Goal: Task Accomplishment & Management: Manage account settings

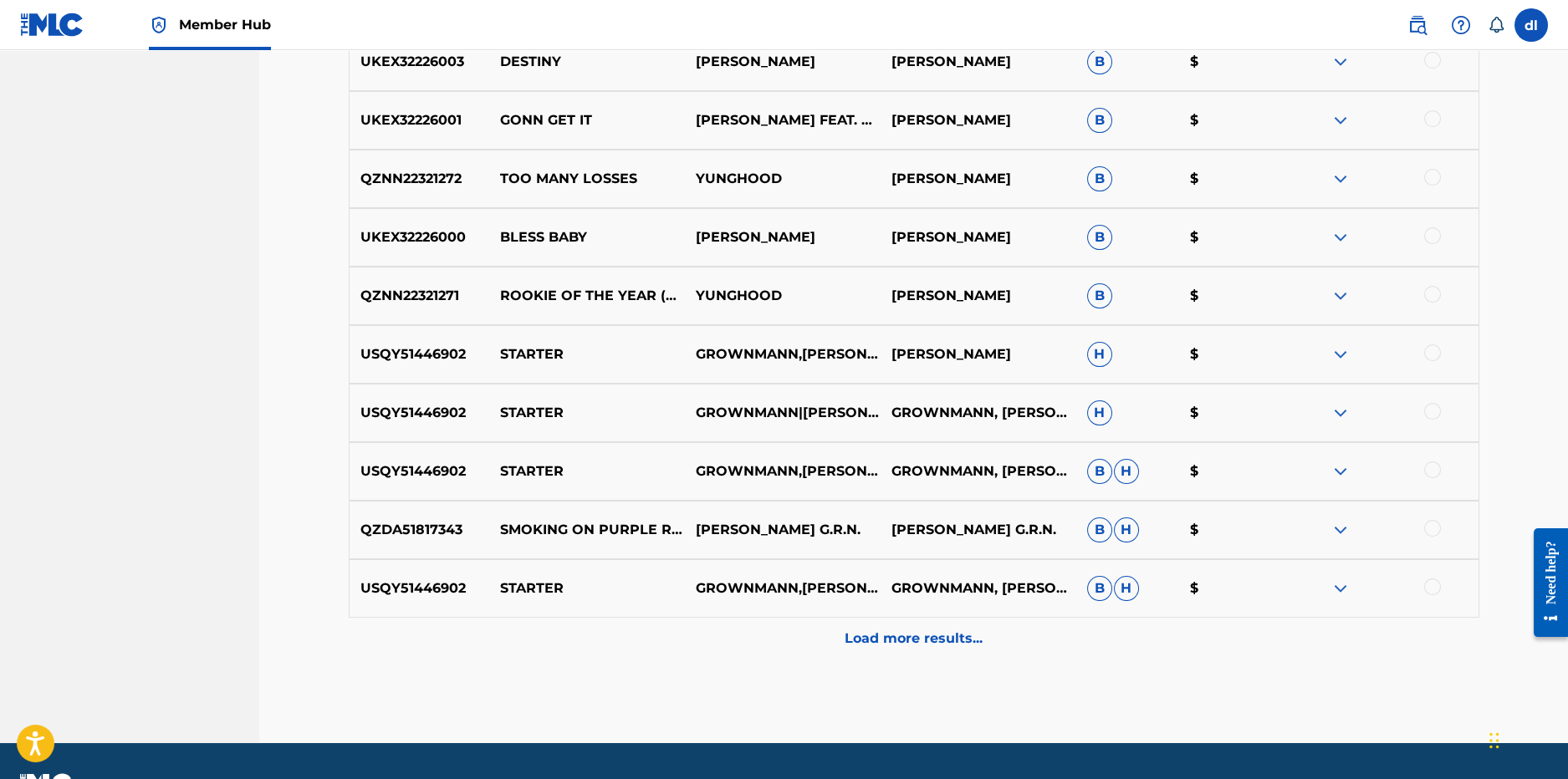
scroll to position [1292, 0]
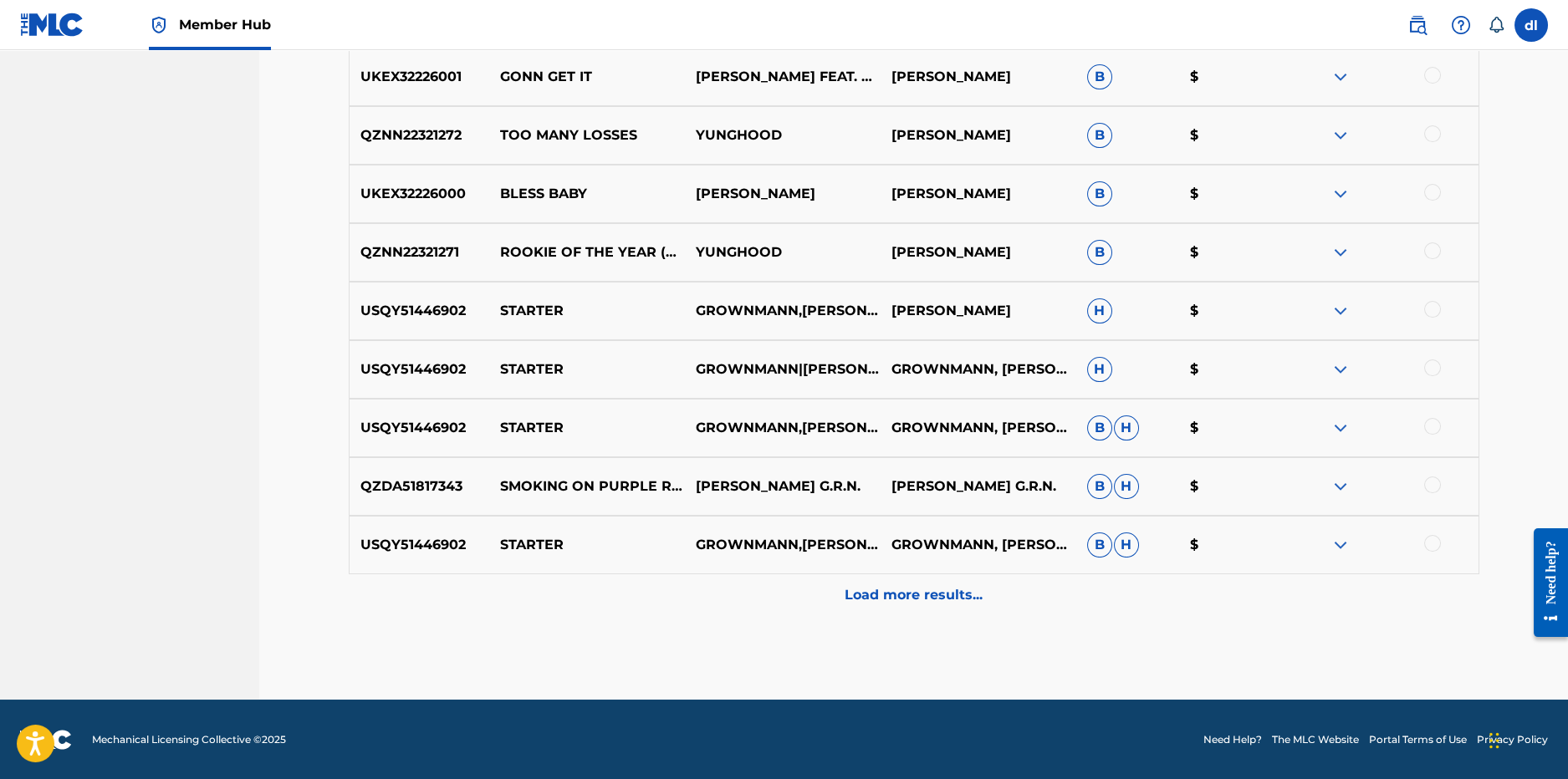
click at [900, 600] on p "Load more results..." at bounding box center [913, 595] width 138 height 20
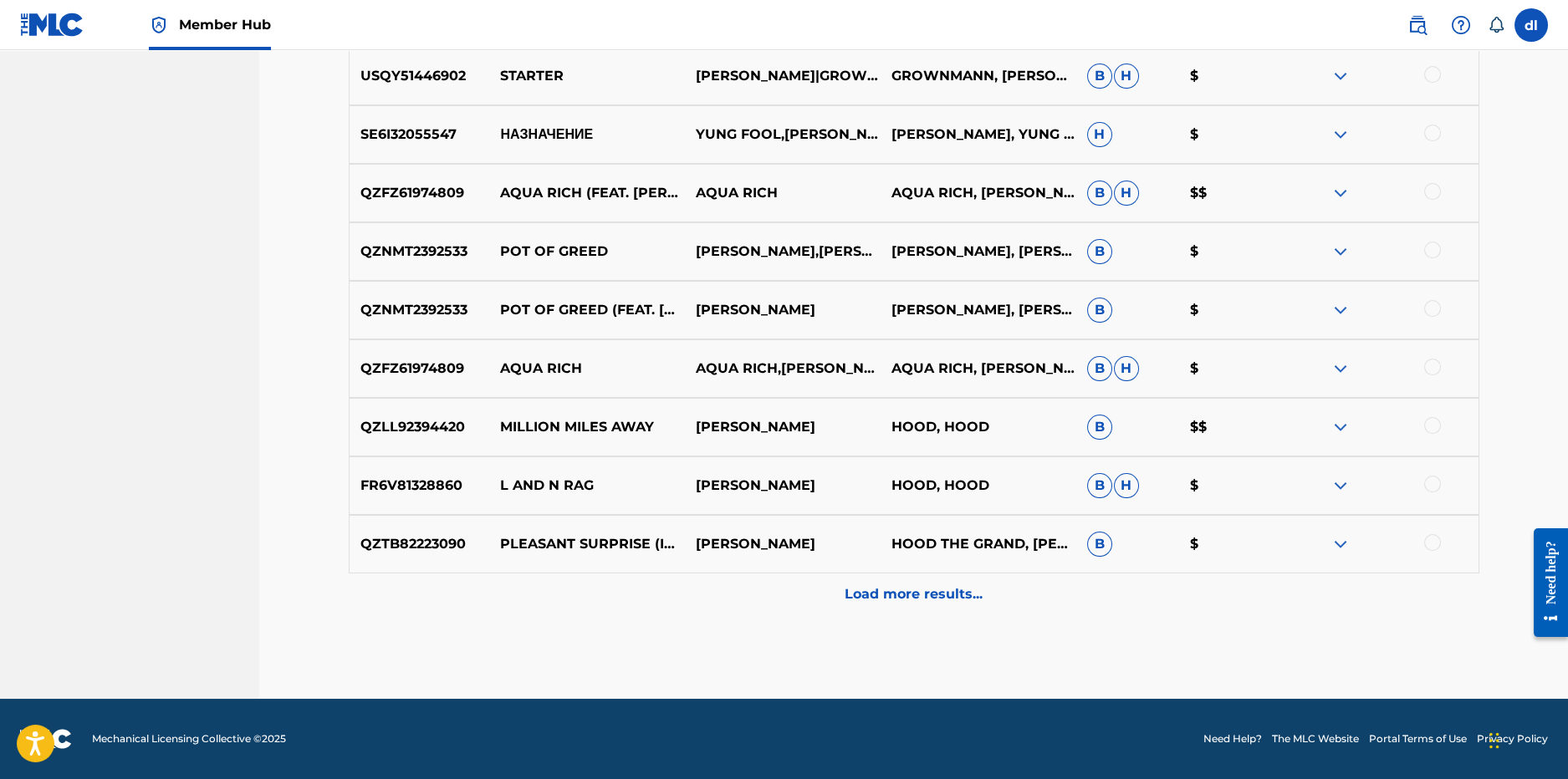
drag, startPoint x: 785, startPoint y: 604, endPoint x: 766, endPoint y: 598, distance: 19.9
click at [785, 604] on div "Load more results..." at bounding box center [914, 594] width 1131 height 42
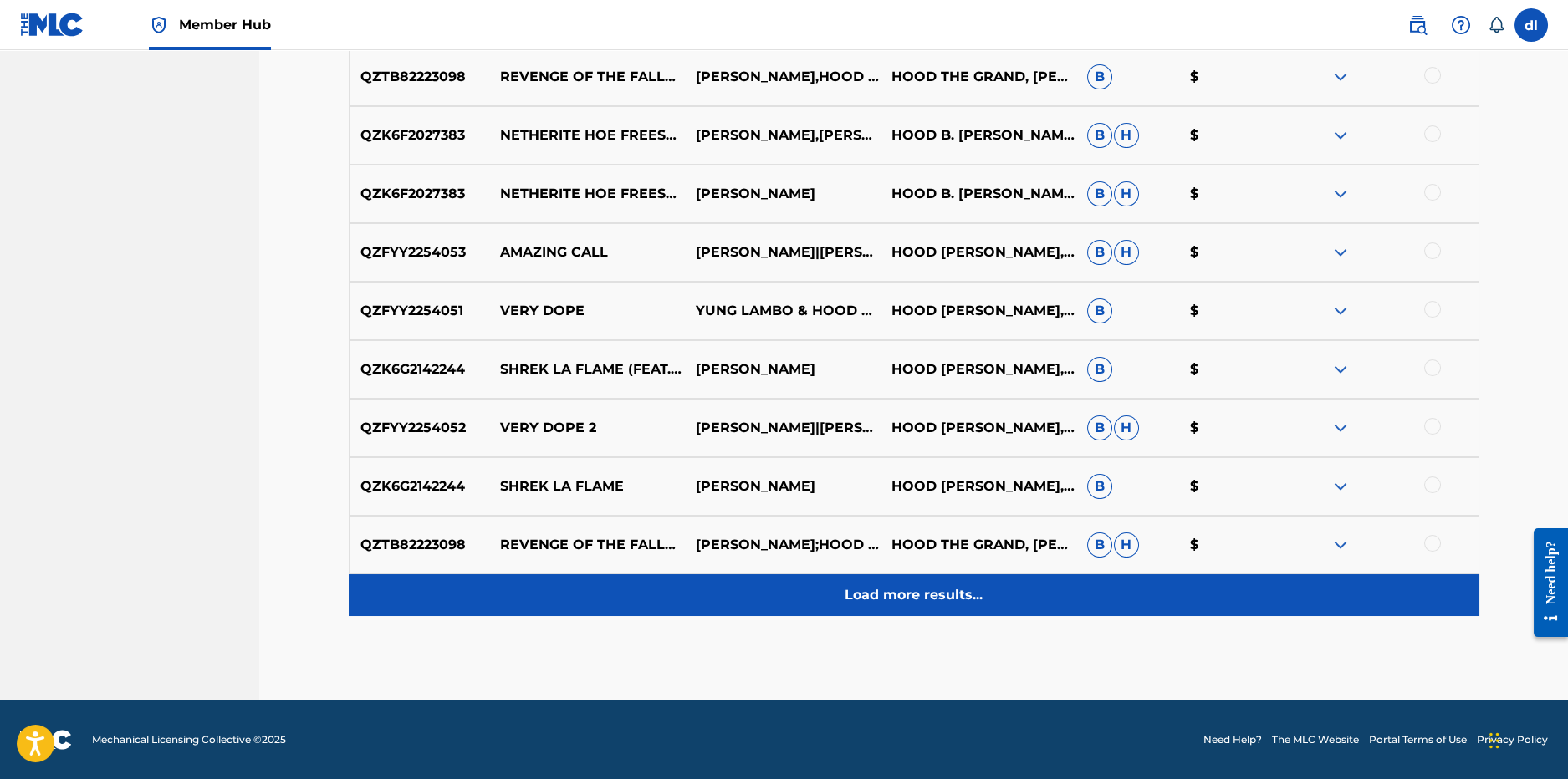
click at [705, 597] on div "Load more results..." at bounding box center [914, 595] width 1131 height 42
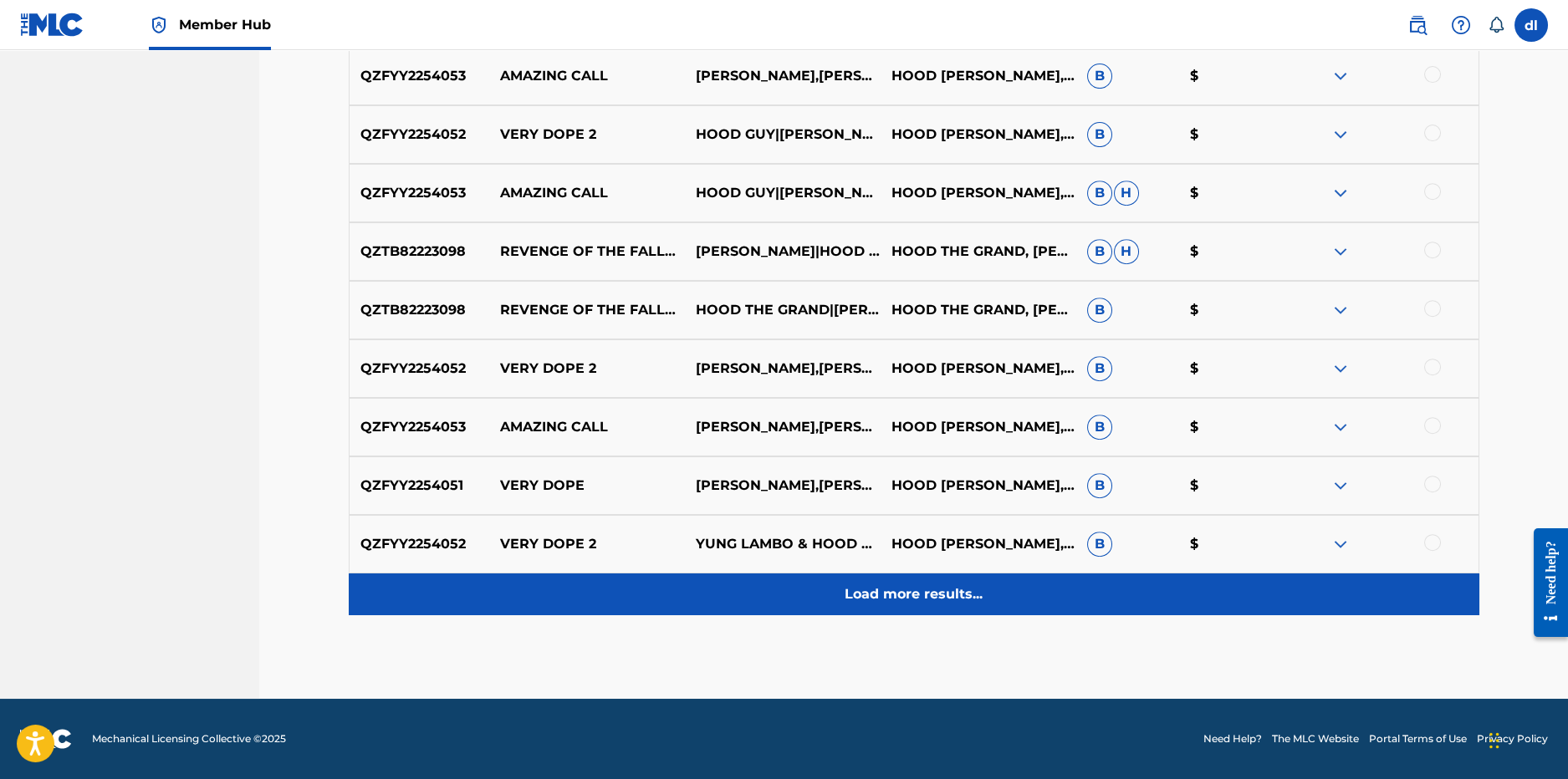
click at [822, 600] on div "Load more results..." at bounding box center [914, 594] width 1131 height 42
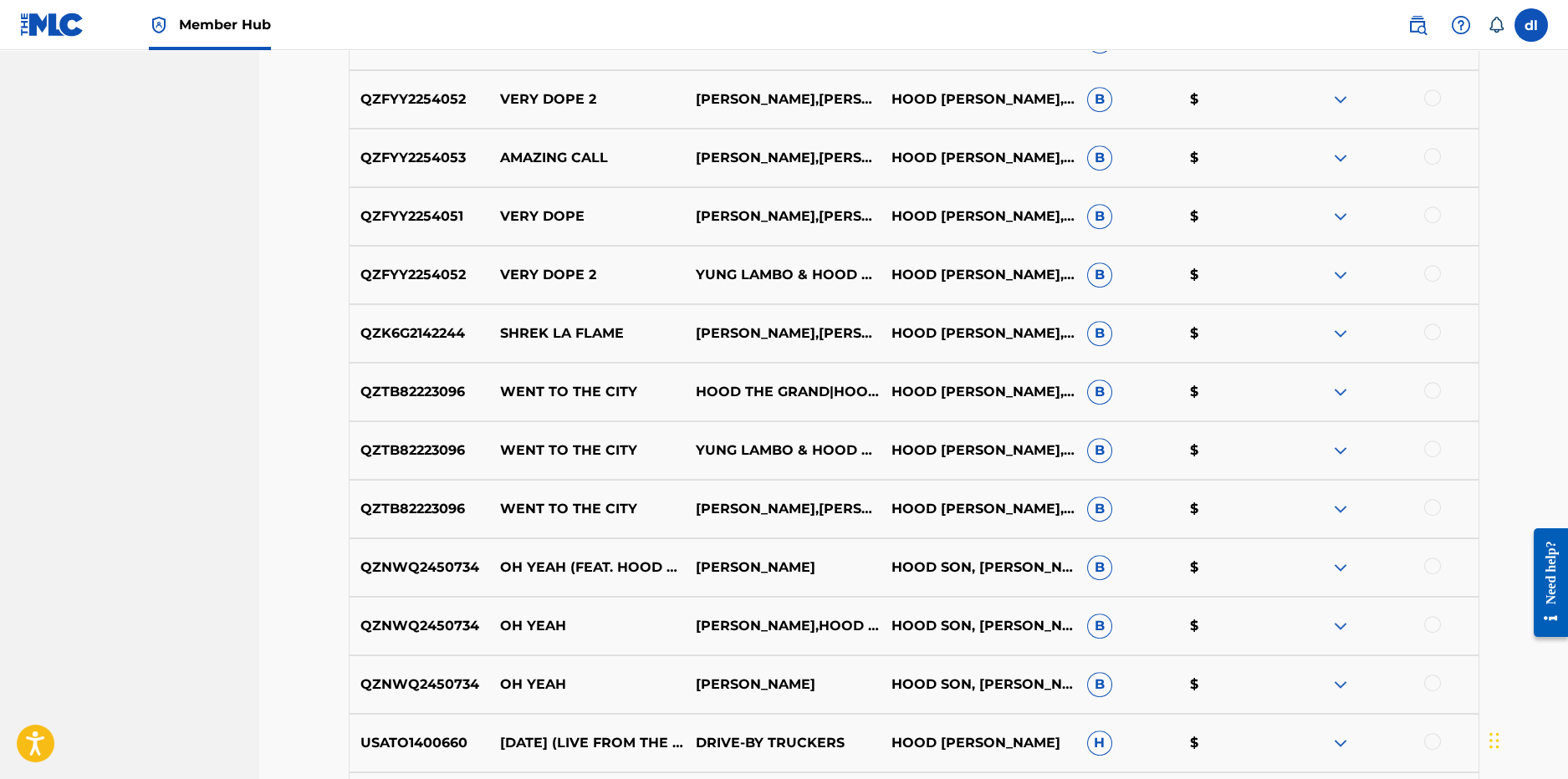
scroll to position [3633, 0]
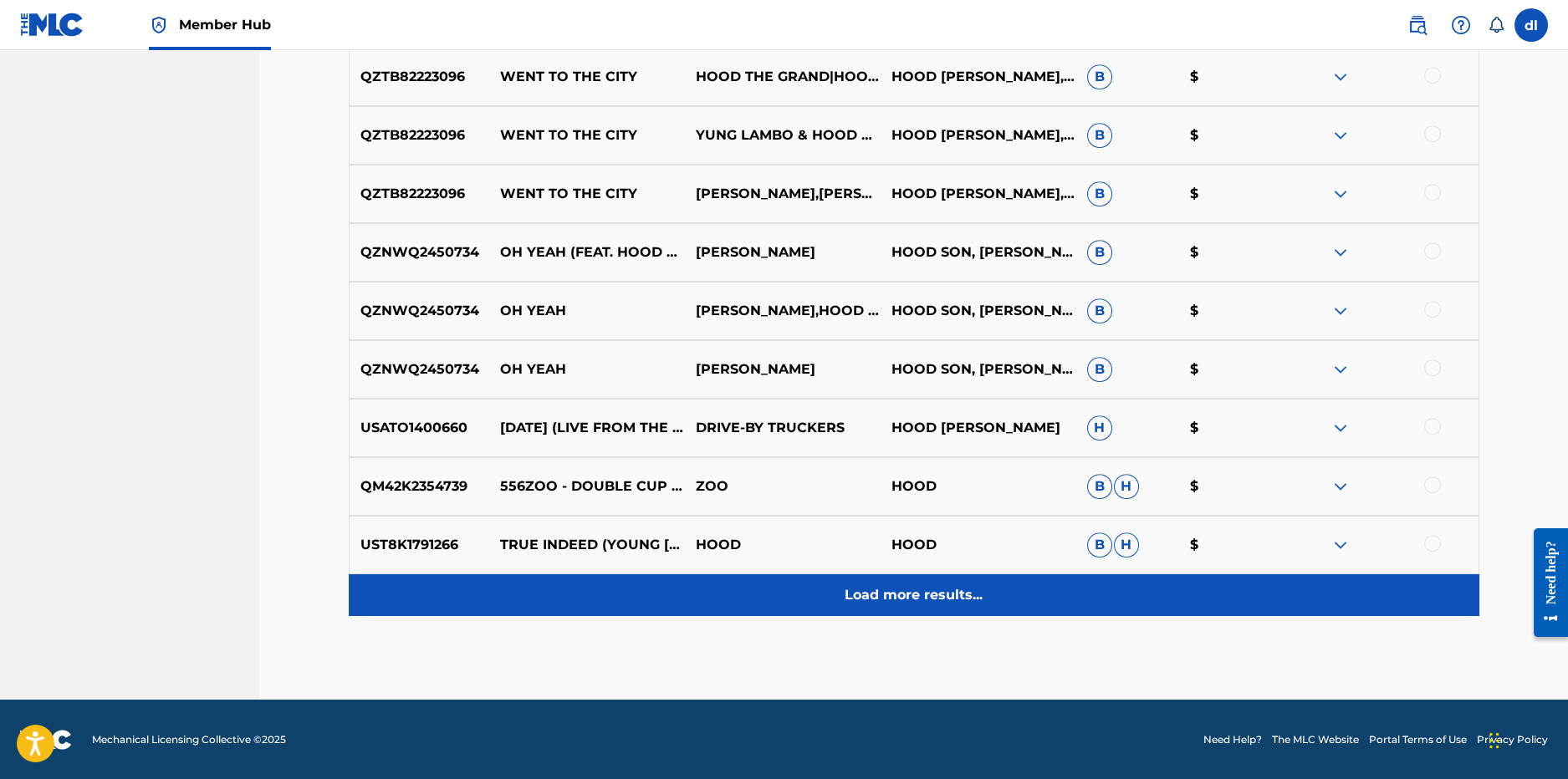
click at [613, 587] on div "Load more results..." at bounding box center [914, 595] width 1131 height 42
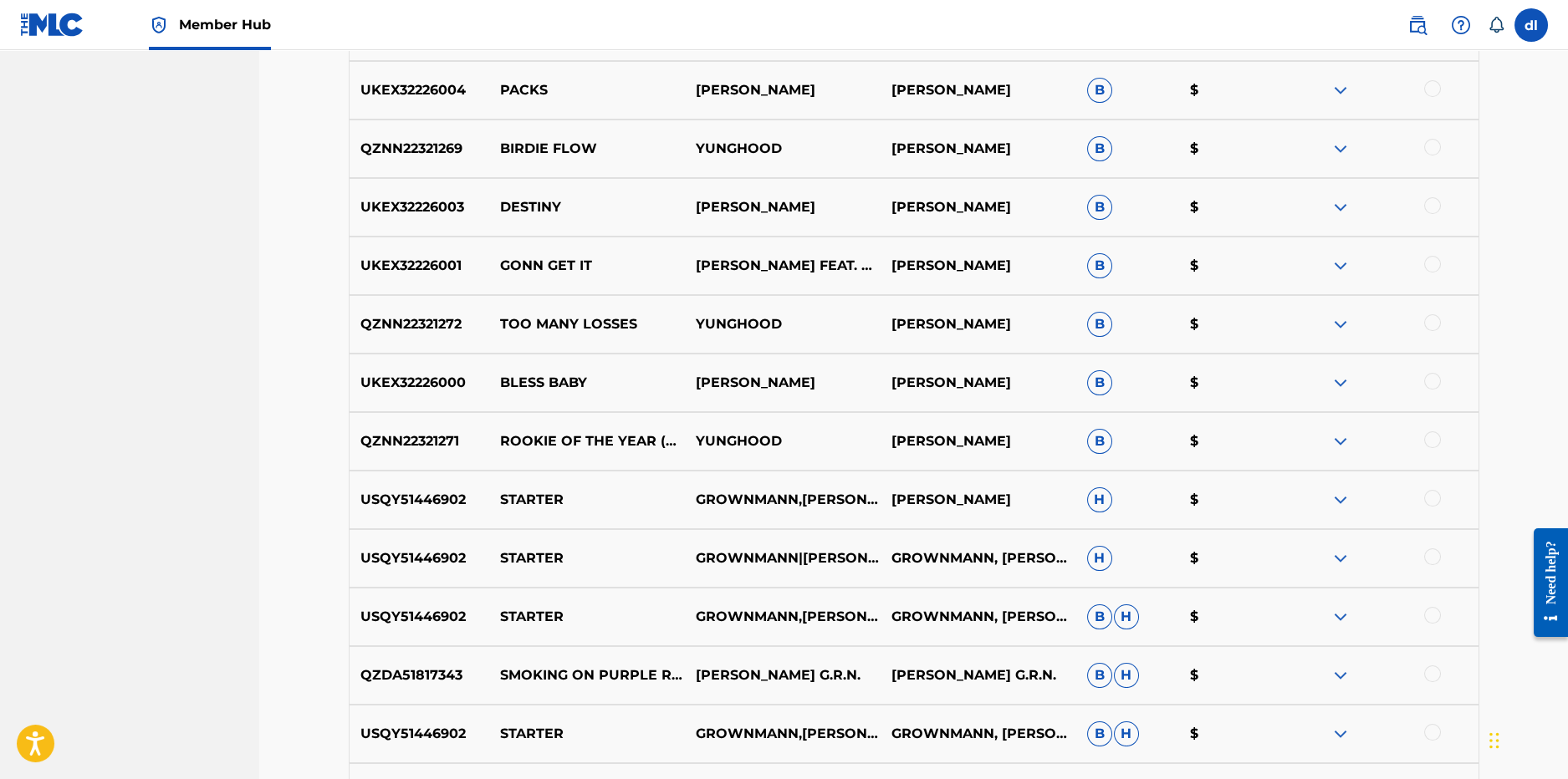
scroll to position [0, 0]
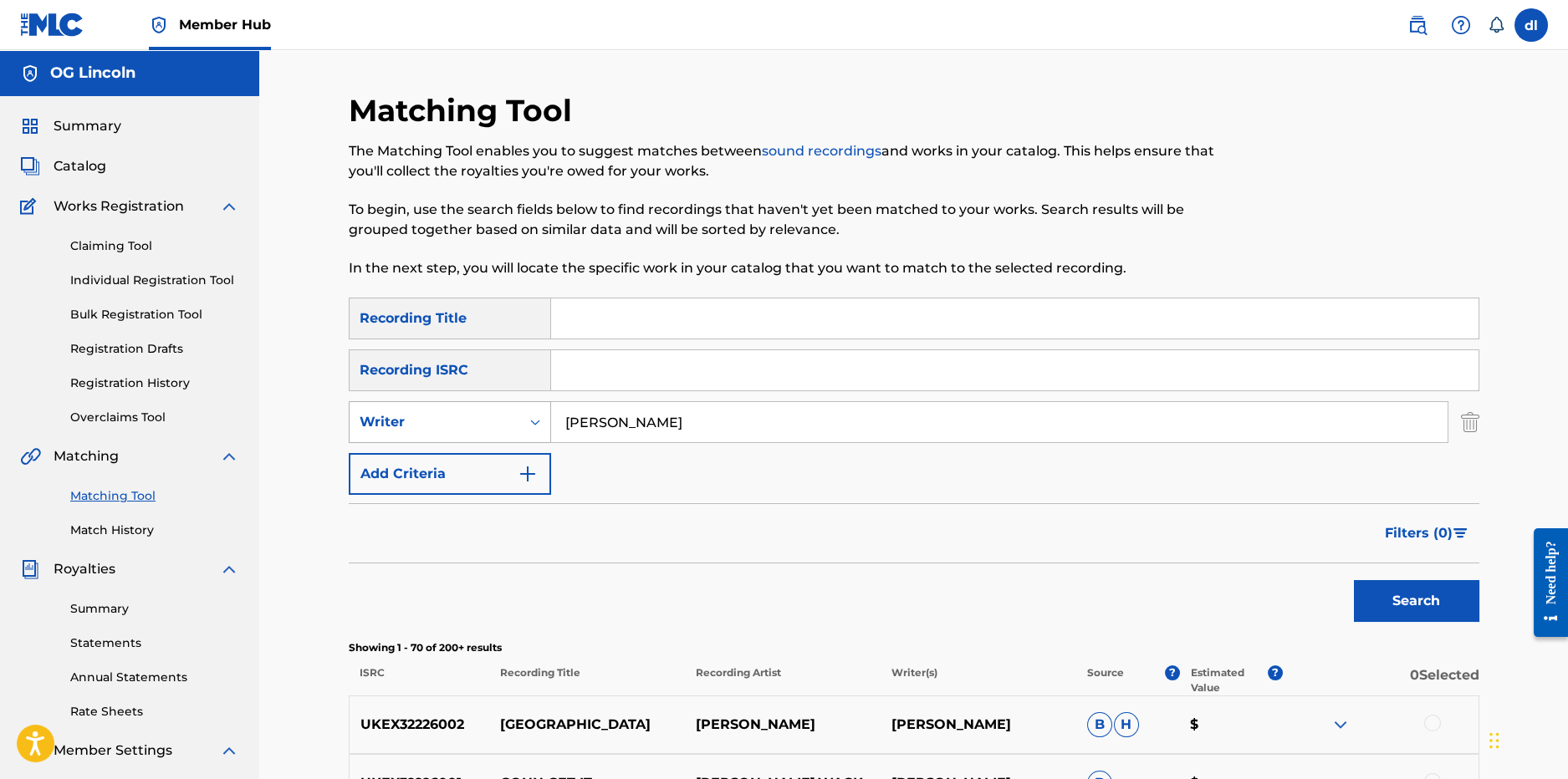
drag, startPoint x: 651, startPoint y: 423, endPoint x: 536, endPoint y: 422, distance: 115.0
click at [536, 422] on div "SearchWithCriteriad74844b0-e275-4d80-9126-719c36ef0c0e Writer yung hood" at bounding box center [914, 422] width 1131 height 42
click at [1354, 581] on button "Search" at bounding box center [1417, 601] width 126 height 42
type input "e"
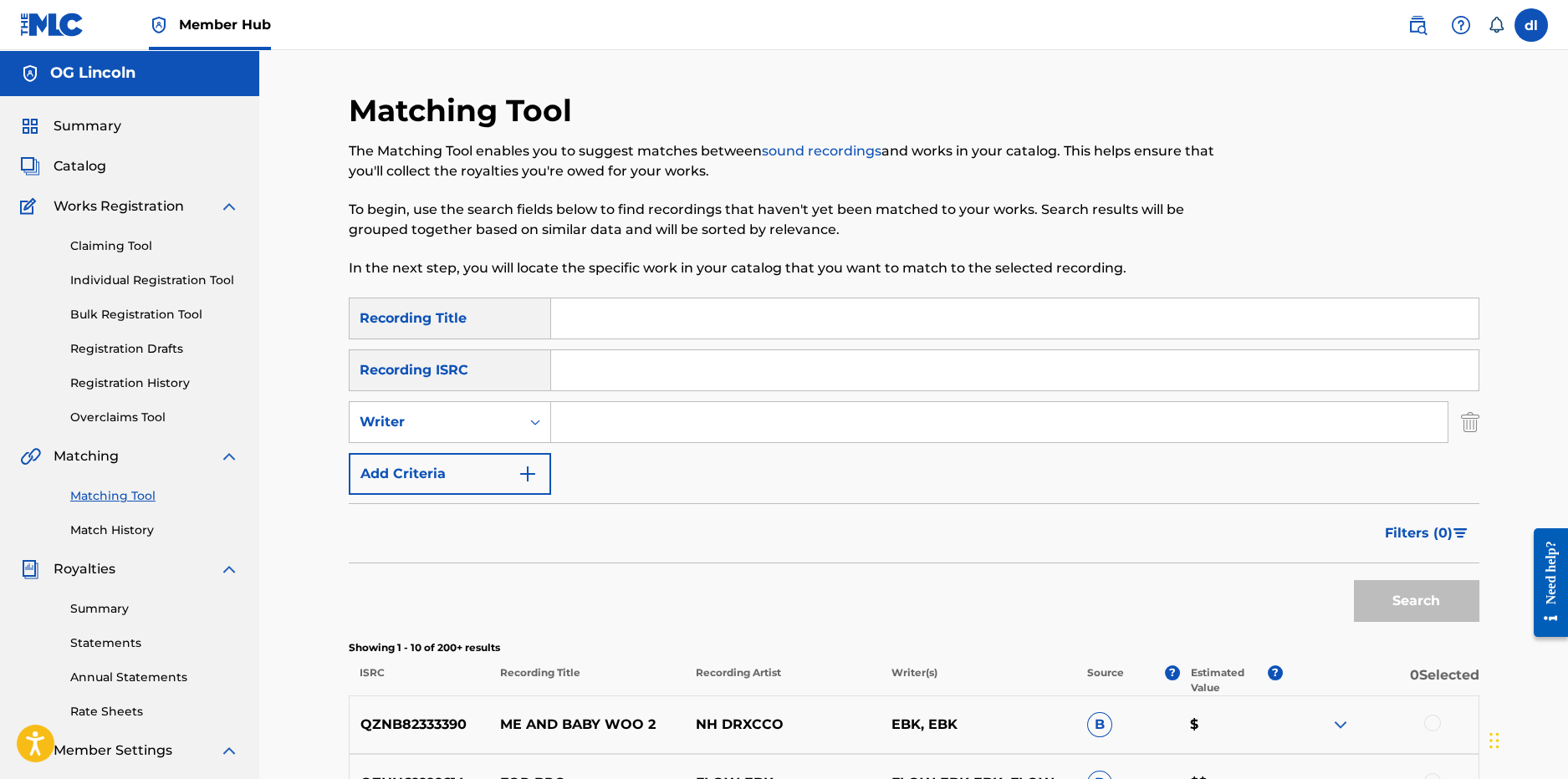
click at [633, 330] on input "Search Form" at bounding box center [1015, 318] width 928 height 40
type input "ebk"
click at [1354, 581] on button "Search" at bounding box center [1417, 601] width 126 height 42
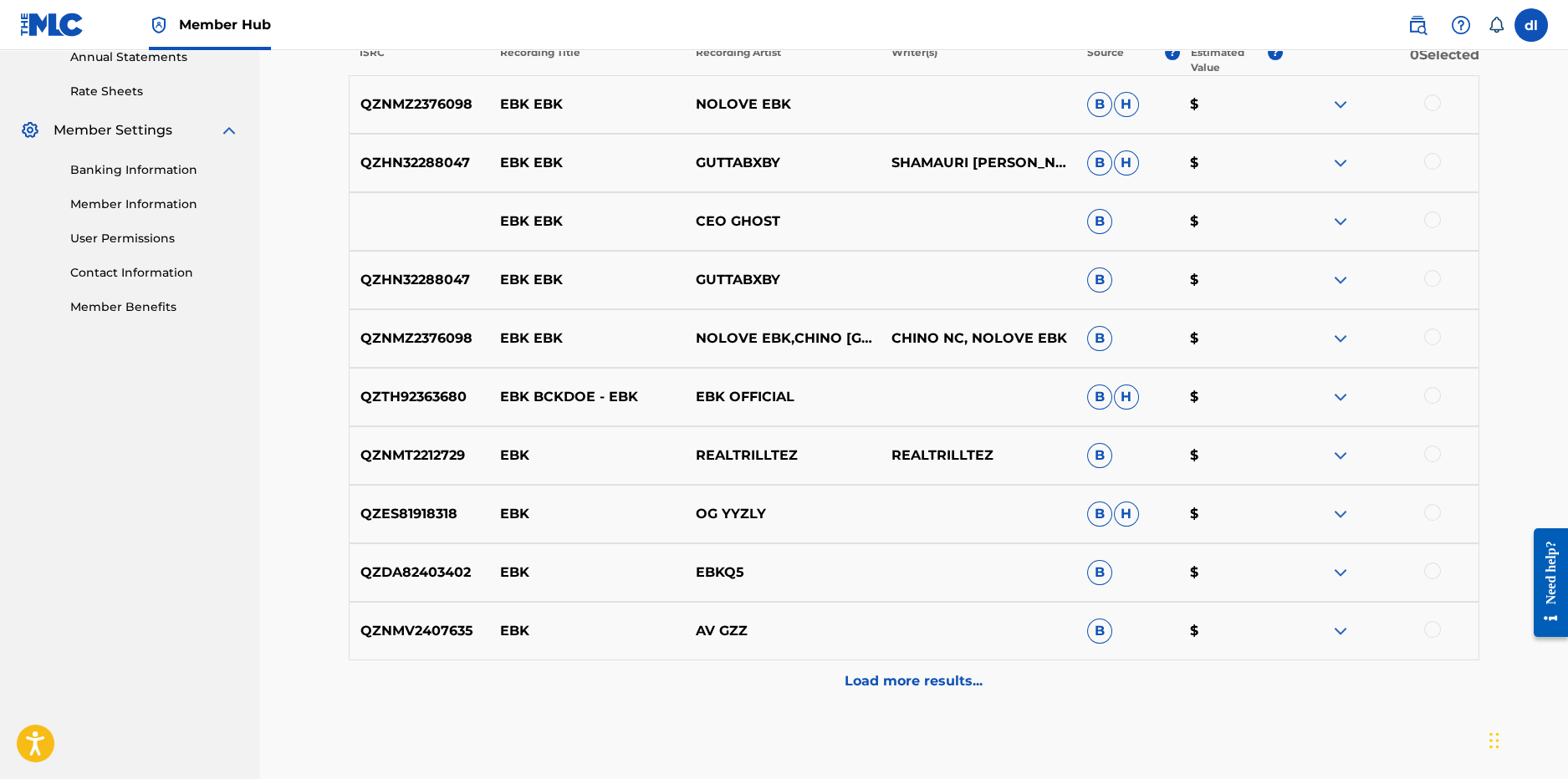
scroll to position [669, 0]
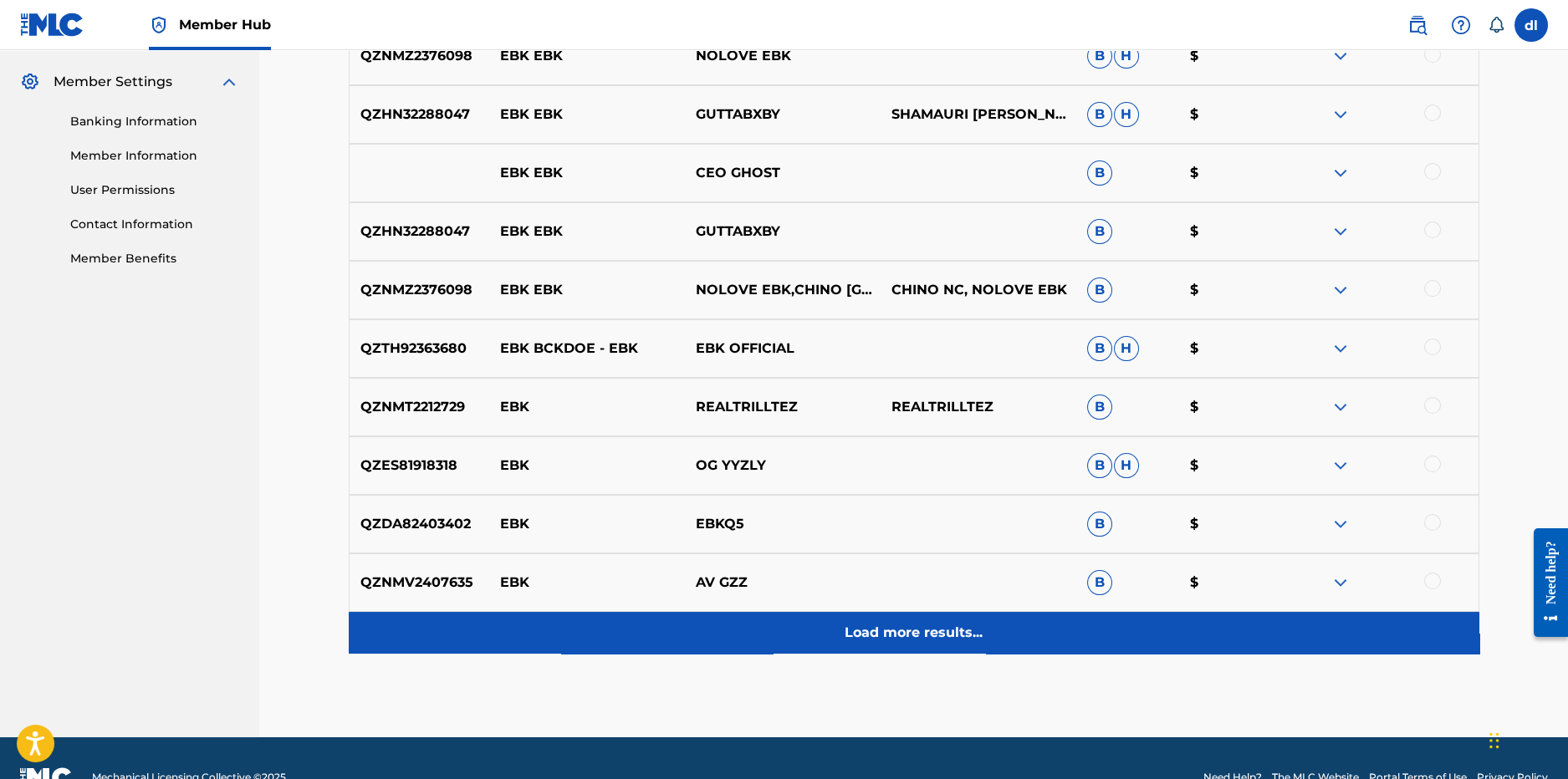
click at [835, 630] on div "Load more results..." at bounding box center [914, 633] width 1131 height 42
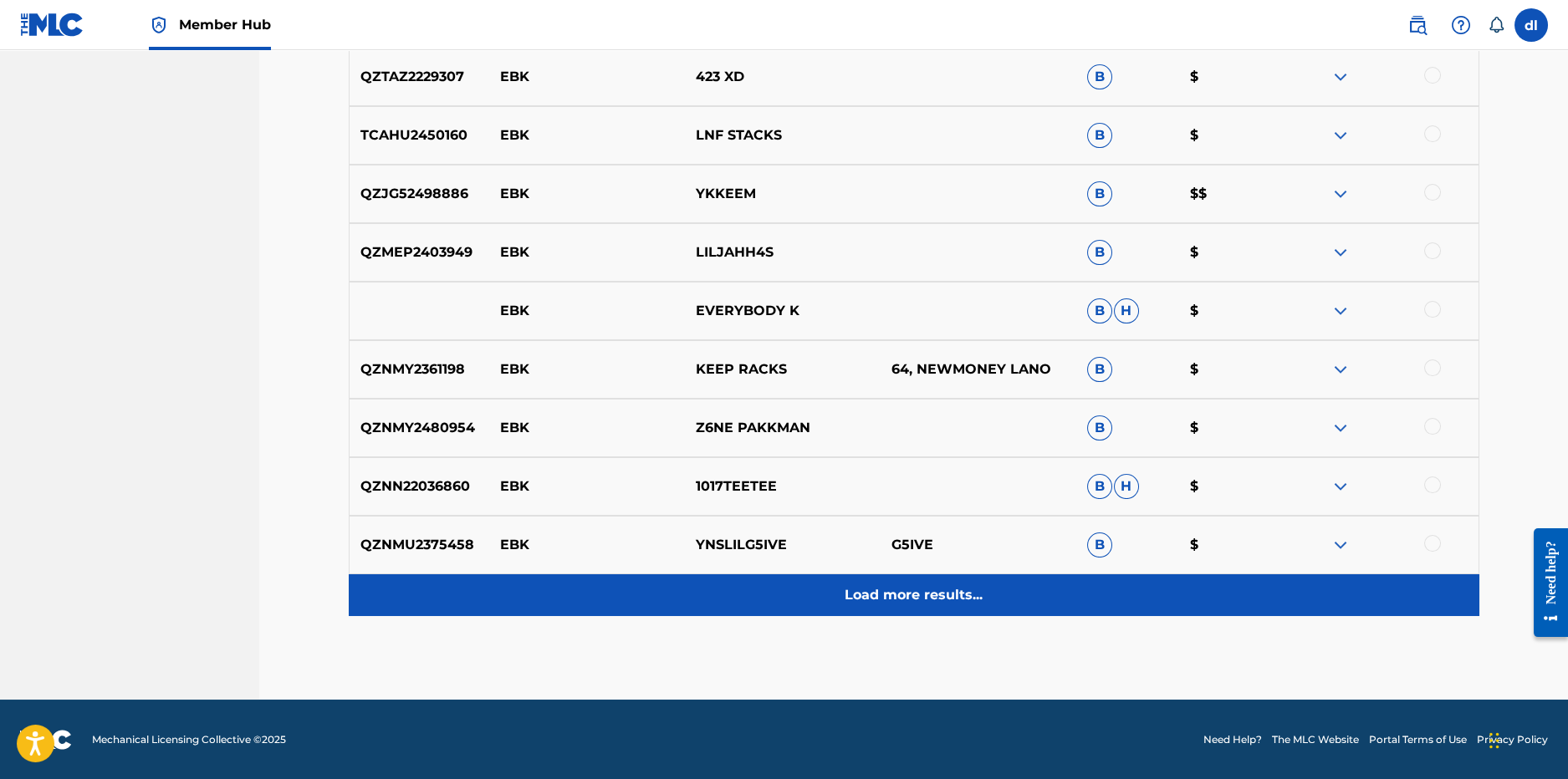
click at [767, 591] on div "Load more results..." at bounding box center [914, 595] width 1131 height 42
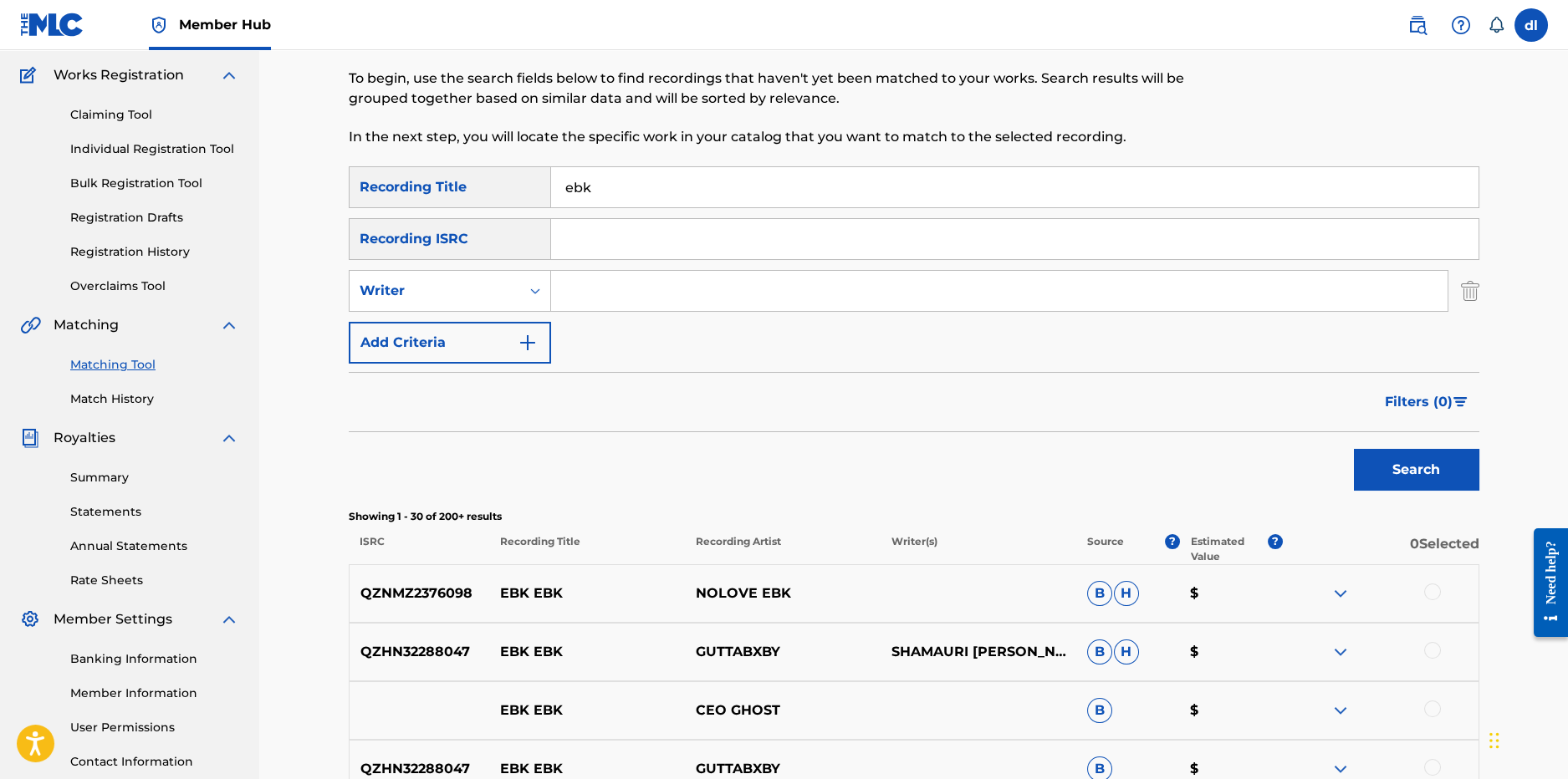
scroll to position [0, 0]
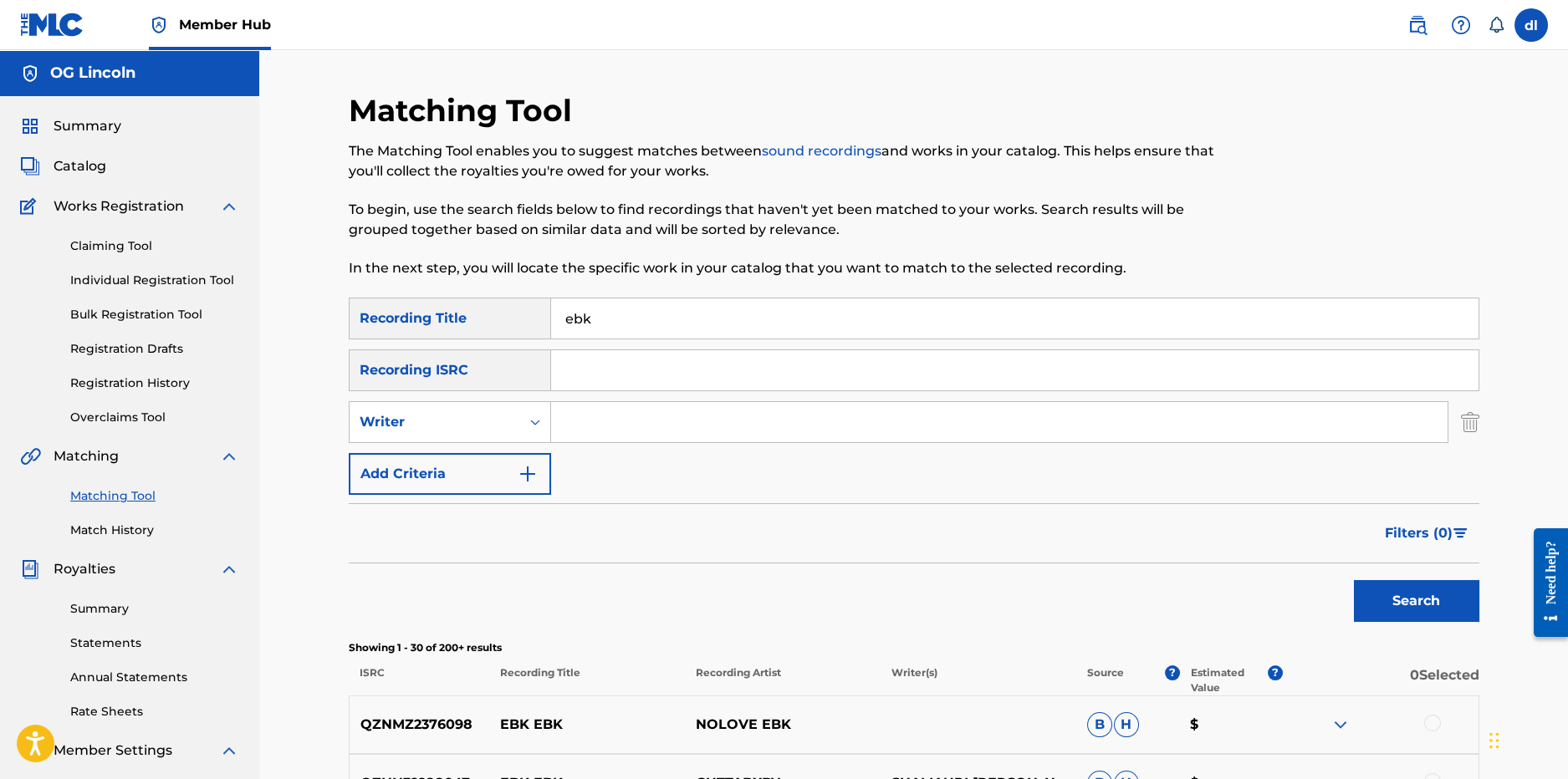
drag, startPoint x: 622, startPoint y: 308, endPoint x: 515, endPoint y: 318, distance: 107.5
click at [515, 319] on div "SearchWithCriteriab10874df-fcac-4174-b308-af5658d1f152 Recording Title ebk" at bounding box center [914, 318] width 1131 height 42
click at [580, 429] on input "Search Form" at bounding box center [1000, 422] width 896 height 40
click at [597, 429] on input "Search Form" at bounding box center [1000, 422] width 896 height 40
type input "voochie p"
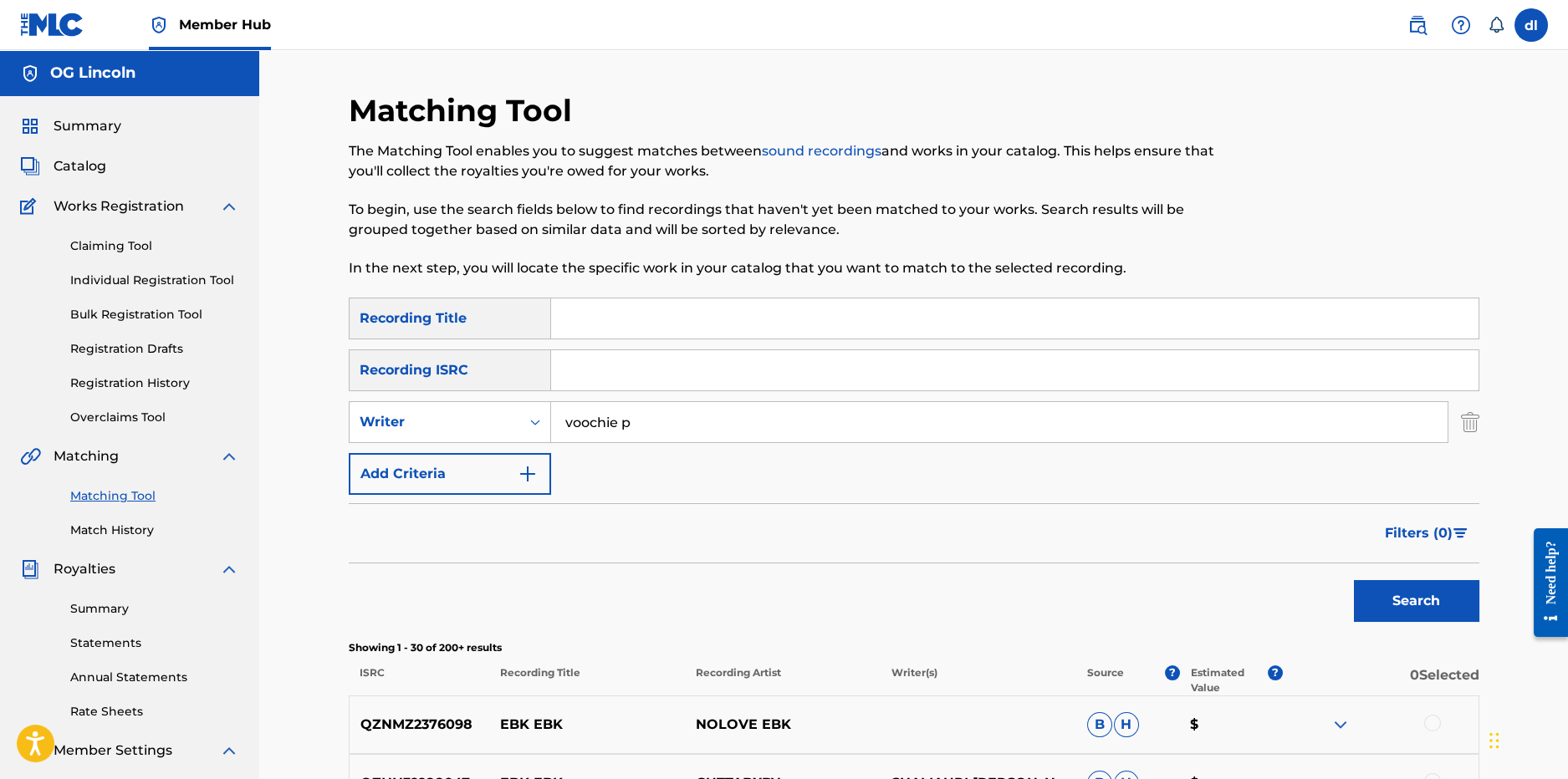
click at [1354, 581] on button "Search" at bounding box center [1417, 601] width 126 height 42
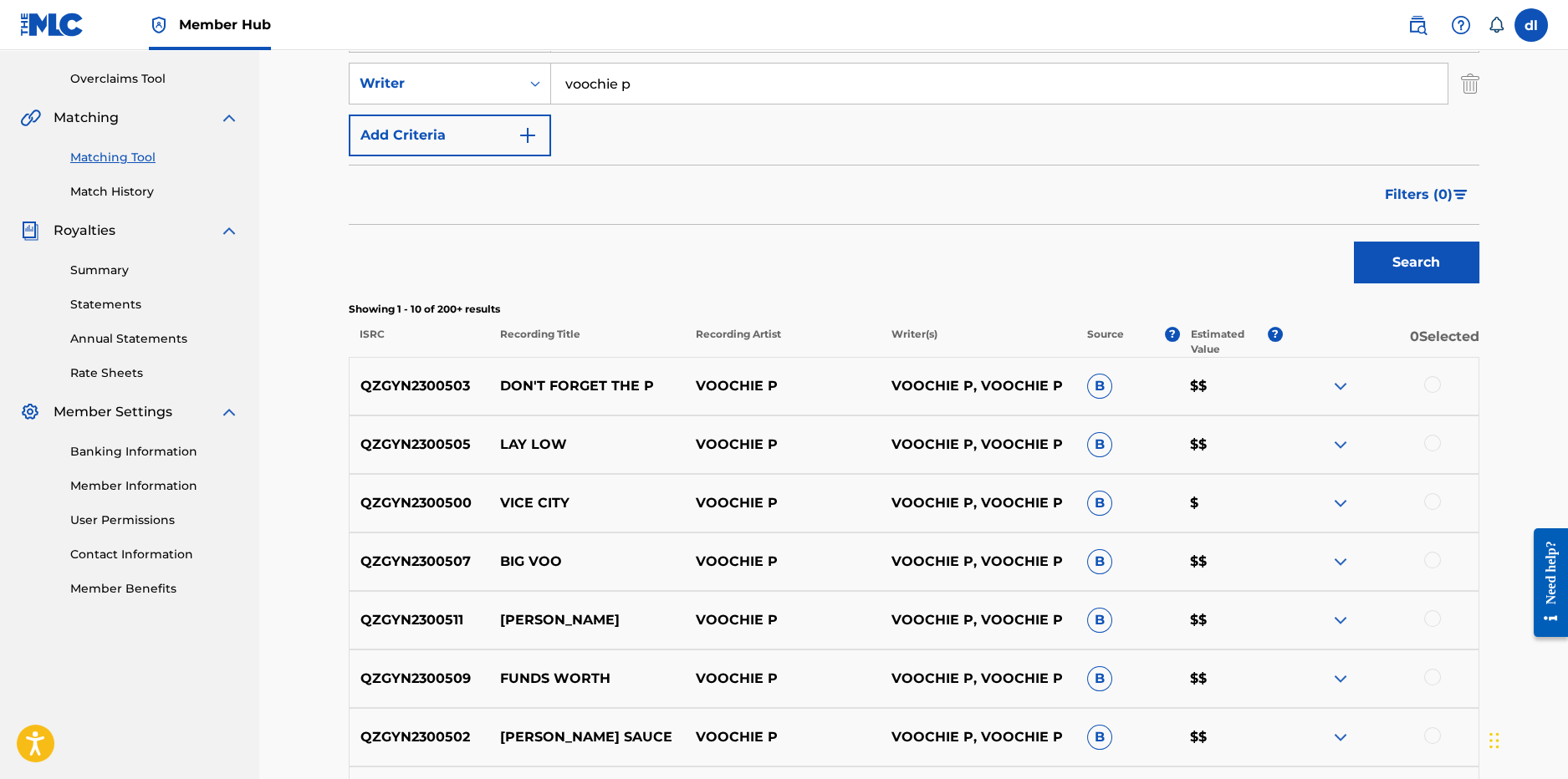
scroll to position [586, 0]
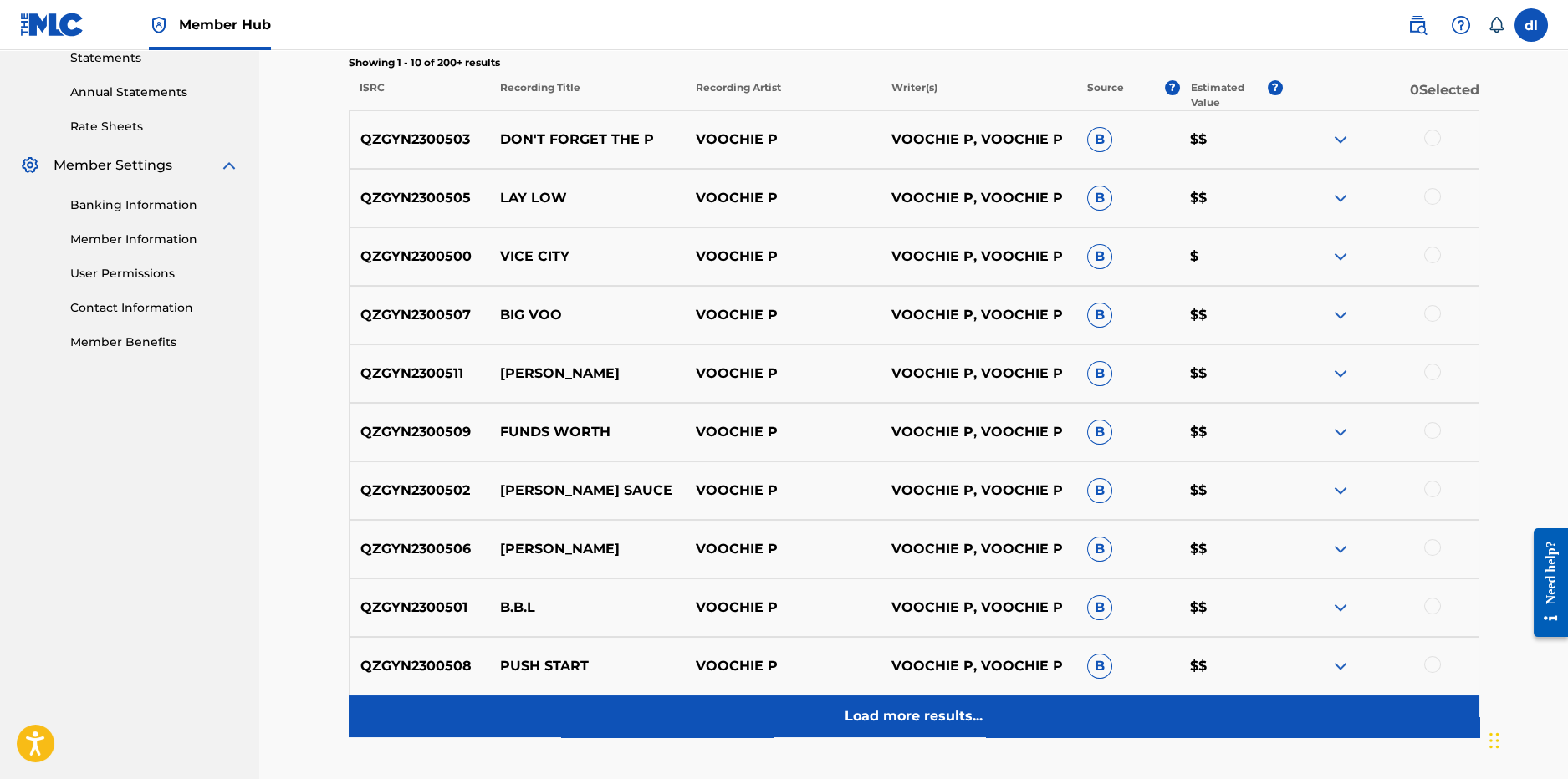
click at [852, 708] on p "Load more results..." at bounding box center [913, 717] width 138 height 20
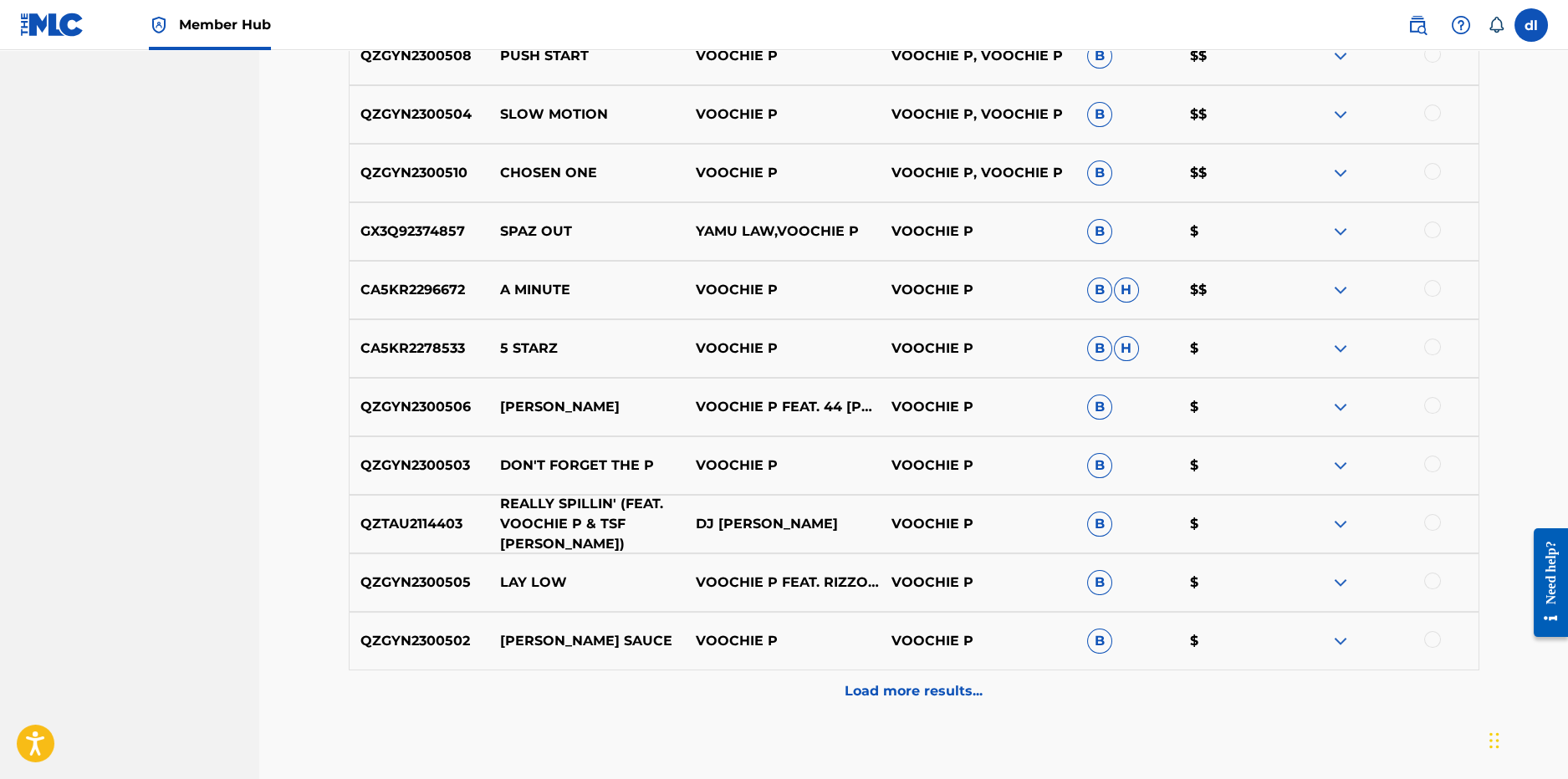
scroll to position [1253, 0]
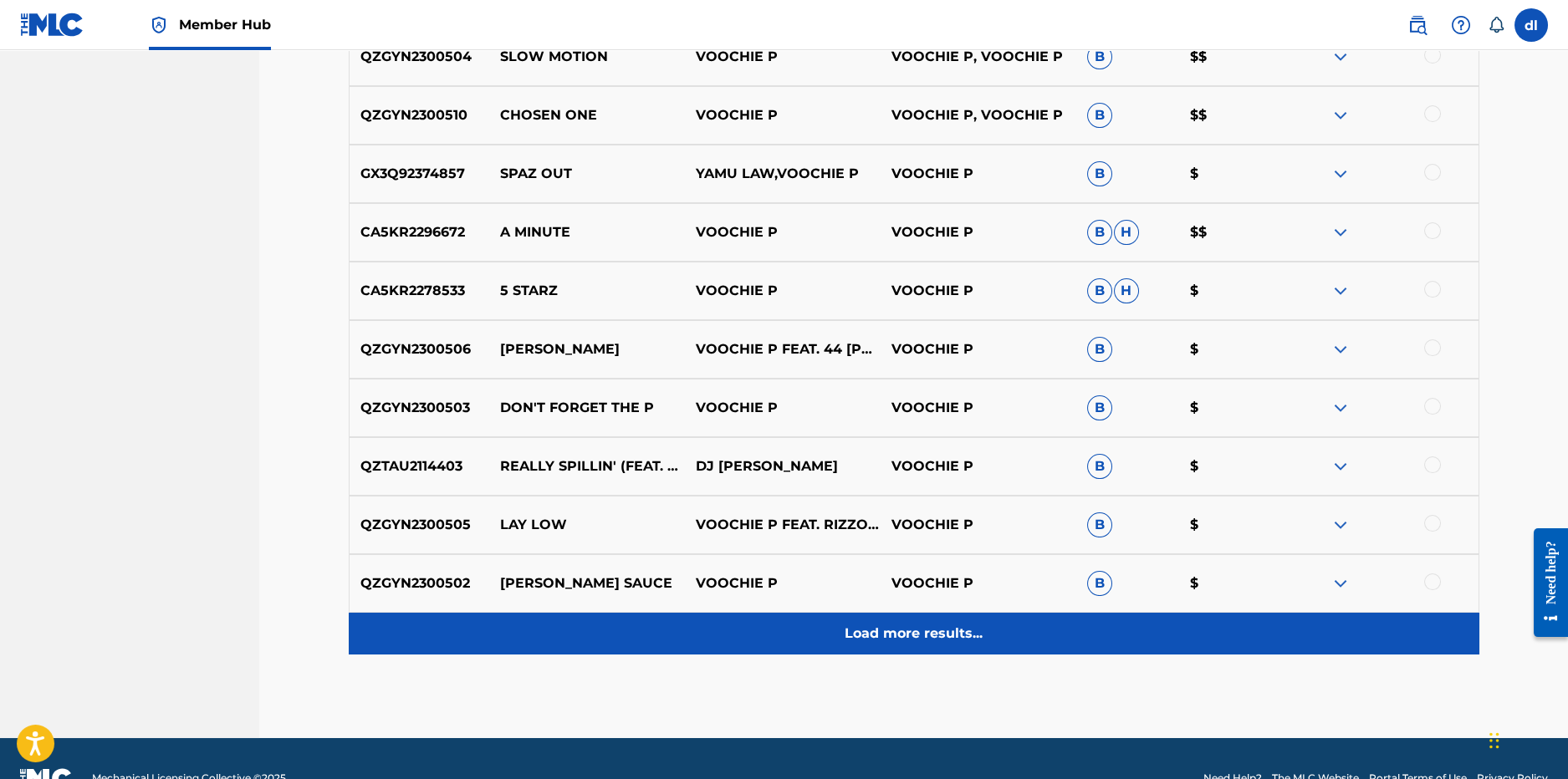
click at [813, 628] on div "Load more results..." at bounding box center [914, 634] width 1131 height 42
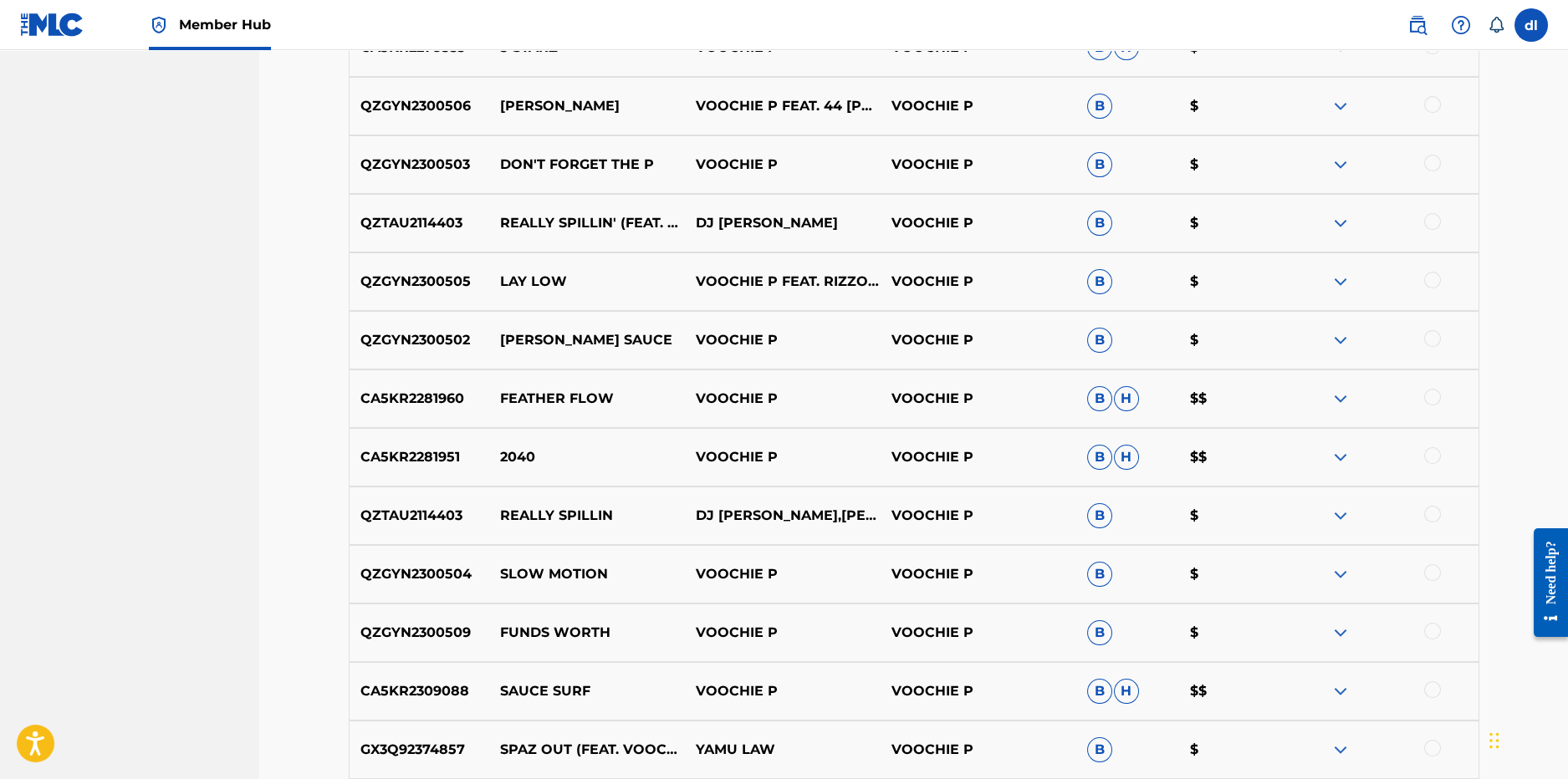
scroll to position [1756, 0]
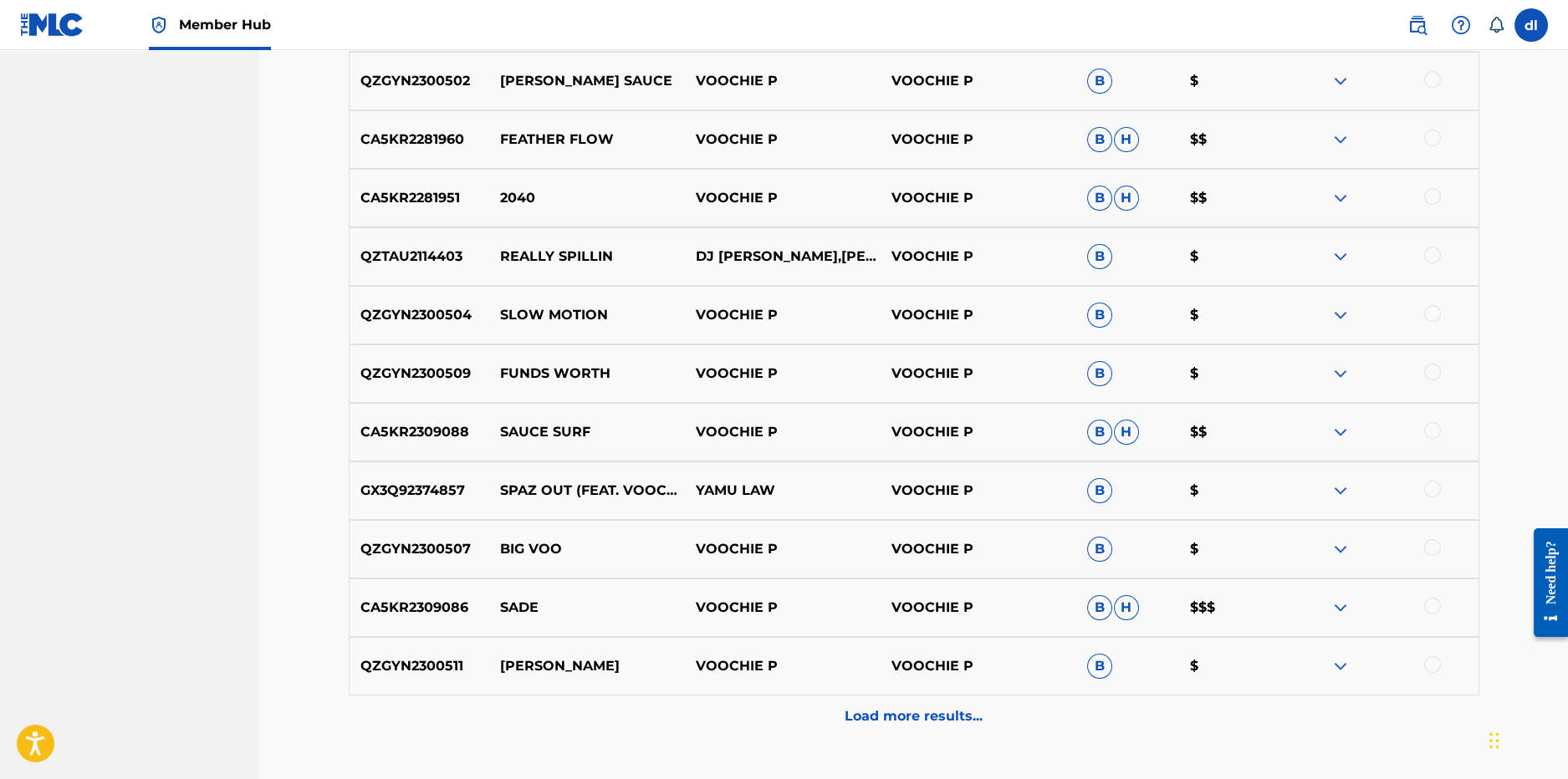
click at [1433, 438] on div at bounding box center [1381, 432] width 195 height 20
click at [1433, 431] on div at bounding box center [1432, 430] width 17 height 17
click at [1171, 636] on button "Match 1 Group" at bounding box center [1175, 642] width 185 height 42
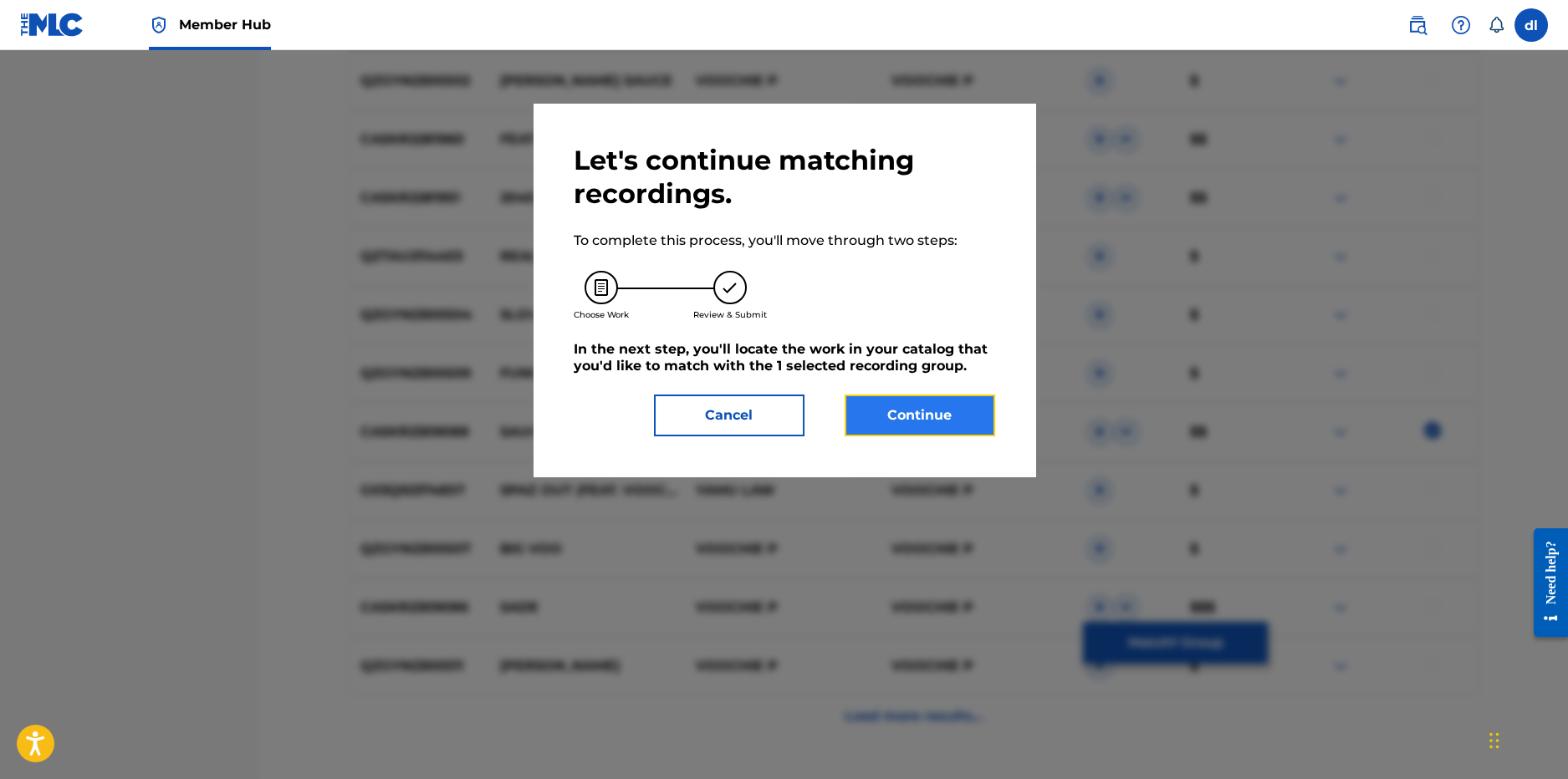
click at [913, 415] on button "Continue" at bounding box center [920, 415] width 150 height 42
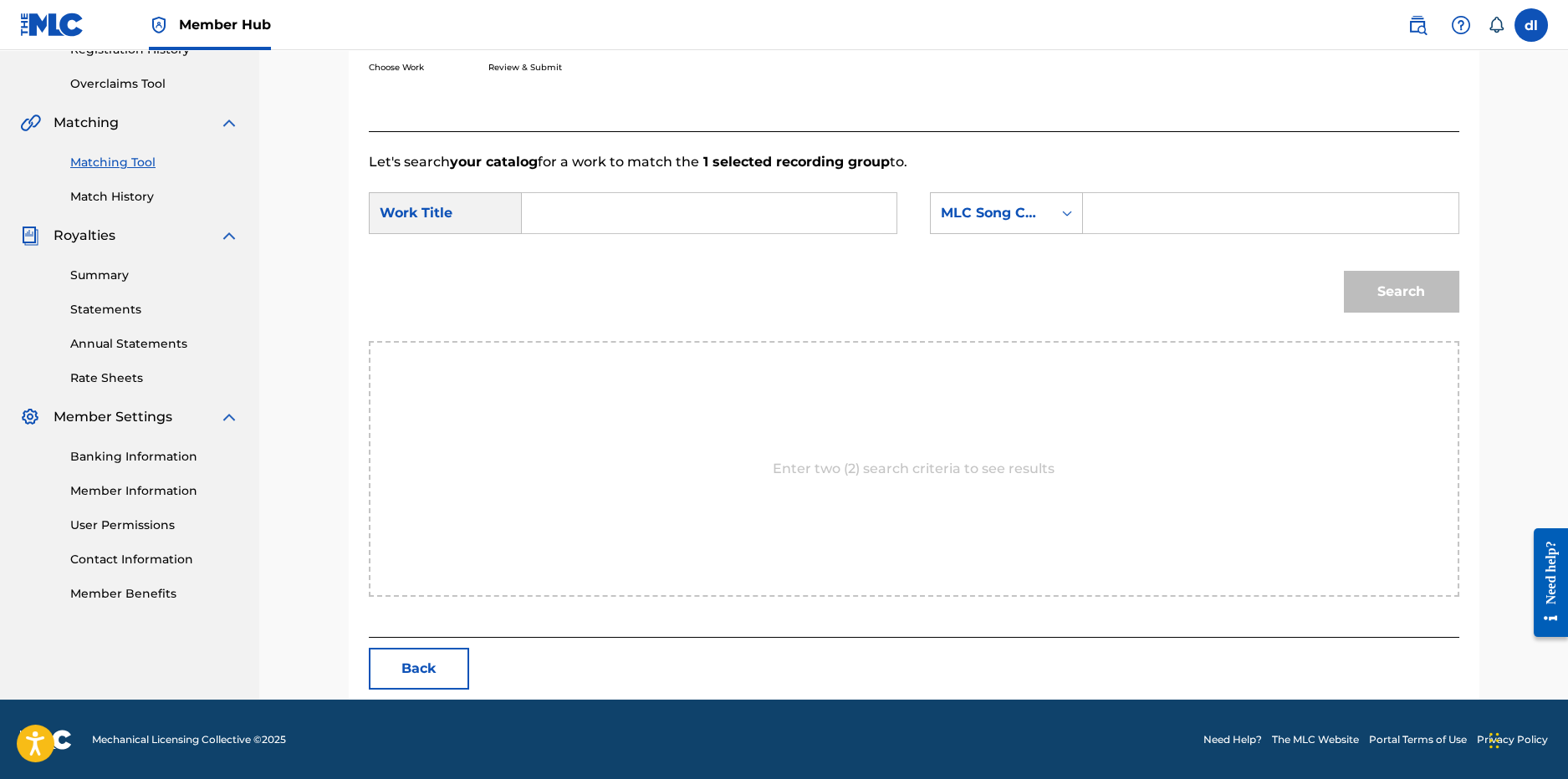
click at [520, 213] on div "Work Title" at bounding box center [445, 213] width 153 height 42
click at [580, 217] on input "Search Form" at bounding box center [709, 213] width 347 height 40
type input "sauce surf"
click at [1127, 193] on div "Search Form" at bounding box center [1270, 213] width 376 height 42
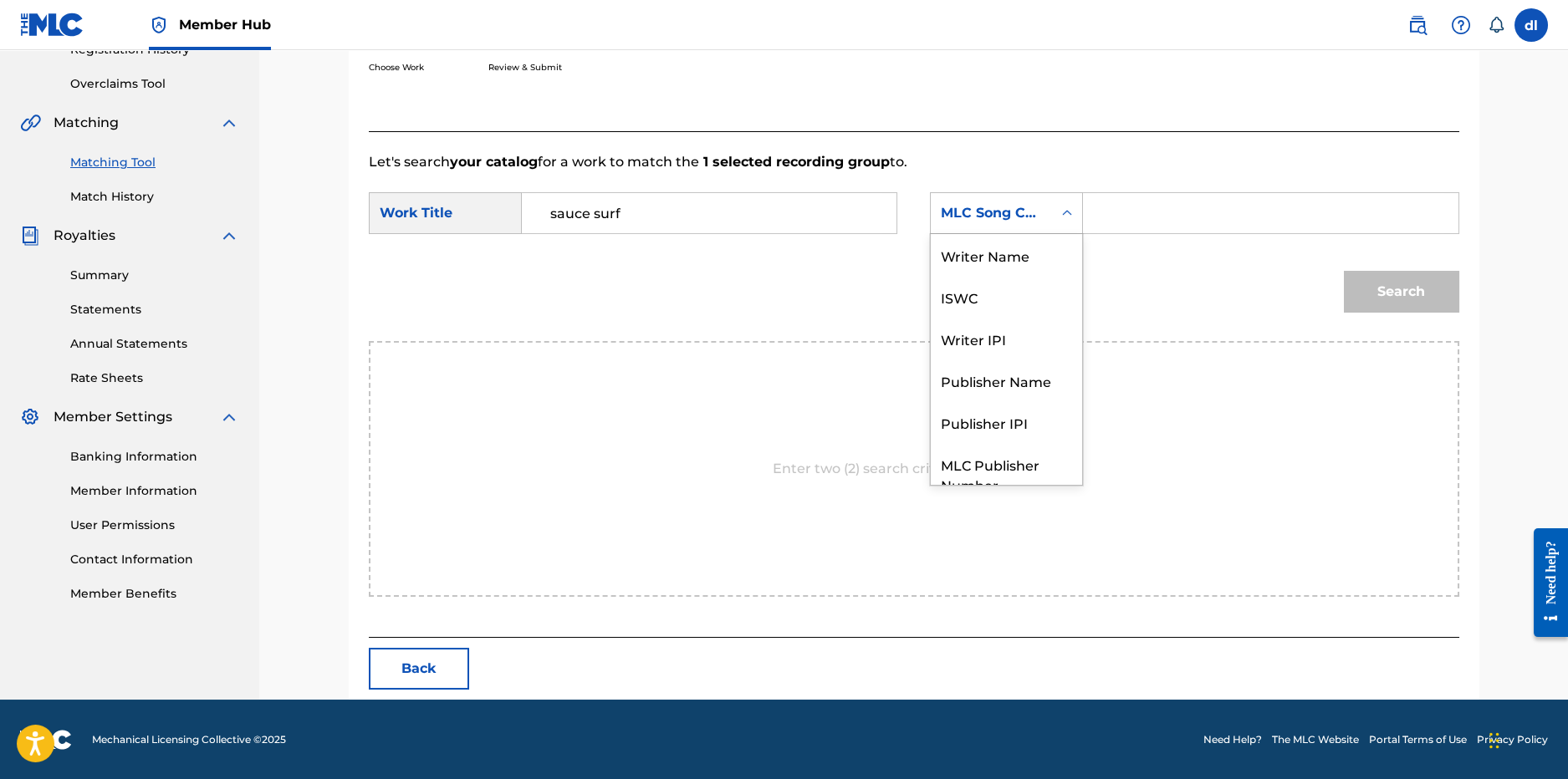
click at [1018, 215] on div "MLC Song Code" at bounding box center [992, 213] width 102 height 20
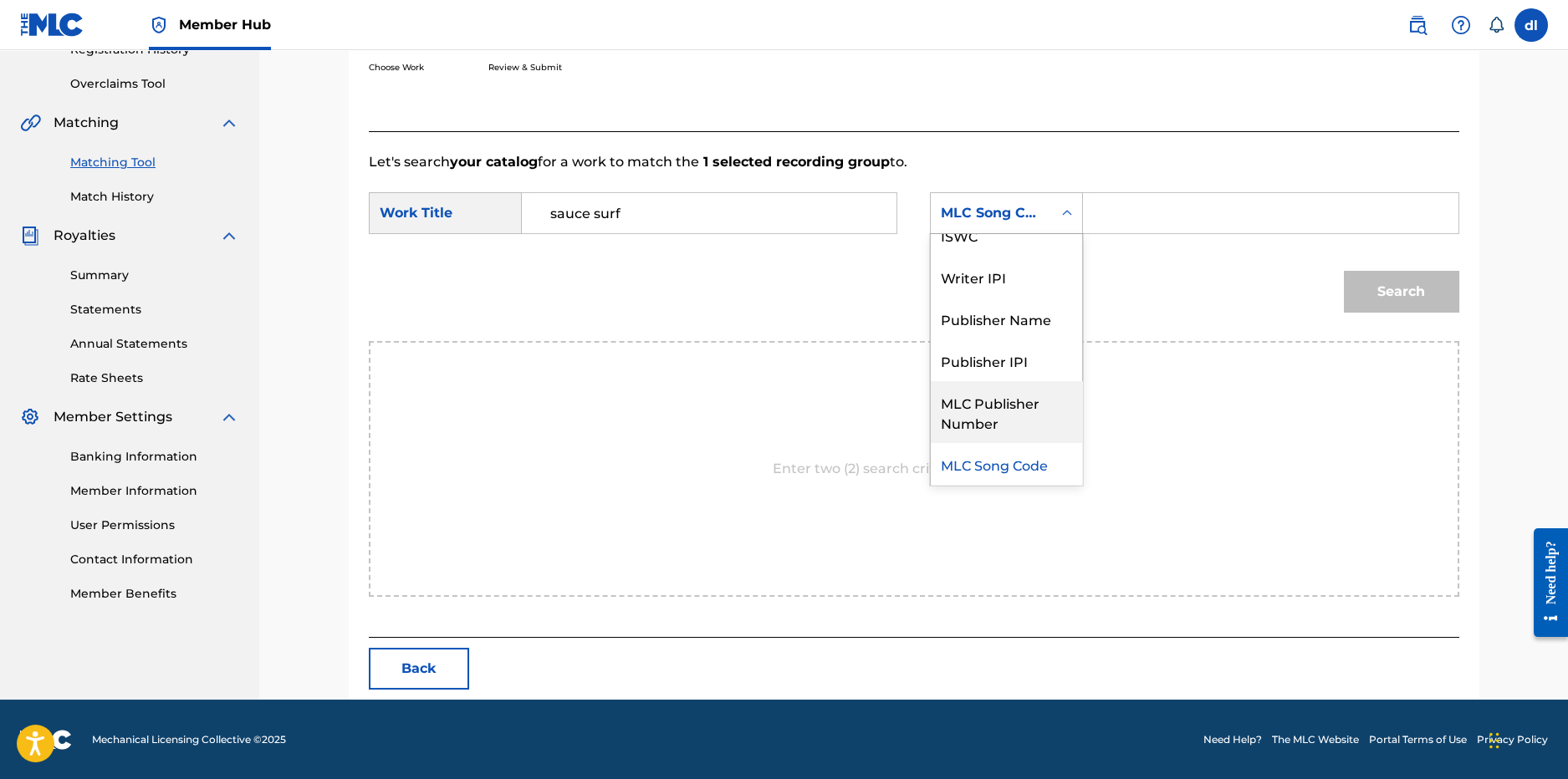
scroll to position [0, 0]
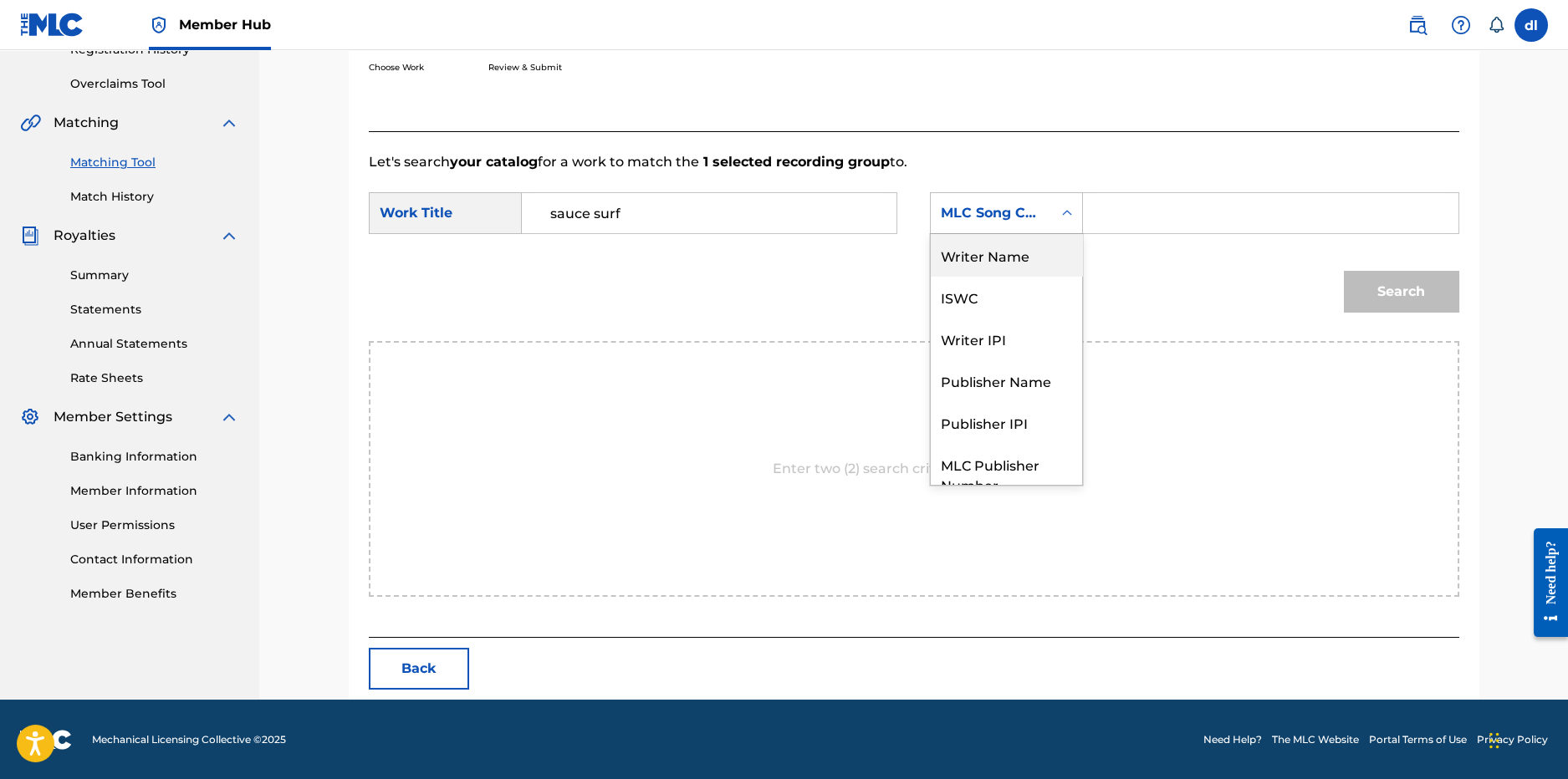
click at [1002, 252] on div "Writer Name" at bounding box center [1006, 255] width 151 height 42
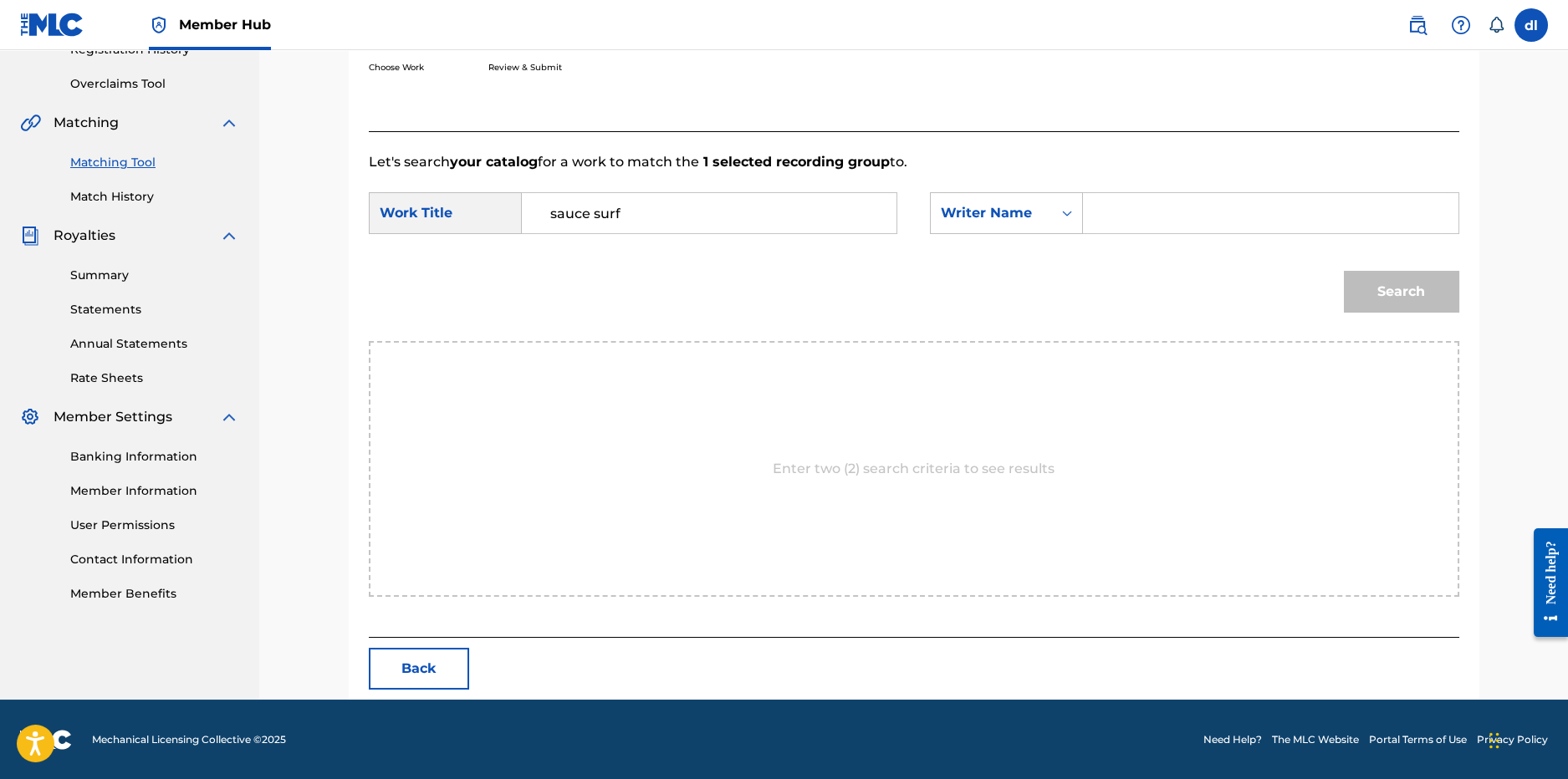
click at [1116, 210] on input "Search Form" at bounding box center [1270, 213] width 347 height 40
type input "derrion"
click at [1344, 271] on button "Search" at bounding box center [1402, 292] width 115 height 42
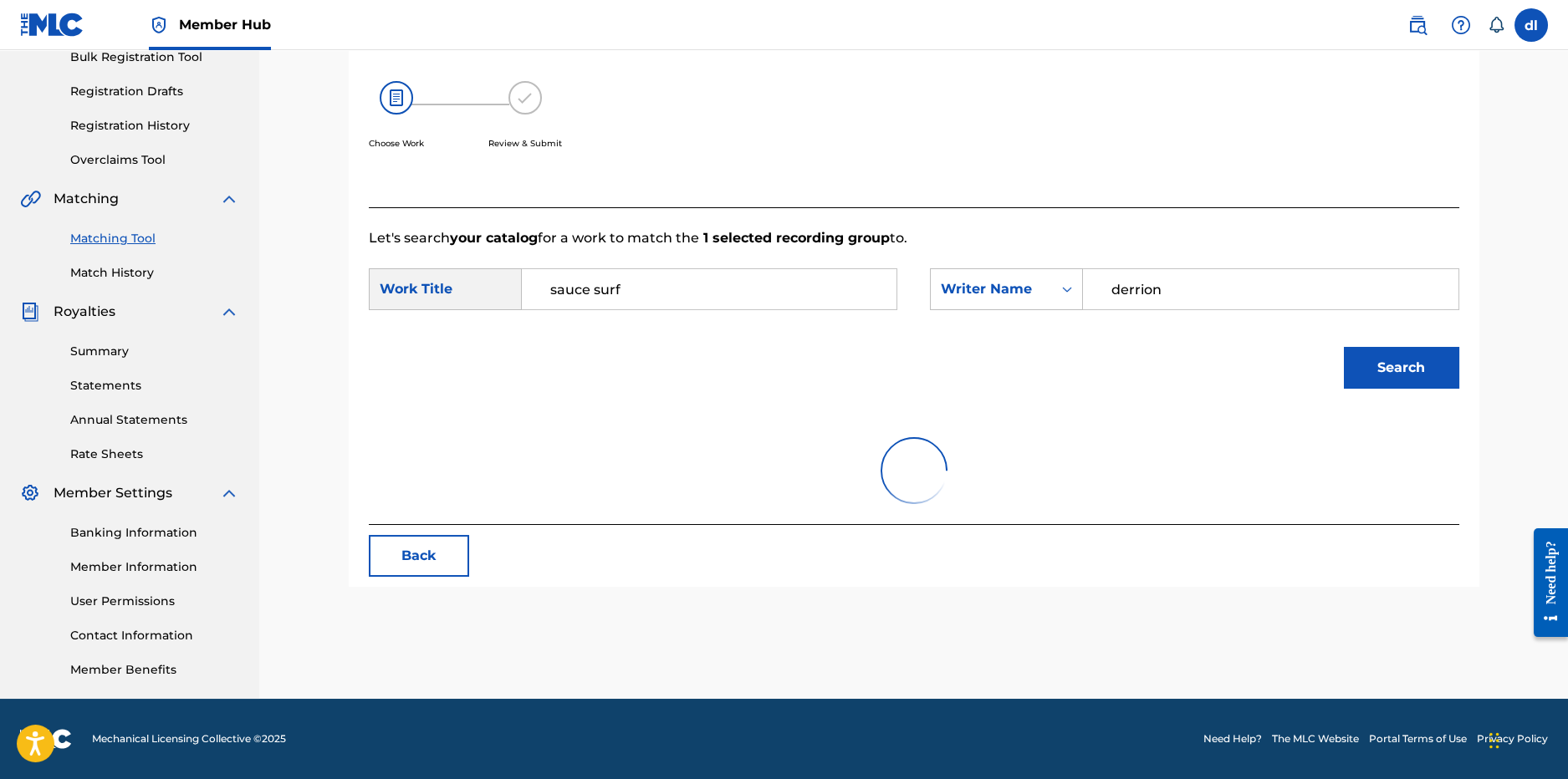
scroll to position [284, 0]
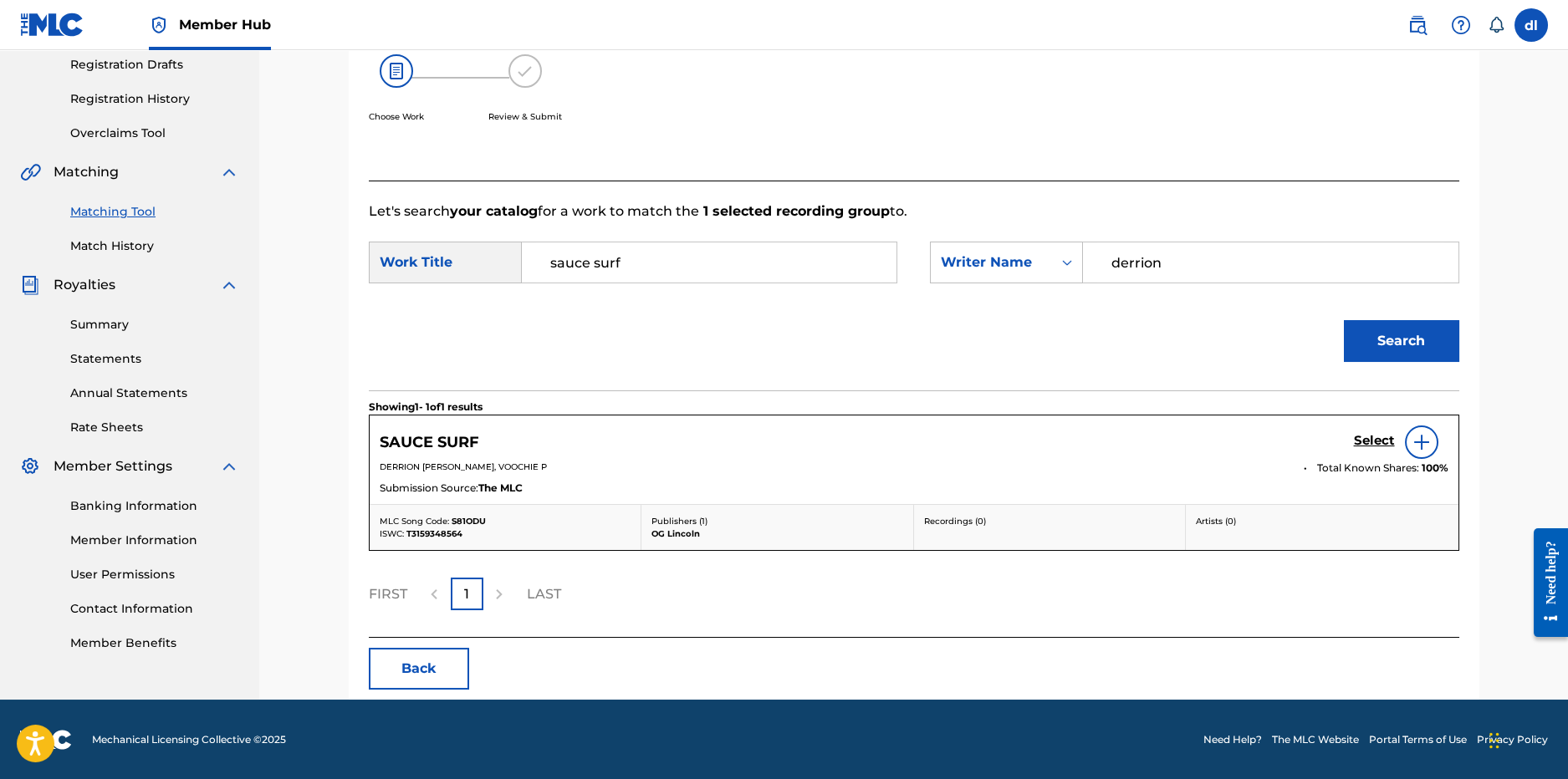
click at [1439, 441] on div "Select" at bounding box center [1401, 442] width 95 height 33
click at [1418, 441] on img at bounding box center [1422, 442] width 21 height 20
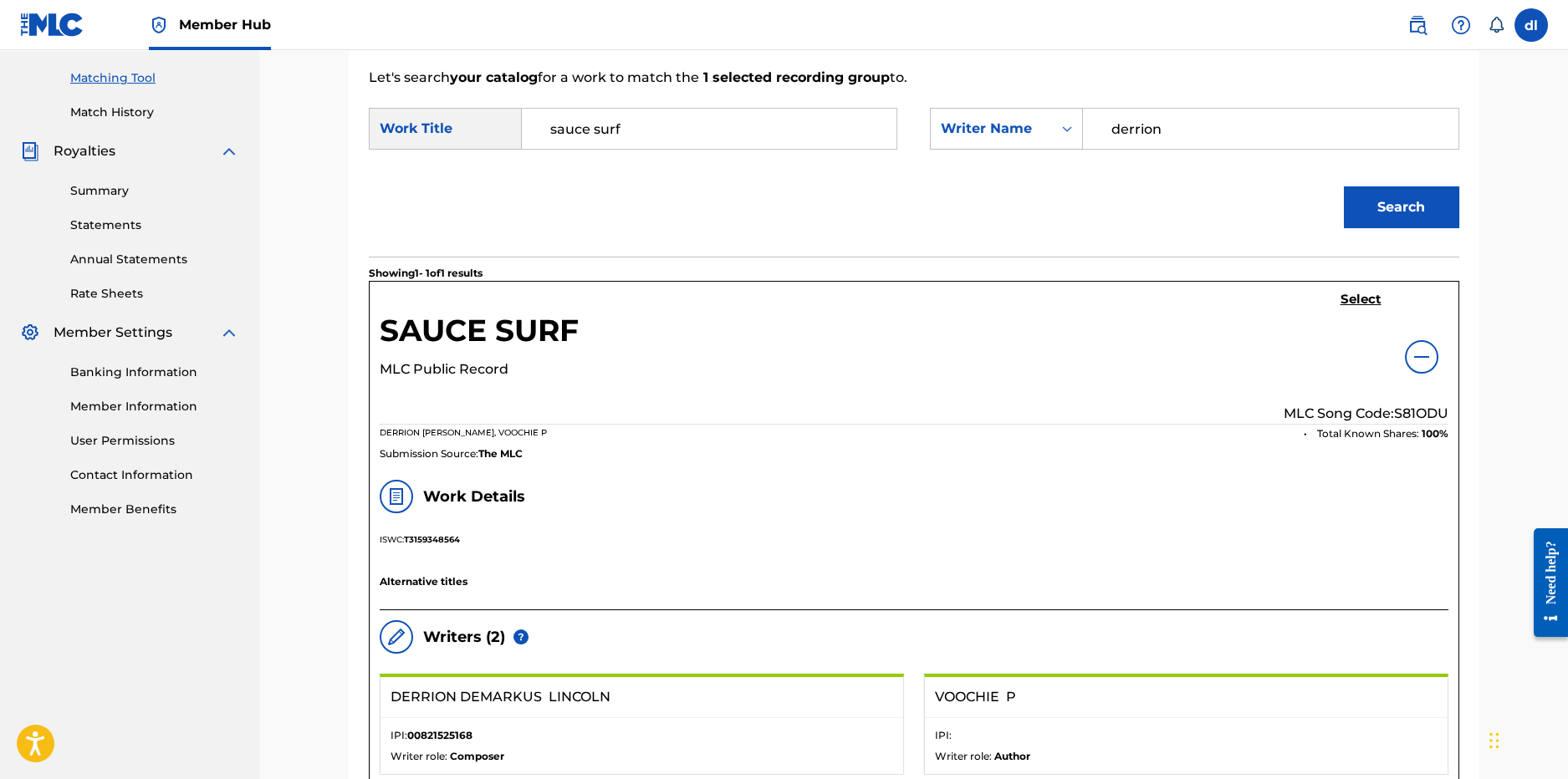
scroll to position [634, 0]
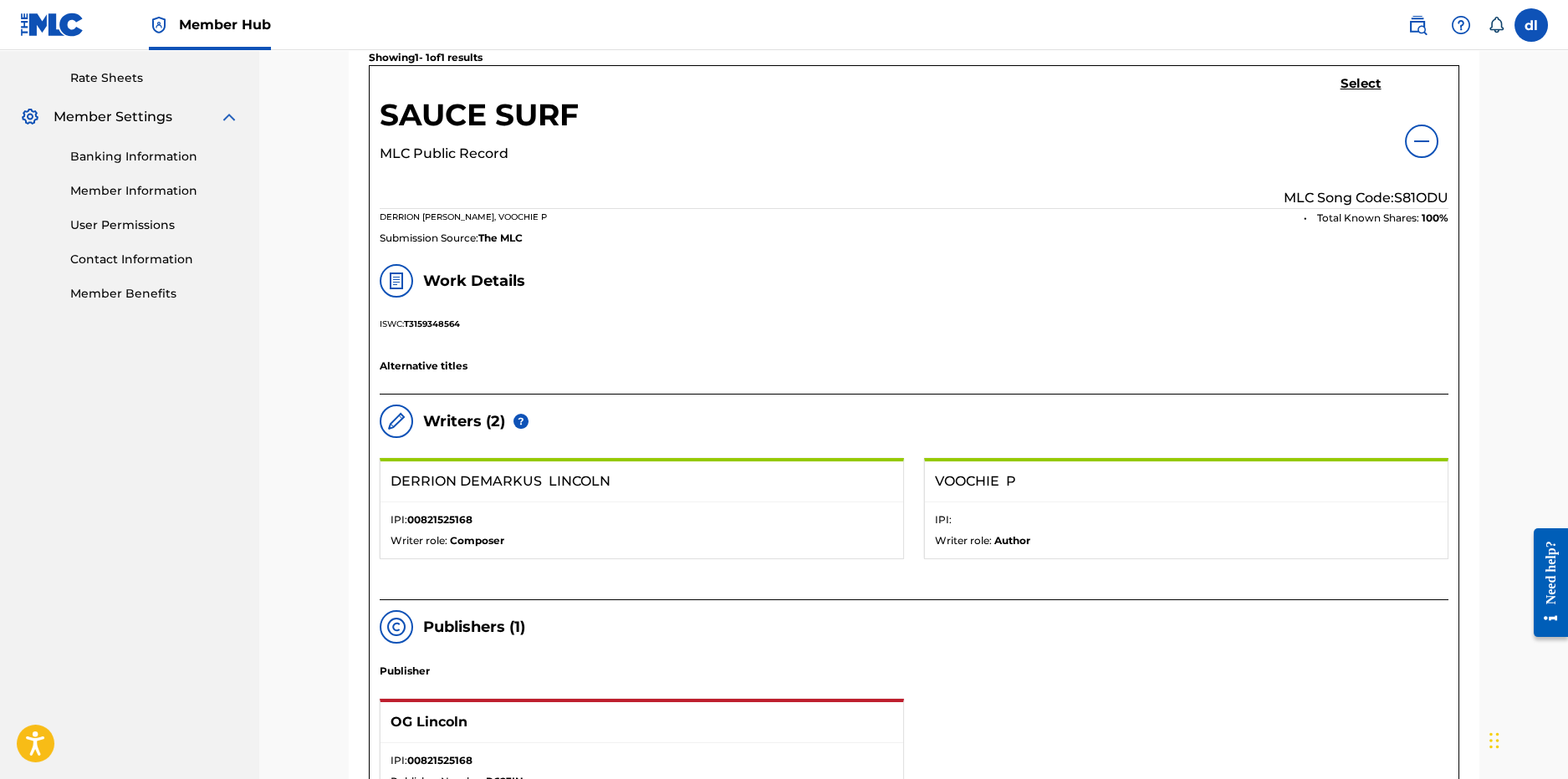
click at [1424, 138] on img at bounding box center [1422, 142] width 21 height 20
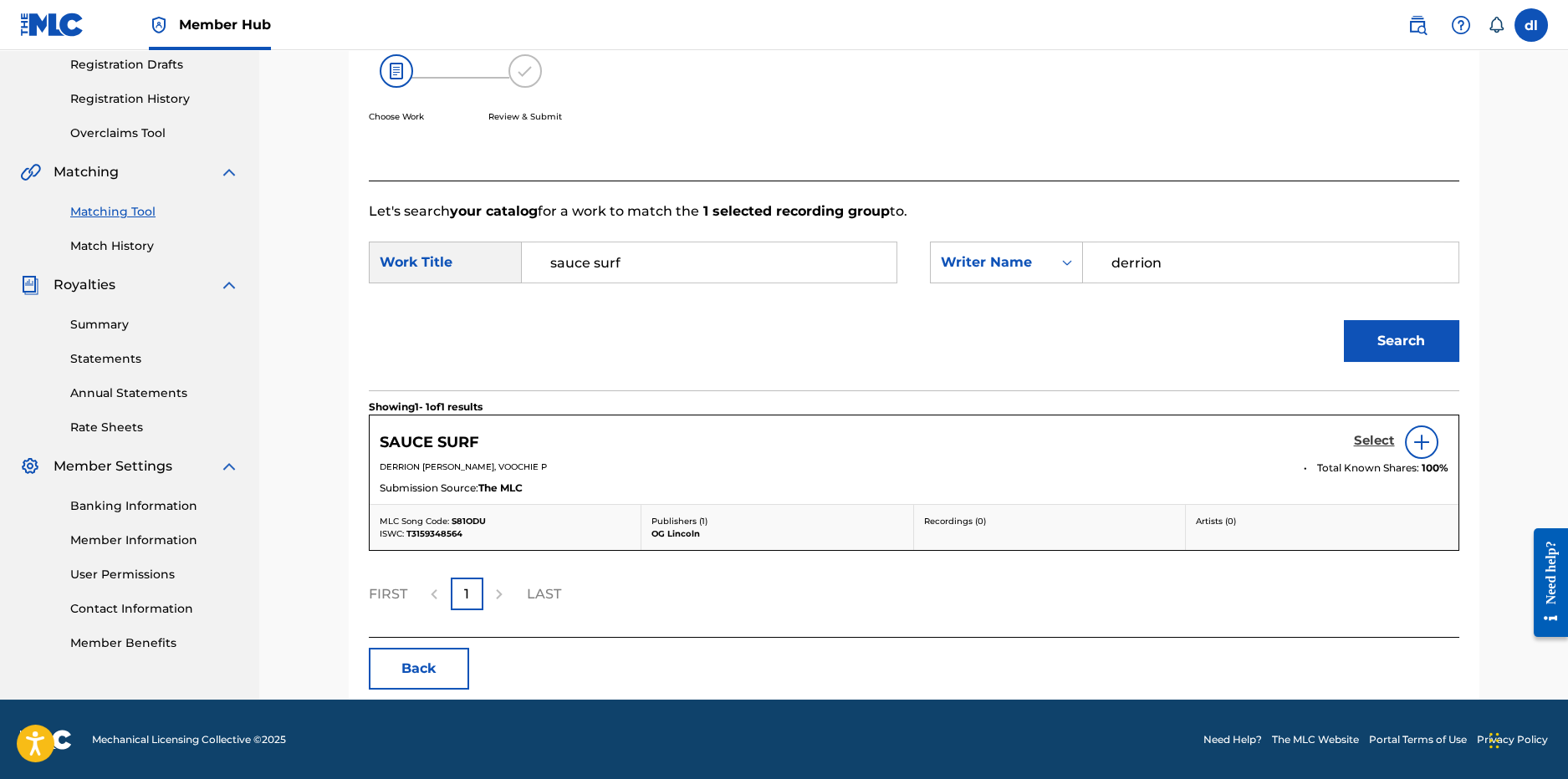
click at [1372, 435] on h5 "Select" at bounding box center [1375, 441] width 41 height 16
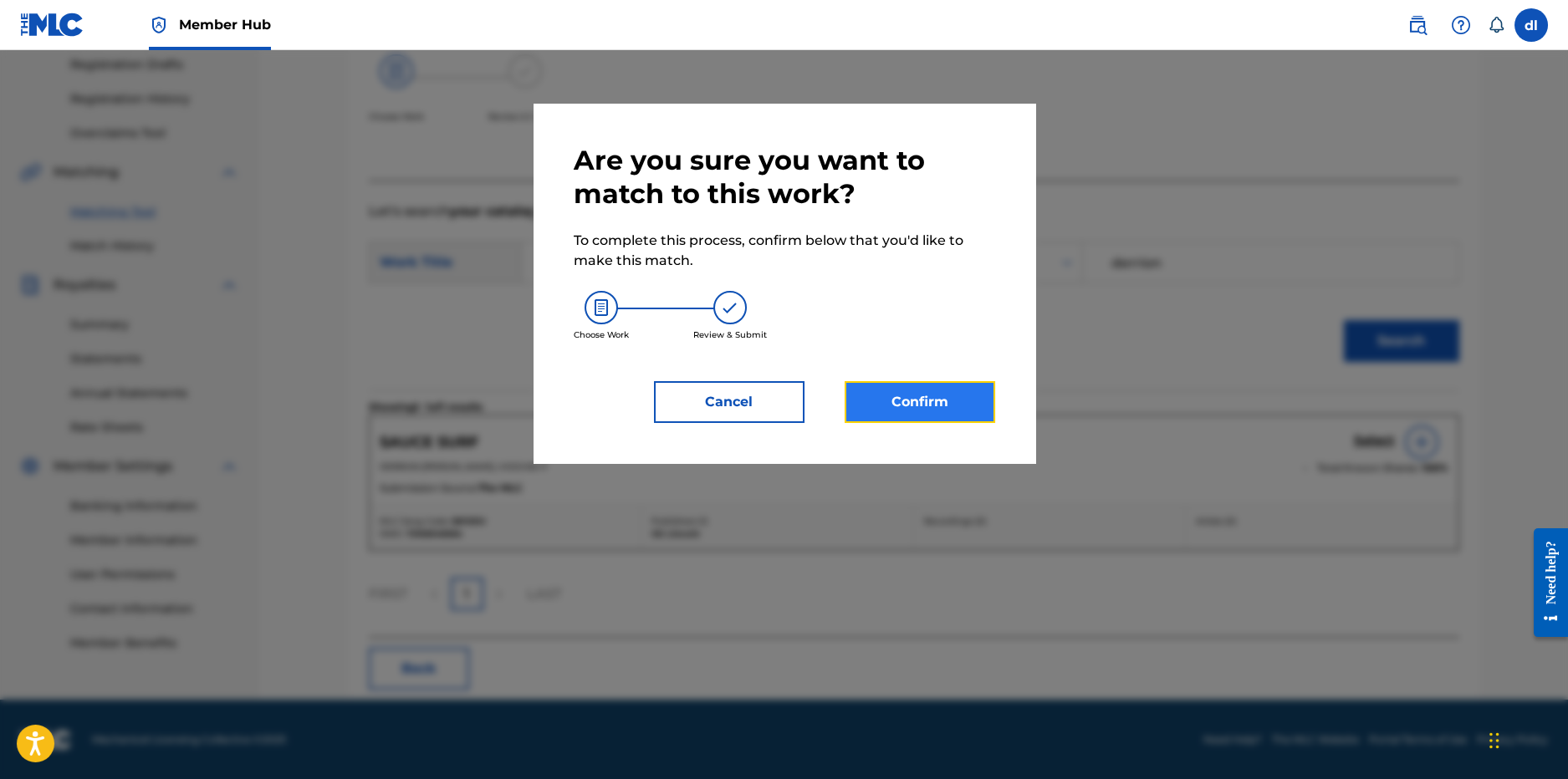
click at [863, 395] on button "Confirm" at bounding box center [920, 402] width 150 height 42
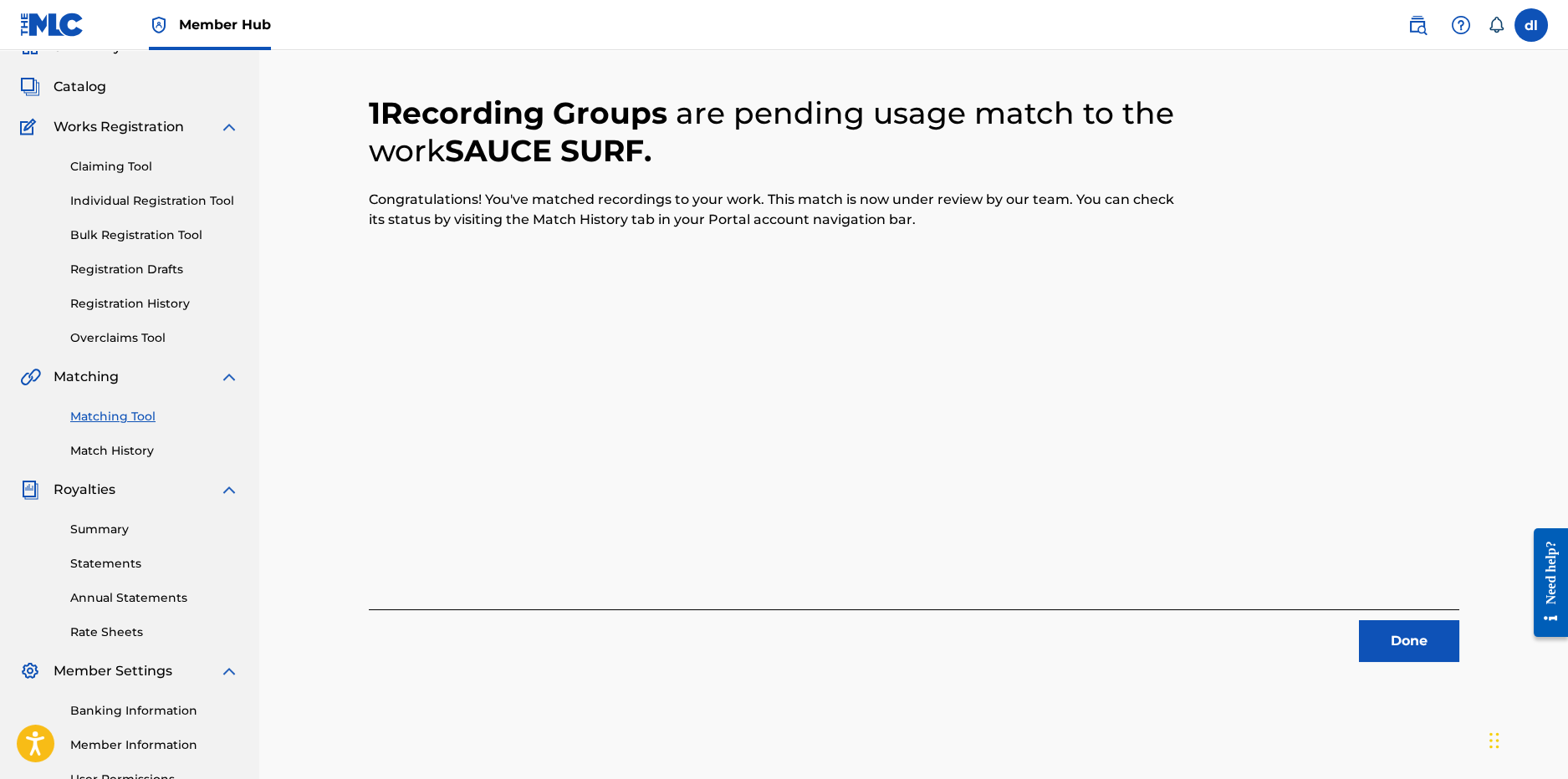
scroll to position [166, 0]
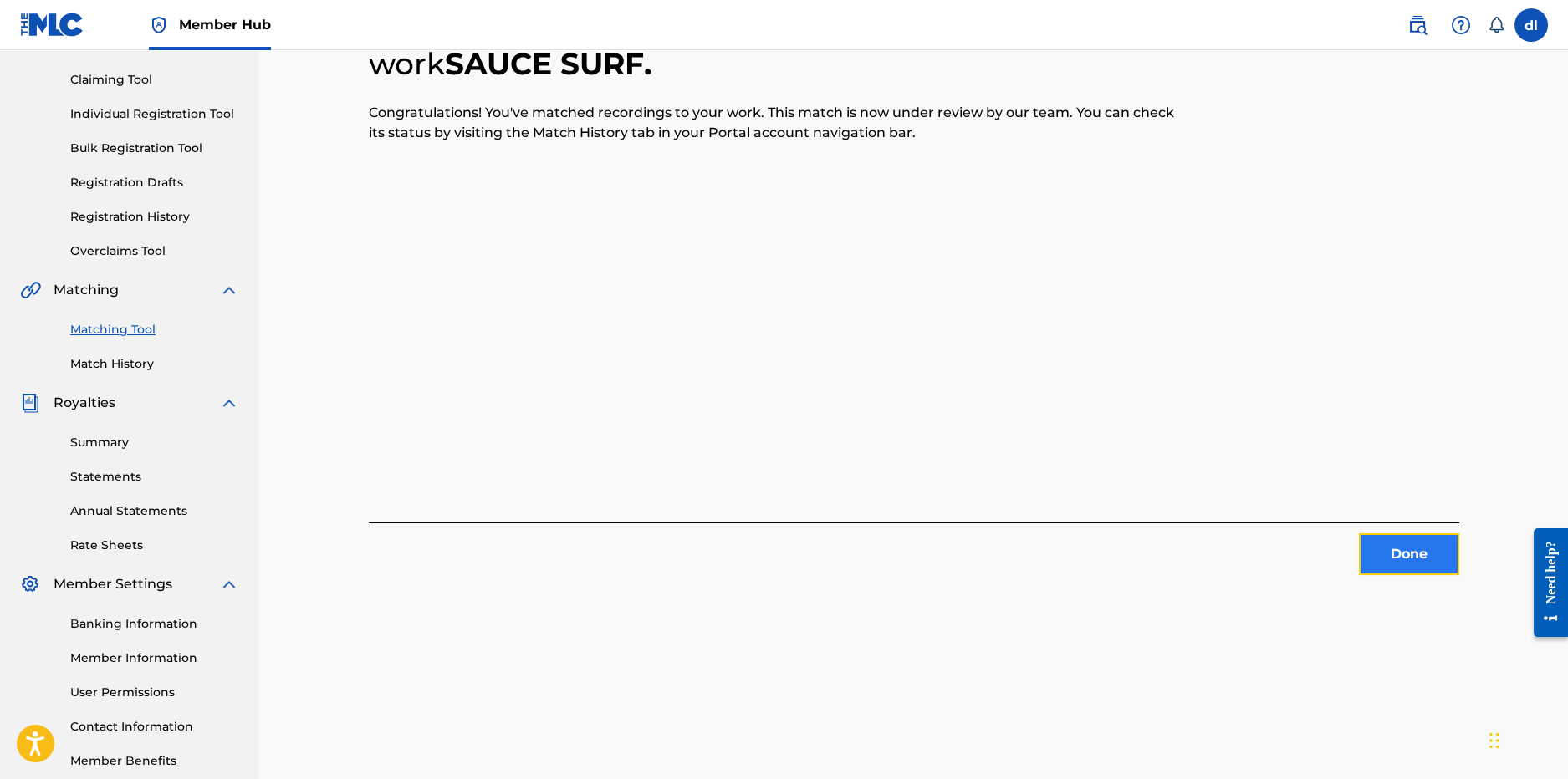
click at [1407, 566] on button "Done" at bounding box center [1409, 554] width 101 height 42
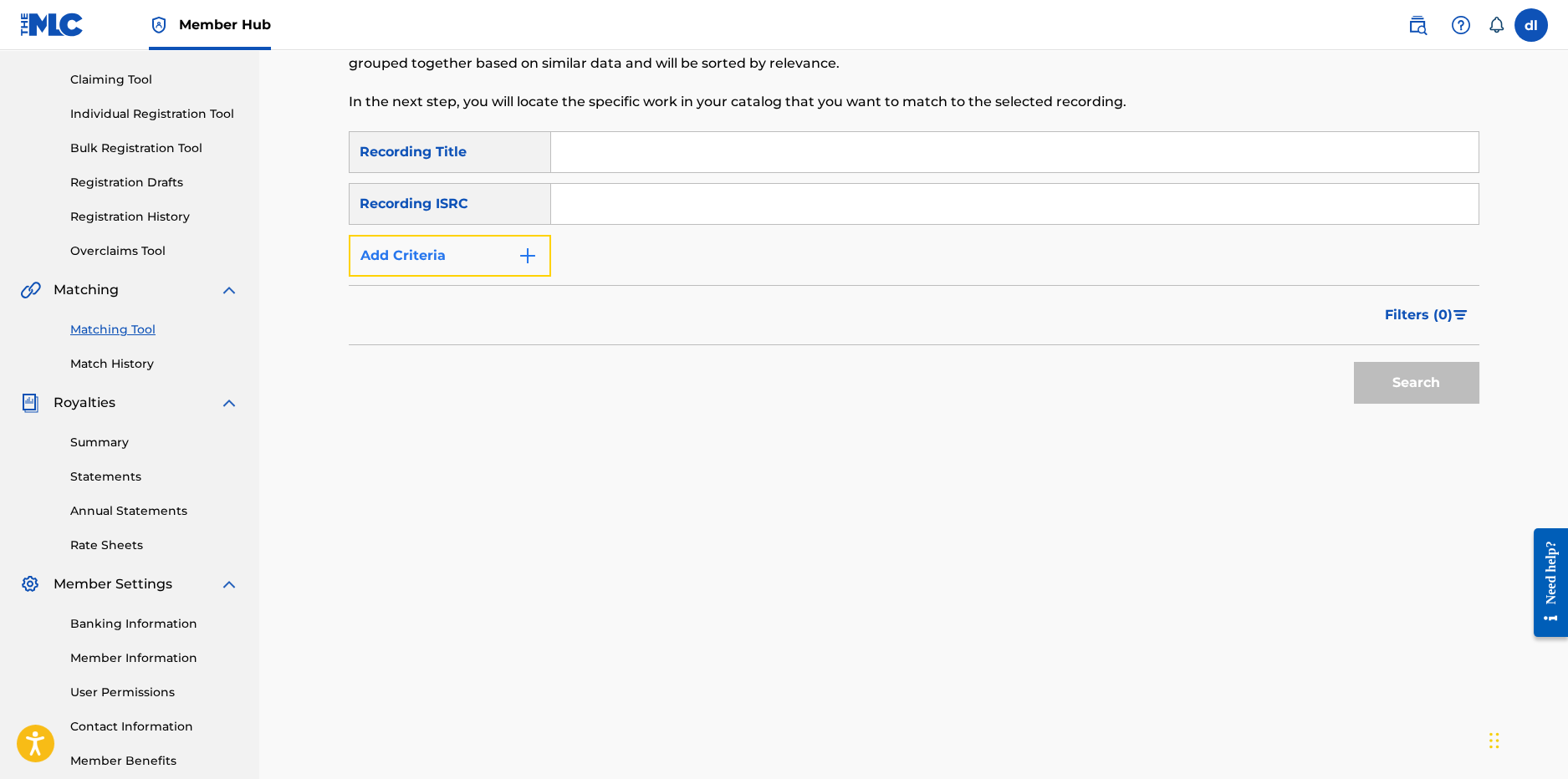
click at [528, 259] on img "Search Form" at bounding box center [527, 256] width 21 height 20
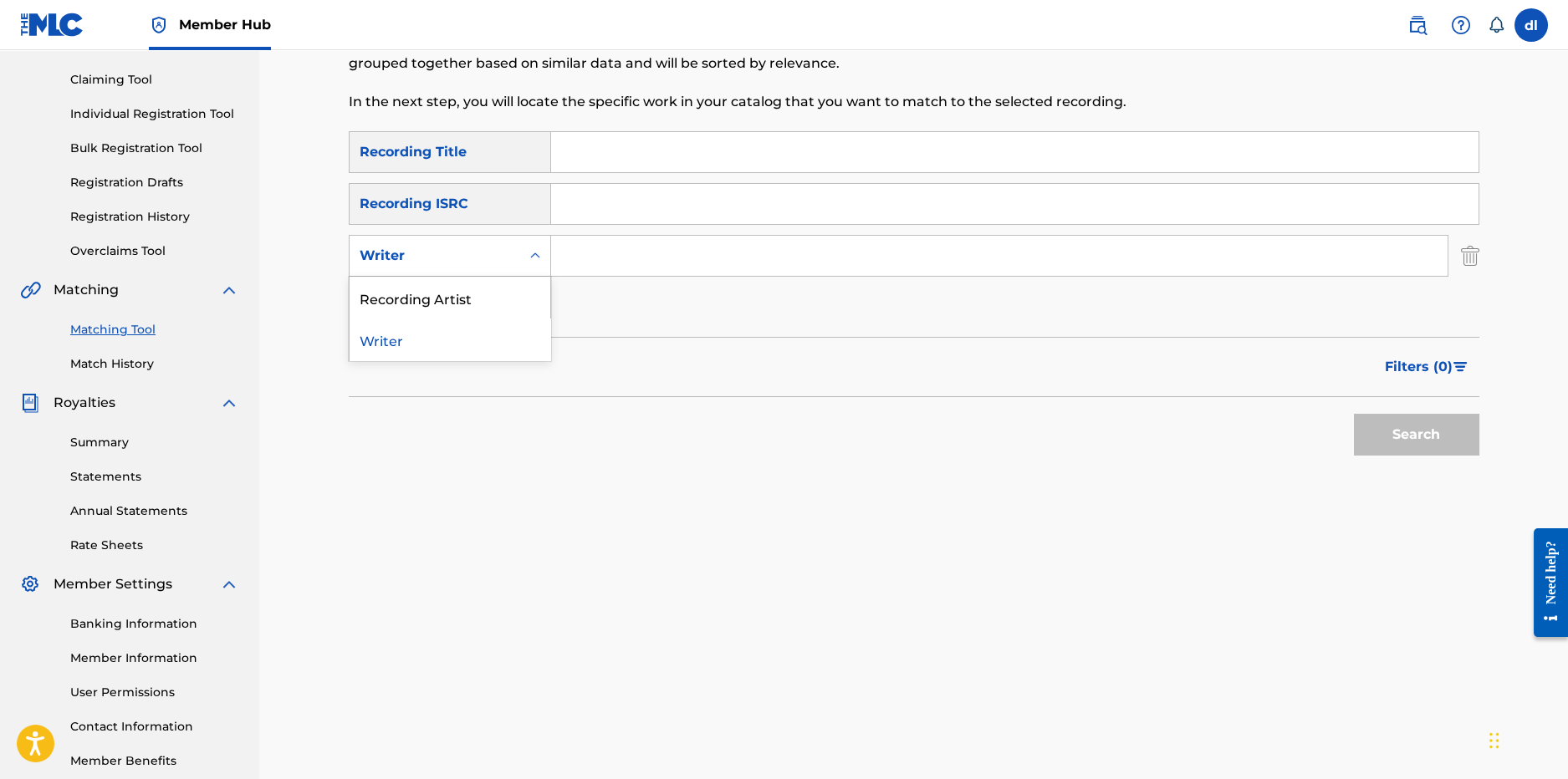
click at [514, 265] on div "Writer" at bounding box center [434, 256] width 171 height 32
click at [475, 293] on div "Recording Artist" at bounding box center [450, 298] width 201 height 42
click at [587, 255] on input "Search Form" at bounding box center [1000, 256] width 896 height 40
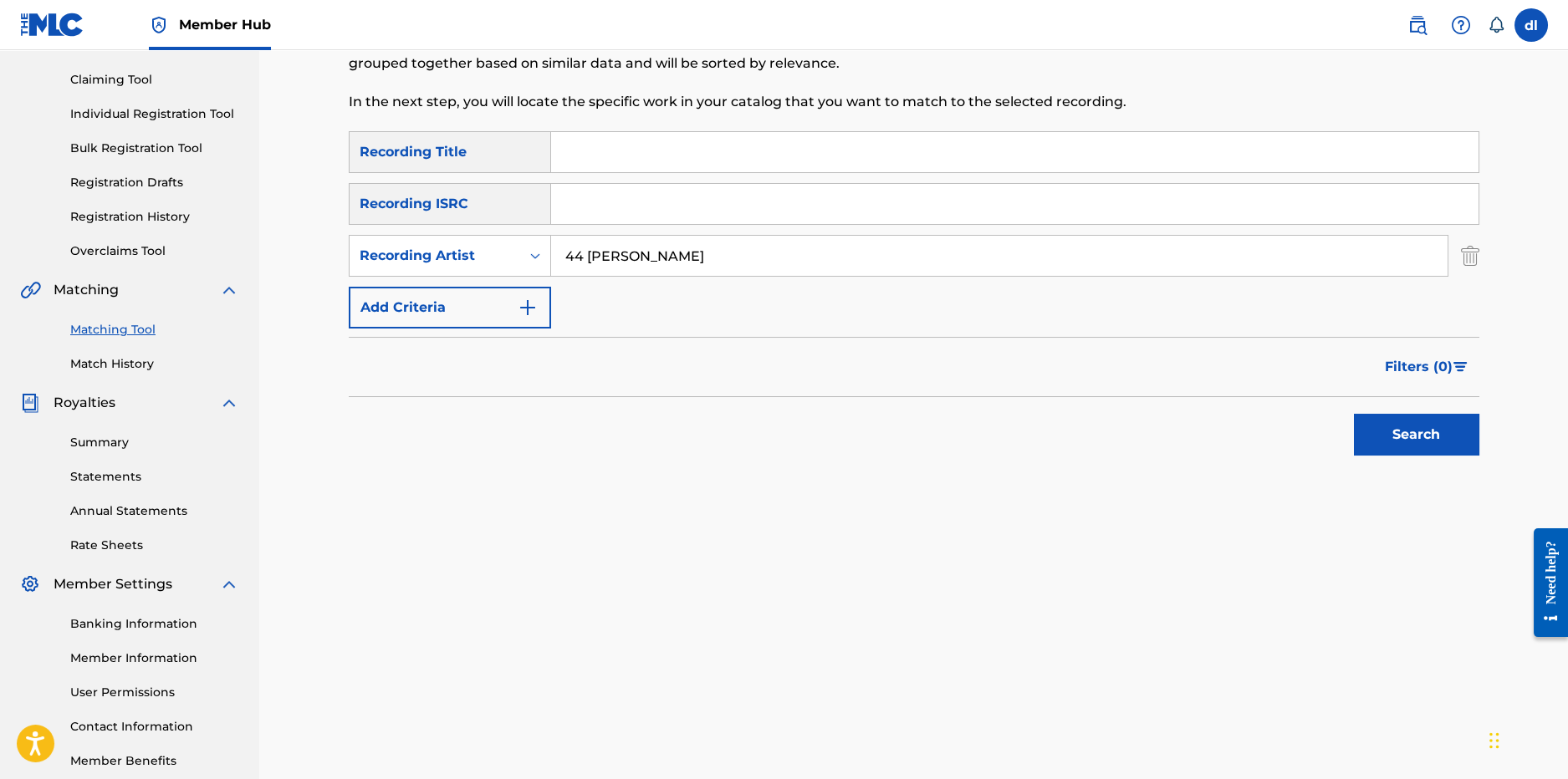
type input "44 mike deezy"
click at [1354, 414] on button "Search" at bounding box center [1417, 434] width 126 height 42
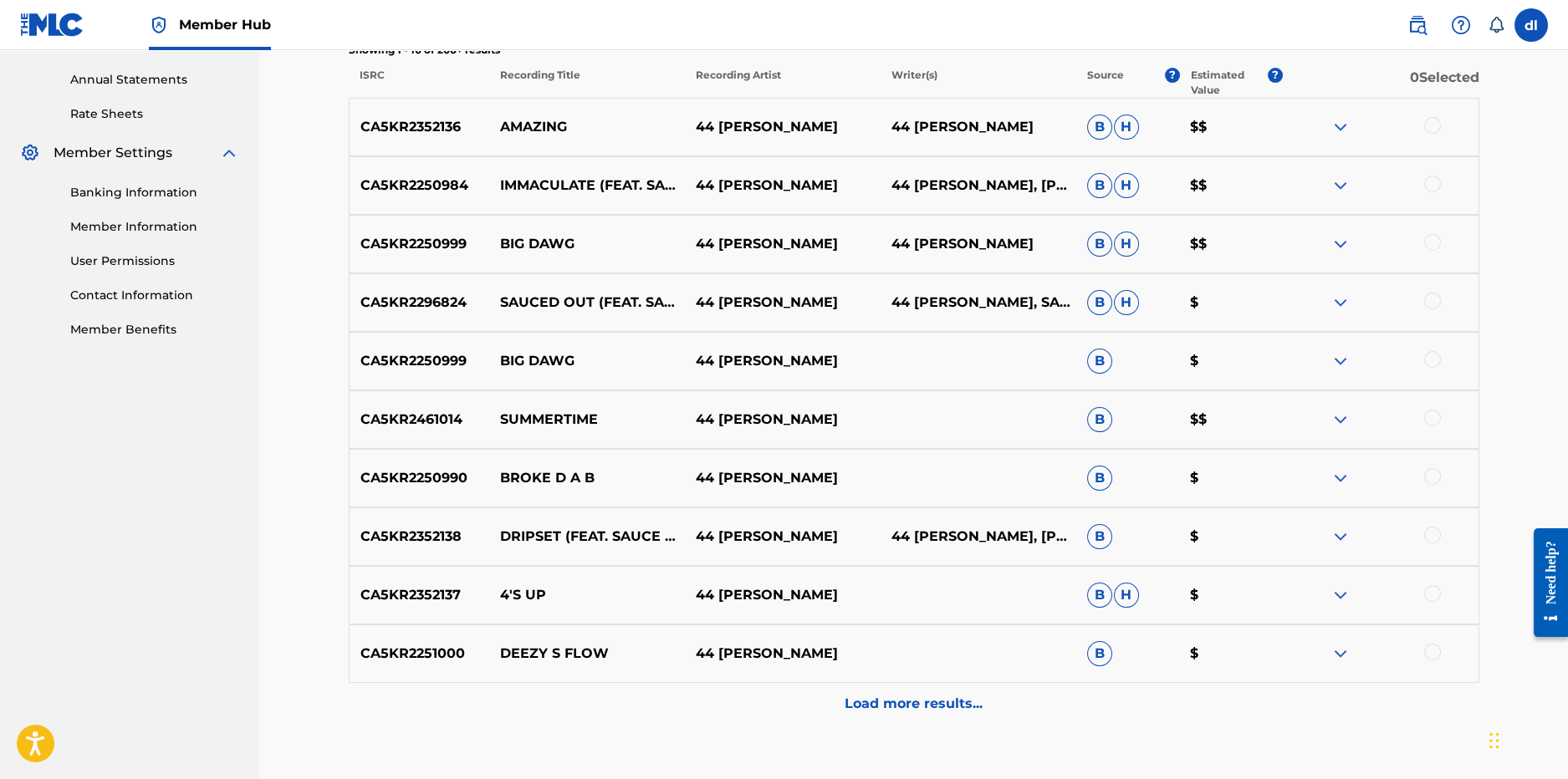
scroll to position [708, 0]
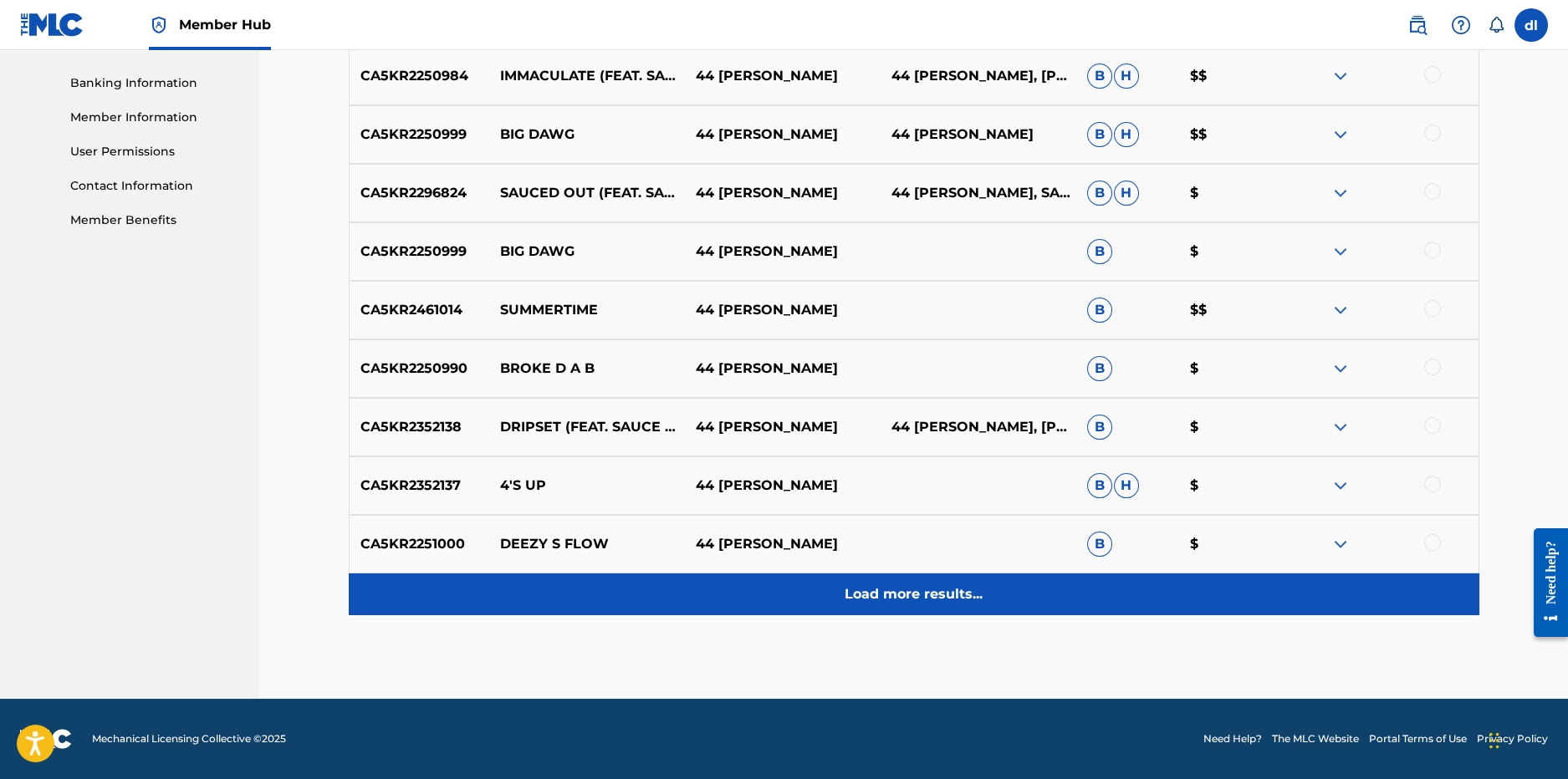
click at [858, 597] on p "Load more results..." at bounding box center [913, 594] width 138 height 20
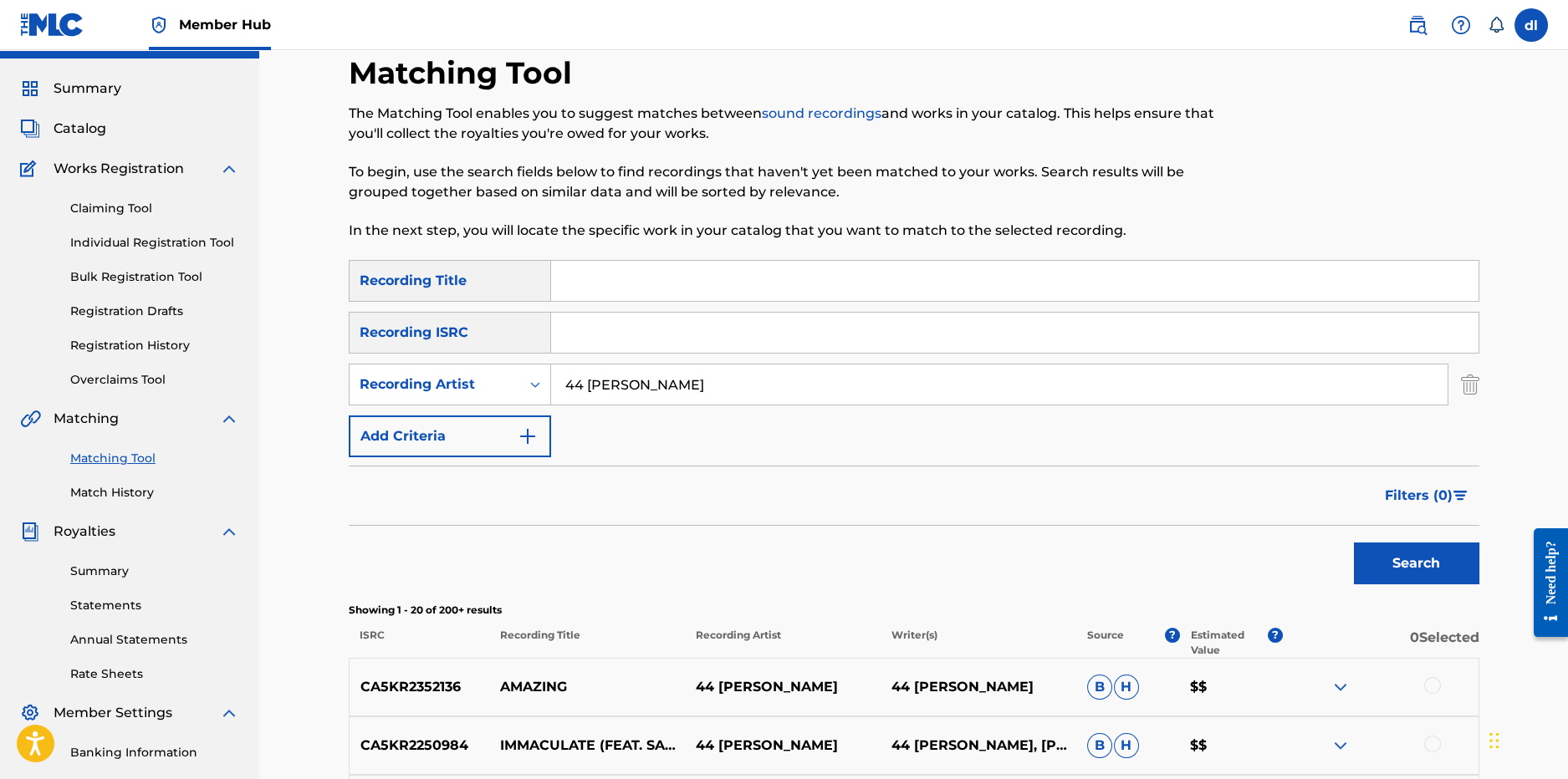
scroll to position [0, 0]
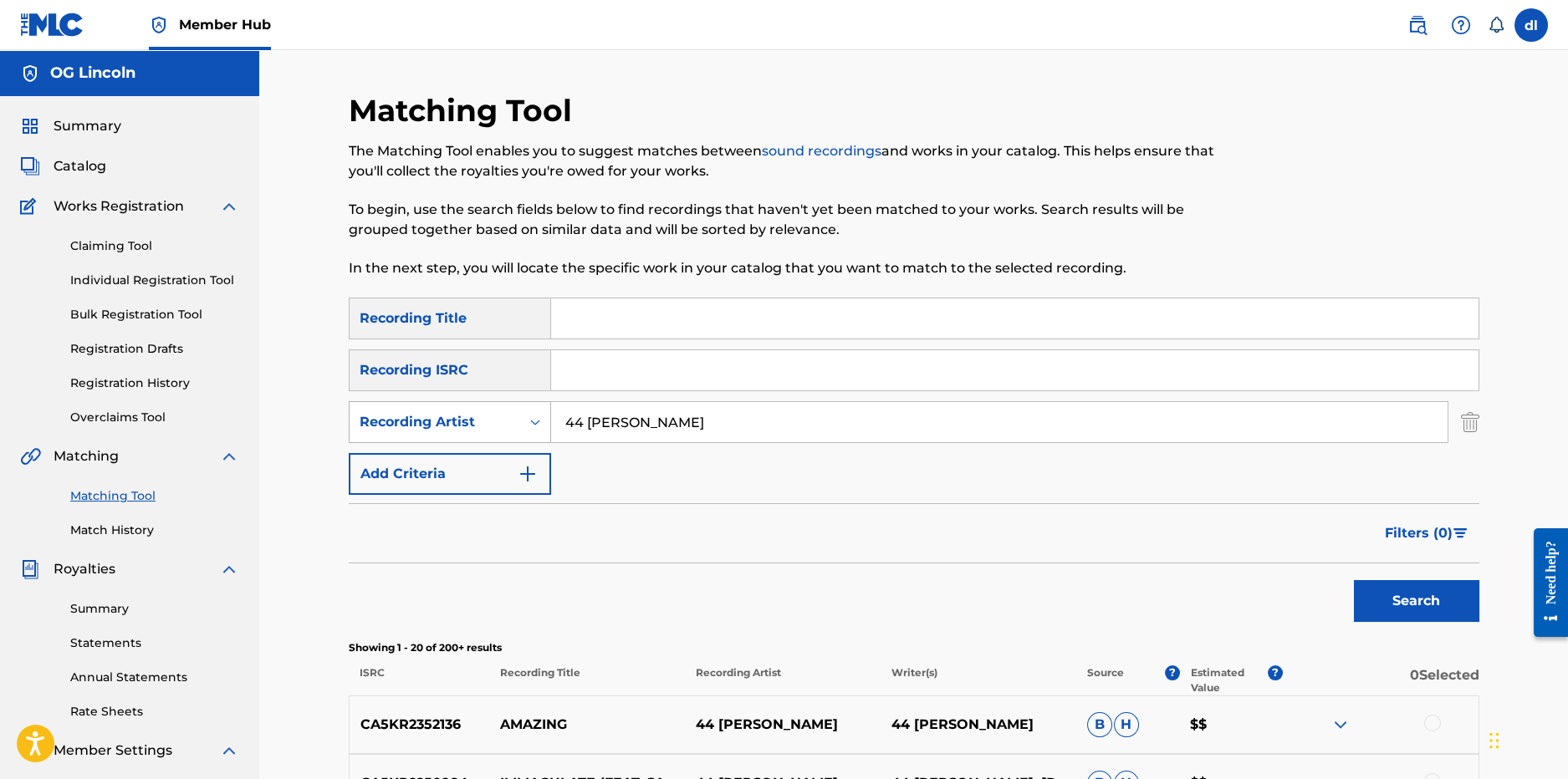
drag, startPoint x: 692, startPoint y: 418, endPoint x: 521, endPoint y: 428, distance: 171.3
click at [521, 428] on div "SearchWithCriteria7906ee35-34c6-4bdd-8283-d3161f54584c Recording Artist 44 mike…" at bounding box center [914, 422] width 1131 height 42
click at [569, 320] on input "Search Form" at bounding box center [1015, 318] width 928 height 40
type input "attack 2"
click at [1354, 581] on button "Search" at bounding box center [1417, 601] width 126 height 42
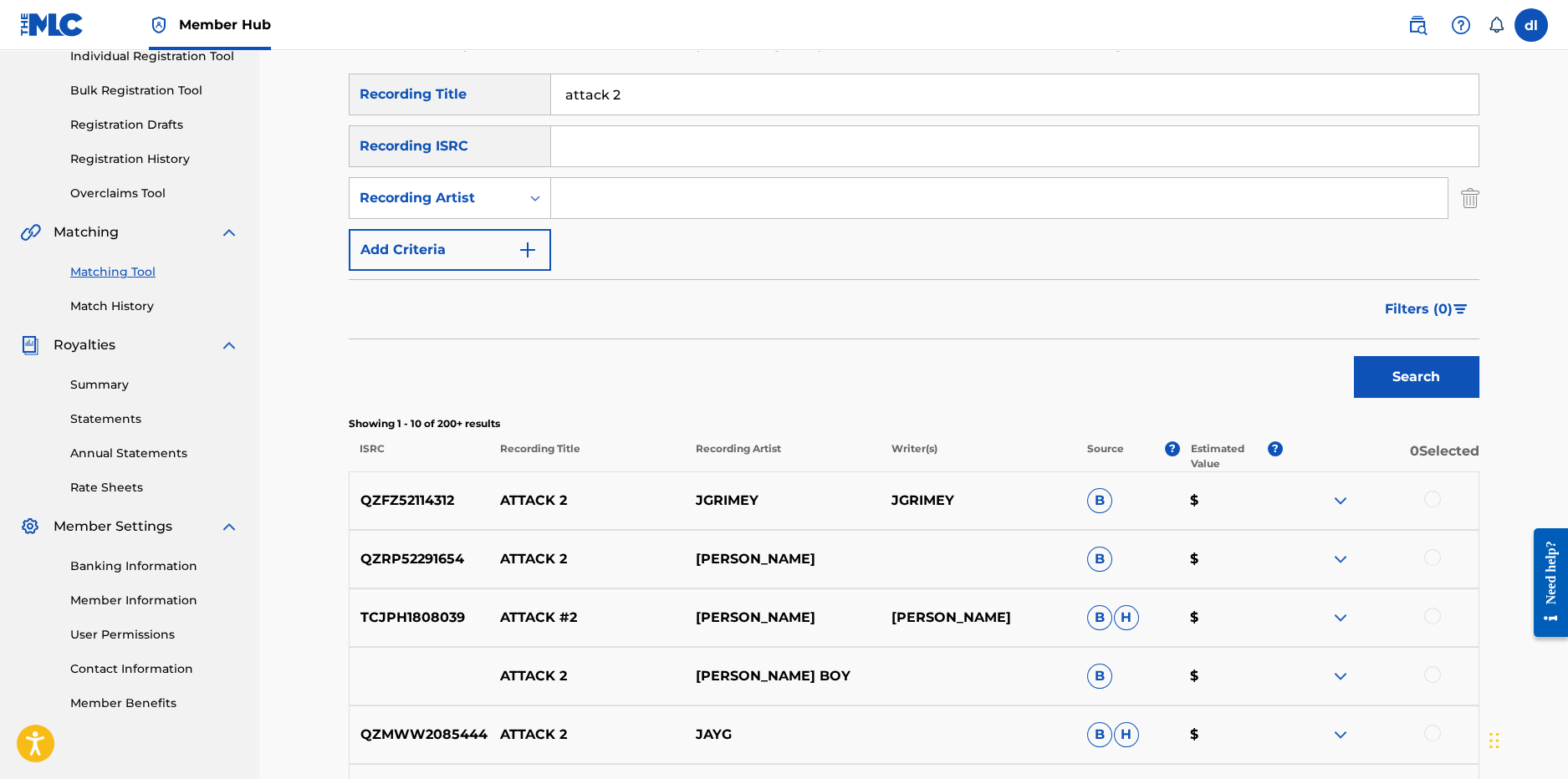
scroll to position [206, 0]
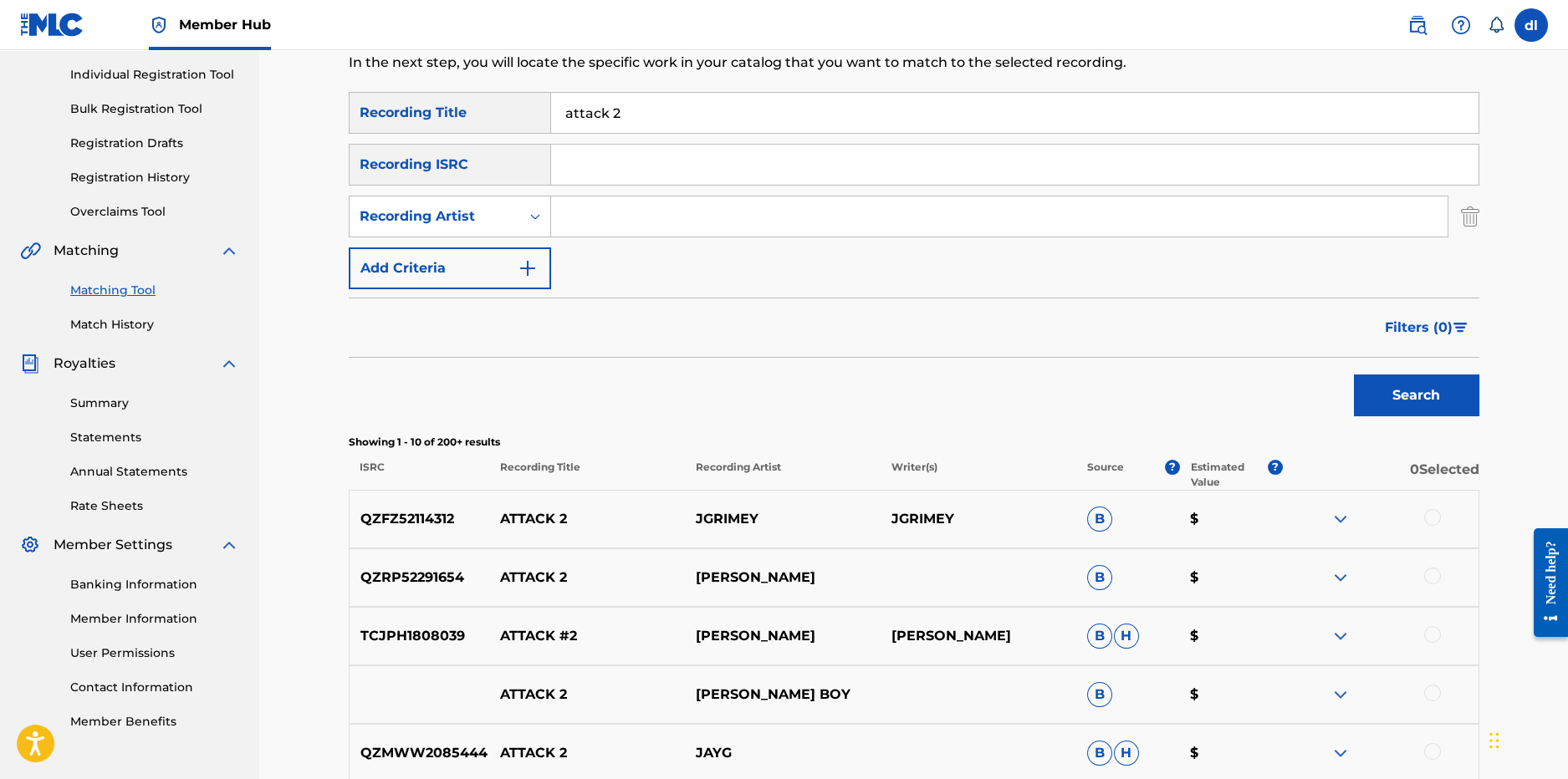
click at [593, 219] on input "Search Form" at bounding box center [1000, 216] width 896 height 40
type input "[PERSON_NAME]"
click at [1439, 389] on button "Search" at bounding box center [1417, 395] width 126 height 42
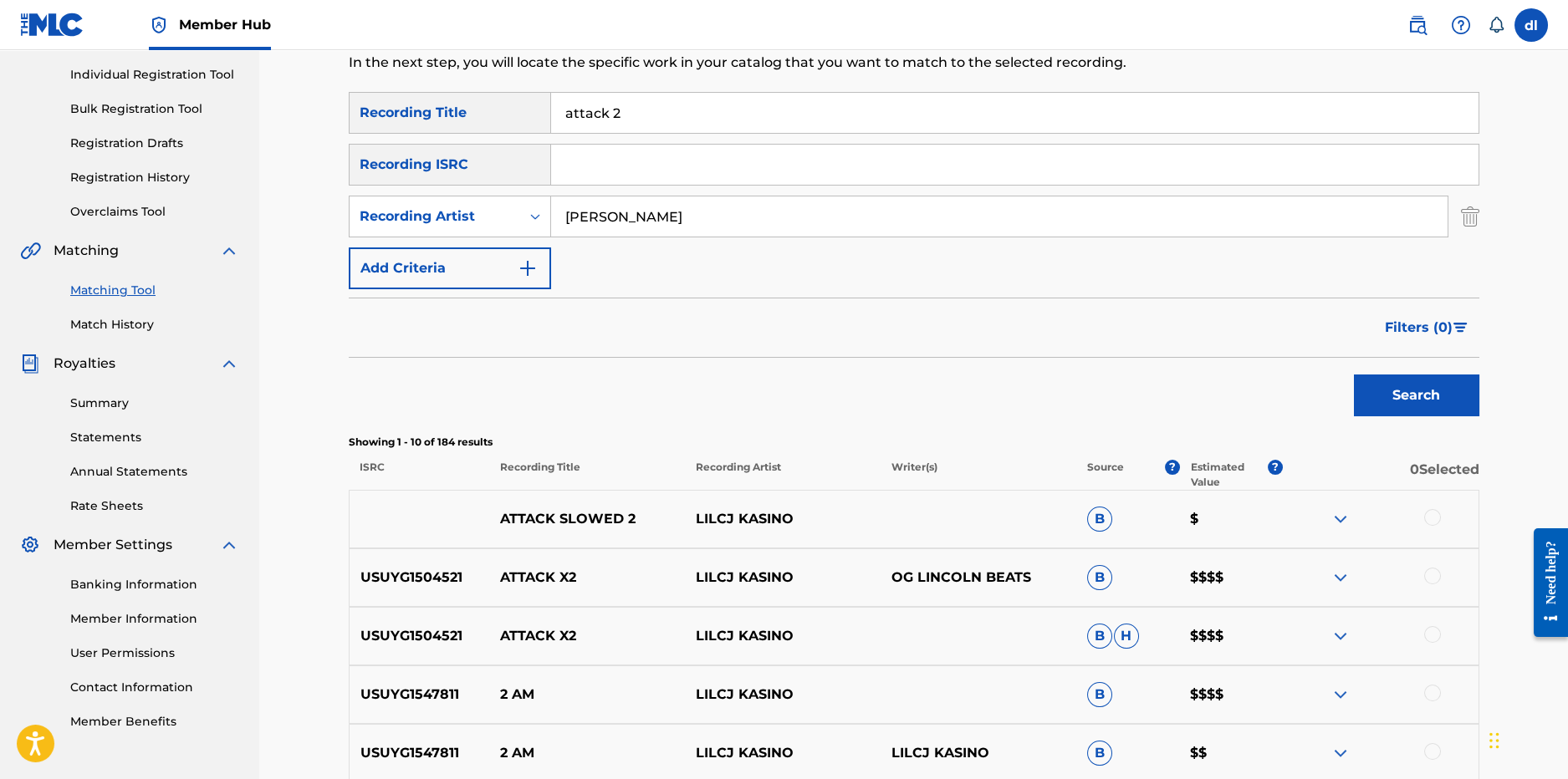
scroll to position [289, 0]
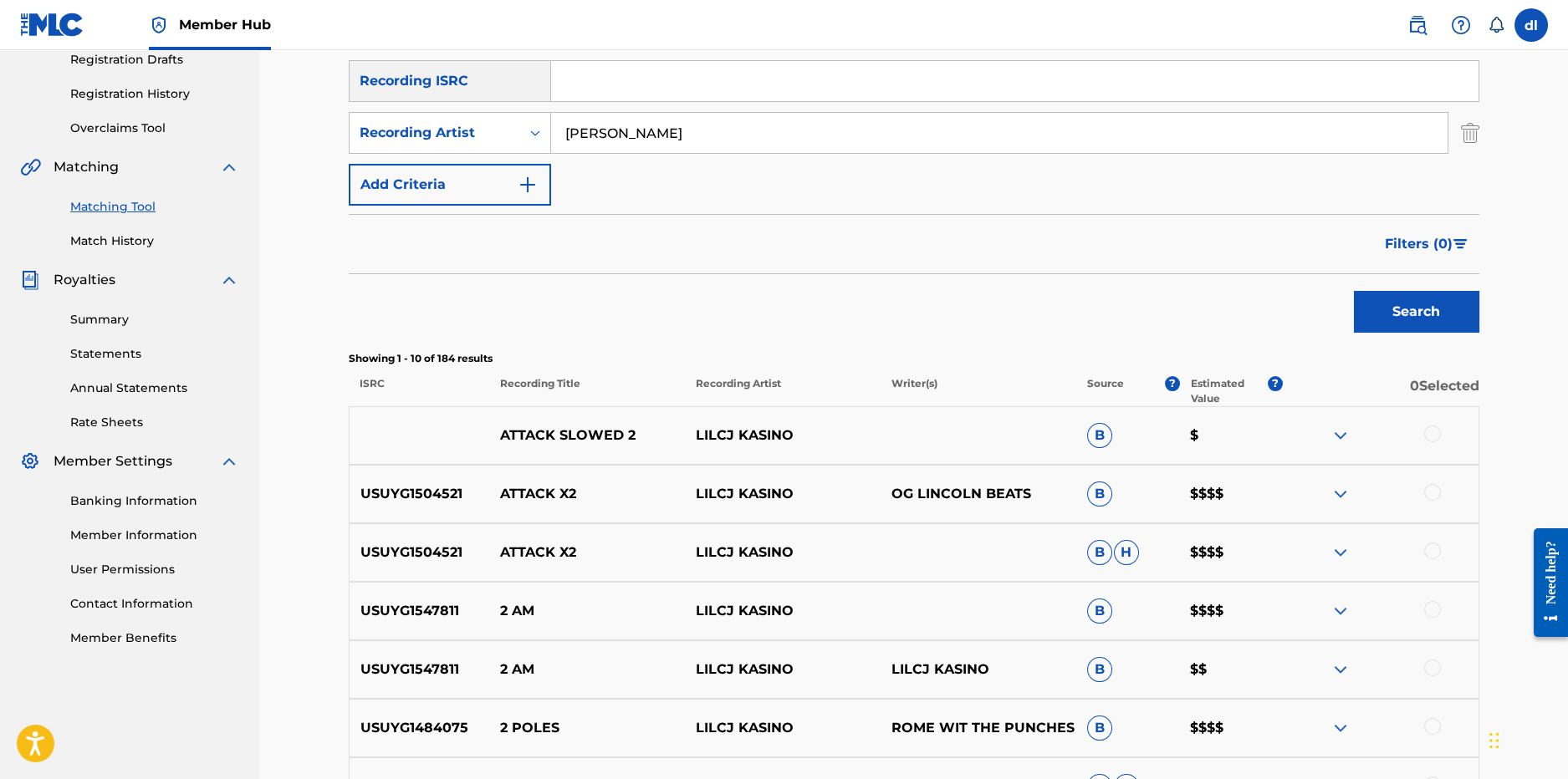
click at [1430, 497] on div at bounding box center [1432, 492] width 17 height 17
click at [1427, 550] on div at bounding box center [1432, 551] width 17 height 17
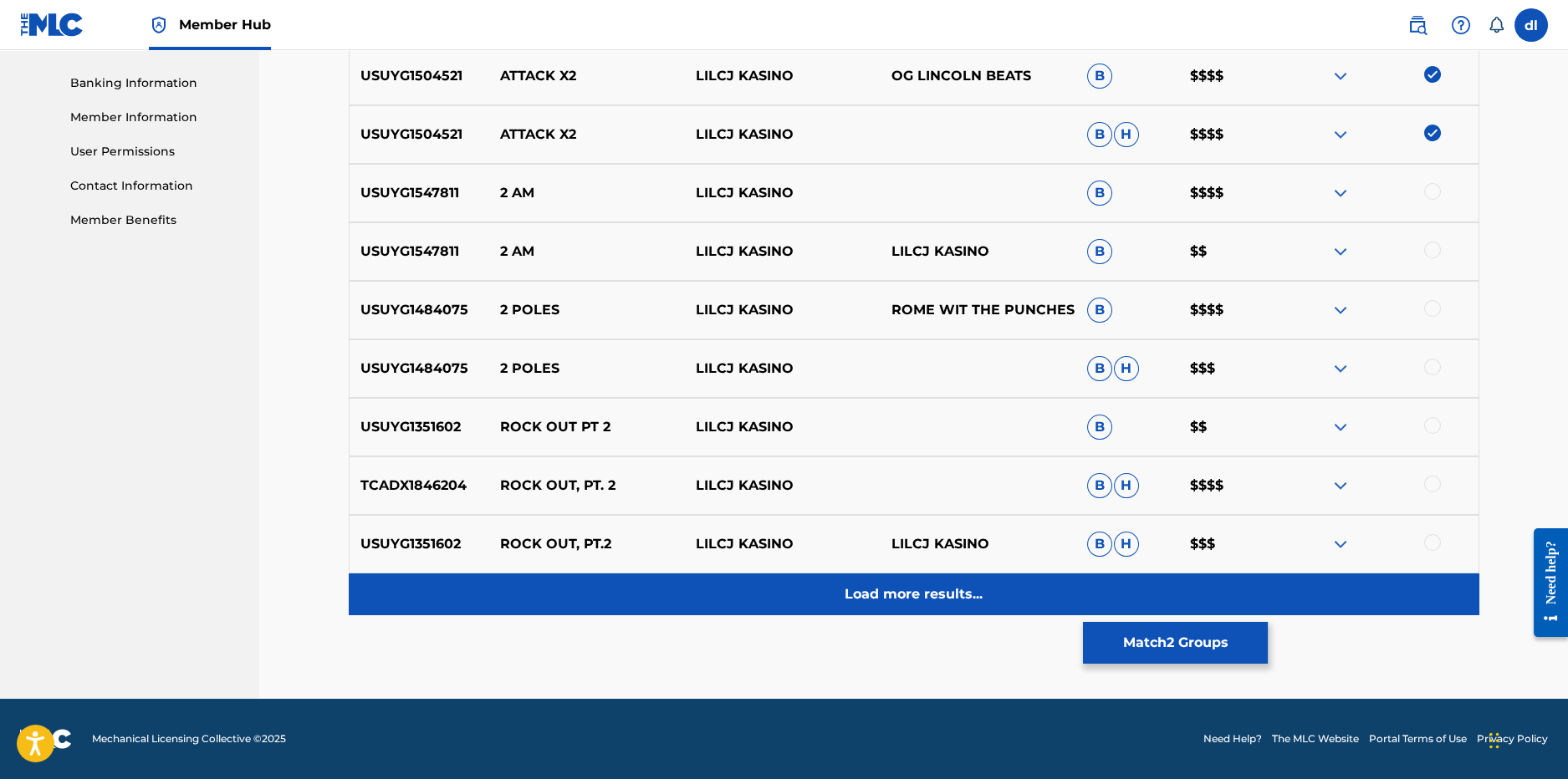
click at [834, 582] on div "Load more results..." at bounding box center [914, 594] width 1131 height 42
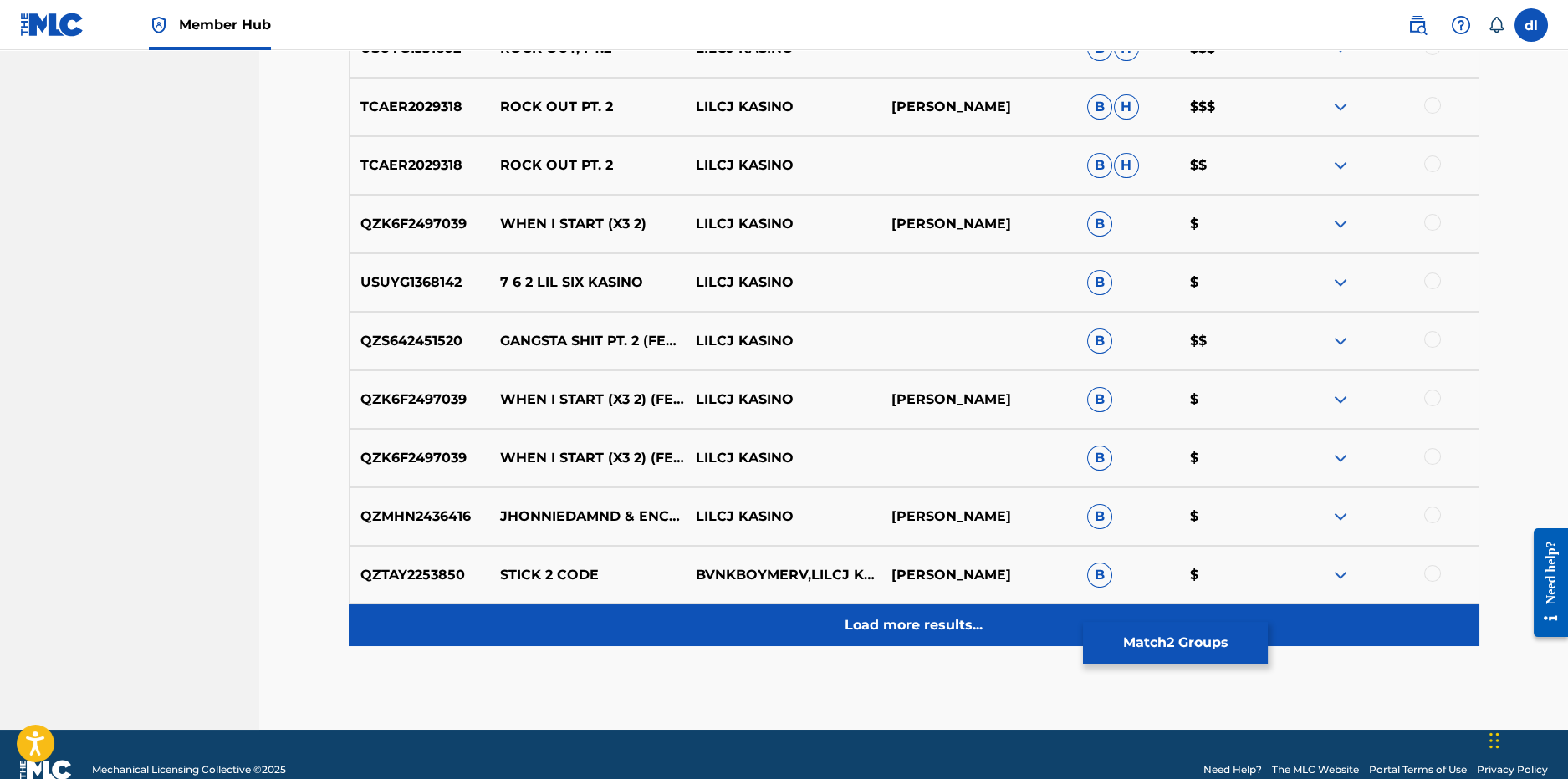
scroll to position [1292, 0]
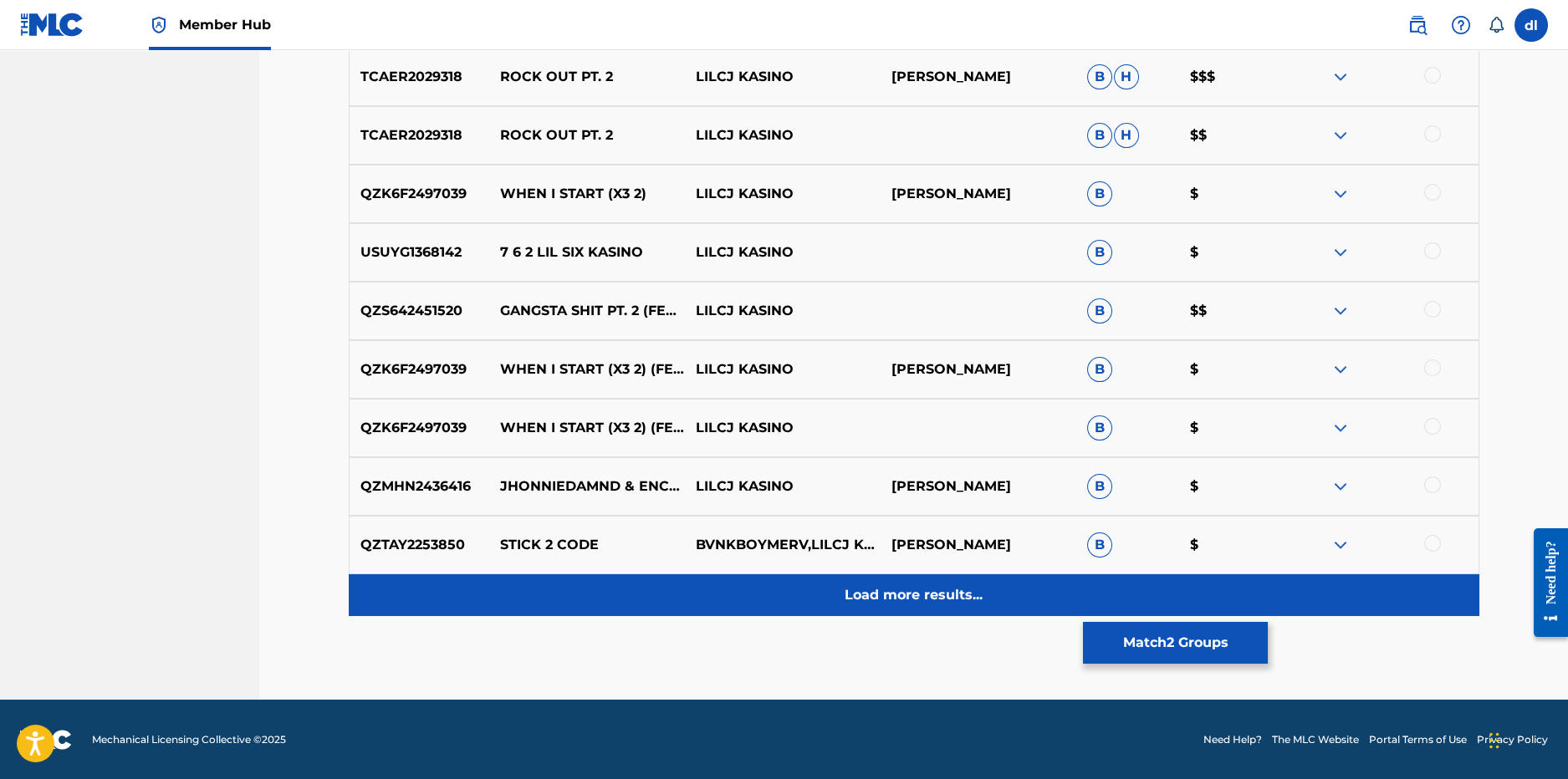
click at [610, 586] on div "Load more results..." at bounding box center [914, 595] width 1131 height 42
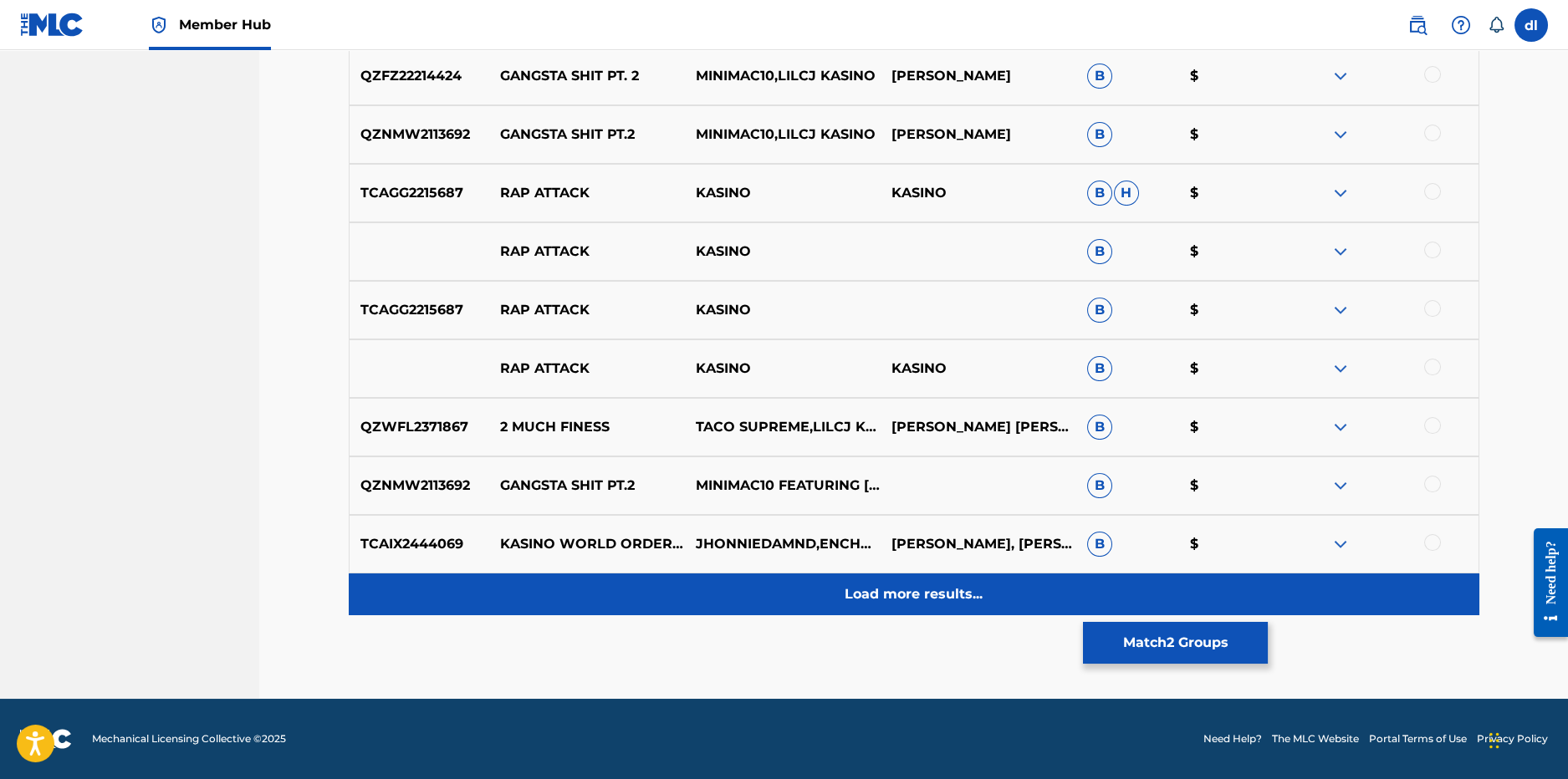
click at [744, 590] on div "Load more results..." at bounding box center [914, 594] width 1131 height 42
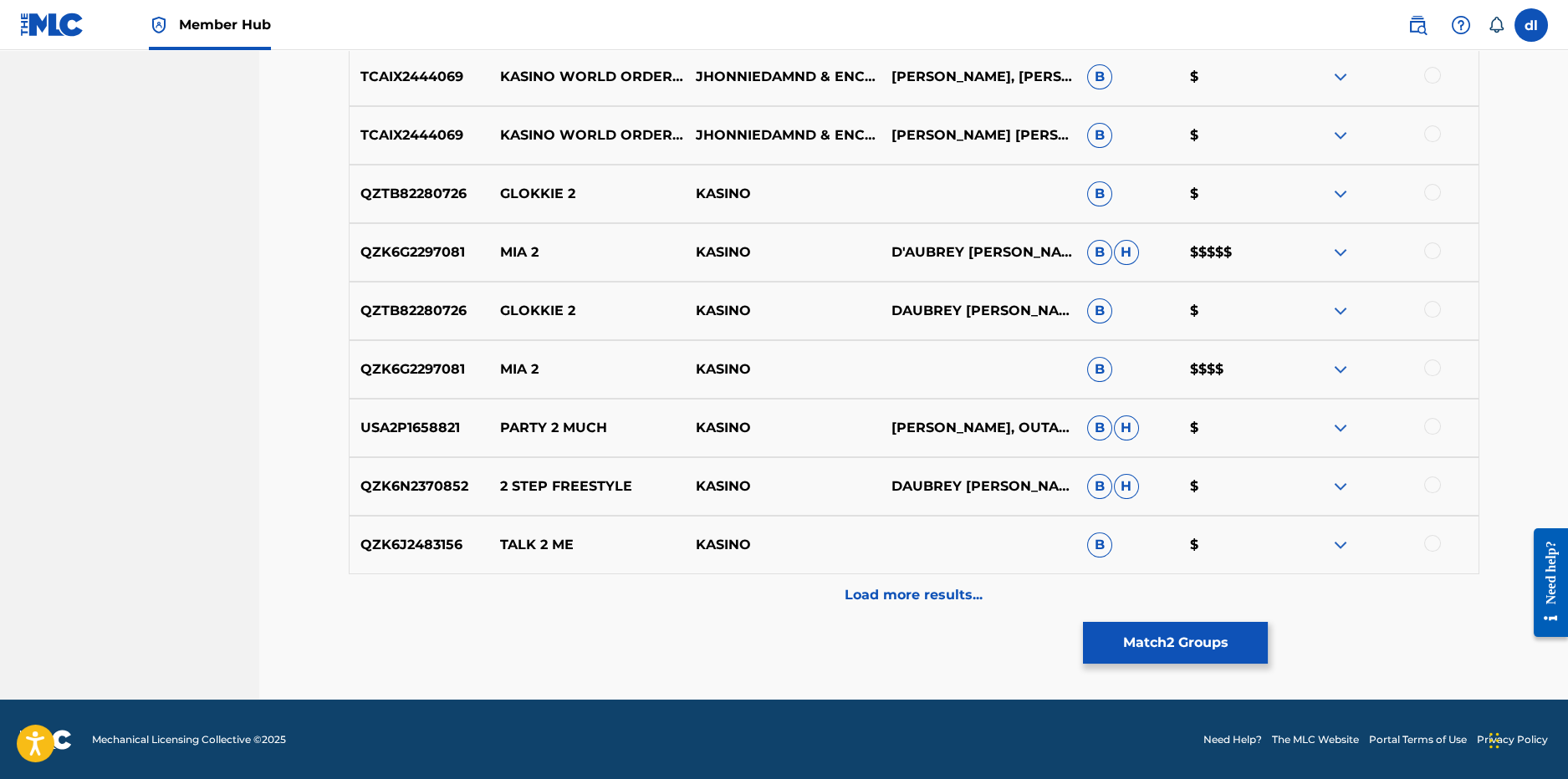
click at [674, 585] on div "Load more results..." at bounding box center [914, 595] width 1131 height 42
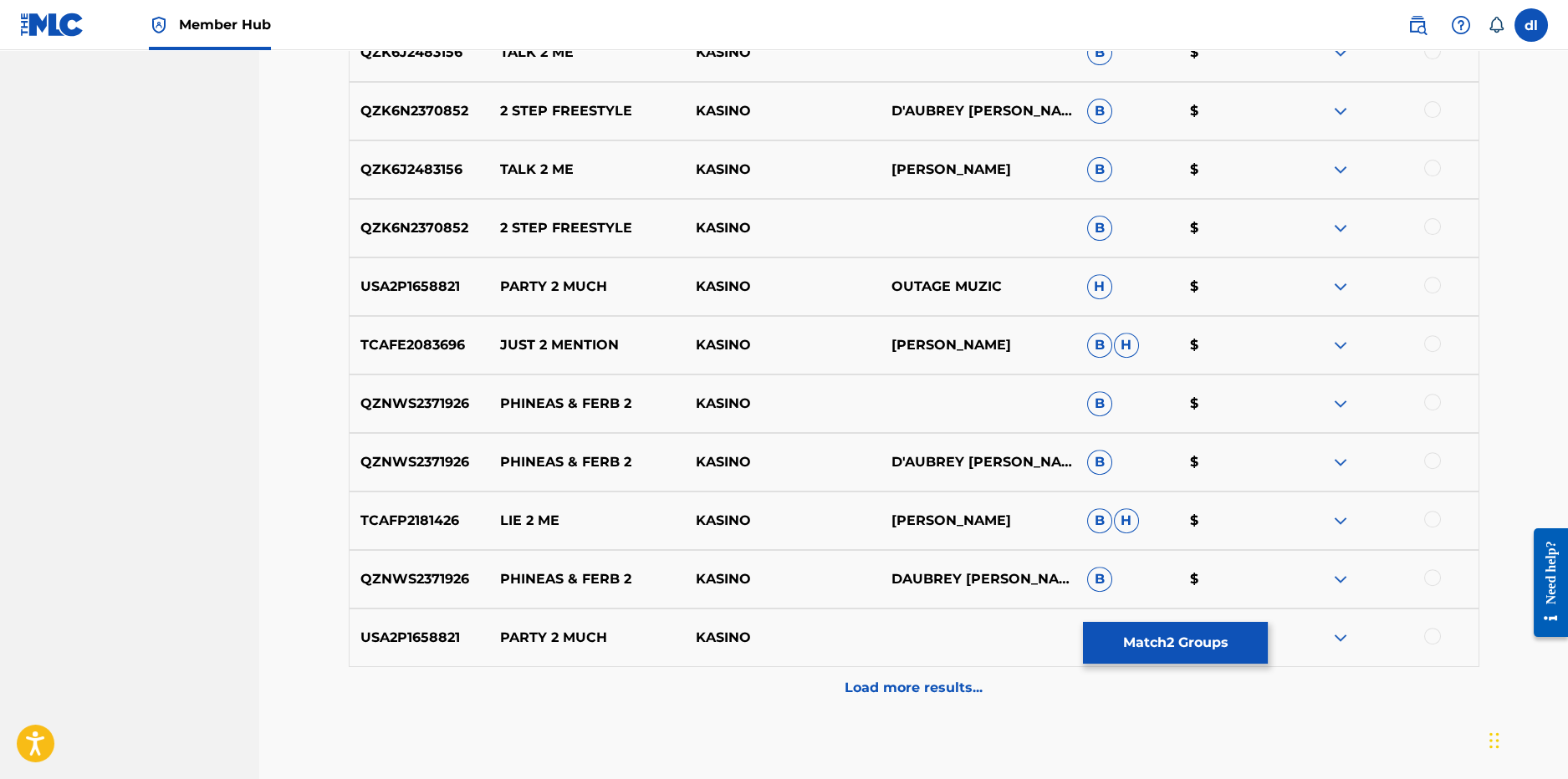
scroll to position [3049, 0]
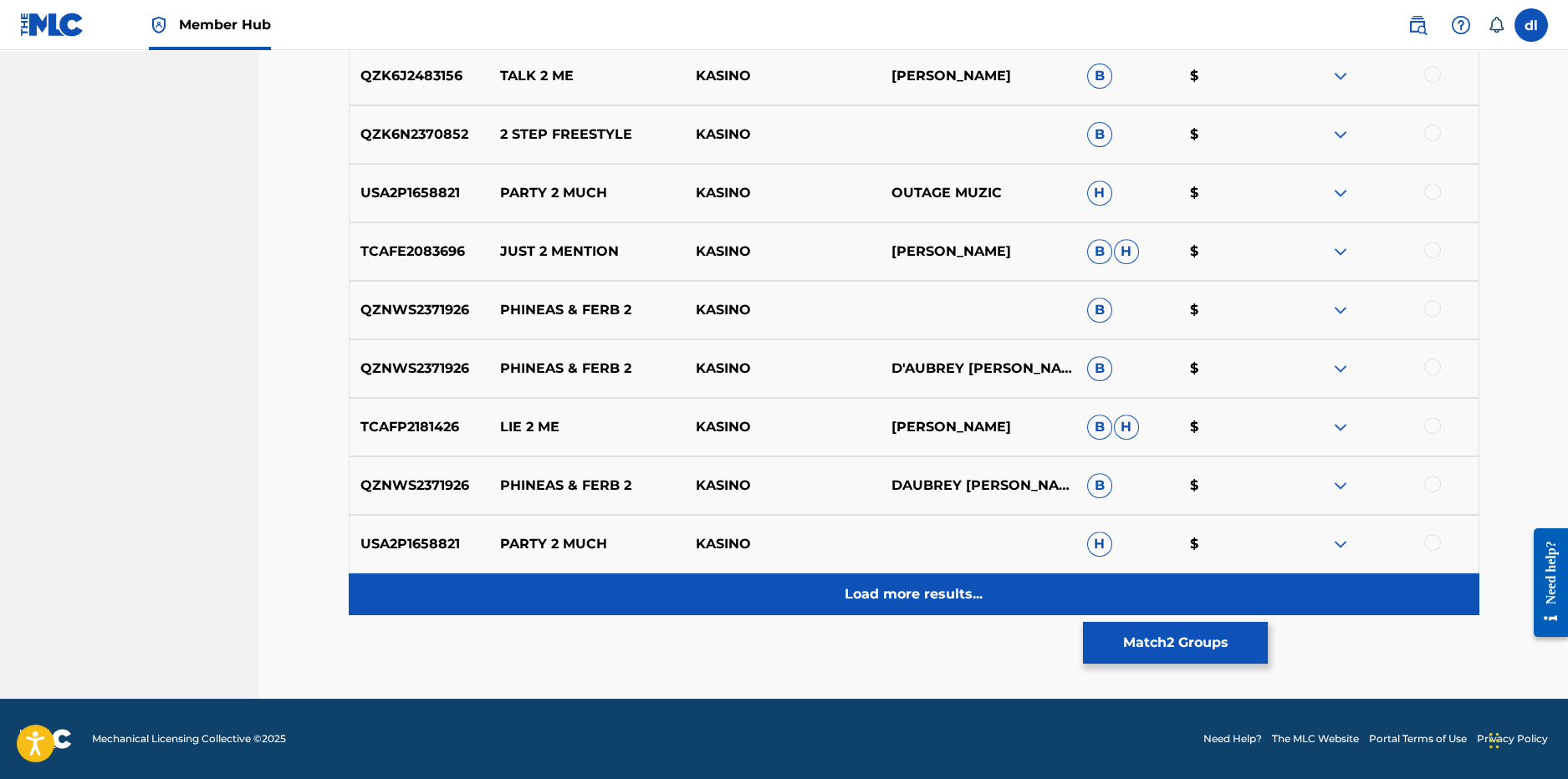
click at [674, 605] on div "Load more results..." at bounding box center [914, 594] width 1131 height 42
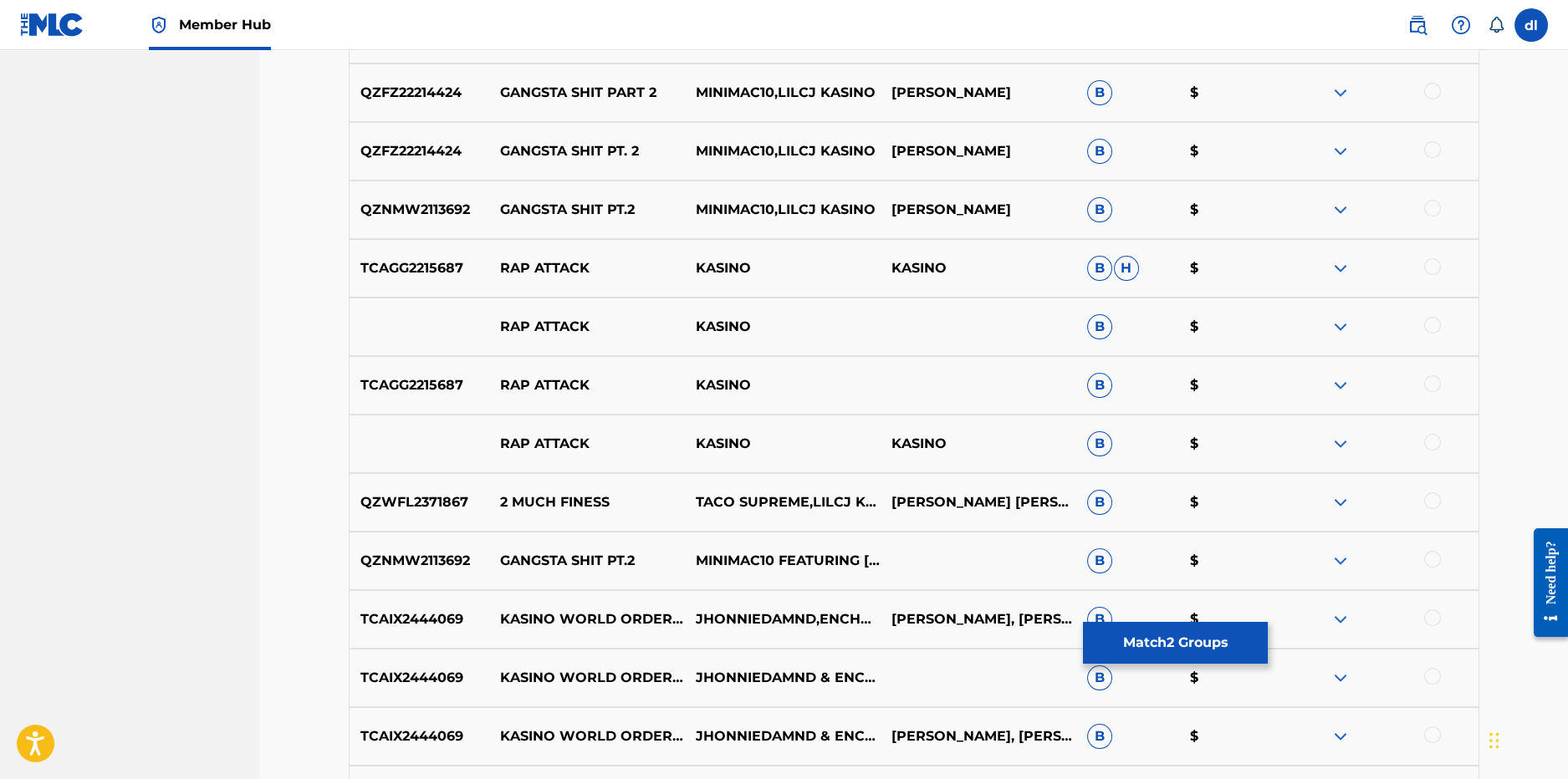
scroll to position [1543, 0]
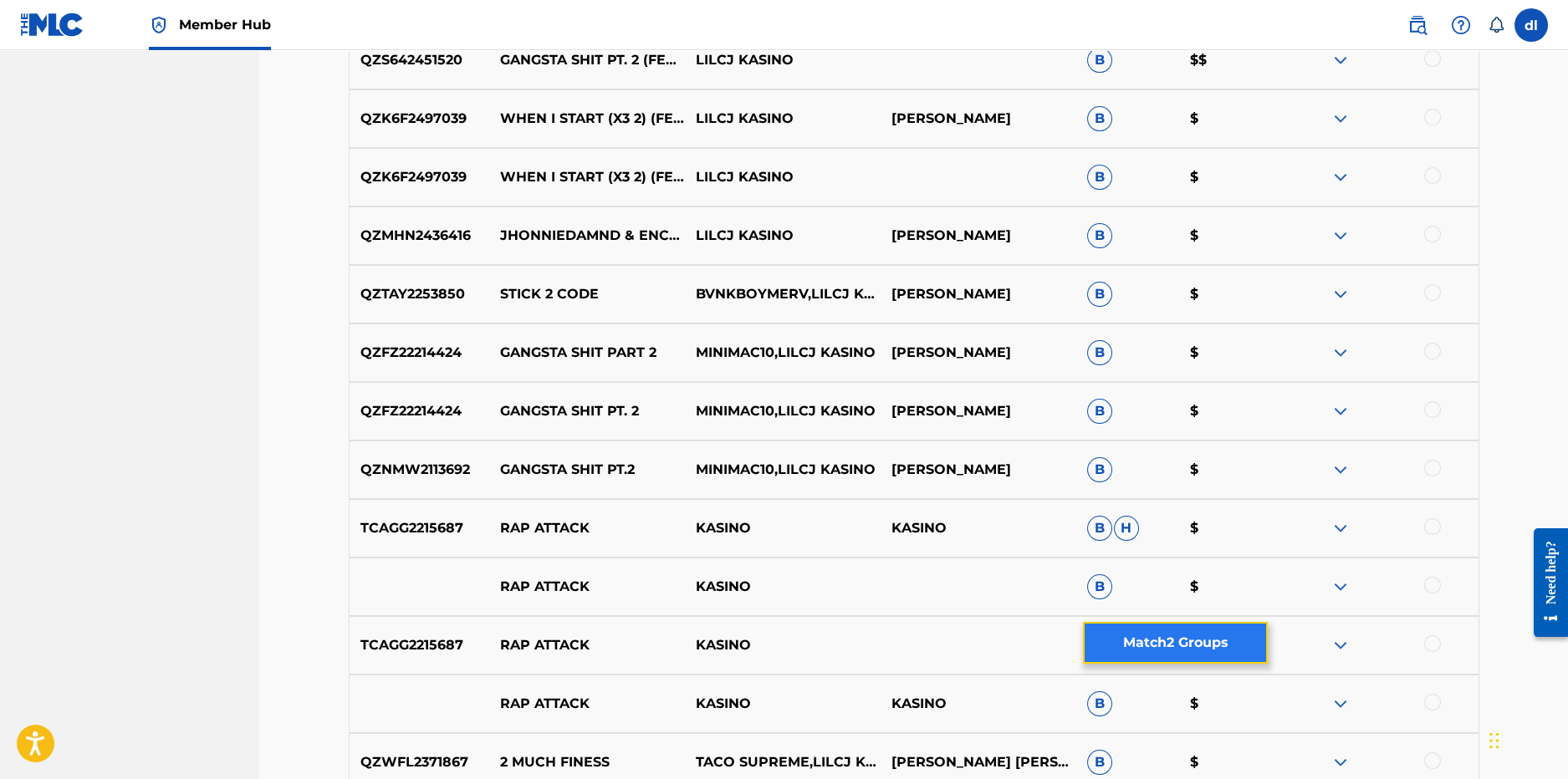
click at [1112, 634] on button "Match 2 Groups" at bounding box center [1175, 642] width 185 height 42
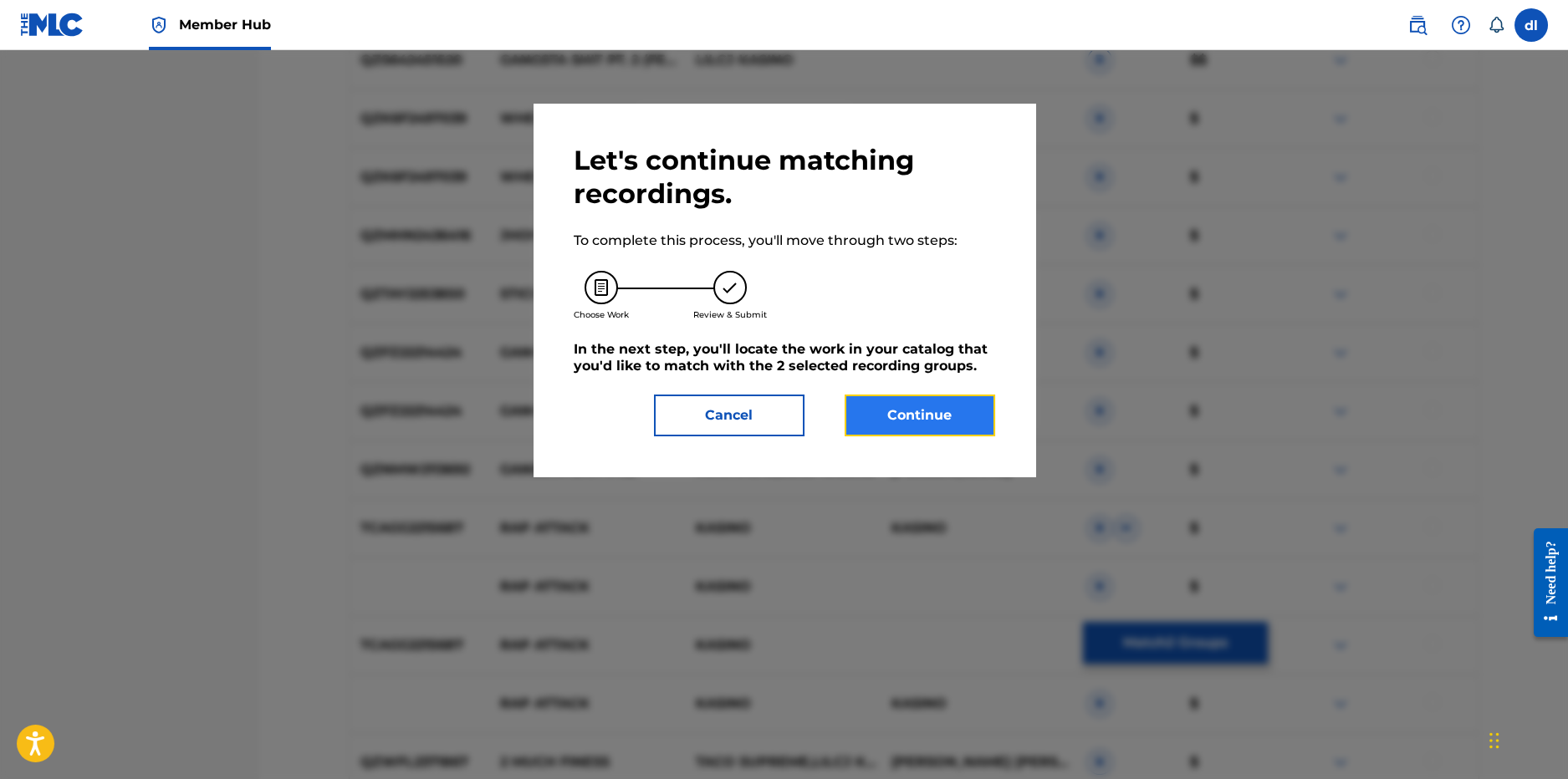
click at [902, 426] on button "Continue" at bounding box center [920, 415] width 150 height 42
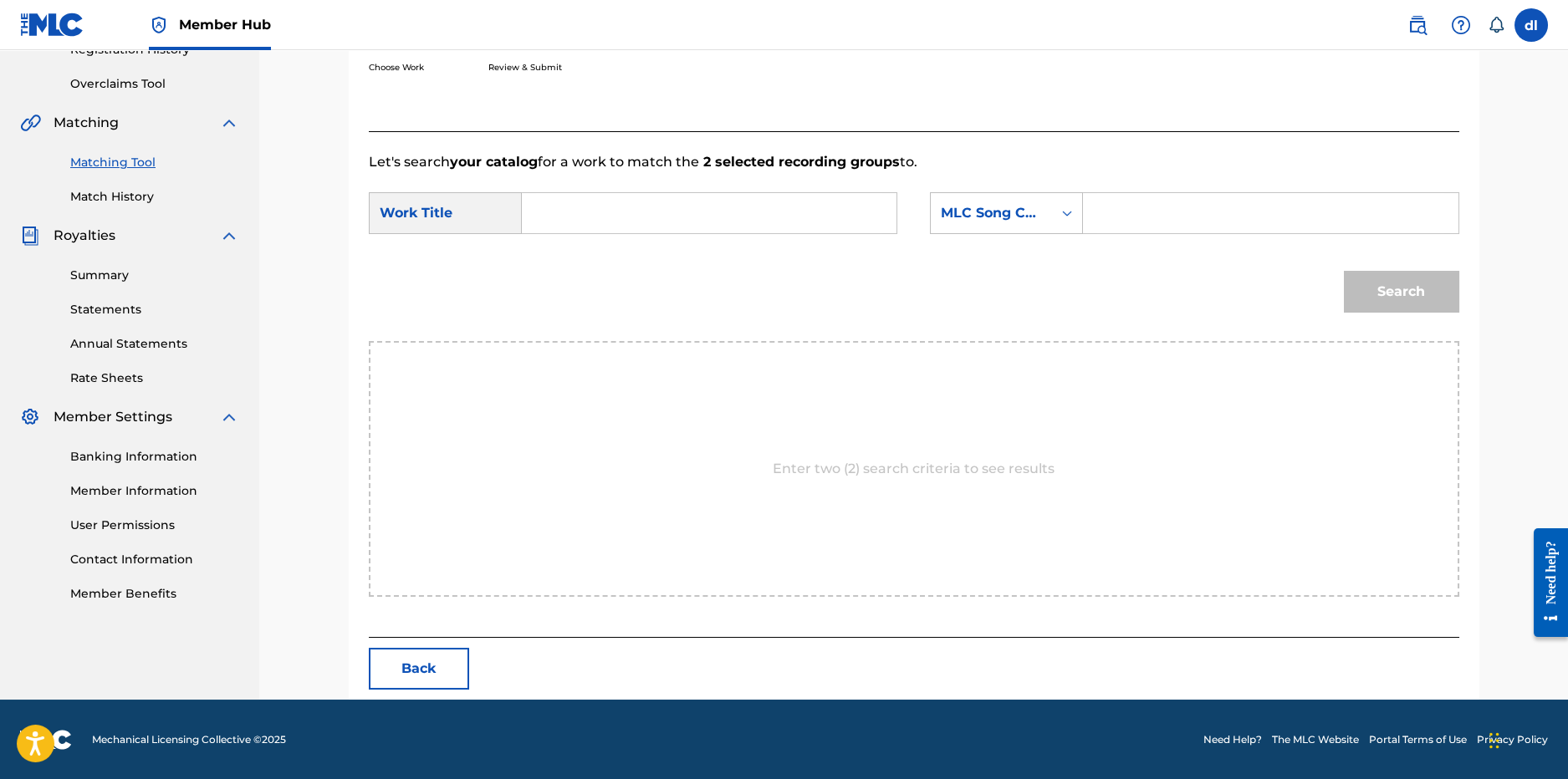
click at [556, 202] on input "Search Form" at bounding box center [709, 213] width 347 height 40
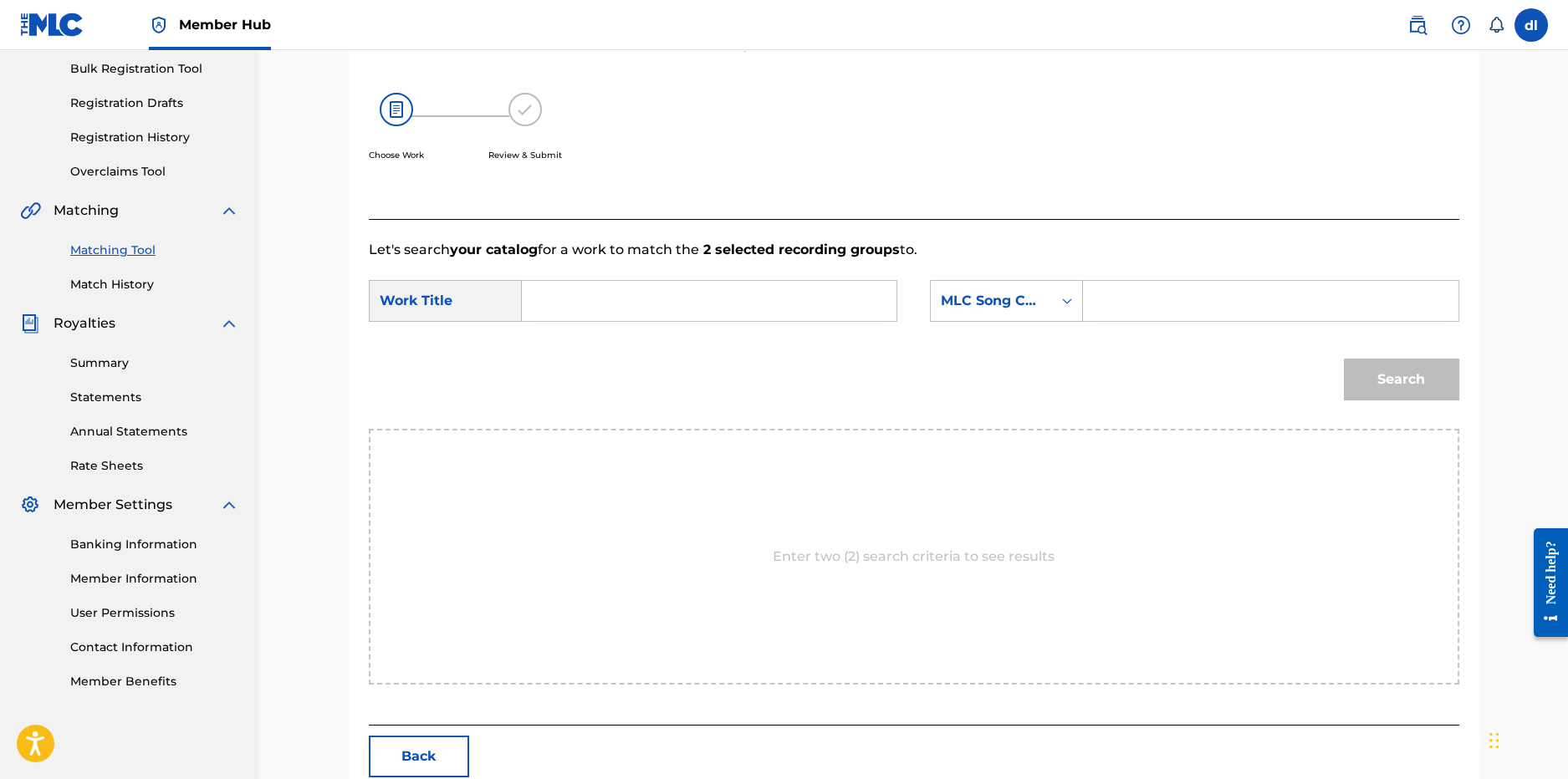
scroll to position [166, 0]
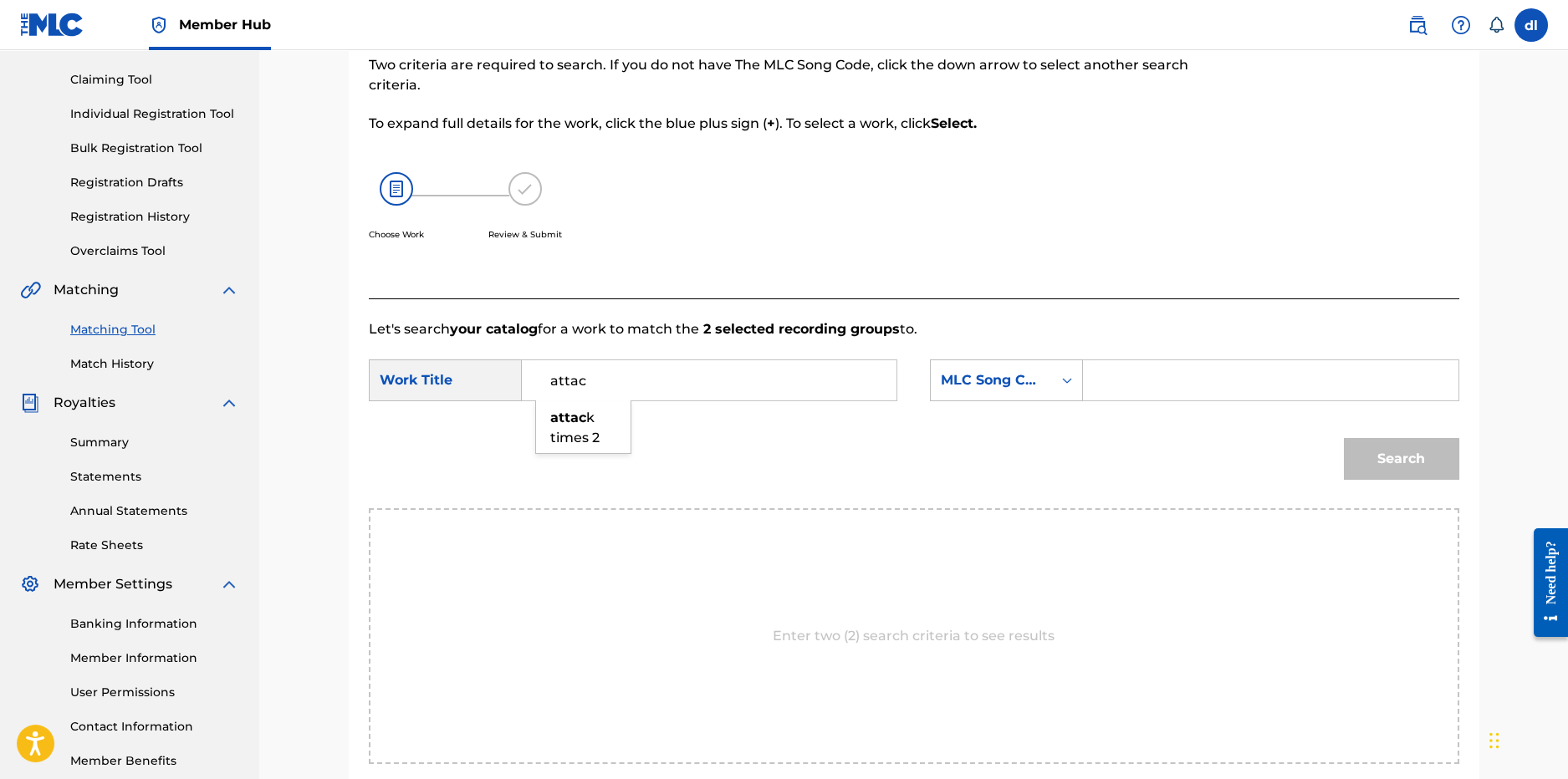
click at [563, 412] on strong "attac" at bounding box center [568, 418] width 36 height 16
type input "attack times 2"
click at [1224, 388] on input "Search Form" at bounding box center [1270, 380] width 347 height 40
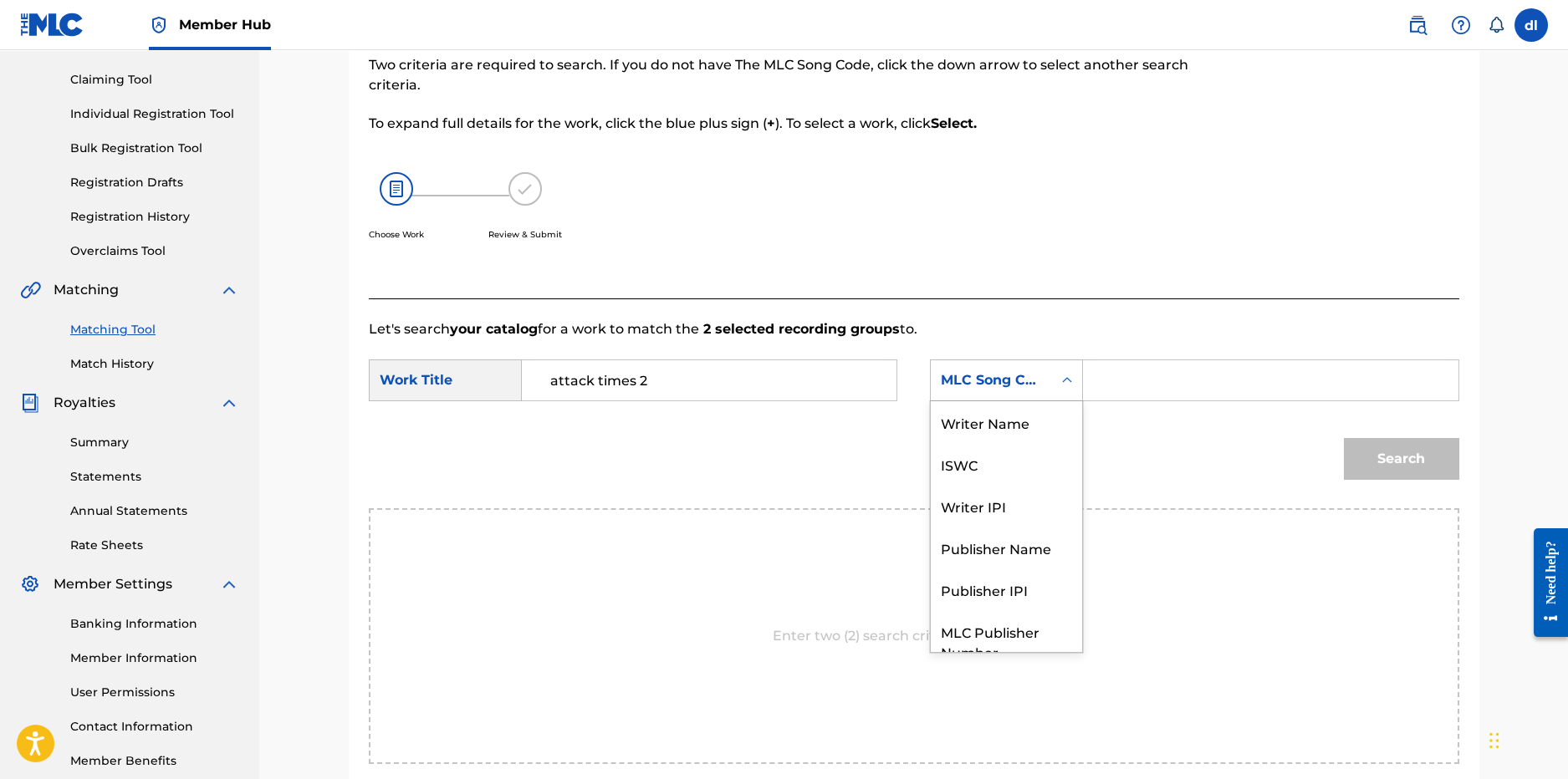
click at [964, 385] on div "MLC Song Code" at bounding box center [992, 381] width 102 height 20
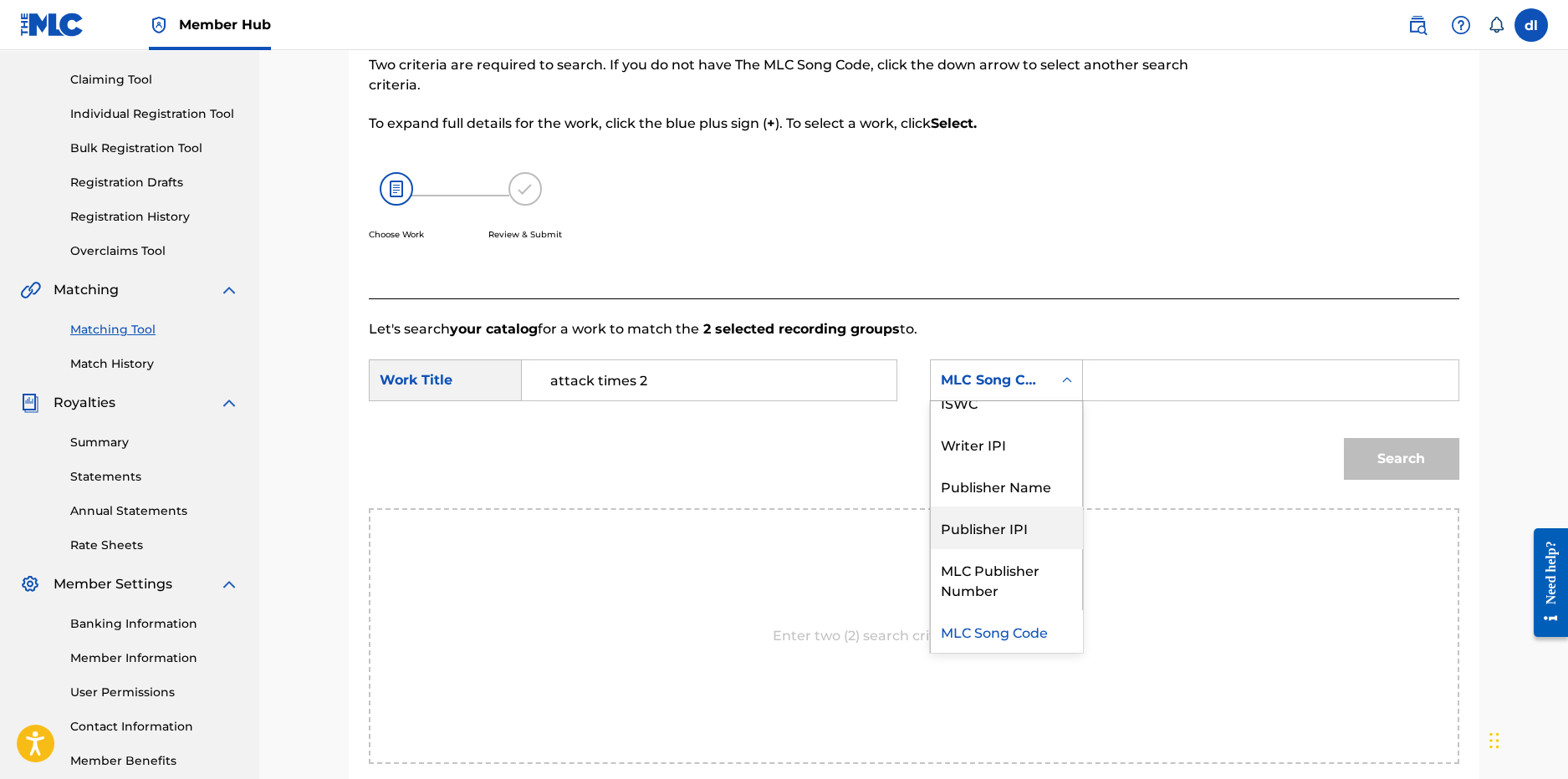
scroll to position [0, 0]
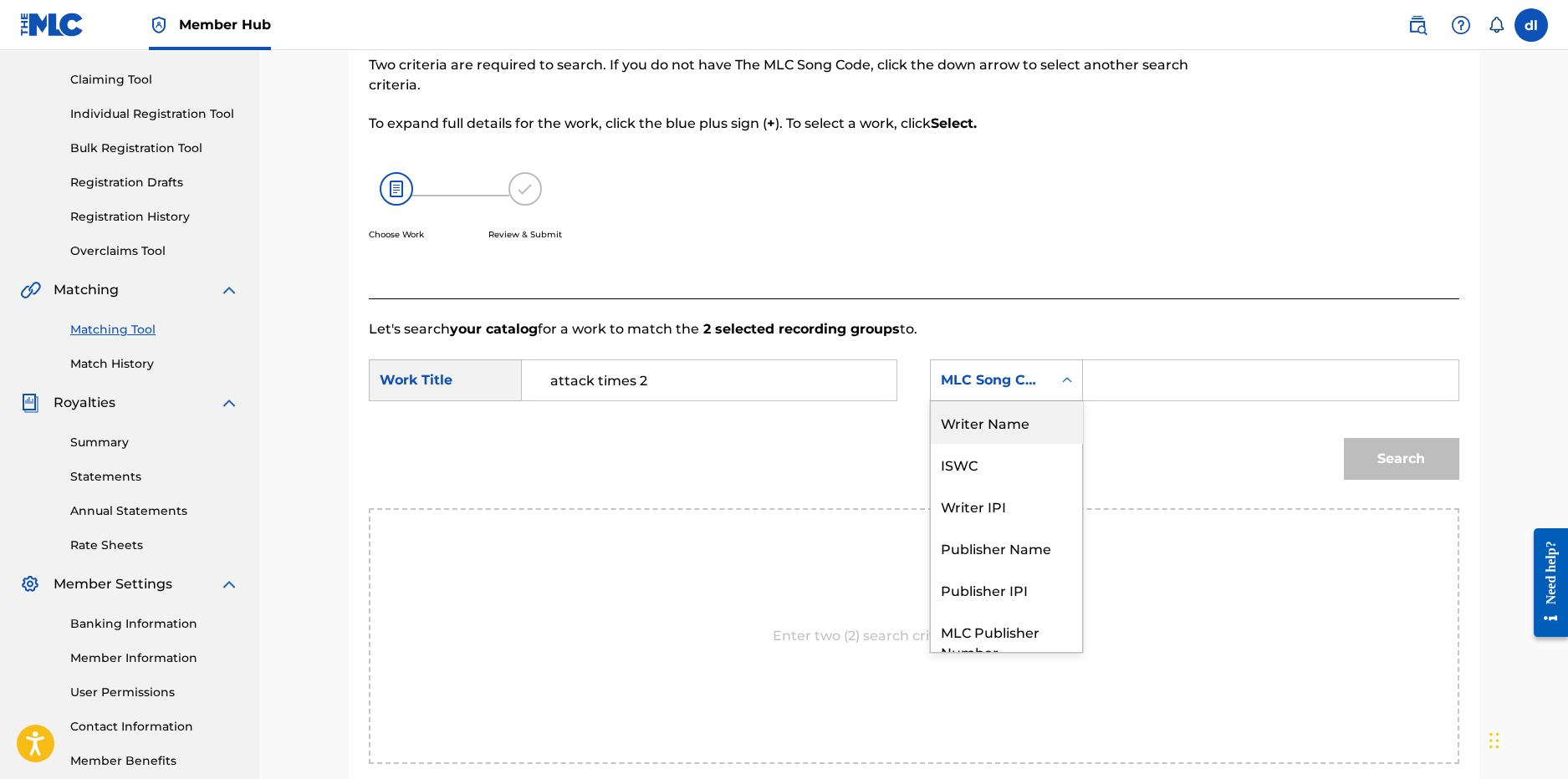
click at [993, 436] on div "Writer Name" at bounding box center [1006, 422] width 151 height 42
click at [1115, 394] on input "Search Form" at bounding box center [1270, 380] width 347 height 40
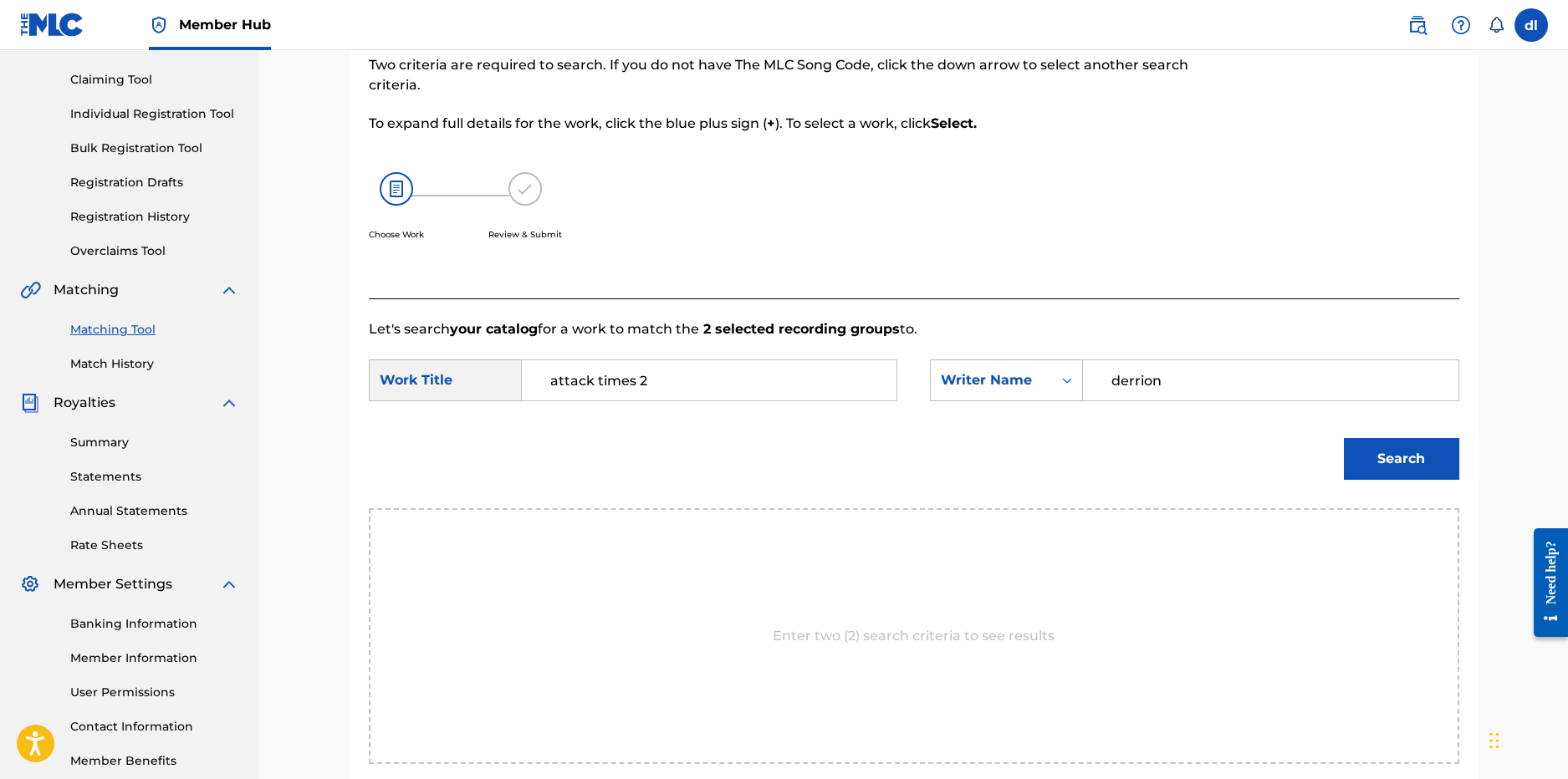
type input "derrion"
click at [1344, 438] on button "Search" at bounding box center [1402, 459] width 115 height 42
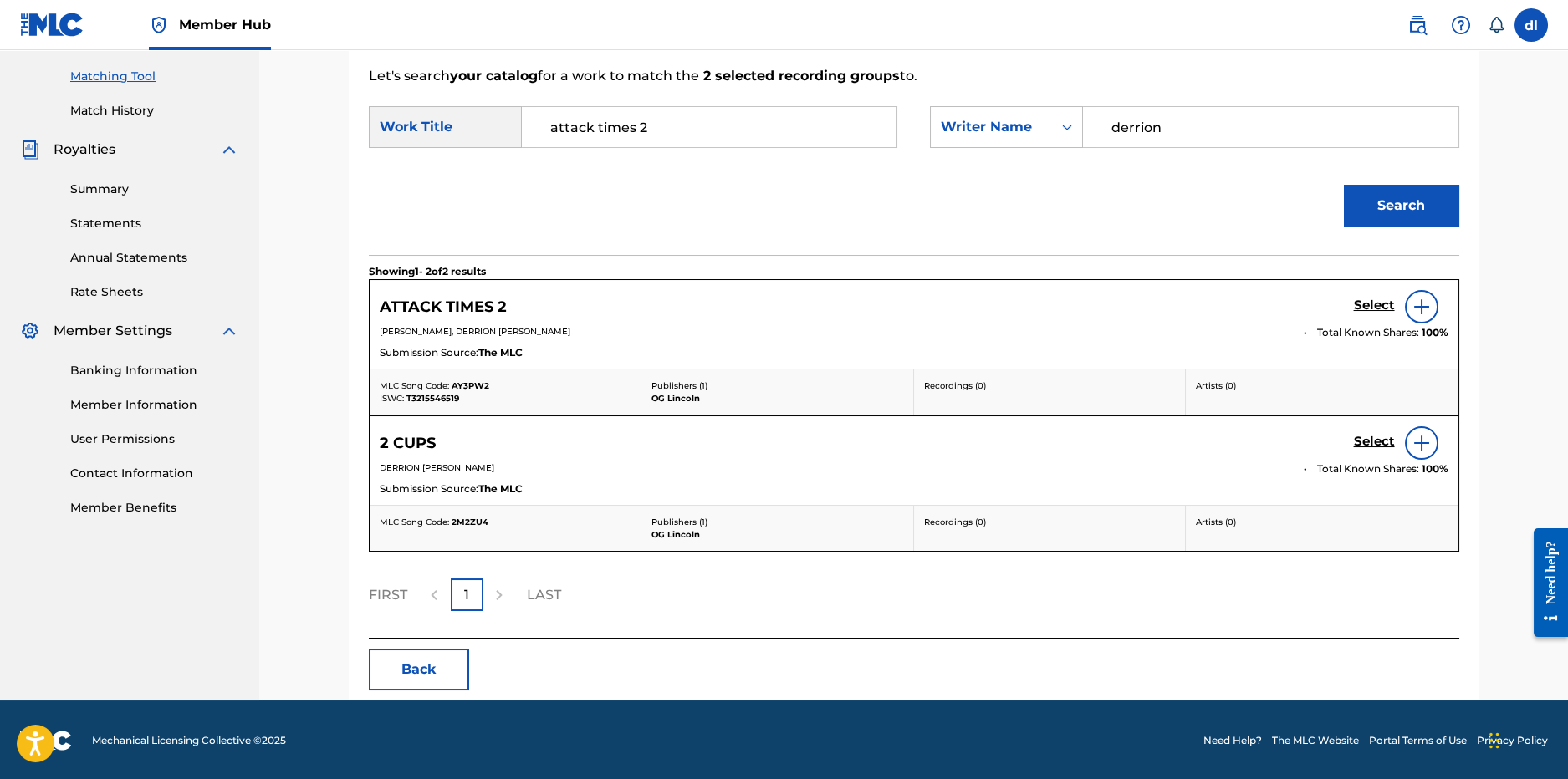
scroll to position [421, 0]
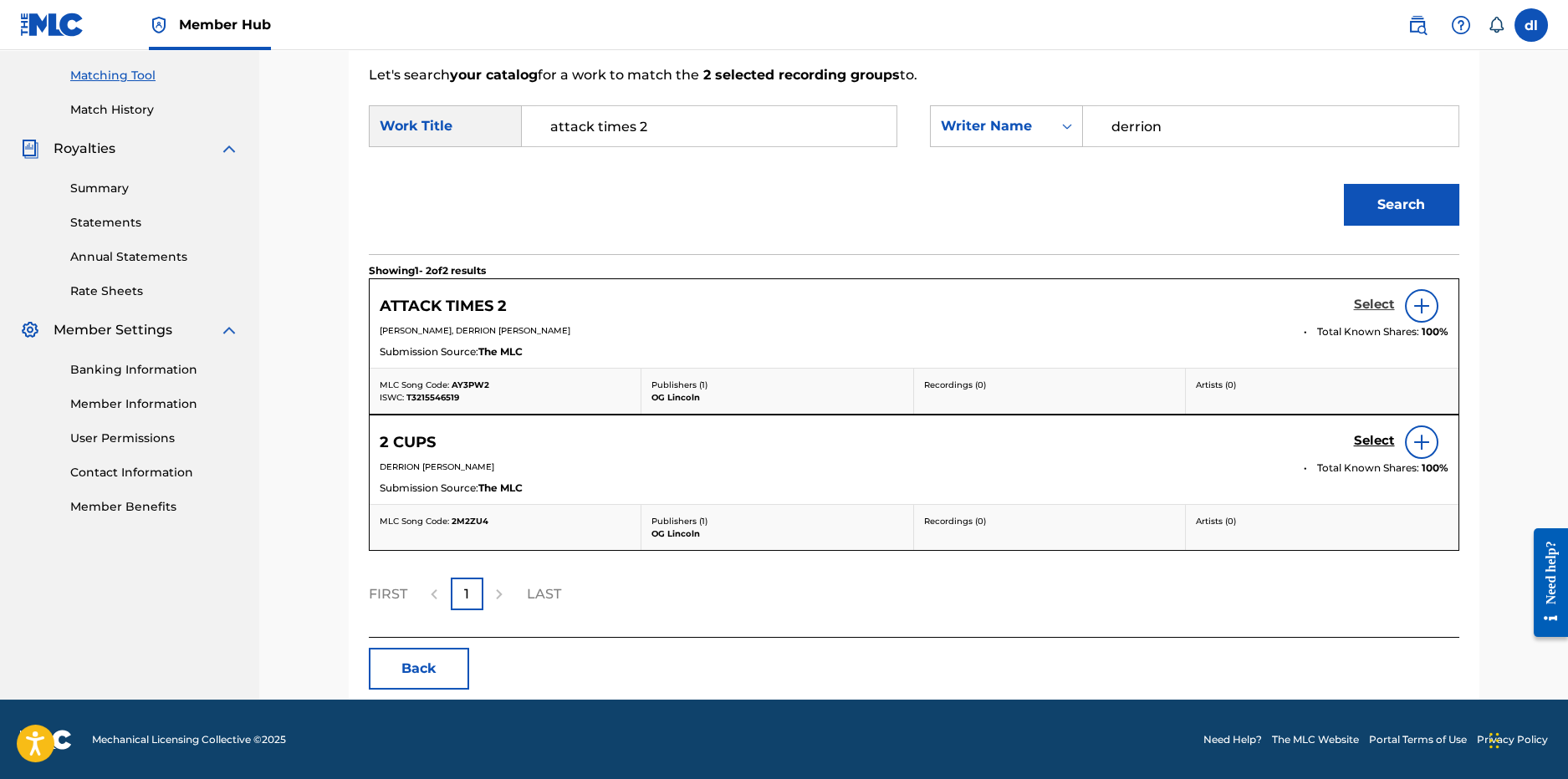
click at [1377, 306] on h5 "Select" at bounding box center [1375, 305] width 41 height 16
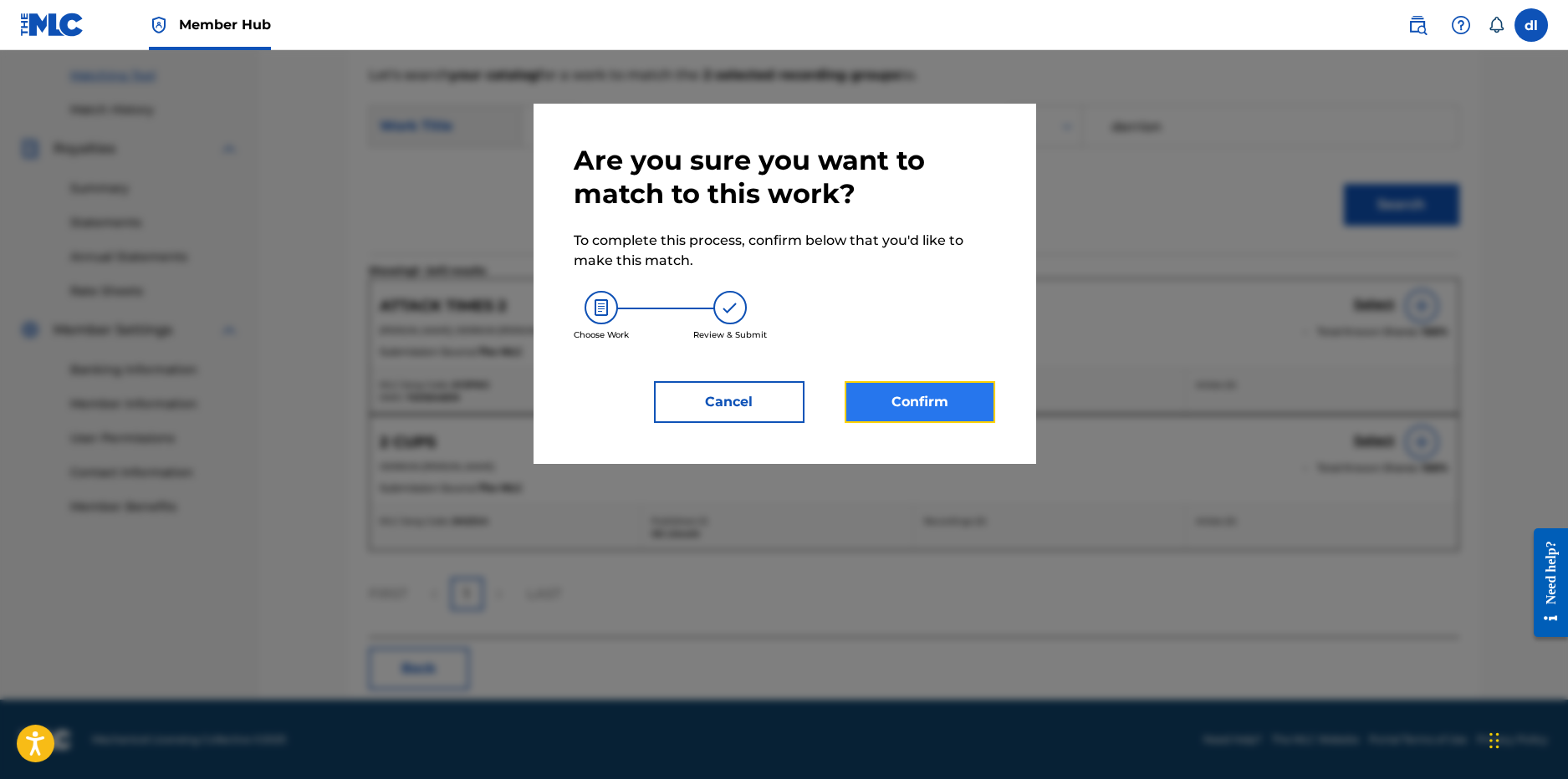
click at [922, 402] on button "Confirm" at bounding box center [920, 402] width 150 height 42
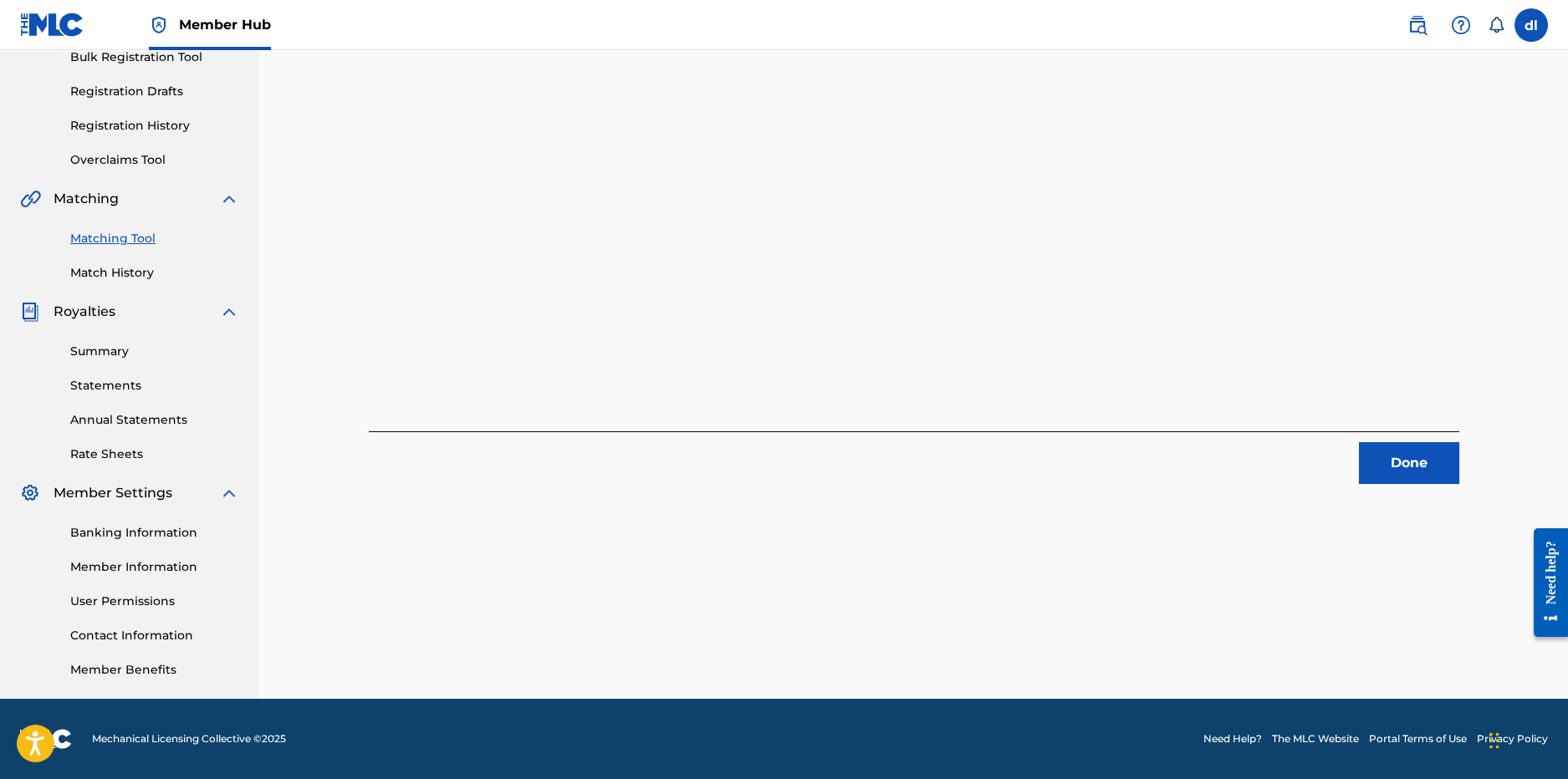
scroll to position [7, 0]
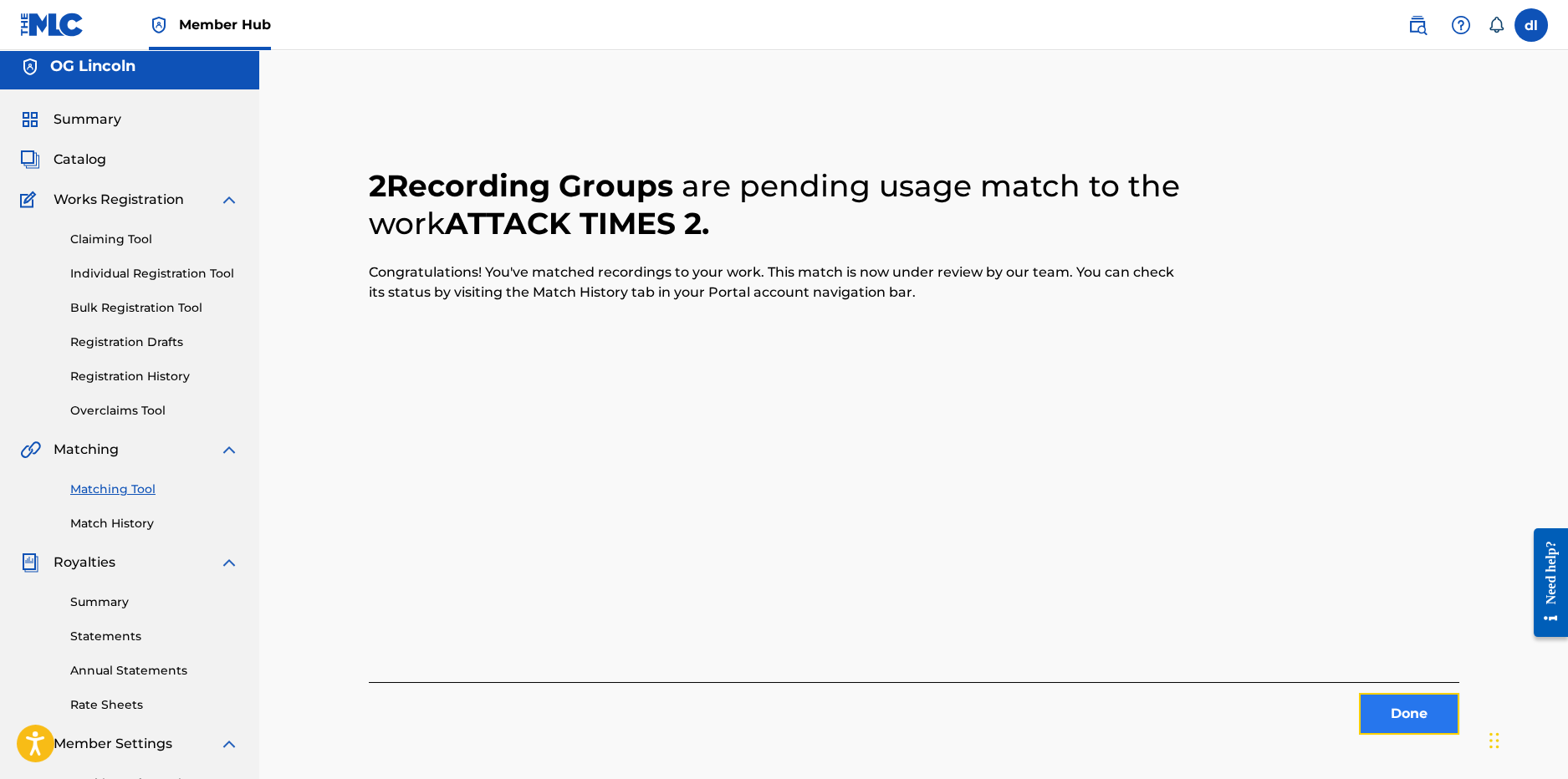
click at [1399, 725] on button "Done" at bounding box center [1409, 714] width 101 height 42
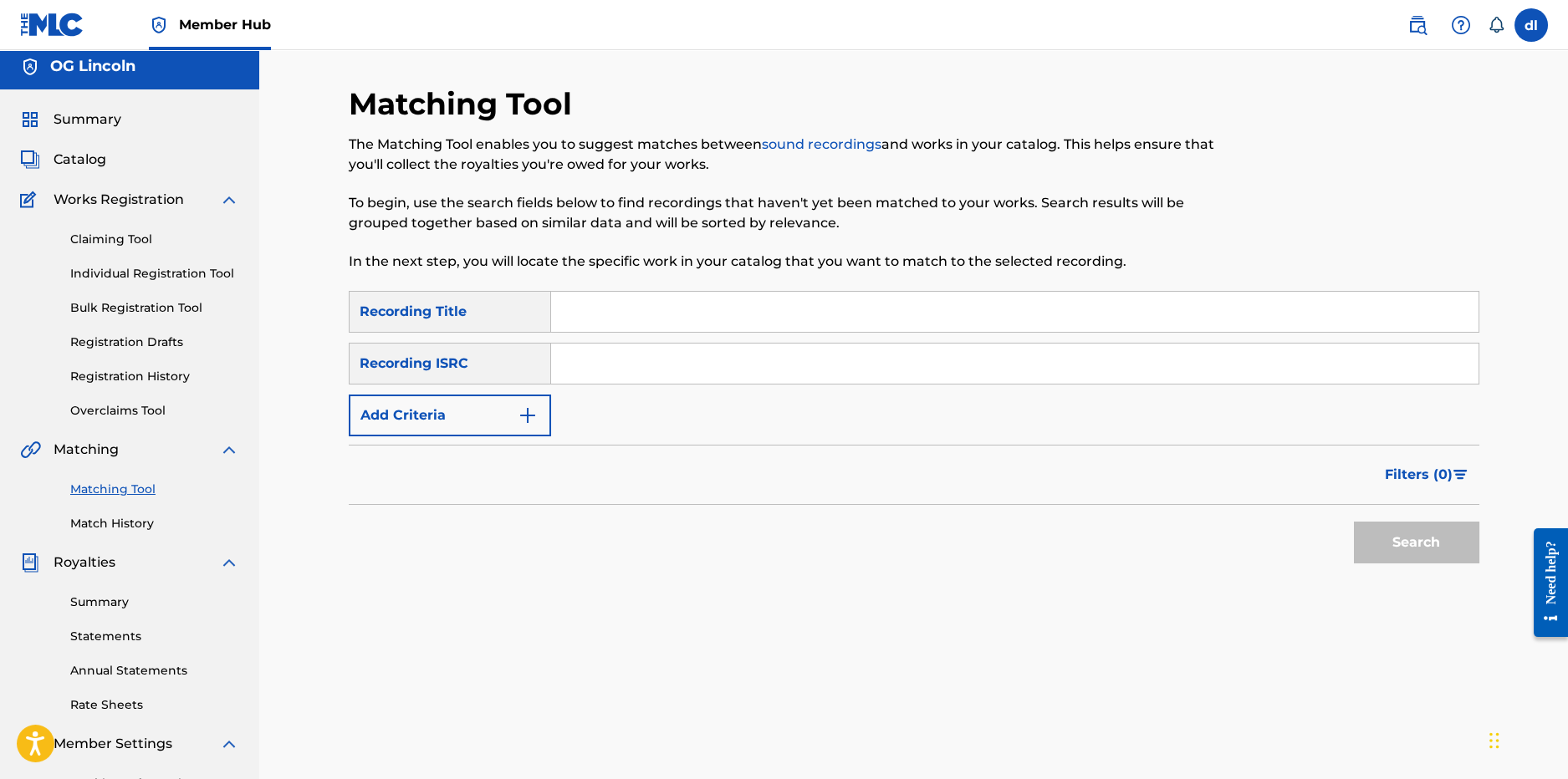
click at [582, 313] on input "Search Form" at bounding box center [1015, 311] width 928 height 40
type input "[PERSON_NAME]"
click at [1438, 524] on button "Search" at bounding box center [1417, 543] width 126 height 42
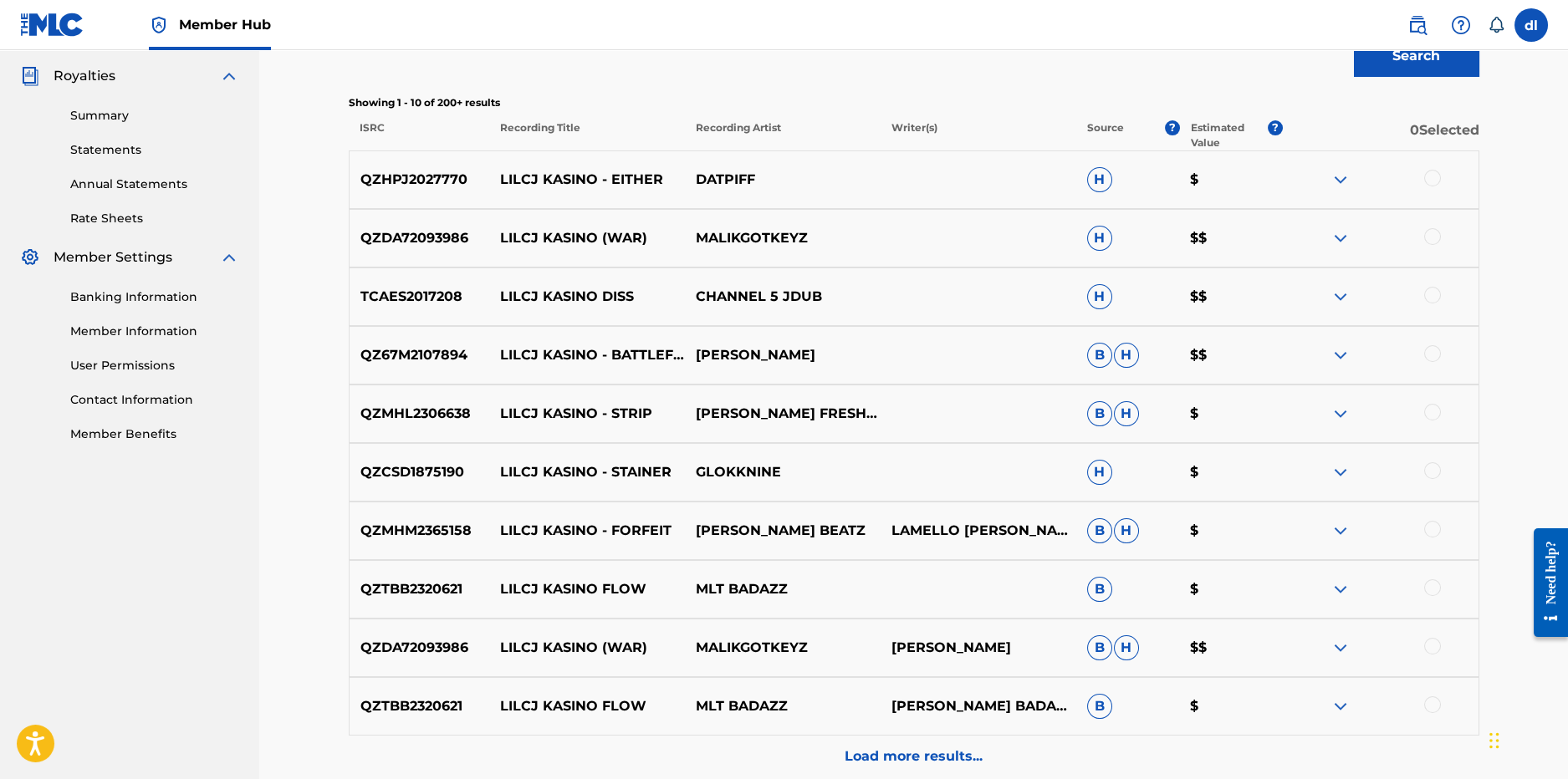
scroll to position [154, 0]
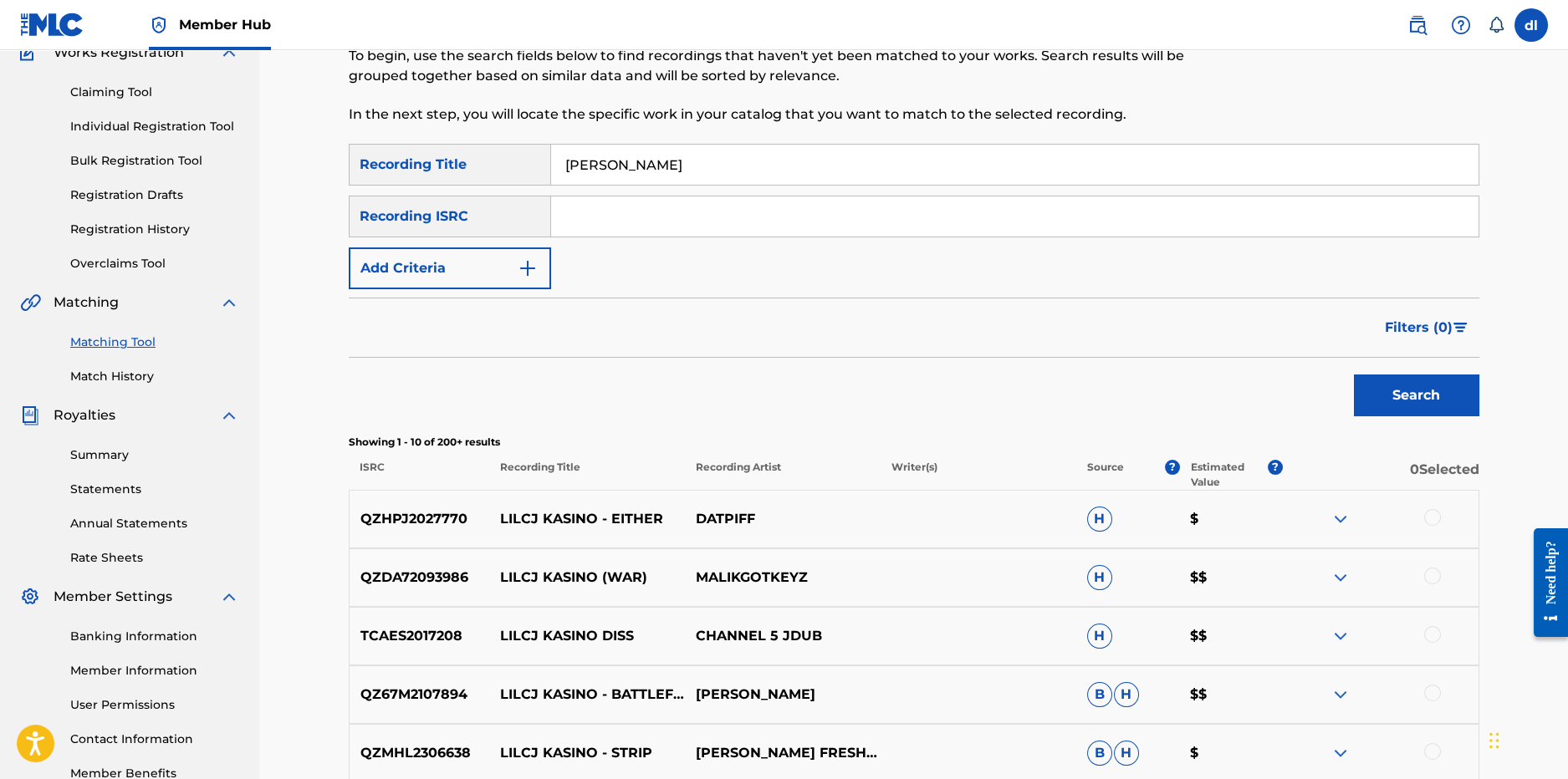
drag, startPoint x: 691, startPoint y: 168, endPoint x: 519, endPoint y: 154, distance: 172.6
click at [519, 154] on div "SearchWithCriteriab10874df-fcac-4174-b308-af5658d1f152 Recording Title lilcj ka…" at bounding box center [914, 164] width 1131 height 42
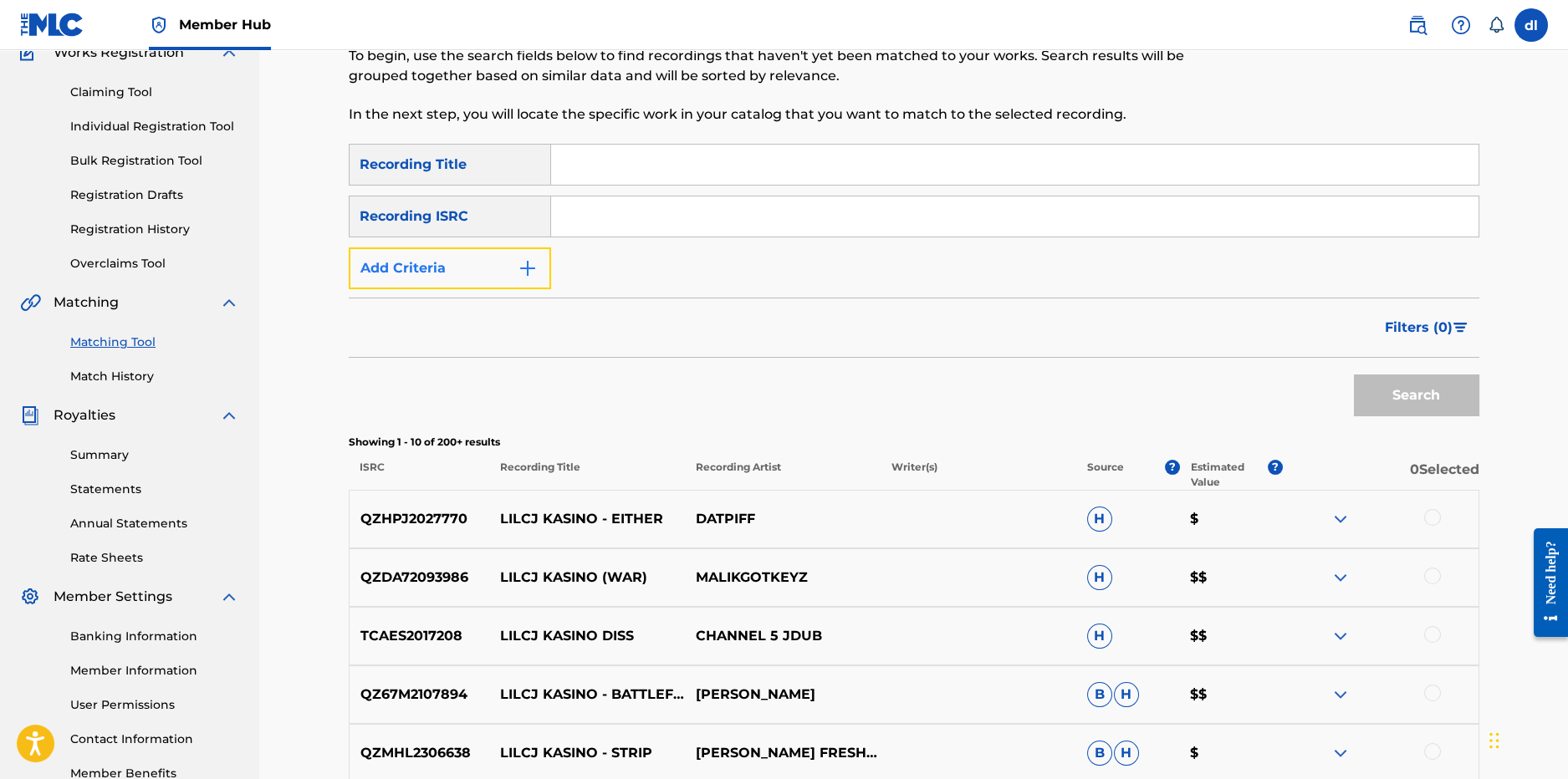
click at [417, 255] on button "Add Criteria" at bounding box center [449, 268] width 202 height 42
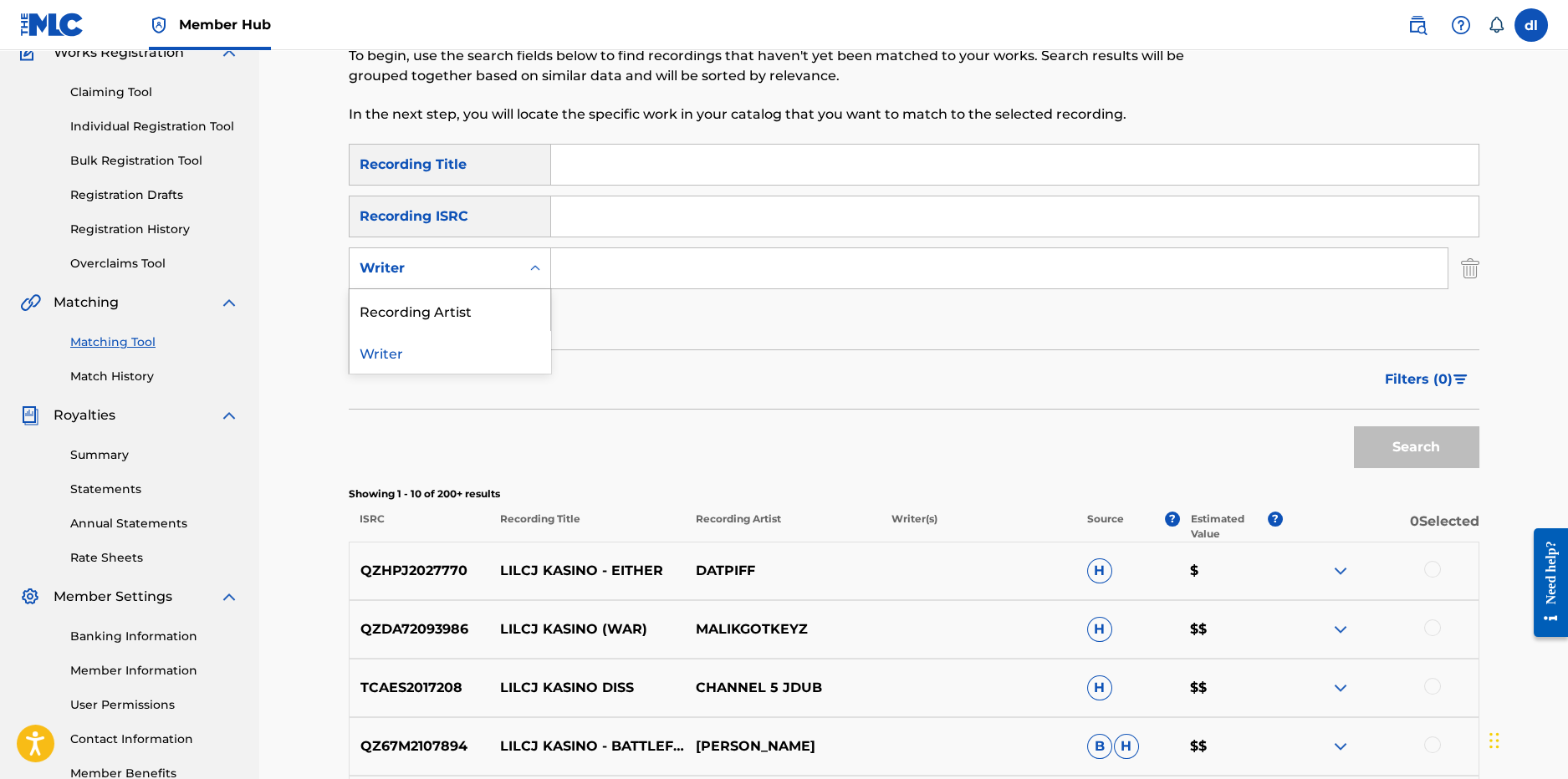
click at [480, 284] on div "Writer" at bounding box center [449, 268] width 202 height 42
click at [414, 316] on div "Recording Artist" at bounding box center [450, 309] width 201 height 42
click at [584, 277] on input "Search Form" at bounding box center [1000, 267] width 896 height 40
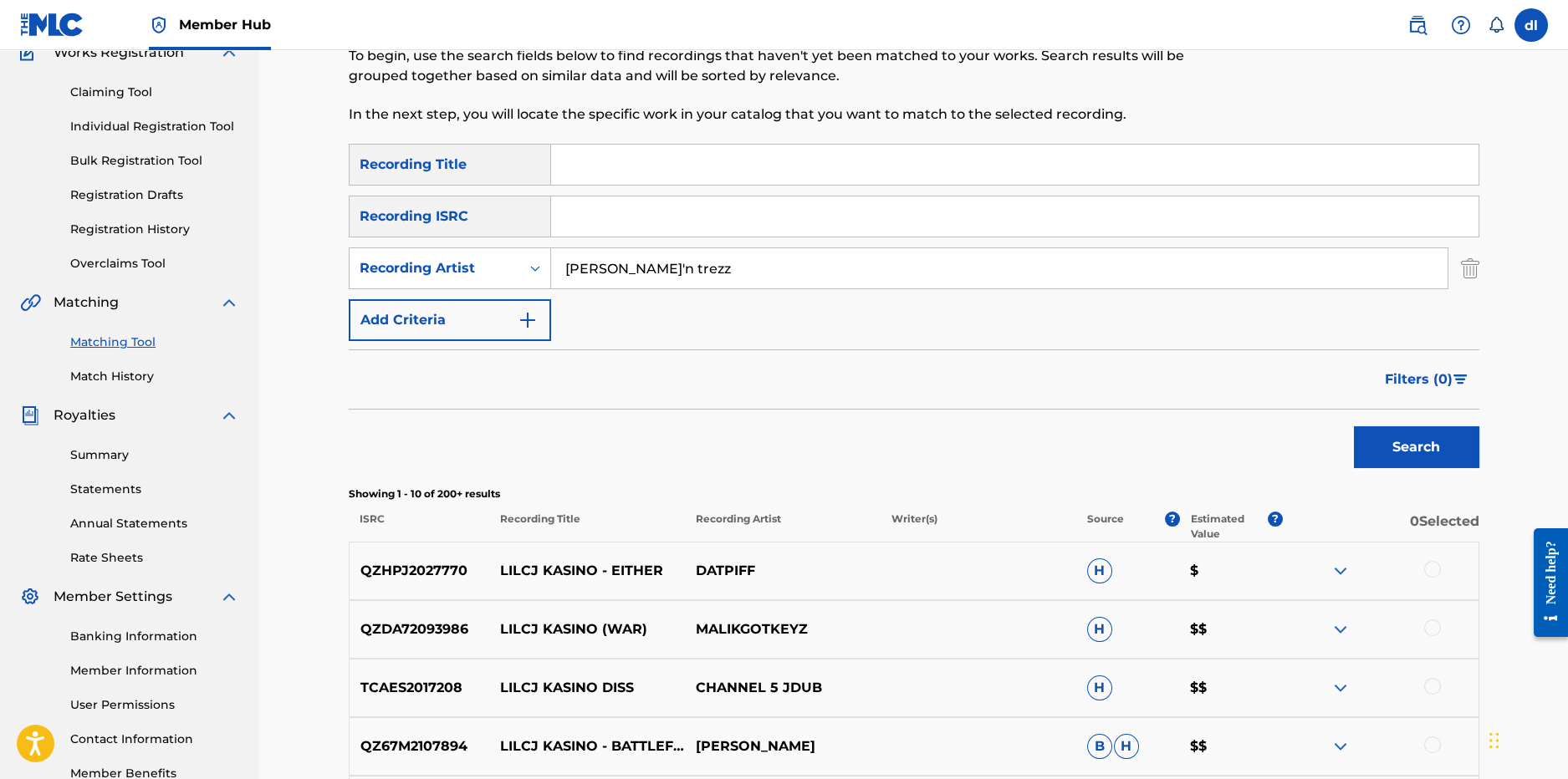
type input "trapp'n trezz"
click at [1354, 427] on button "Search" at bounding box center [1417, 447] width 126 height 42
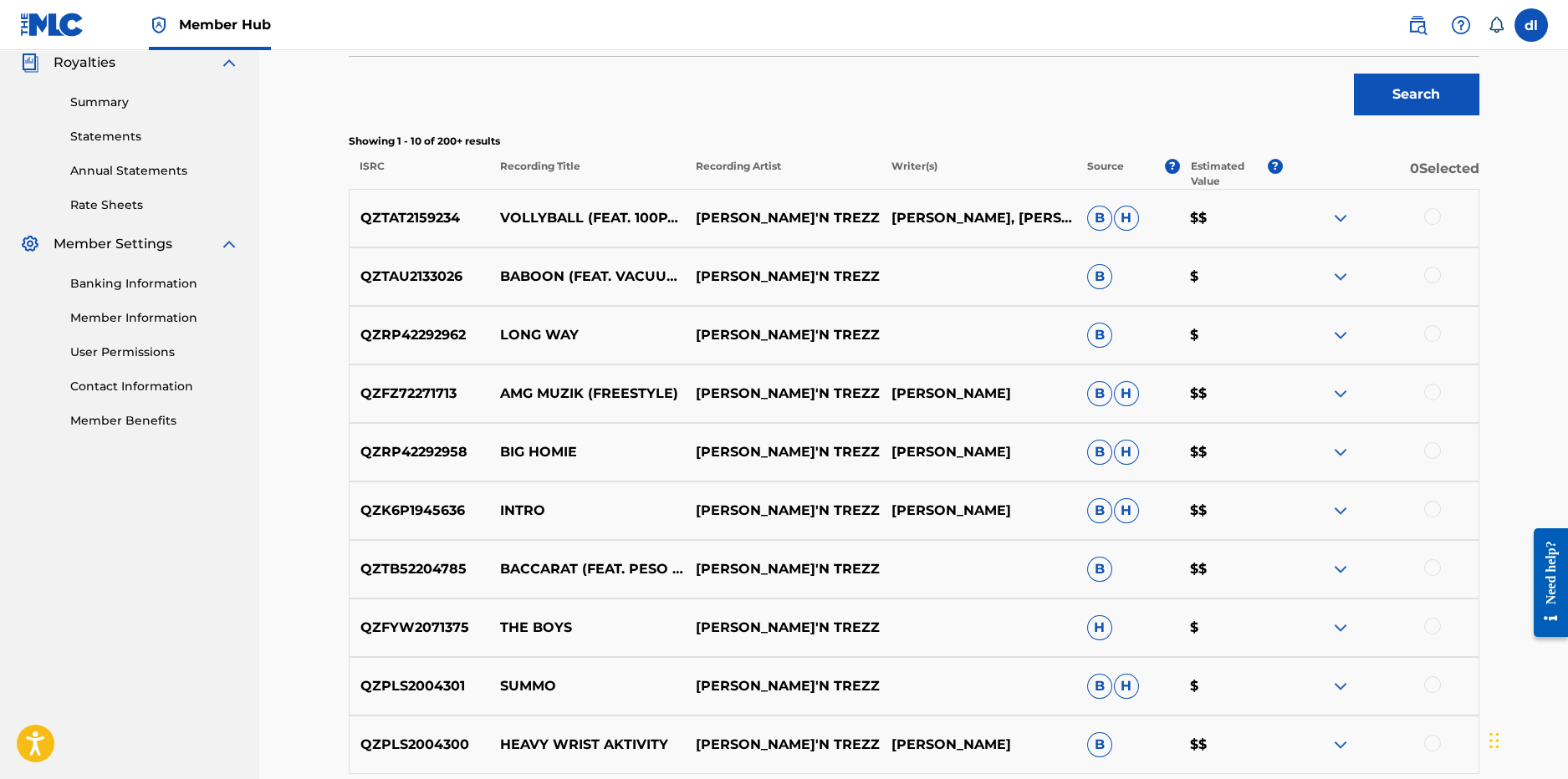
scroll to position [571, 0]
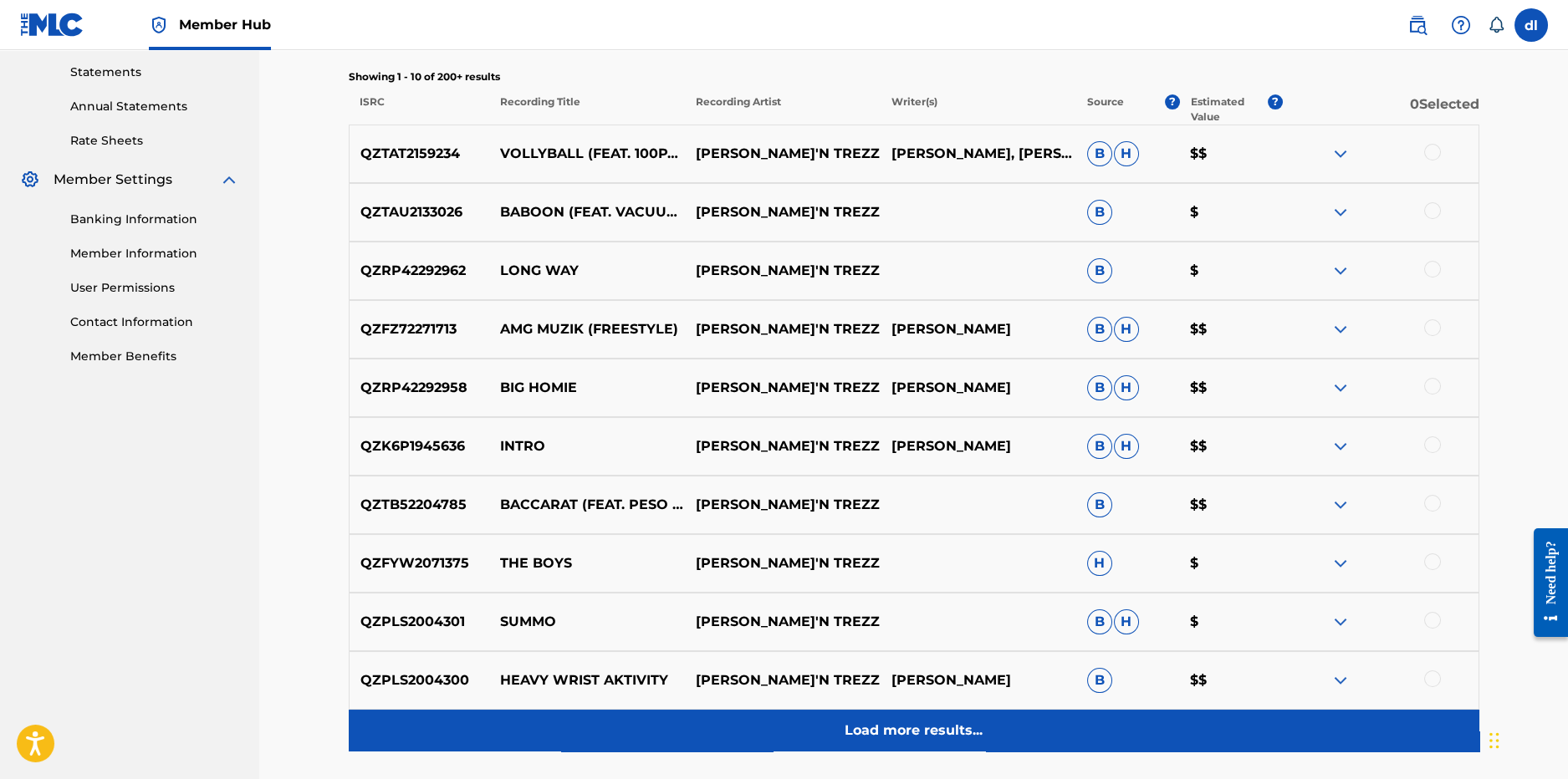
click at [877, 717] on div "Load more results..." at bounding box center [914, 730] width 1131 height 42
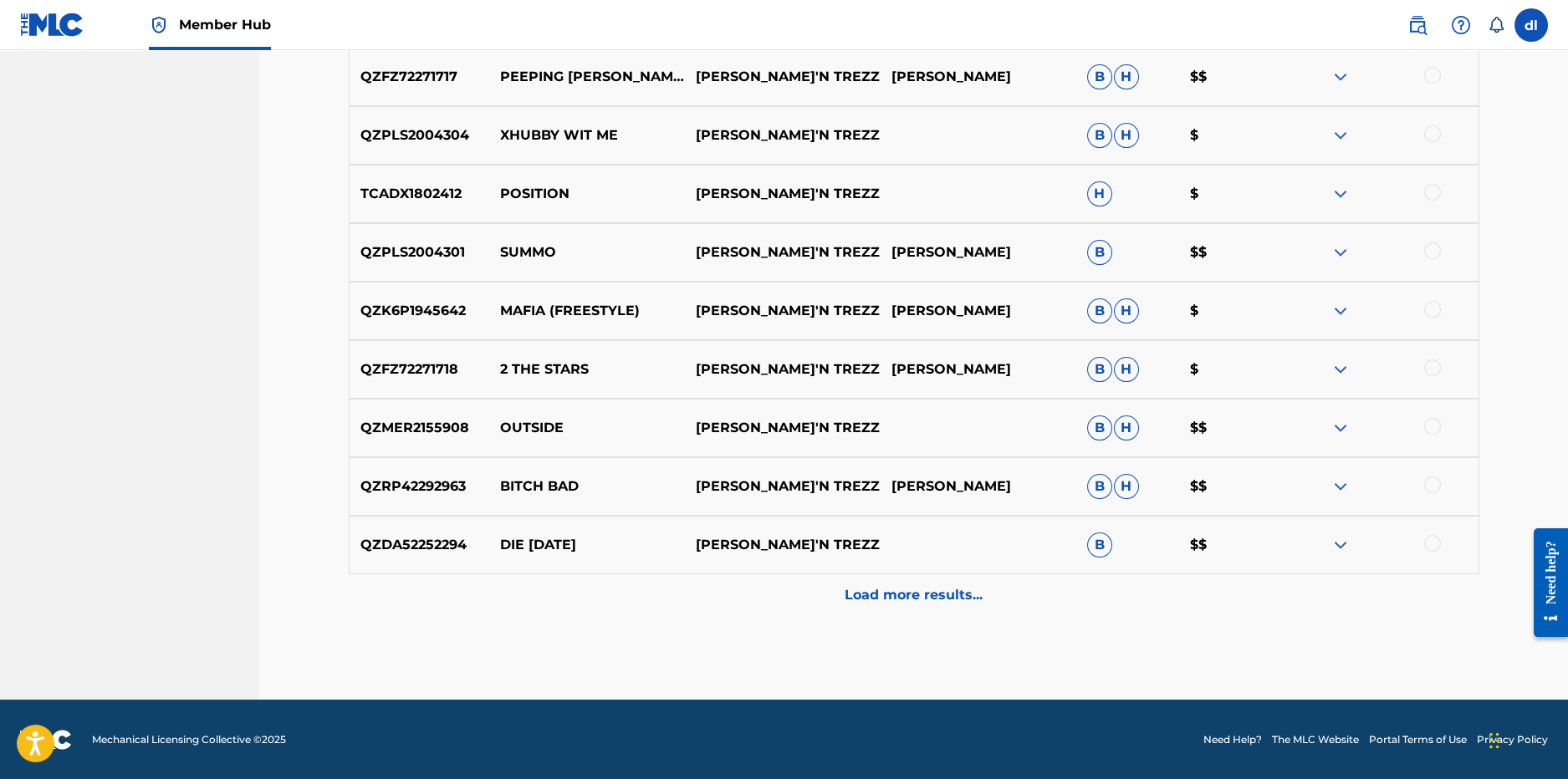
drag, startPoint x: 757, startPoint y: 599, endPoint x: 717, endPoint y: 593, distance: 40.4
click at [756, 599] on div "Load more results..." at bounding box center [914, 595] width 1131 height 42
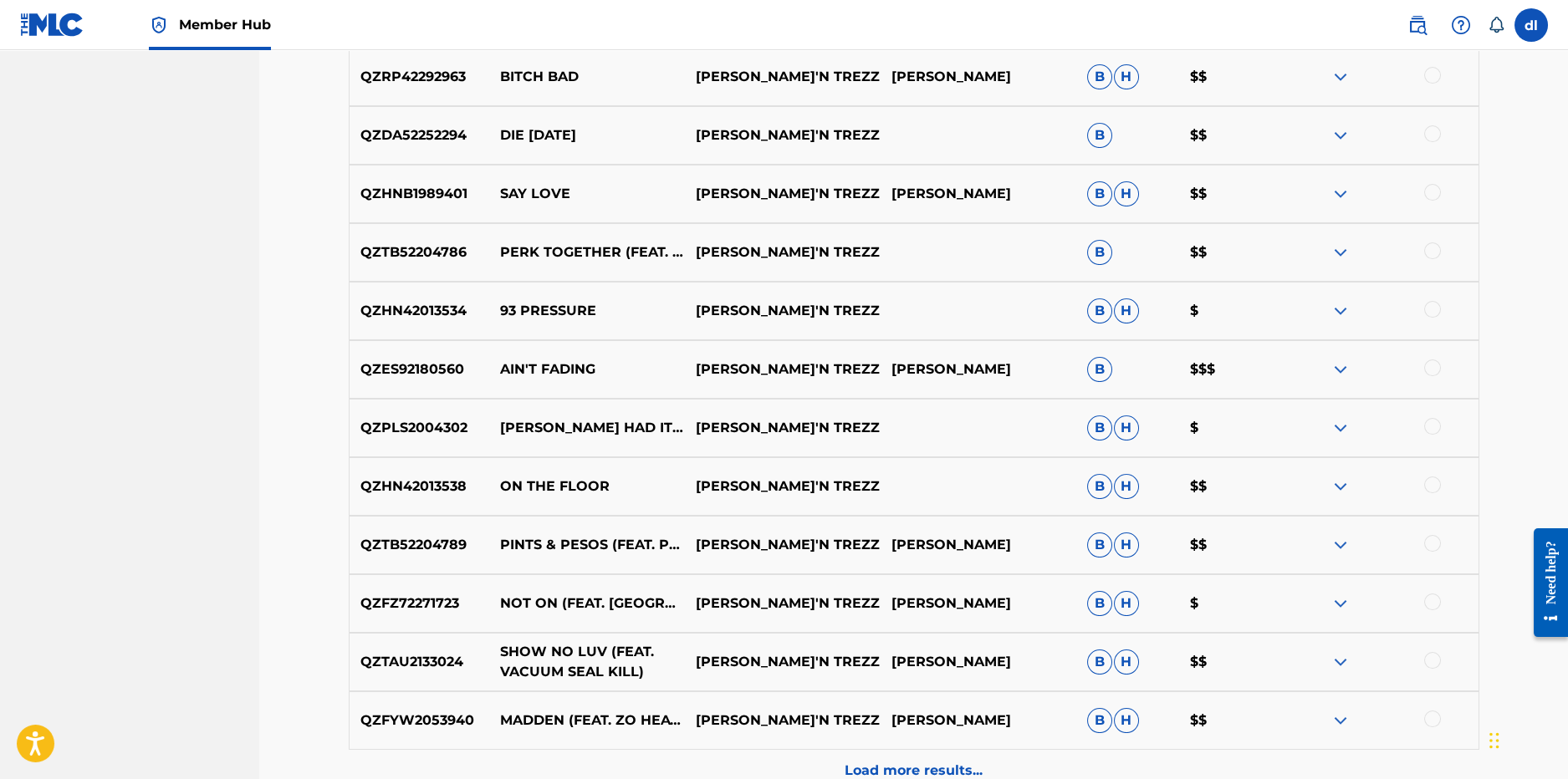
scroll to position [1794, 0]
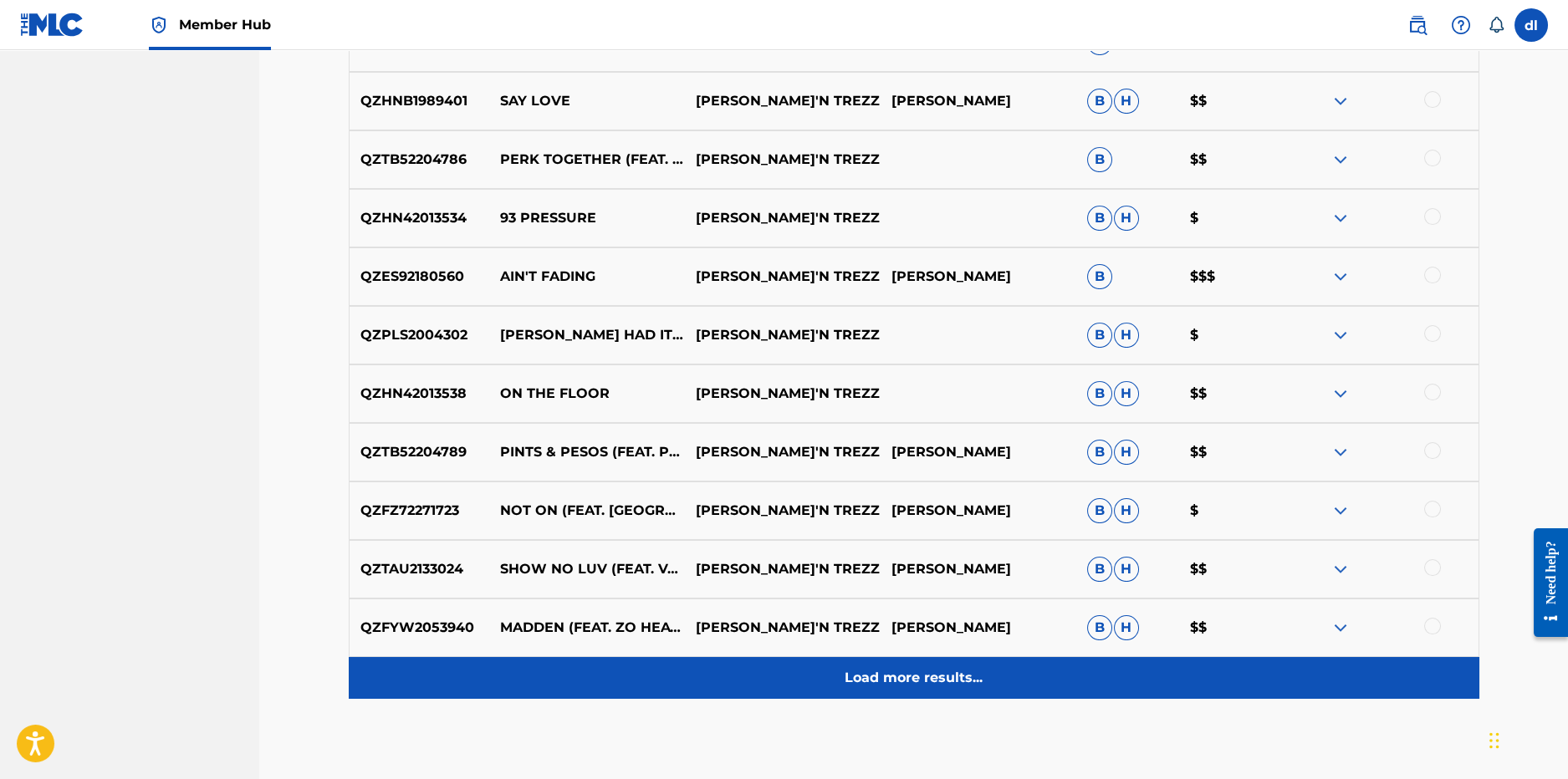
click at [658, 667] on div "Load more results..." at bounding box center [914, 677] width 1131 height 42
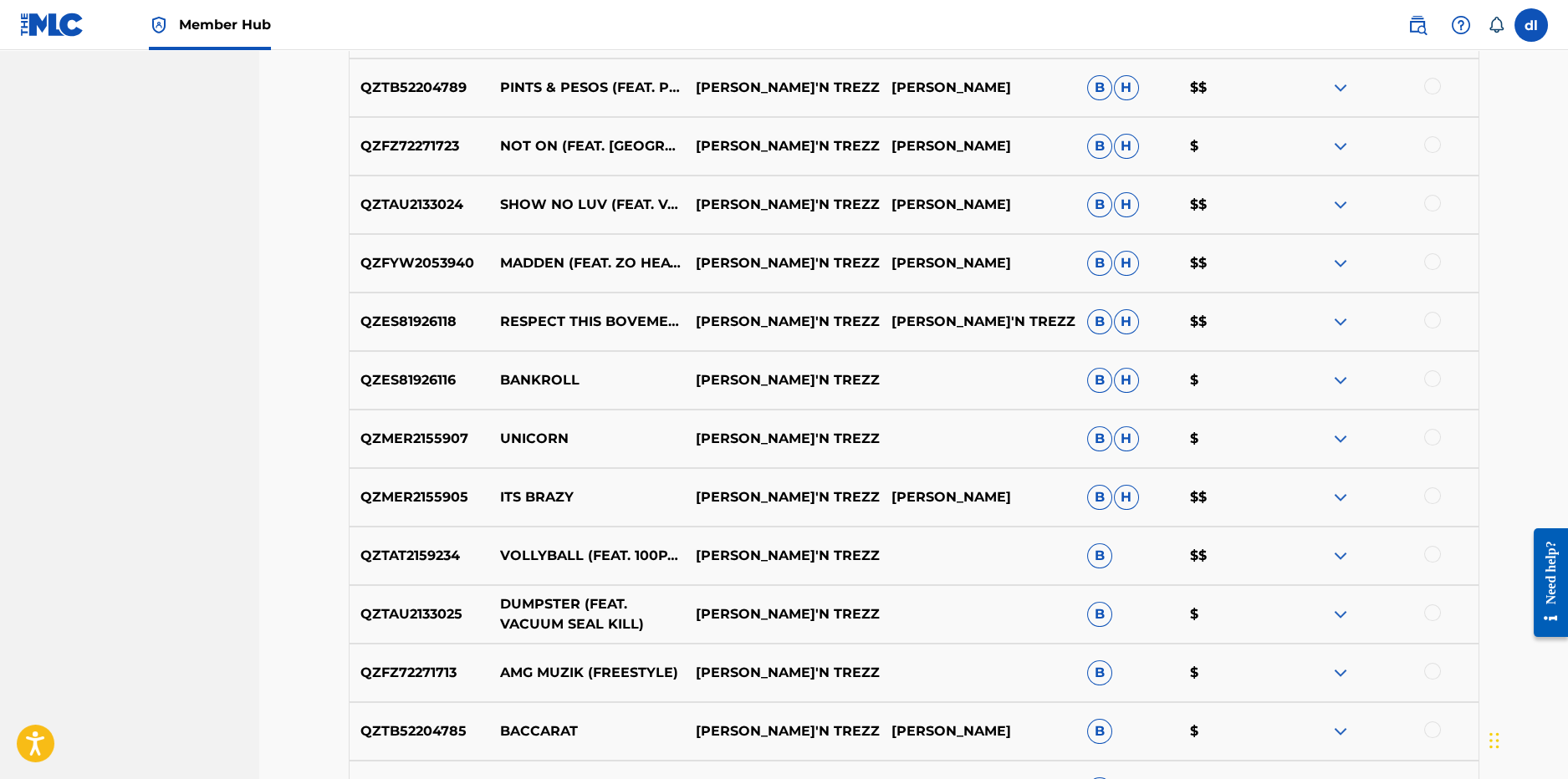
scroll to position [2296, 0]
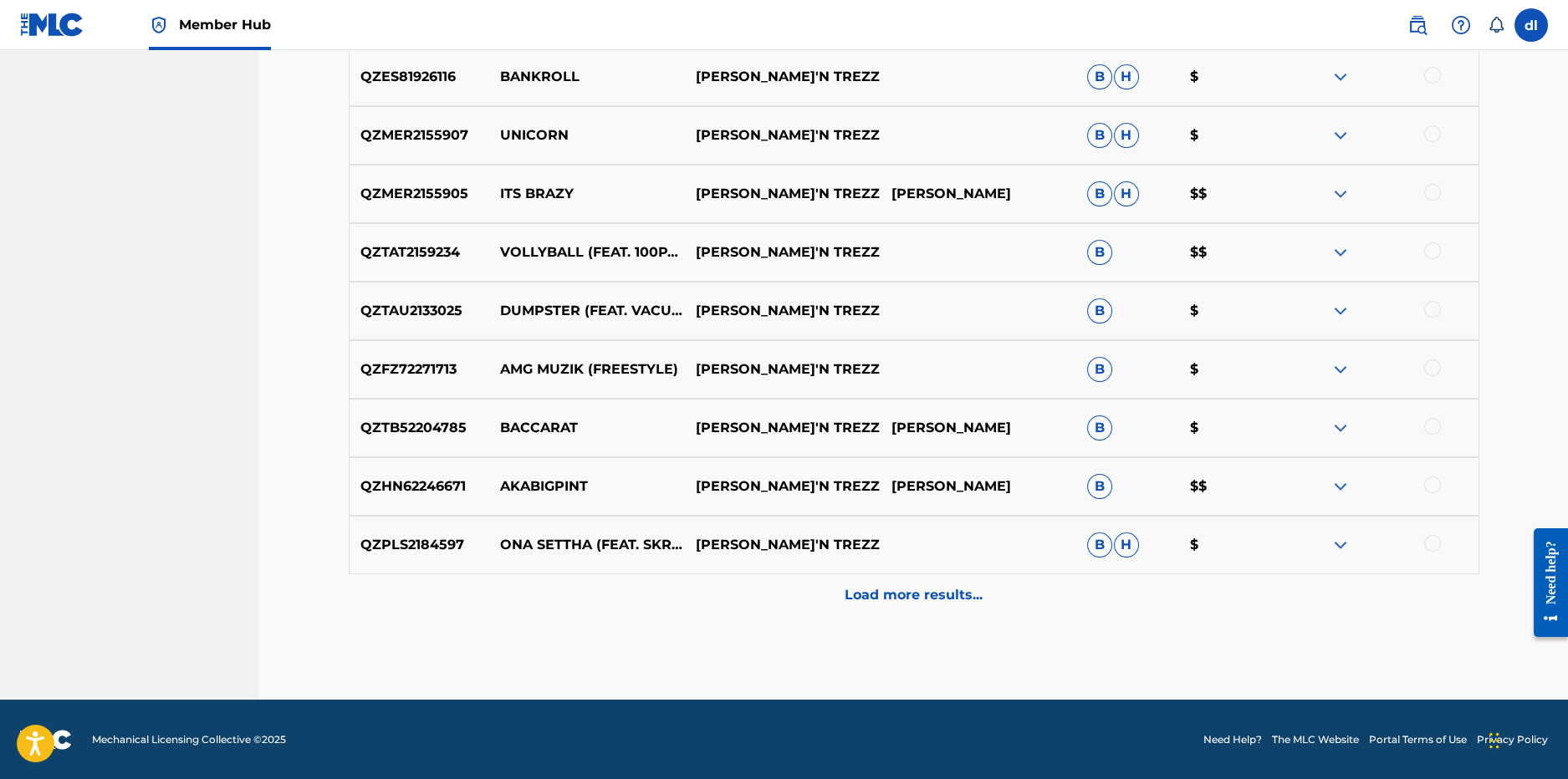
drag, startPoint x: 663, startPoint y: 601, endPoint x: 616, endPoint y: 595, distance: 47.4
click at [662, 601] on div "Load more results..." at bounding box center [914, 595] width 1131 height 42
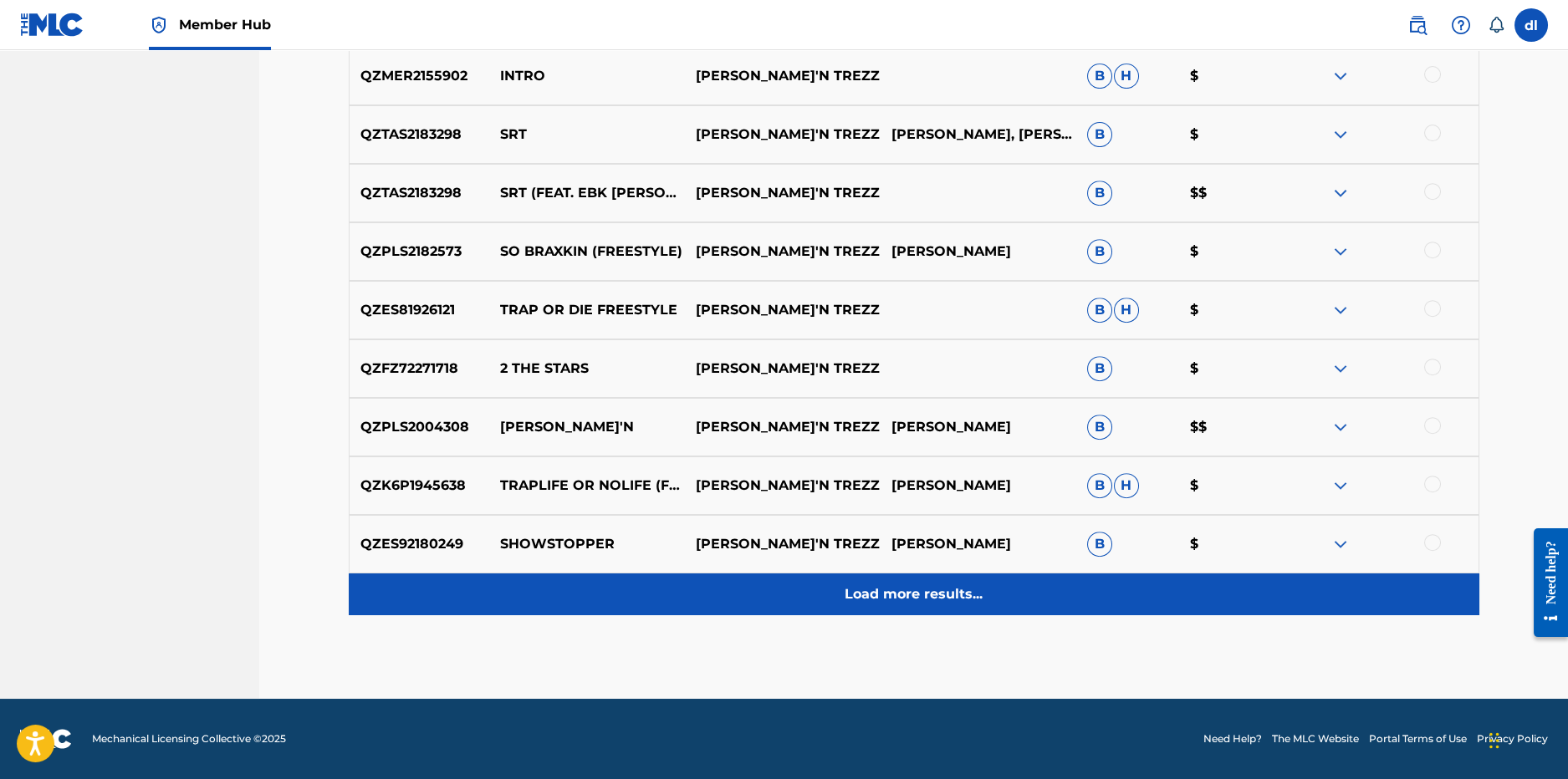
click at [744, 594] on div "Load more results..." at bounding box center [914, 594] width 1131 height 42
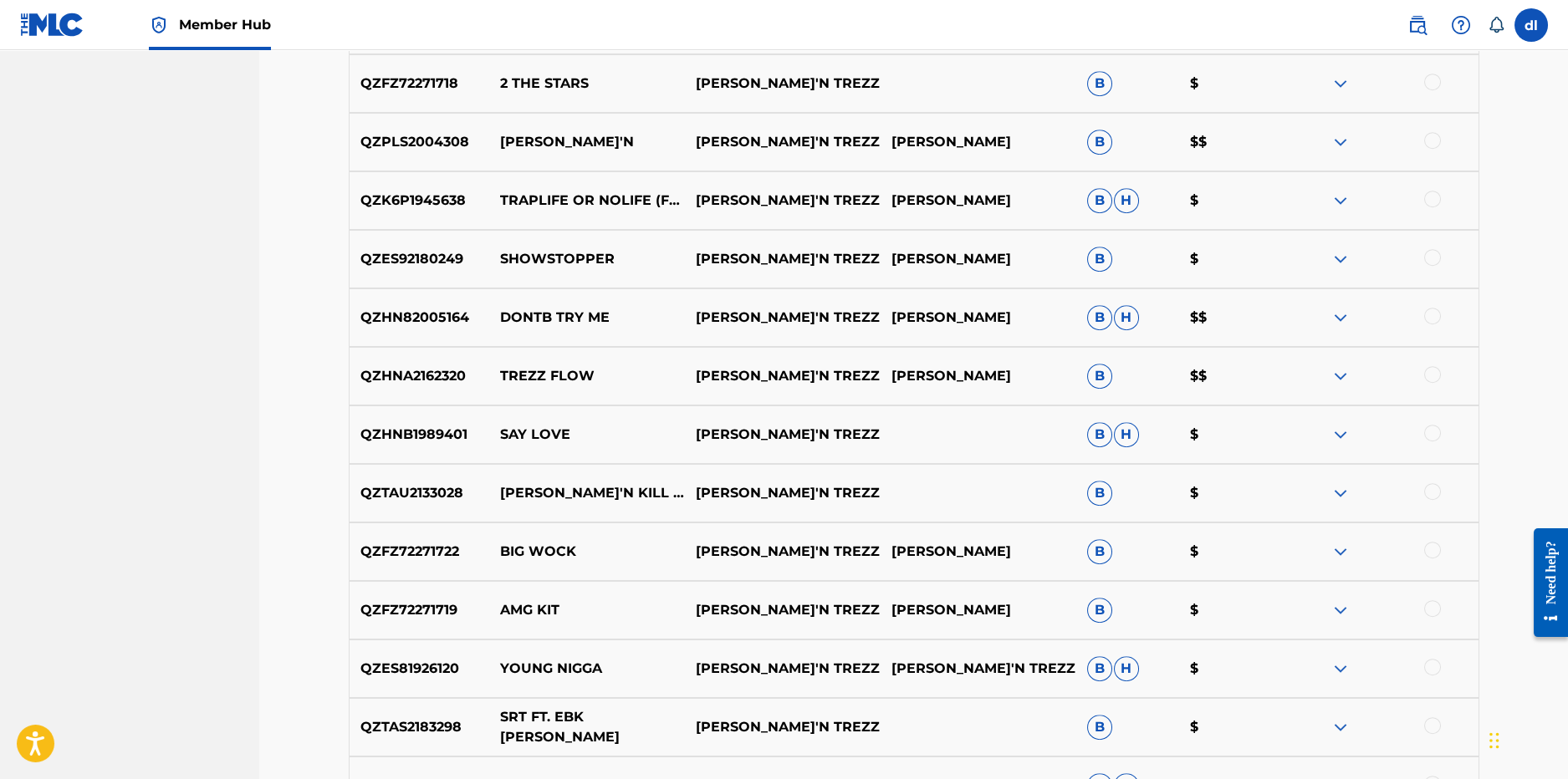
scroll to position [3466, 0]
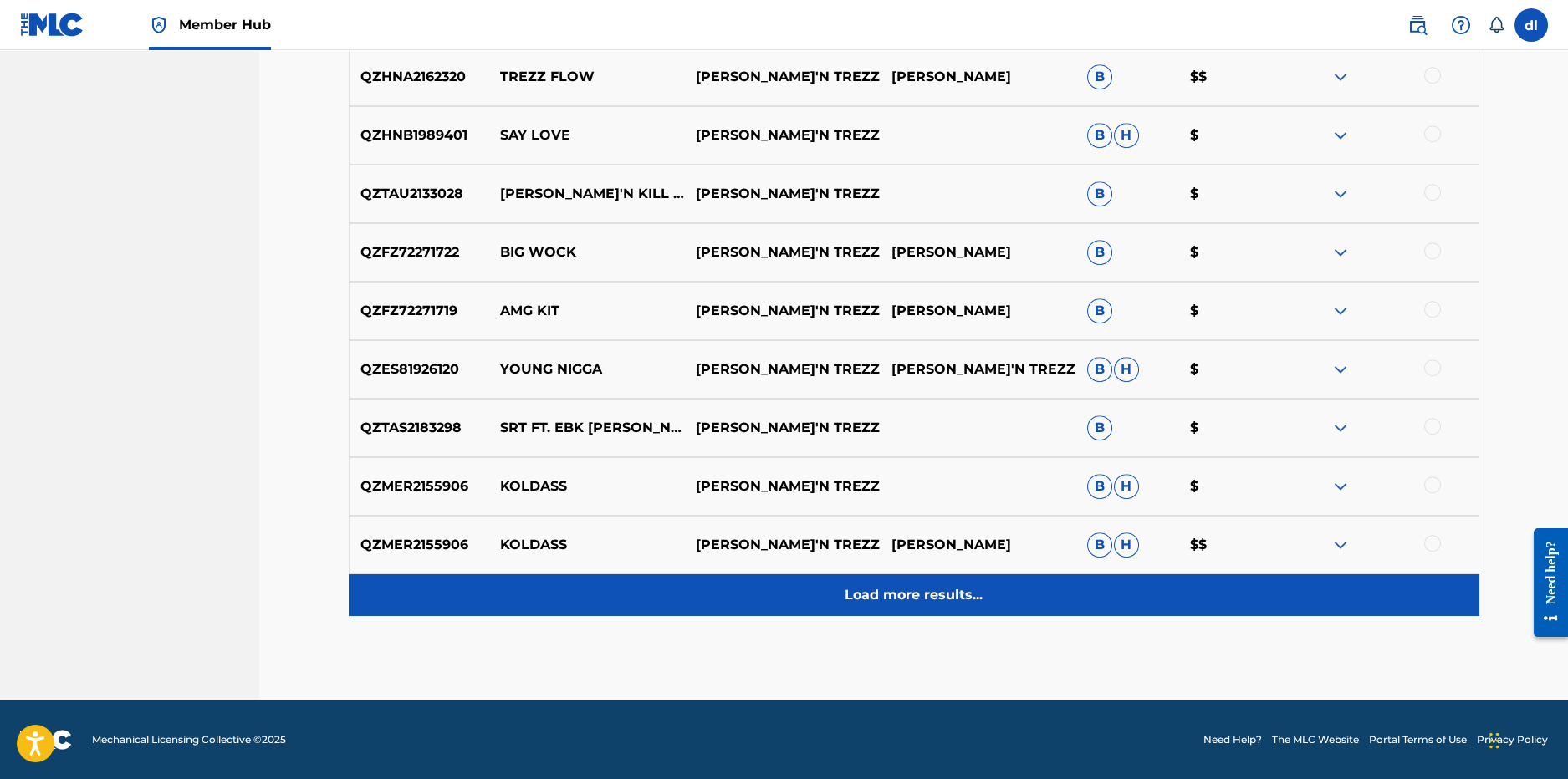
click at [620, 586] on div "Load more results..." at bounding box center [914, 595] width 1131 height 42
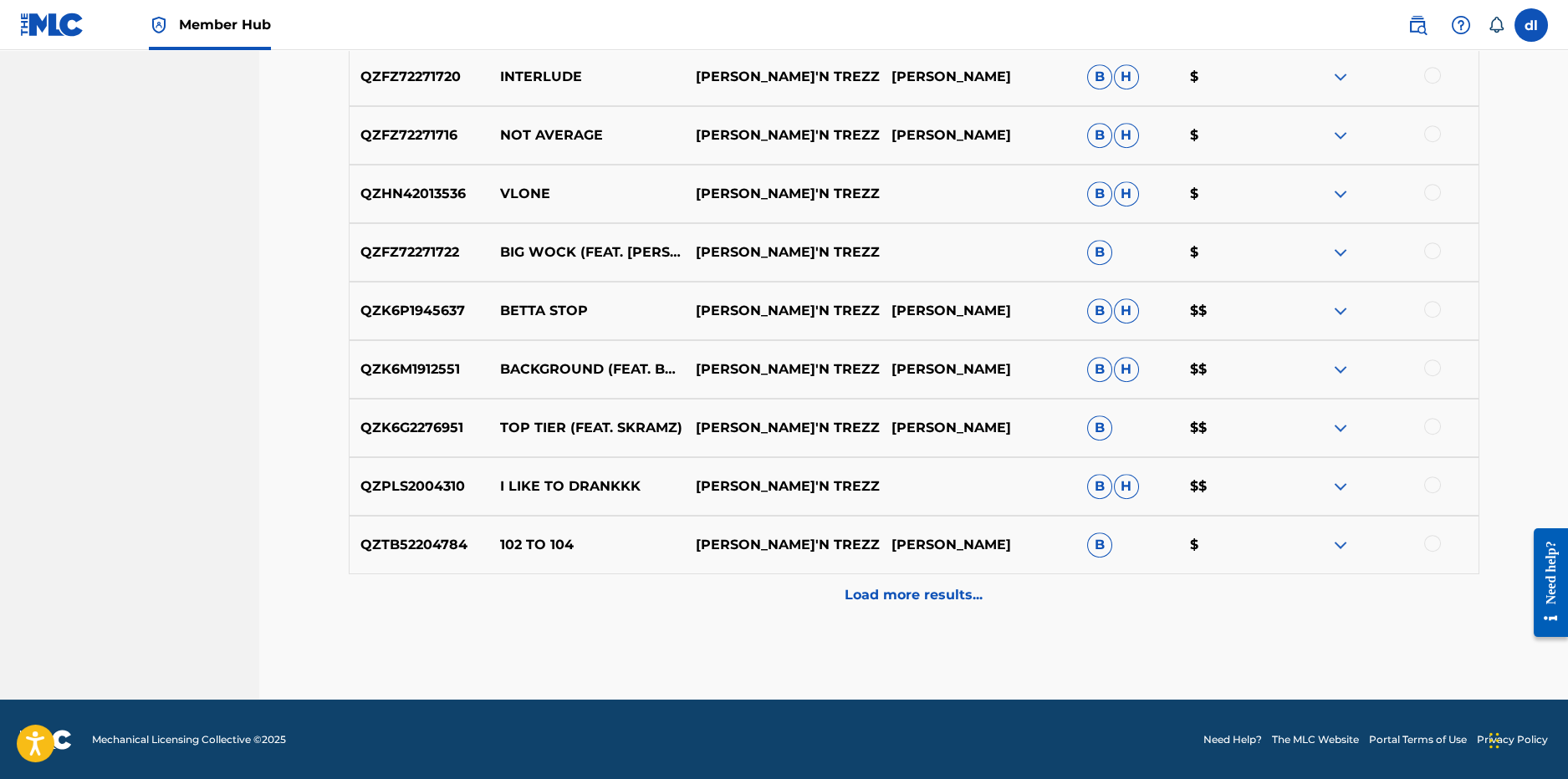
click at [624, 579] on div "Load more results..." at bounding box center [914, 595] width 1131 height 42
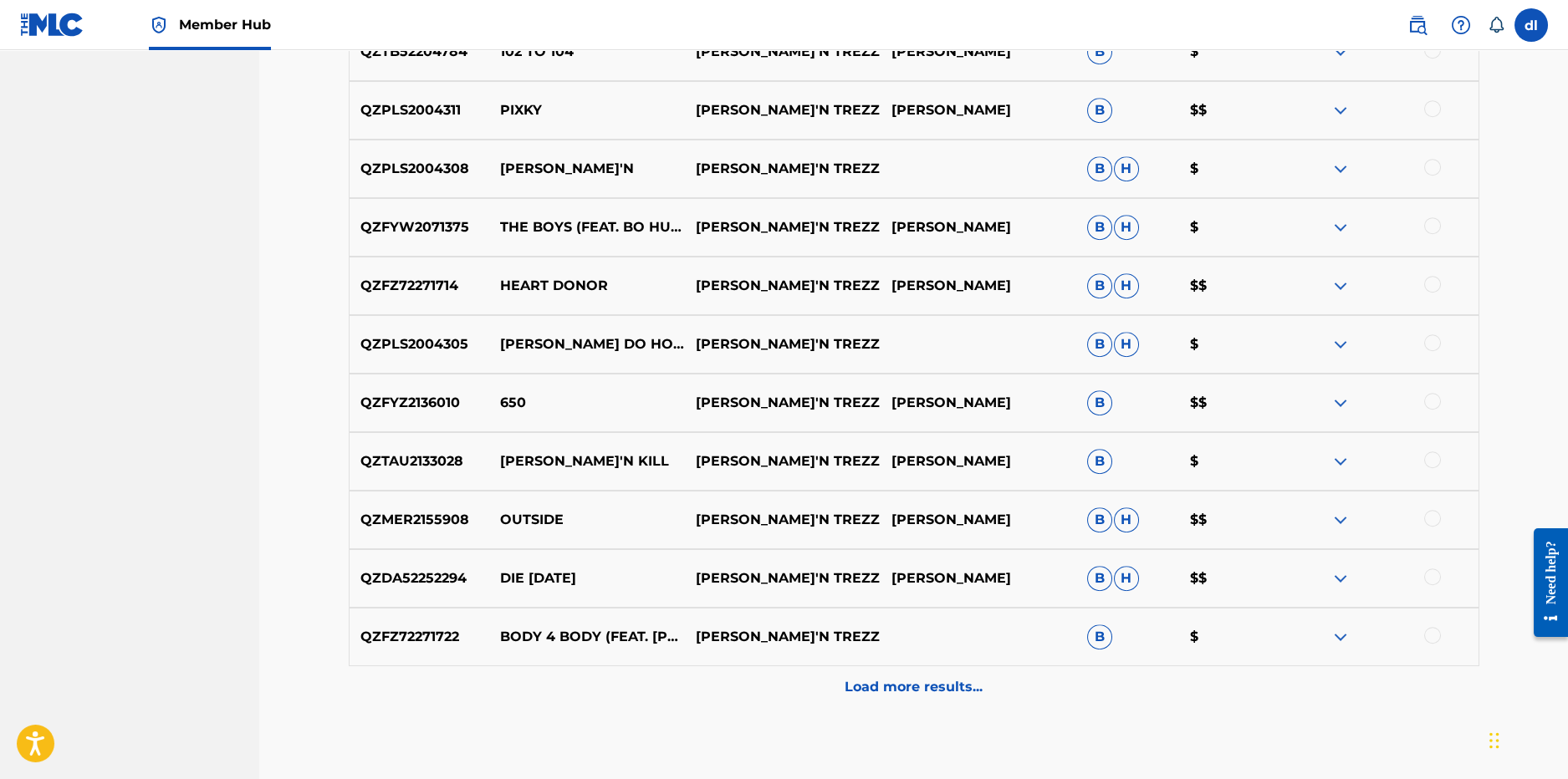
scroll to position [4722, 0]
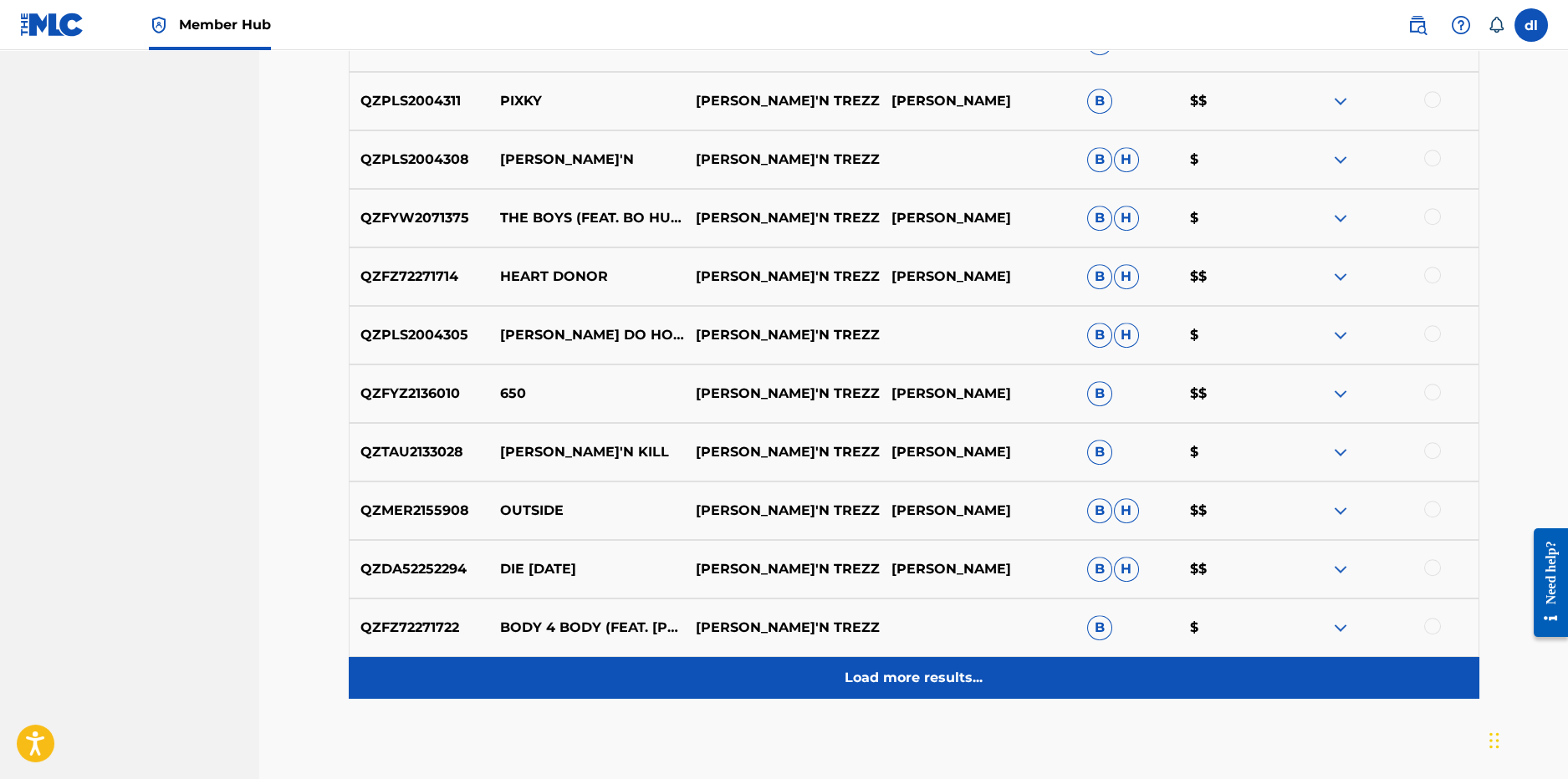
click at [605, 676] on div "Load more results..." at bounding box center [914, 677] width 1131 height 42
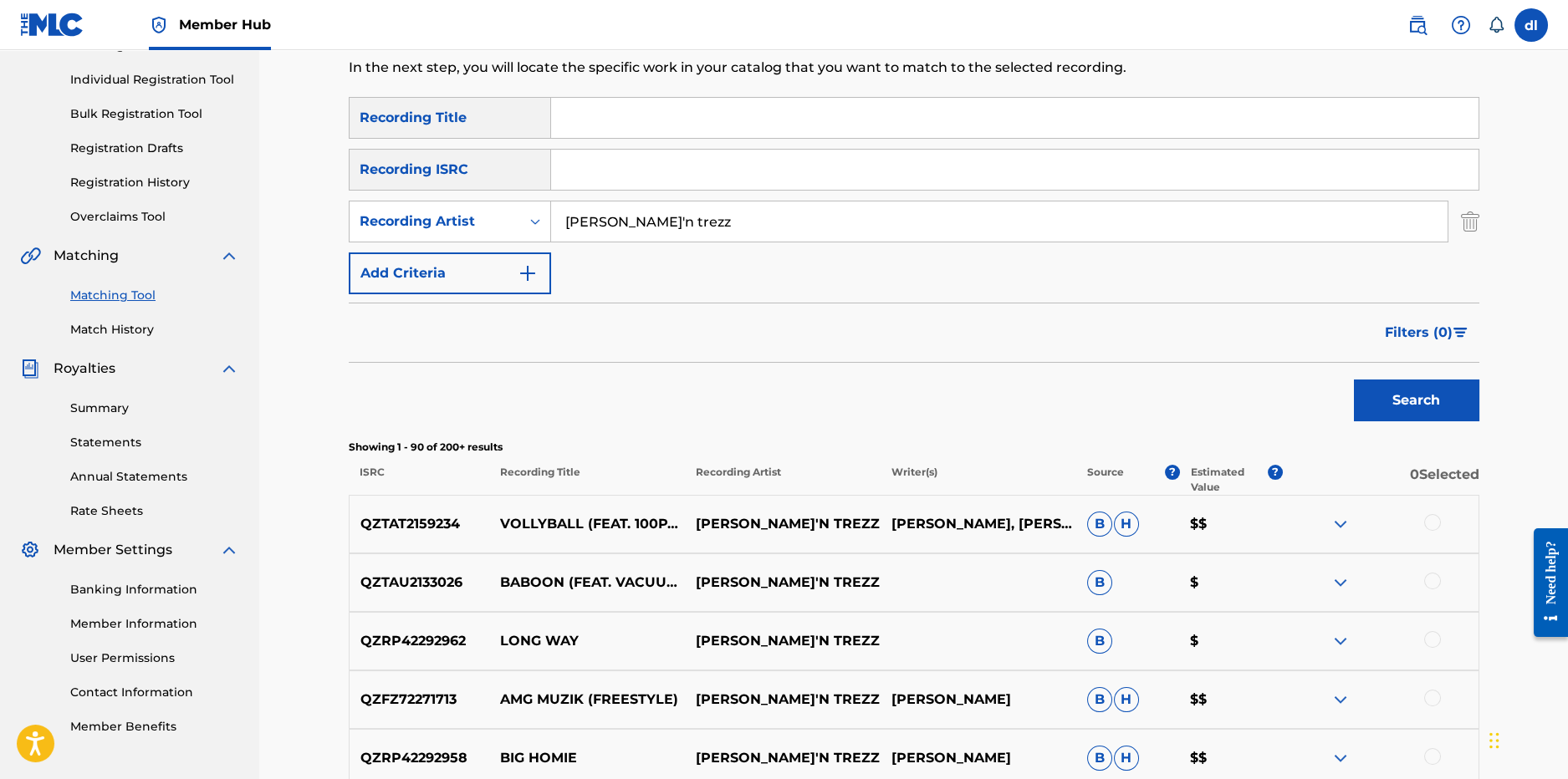
scroll to position [0, 0]
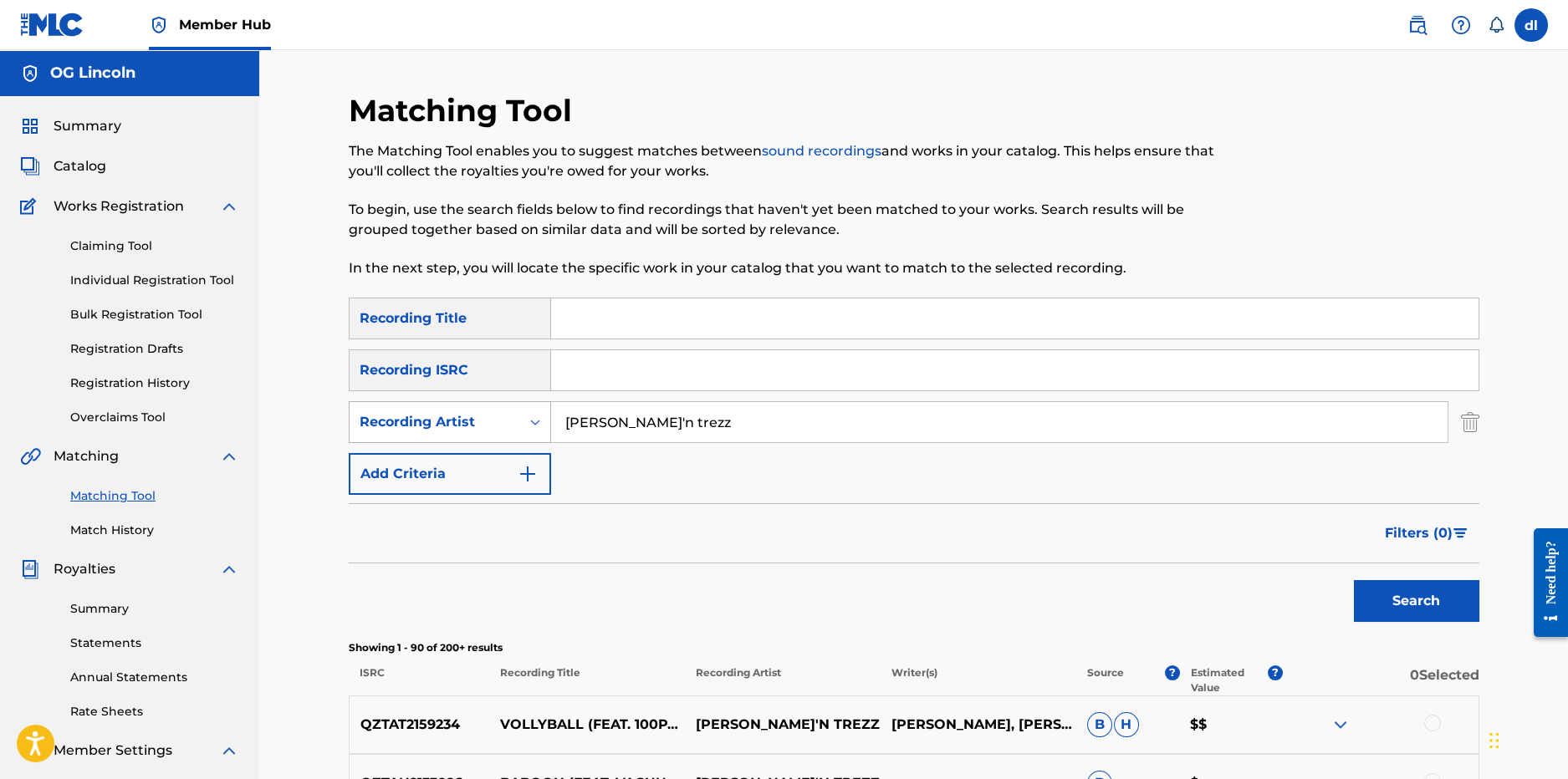
drag, startPoint x: 683, startPoint y: 420, endPoint x: 477, endPoint y: 414, distance: 206.1
click at [478, 415] on div "SearchWithCriteria65e004f6-2147-4afa-87f8-ce013f0fabbe Recording Artist trapp'n…" at bounding box center [914, 422] width 1131 height 42
type input "sg double k"
click at [1354, 581] on button "Search" at bounding box center [1417, 601] width 126 height 42
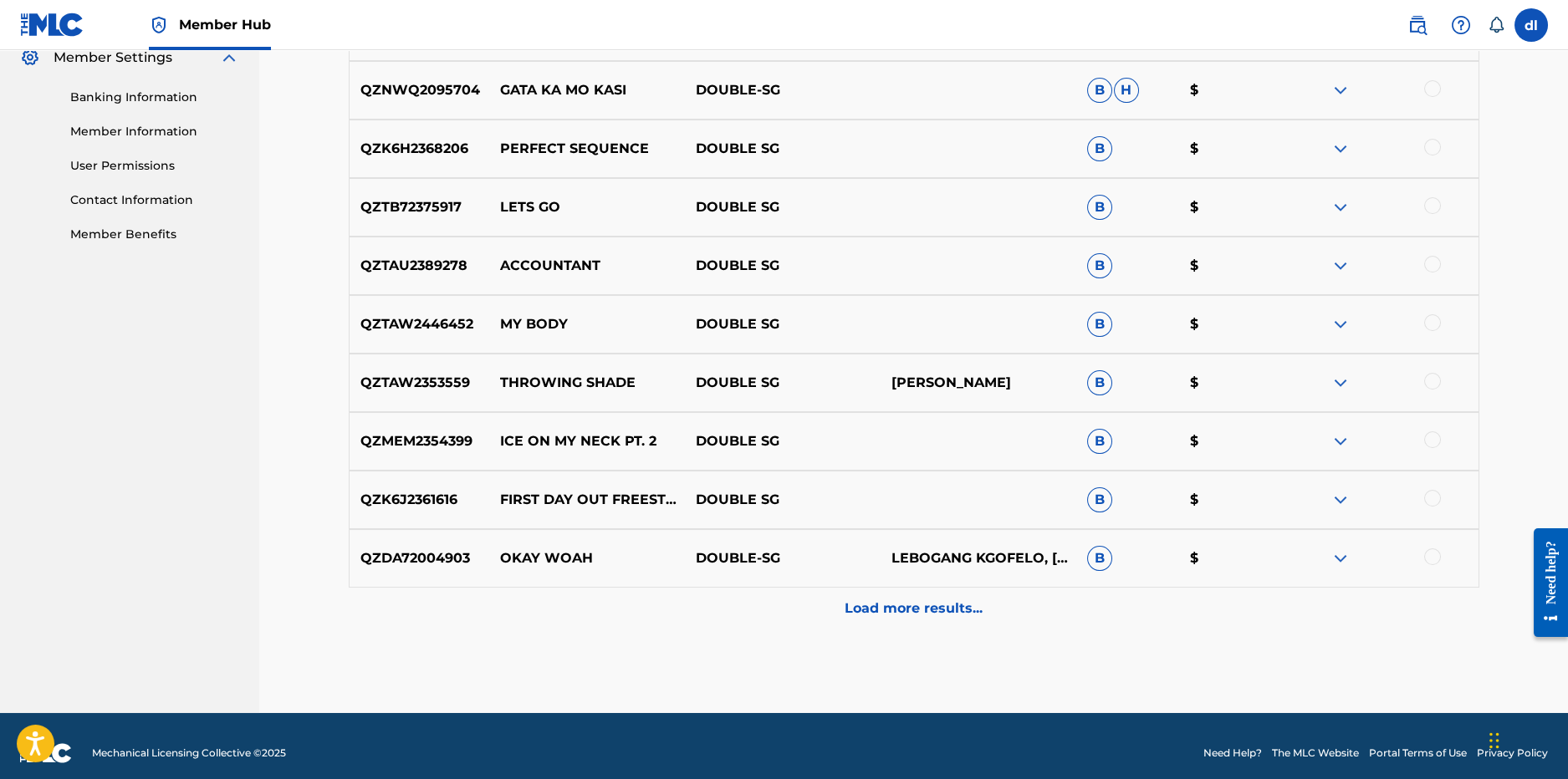
scroll to position [708, 0]
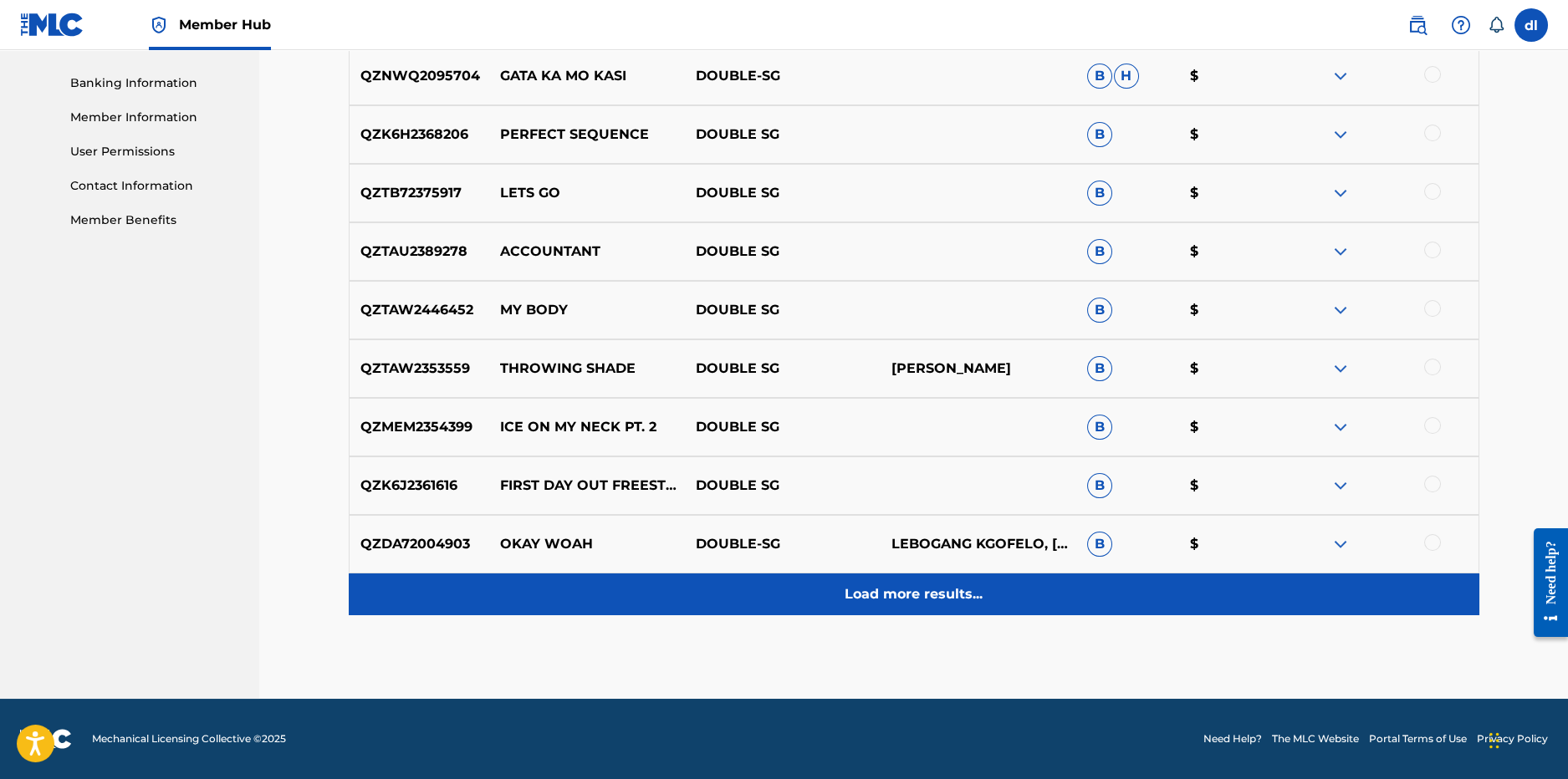
click at [756, 595] on div "Load more results..." at bounding box center [914, 594] width 1131 height 42
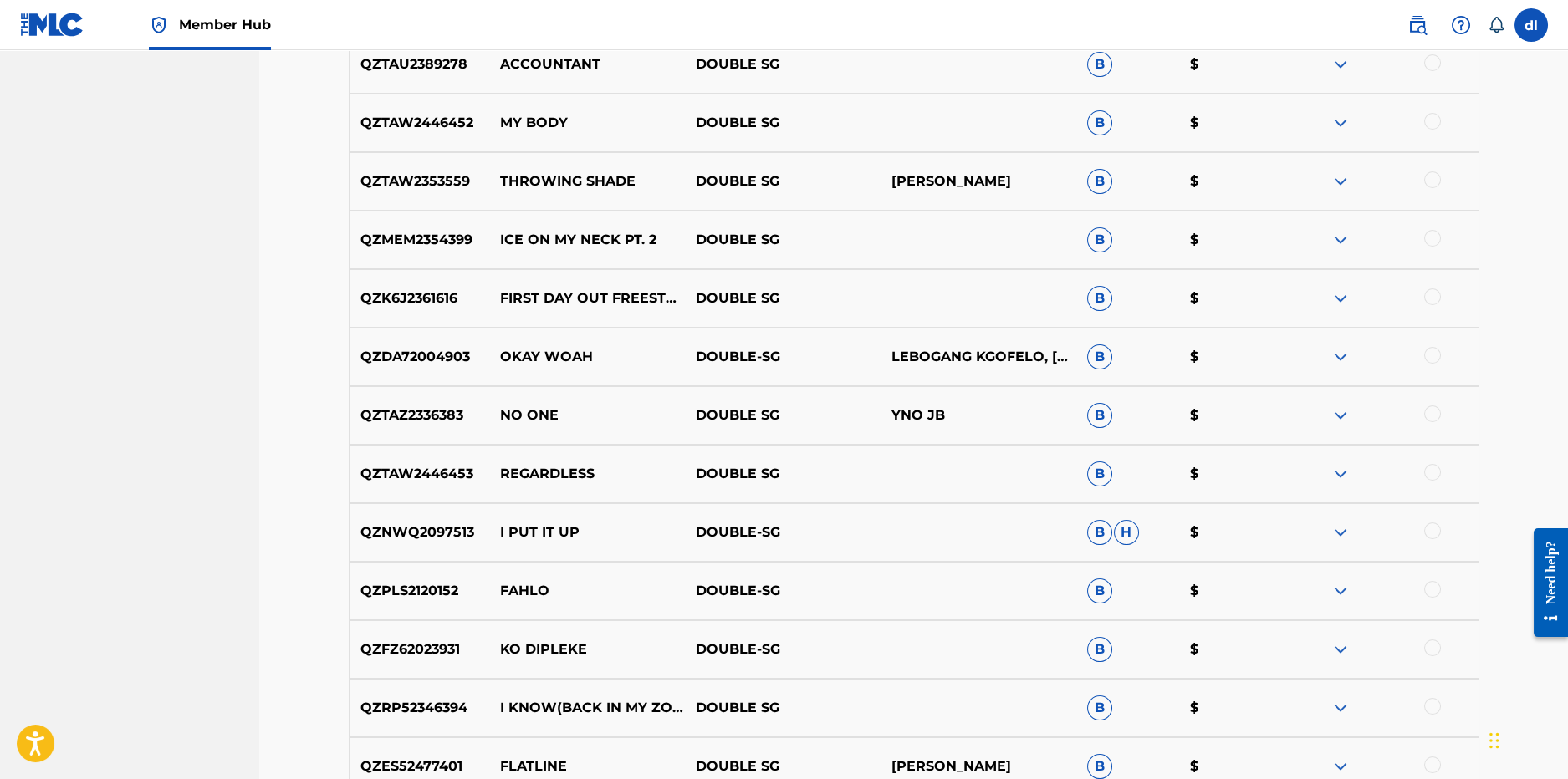
scroll to position [959, 0]
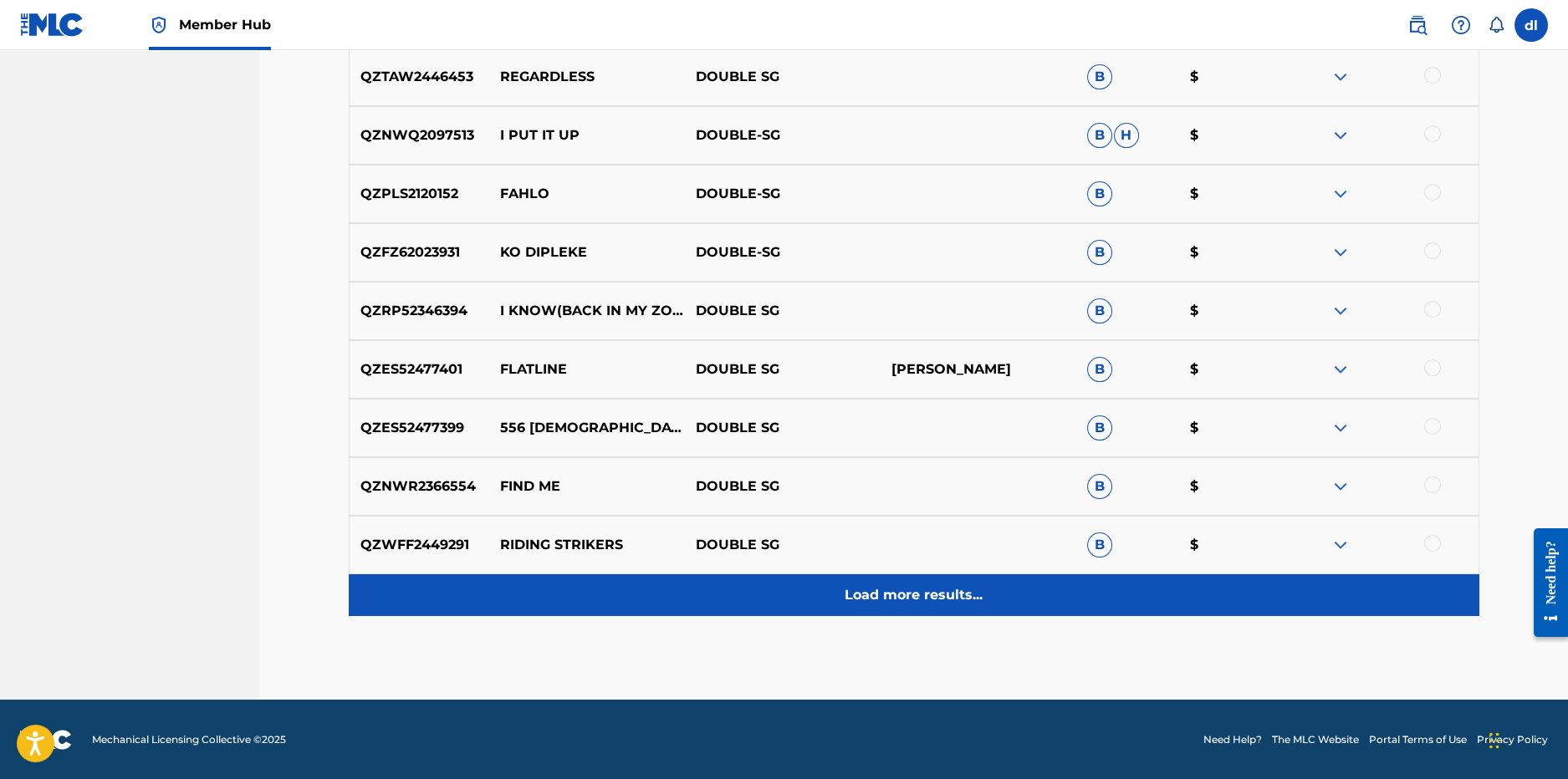
click at [682, 591] on div "Load more results..." at bounding box center [914, 595] width 1131 height 42
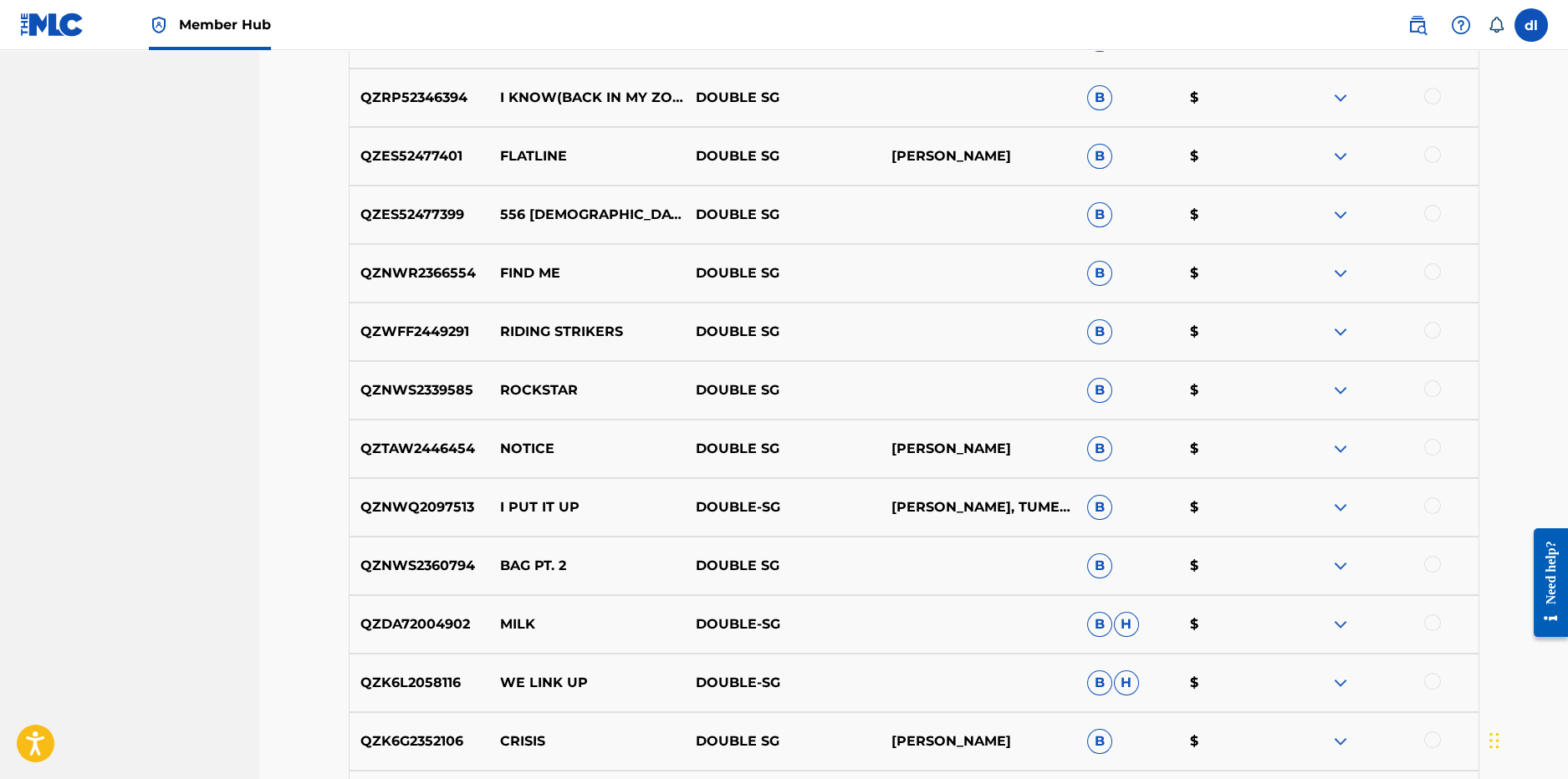
scroll to position [1794, 0]
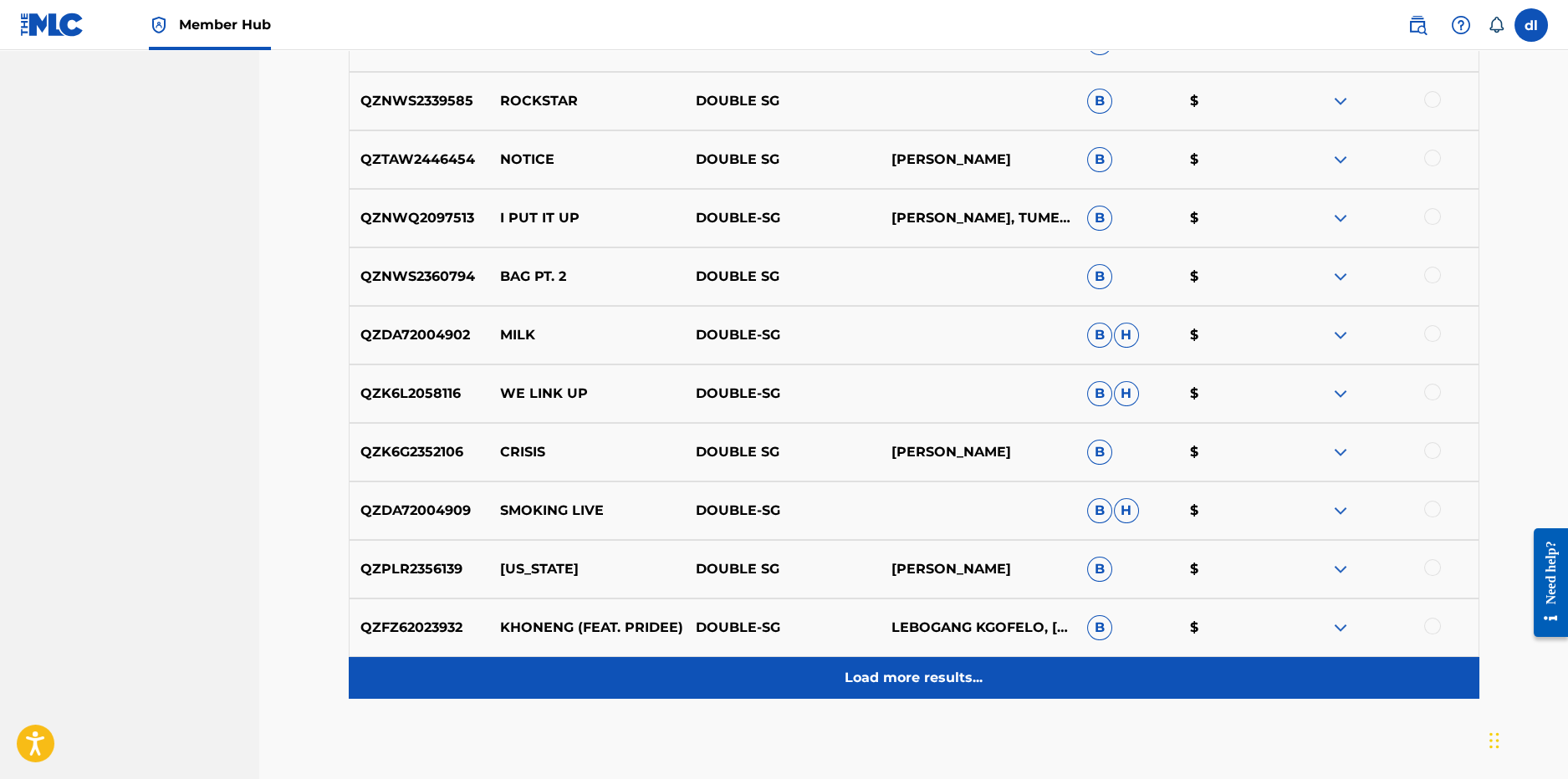
drag, startPoint x: 802, startPoint y: 678, endPoint x: 785, endPoint y: 671, distance: 18.4
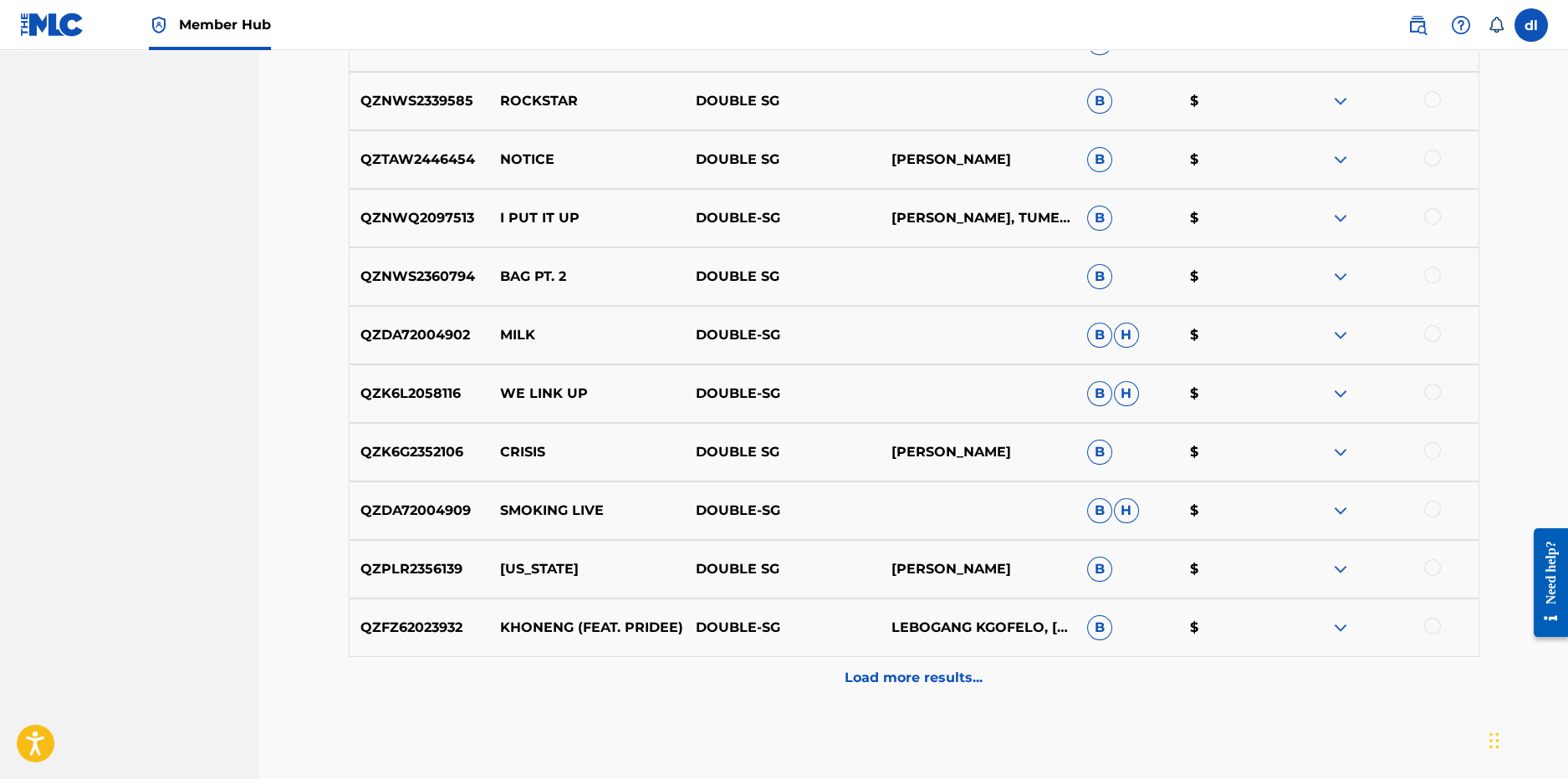
click at [801, 678] on div "Load more results..." at bounding box center [914, 677] width 1131 height 42
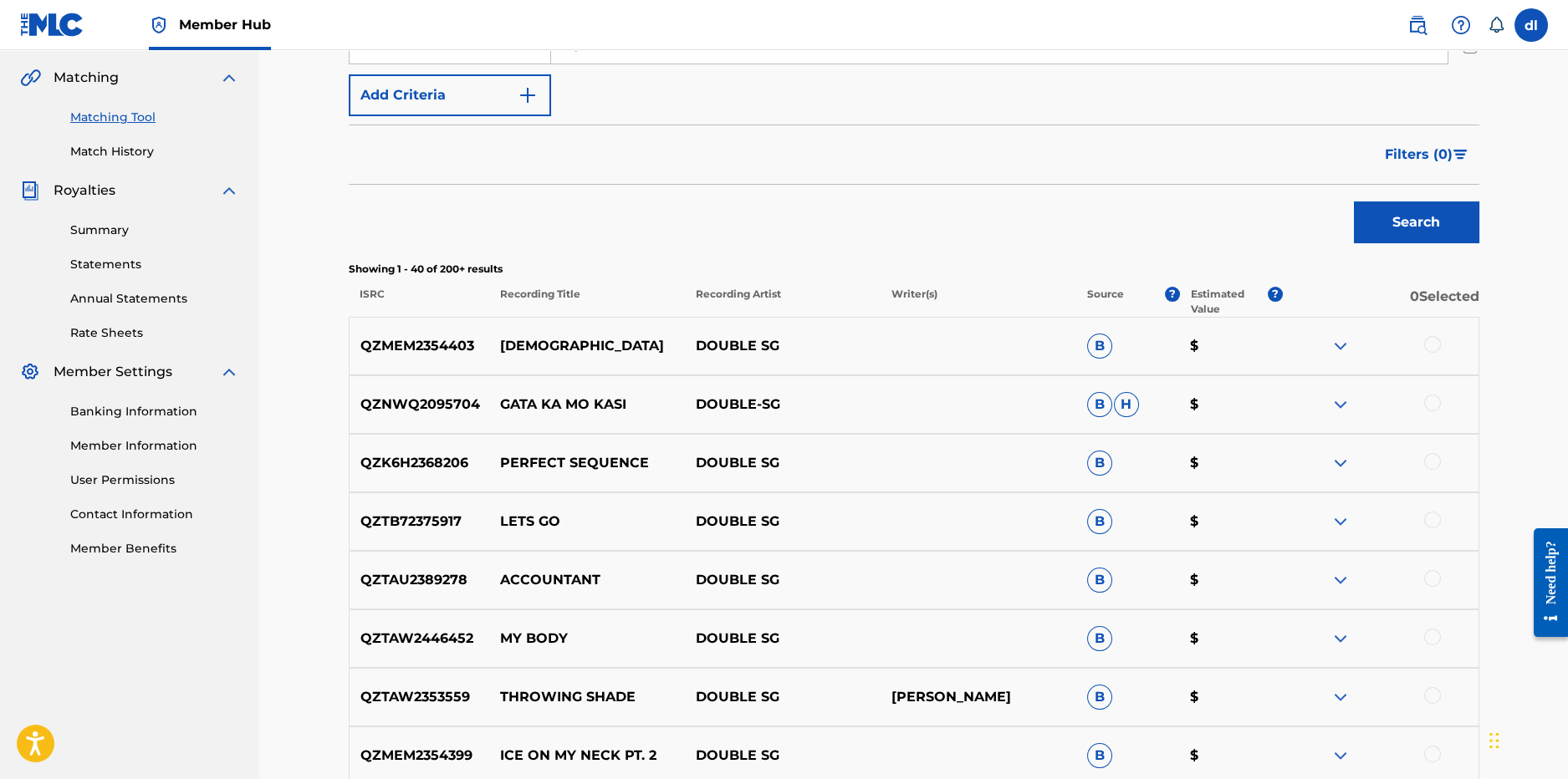
scroll to position [38, 0]
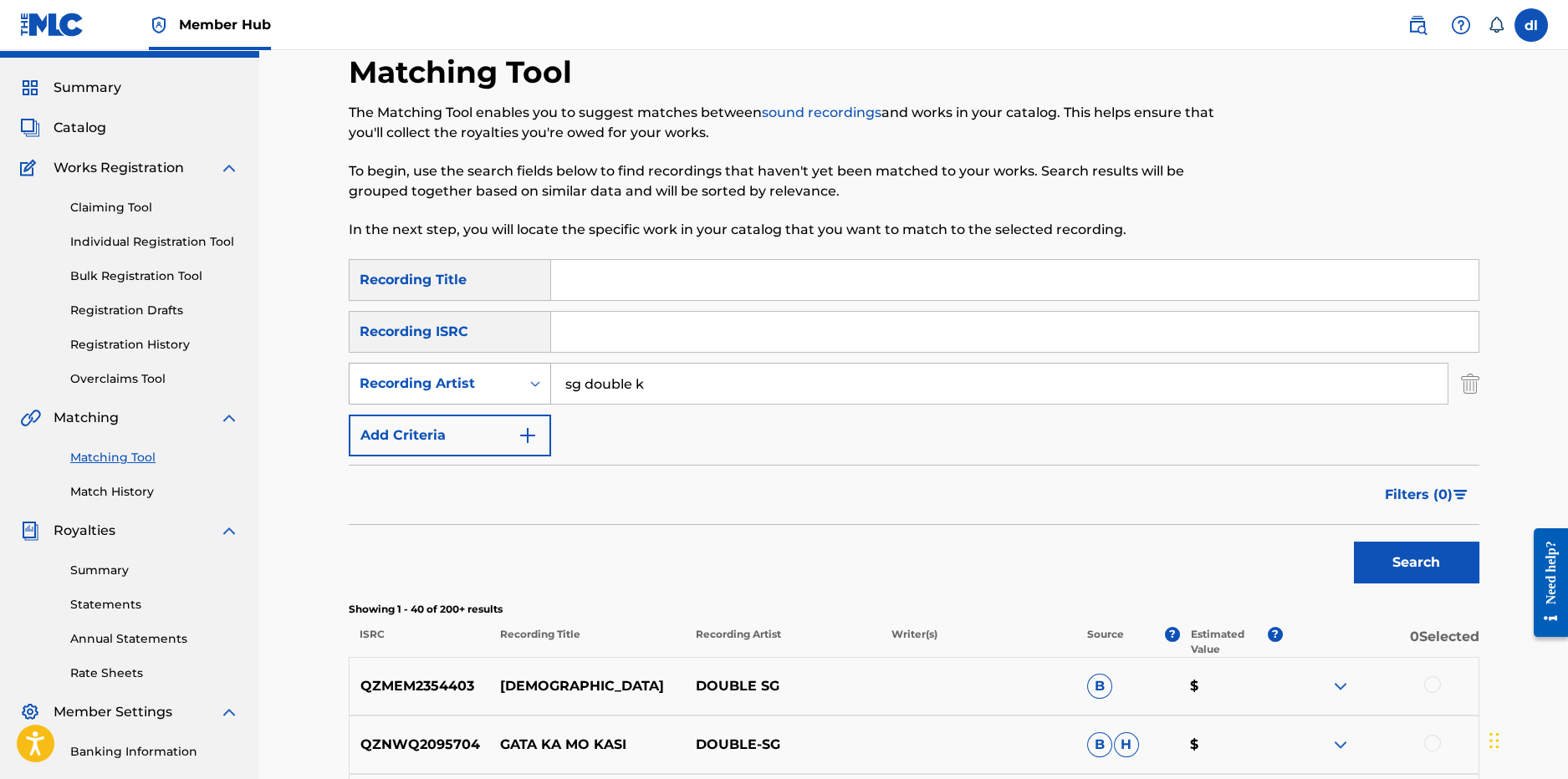
drag, startPoint x: 674, startPoint y: 385, endPoint x: 517, endPoint y: 390, distance: 157.1
click at [517, 390] on div "SearchWithCriteria65e004f6-2147-4afa-87f8-ce013f0fabbe Recording Artist sg doub…" at bounding box center [914, 384] width 1131 height 42
click at [1354, 542] on button "Search" at bounding box center [1417, 562] width 126 height 42
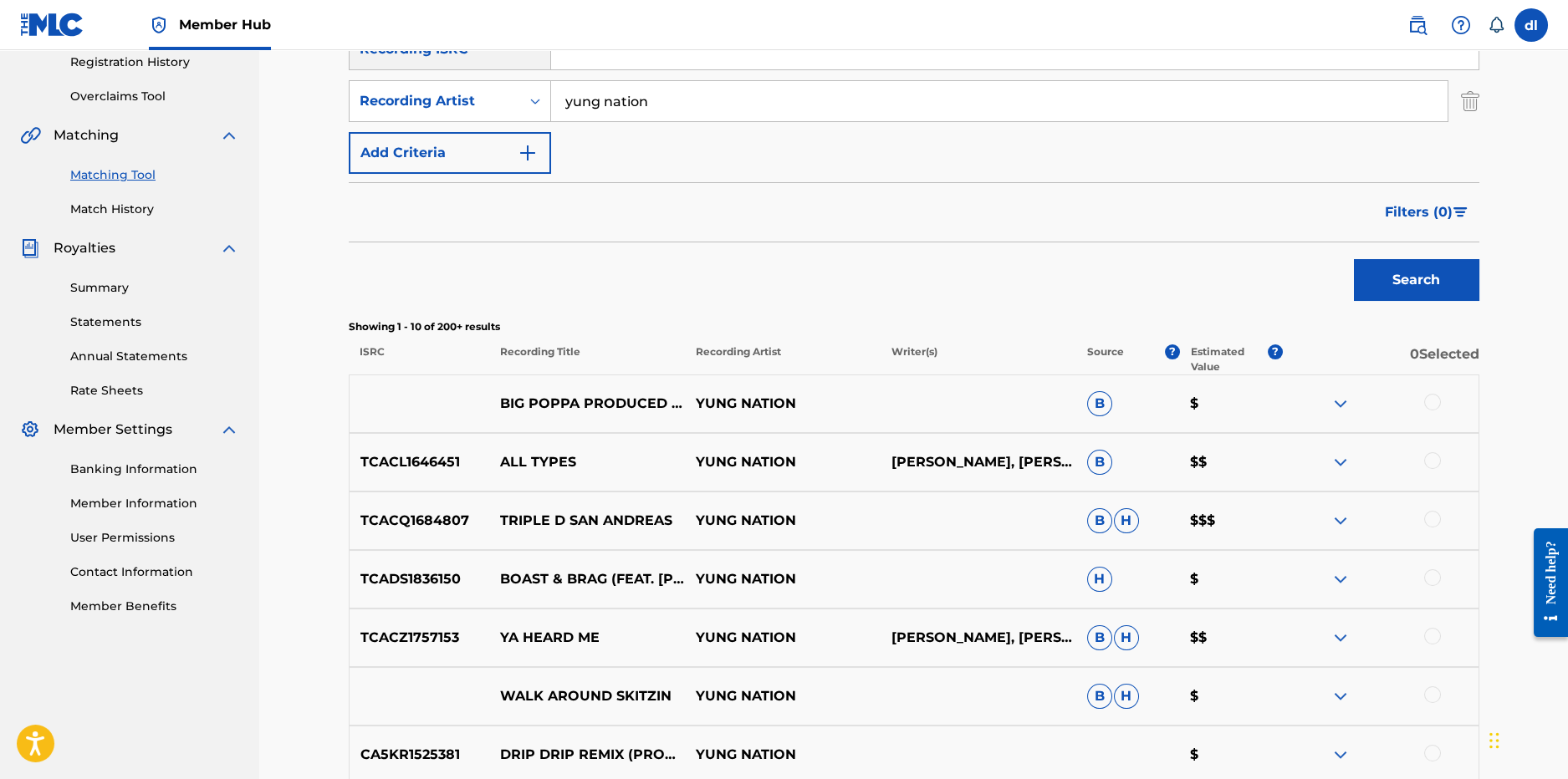
scroll to position [205, 0]
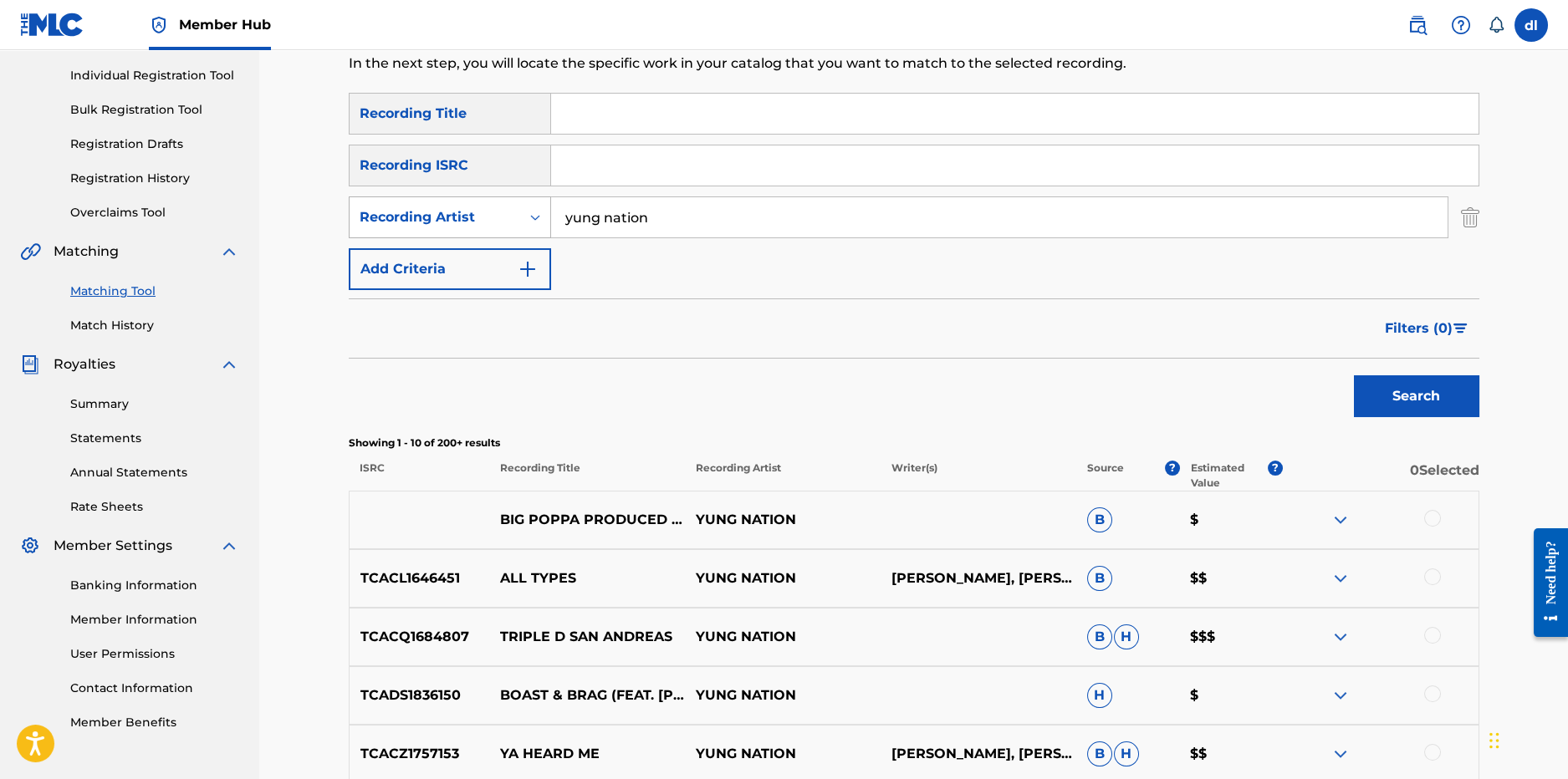
drag, startPoint x: 668, startPoint y: 219, endPoint x: 486, endPoint y: 226, distance: 182.1
click at [486, 226] on div "SearchWithCriteria65e004f6-2147-4afa-87f8-ce013f0fabbe Recording Artist yung na…" at bounding box center [914, 217] width 1131 height 42
click at [1354, 376] on button "Search" at bounding box center [1417, 396] width 126 height 42
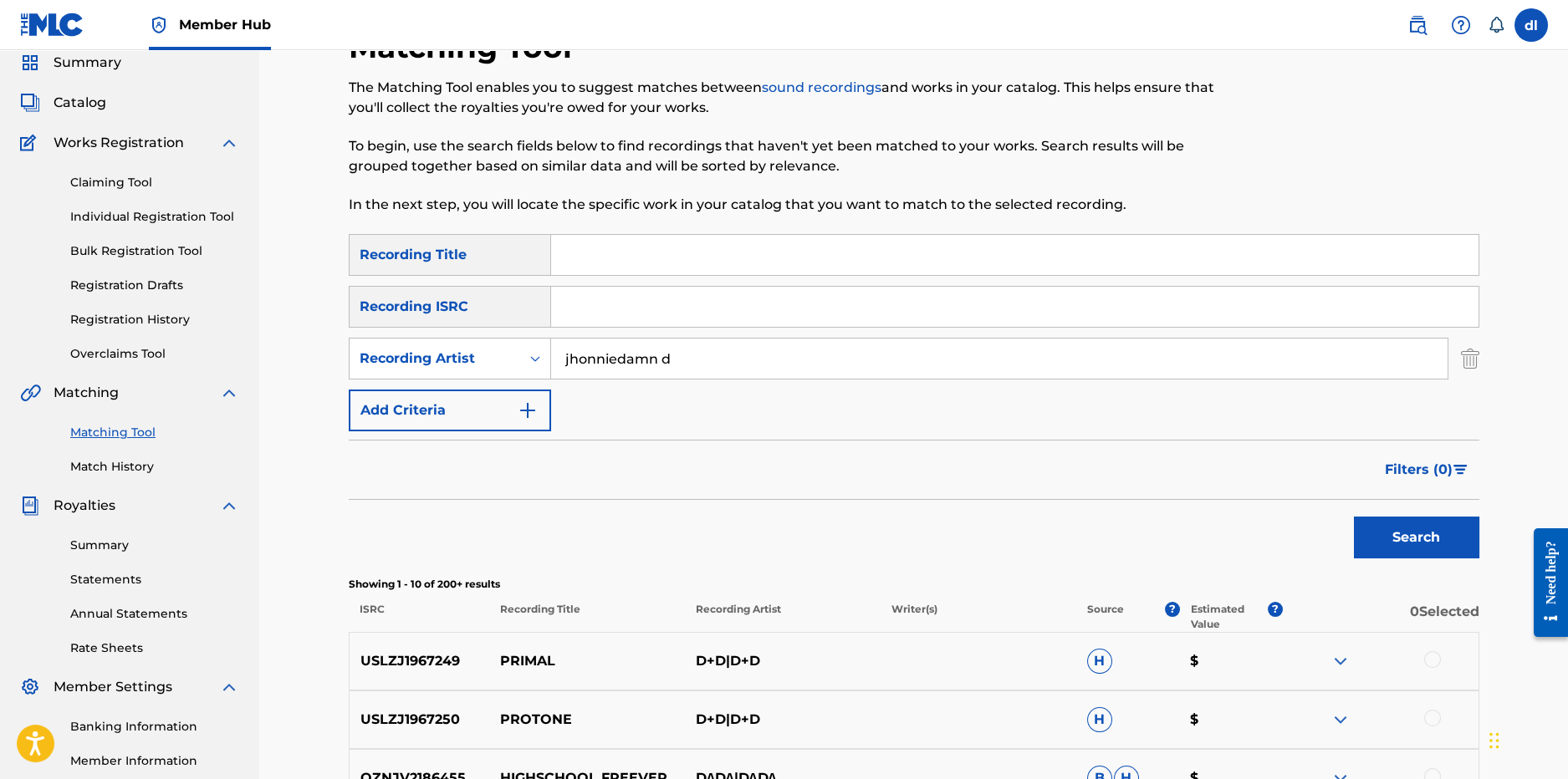
scroll to position [38, 0]
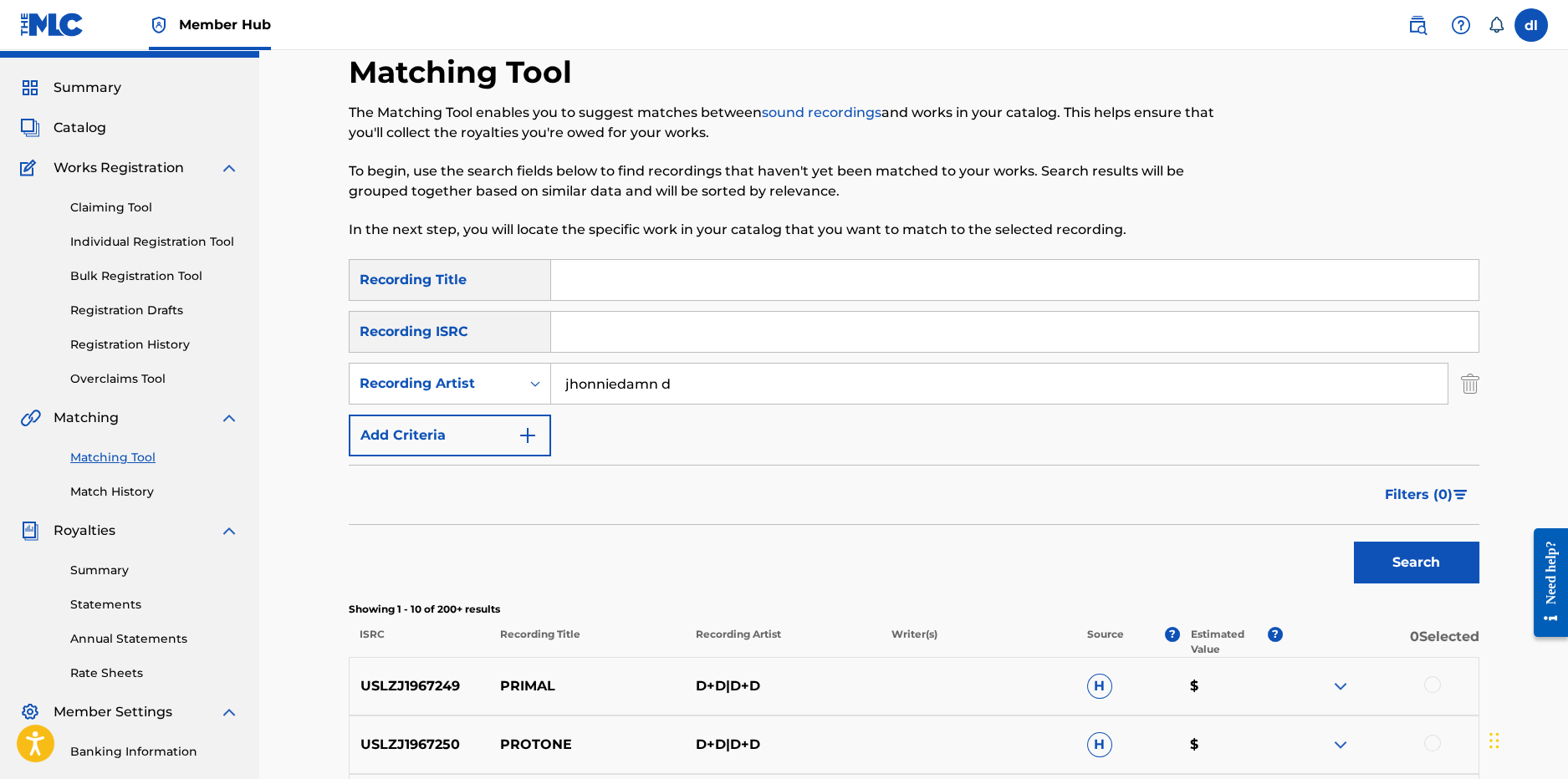
click at [615, 383] on input "jhonniedamn d" at bounding box center [1000, 384] width 896 height 40
drag, startPoint x: 1335, startPoint y: 546, endPoint x: 1372, endPoint y: 559, distance: 39.2
click at [1340, 546] on div "Search" at bounding box center [914, 558] width 1131 height 67
drag, startPoint x: 1372, startPoint y: 559, endPoint x: 1363, endPoint y: 559, distance: 9.0
click at [1372, 560] on button "Search" at bounding box center [1417, 562] width 126 height 42
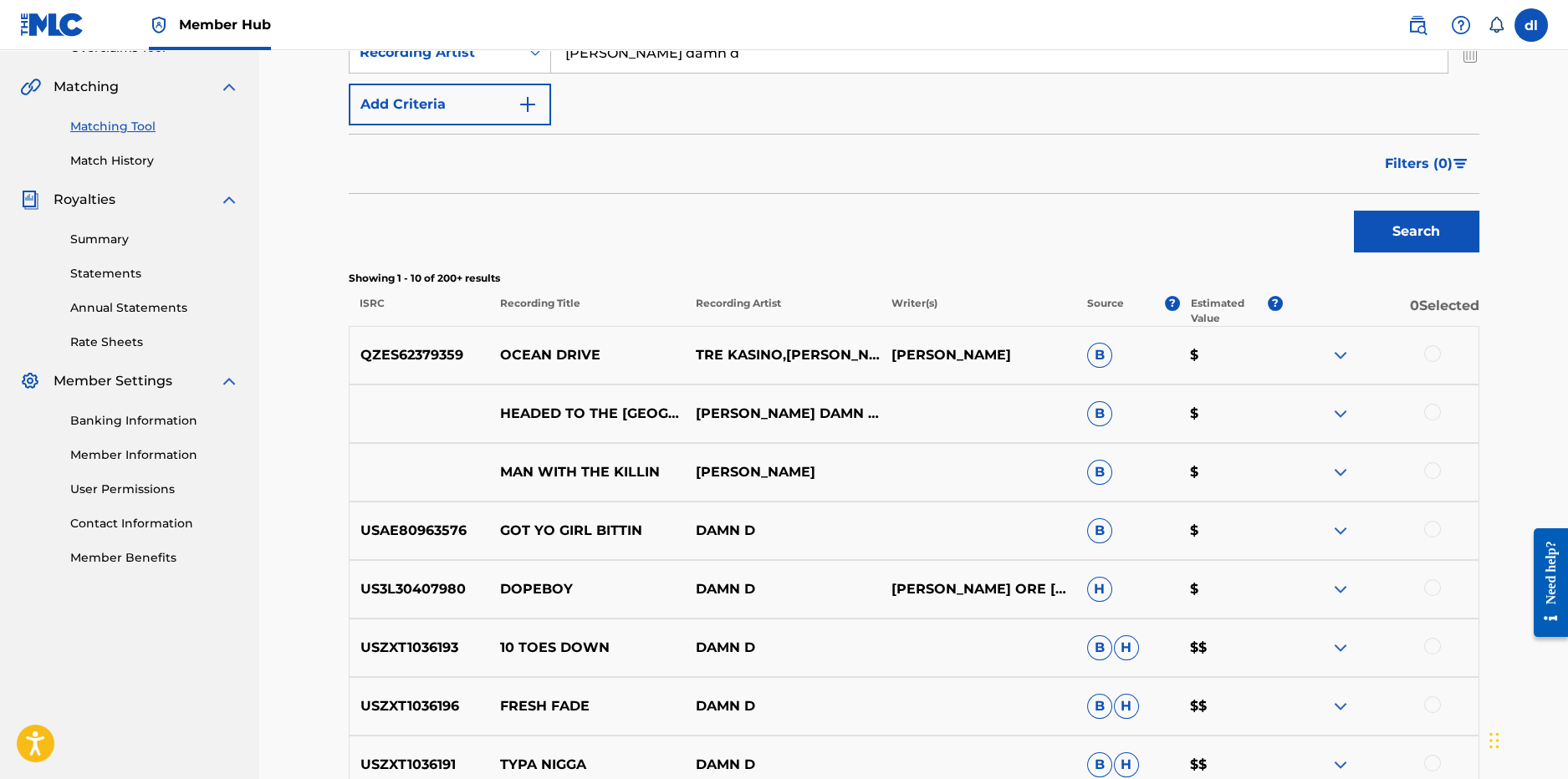
scroll to position [206, 0]
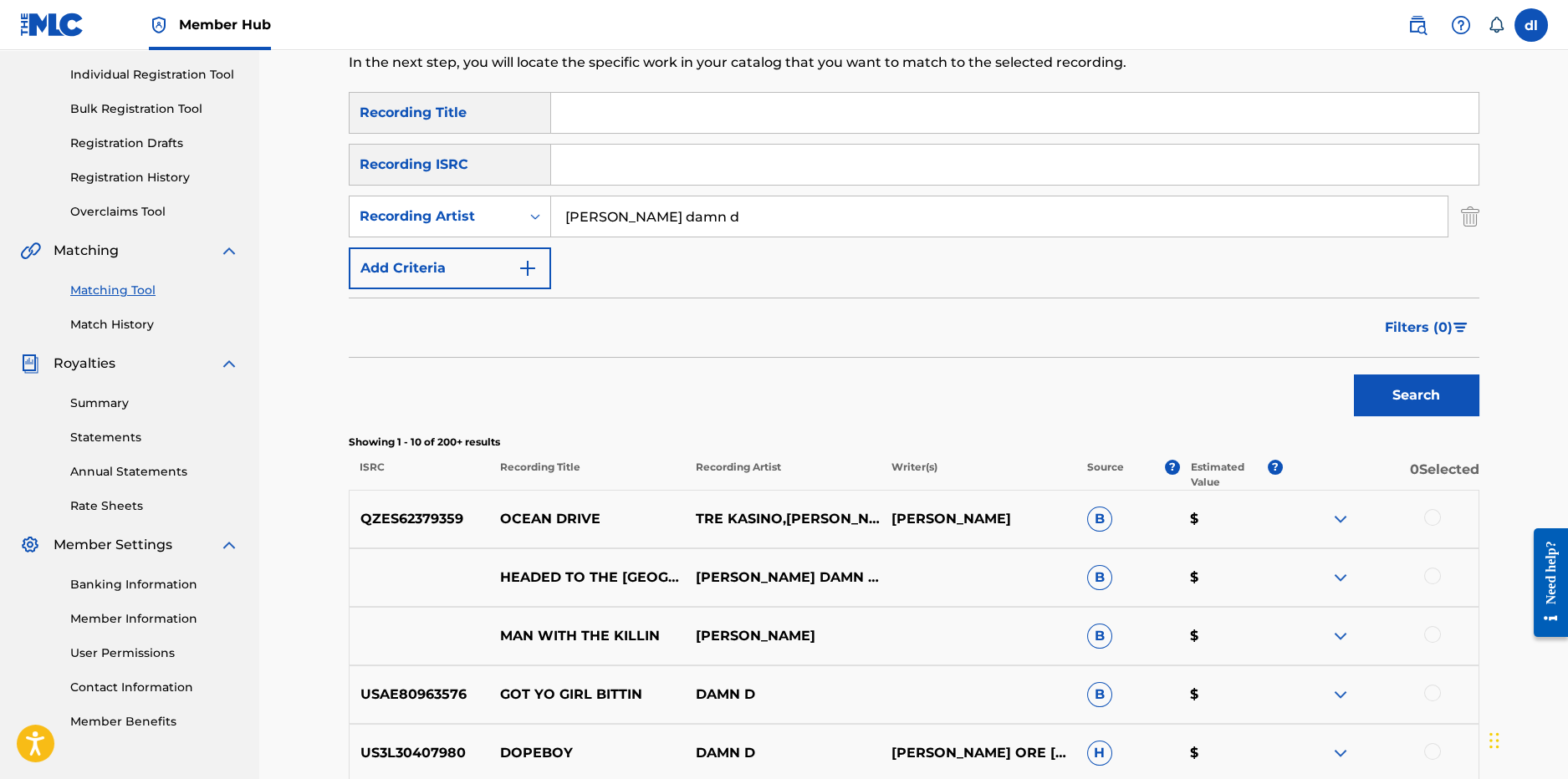
click at [622, 219] on input "jhonnie damn d" at bounding box center [1000, 216] width 896 height 40
click at [659, 217] on input "jhonniedamn d" at bounding box center [1000, 216] width 896 height 40
type input "jhonniedamnd"
click at [1368, 402] on button "Search" at bounding box center [1417, 395] width 126 height 42
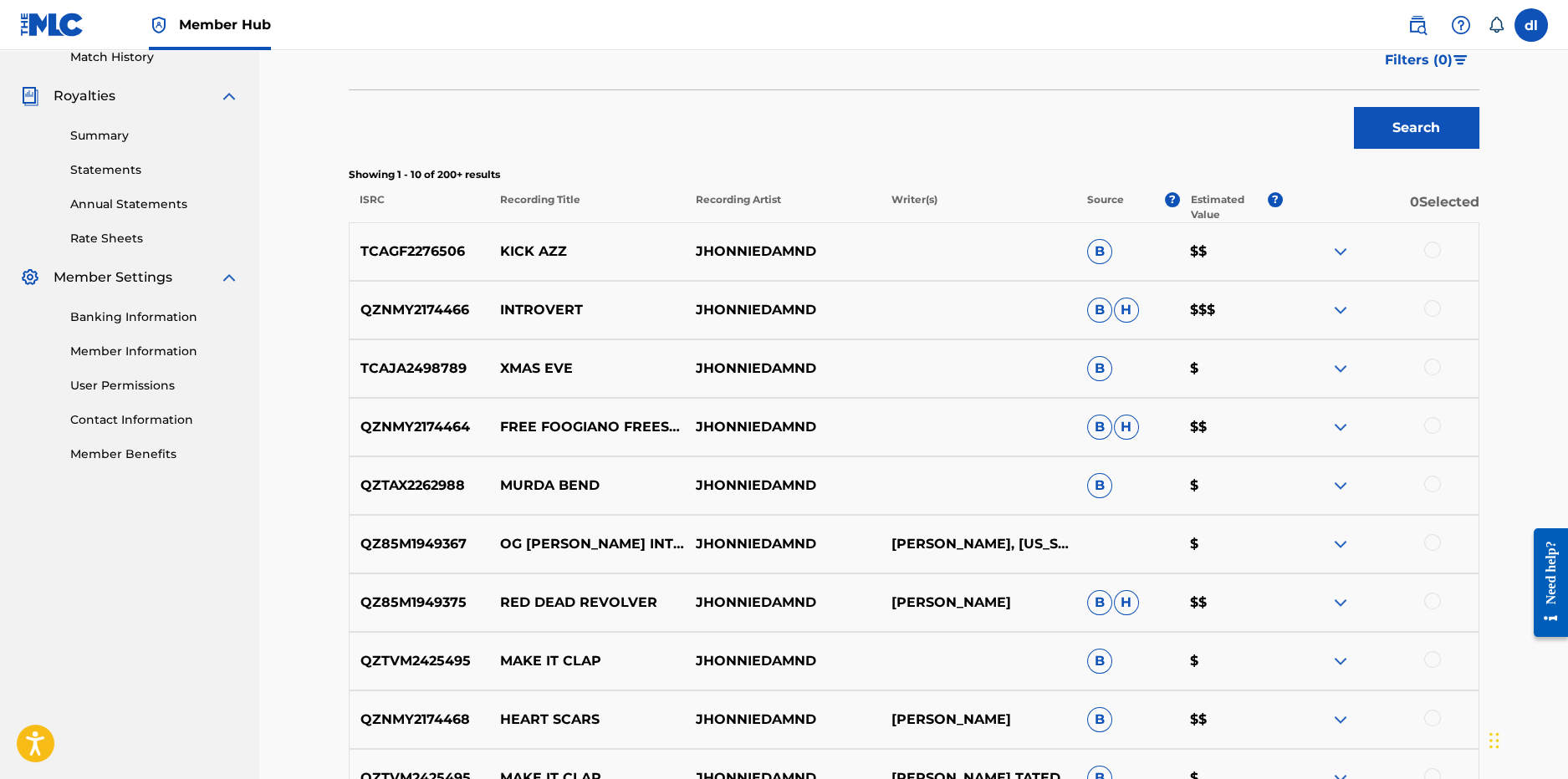
scroll to position [624, 0]
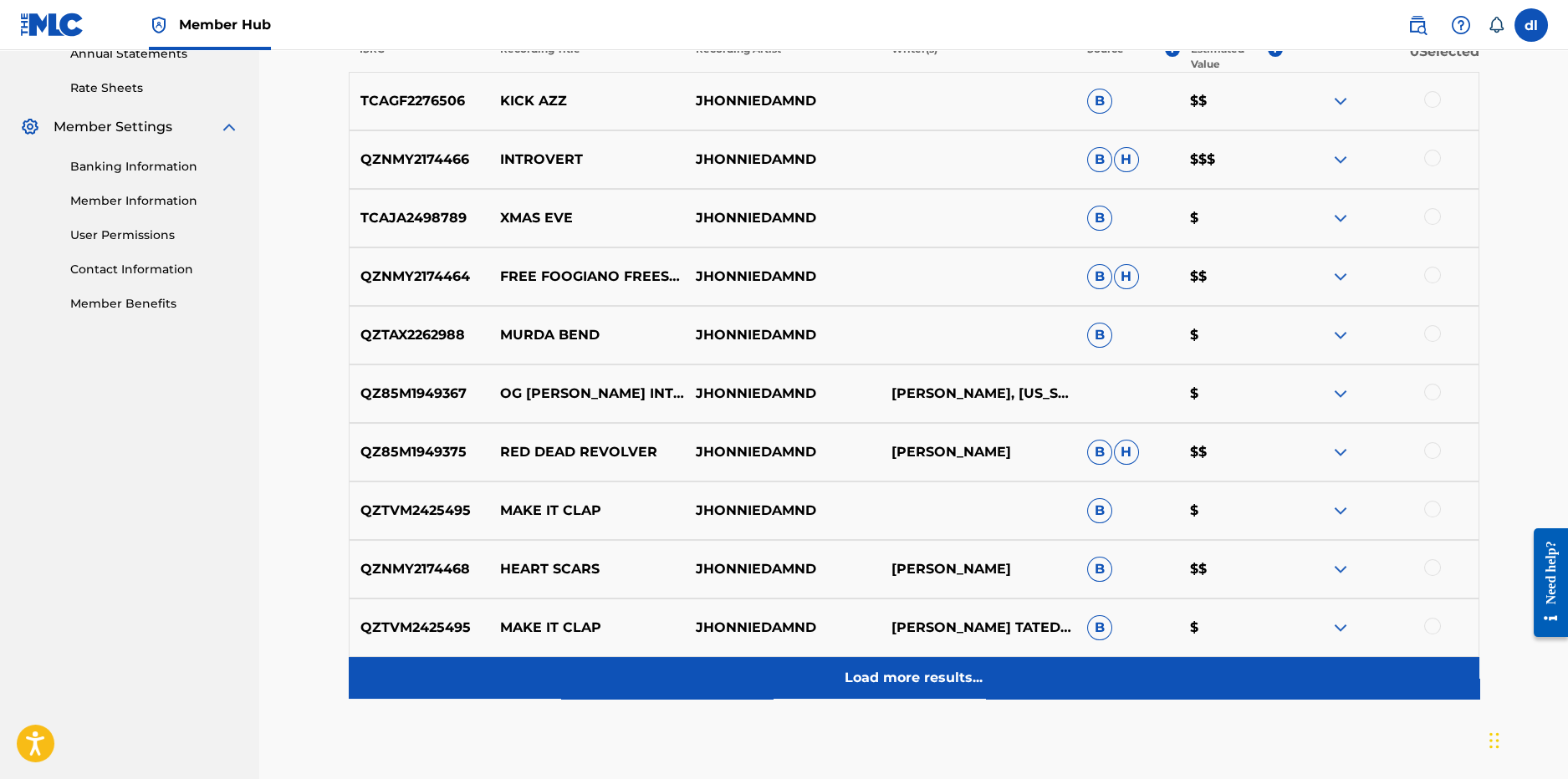
click at [860, 675] on p "Load more results..." at bounding box center [913, 677] width 138 height 20
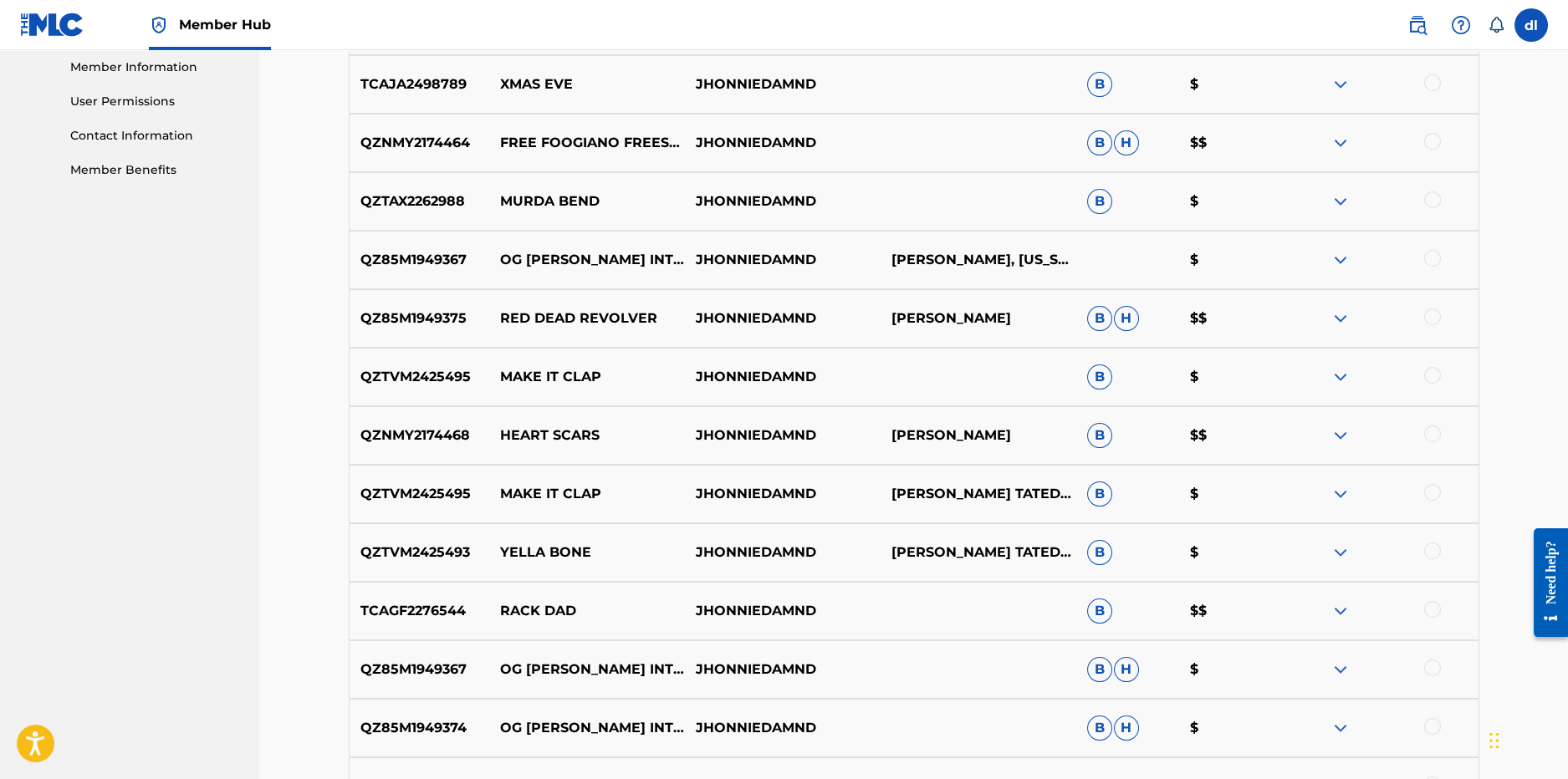
scroll to position [1125, 0]
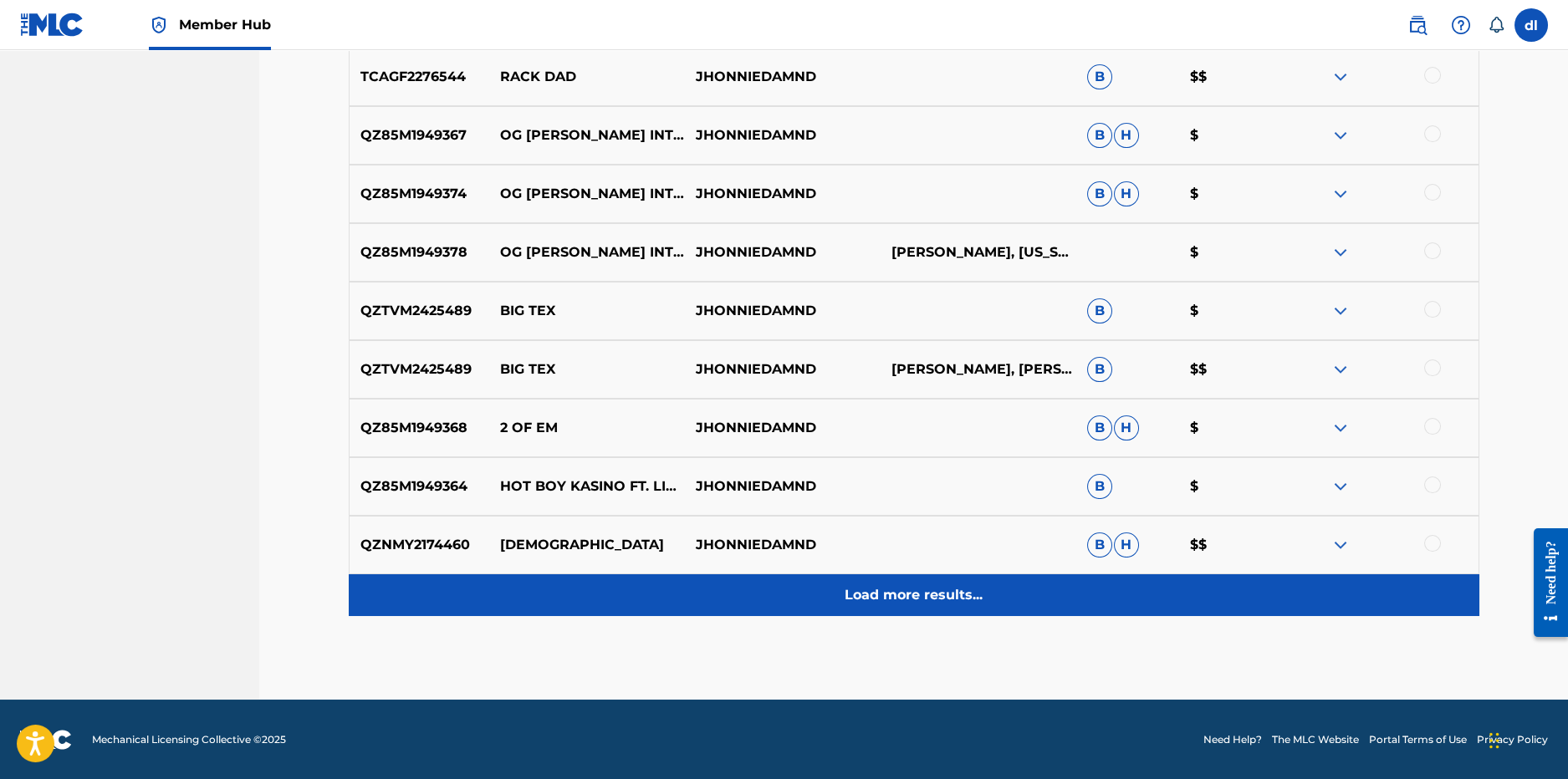
click at [769, 594] on div "Load more results..." at bounding box center [914, 595] width 1131 height 42
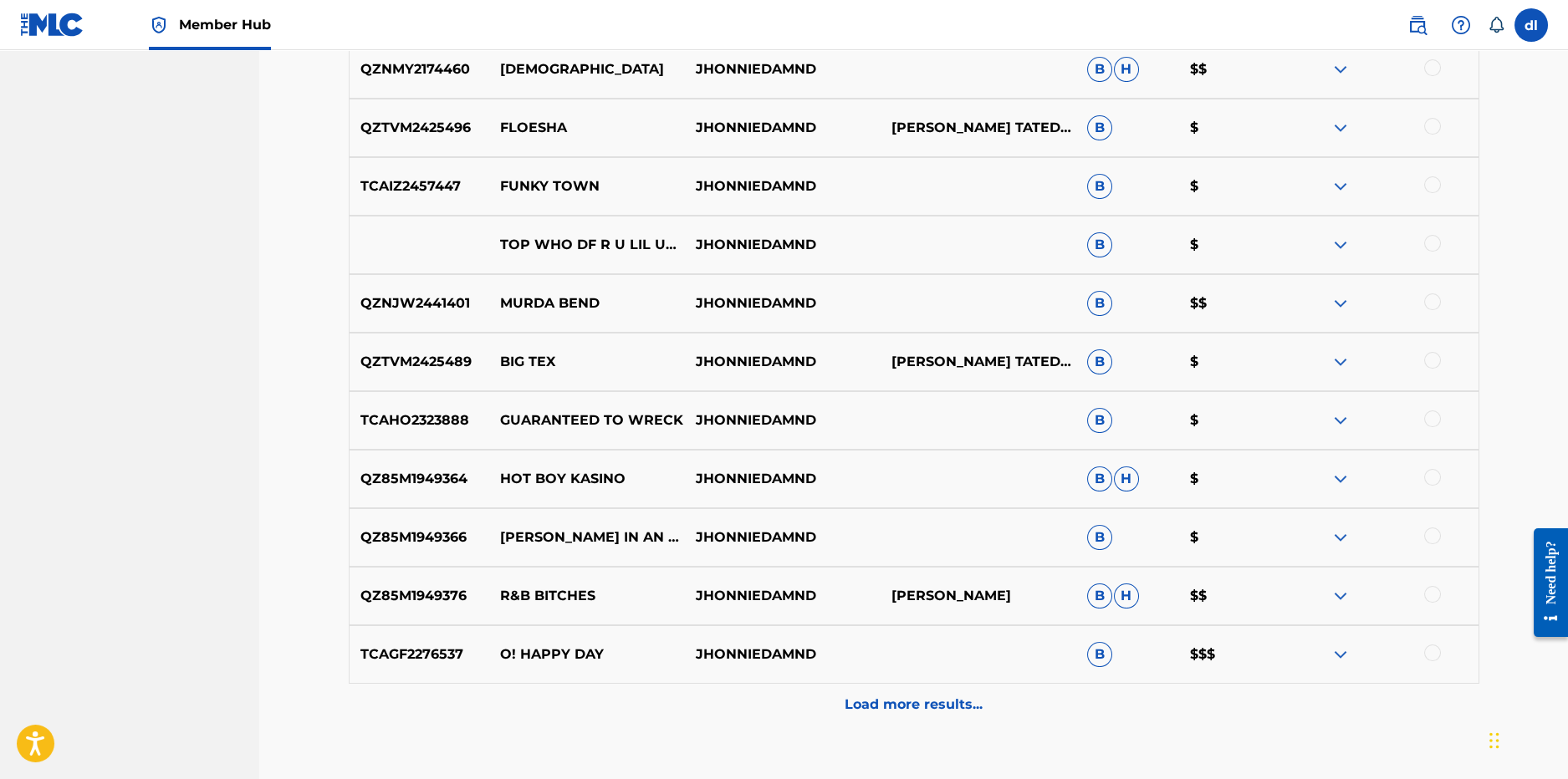
scroll to position [1794, 0]
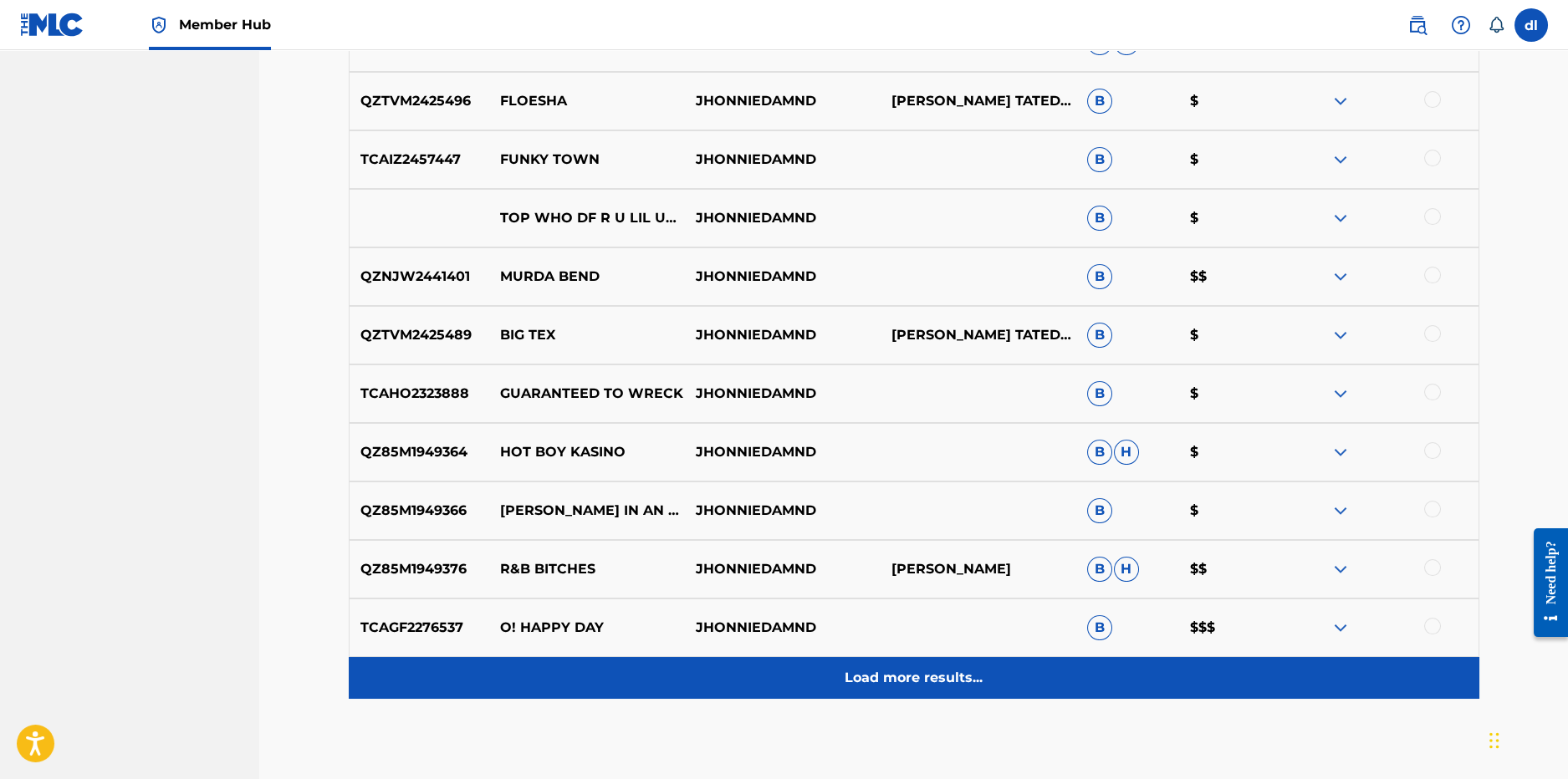
click at [779, 687] on div "Load more results..." at bounding box center [914, 677] width 1131 height 42
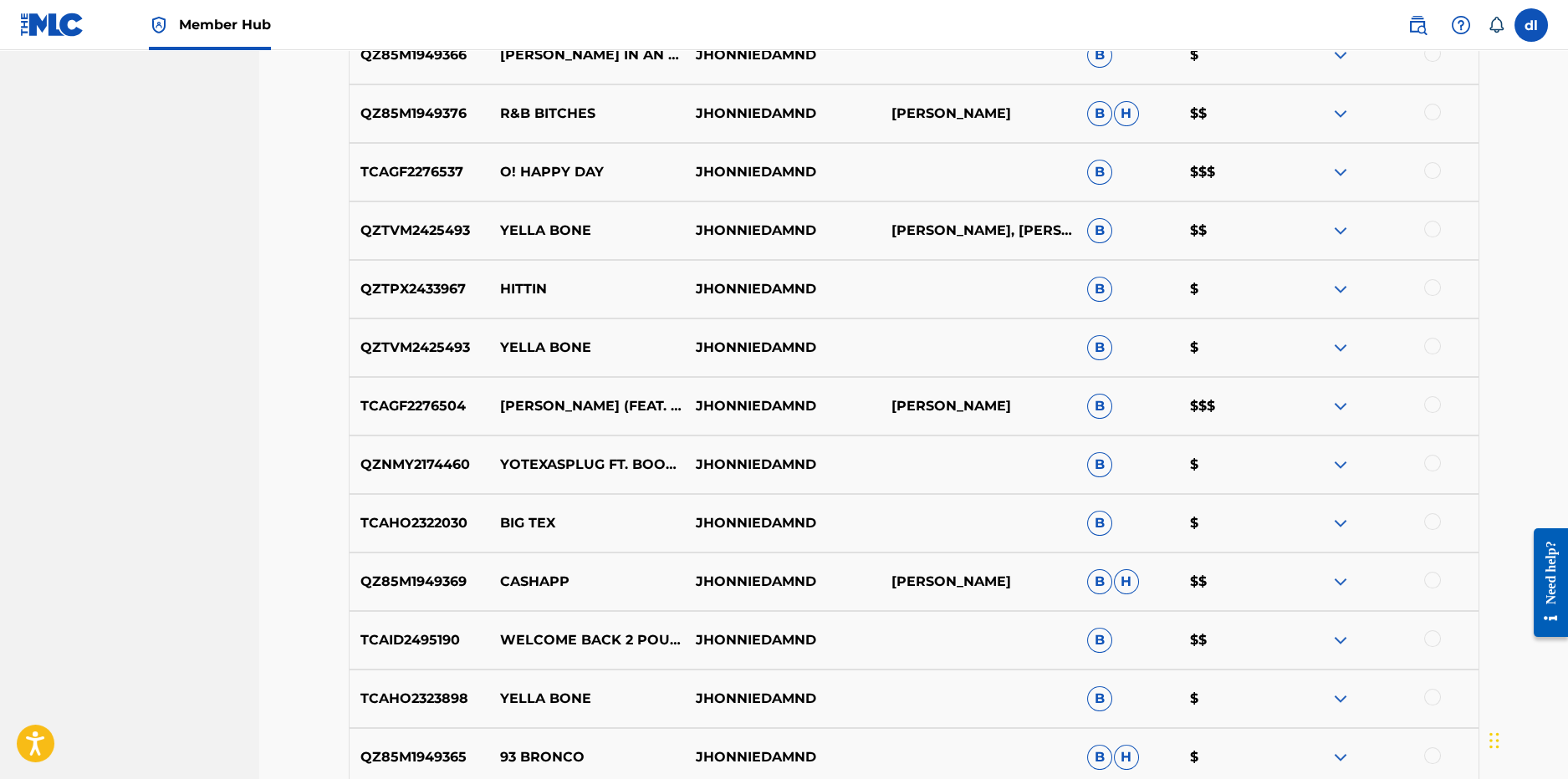
scroll to position [2463, 0]
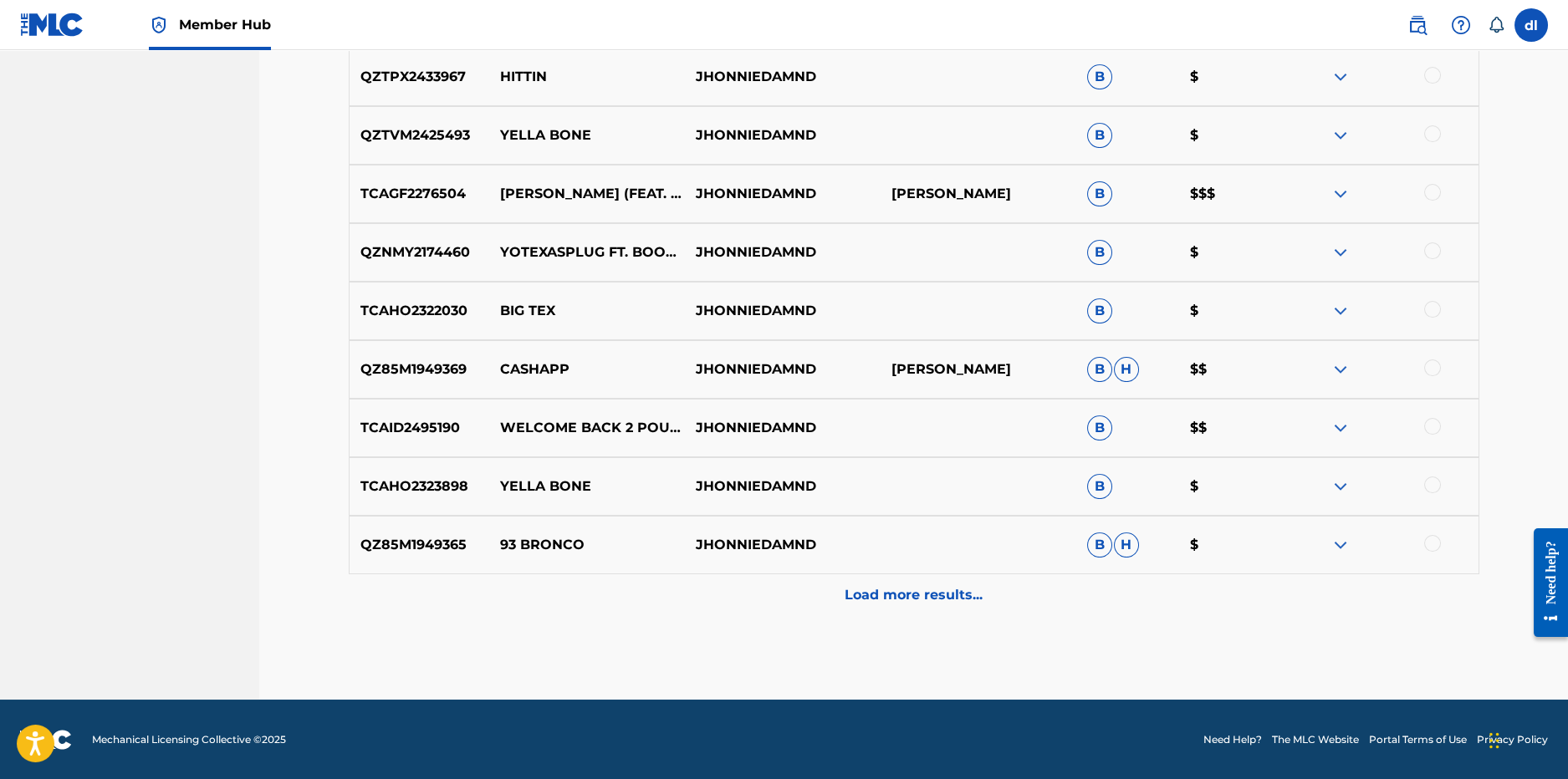
click at [1321, 193] on div at bounding box center [1381, 193] width 195 height 20
click at [1340, 190] on img at bounding box center [1341, 193] width 21 height 20
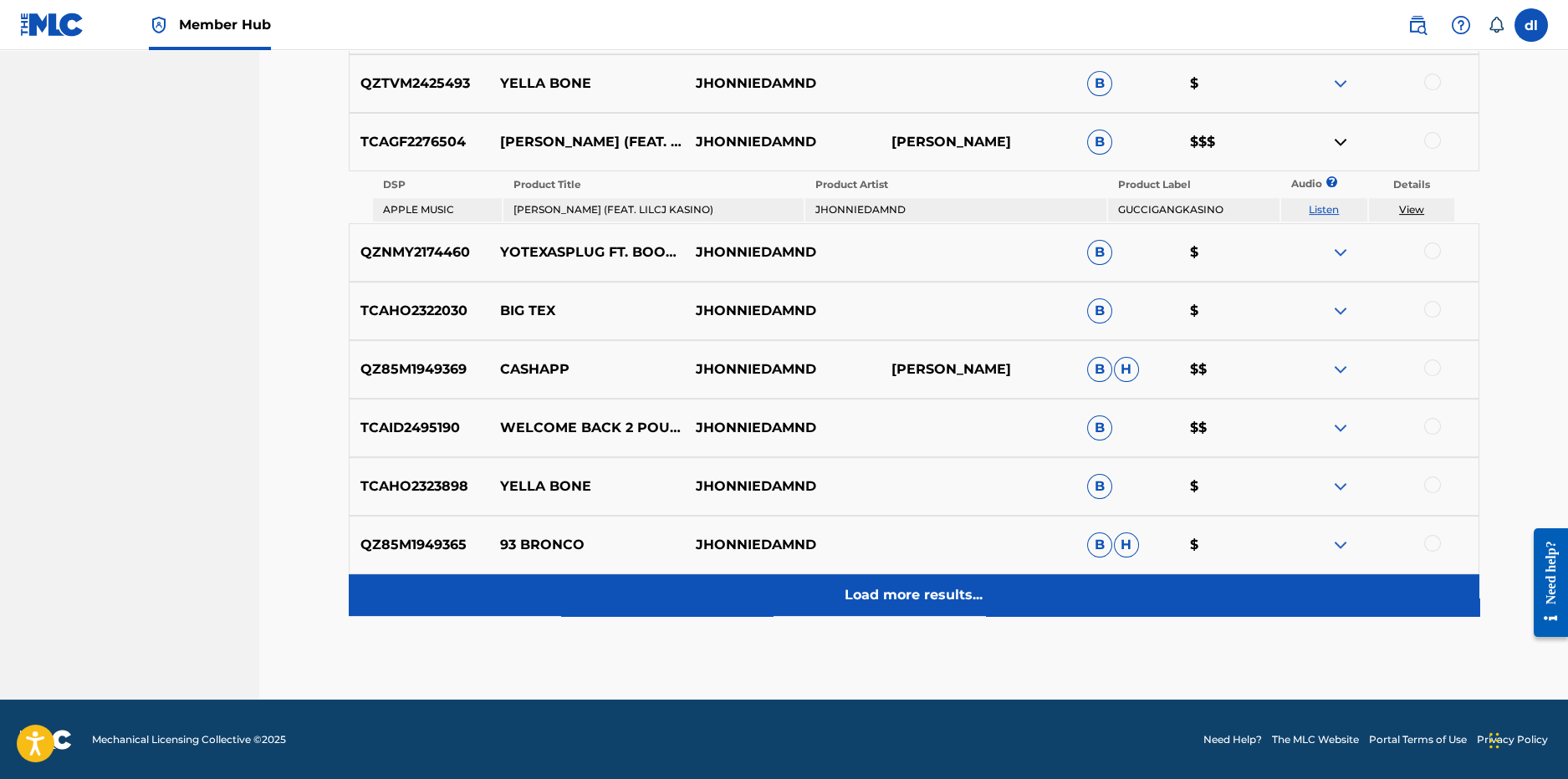
click at [954, 597] on p "Load more results..." at bounding box center [913, 595] width 138 height 20
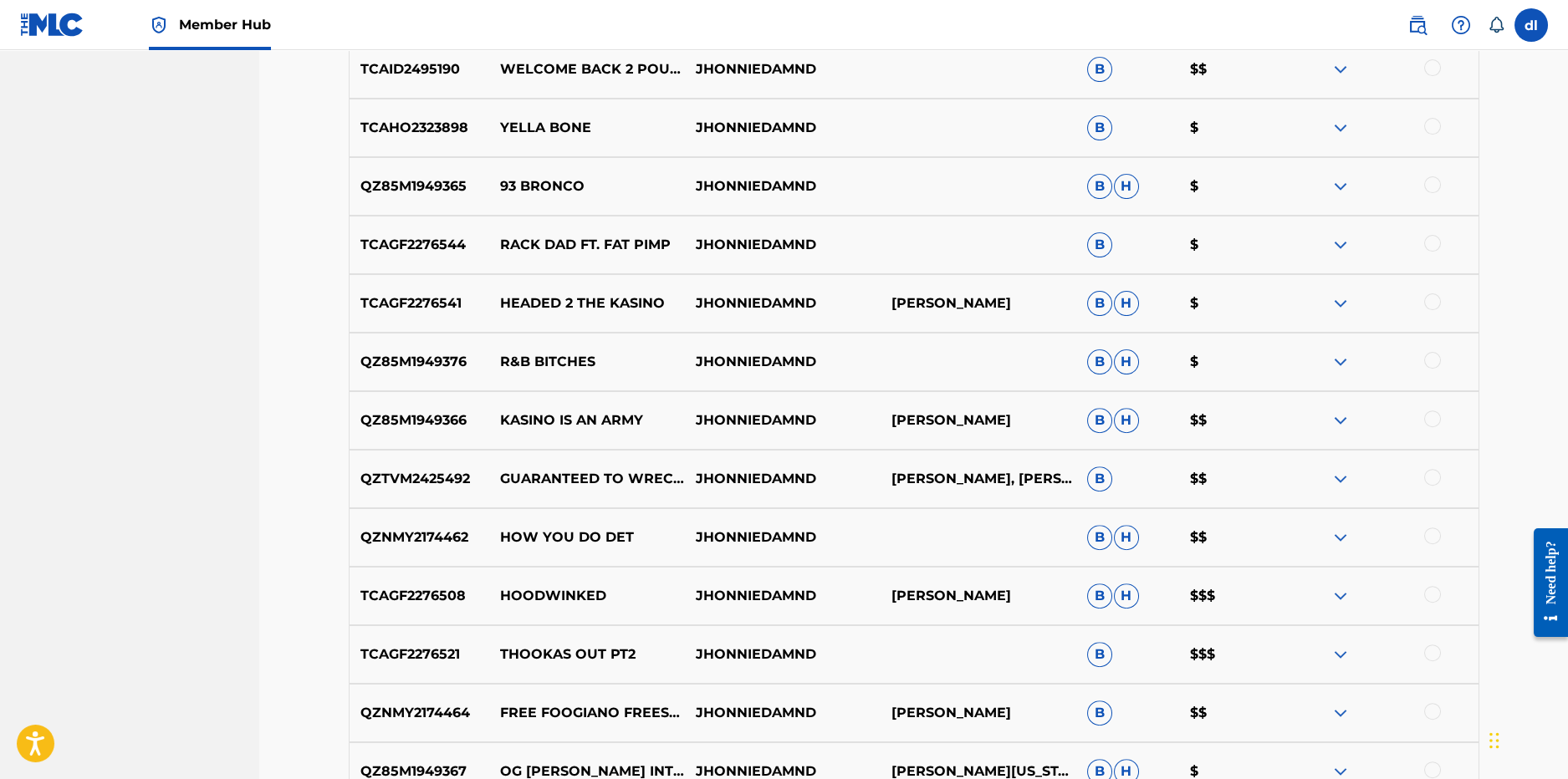
scroll to position [2932, 0]
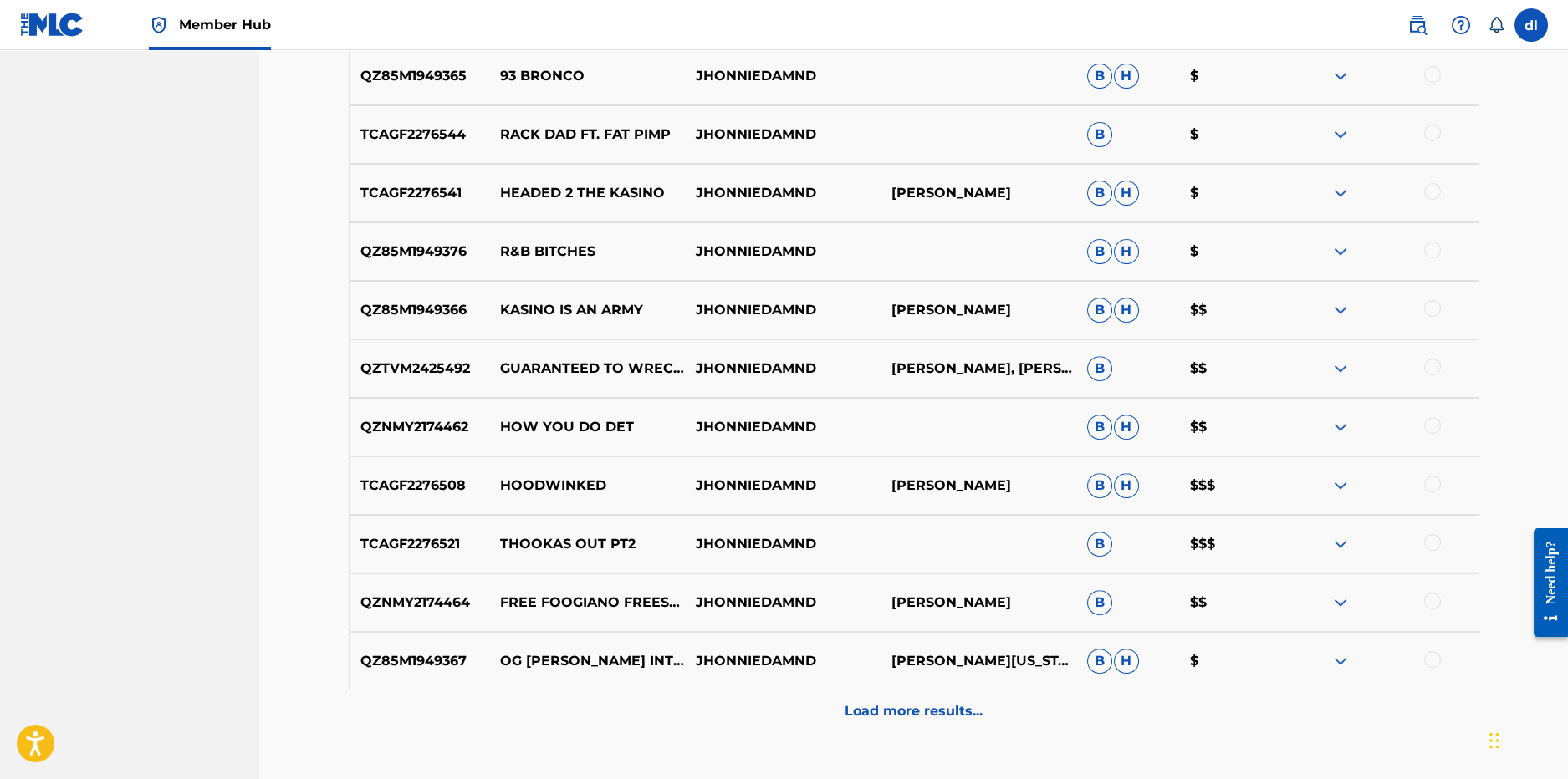
click at [843, 705] on div "Load more results..." at bounding box center [914, 712] width 1131 height 42
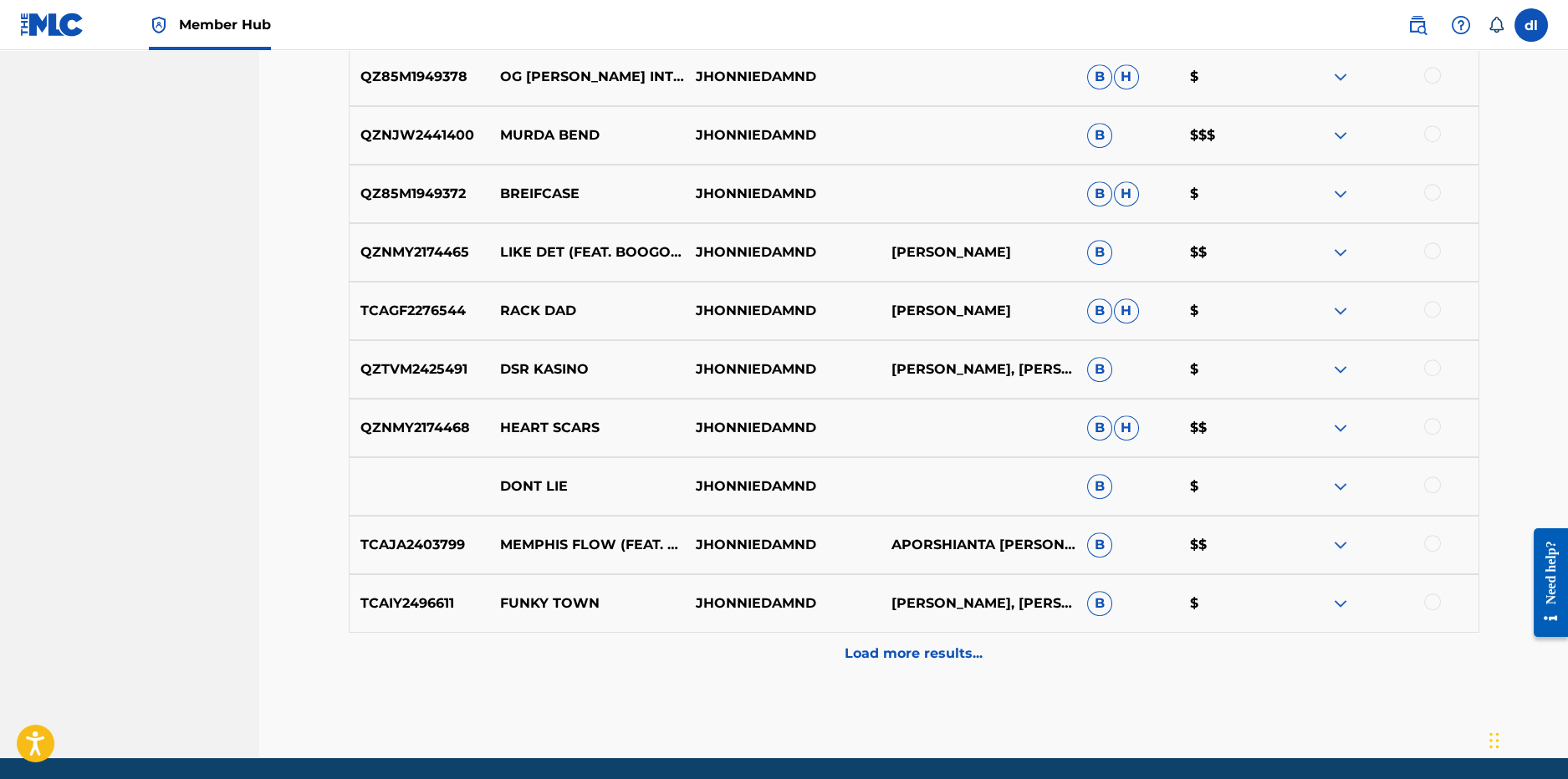
scroll to position [3602, 0]
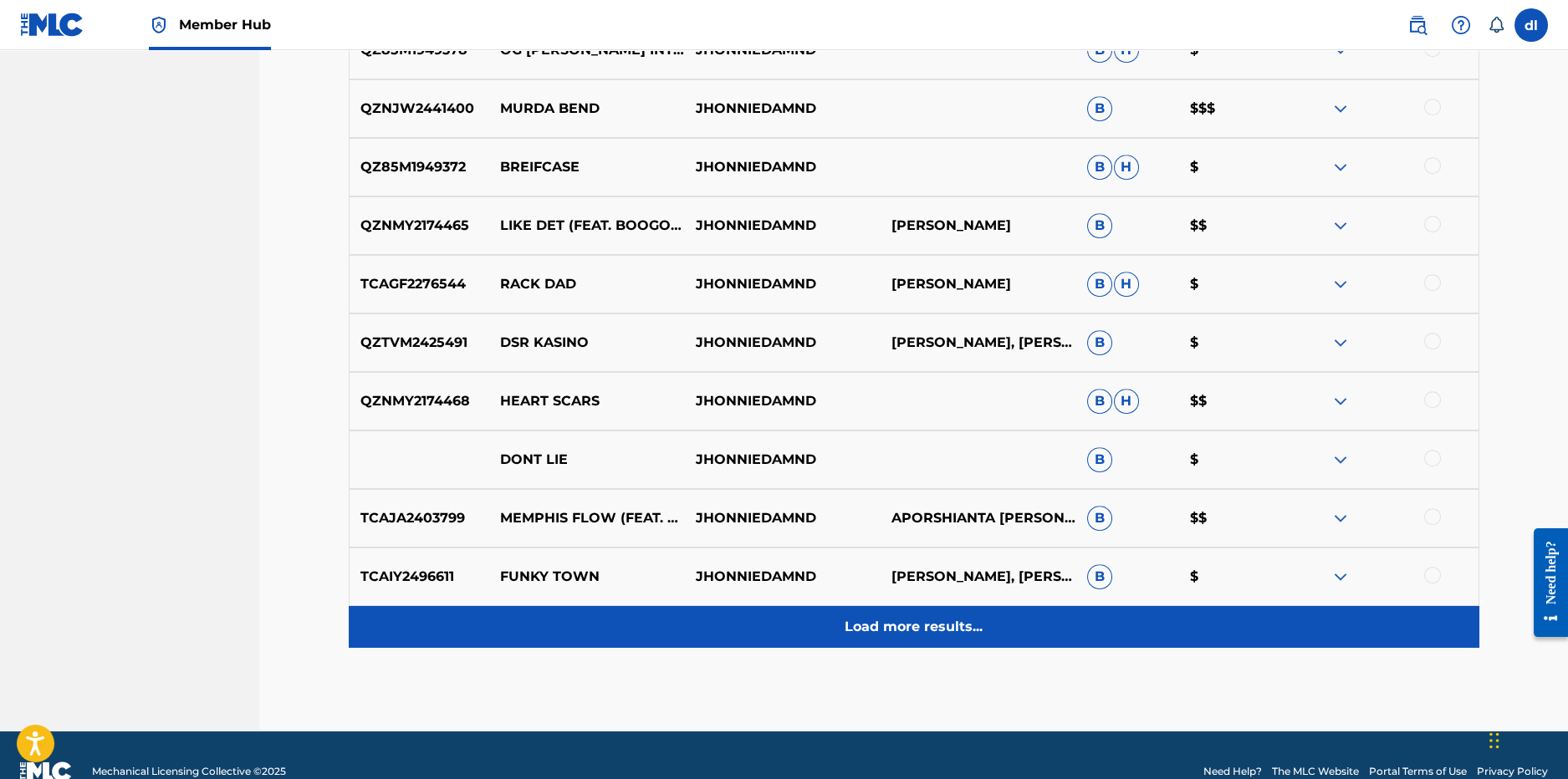
click at [825, 616] on div "Load more results..." at bounding box center [914, 627] width 1131 height 42
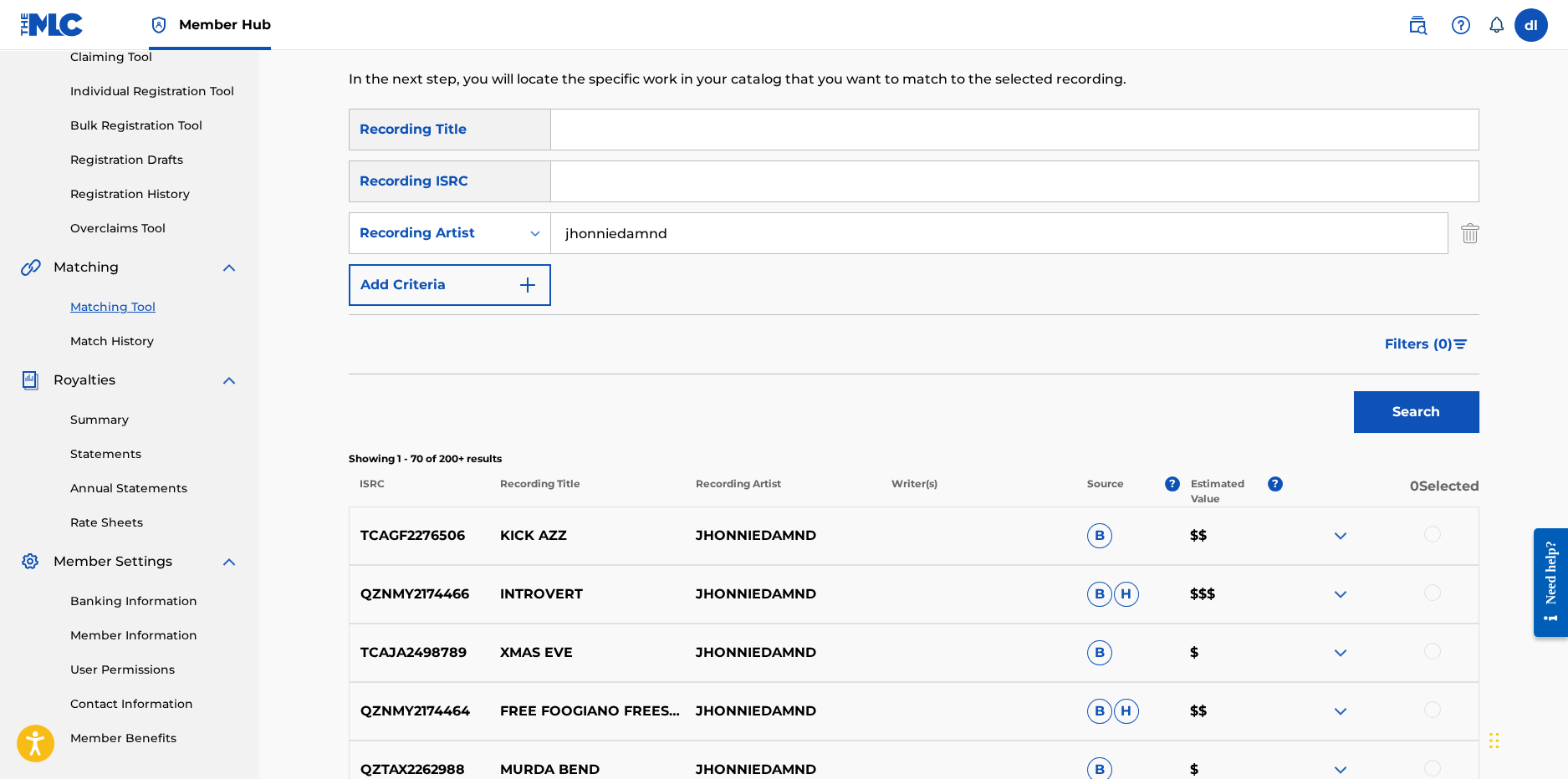
scroll to position [67, 0]
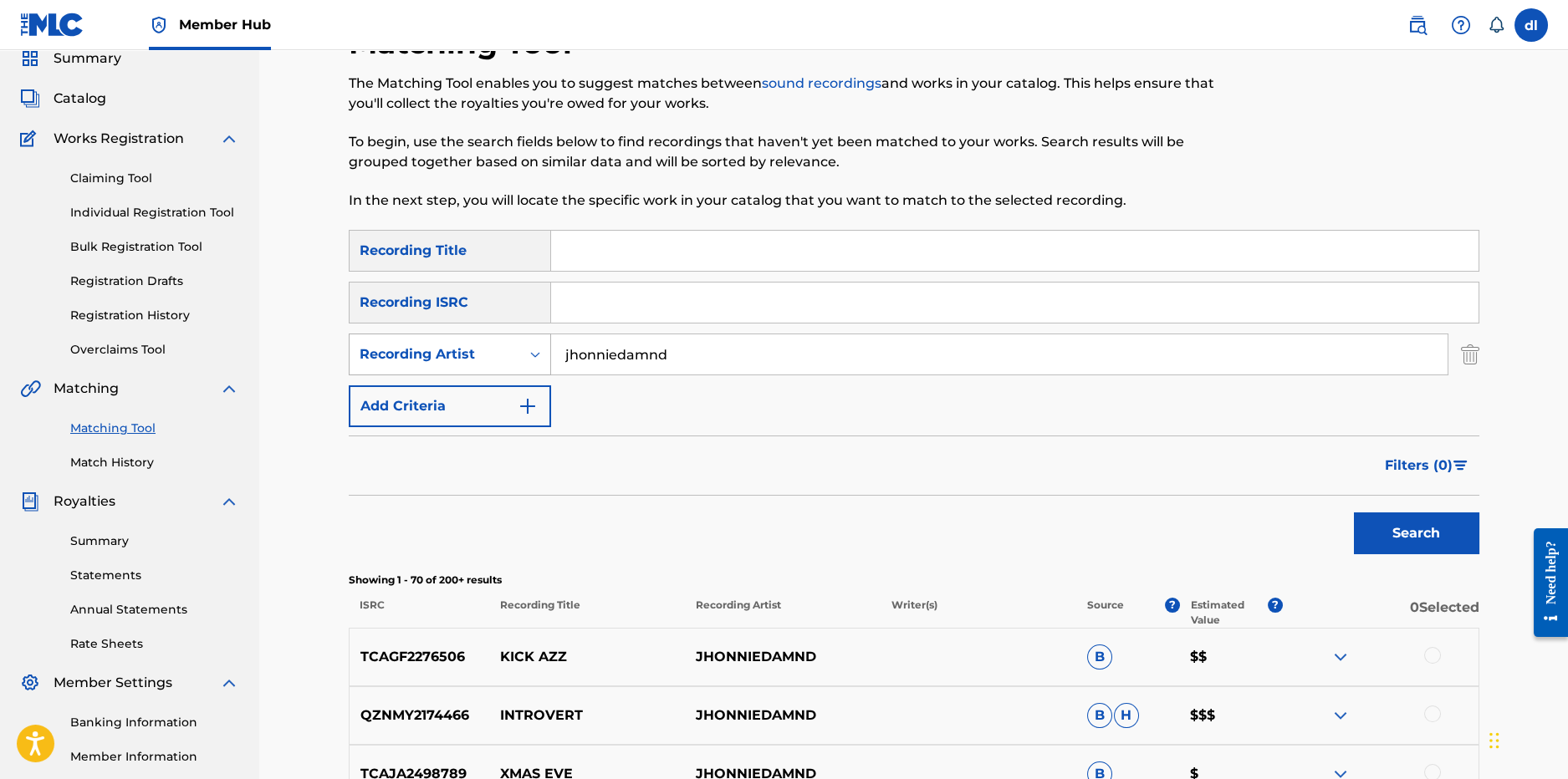
drag, startPoint x: 730, startPoint y: 361, endPoint x: 489, endPoint y: 354, distance: 241.1
click at [489, 354] on div "SearchWithCriteria65e004f6-2147-4afa-87f8-ce013f0fabbe Recording Artist jhonnie…" at bounding box center [914, 354] width 1131 height 42
click at [1354, 512] on button "Search" at bounding box center [1417, 533] width 126 height 42
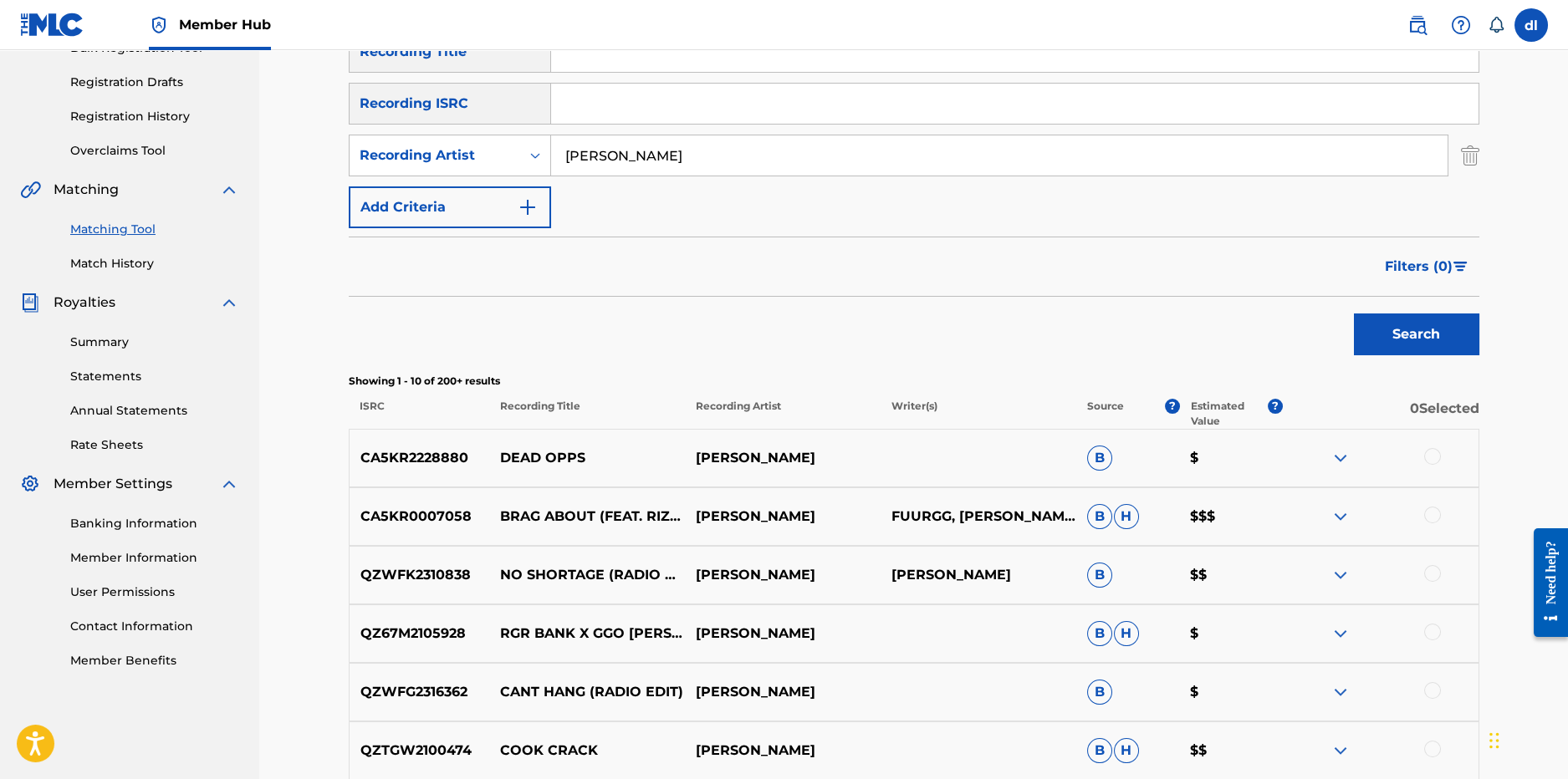
scroll to position [569, 0]
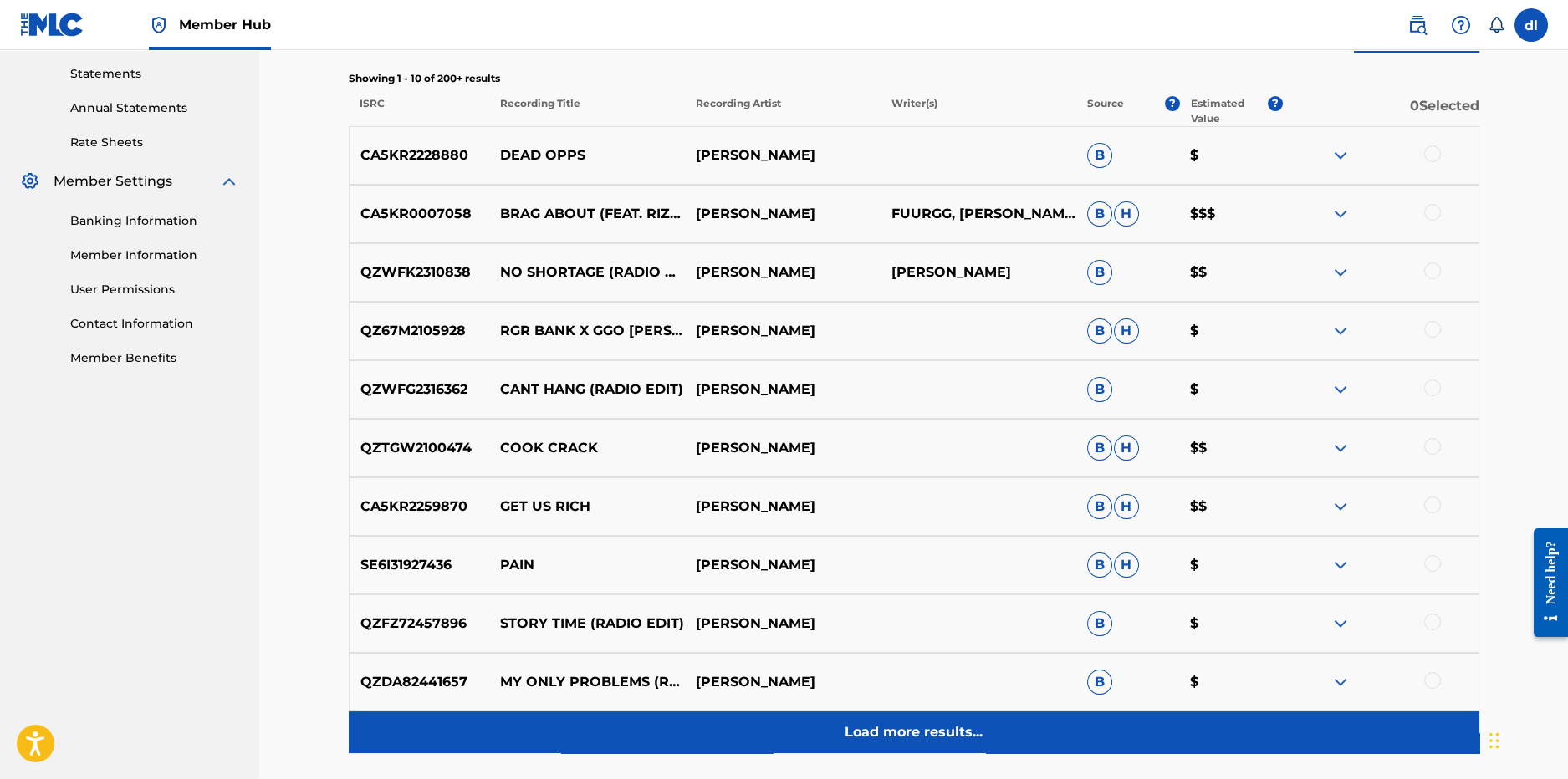
click at [763, 726] on div "Load more results..." at bounding box center [914, 732] width 1131 height 42
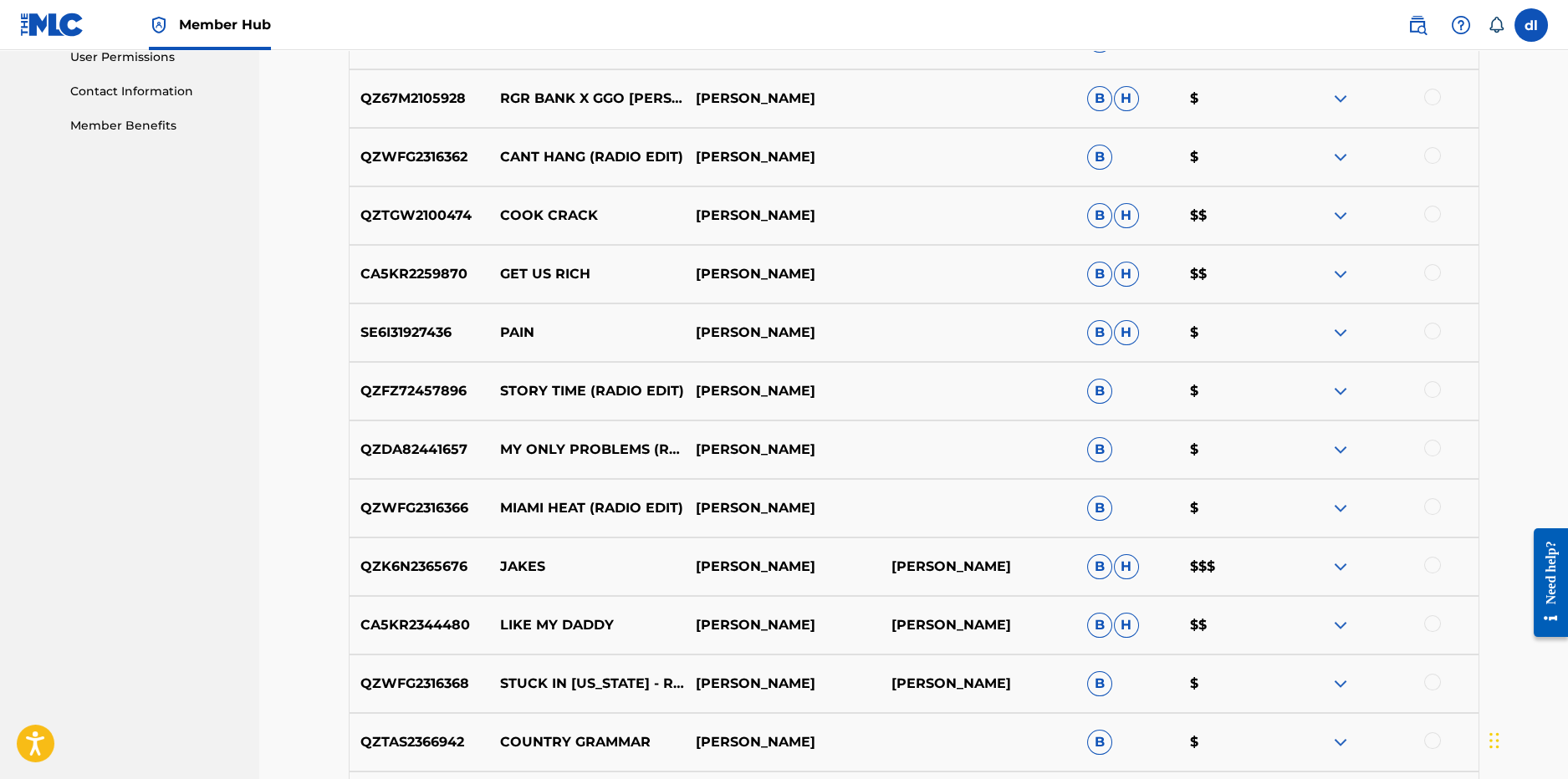
scroll to position [820, 0]
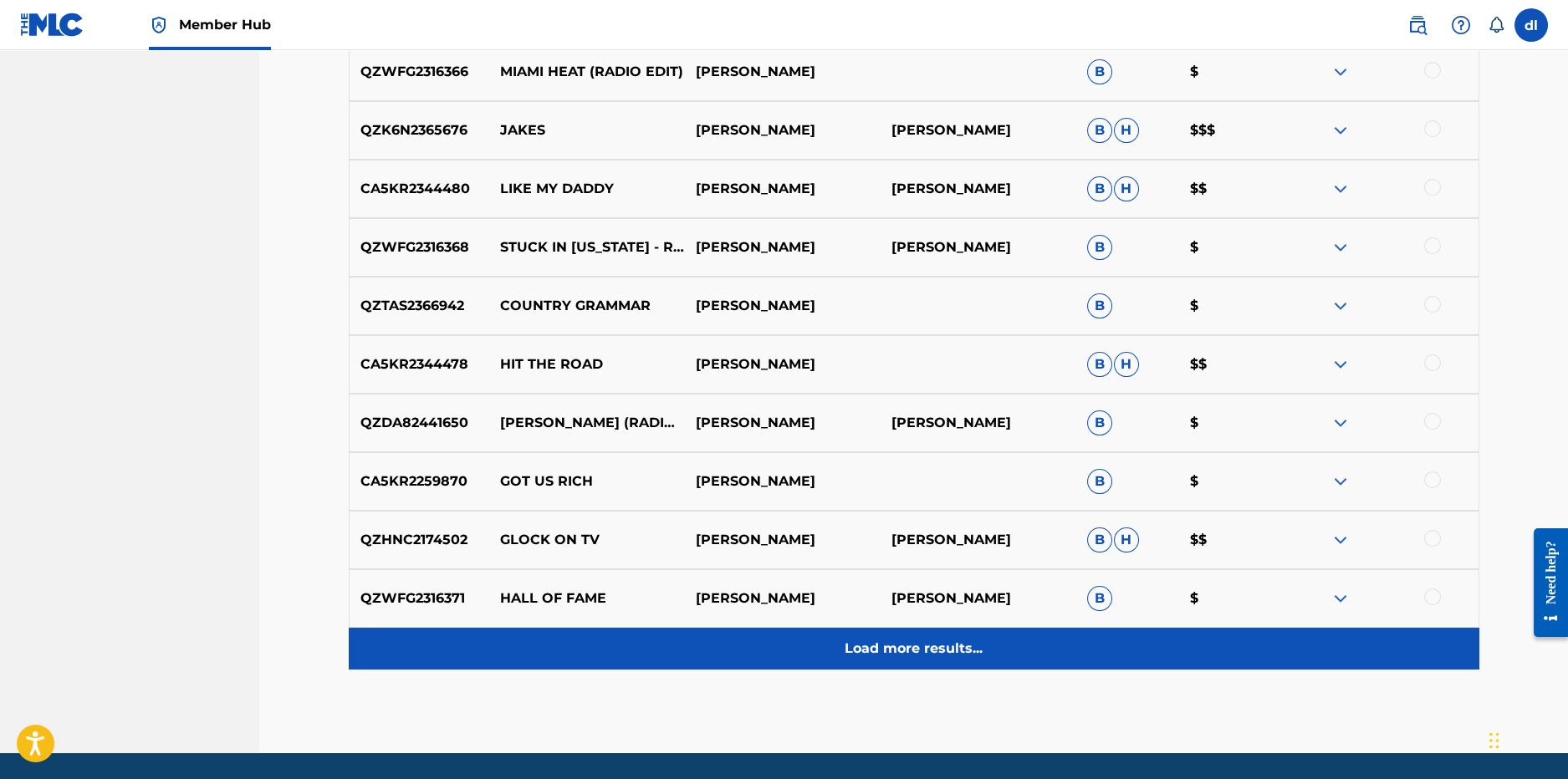
click at [828, 634] on div "Load more results..." at bounding box center [914, 648] width 1131 height 42
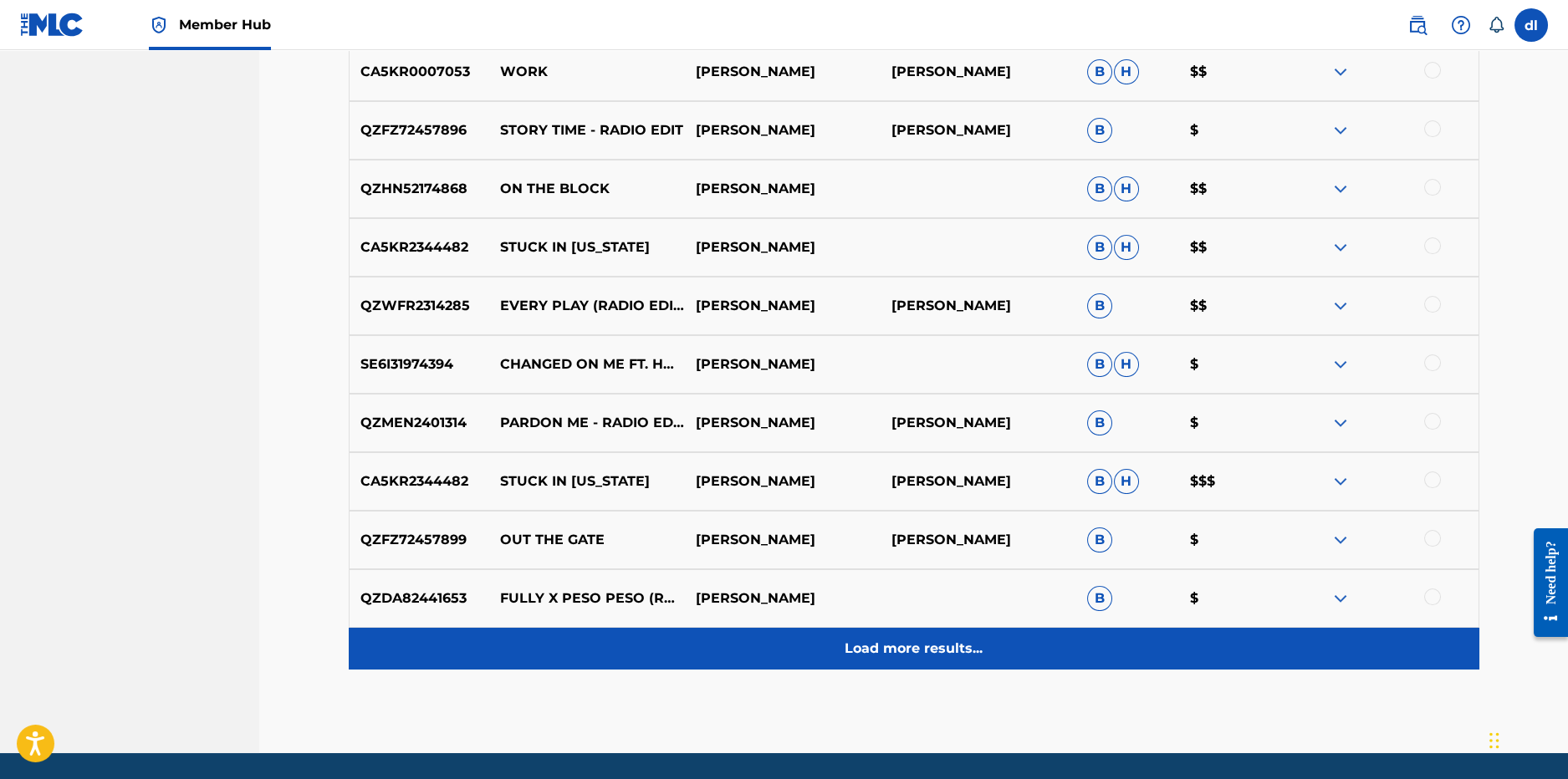
click at [645, 634] on div "Load more results..." at bounding box center [914, 648] width 1131 height 42
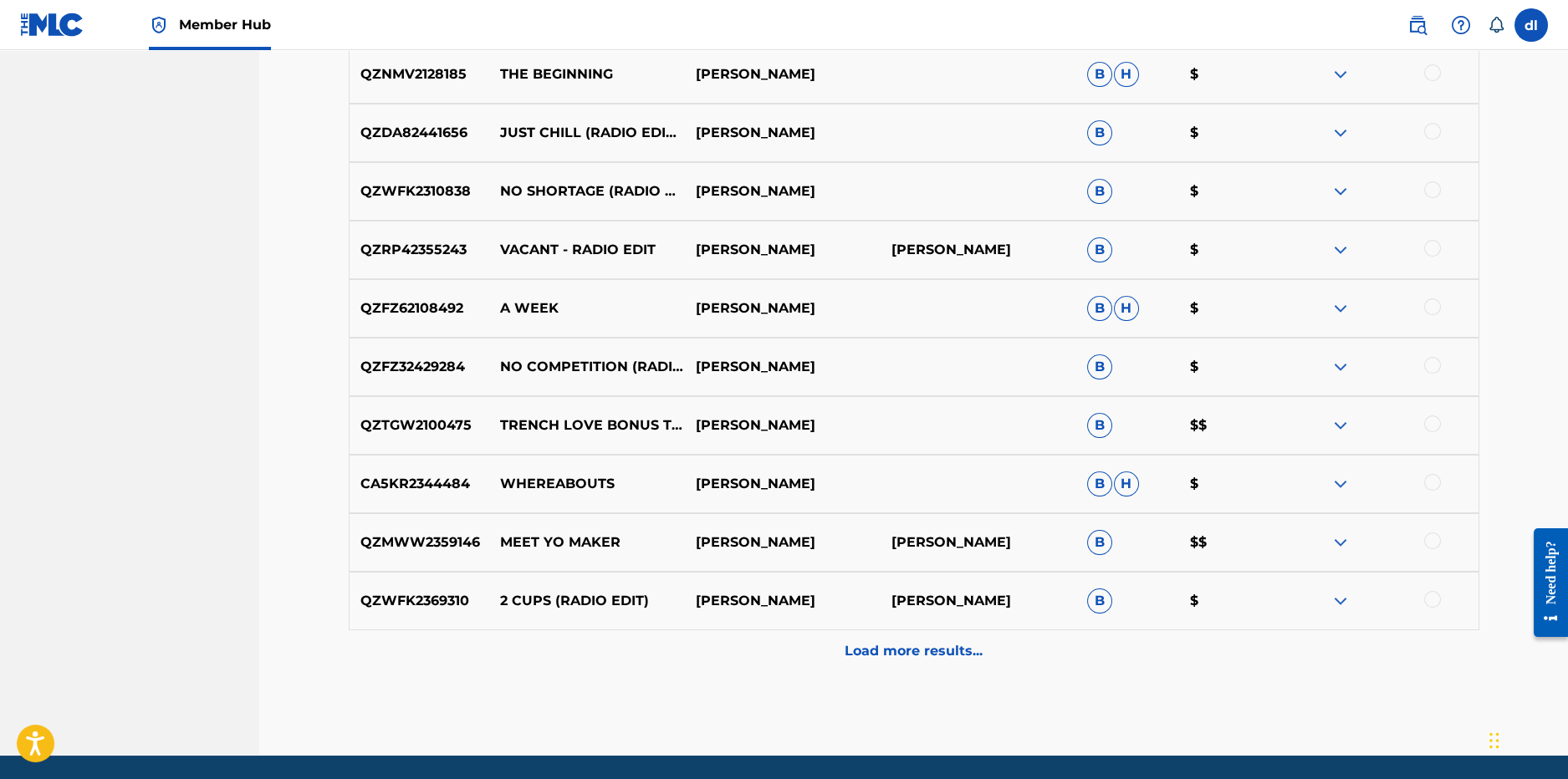
scroll to position [2408, 0]
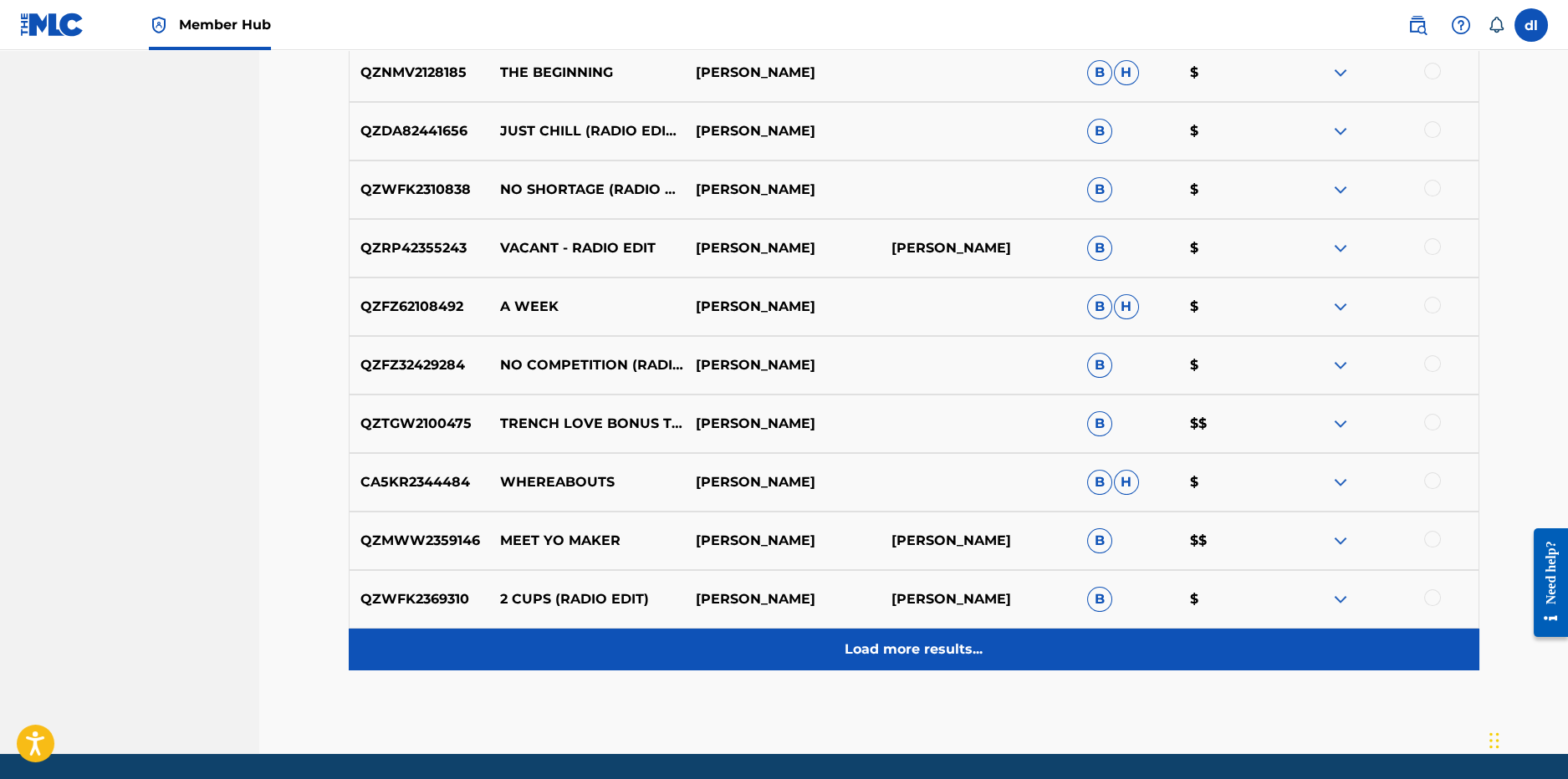
click at [657, 629] on div "Load more results..." at bounding box center [914, 649] width 1131 height 42
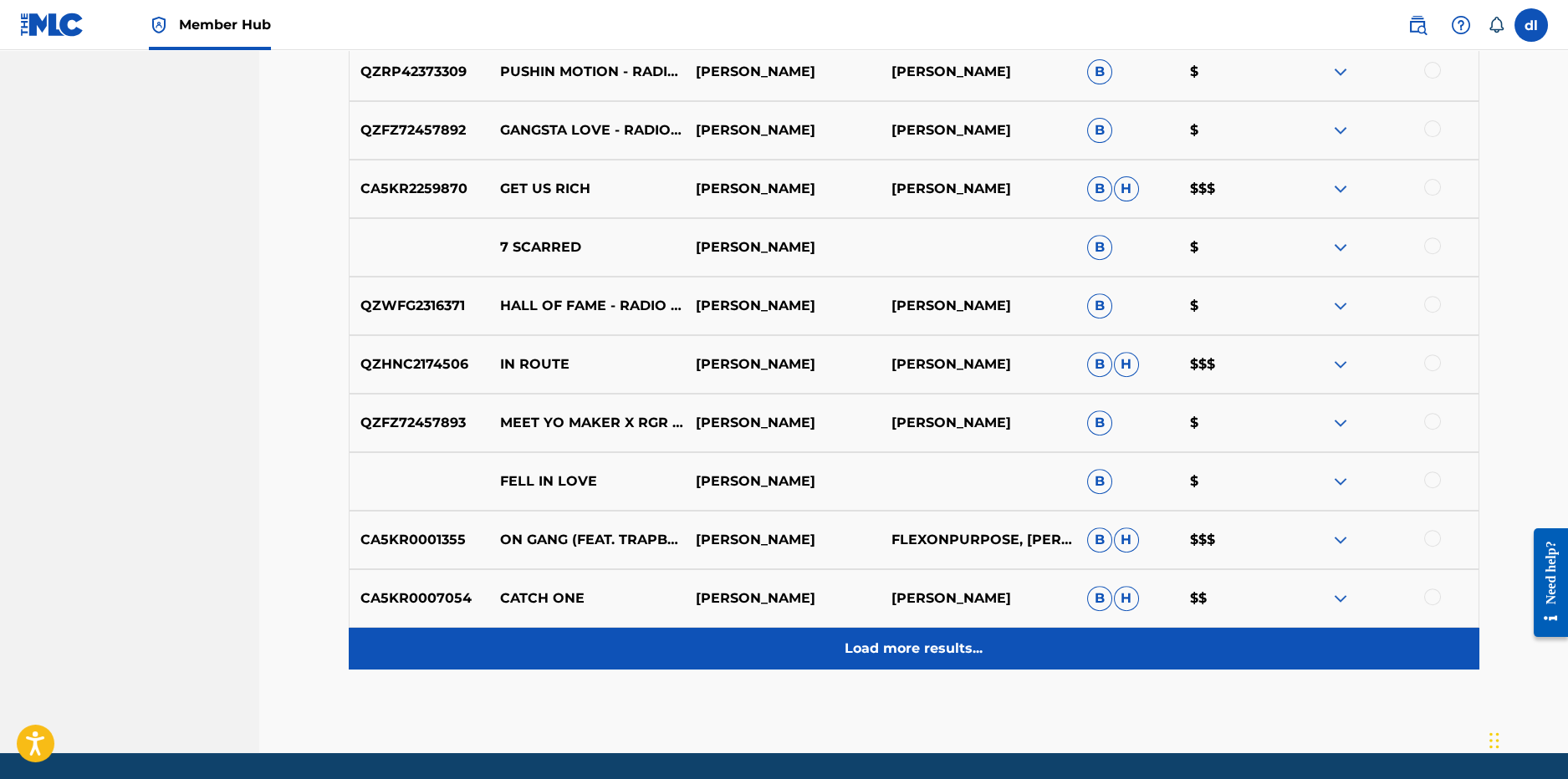
click at [626, 636] on div "Load more results..." at bounding box center [914, 648] width 1131 height 42
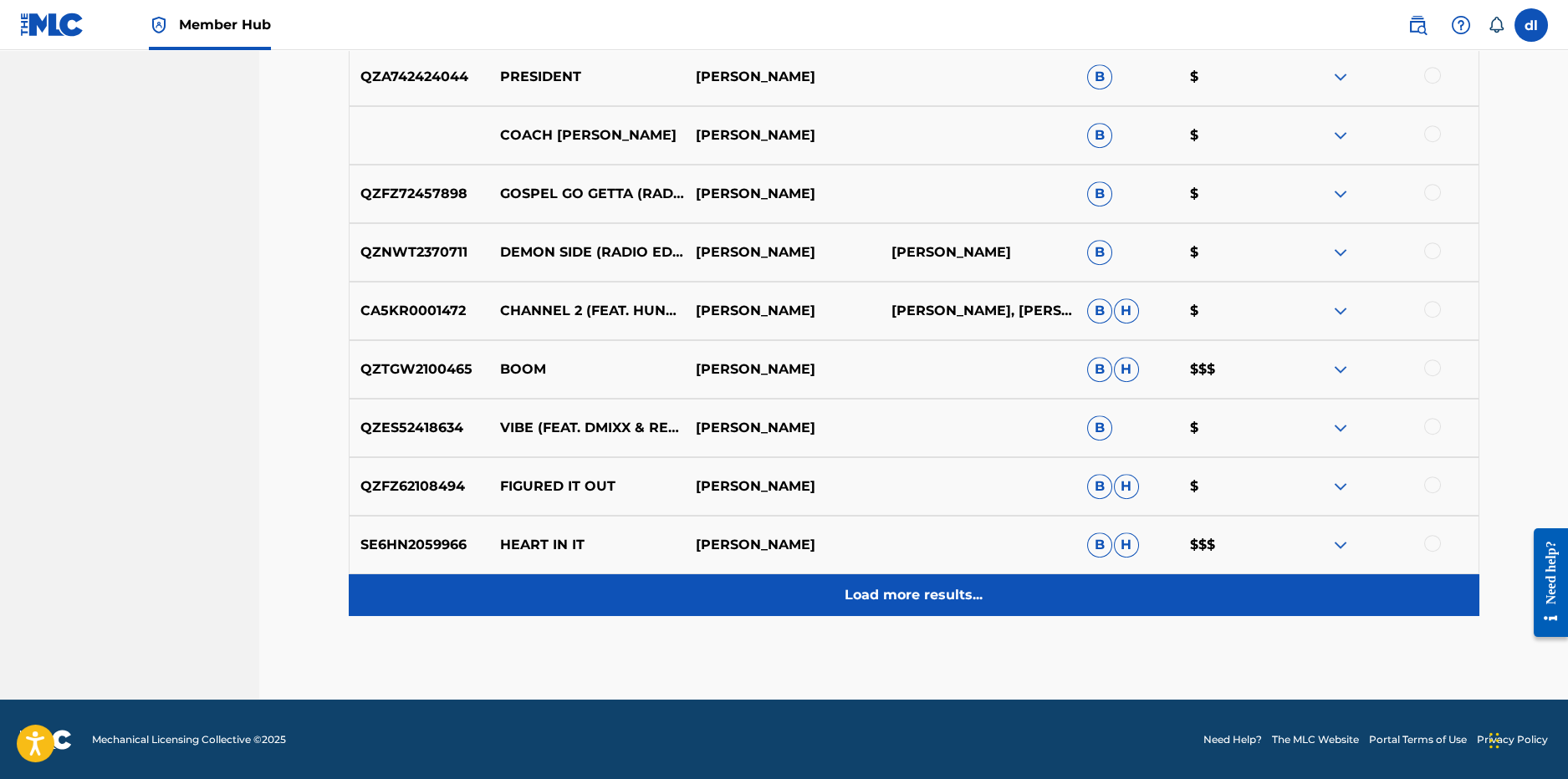
click at [643, 593] on div "Load more results..." at bounding box center [914, 595] width 1131 height 42
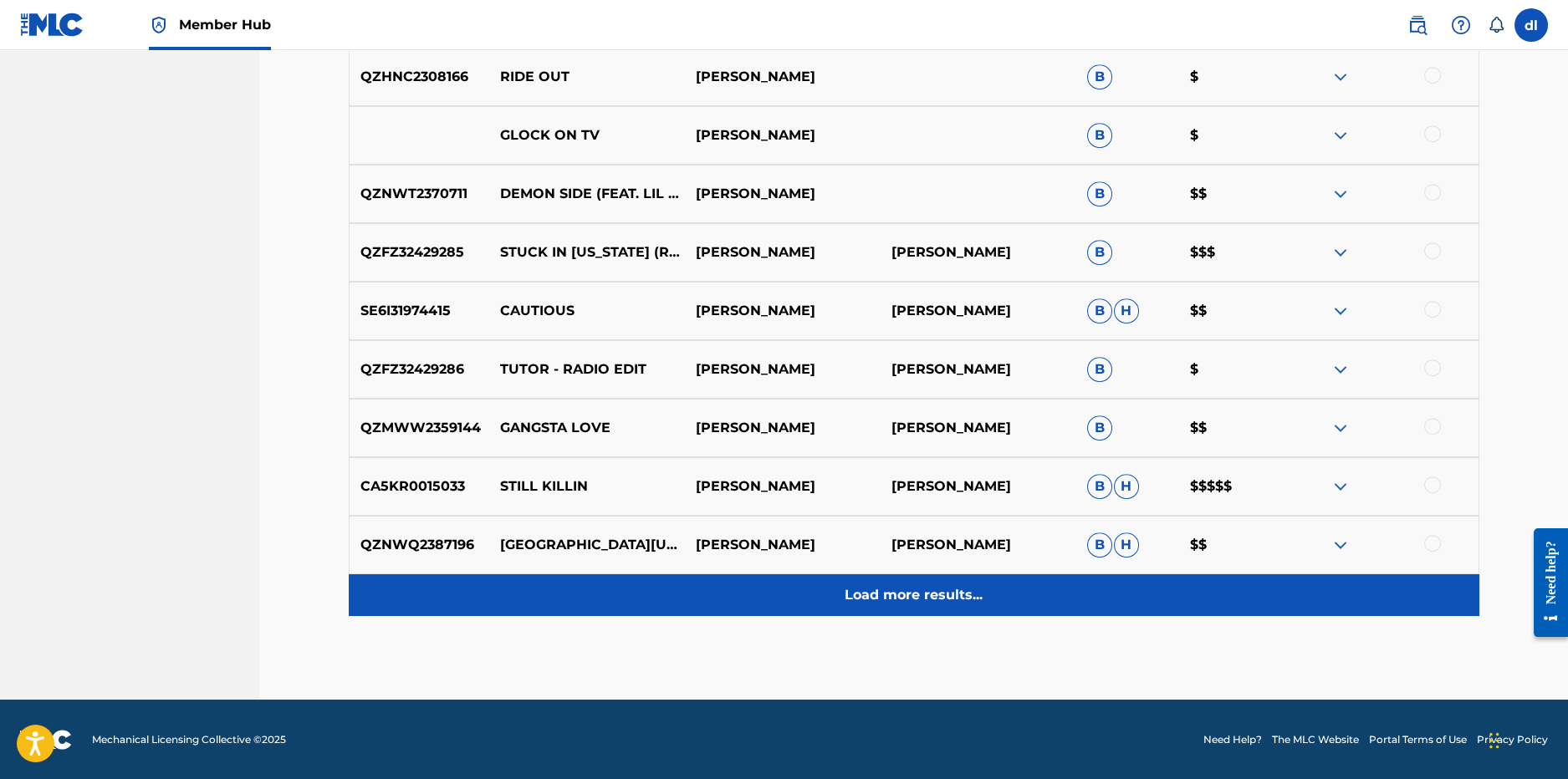
click at [644, 594] on div "Load more results..." at bounding box center [914, 595] width 1131 height 42
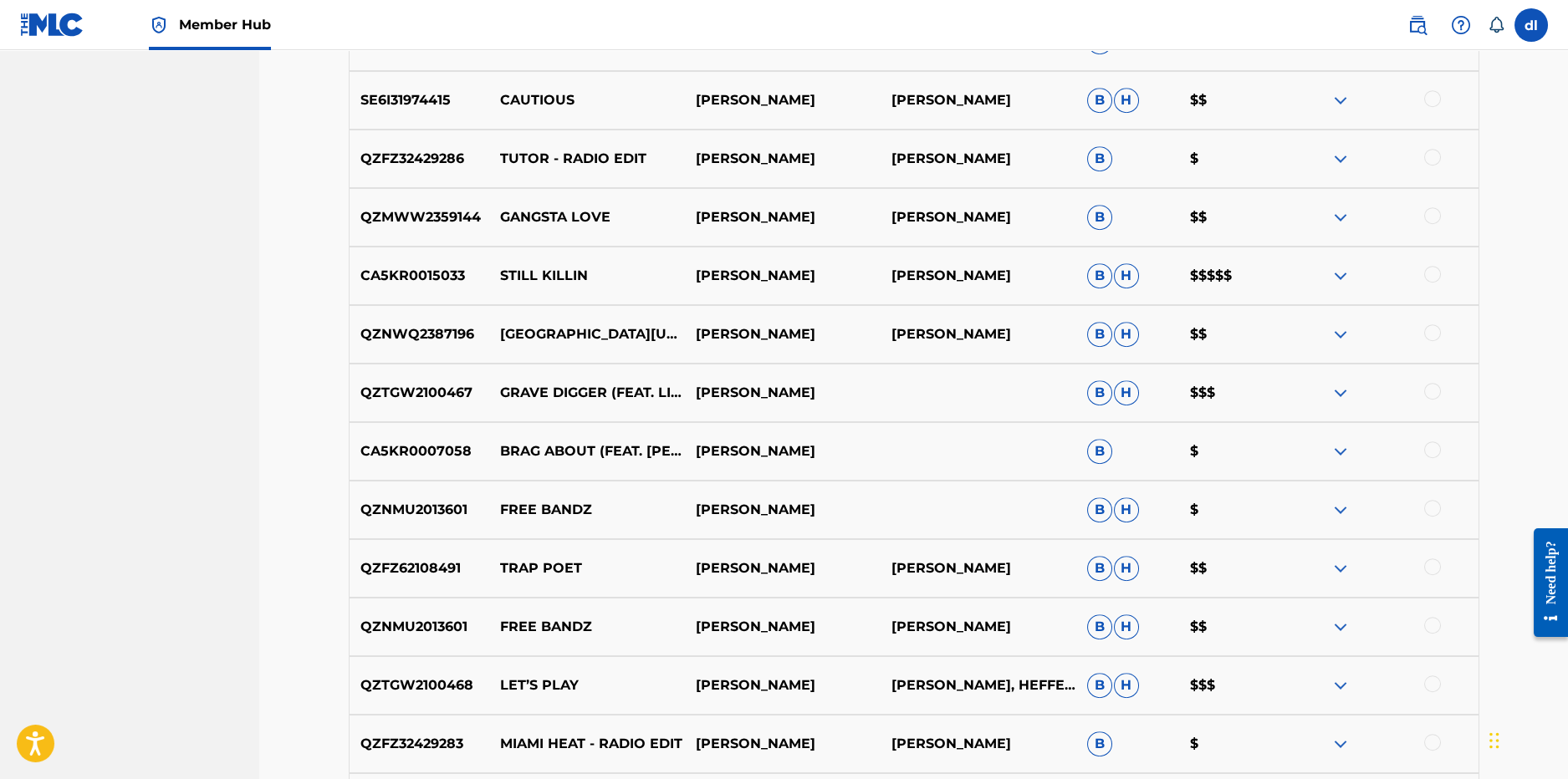
scroll to position [4721, 0]
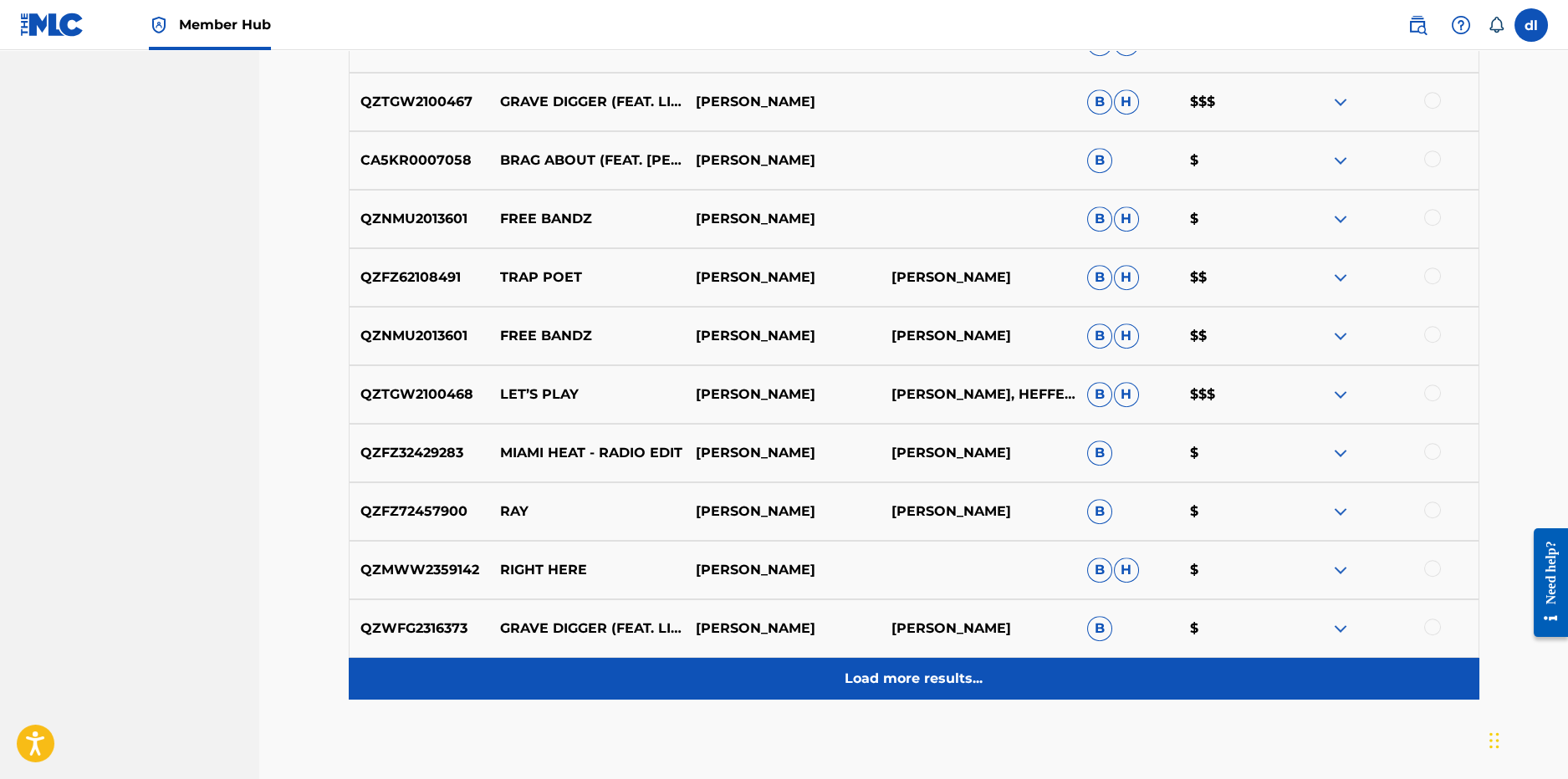
click at [623, 662] on div "Load more results..." at bounding box center [914, 678] width 1131 height 42
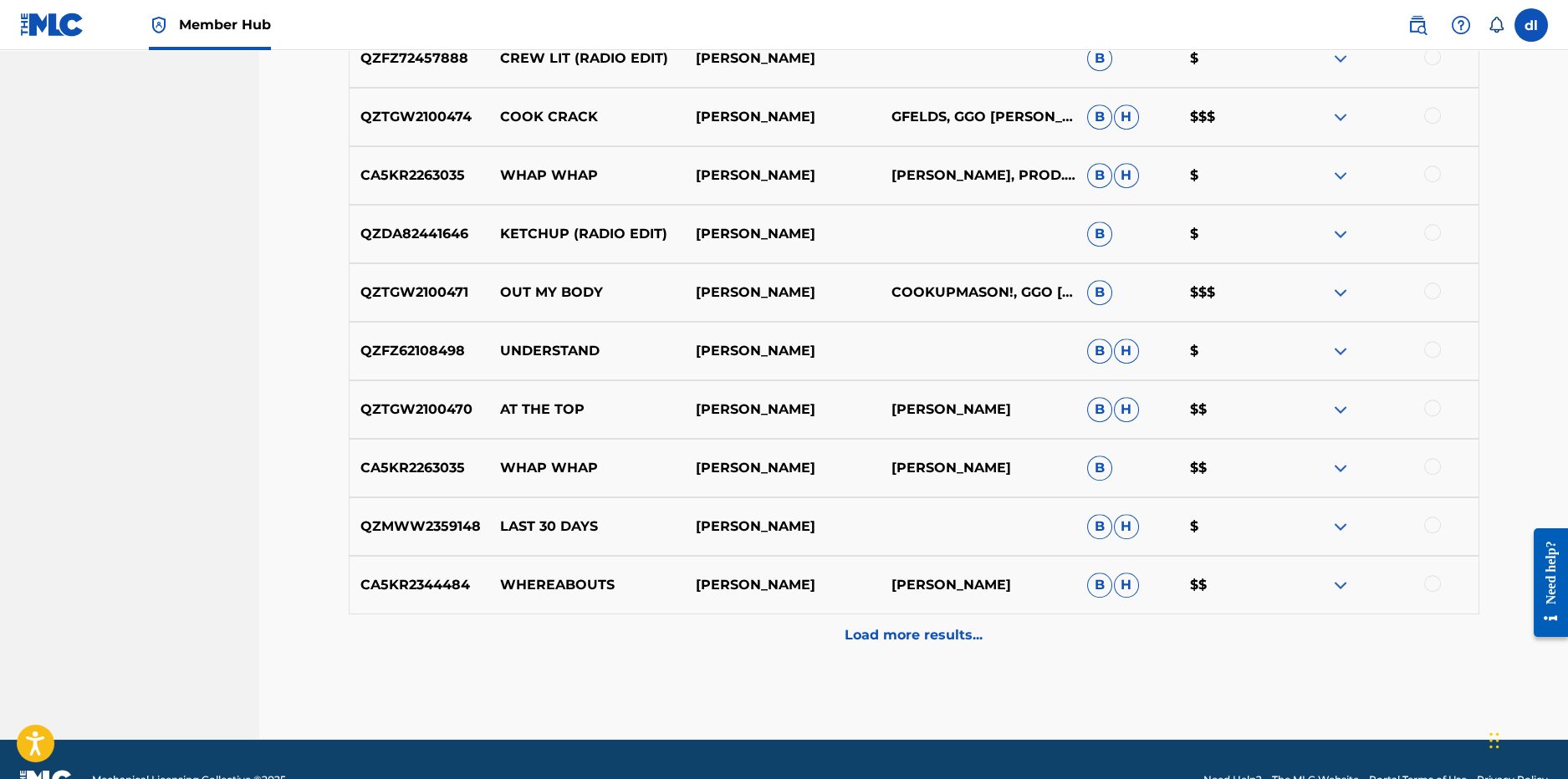
scroll to position [5390, 0]
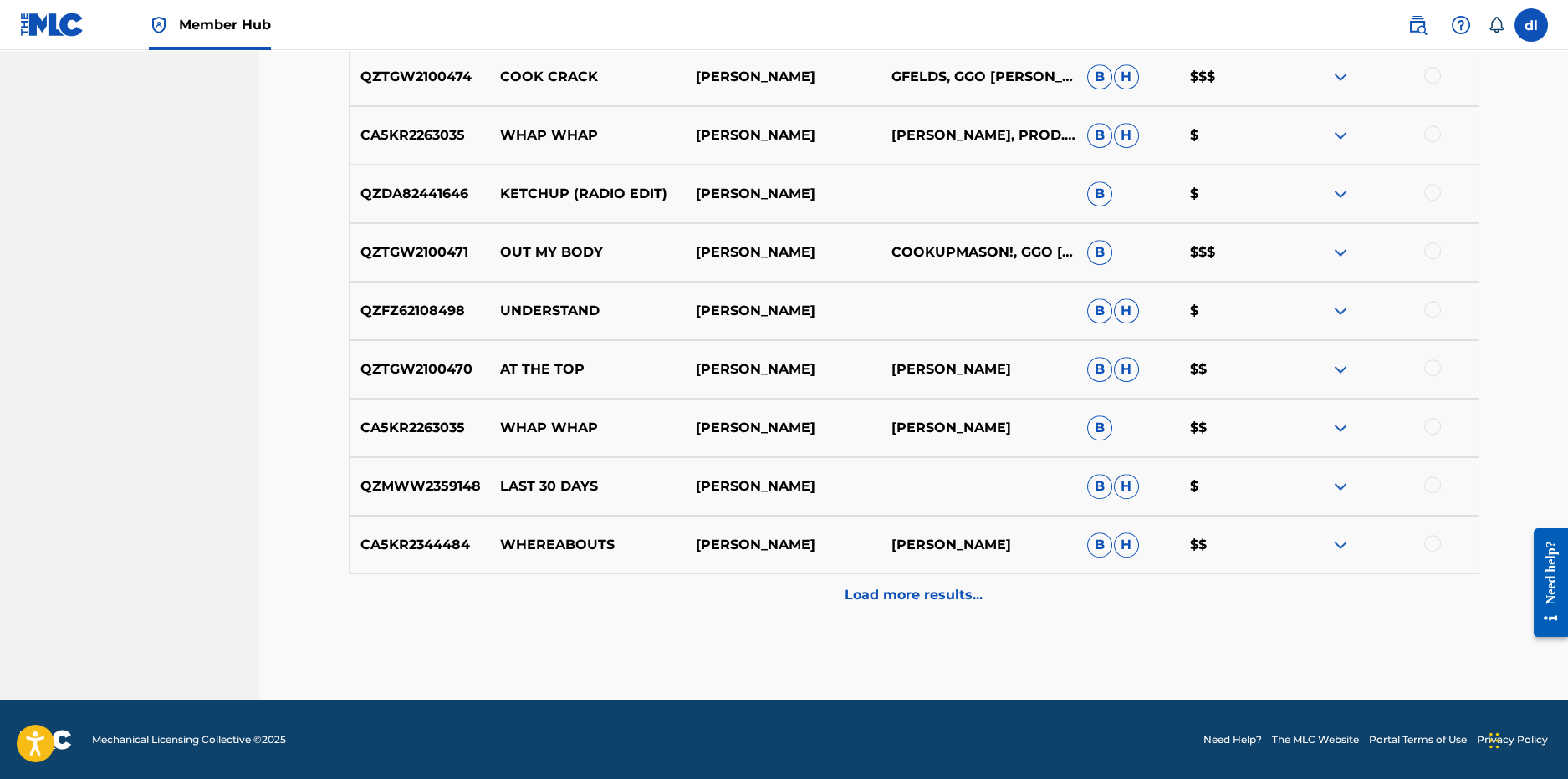
click at [846, 594] on p "Load more results..." at bounding box center [913, 595] width 138 height 20
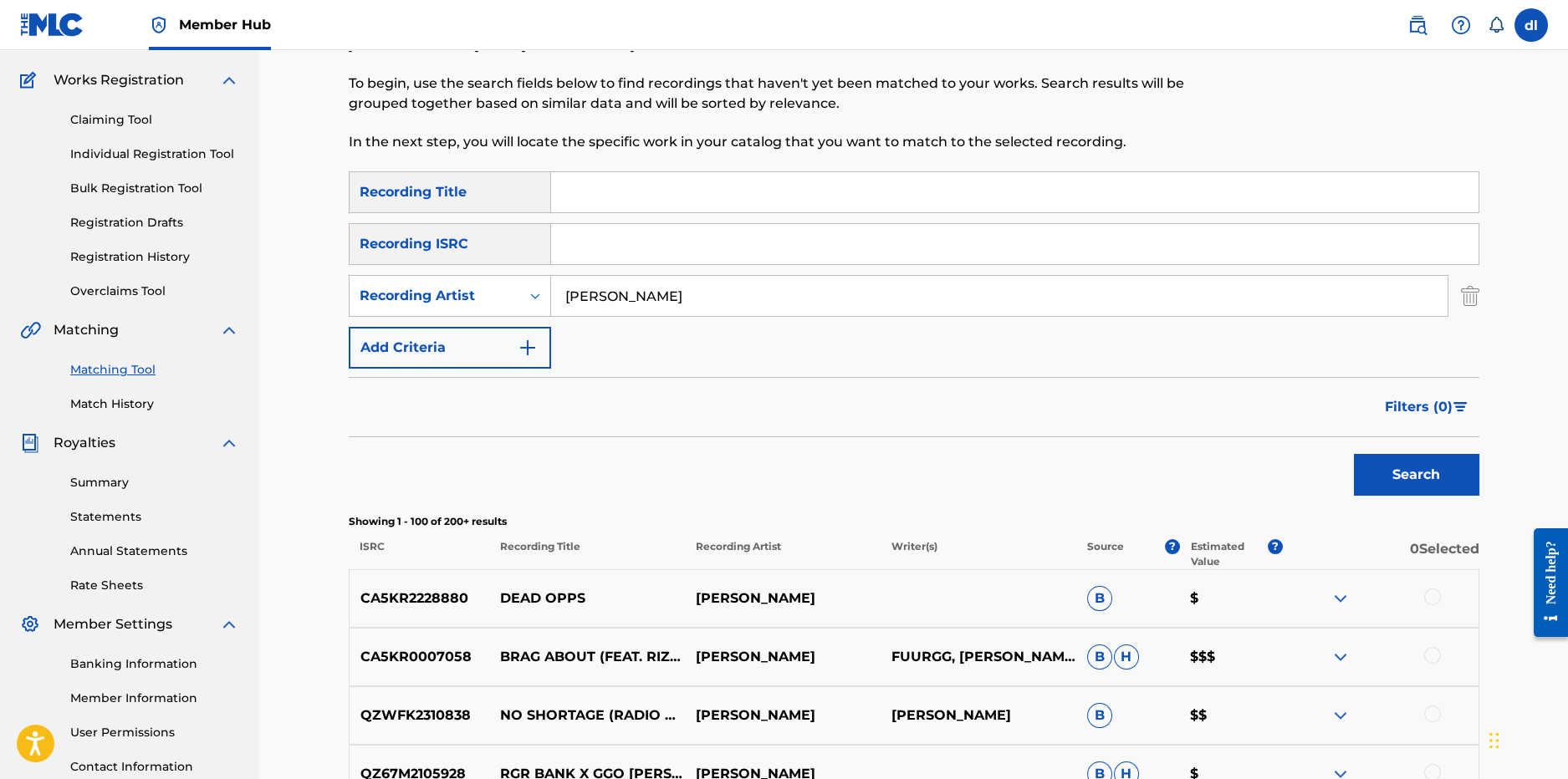
scroll to position [0, 0]
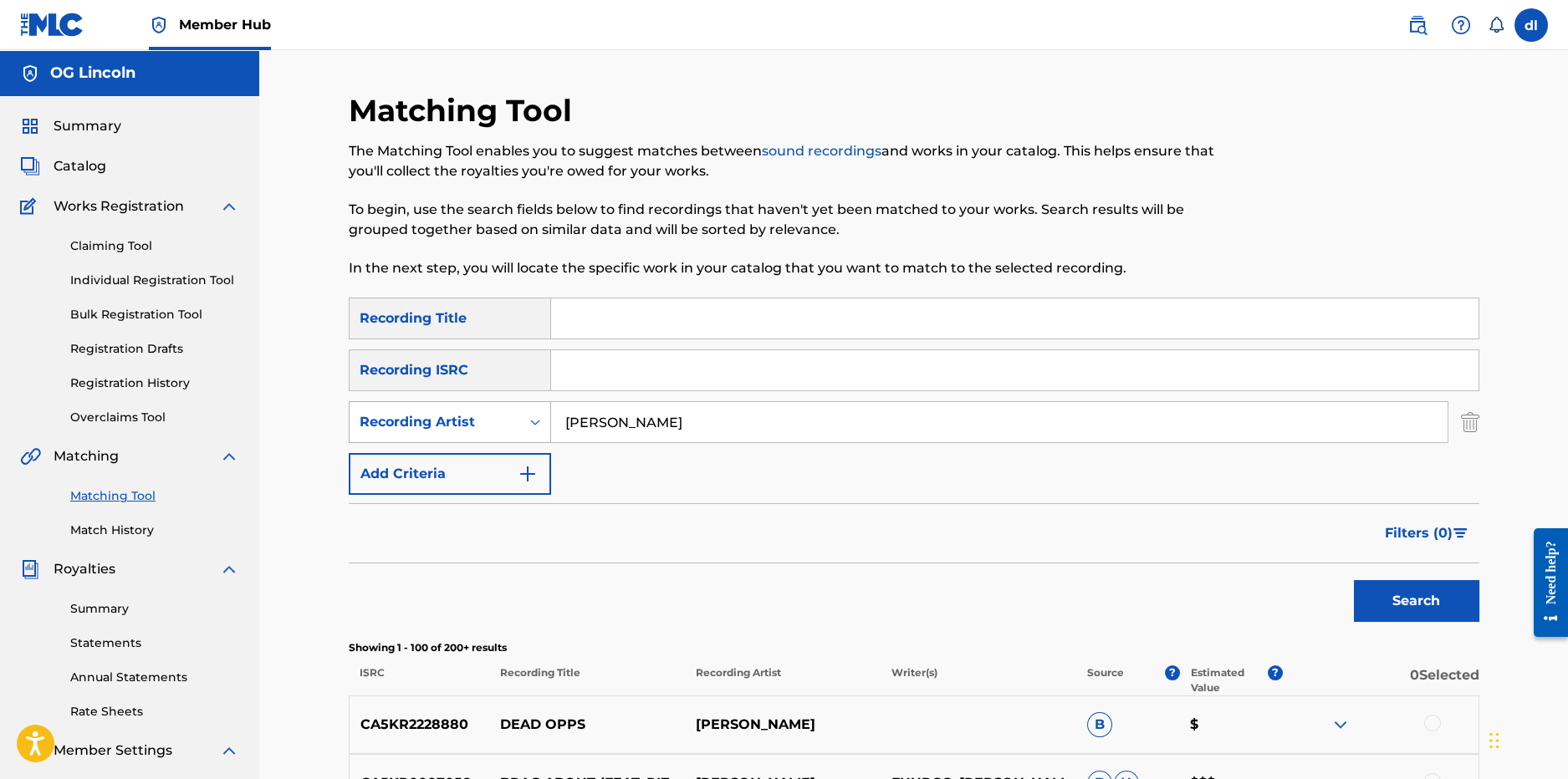
drag, startPoint x: 640, startPoint y: 418, endPoint x: 502, endPoint y: 414, distance: 138.1
click at [502, 414] on div "SearchWithCriteria65e004f6-2147-4afa-87f8-ce013f0fabbe Recording Artist ggo kurt" at bounding box center [914, 422] width 1131 height 42
type input "ime casino"
click at [1354, 581] on button "Search" at bounding box center [1417, 601] width 126 height 42
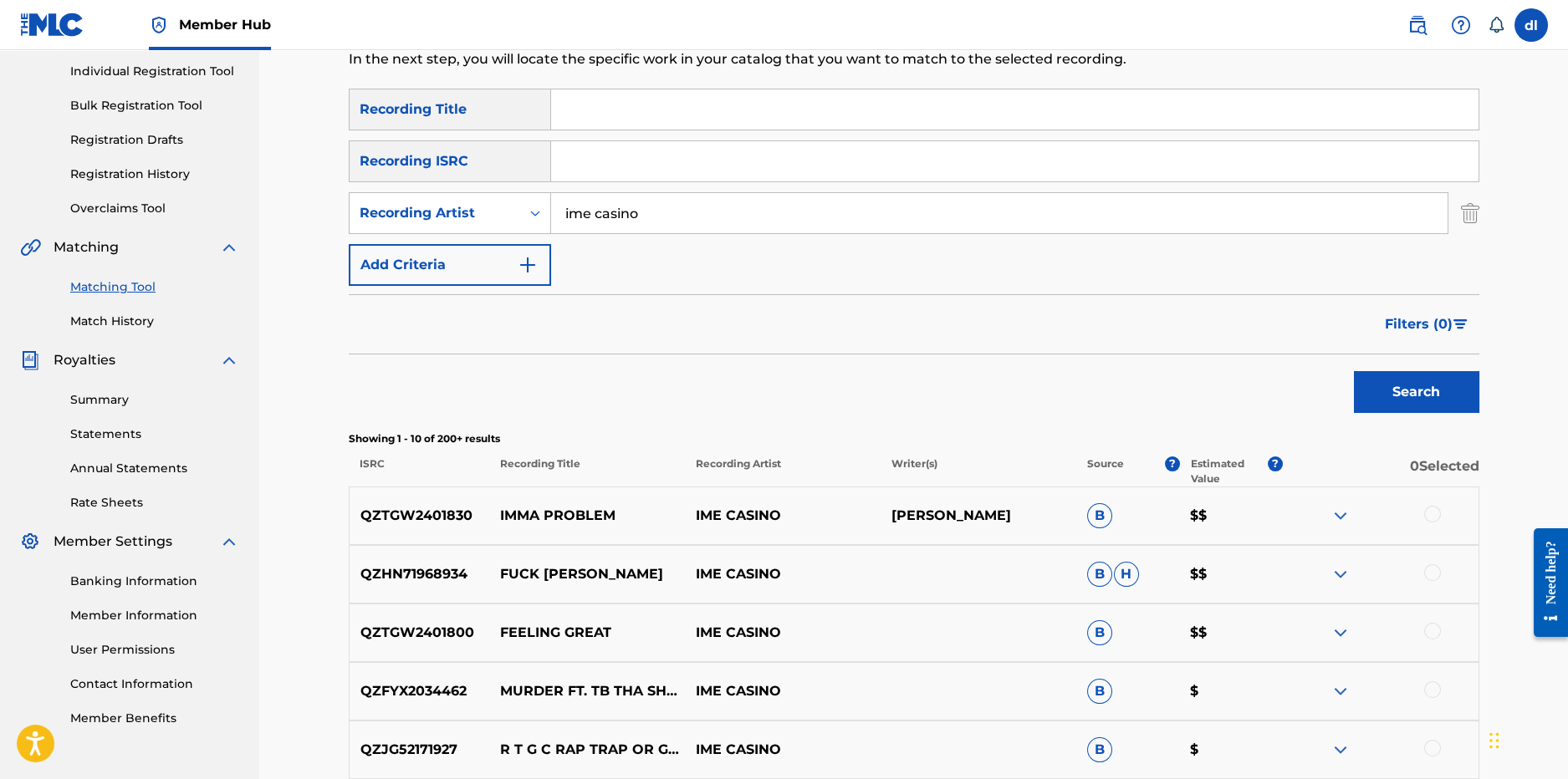
scroll to position [417, 0]
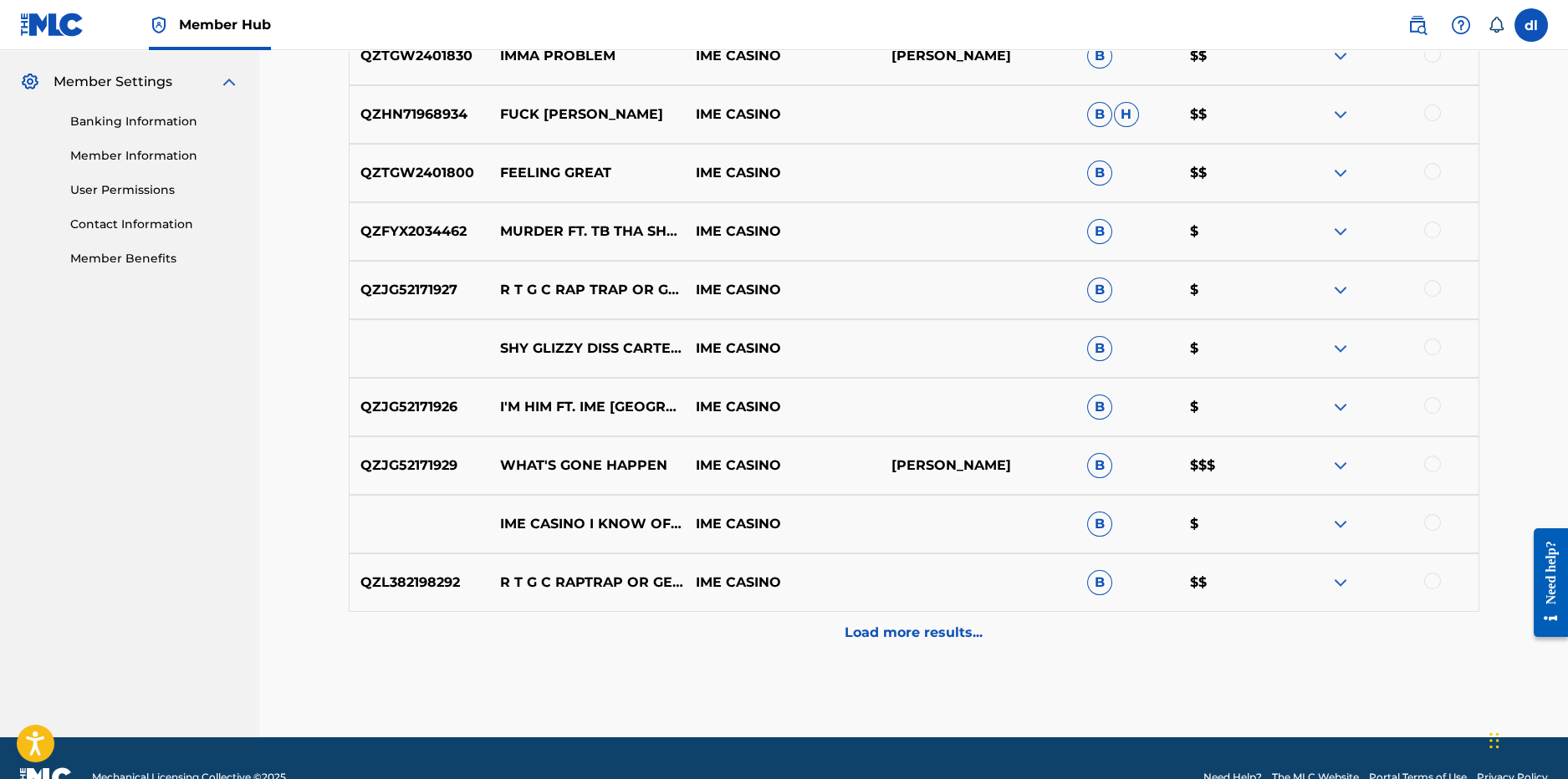
click at [704, 635] on div "Load more results..." at bounding box center [914, 633] width 1131 height 42
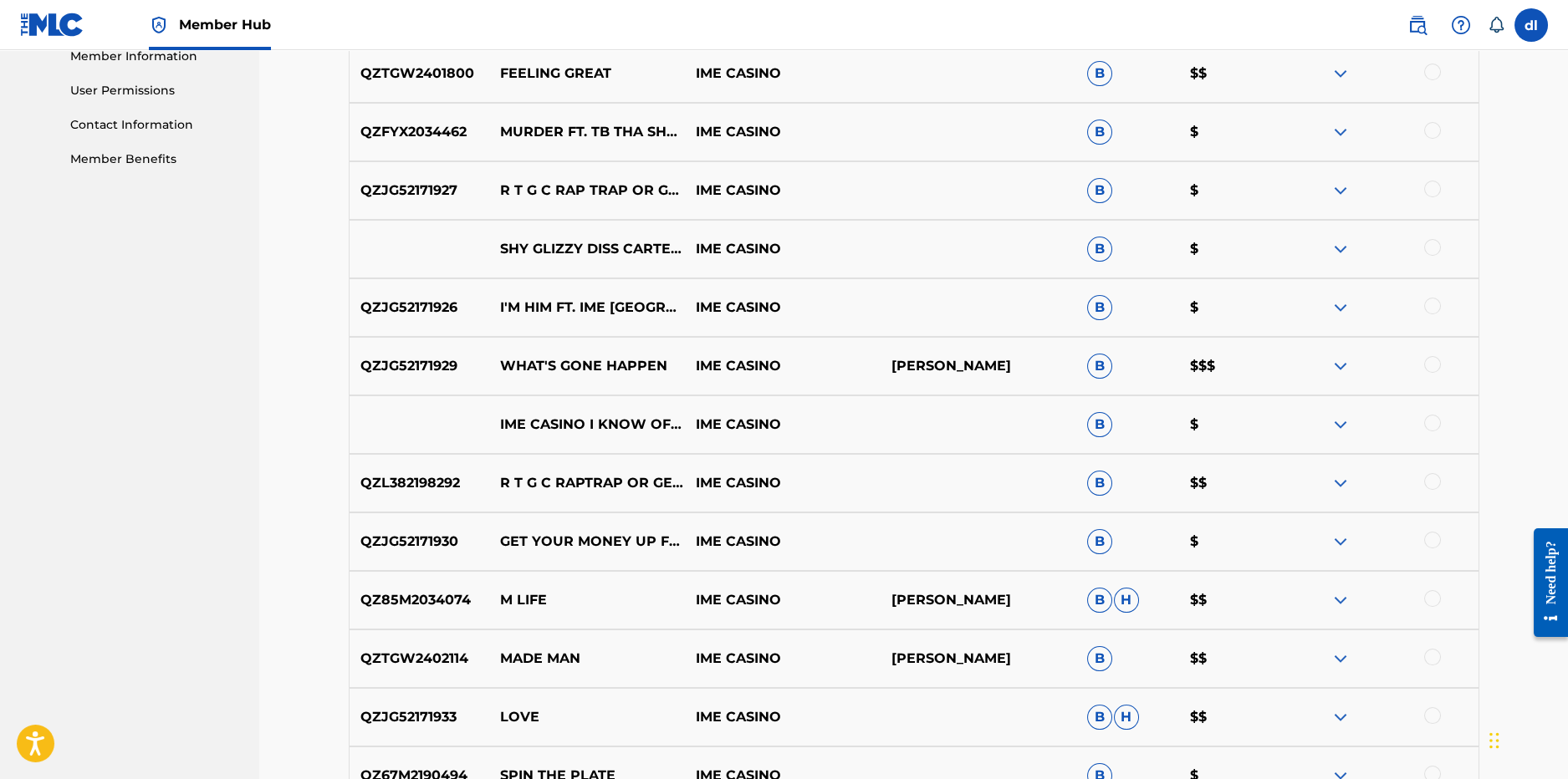
scroll to position [1004, 0]
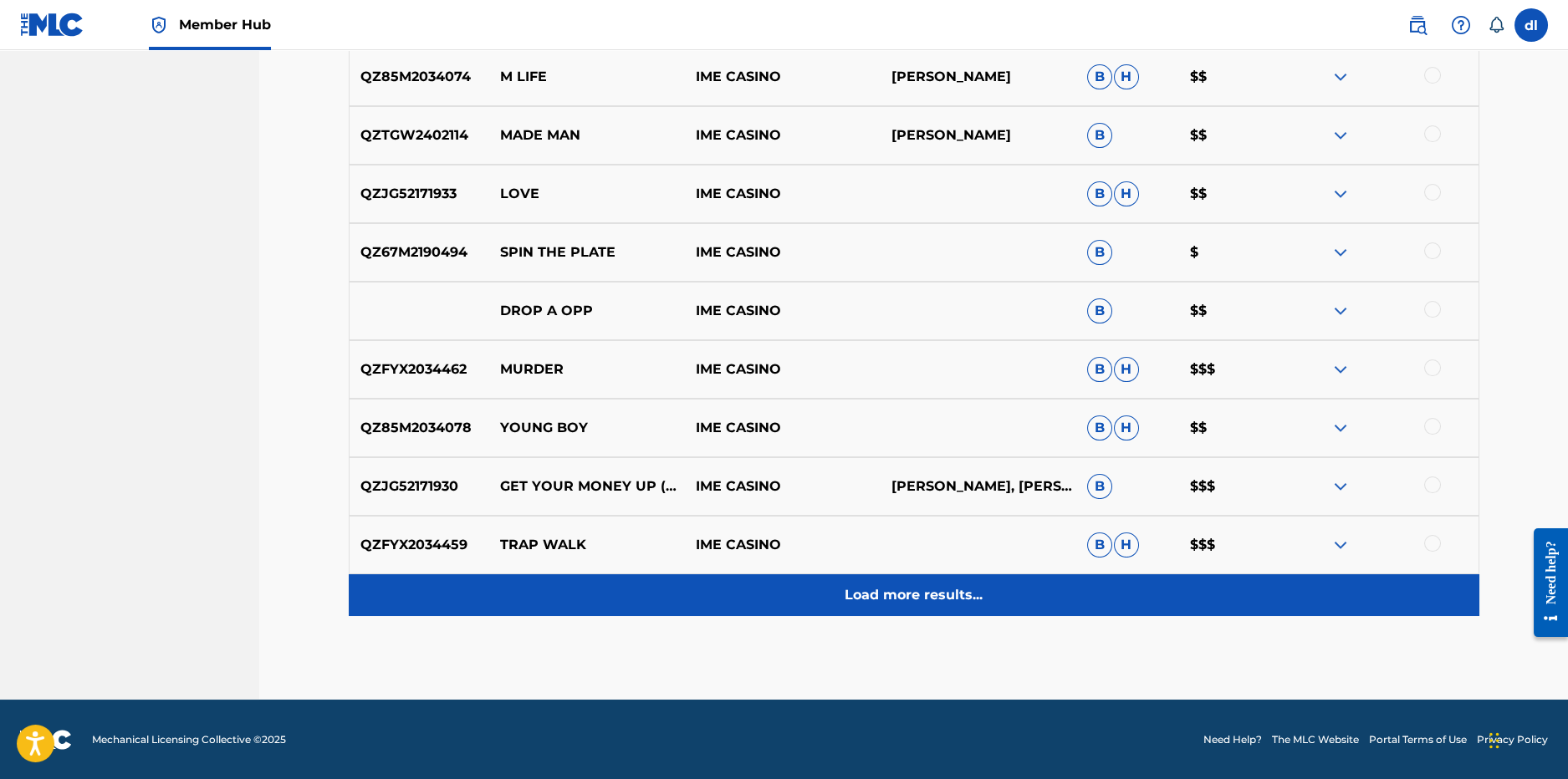
click at [640, 611] on div "Load more results..." at bounding box center [914, 595] width 1131 height 42
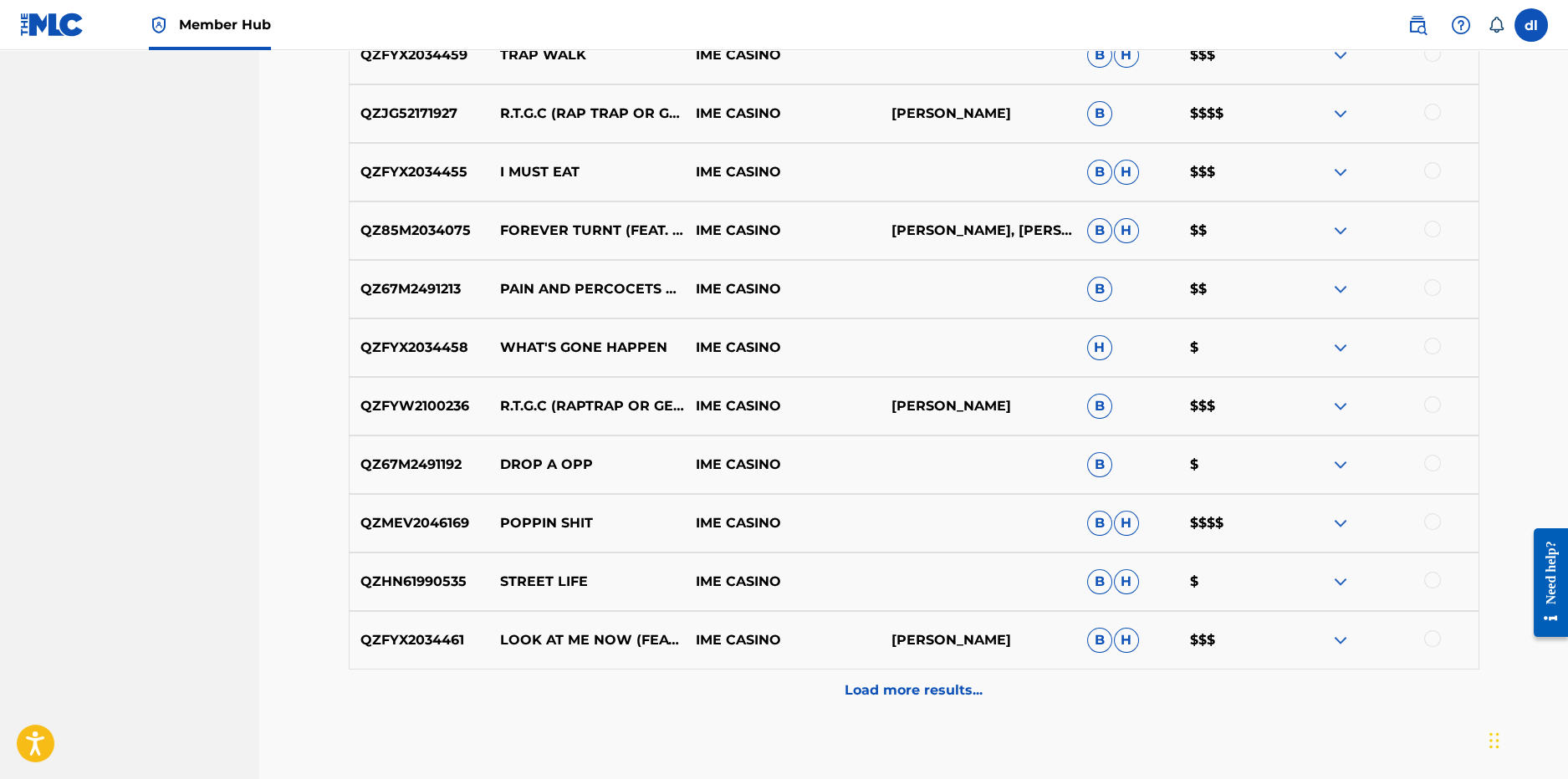
scroll to position [1794, 0]
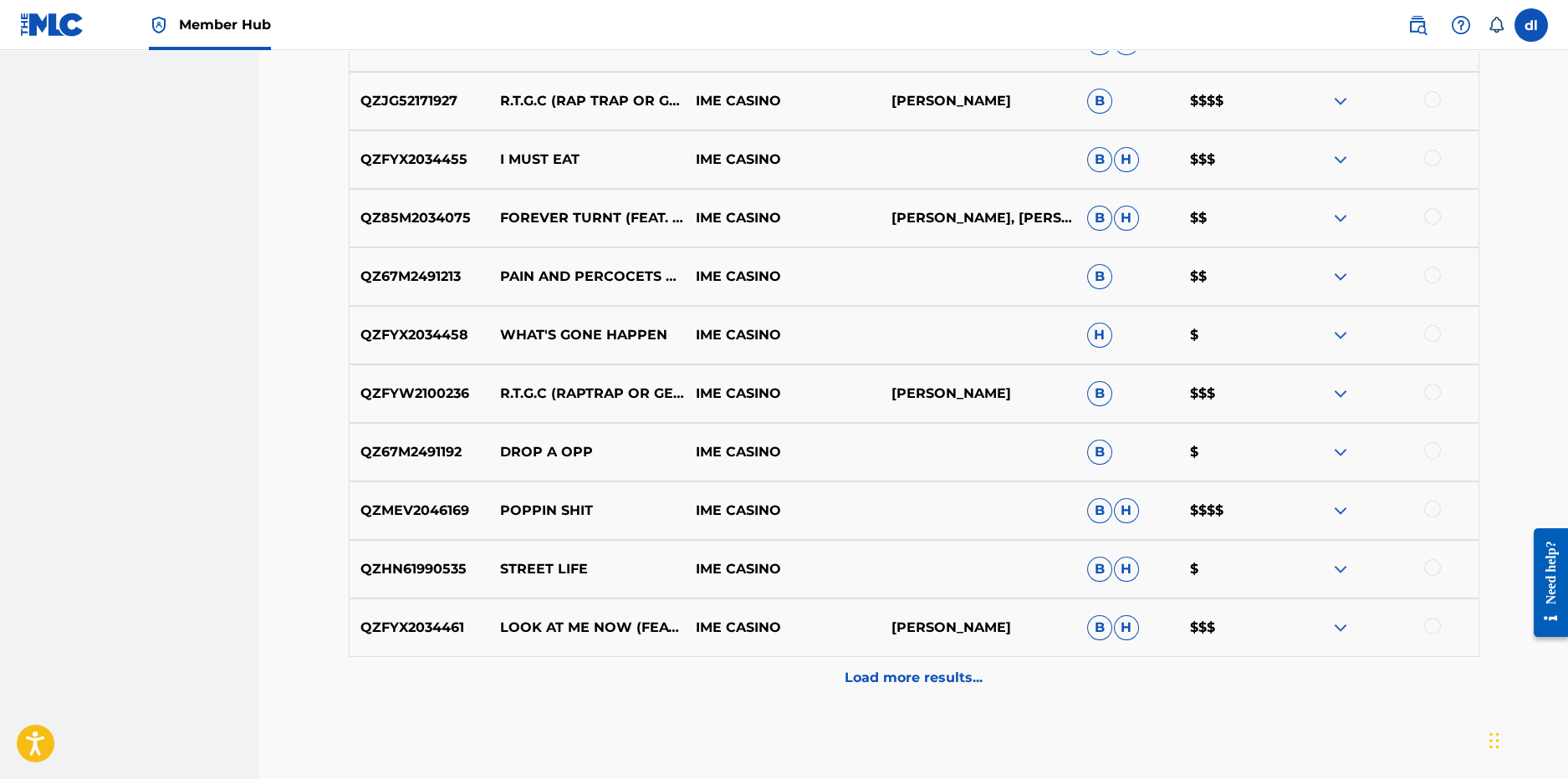
click at [654, 684] on div "Load more results..." at bounding box center [914, 677] width 1131 height 42
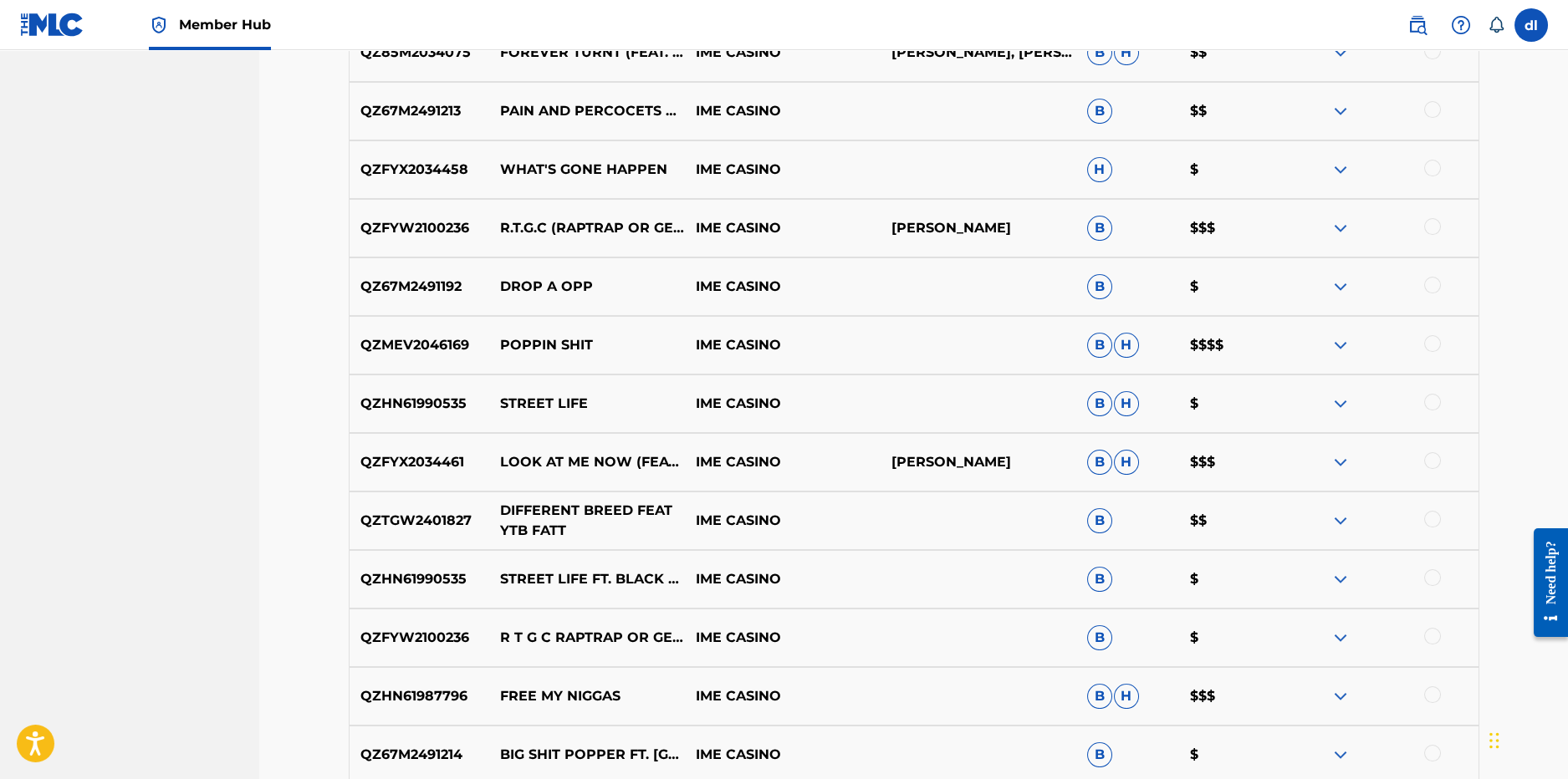
scroll to position [1962, 0]
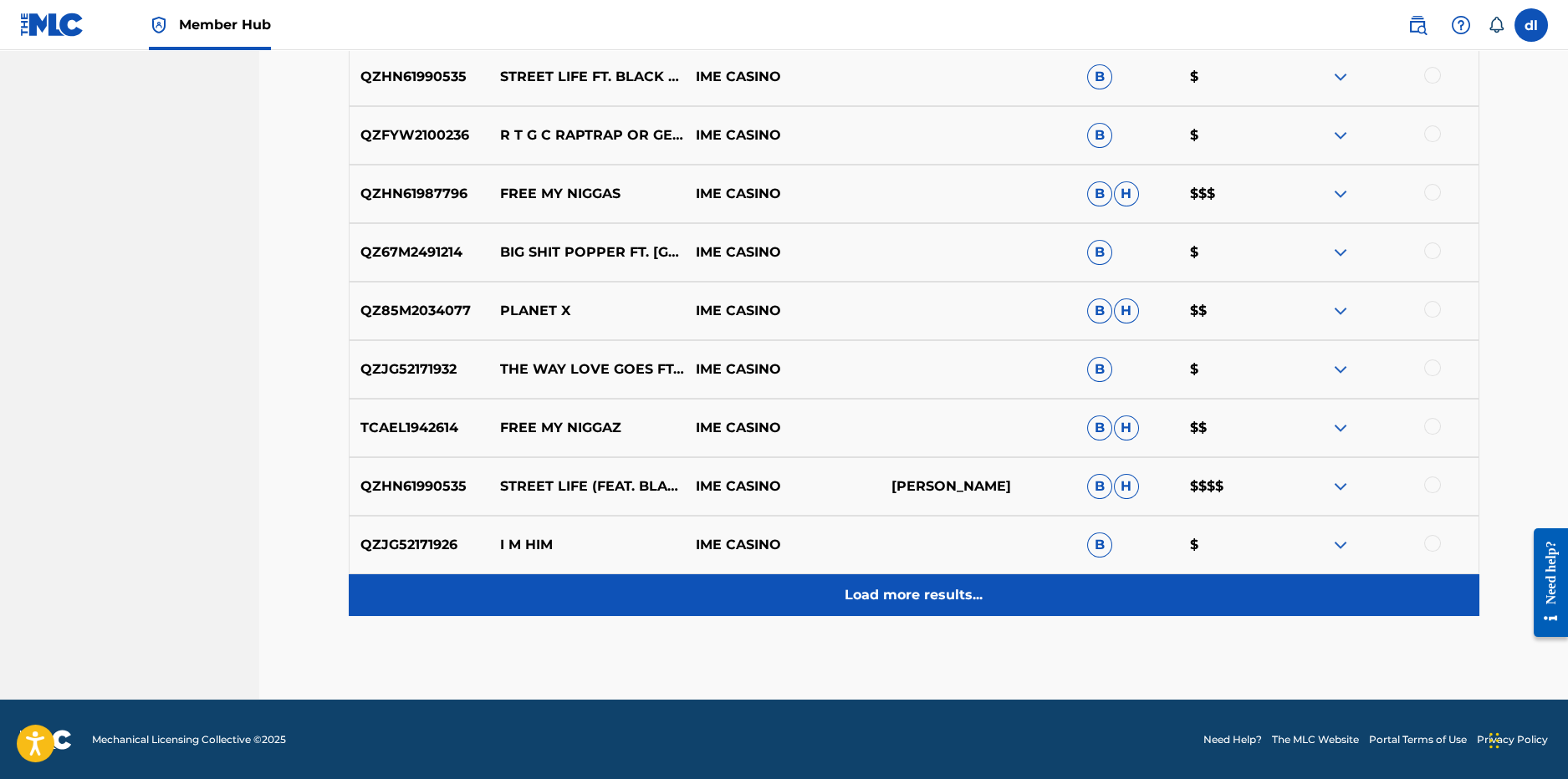
click at [656, 598] on div "Load more results..." at bounding box center [914, 595] width 1131 height 42
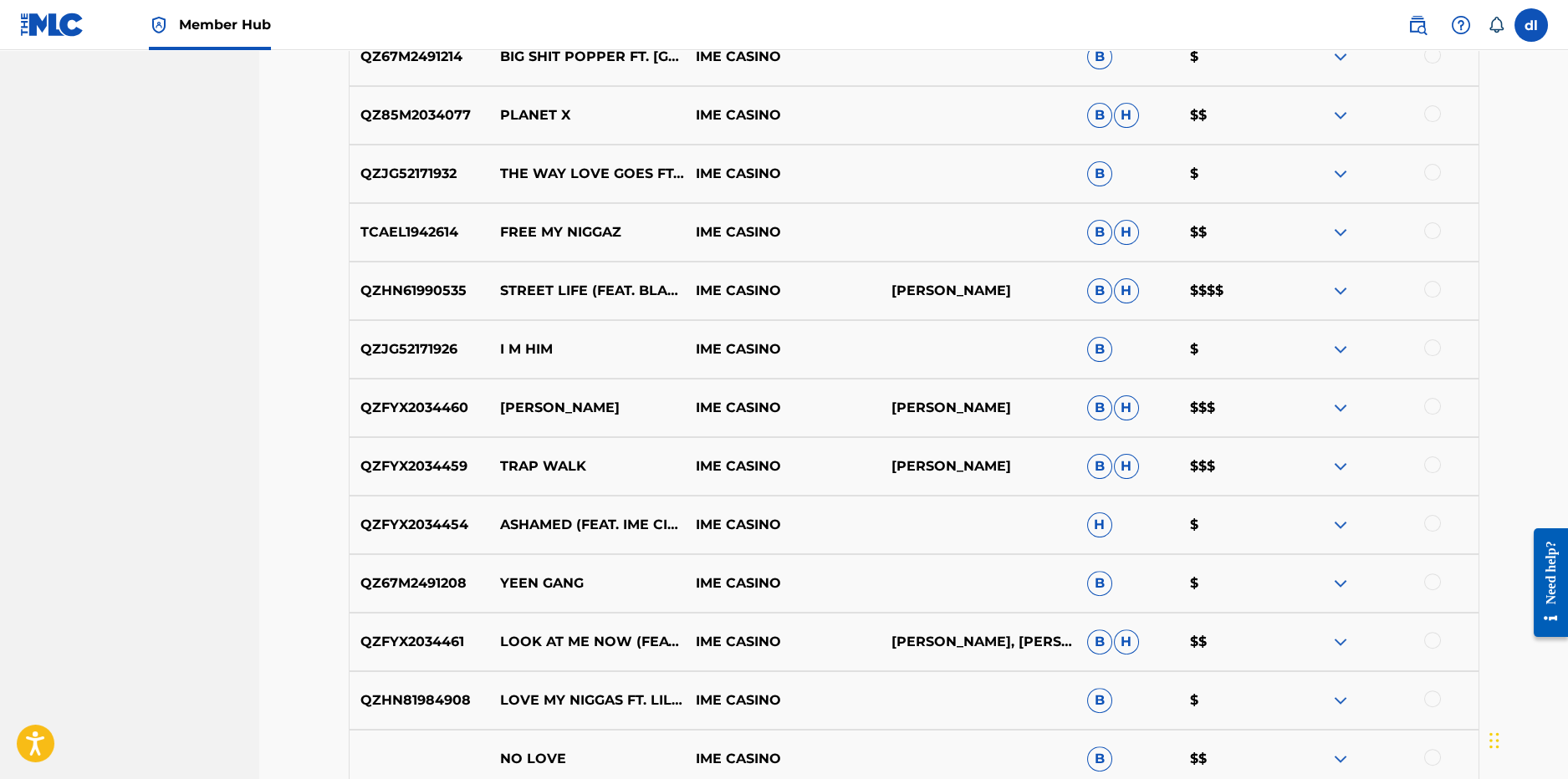
scroll to position [2798, 0]
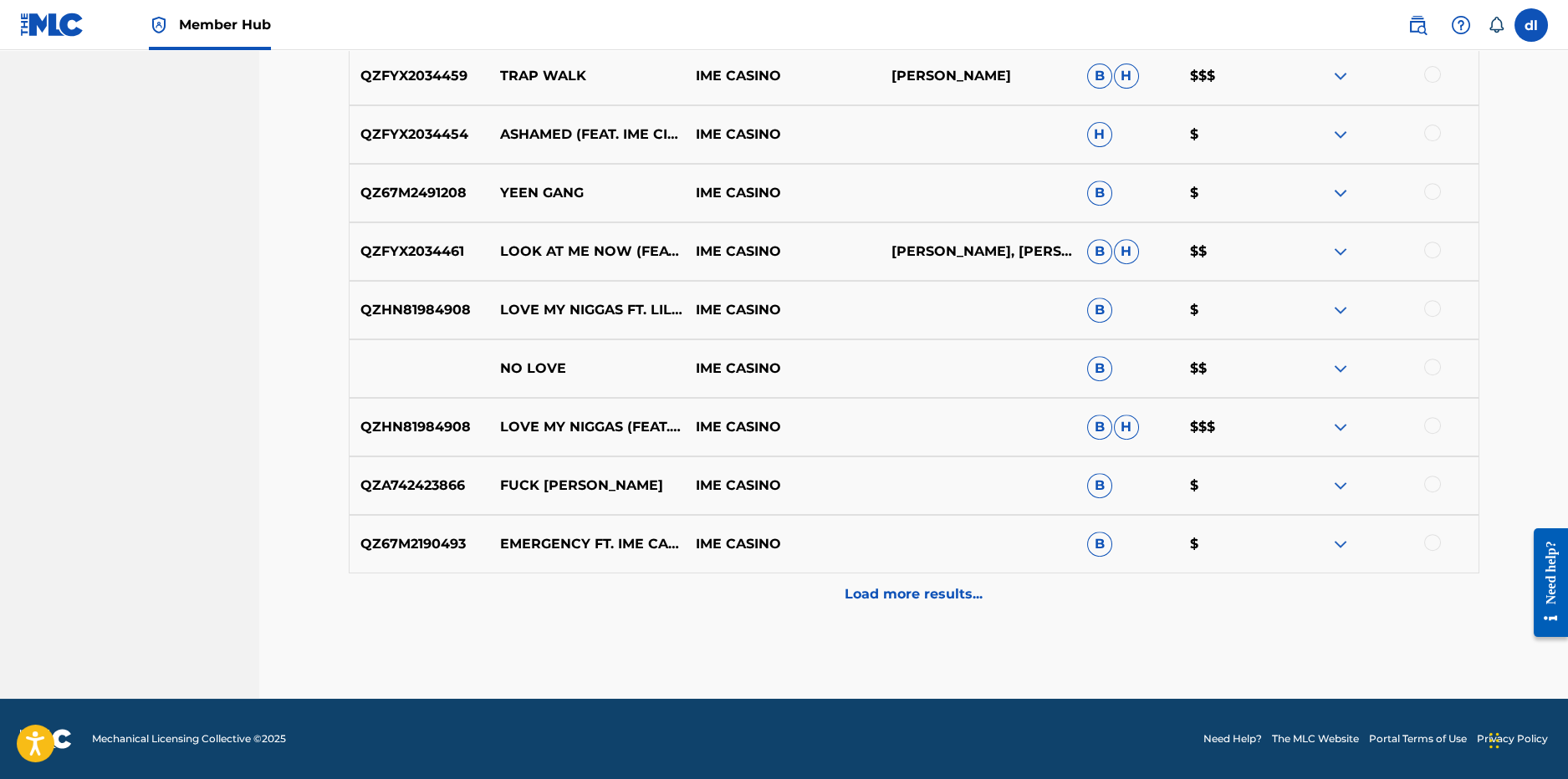
click at [626, 581] on div "Load more results..." at bounding box center [914, 594] width 1131 height 42
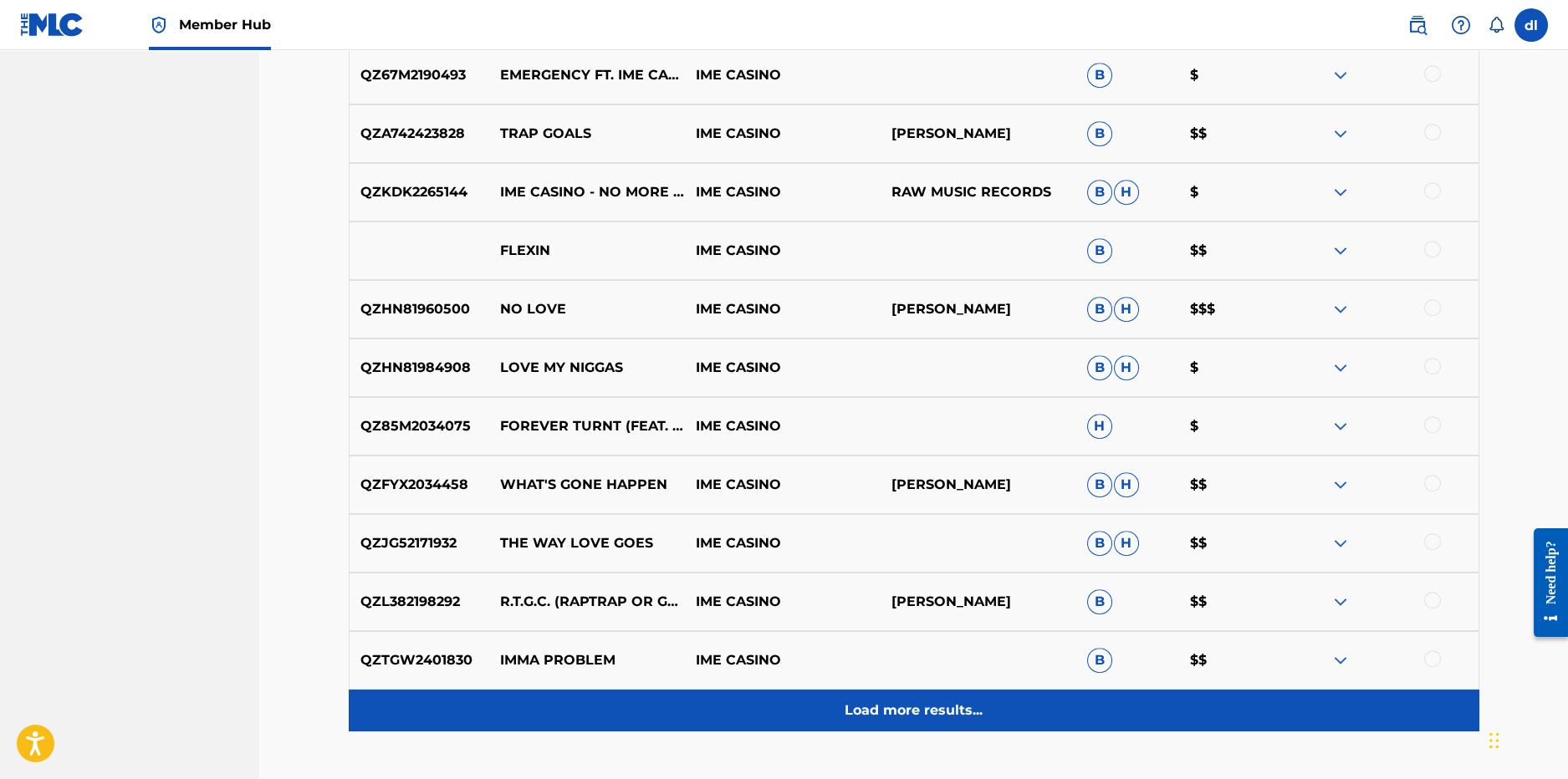
scroll to position [3633, 0]
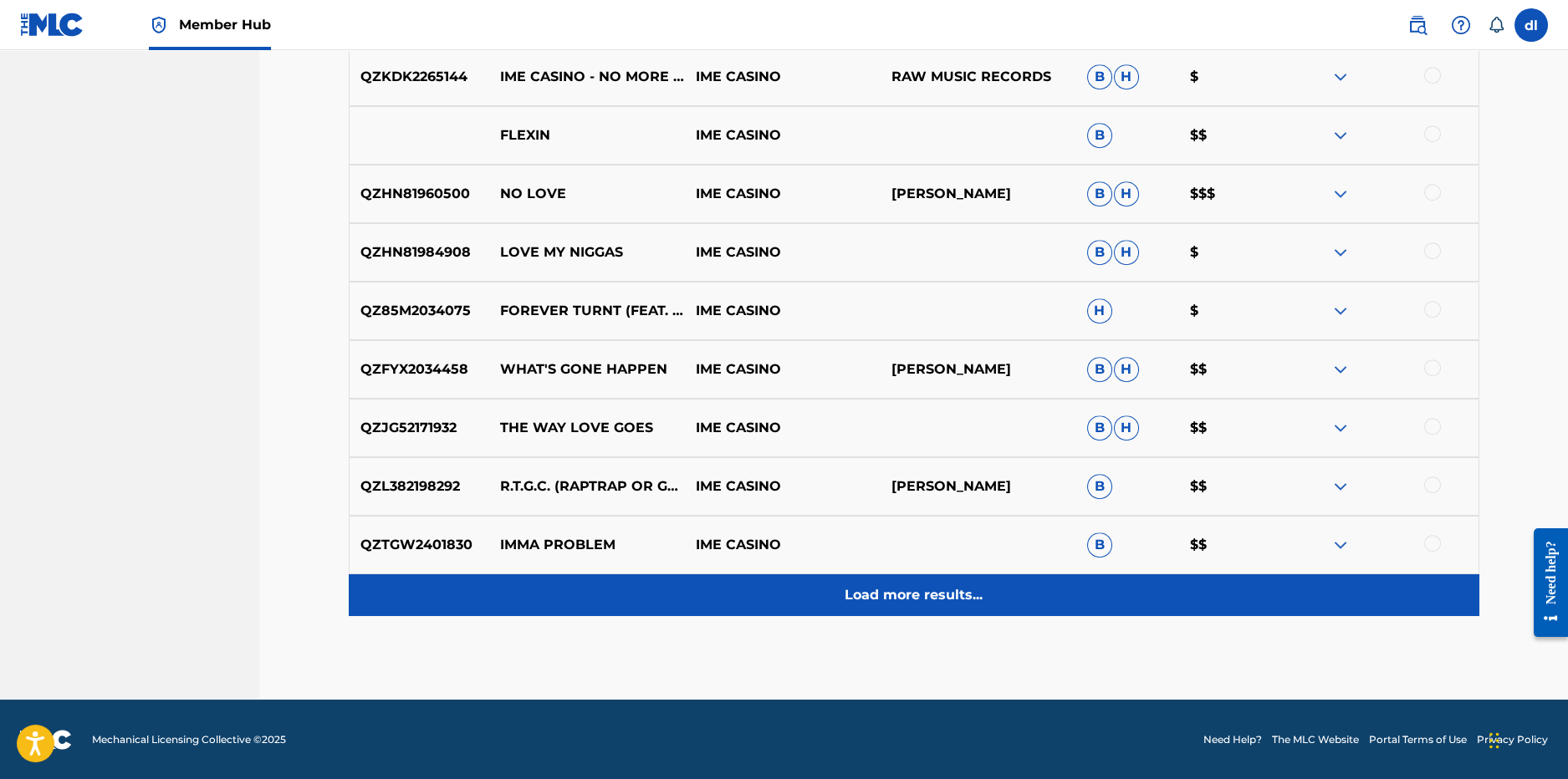
click at [623, 589] on div "Load more results..." at bounding box center [914, 595] width 1131 height 42
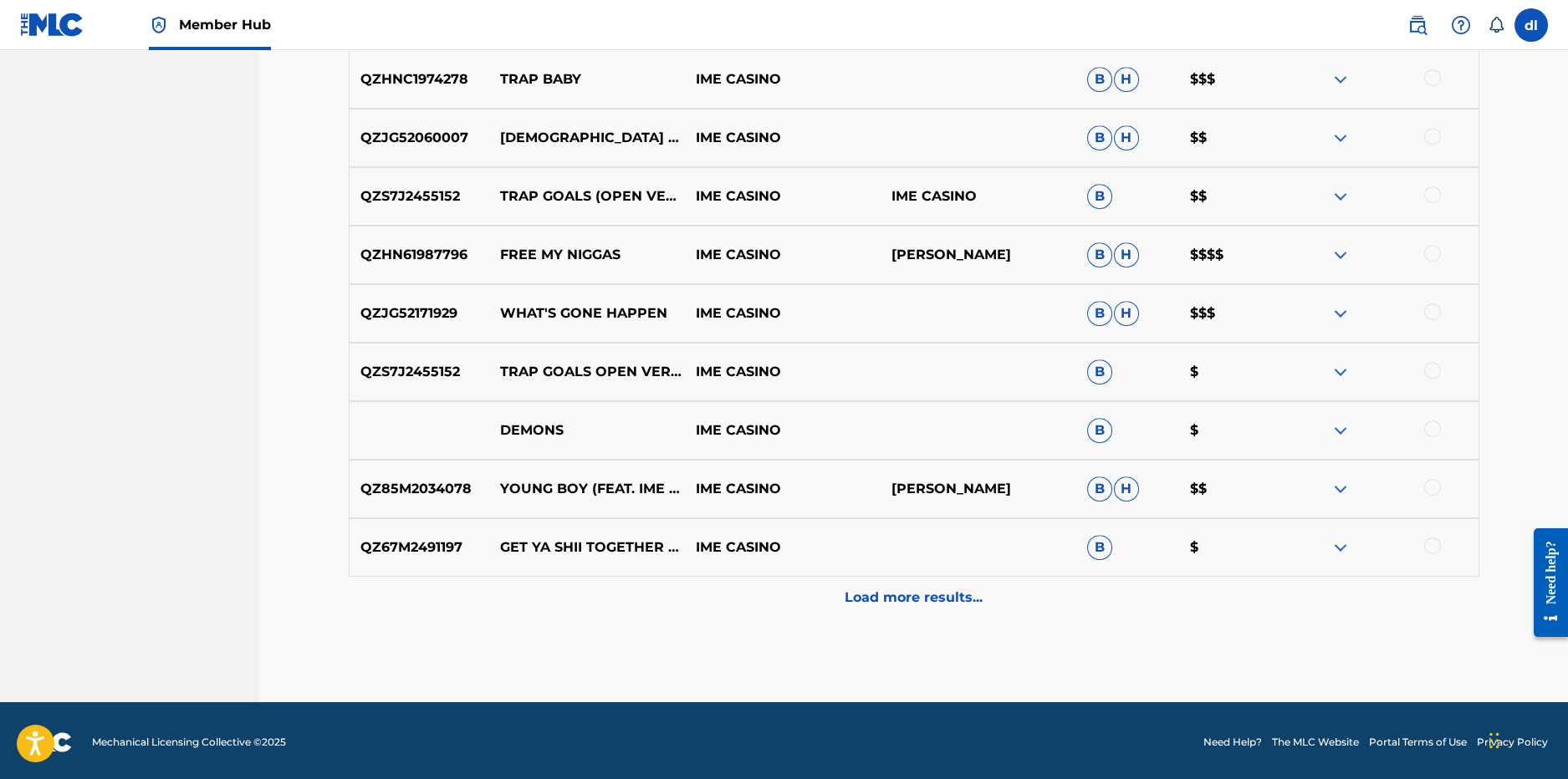
scroll to position [4219, 0]
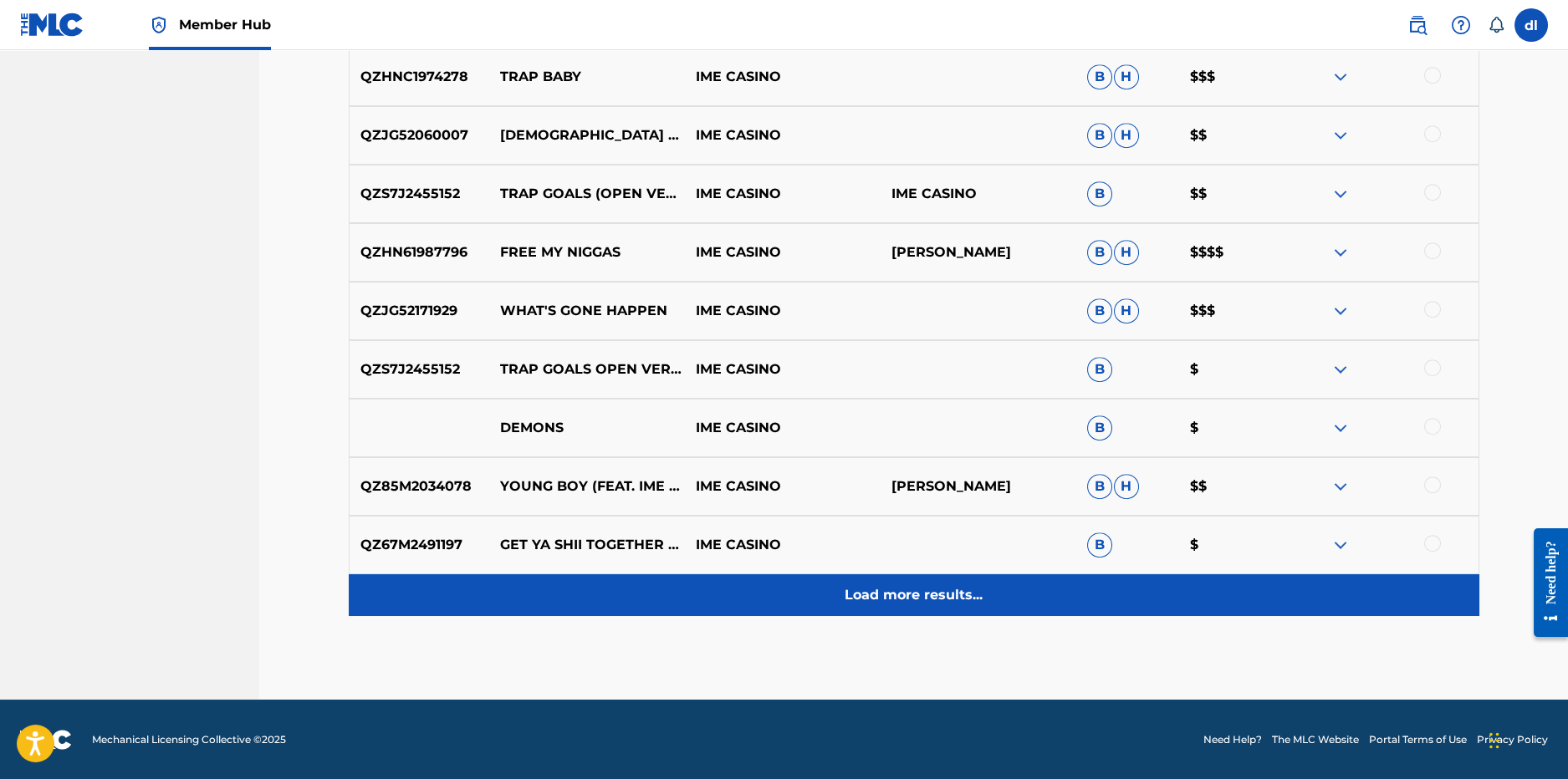
click at [622, 593] on div "Load more results..." at bounding box center [914, 595] width 1131 height 42
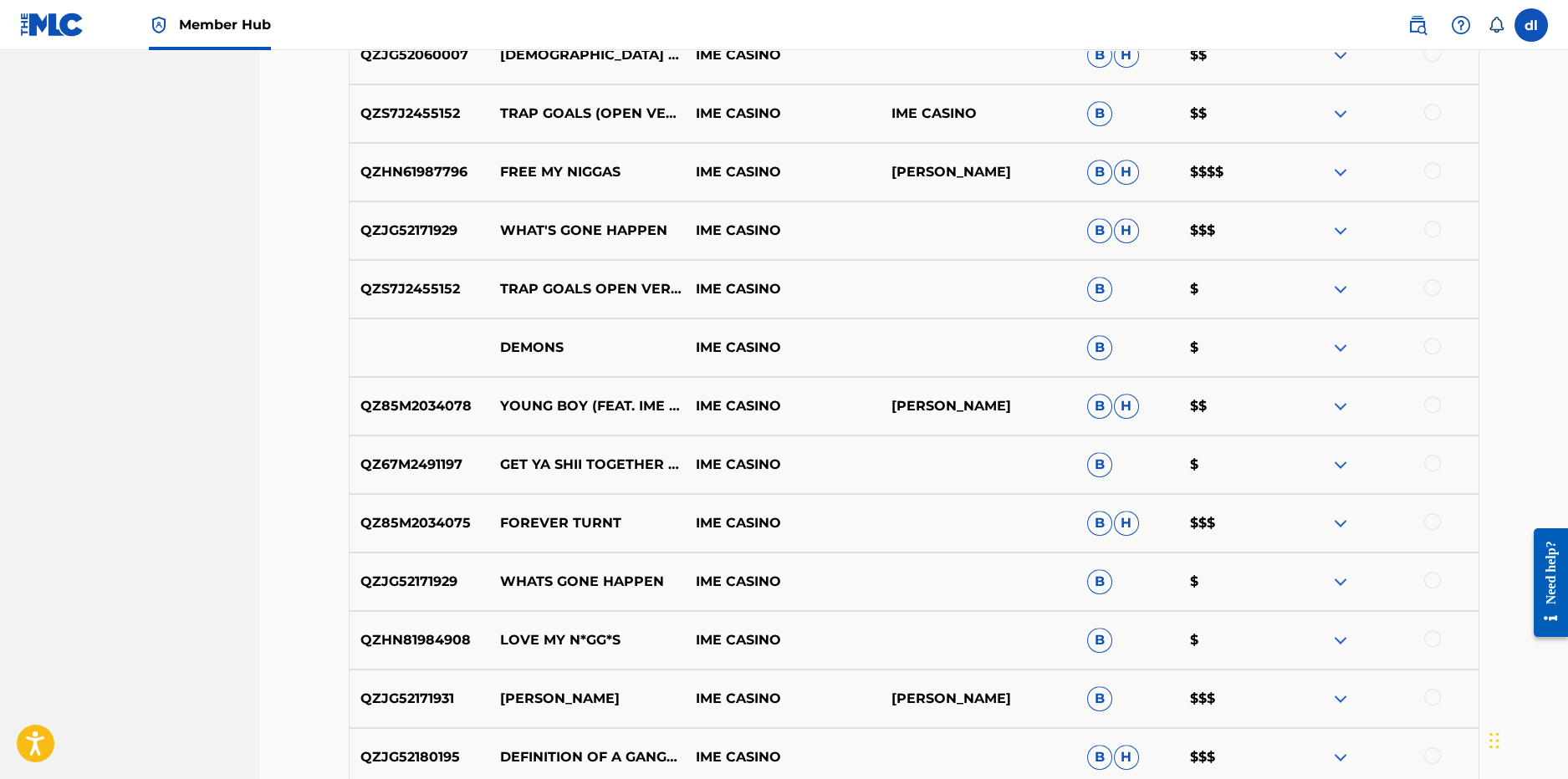
scroll to position [4554, 0]
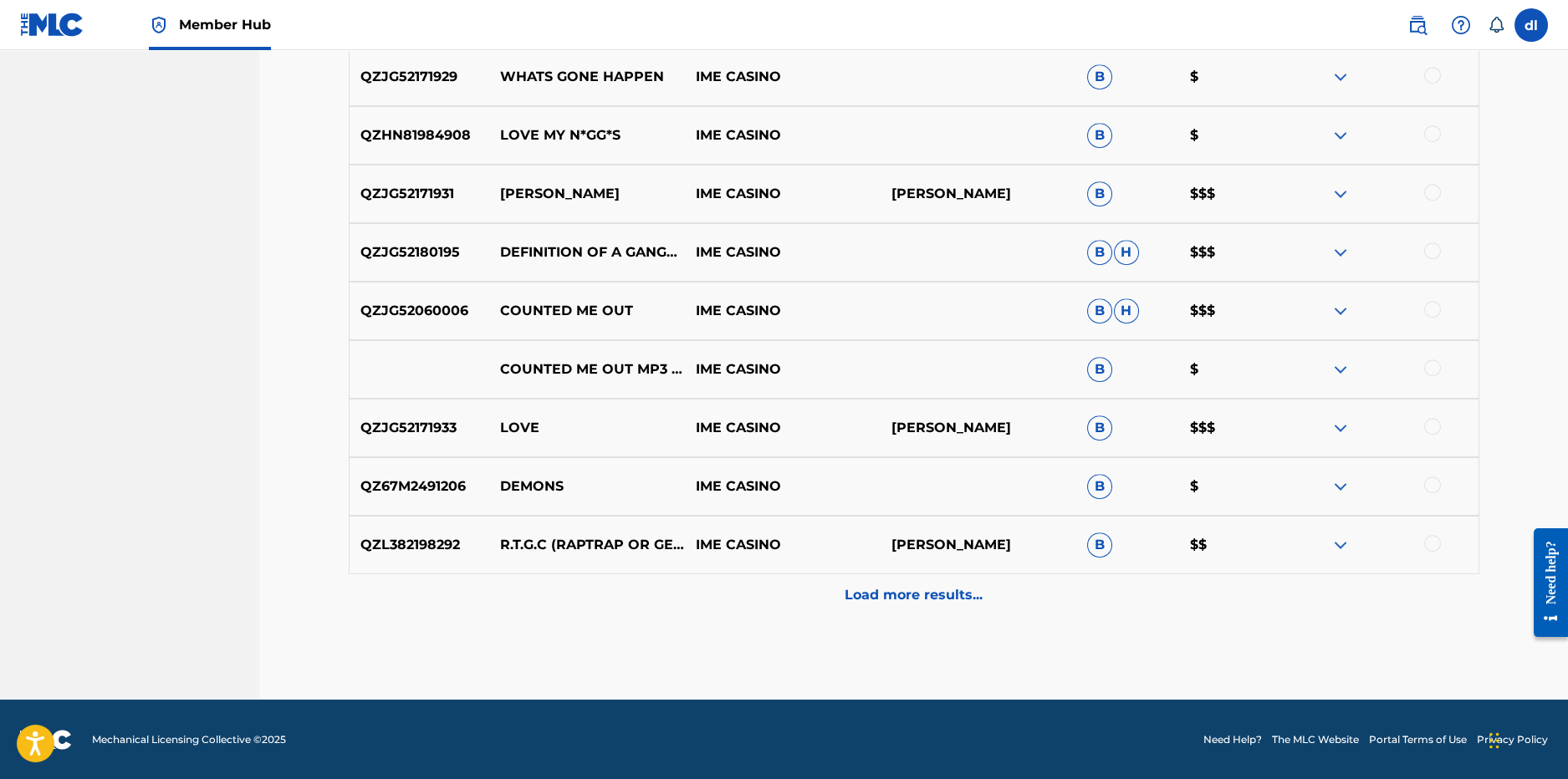
click at [620, 587] on div "Load more results..." at bounding box center [914, 595] width 1131 height 42
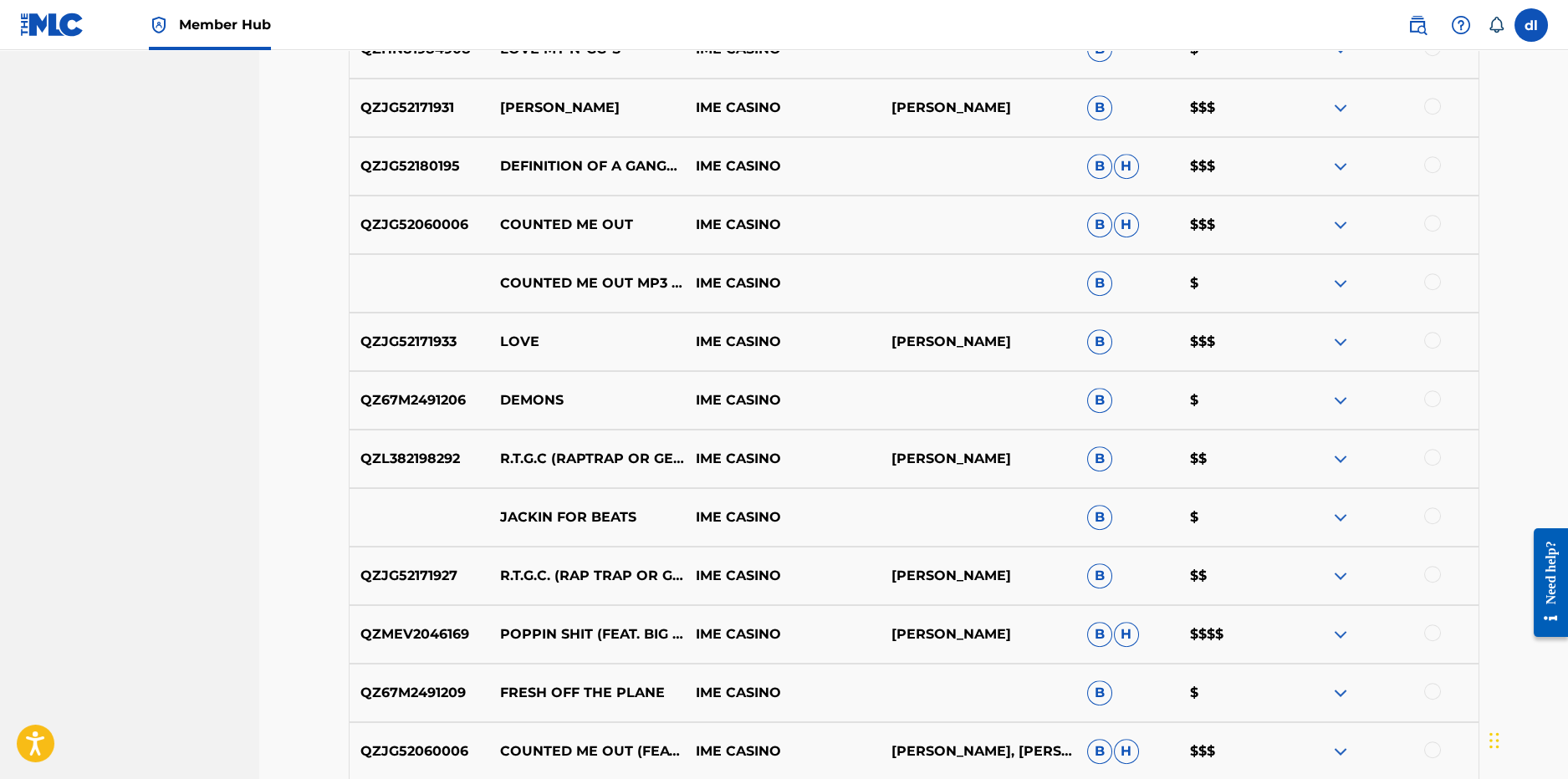
scroll to position [5138, 0]
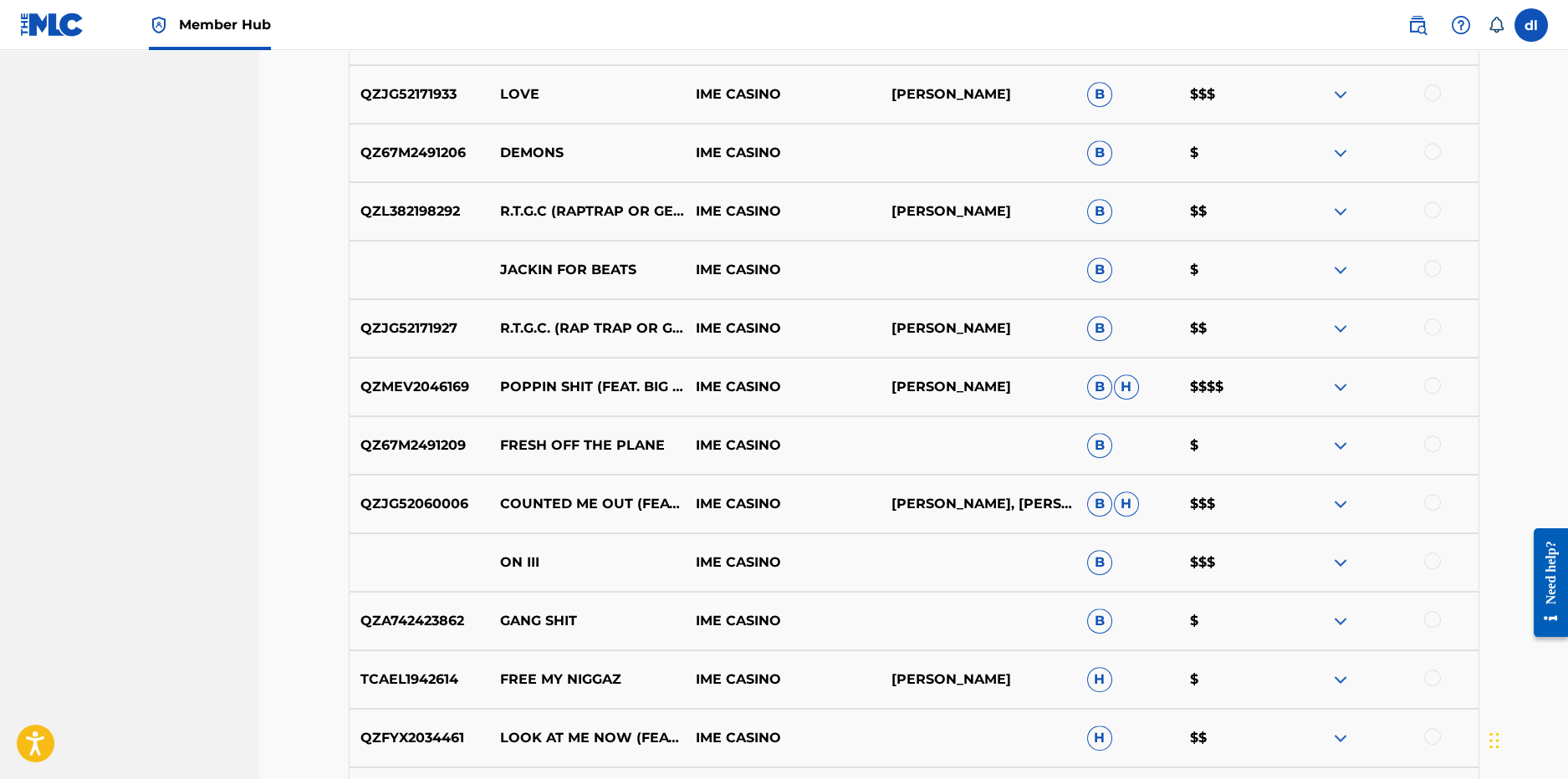
click at [1335, 559] on img at bounding box center [1341, 562] width 21 height 20
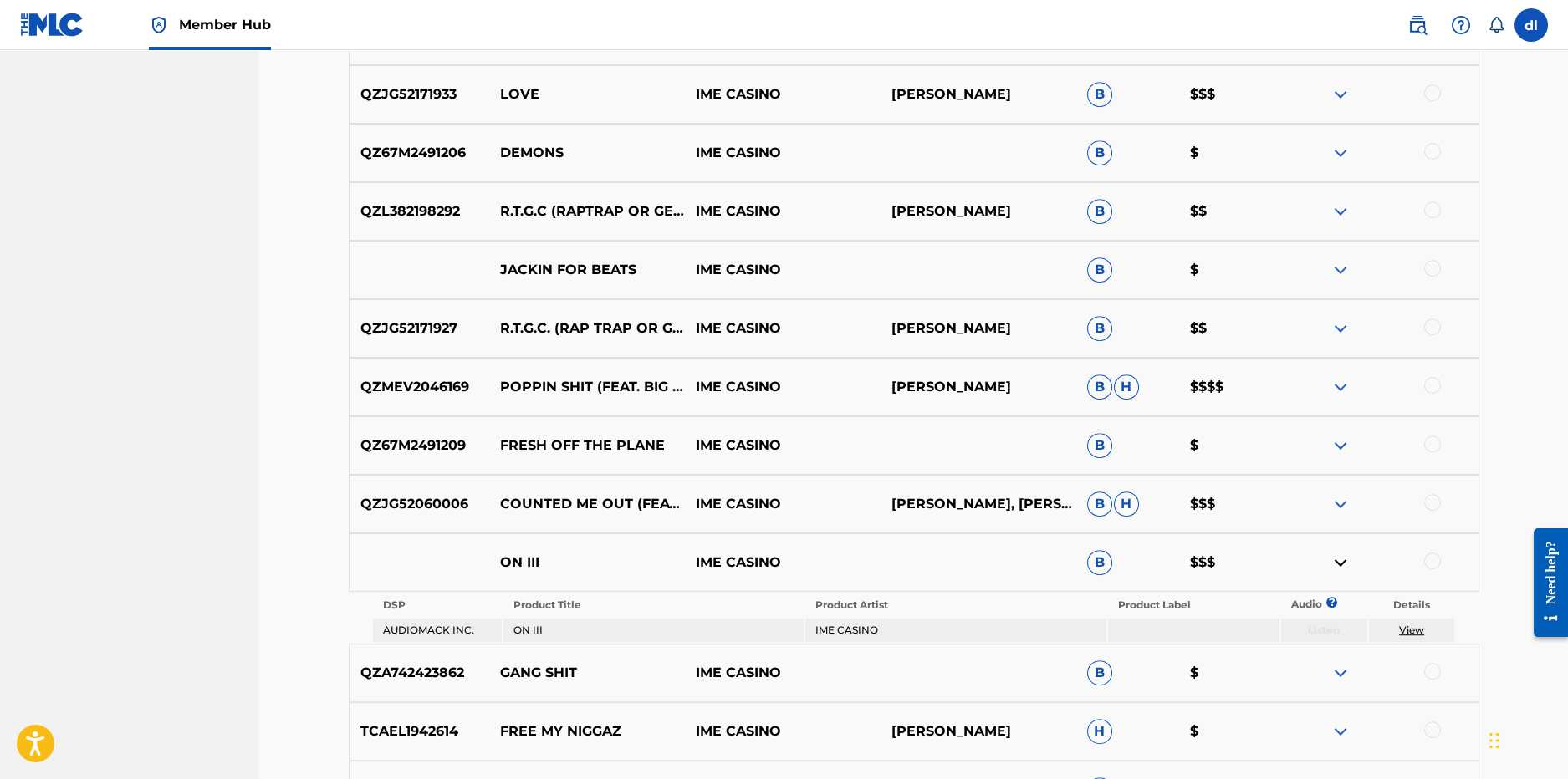
click at [1437, 561] on div at bounding box center [1432, 560] width 17 height 17
click at [1170, 657] on button "Match 1 Group" at bounding box center [1175, 642] width 185 height 42
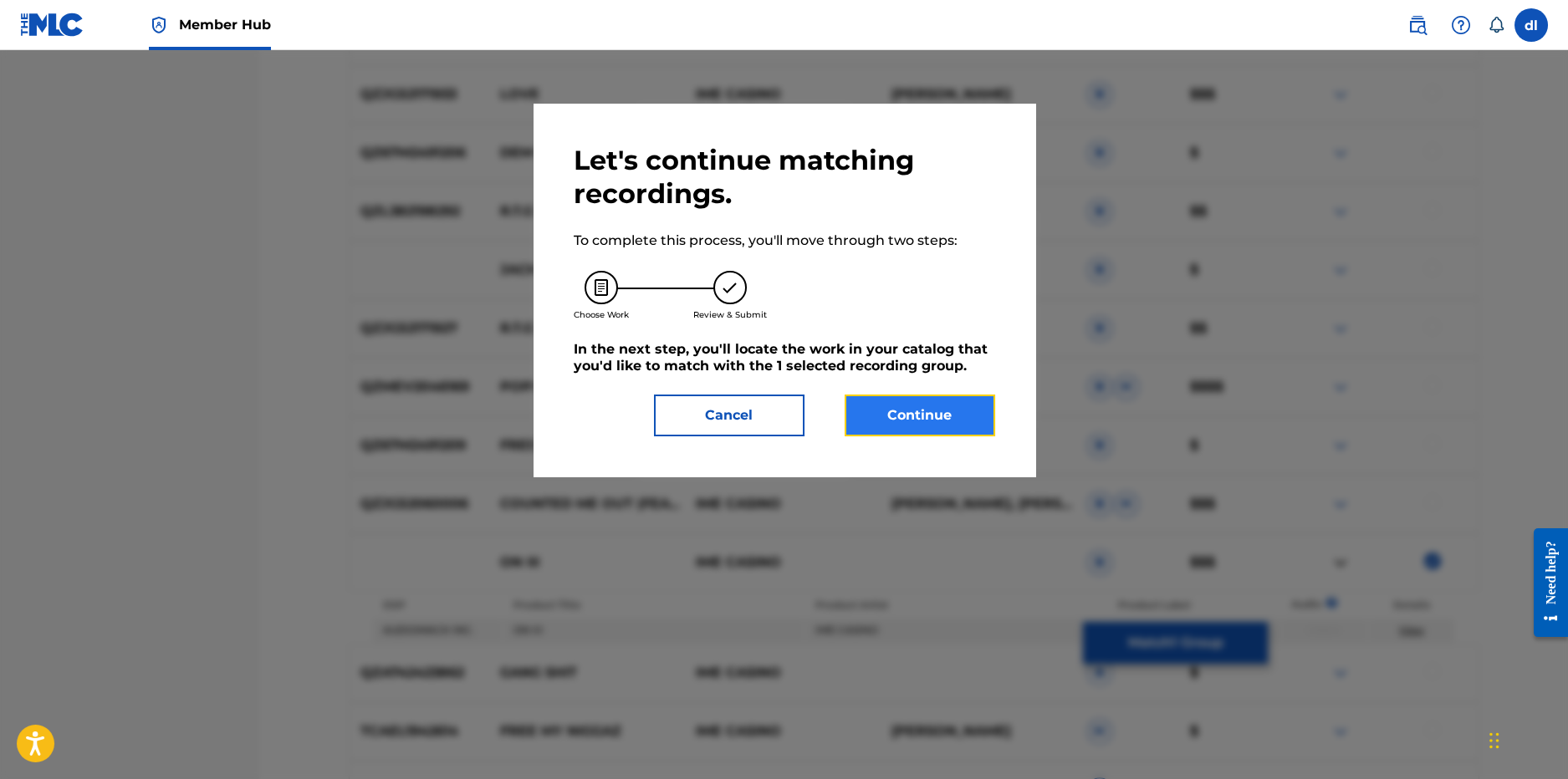
click at [892, 421] on button "Continue" at bounding box center [920, 415] width 150 height 42
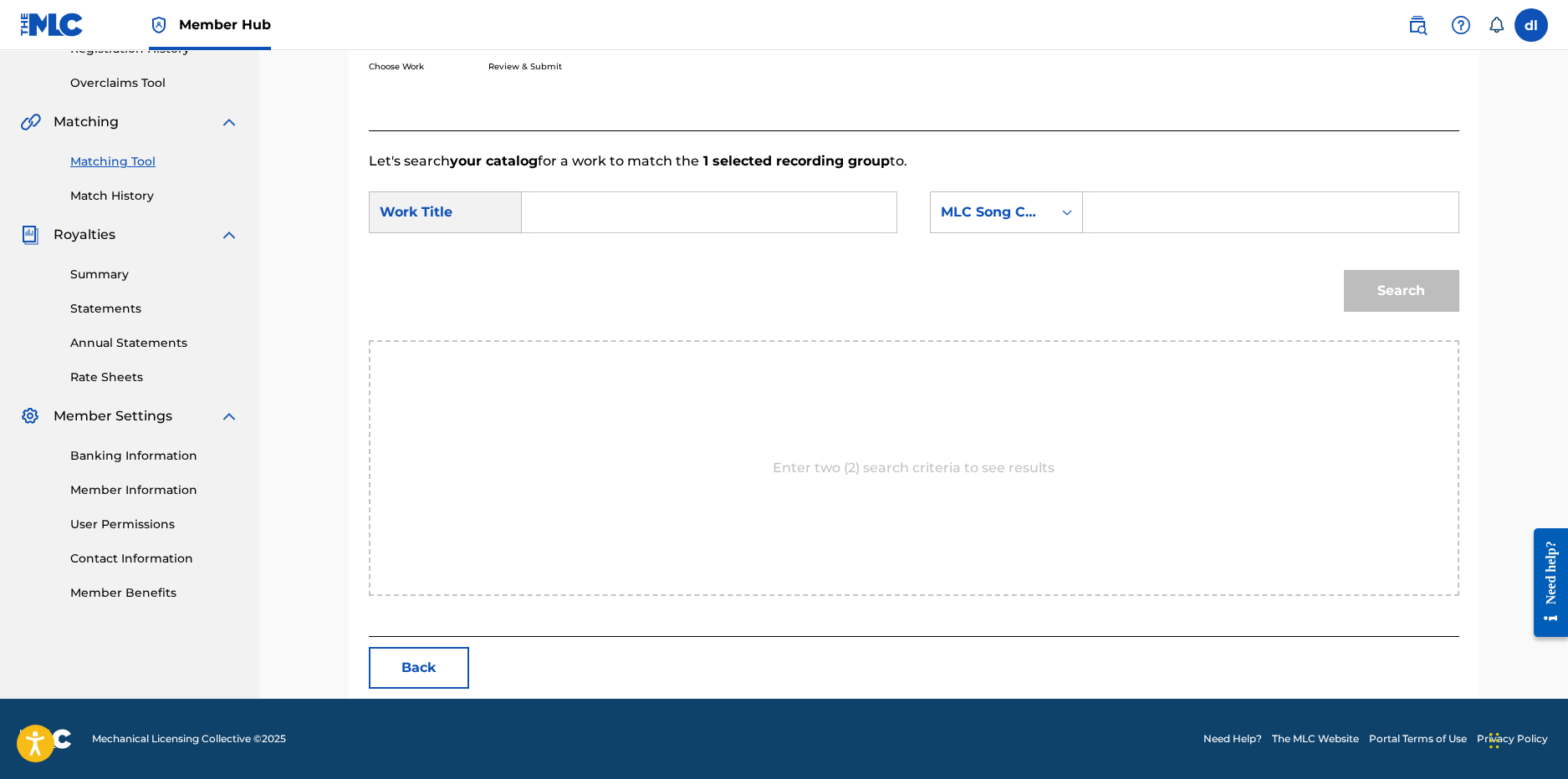
scroll to position [334, 0]
click at [589, 226] on input "Search Form" at bounding box center [709, 213] width 347 height 40
type input "on iii"
click at [613, 244] on div "on iii" at bounding box center [583, 251] width 95 height 30
click at [1023, 216] on div "MLC Song Code" at bounding box center [992, 213] width 102 height 20
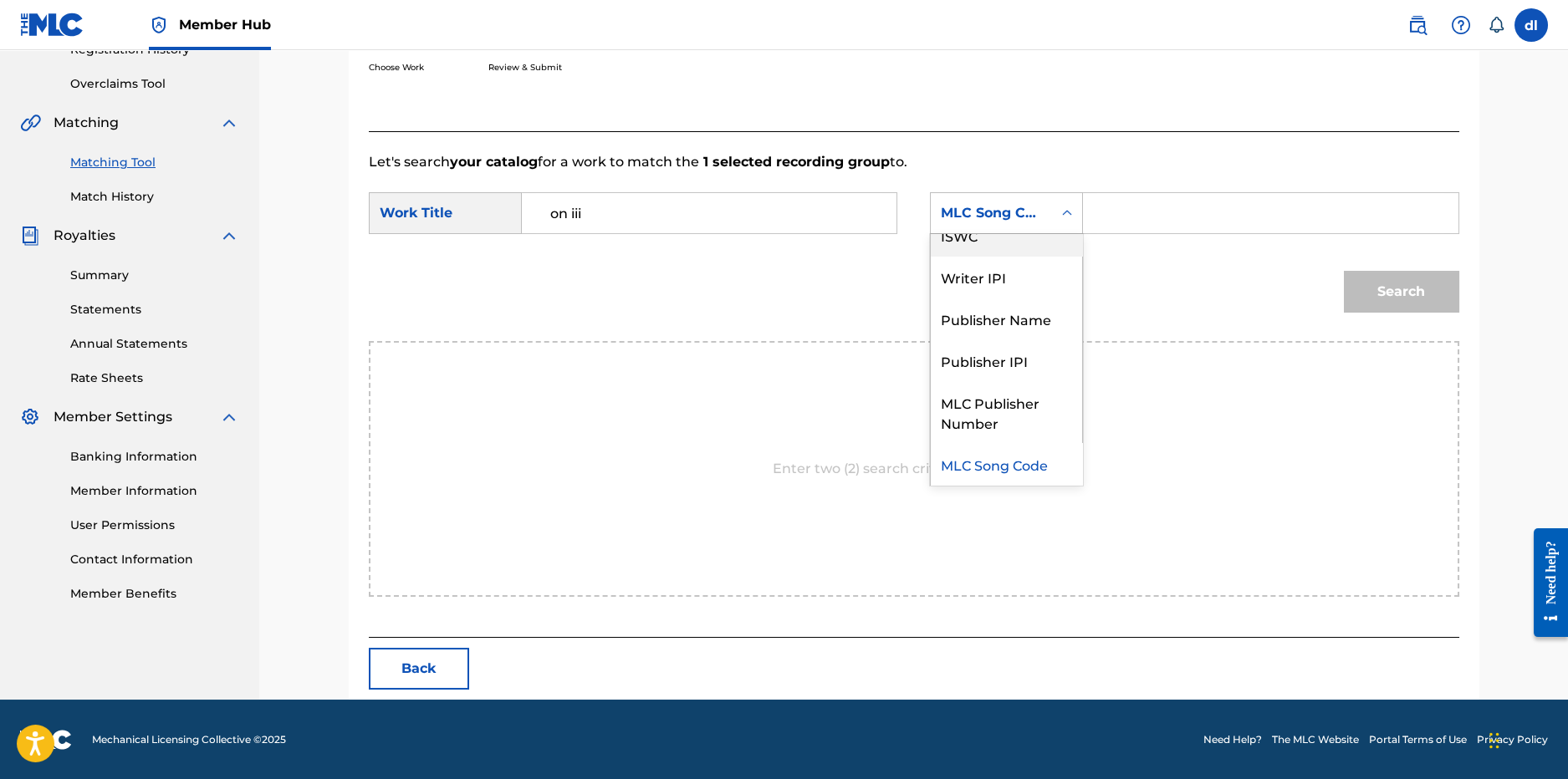
scroll to position [0, 0]
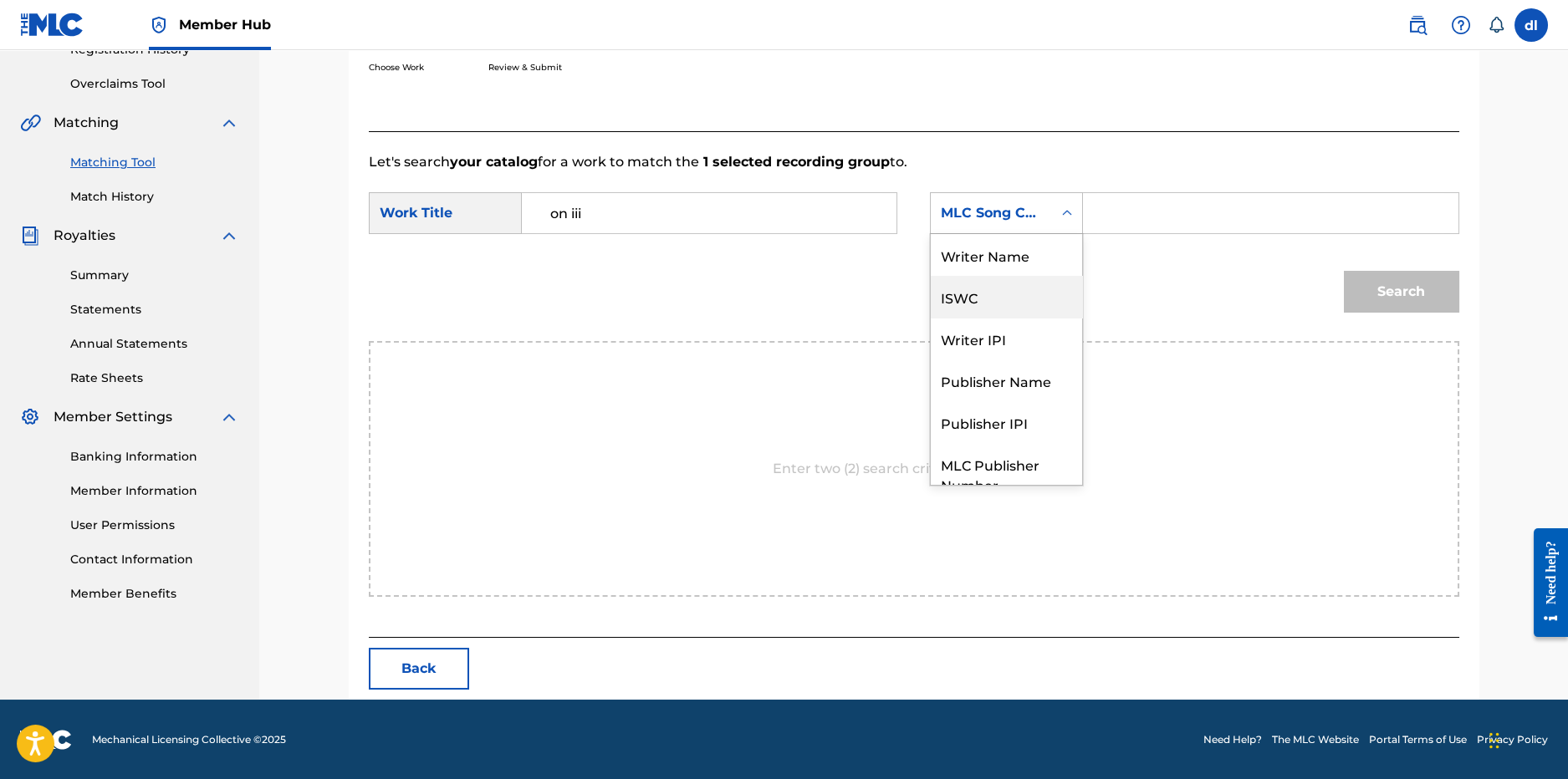
click at [1011, 259] on div "Writer Name" at bounding box center [1006, 255] width 151 height 42
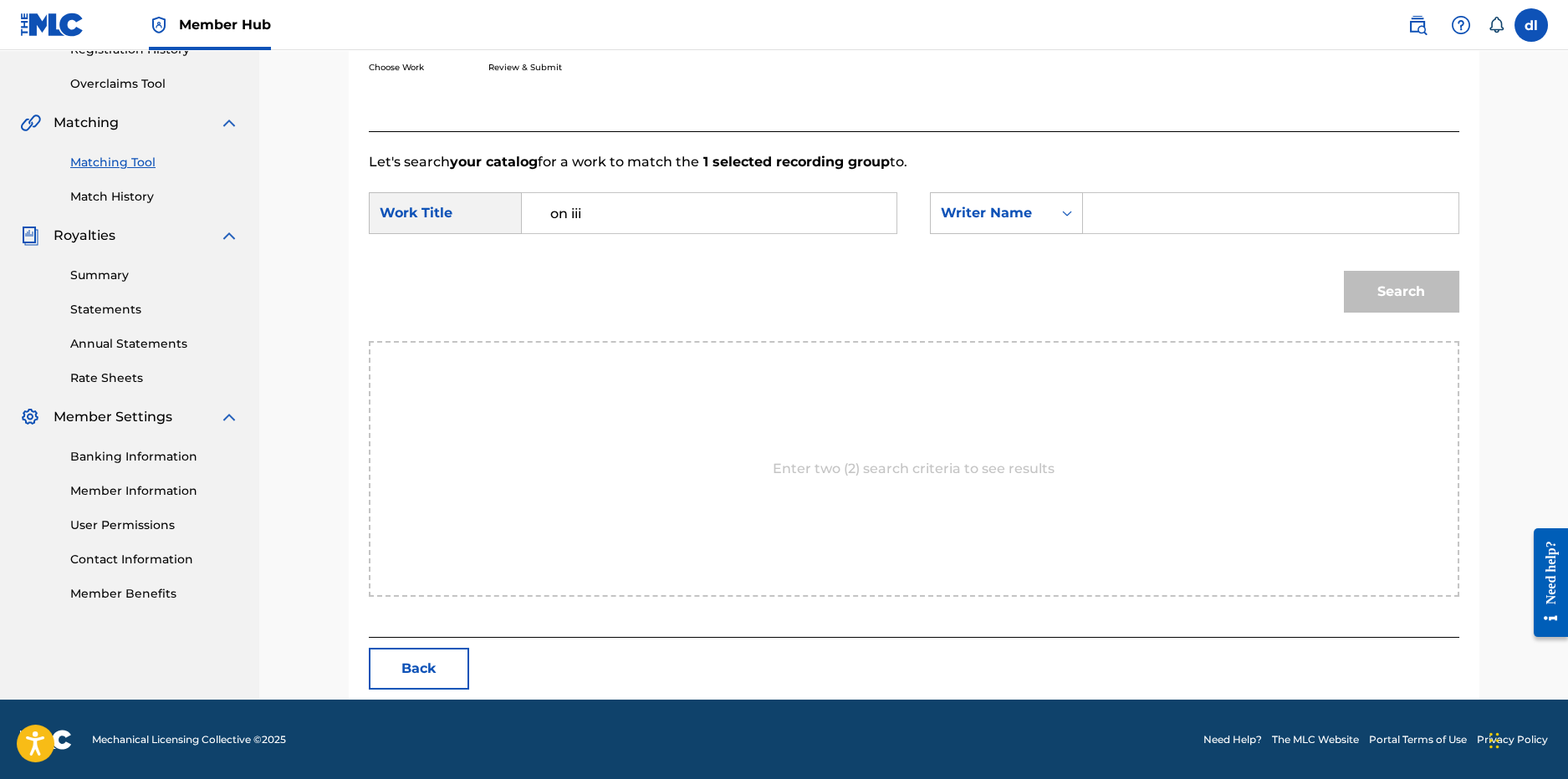
click at [1189, 220] on input "Search Form" at bounding box center [1270, 213] width 347 height 40
type input "derrion"
click at [1344, 271] on button "Search" at bounding box center [1402, 292] width 115 height 42
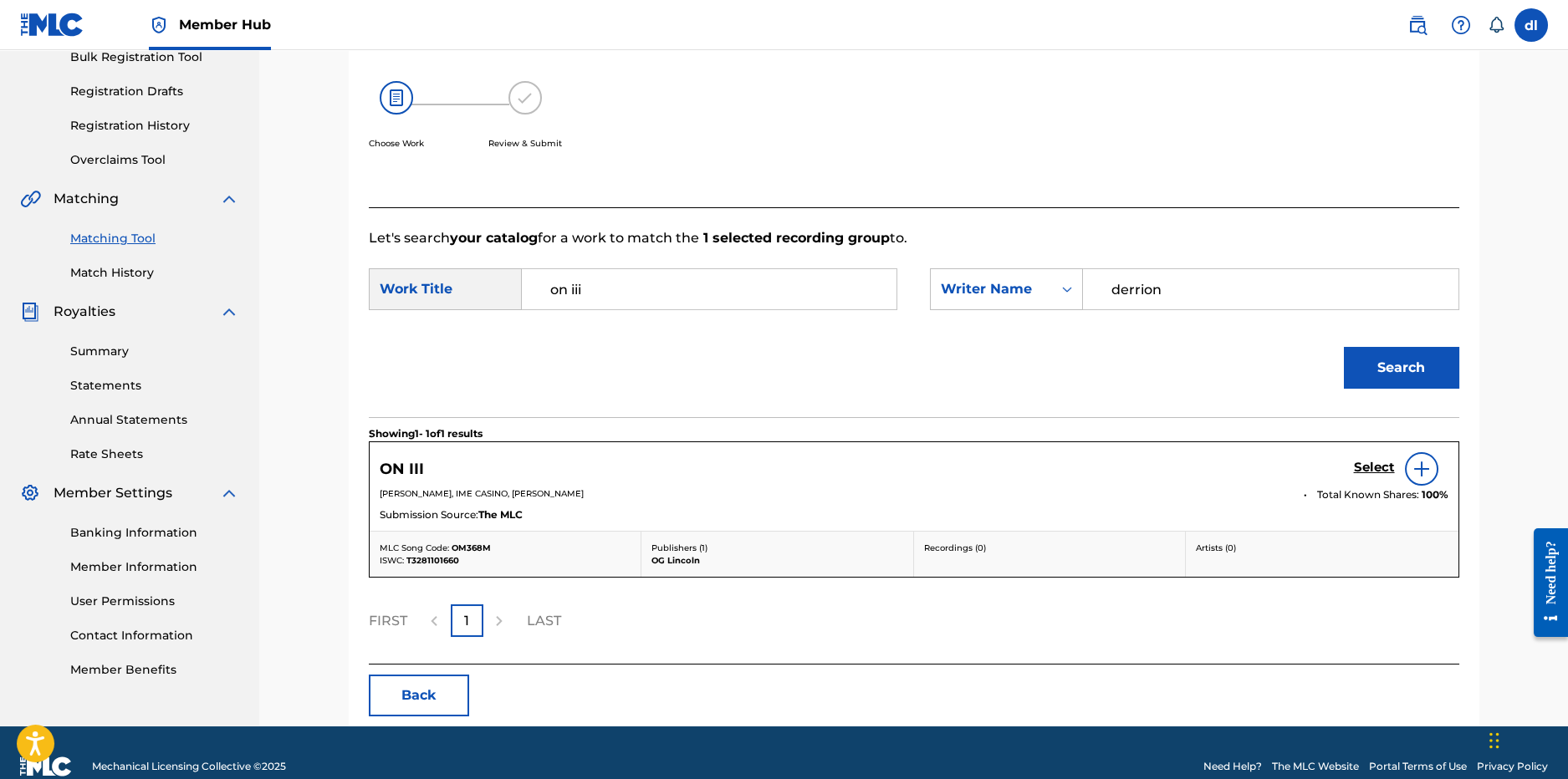
scroll to position [284, 0]
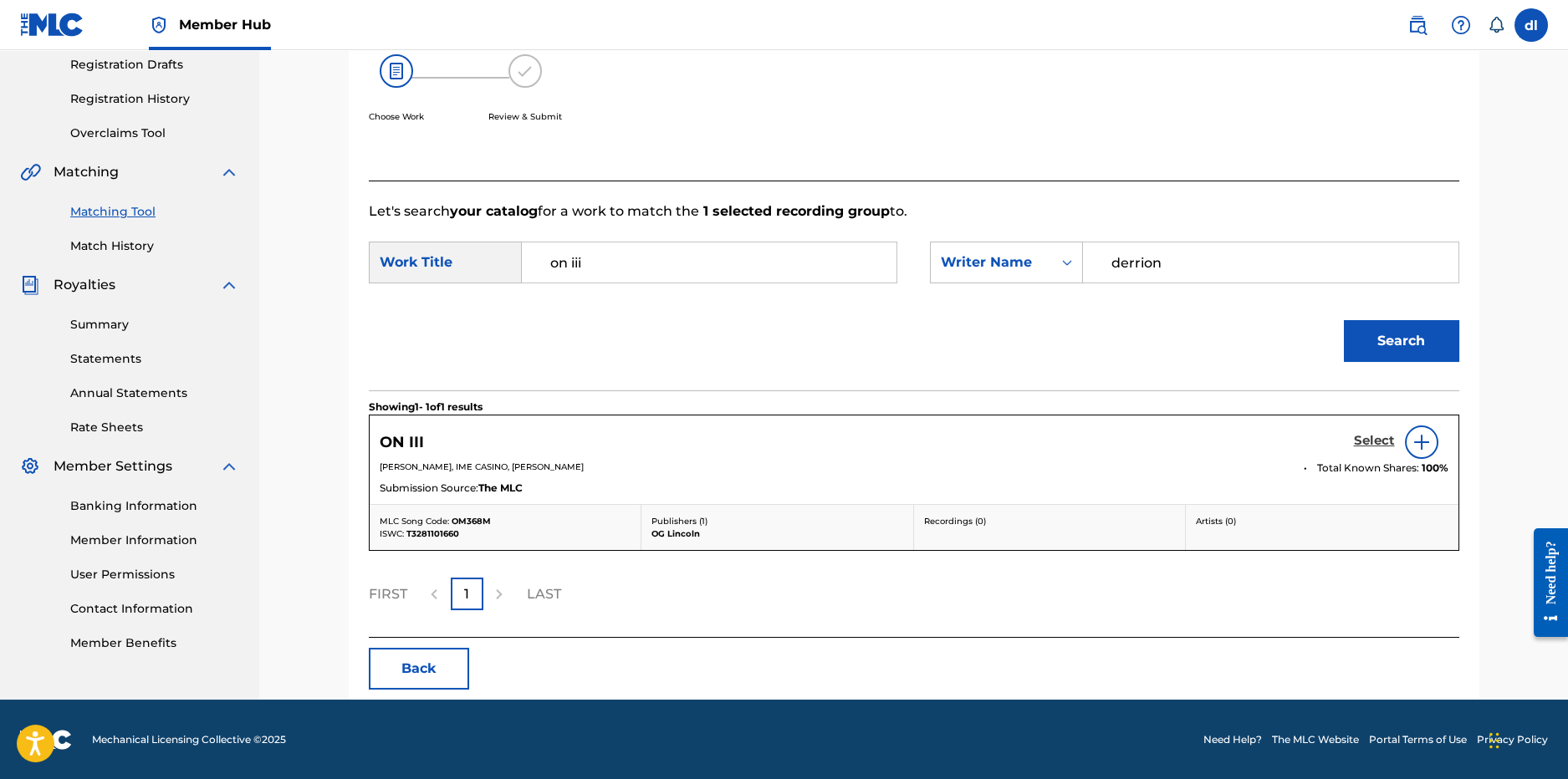
click at [1379, 434] on h5 "Select" at bounding box center [1375, 441] width 41 height 16
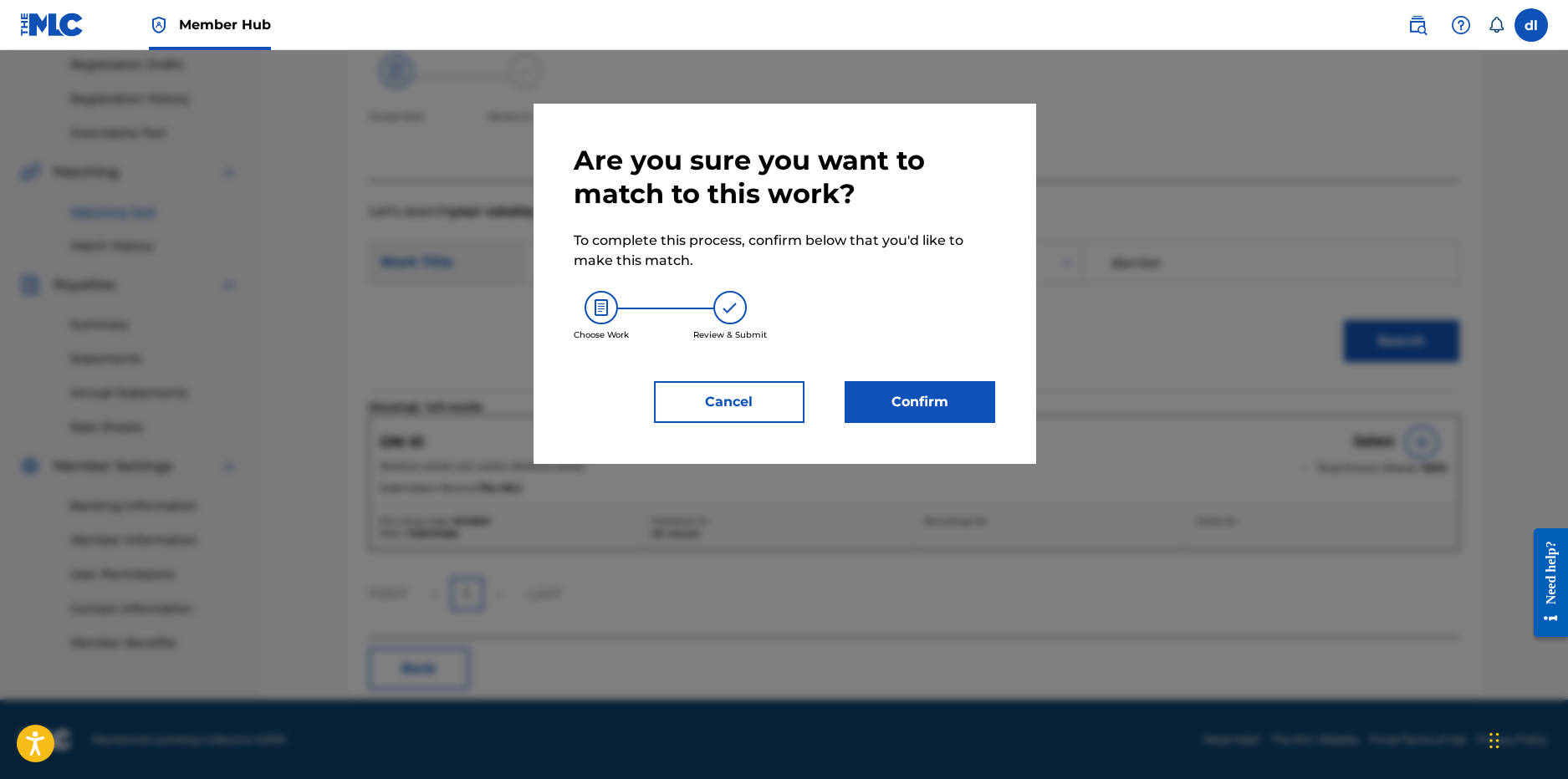
click at [919, 423] on div "Are you sure you want to match to this work? To complete this process, confirm …" at bounding box center [785, 283] width 502 height 359
click at [920, 400] on button "Confirm" at bounding box center [920, 402] width 150 height 42
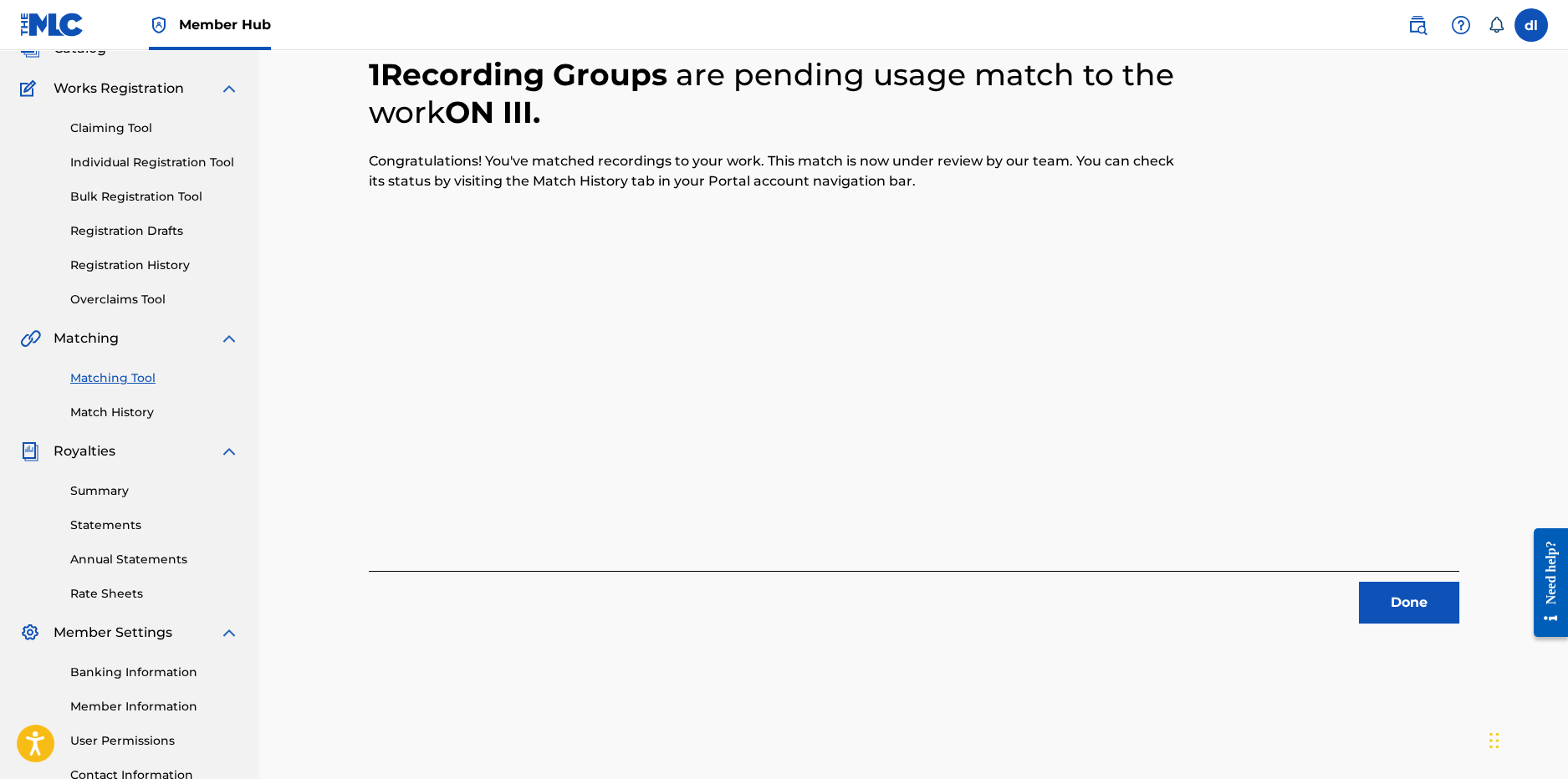
scroll to position [0, 0]
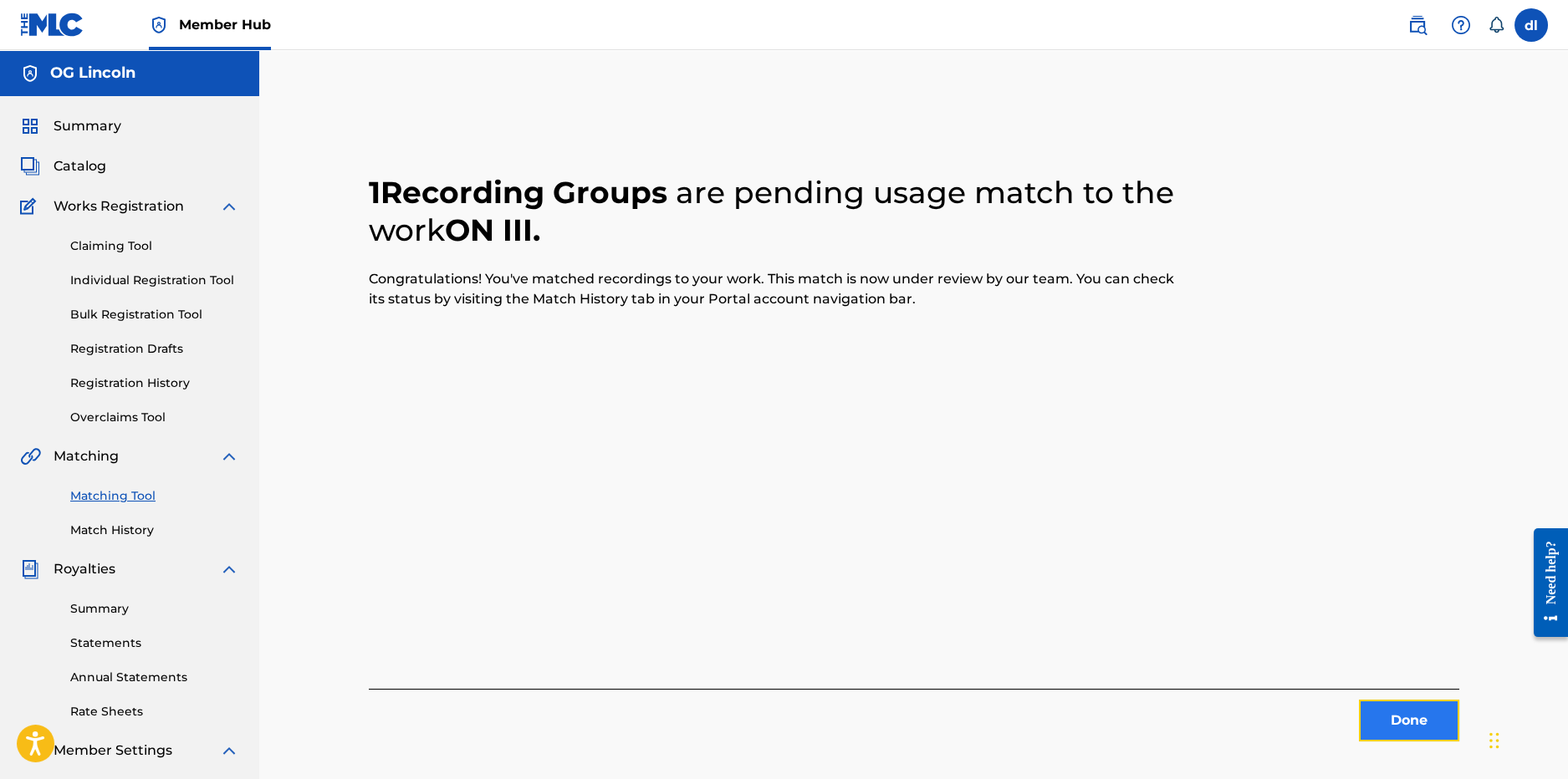
click at [1392, 720] on button "Done" at bounding box center [1409, 720] width 101 height 42
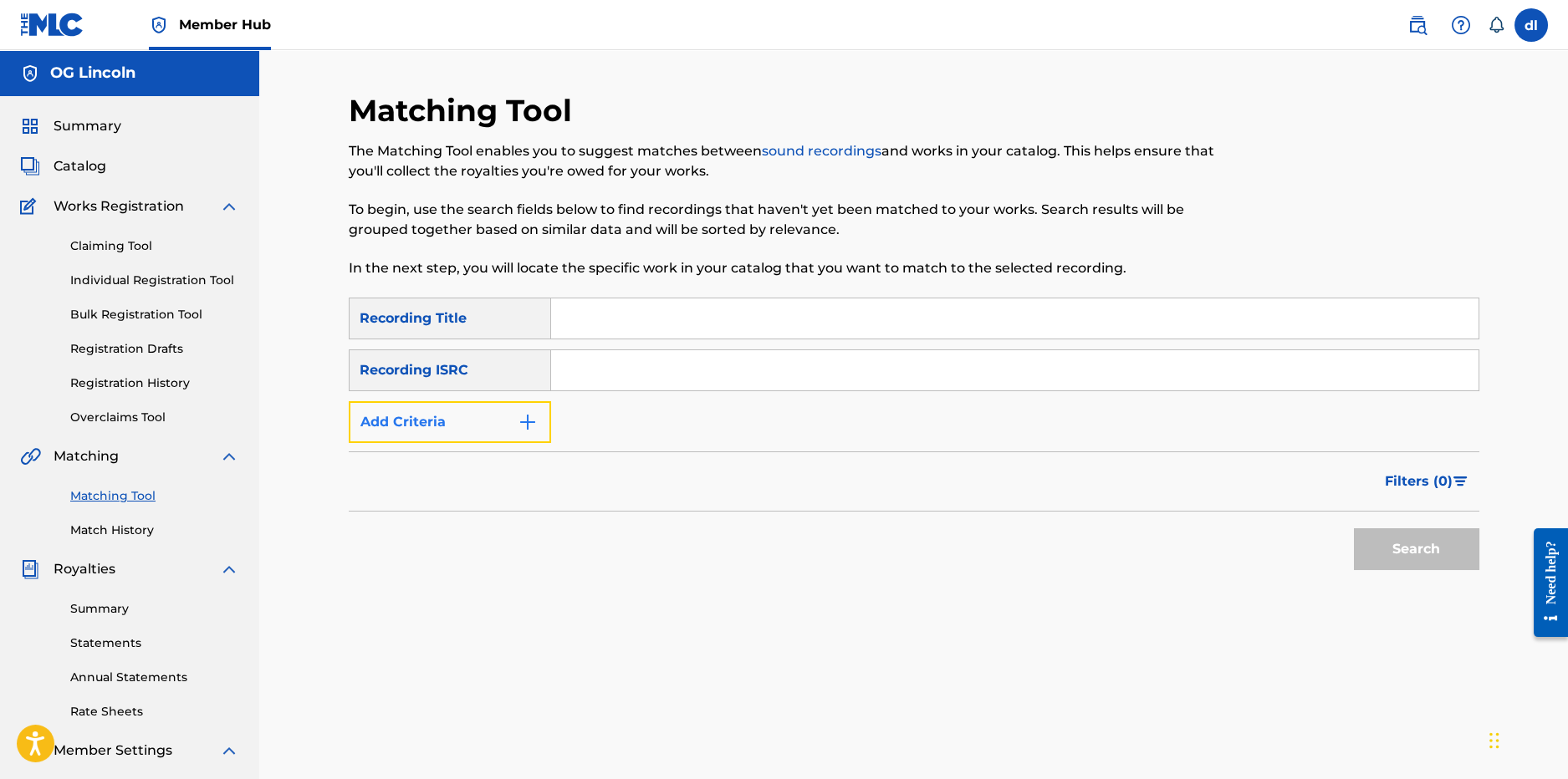
click at [486, 420] on button "Add Criteria" at bounding box center [449, 422] width 202 height 42
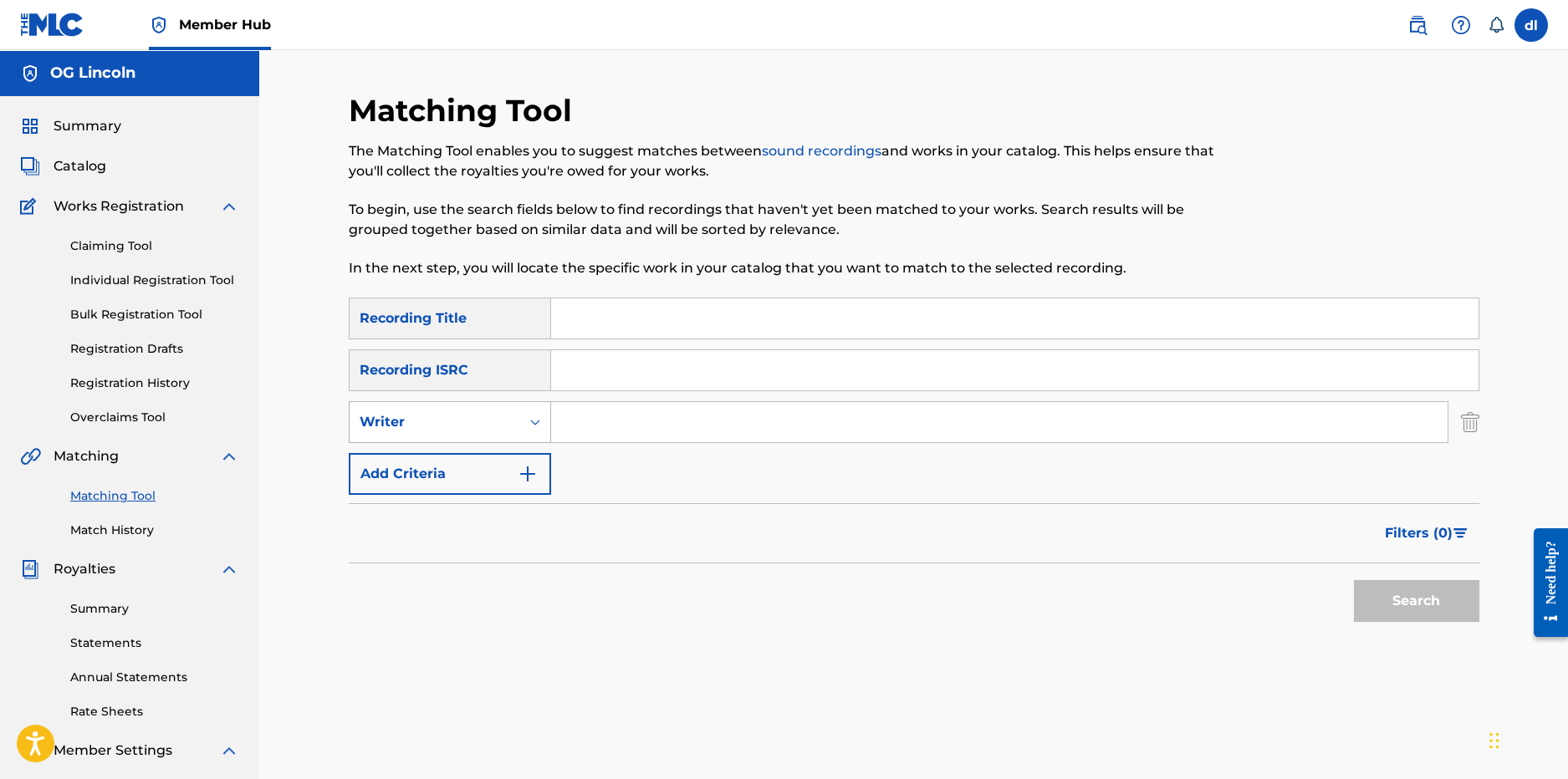
click at [485, 430] on div "Writer" at bounding box center [434, 422] width 150 height 20
click at [488, 457] on div "Recording Artist" at bounding box center [450, 464] width 201 height 42
click at [586, 410] on input "Search Form" at bounding box center [1000, 422] width 896 height 40
click at [1354, 581] on button "Search" at bounding box center [1417, 601] width 126 height 42
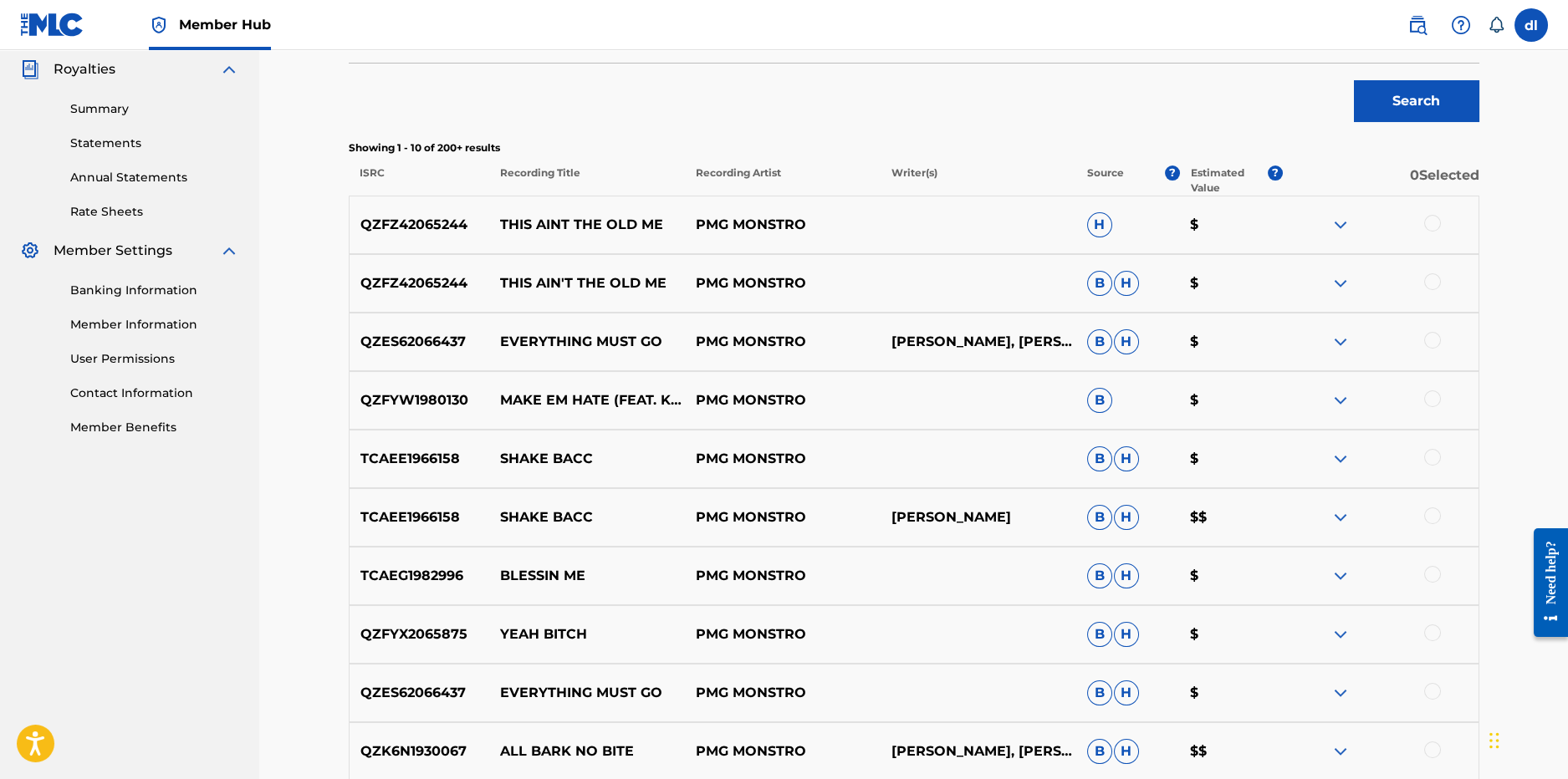
scroll to position [502, 0]
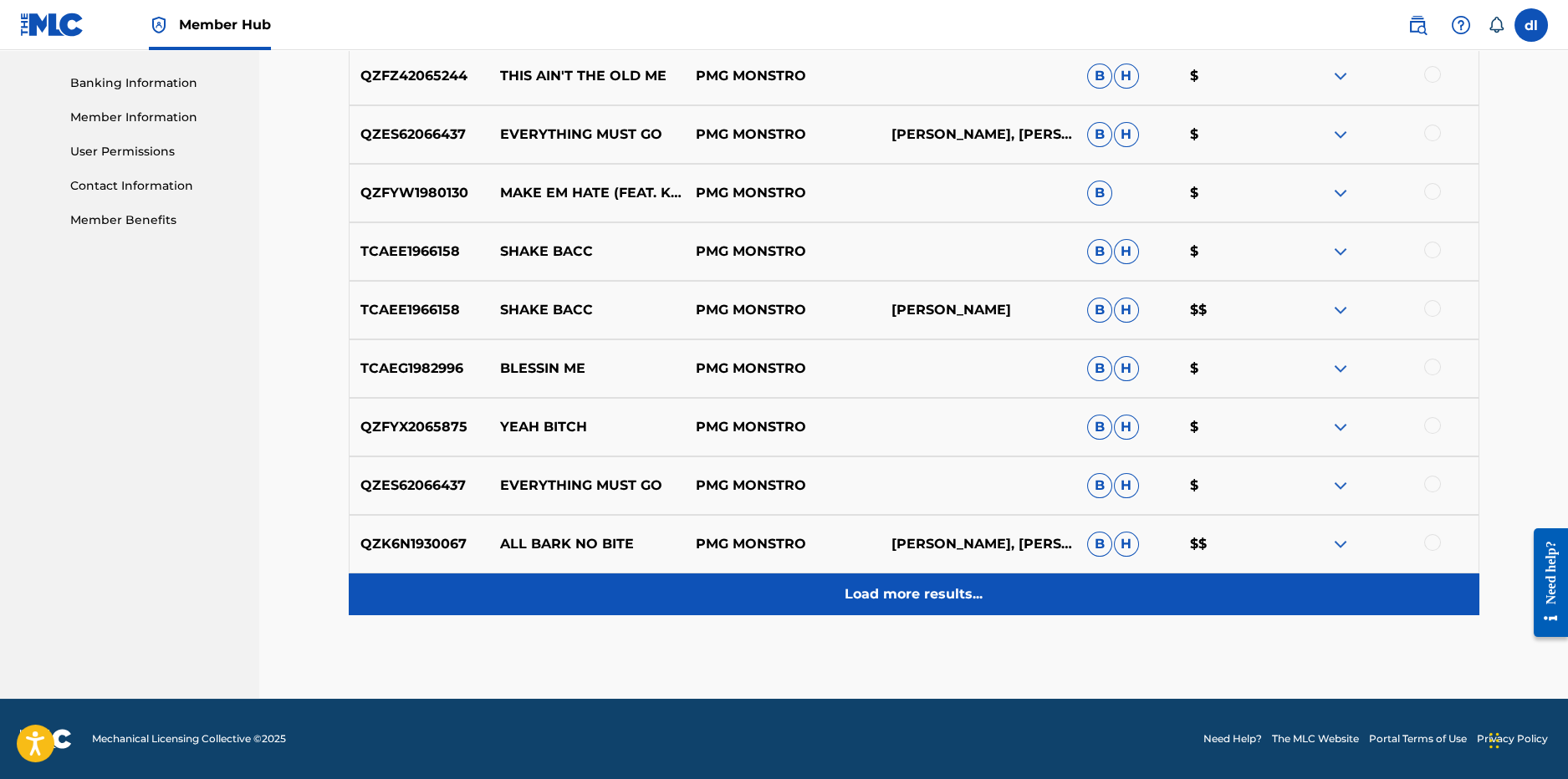
click at [845, 592] on p "Load more results..." at bounding box center [913, 594] width 138 height 20
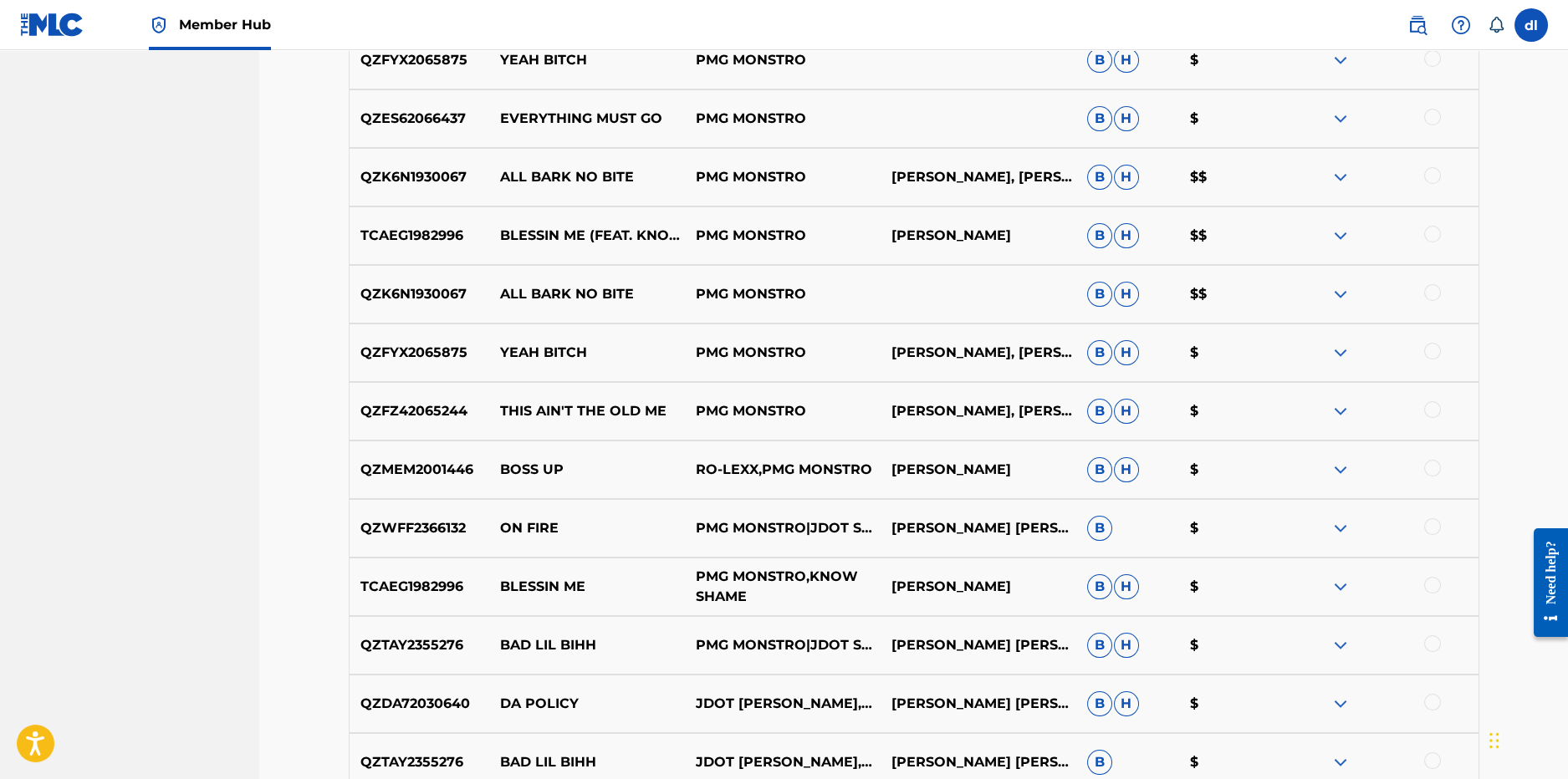
scroll to position [1125, 0]
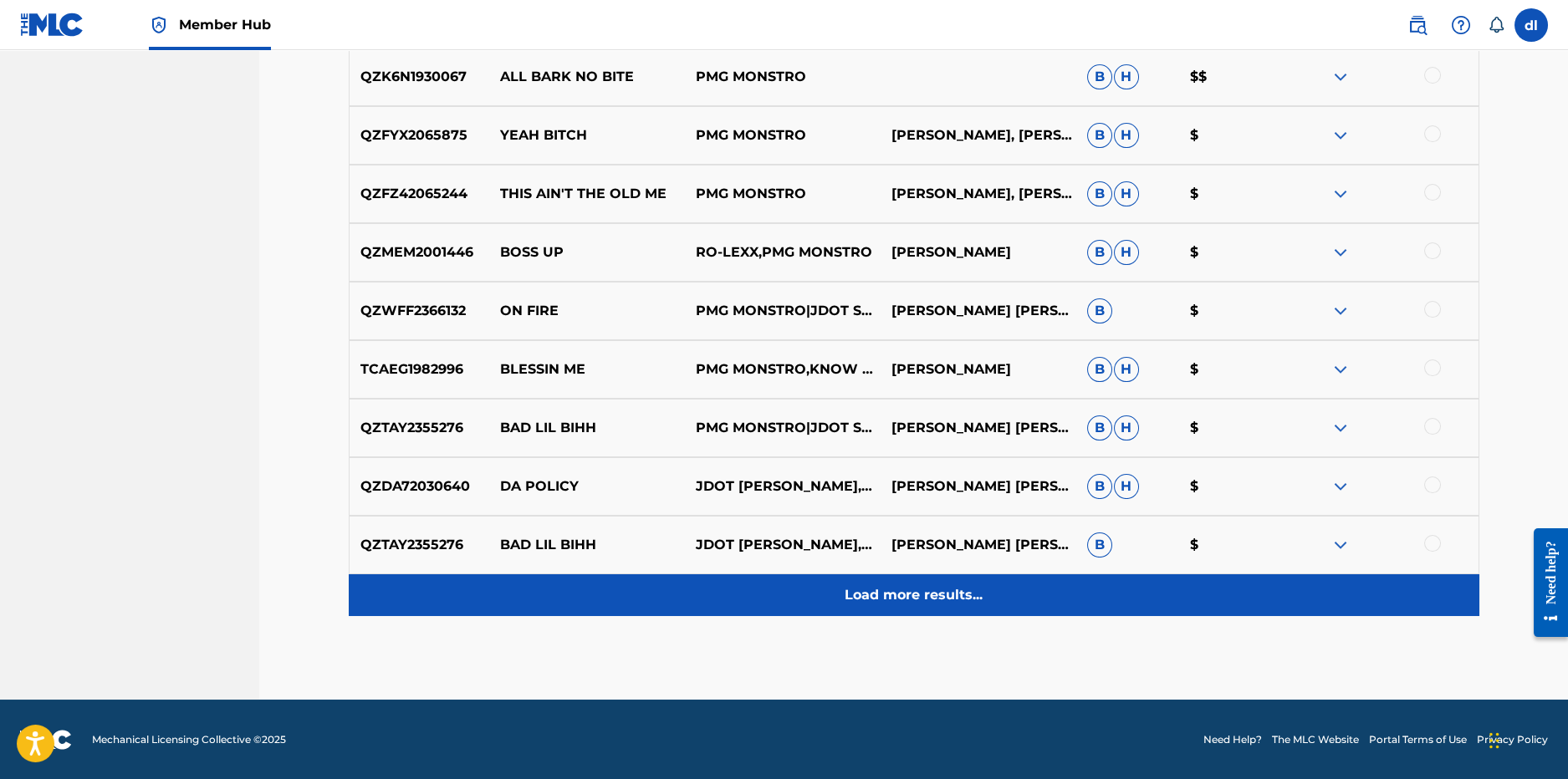
click at [761, 600] on div "Load more results..." at bounding box center [914, 595] width 1131 height 42
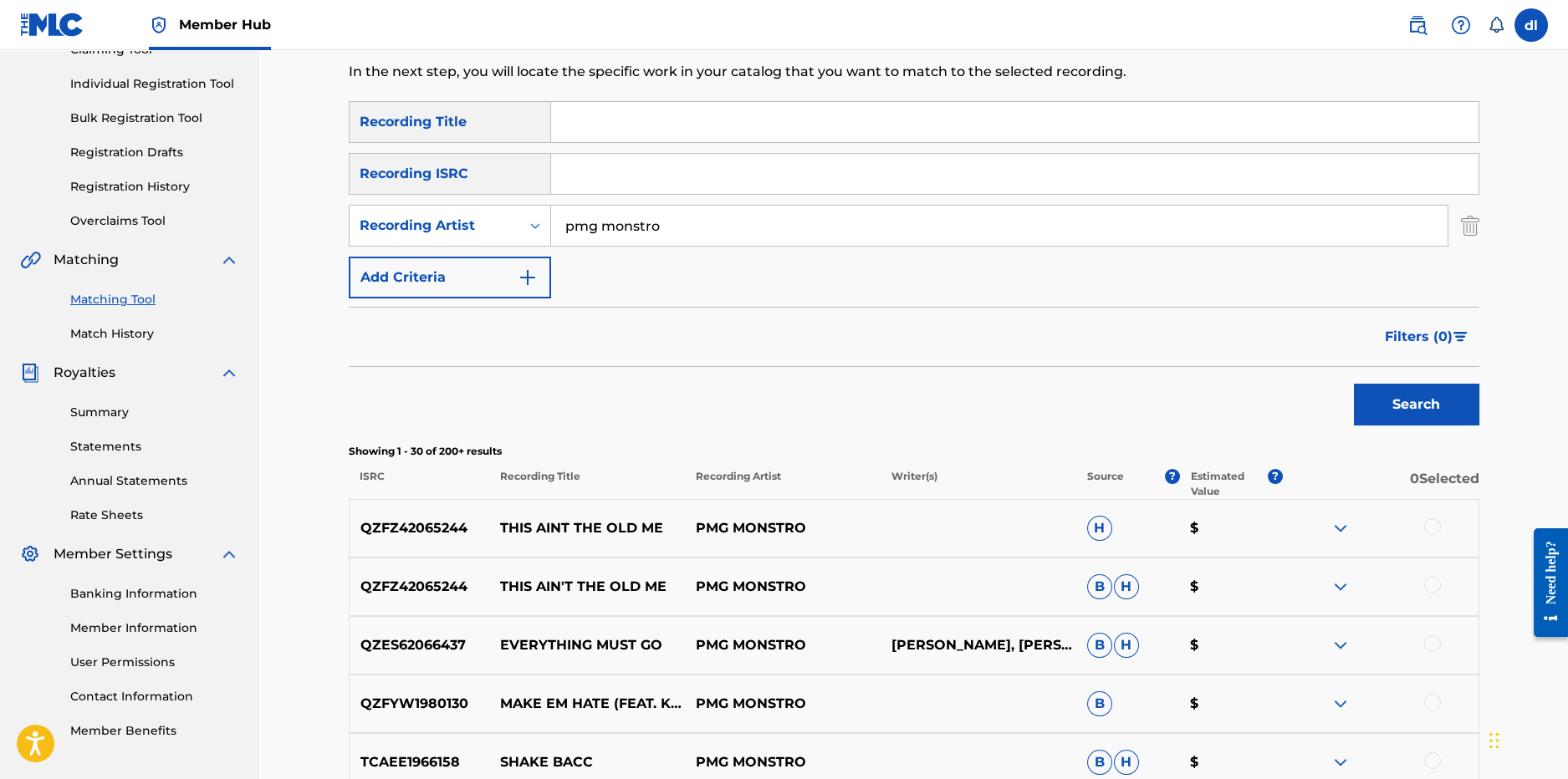
scroll to position [38, 0]
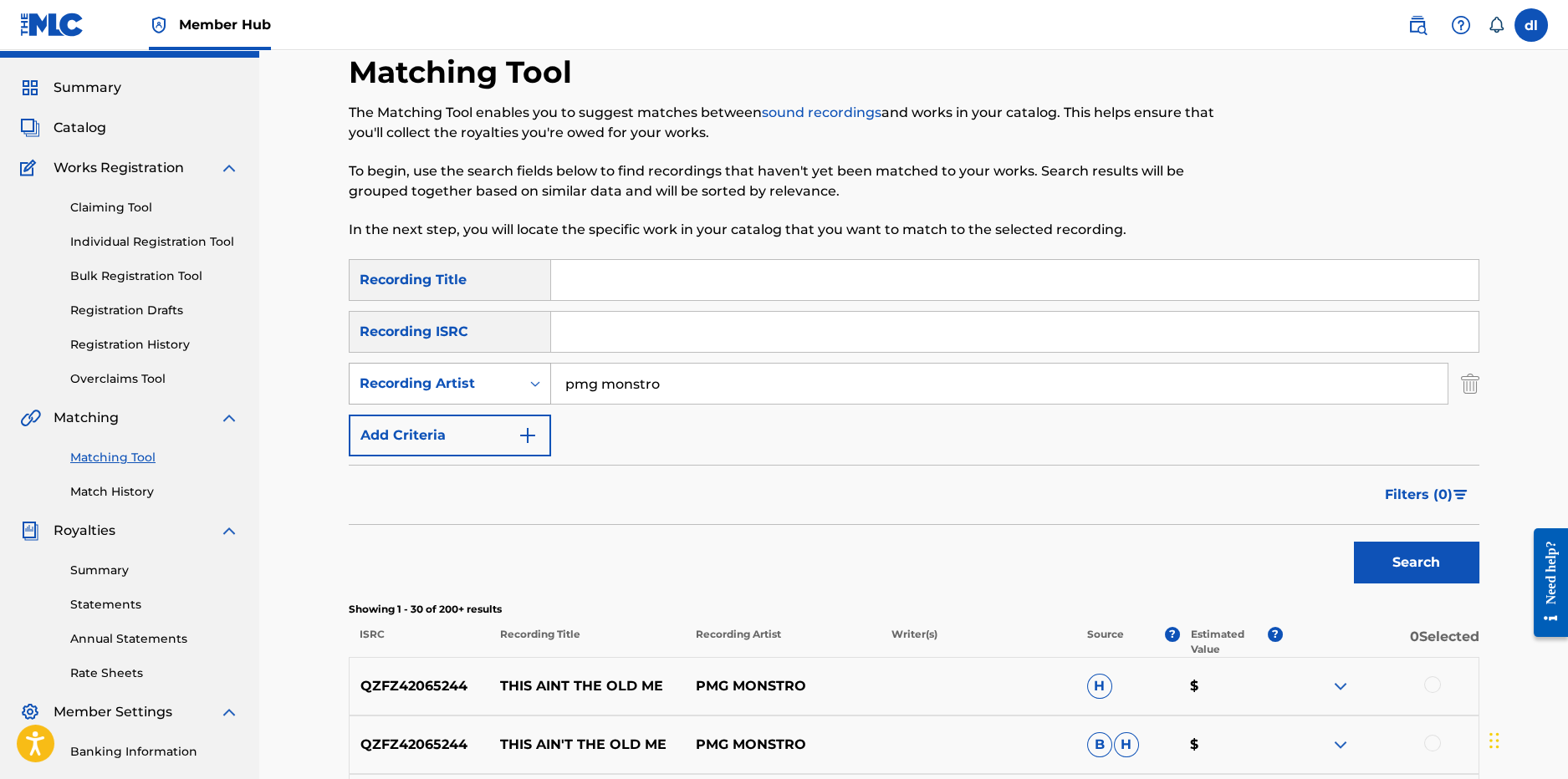
drag, startPoint x: 681, startPoint y: 380, endPoint x: 458, endPoint y: 365, distance: 223.5
click at [457, 366] on div "SearchWithCriteriae36b1e36-e847-42b5-8e69-ee0c4a8c663d Recording Artist pmg mon…" at bounding box center [914, 384] width 1131 height 42
click at [1354, 542] on button "Search" at bounding box center [1417, 562] width 126 height 42
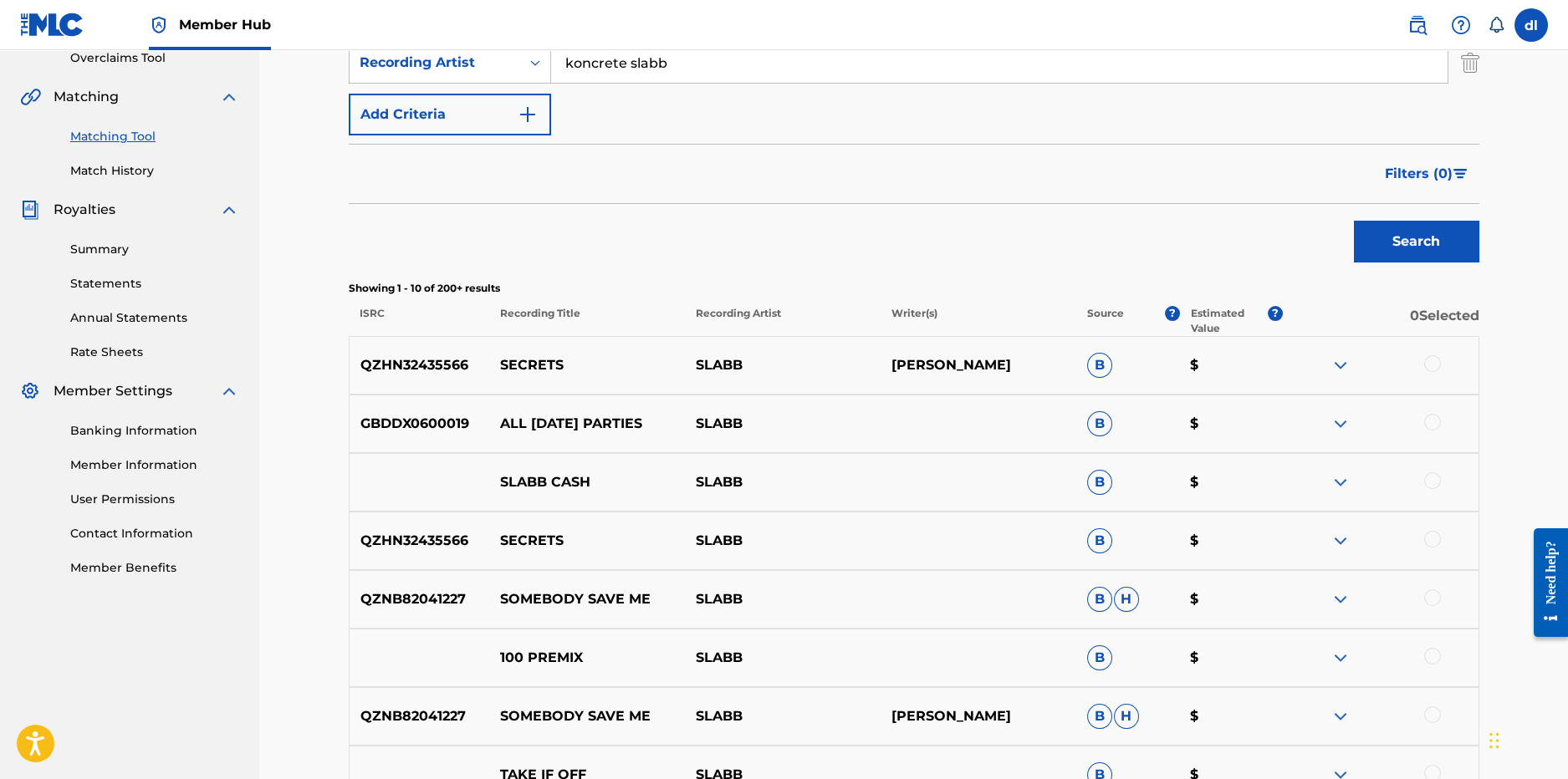
scroll to position [121, 0]
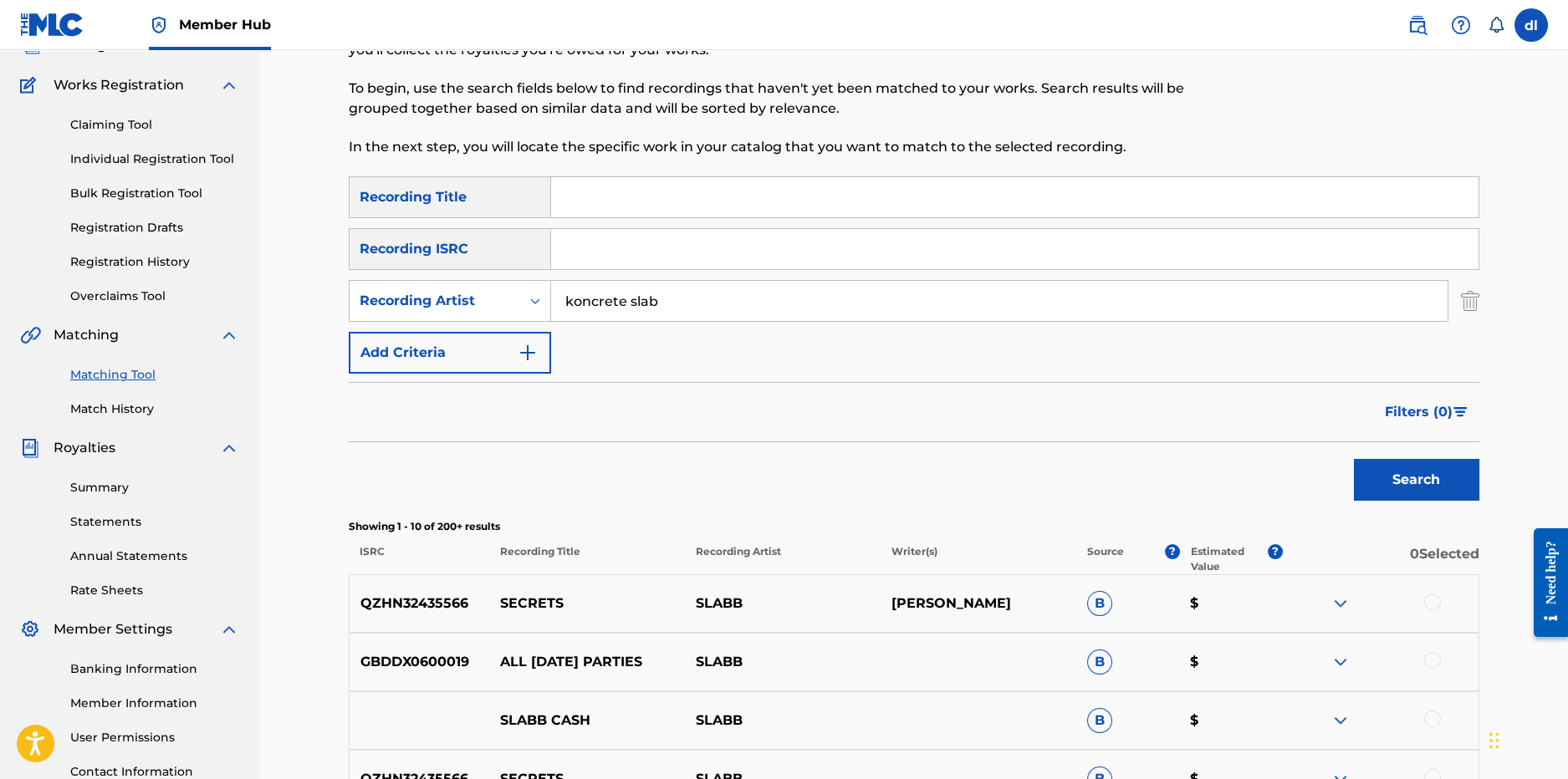
click at [1354, 459] on button "Search" at bounding box center [1417, 479] width 126 height 42
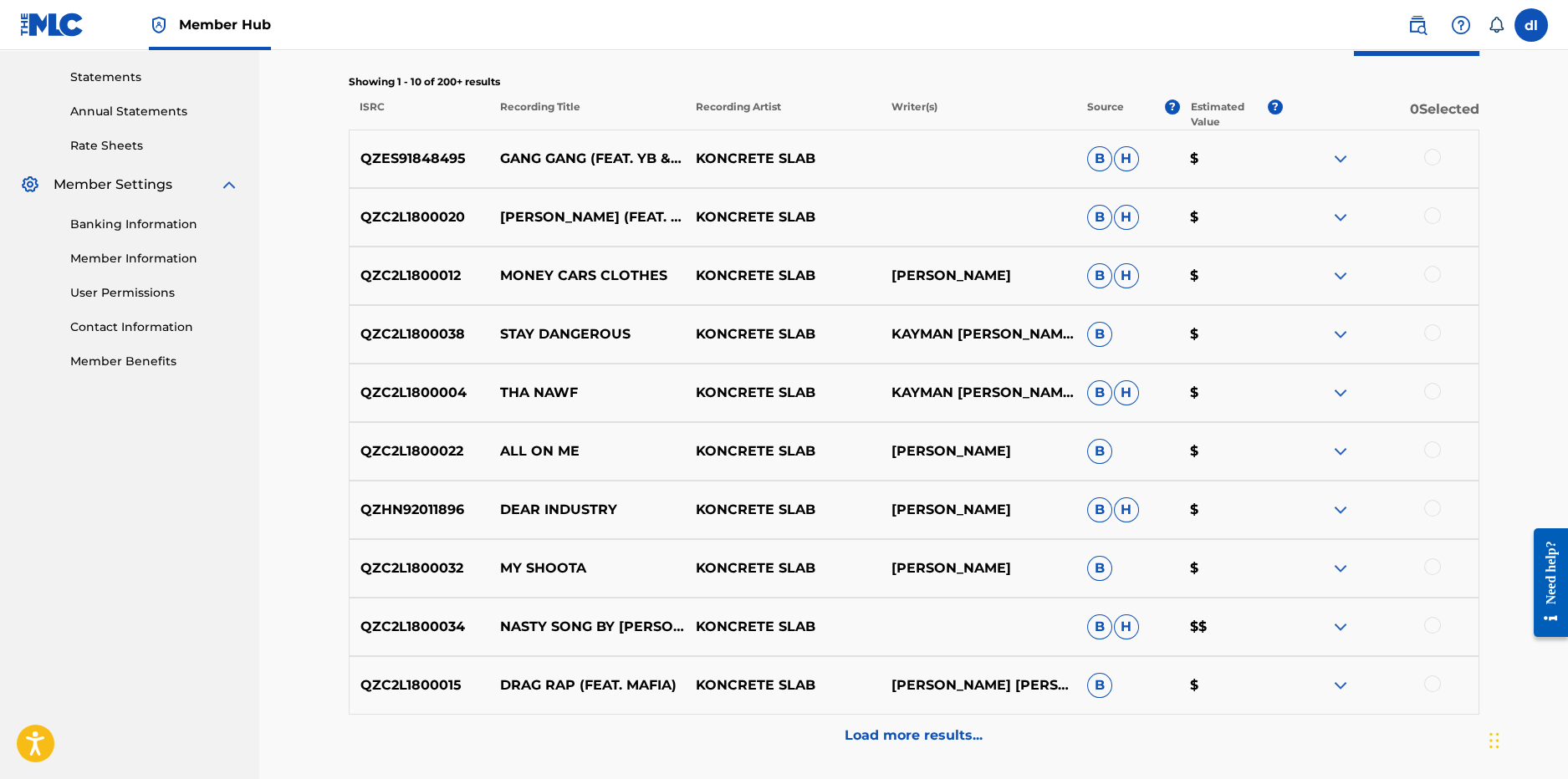
scroll to position [707, 0]
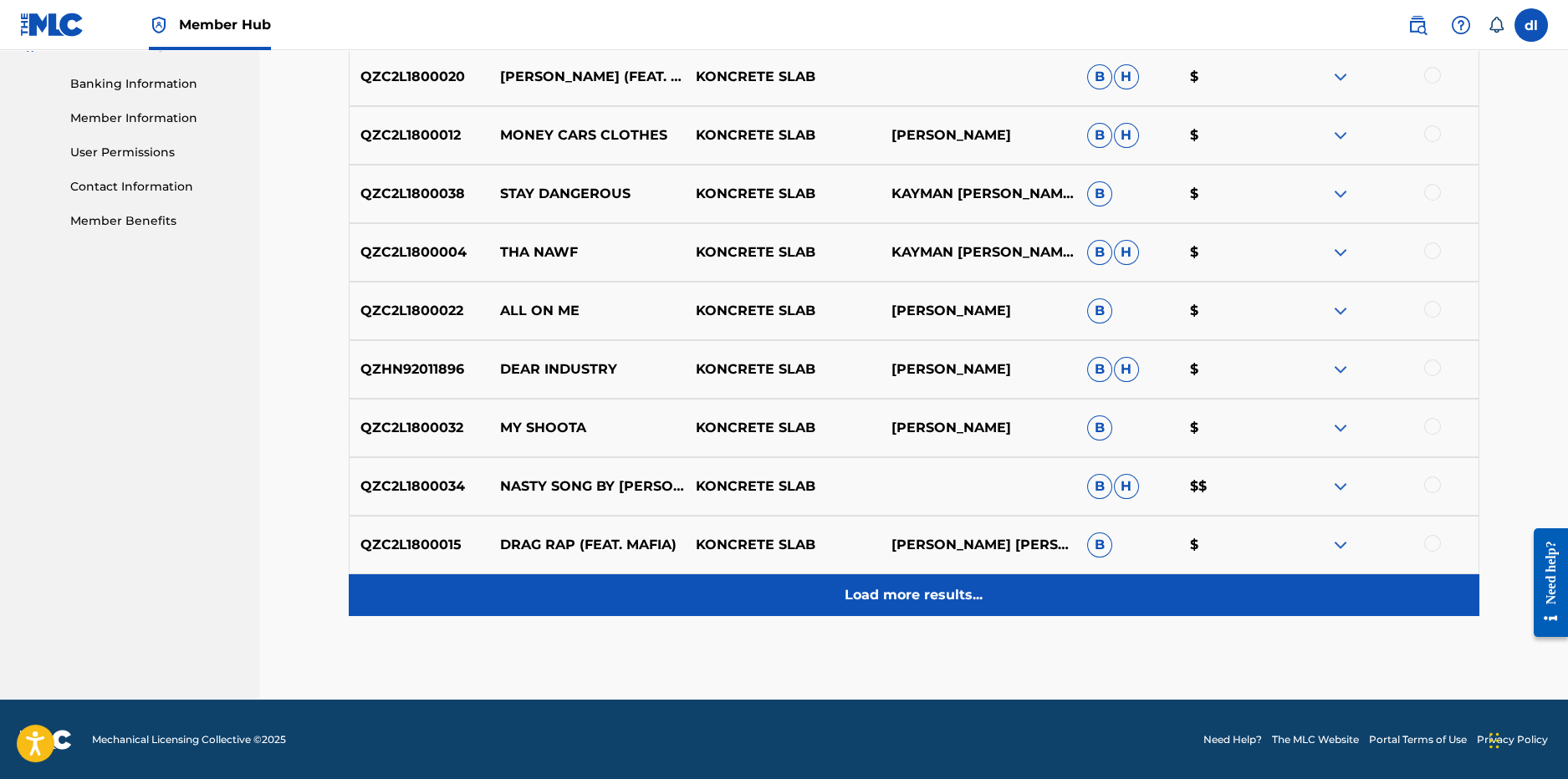
click at [791, 600] on div "Load more results..." at bounding box center [914, 595] width 1131 height 42
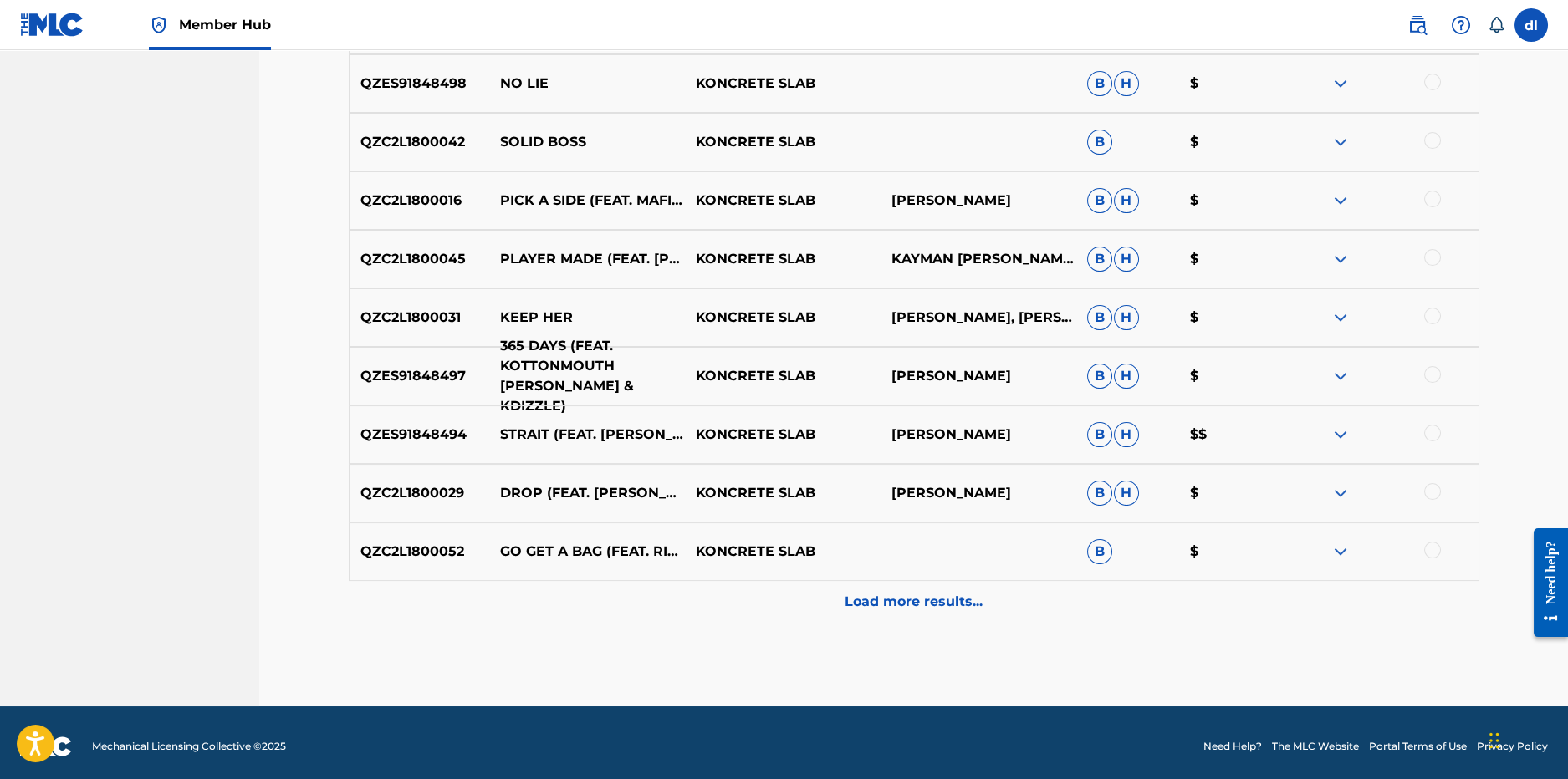
scroll to position [1292, 0]
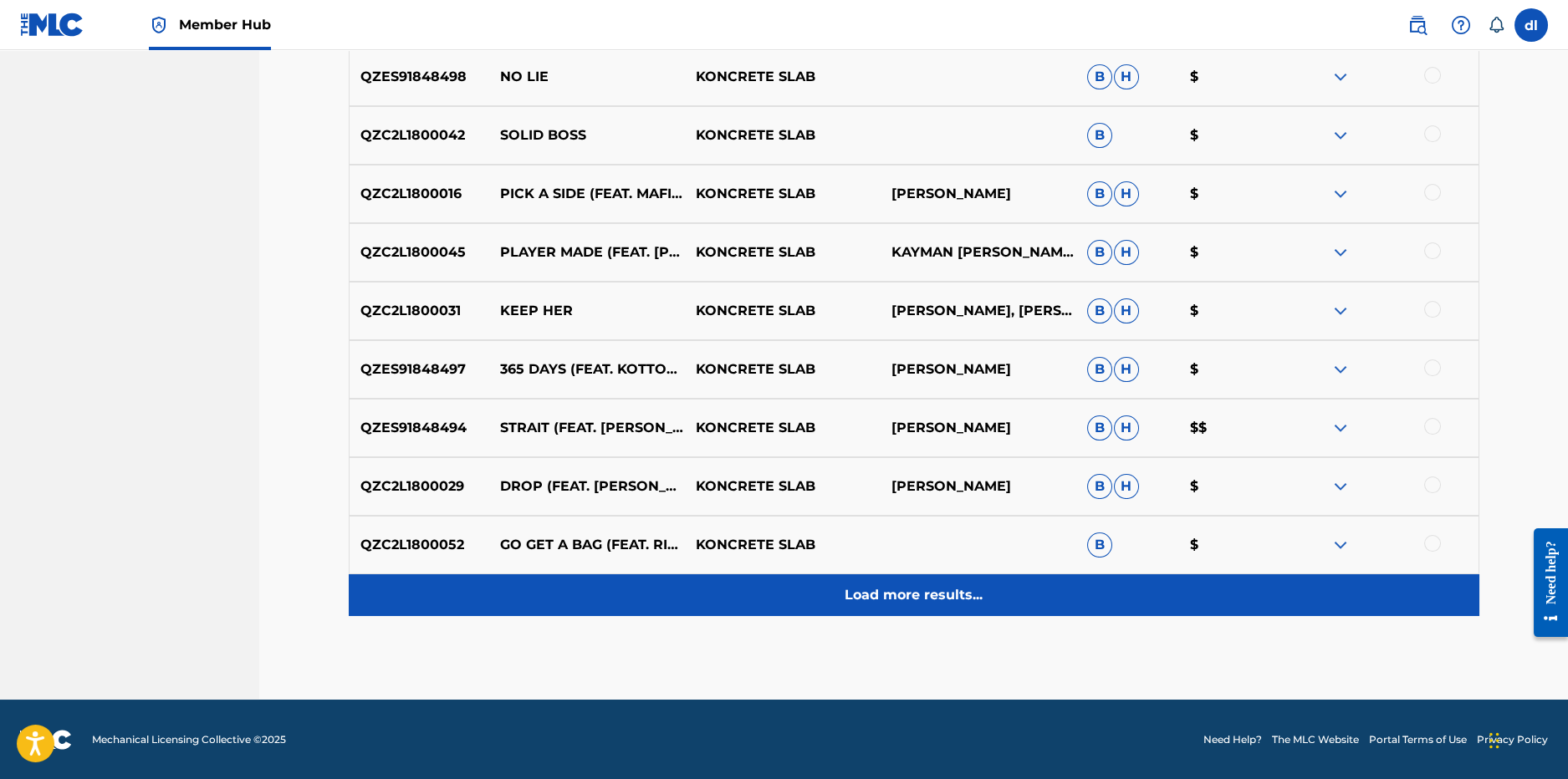
click at [691, 600] on div "Load more results..." at bounding box center [914, 595] width 1131 height 42
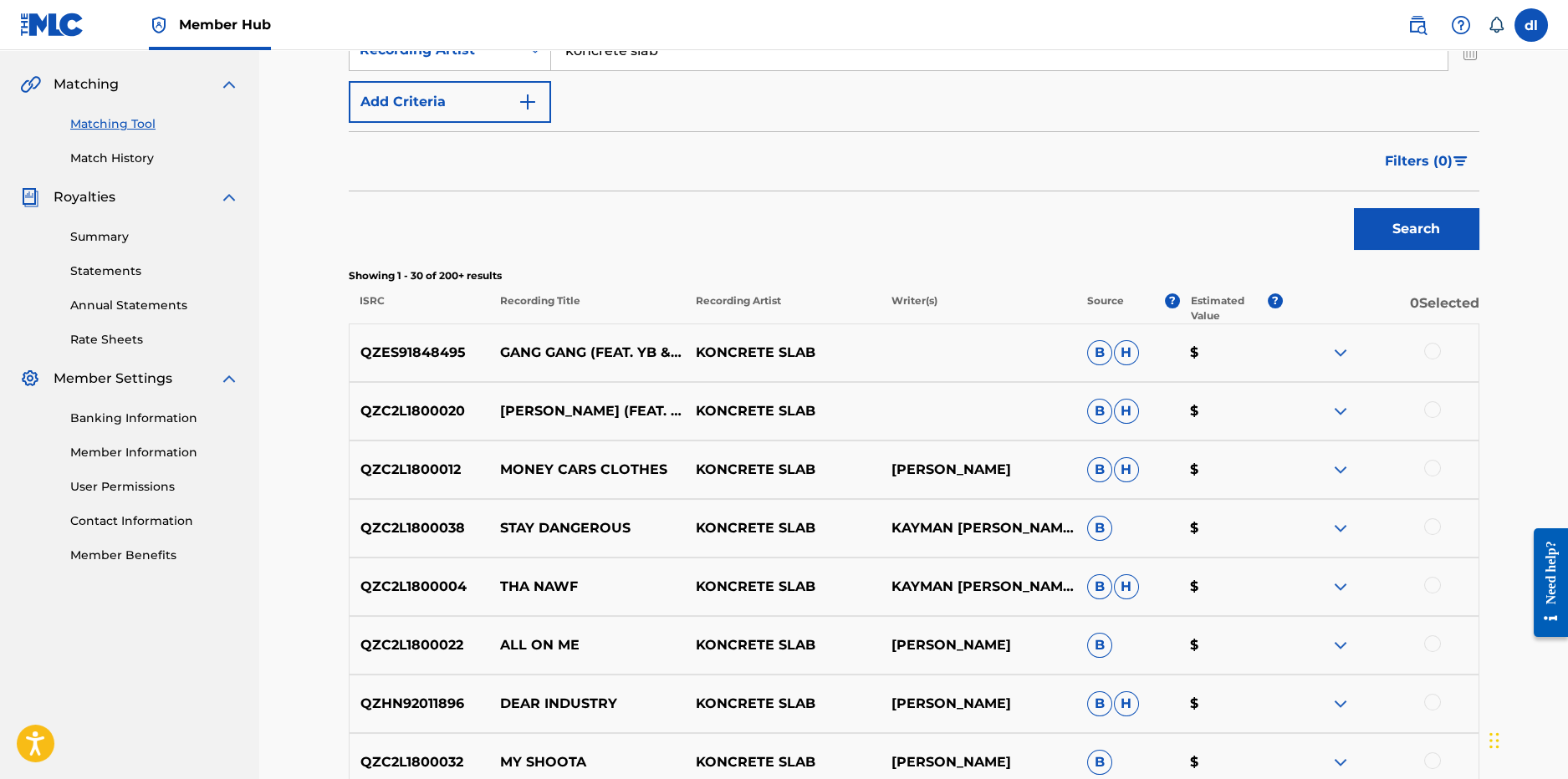
scroll to position [120, 0]
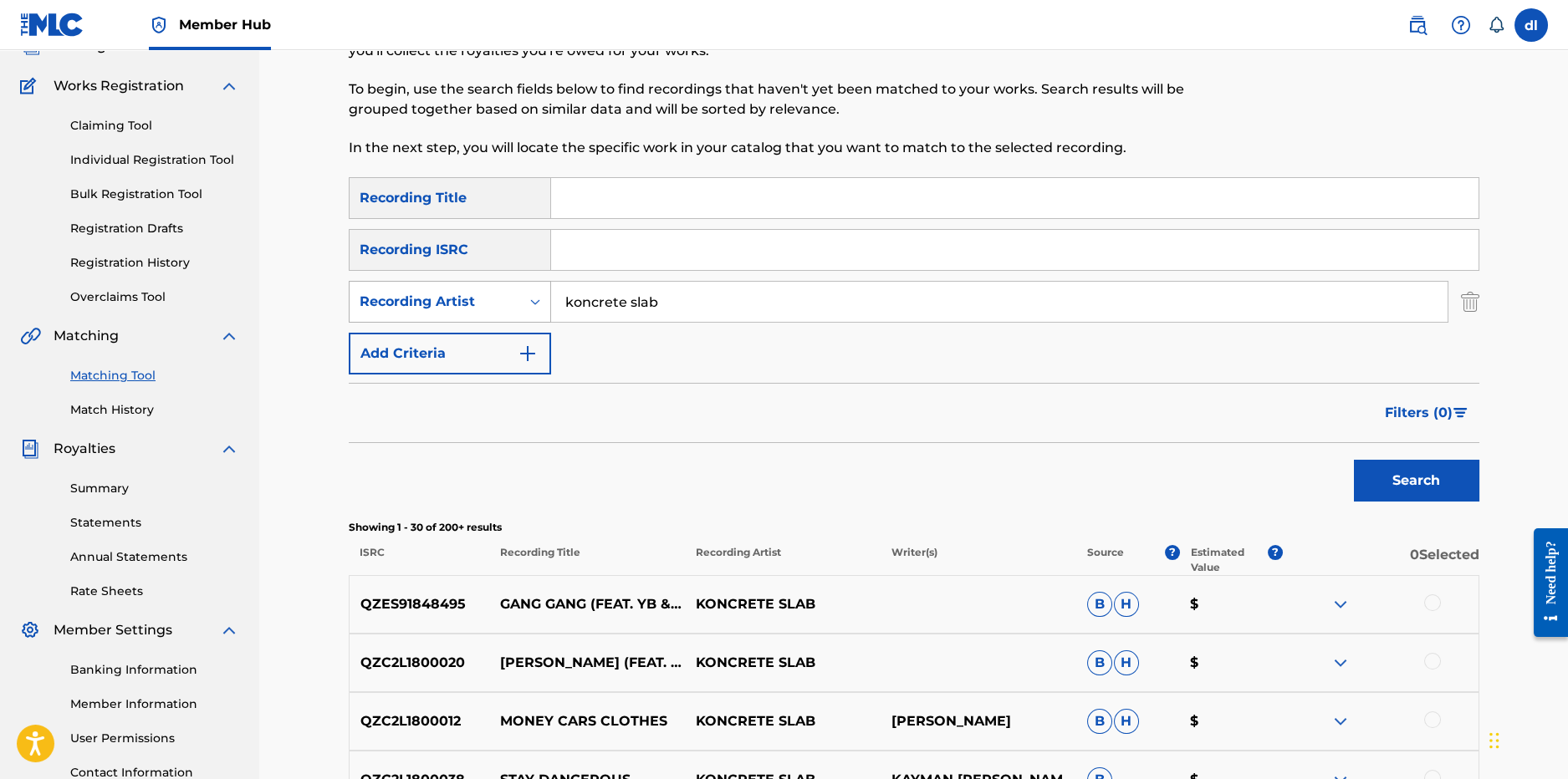
drag, startPoint x: 691, startPoint y: 311, endPoint x: 519, endPoint y: 307, distance: 172.0
click at [519, 307] on div "SearchWithCriteriae36b1e36-e847-42b5-8e69-ee0c4a8c663d Recording Artist koncret…" at bounding box center [914, 302] width 1131 height 42
type input "b"
click at [1354, 460] on button "Search" at bounding box center [1417, 480] width 126 height 42
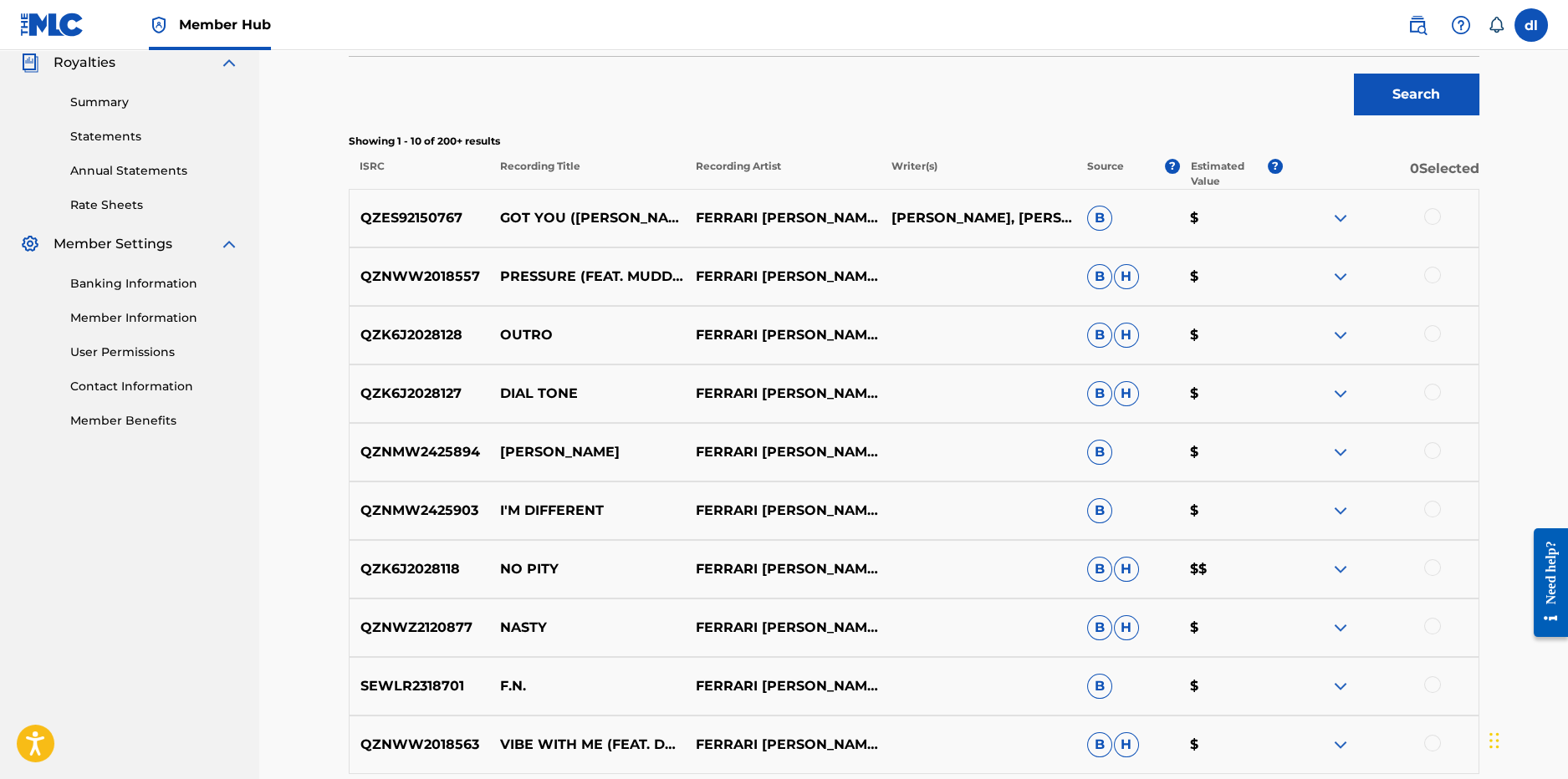
scroll to position [623, 0]
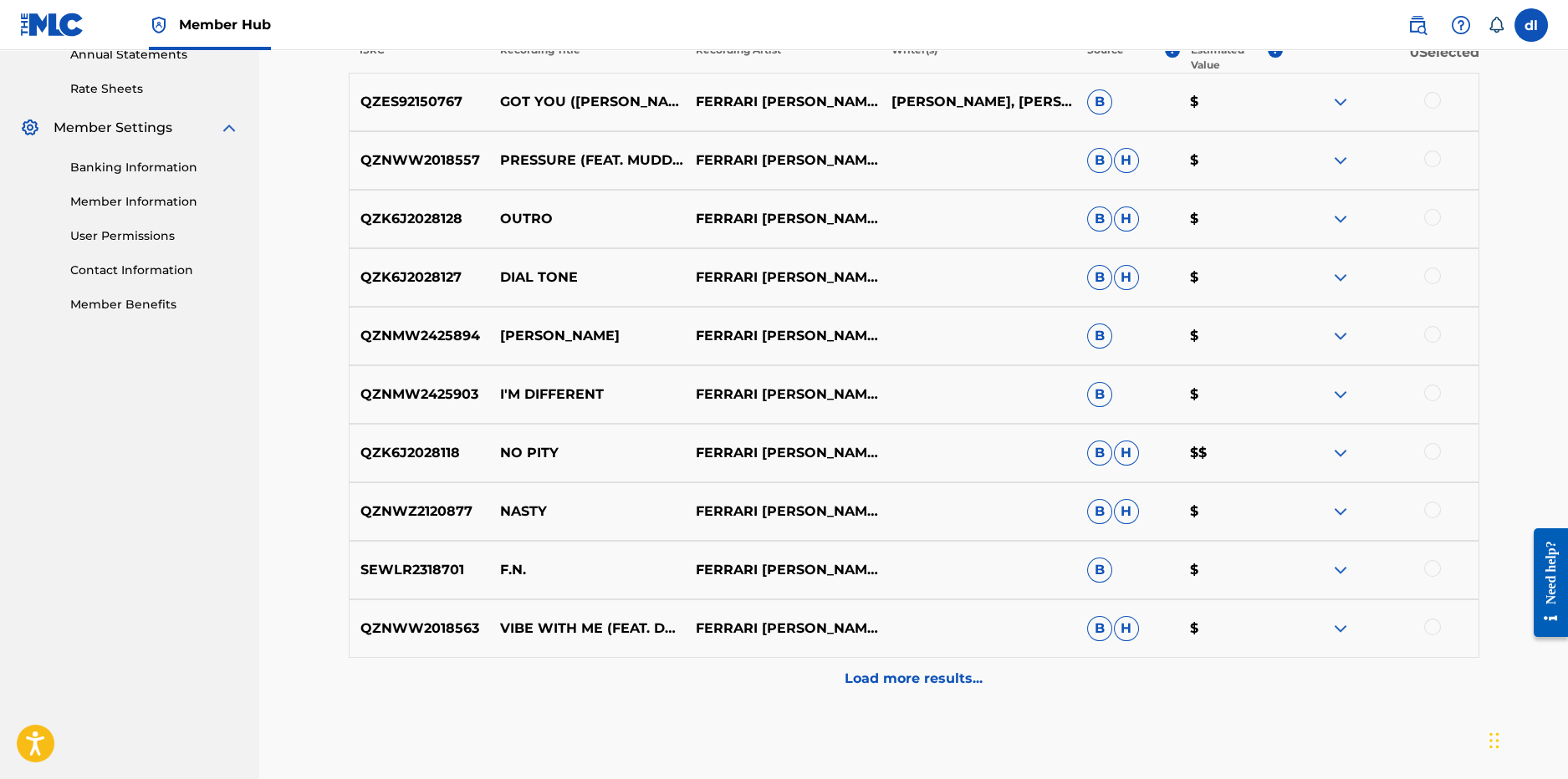
click at [844, 672] on div "Load more results..." at bounding box center [914, 678] width 1131 height 42
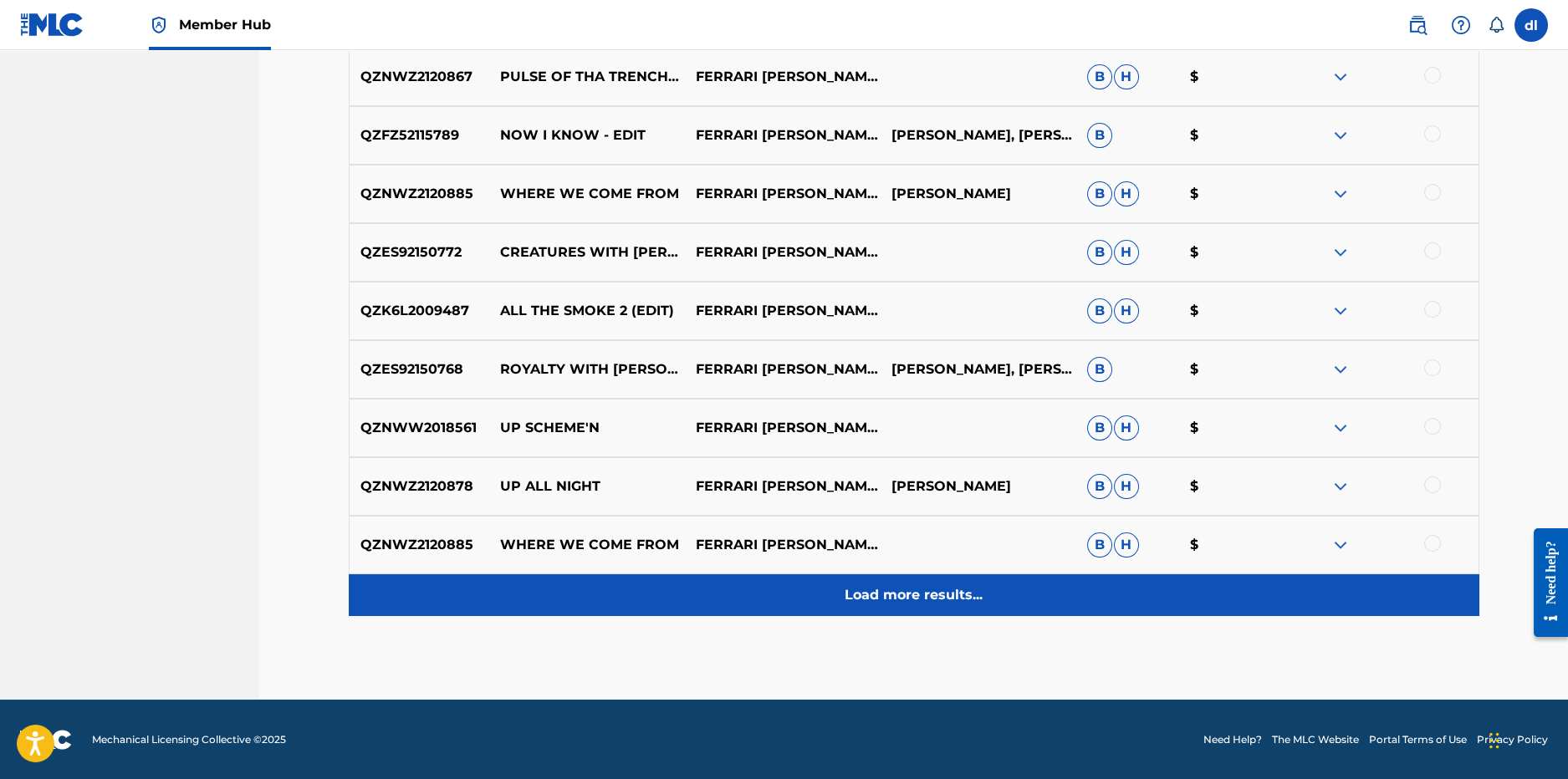
click at [763, 595] on div "Load more results..." at bounding box center [914, 595] width 1131 height 42
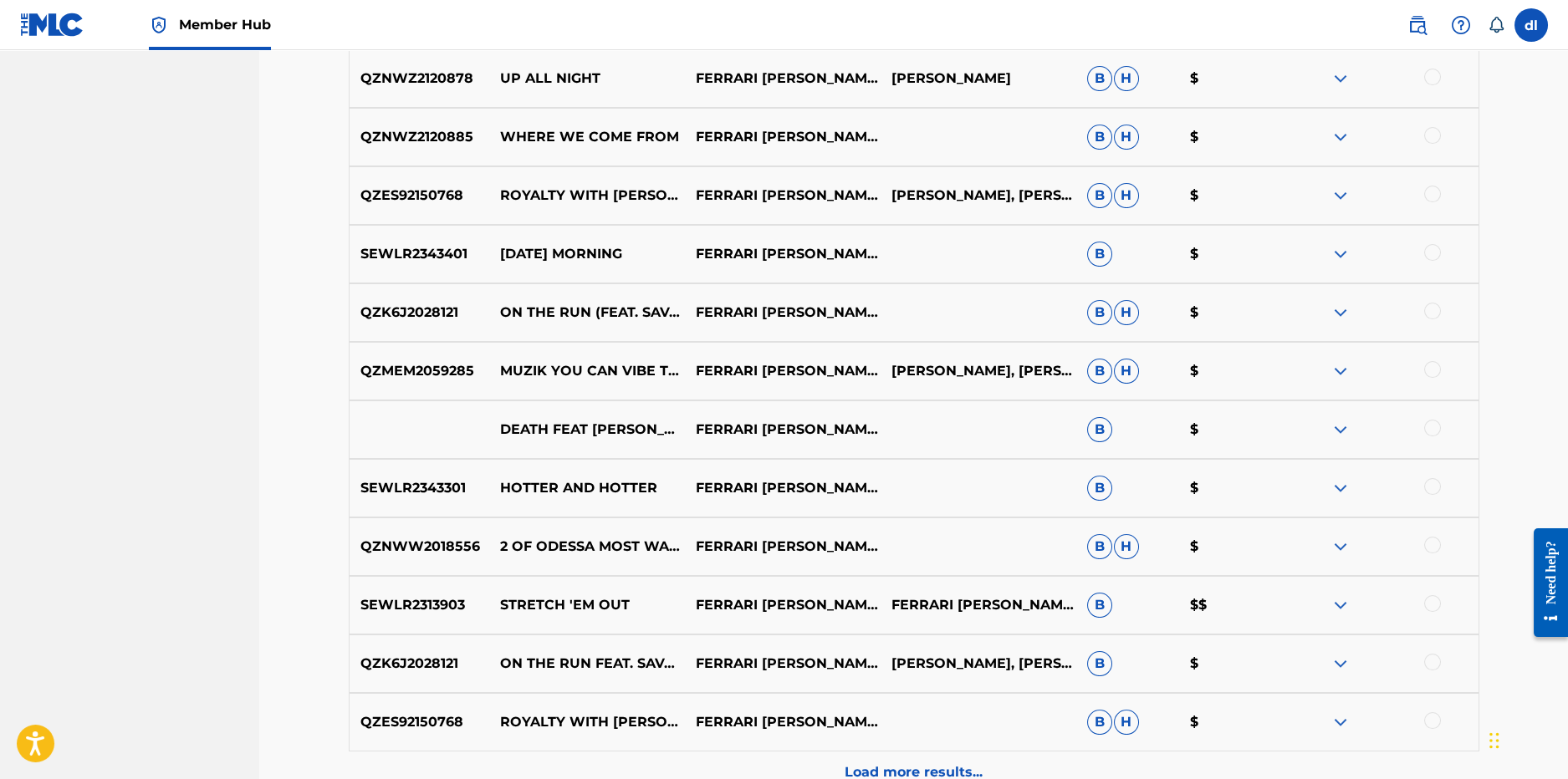
scroll to position [1877, 0]
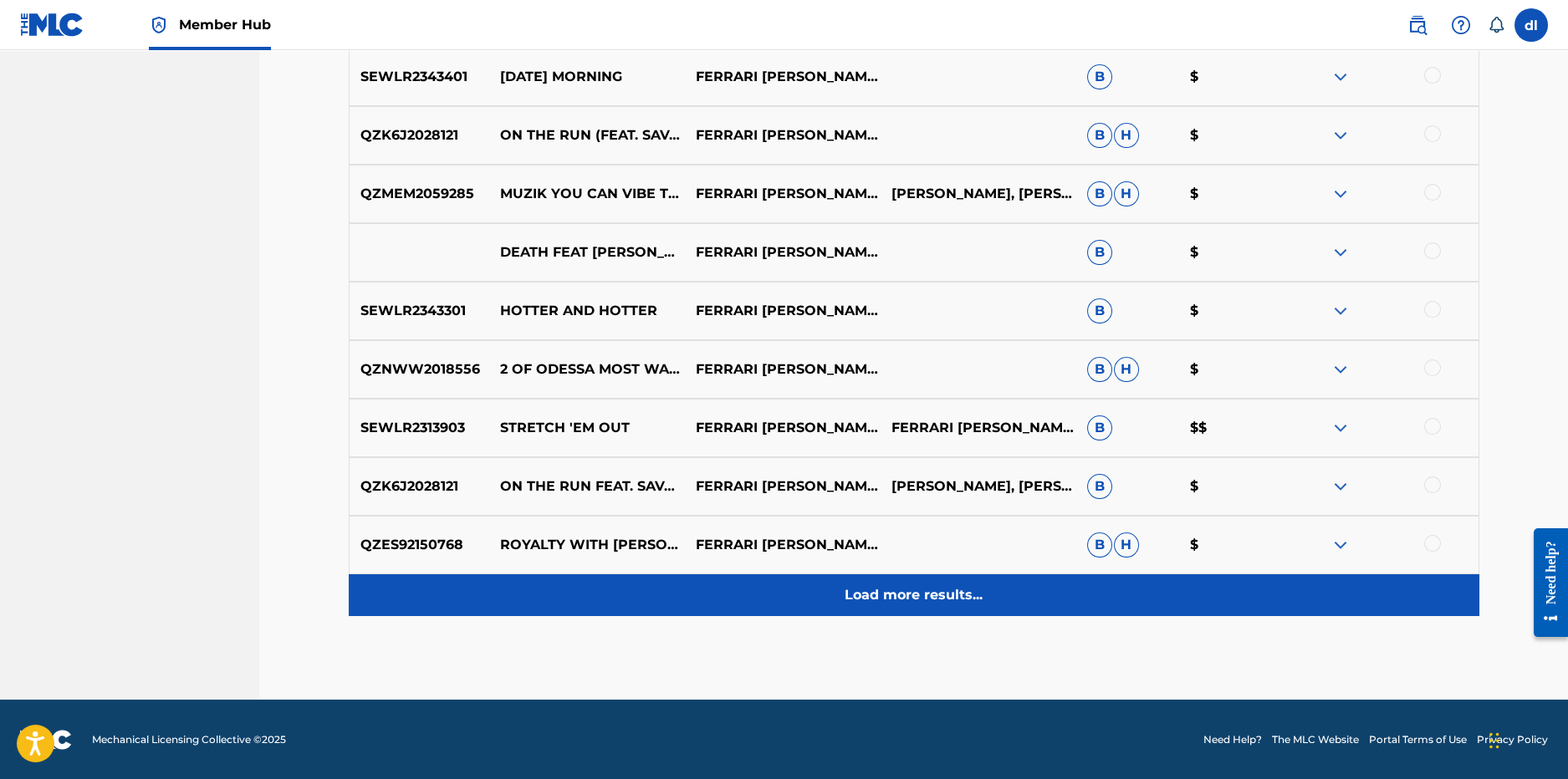
click at [696, 585] on div "Load more results..." at bounding box center [914, 595] width 1131 height 42
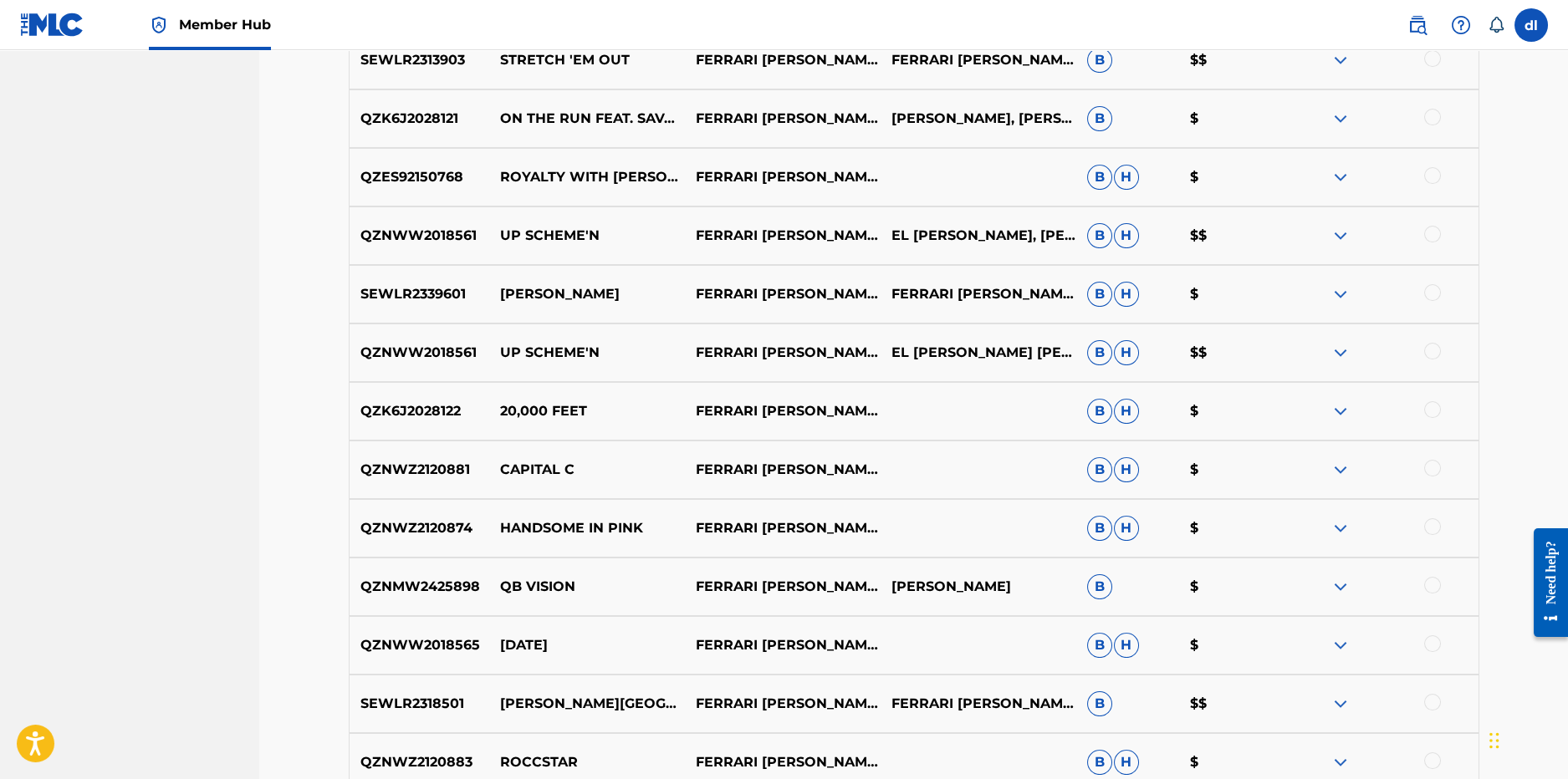
scroll to position [2295, 0]
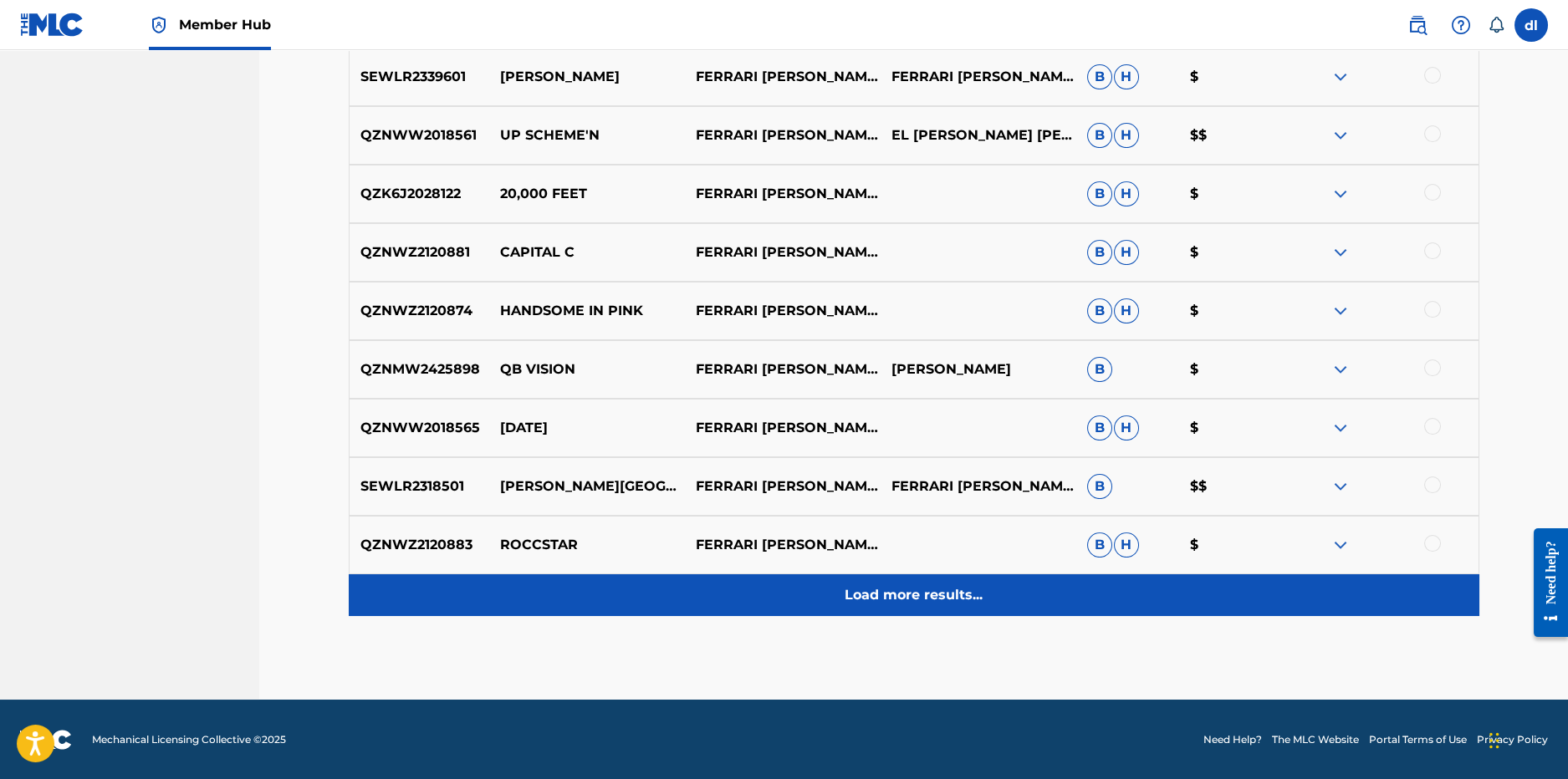
click at [667, 589] on div "Load more results..." at bounding box center [914, 595] width 1131 height 42
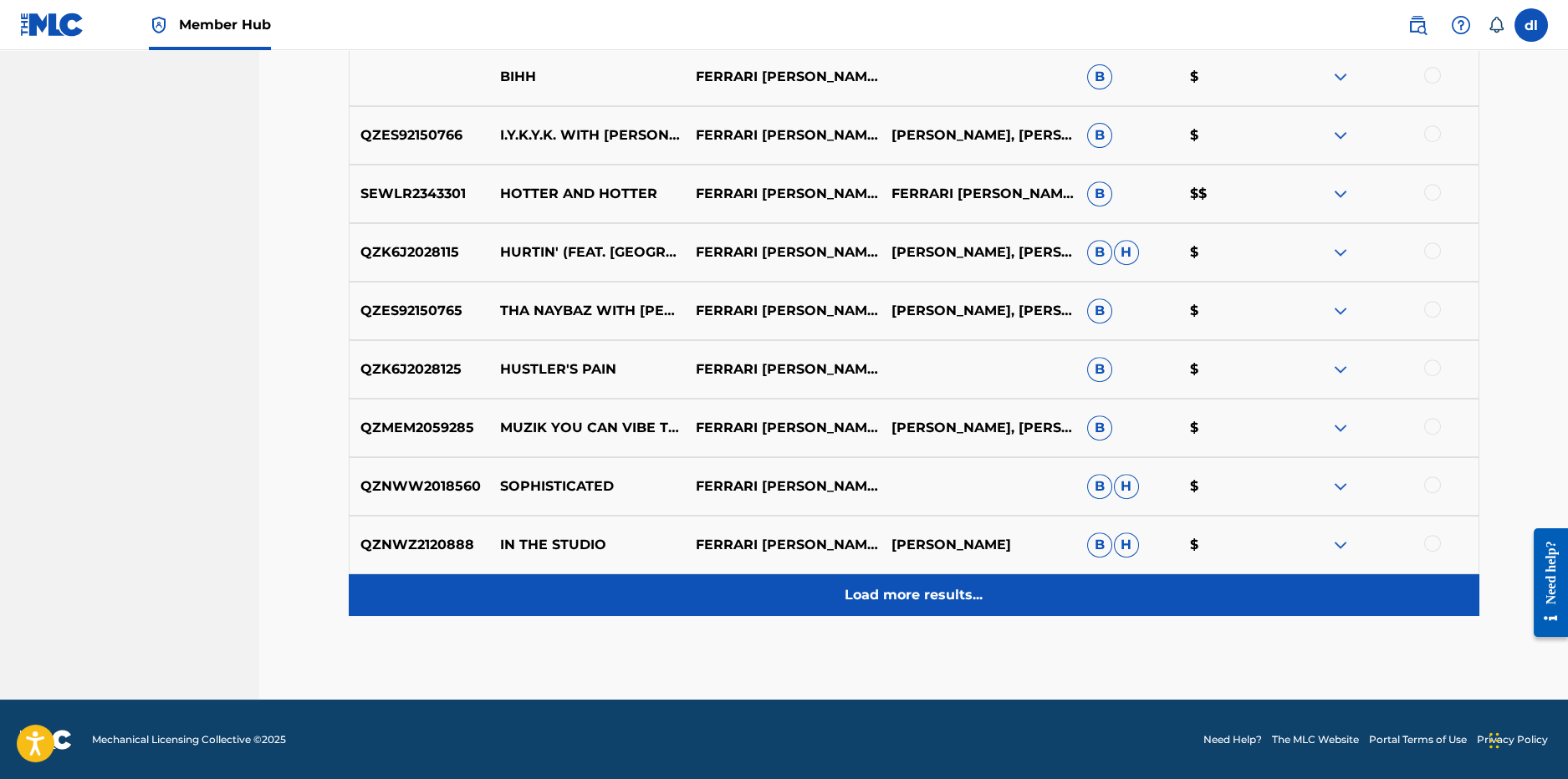
click at [663, 577] on div "Load more results..." at bounding box center [914, 595] width 1131 height 42
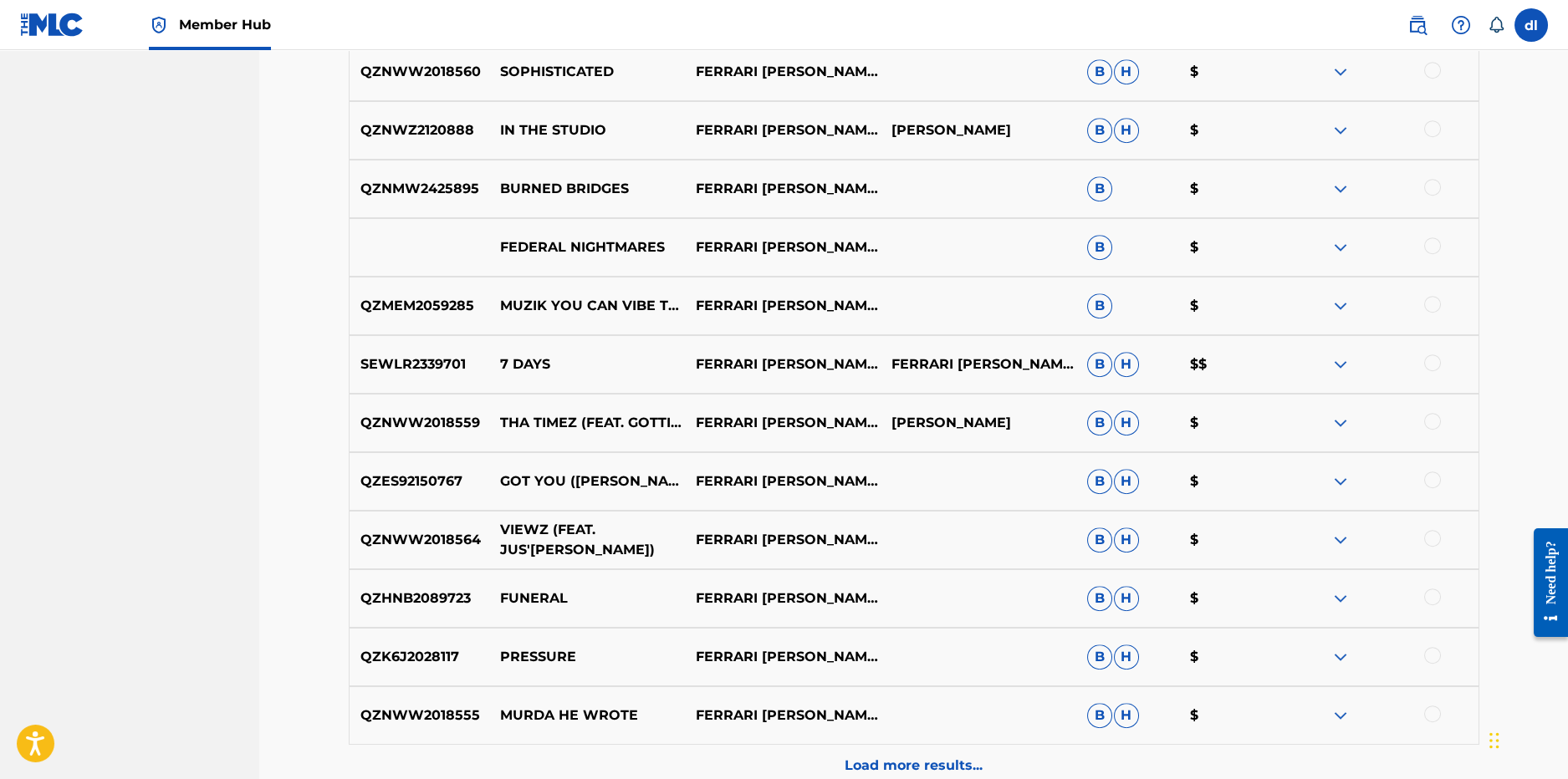
scroll to position [3465, 0]
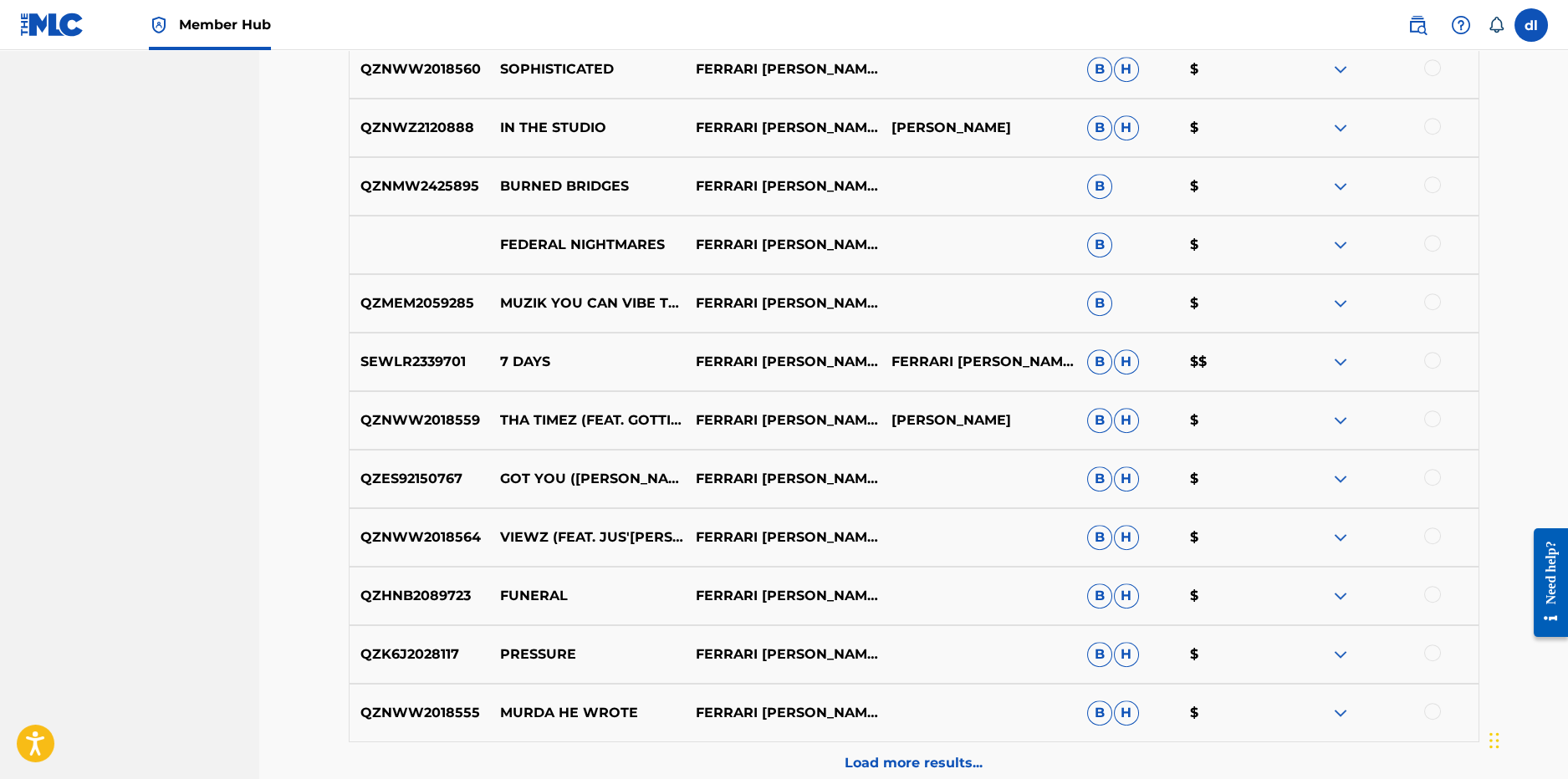
click at [1338, 367] on img at bounding box center [1341, 362] width 21 height 20
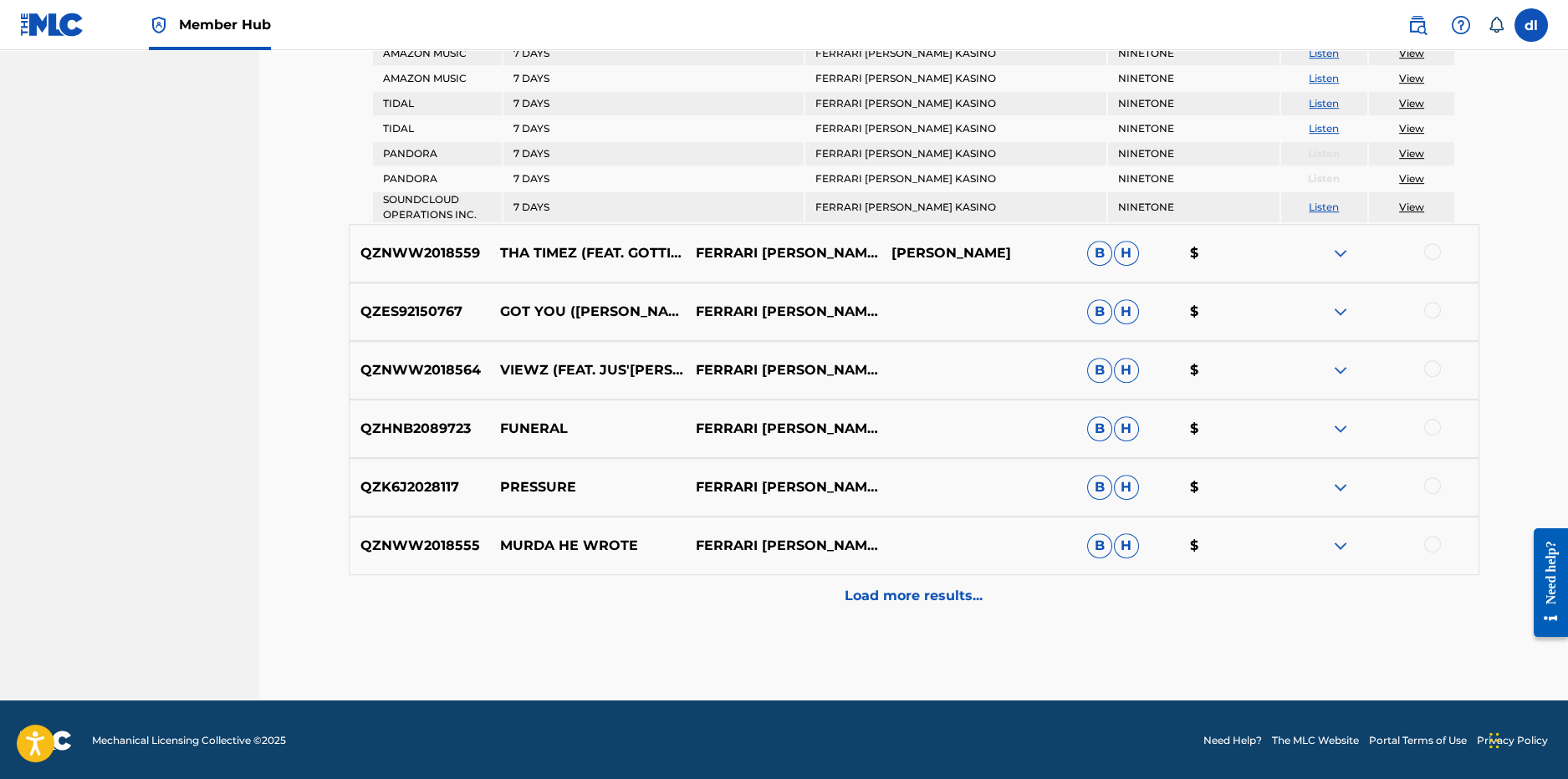
click at [898, 597] on p "Load more results..." at bounding box center [913, 596] width 138 height 20
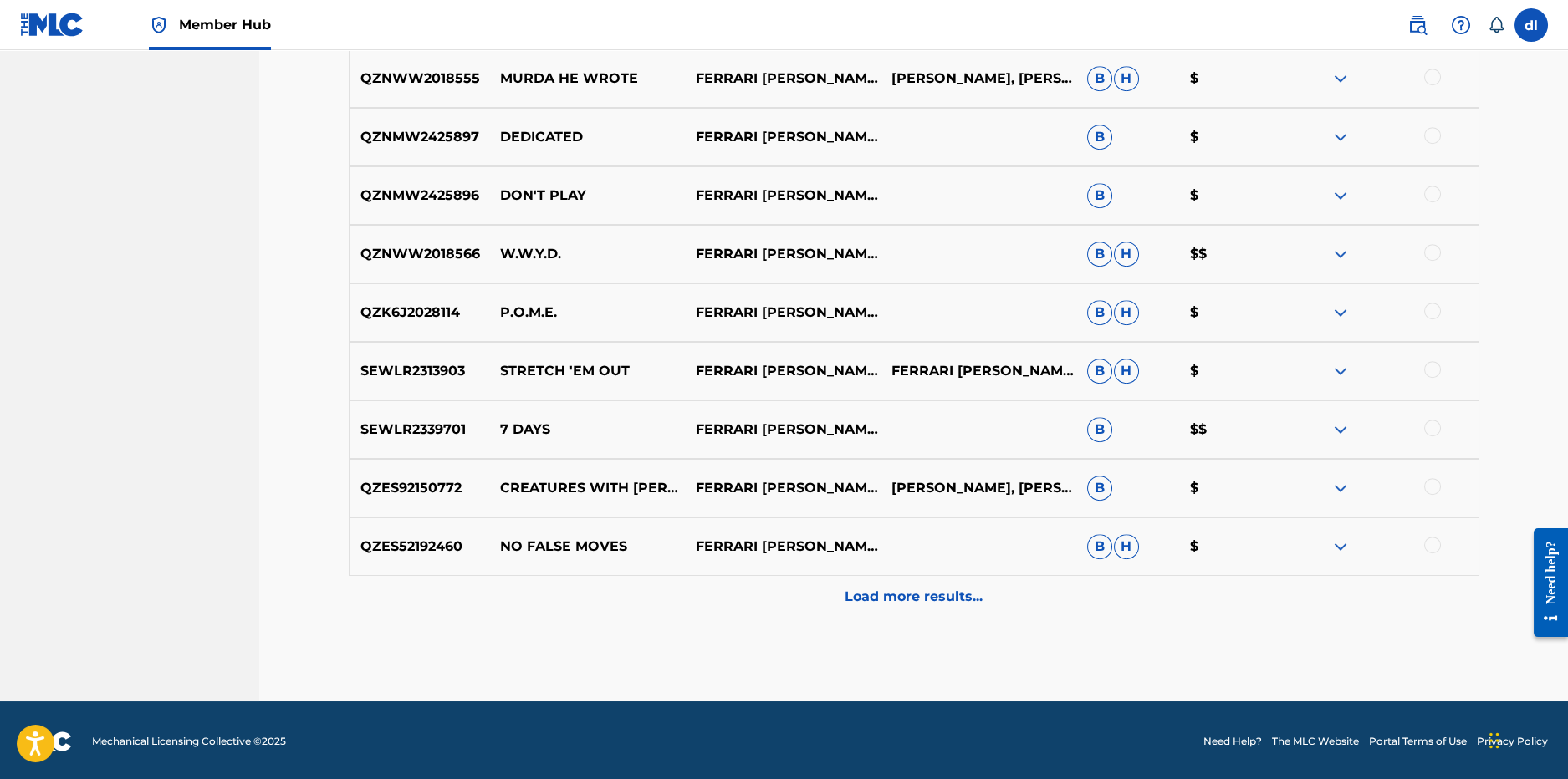
scroll to position [4219, 0]
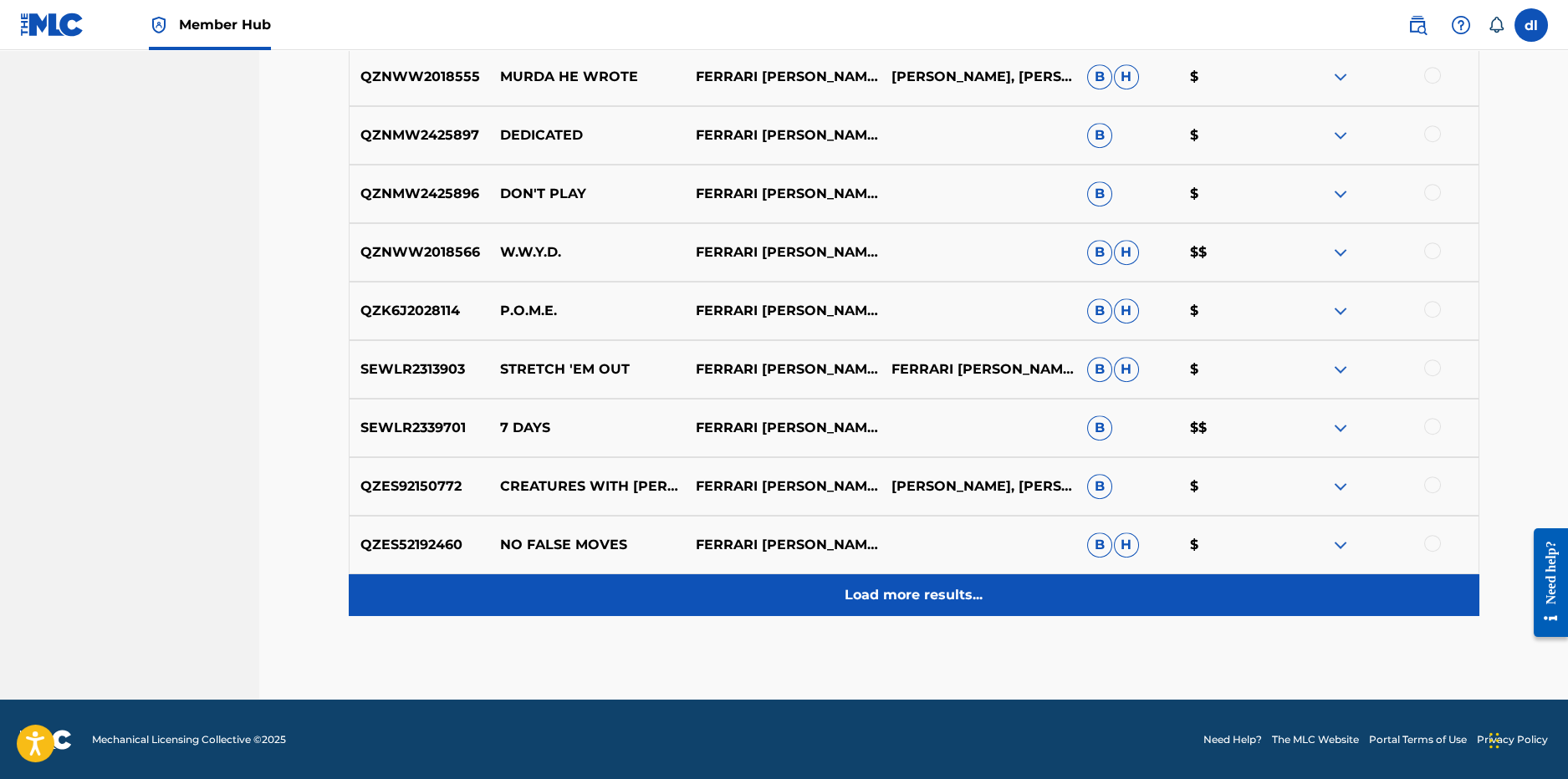
click at [852, 607] on div "Load more results..." at bounding box center [914, 595] width 1131 height 42
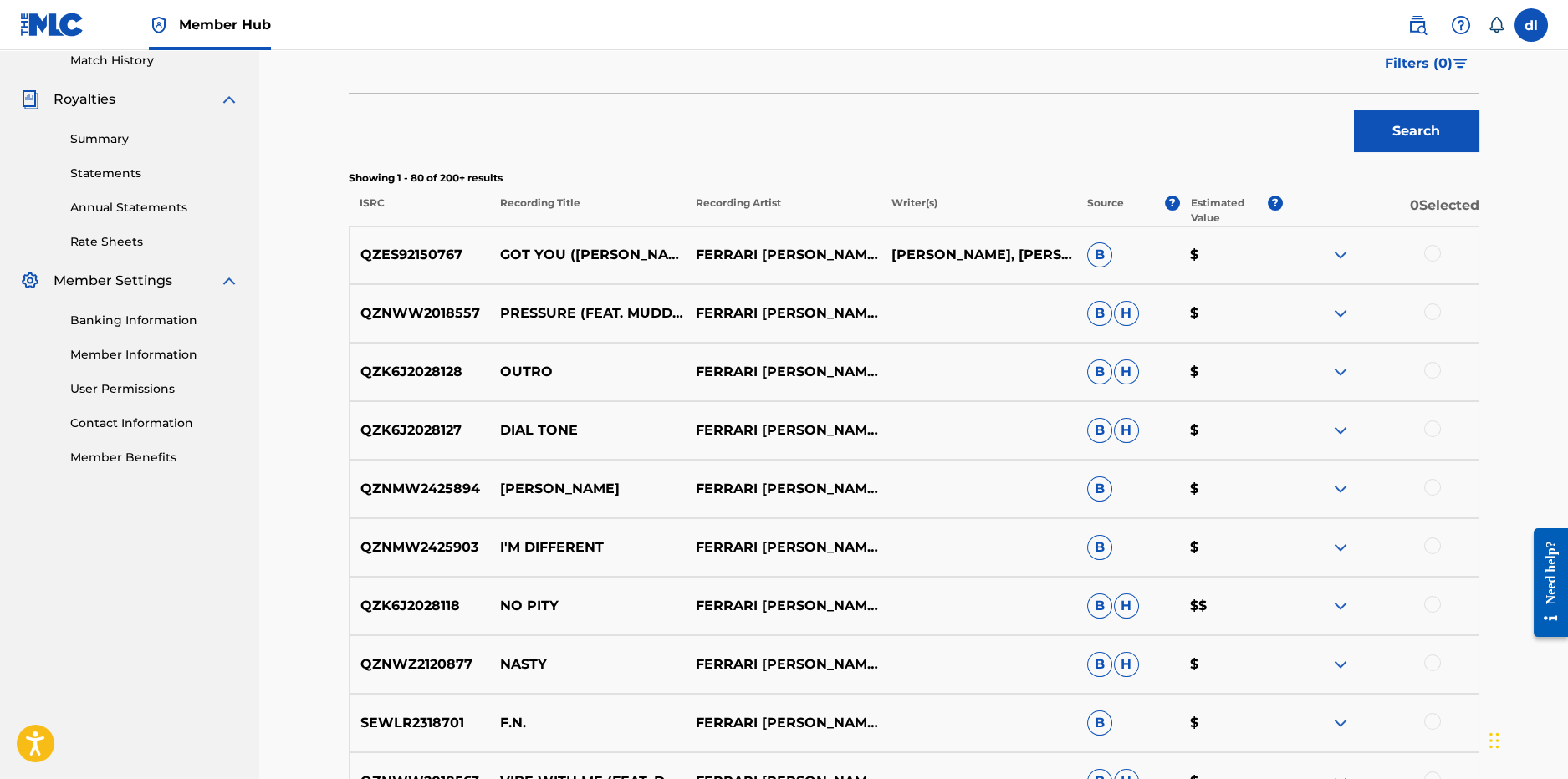
scroll to position [211, 0]
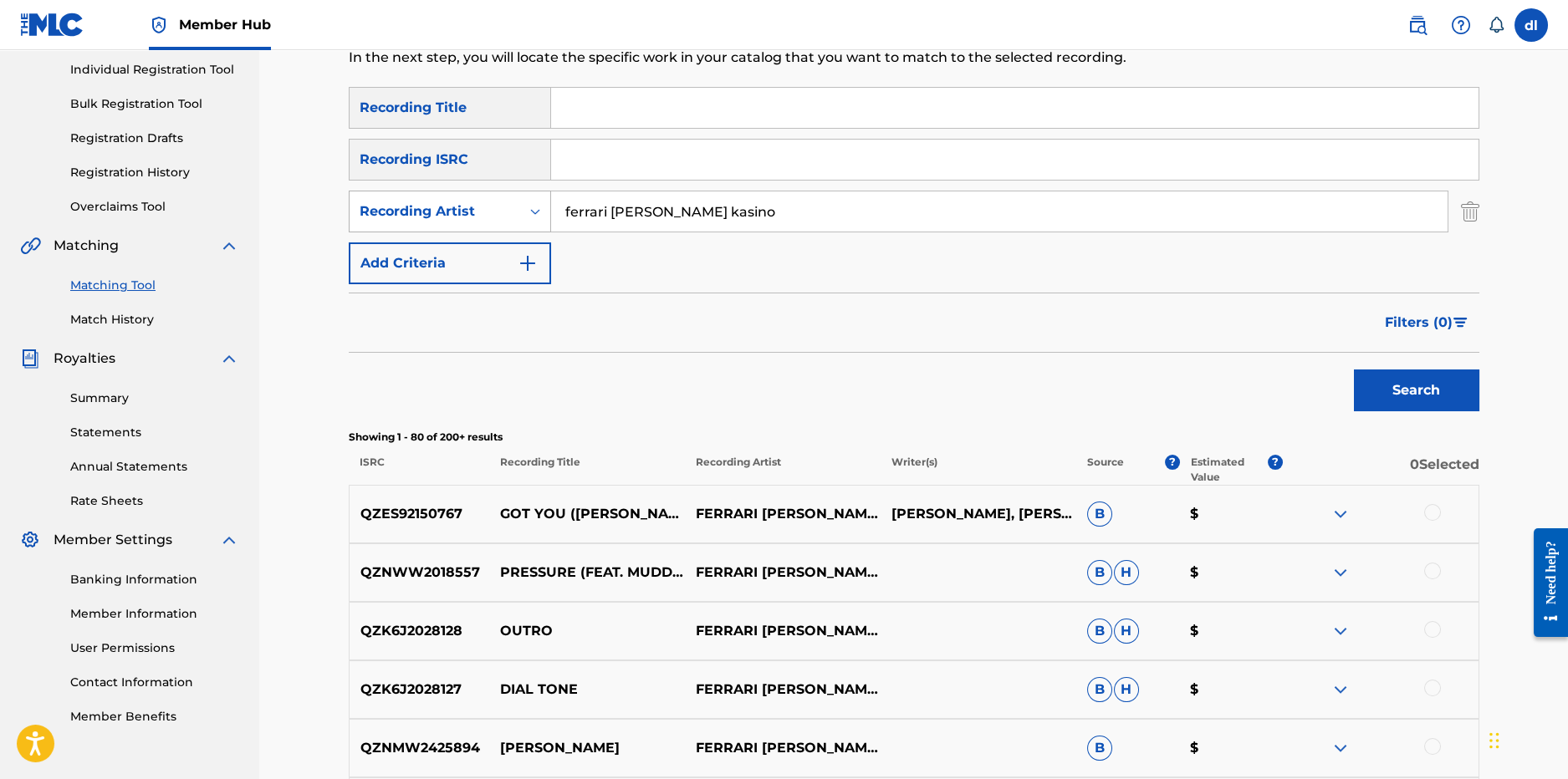
drag, startPoint x: 695, startPoint y: 209, endPoint x: 517, endPoint y: 222, distance: 178.5
click at [518, 222] on div "SearchWithCriteriae36b1e36-e847-42b5-8e69-ee0c4a8c663d Recording Artist ferrari…" at bounding box center [914, 211] width 1131 height 42
click at [1354, 370] on button "Search" at bounding box center [1417, 390] width 126 height 42
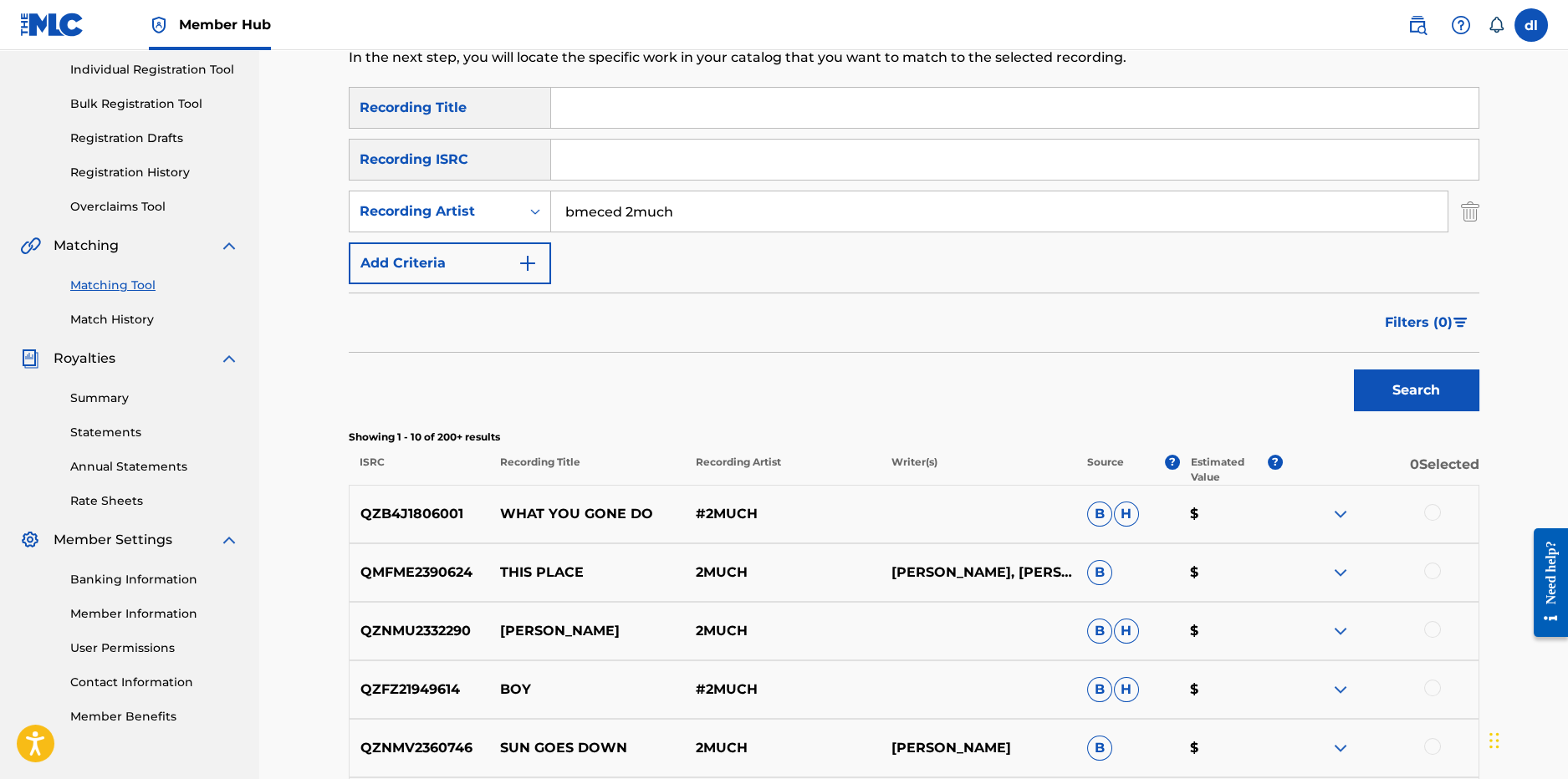
click at [628, 212] on input "bmeced 2much" at bounding box center [1000, 211] width 896 height 40
type input "bmeced2much"
click at [1354, 370] on button "Search" at bounding box center [1417, 390] width 126 height 42
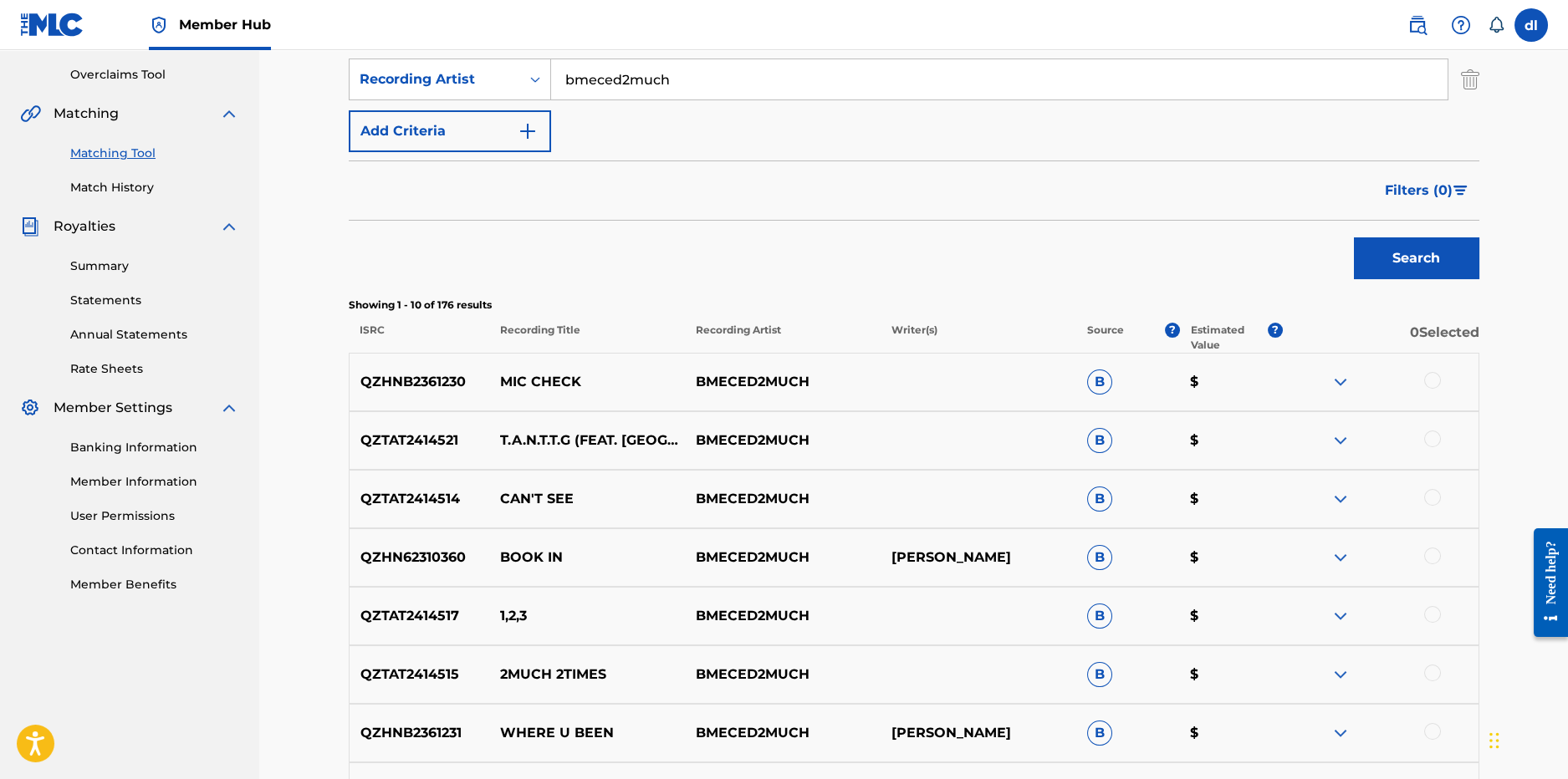
scroll to position [546, 0]
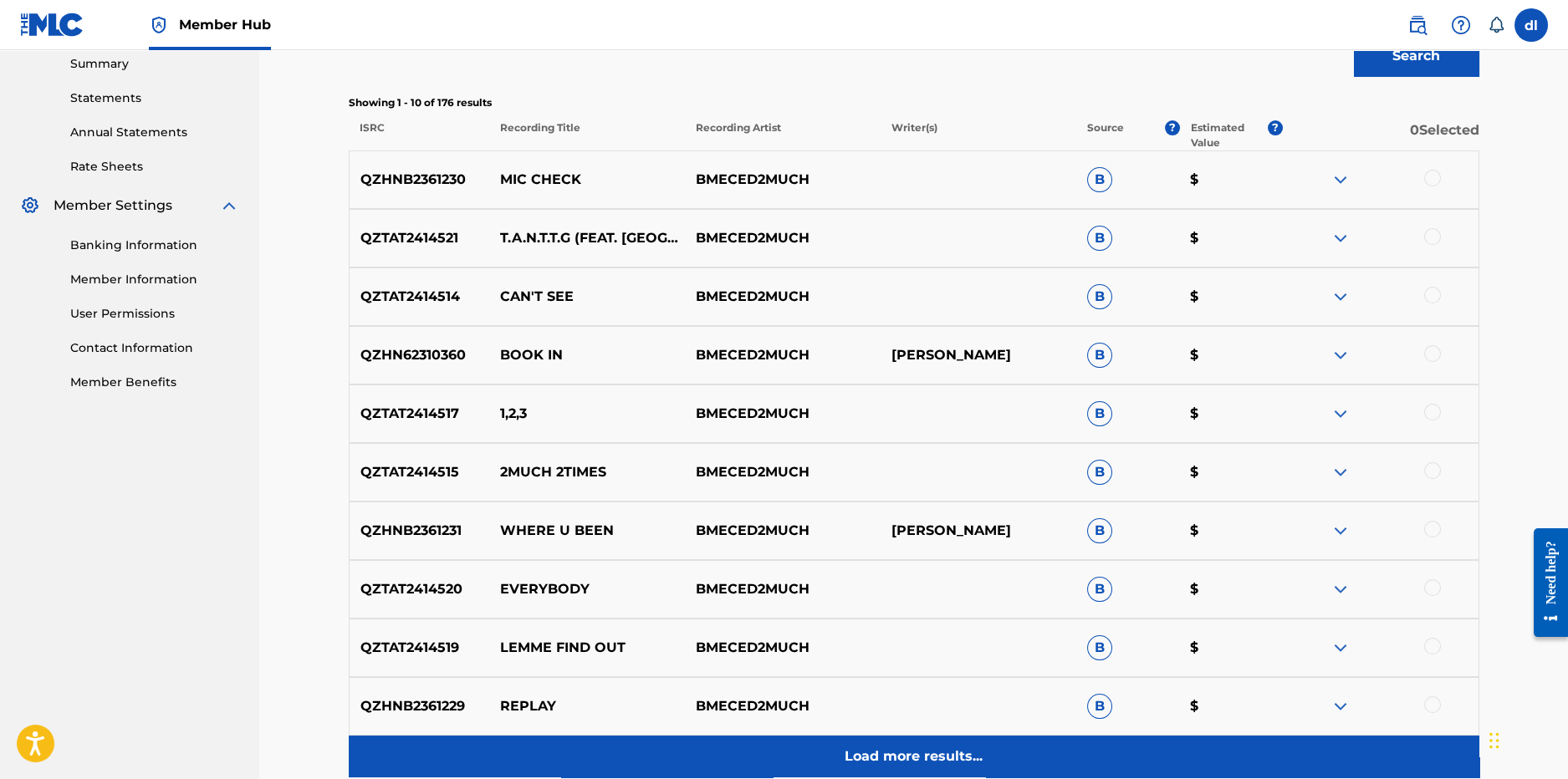
click at [868, 761] on p "Load more results..." at bounding box center [913, 757] width 138 height 20
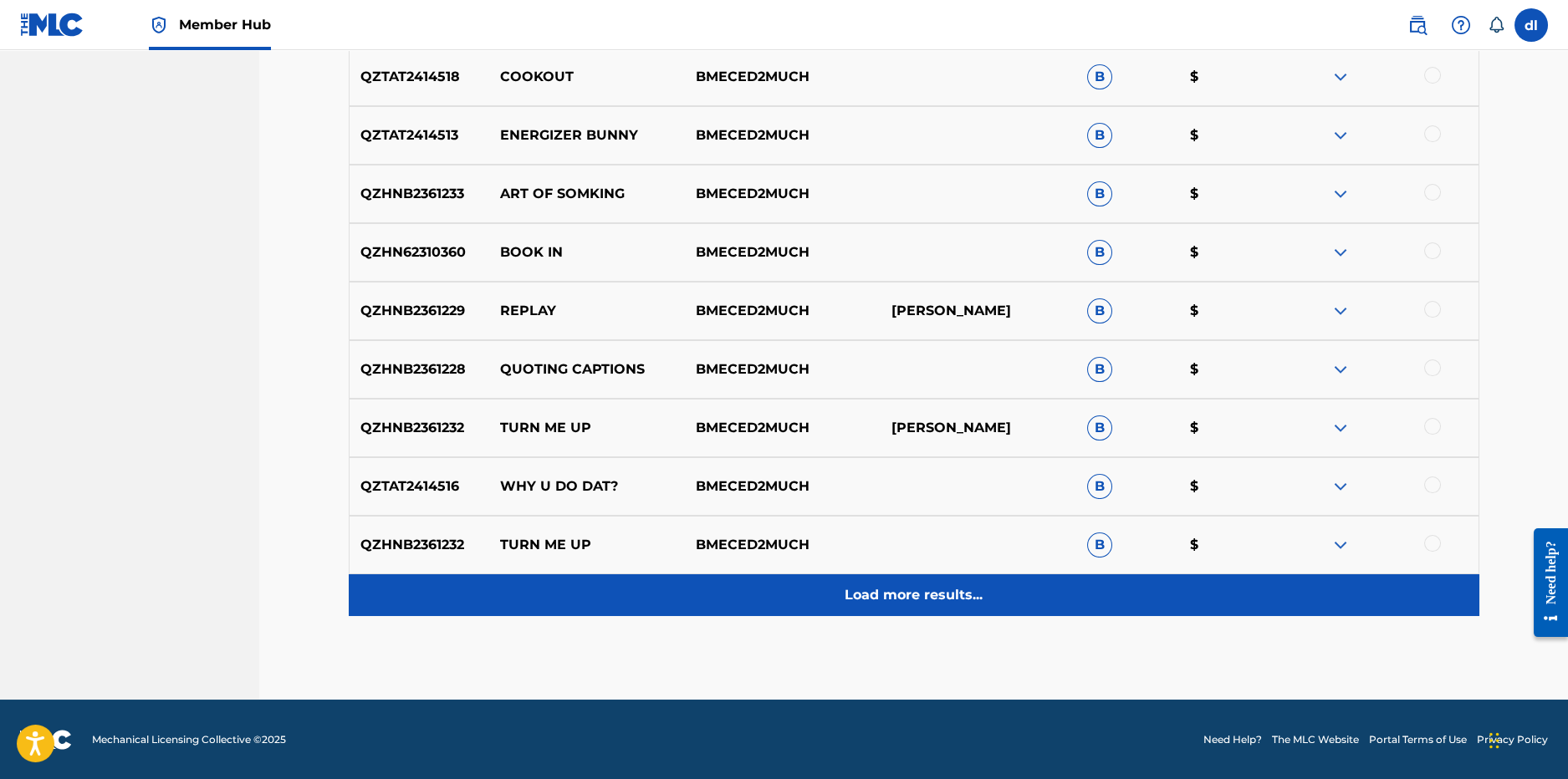
click at [830, 578] on div "Load more results..." at bounding box center [914, 595] width 1131 height 42
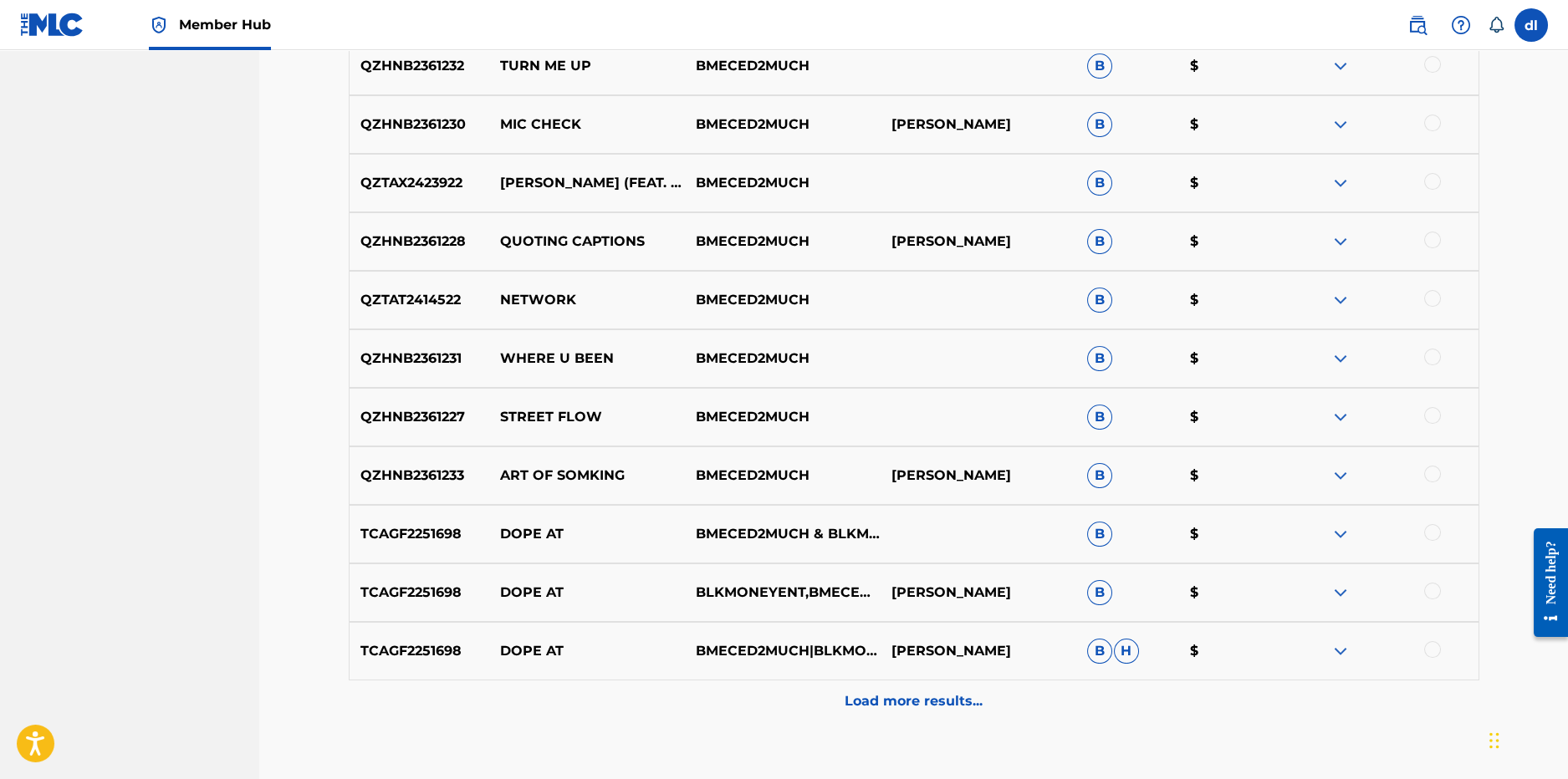
scroll to position [1794, 0]
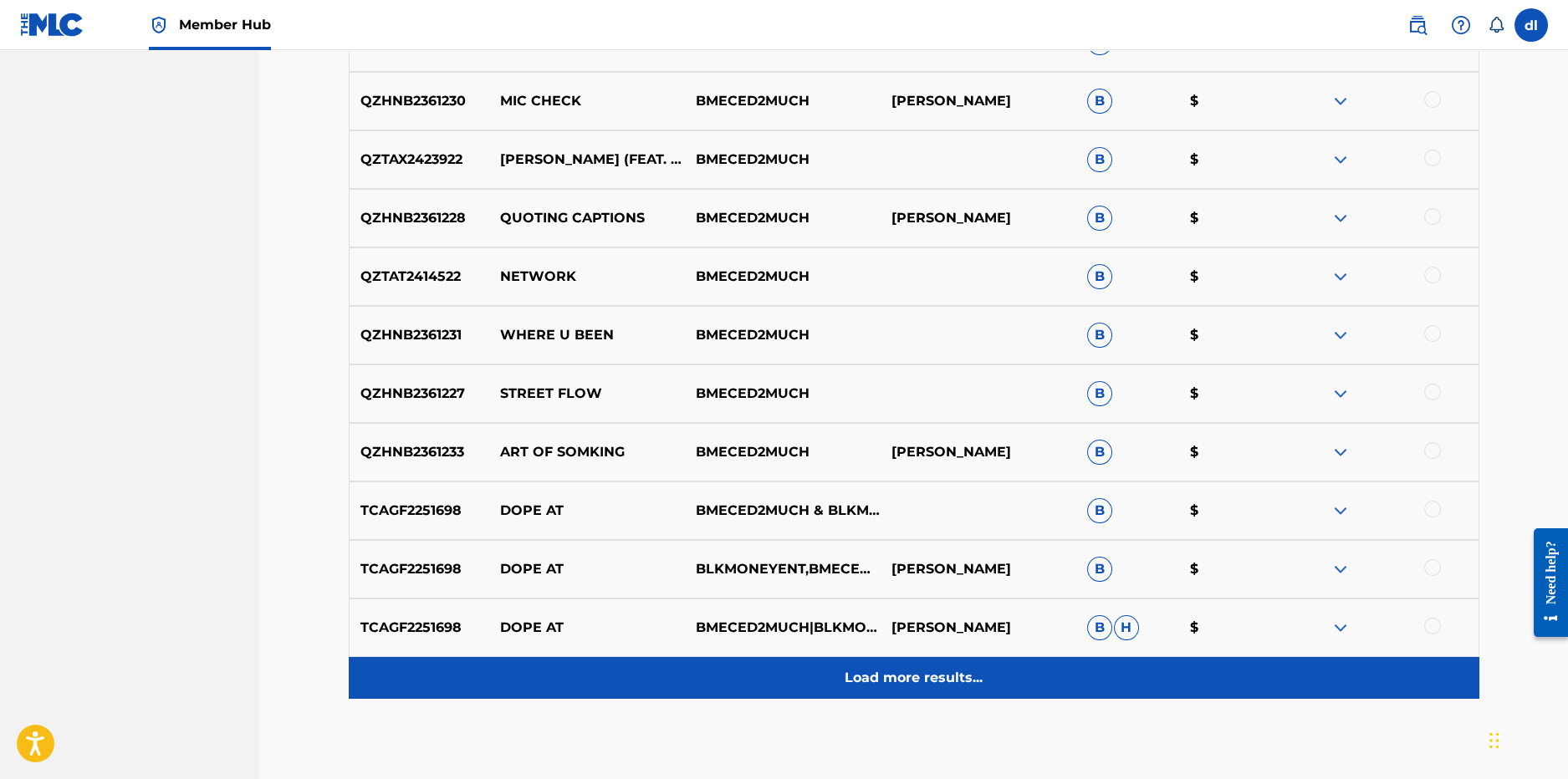
click at [838, 679] on div "Load more results..." at bounding box center [914, 677] width 1131 height 42
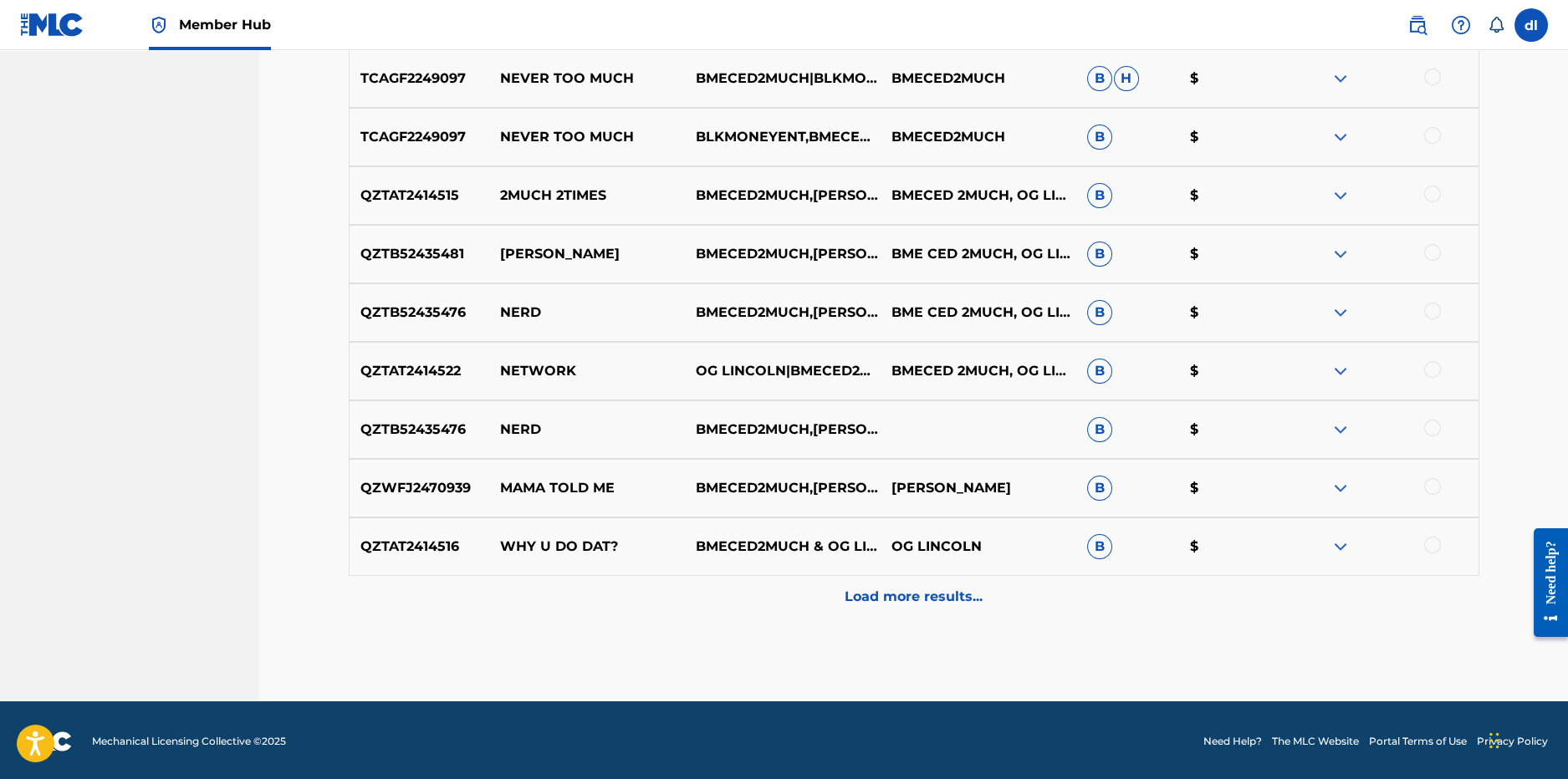
scroll to position [2463, 0]
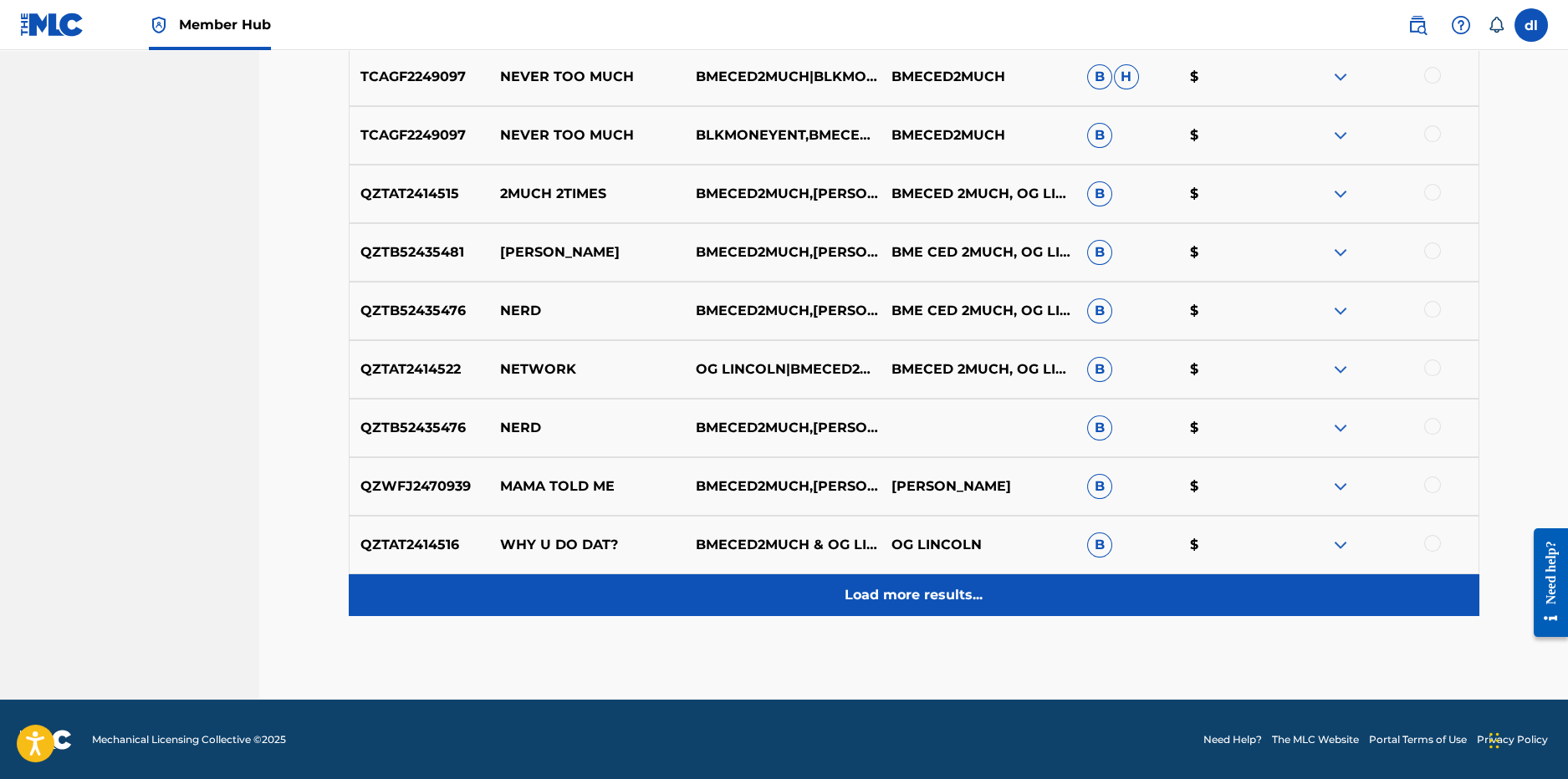
click at [744, 596] on div "Load more results..." at bounding box center [914, 595] width 1131 height 42
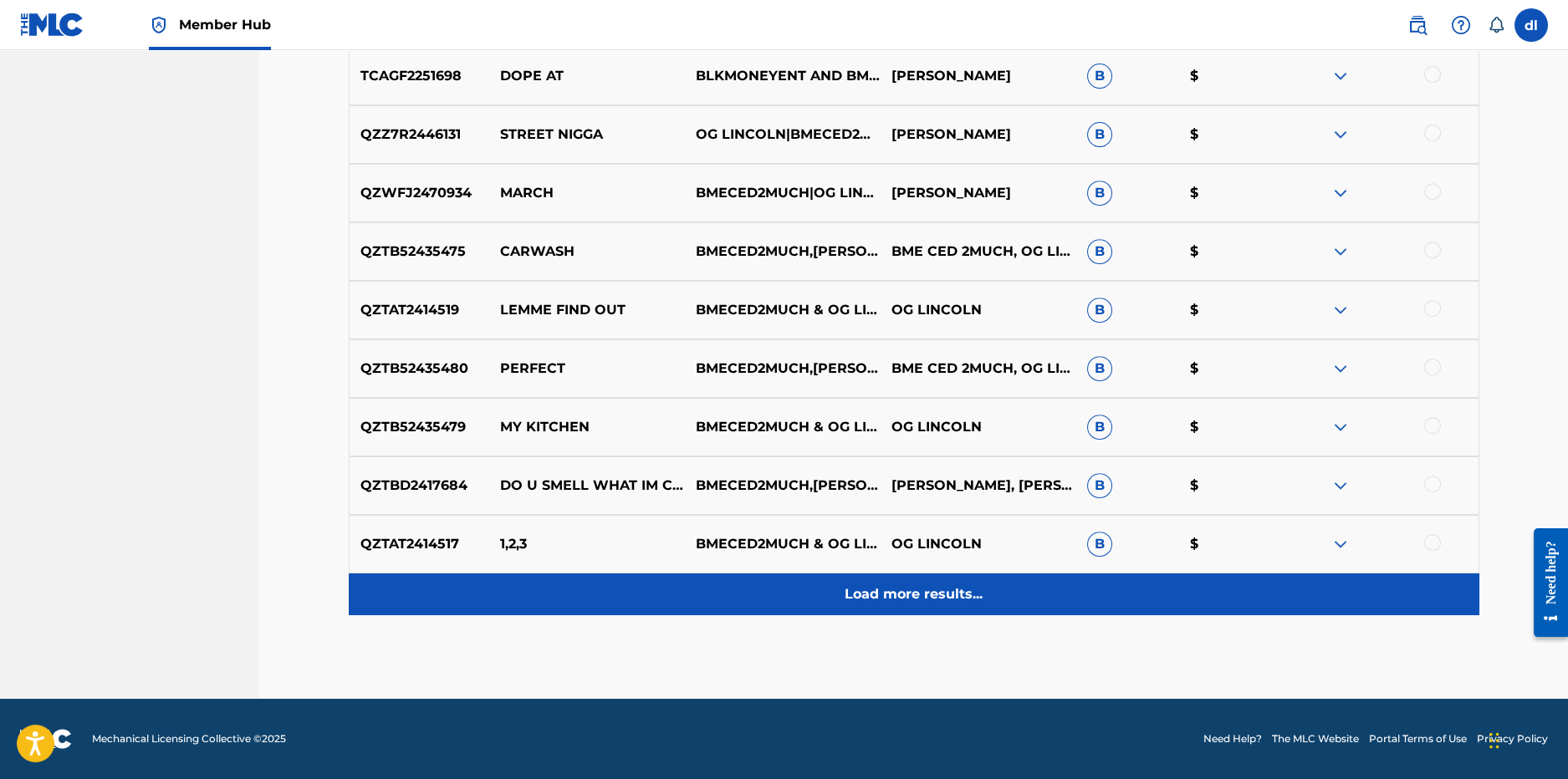
click at [721, 590] on div "Load more results..." at bounding box center [914, 594] width 1131 height 42
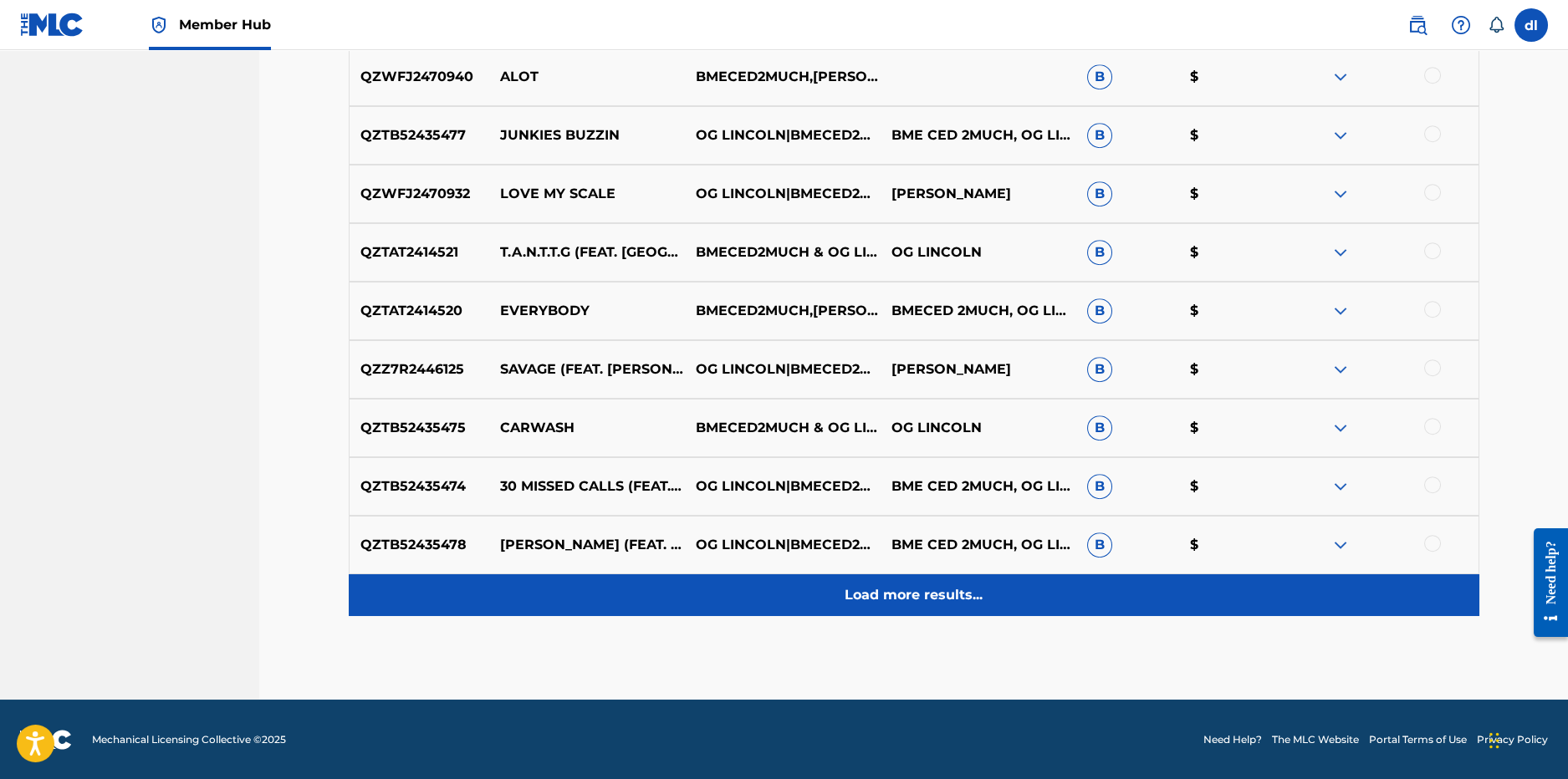
click at [709, 604] on div "Load more results..." at bounding box center [914, 595] width 1131 height 42
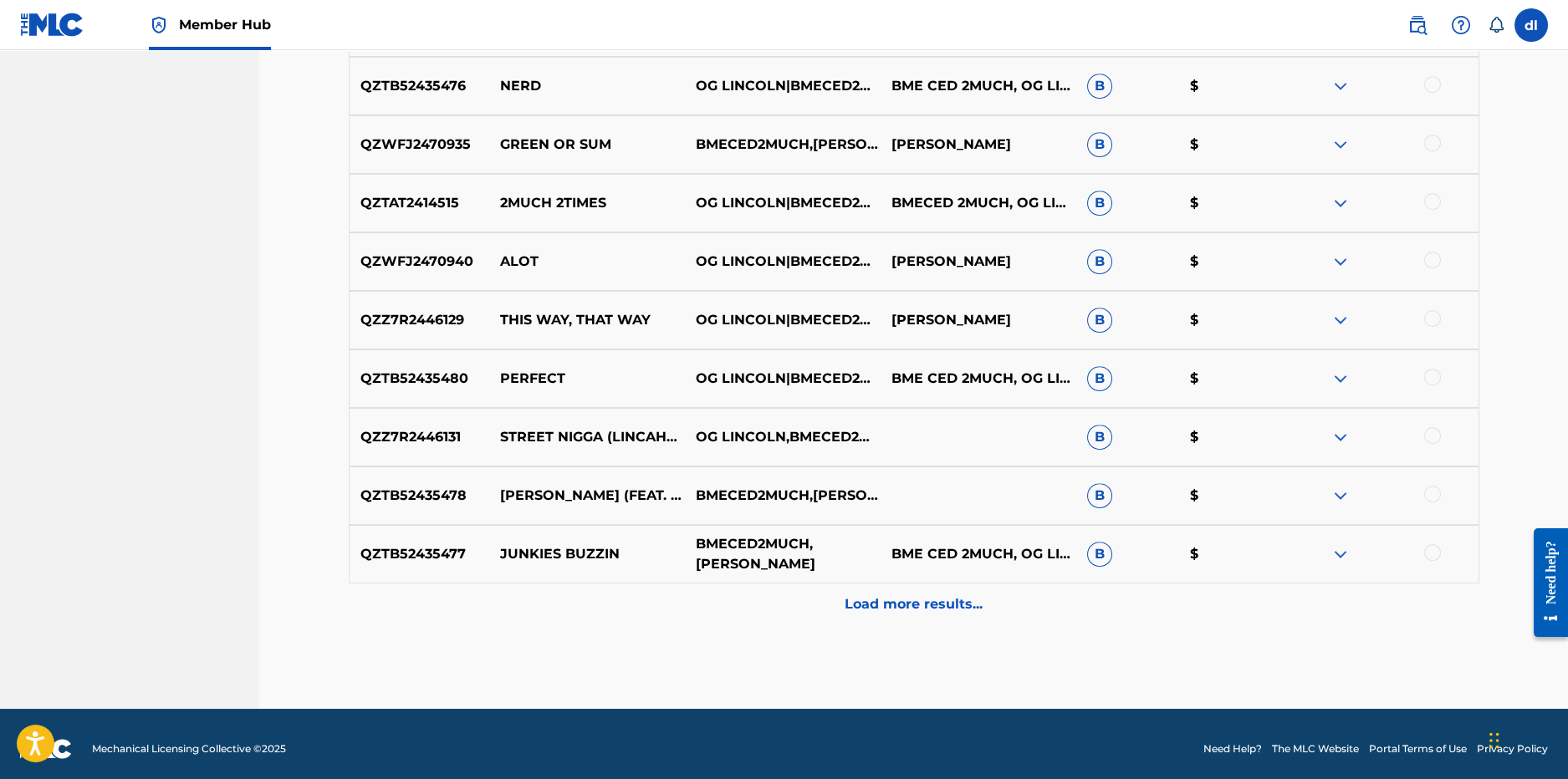
scroll to position [4219, 0]
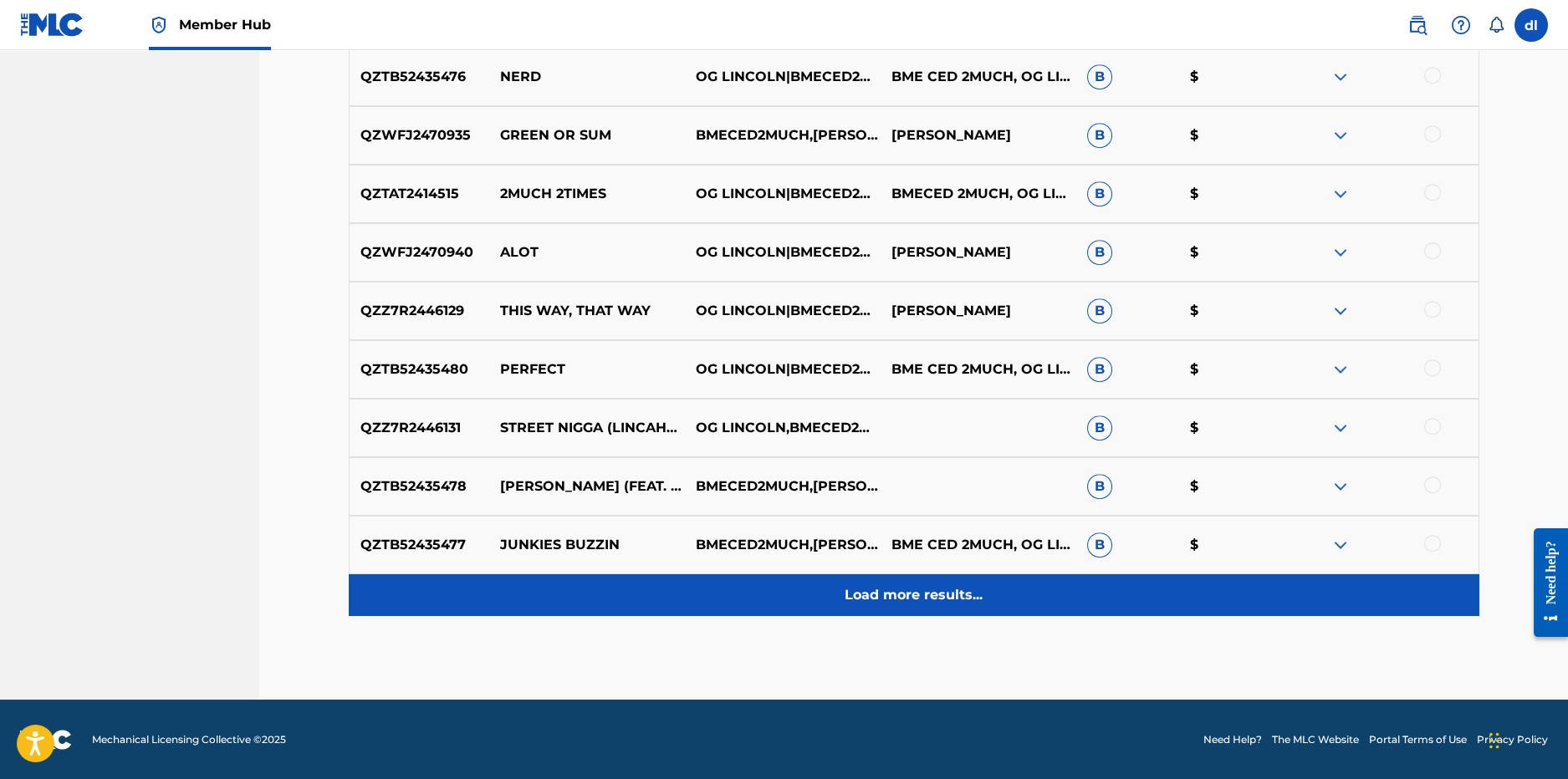
click at [681, 588] on div "Load more results..." at bounding box center [914, 595] width 1131 height 42
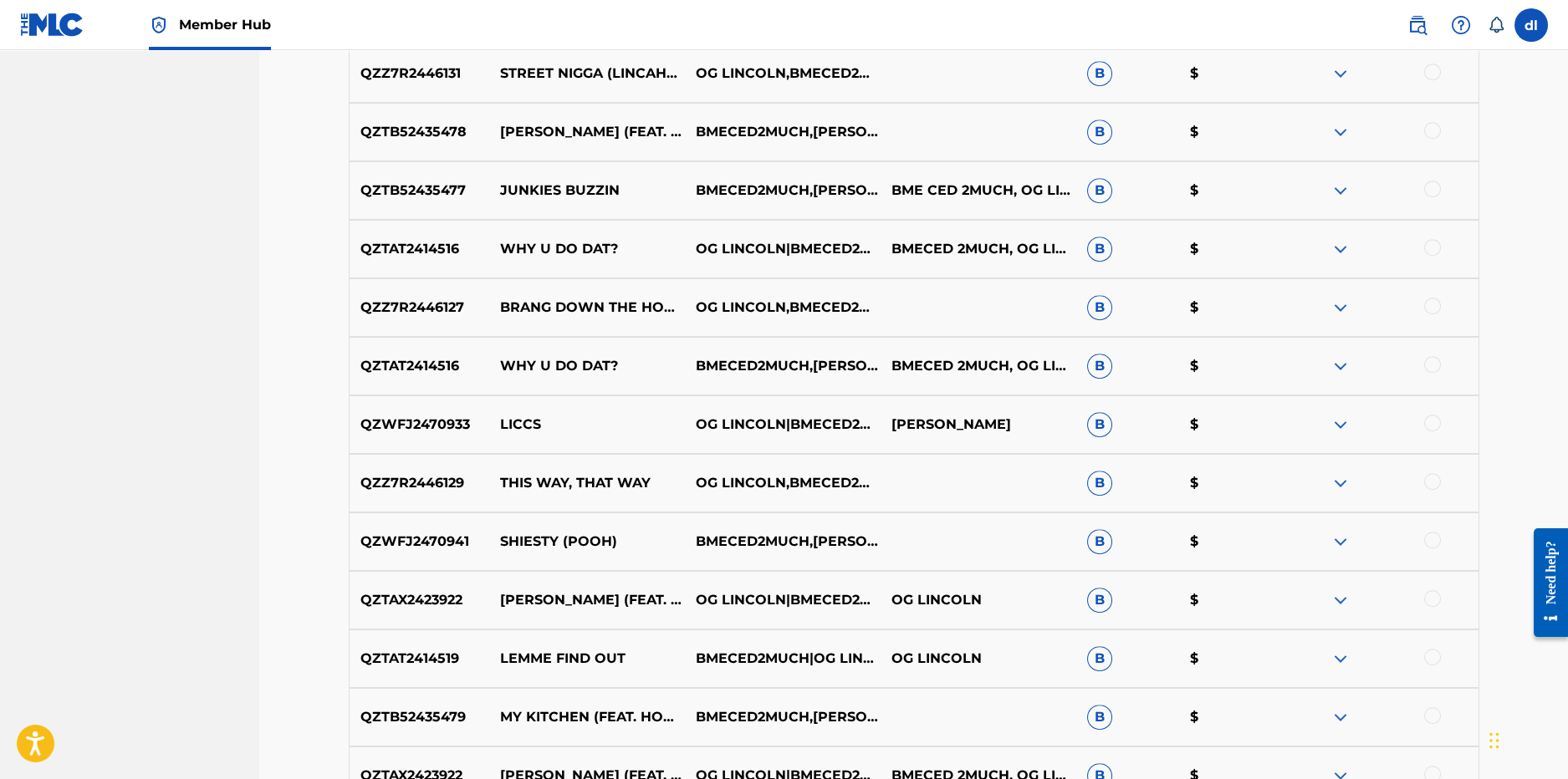
scroll to position [4721, 0]
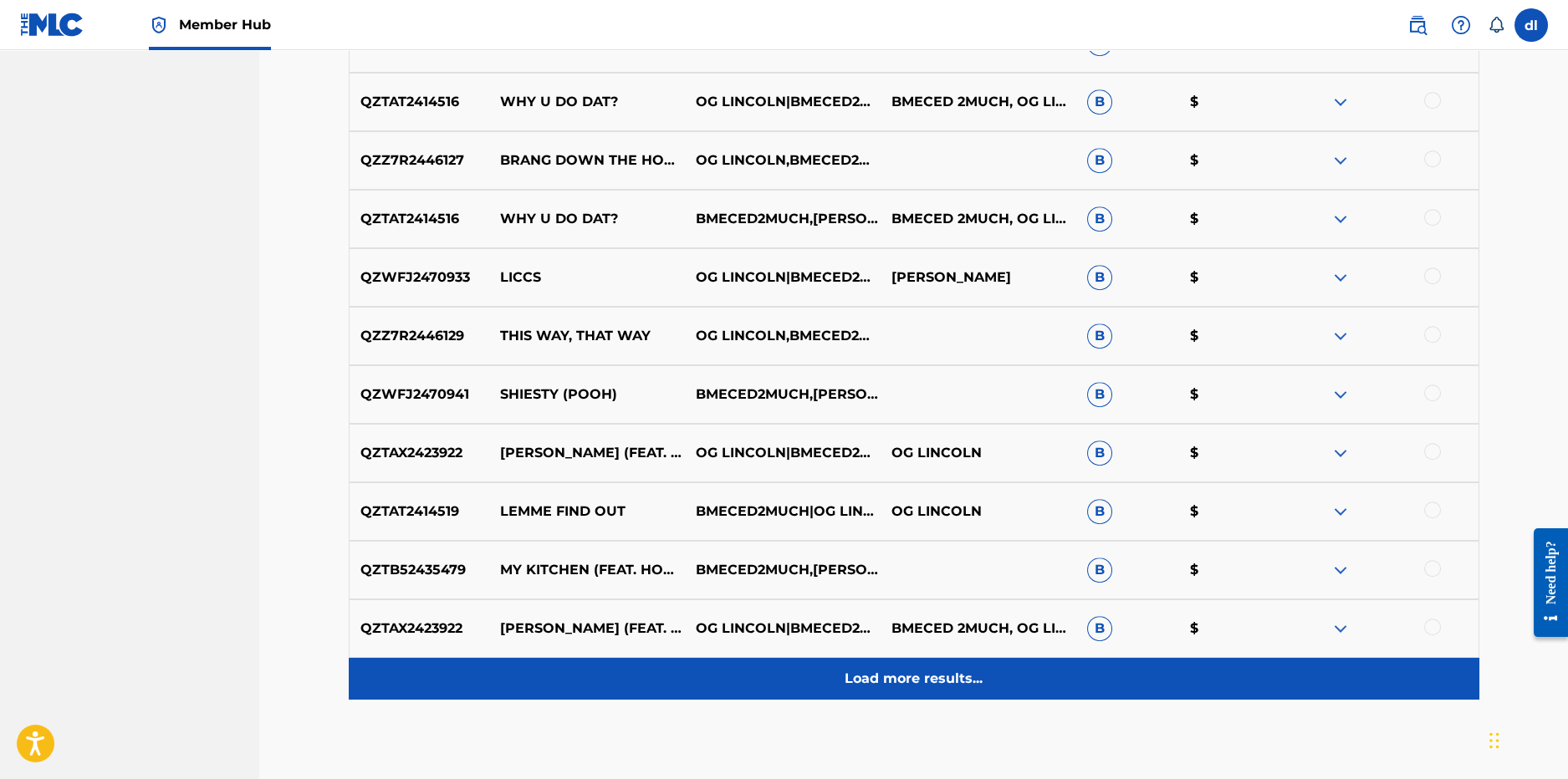
click at [675, 679] on div "Load more results..." at bounding box center [914, 678] width 1131 height 42
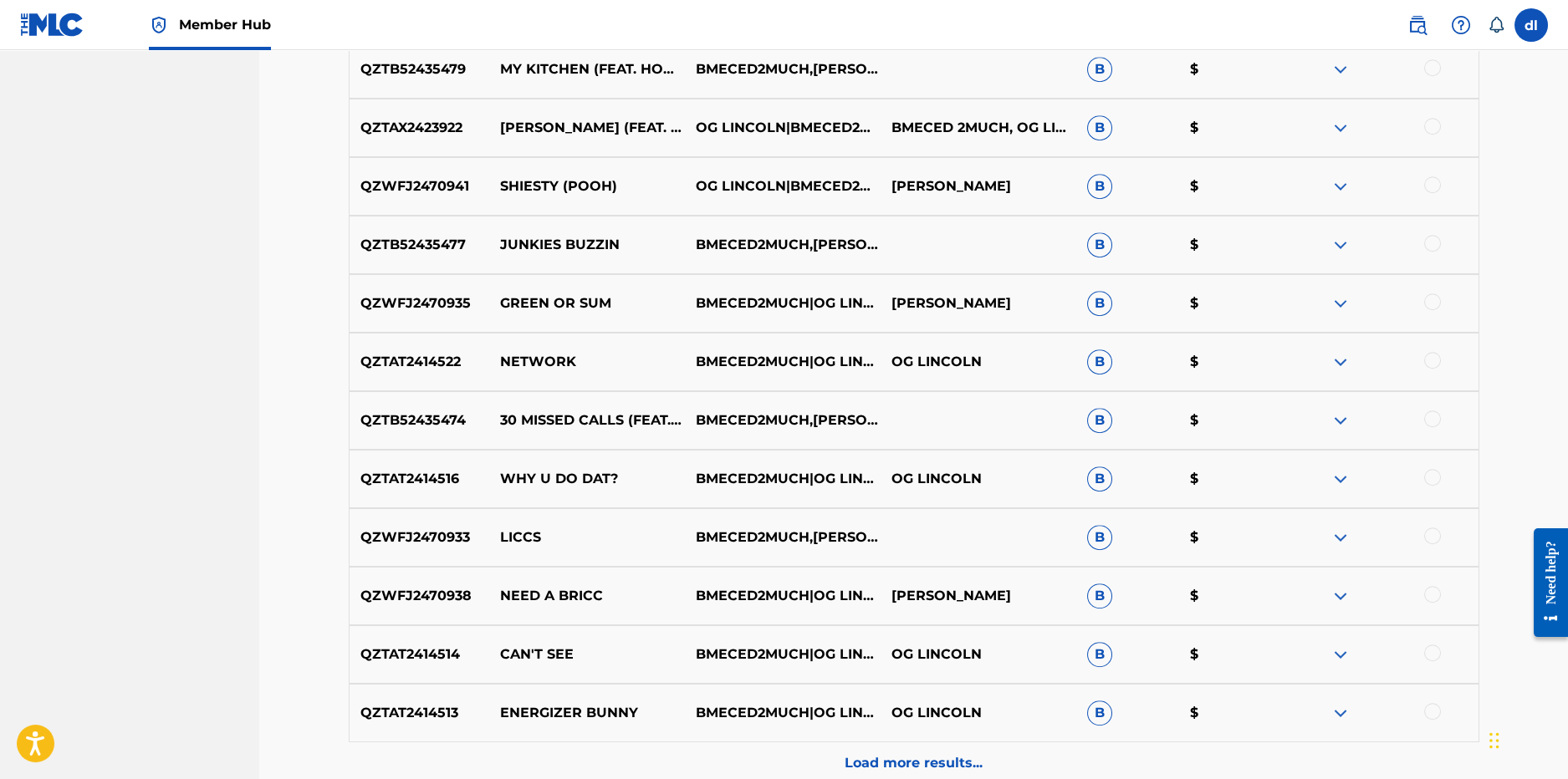
scroll to position [5223, 0]
click at [691, 752] on div "Load more results..." at bounding box center [914, 762] width 1131 height 42
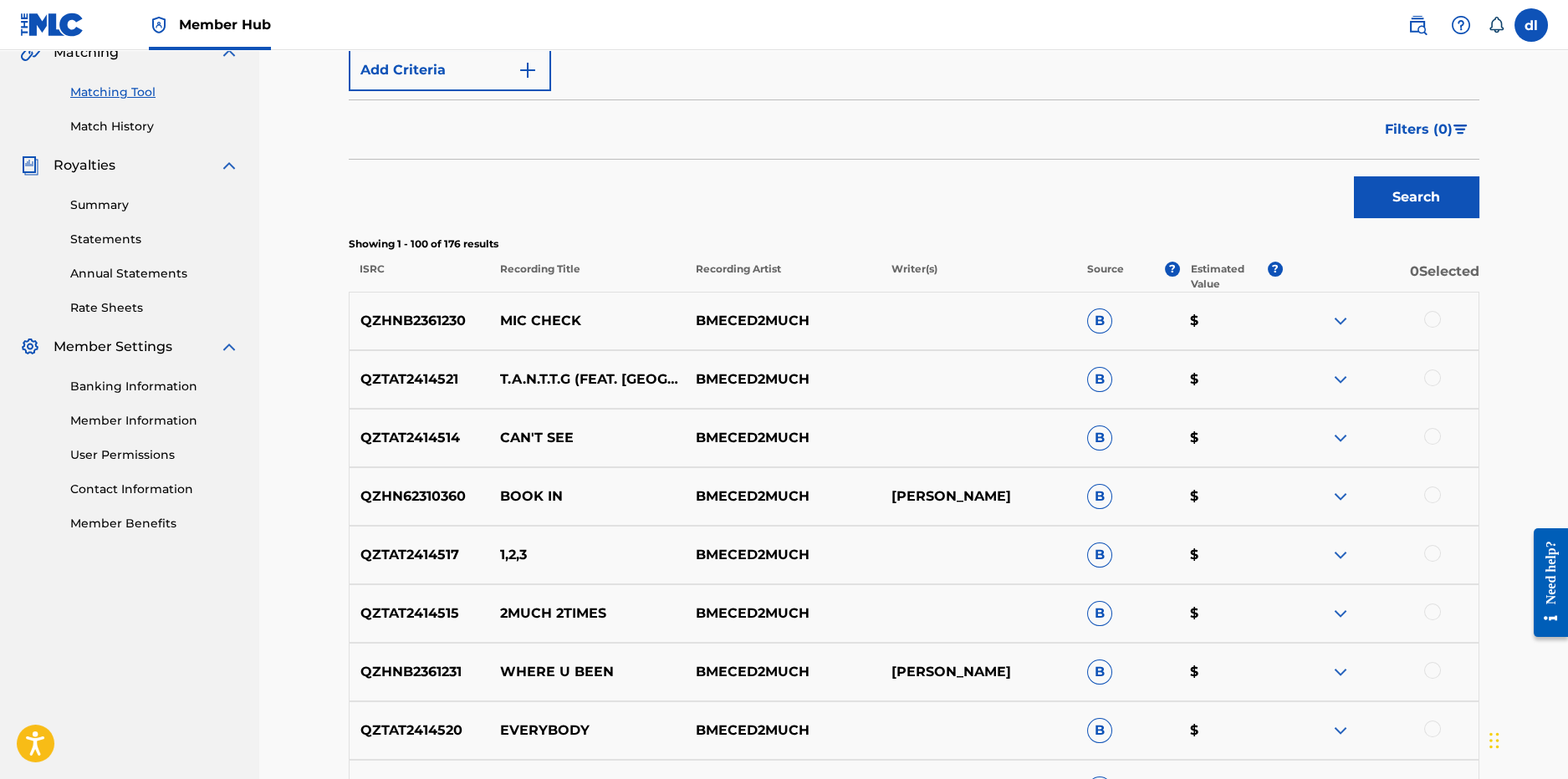
scroll to position [213, 0]
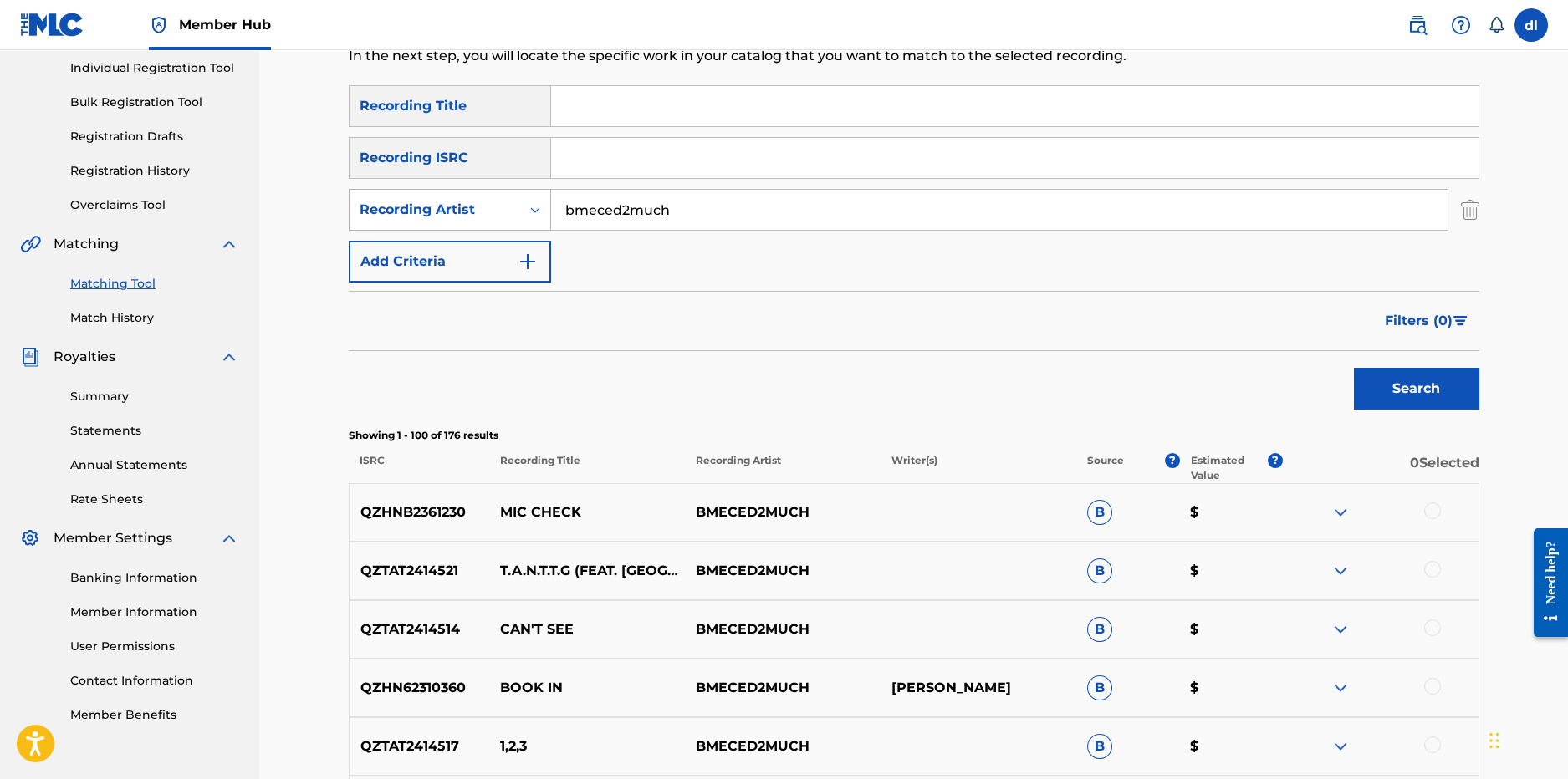
drag, startPoint x: 736, startPoint y: 211, endPoint x: 500, endPoint y: 208, distance: 236.0
click at [505, 210] on div "SearchWithCriteriae36b1e36-e847-42b5-8e69-ee0c4a8c663d Recording Artist bmeced2…" at bounding box center [914, 210] width 1131 height 42
click at [1354, 368] on button "Search" at bounding box center [1417, 389] width 126 height 42
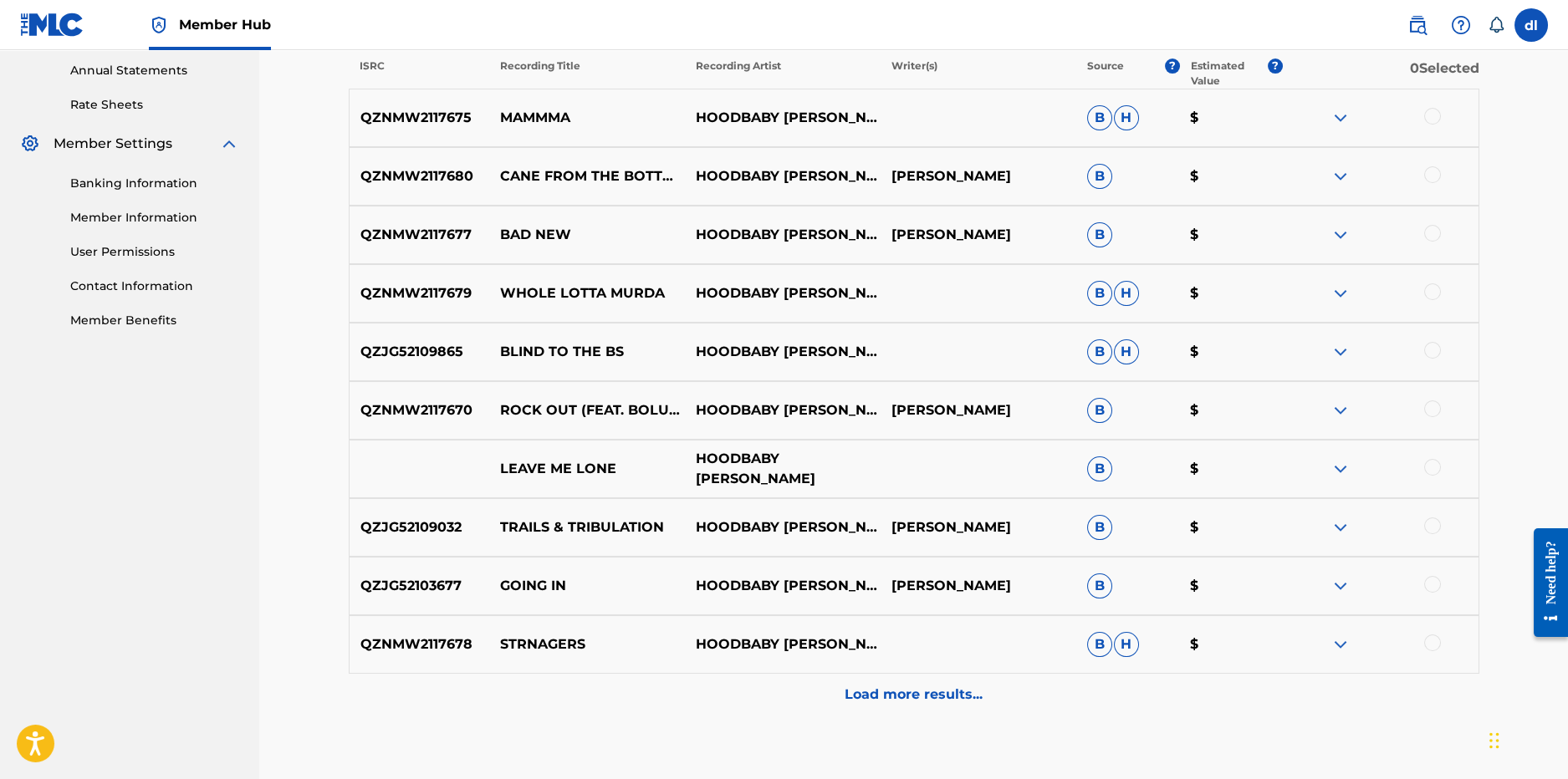
scroll to position [631, 0]
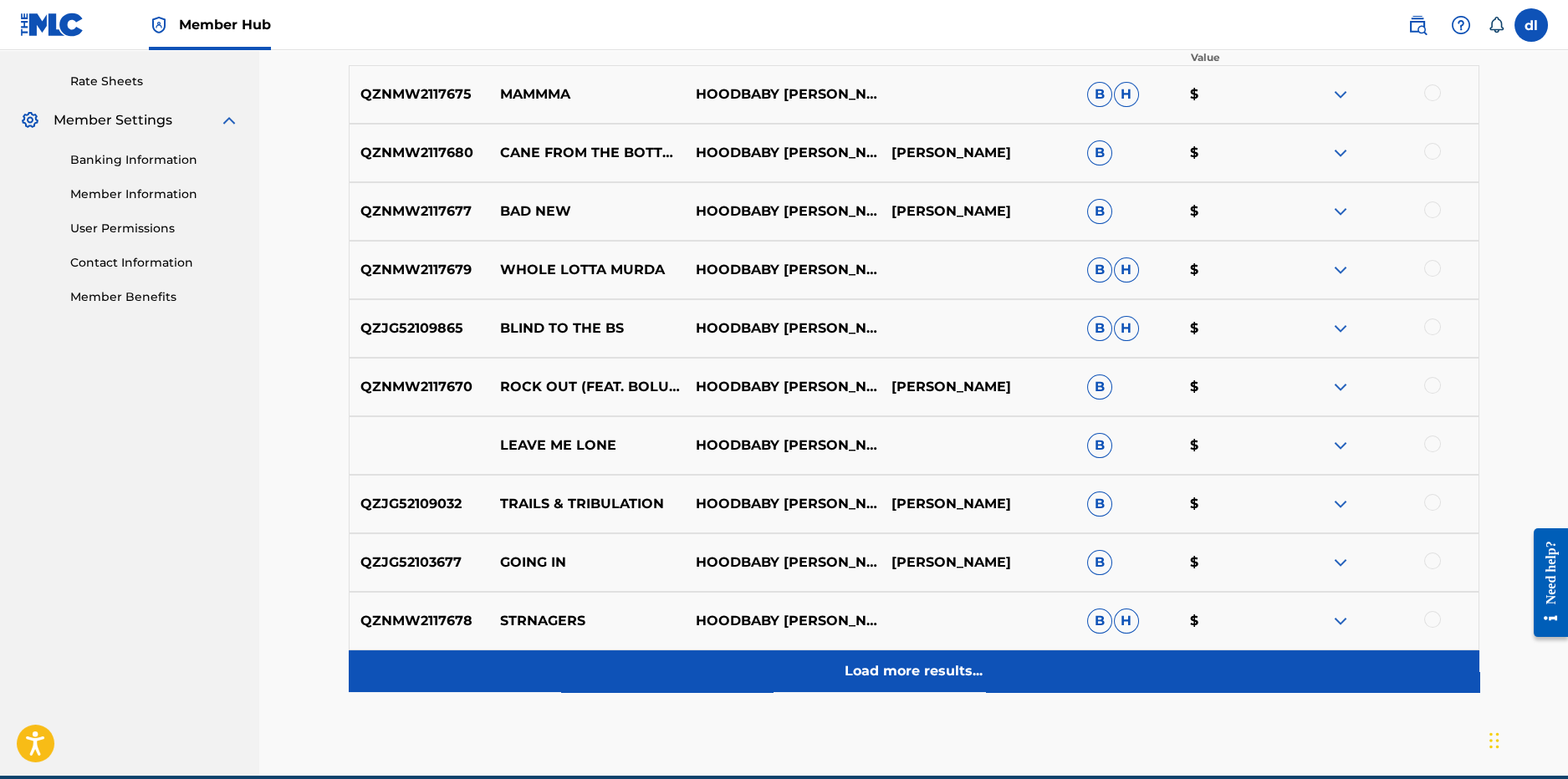
click at [850, 685] on div "Load more results..." at bounding box center [914, 672] width 1131 height 42
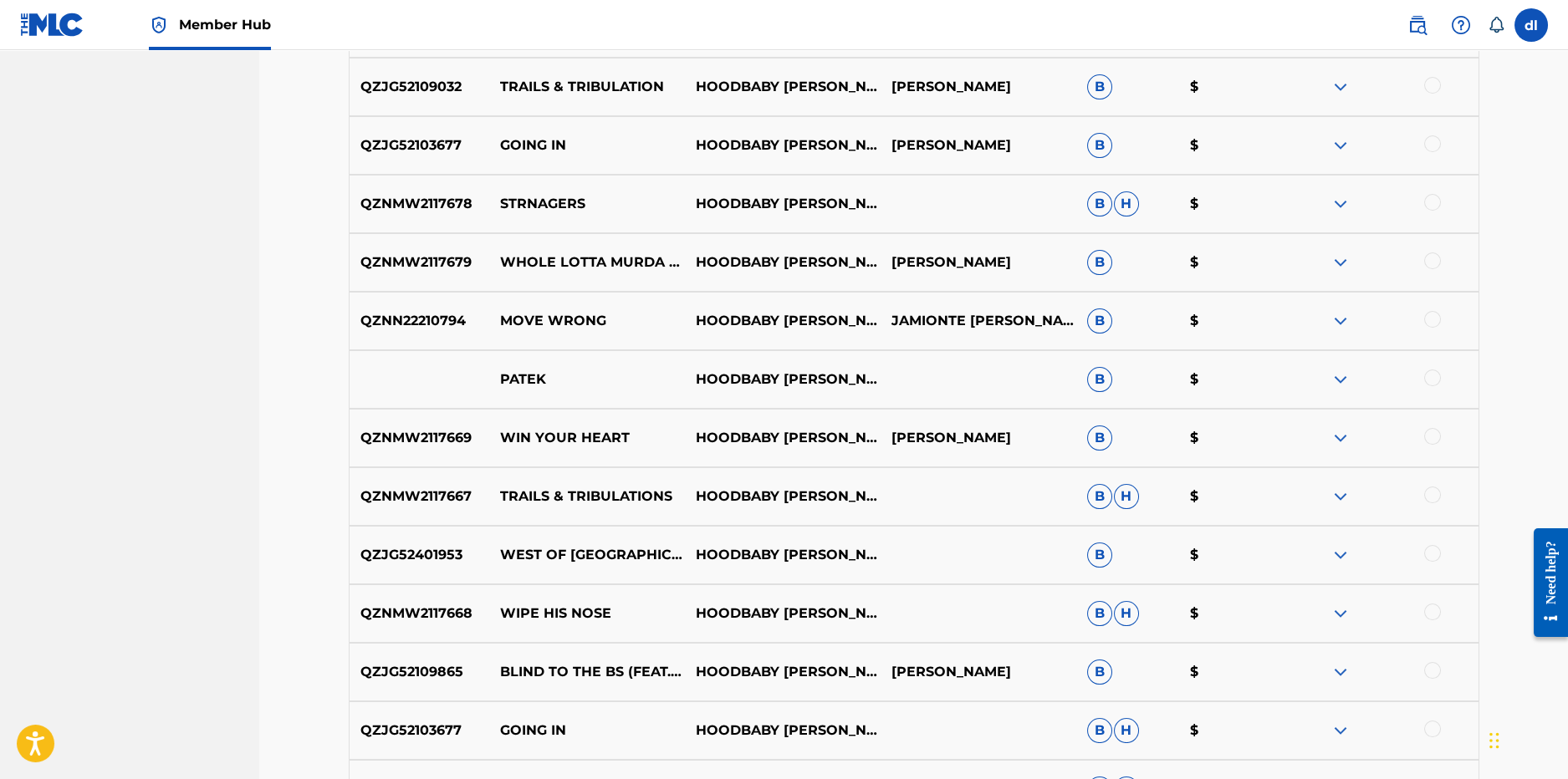
scroll to position [1132, 0]
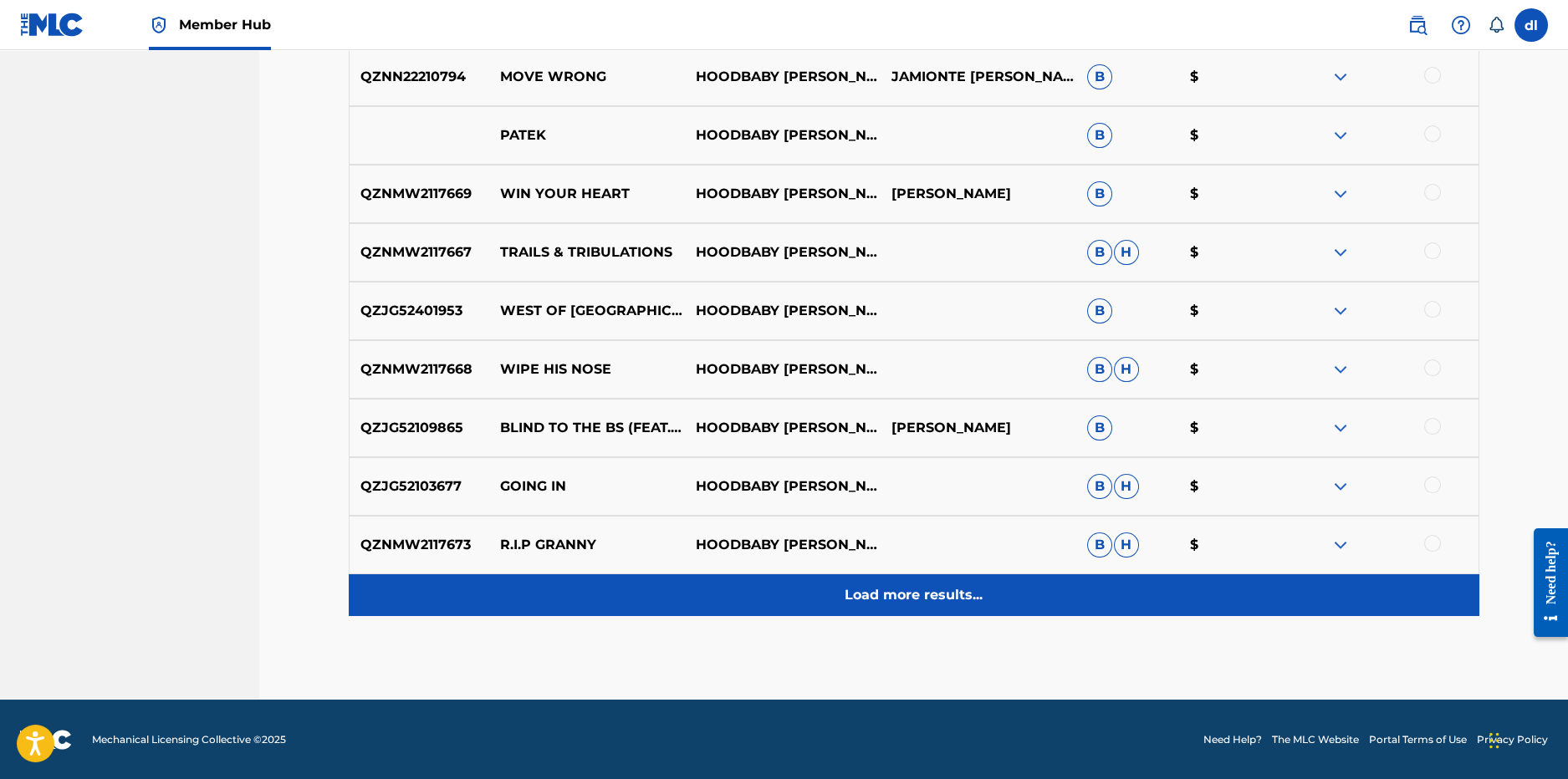
click at [819, 603] on div "Load more results..." at bounding box center [914, 595] width 1131 height 42
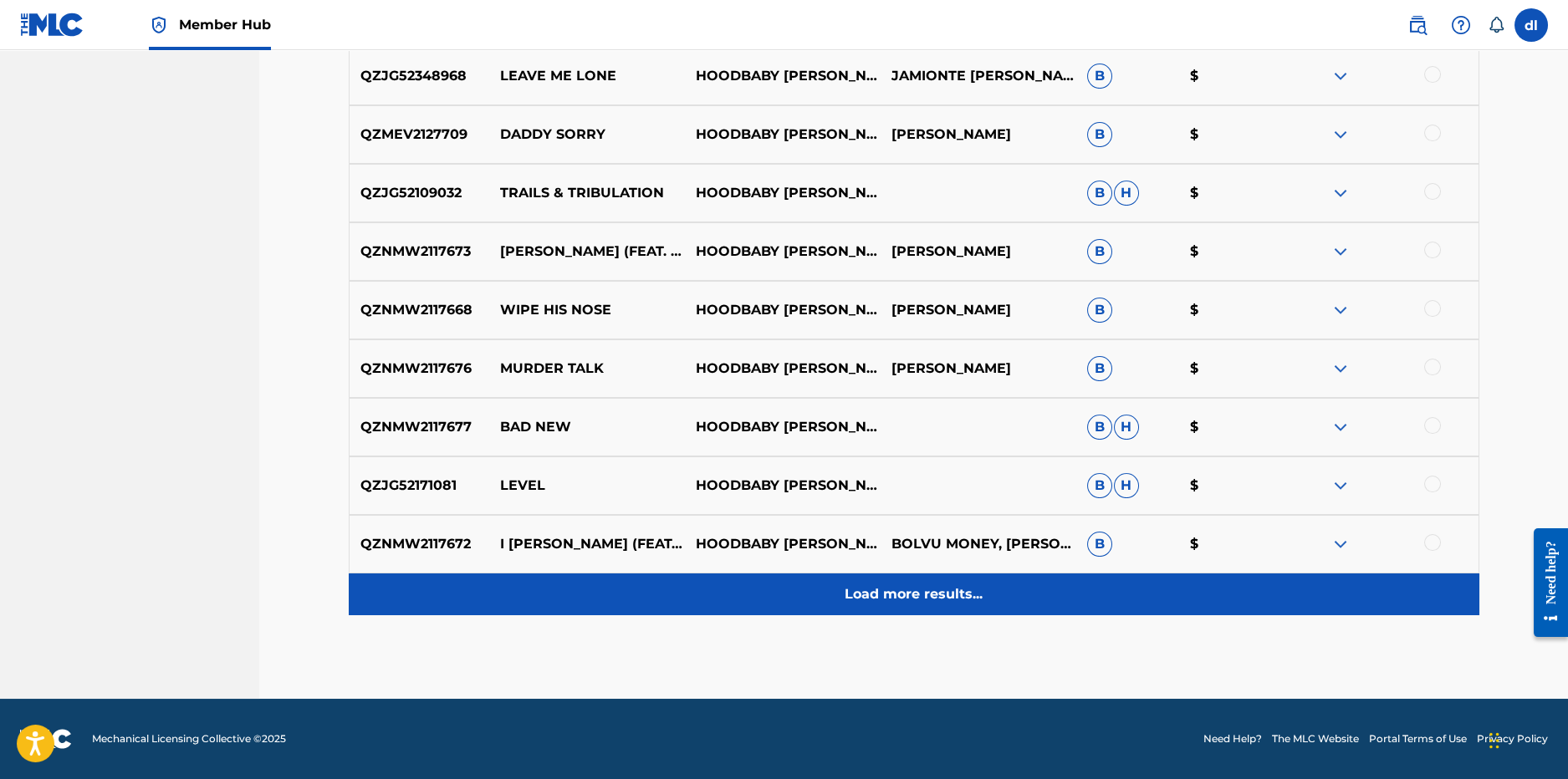
click at [841, 591] on div "Load more results..." at bounding box center [914, 594] width 1131 height 42
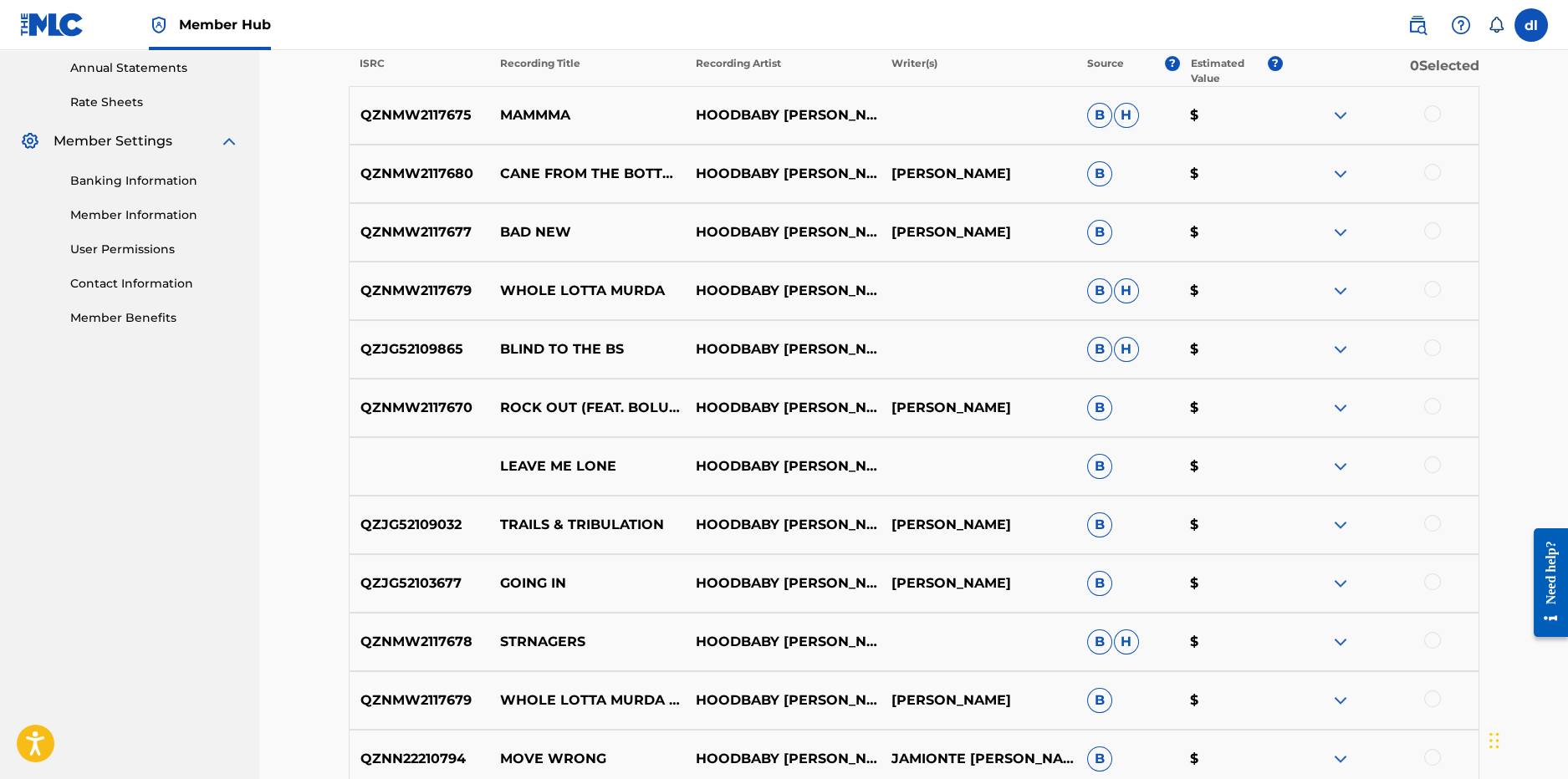
scroll to position [0, 0]
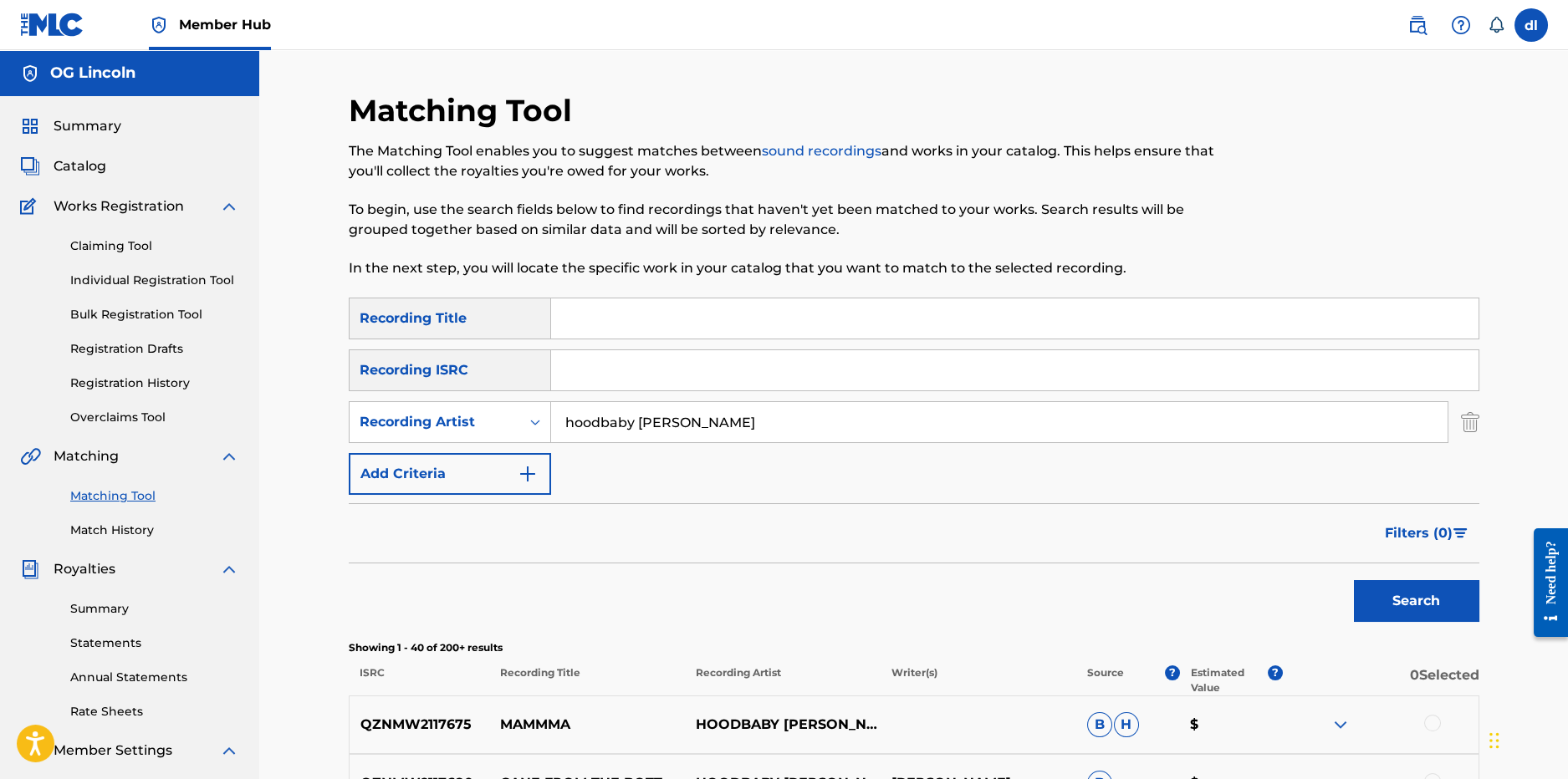
drag, startPoint x: 713, startPoint y: 433, endPoint x: 401, endPoint y: 389, distance: 315.1
click at [401, 390] on div "SearchWithCriteriab10874df-fcac-4174-b308-af5658d1f152 Recording Title SearchWi…" at bounding box center [914, 396] width 1131 height 197
click at [1354, 581] on button "Search" at bounding box center [1417, 601] width 126 height 42
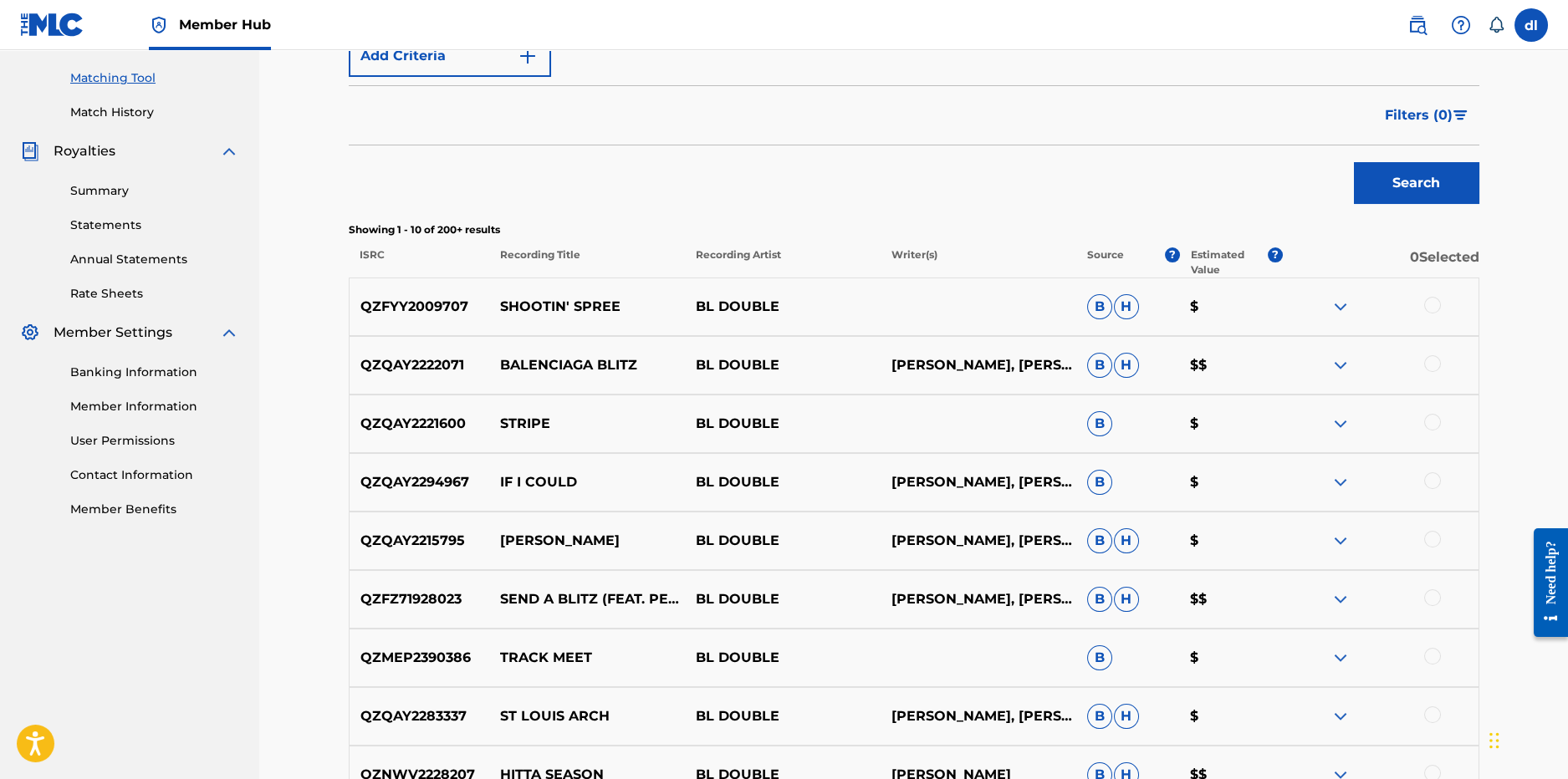
scroll to position [586, 0]
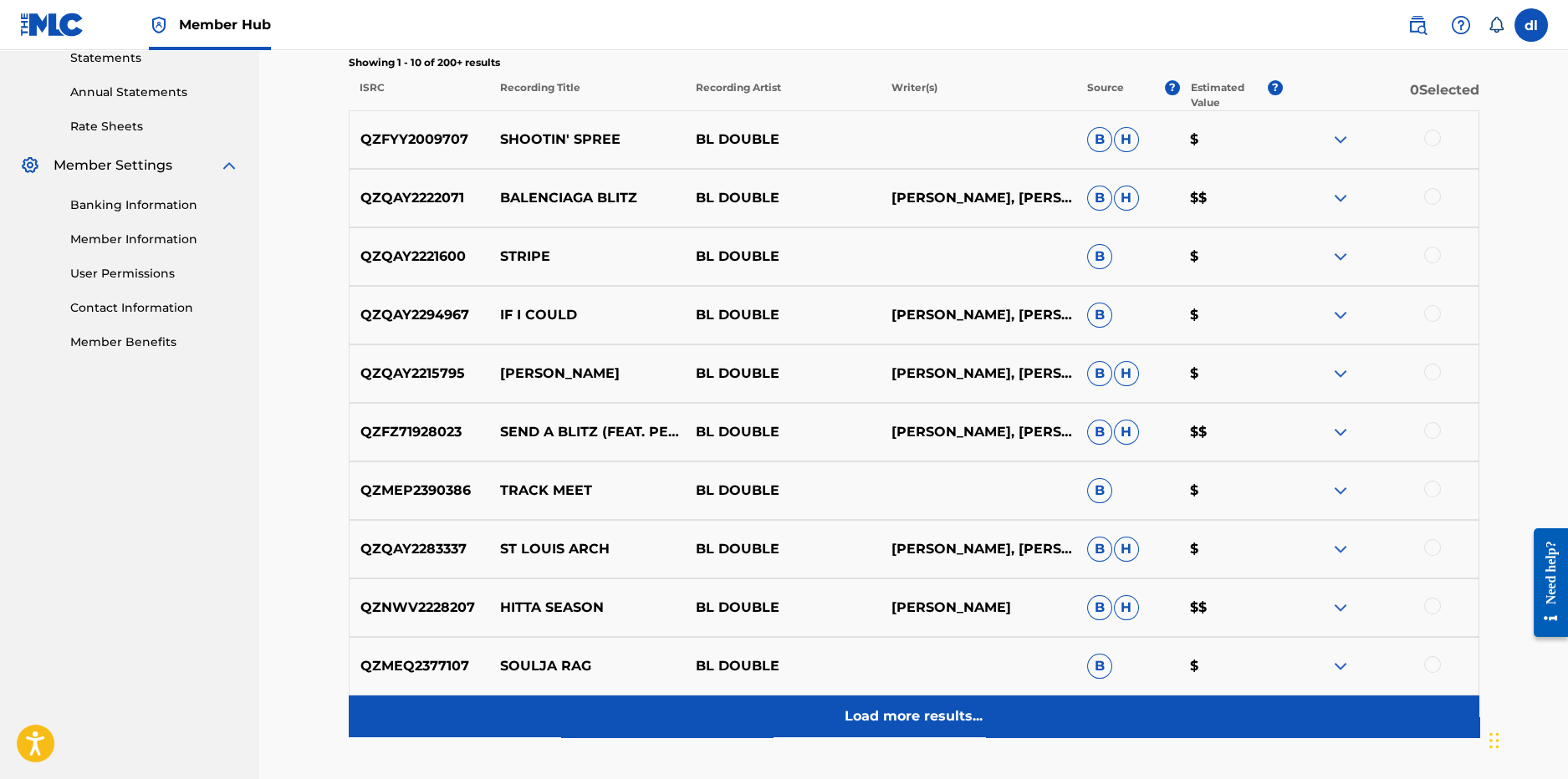
click at [789, 710] on div "Load more results..." at bounding box center [914, 717] width 1131 height 42
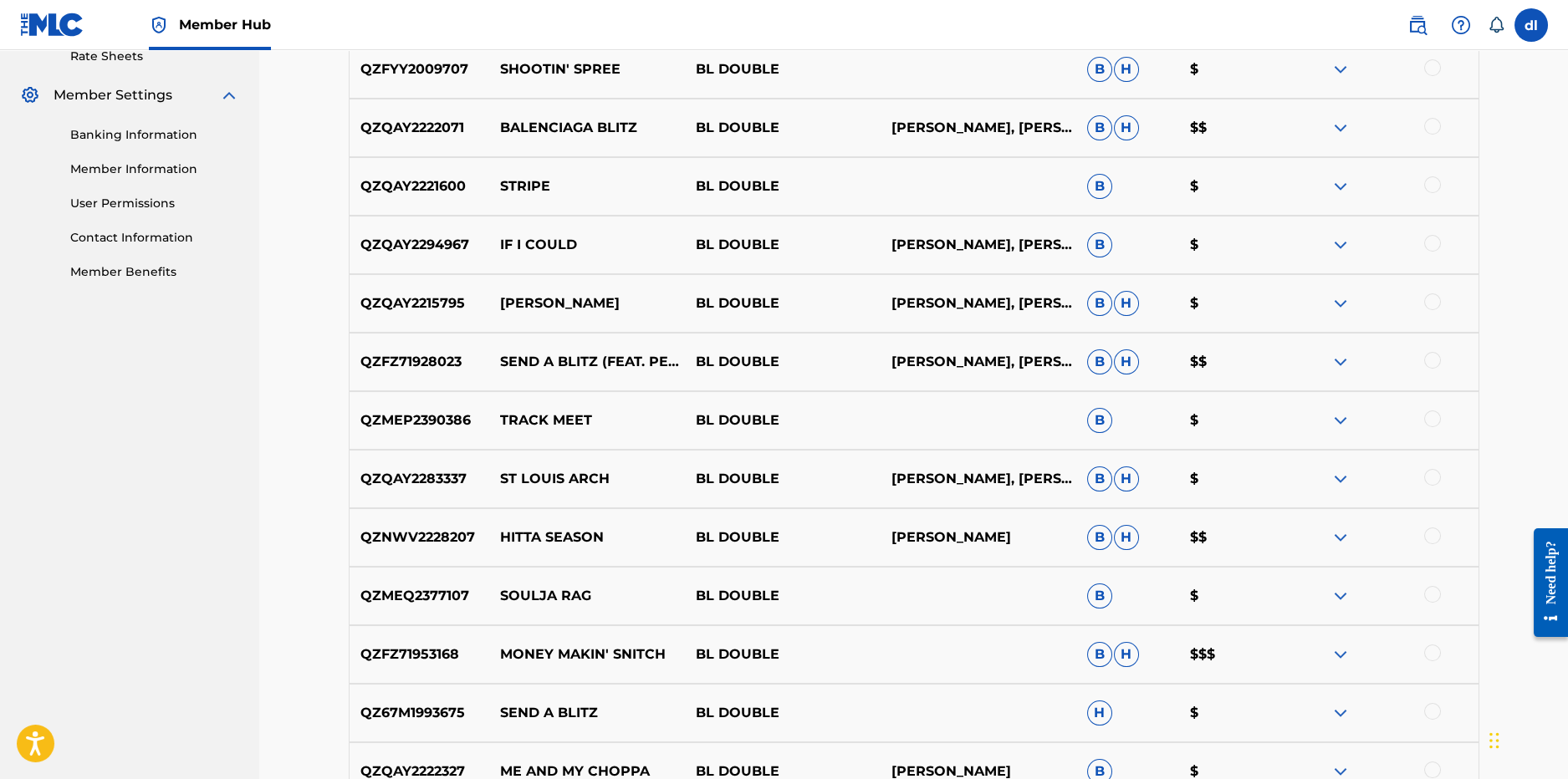
scroll to position [753, 0]
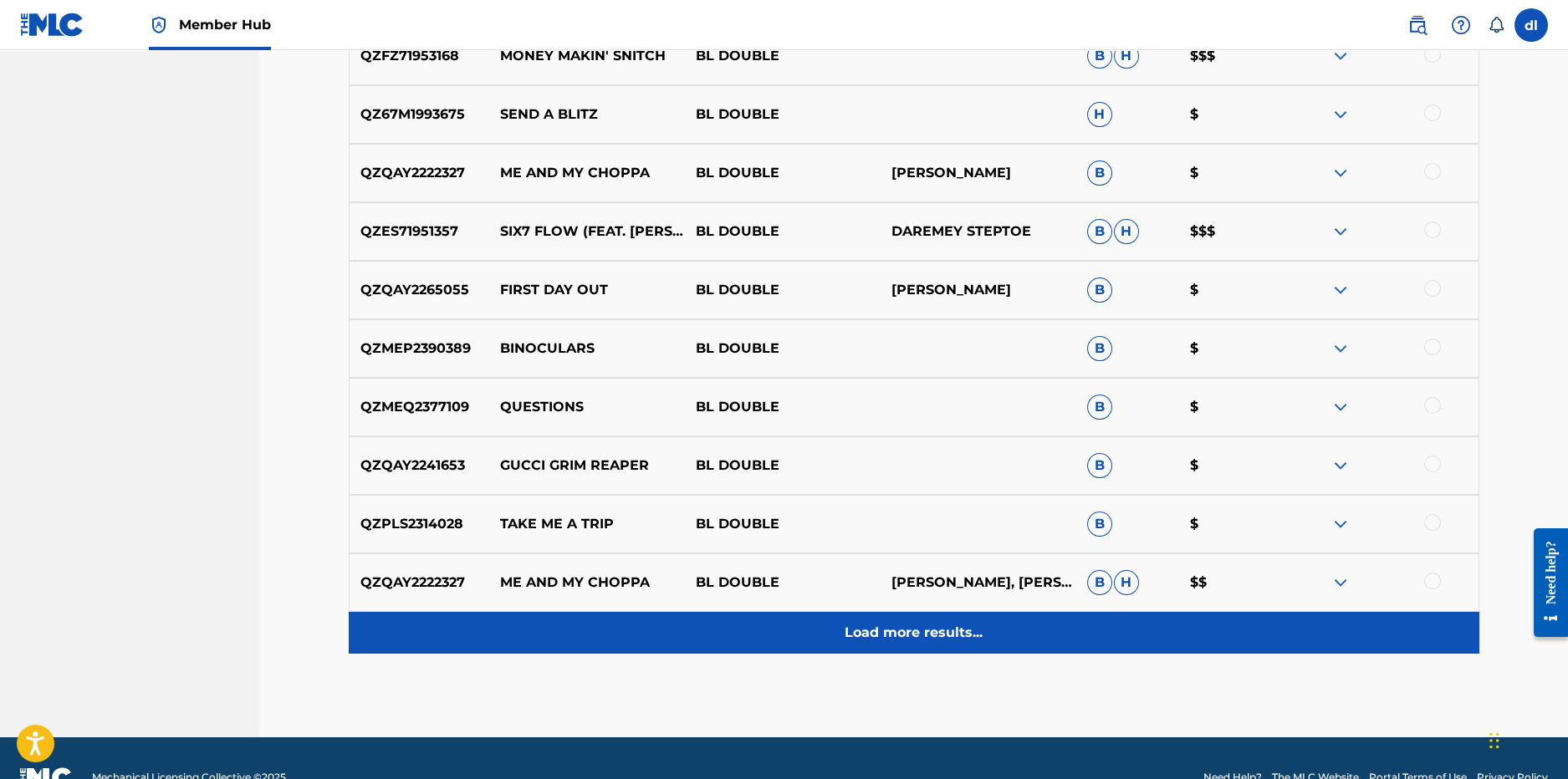
click at [662, 650] on div "Load more results..." at bounding box center [914, 633] width 1131 height 42
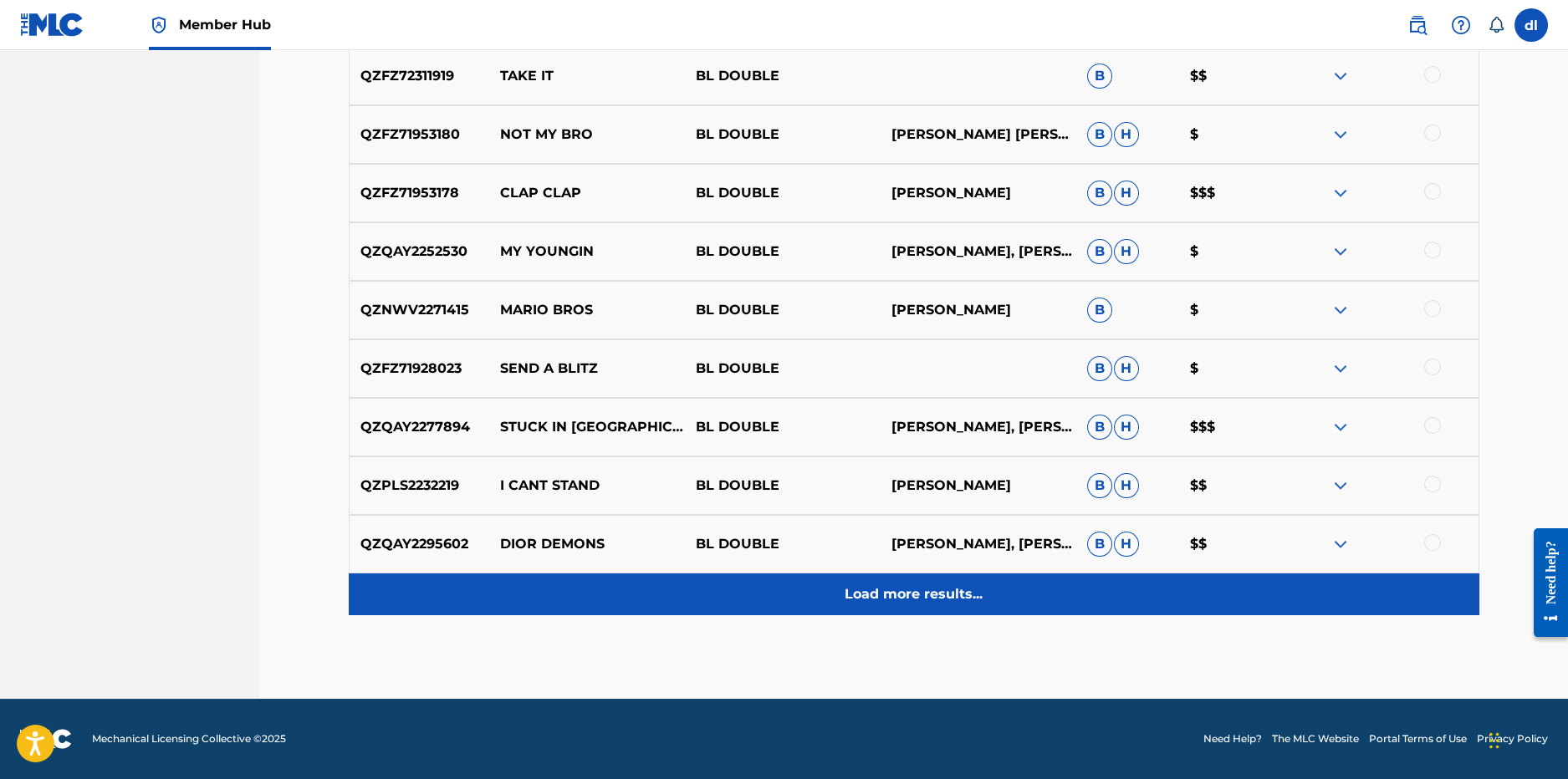
click at [651, 608] on div "Load more results..." at bounding box center [914, 594] width 1131 height 42
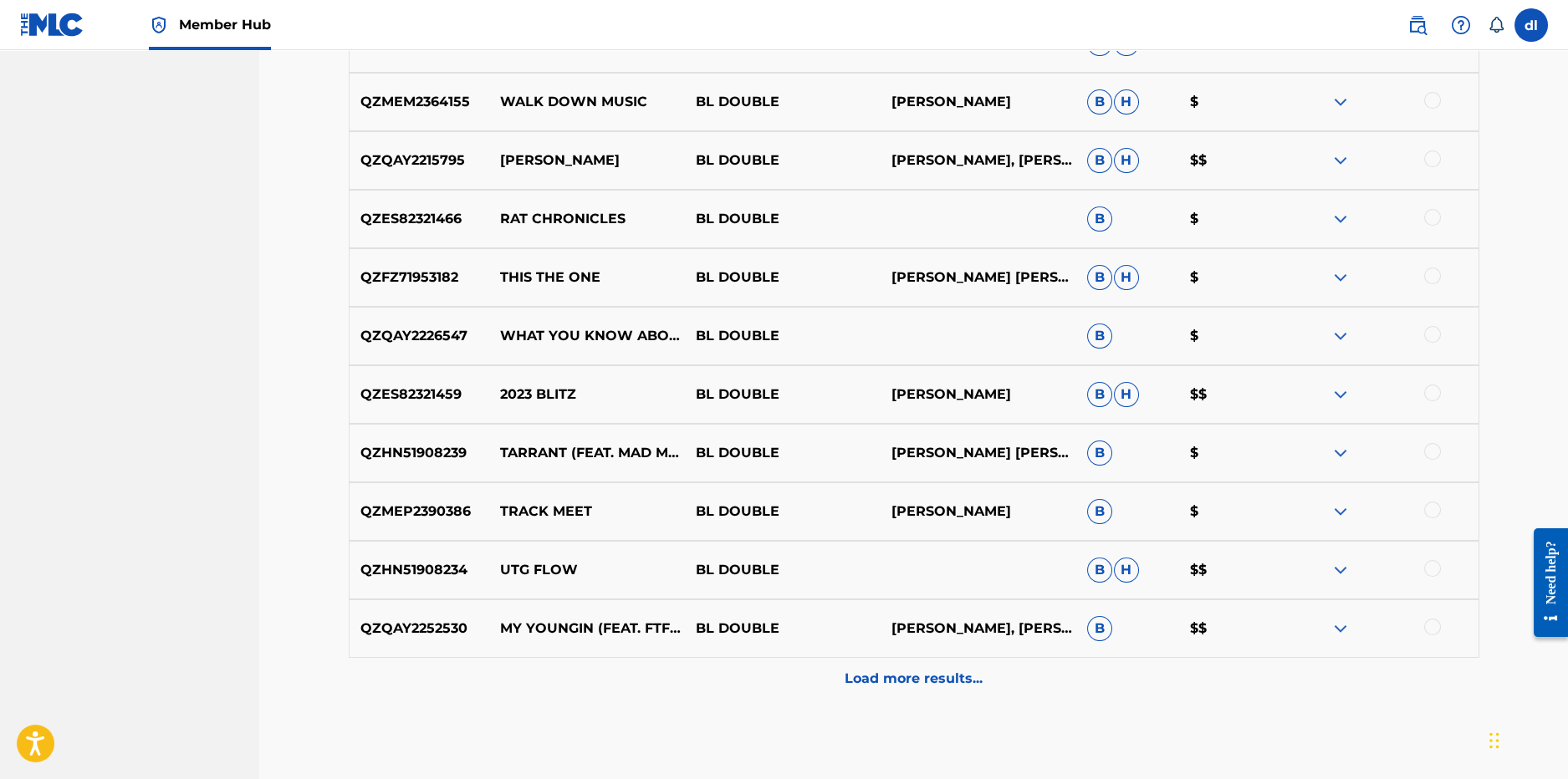
click at [645, 689] on div "Load more results..." at bounding box center [914, 678] width 1131 height 42
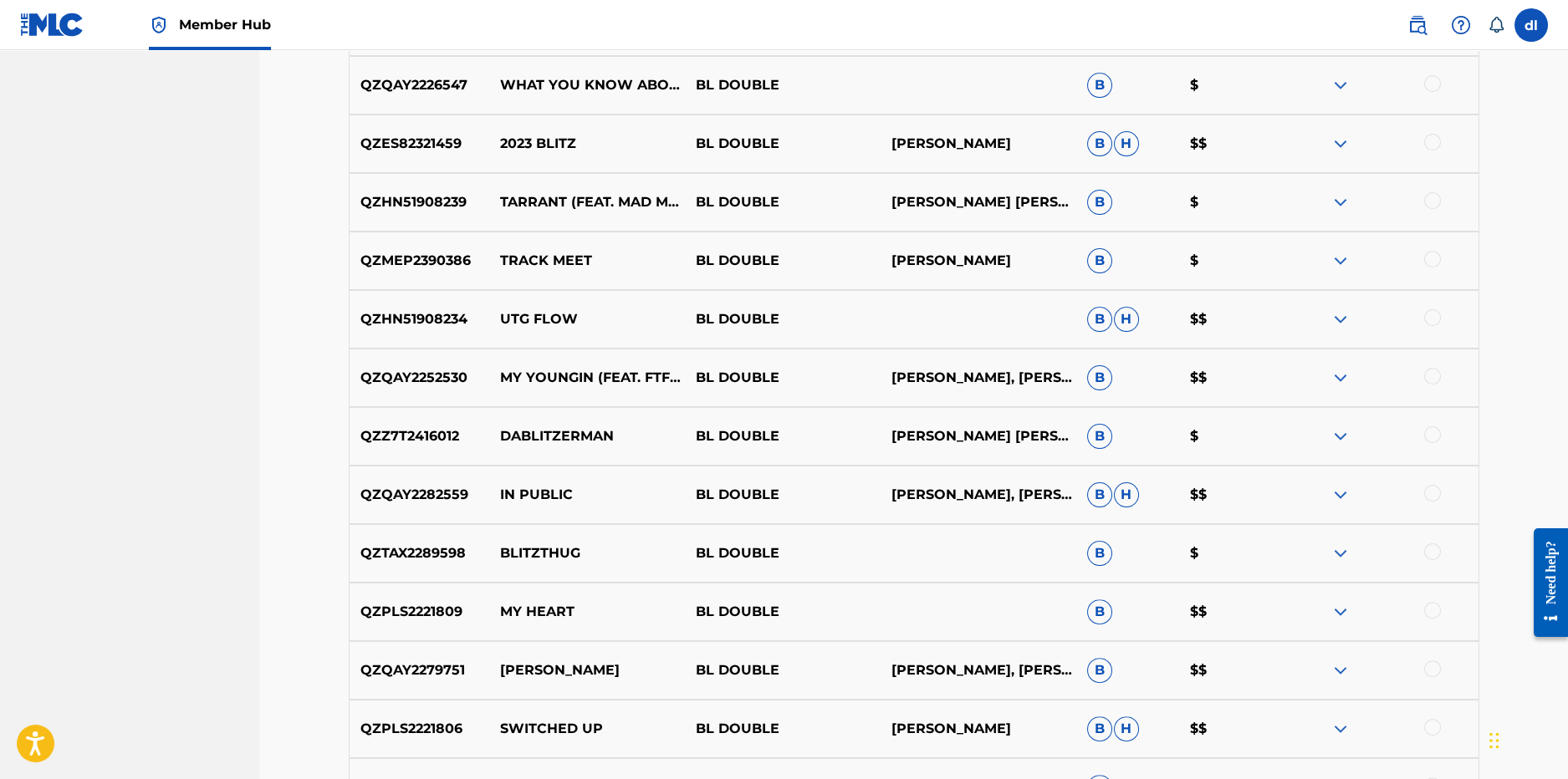
scroll to position [2881, 0]
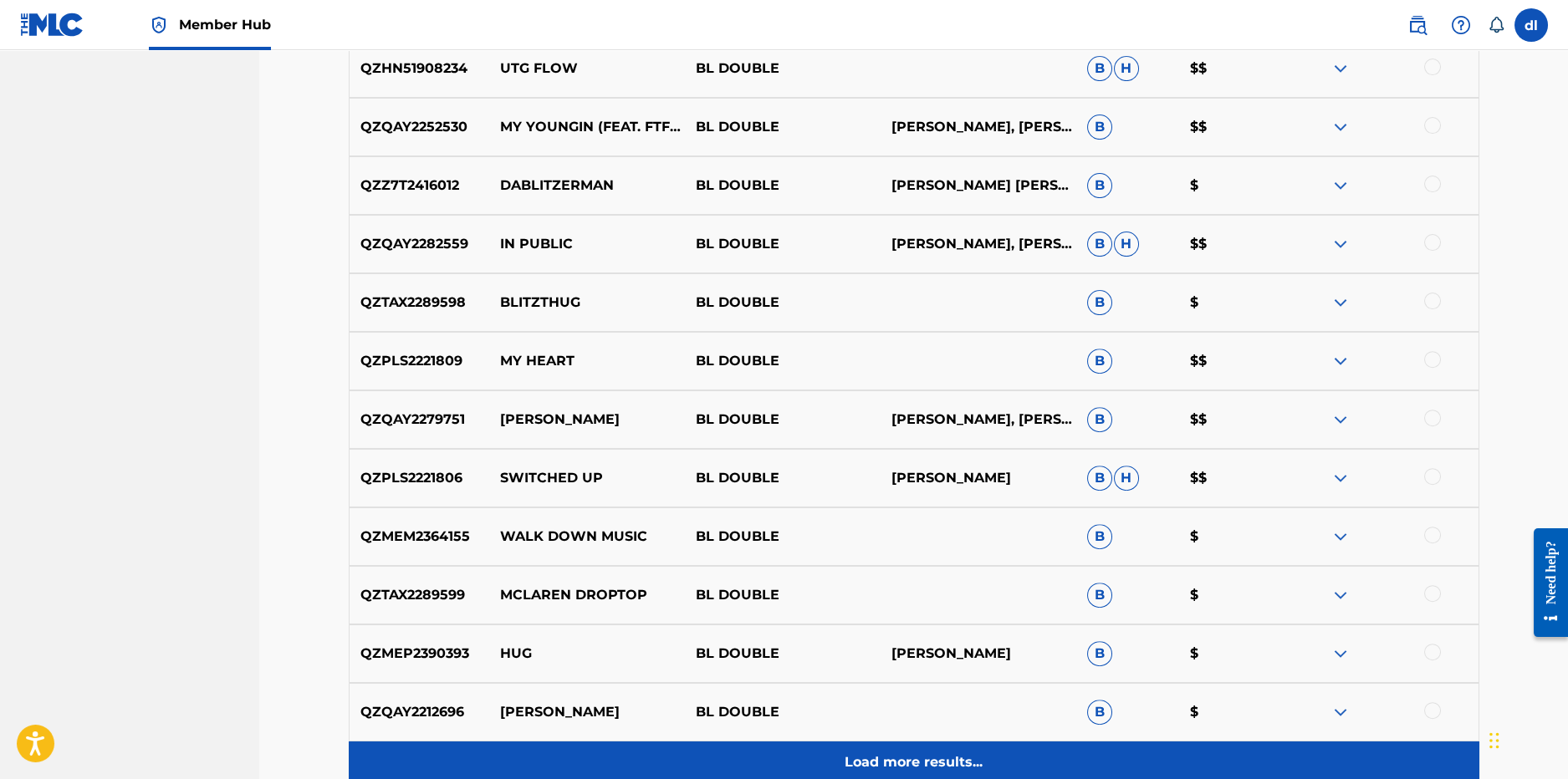
click at [659, 748] on div "Load more results..." at bounding box center [914, 762] width 1131 height 42
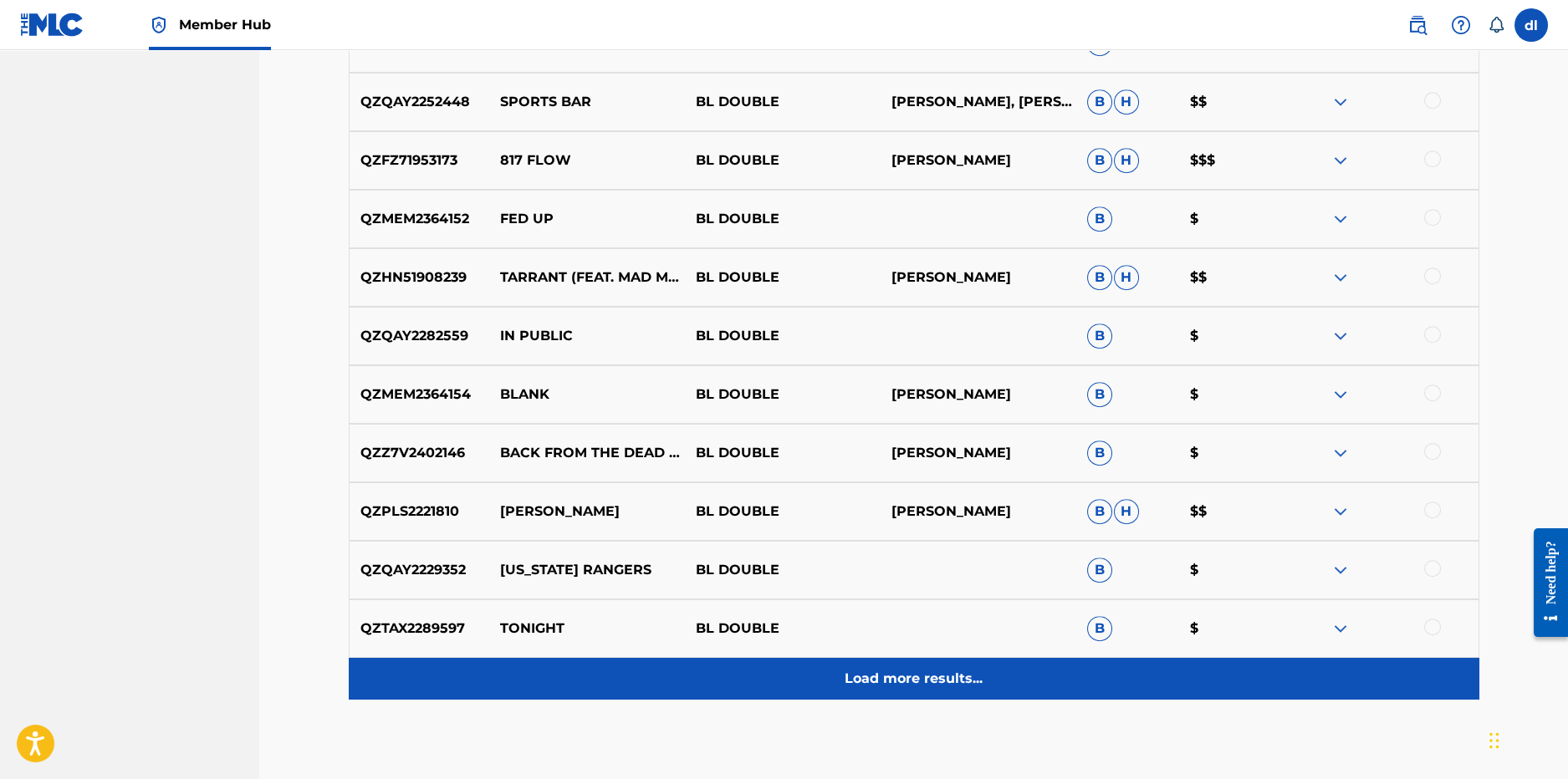
click at [699, 691] on div "Load more results..." at bounding box center [914, 678] width 1131 height 42
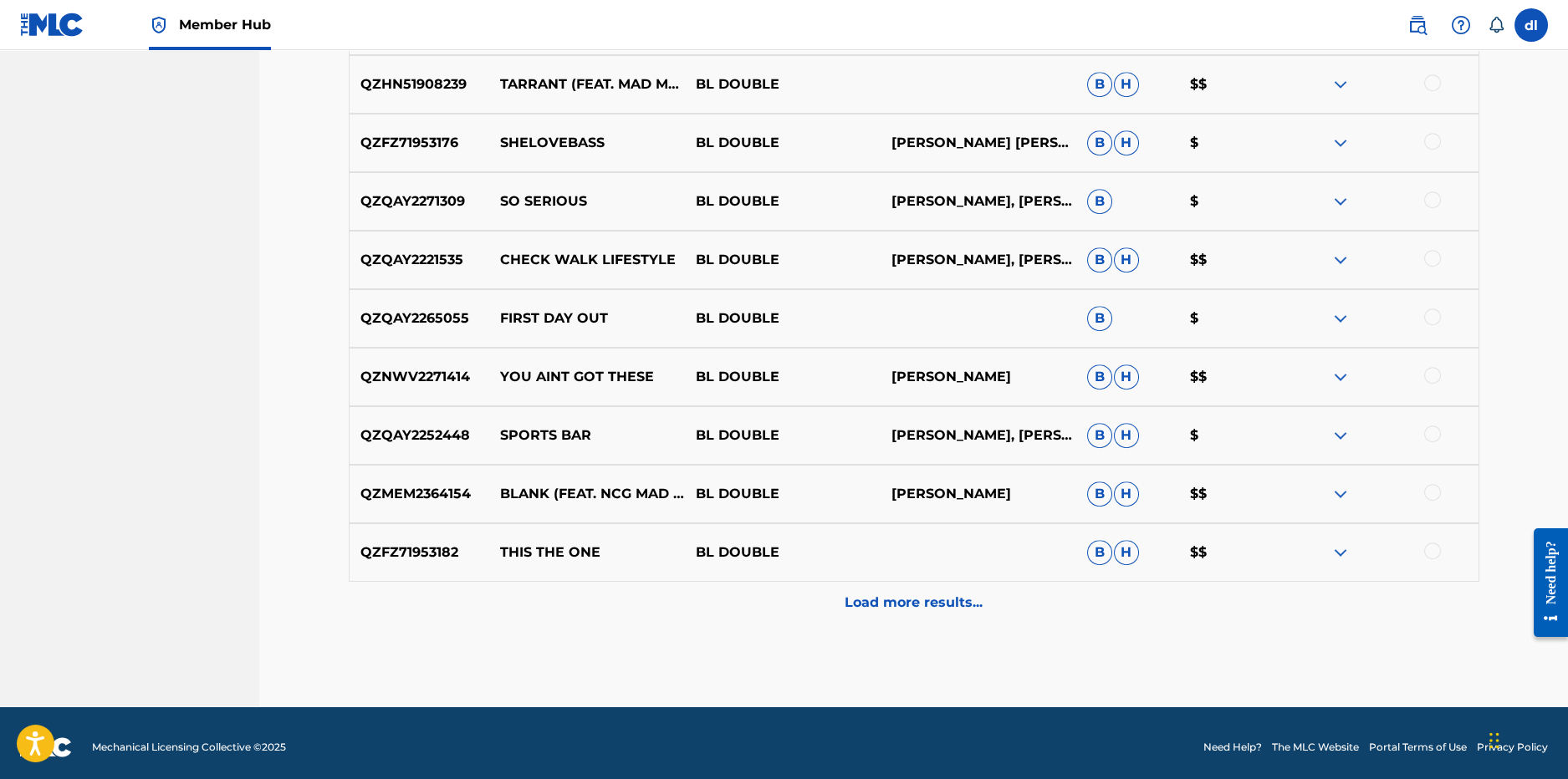
scroll to position [4219, 0]
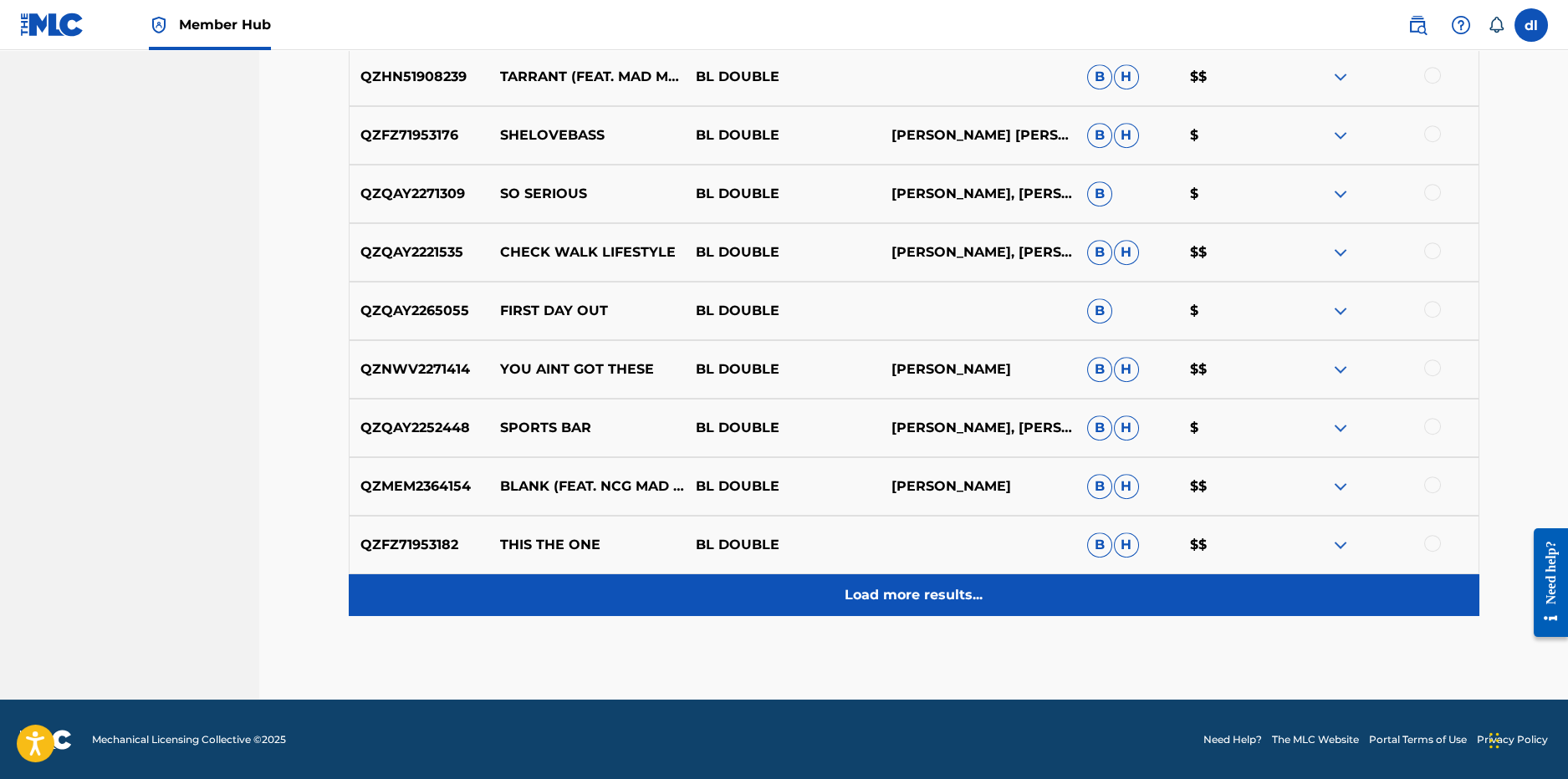
click at [779, 604] on div "Load more results..." at bounding box center [914, 595] width 1131 height 42
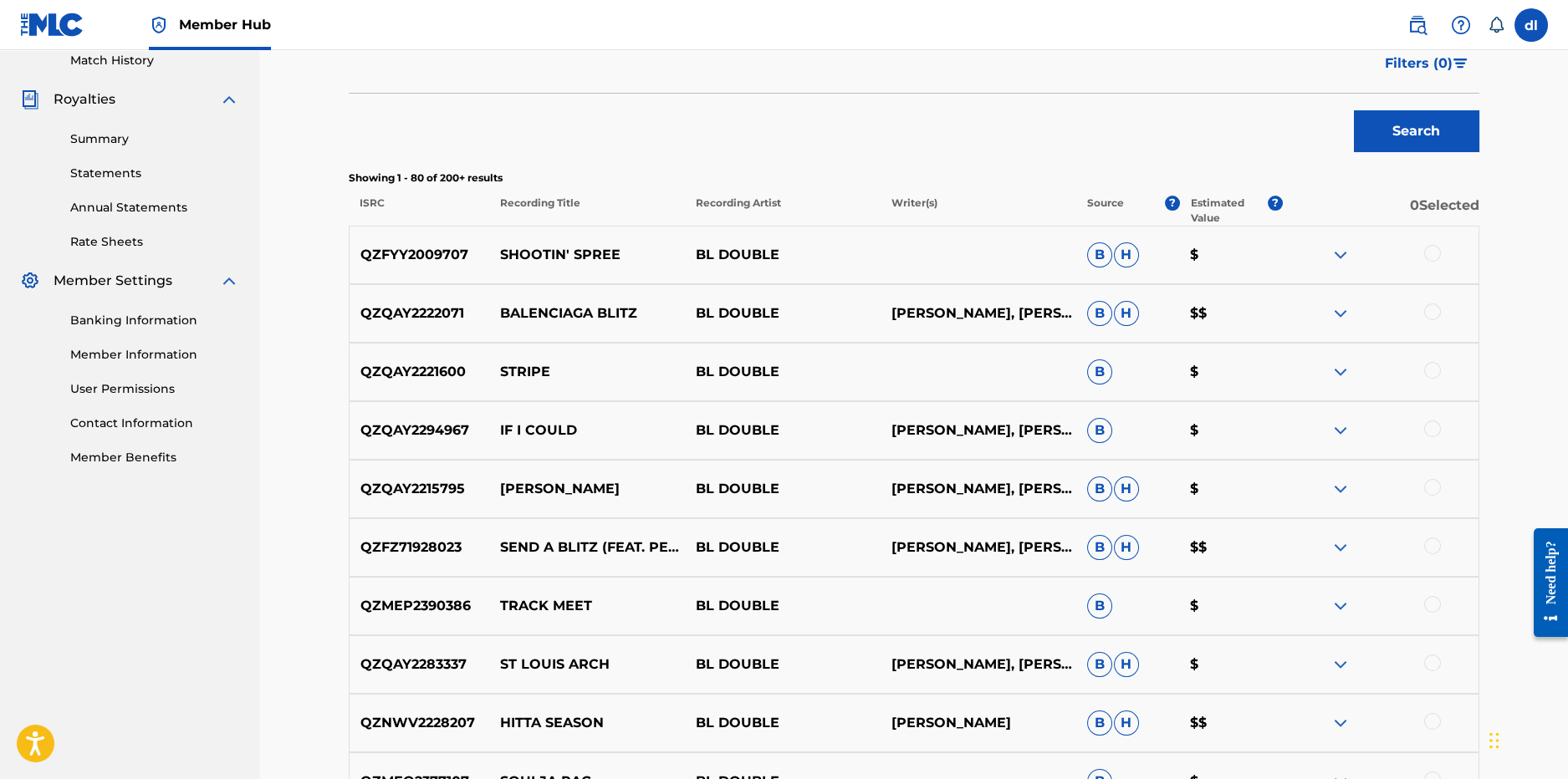
scroll to position [122, 0]
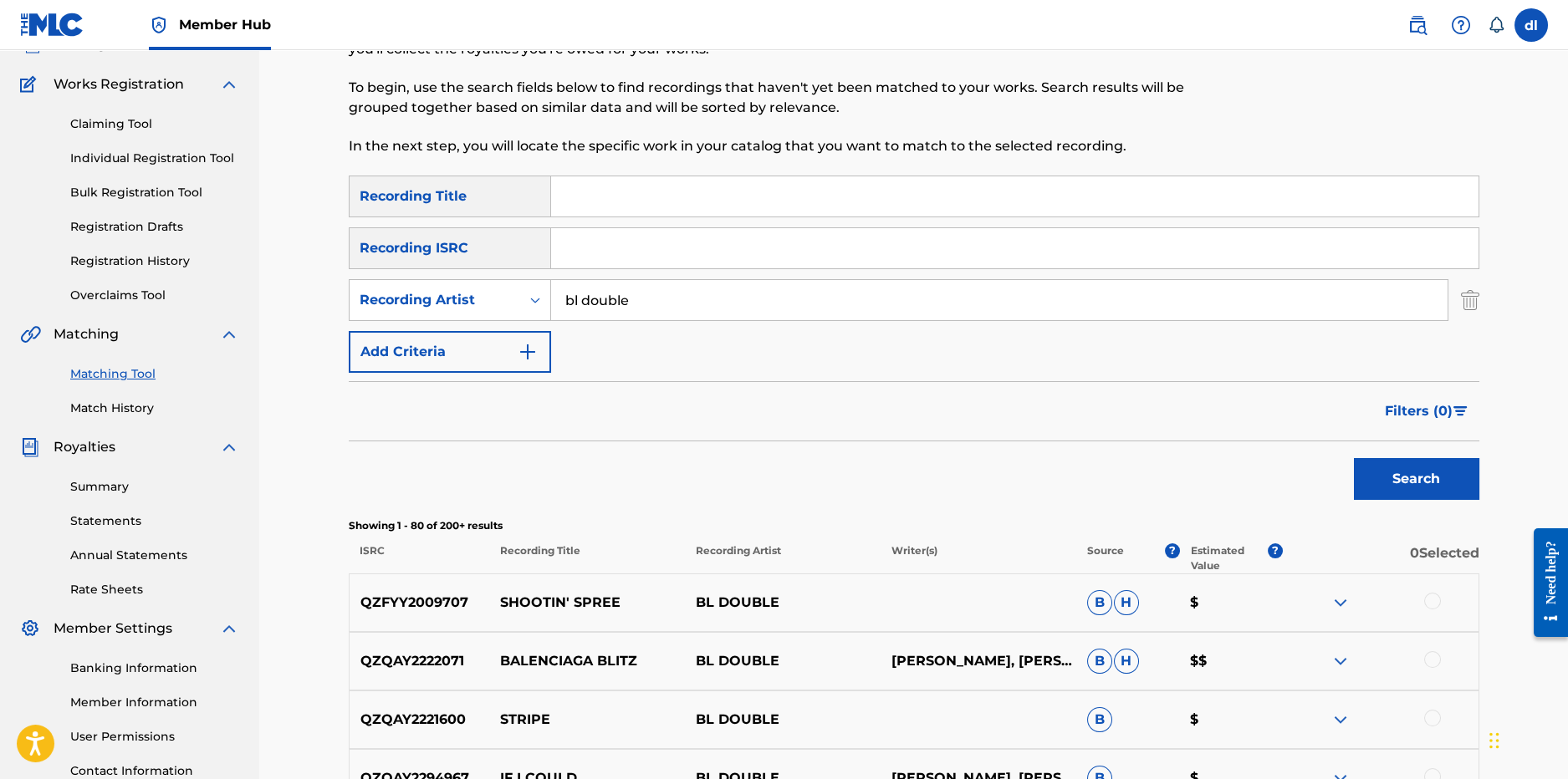
click at [803, 302] on input "bl double" at bounding box center [1000, 300] width 896 height 40
click at [1354, 458] on button "Search" at bounding box center [1417, 478] width 126 height 42
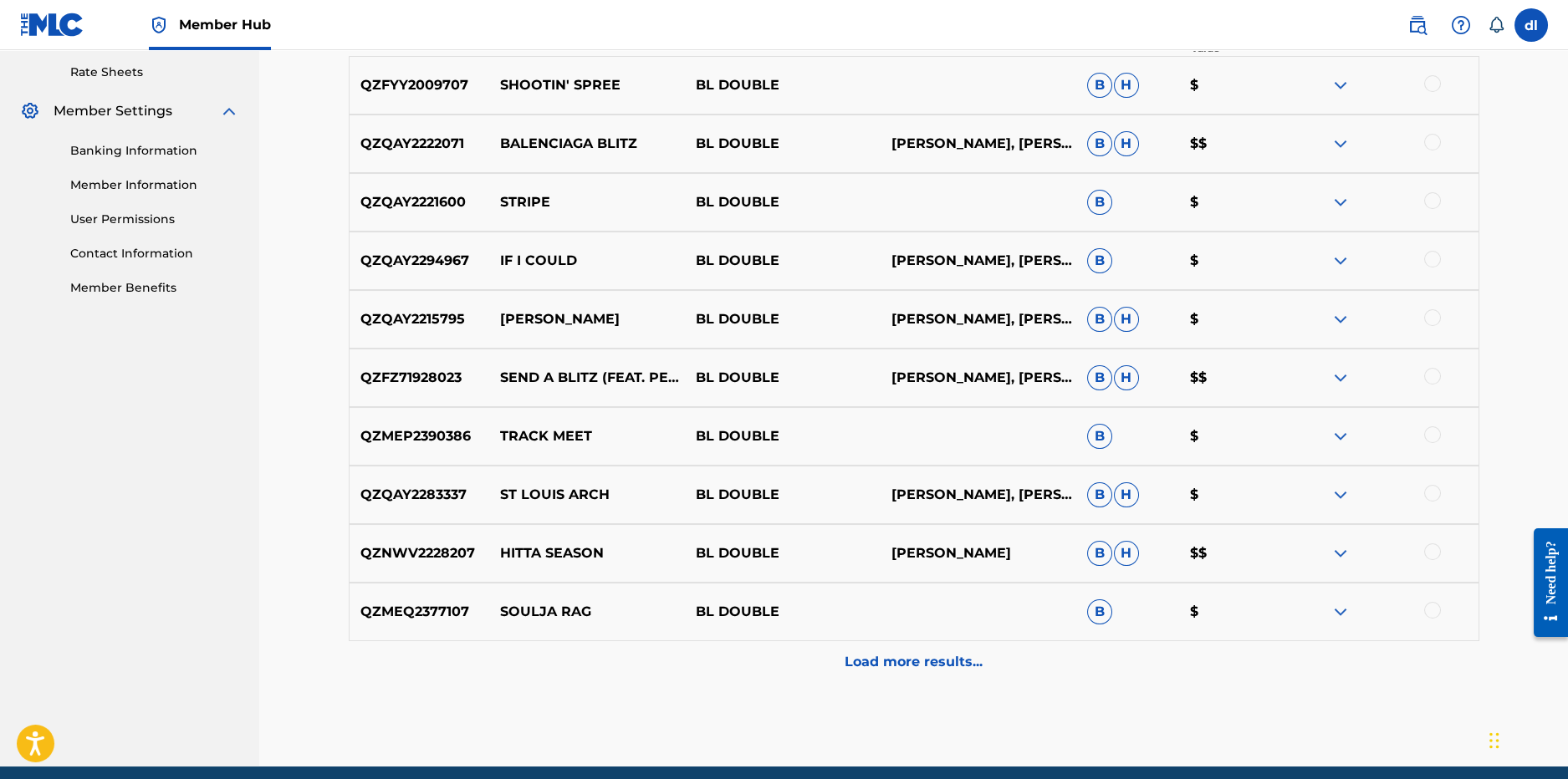
scroll to position [708, 0]
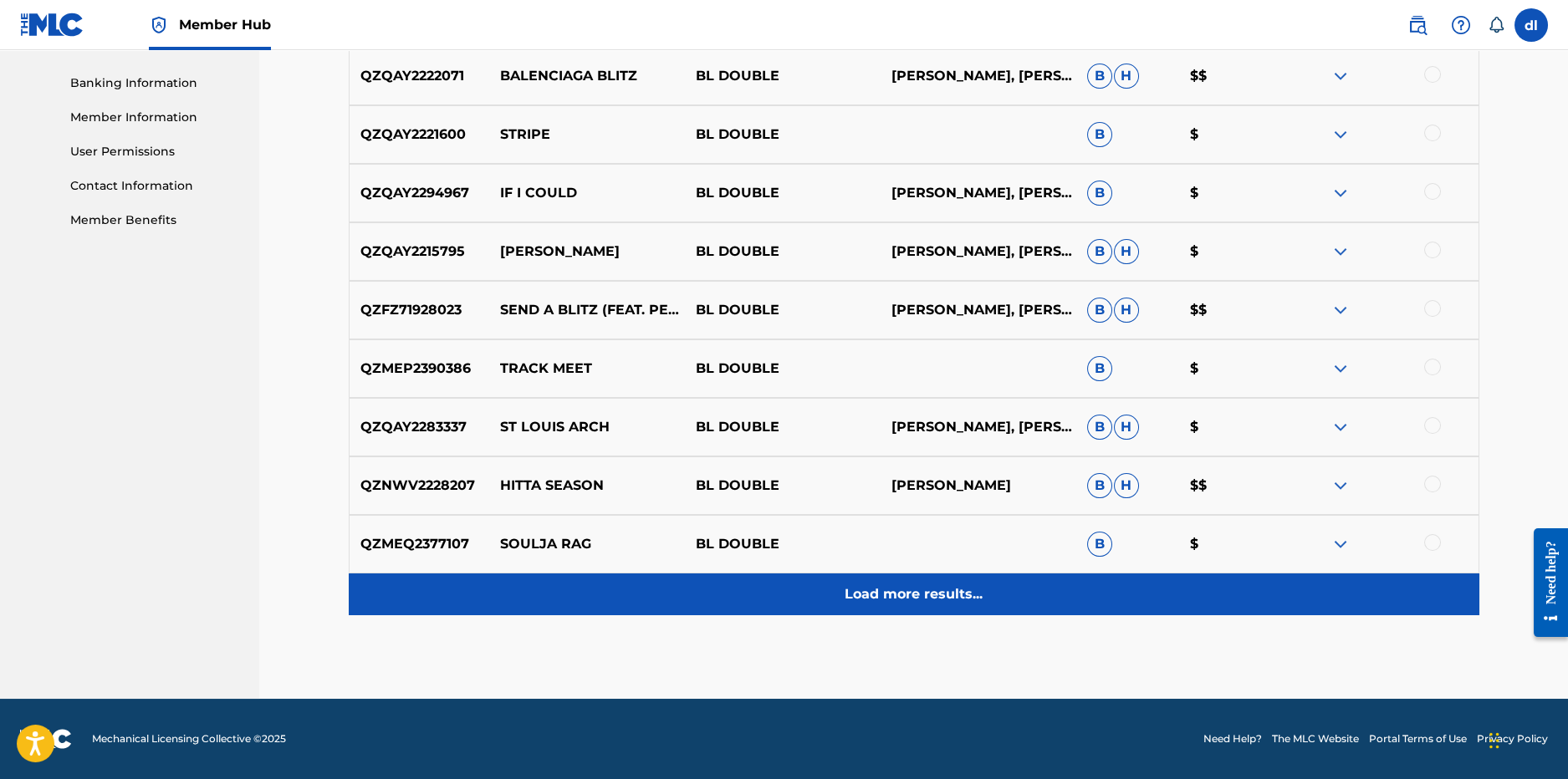
click at [690, 593] on div "Load more results..." at bounding box center [914, 594] width 1131 height 42
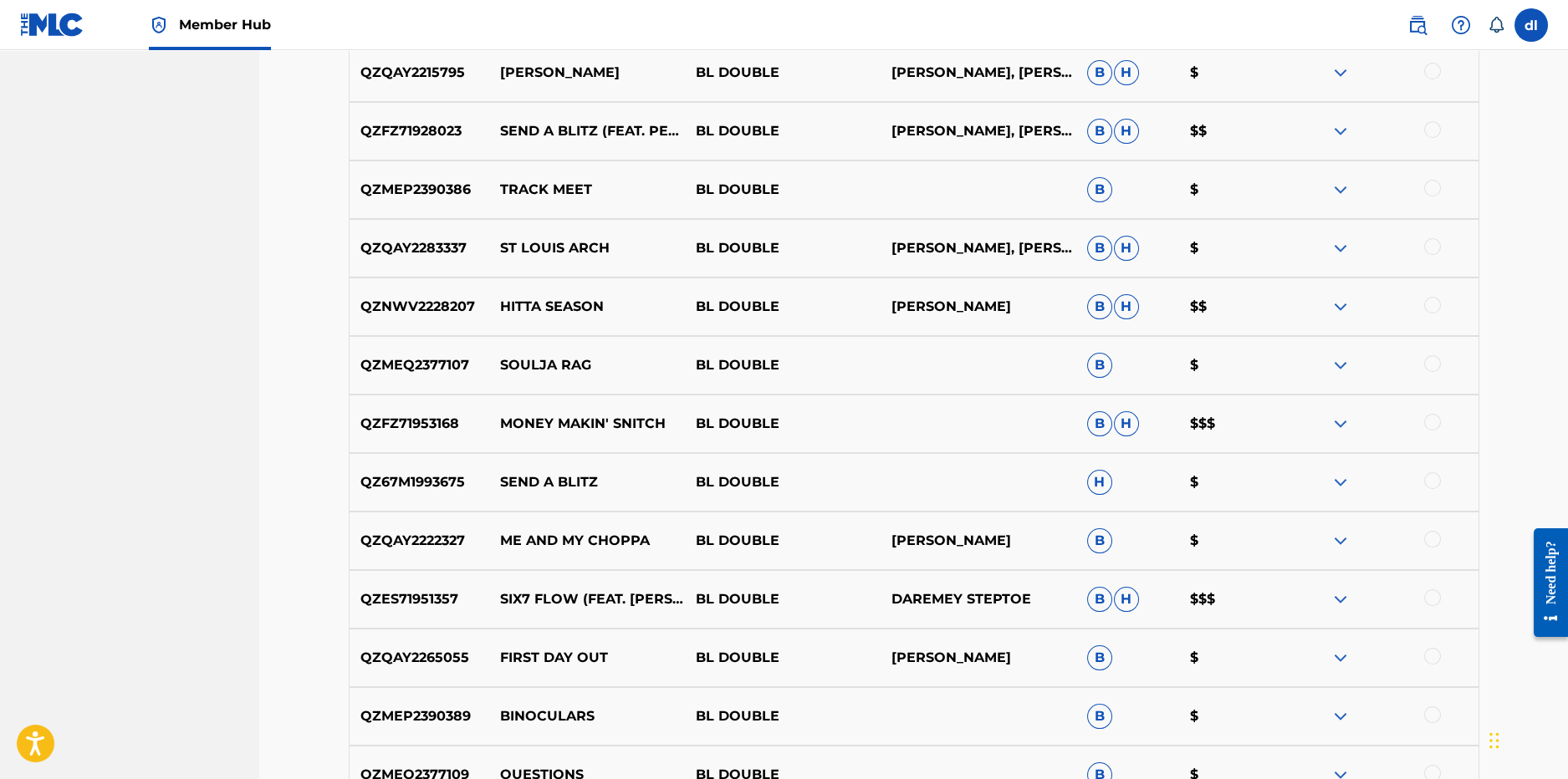
scroll to position [1125, 0]
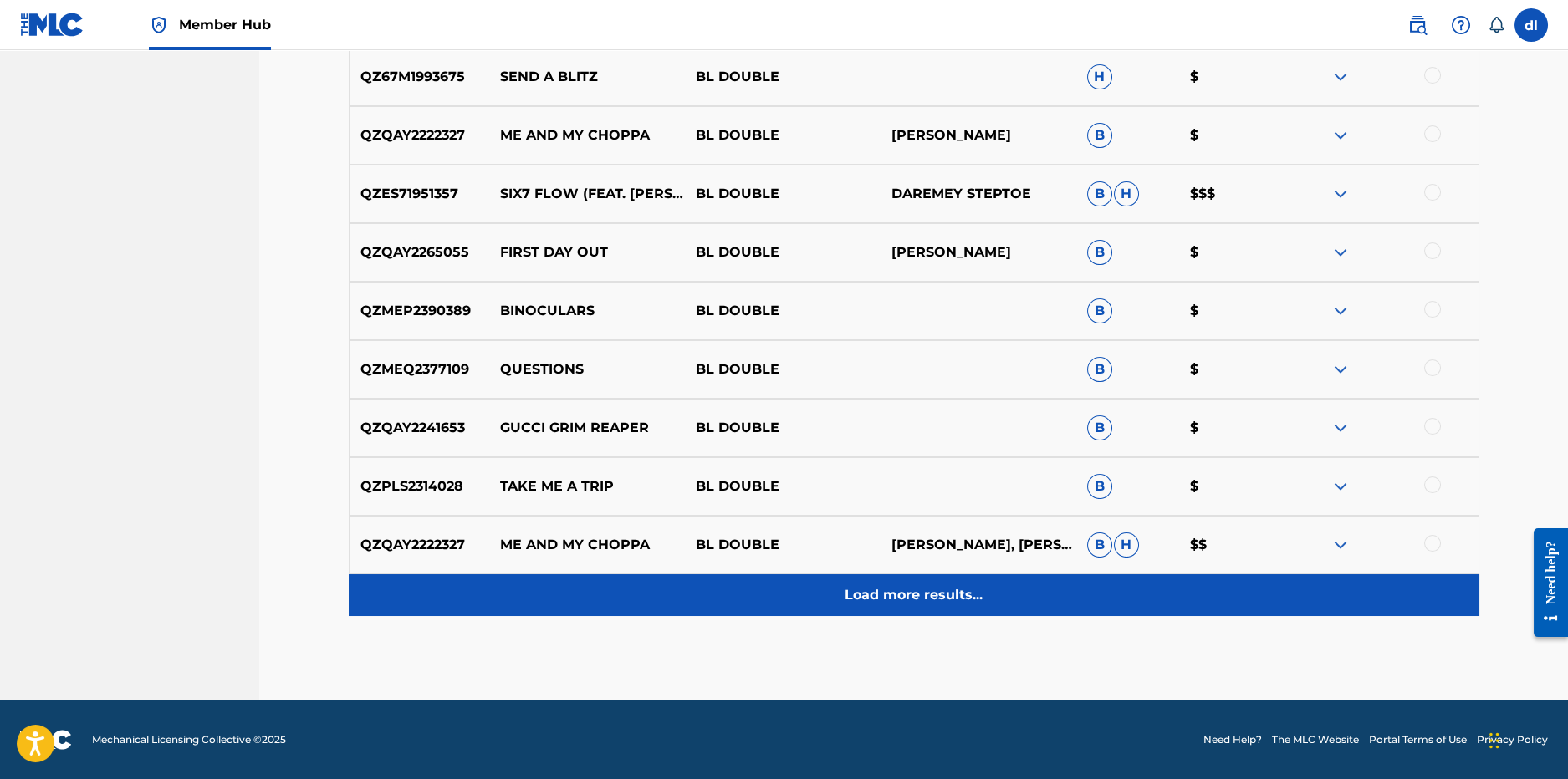
click at [692, 602] on div "Load more results..." at bounding box center [914, 595] width 1131 height 42
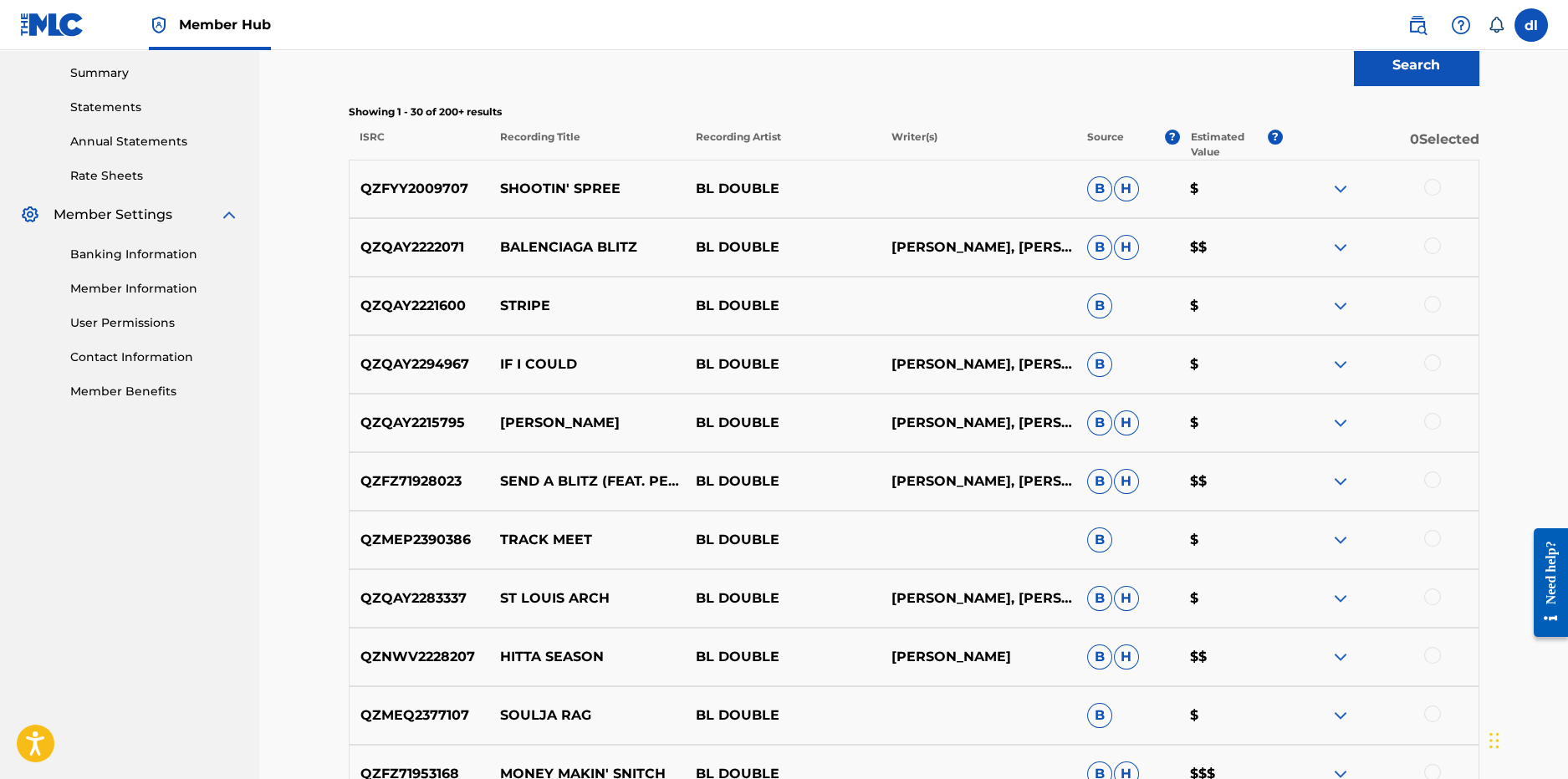
scroll to position [205, 0]
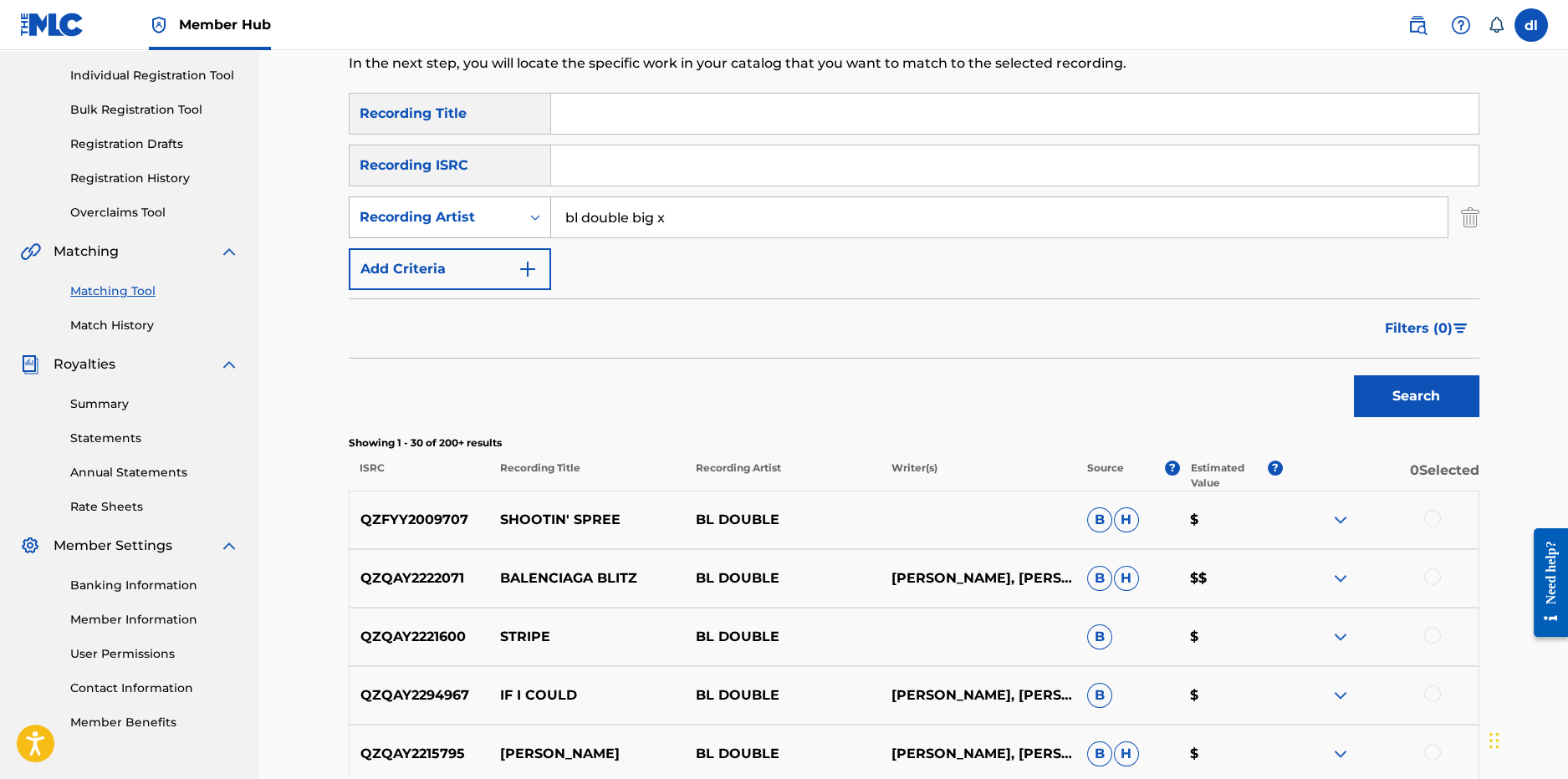
drag, startPoint x: 683, startPoint y: 218, endPoint x: 455, endPoint y: 211, distance: 228.1
click at [455, 211] on div "SearchWithCriteriae36b1e36-e847-42b5-8e69-ee0c4a8c663d Recording Artist bl doub…" at bounding box center [914, 217] width 1131 height 42
type input "lil cj kasino"
click at [1354, 376] on button "Search" at bounding box center [1417, 396] width 126 height 42
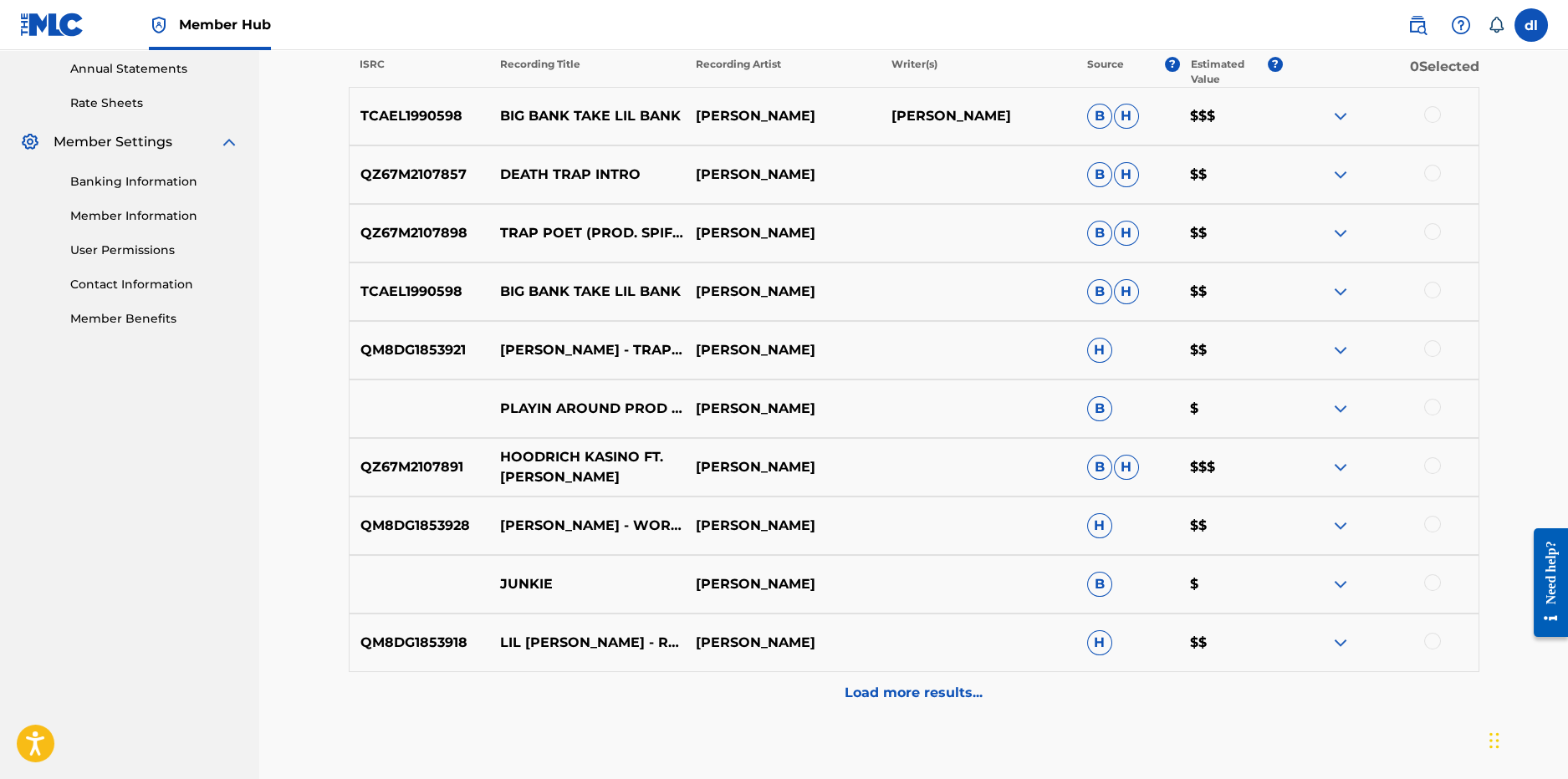
scroll to position [624, 0]
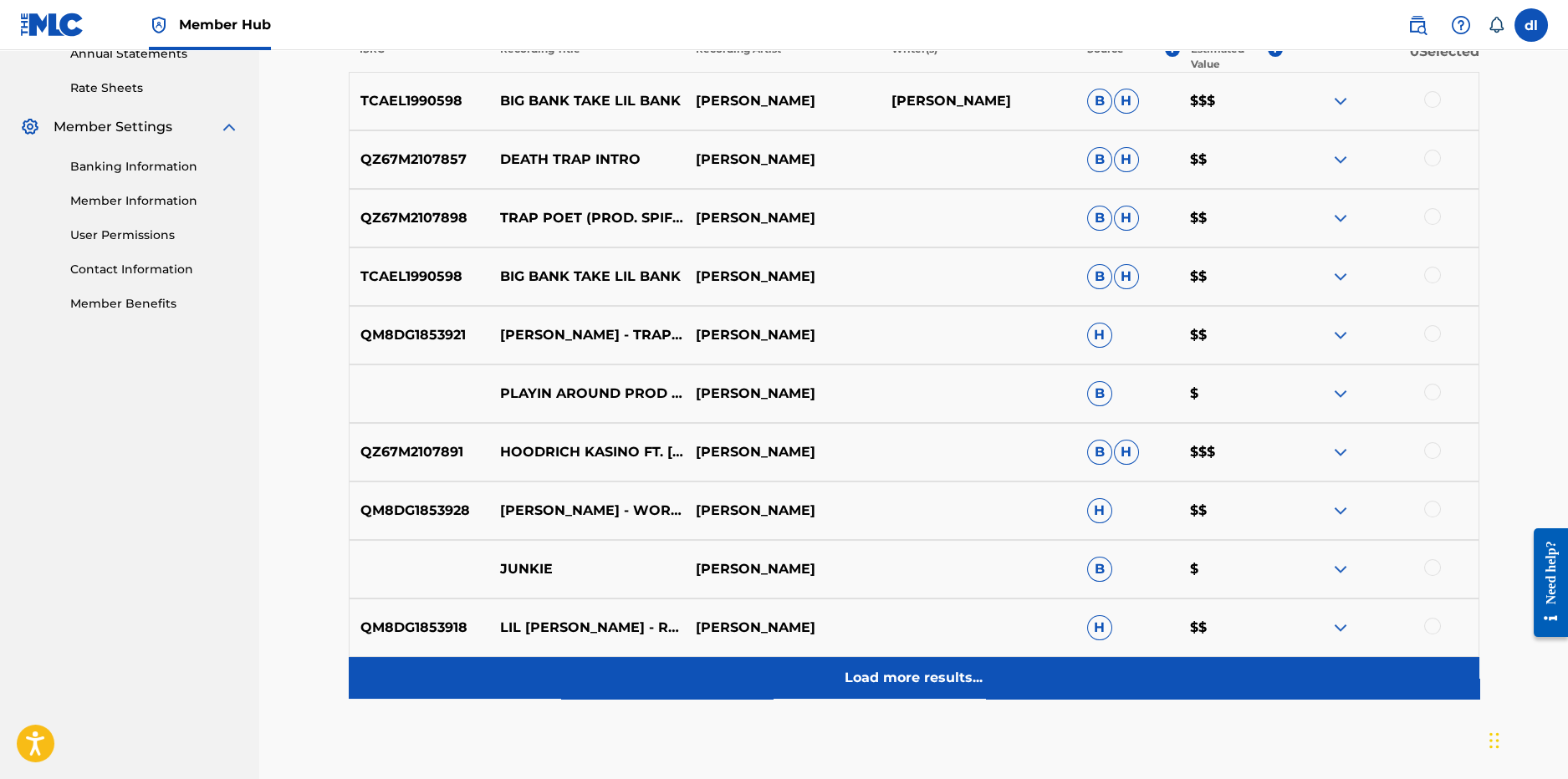
click at [849, 690] on div "Load more results..." at bounding box center [914, 677] width 1131 height 42
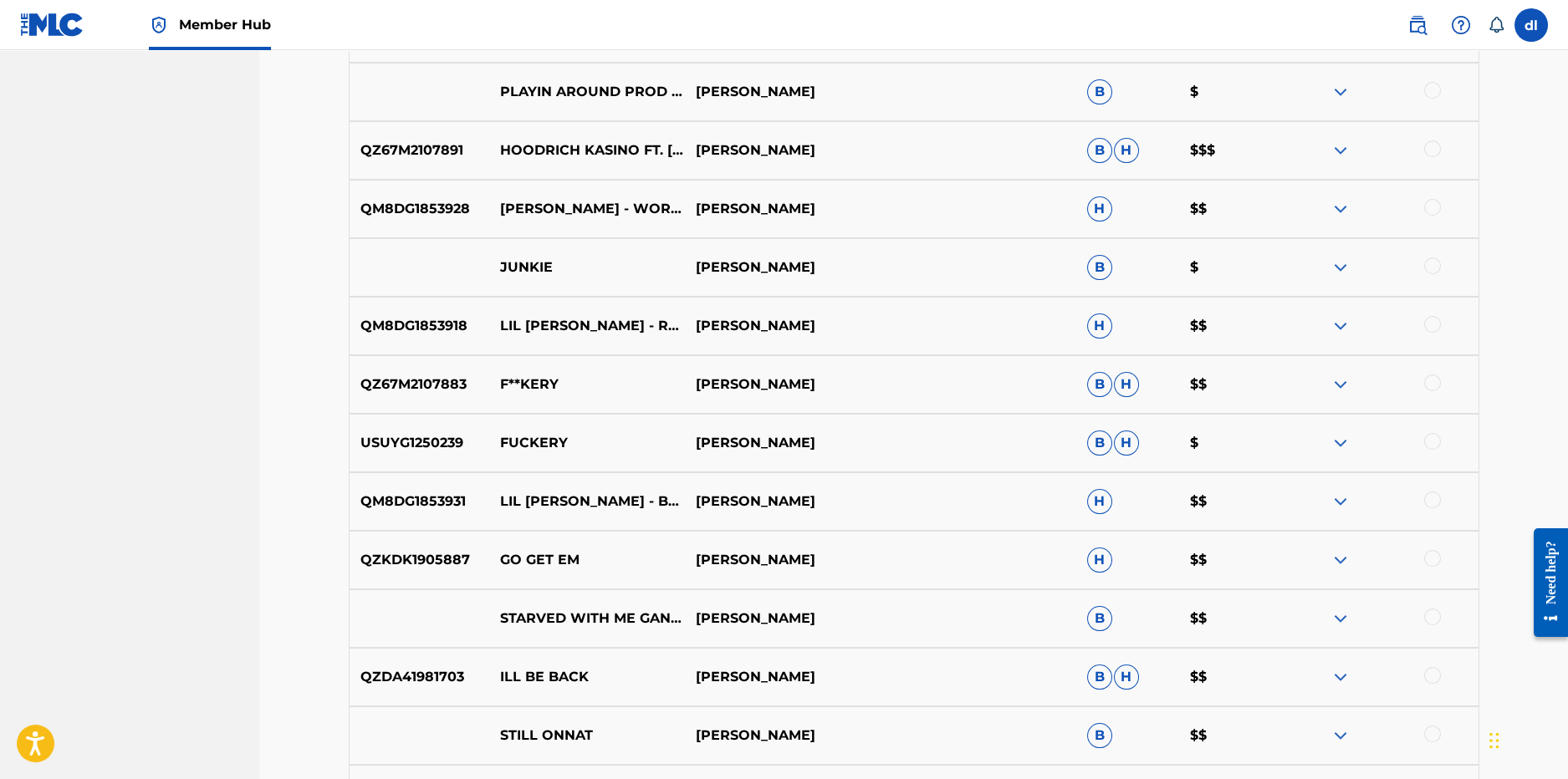
scroll to position [1210, 0]
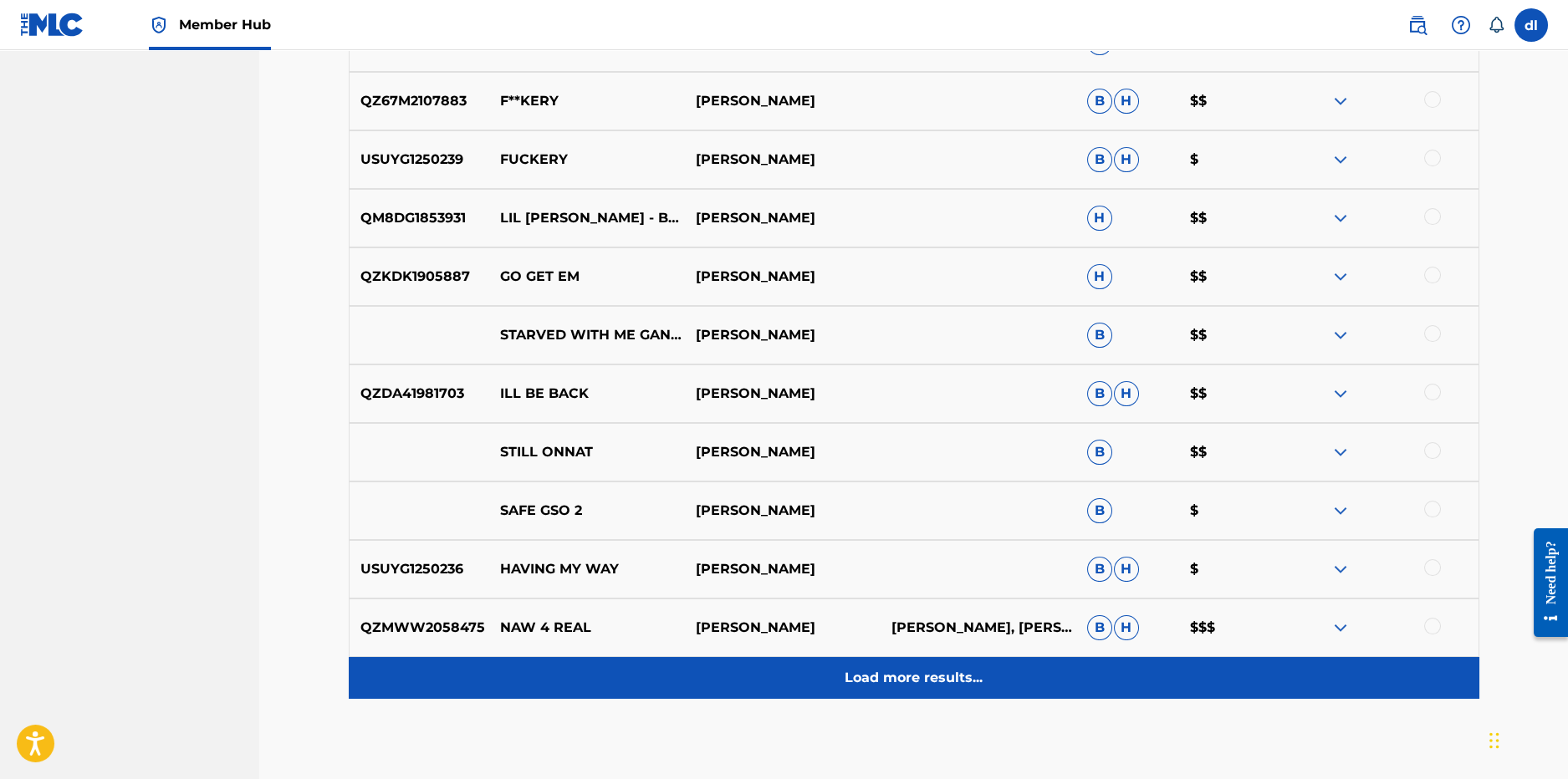
click at [714, 682] on div "Load more results..." at bounding box center [914, 677] width 1131 height 42
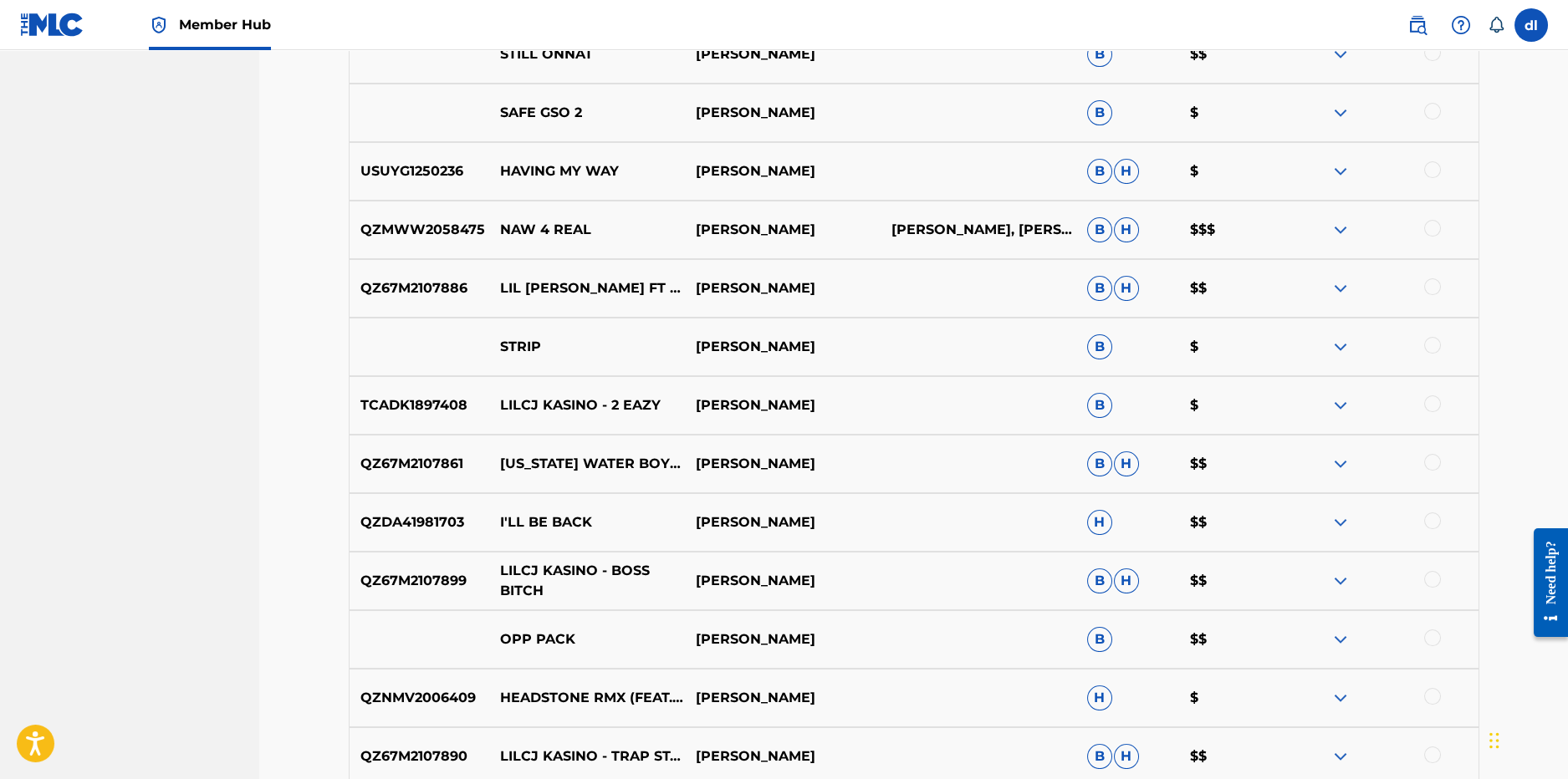
scroll to position [1627, 0]
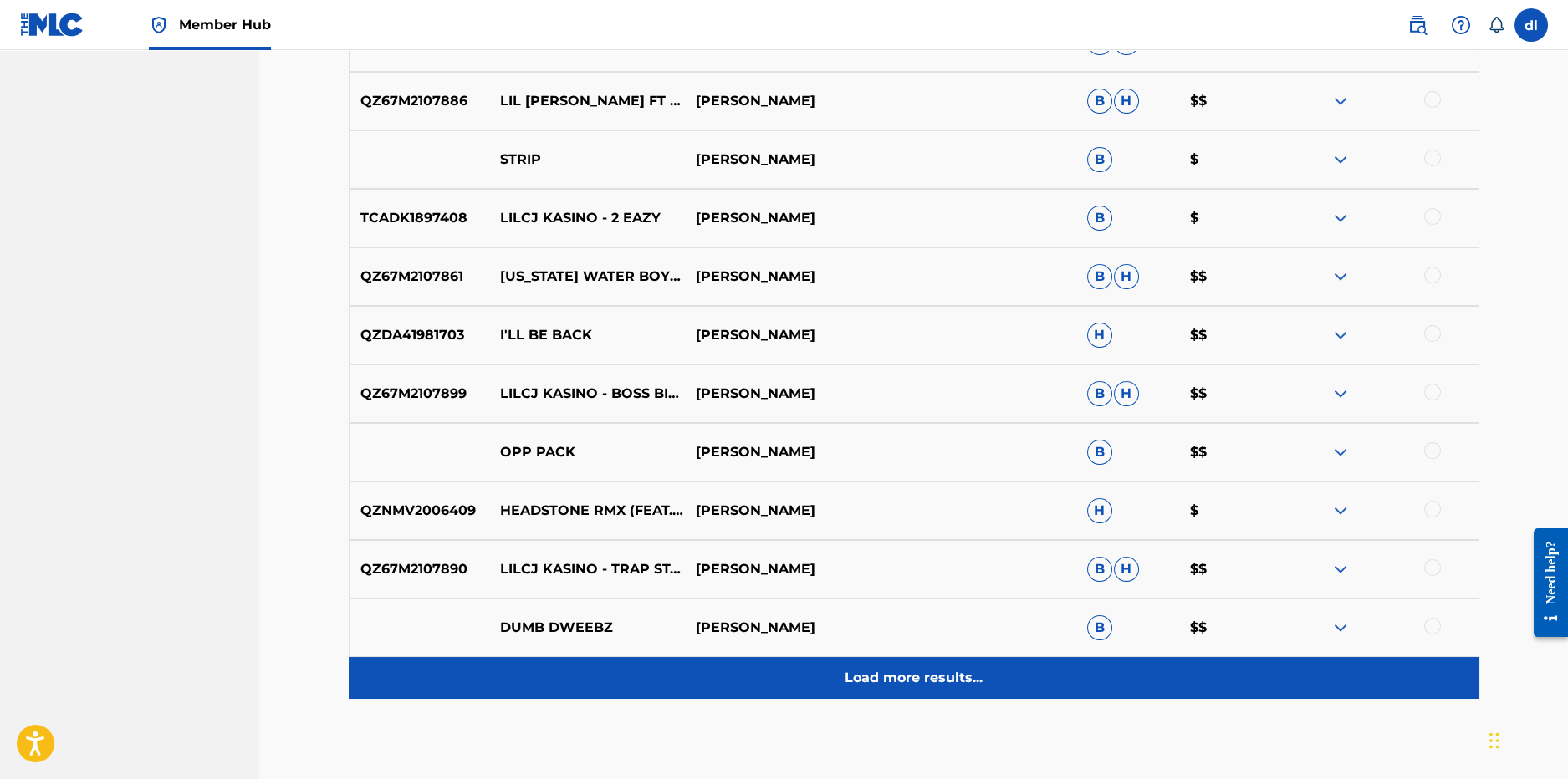
click at [791, 678] on div "Load more results..." at bounding box center [914, 677] width 1131 height 42
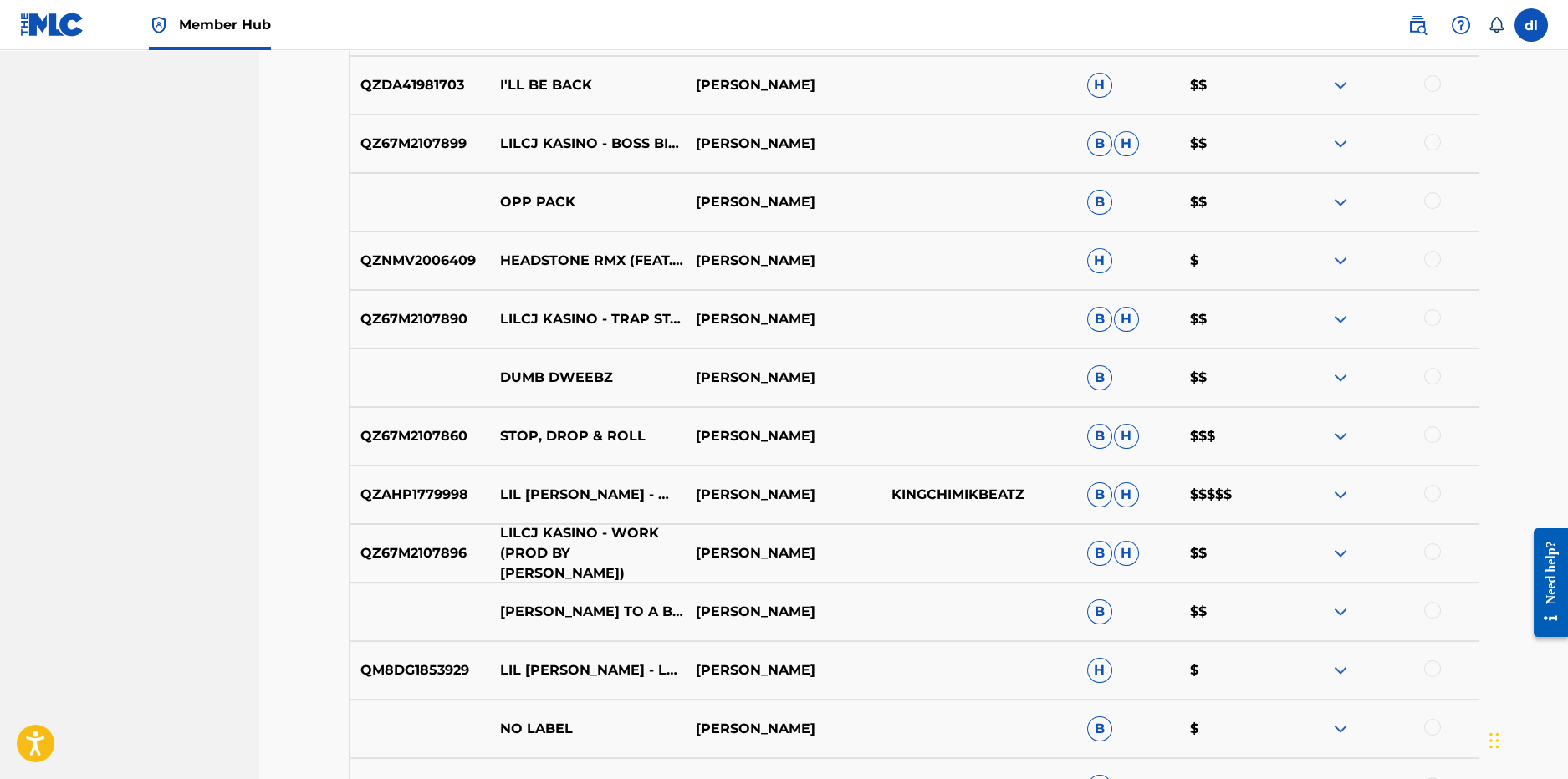
scroll to position [2045, 0]
click at [1345, 499] on img at bounding box center [1341, 494] width 21 height 20
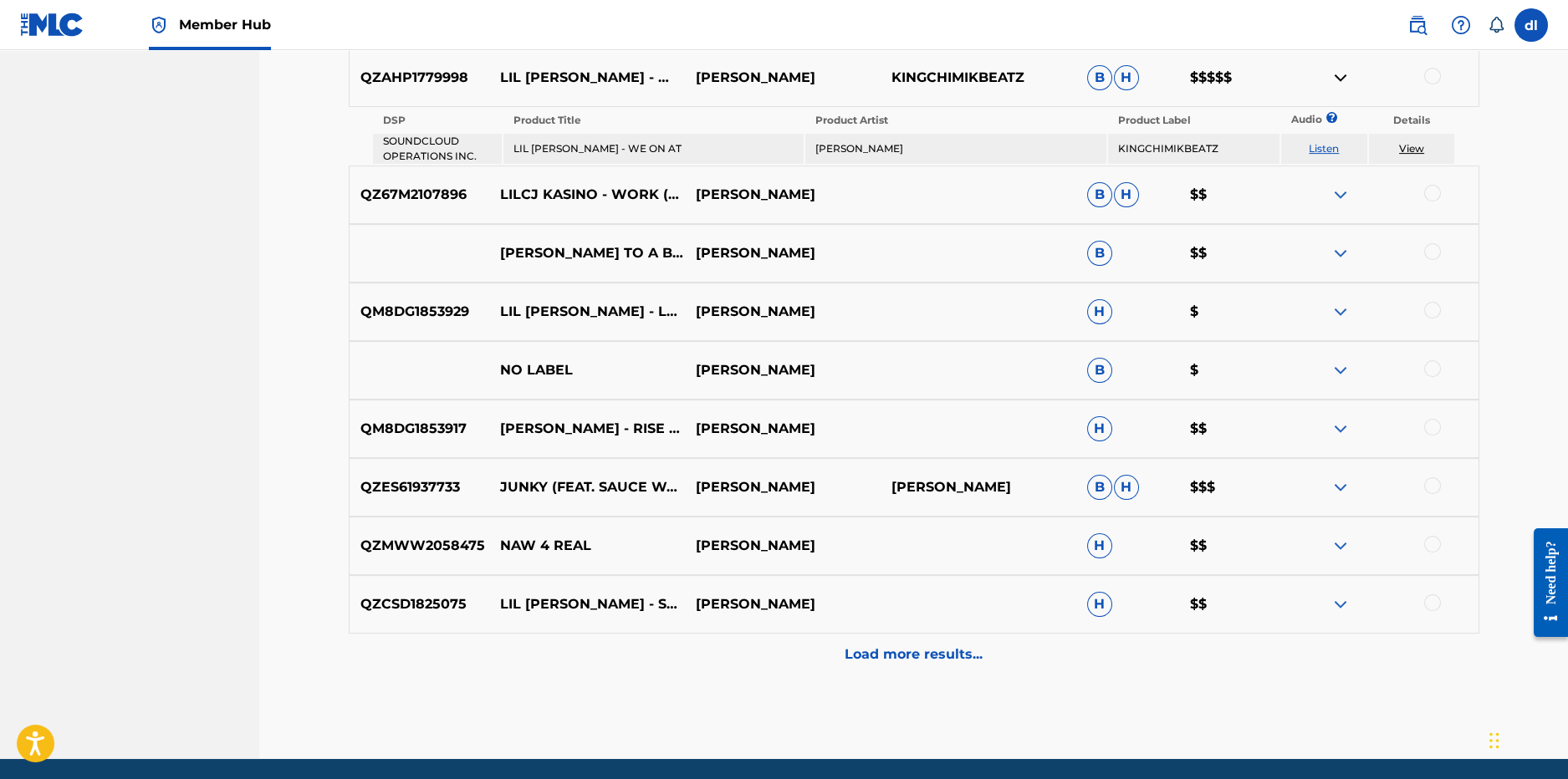
scroll to position [2464, 0]
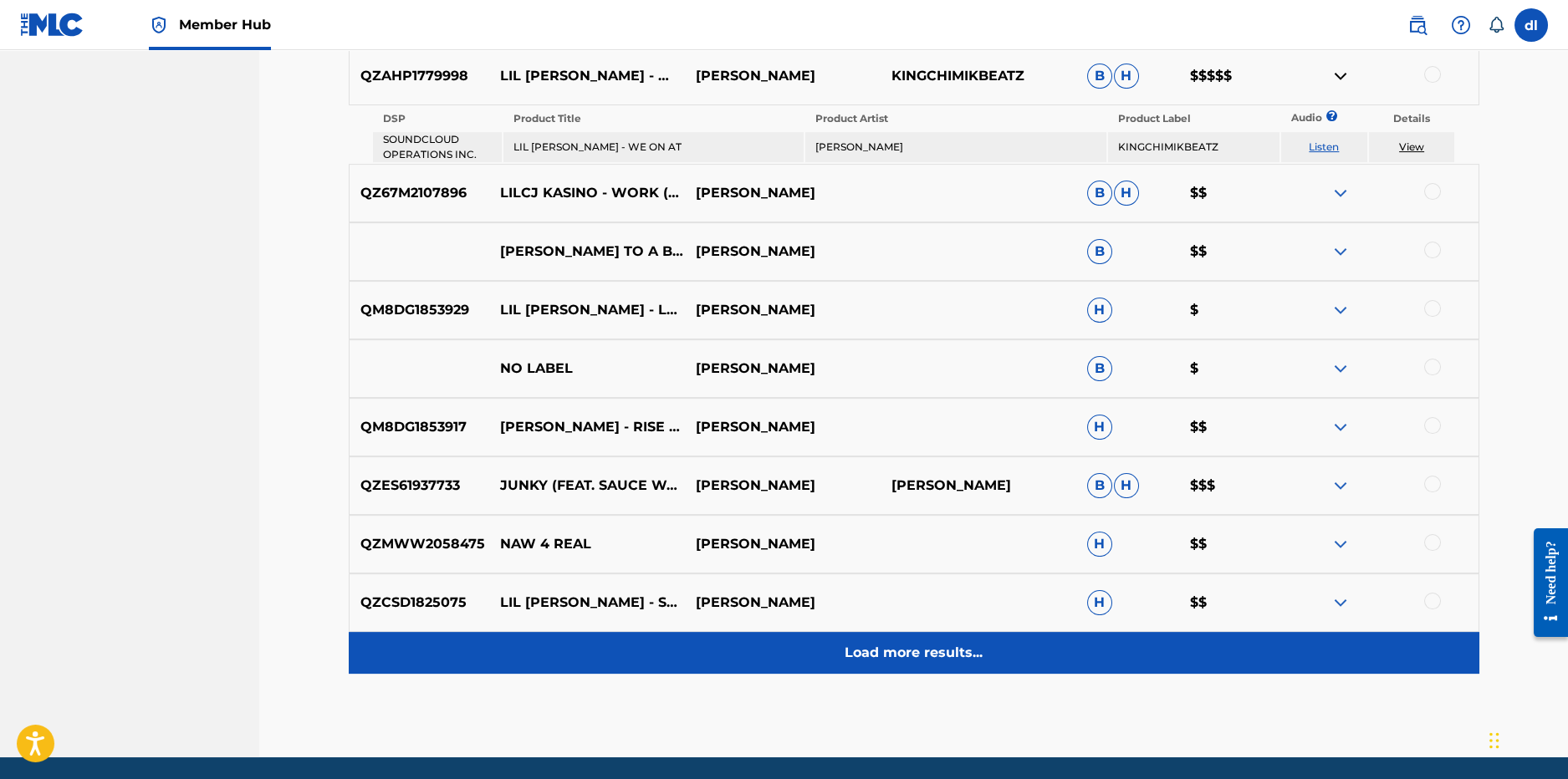
click at [732, 662] on div "Load more results..." at bounding box center [914, 653] width 1131 height 42
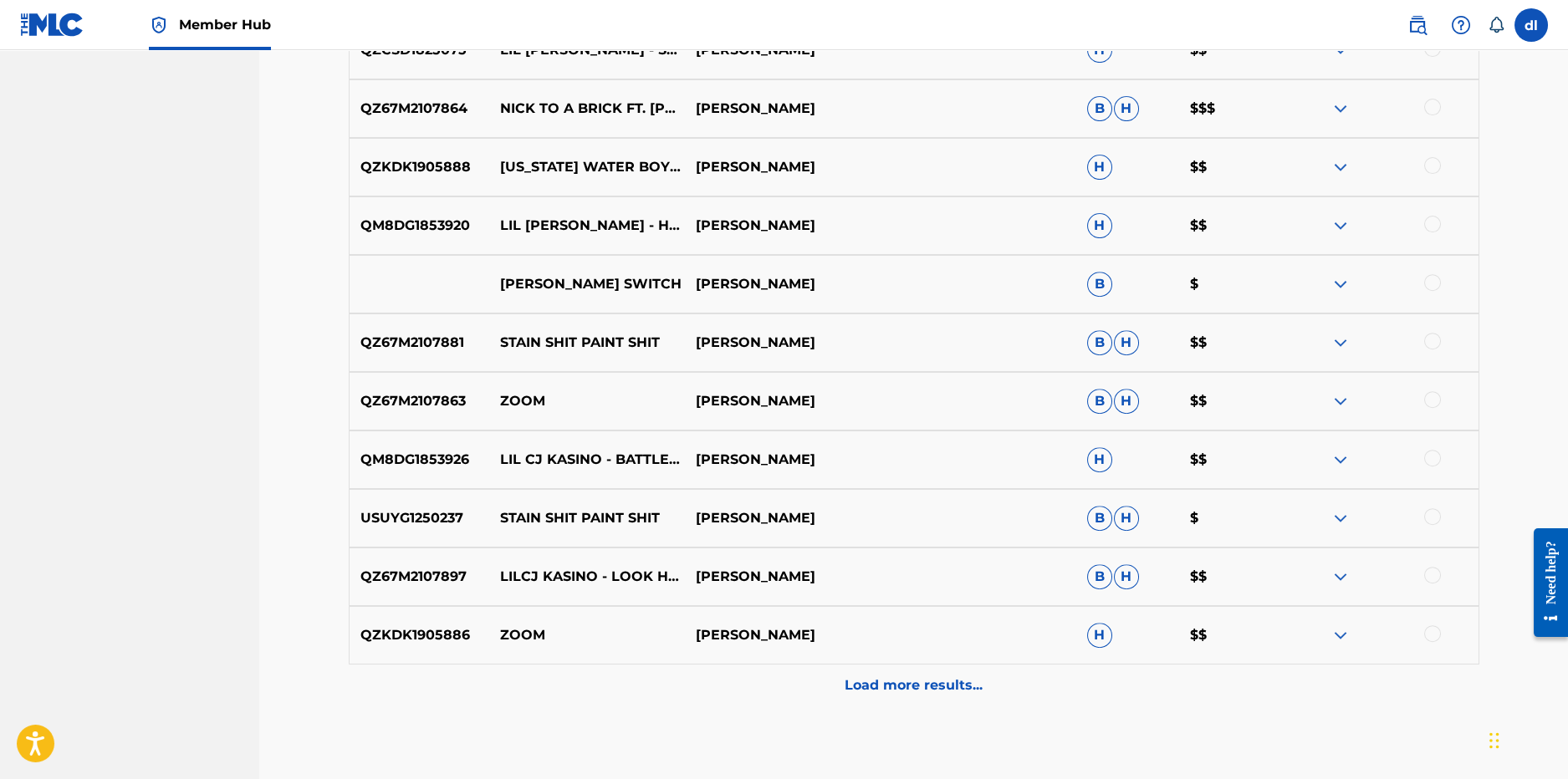
scroll to position [2966, 0]
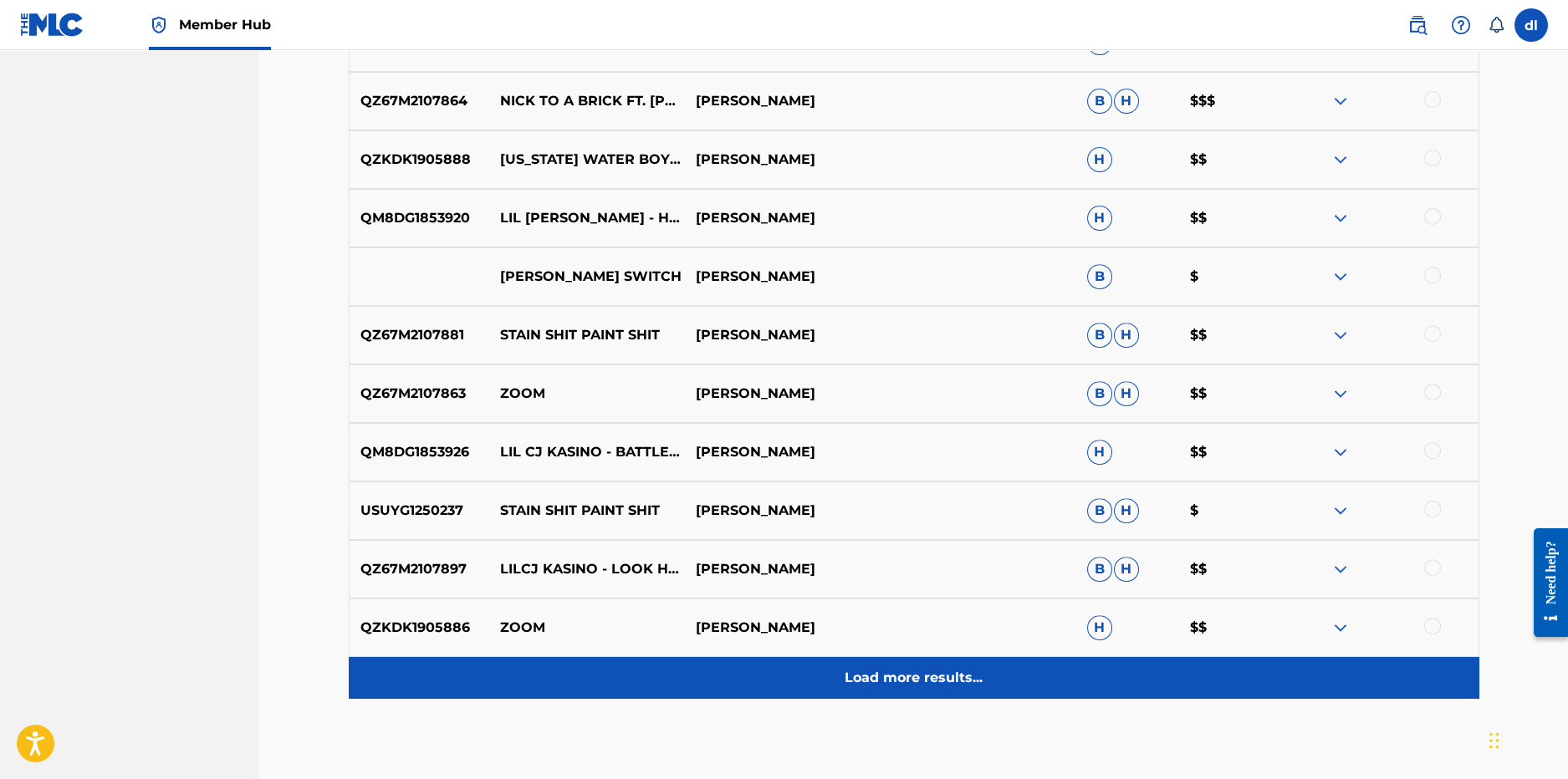
click at [795, 690] on div "Load more results..." at bounding box center [914, 677] width 1131 height 42
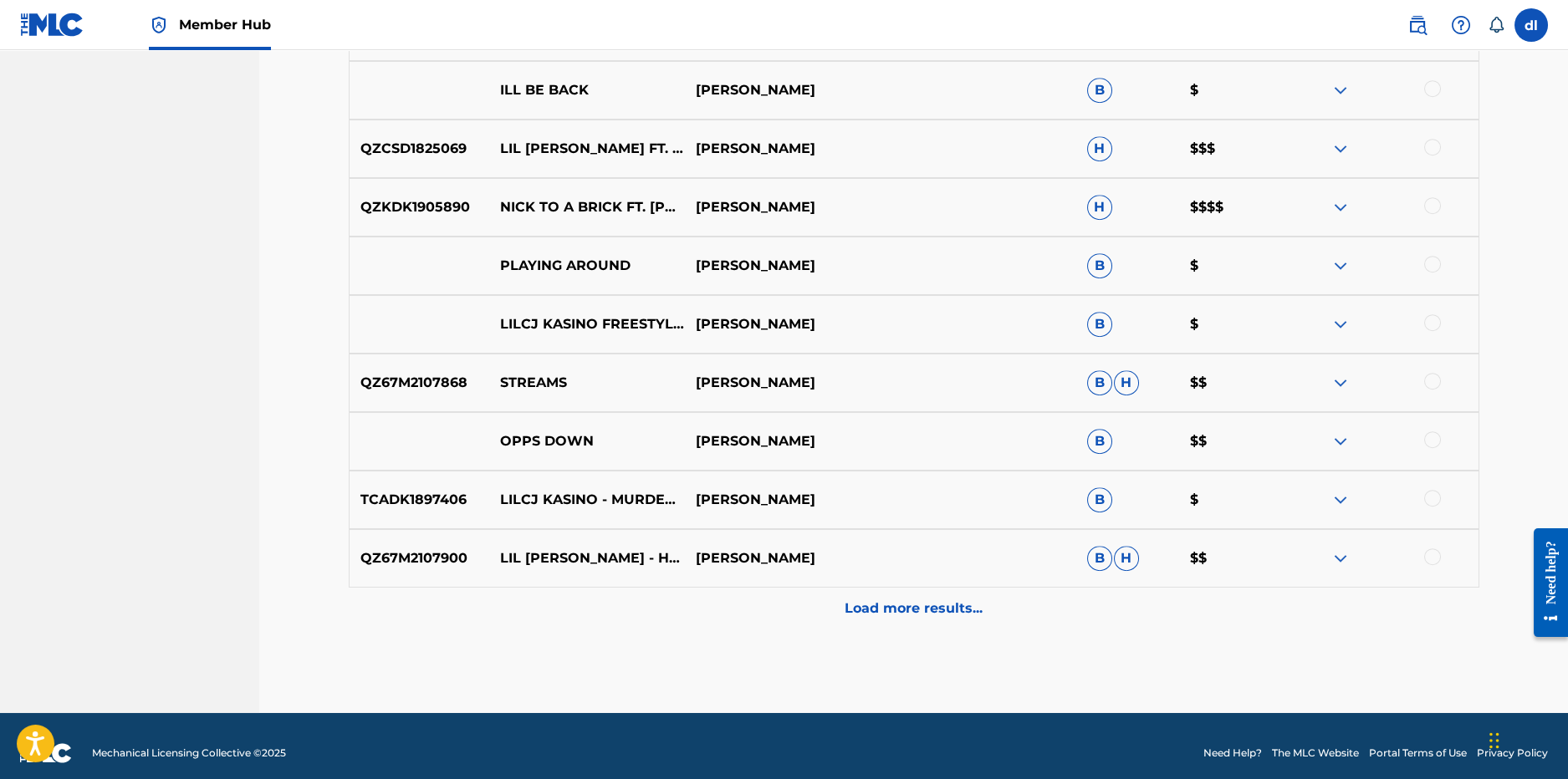
scroll to position [3633, 0]
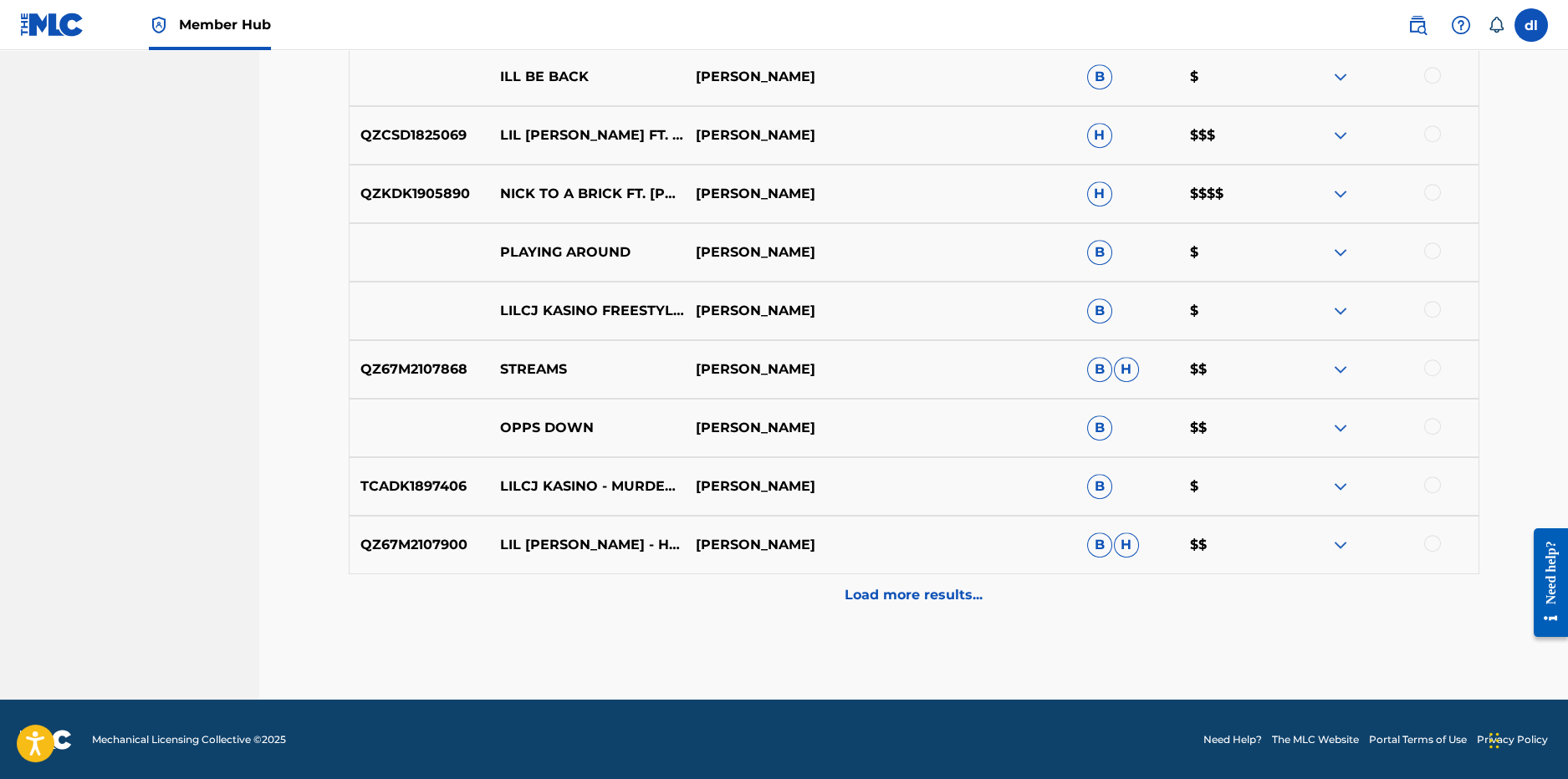
click at [808, 589] on div "Load more results..." at bounding box center [914, 595] width 1131 height 42
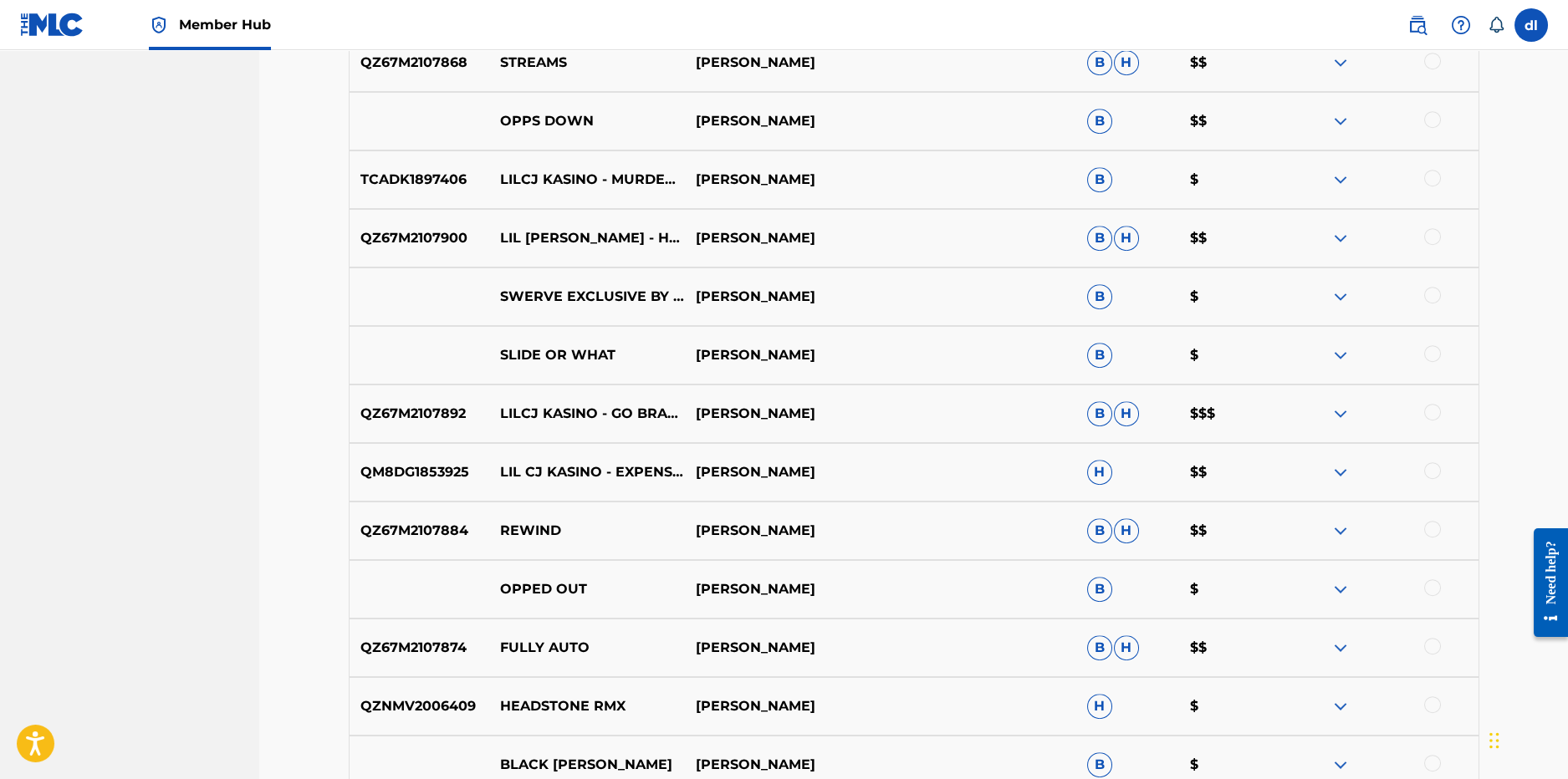
scroll to position [3968, 0]
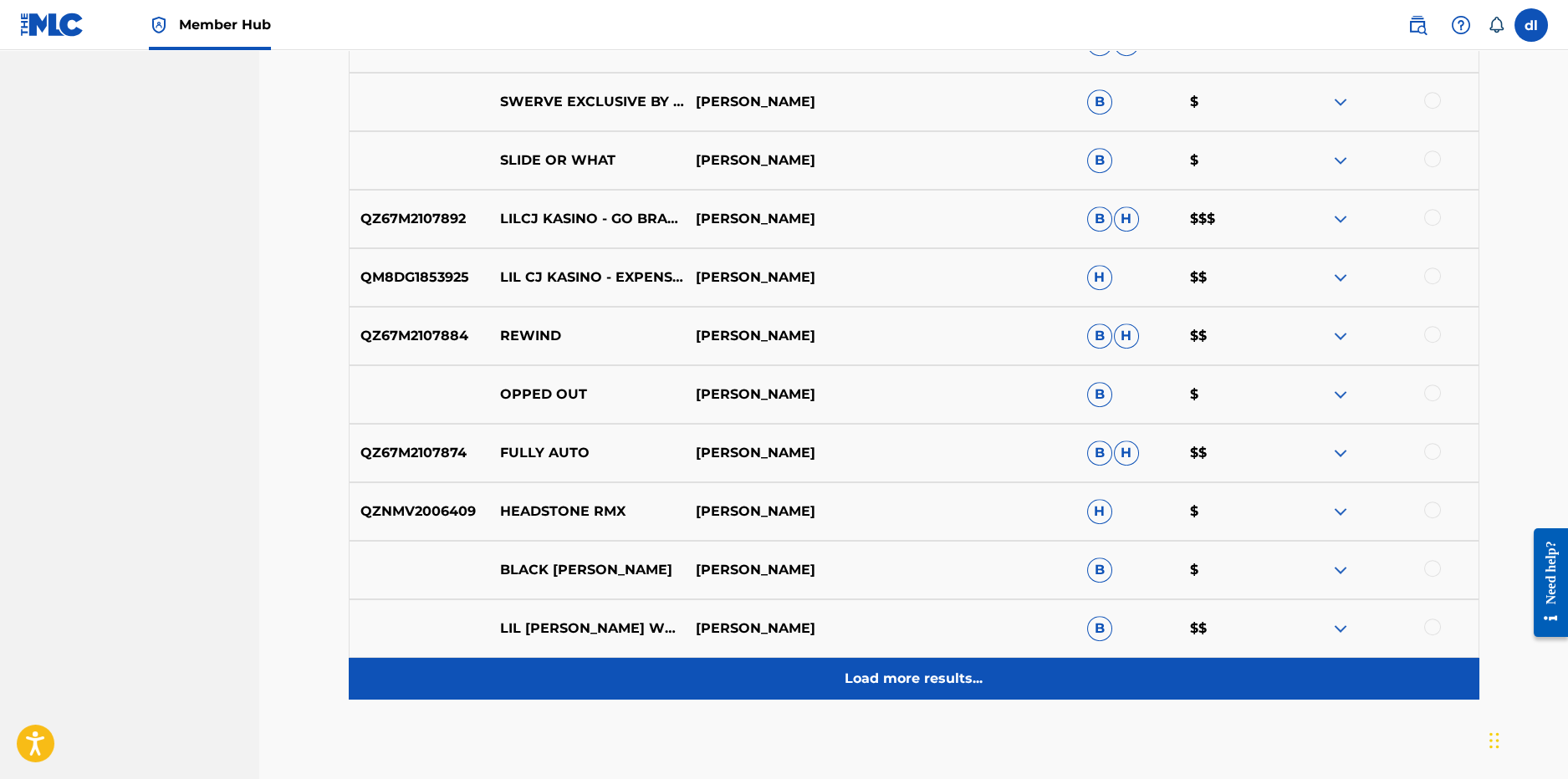
click at [798, 673] on div "Load more results..." at bounding box center [914, 678] width 1131 height 42
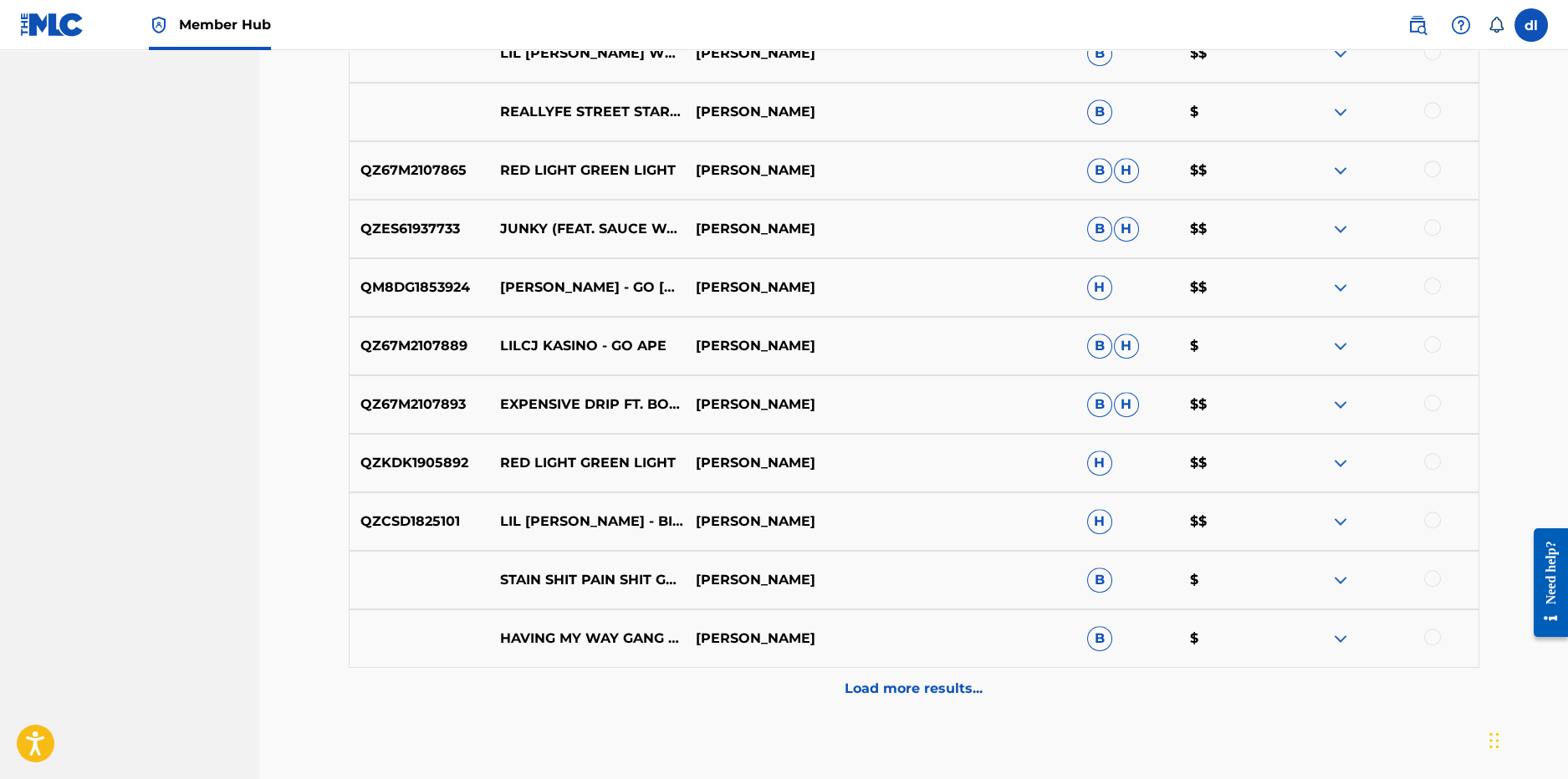
scroll to position [4721, 0]
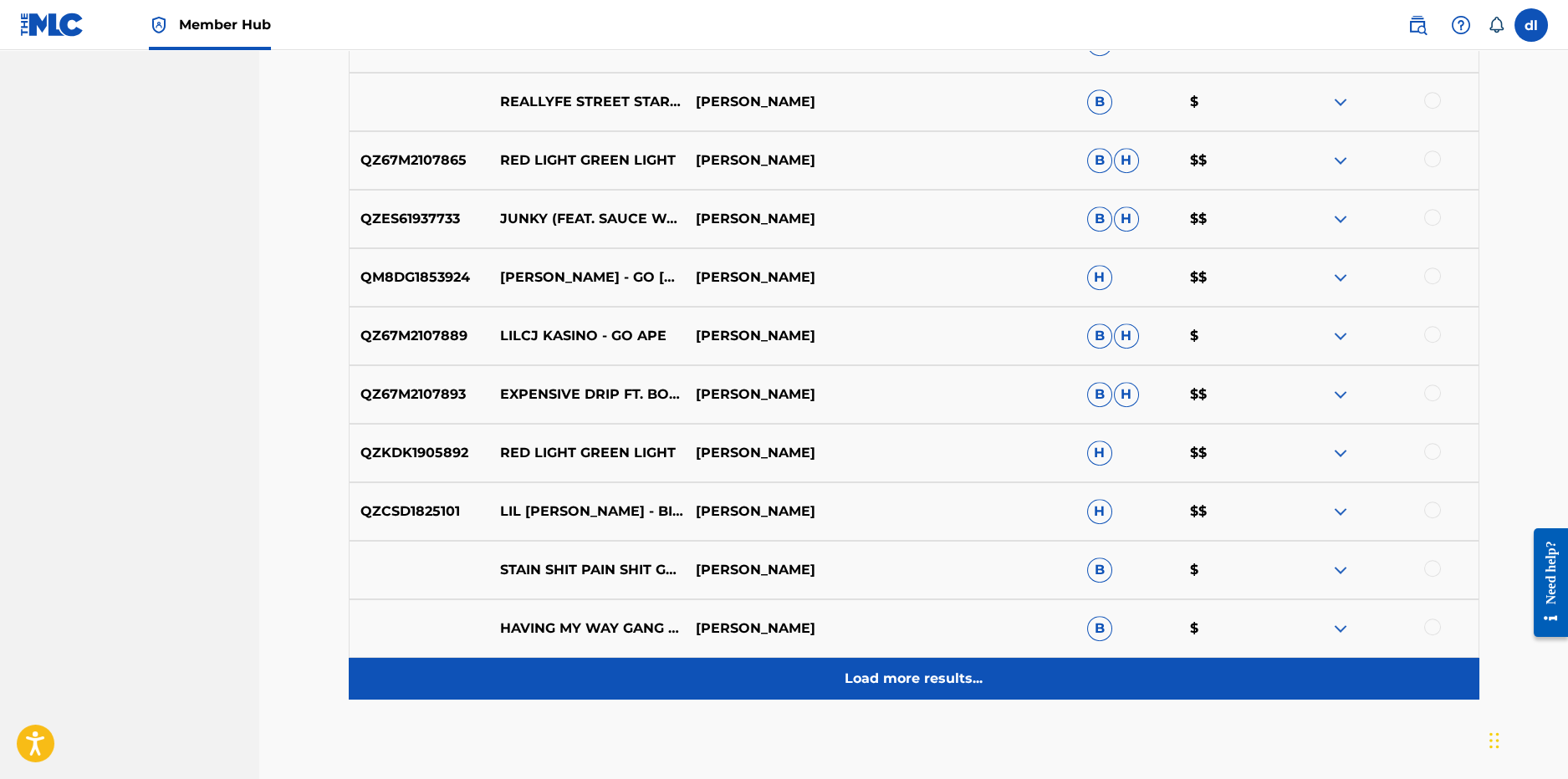
click at [646, 681] on div "Load more results..." at bounding box center [914, 678] width 1131 height 42
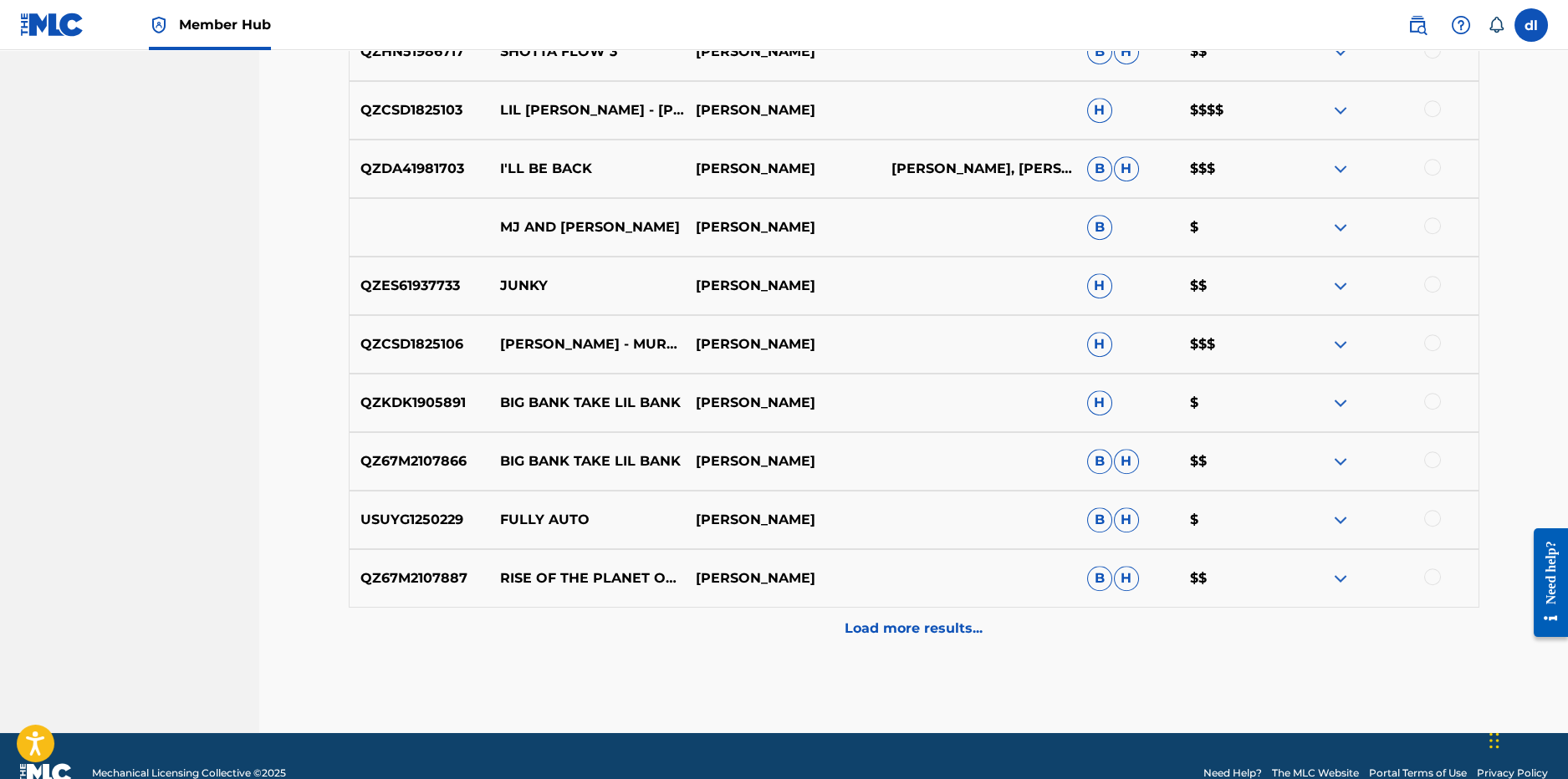
scroll to position [5390, 0]
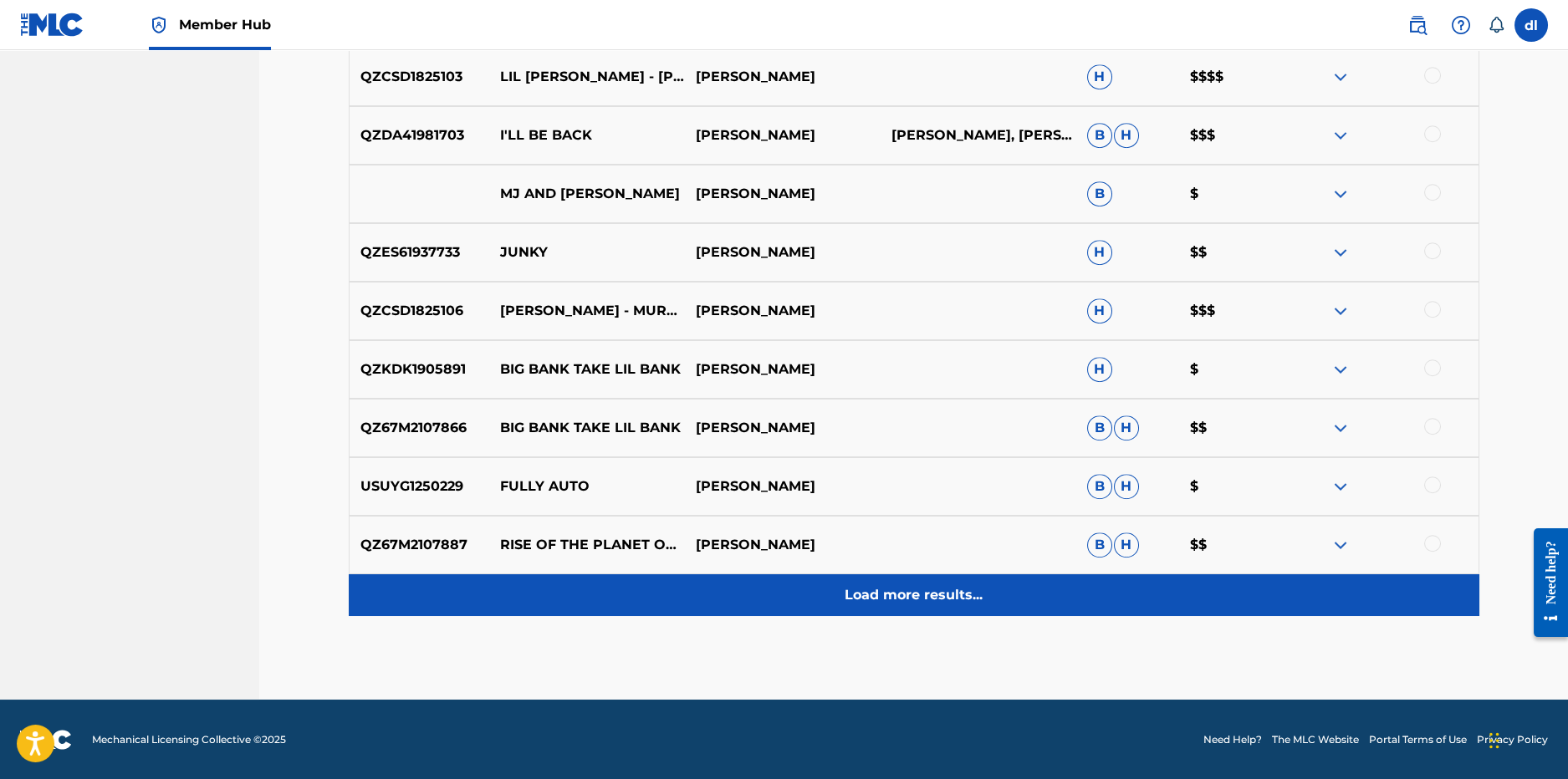
click at [645, 593] on div "Load more results..." at bounding box center [914, 595] width 1131 height 42
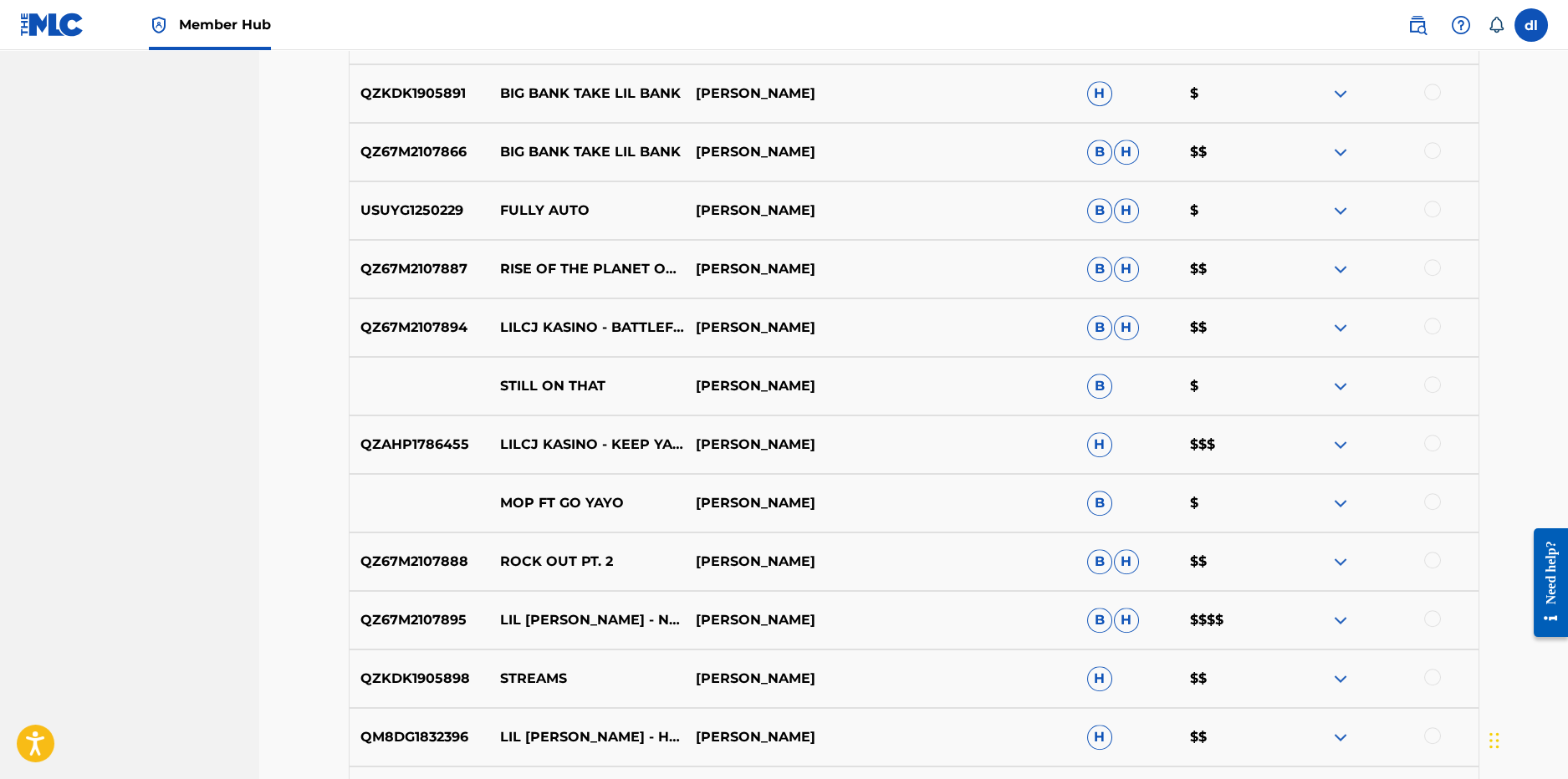
scroll to position [5724, 0]
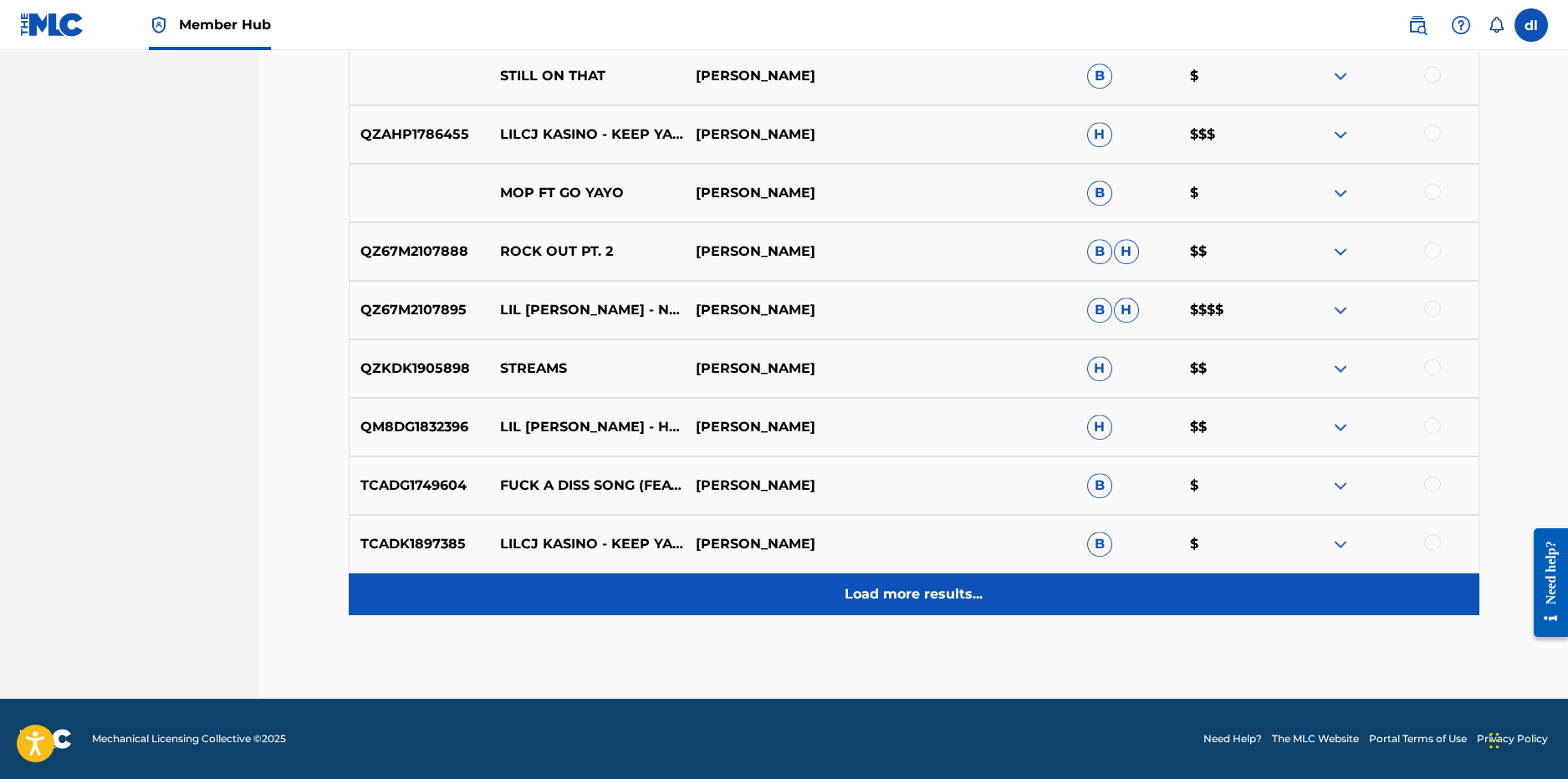
click at [642, 600] on div "Load more results..." at bounding box center [914, 594] width 1131 height 42
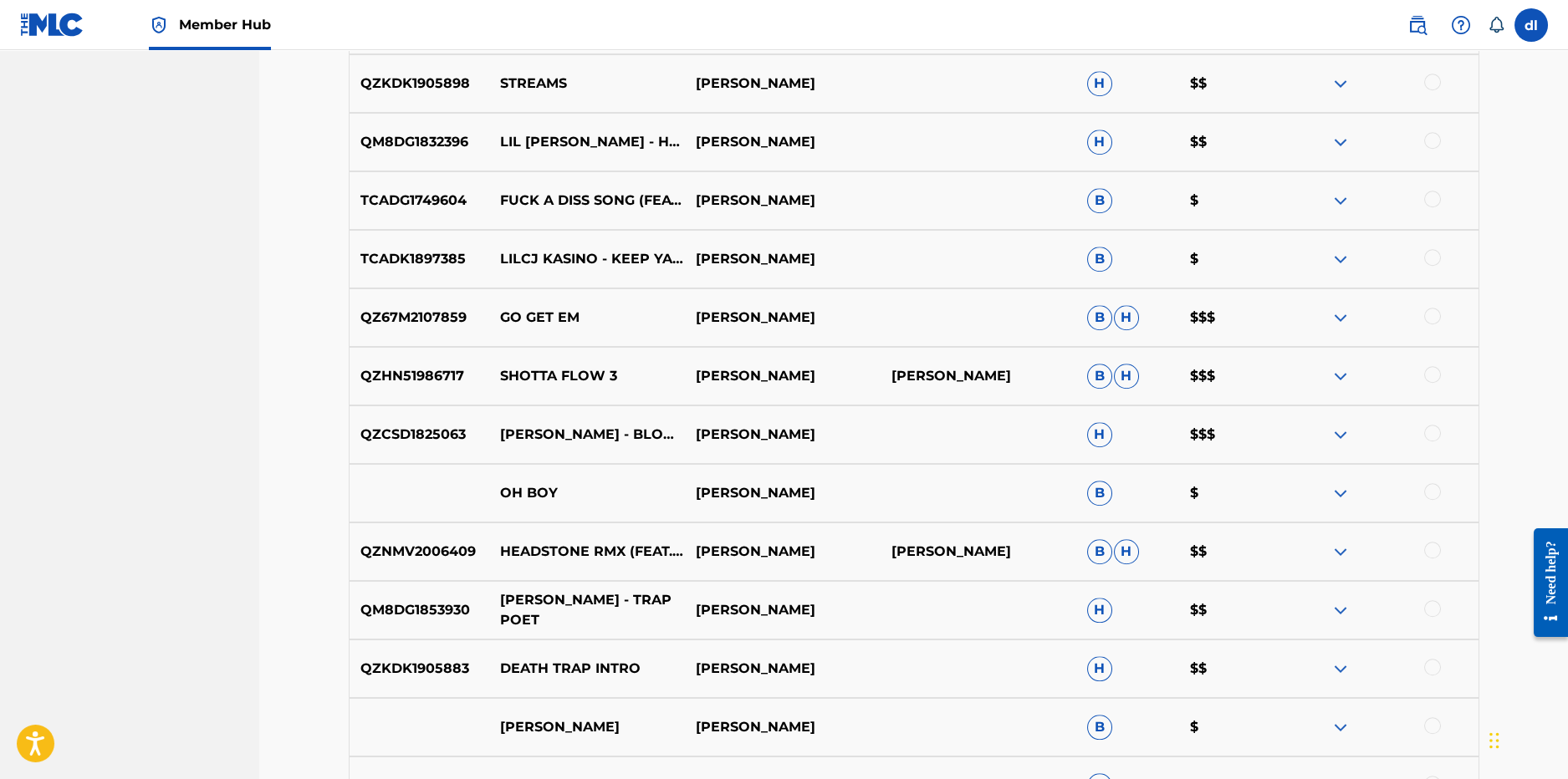
scroll to position [6310, 0]
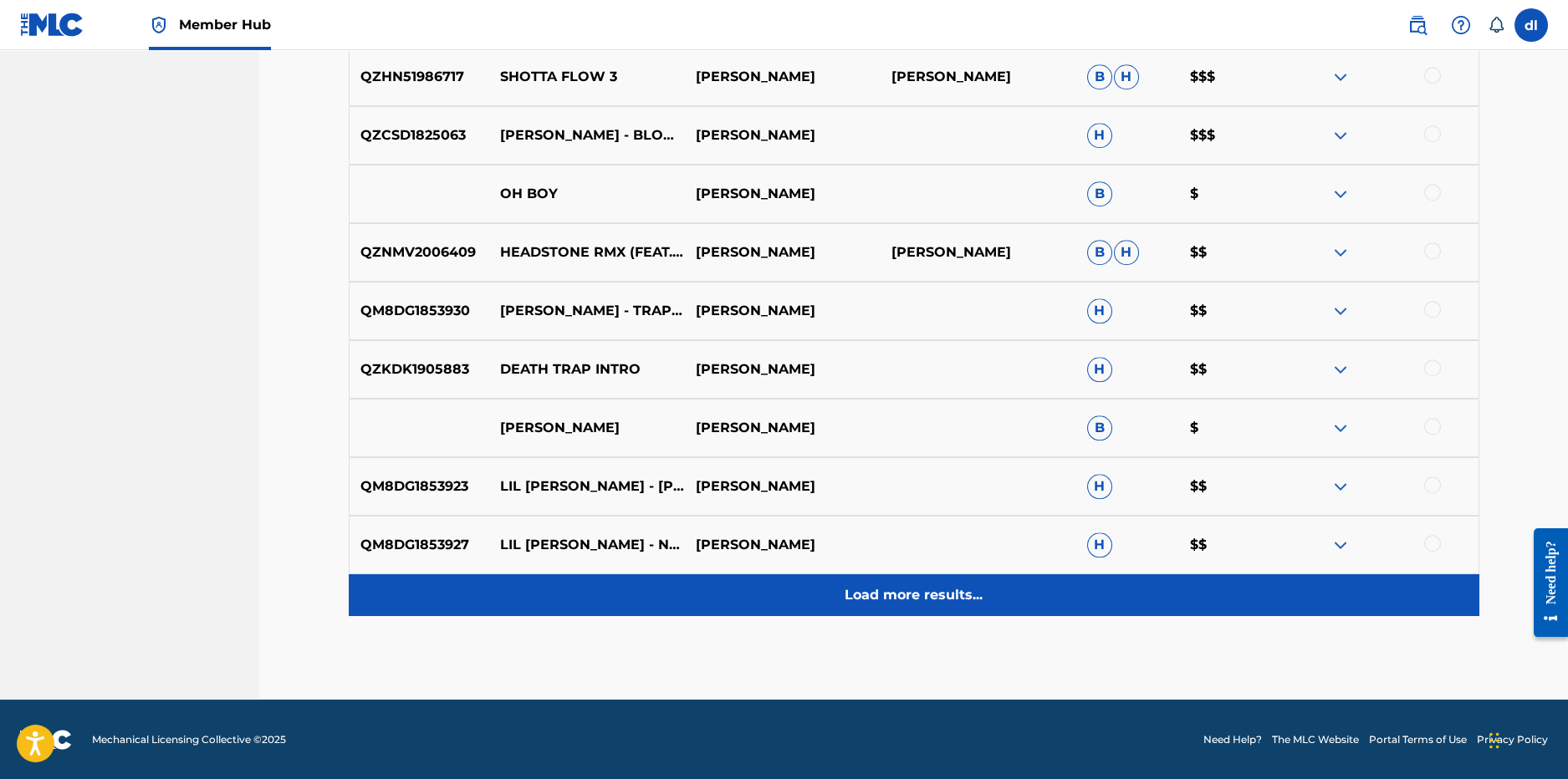
click at [653, 577] on div "Load more results..." at bounding box center [914, 595] width 1131 height 42
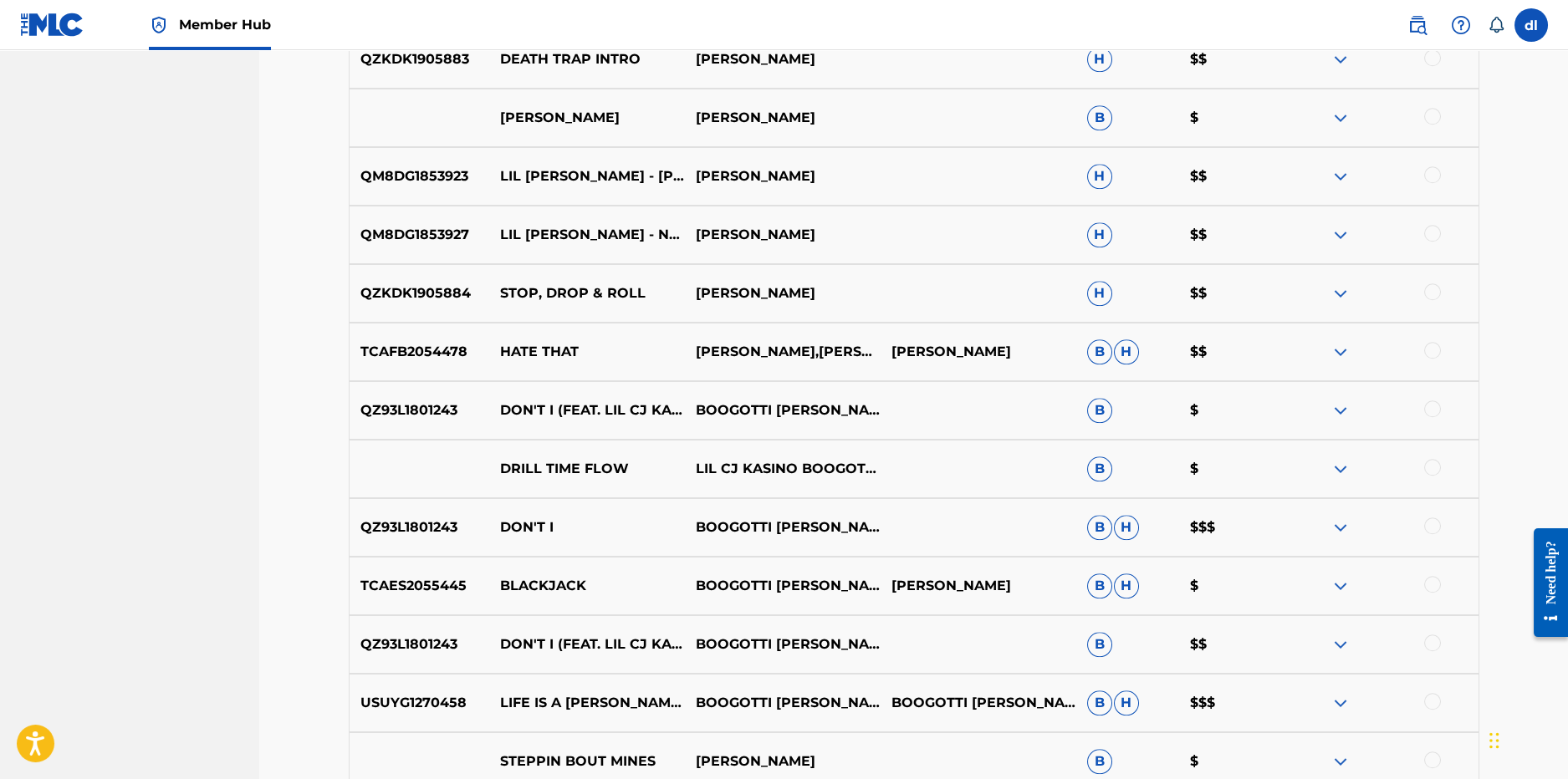
scroll to position [7063, 0]
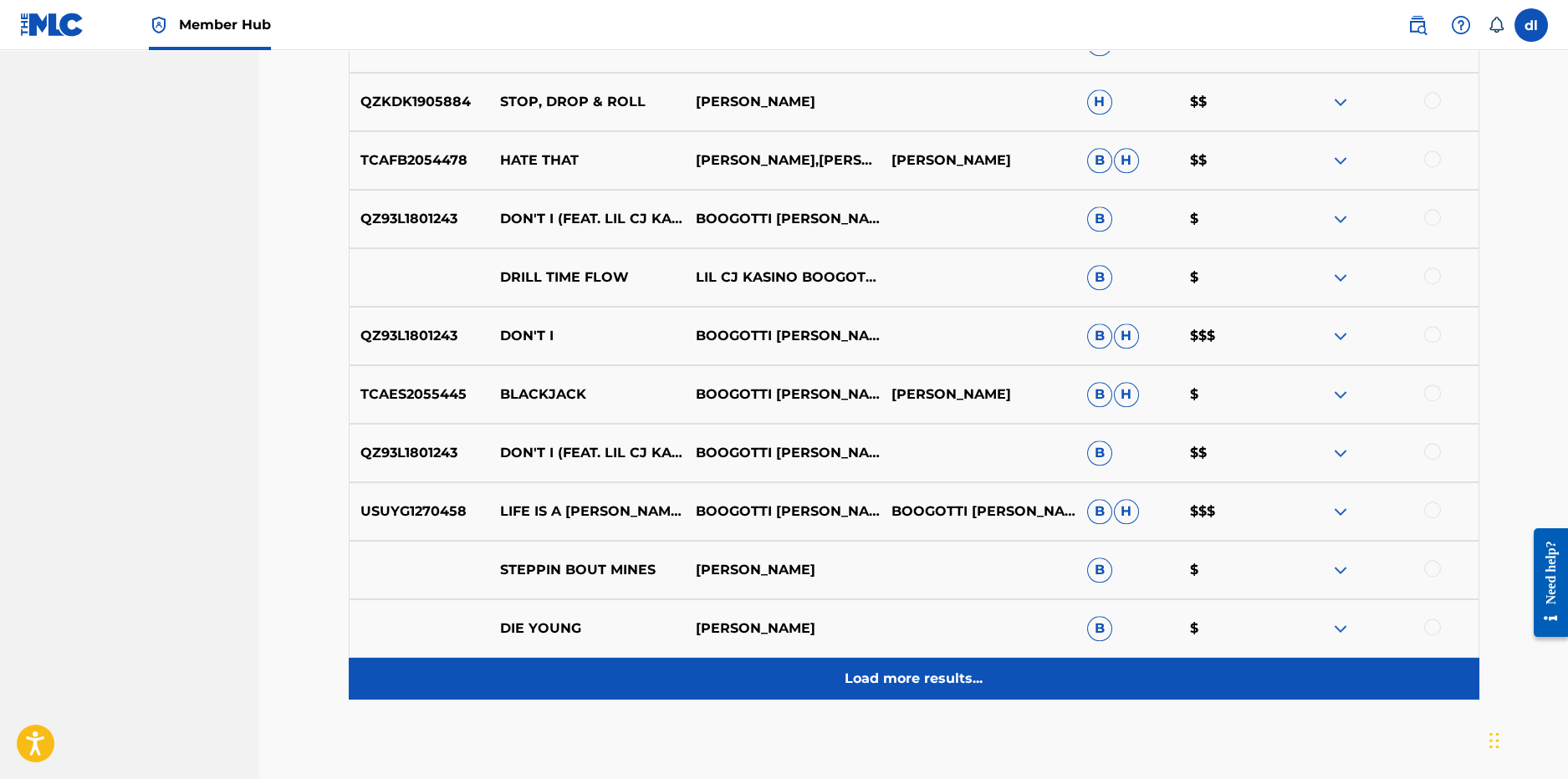
click at [651, 663] on div "Load more results..." at bounding box center [914, 678] width 1131 height 42
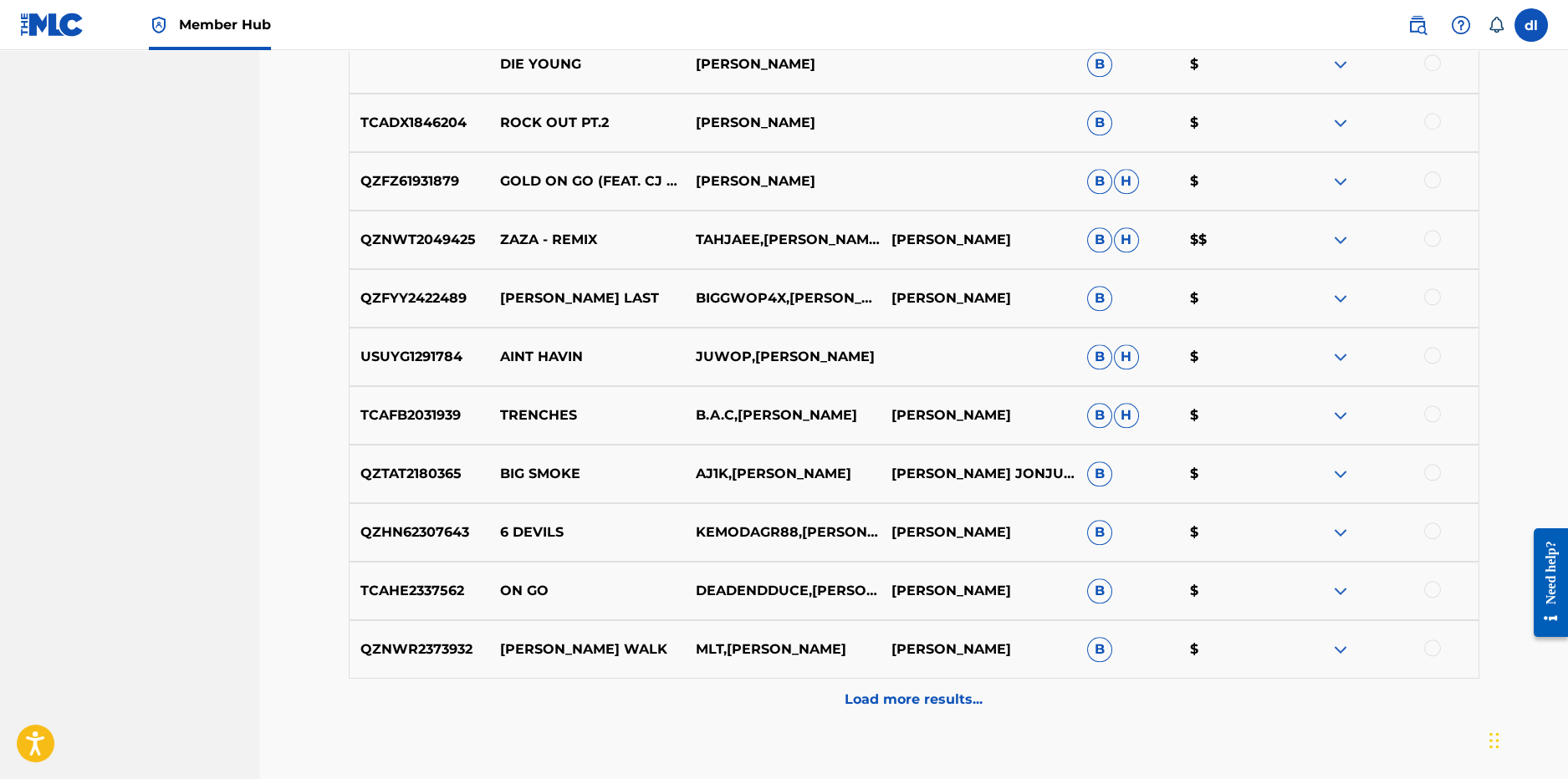
scroll to position [7647, 0]
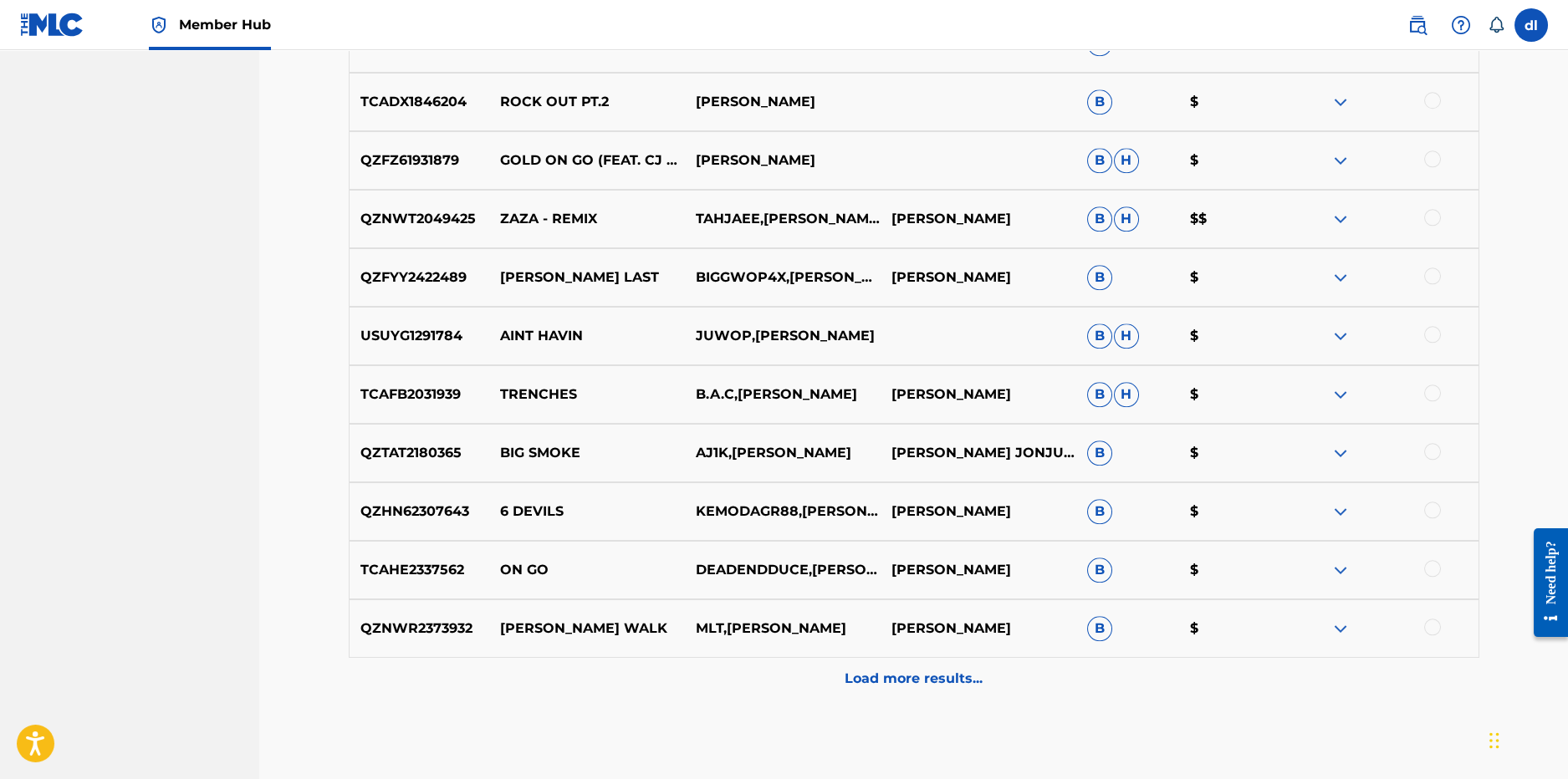
click at [636, 662] on div "Load more results..." at bounding box center [914, 678] width 1131 height 42
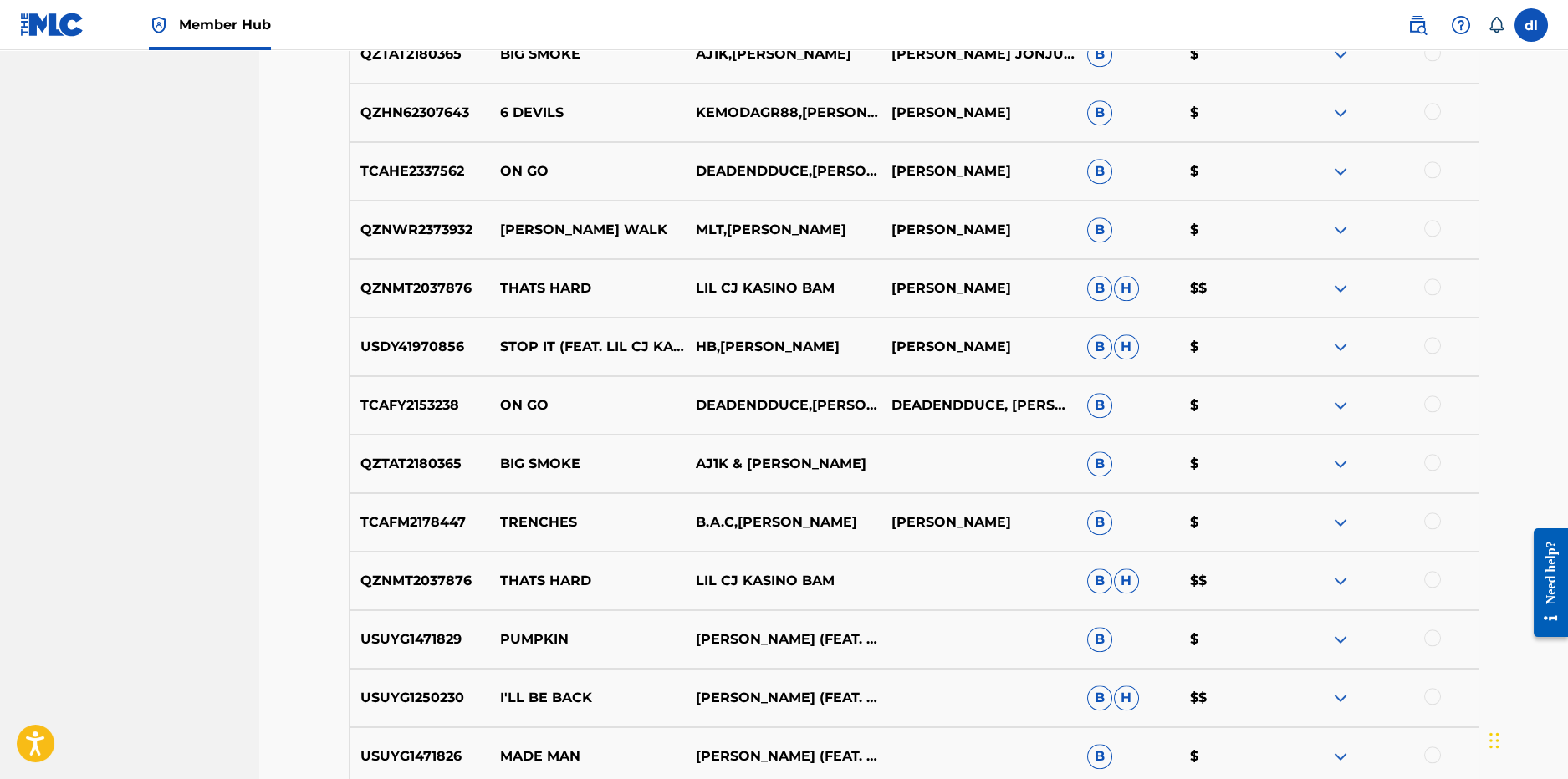
scroll to position [8149, 0]
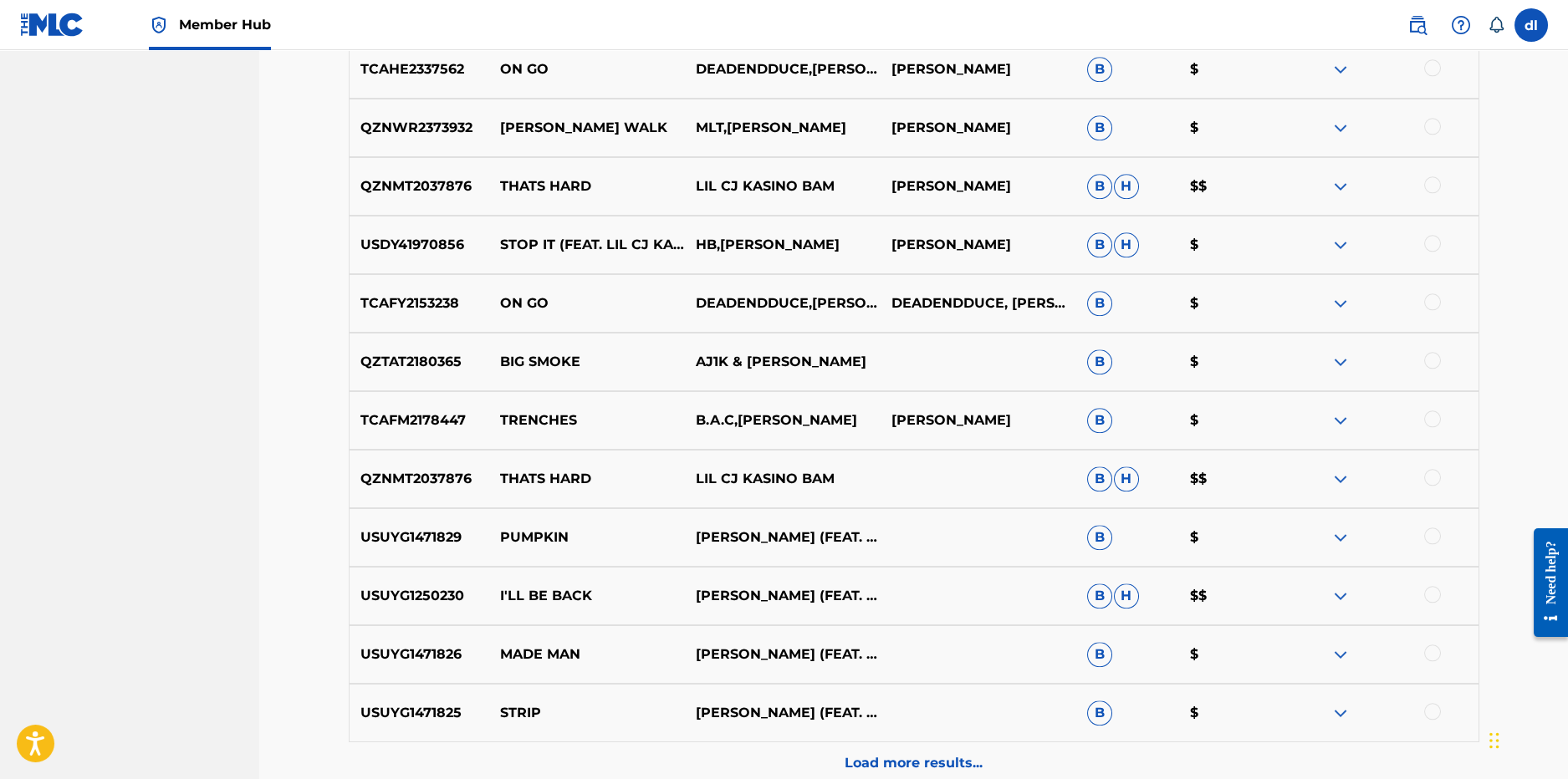
click at [677, 758] on div "Load more results..." at bounding box center [914, 763] width 1131 height 42
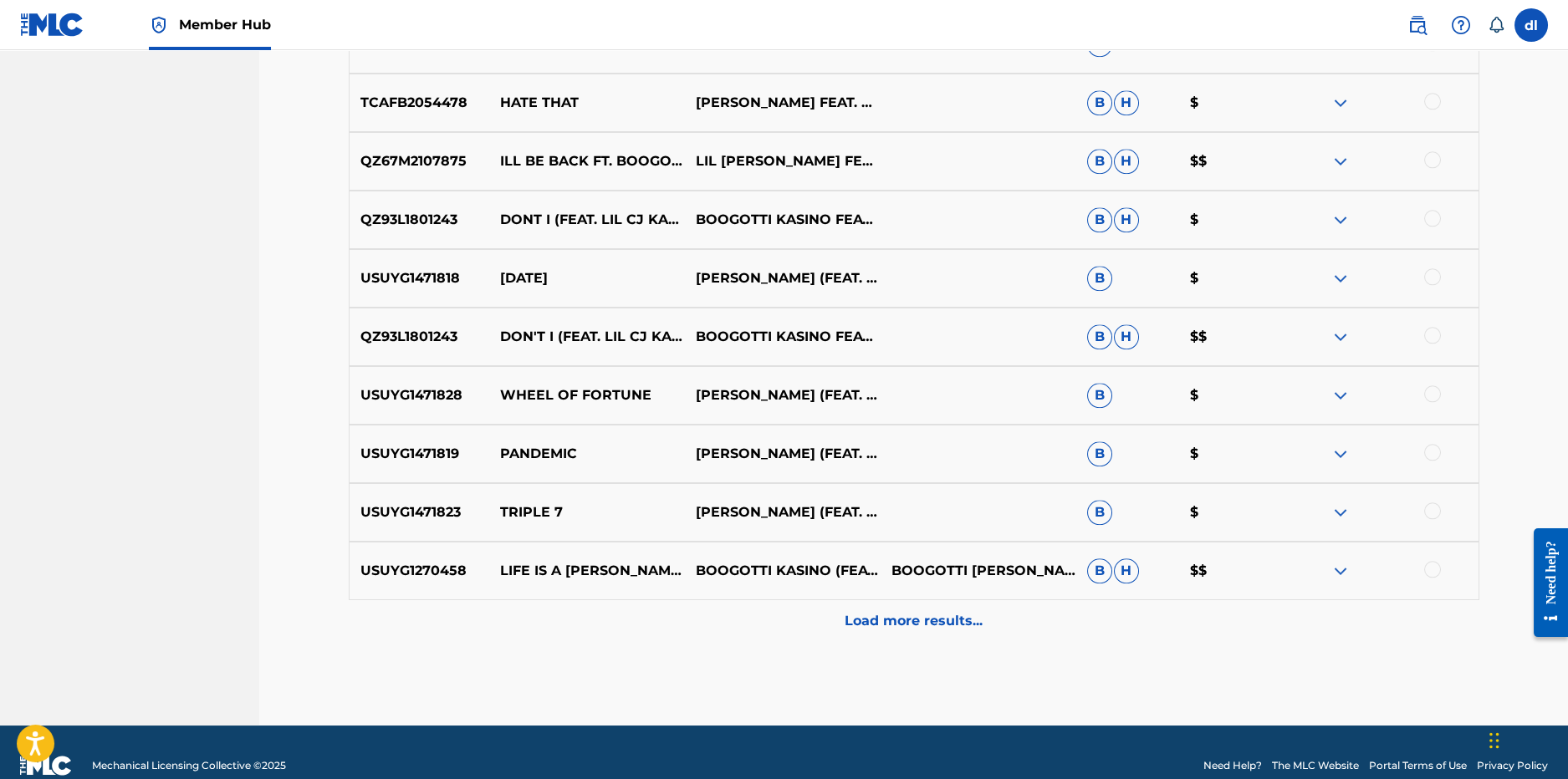
scroll to position [8902, 0]
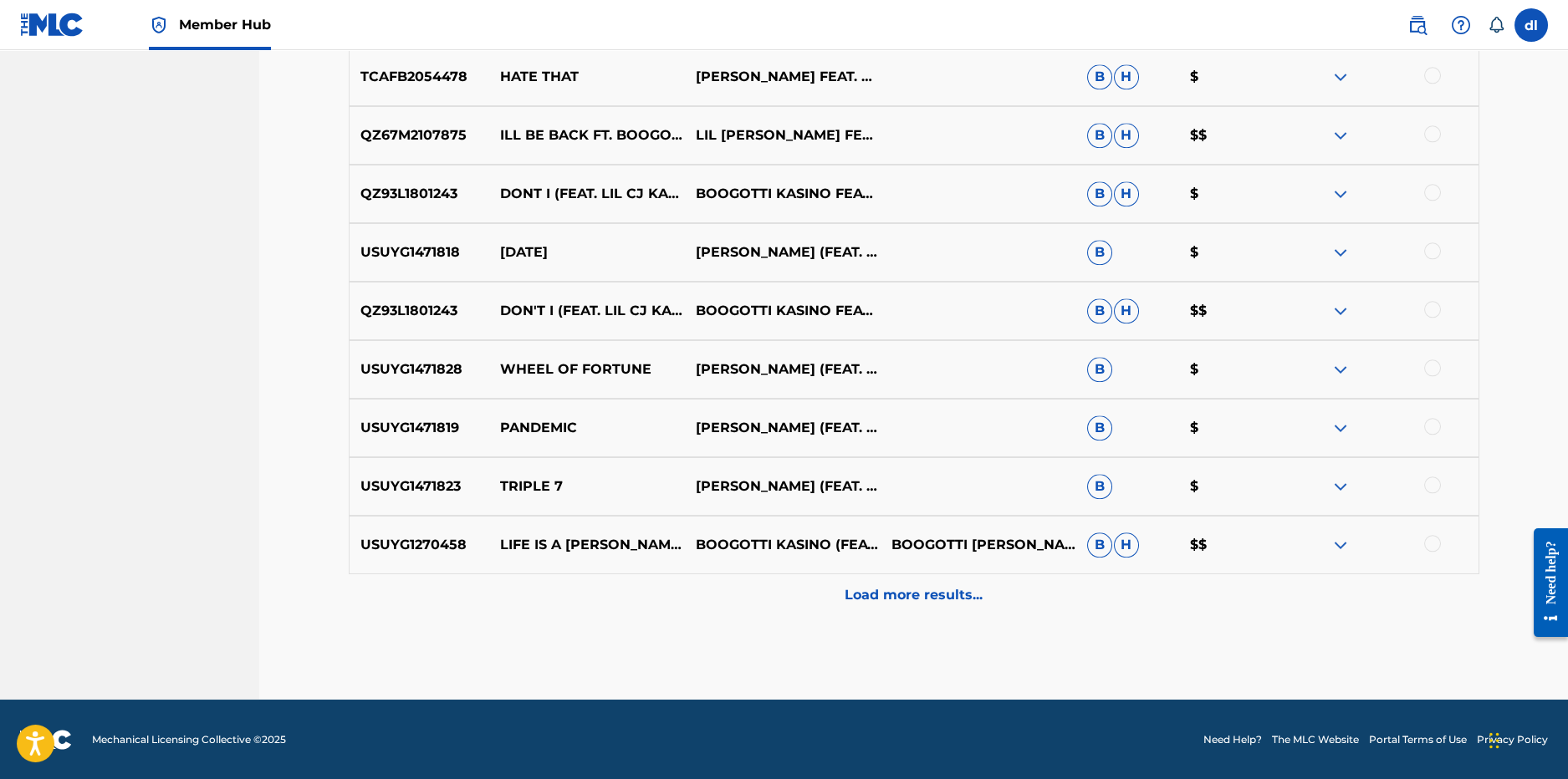
click at [619, 567] on div "USUYG1270458 LIFE IS A GAMBLE BOOGOTTI KASINO (FEAT. LIL CJ KASINO) BOOGOTTI KA…" at bounding box center [914, 546] width 1131 height 59
click at [621, 581] on div "Load more results..." at bounding box center [914, 595] width 1131 height 42
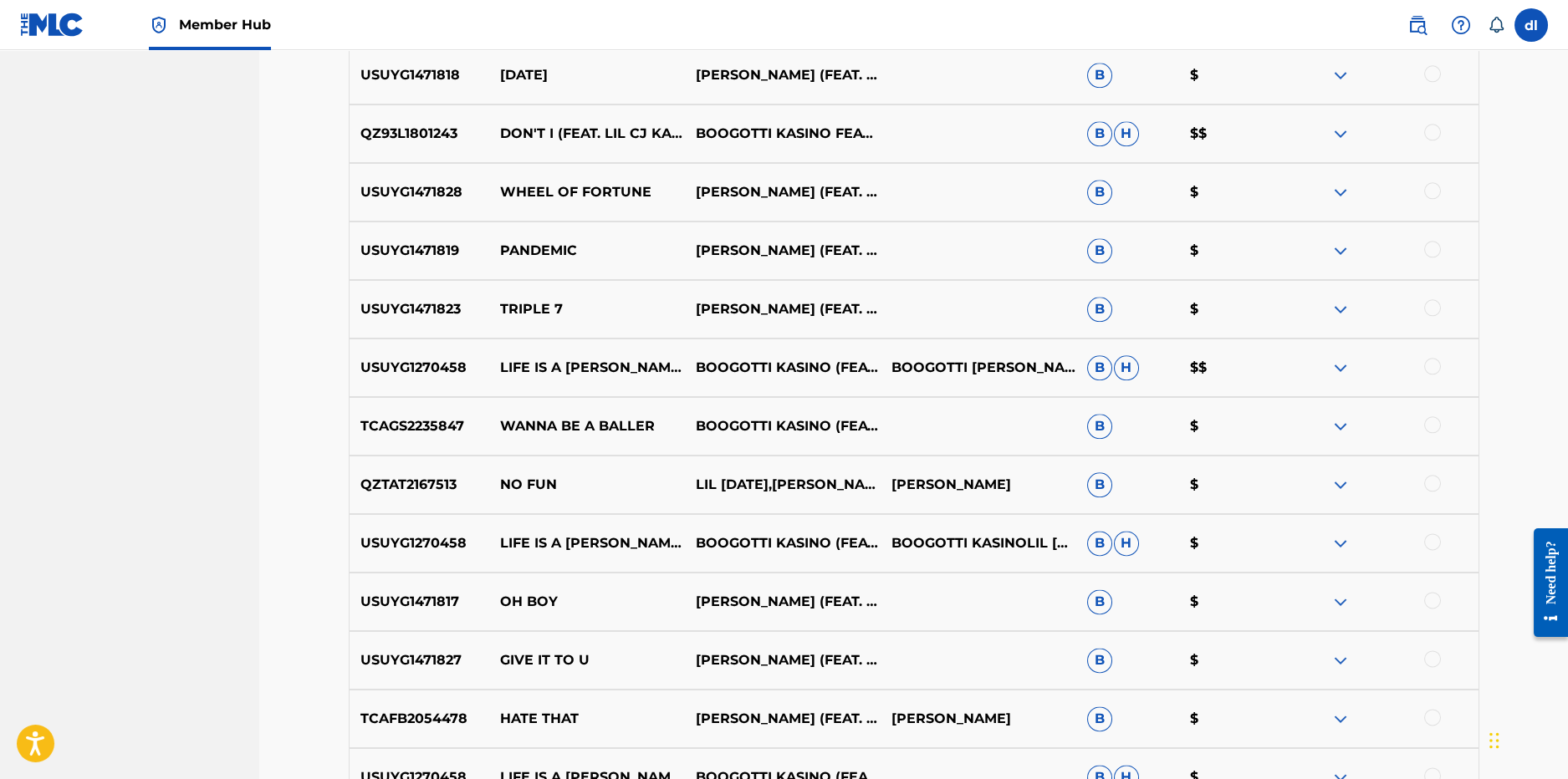
scroll to position [9236, 0]
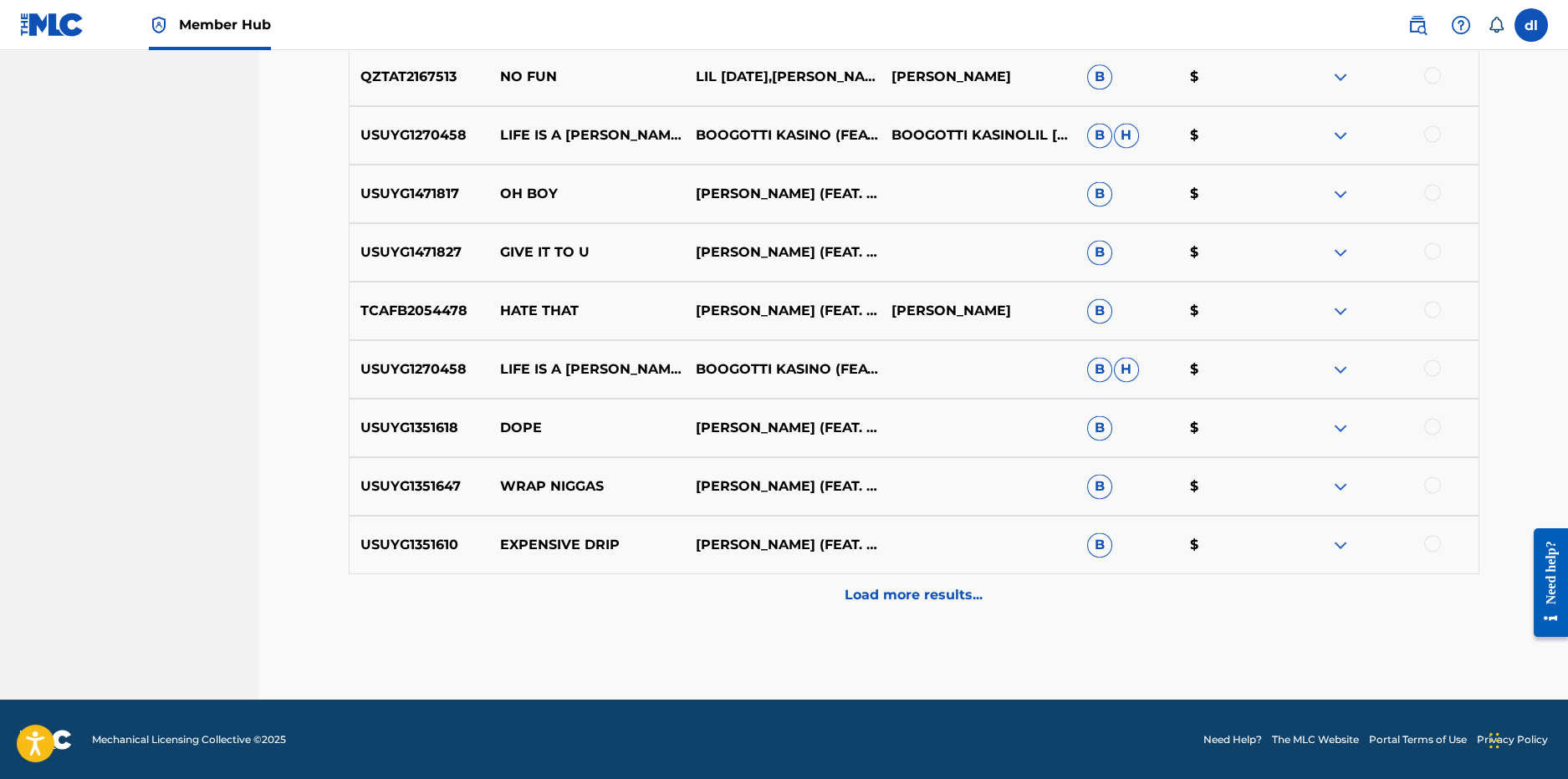
click at [625, 592] on div "Load more results..." at bounding box center [914, 595] width 1131 height 42
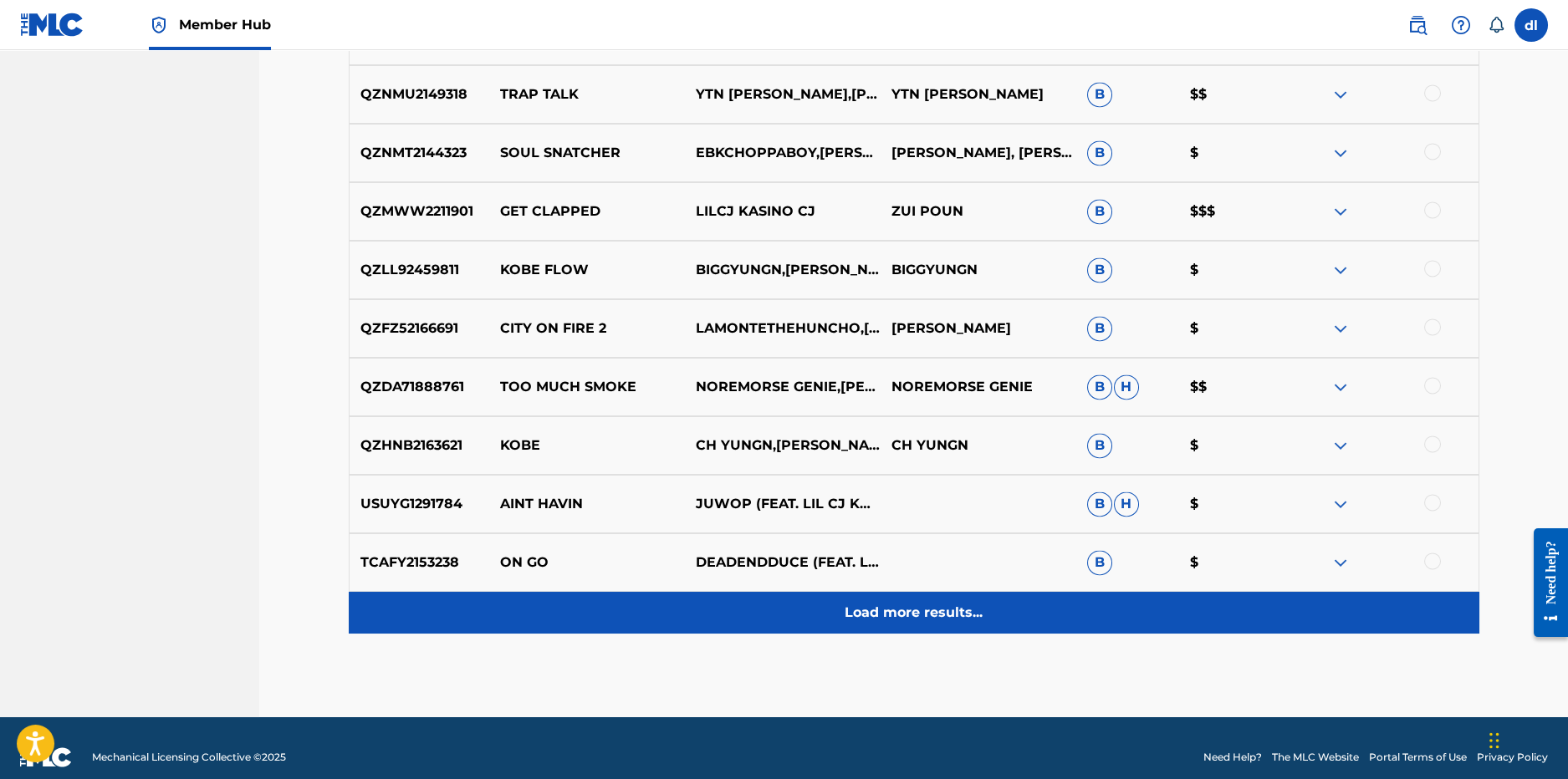
scroll to position [10073, 0]
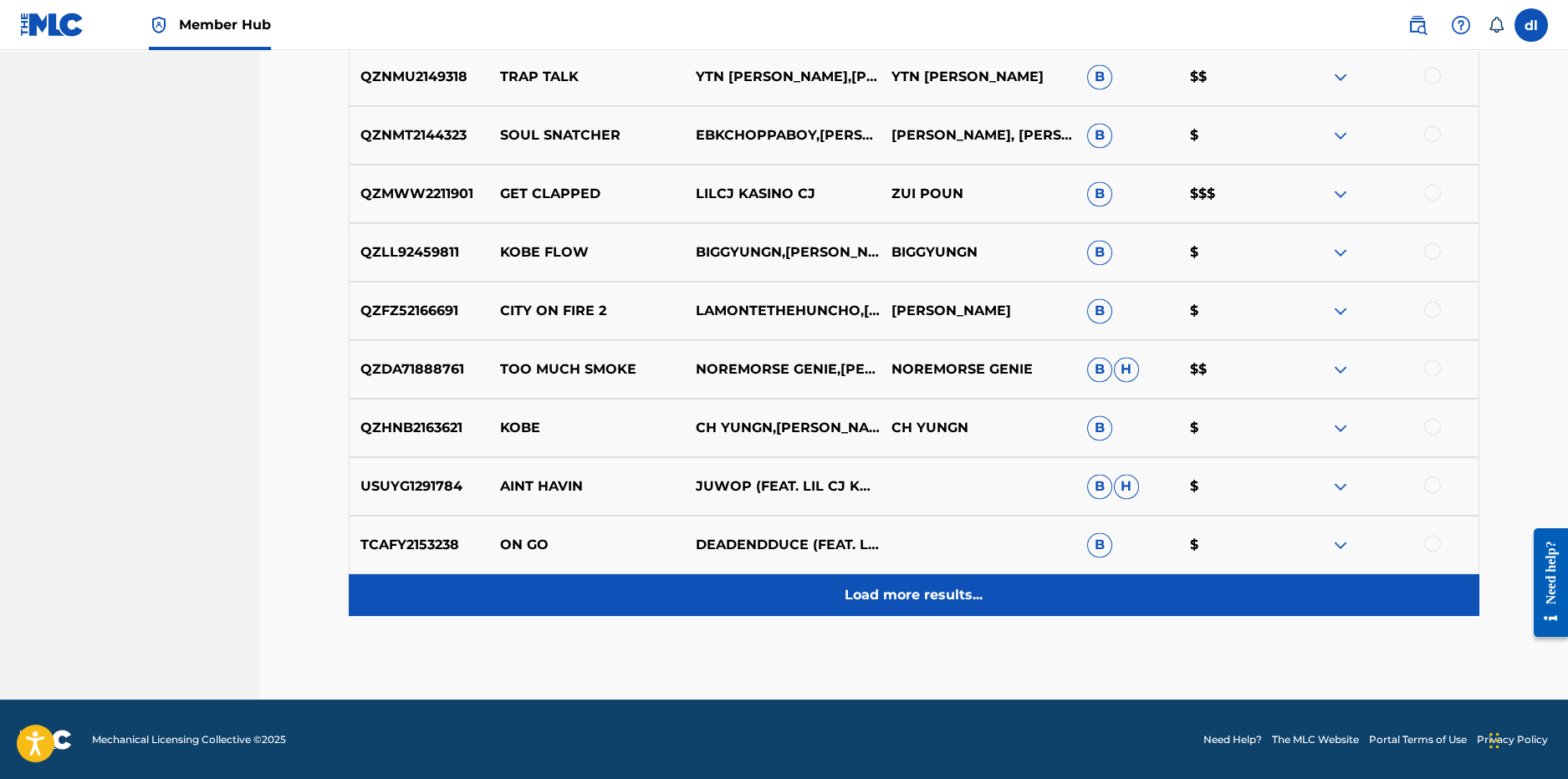
click at [602, 609] on div "Load more results..." at bounding box center [914, 595] width 1131 height 42
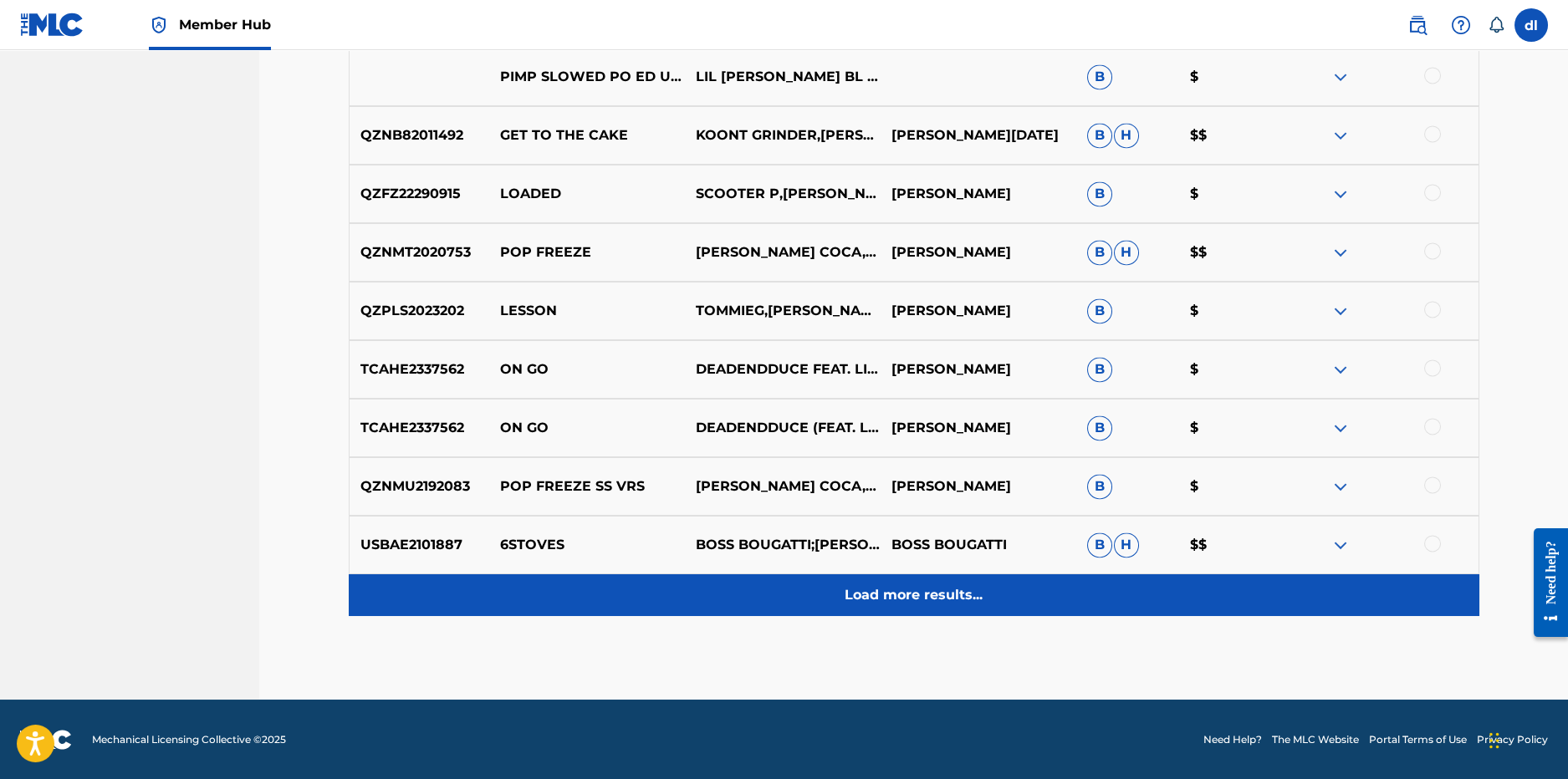
click at [603, 579] on div "Load more results..." at bounding box center [914, 595] width 1131 height 42
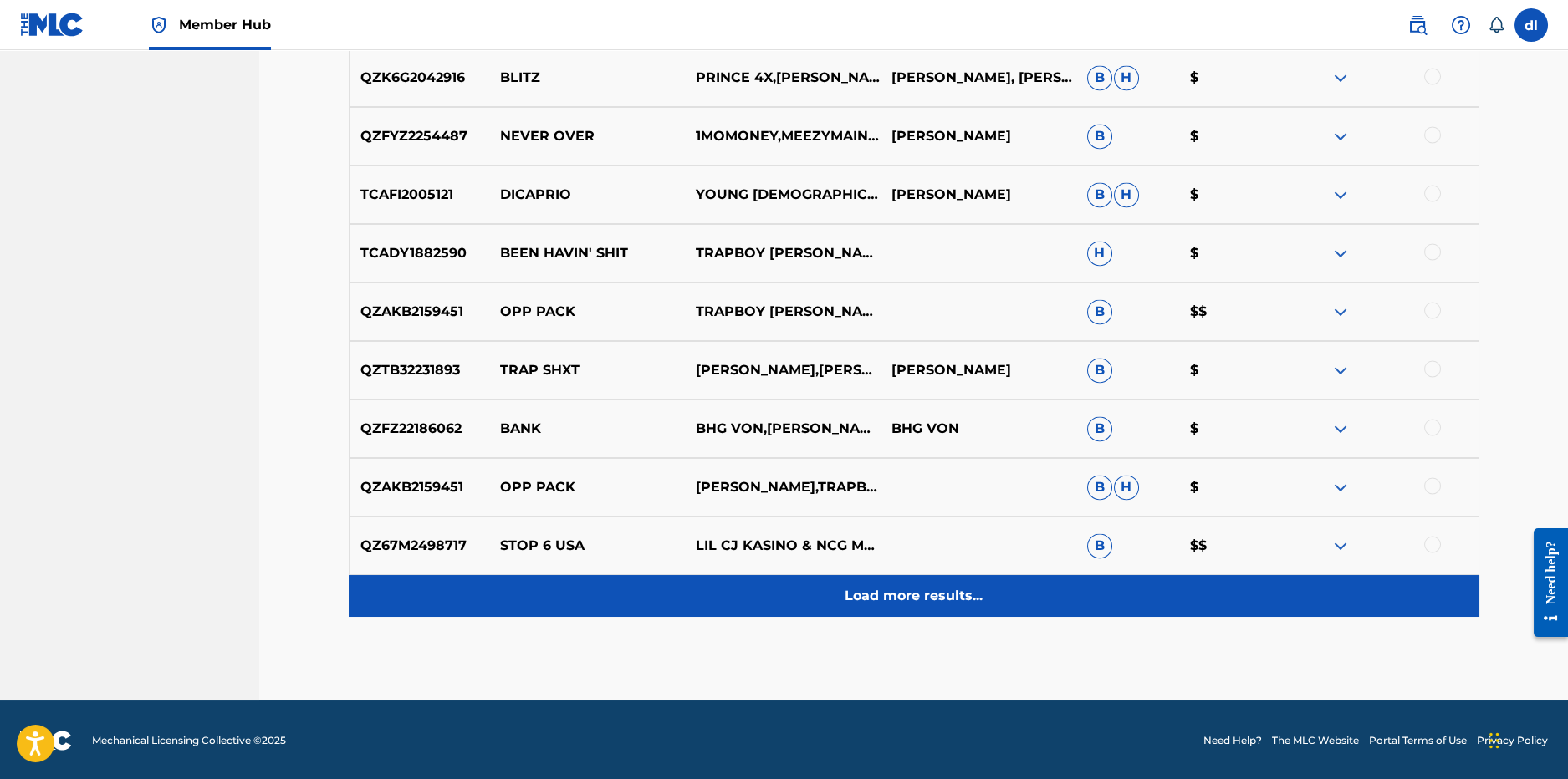
click at [693, 610] on div "Load more results..." at bounding box center [914, 595] width 1131 height 42
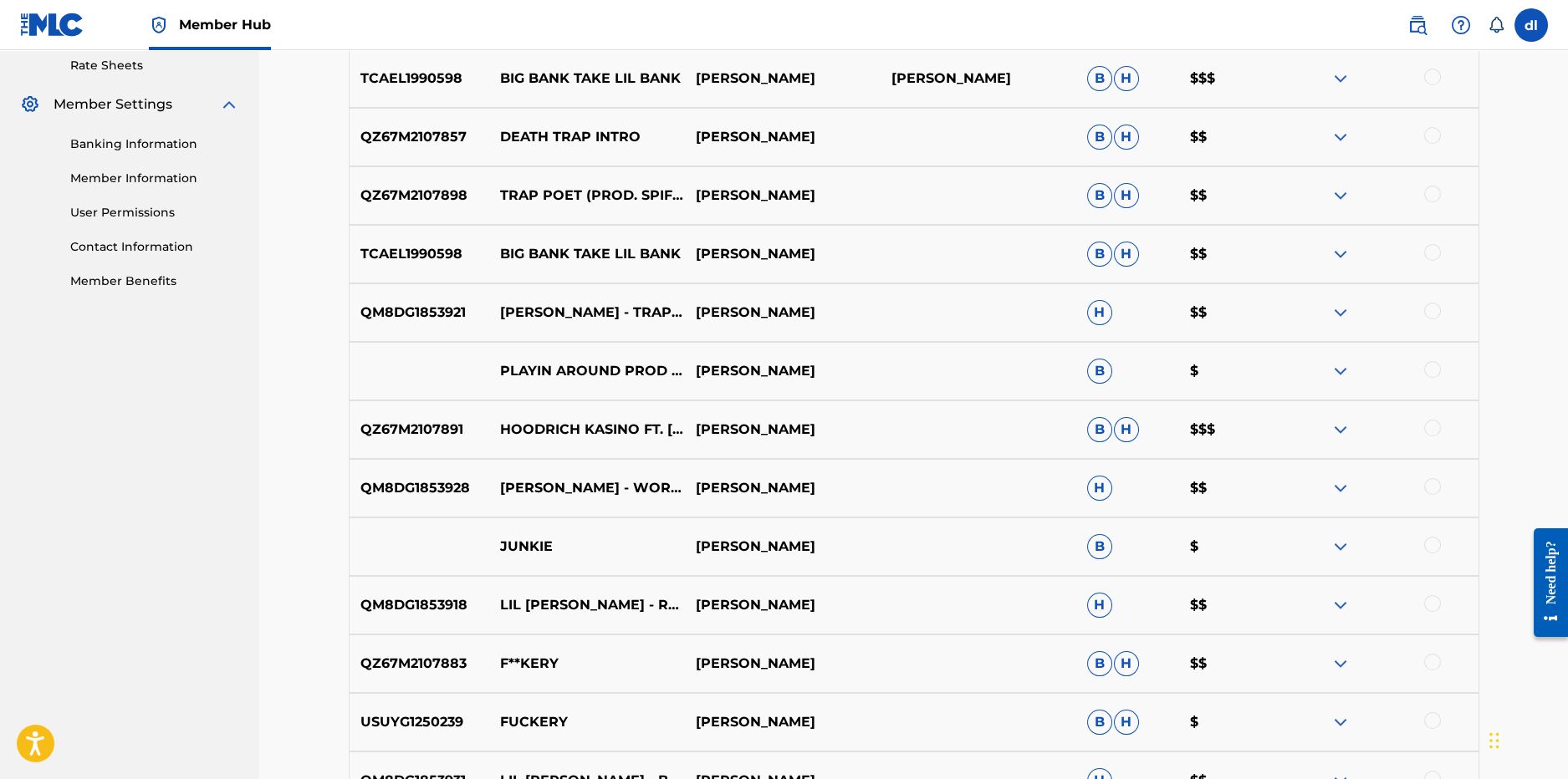
scroll to position [52, 0]
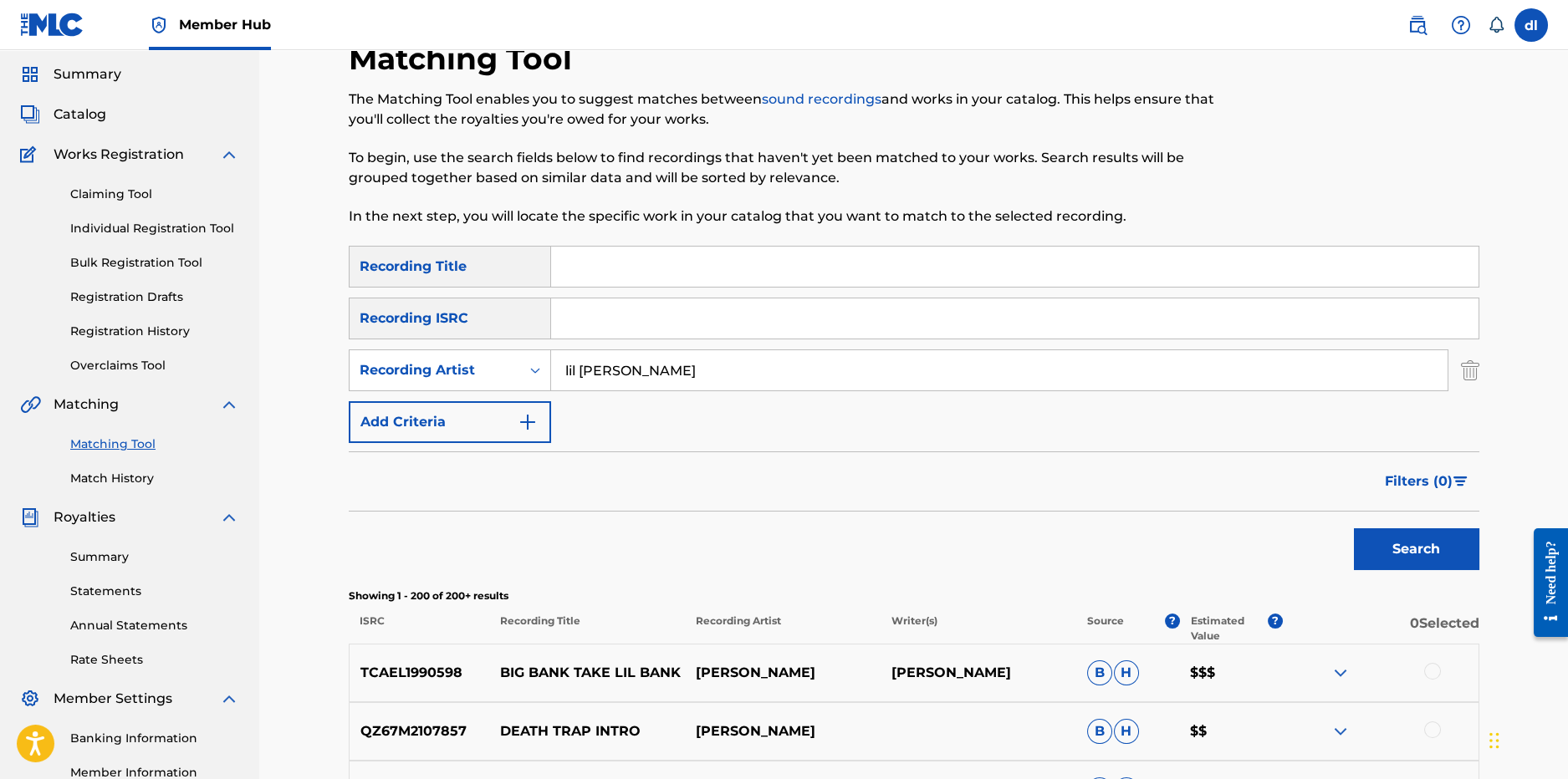
click at [603, 272] on input "Search Form" at bounding box center [1015, 266] width 928 height 40
type input "extortion"
click at [1354, 528] on button "Search" at bounding box center [1417, 549] width 126 height 42
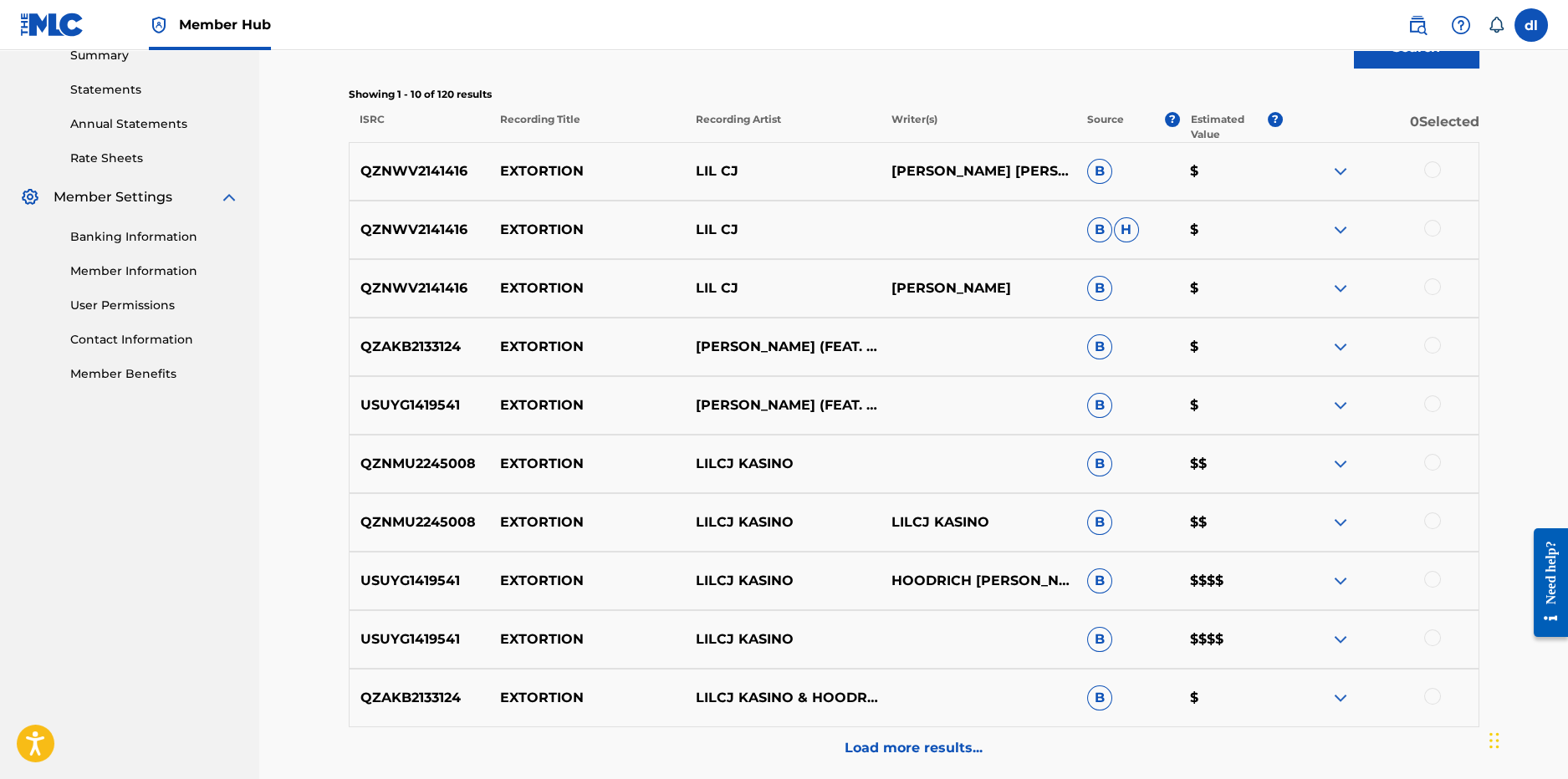
scroll to position [554, 0]
click at [819, 733] on div "Load more results..." at bounding box center [914, 747] width 1131 height 42
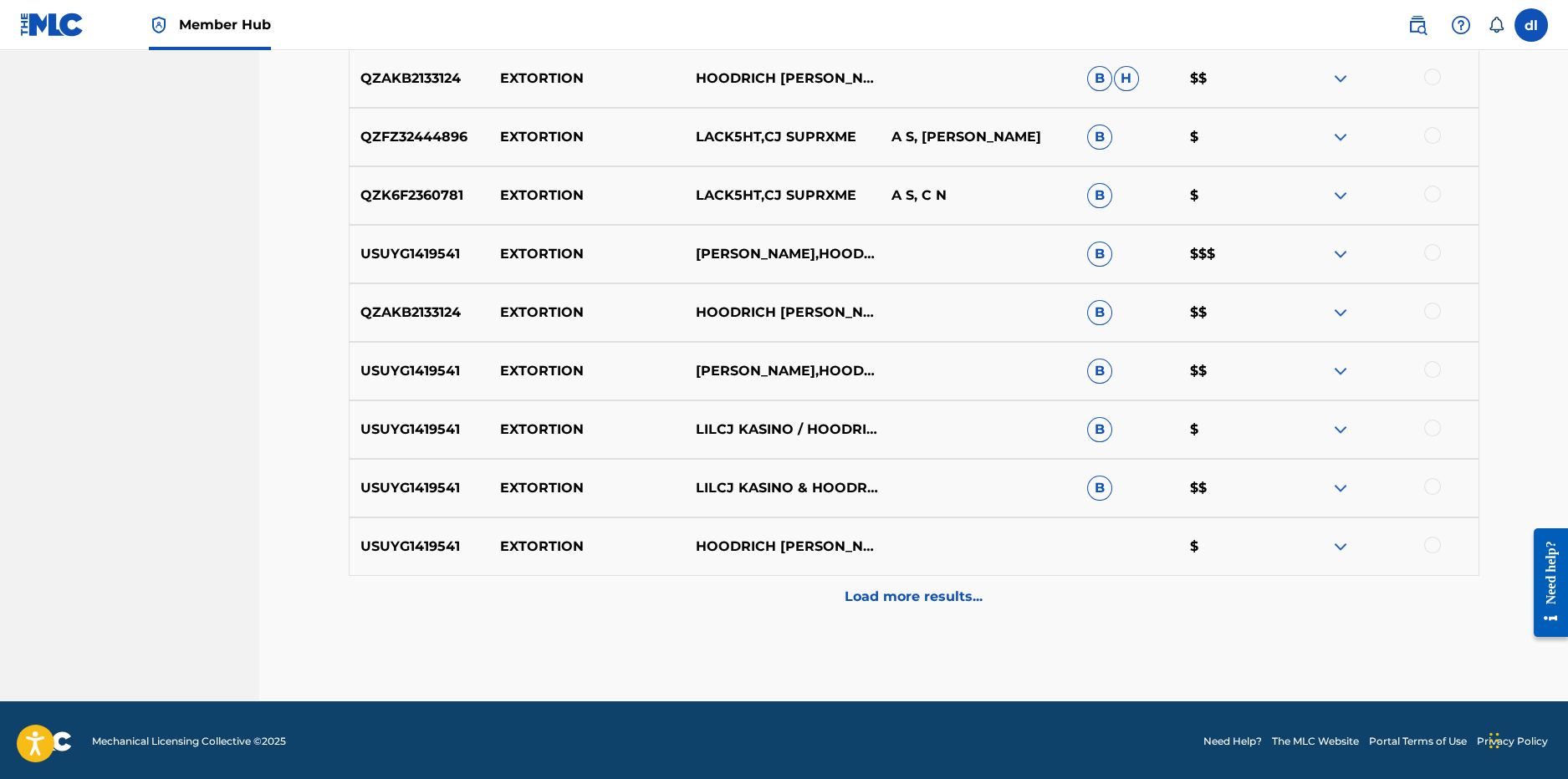
scroll to position [1292, 0]
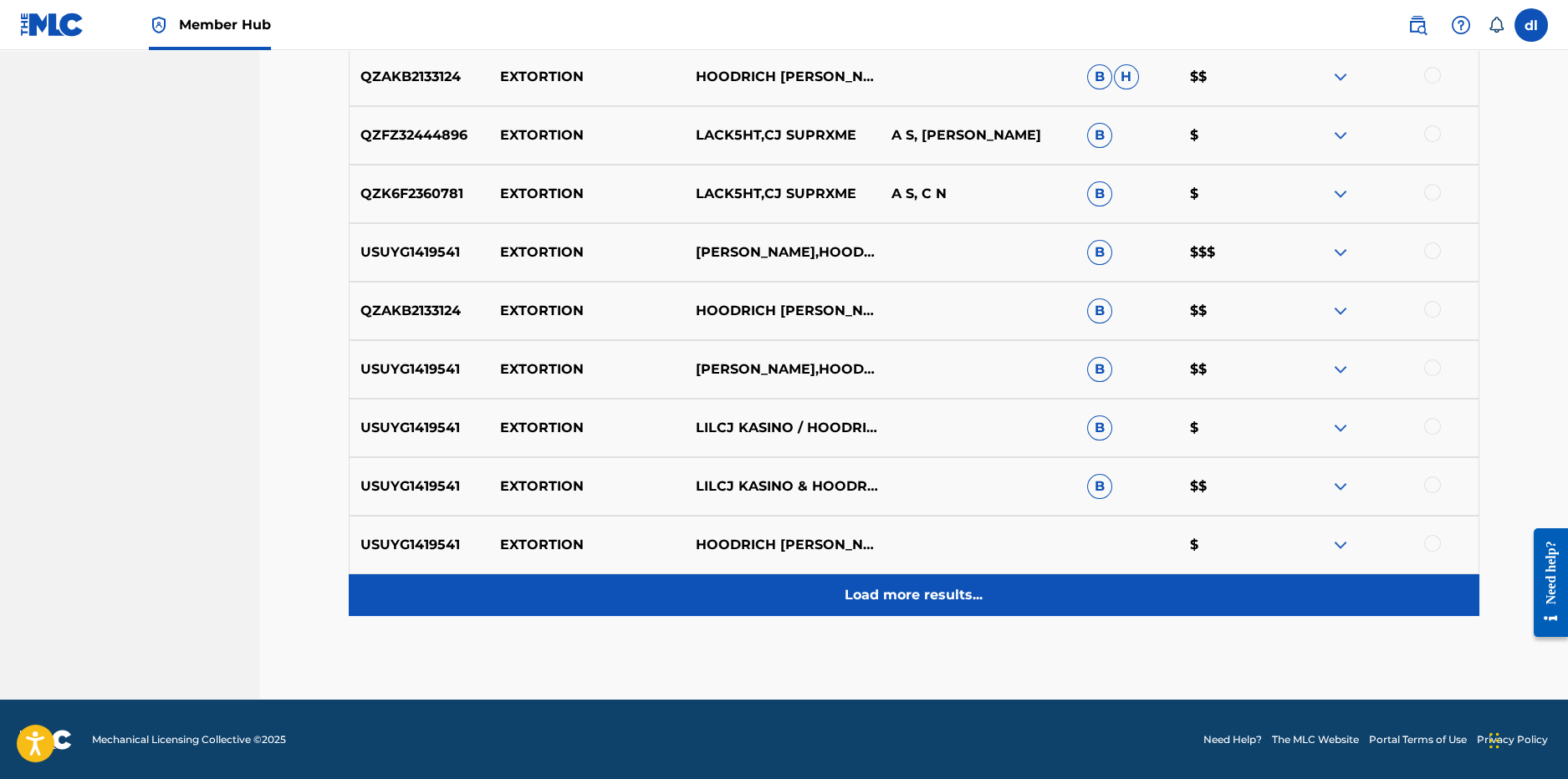
click at [992, 597] on div "Load more results..." at bounding box center [914, 595] width 1131 height 42
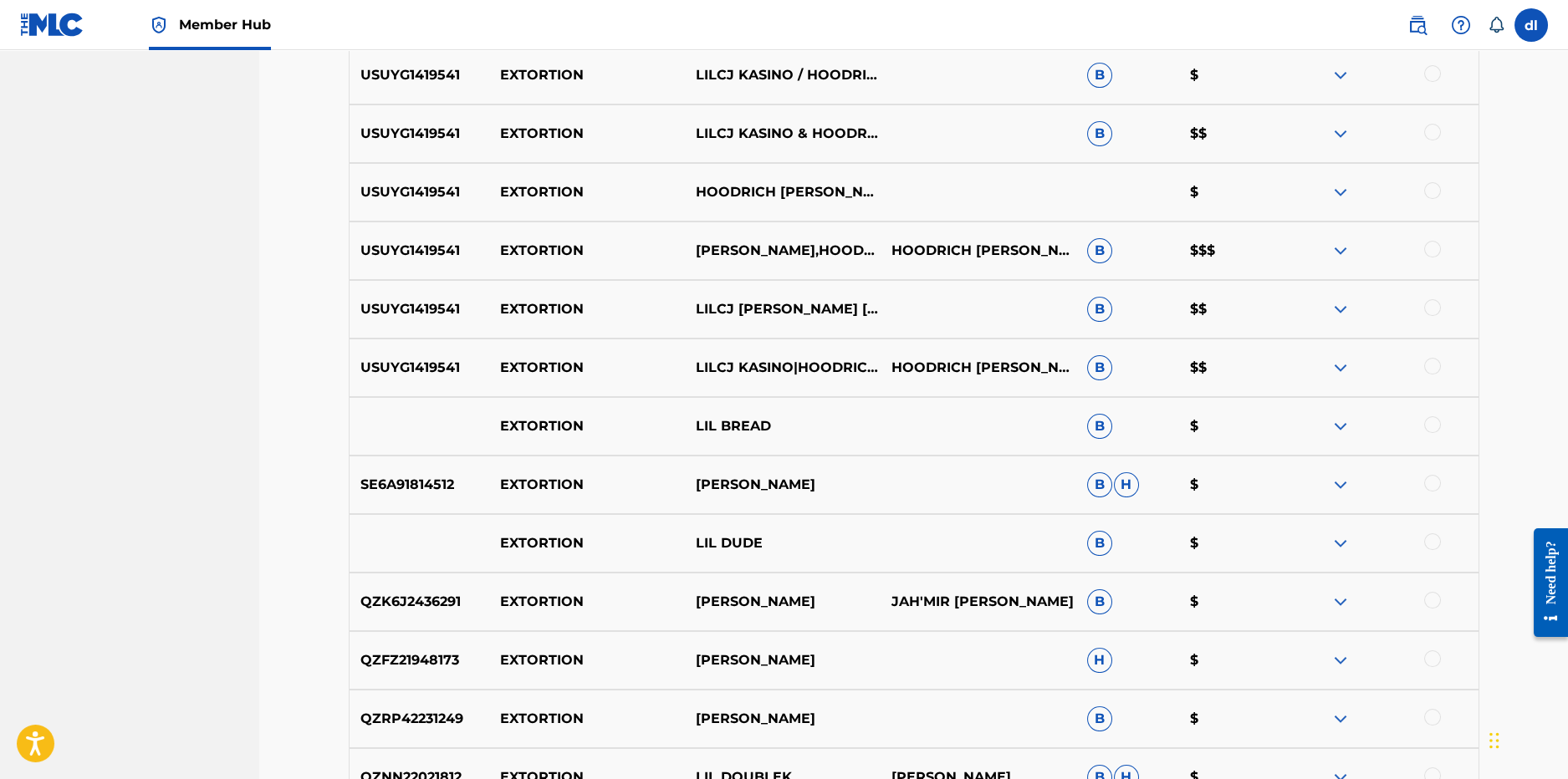
scroll to position [1459, 0]
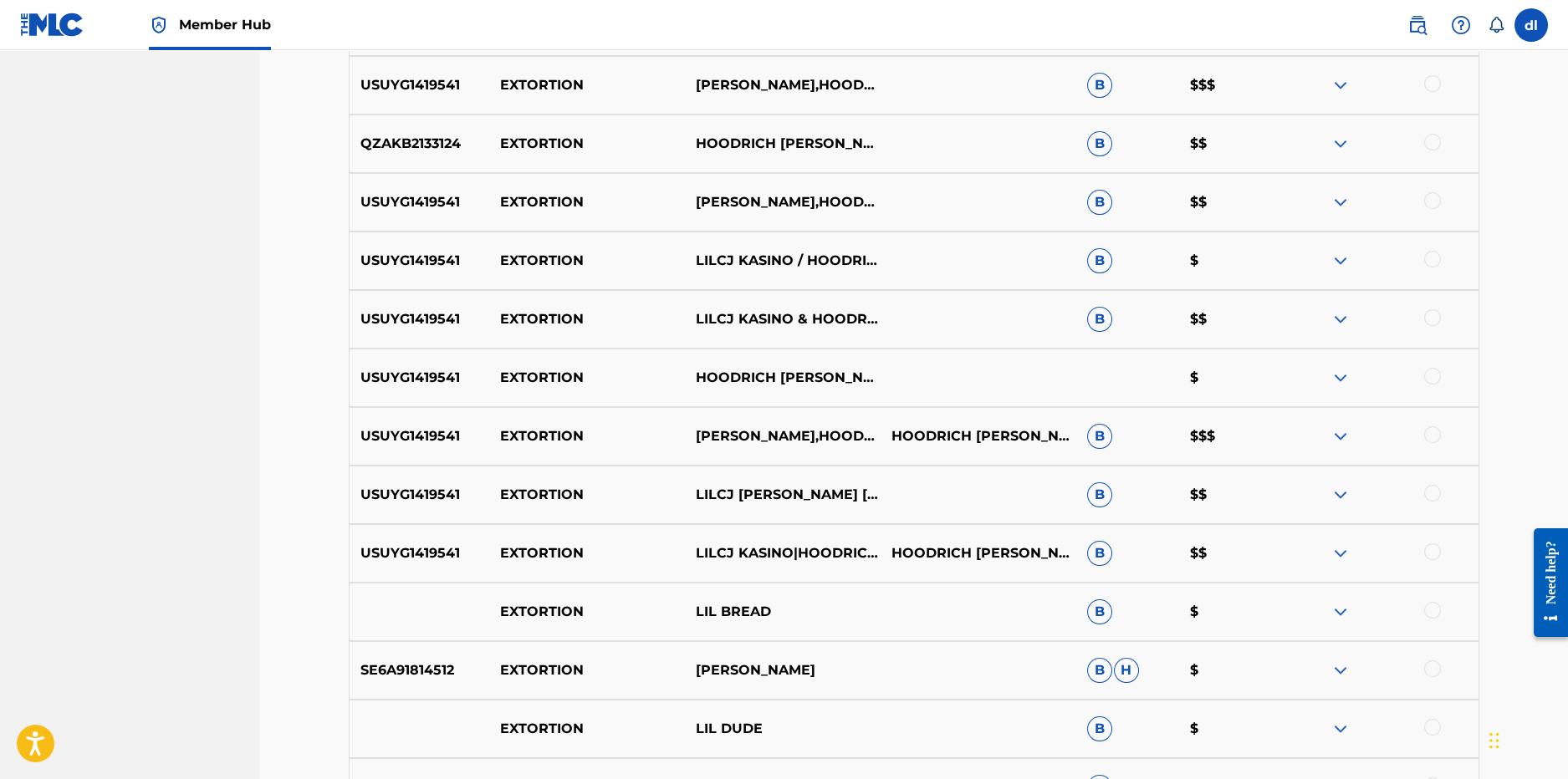
drag, startPoint x: 1431, startPoint y: 553, endPoint x: 1437, endPoint y: 525, distance: 28.6
click at [1437, 525] on div "USUYG1419541 EXTORTION LILCJ KASINO|HOODRICH PABLO JUAN HOODRICH PABLO JUAN, LI…" at bounding box center [914, 554] width 1131 height 59
click at [1431, 554] on div at bounding box center [1432, 552] width 17 height 17
click at [1436, 491] on div at bounding box center [1432, 493] width 17 height 17
click at [1433, 429] on div at bounding box center [1432, 434] width 17 height 17
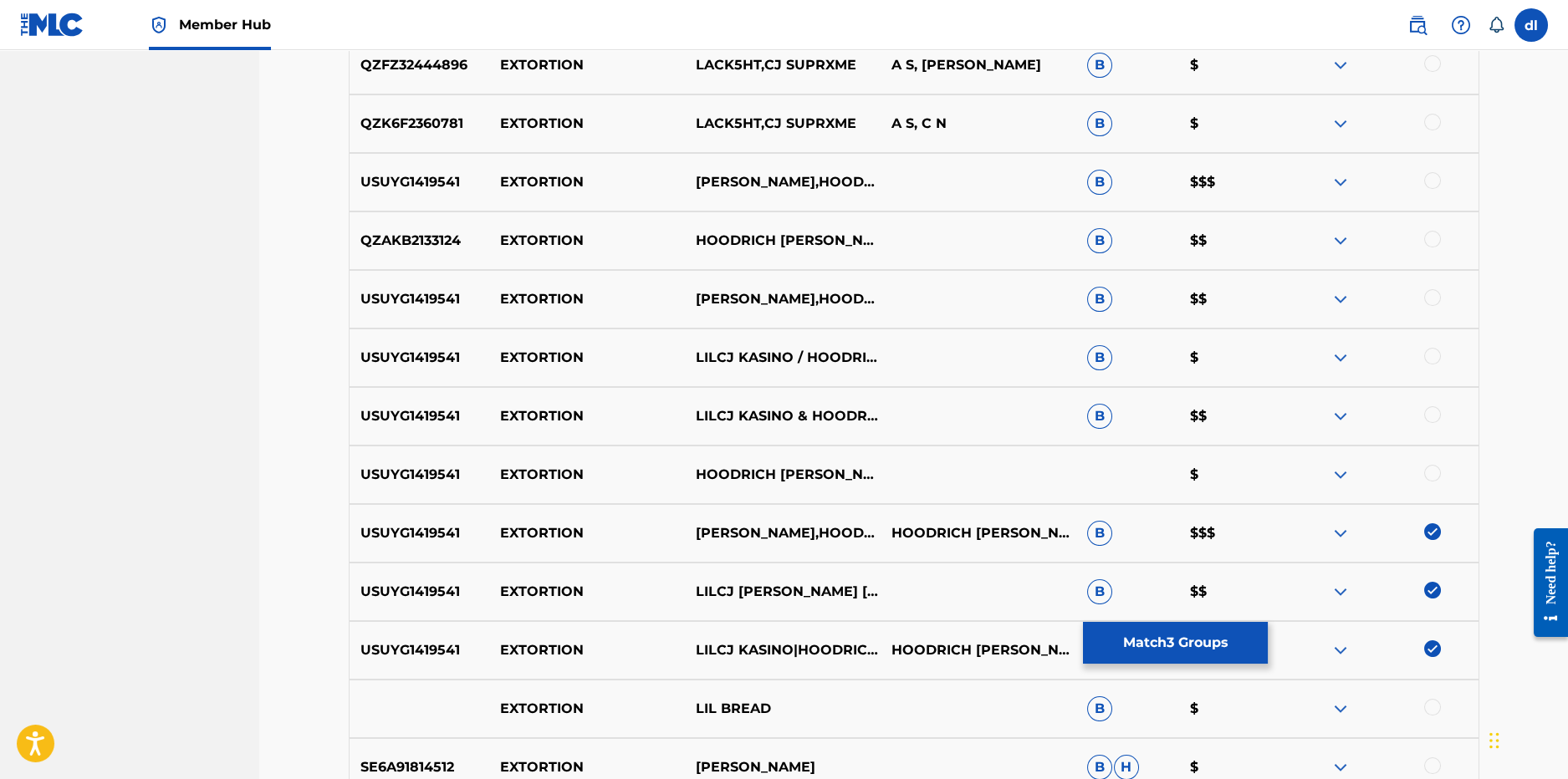
scroll to position [1292, 0]
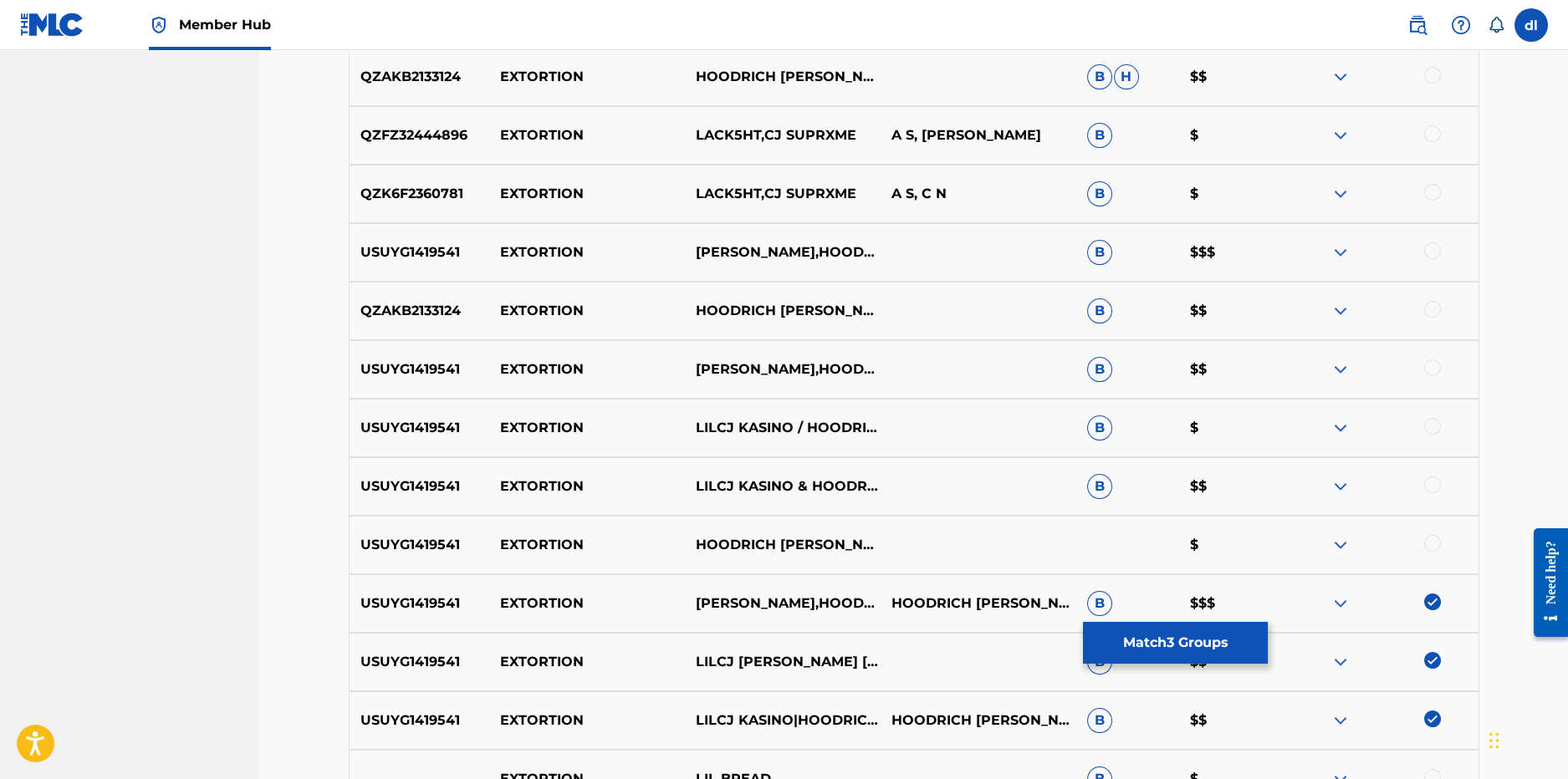
click at [1428, 549] on div at bounding box center [1432, 543] width 17 height 17
drag, startPoint x: 1436, startPoint y: 487, endPoint x: 1432, endPoint y: 413, distance: 74.1
click at [1435, 486] on div at bounding box center [1432, 484] width 17 height 17
click at [1434, 426] on div at bounding box center [1432, 426] width 17 height 17
click at [1435, 369] on div at bounding box center [1432, 367] width 17 height 17
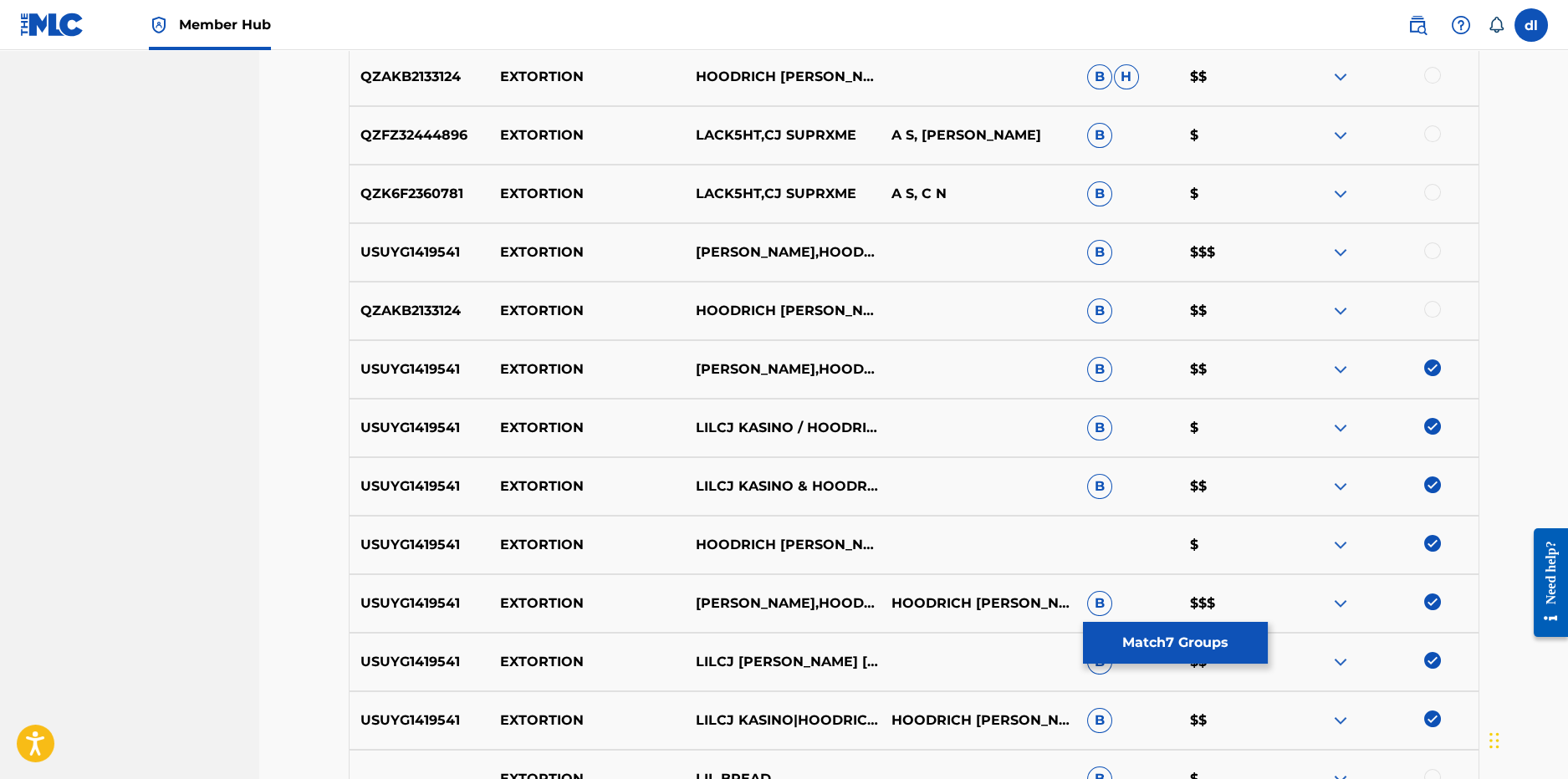
click at [1432, 305] on div at bounding box center [1432, 308] width 17 height 17
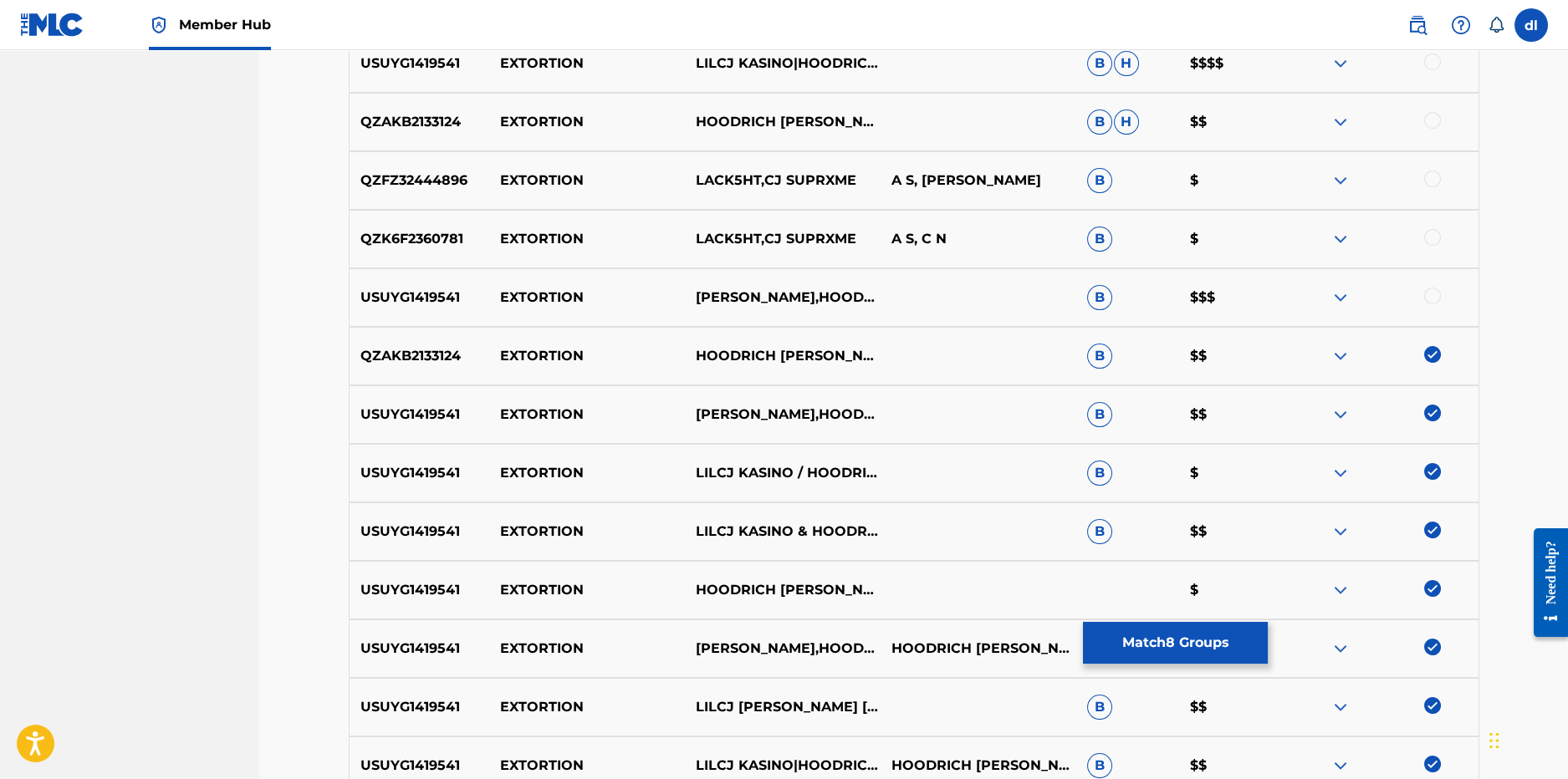
scroll to position [1125, 0]
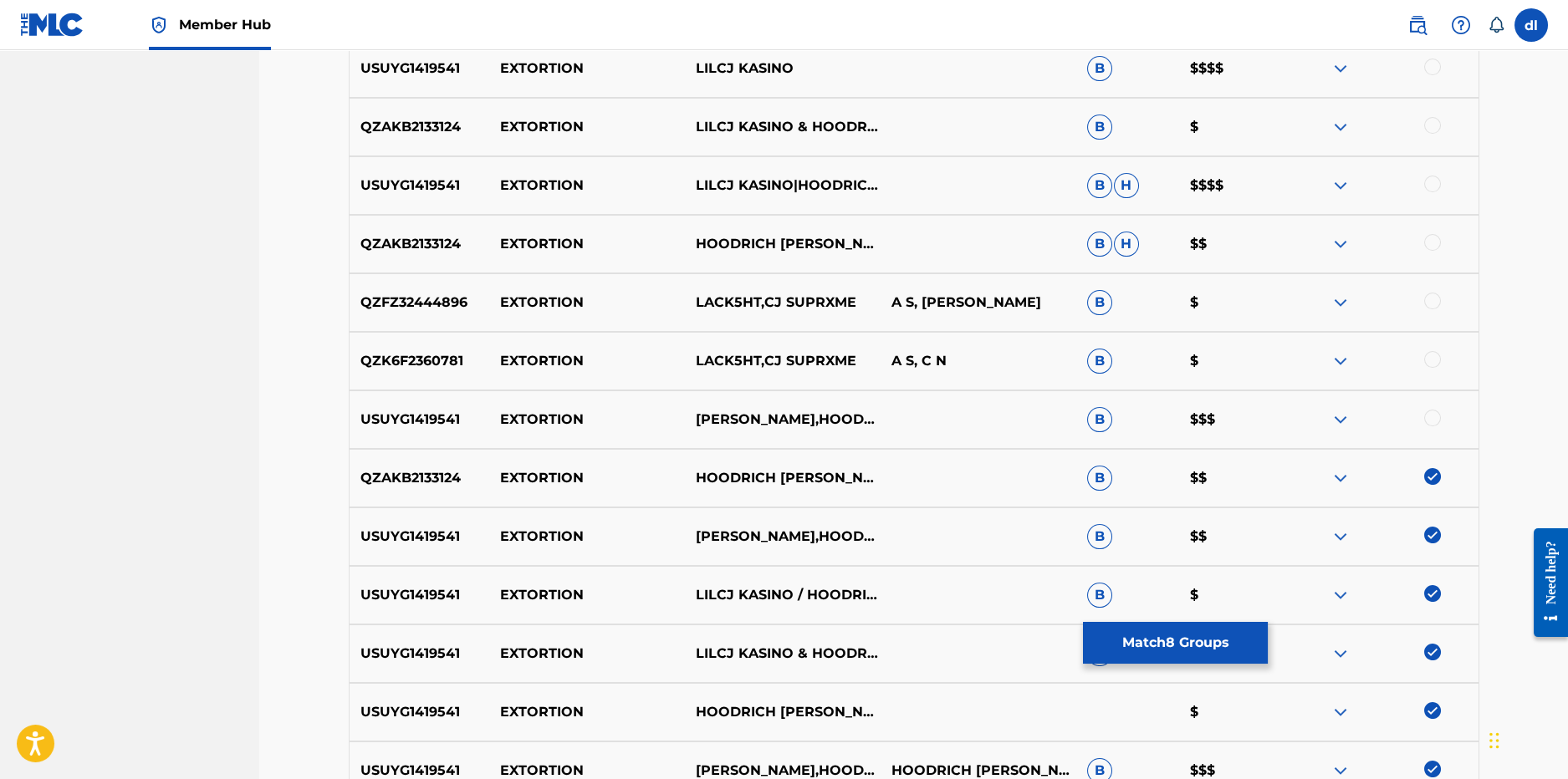
click at [1433, 414] on div at bounding box center [1432, 418] width 17 height 17
click at [1427, 364] on div at bounding box center [1432, 359] width 17 height 17
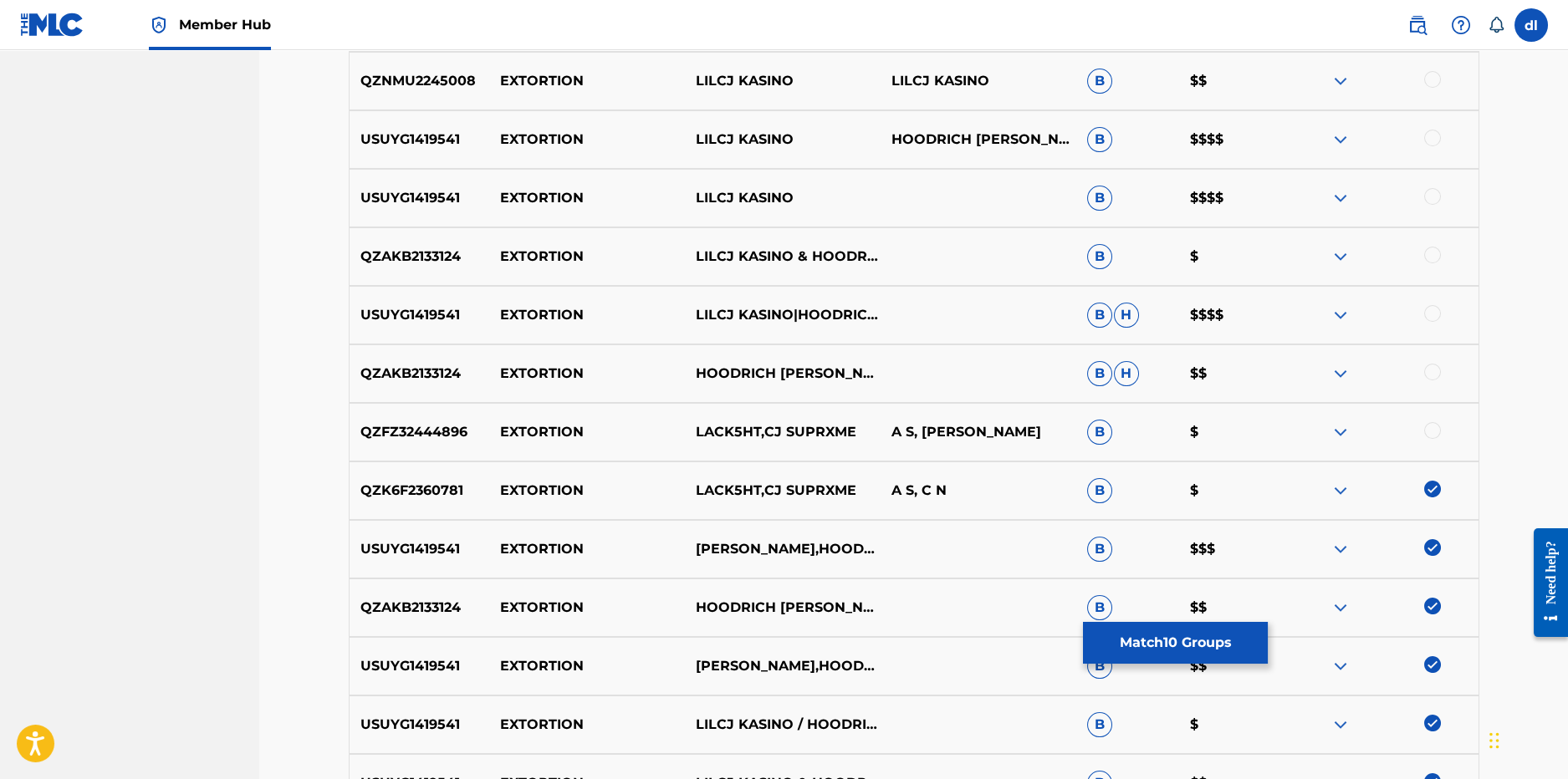
scroll to position [959, 0]
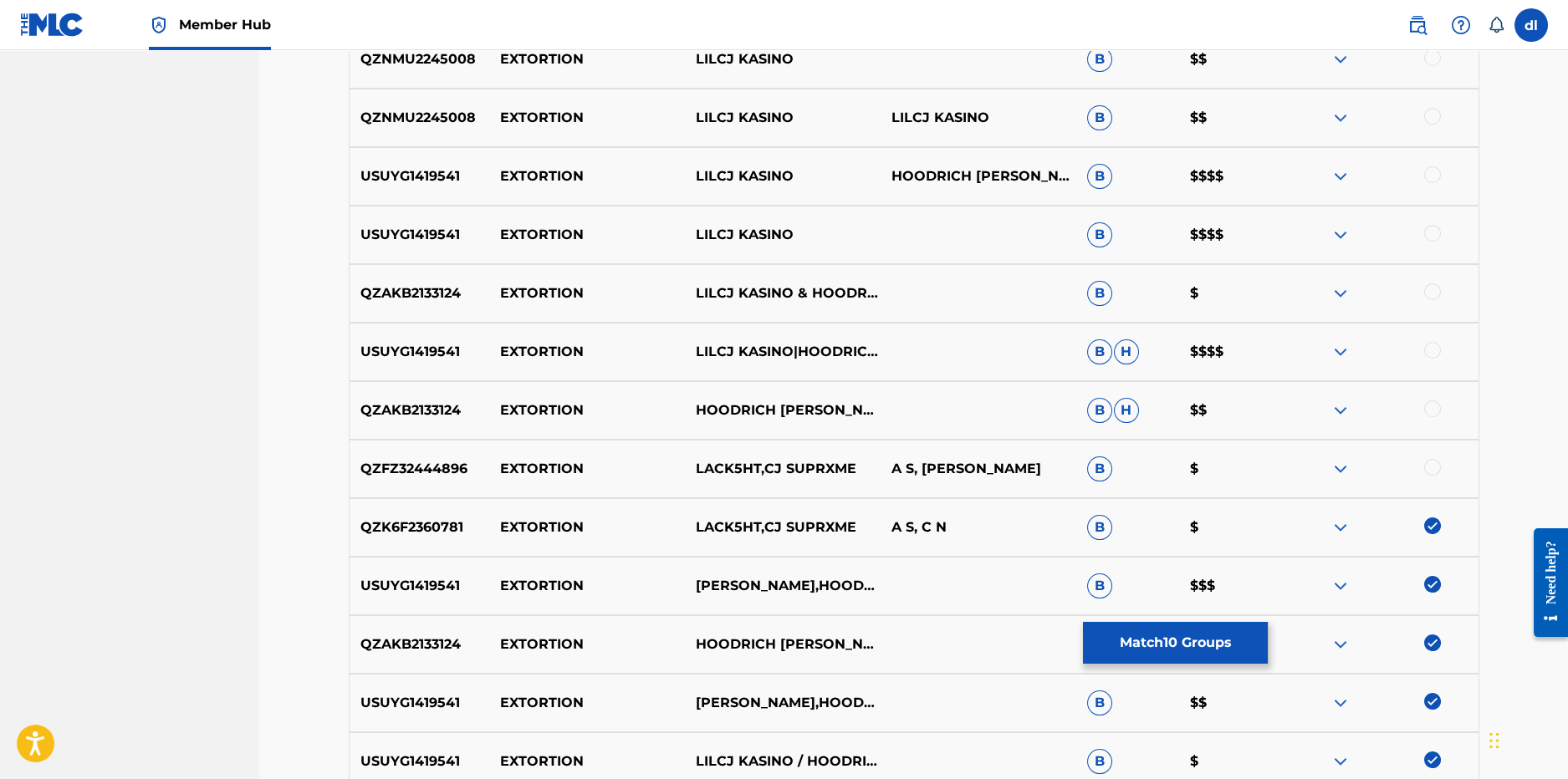
drag, startPoint x: 1426, startPoint y: 519, endPoint x: 1439, endPoint y: 488, distance: 33.6
click at [1427, 519] on img at bounding box center [1432, 525] width 17 height 17
click at [1436, 466] on div at bounding box center [1432, 467] width 17 height 17
click at [1433, 449] on div "QZFZ32444896 EXTORTION LACK5HT,CJ SUPRXME A S, C J B $" at bounding box center [914, 470] width 1131 height 59
click at [1432, 466] on img at bounding box center [1432, 467] width 17 height 17
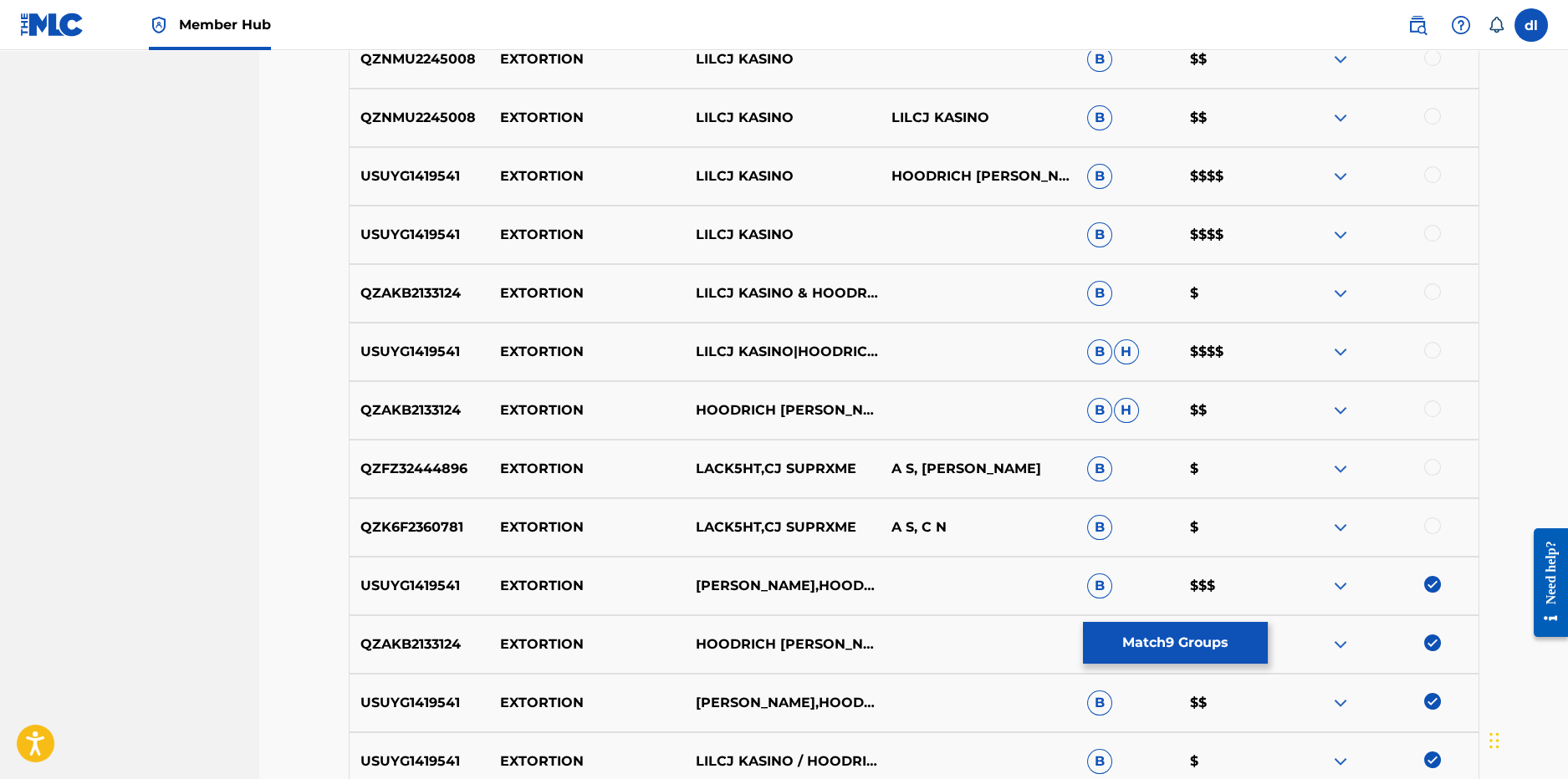
click at [1425, 409] on div at bounding box center [1432, 408] width 17 height 17
click at [1429, 361] on div at bounding box center [1381, 351] width 195 height 20
click at [1427, 359] on div at bounding box center [1381, 351] width 195 height 20
click at [1427, 348] on div at bounding box center [1432, 349] width 17 height 17
click at [1428, 300] on div at bounding box center [1381, 293] width 195 height 20
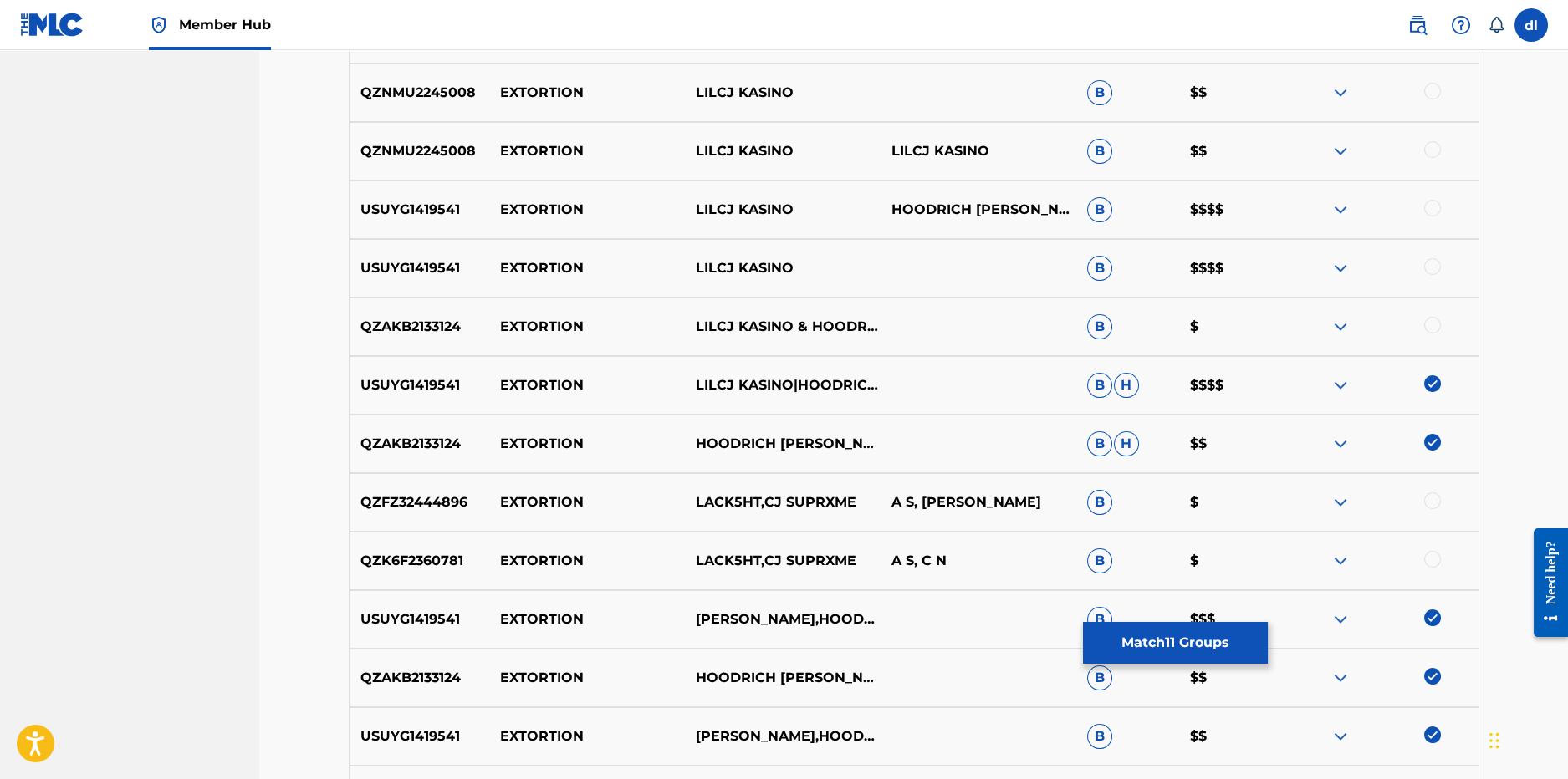
scroll to position [875, 0]
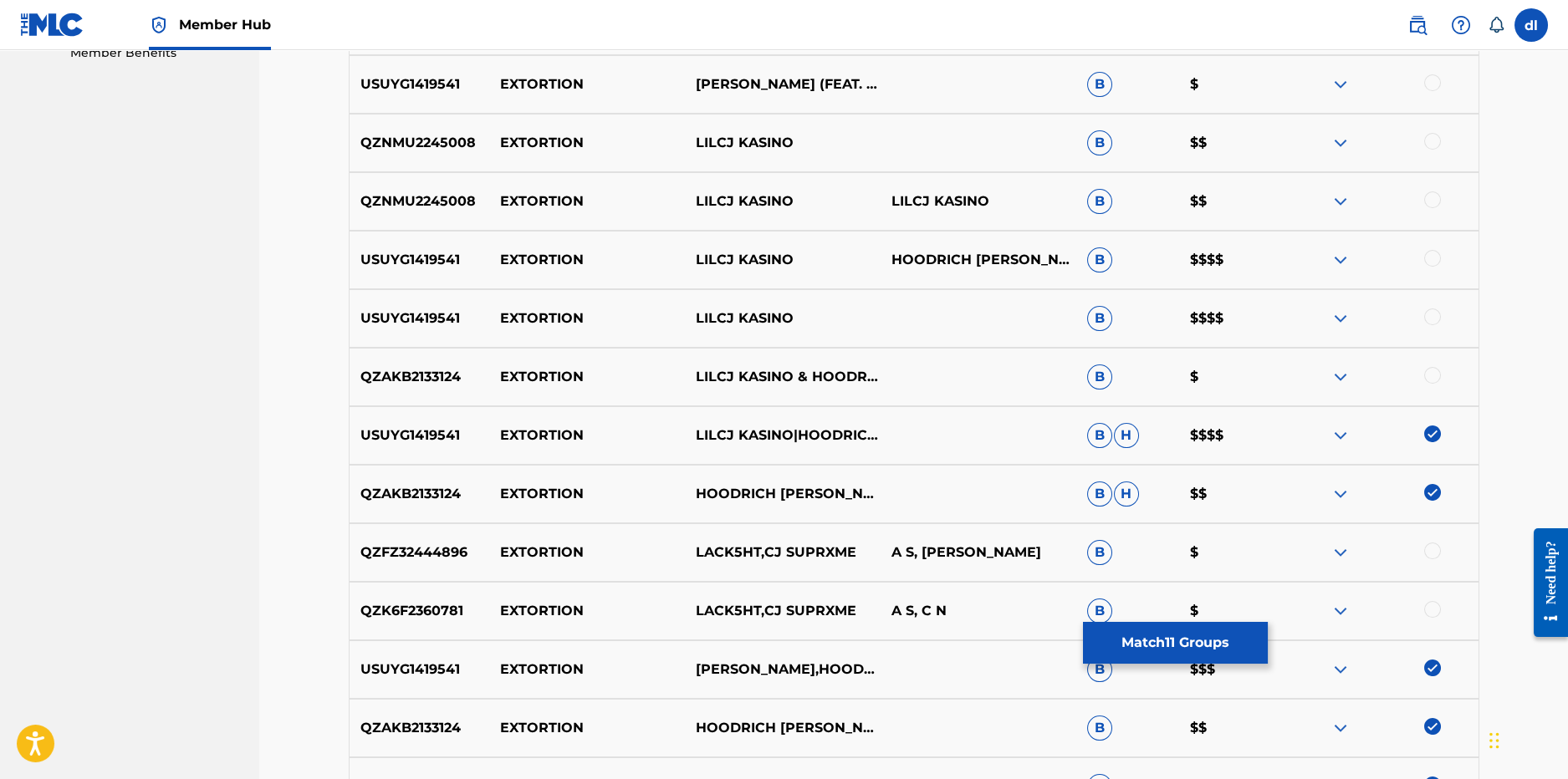
click at [1427, 373] on div at bounding box center [1432, 375] width 17 height 17
click at [1432, 312] on div at bounding box center [1432, 316] width 17 height 17
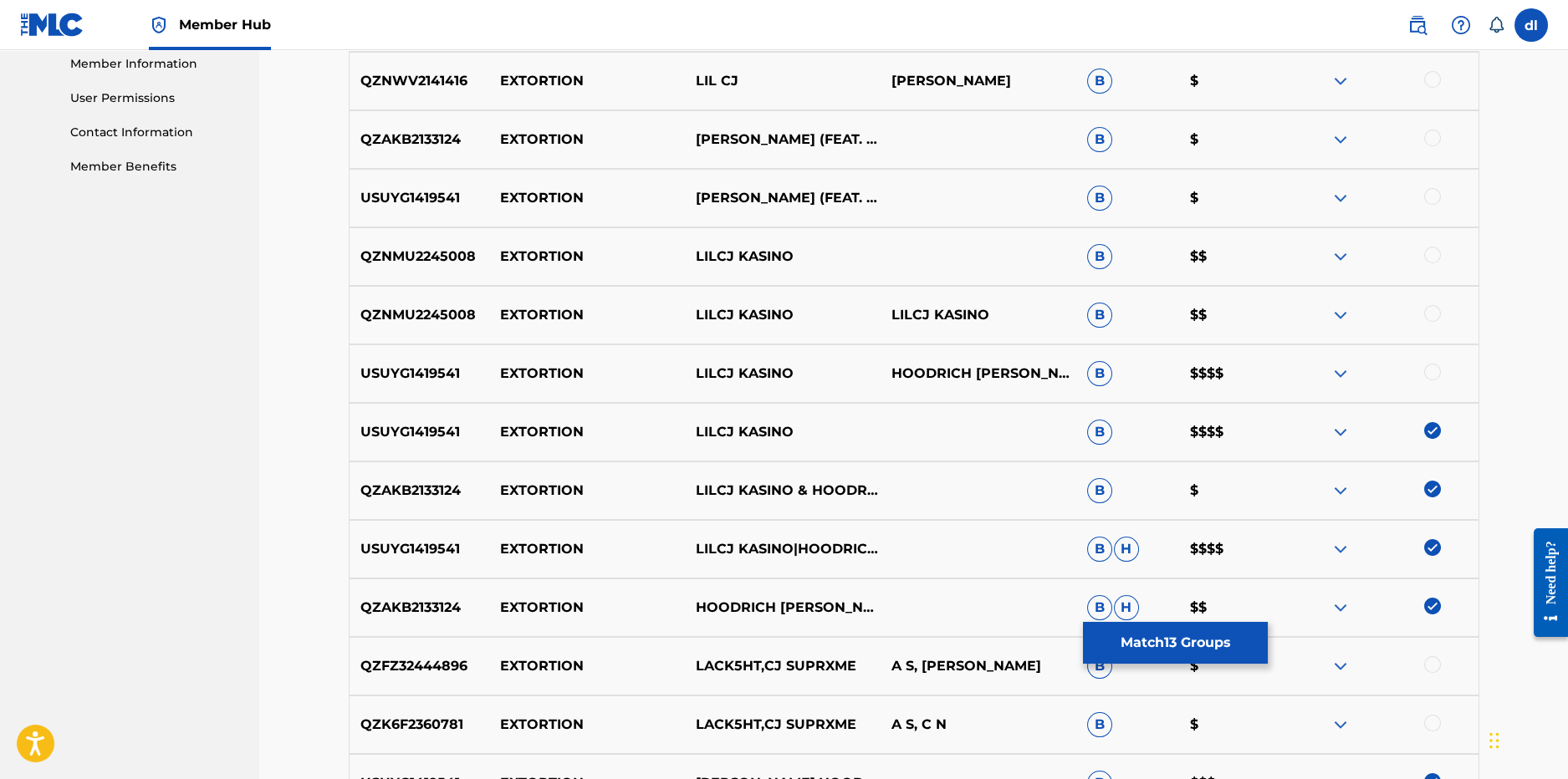
scroll to position [707, 0]
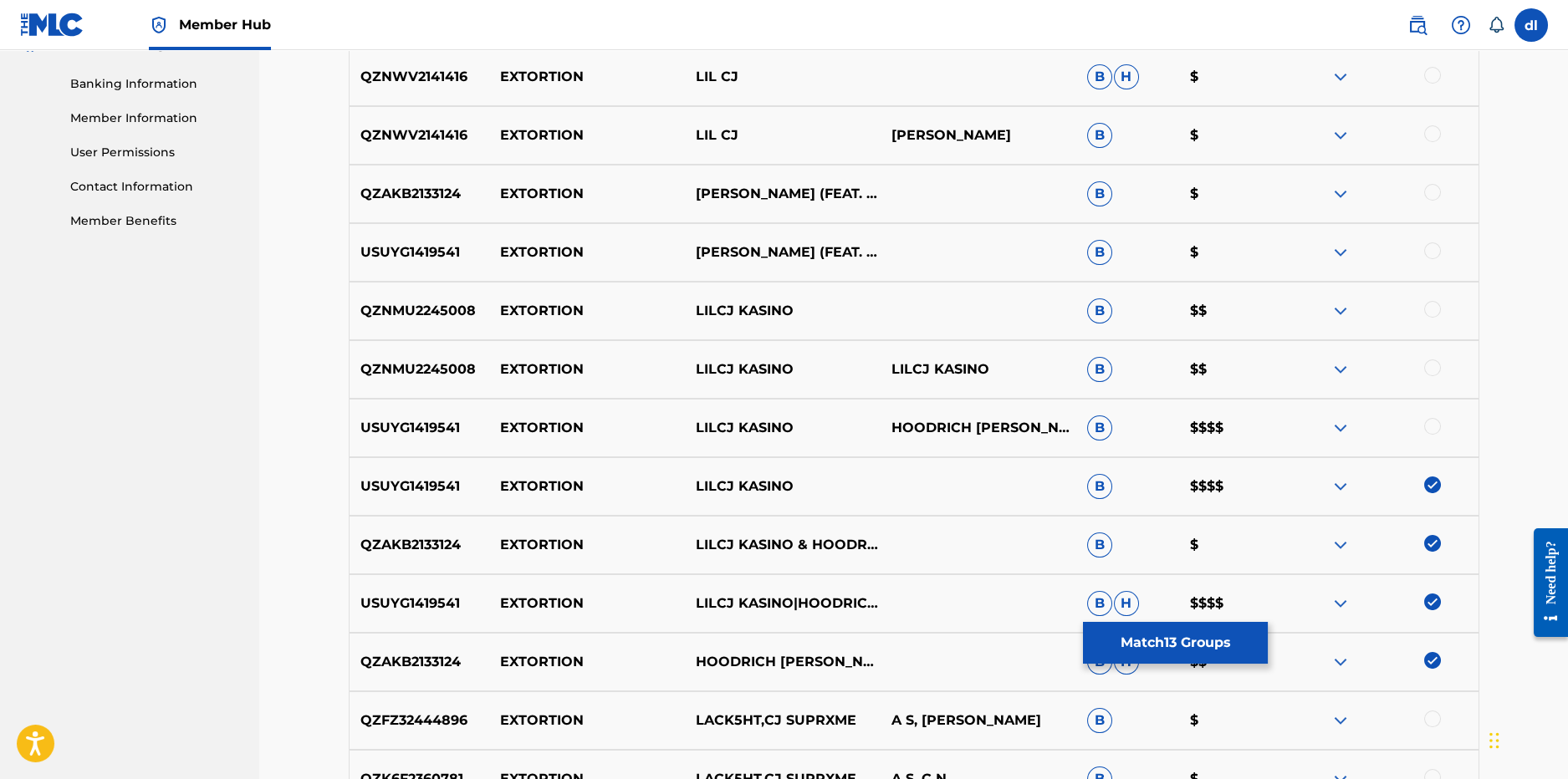
click at [1430, 423] on div at bounding box center [1432, 426] width 17 height 17
click at [1438, 366] on div at bounding box center [1432, 367] width 17 height 17
click at [1431, 317] on div at bounding box center [1381, 310] width 195 height 20
click at [1431, 316] on div at bounding box center [1432, 308] width 17 height 17
click at [1434, 252] on div at bounding box center [1432, 250] width 17 height 17
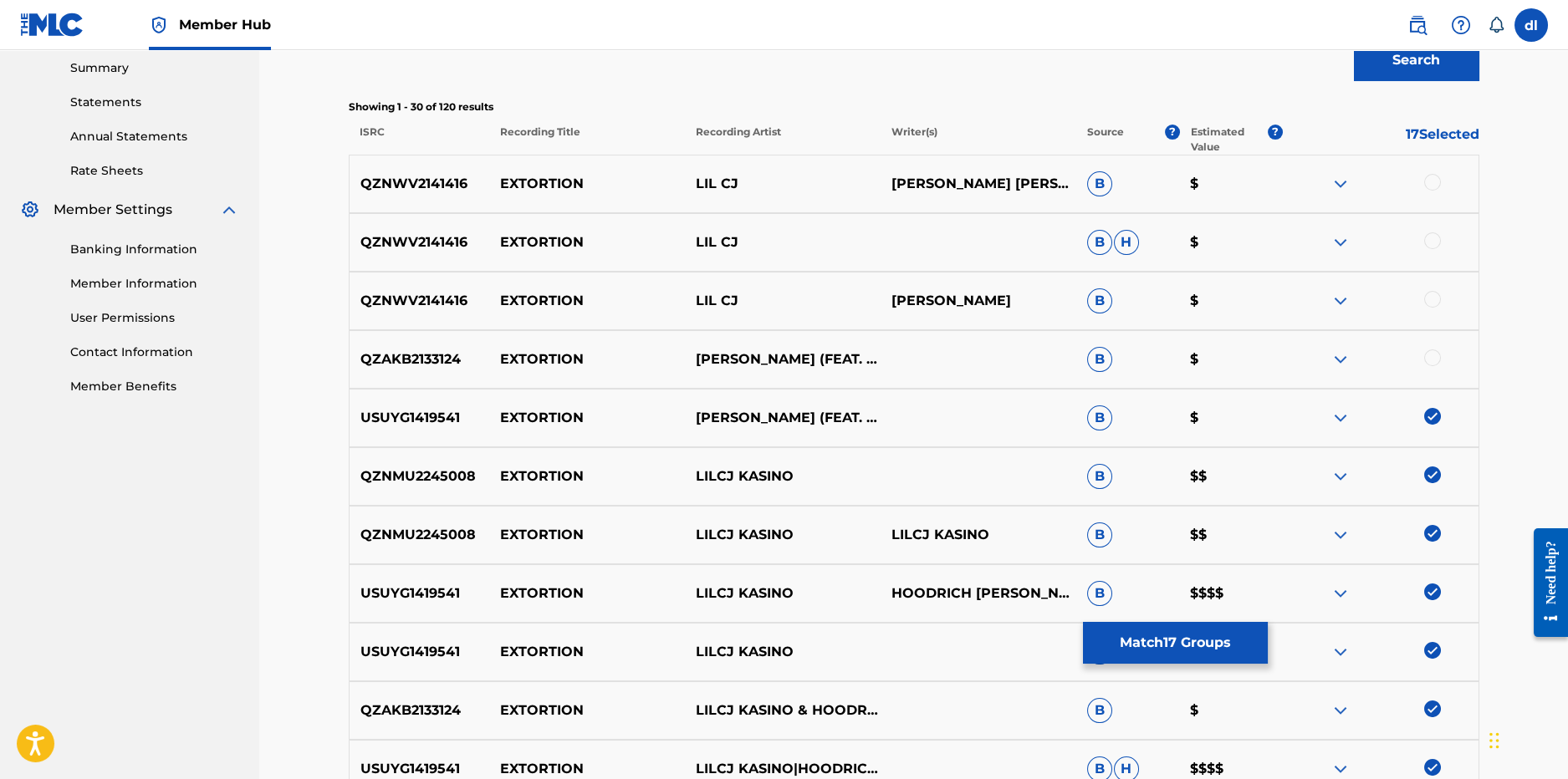
scroll to position [540, 0]
click at [1434, 359] on div at bounding box center [1432, 359] width 17 height 17
click at [1432, 295] on div at bounding box center [1432, 301] width 17 height 17
click at [1433, 243] on div at bounding box center [1432, 242] width 17 height 17
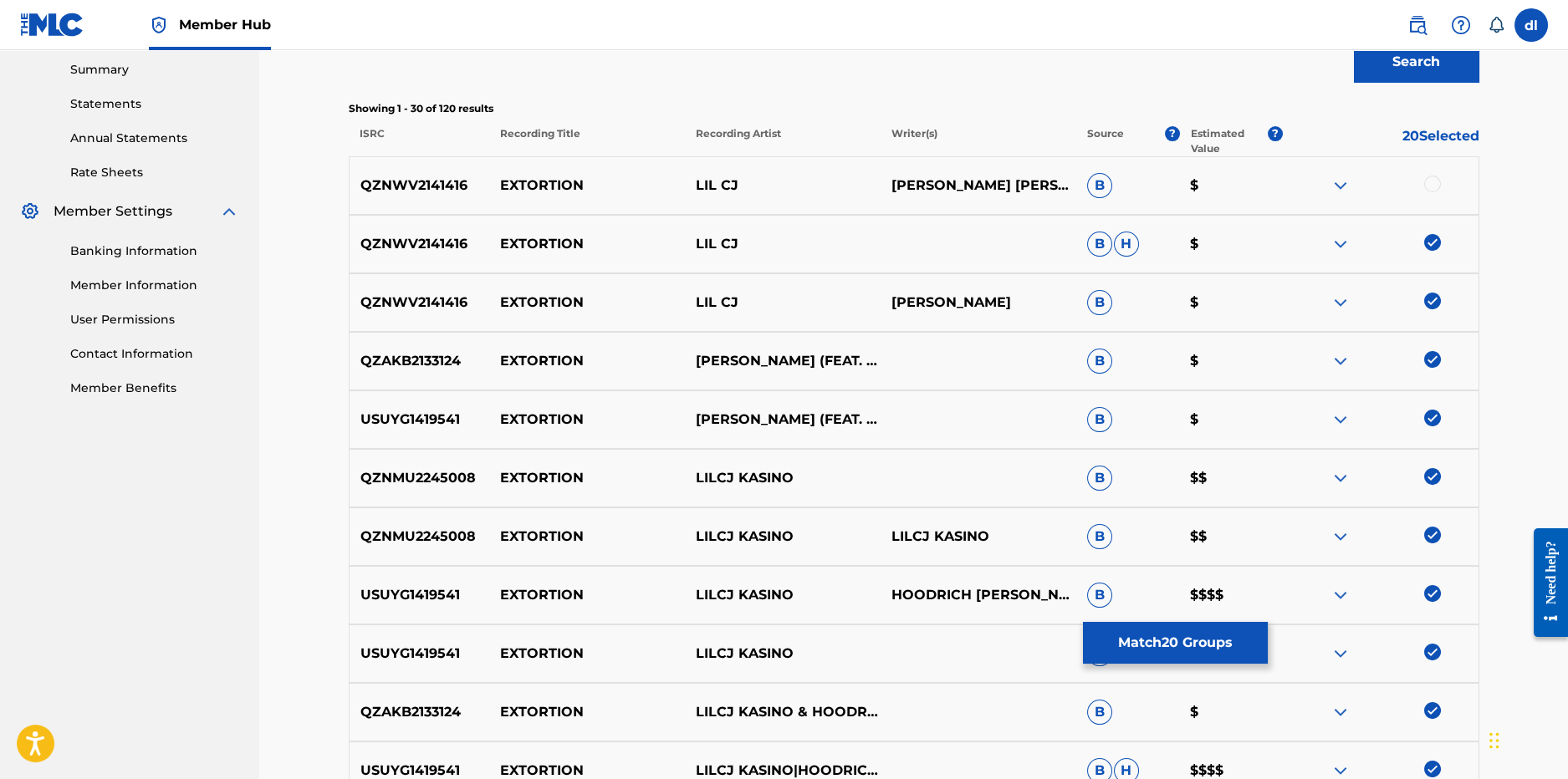
click at [1427, 177] on div at bounding box center [1432, 184] width 17 height 17
click at [1176, 645] on button "Match 21 Groups" at bounding box center [1175, 642] width 185 height 42
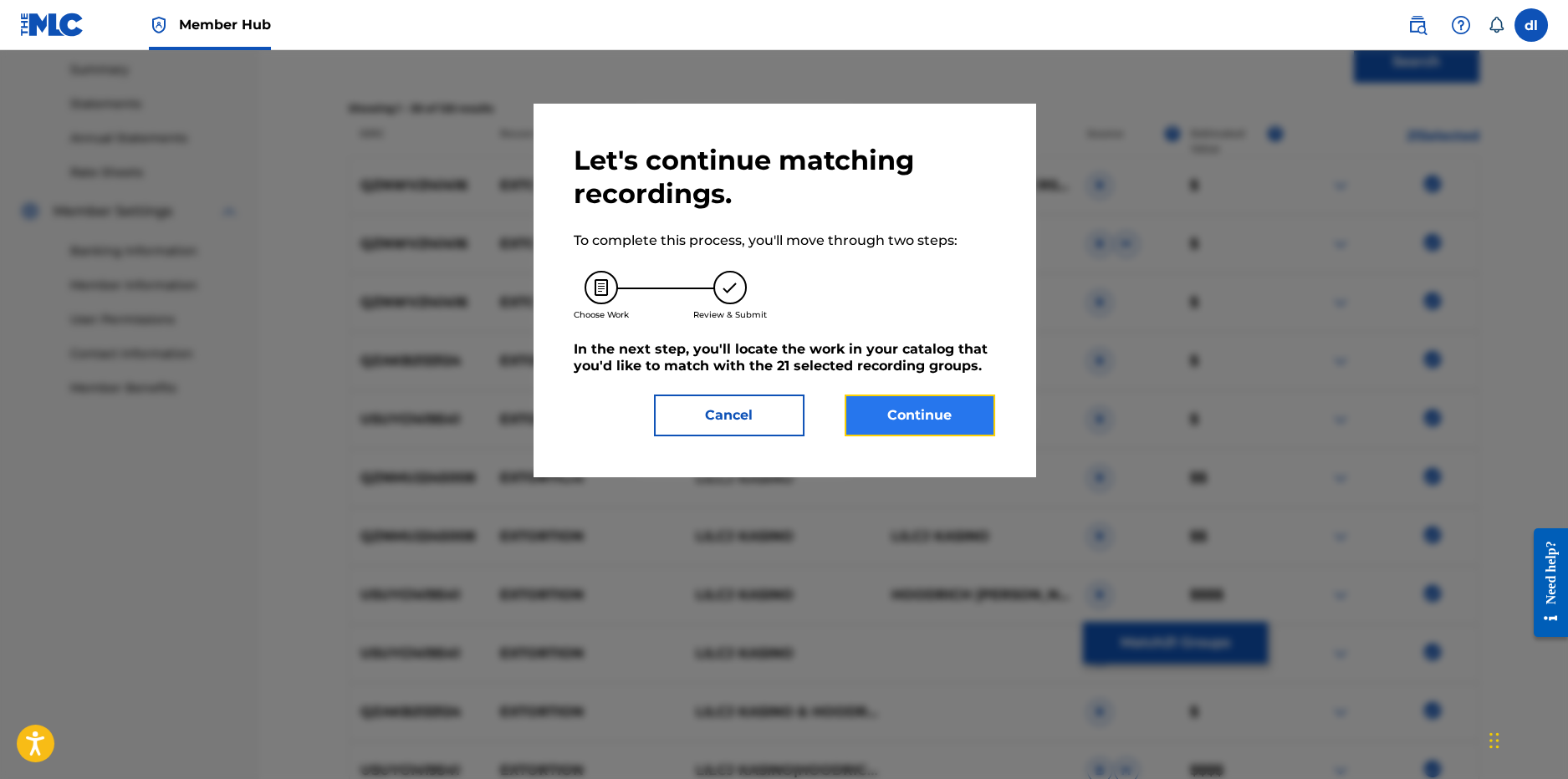
click at [907, 421] on button "Continue" at bounding box center [920, 415] width 150 height 42
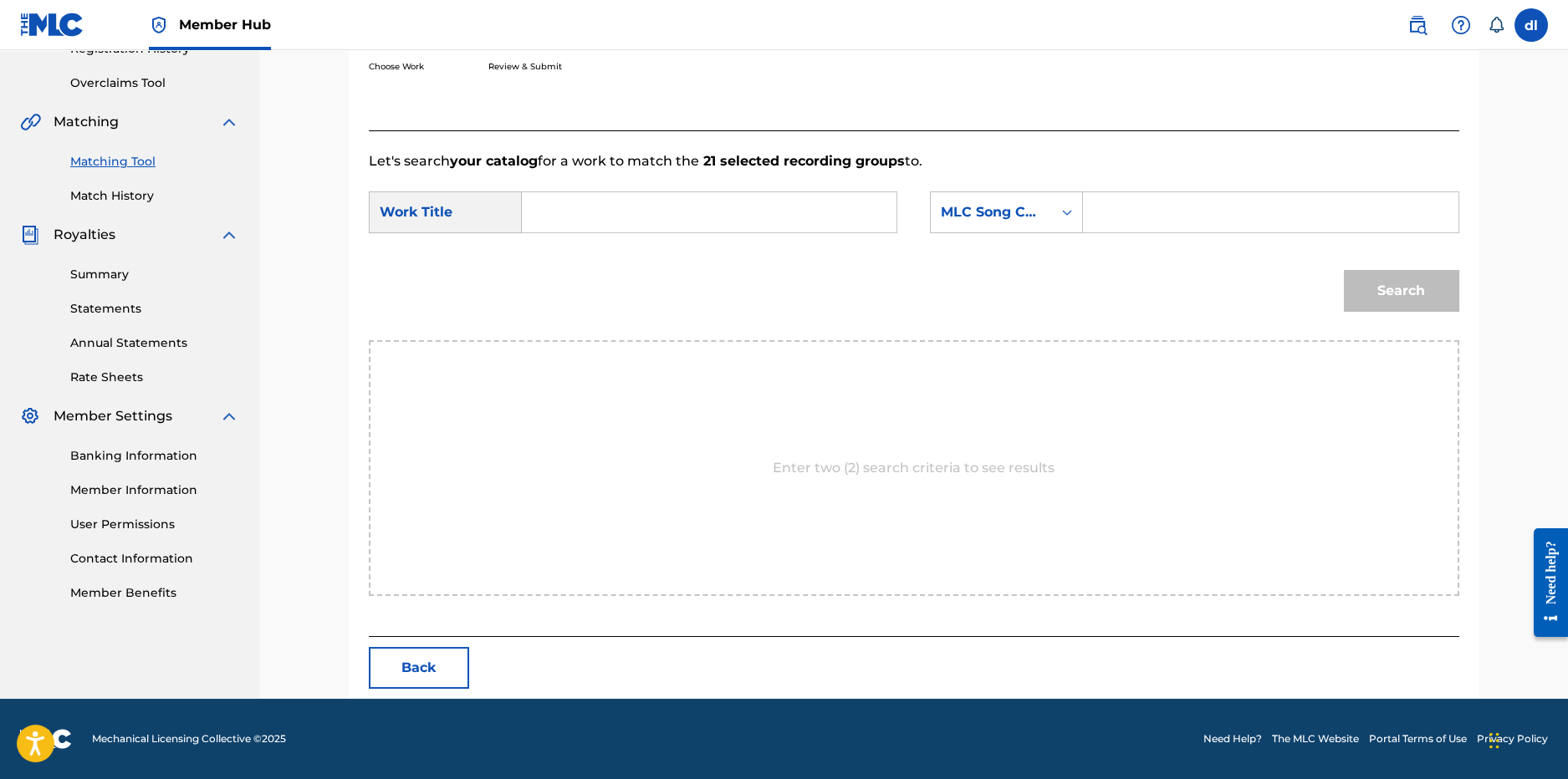
scroll to position [334, 0]
click at [640, 225] on input "Search Form" at bounding box center [709, 213] width 347 height 40
type input "extortion"
click at [1001, 201] on div "MLC Song Code" at bounding box center [991, 213] width 121 height 32
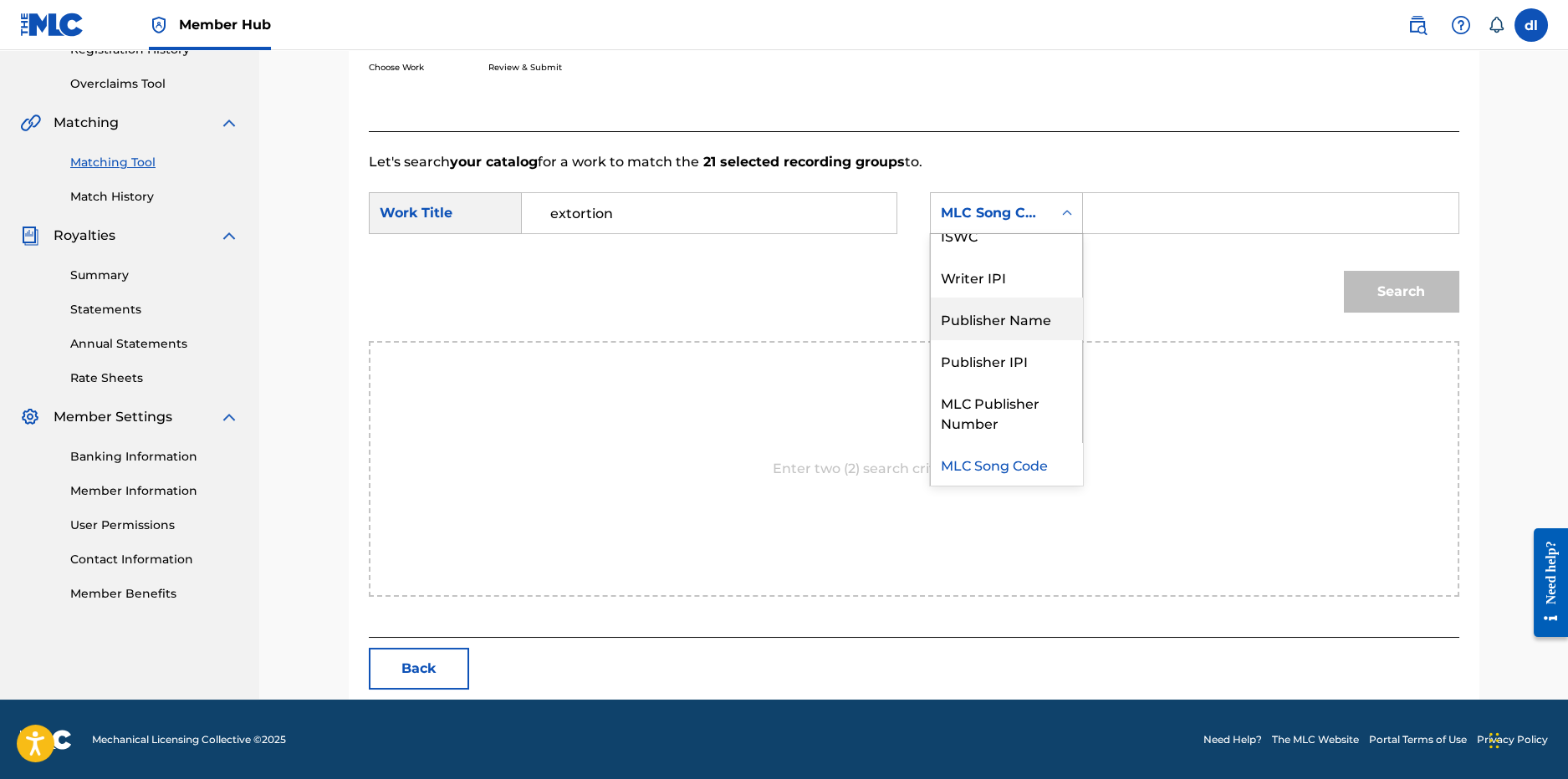
scroll to position [0, 0]
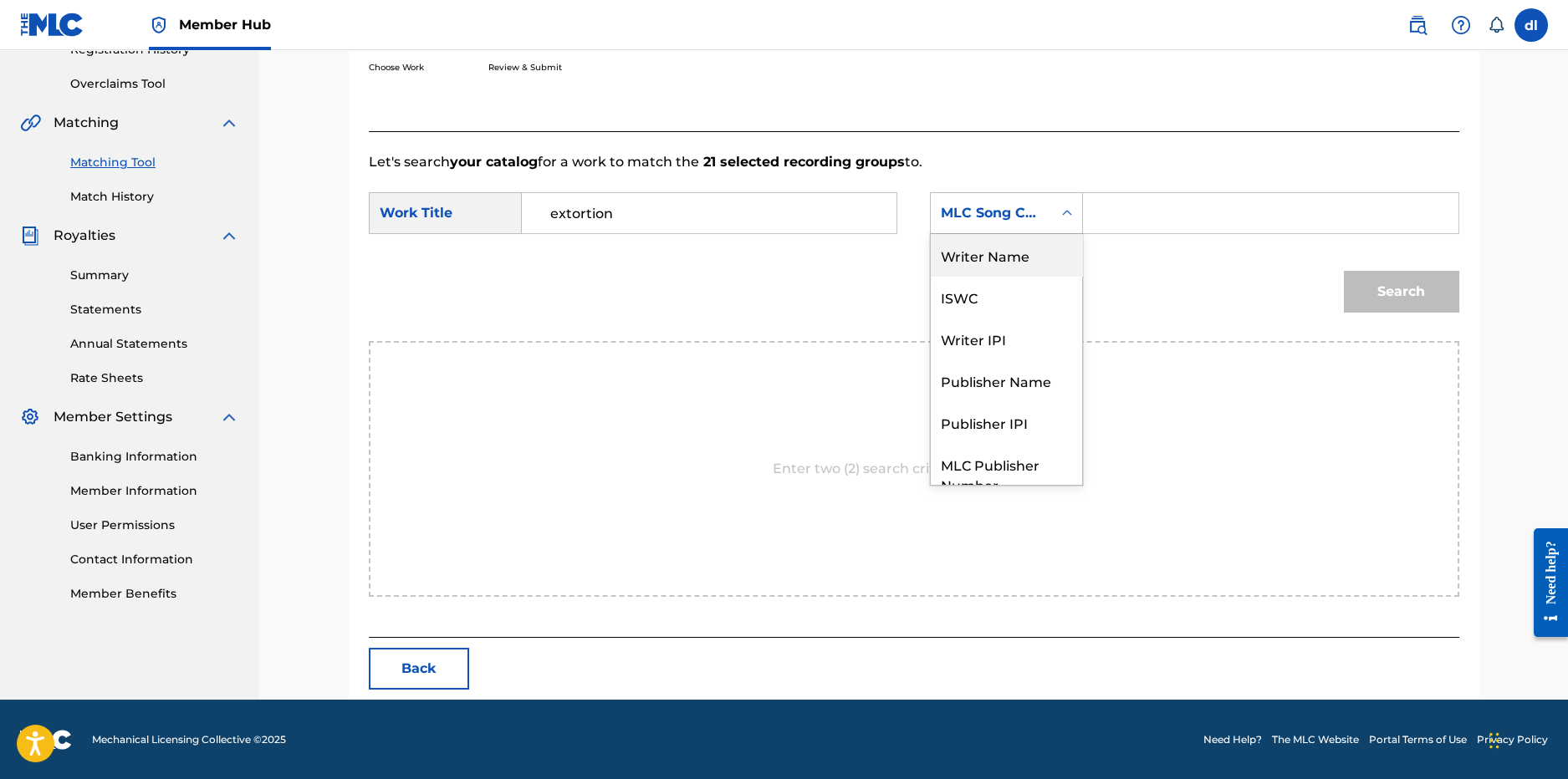
click at [990, 261] on div "Writer Name" at bounding box center [1006, 255] width 151 height 42
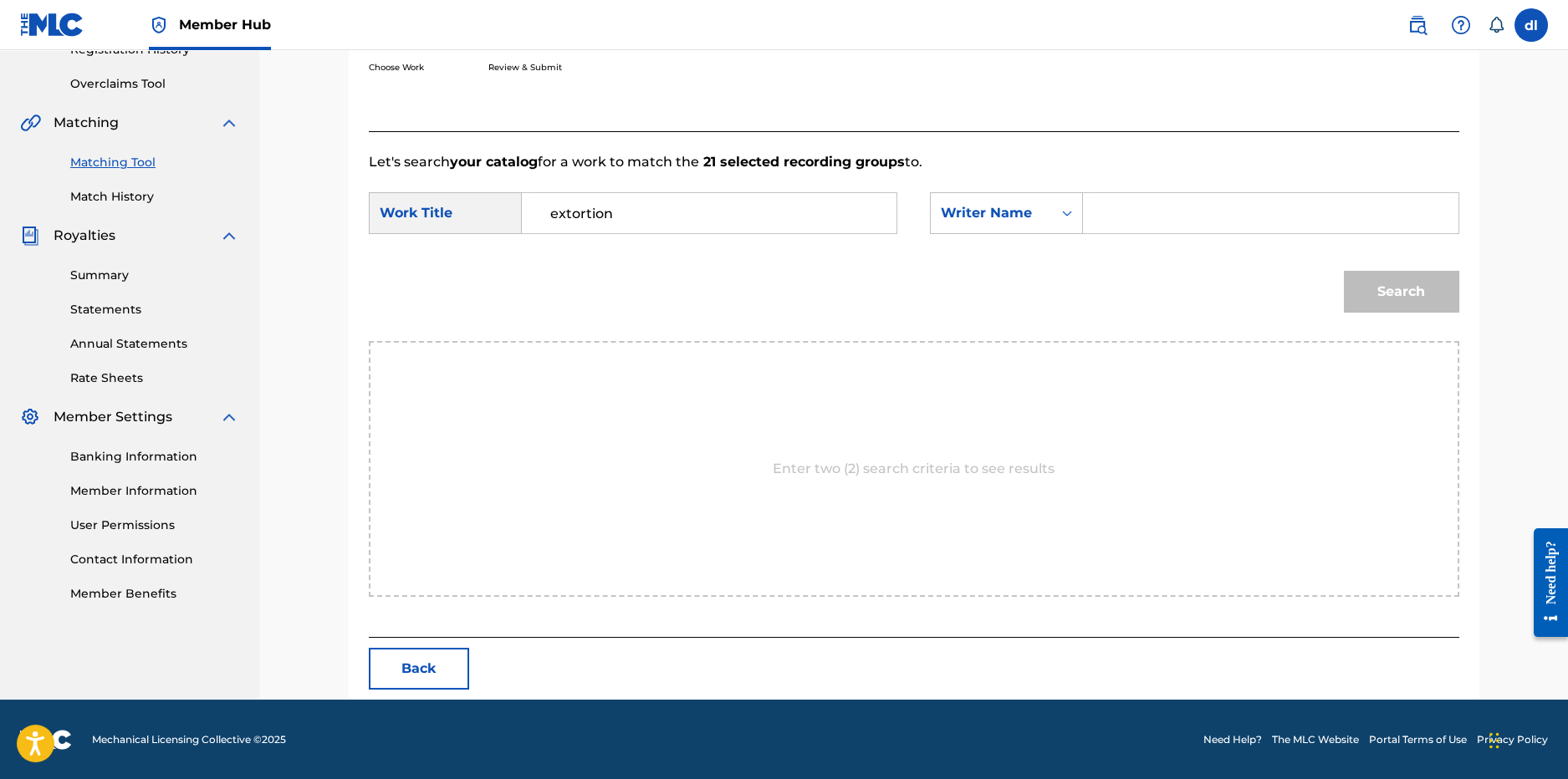
click at [1107, 218] on input "Search Form" at bounding box center [1270, 213] width 347 height 40
type input "derr"
click at [1380, 308] on button "Search" at bounding box center [1402, 292] width 115 height 42
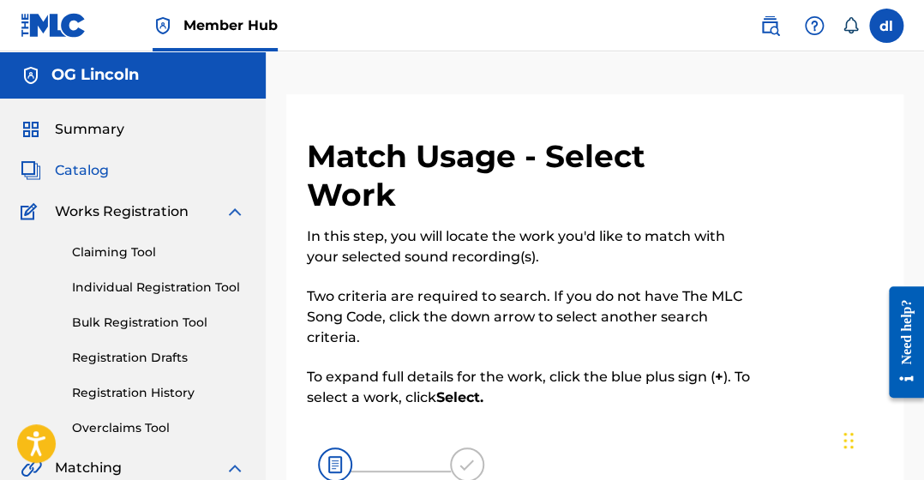
click at [70, 180] on span "Catalog" at bounding box center [82, 170] width 54 height 21
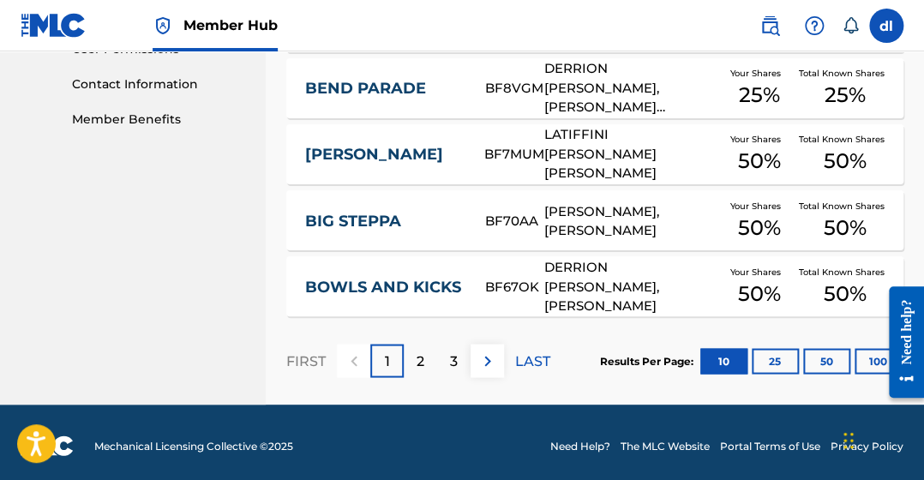
scroll to position [837, 0]
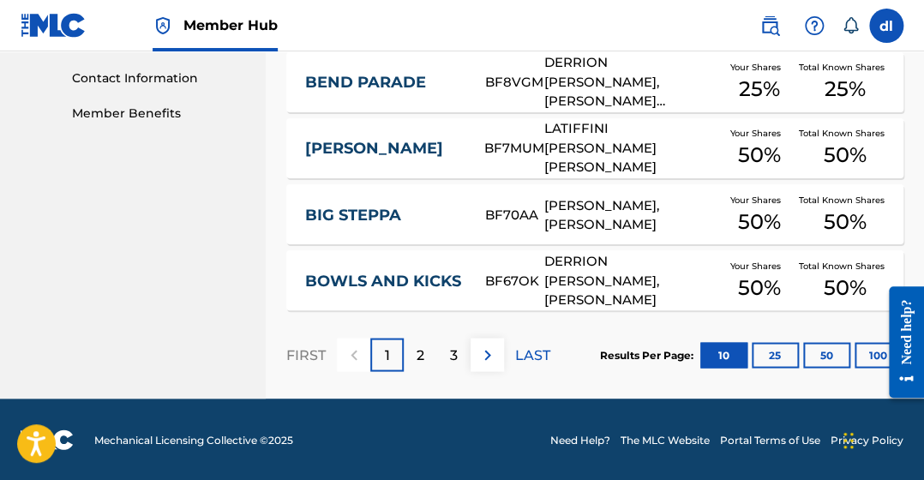
click at [425, 356] on div "2" at bounding box center [420, 354] width 33 height 33
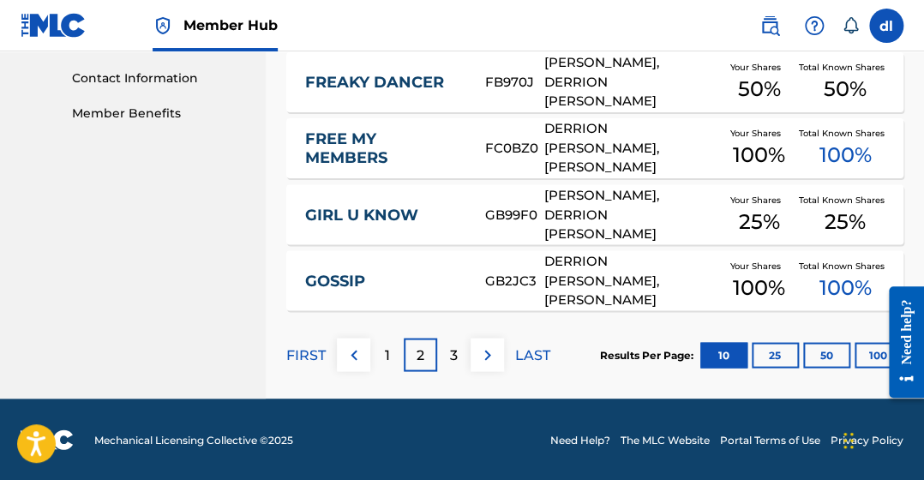
click at [452, 354] on p "3" at bounding box center [454, 354] width 8 height 21
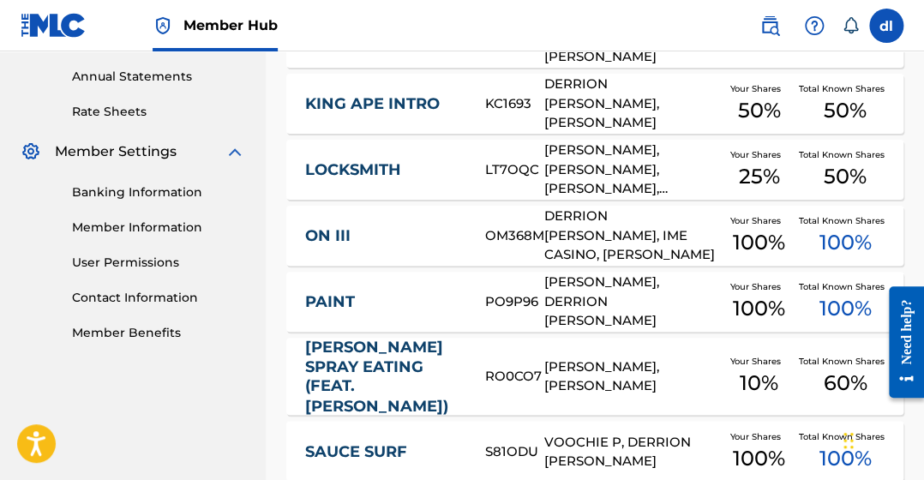
scroll to position [494, 0]
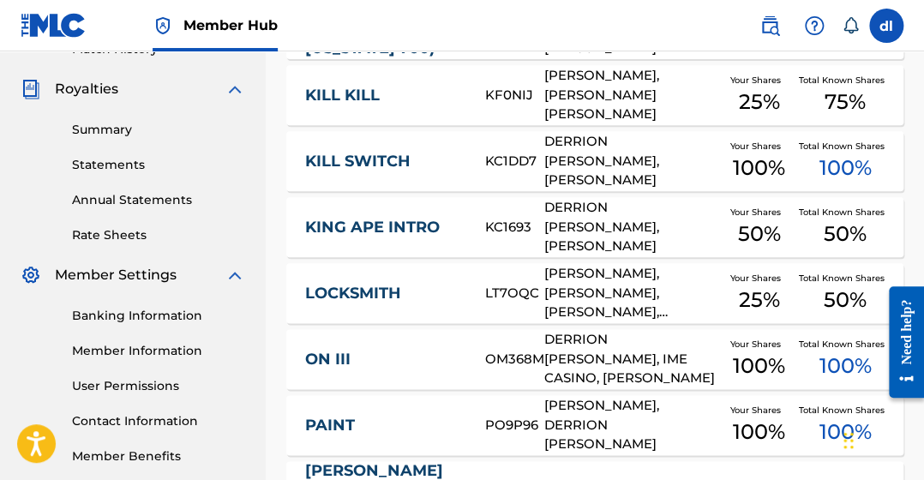
click at [515, 291] on div "LT7OQC" at bounding box center [514, 294] width 58 height 20
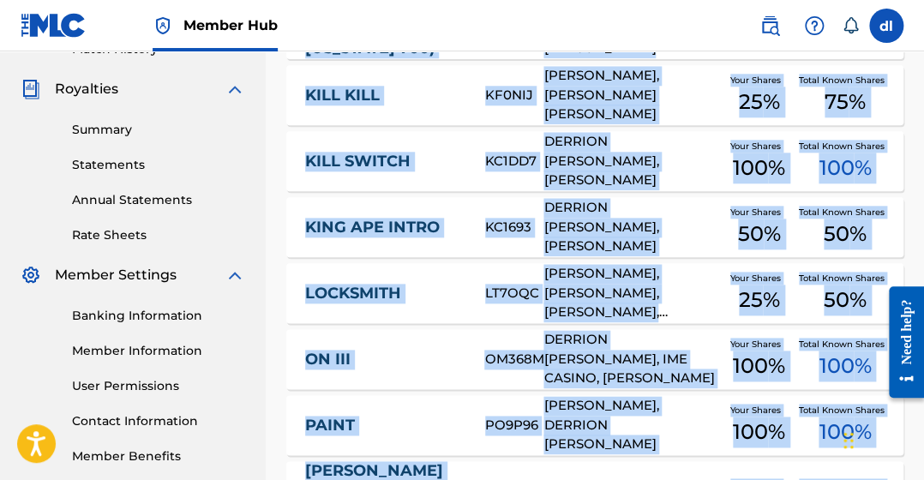
click at [515, 291] on div "Catalog Register Work SearchWithCriteria6252b00c-d124-4633-bc26-9313bb7774f4 Wo…" at bounding box center [595, 179] width 658 height 1158
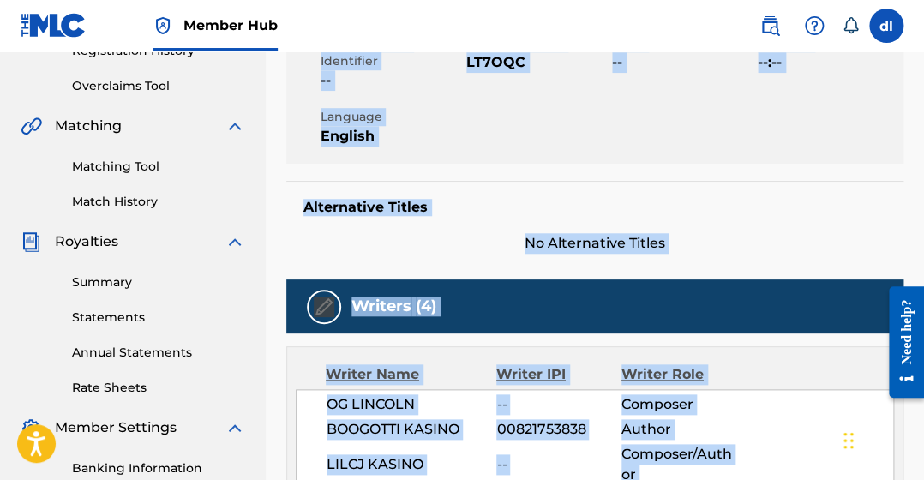
drag, startPoint x: 528, startPoint y: 124, endPoint x: 525, endPoint y: 115, distance: 9.8
click at [528, 123] on div "Member Work Identifier -- MLC Song Code LT7OQC ISWC -- Duration --:-- Language …" at bounding box center [594, 90] width 617 height 146
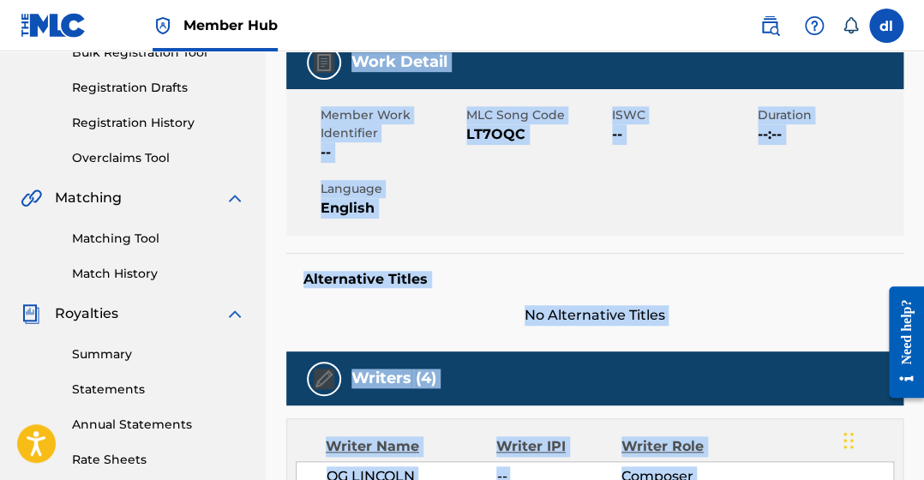
scroll to position [170, 0]
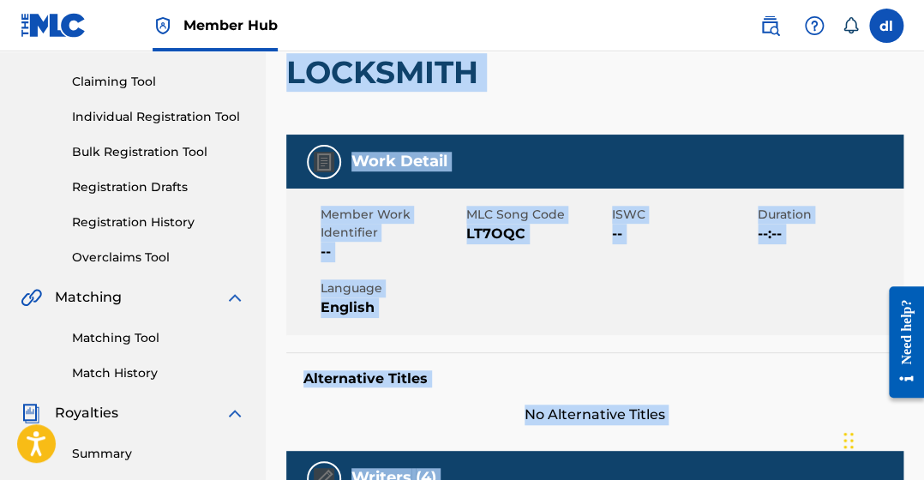
click at [551, 212] on span "MLC Song Code" at bounding box center [536, 215] width 141 height 18
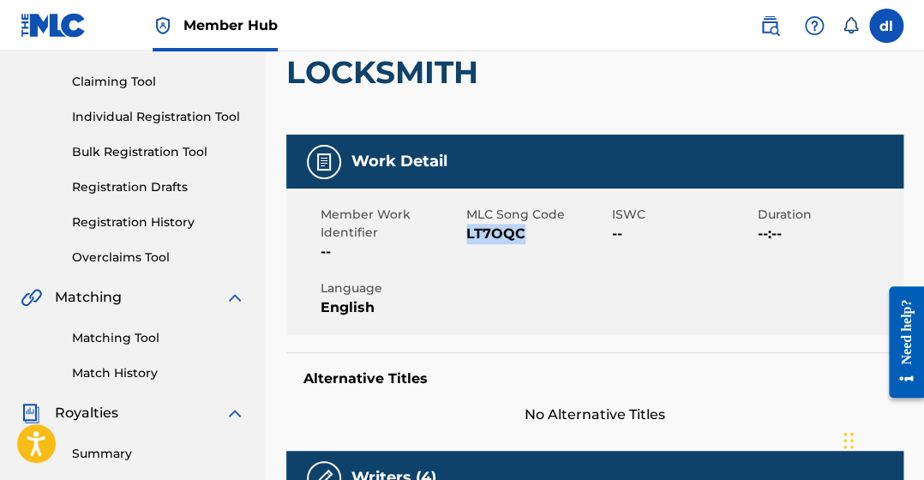
drag, startPoint x: 529, startPoint y: 235, endPoint x: 472, endPoint y: 238, distance: 56.6
click at [467, 242] on span "LT7OQC" at bounding box center [536, 234] width 141 height 21
copy span "LT7OQC"
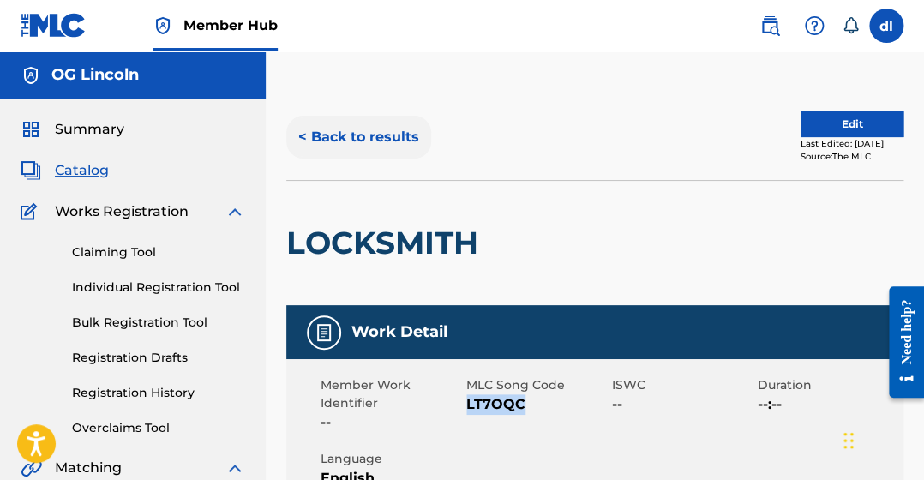
click at [308, 139] on button "< Back to results" at bounding box center [358, 137] width 145 height 43
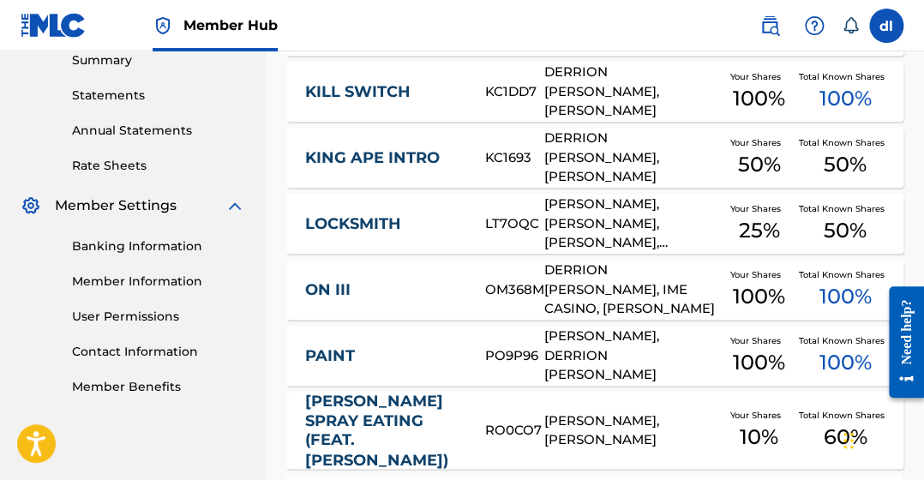
scroll to position [494, 0]
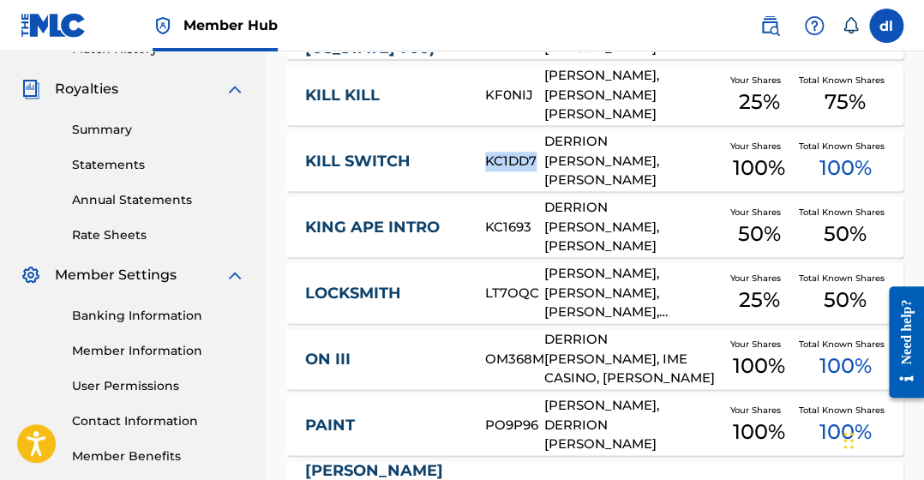
drag, startPoint x: 535, startPoint y: 158, endPoint x: 486, endPoint y: 165, distance: 49.4
click at [486, 165] on div "KC1DD7" at bounding box center [514, 162] width 58 height 20
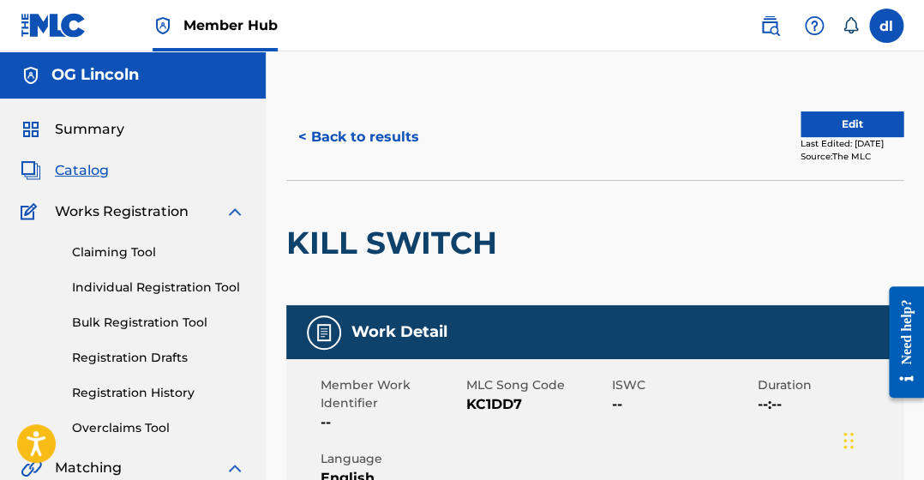
drag, startPoint x: 488, startPoint y: 164, endPoint x: 389, endPoint y: 262, distance: 139.9
click at [390, 262] on div "KILL SWITCH" at bounding box center [395, 243] width 219 height 124
click at [495, 406] on span "KC1DD7" at bounding box center [536, 404] width 141 height 21
click at [495, 407] on span "KC1DD7" at bounding box center [536, 404] width 141 height 21
click at [492, 407] on span "KC1DD7" at bounding box center [536, 404] width 141 height 21
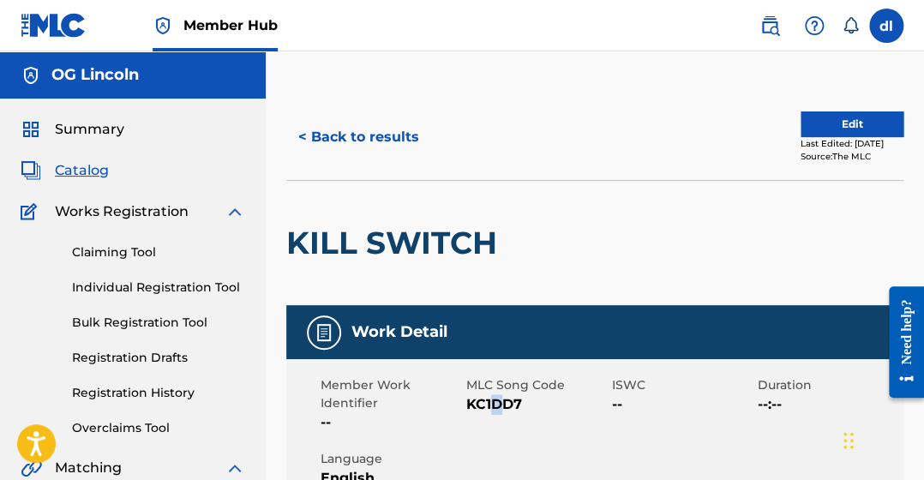
click at [492, 407] on span "KC1DD7" at bounding box center [536, 404] width 141 height 21
click at [373, 112] on div "< Back to results Edit Last Edited: September 04, 2025 Source: The MLC" at bounding box center [594, 137] width 617 height 86
click at [364, 142] on button "< Back to results" at bounding box center [358, 137] width 145 height 43
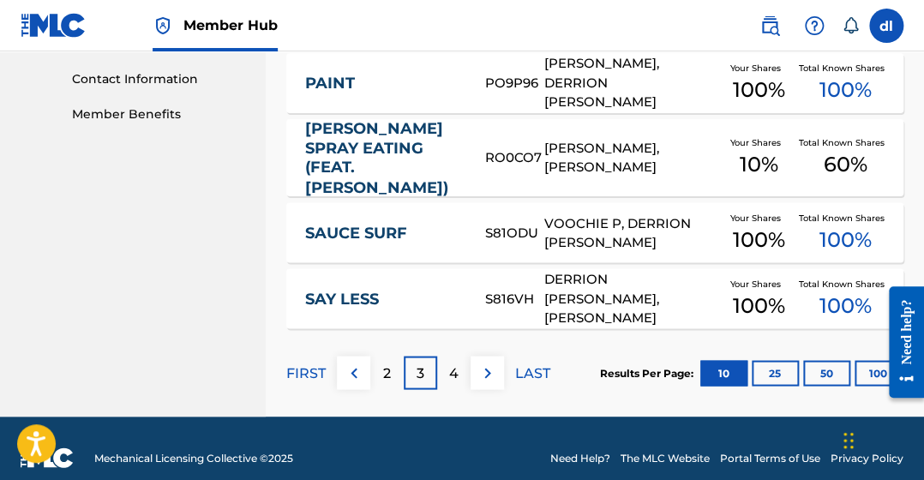
scroll to position [837, 0]
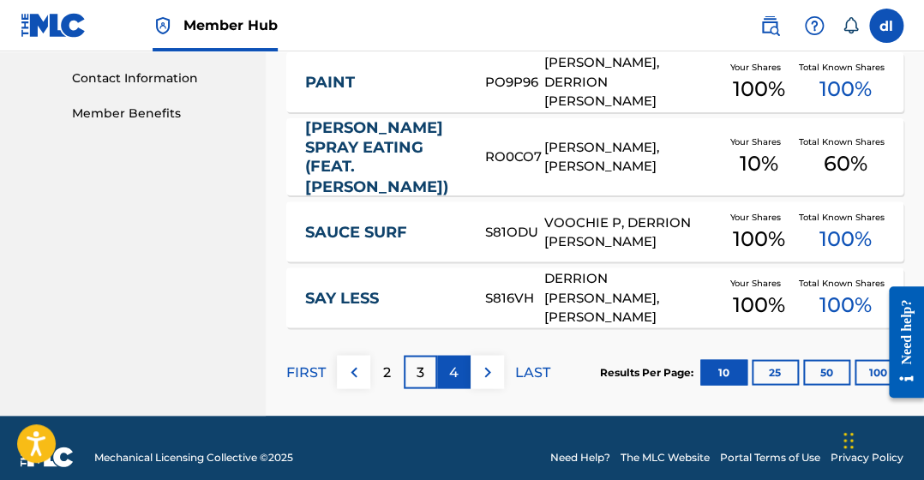
click at [449, 378] on p "4" at bounding box center [453, 372] width 9 height 21
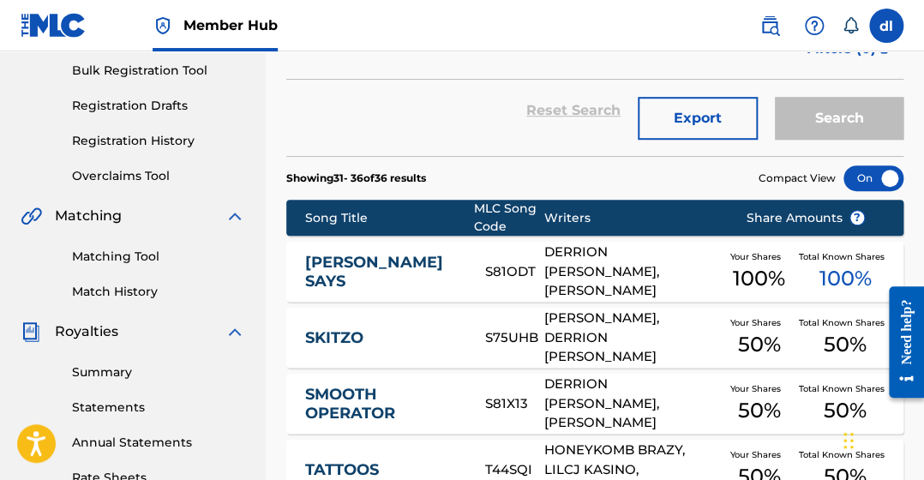
scroll to position [326, 0]
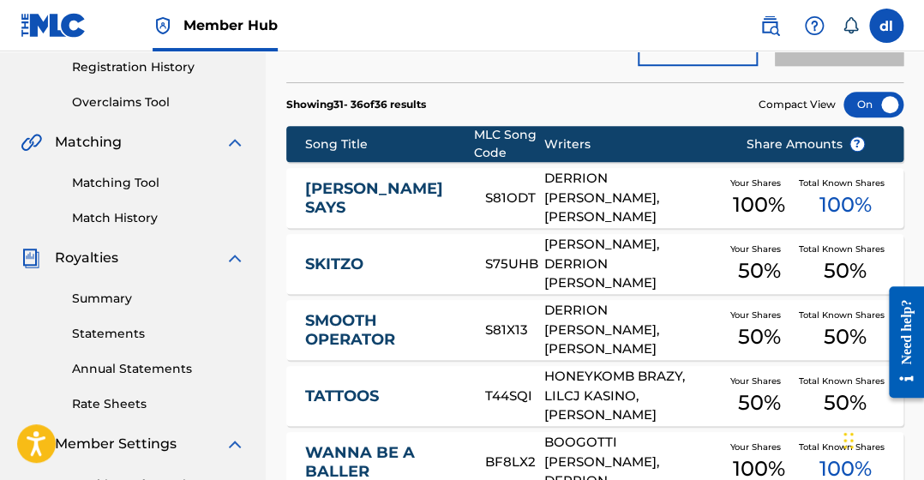
drag, startPoint x: 609, startPoint y: 327, endPoint x: 657, endPoint y: 344, distance: 50.9
click at [657, 344] on div "DERRION DEMARKUS LINCOLN, BYRON BERNARD GRANT" at bounding box center [631, 330] width 176 height 58
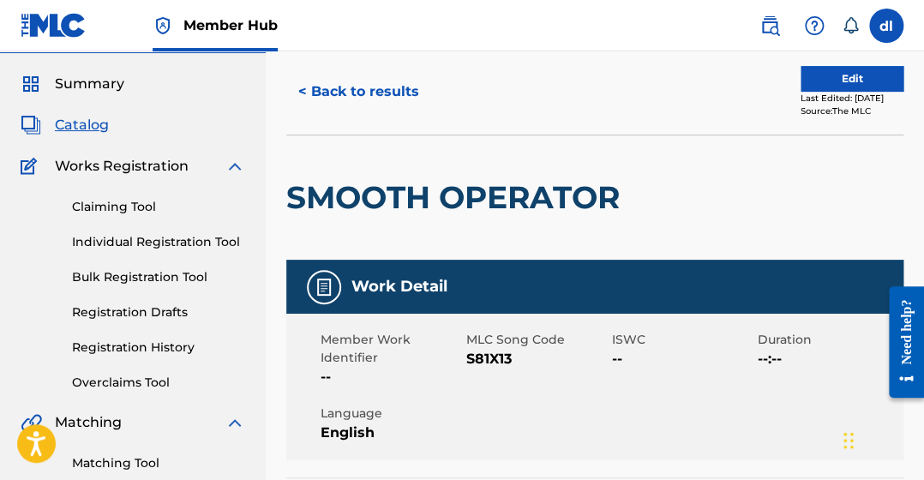
scroll to position [85, 0]
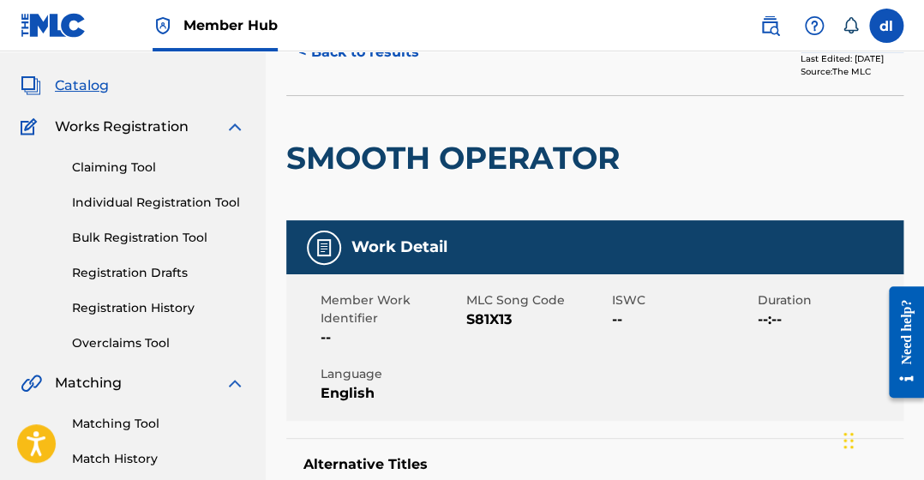
click at [501, 326] on span "S81X13" at bounding box center [536, 319] width 141 height 21
copy span "S81X13"
click at [362, 57] on button "< Back to results" at bounding box center [358, 52] width 145 height 43
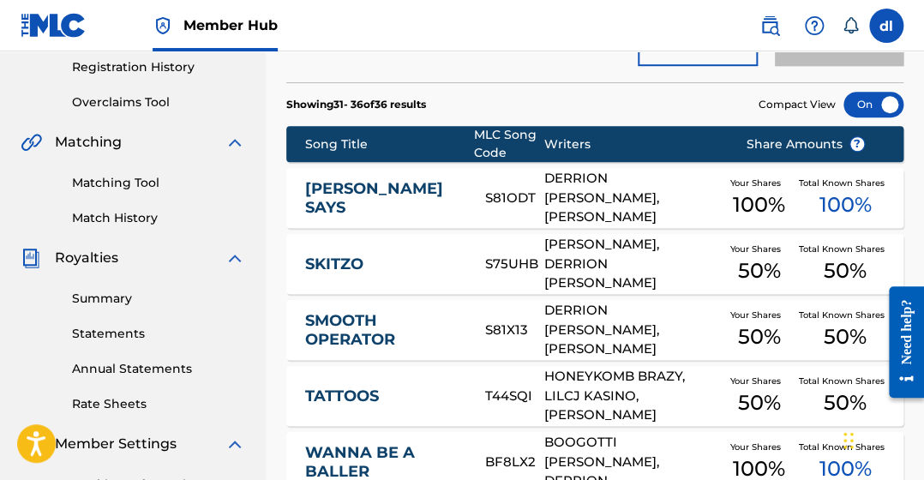
click at [523, 263] on div "S75UHB" at bounding box center [514, 264] width 58 height 20
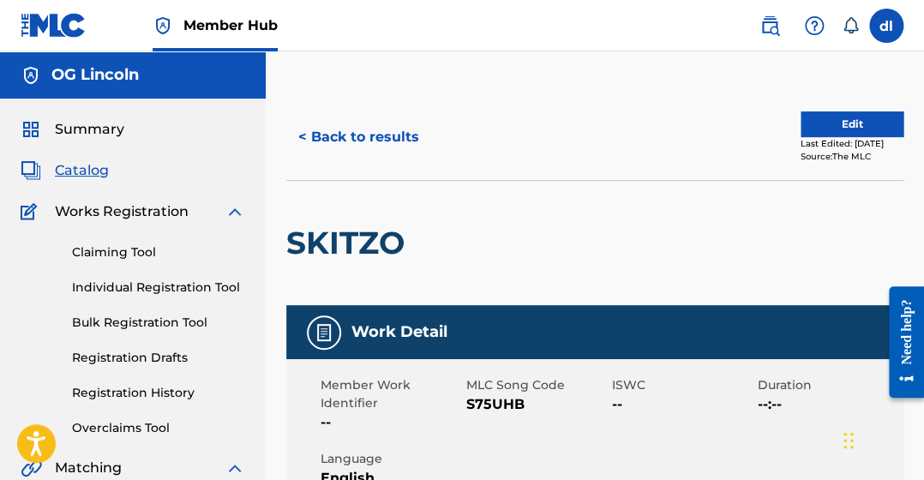
click at [481, 406] on span "S75UHB" at bounding box center [536, 404] width 141 height 21
copy span "S75UHB"
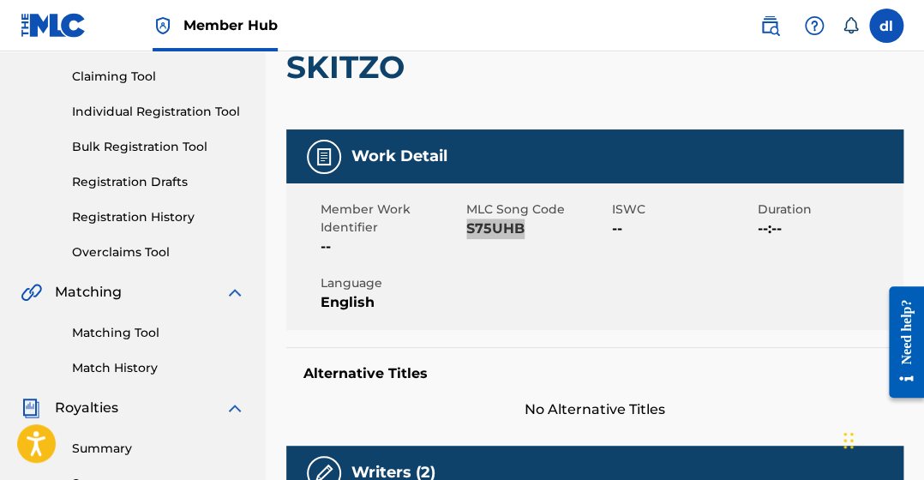
scroll to position [428, 0]
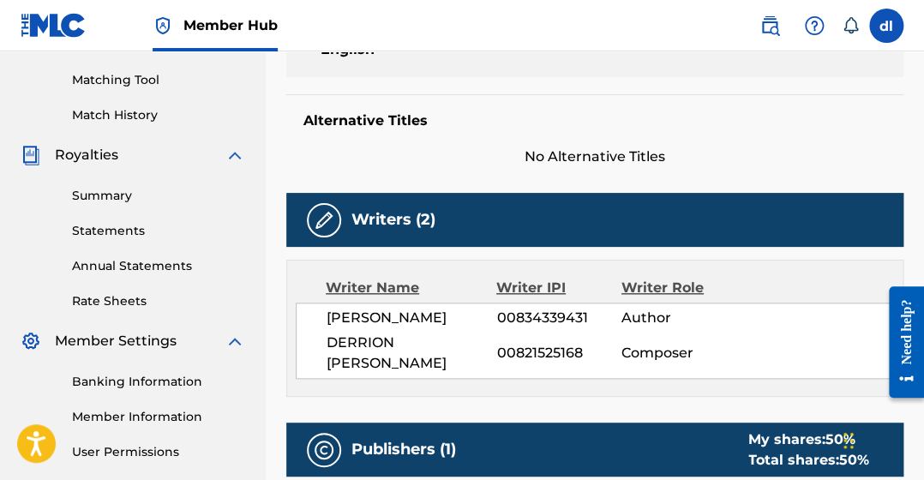
drag, startPoint x: 405, startPoint y: 361, endPoint x: 330, endPoint y: 339, distance: 78.4
click at [330, 339] on span "DERRION [PERSON_NAME]" at bounding box center [411, 352] width 170 height 41
copy span "DERRION [PERSON_NAME]"
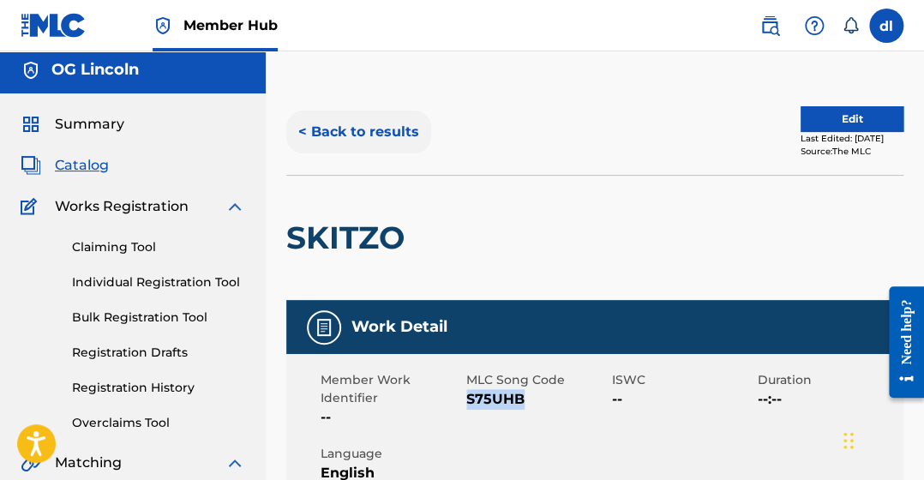
scroll to position [0, 0]
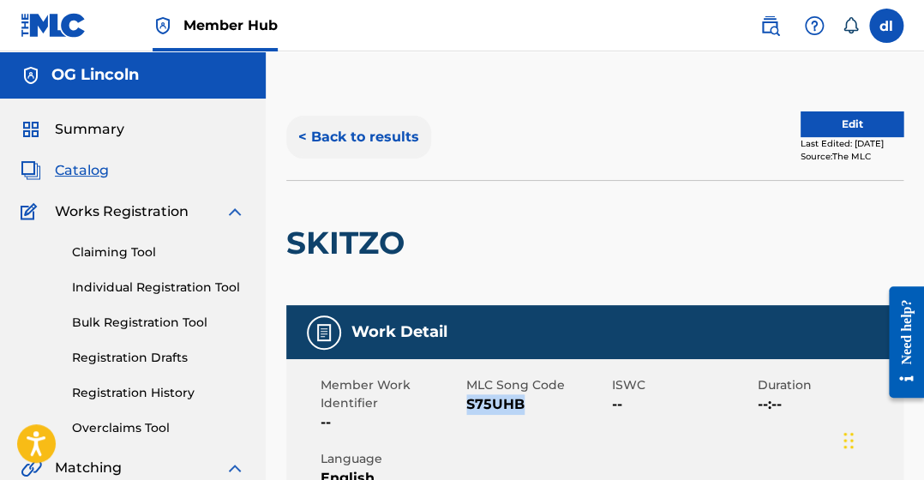
click at [329, 135] on button "< Back to results" at bounding box center [358, 137] width 145 height 43
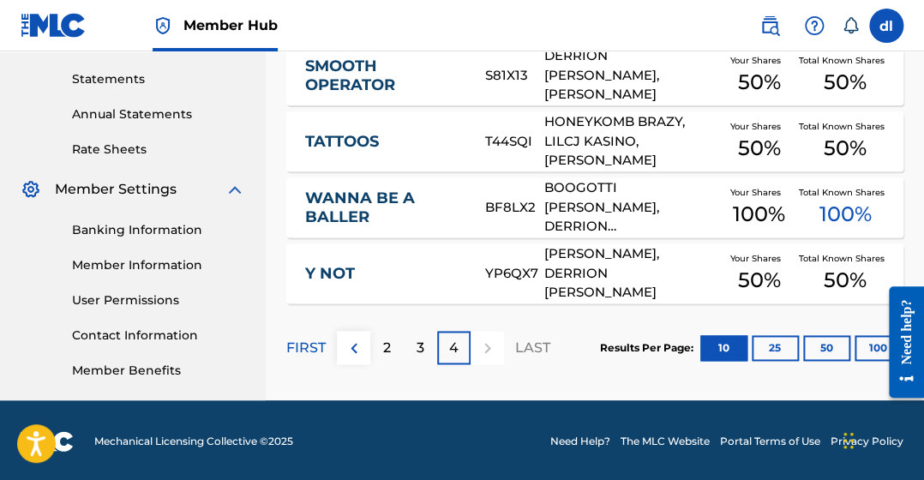
scroll to position [582, 0]
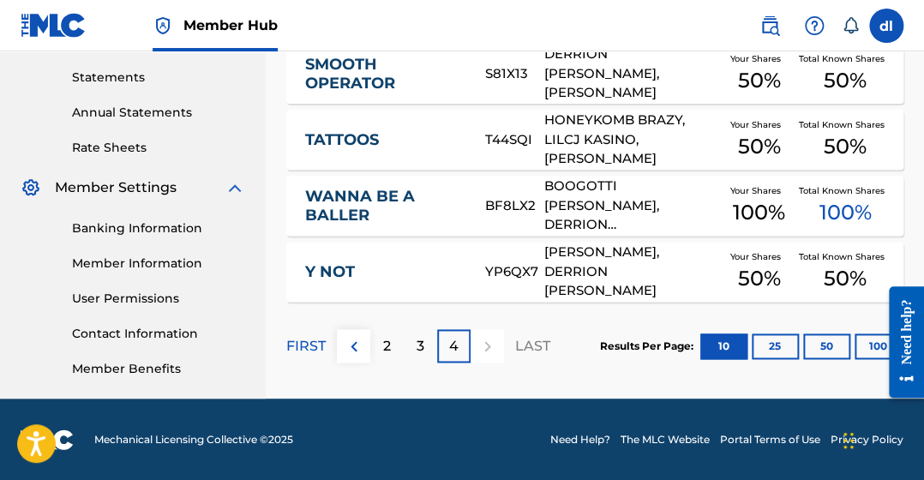
click at [426, 344] on div "3" at bounding box center [420, 345] width 33 height 33
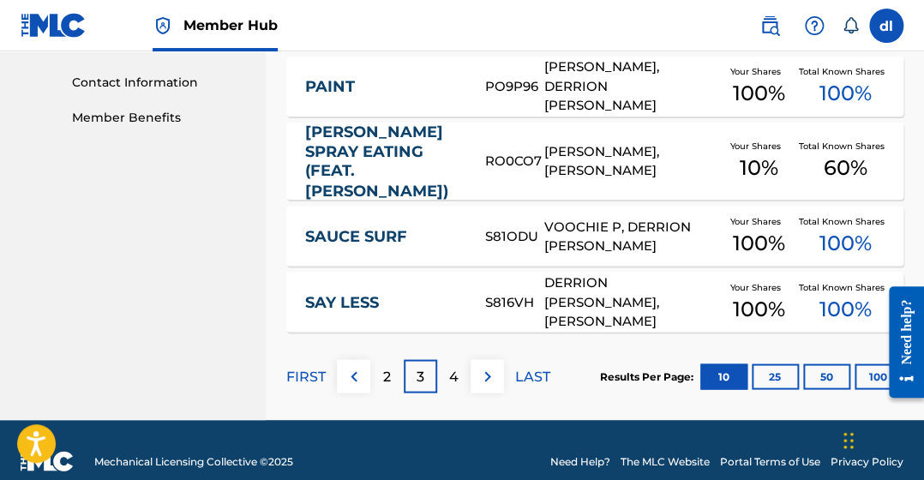
scroll to position [854, 0]
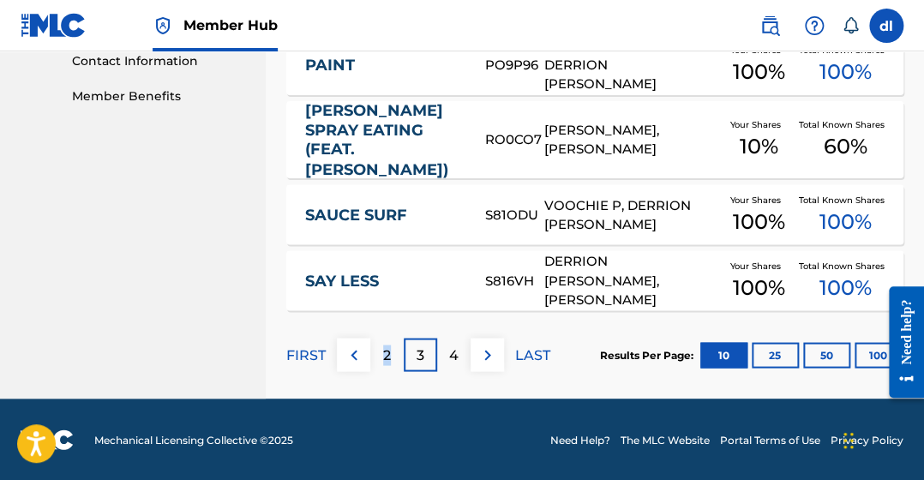
click at [386, 350] on p "2" at bounding box center [387, 354] width 8 height 21
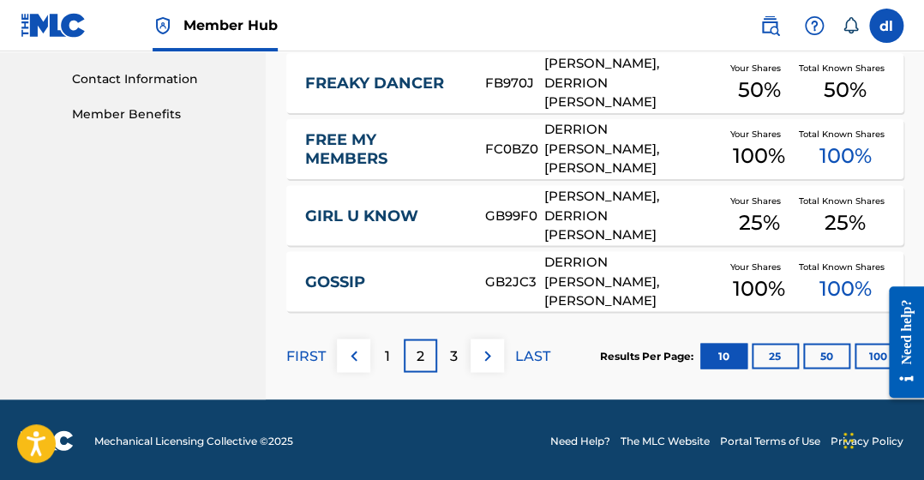
scroll to position [837, 0]
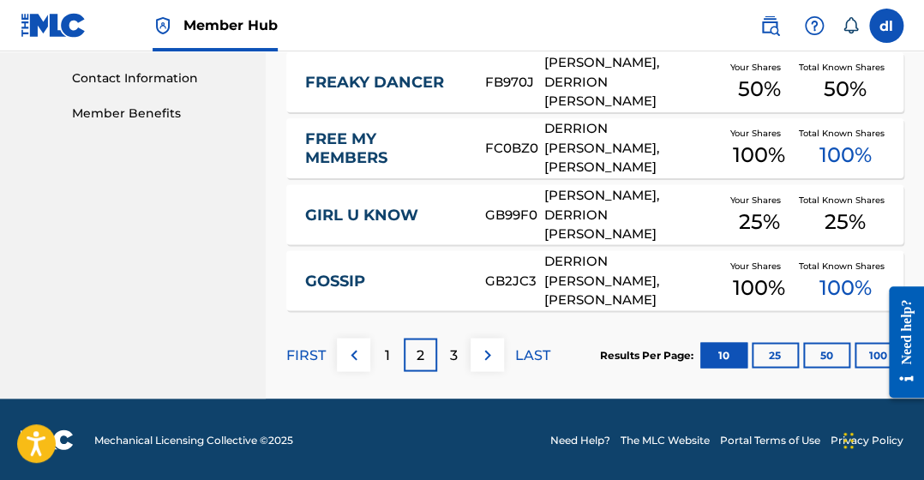
click at [396, 366] on div "1" at bounding box center [386, 354] width 33 height 33
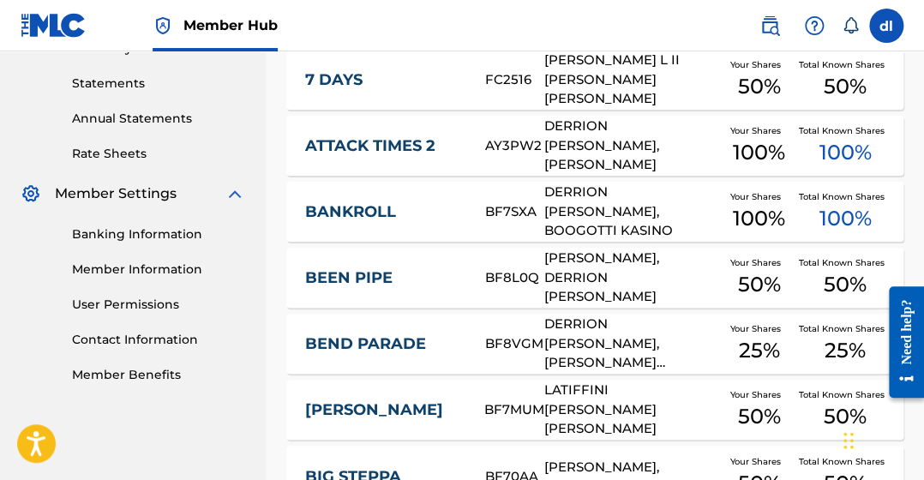
scroll to position [580, 0]
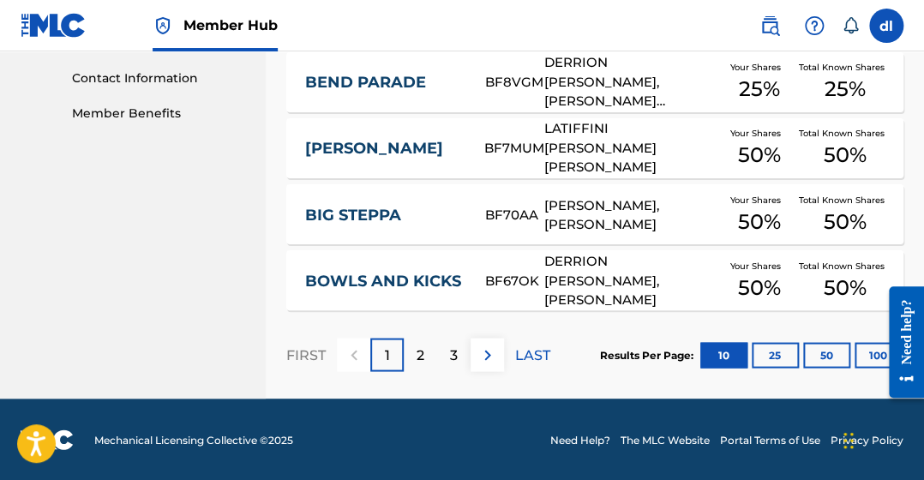
click at [425, 349] on div "2" at bounding box center [420, 354] width 33 height 33
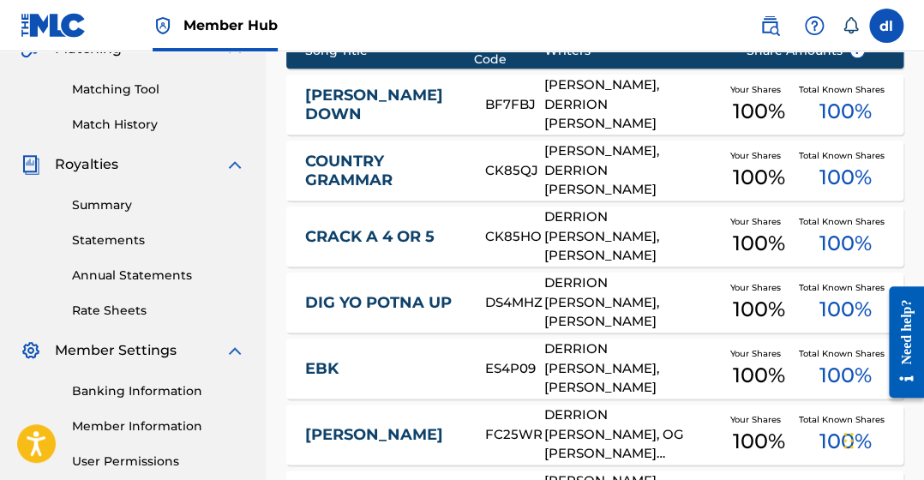
scroll to position [409, 0]
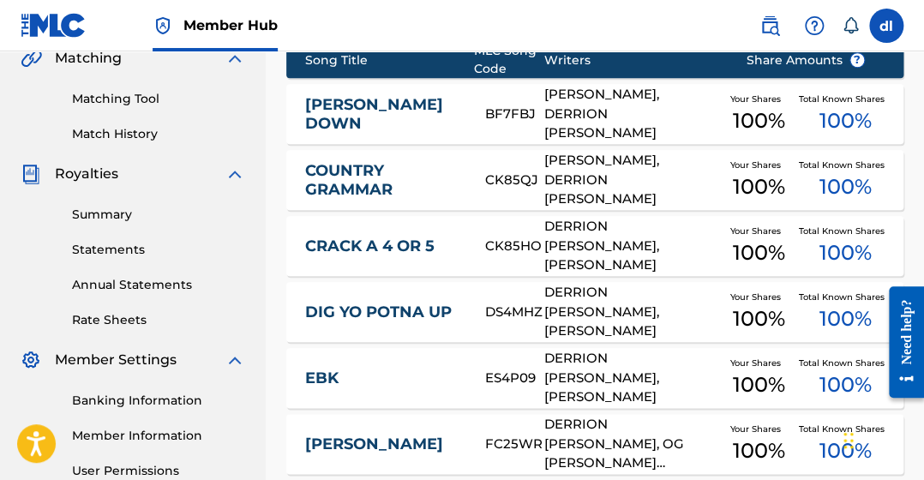
click at [565, 314] on div "DERRION DEMARKUS LINCOLN, LILCJ KASINO" at bounding box center [631, 312] width 176 height 58
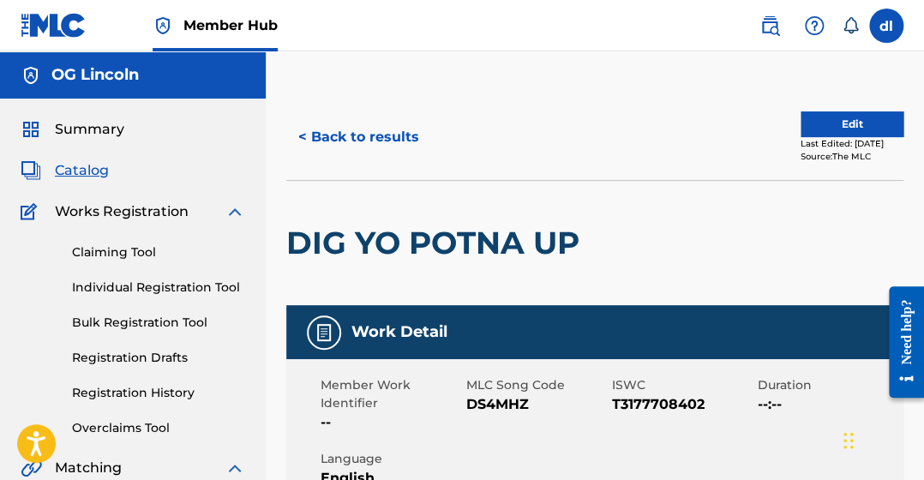
click at [521, 398] on span "DS4MHZ" at bounding box center [536, 404] width 141 height 21
copy span "DS4MHZ"
click at [381, 135] on button "< Back to results" at bounding box center [358, 137] width 145 height 43
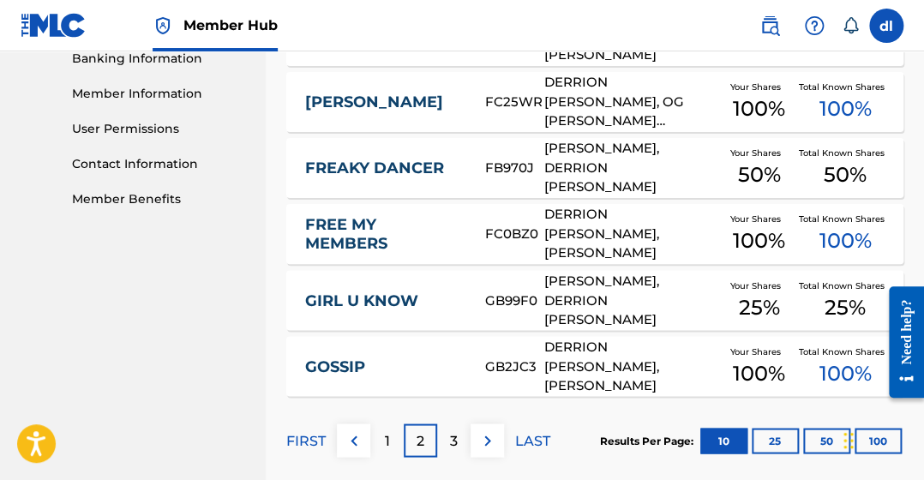
scroll to position [837, 0]
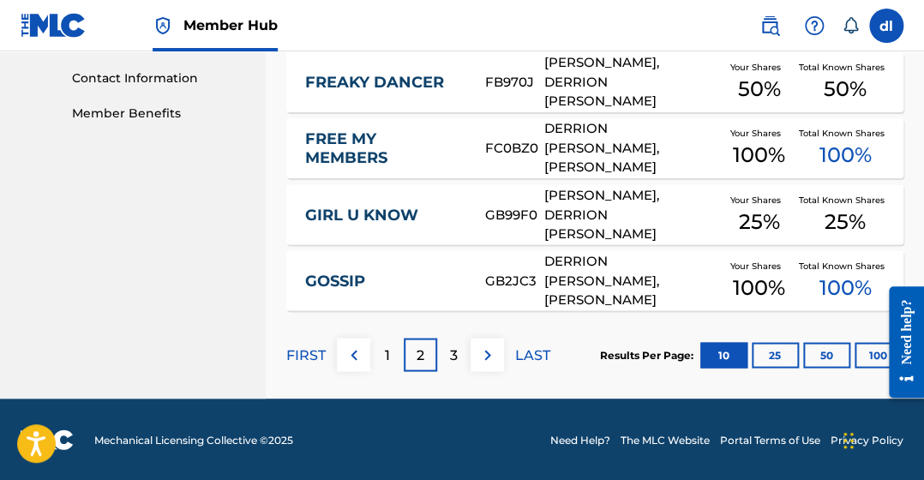
click at [389, 357] on div "1" at bounding box center [386, 354] width 33 height 33
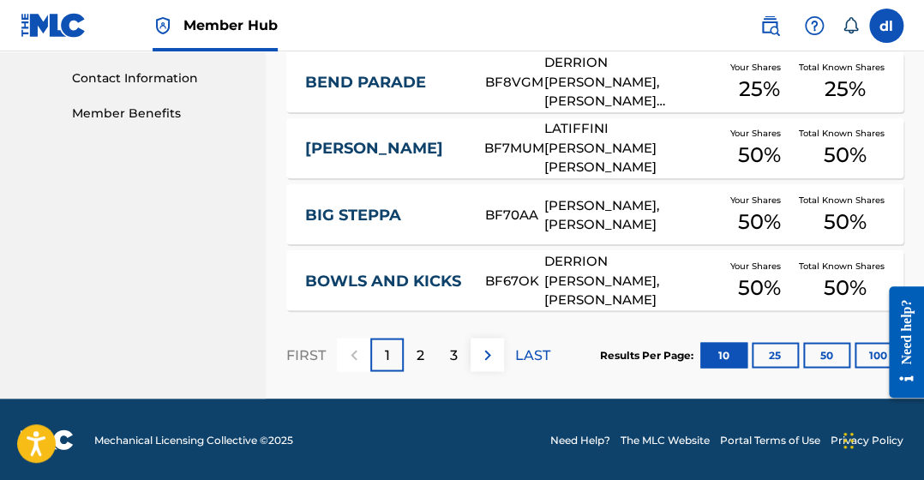
click at [546, 152] on div "LATIFFINI [PERSON_NAME] [PERSON_NAME]" at bounding box center [631, 148] width 176 height 58
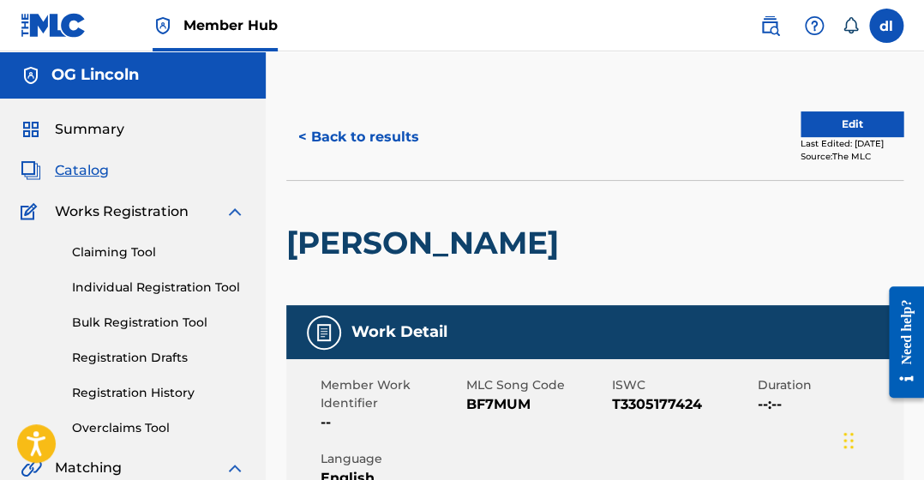
click at [498, 407] on span "BF7MUM" at bounding box center [536, 404] width 141 height 21
click at [497, 407] on span "BF7MUM" at bounding box center [536, 404] width 141 height 21
copy span "BF7MUM"
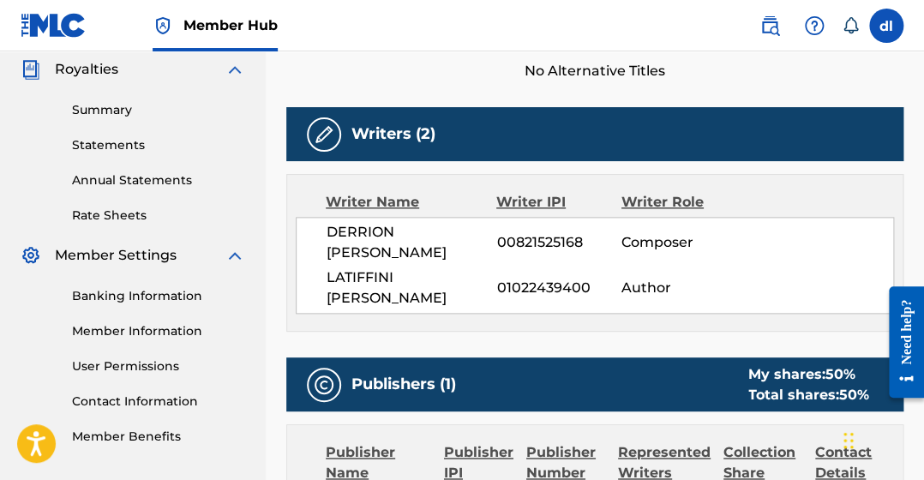
scroll to position [600, 0]
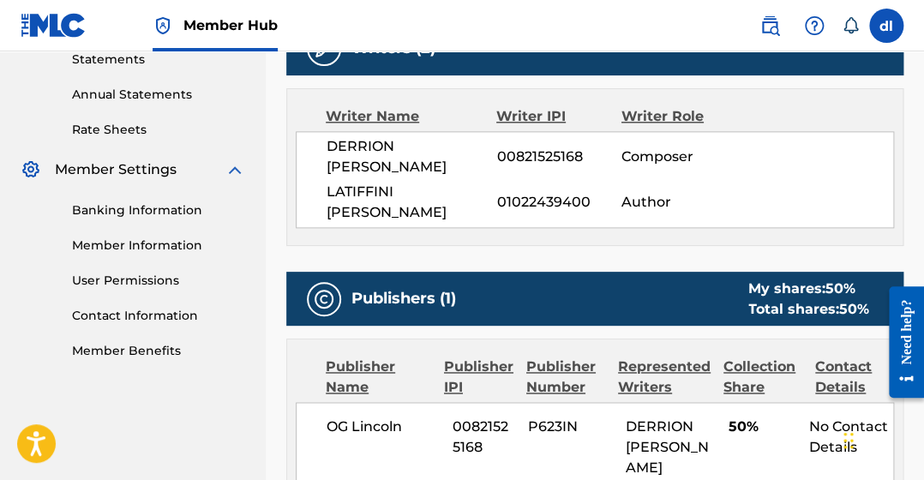
click at [545, 415] on span "P623IN" at bounding box center [570, 425] width 85 height 21
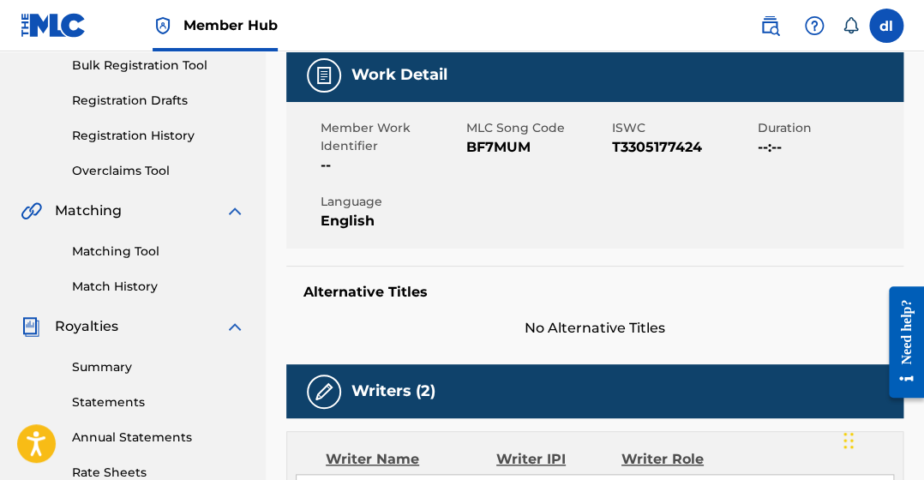
scroll to position [256, 0]
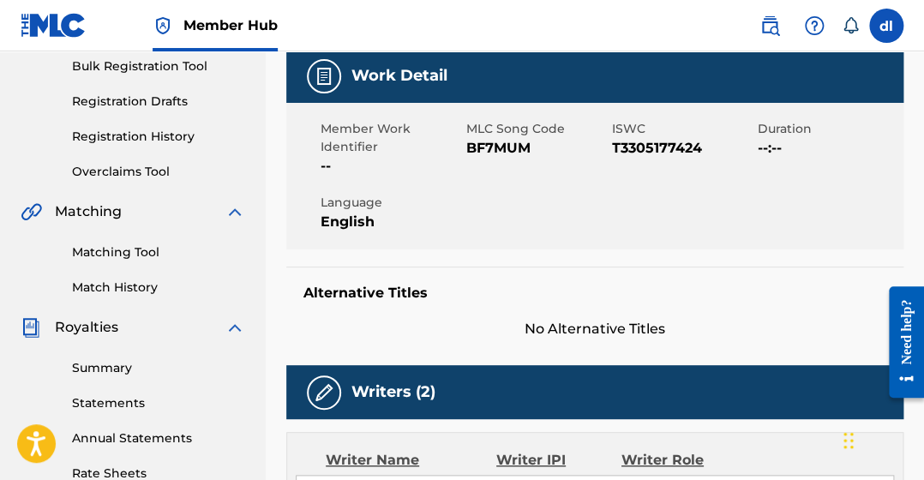
click at [497, 146] on span "BF7MUM" at bounding box center [536, 148] width 141 height 21
click at [496, 146] on span "BF7MUM" at bounding box center [536, 148] width 141 height 21
copy span "BF7MUM"
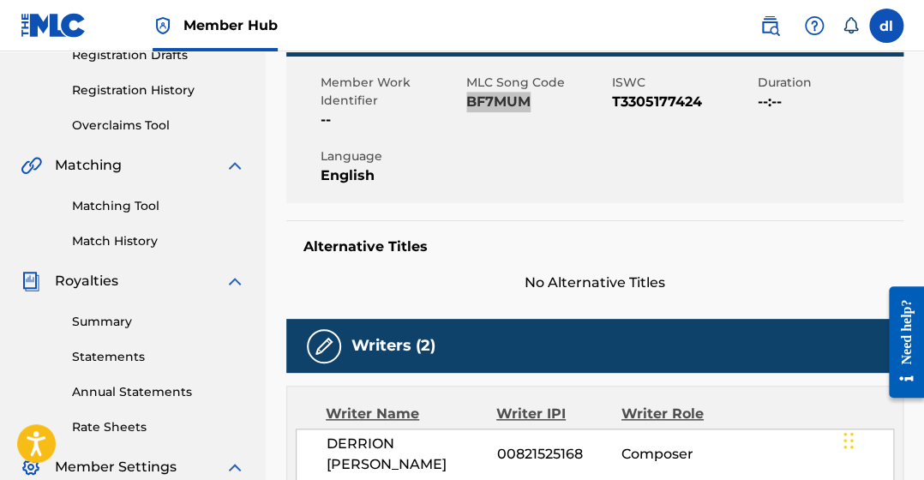
scroll to position [85, 0]
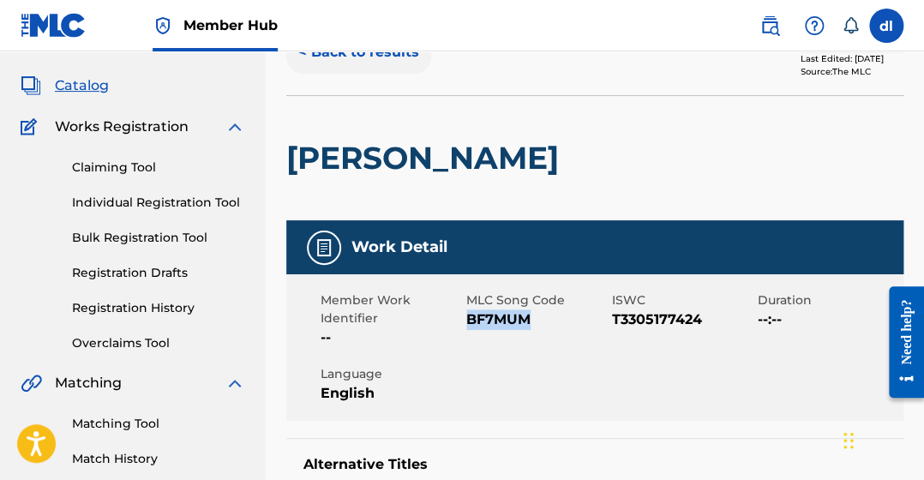
click at [331, 57] on button "< Back to results" at bounding box center [358, 52] width 145 height 43
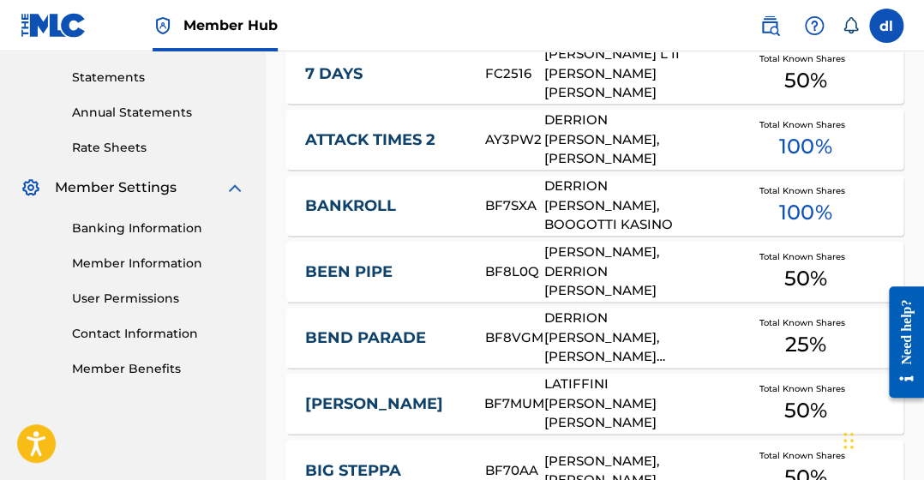
scroll to position [792, 0]
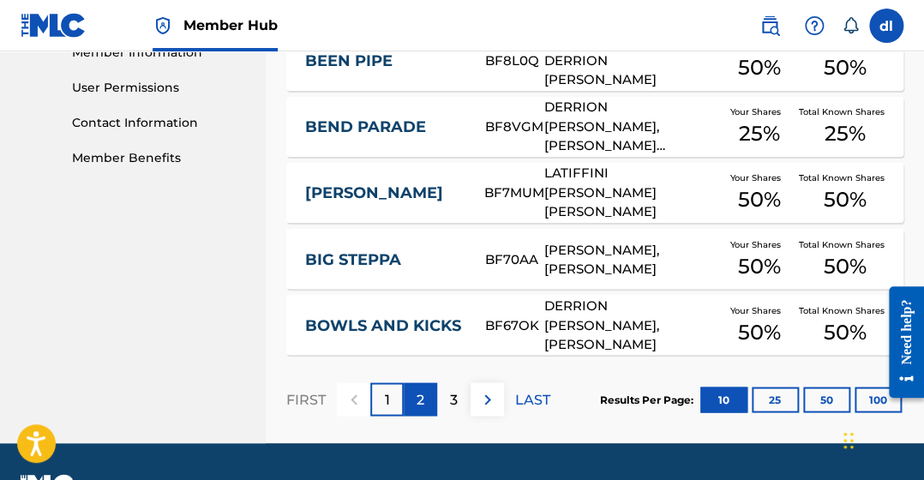
click at [421, 402] on p "2" at bounding box center [420, 399] width 8 height 21
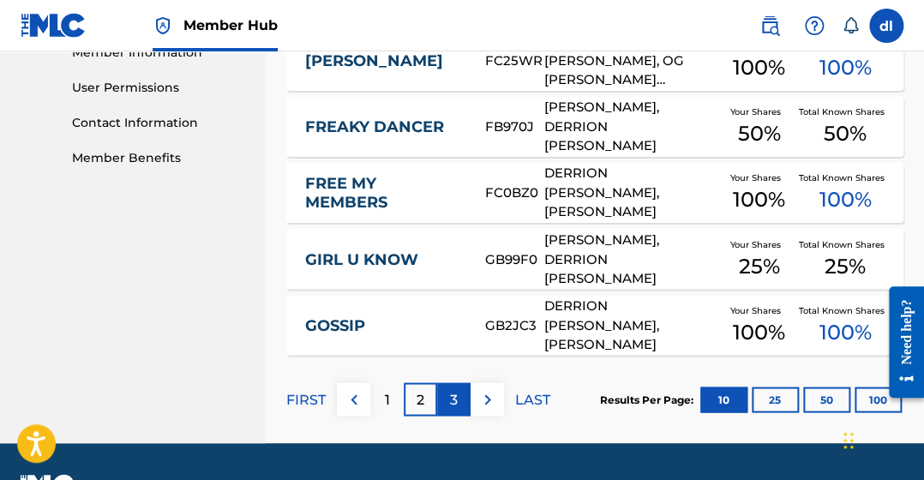
click at [454, 396] on p "3" at bounding box center [454, 399] width 8 height 21
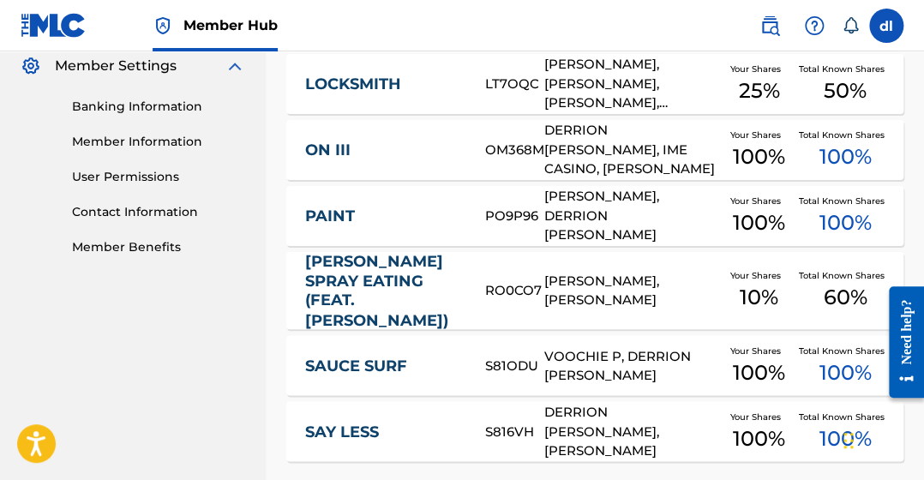
scroll to position [621, 0]
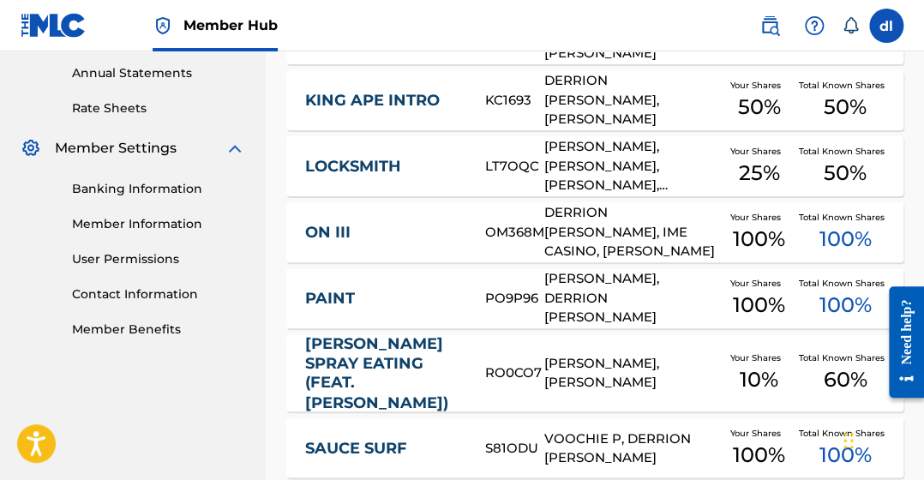
click at [538, 301] on div "PO9P96" at bounding box center [514, 299] width 58 height 20
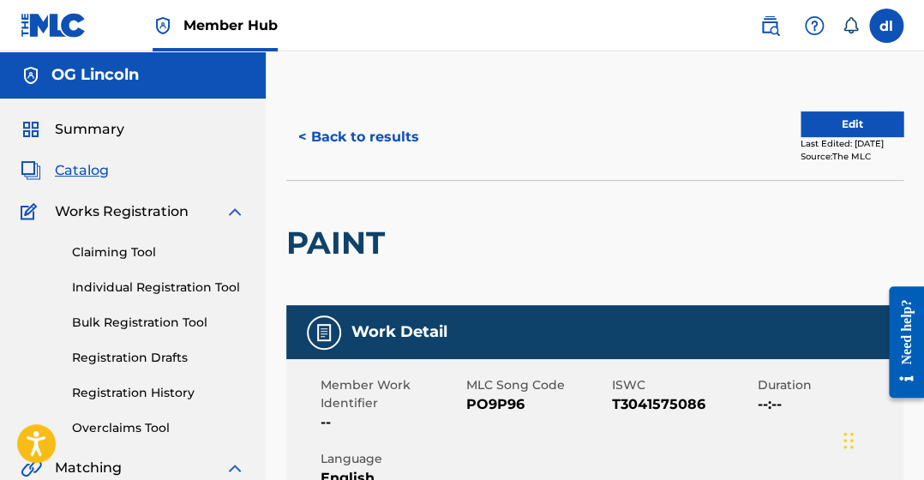
click at [504, 406] on span "PO9P96" at bounding box center [536, 404] width 141 height 21
copy span "PO9P96"
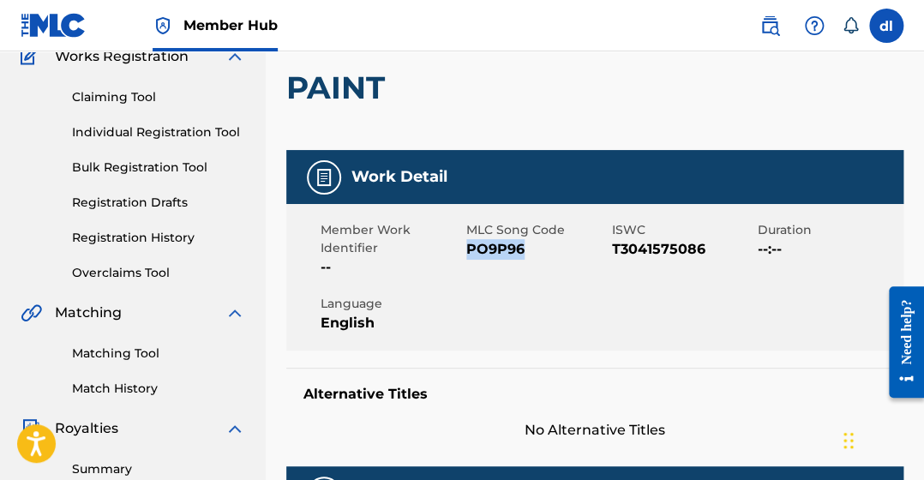
scroll to position [342, 0]
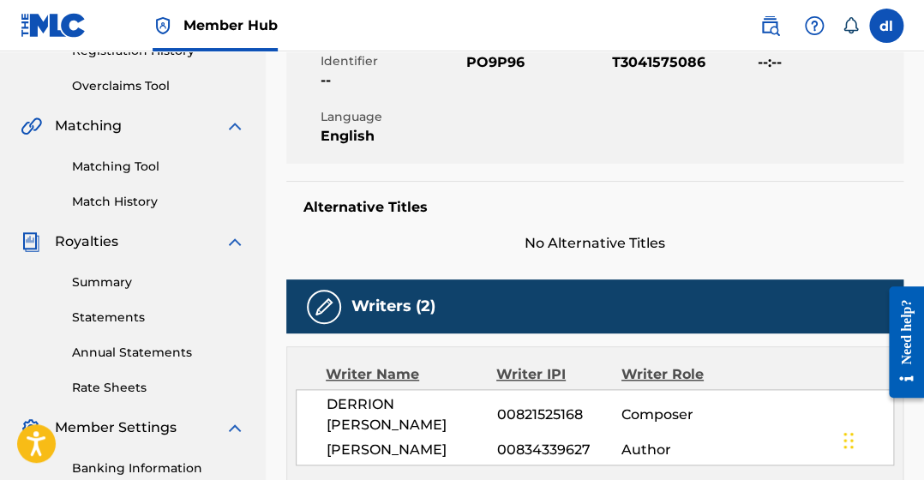
click at [564, 413] on span "00821525168" at bounding box center [558, 414] width 124 height 21
copy span "00821525168"
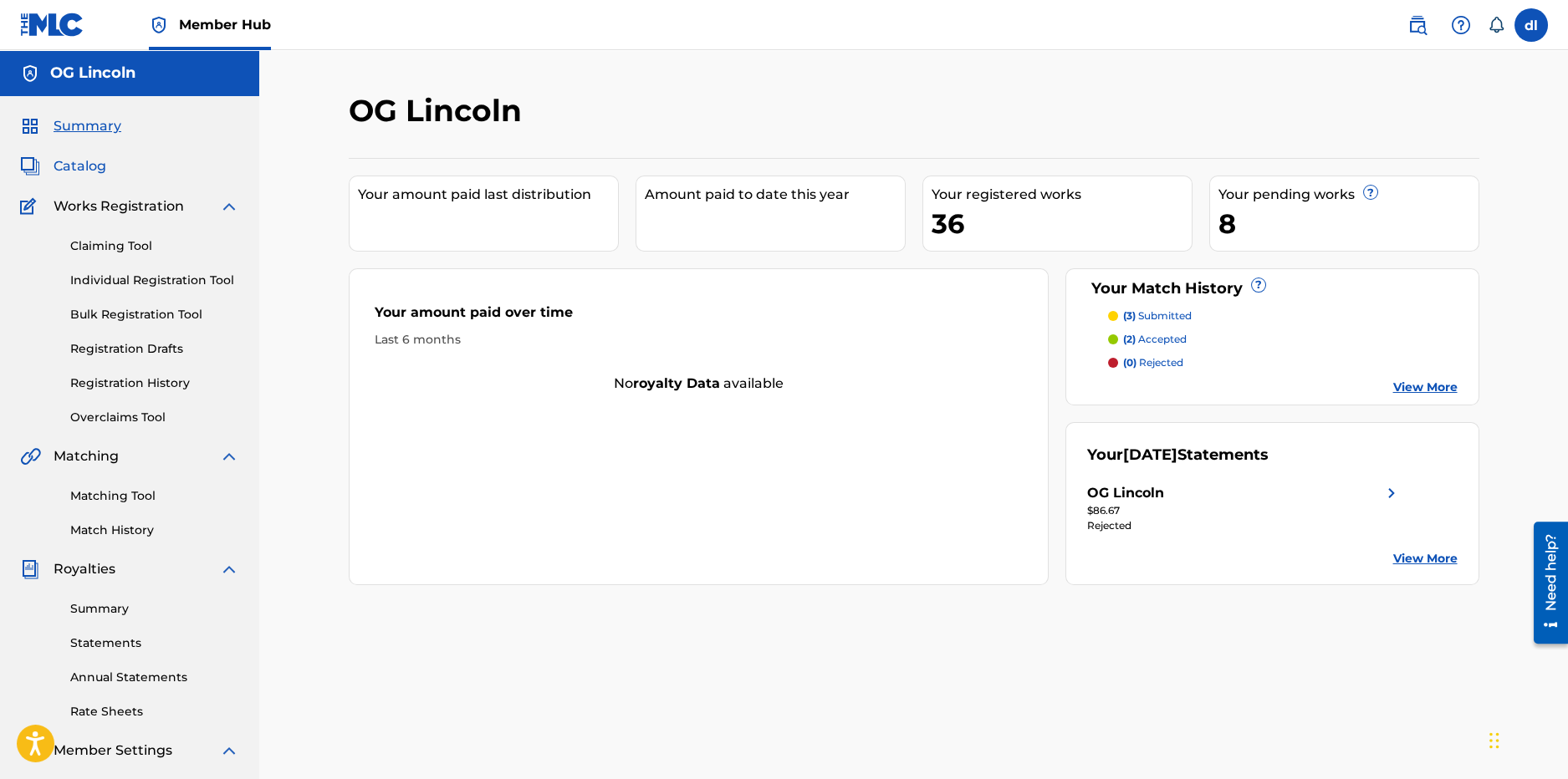
drag, startPoint x: 83, startPoint y: 164, endPoint x: 114, endPoint y: 166, distance: 31.1
click at [84, 164] on span "Catalog" at bounding box center [80, 166] width 53 height 20
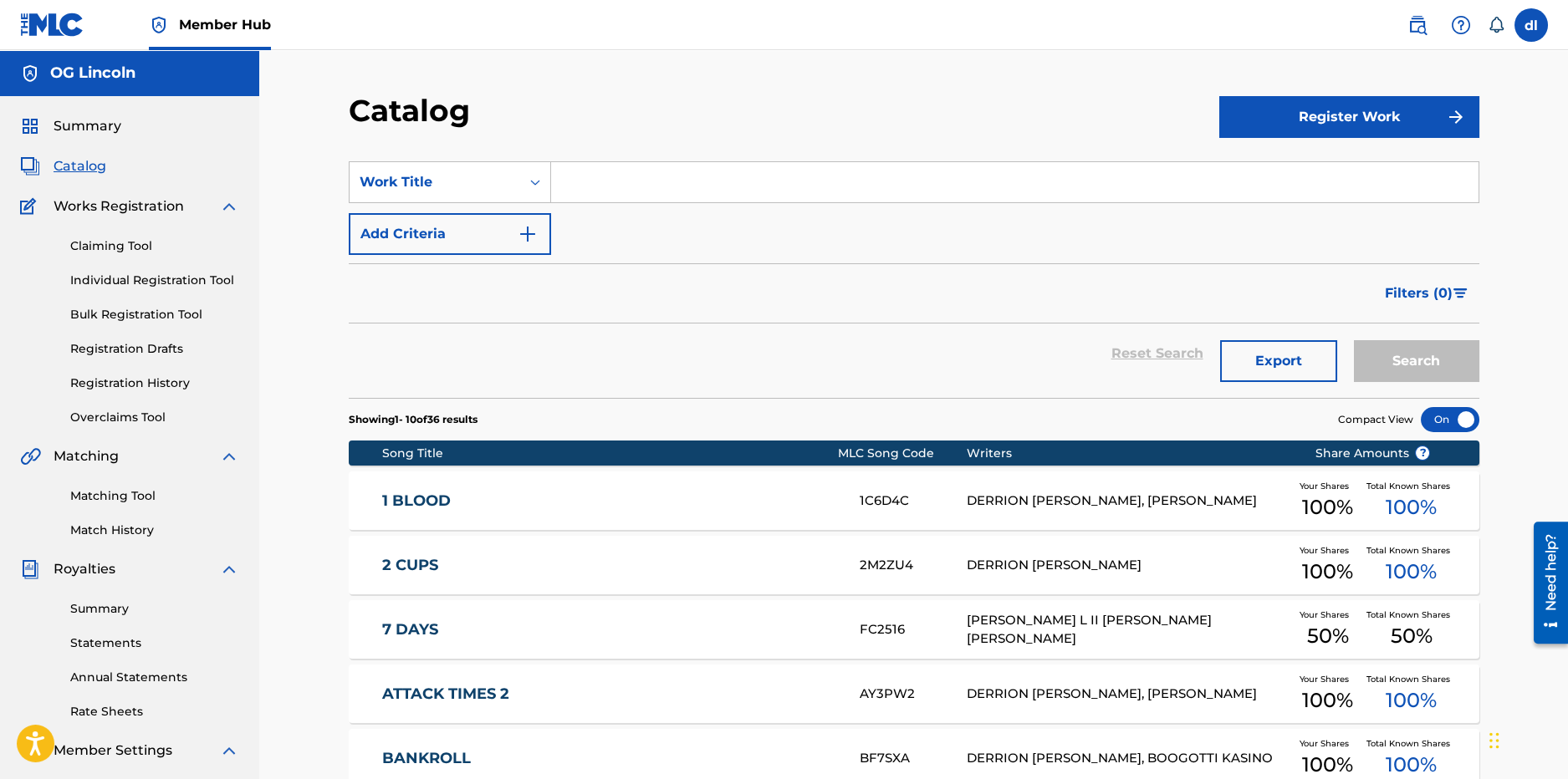
scroll to position [497, 0]
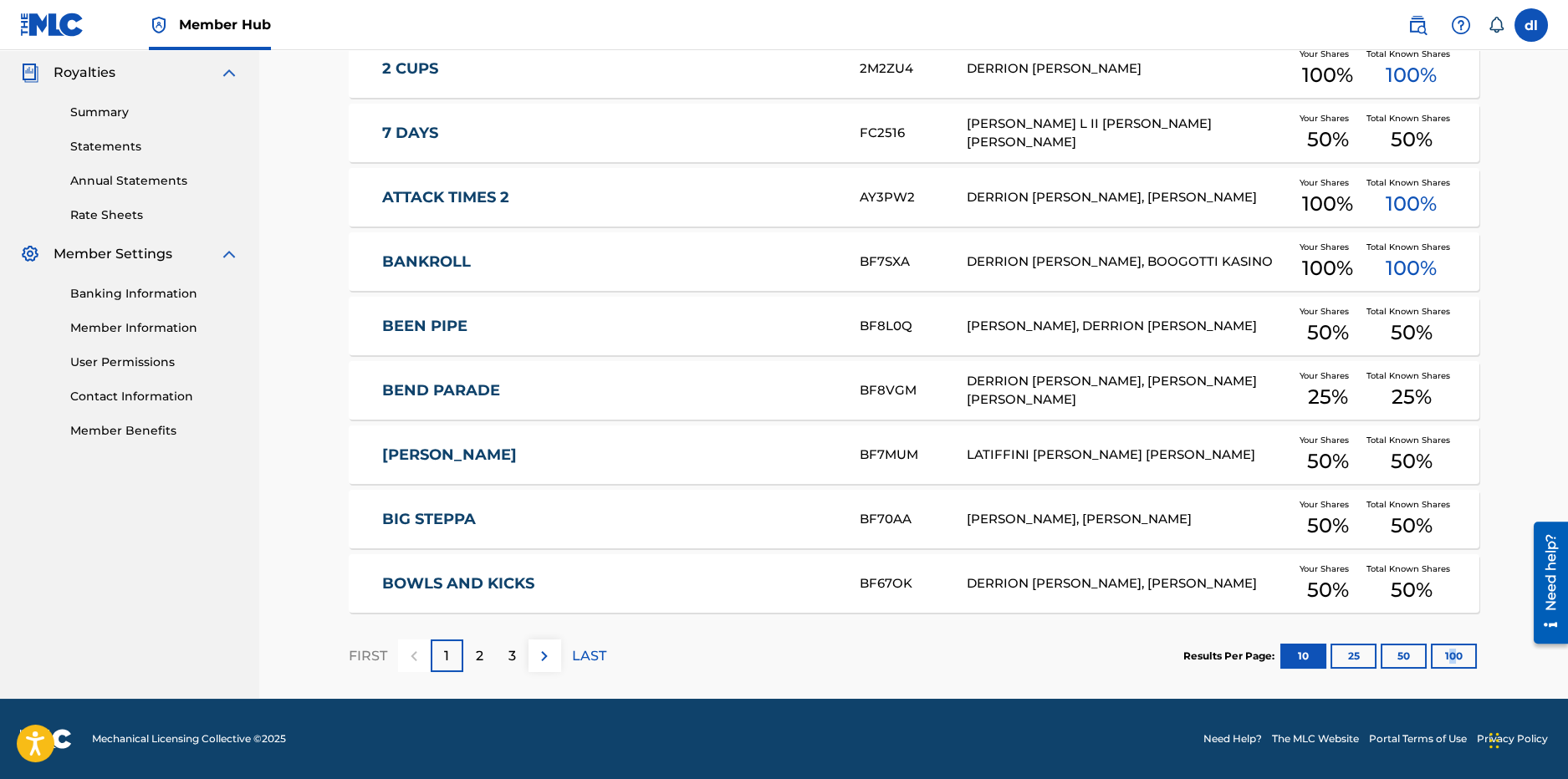
click at [1451, 641] on div "Results Per Page: 10 25 50 100" at bounding box center [1331, 656] width 296 height 79
click at [1445, 656] on button "100" at bounding box center [1454, 657] width 46 height 25
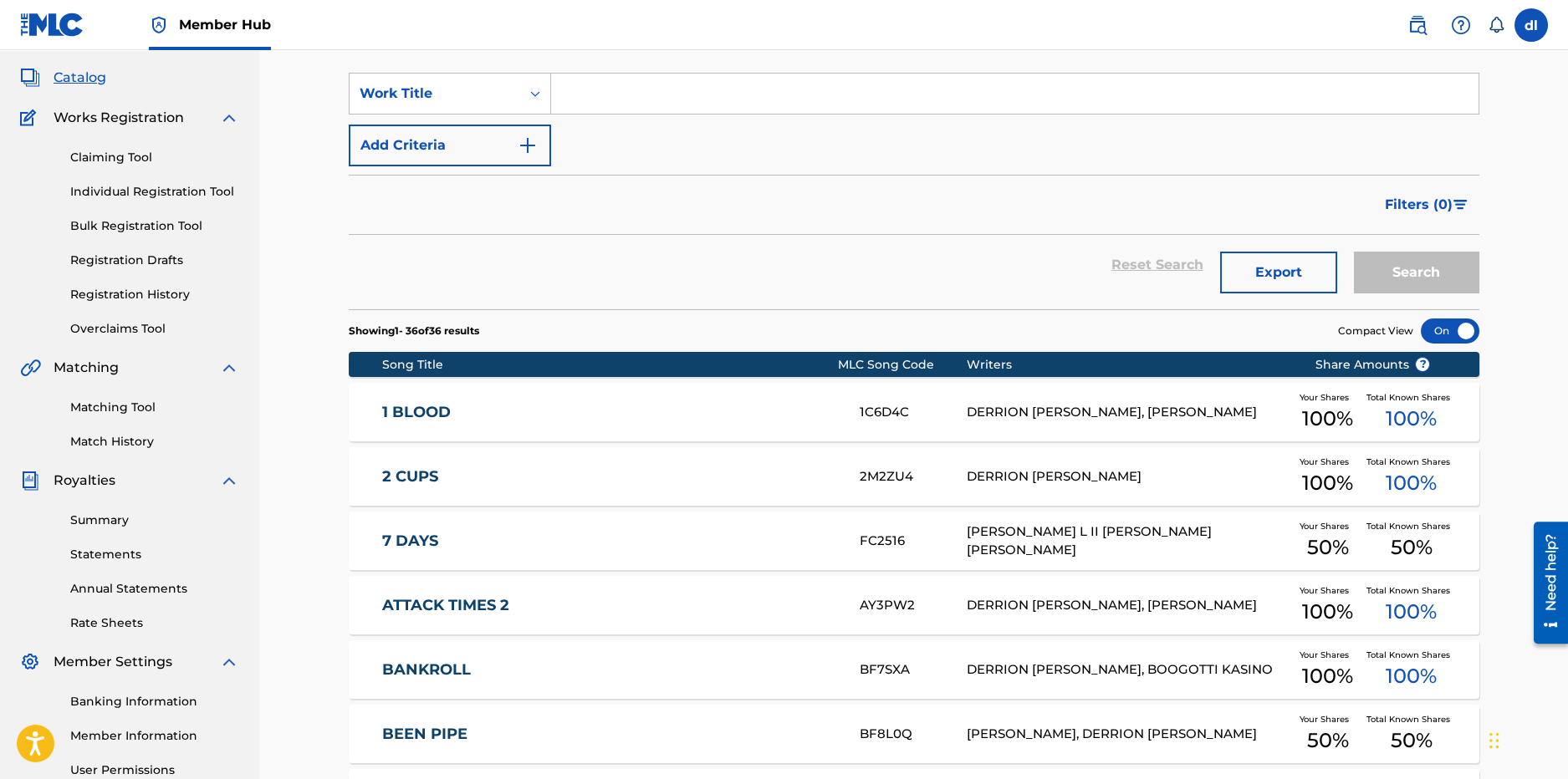
scroll to position [0, 0]
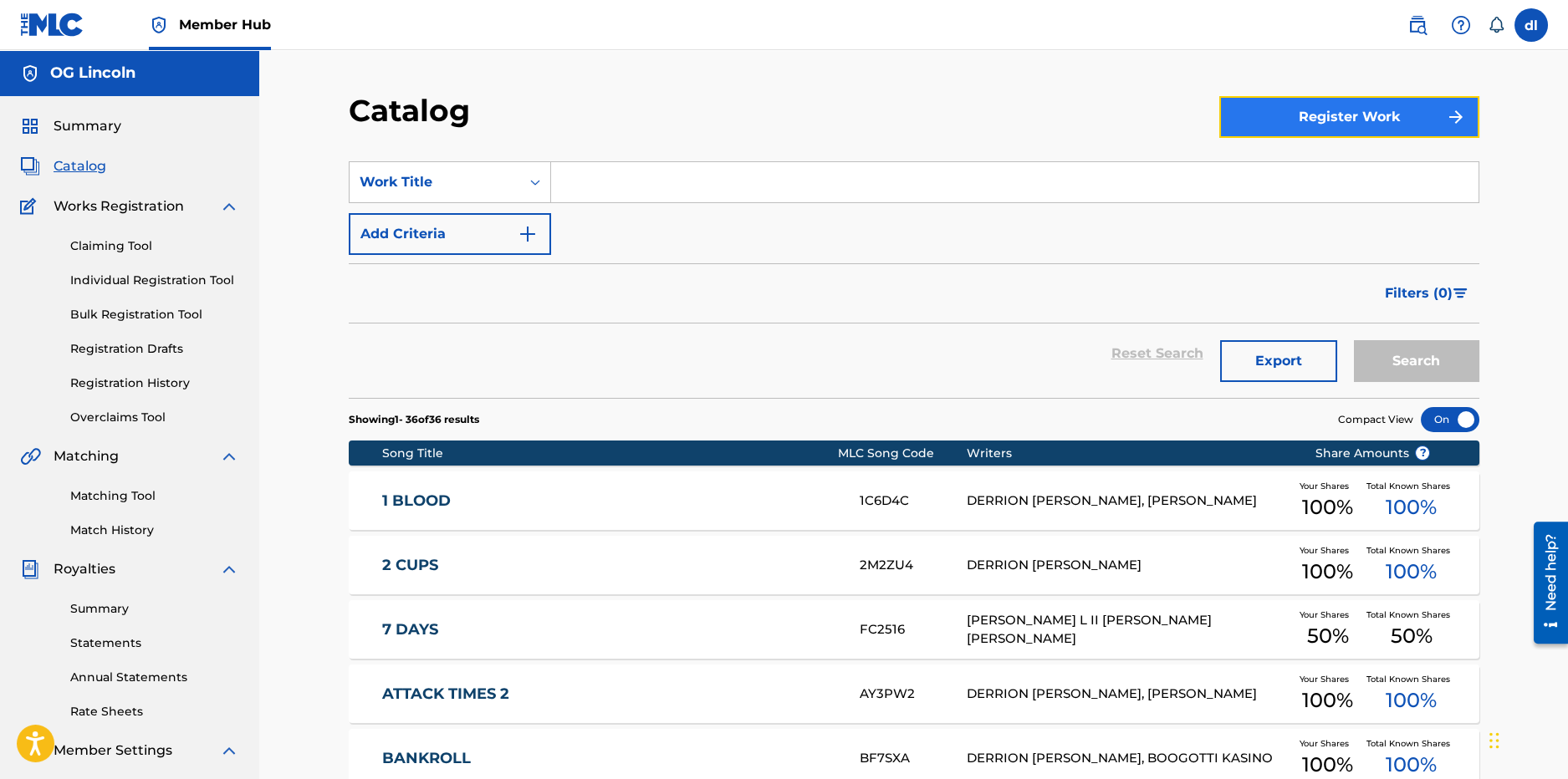
click at [1292, 114] on button "Register Work" at bounding box center [1349, 117] width 260 height 42
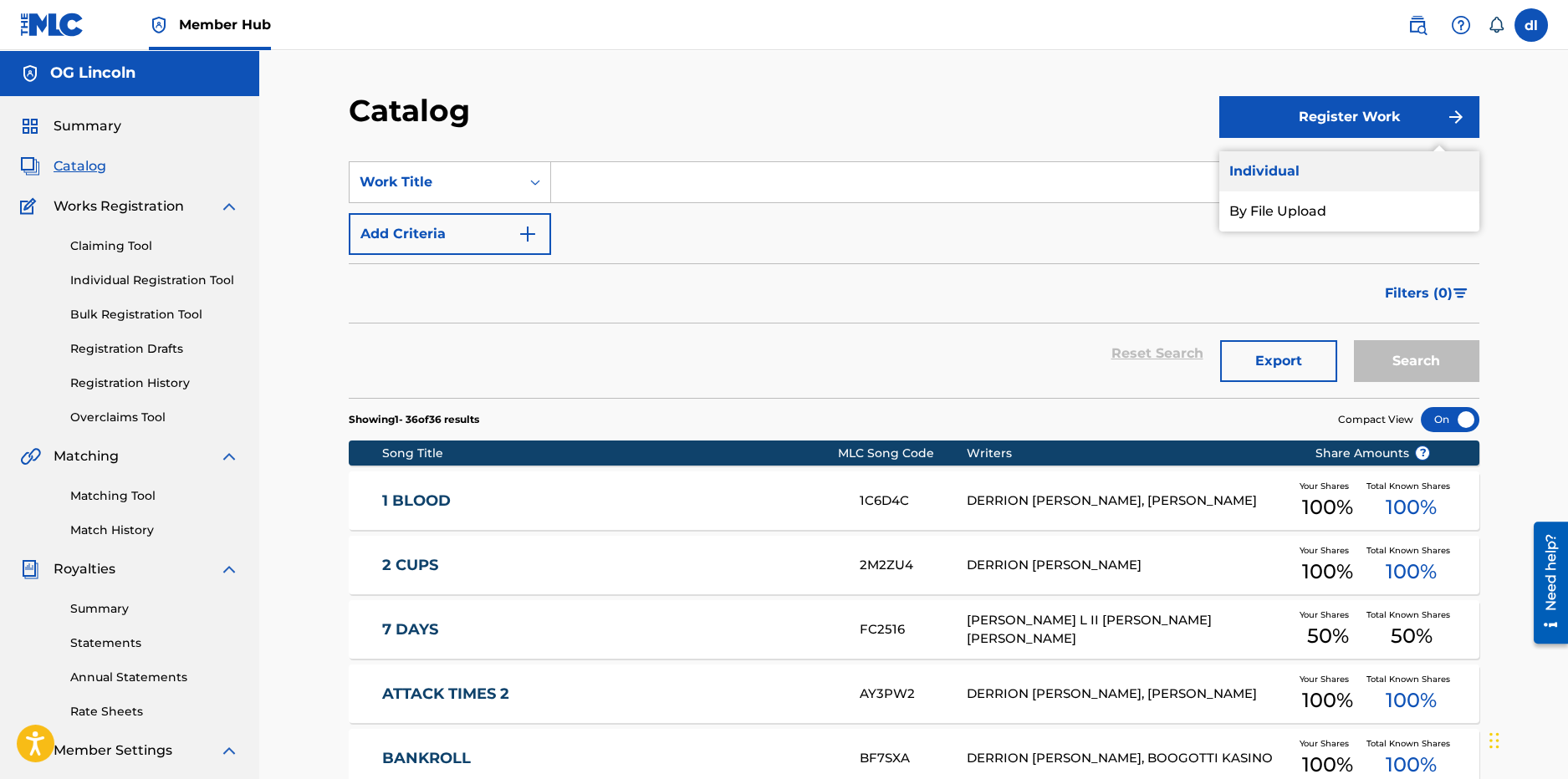
click at [1263, 172] on link "Individual" at bounding box center [1349, 171] width 260 height 40
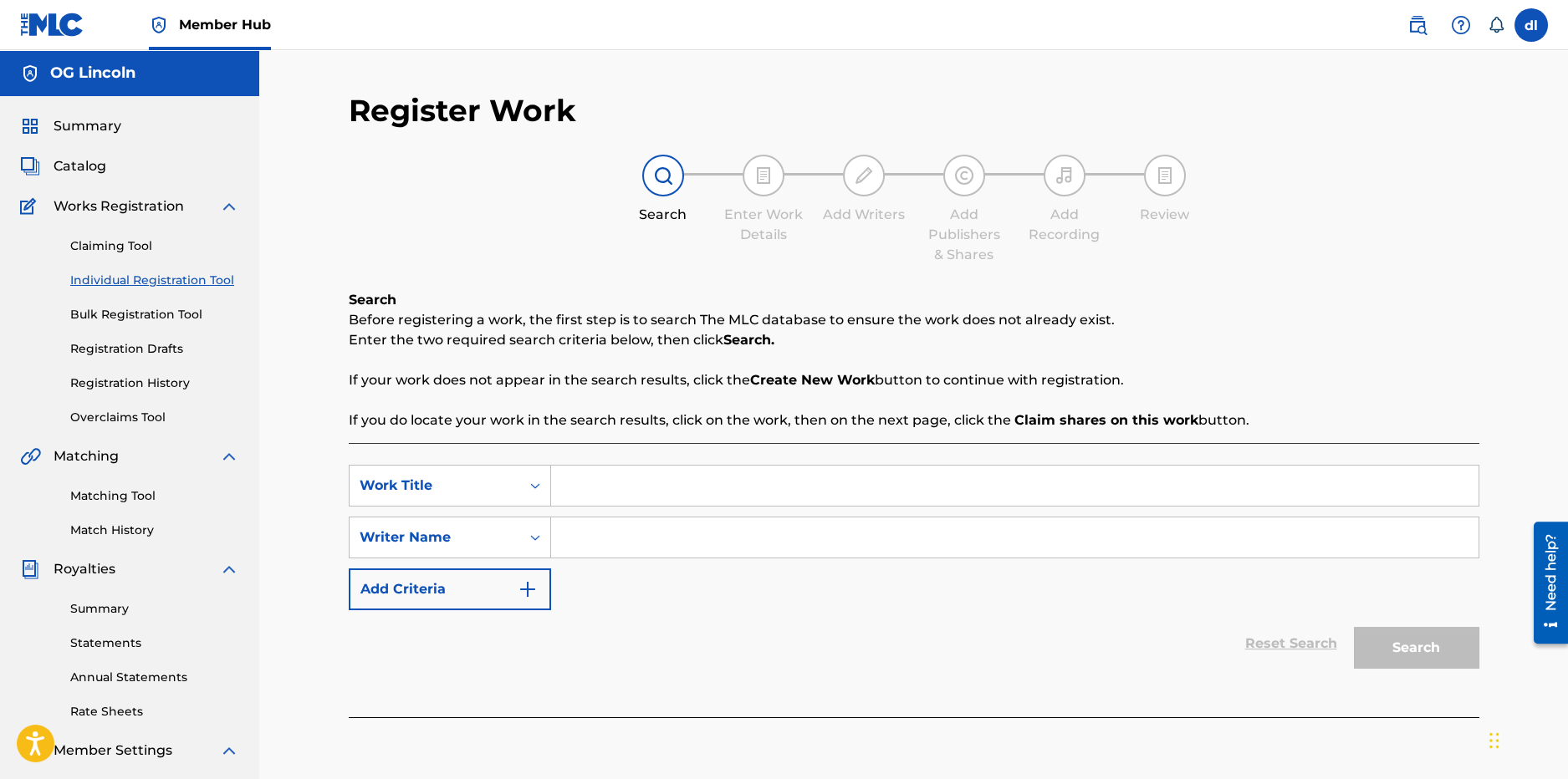
click at [623, 477] on input "Search Form" at bounding box center [1015, 485] width 928 height 40
type input "sdfg"
click at [718, 524] on input "Search Form" at bounding box center [1015, 537] width 928 height 40
type input "sdfg"
click at [1398, 643] on button "Search" at bounding box center [1417, 648] width 126 height 42
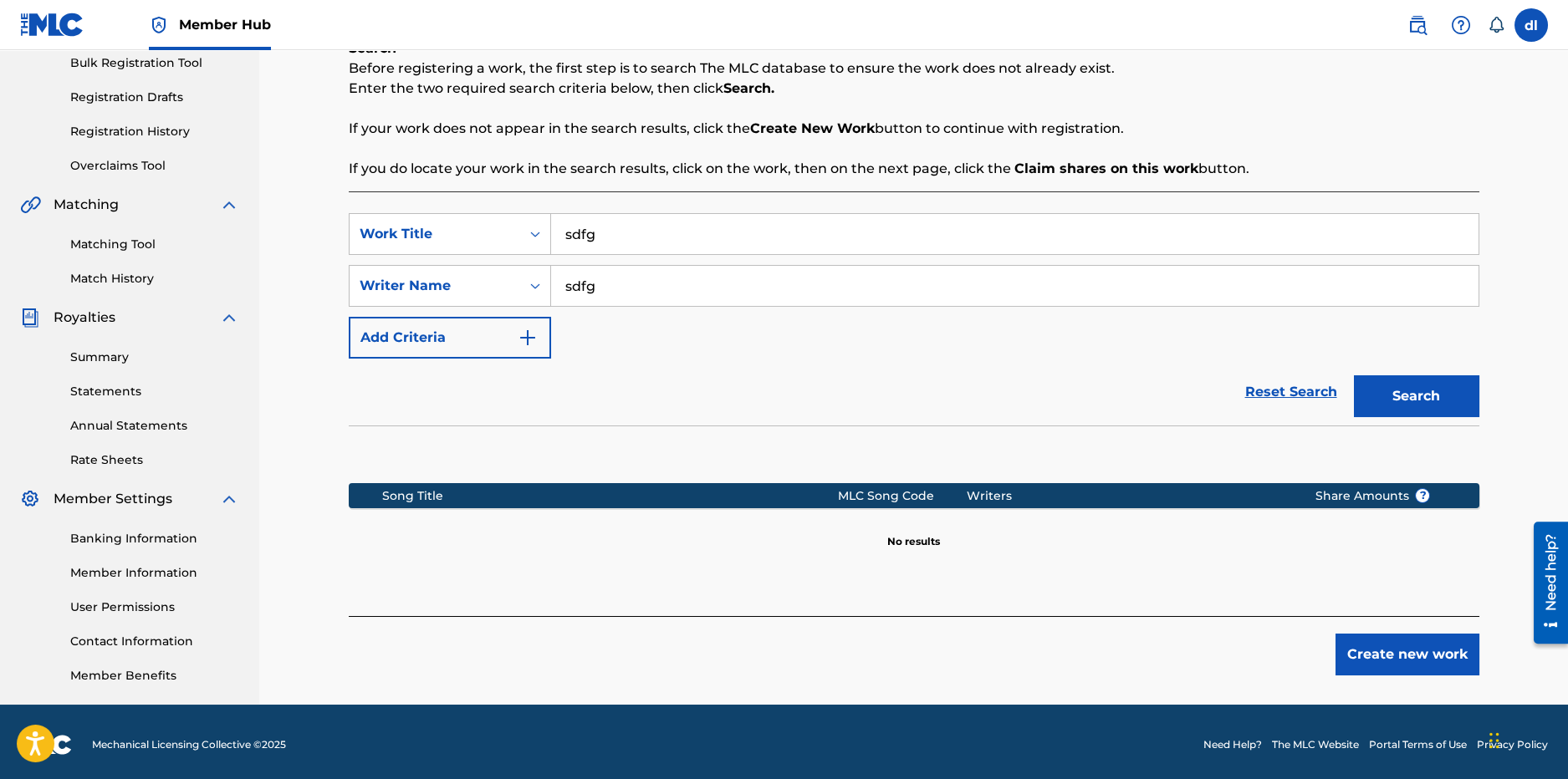
scroll to position [258, 0]
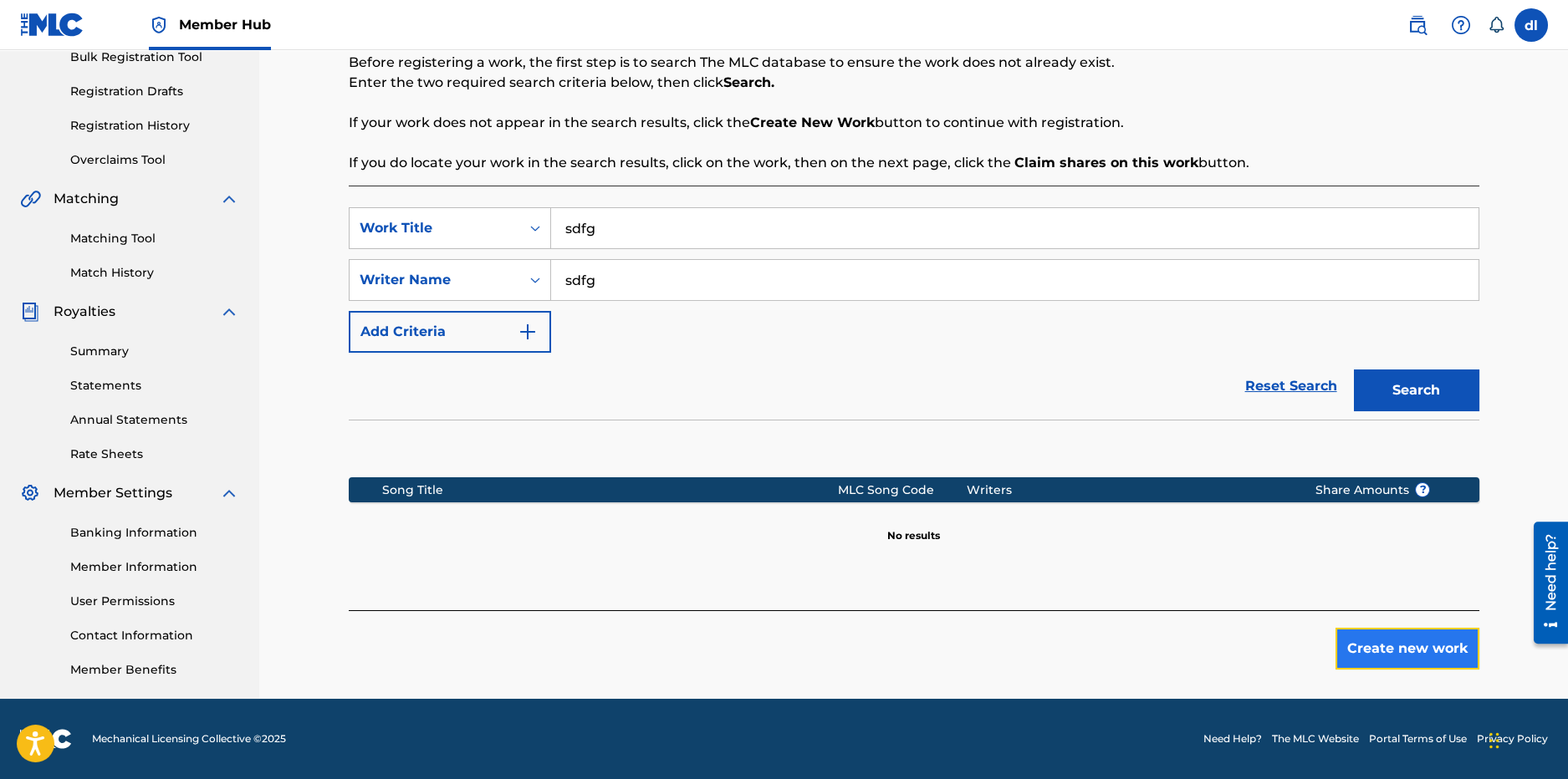
click at [1433, 662] on button "Create new work" at bounding box center [1407, 648] width 144 height 42
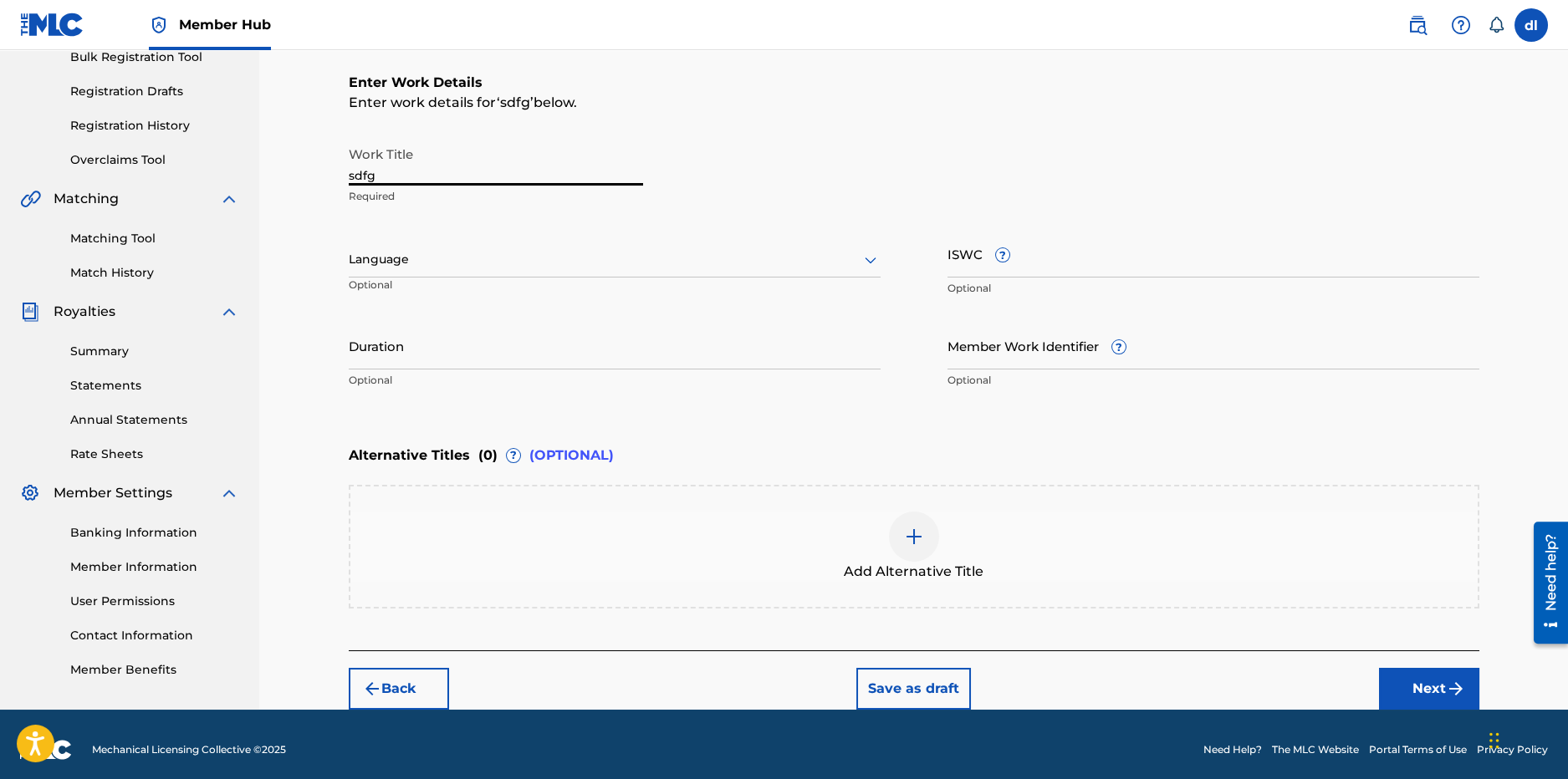
drag, startPoint x: 353, startPoint y: 173, endPoint x: 202, endPoint y: 172, distance: 151.0
click at [202, 172] on main "OG Lincoln Summary Catalog Works Registration Claiming Tool Individual Registra…" at bounding box center [784, 252] width 1568 height 918
type input "extortion"
click at [1092, 284] on p "Optional" at bounding box center [1214, 288] width 532 height 15
click at [1091, 271] on input "ISWC ?" at bounding box center [1214, 254] width 532 height 48
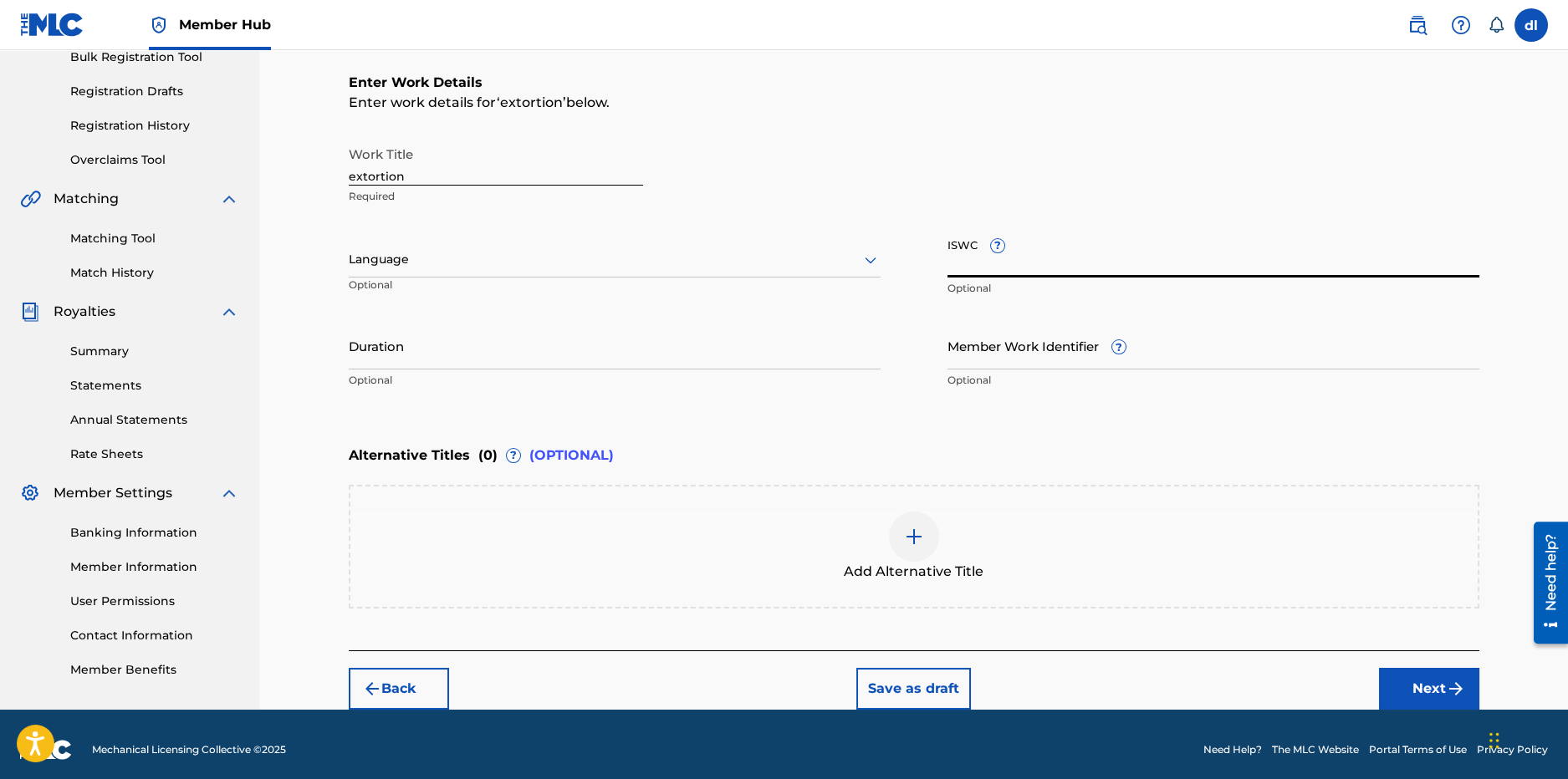
paste input "T3159451619"
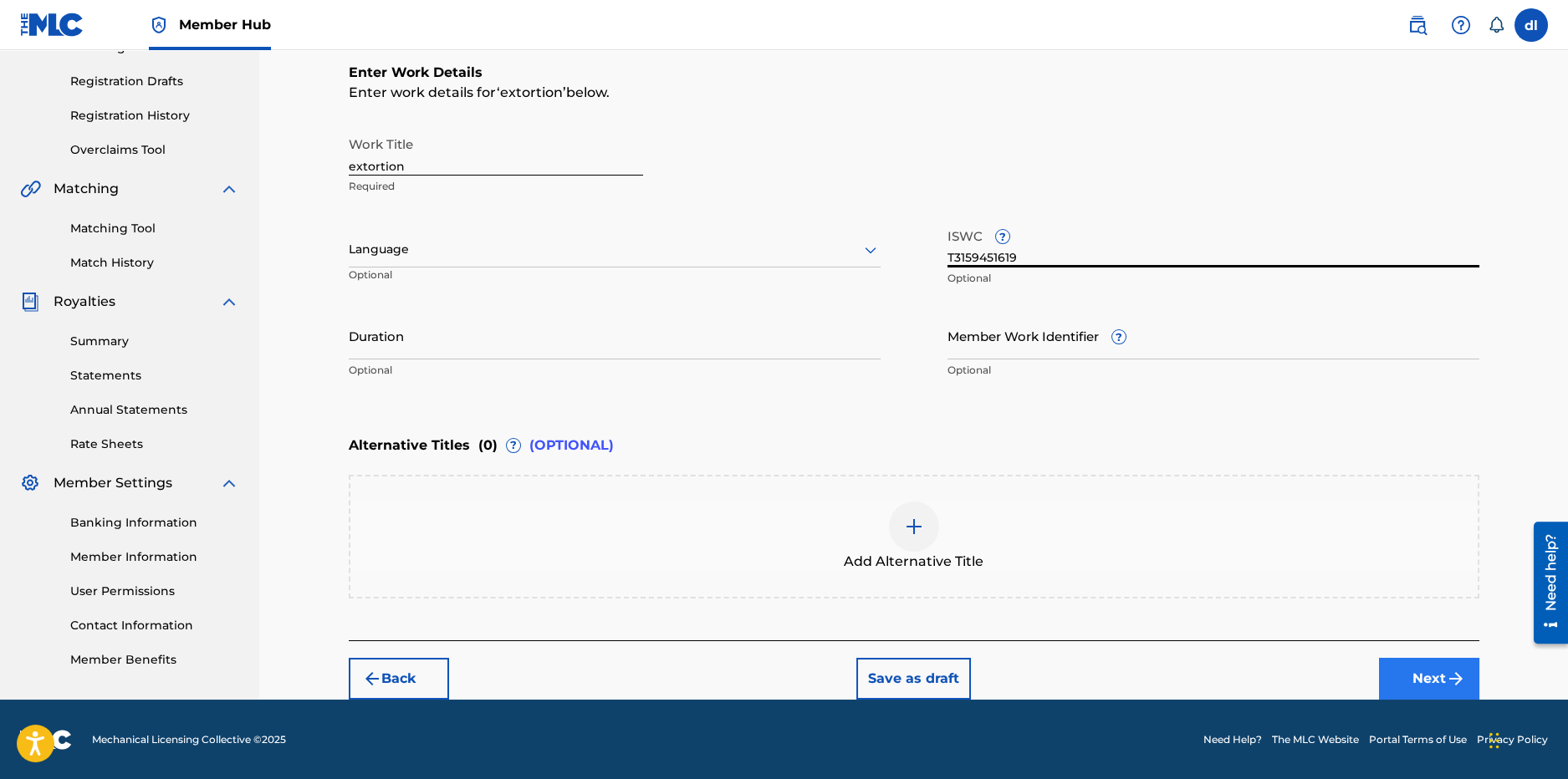
type input "T3159451619"
click at [1395, 679] on button "Next" at bounding box center [1429, 678] width 101 height 42
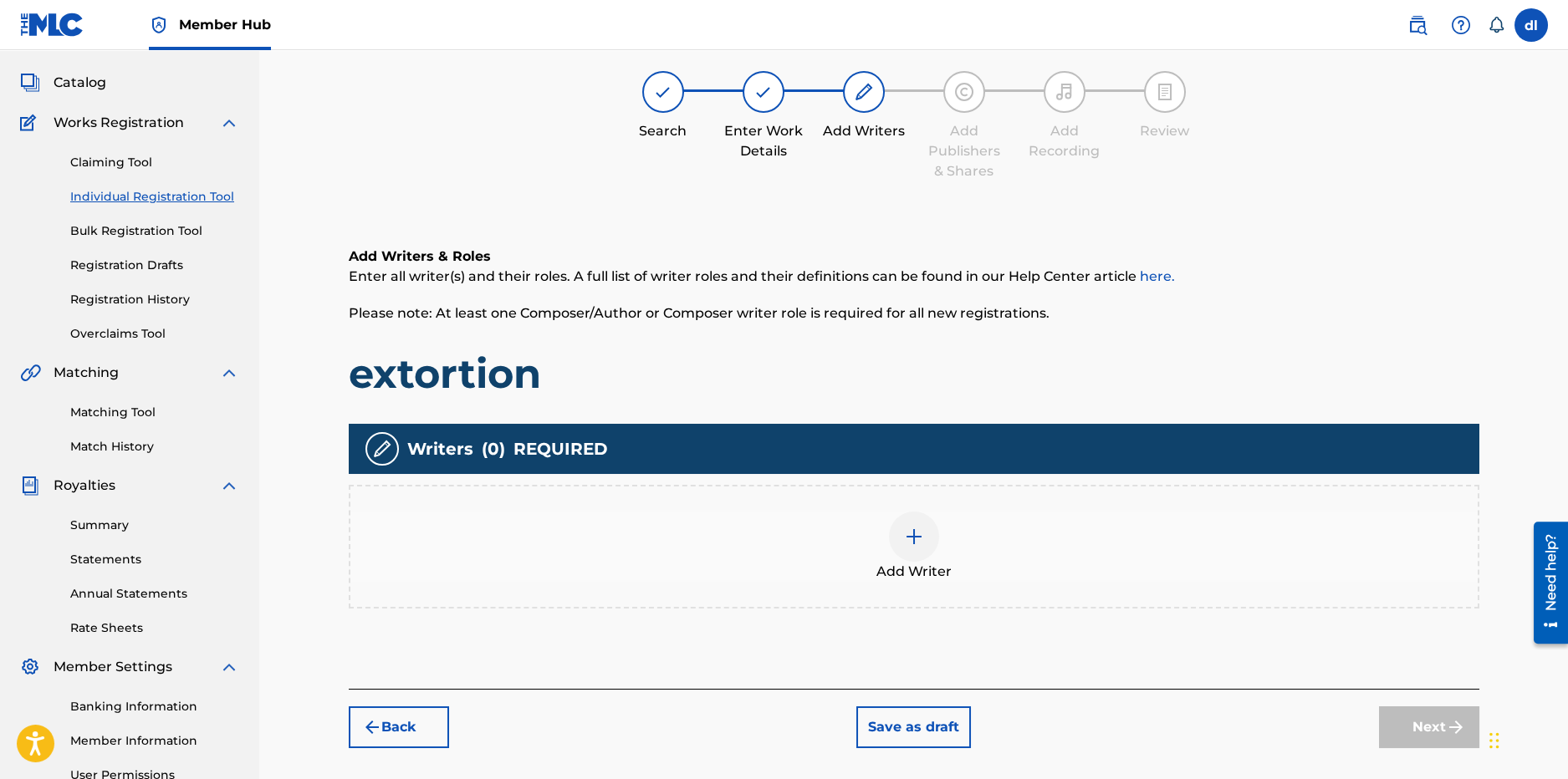
scroll to position [75, 0]
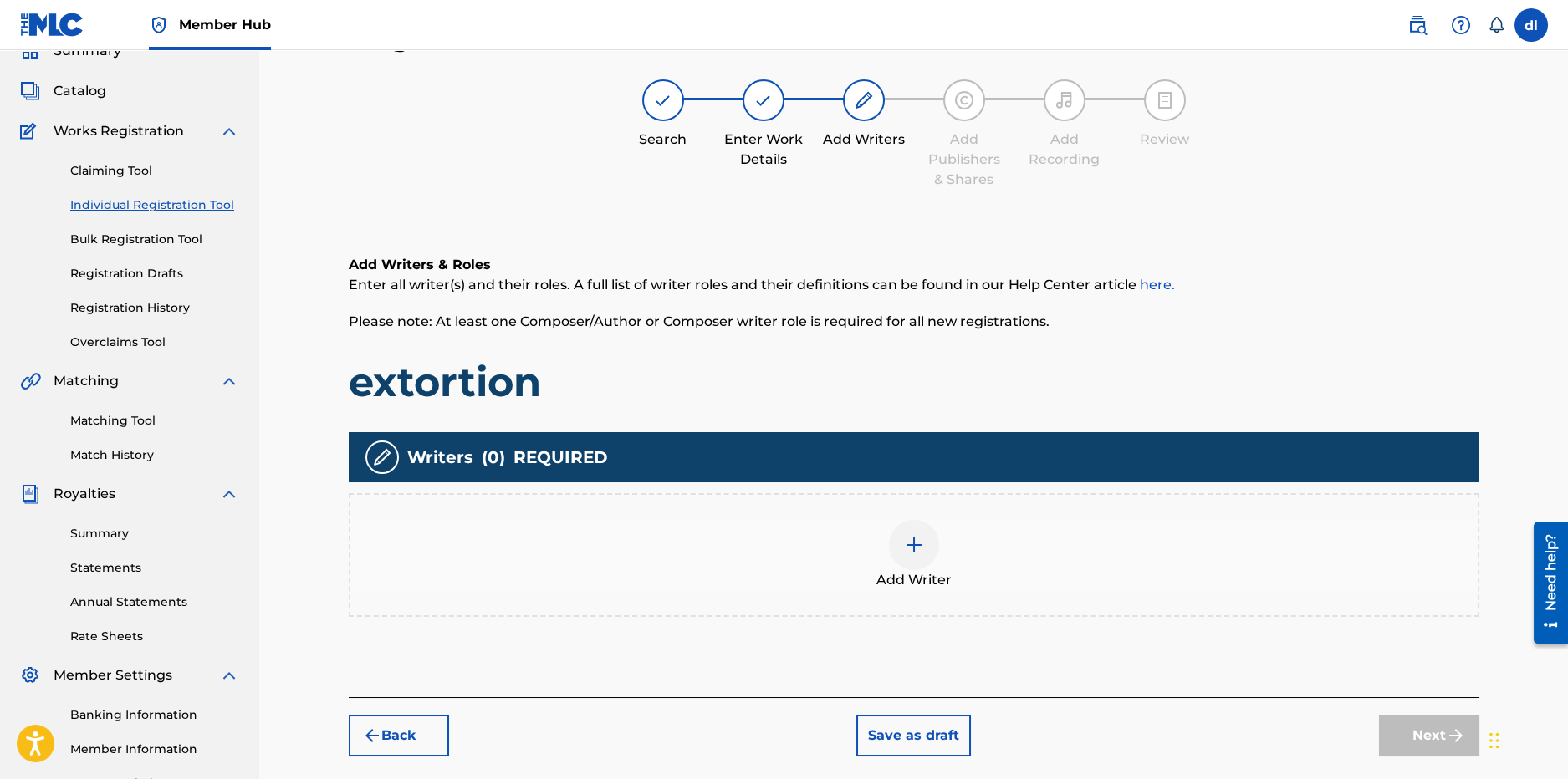
click at [925, 552] on div at bounding box center [914, 545] width 50 height 50
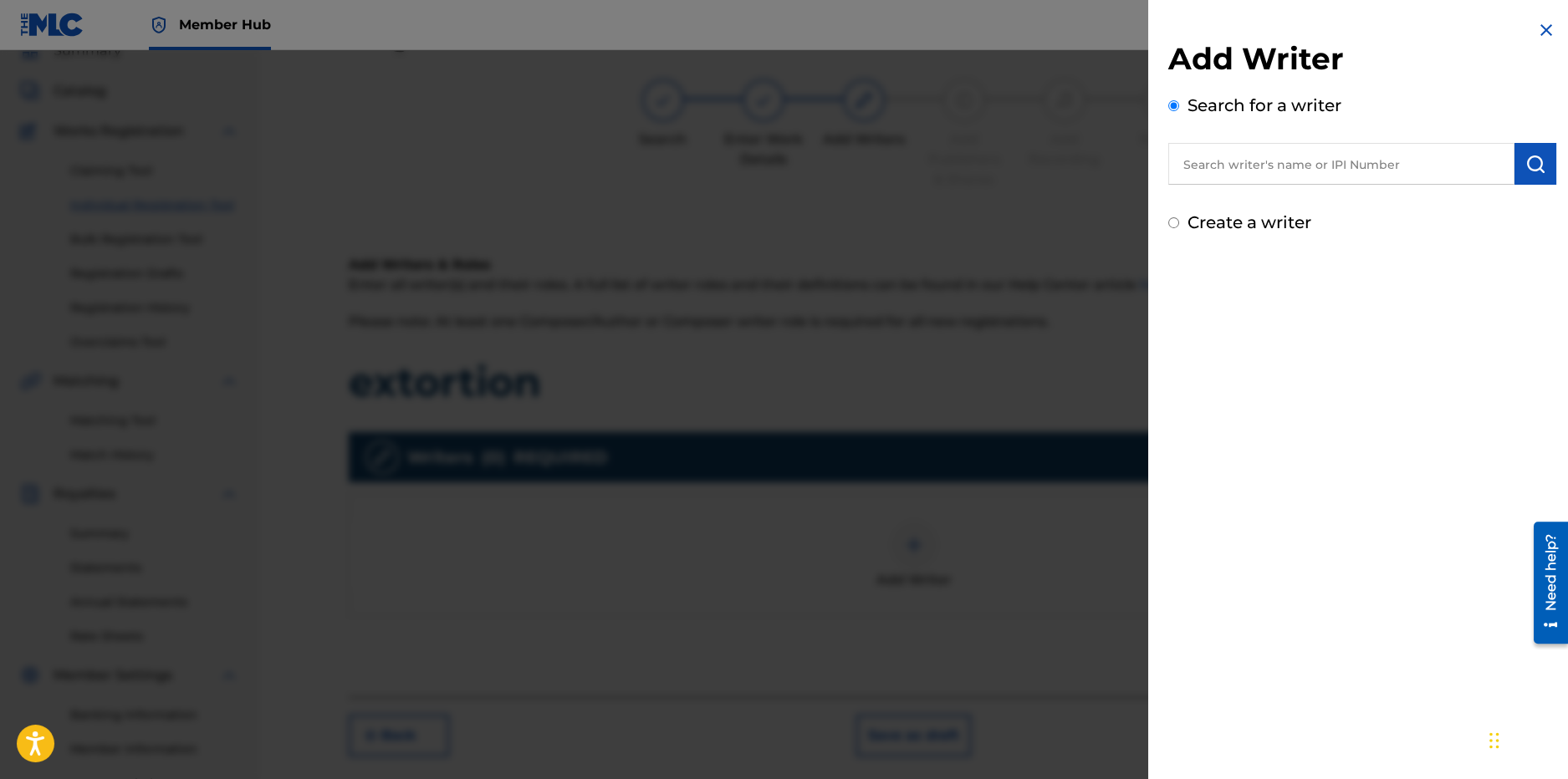
click at [1314, 163] on input "text" at bounding box center [1341, 163] width 347 height 42
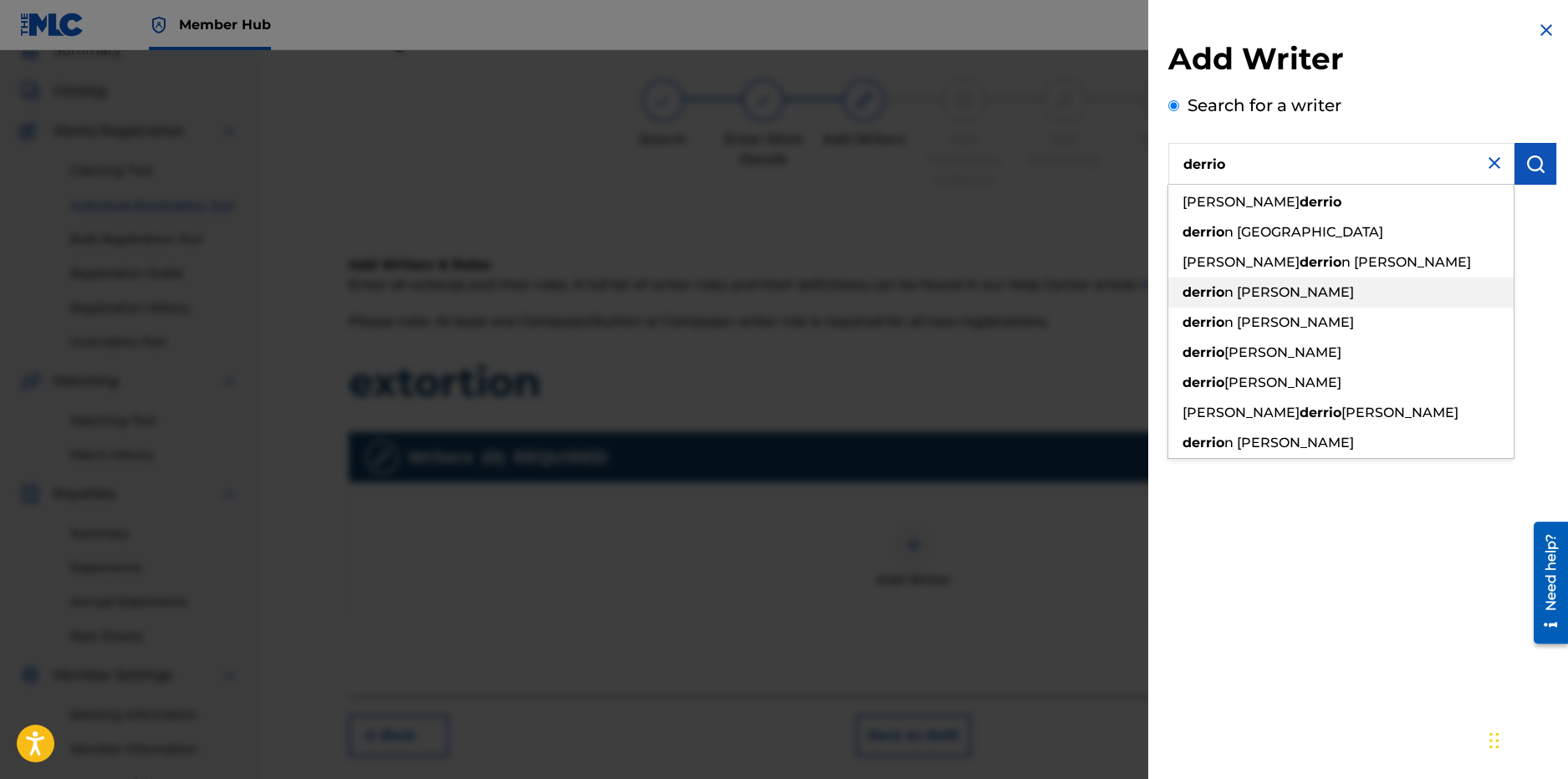
click at [1283, 295] on span "n demarkus lincoln" at bounding box center [1289, 292] width 130 height 16
type input "derrion demarkus lincoln"
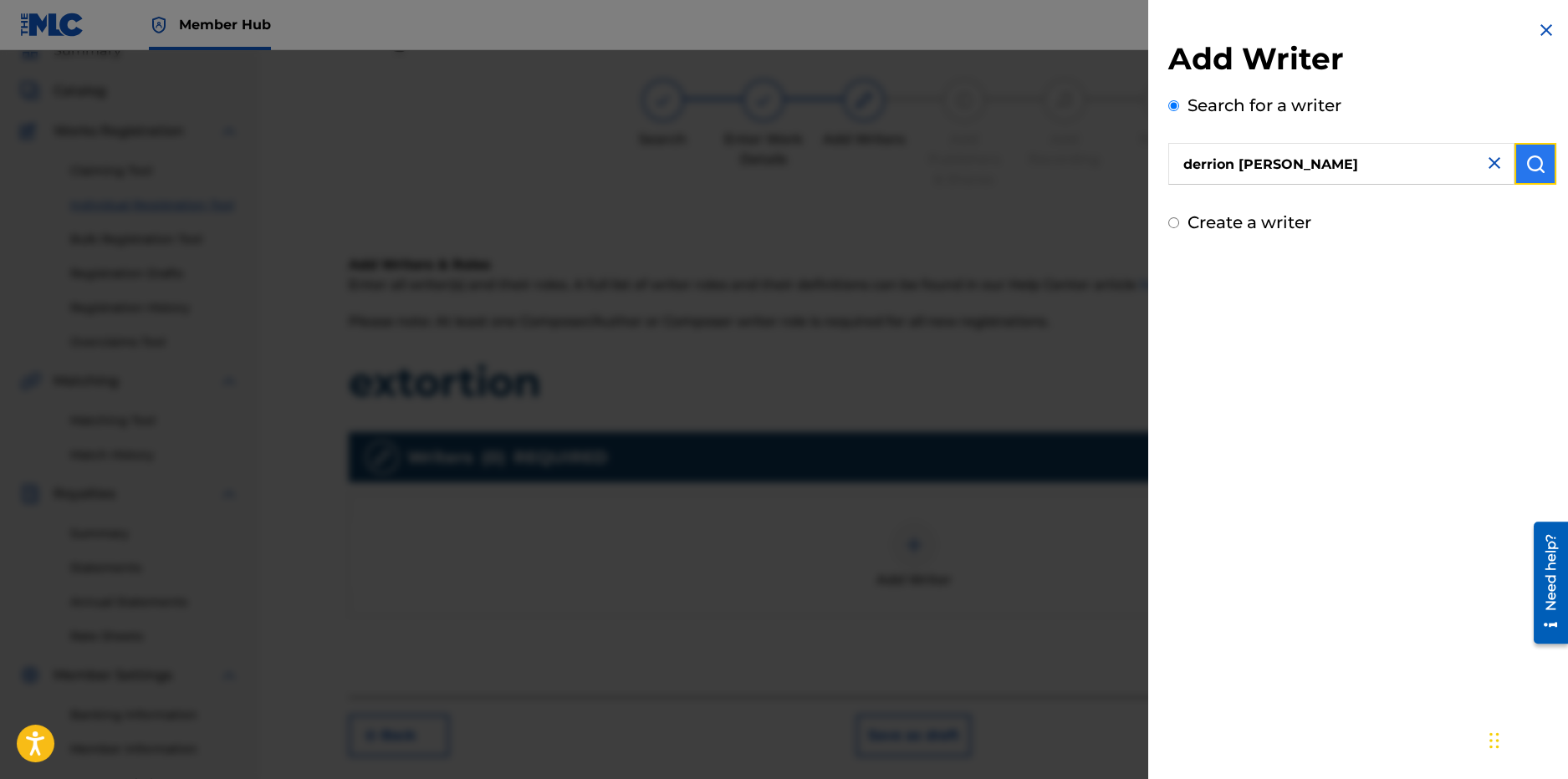
click at [1530, 162] on img "submit" at bounding box center [1536, 164] width 21 height 20
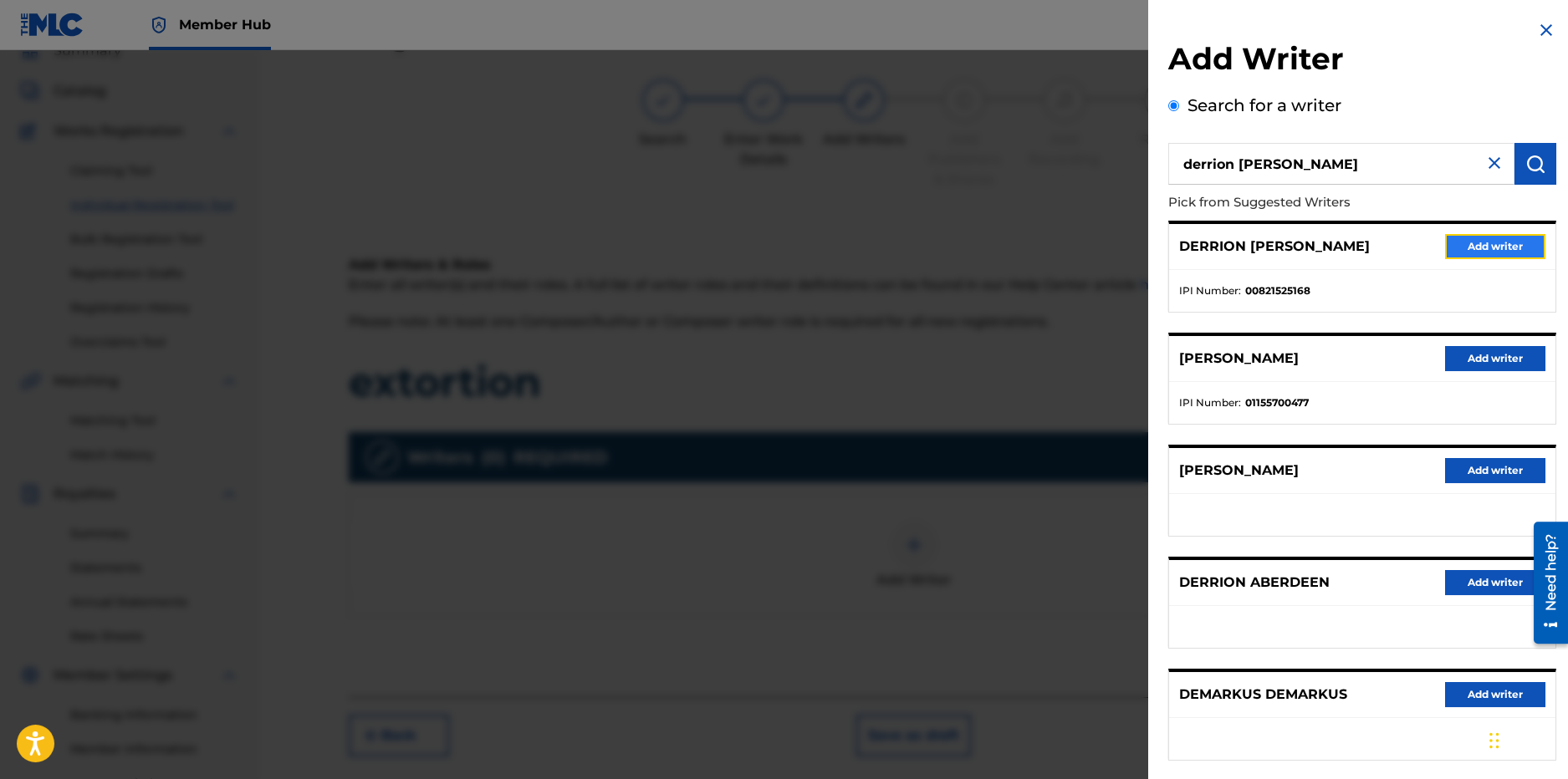
click at [1520, 236] on button "Add writer" at bounding box center [1495, 247] width 101 height 25
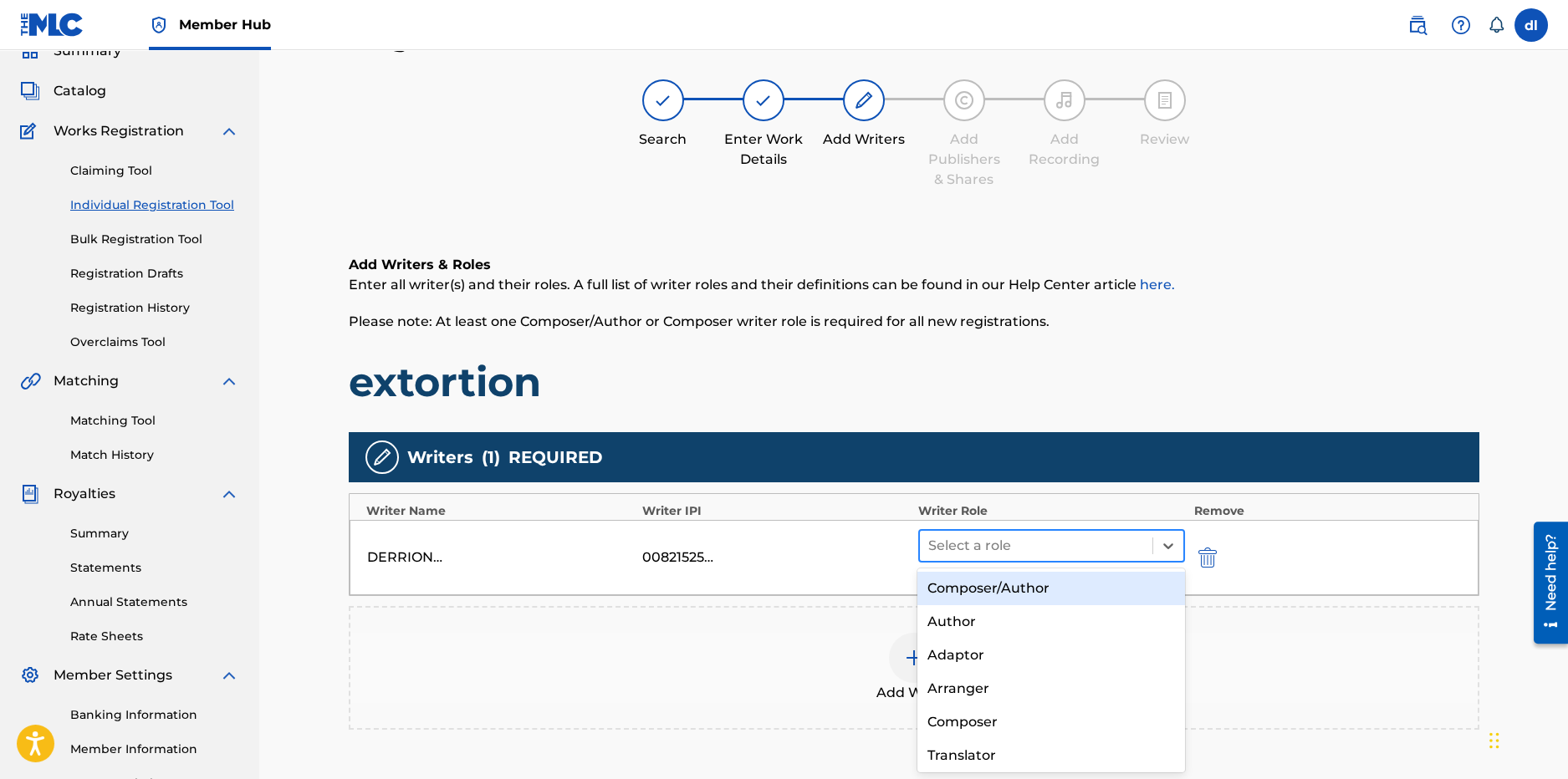
click at [1096, 550] on div at bounding box center [1037, 546] width 217 height 23
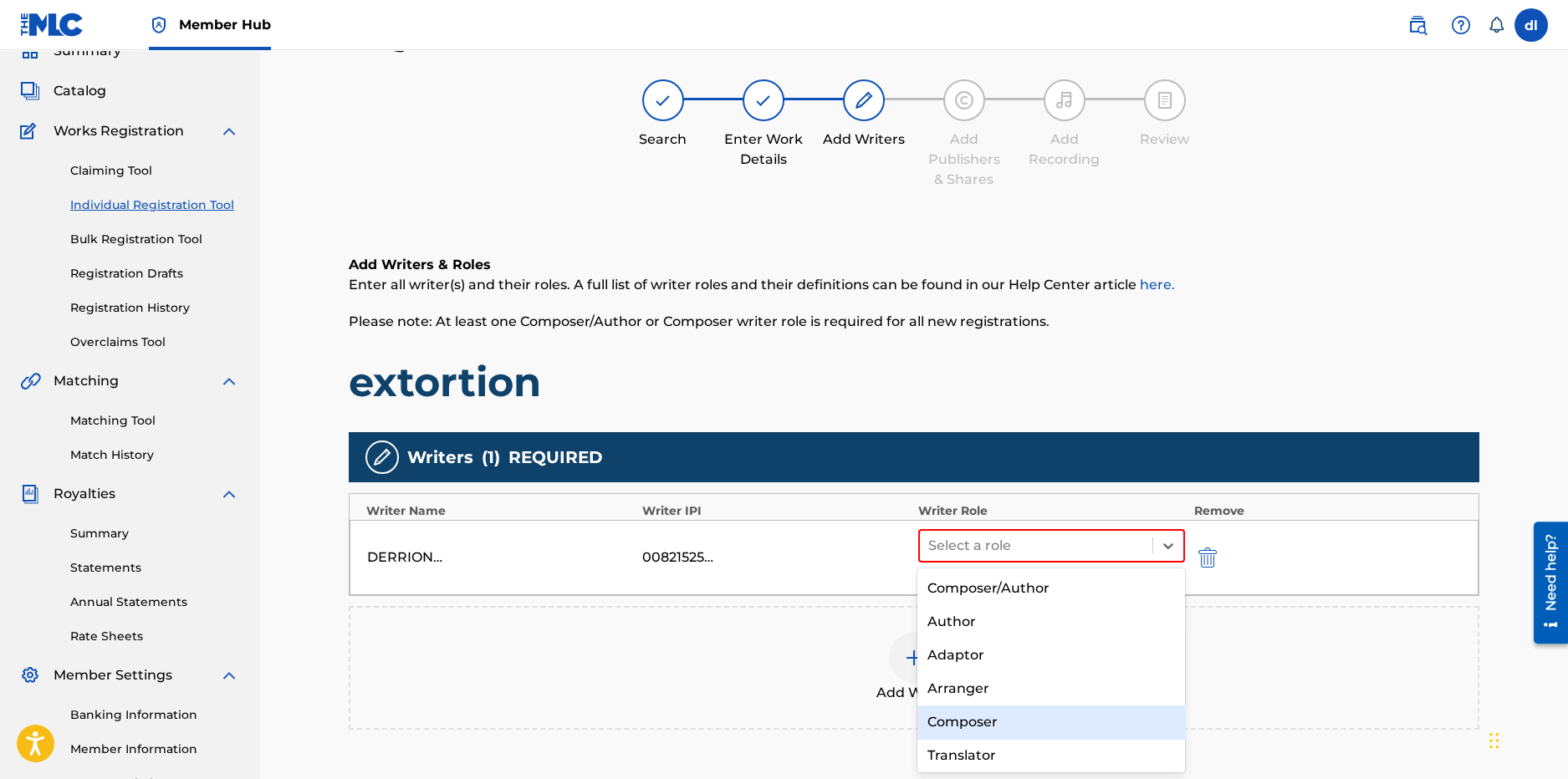
click at [1030, 725] on div "Composer" at bounding box center [1052, 722] width 268 height 33
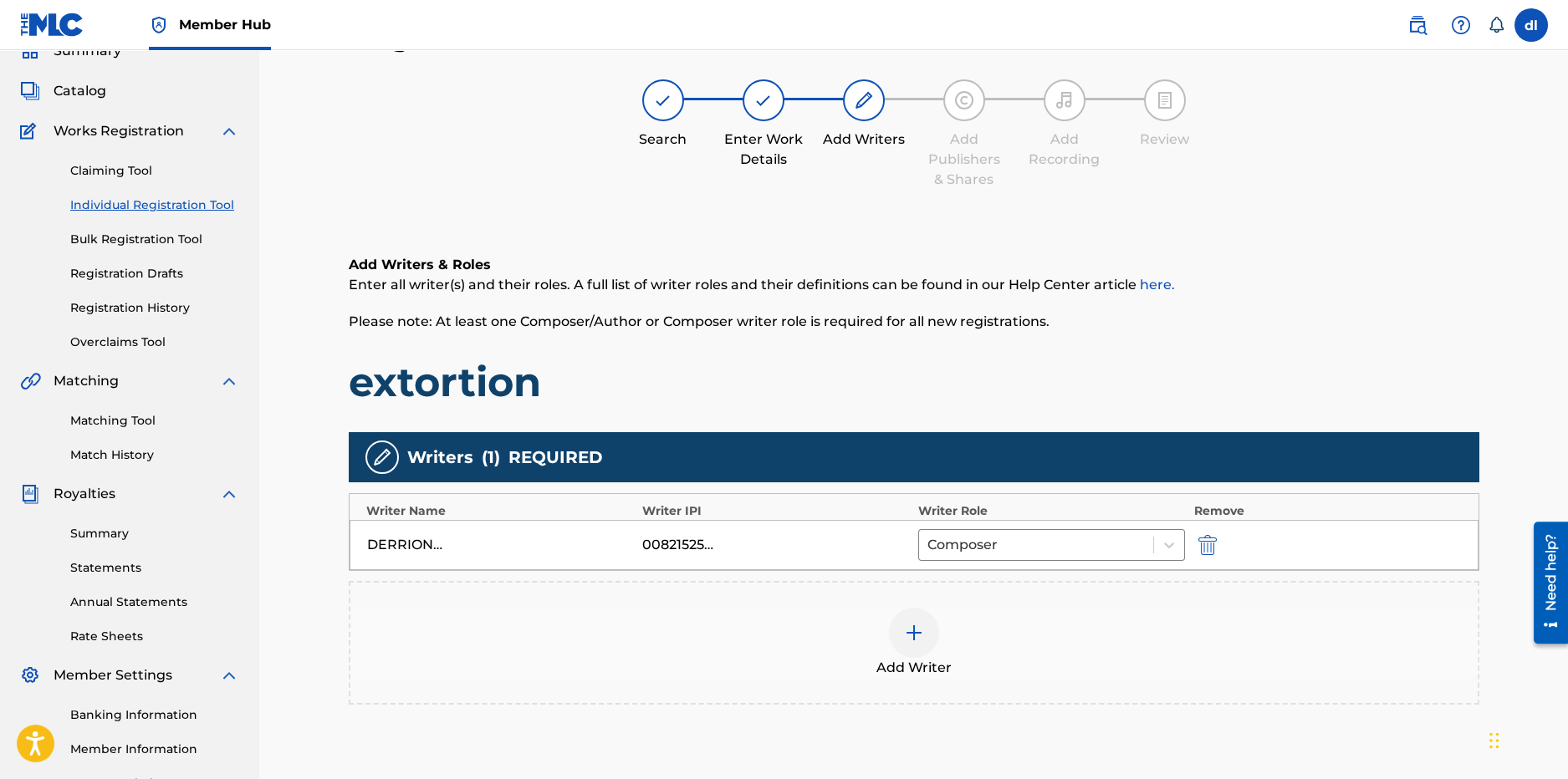
click at [897, 649] on div at bounding box center [914, 633] width 50 height 50
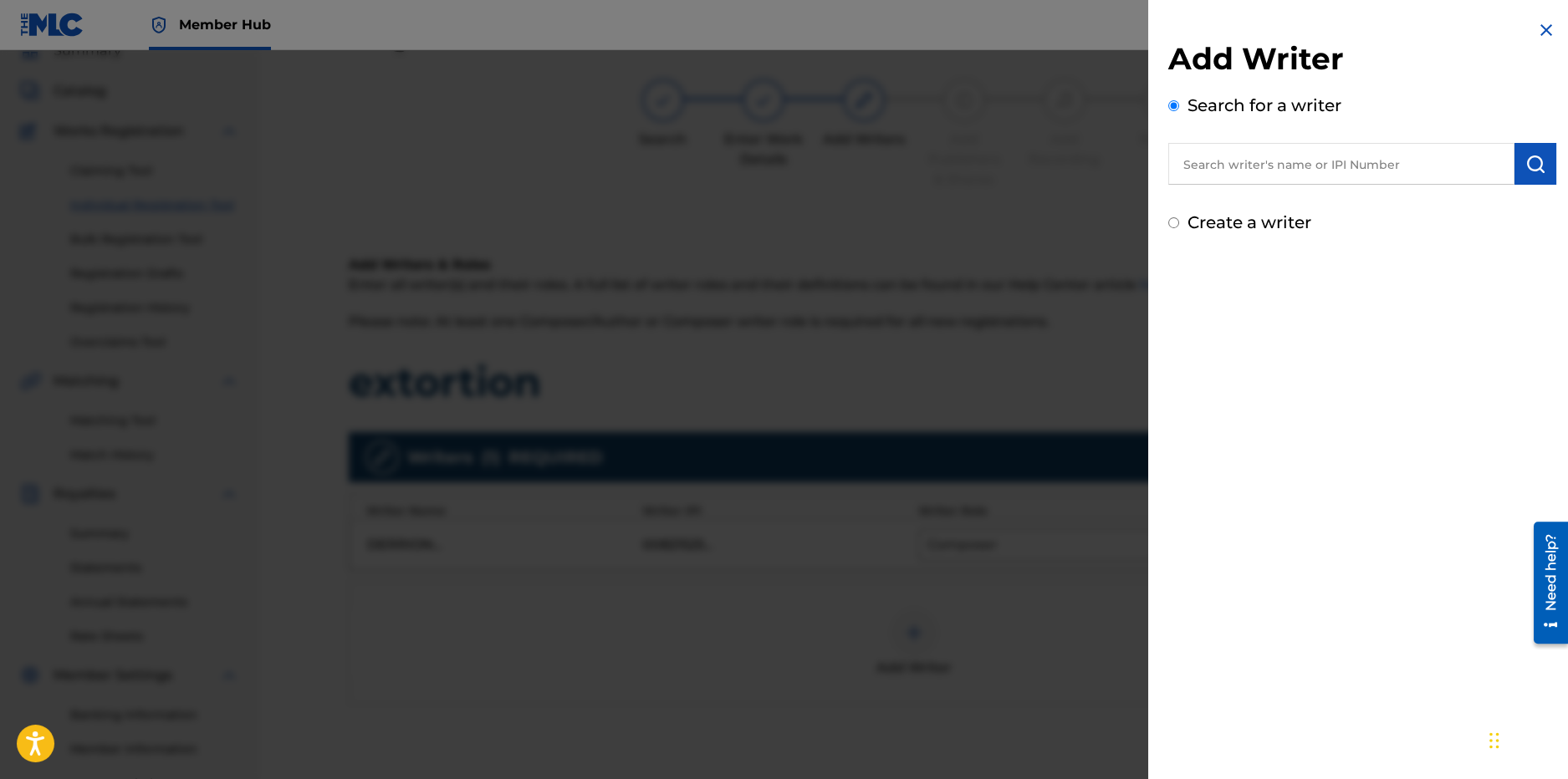
click at [1239, 158] on input "text" at bounding box center [1341, 163] width 347 height 42
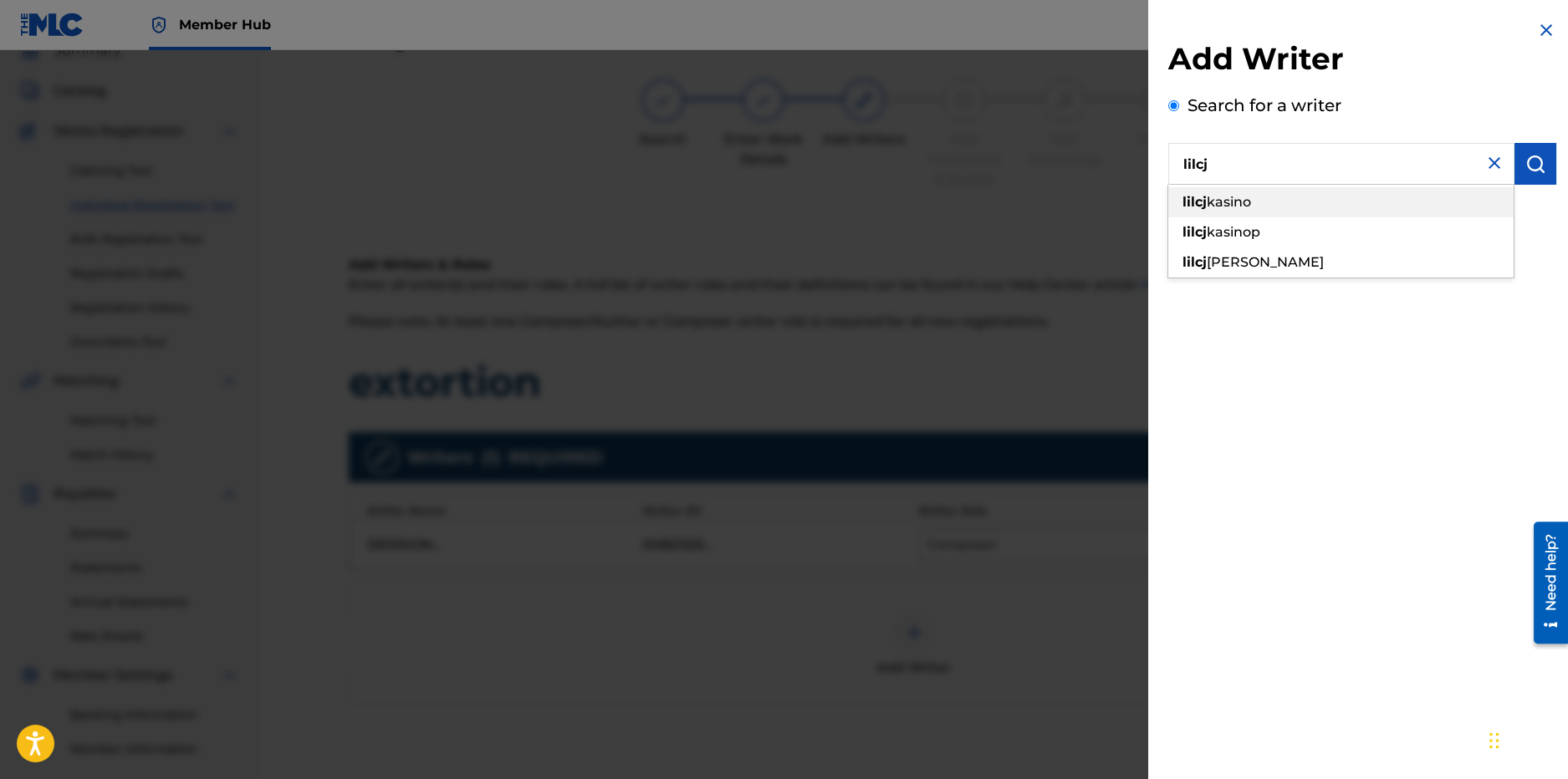
click at [1238, 207] on span "kasino" at bounding box center [1228, 202] width 44 height 16
type input "[PERSON_NAME]"
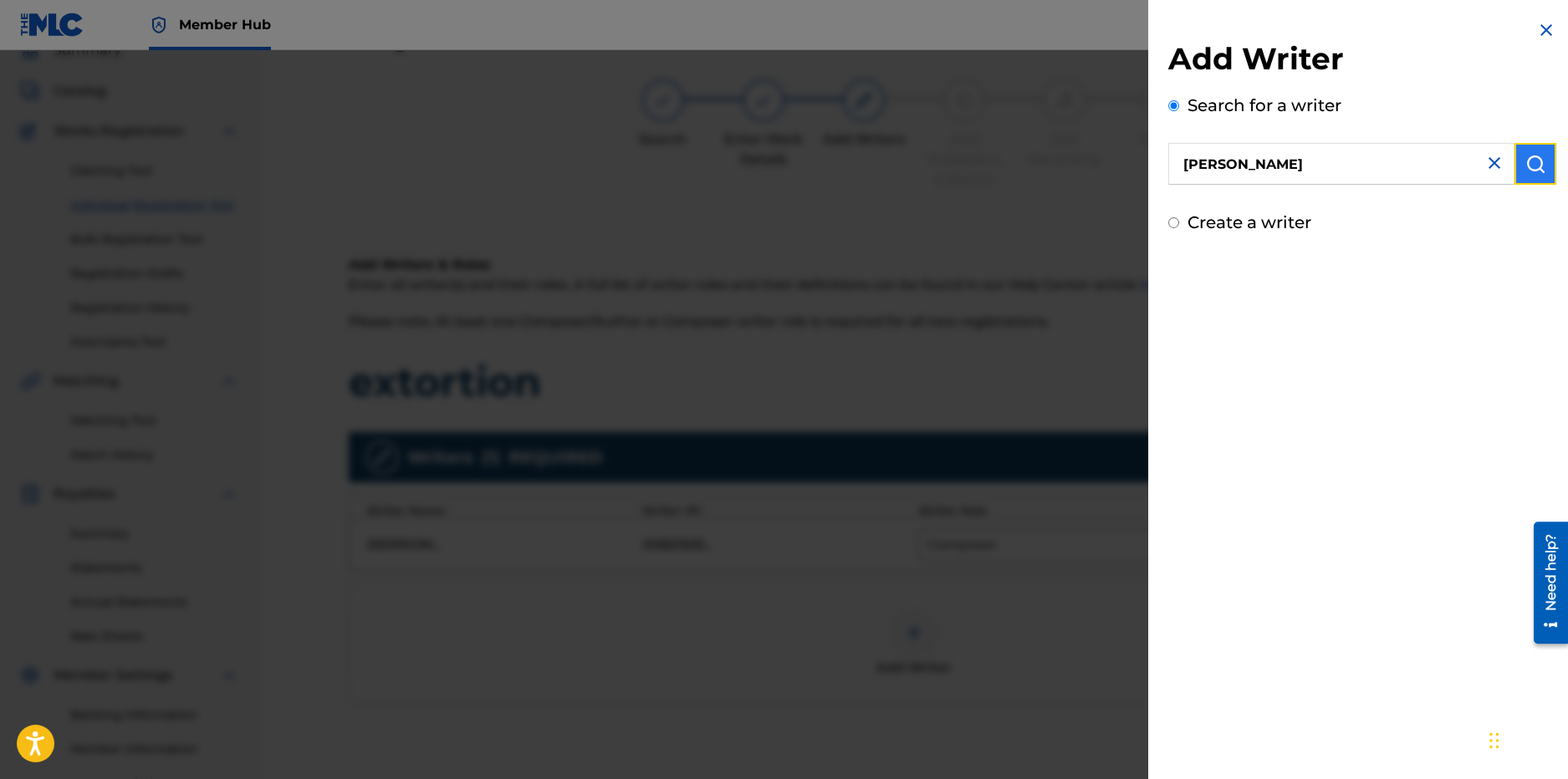
click at [1526, 168] on img "submit" at bounding box center [1536, 164] width 21 height 20
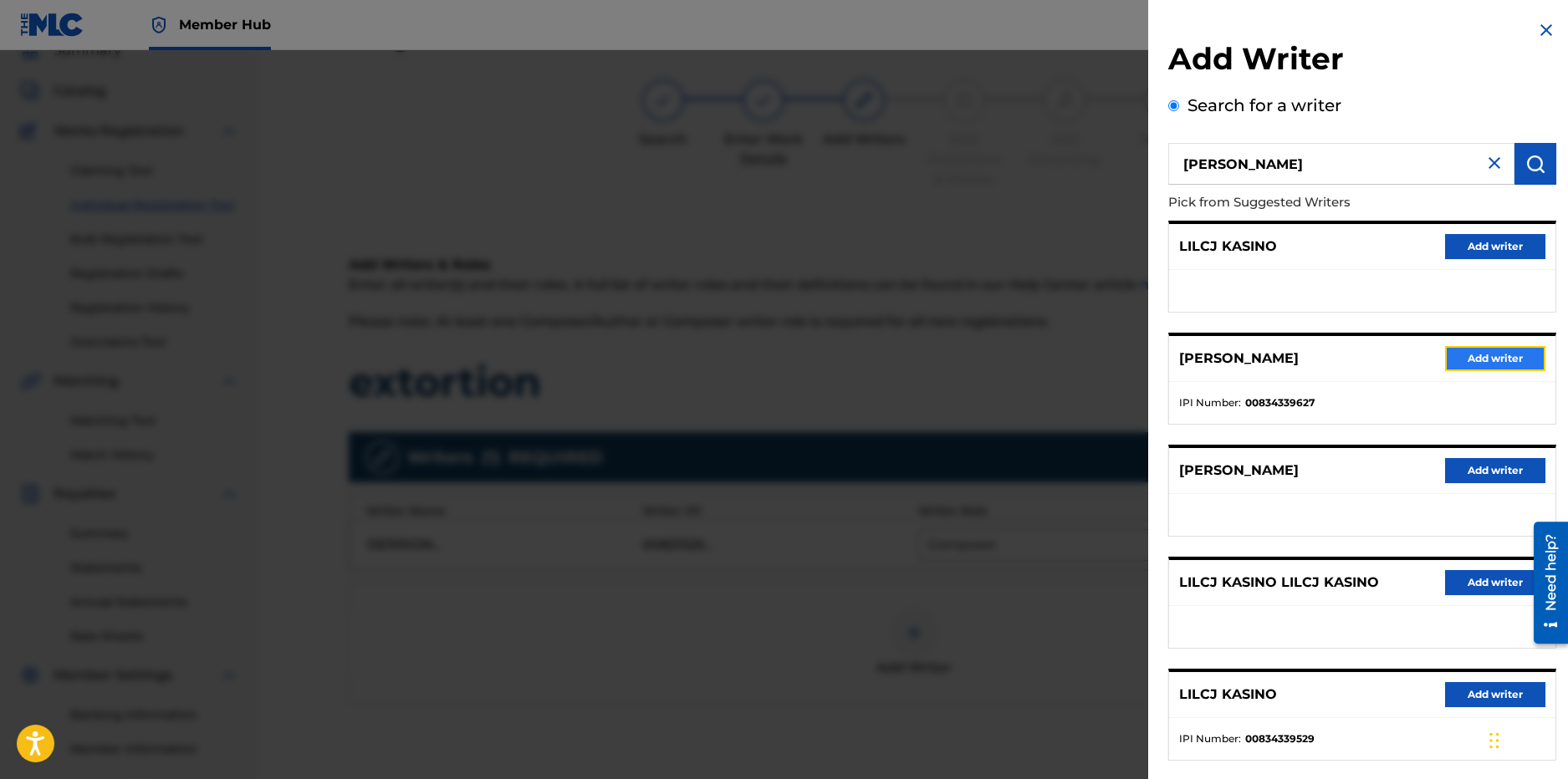
click at [1508, 359] on button "Add writer" at bounding box center [1495, 359] width 101 height 25
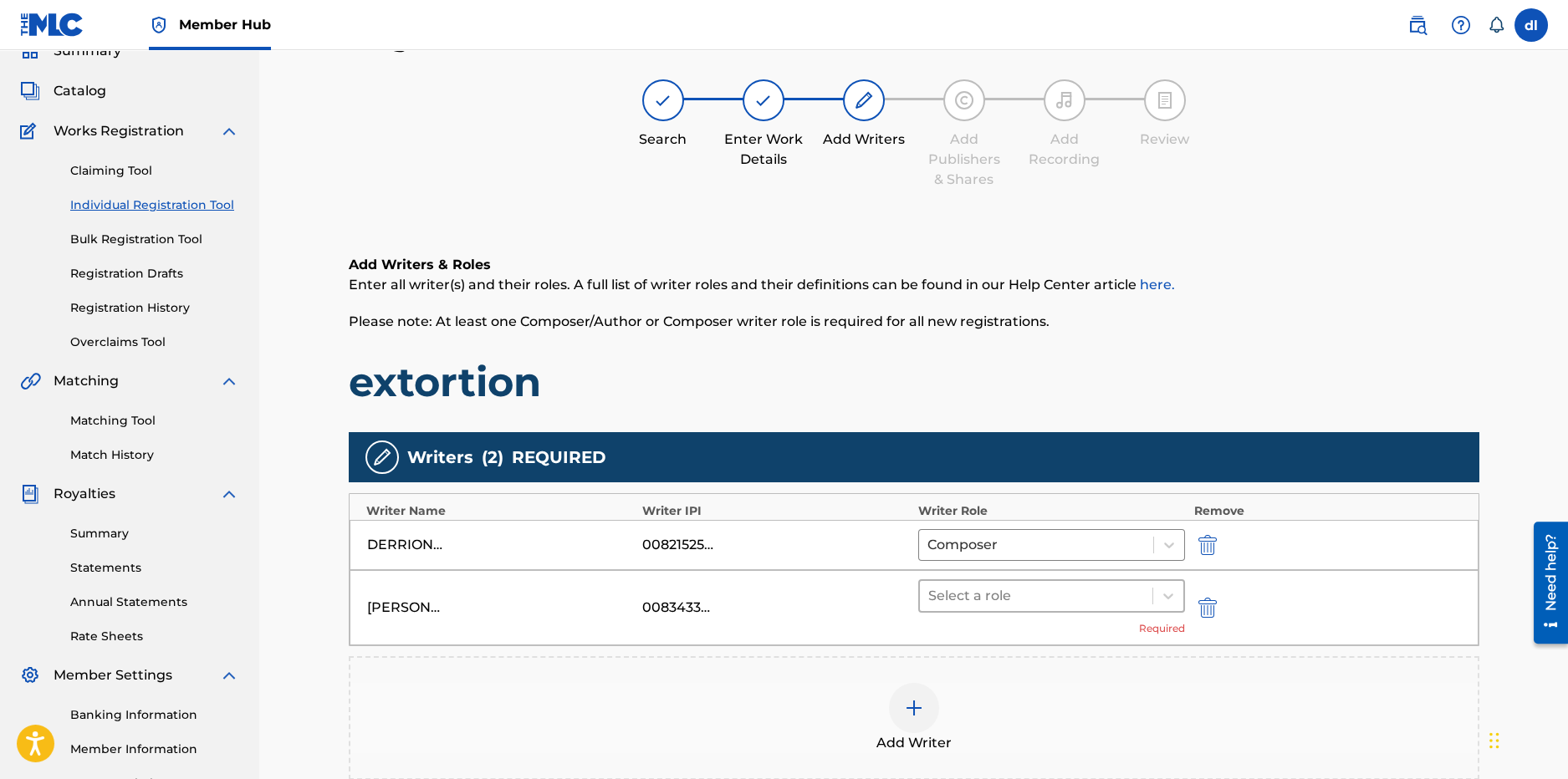
click at [1068, 610] on div "Select a role" at bounding box center [1052, 596] width 268 height 33
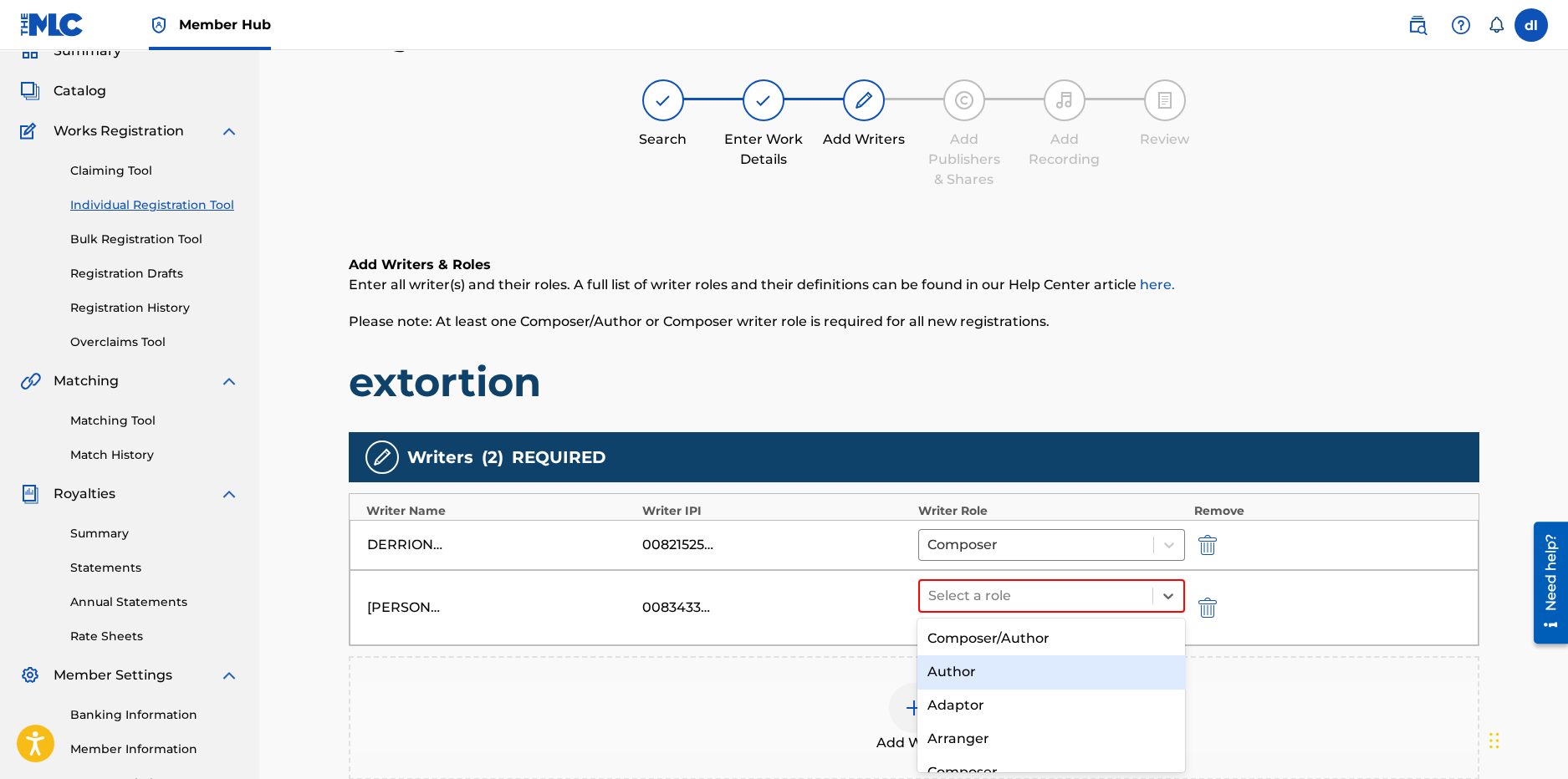
click at [1017, 668] on div "Author" at bounding box center [1052, 673] width 268 height 33
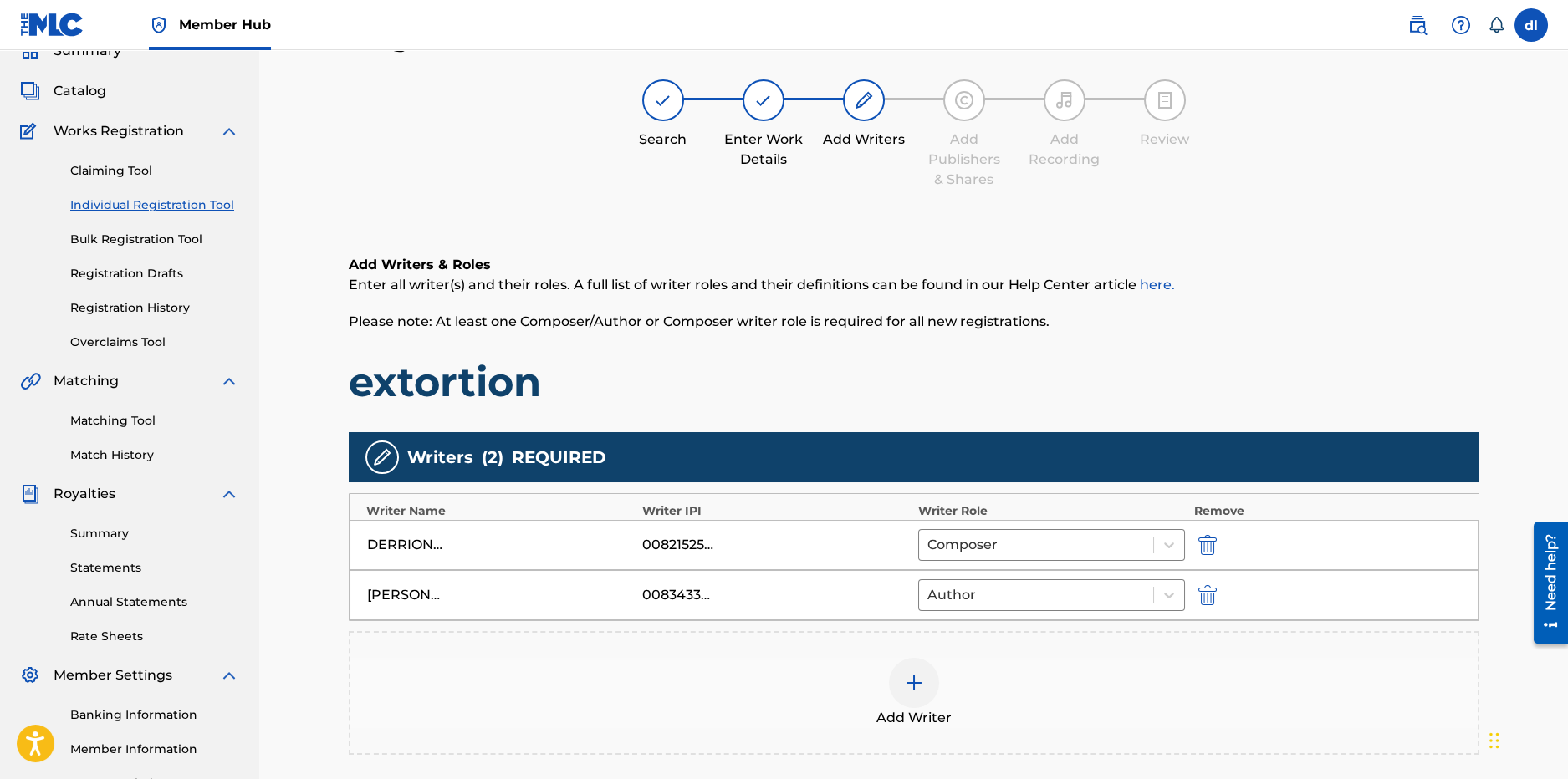
click at [924, 680] on div at bounding box center [914, 682] width 50 height 50
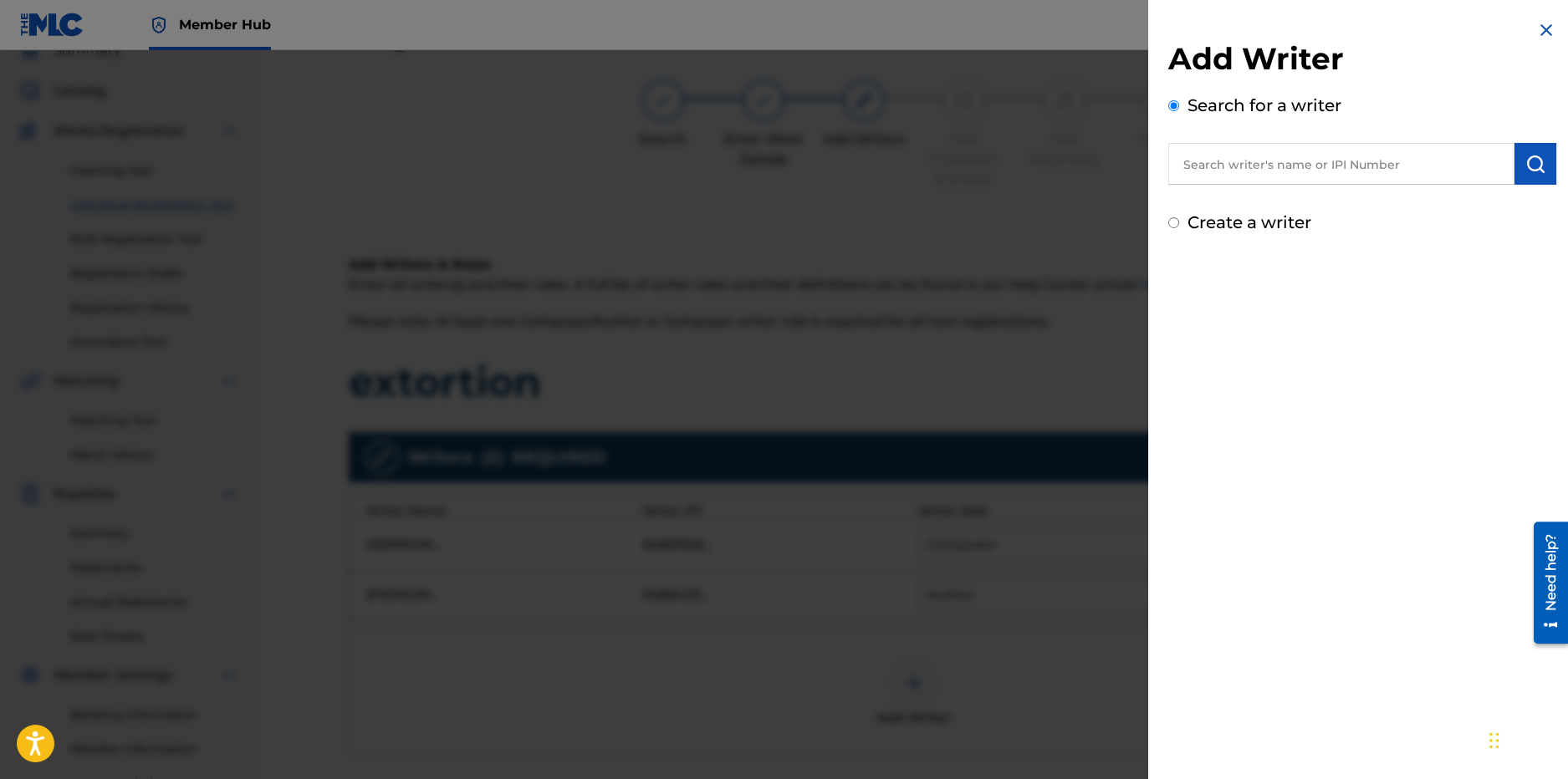
click at [1266, 169] on input "text" at bounding box center [1341, 163] width 347 height 42
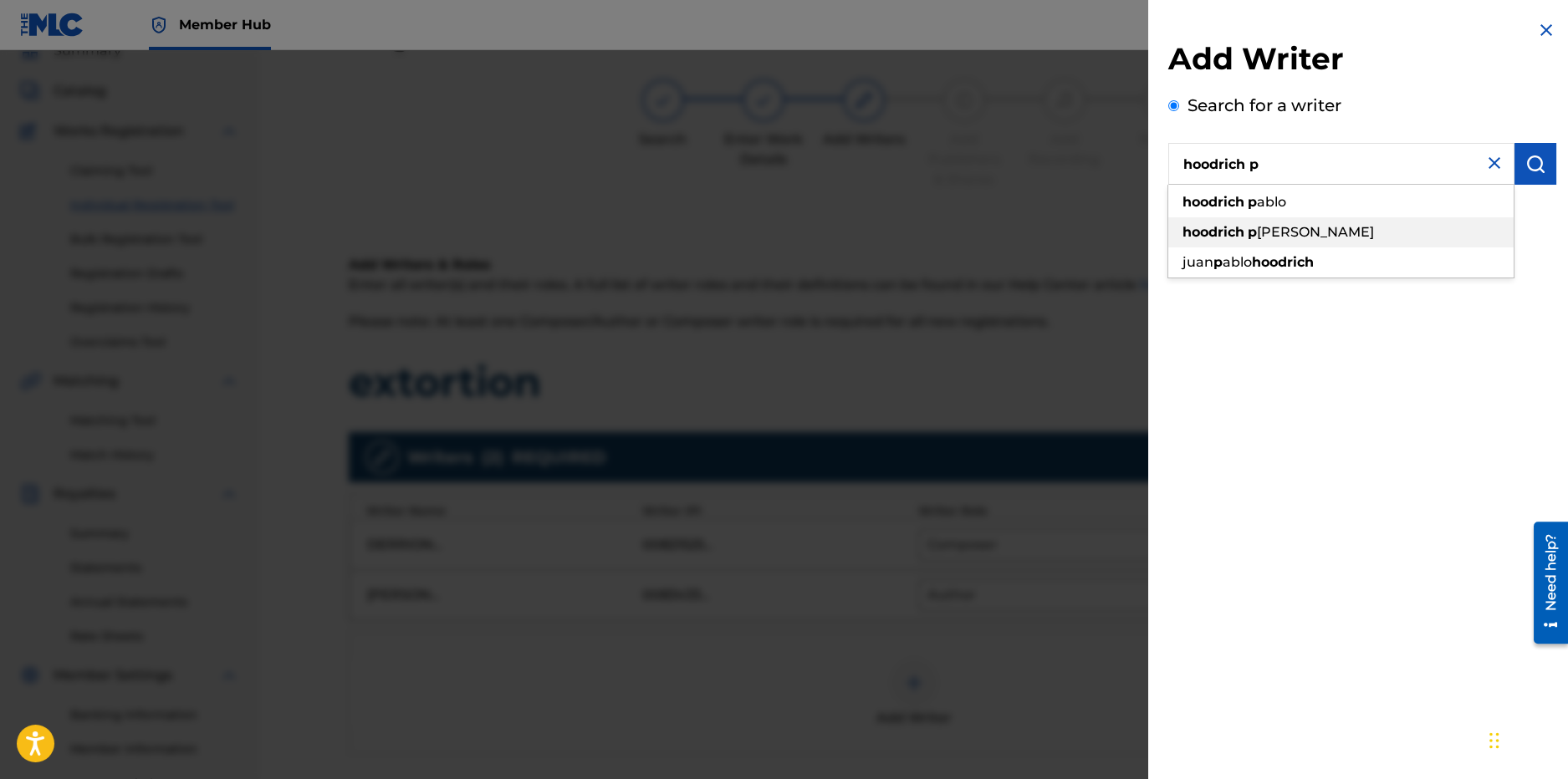
click at [1249, 238] on strong "p" at bounding box center [1252, 232] width 9 height 16
type input "hoodrich pablo juan"
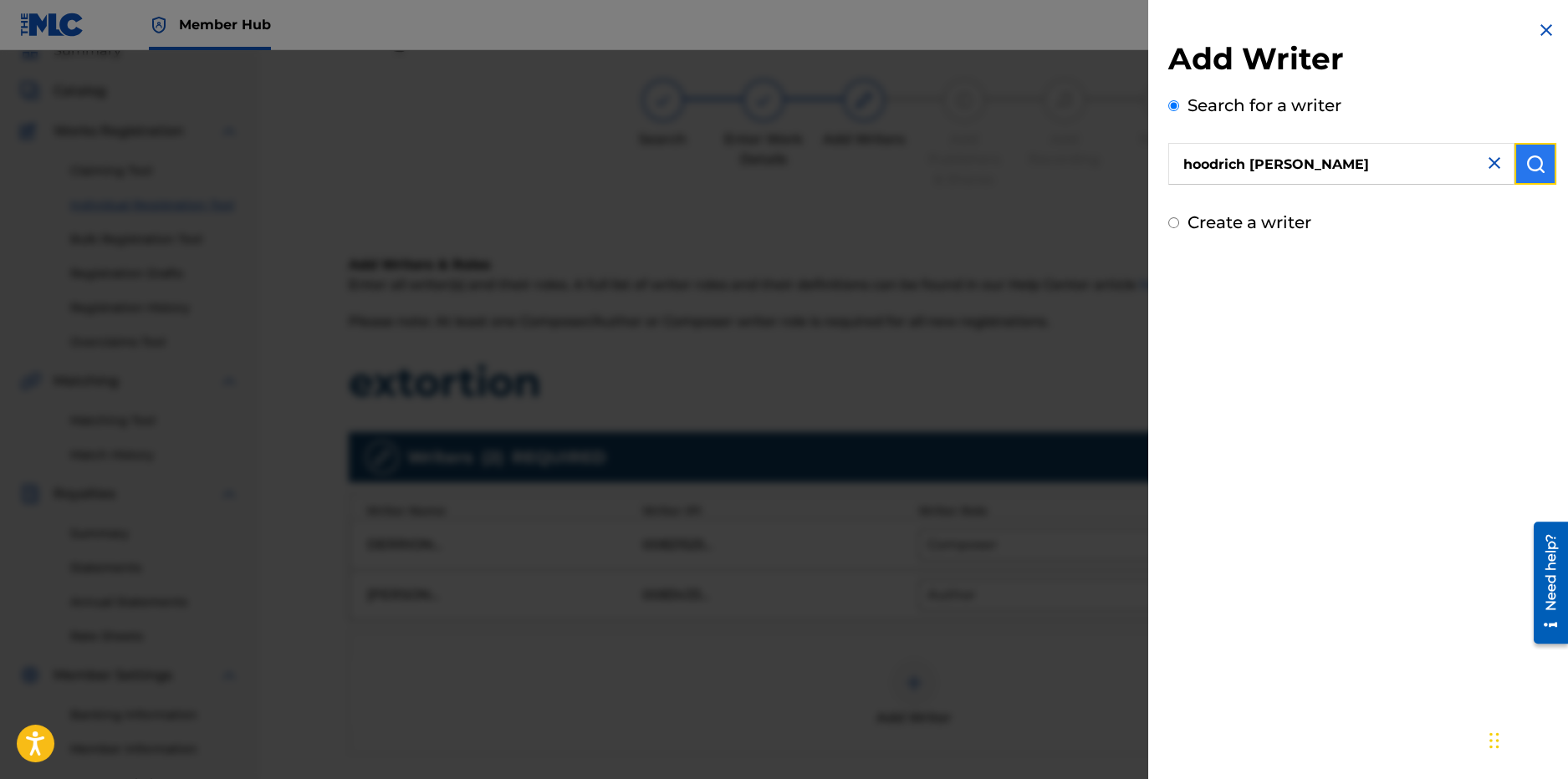
click at [1536, 154] on img "submit" at bounding box center [1536, 164] width 21 height 20
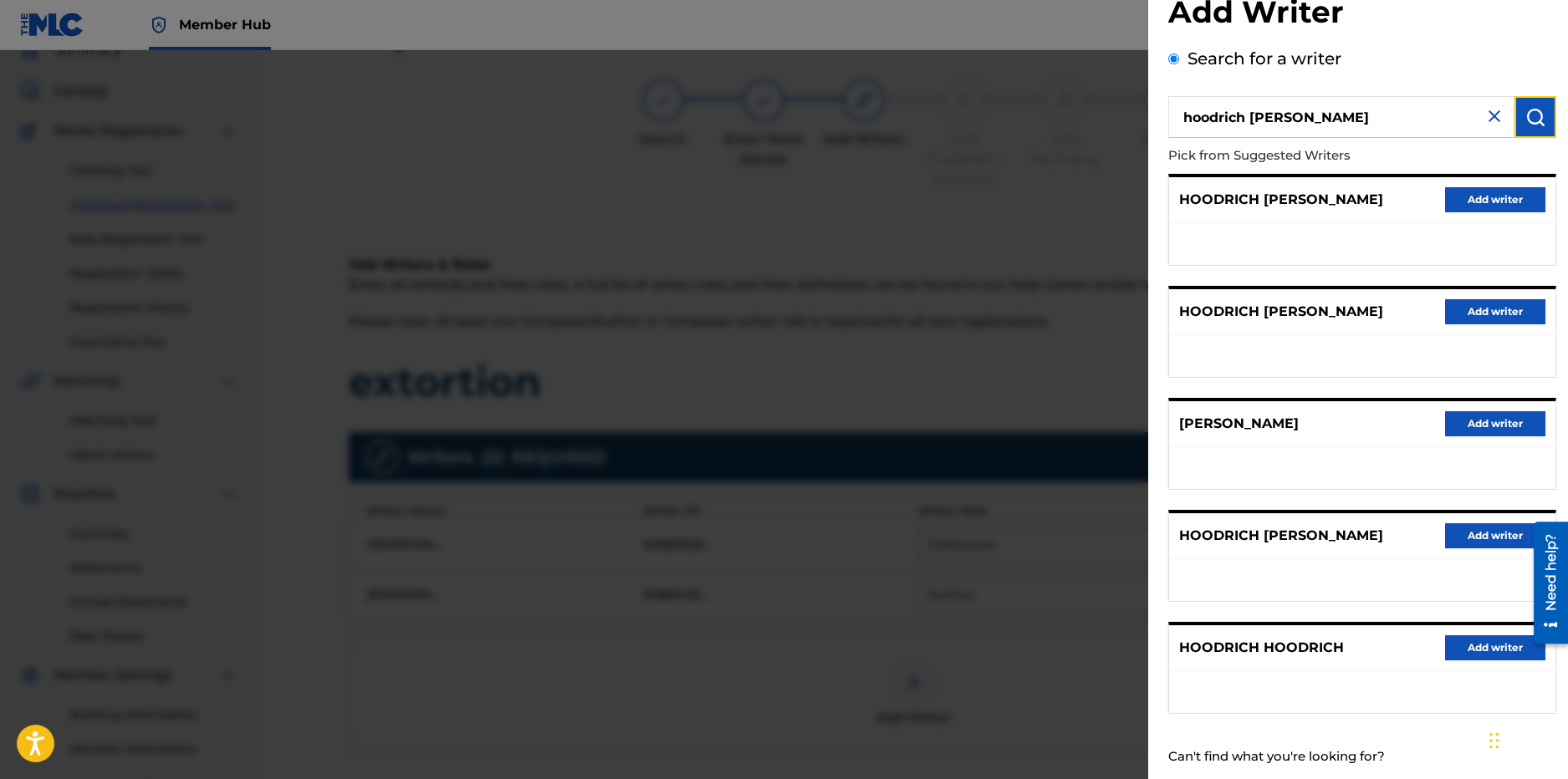
scroll to position [86, 0]
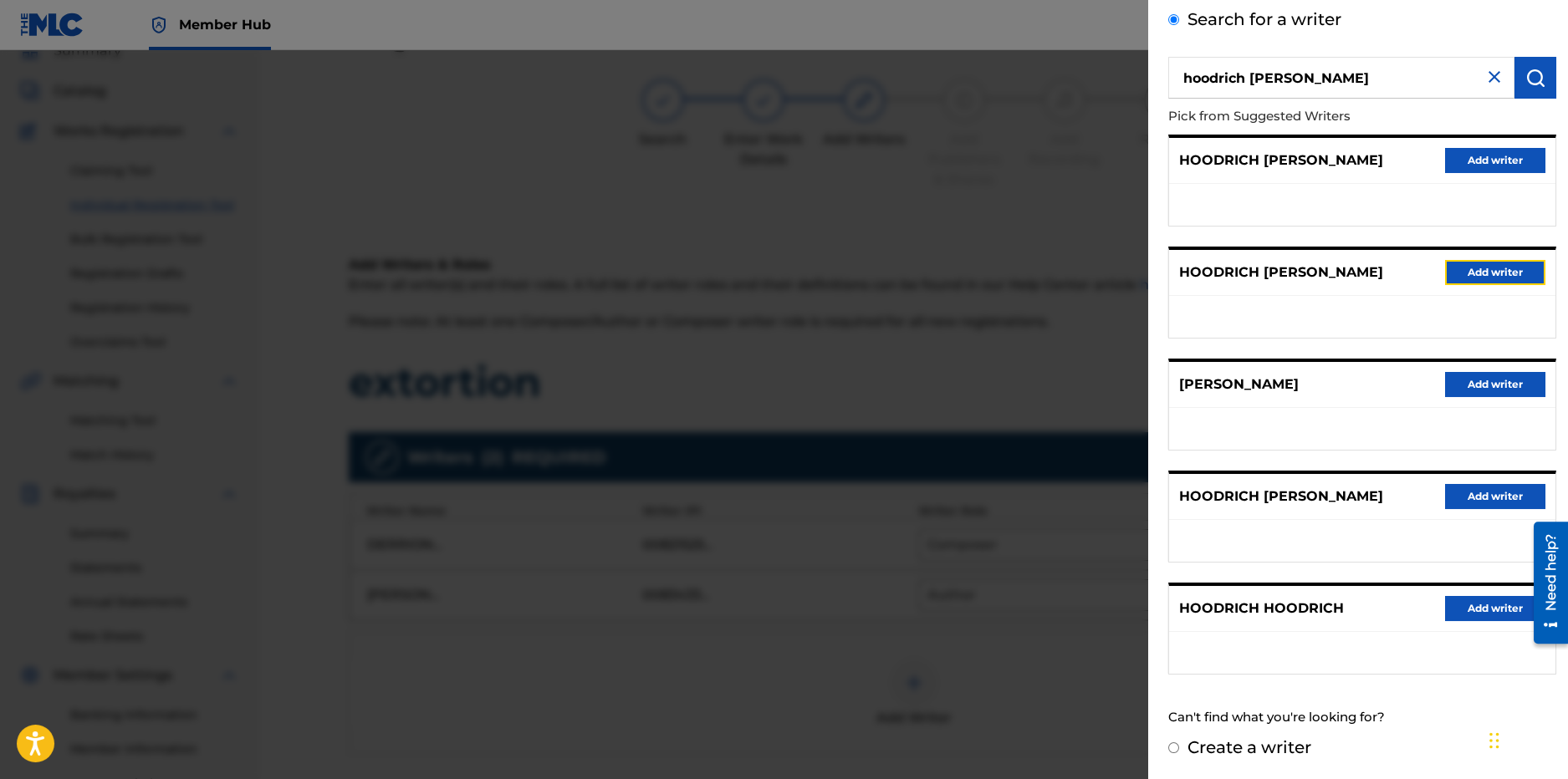
click at [1480, 277] on button "Add writer" at bounding box center [1495, 272] width 101 height 25
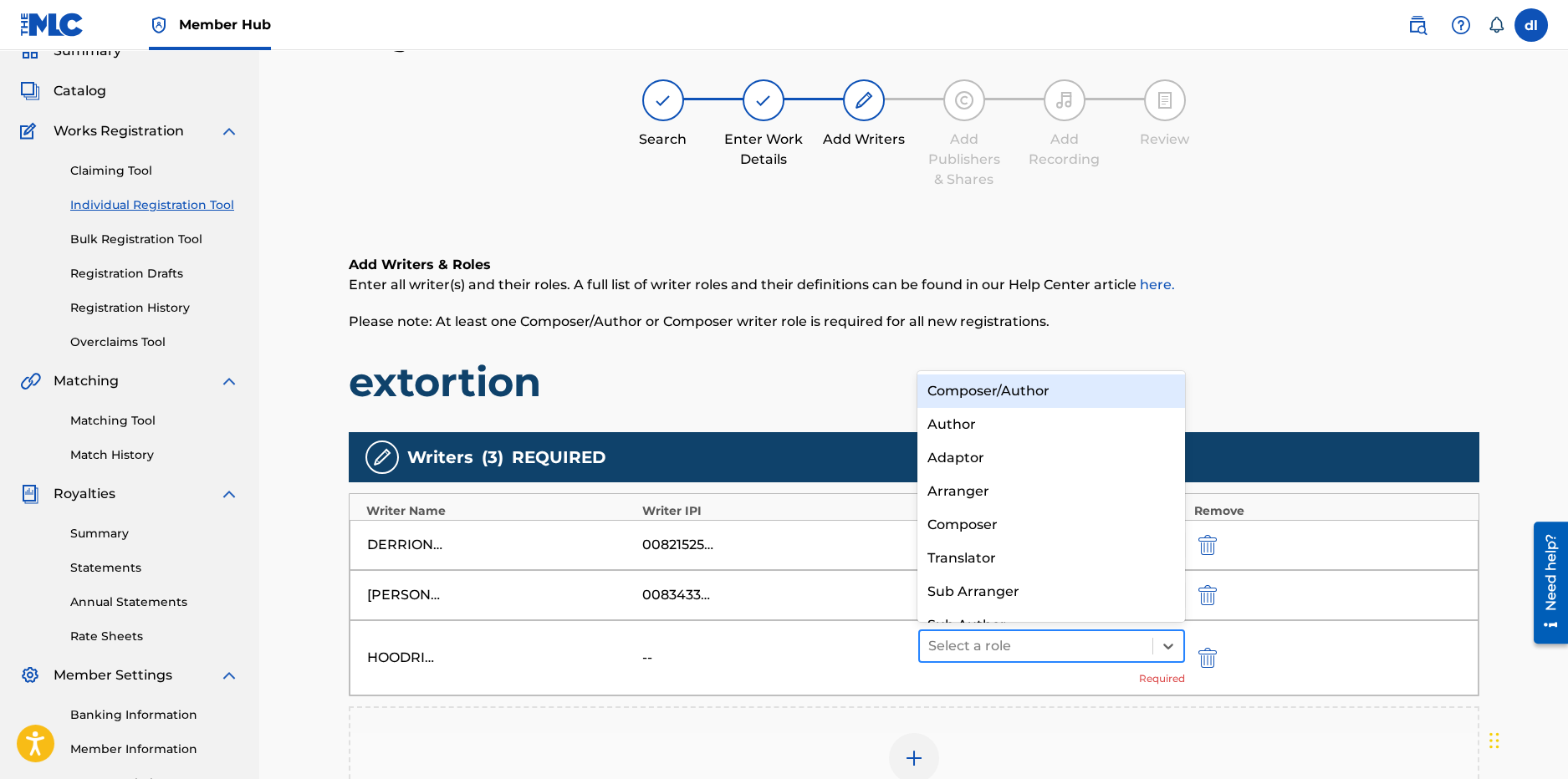
click at [992, 632] on div "Select a role" at bounding box center [1036, 646] width 233 height 30
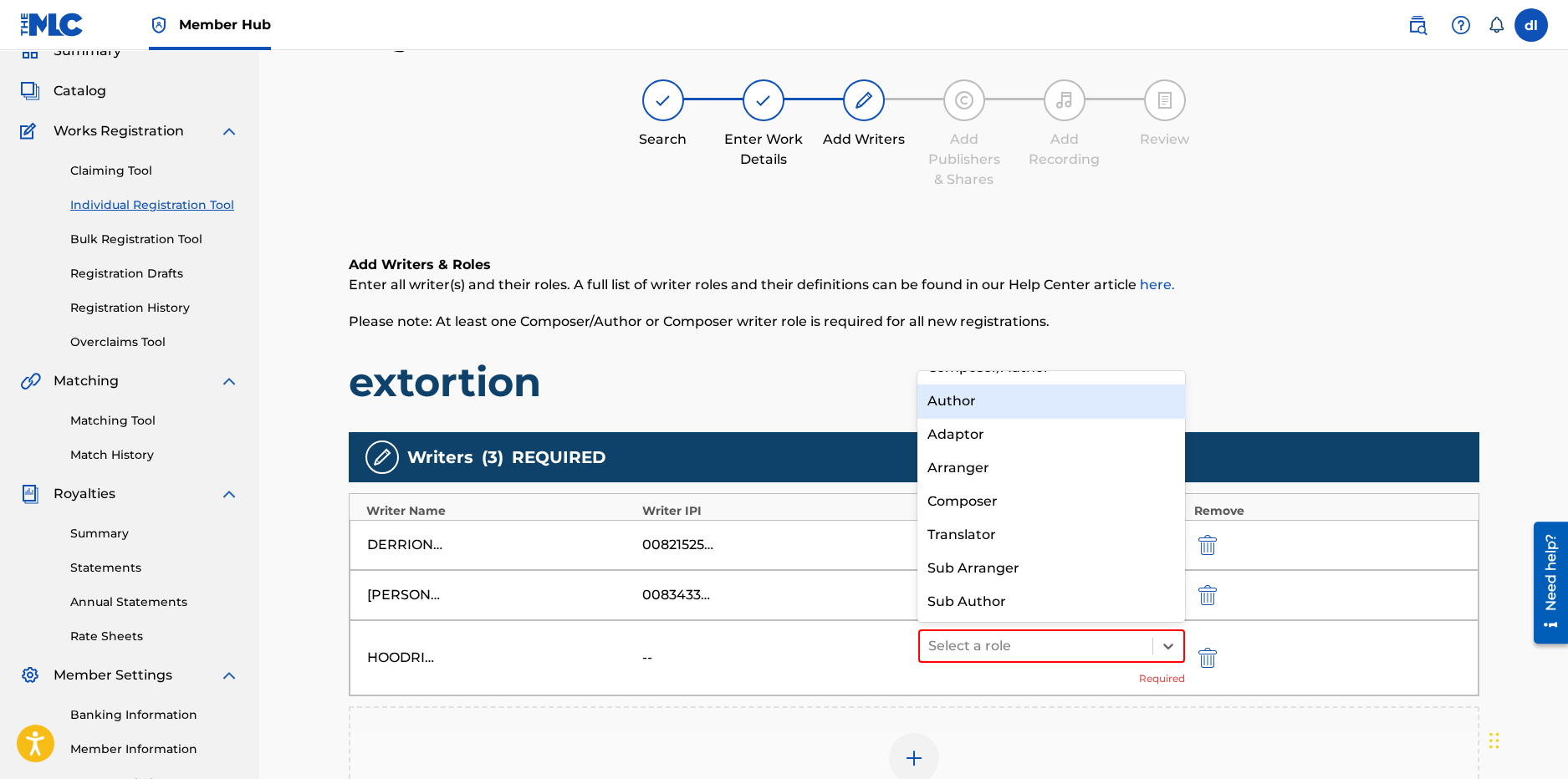
click at [974, 411] on div "Author" at bounding box center [1052, 401] width 268 height 33
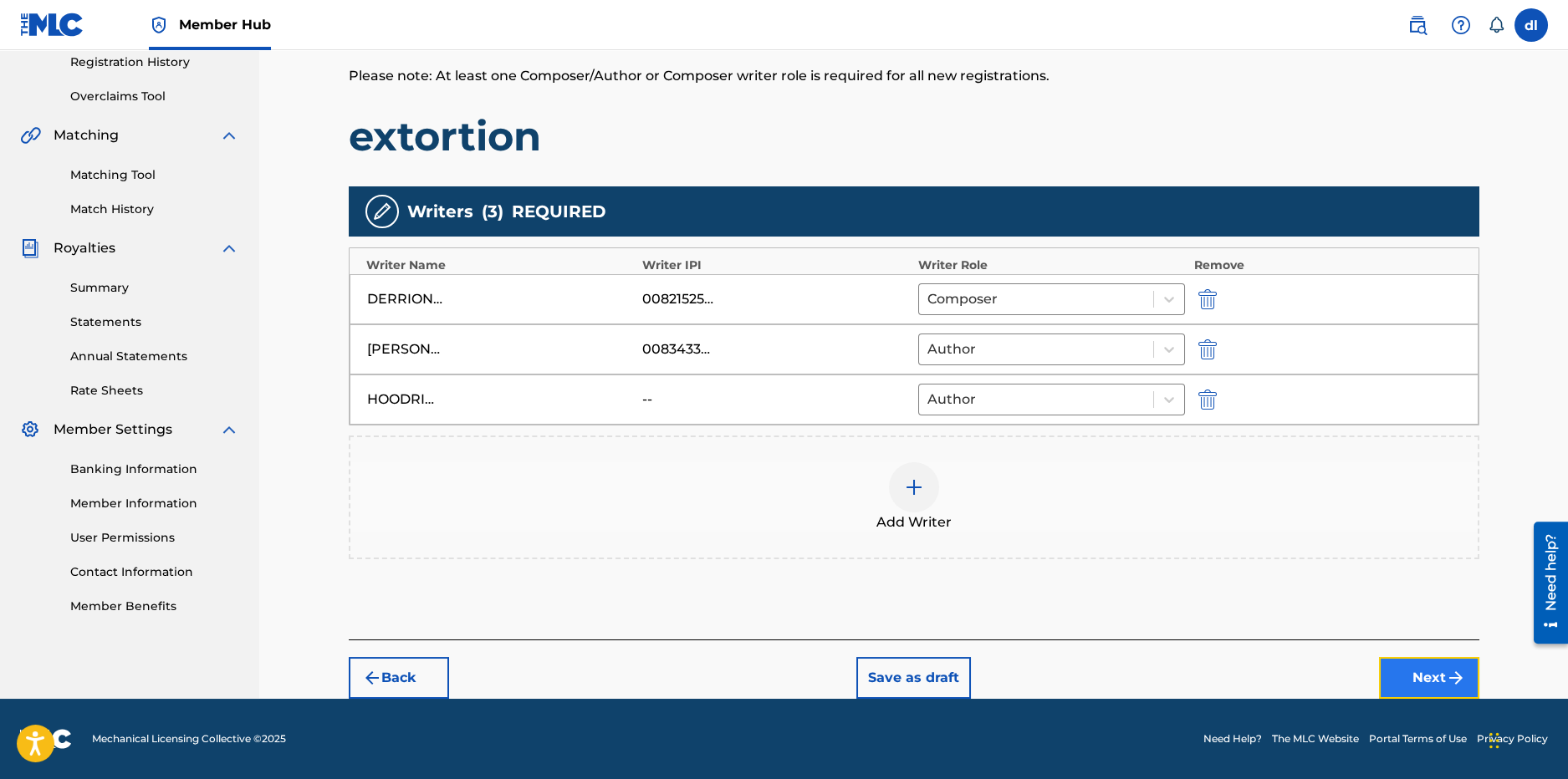
click at [1409, 664] on button "Next" at bounding box center [1429, 677] width 101 height 42
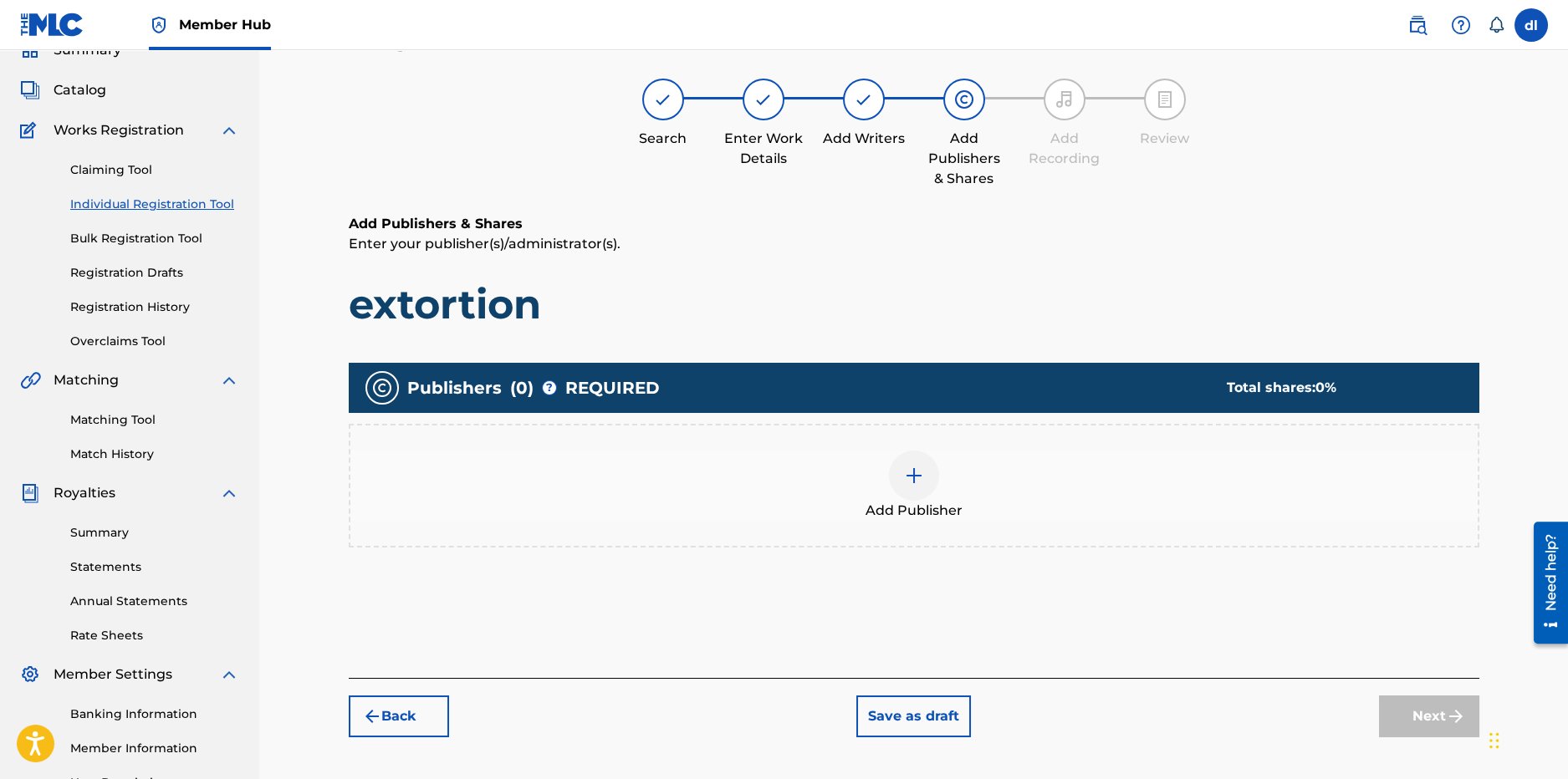
scroll to position [75, 0]
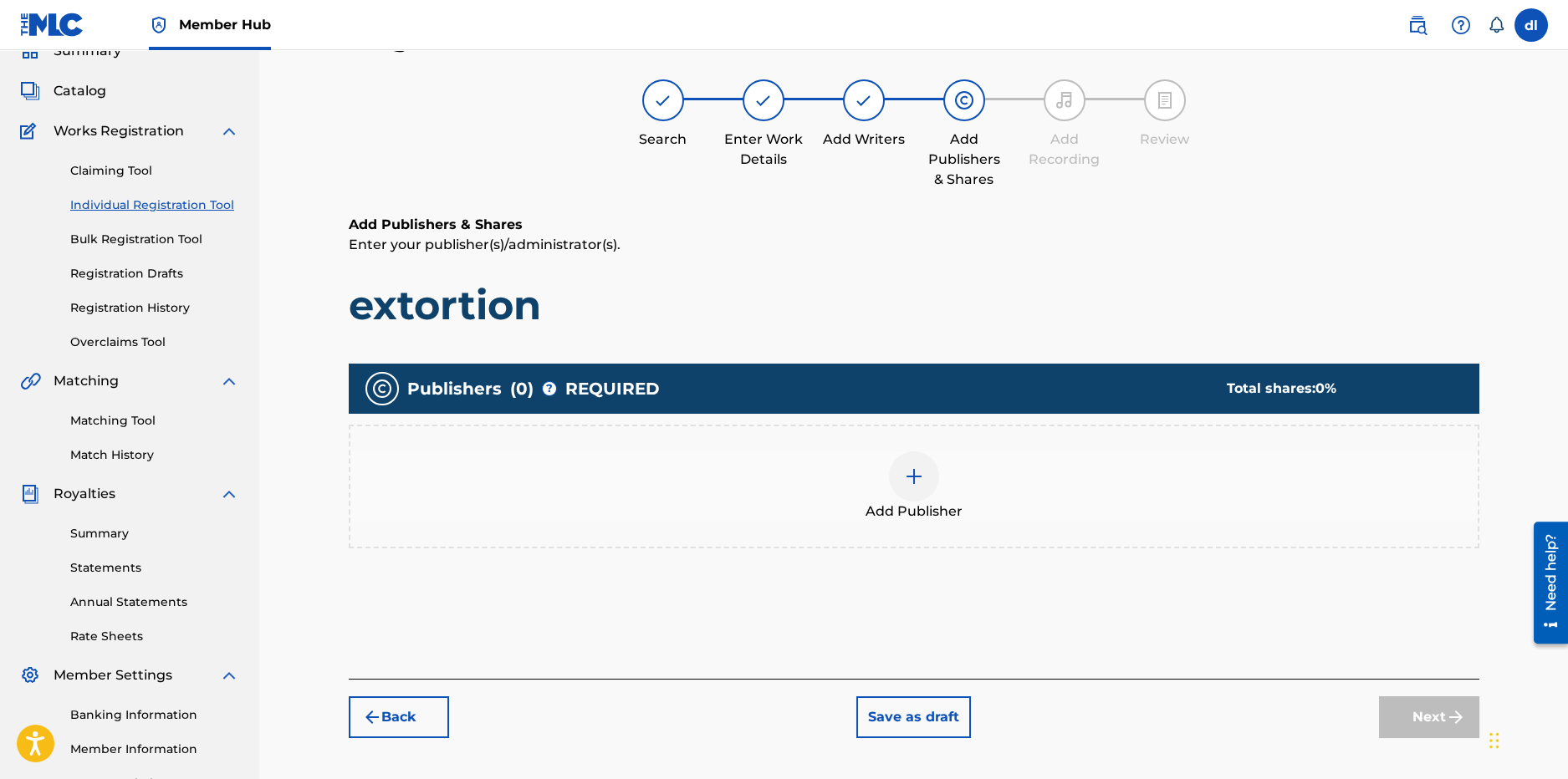
click at [940, 493] on div "Add Publisher" at bounding box center [914, 487] width 1128 height 70
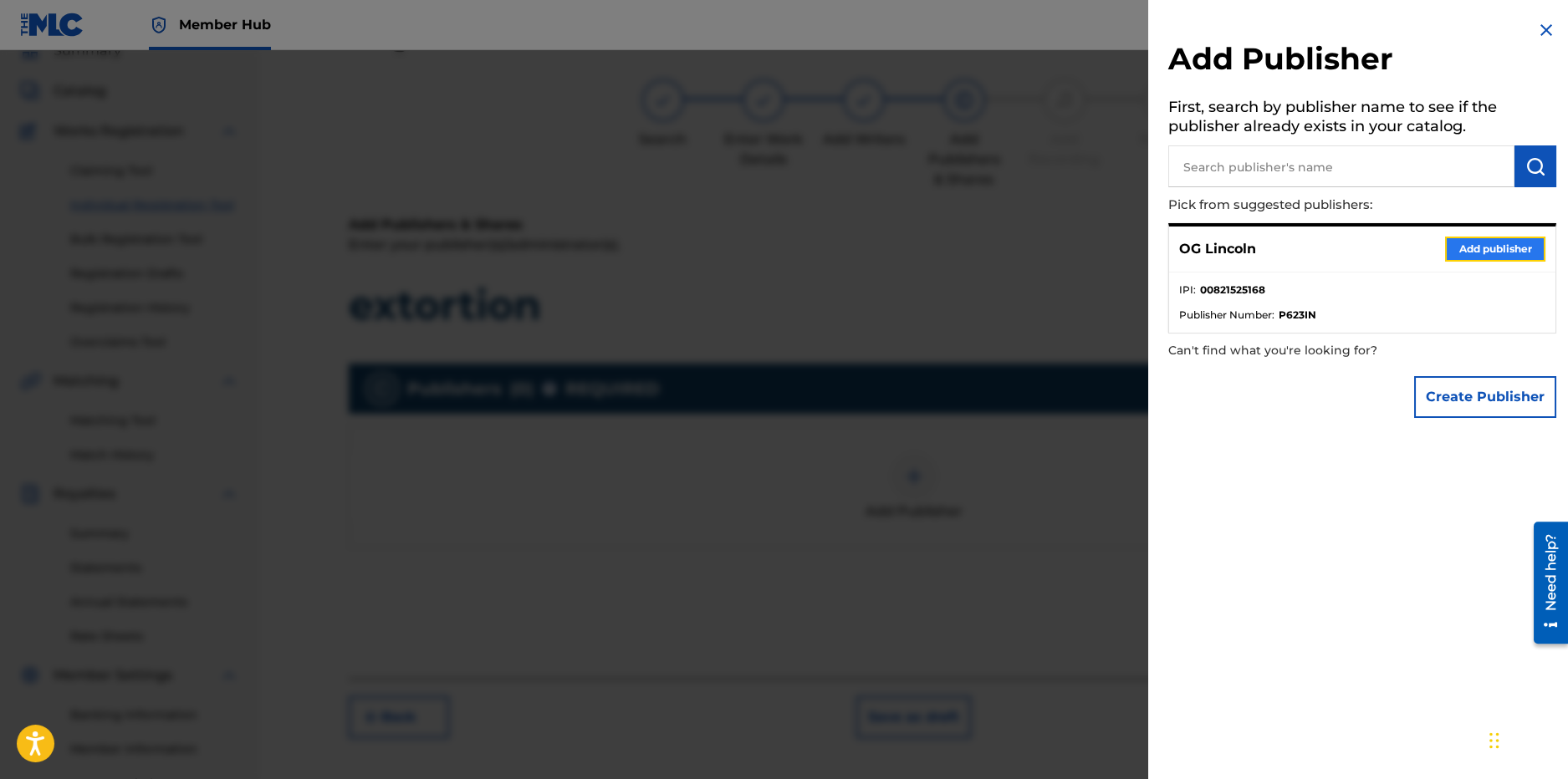
click at [1484, 256] on button "Add publisher" at bounding box center [1495, 249] width 101 height 25
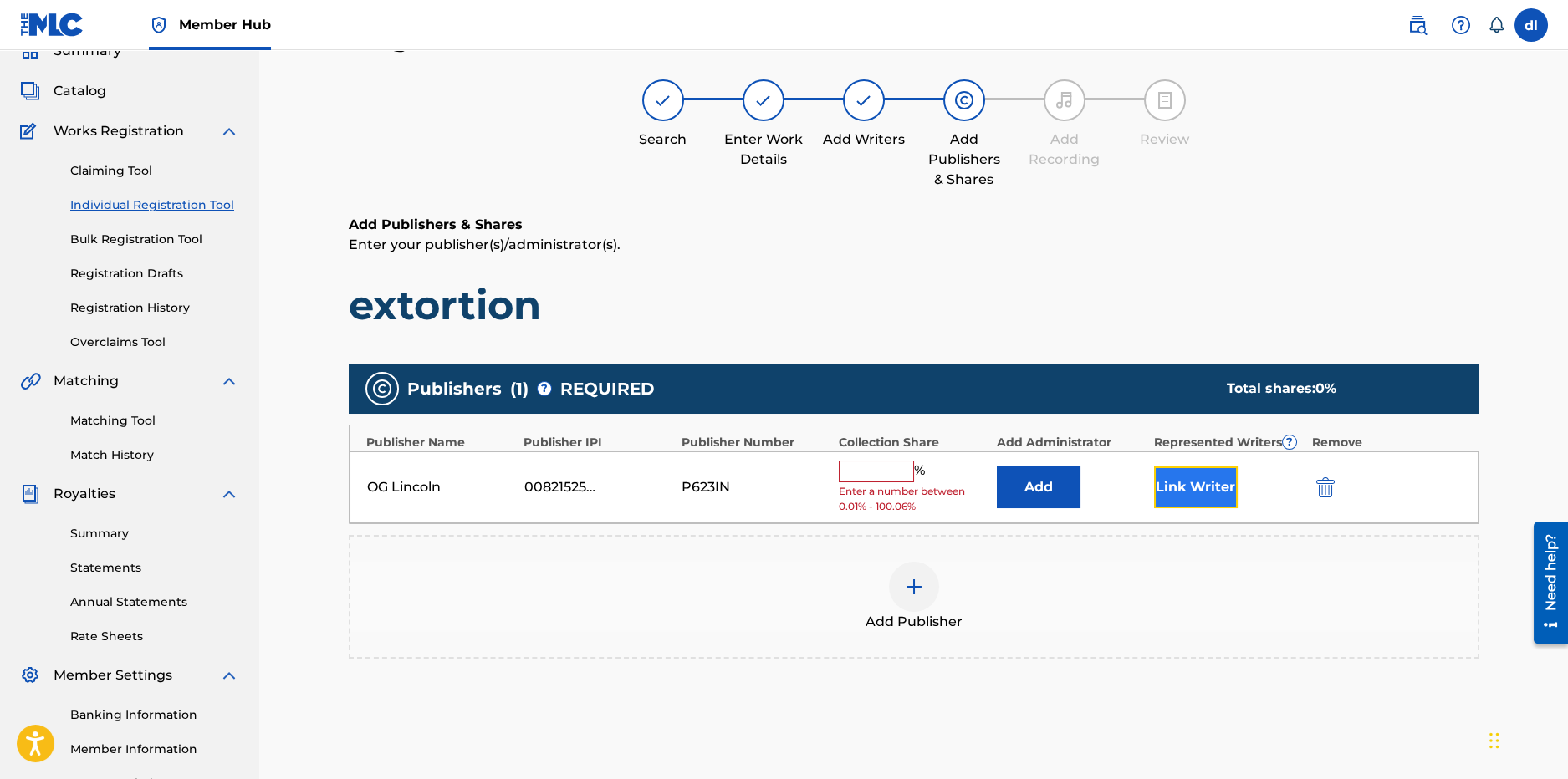
click at [1171, 487] on button "Link Writer" at bounding box center [1196, 487] width 84 height 42
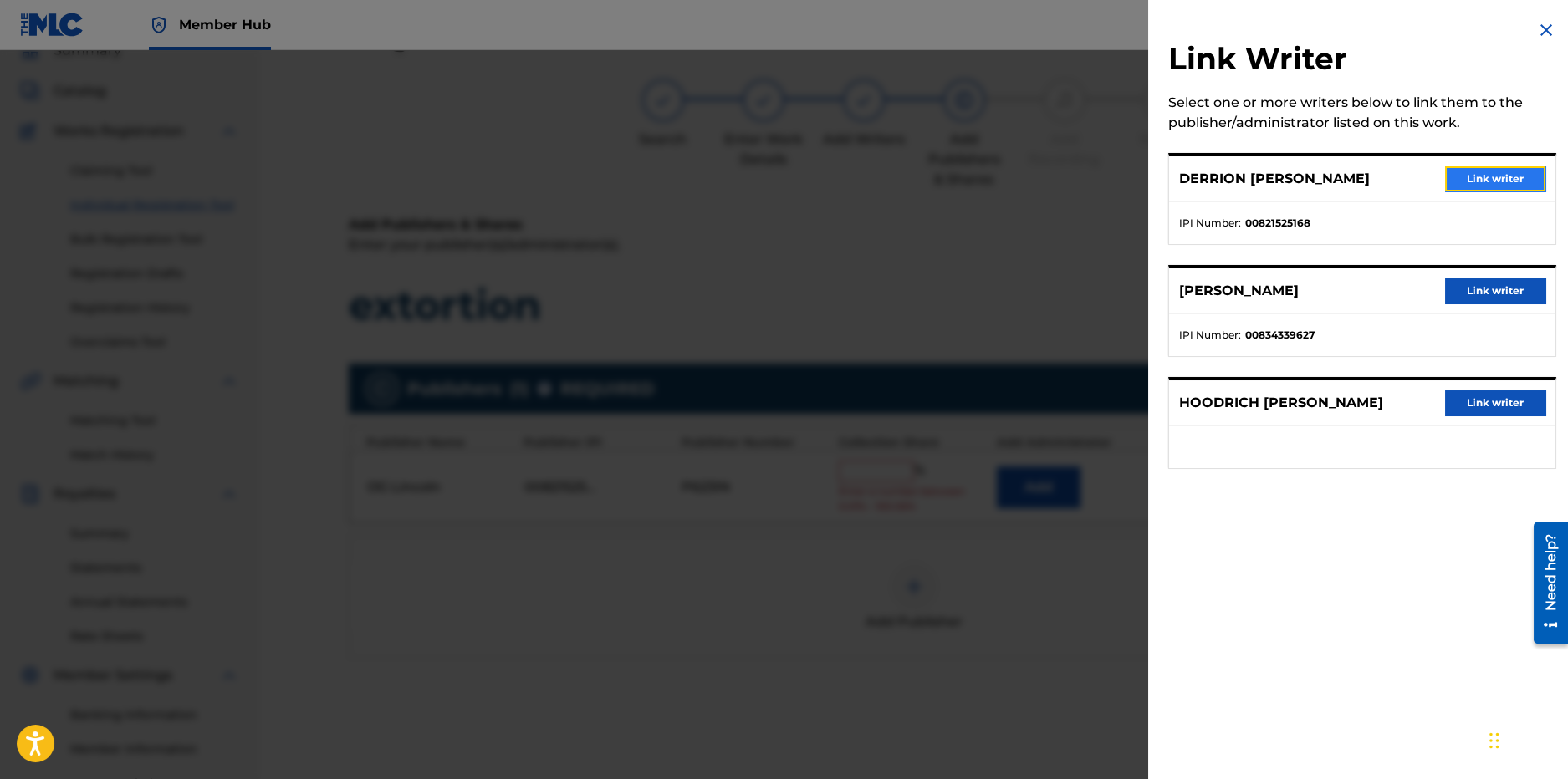
click at [1485, 179] on button "Link writer" at bounding box center [1495, 179] width 101 height 25
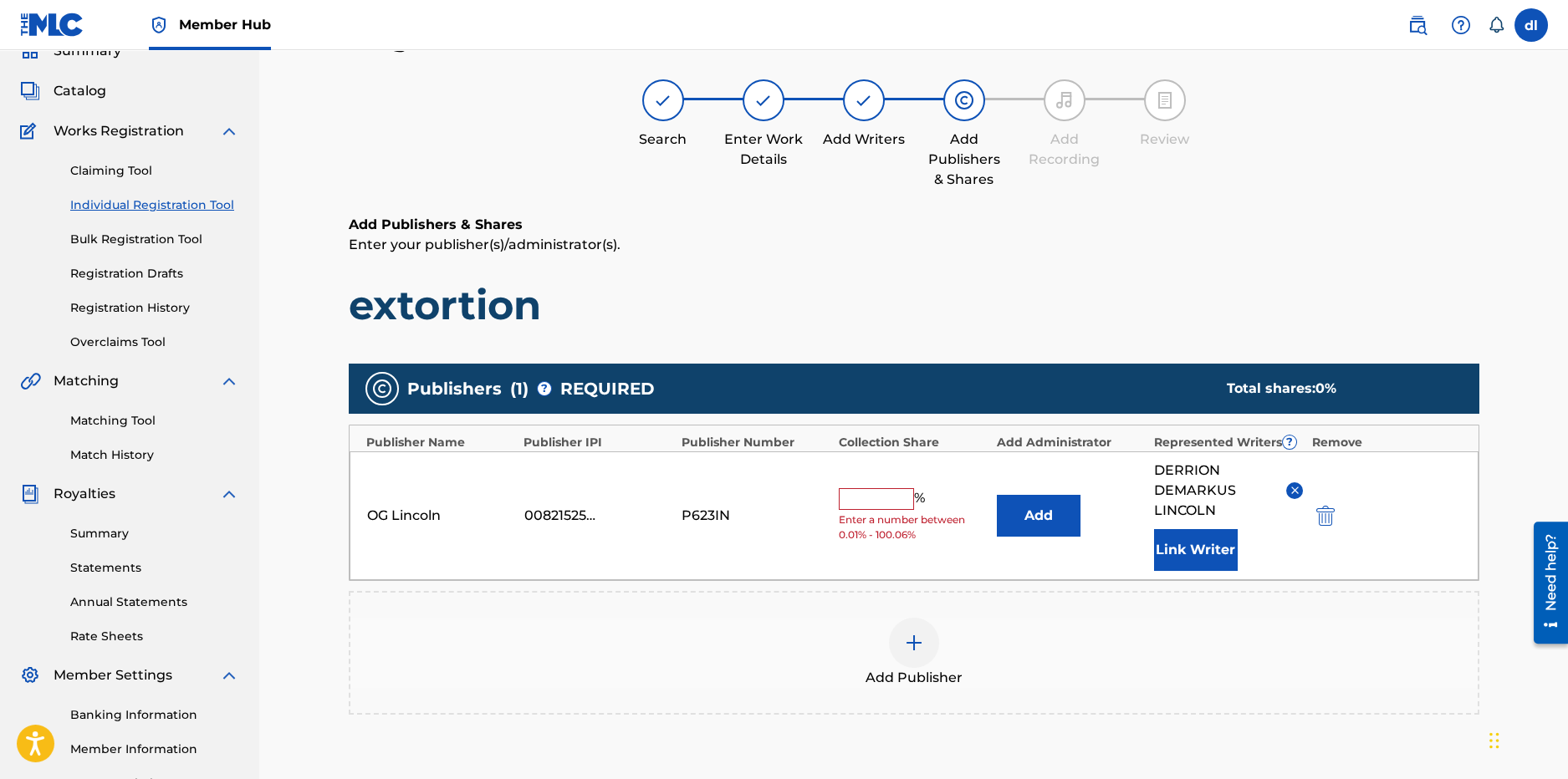
click at [861, 505] on input "text" at bounding box center [876, 499] width 75 height 21
type input "100"
click at [895, 564] on div "OG Lincoln 00821525168 P623IN 100 % Add DERRION DEMARKUS LINCOLN Link Writer" at bounding box center [914, 516] width 1130 height 129
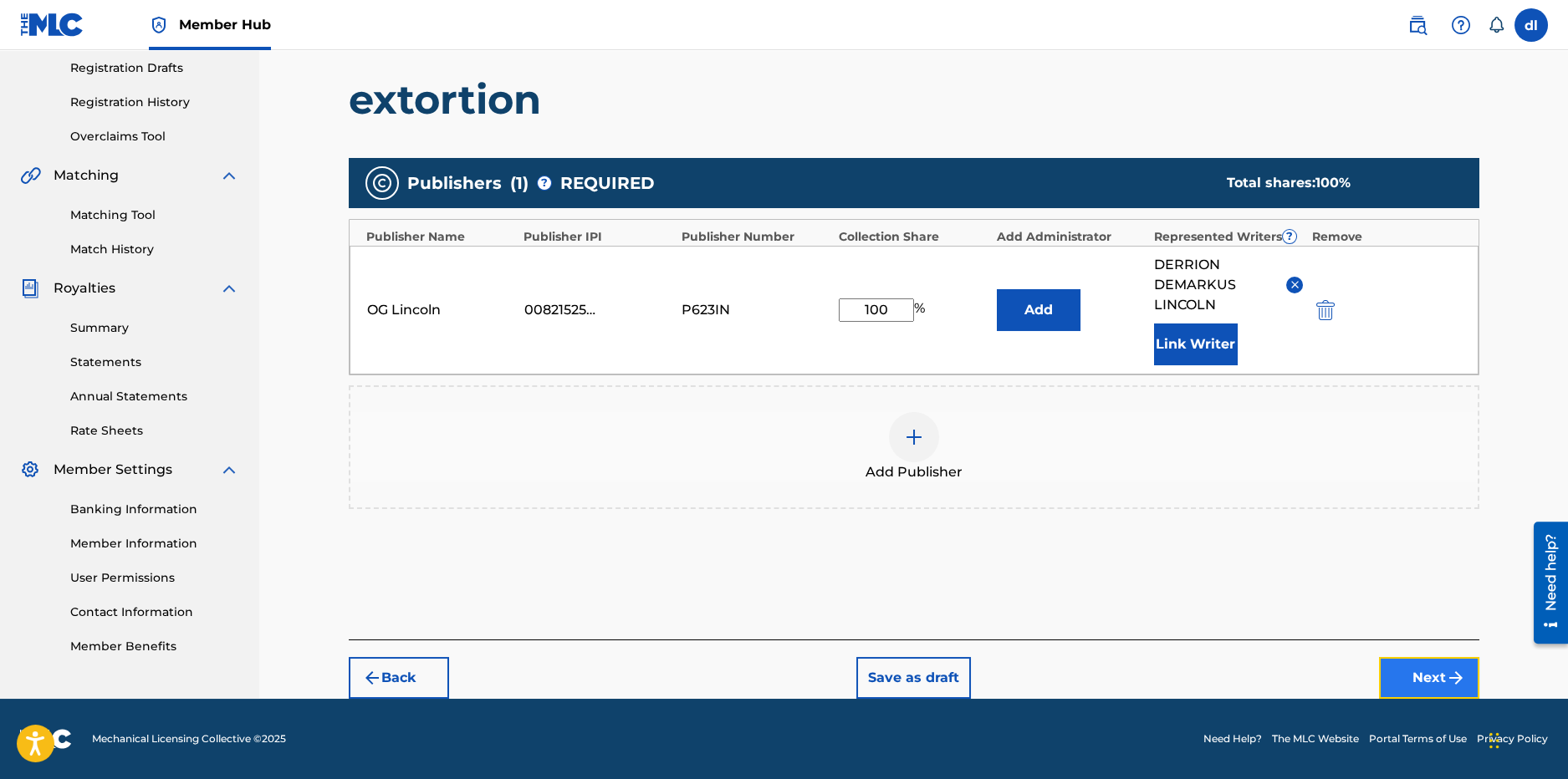
click at [1428, 677] on button "Next" at bounding box center [1429, 677] width 101 height 42
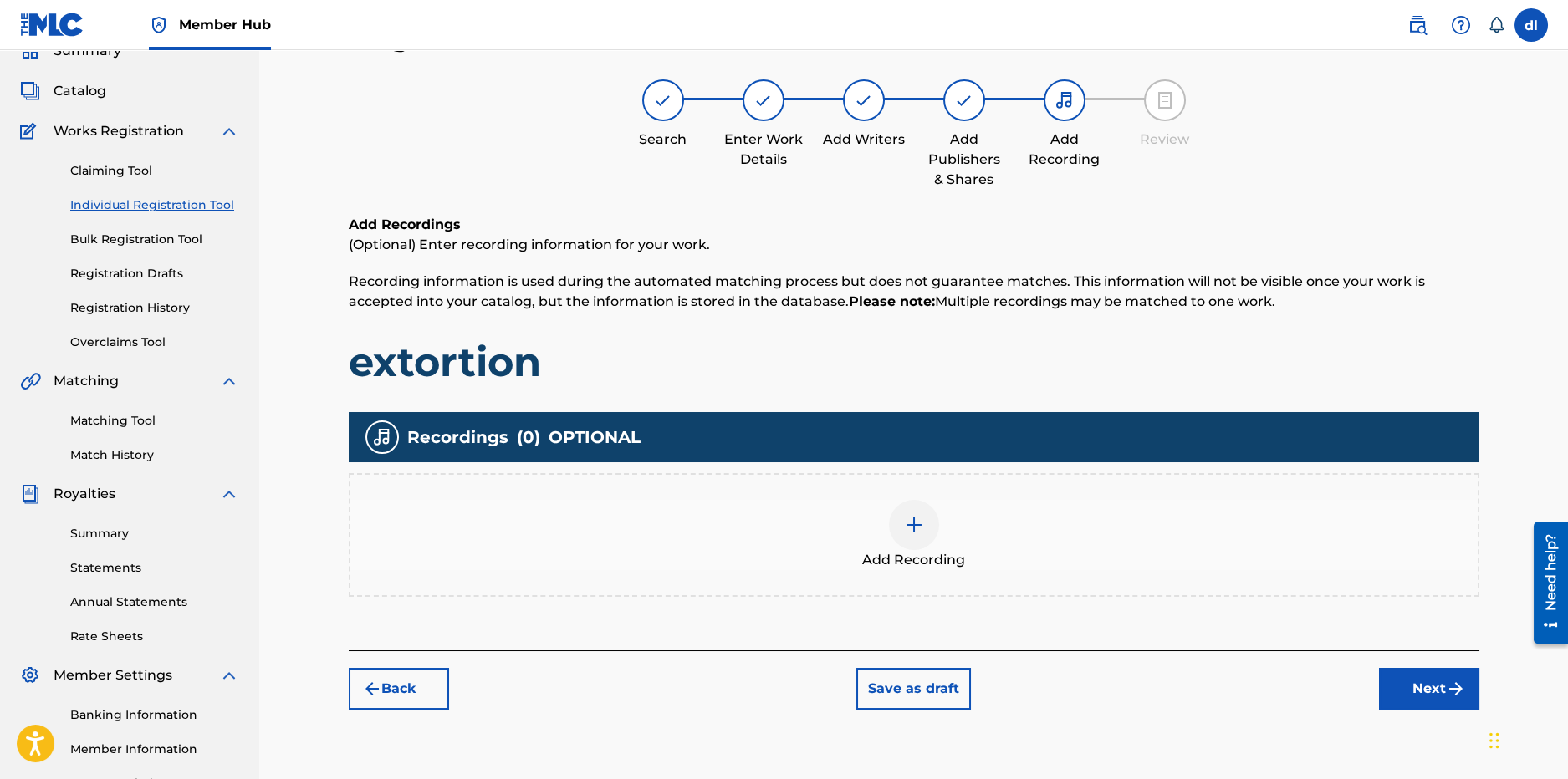
click at [920, 531] on img at bounding box center [914, 525] width 21 height 20
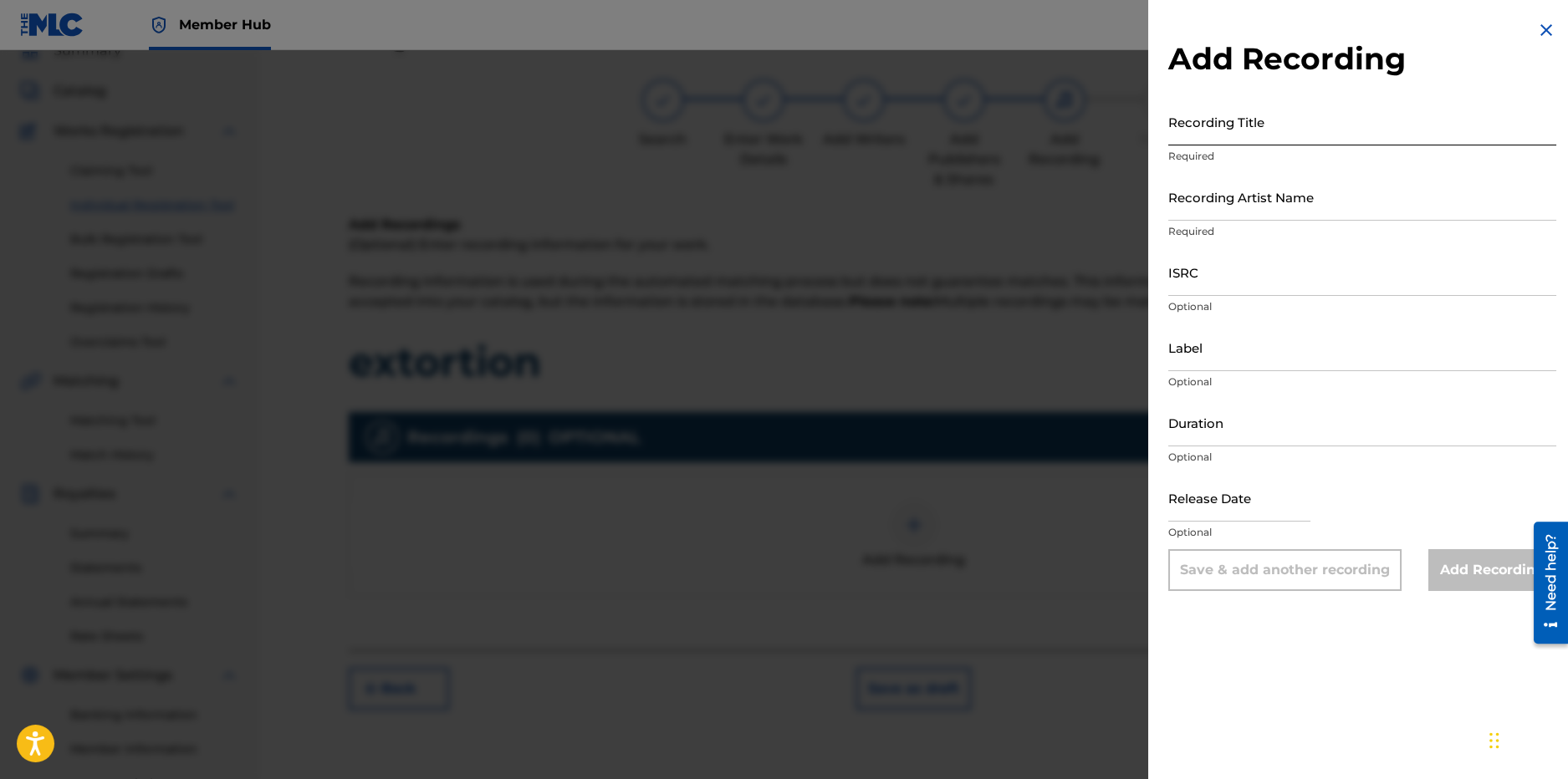
click at [1239, 134] on input "Recording Title" at bounding box center [1363, 121] width 389 height 48
type input "extortion"
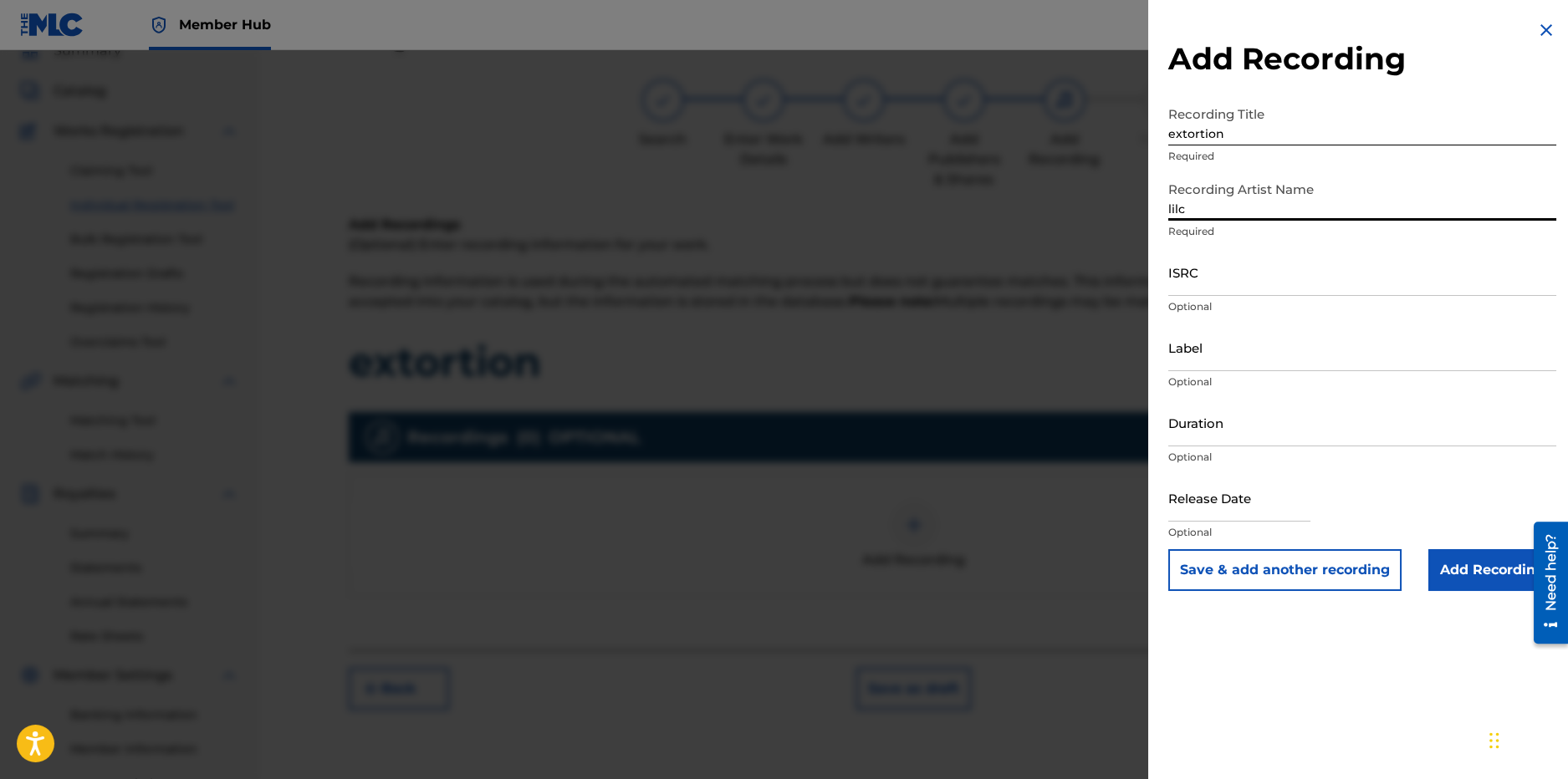
type input "LilCj Kasino, Hoodrich Pablo Juan"
click at [1244, 288] on input "ISRC" at bounding box center [1363, 271] width 389 height 48
click at [1217, 366] on input "Label" at bounding box center [1363, 348] width 389 height 48
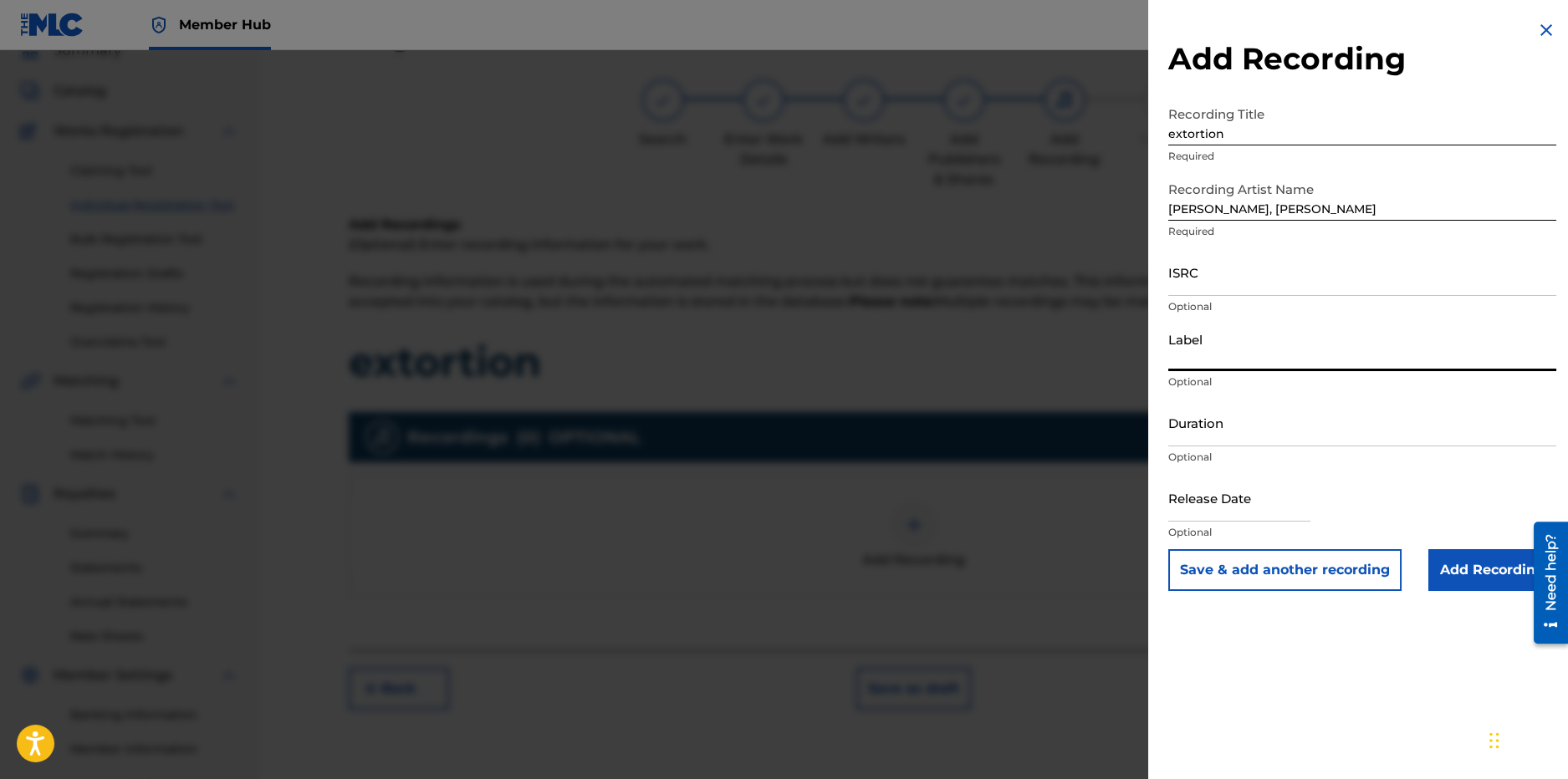
type input "EMPIRE Distribution"
click at [1240, 448] on div "Duration Optional" at bounding box center [1363, 436] width 389 height 75
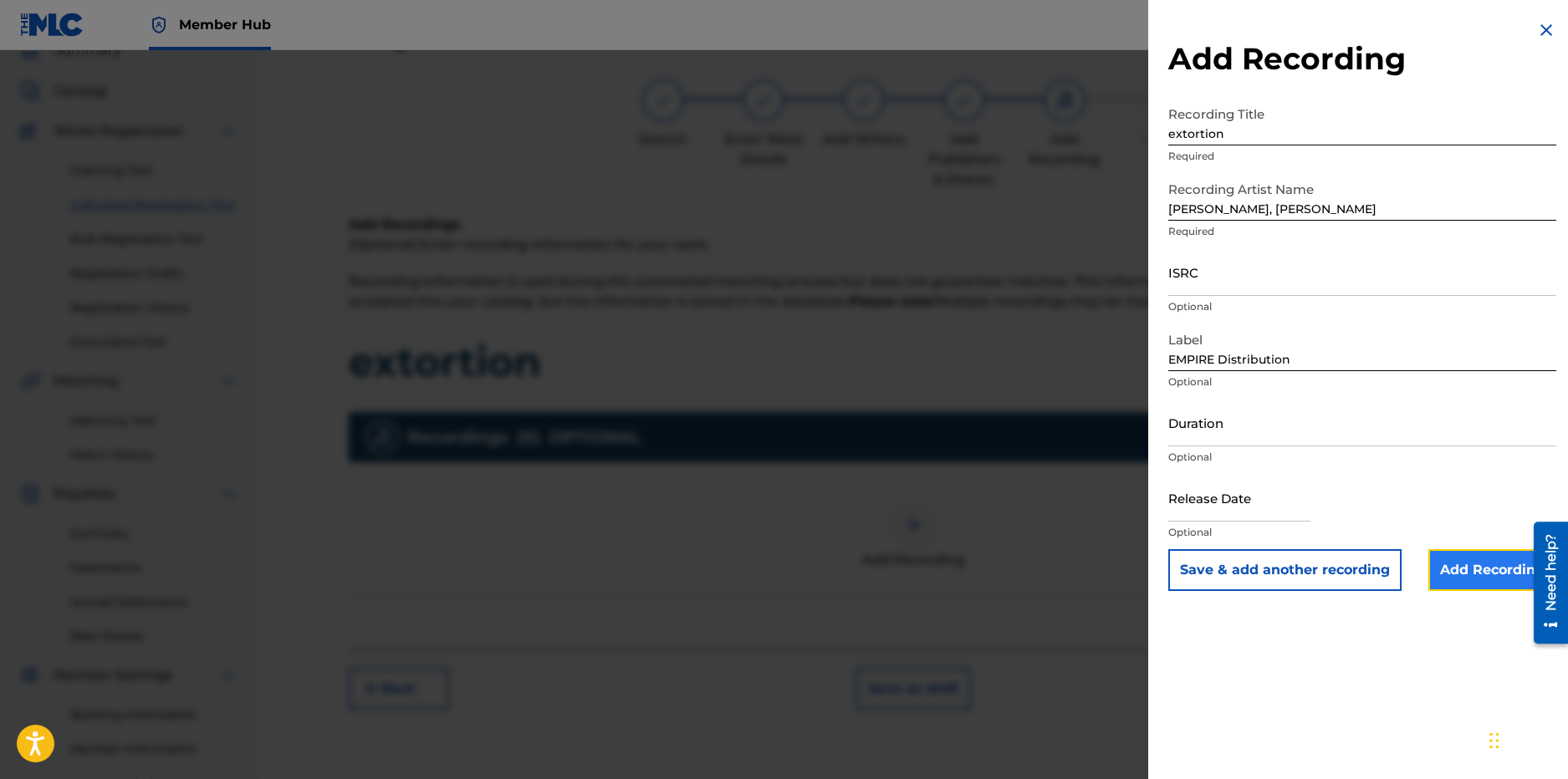
click at [1451, 575] on input "Add Recording" at bounding box center [1492, 570] width 128 height 42
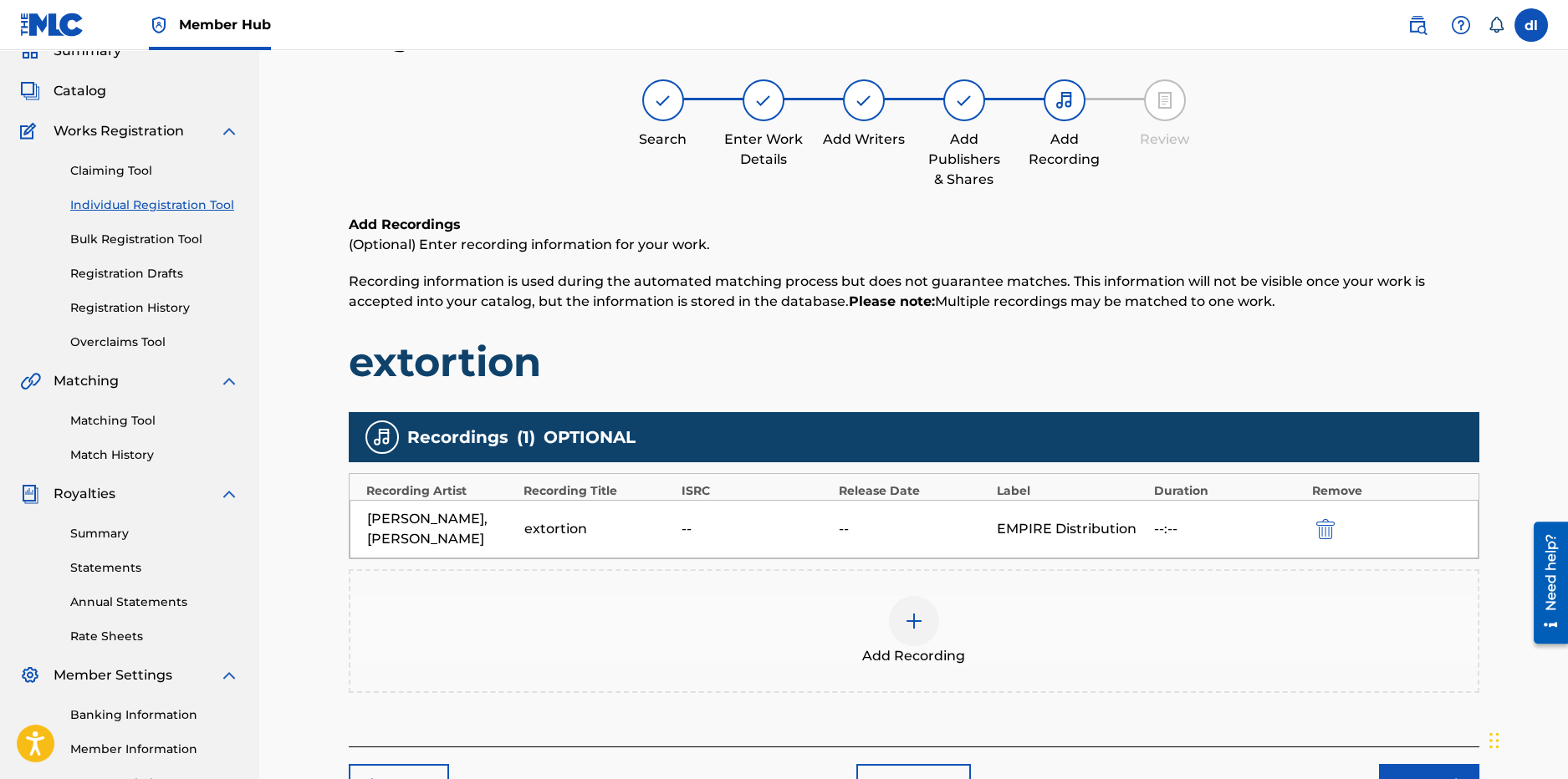
scroll to position [242, 0]
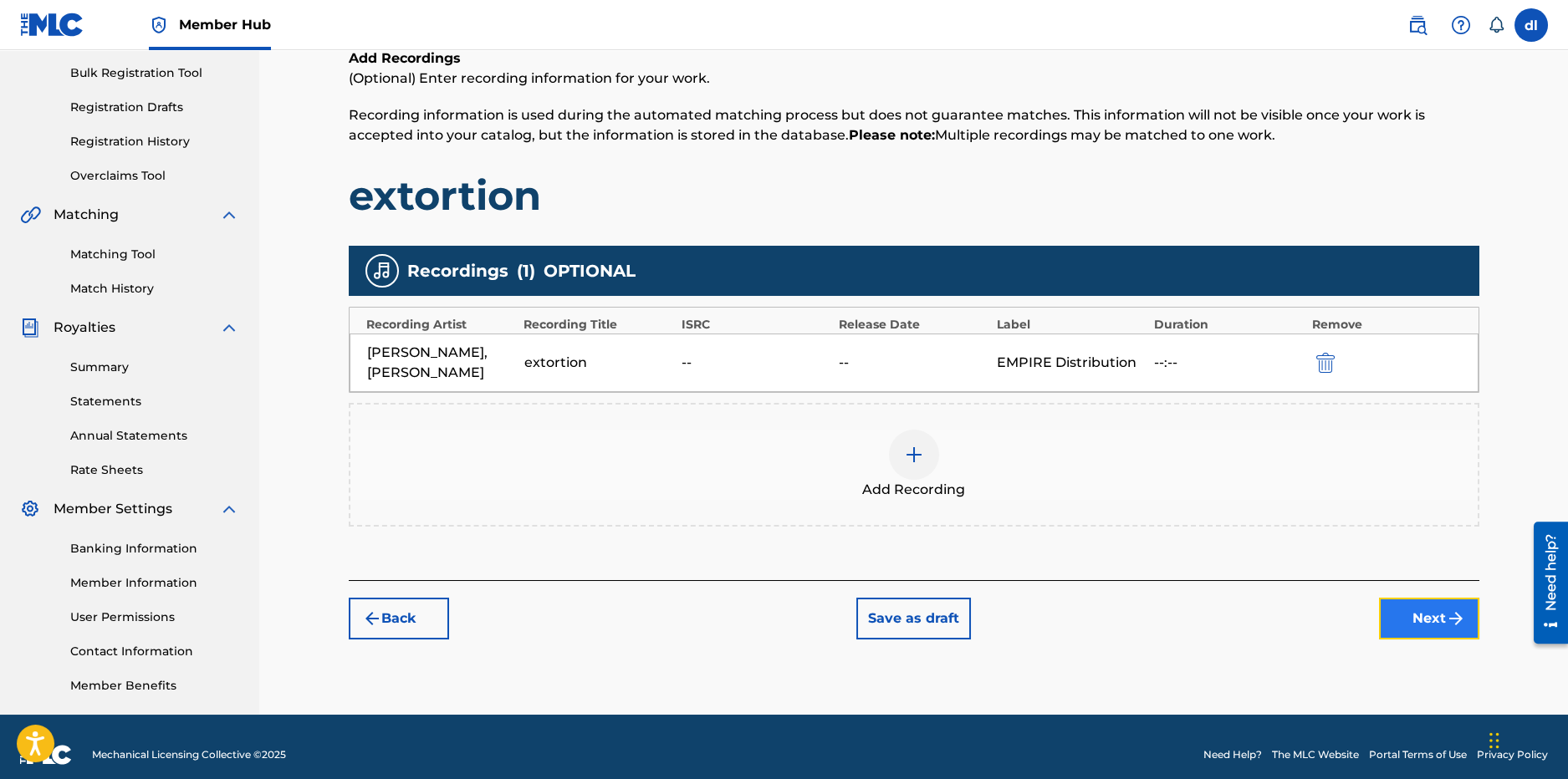
click at [1404, 605] on button "Next" at bounding box center [1429, 619] width 101 height 42
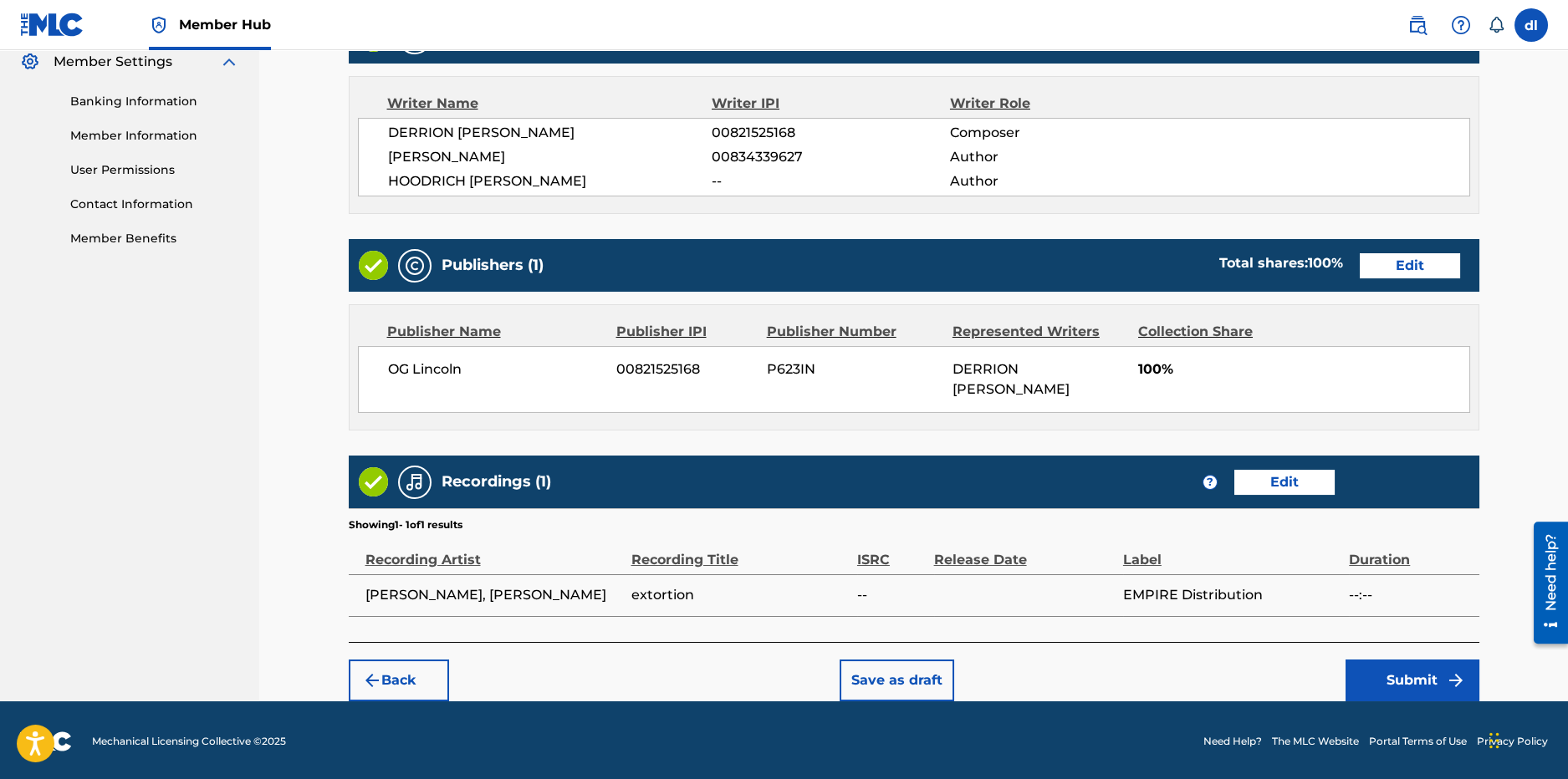
scroll to position [690, 0]
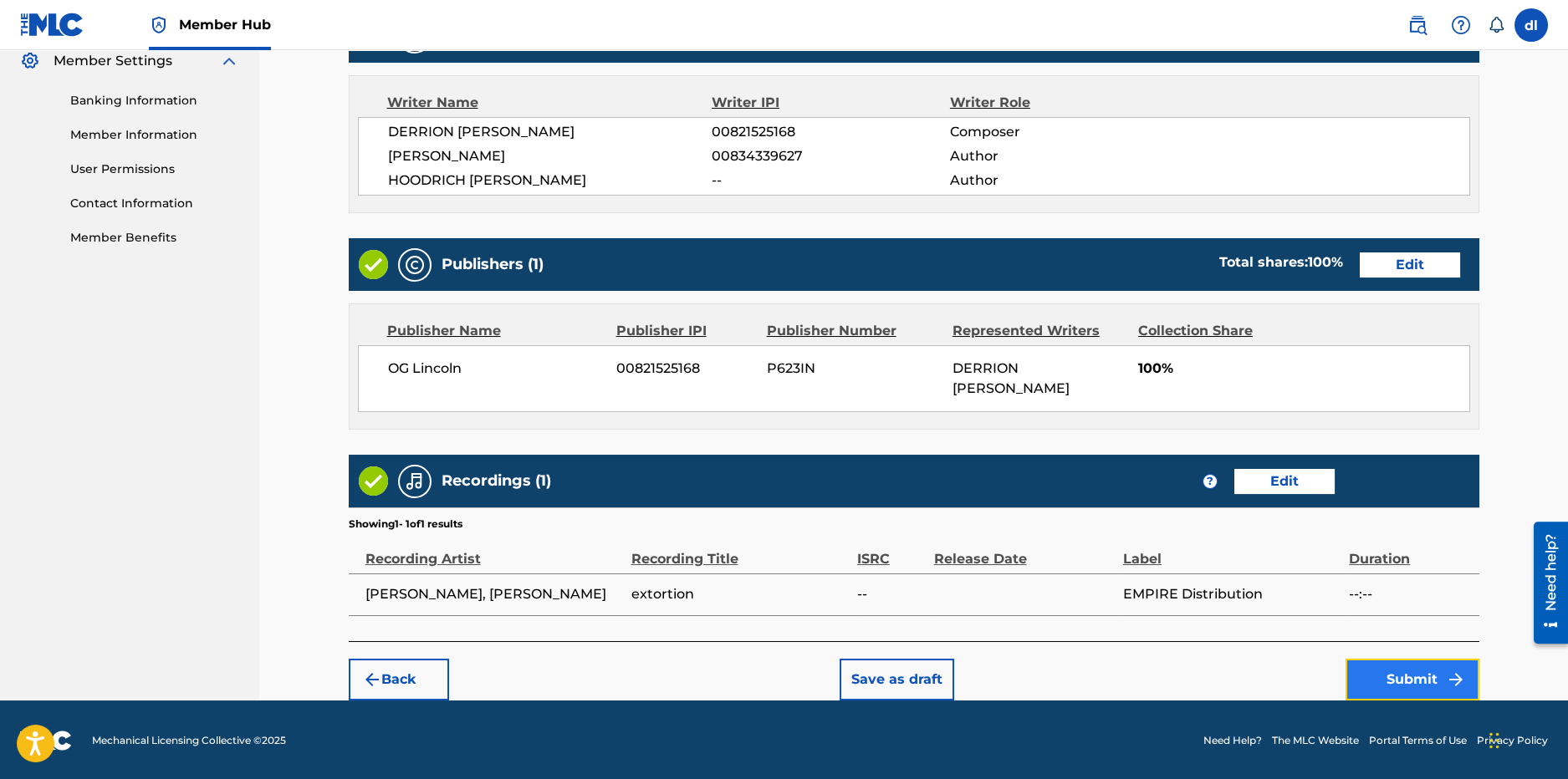
click at [1375, 668] on button "Submit" at bounding box center [1412, 679] width 134 height 42
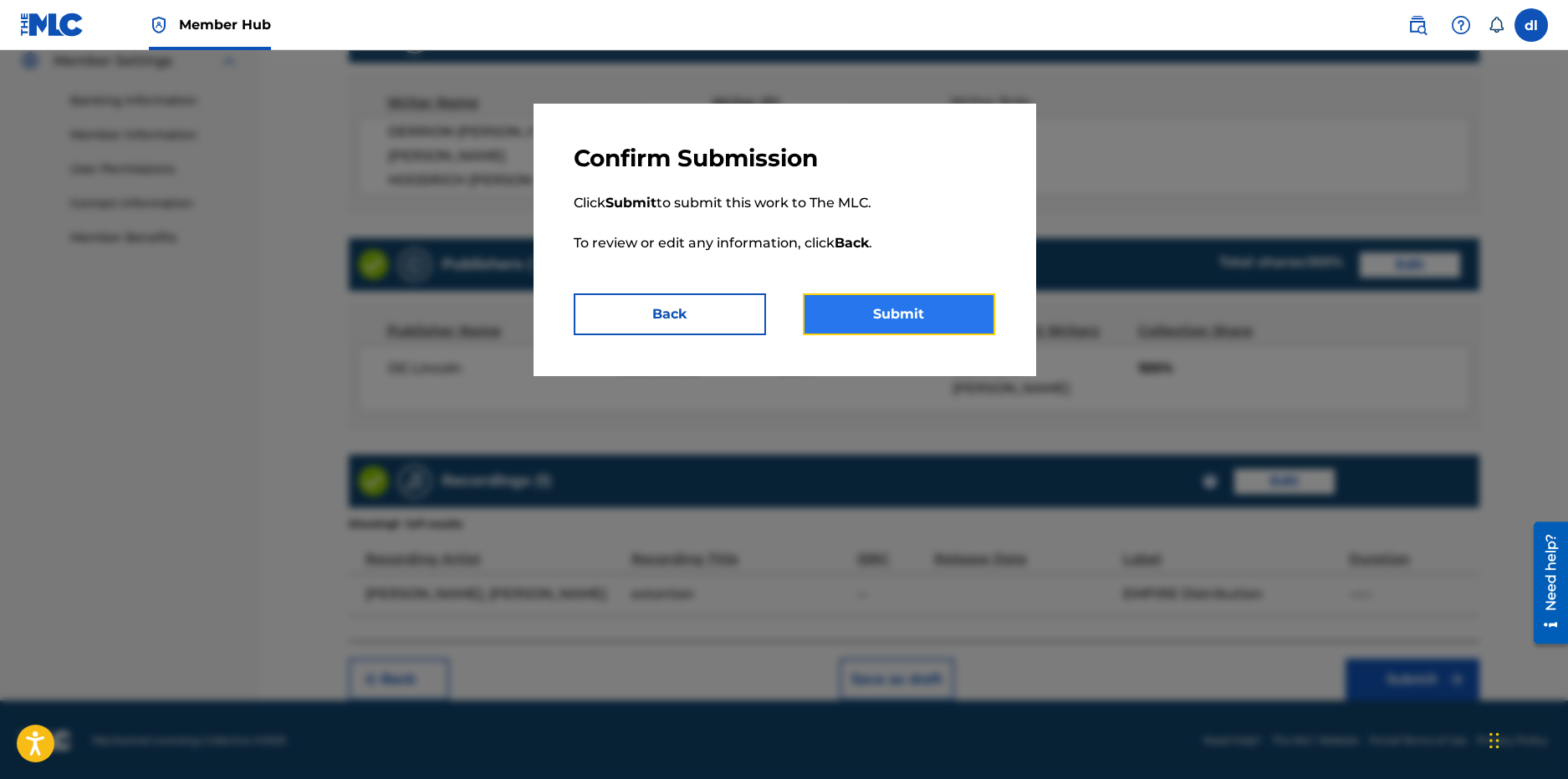
click at [914, 318] on button "Submit" at bounding box center [898, 314] width 192 height 42
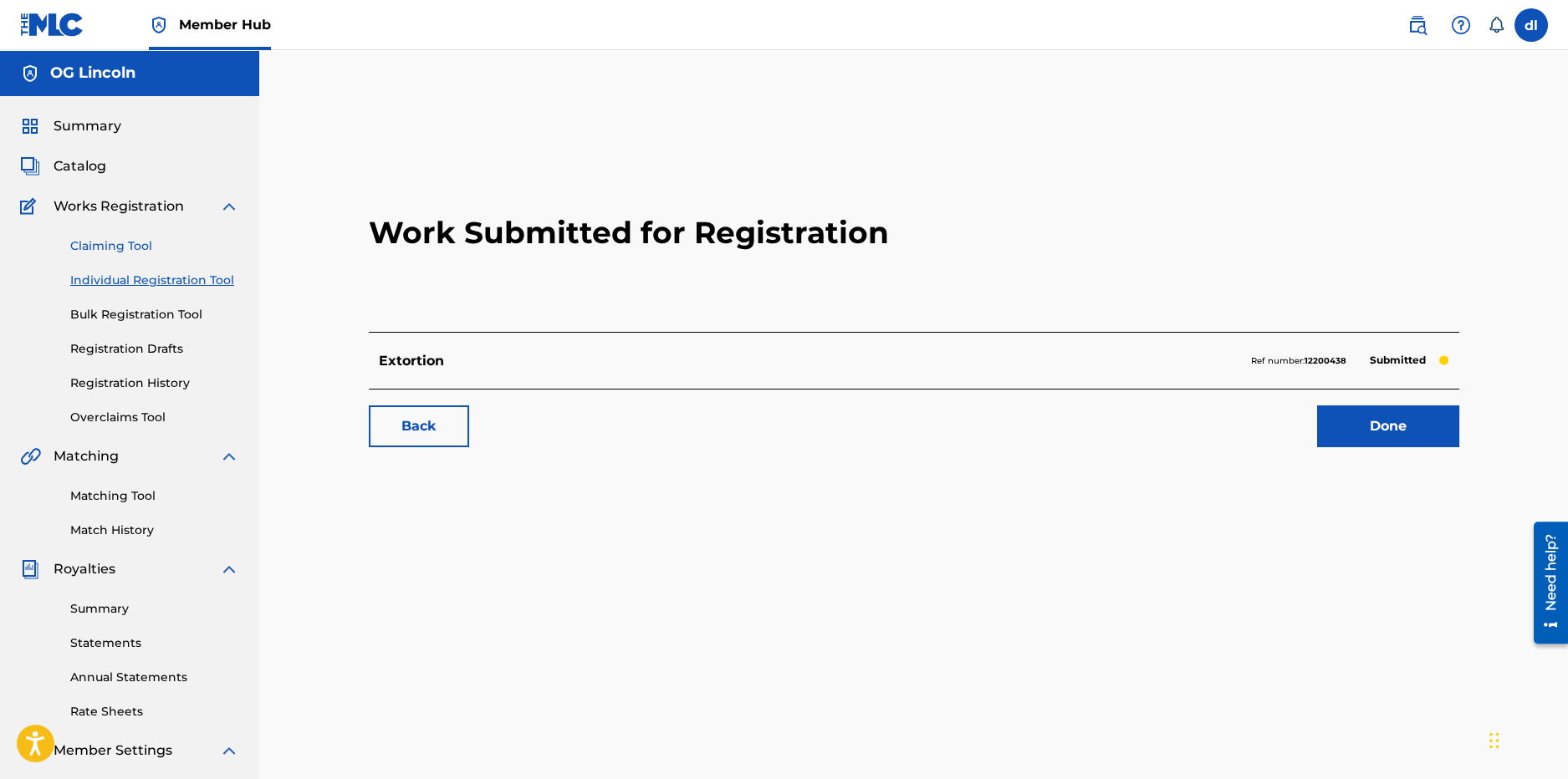
click at [103, 248] on link "Claiming Tool" at bounding box center [154, 246] width 169 height 18
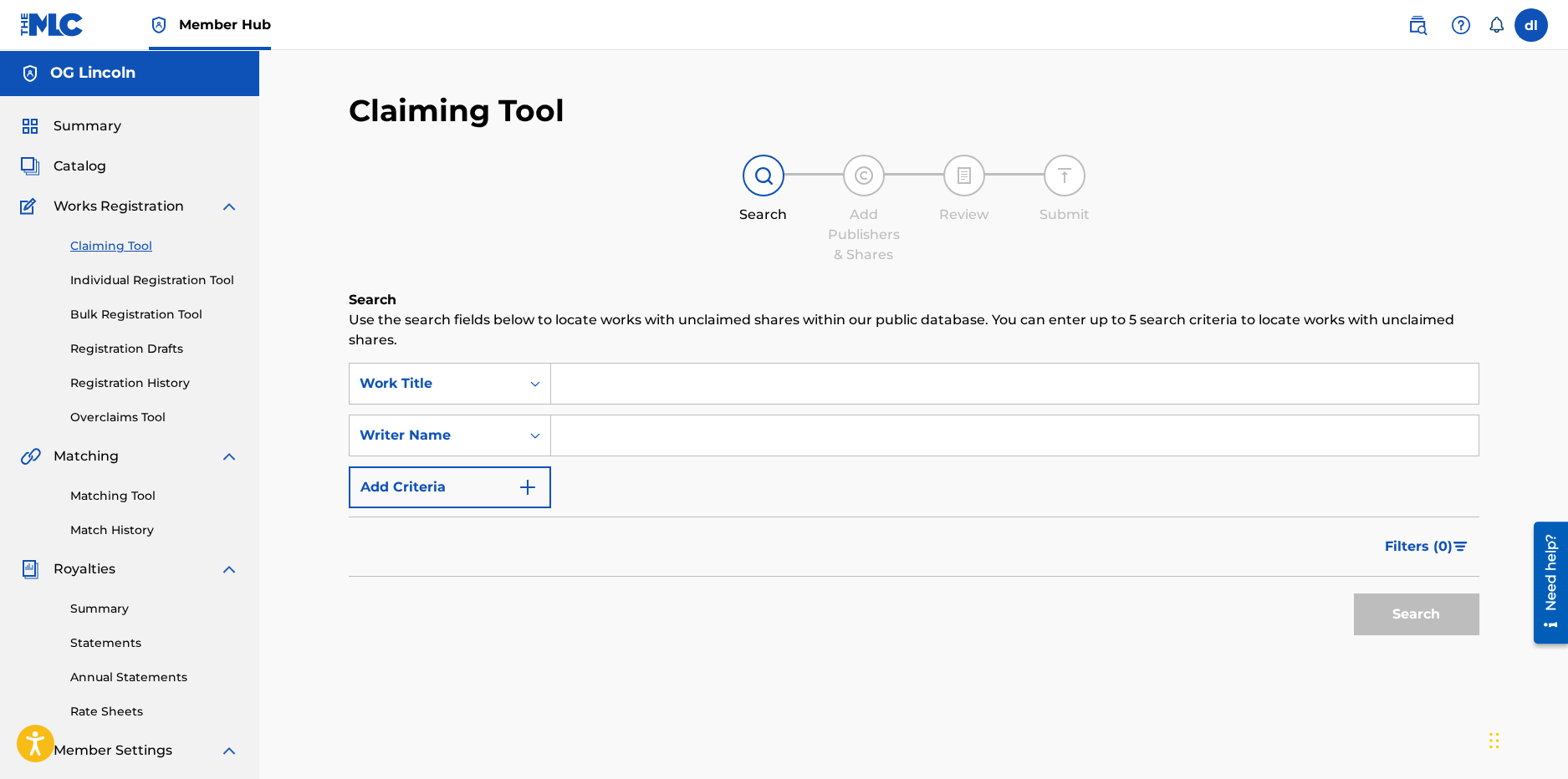
click at [640, 381] on input "Search Form" at bounding box center [1015, 384] width 928 height 40
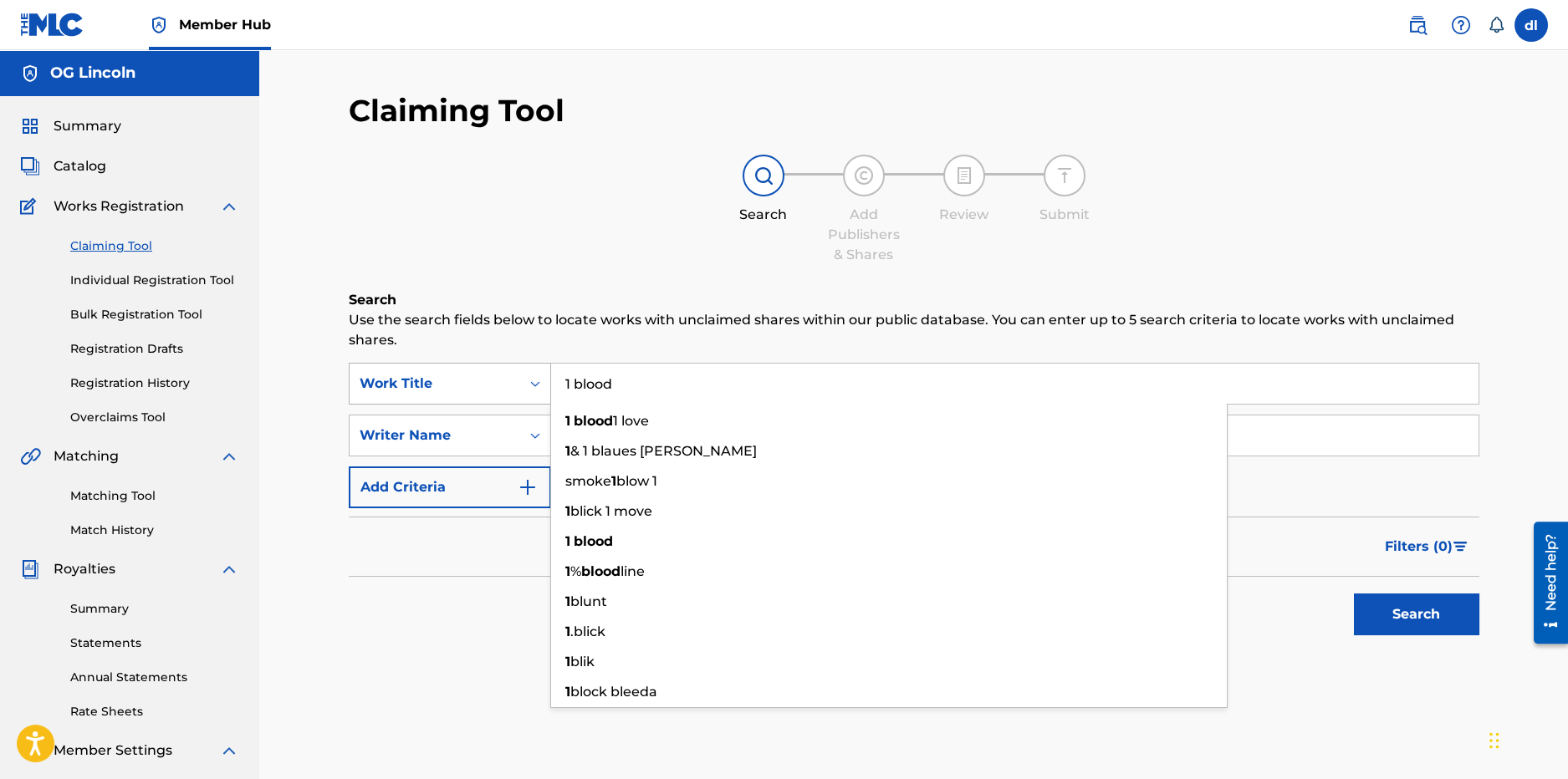
type input "1 blood"
click at [1354, 594] on button "Search" at bounding box center [1417, 614] width 126 height 42
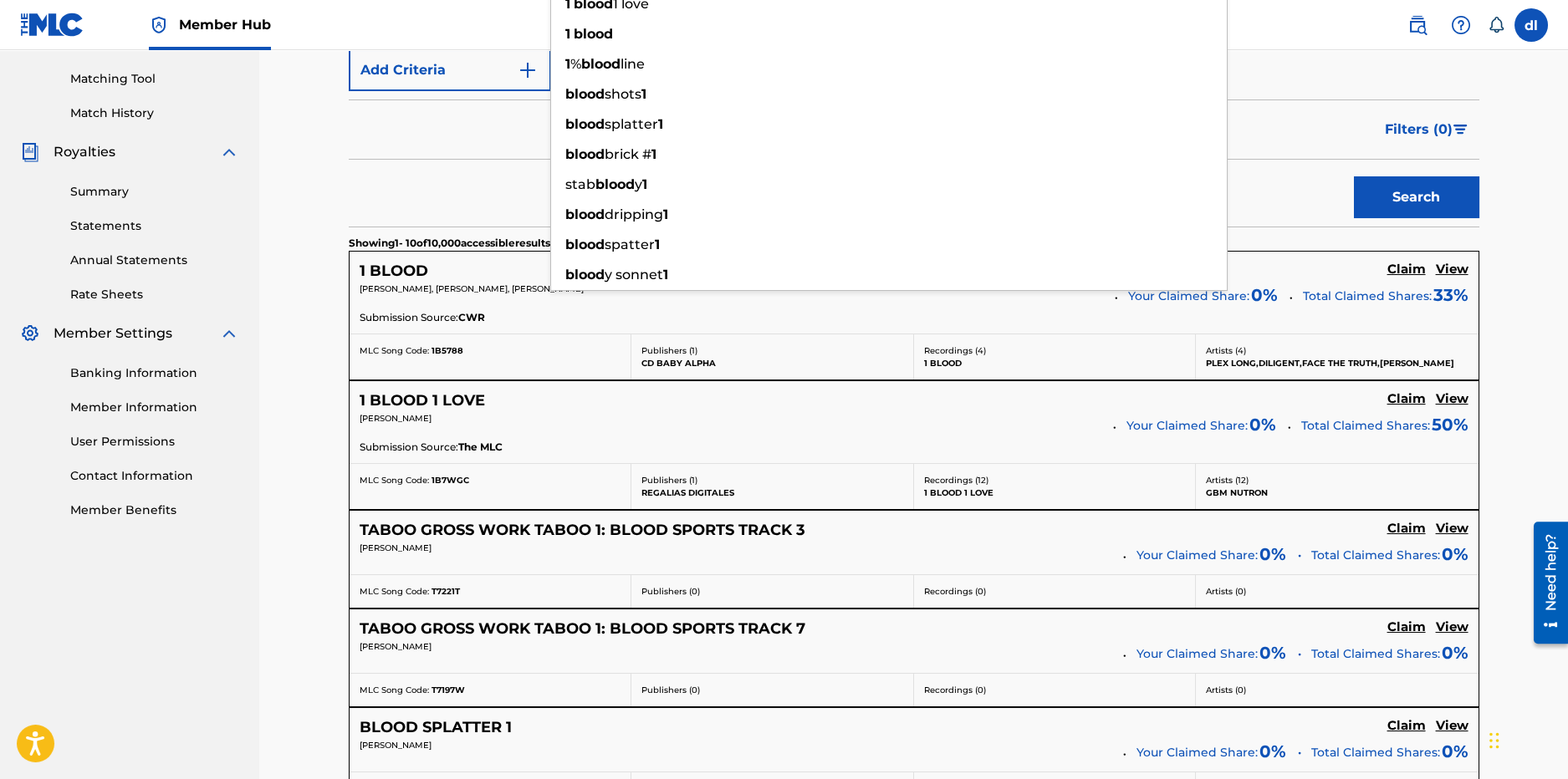
scroll to position [166, 0]
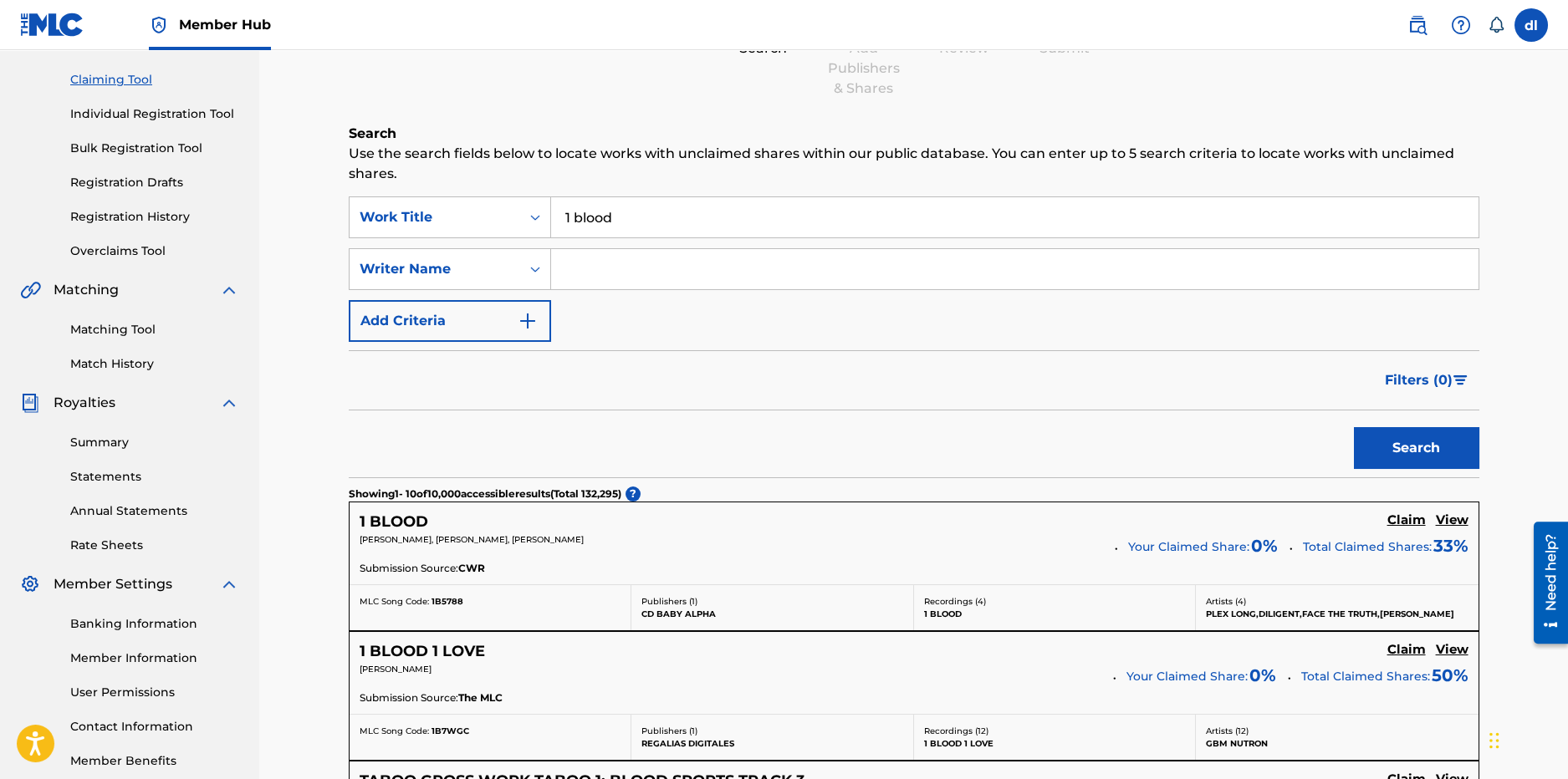
click at [428, 384] on div "Filters ( 0 )" at bounding box center [914, 381] width 1131 height 61
click at [649, 272] on input "Search Form" at bounding box center [1015, 268] width 928 height 40
type input "LILCJ KASINO"
click at [1410, 458] on button "Search" at bounding box center [1417, 448] width 126 height 42
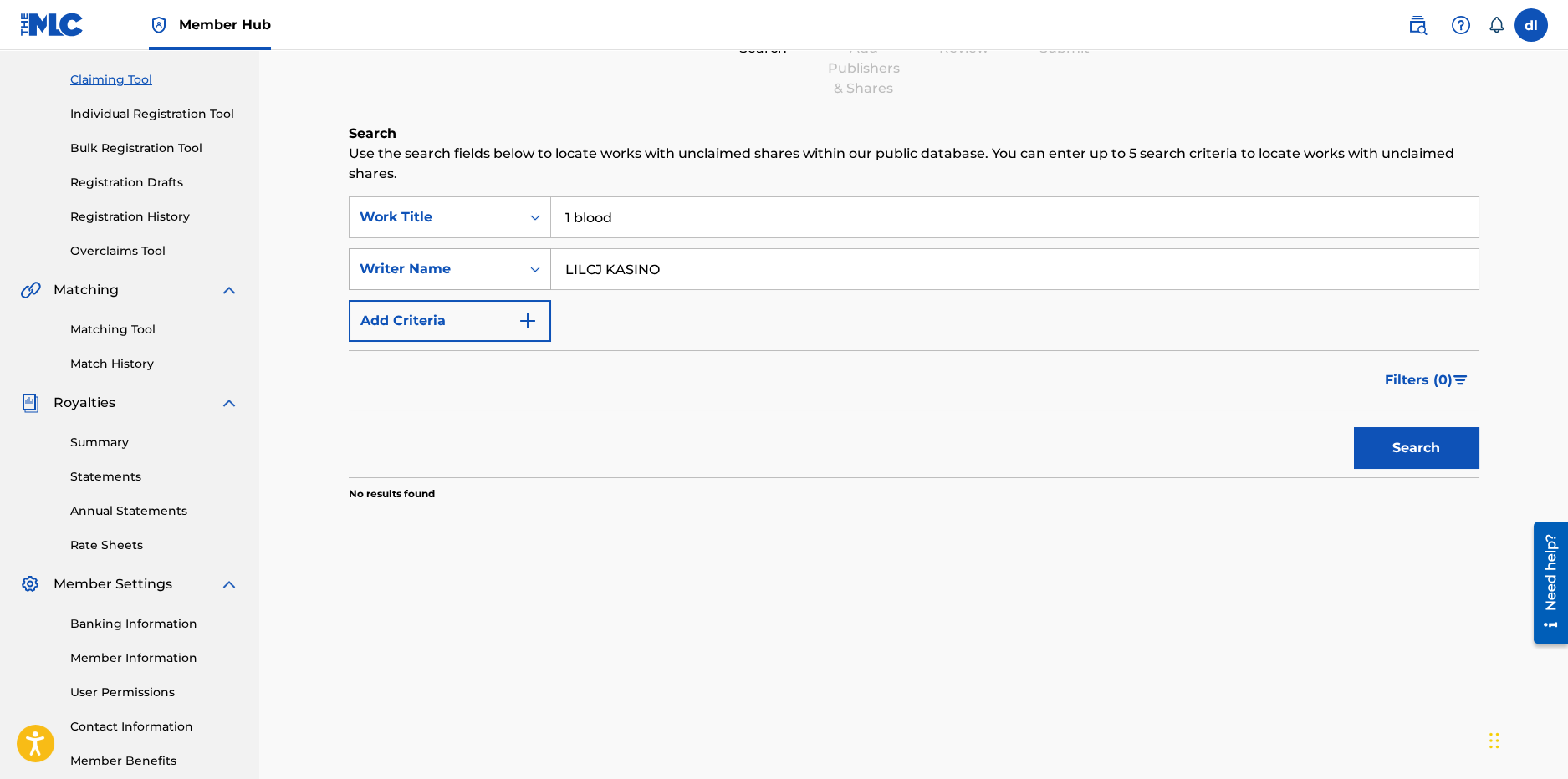
drag, startPoint x: 656, startPoint y: 280, endPoint x: 542, endPoint y: 281, distance: 114.0
click at [542, 281] on div "SearchWithCriteria60945100-f788-4a7a-904f-087a2d42fb6b Writer Name LILCJ KASINO" at bounding box center [914, 268] width 1131 height 42
click at [458, 324] on button "Add Criteria" at bounding box center [449, 321] width 202 height 42
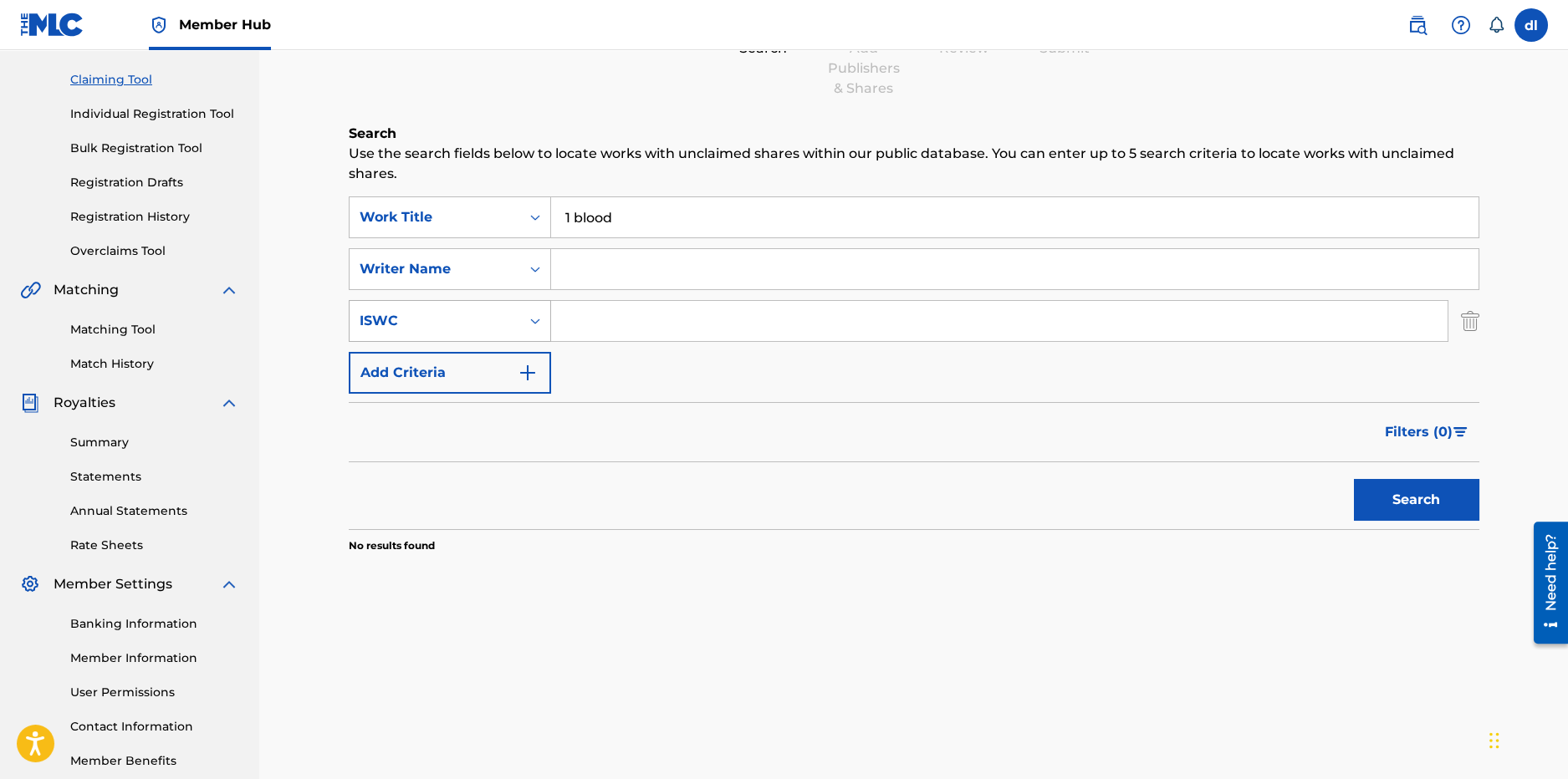
click at [449, 327] on div "ISWC" at bounding box center [434, 321] width 150 height 20
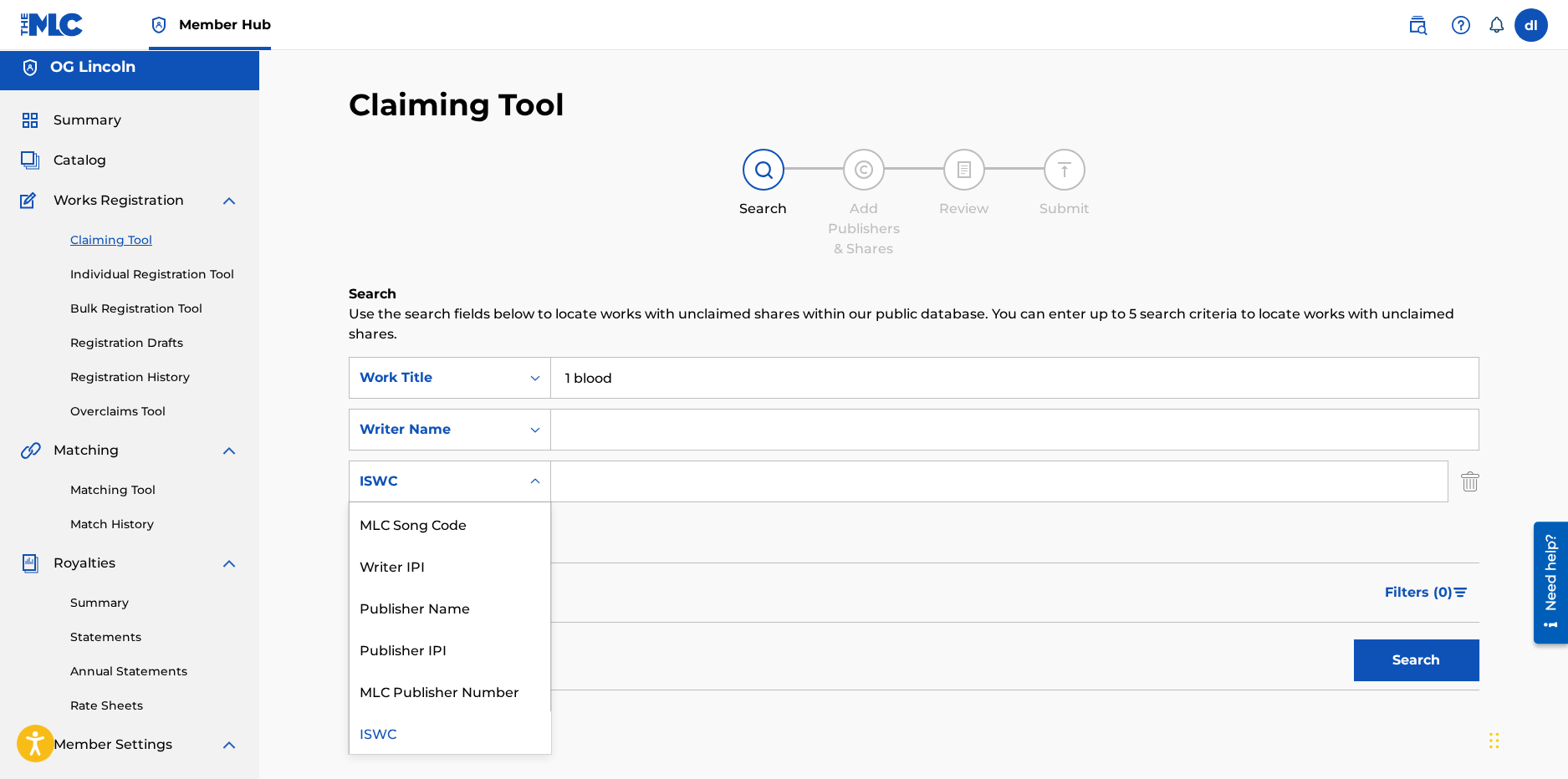
scroll to position [0, 0]
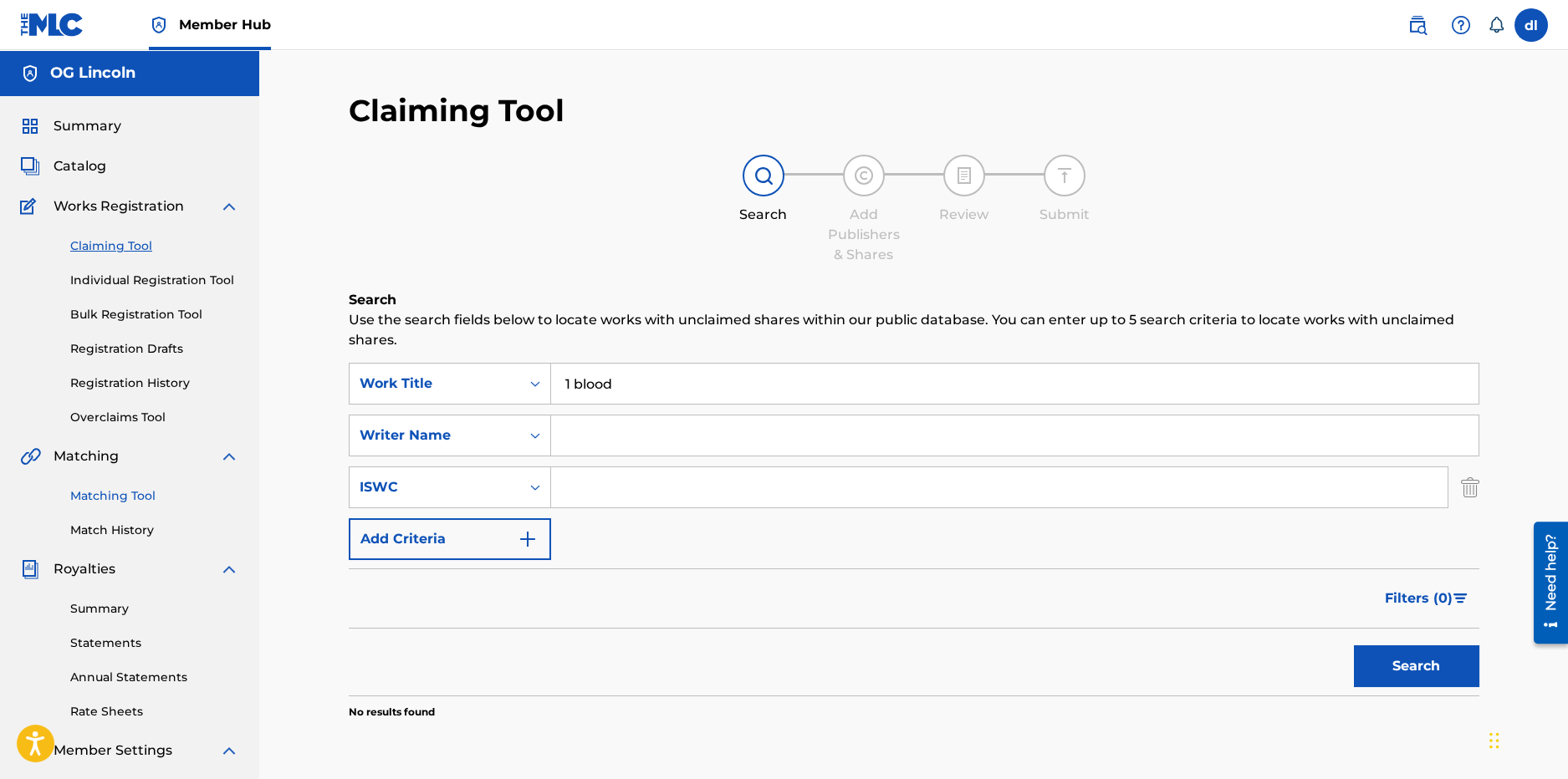
click at [120, 499] on link "Matching Tool" at bounding box center [154, 496] width 169 height 18
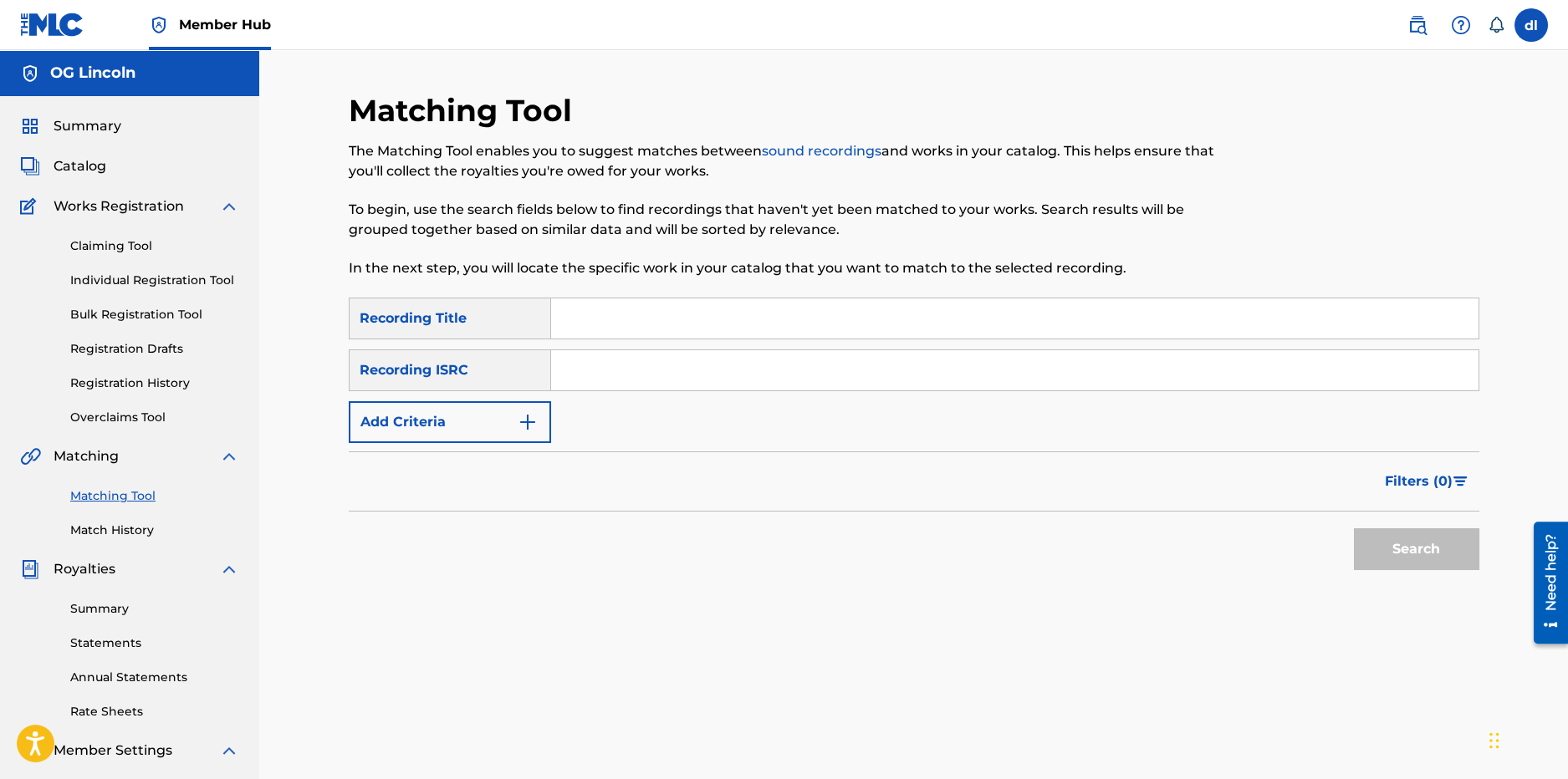
click at [596, 318] on input "Search Form" at bounding box center [1015, 318] width 928 height 40
type input "1 blood"
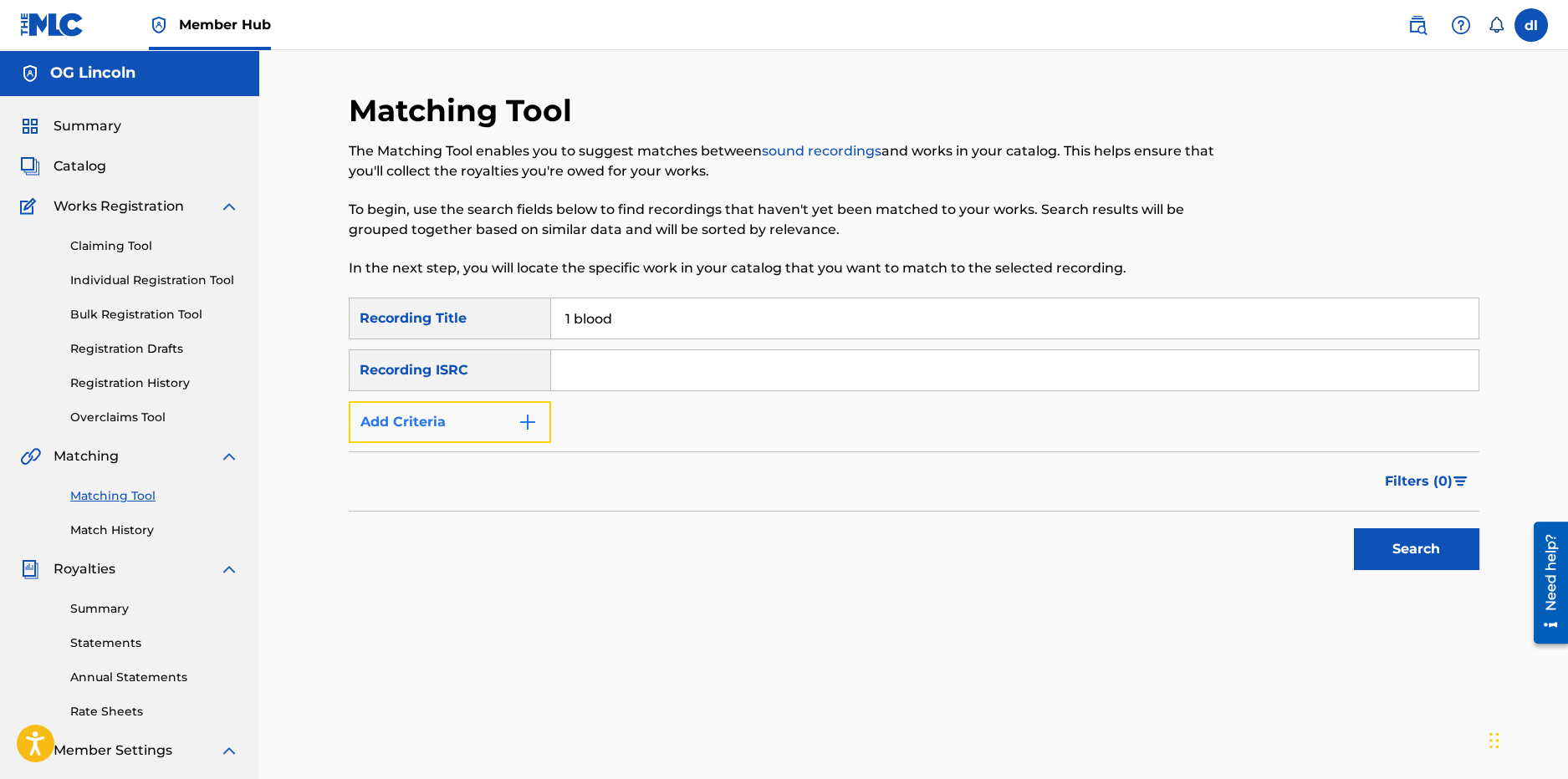
click at [475, 424] on button "Add Criteria" at bounding box center [449, 422] width 202 height 42
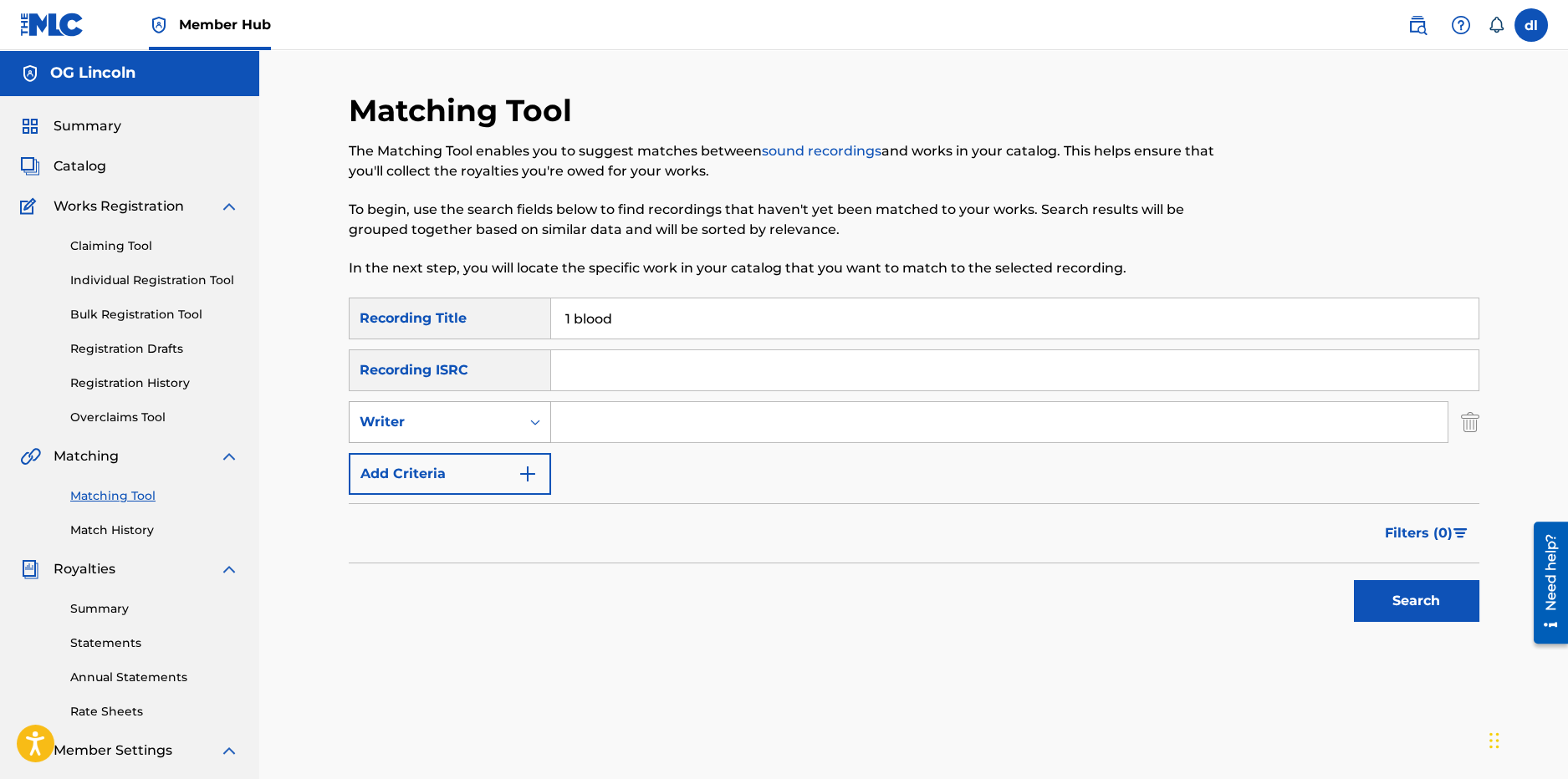
click at [465, 428] on div "Writer" at bounding box center [434, 422] width 150 height 20
click at [448, 465] on div "Recording Artist" at bounding box center [450, 464] width 201 height 42
click at [632, 417] on input "Search Form" at bounding box center [1000, 422] width 896 height 40
type input "[PERSON_NAME]"
click at [1375, 581] on div "Search" at bounding box center [1412, 596] width 134 height 67
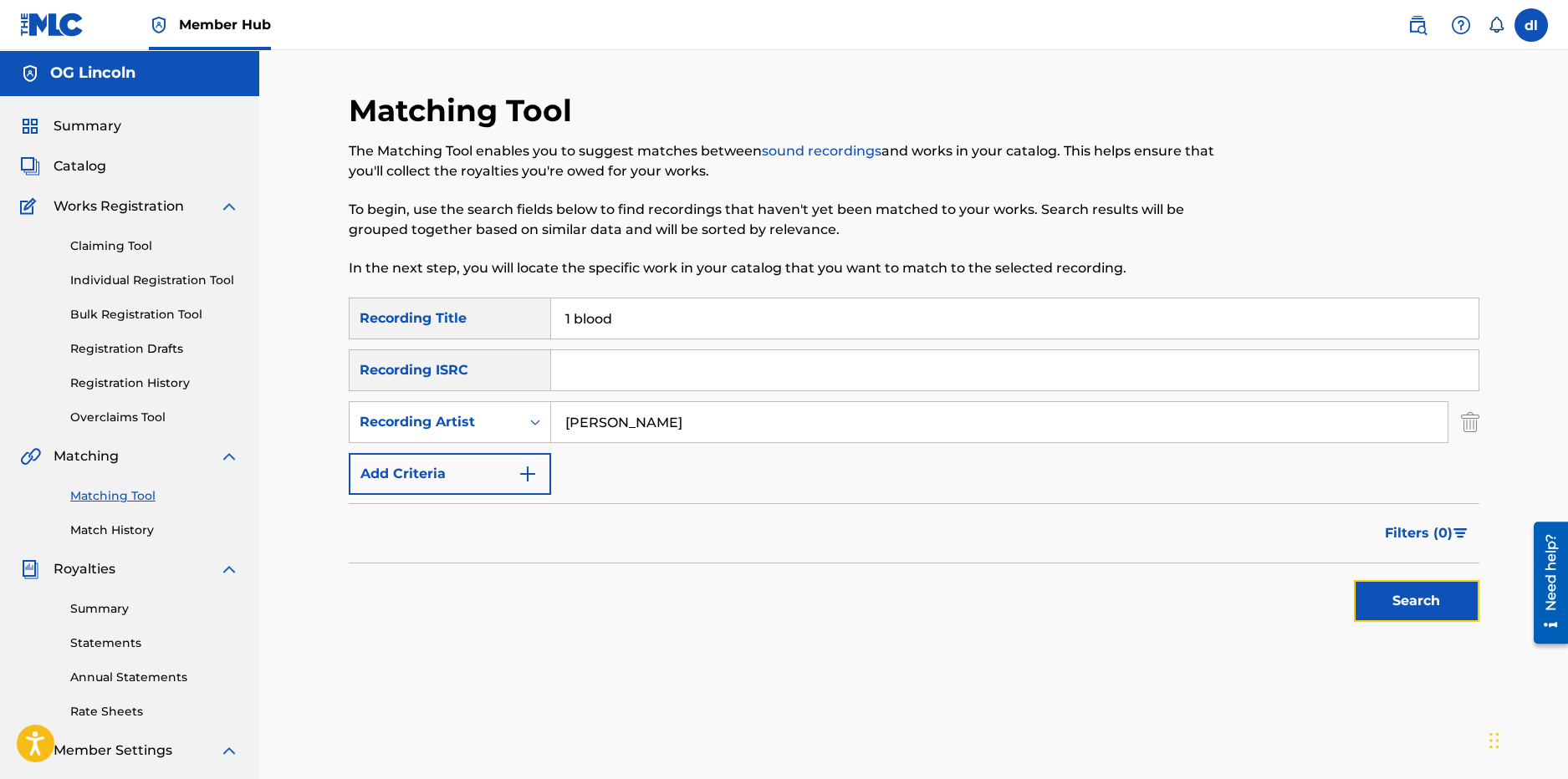
click at [1370, 615] on button "Search" at bounding box center [1417, 601] width 126 height 42
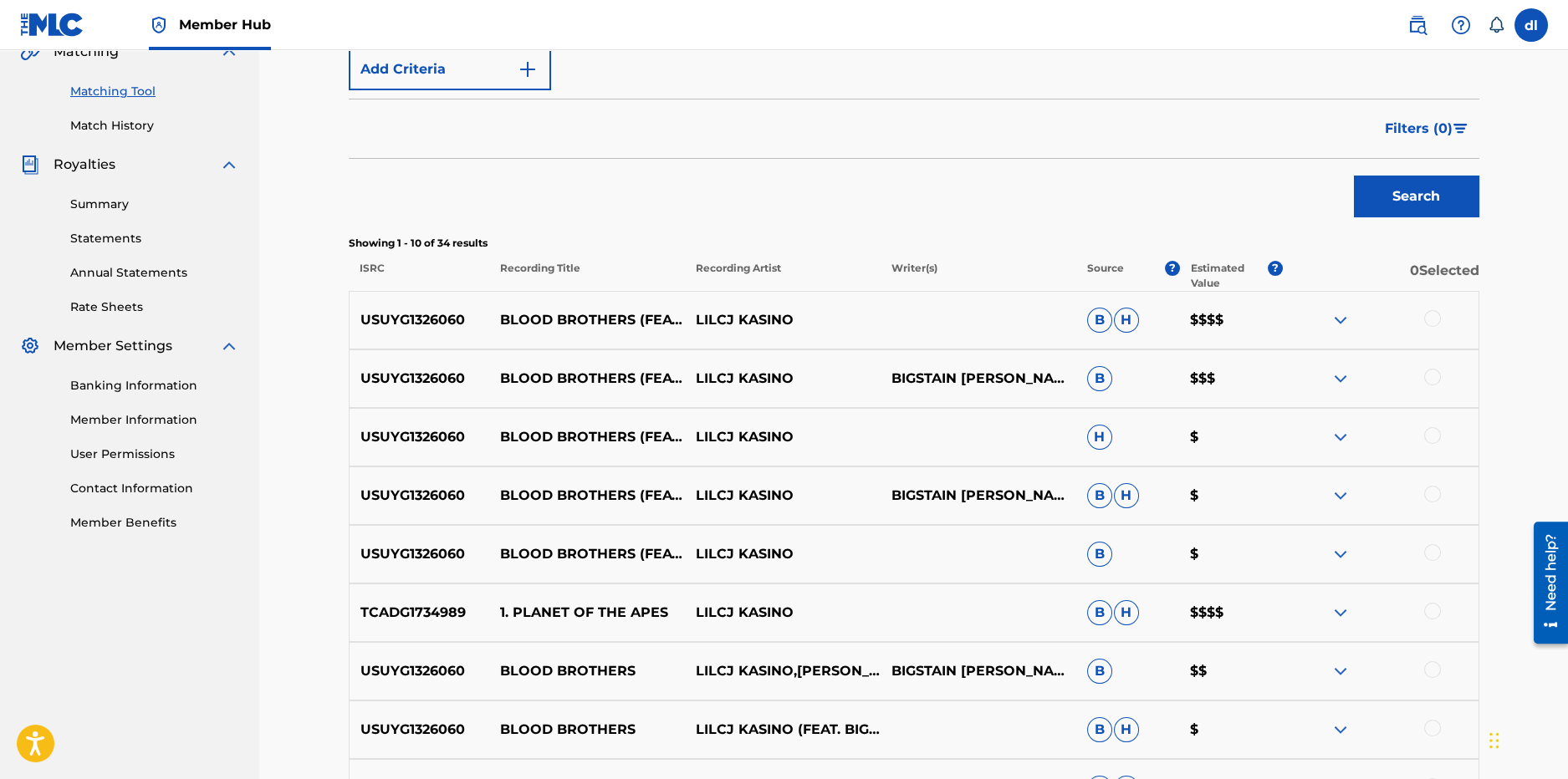
scroll to position [417, 0]
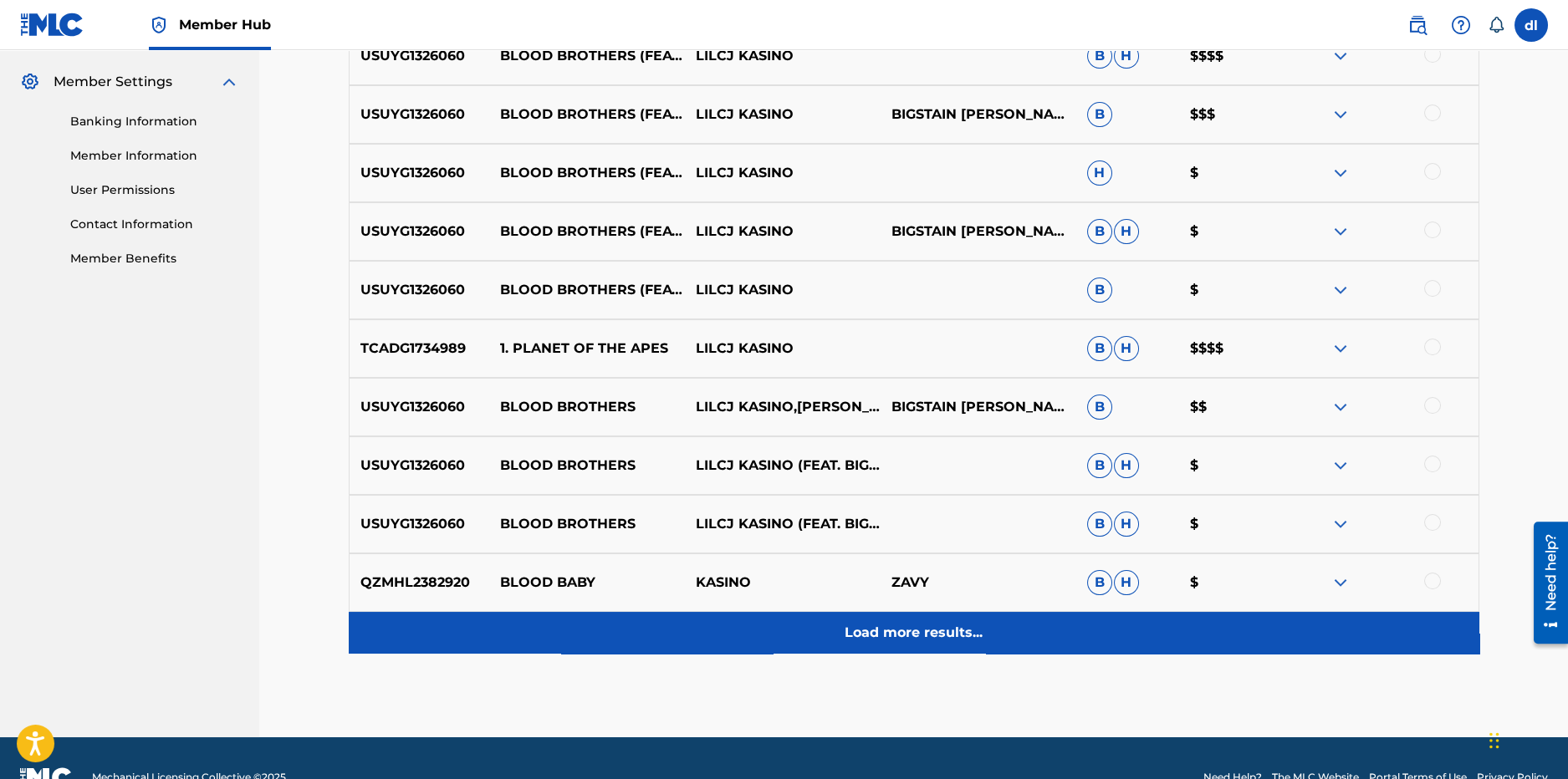
click at [873, 624] on p "Load more results..." at bounding box center [913, 633] width 138 height 20
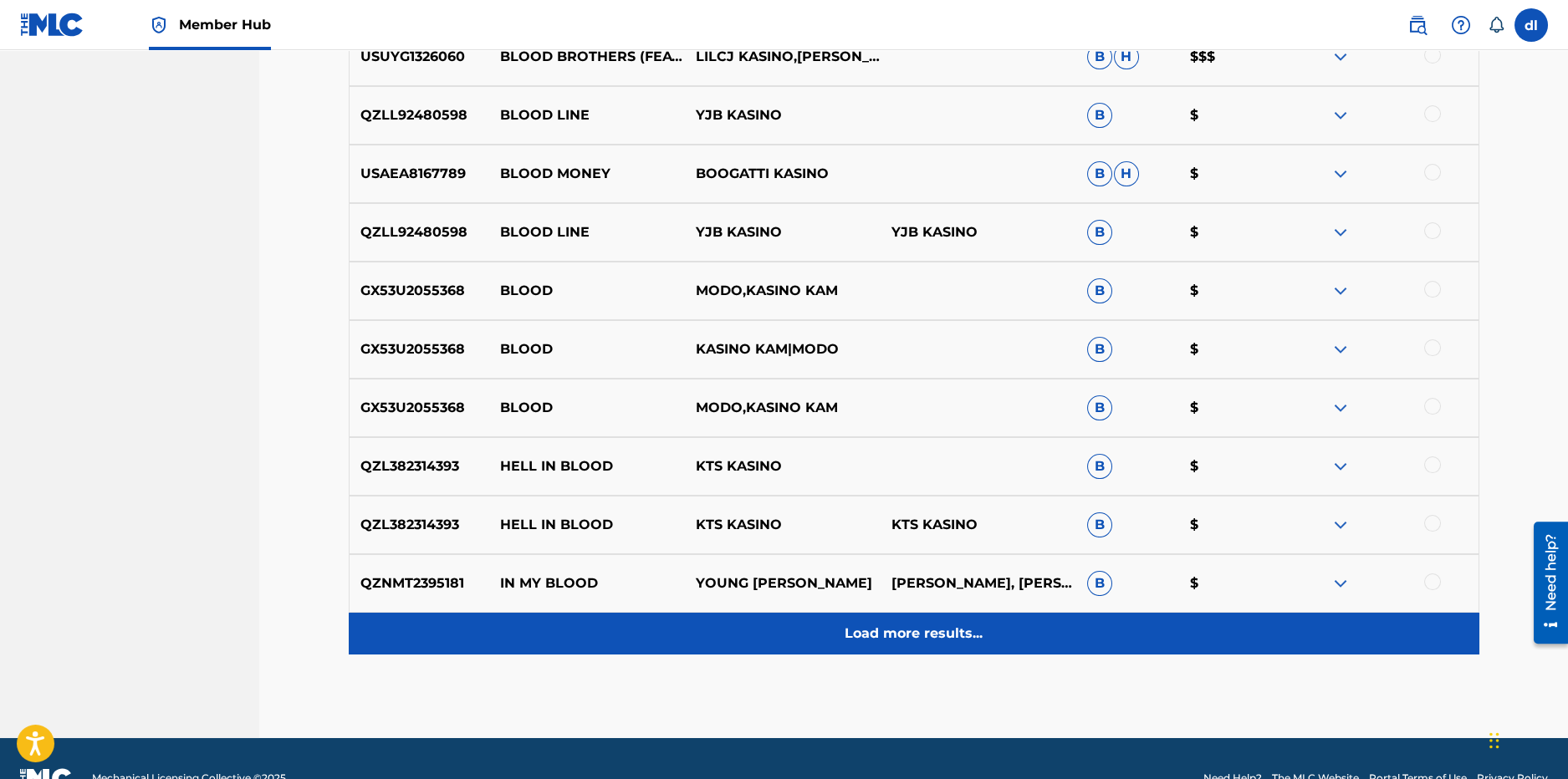
click at [828, 632] on div "Load more results..." at bounding box center [914, 634] width 1131 height 42
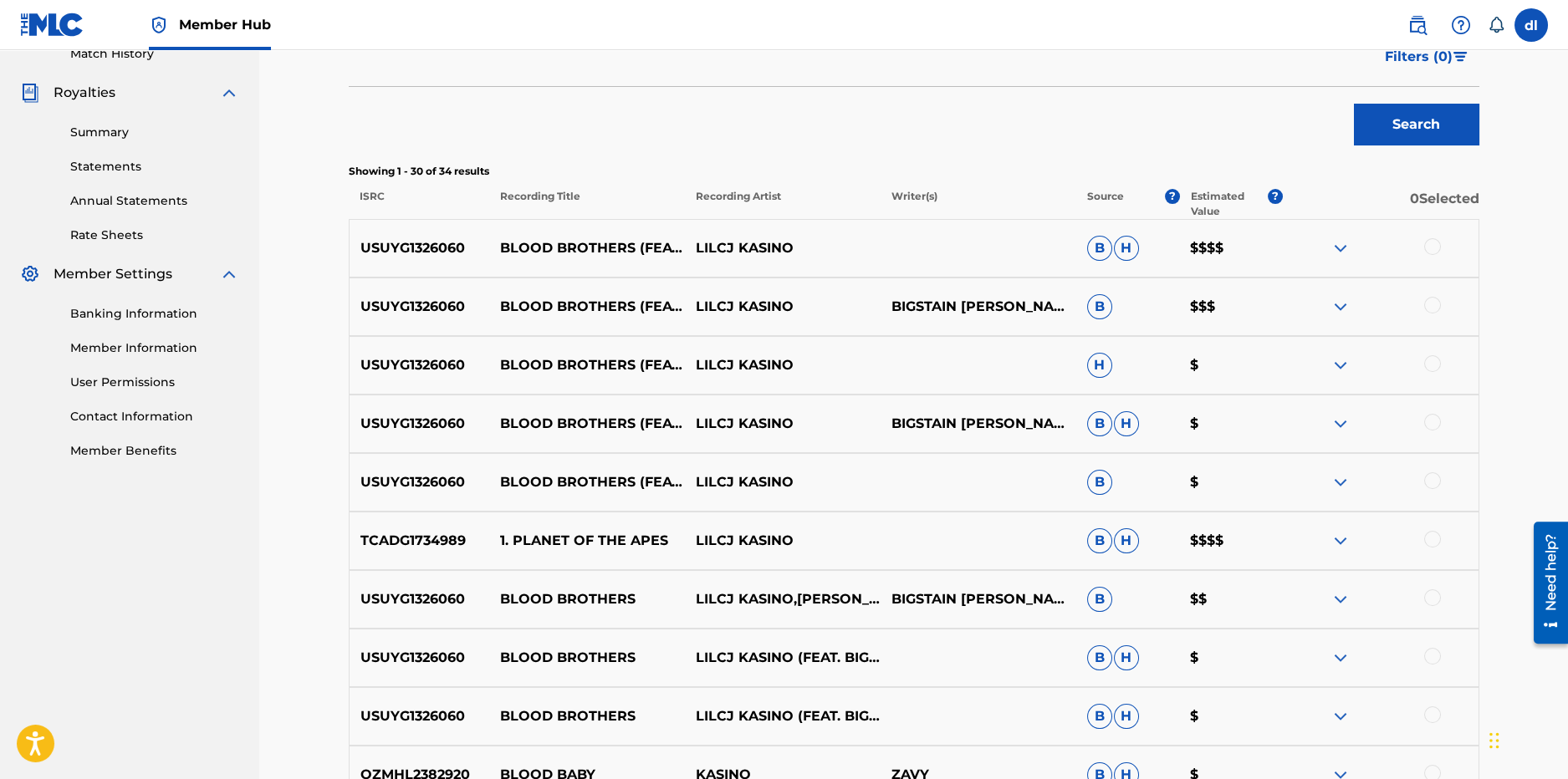
scroll to position [83, 0]
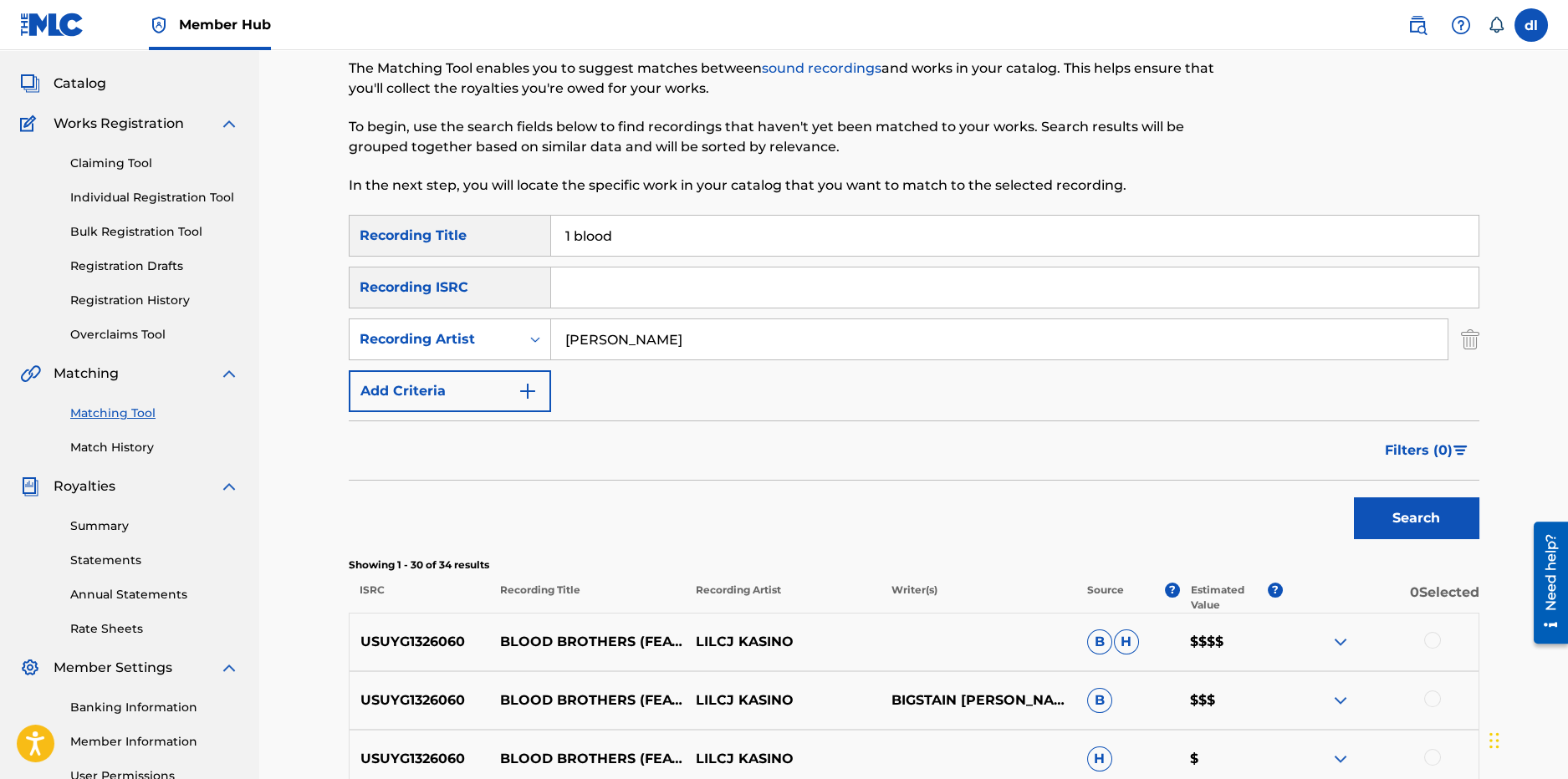
drag, startPoint x: 566, startPoint y: 236, endPoint x: 550, endPoint y: 236, distance: 16.0
click at [550, 236] on div "SearchWithCriteriabdcca313-8863-42e4-8273-0c03a771d99a Recording Title 1 blood" at bounding box center [914, 235] width 1131 height 42
drag, startPoint x: 574, startPoint y: 234, endPoint x: 552, endPoint y: 234, distance: 22.0
click at [553, 234] on input "1 blood" at bounding box center [1015, 235] width 928 height 40
click at [1354, 498] on button "Search" at bounding box center [1417, 518] width 126 height 42
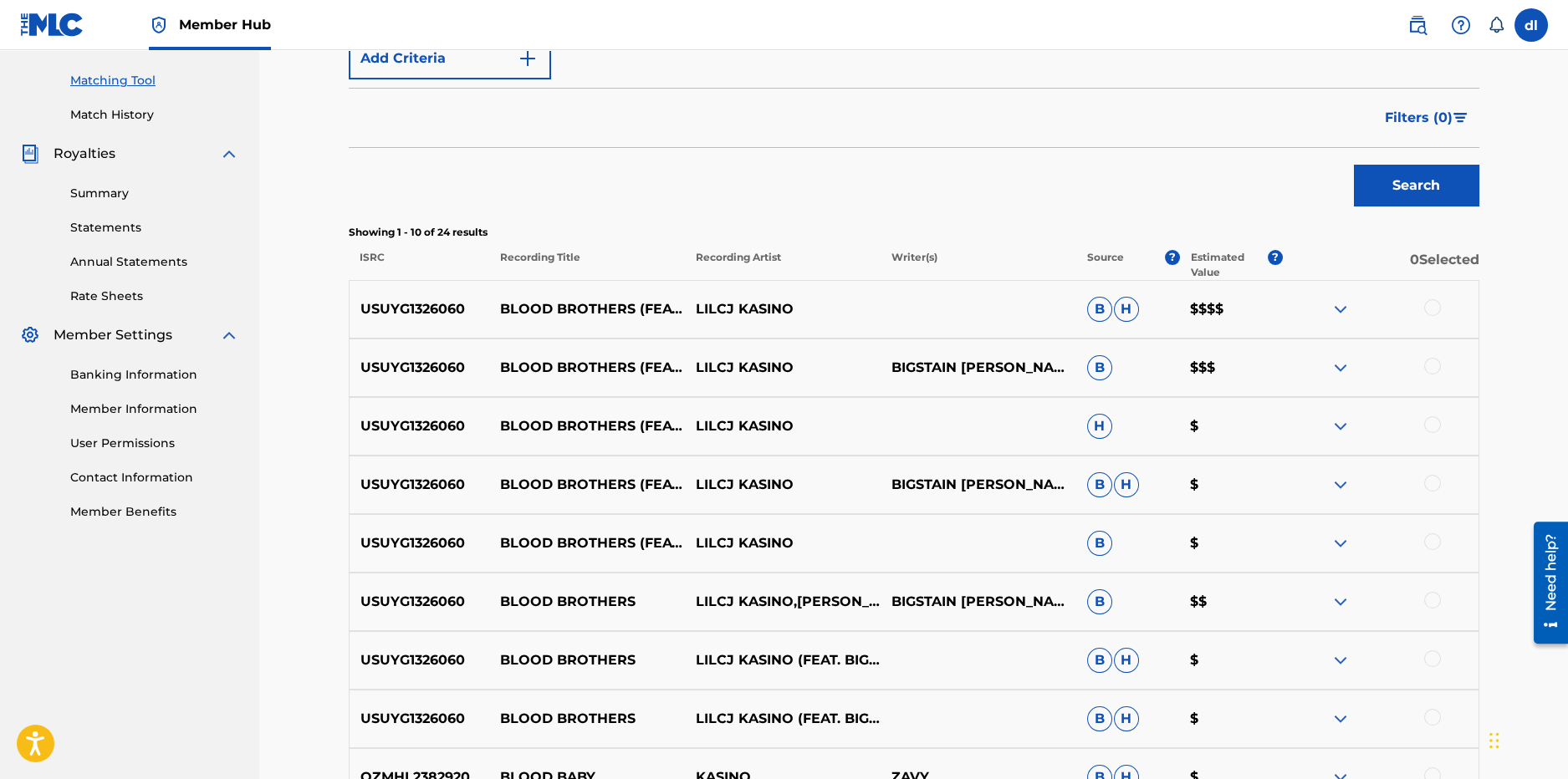
scroll to position [166, 0]
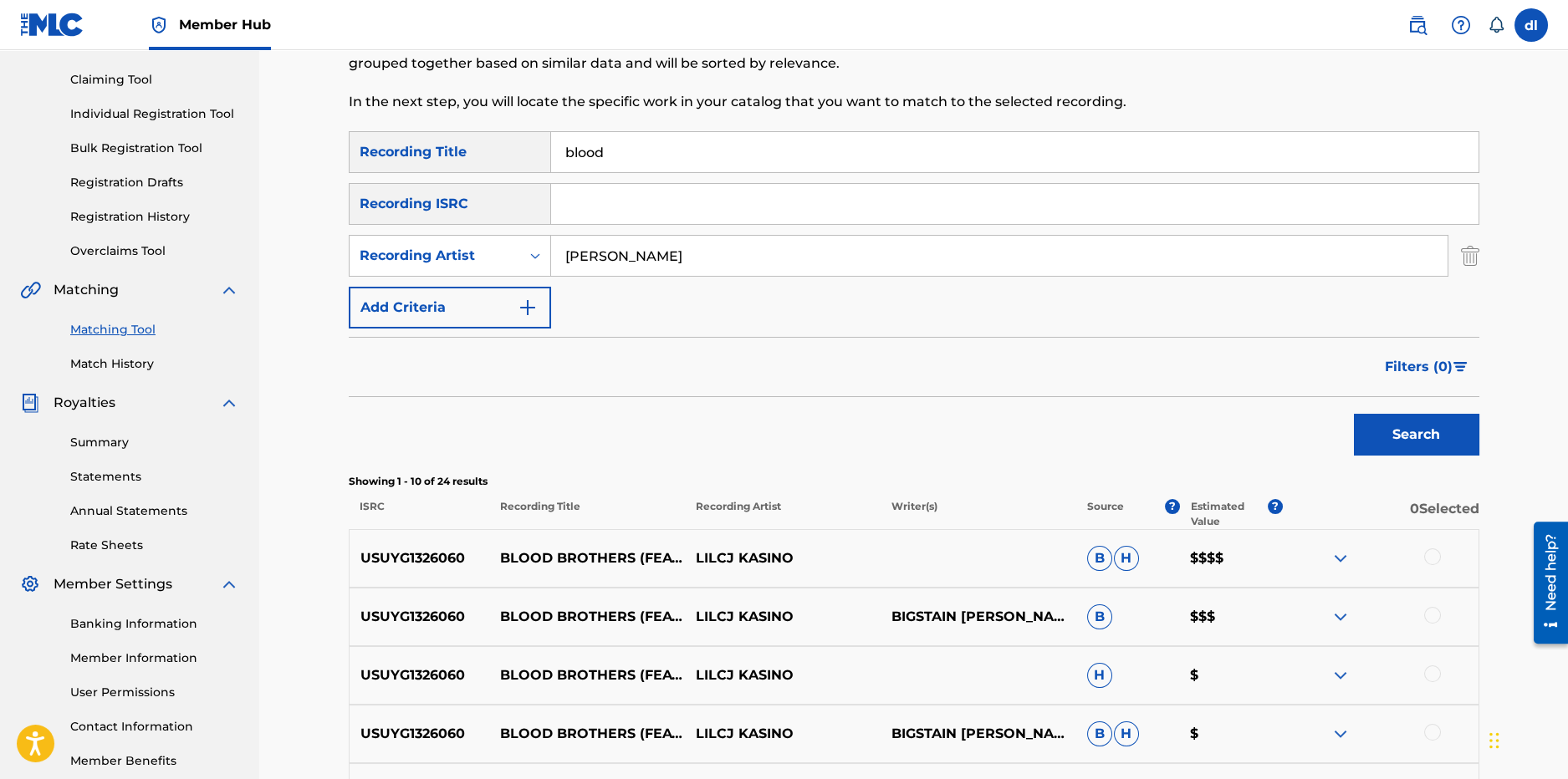
drag, startPoint x: 630, startPoint y: 151, endPoint x: 544, endPoint y: 144, distance: 86.3
click at [544, 144] on div "SearchWithCriteriabdcca313-8863-42e4-8273-0c03a771d99a Recording Title blood" at bounding box center [914, 152] width 1131 height 42
type input "one blood"
click at [1354, 414] on button "Search" at bounding box center [1417, 434] width 126 height 42
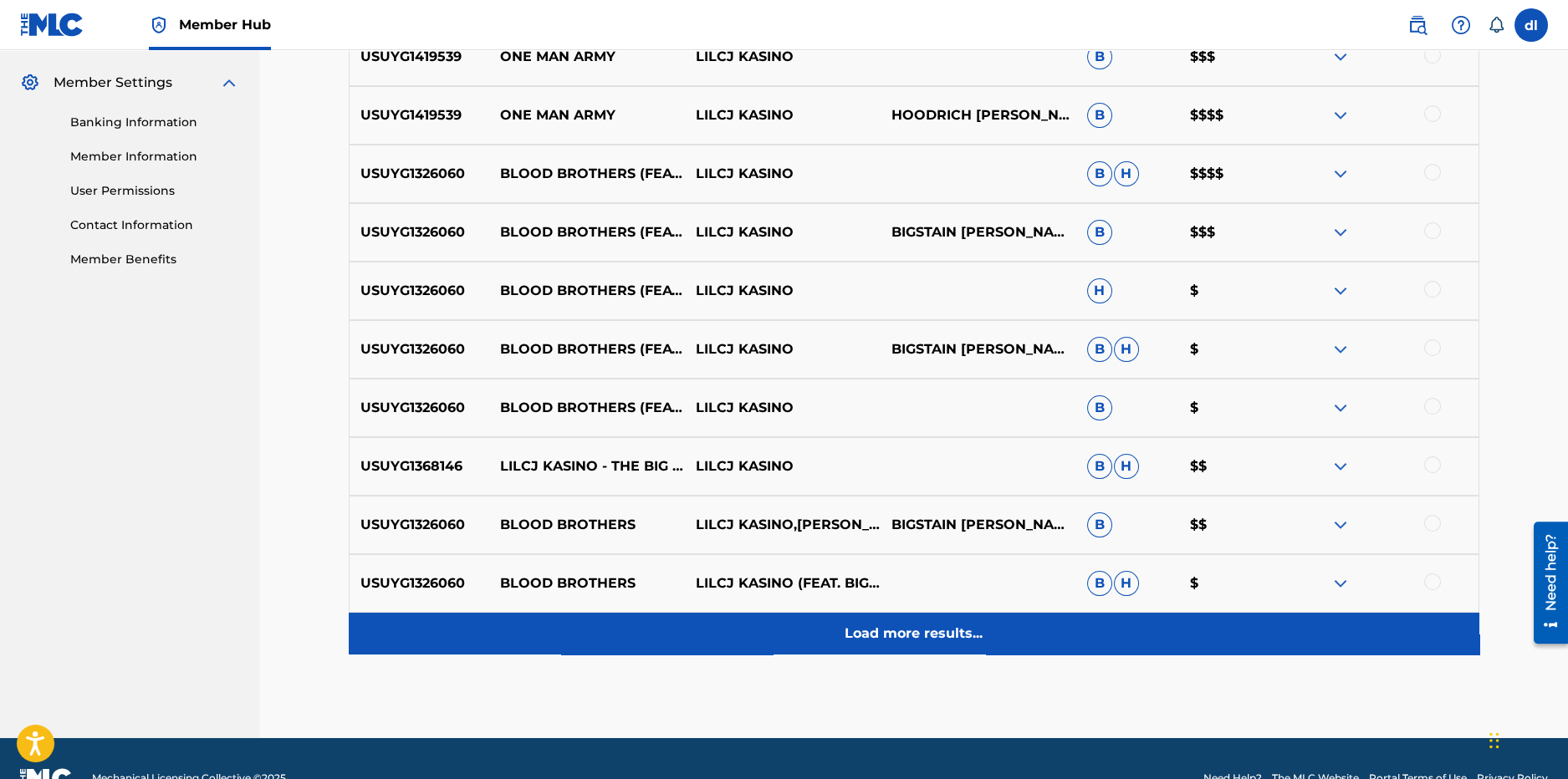
click at [846, 648] on div "Load more results..." at bounding box center [914, 634] width 1131 height 42
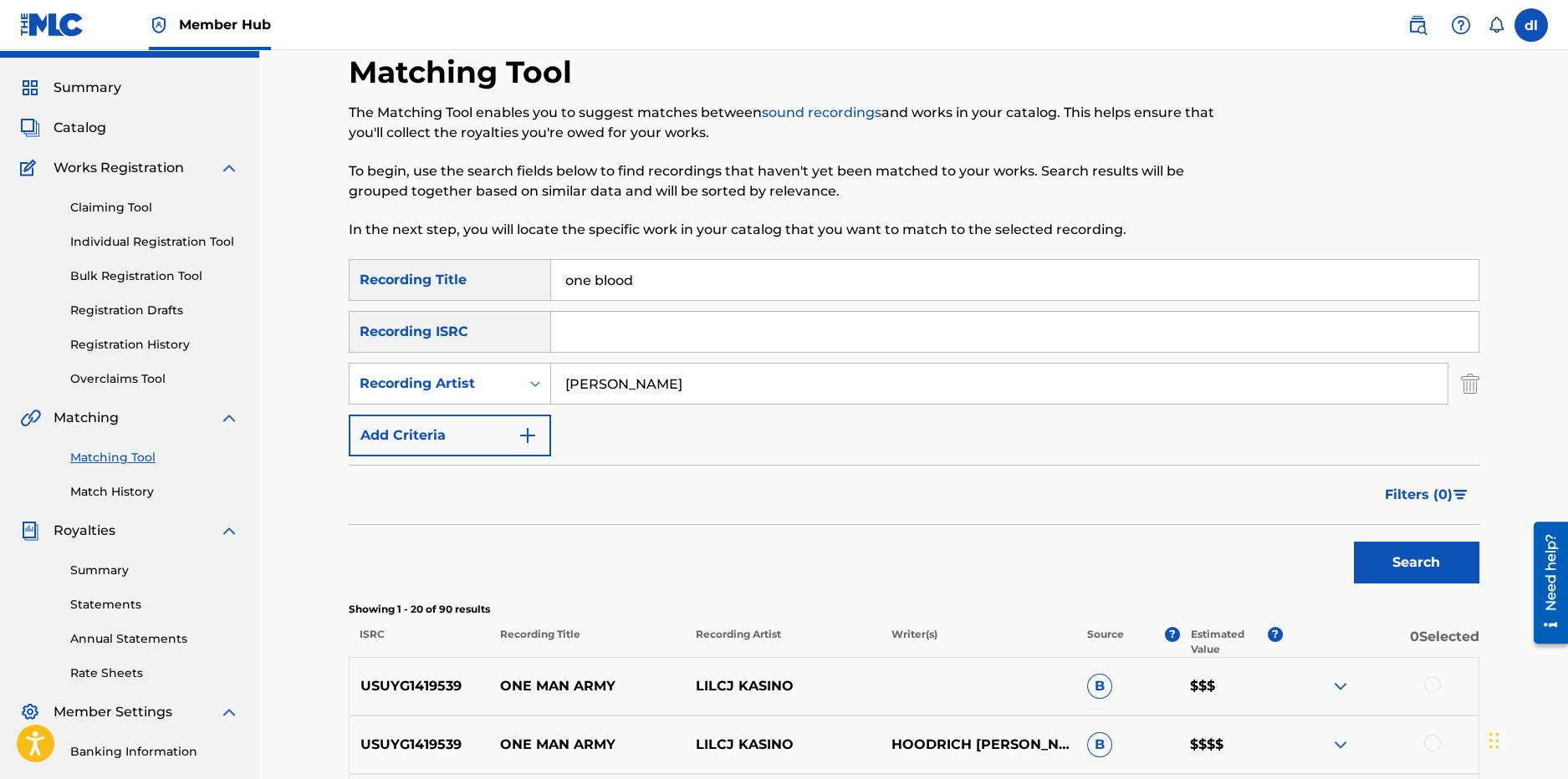
scroll to position [0, 0]
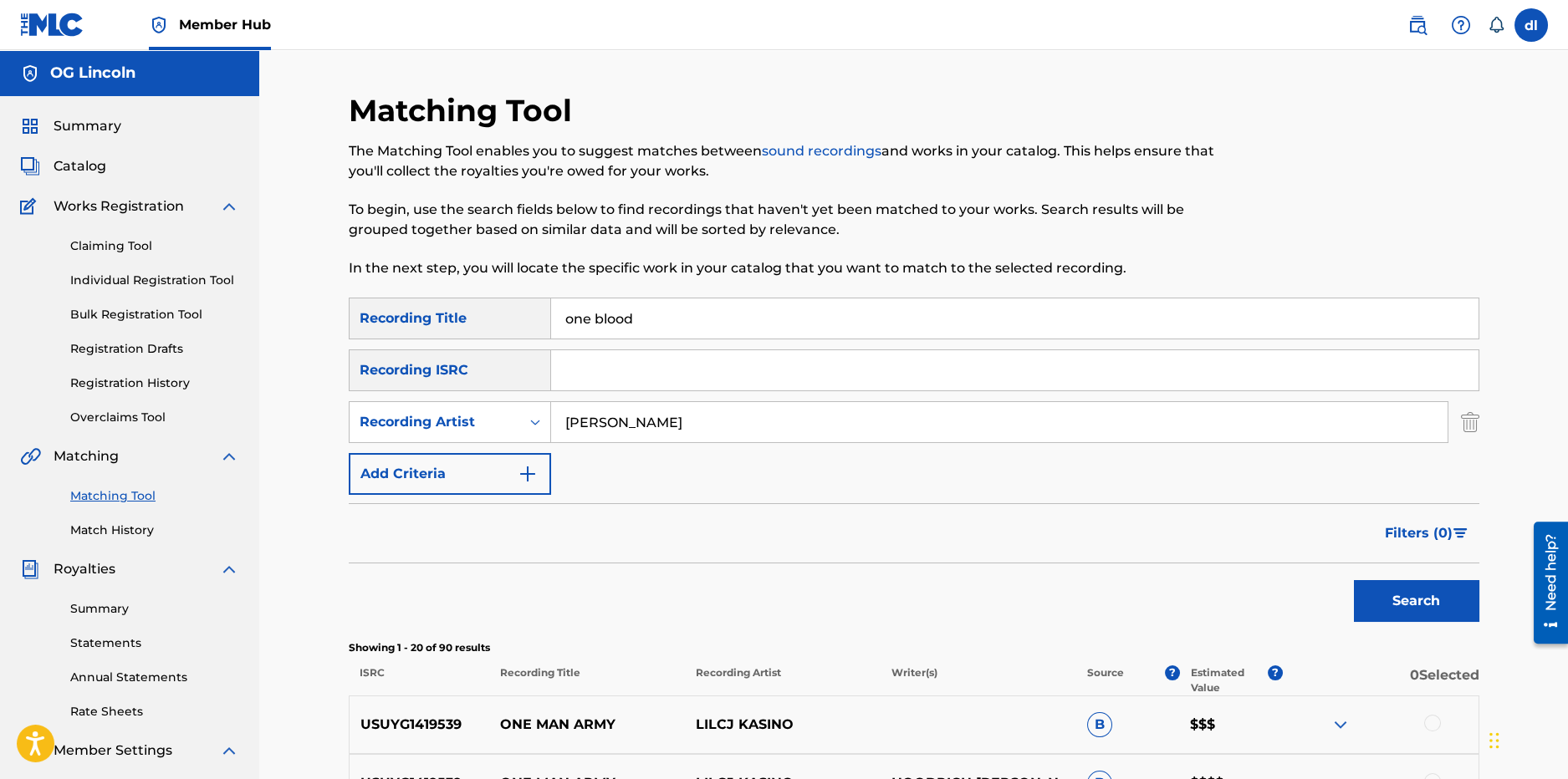
drag, startPoint x: 671, startPoint y: 313, endPoint x: 508, endPoint y: 322, distance: 163.2
click at [508, 323] on div "SearchWithCriteriabdcca313-8863-42e4-8273-0c03a771d99a Recording Title one blood" at bounding box center [914, 318] width 1131 height 42
type input "been pipe"
click at [1421, 591] on button "Search" at bounding box center [1417, 601] width 126 height 42
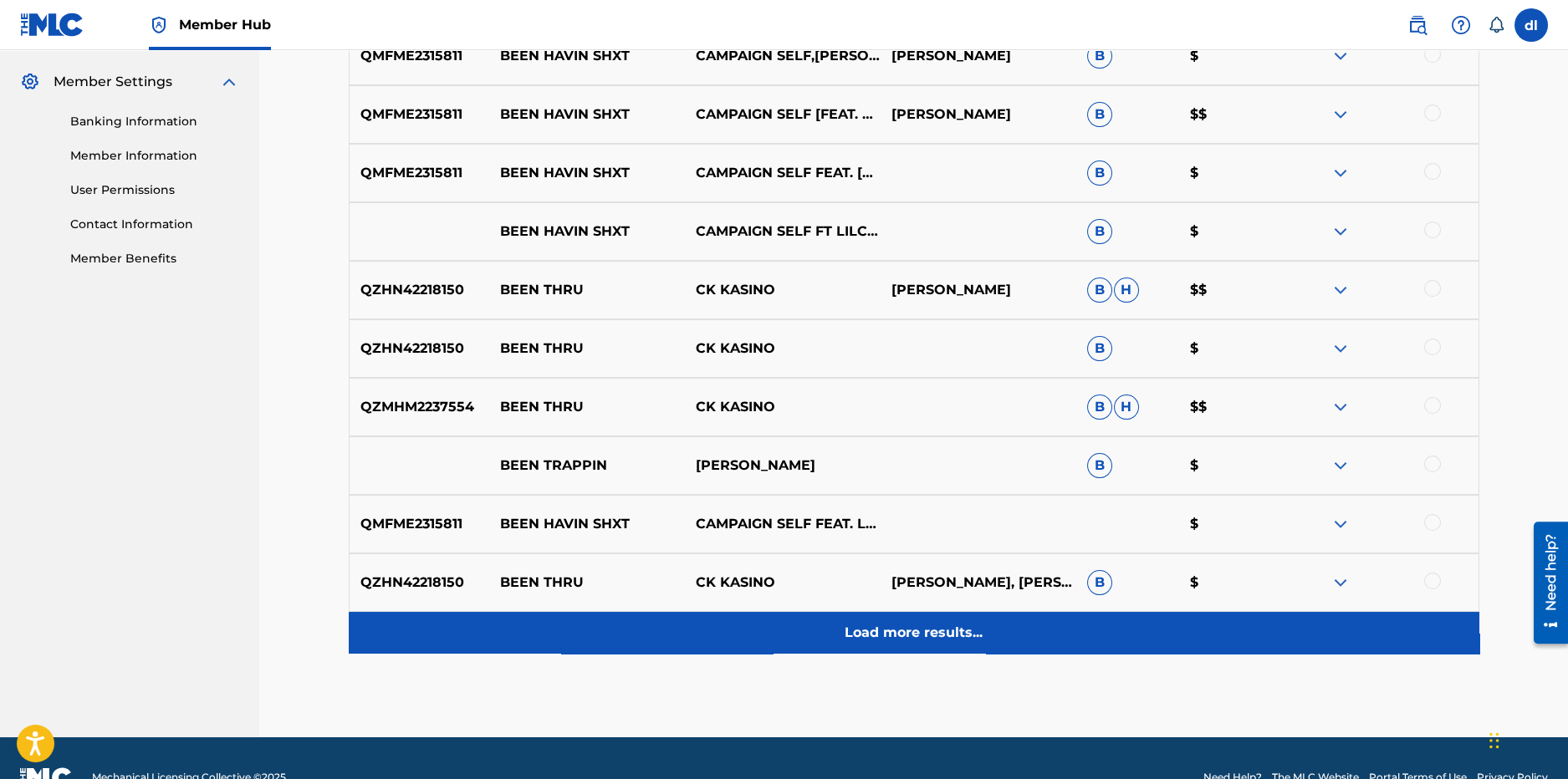
click at [776, 650] on div "Load more results..." at bounding box center [914, 633] width 1131 height 42
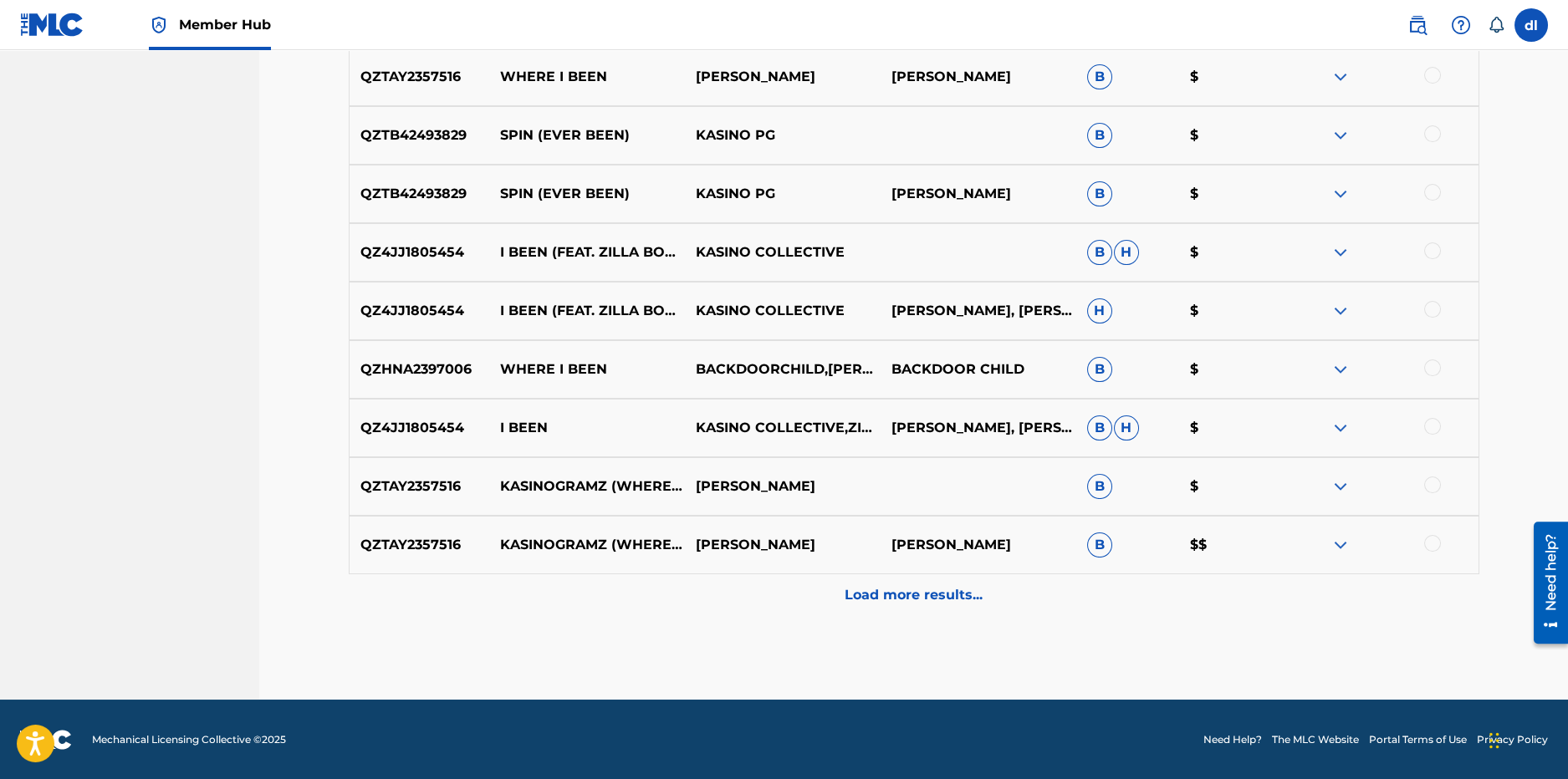
click at [677, 575] on div "Load more results..." at bounding box center [914, 595] width 1131 height 42
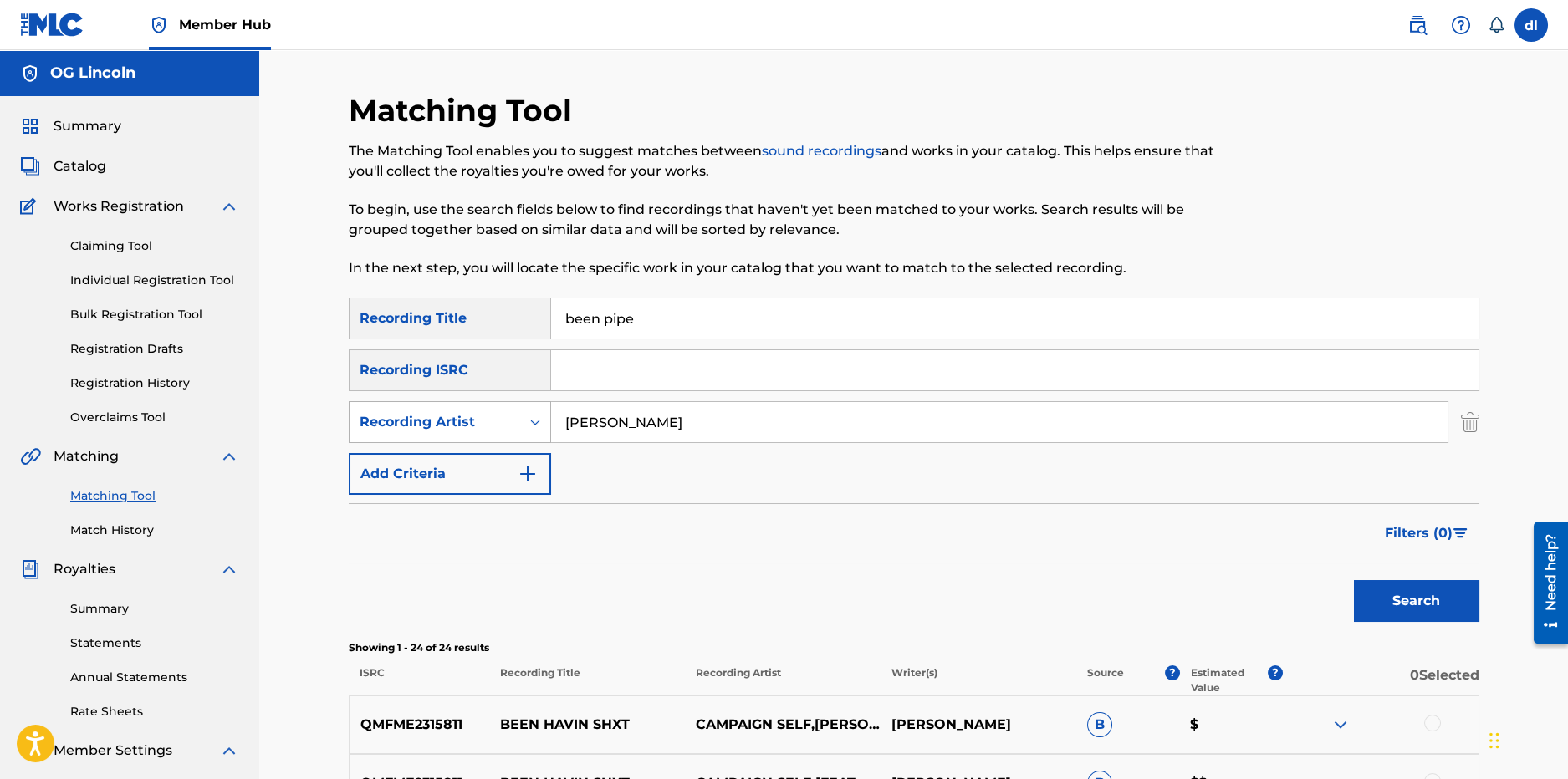
drag, startPoint x: 650, startPoint y: 428, endPoint x: 488, endPoint y: 427, distance: 162.0
click at [489, 427] on div "SearchWithCriteria396ebd9f-c35b-4a46-be60-f790725b6ea8 Recording Artist lilcj k…" at bounding box center [914, 422] width 1131 height 42
drag, startPoint x: 531, startPoint y: 320, endPoint x: 458, endPoint y: 319, distance: 73.0
click at [458, 320] on div "SearchWithCriteriabdcca313-8863-42e4-8273-0c03a771d99a Recording Title been pipe" at bounding box center [914, 318] width 1131 height 42
type input "bend parade"
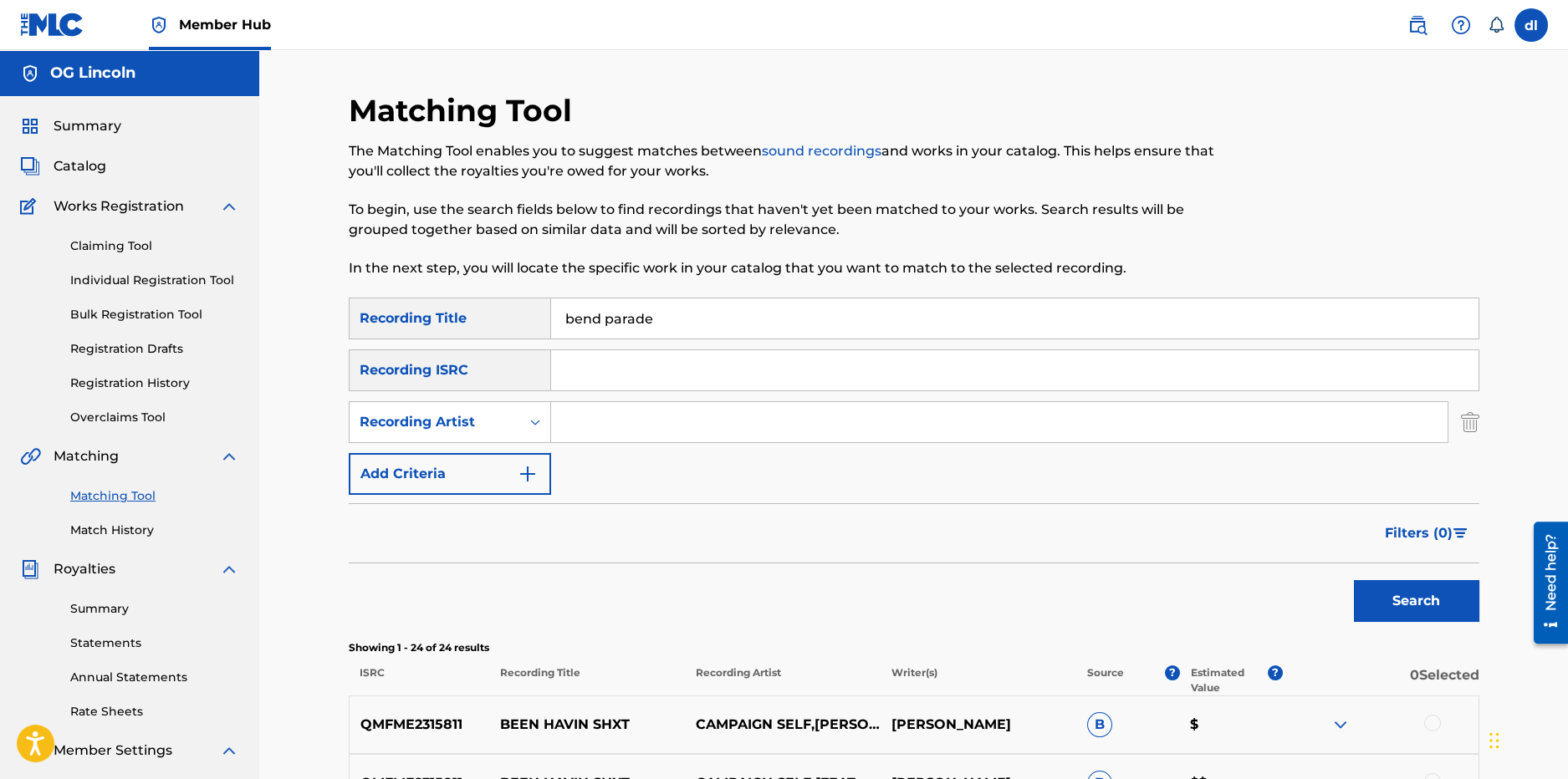
click at [1354, 581] on button "Search" at bounding box center [1417, 601] width 126 height 42
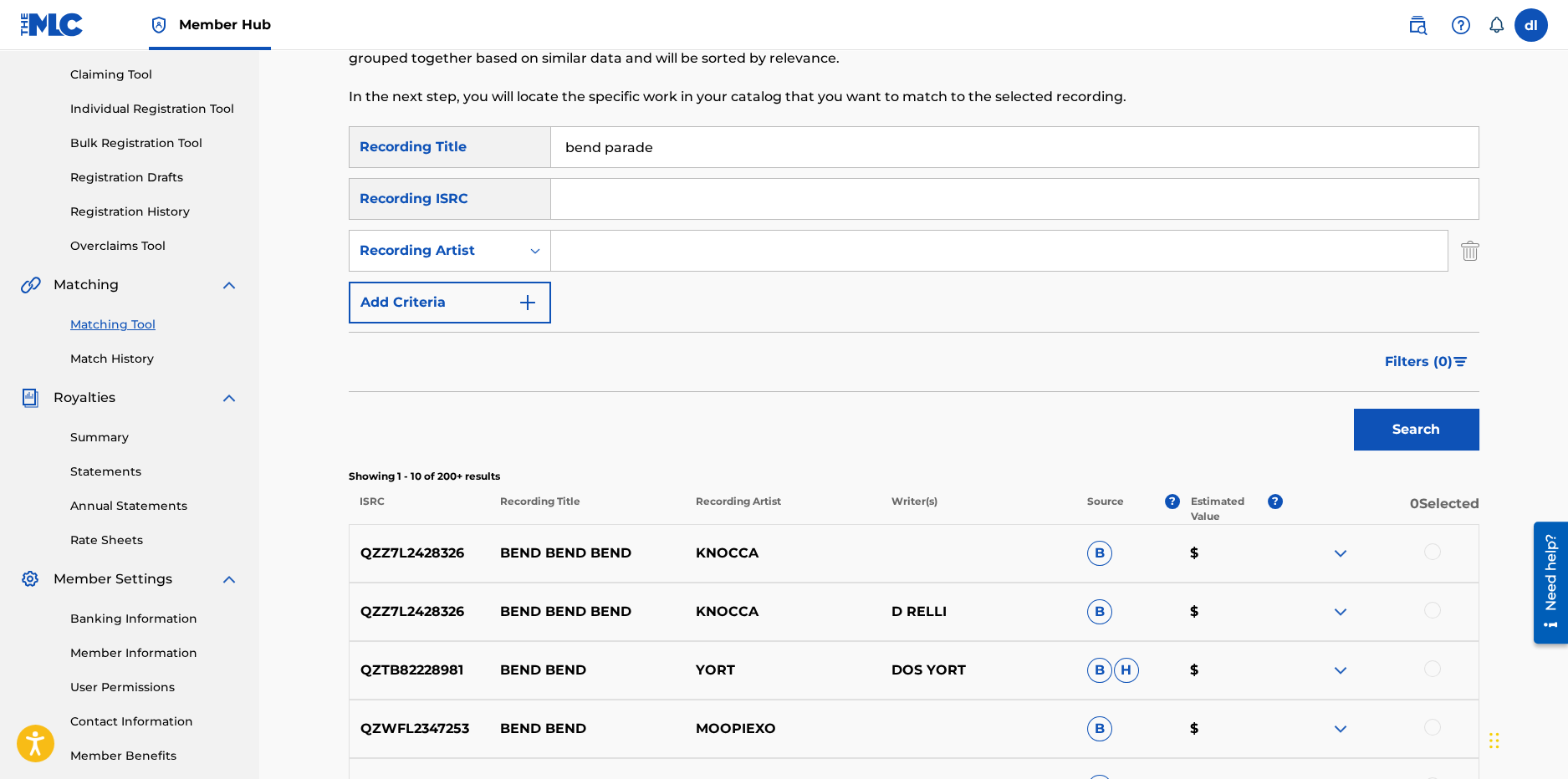
scroll to position [166, 0]
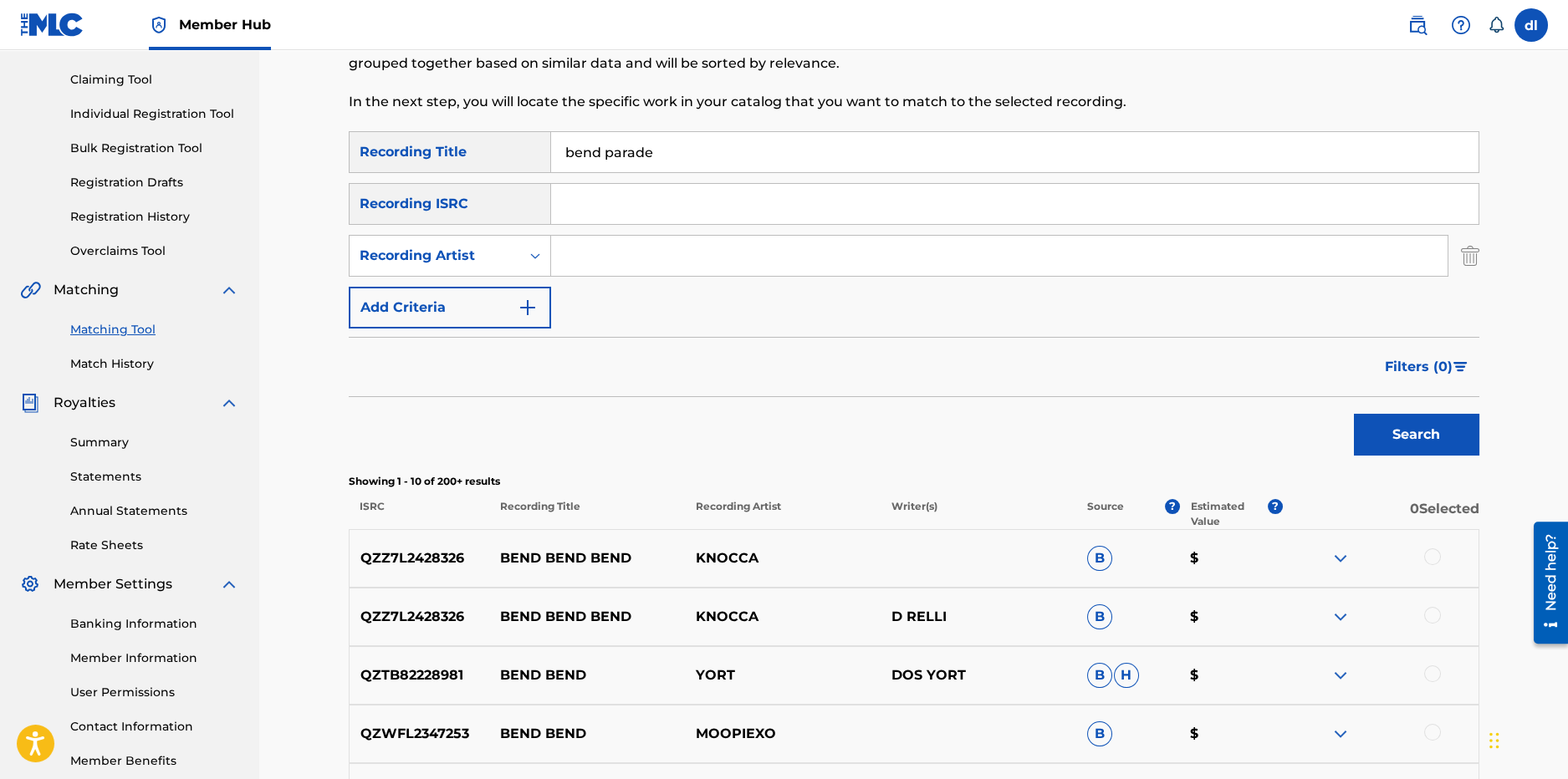
drag, startPoint x: 683, startPoint y: 150, endPoint x: 517, endPoint y: 156, distance: 166.1
click at [517, 156] on div "SearchWithCriteriabdcca313-8863-42e4-8273-0c03a771d99a Recording Title bend par…" at bounding box center [914, 152] width 1131 height 42
click at [608, 137] on input "Search Form" at bounding box center [1015, 151] width 928 height 40
type input "bowls and kicks"
click at [1354, 414] on button "Search" at bounding box center [1417, 434] width 126 height 42
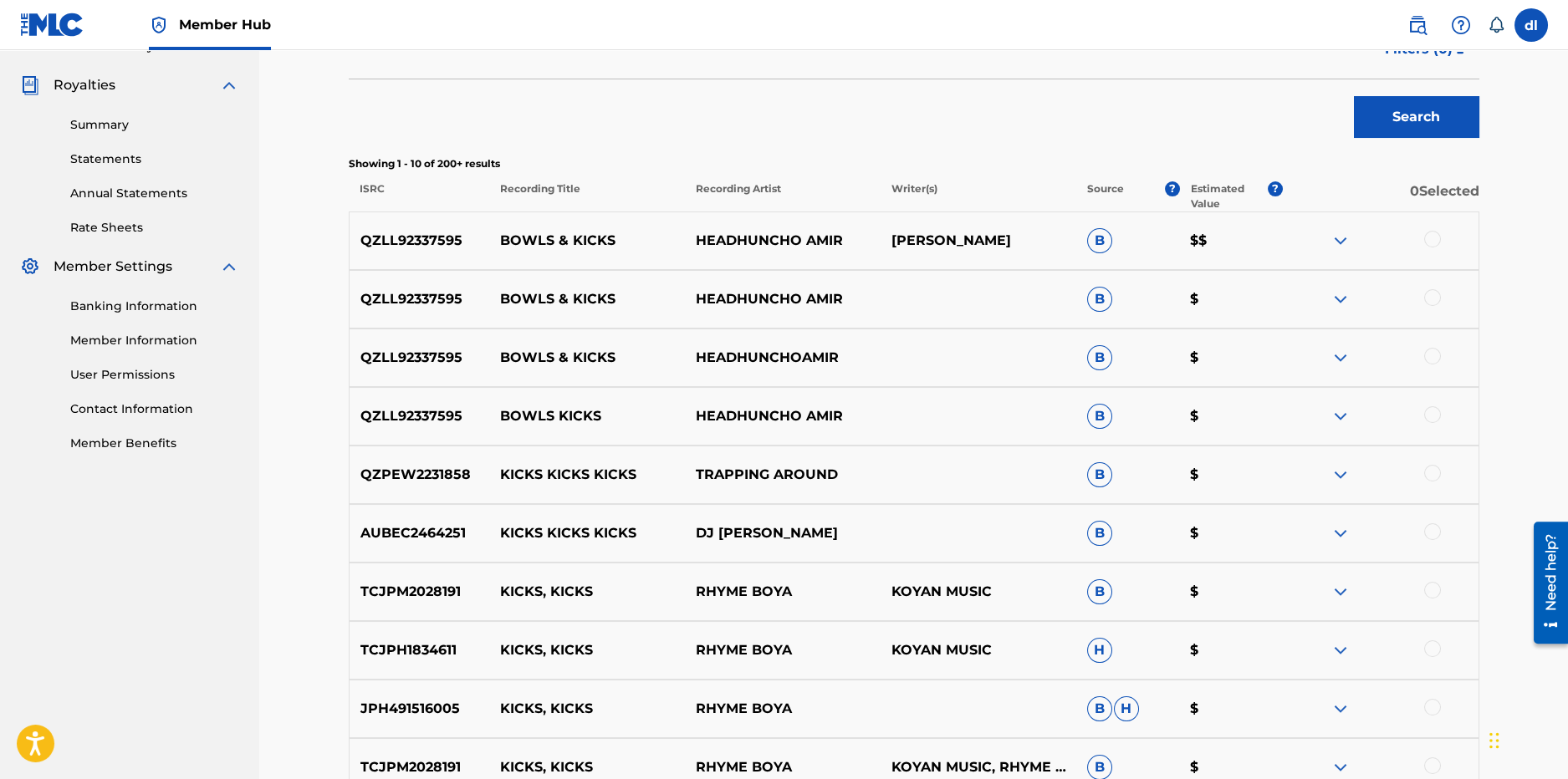
scroll to position [502, 0]
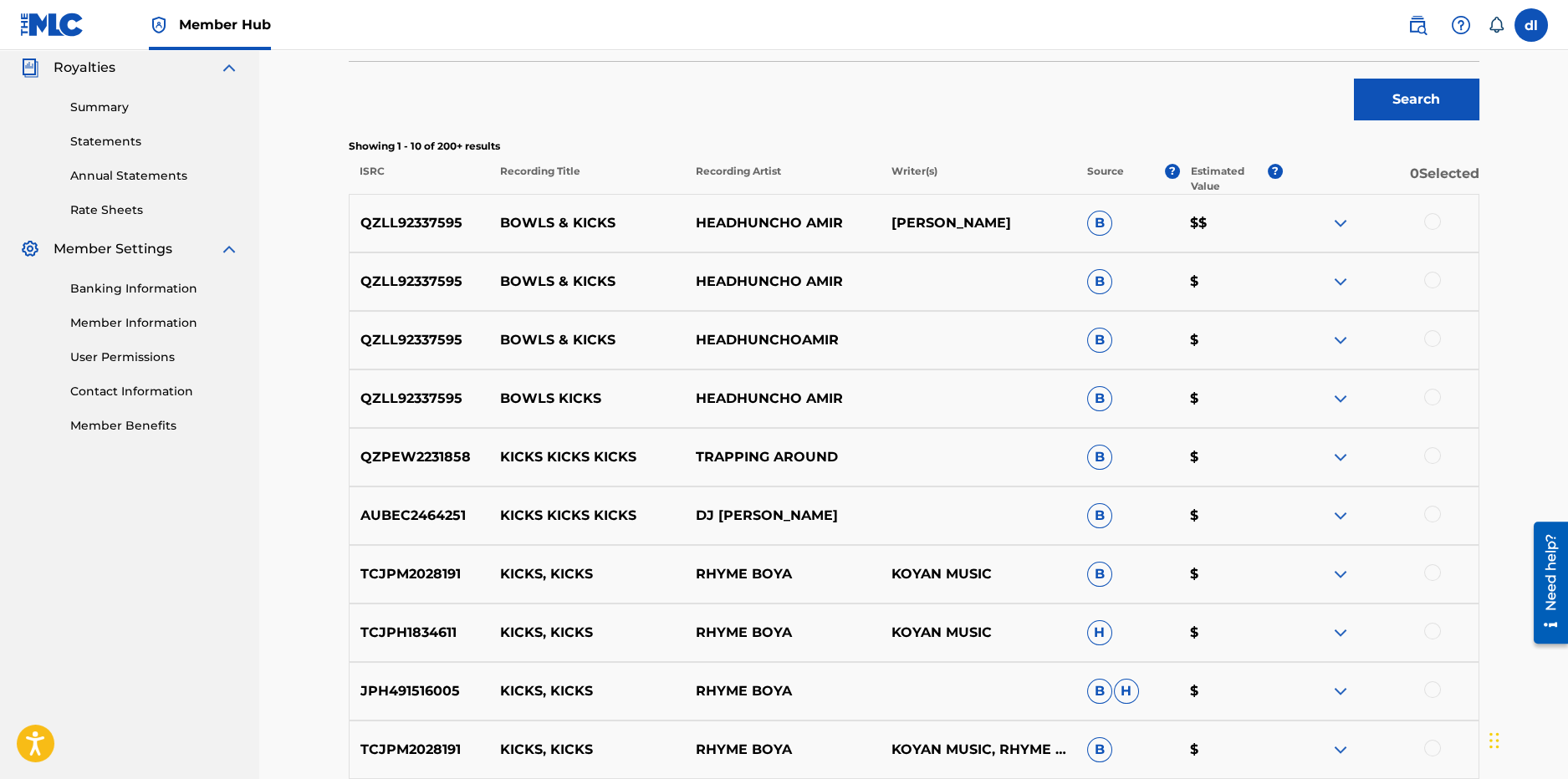
drag, startPoint x: 1435, startPoint y: 394, endPoint x: 1433, endPoint y: 363, distance: 31.1
click at [1435, 394] on div at bounding box center [1432, 396] width 17 height 17
drag, startPoint x: 1434, startPoint y: 347, endPoint x: 1432, endPoint y: 328, distance: 19.1
click at [1434, 343] on div at bounding box center [1381, 340] width 195 height 20
click at [1439, 343] on div at bounding box center [1381, 340] width 195 height 20
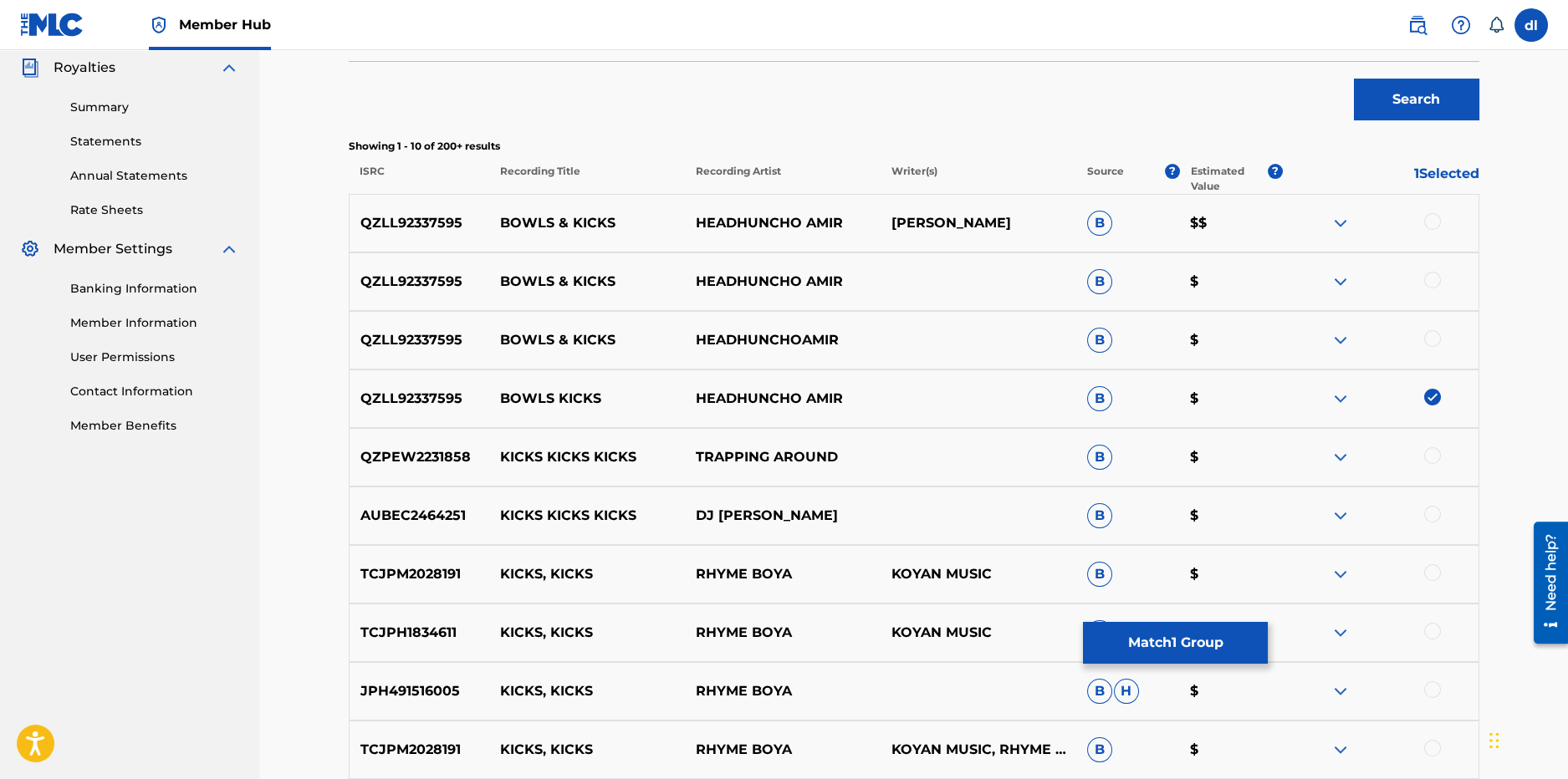
click at [1439, 344] on div at bounding box center [1381, 340] width 195 height 20
click at [1437, 337] on div at bounding box center [1432, 338] width 17 height 17
click at [1431, 273] on div at bounding box center [1432, 279] width 17 height 17
click at [1430, 221] on div at bounding box center [1432, 221] width 17 height 17
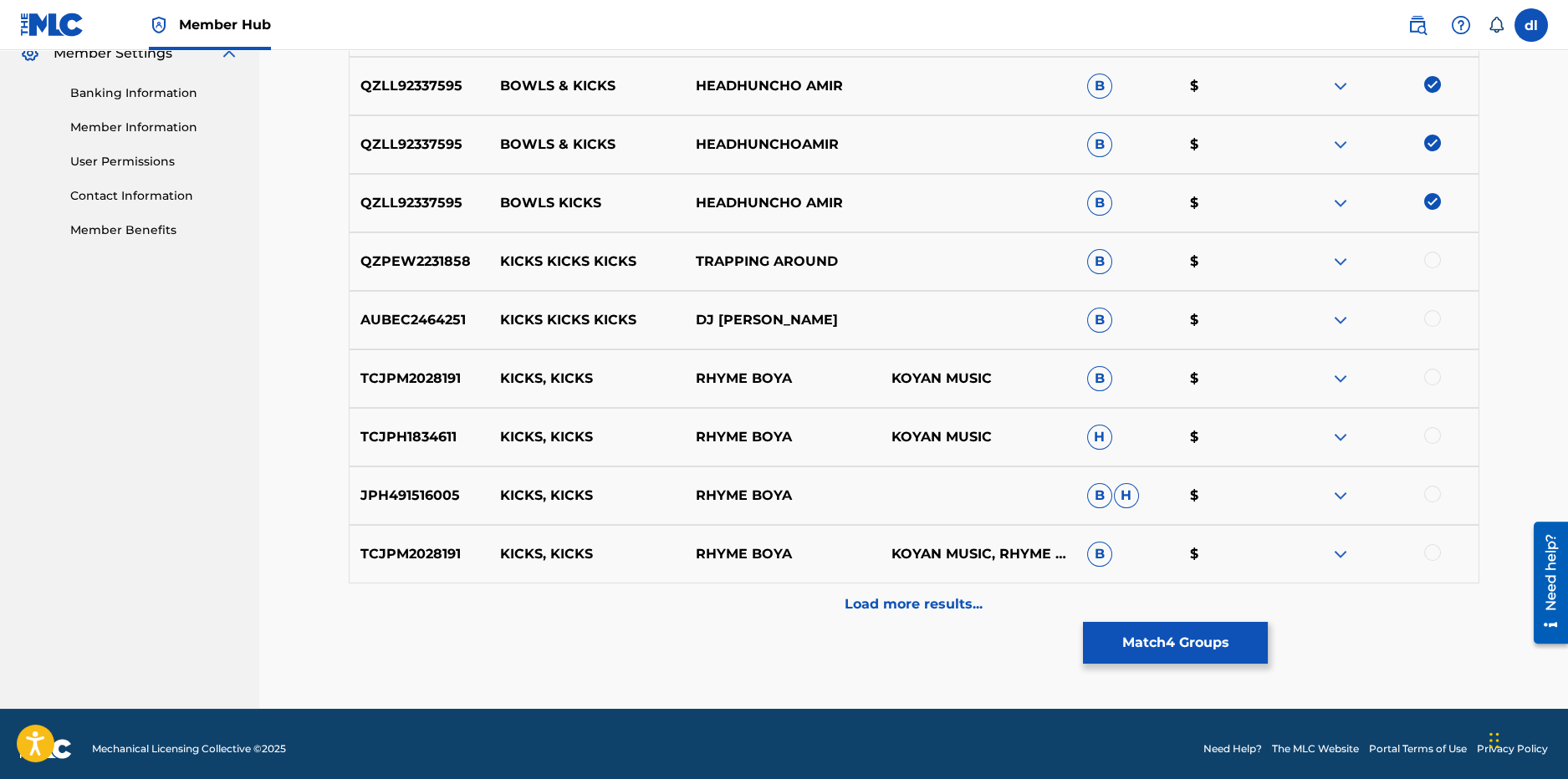
scroll to position [708, 0]
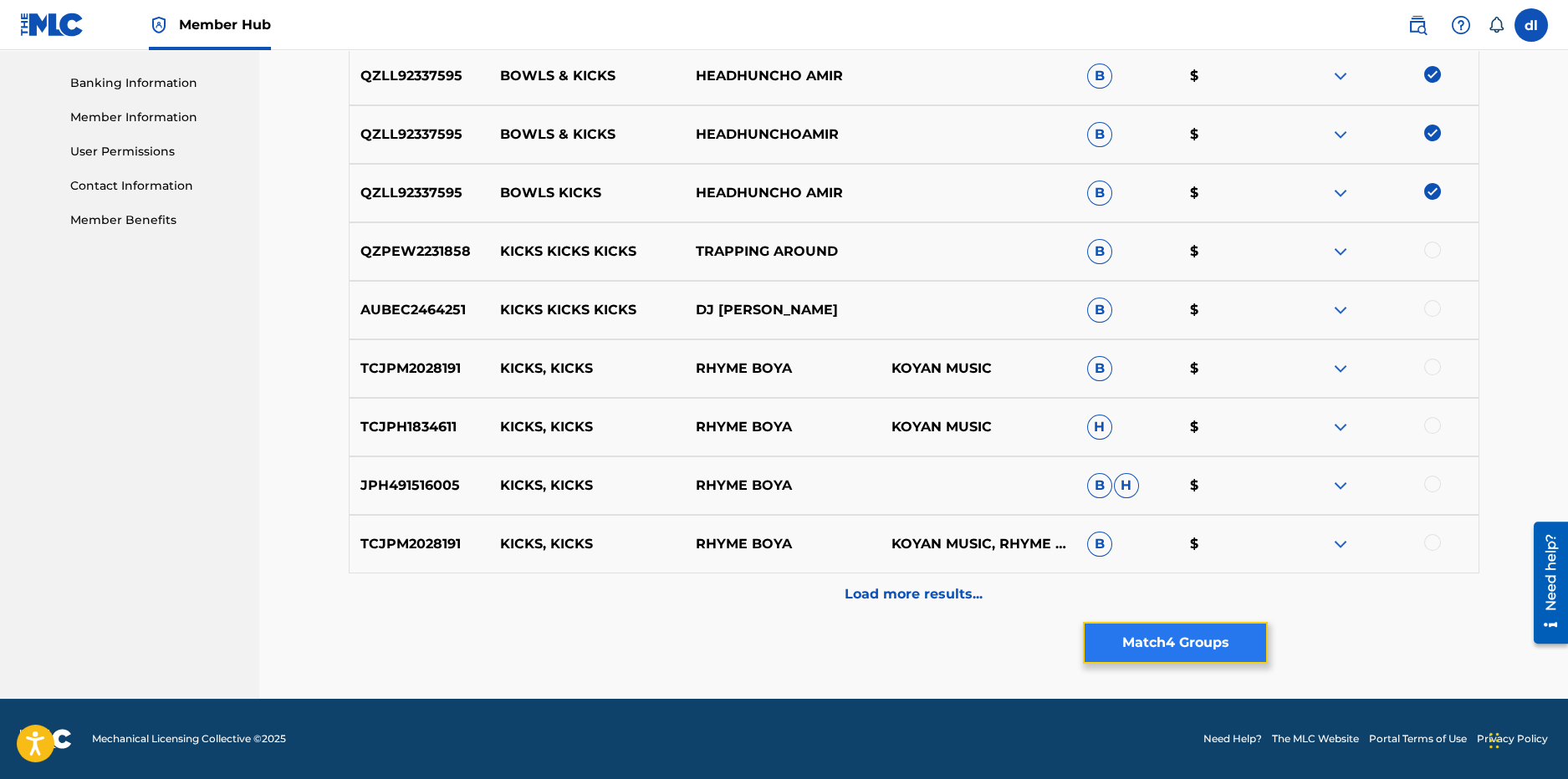
click at [1165, 647] on button "Match 4 Groups" at bounding box center [1175, 642] width 185 height 42
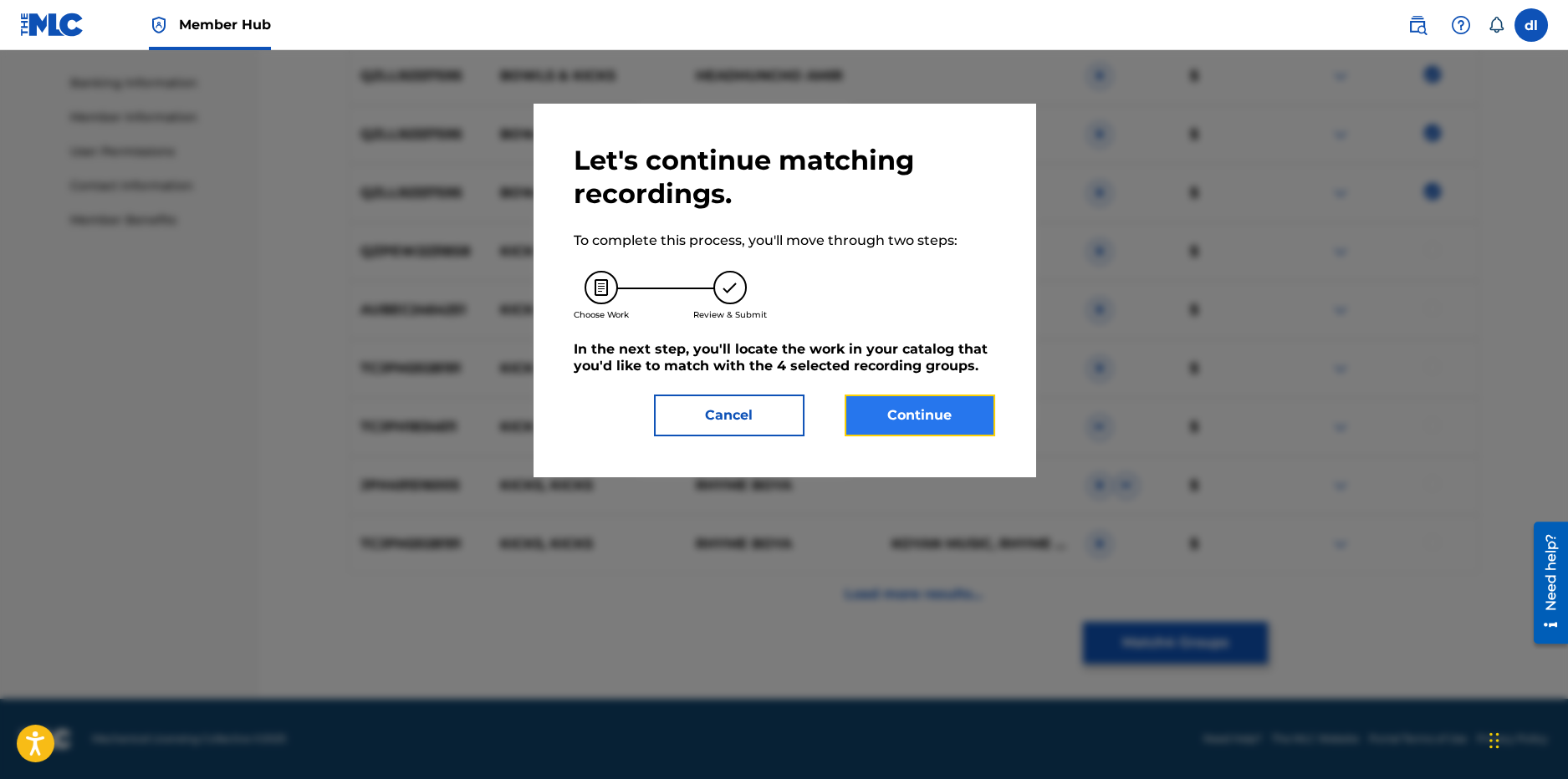
click at [868, 416] on button "Continue" at bounding box center [920, 415] width 150 height 42
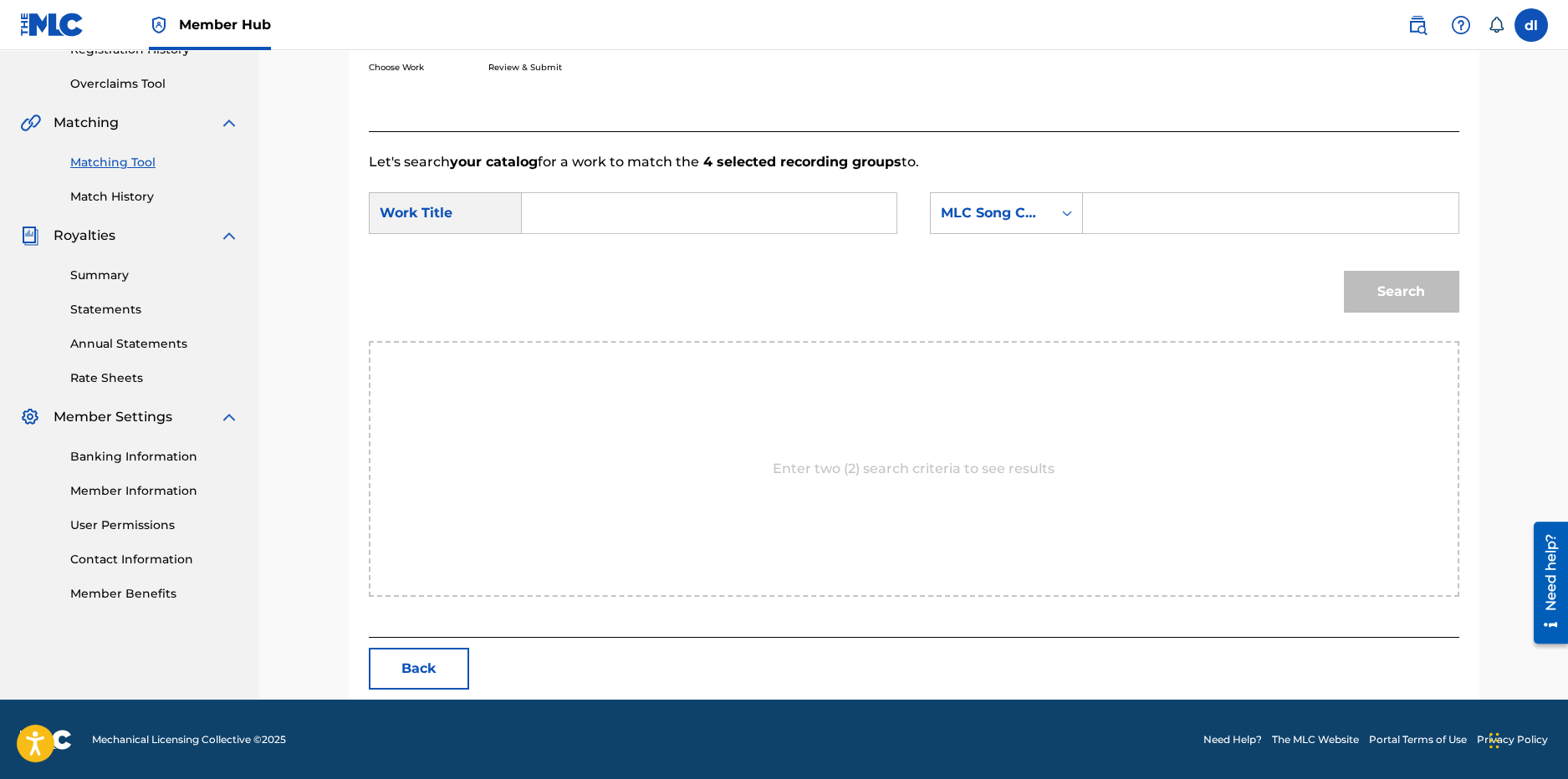
click at [558, 214] on input "Search Form" at bounding box center [709, 213] width 347 height 40
click at [559, 251] on strong "bowls" at bounding box center [571, 250] width 42 height 16
type input "bowls and kicks"
drag, startPoint x: 1150, startPoint y: 225, endPoint x: 1115, endPoint y: 224, distance: 35.0
click at [1150, 225] on input "Search Form" at bounding box center [1270, 213] width 347 height 40
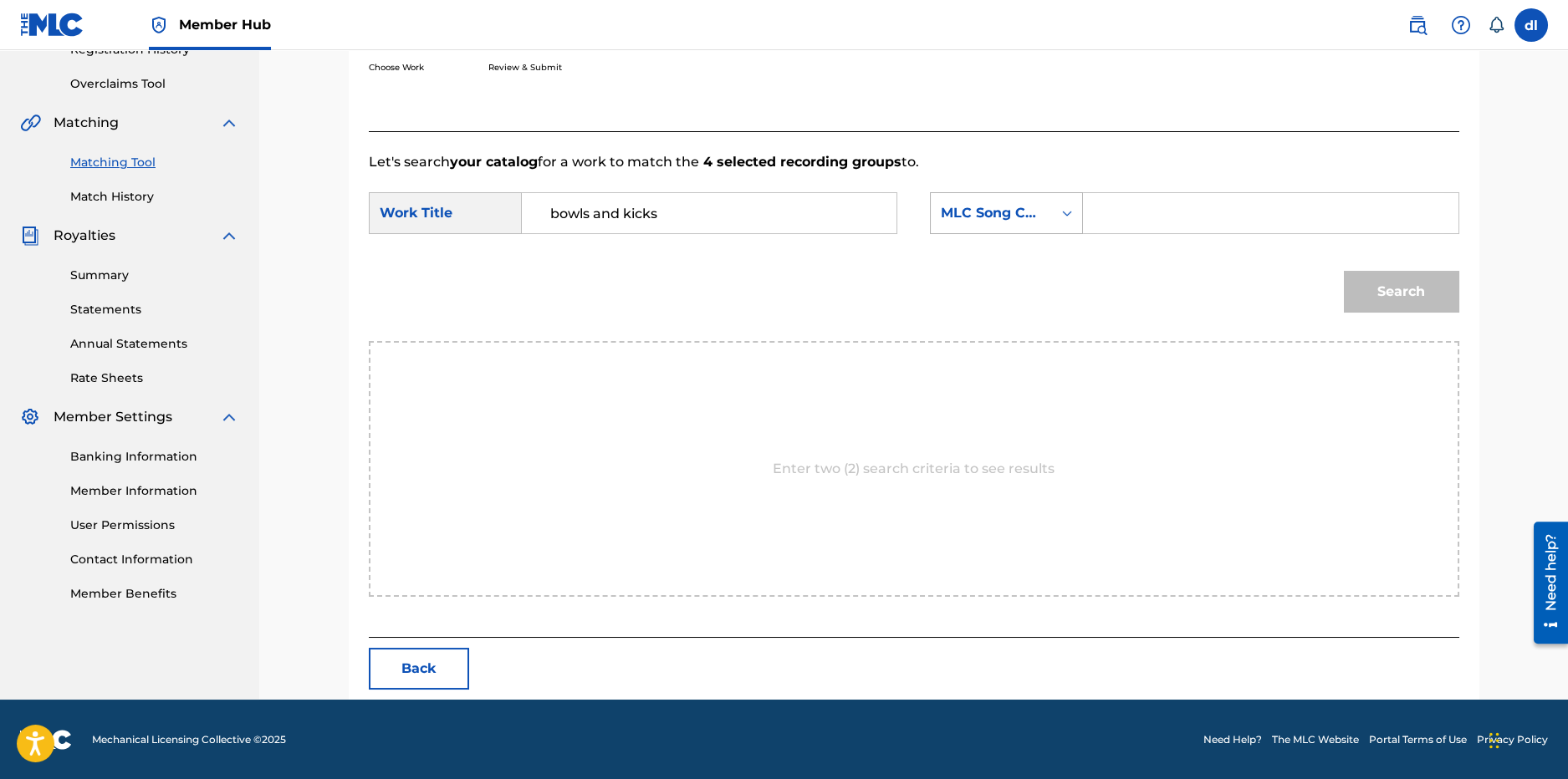
click at [1051, 219] on div "MLC Song Code" at bounding box center [991, 213] width 121 height 32
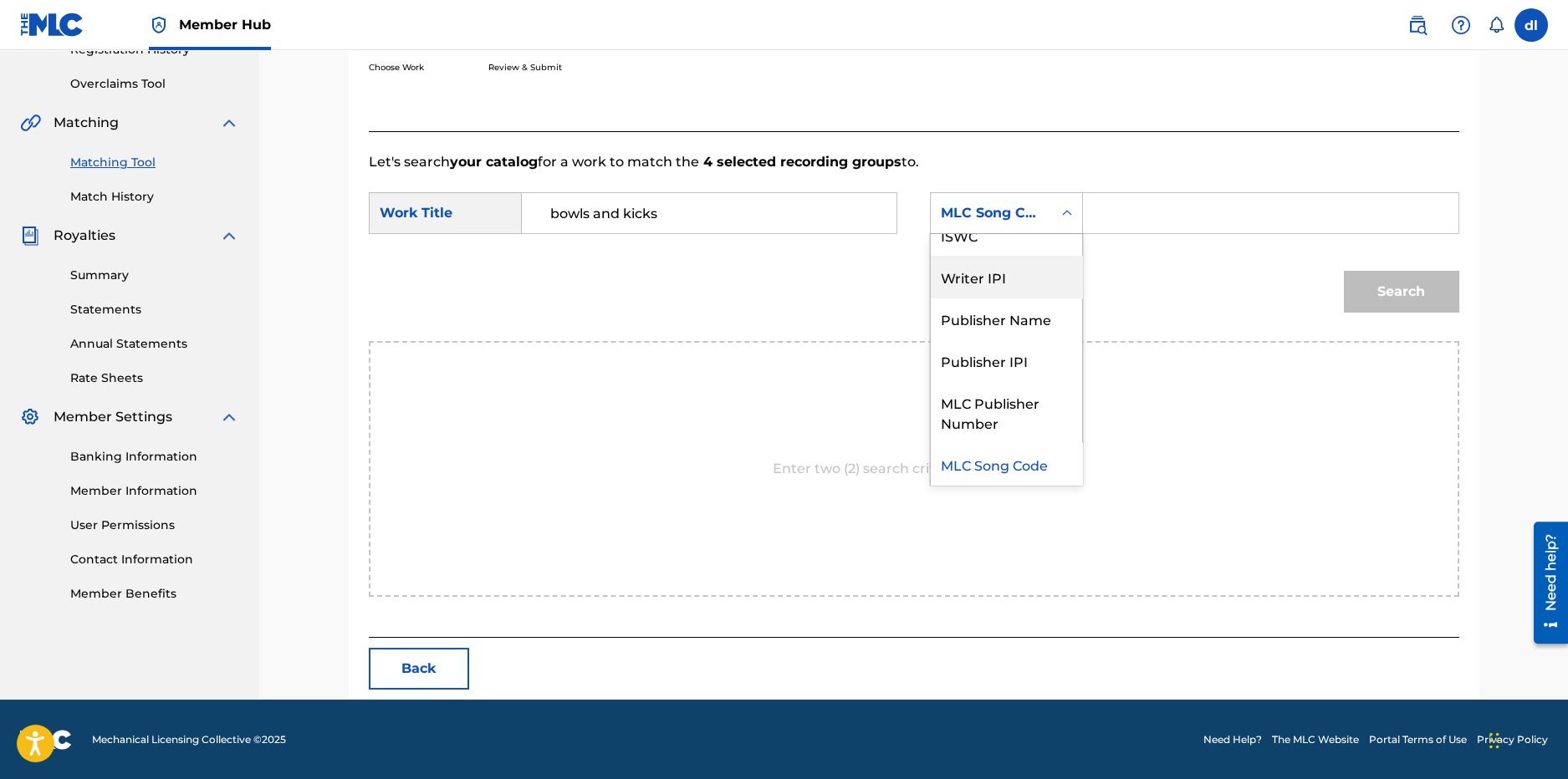
scroll to position [0, 0]
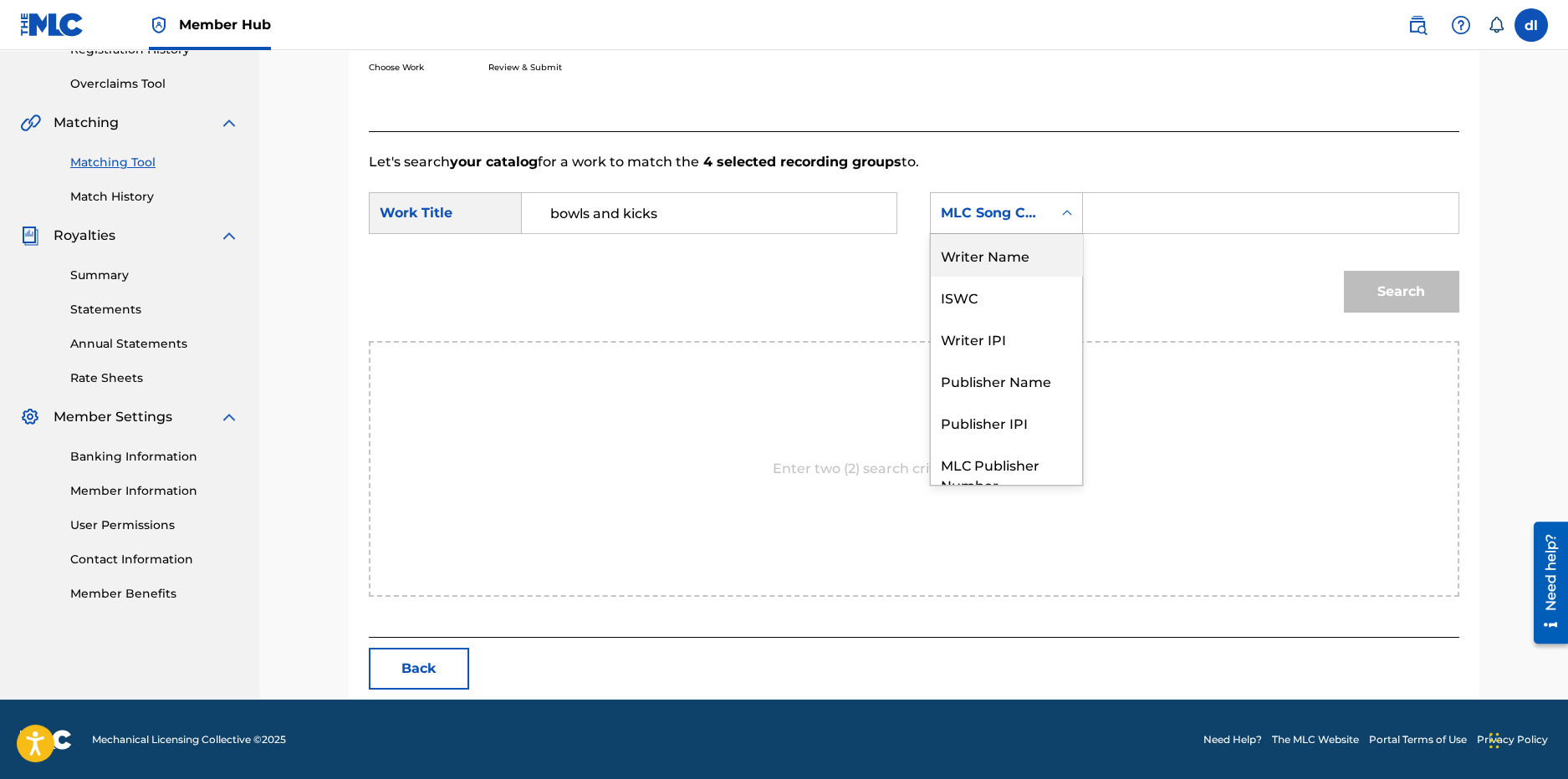
click at [1002, 269] on div "Writer Name" at bounding box center [1006, 255] width 151 height 42
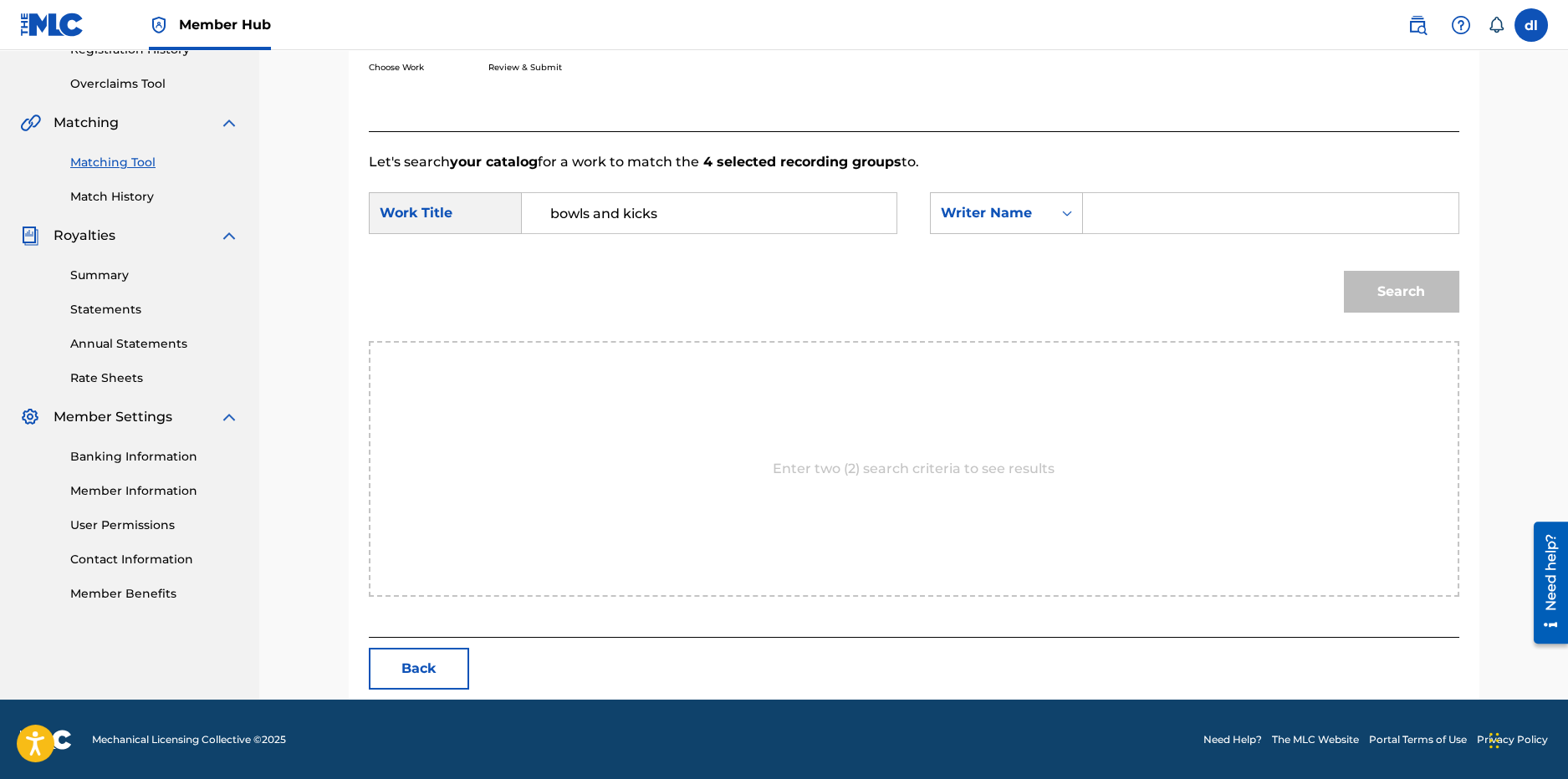
click at [1125, 223] on input "Search Form" at bounding box center [1270, 213] width 347 height 40
type input "derrion"
click at [1344, 271] on button "Search" at bounding box center [1402, 292] width 115 height 42
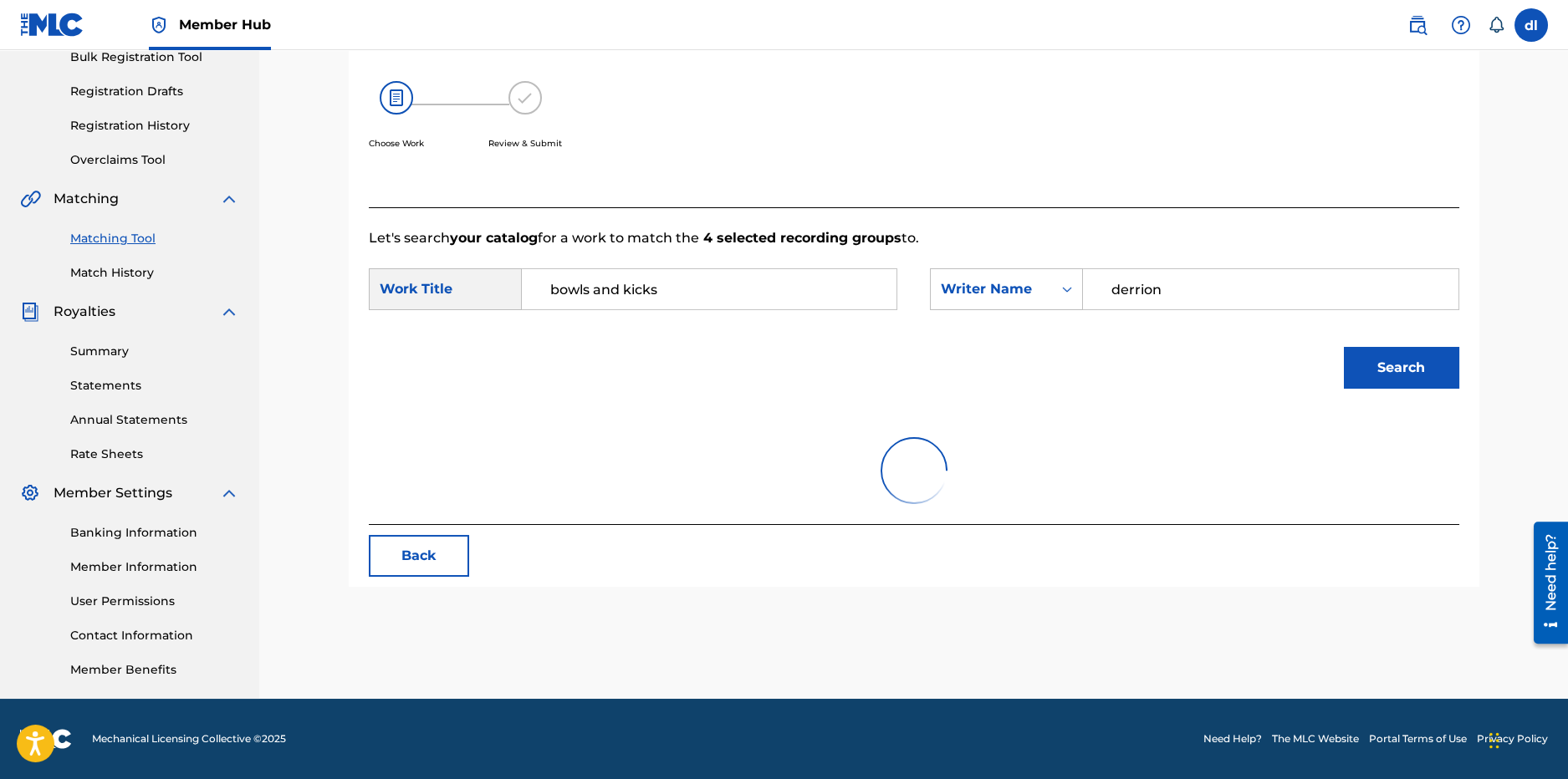
scroll to position [284, 0]
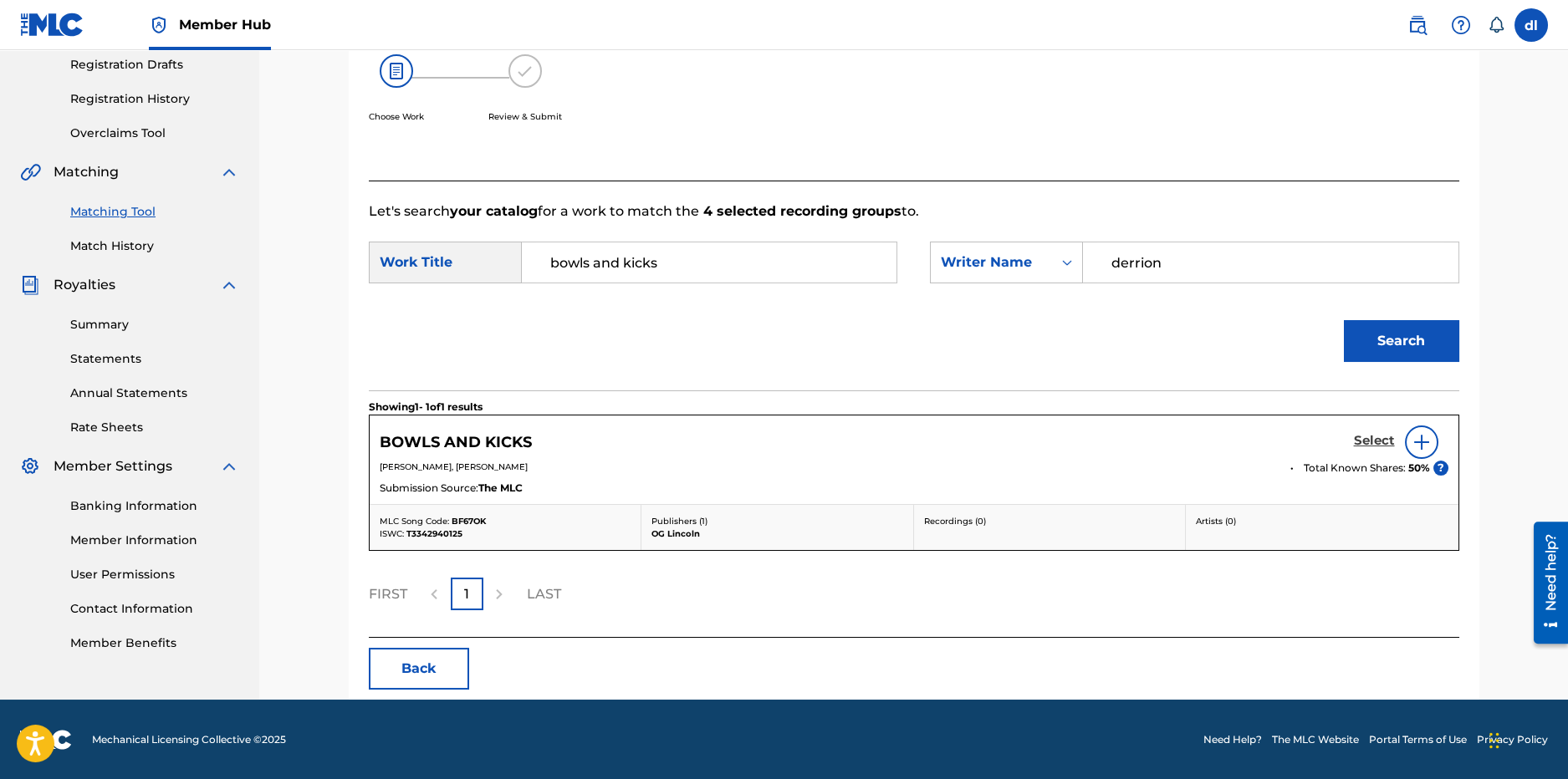
click at [1386, 441] on h5 "Select" at bounding box center [1375, 441] width 41 height 16
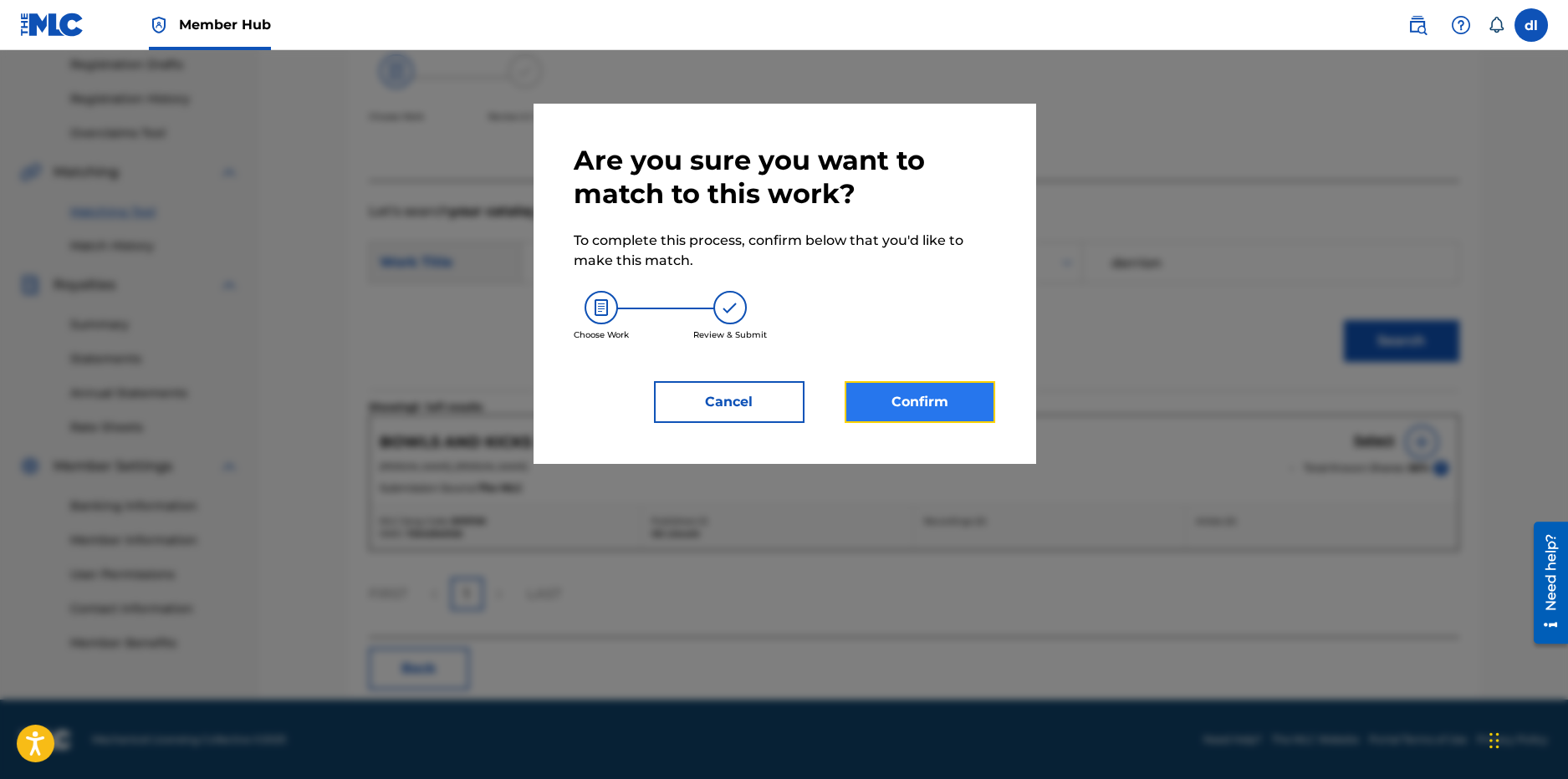
click at [892, 410] on button "Confirm" at bounding box center [920, 402] width 150 height 42
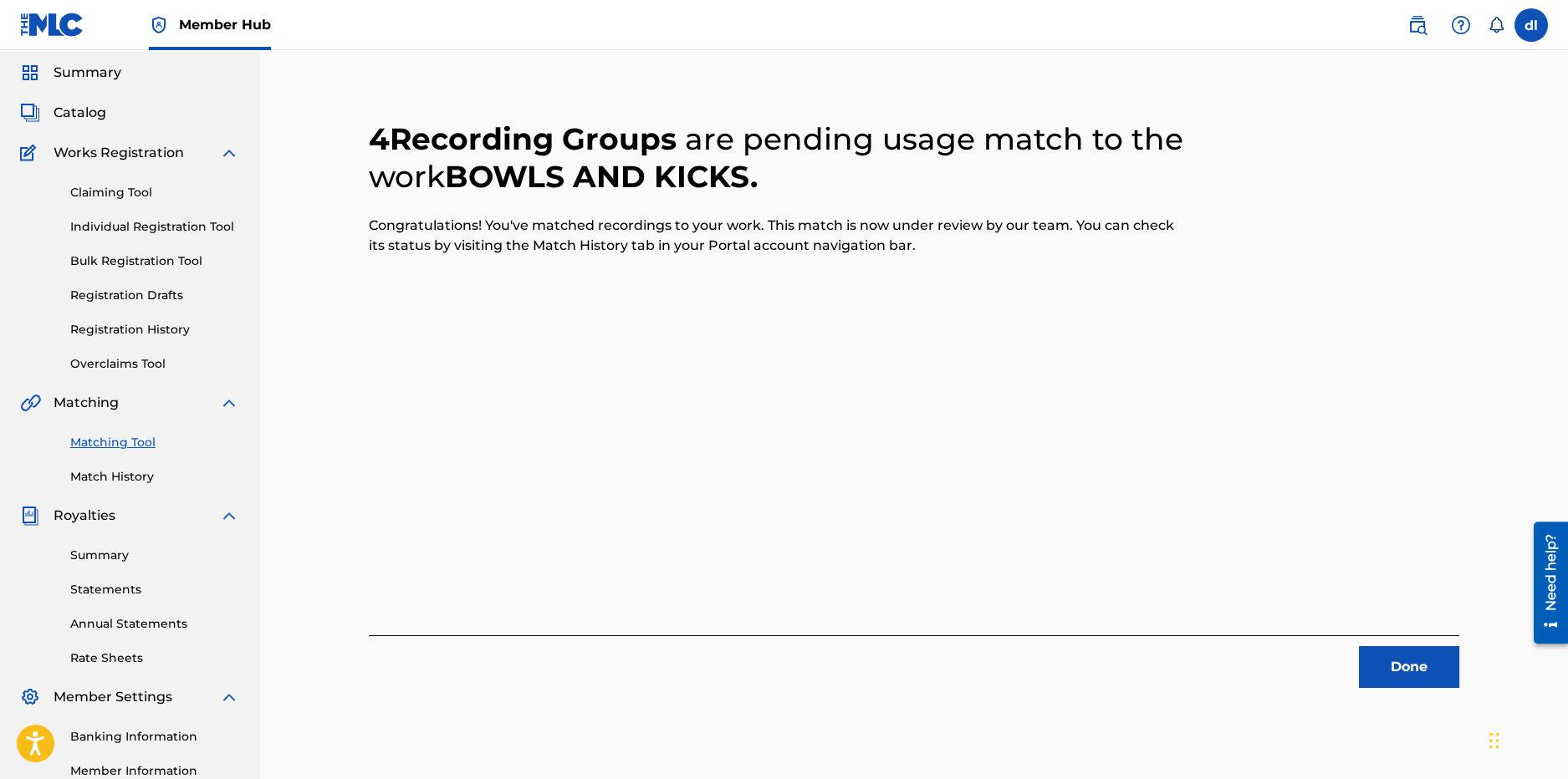
scroll to position [83, 0]
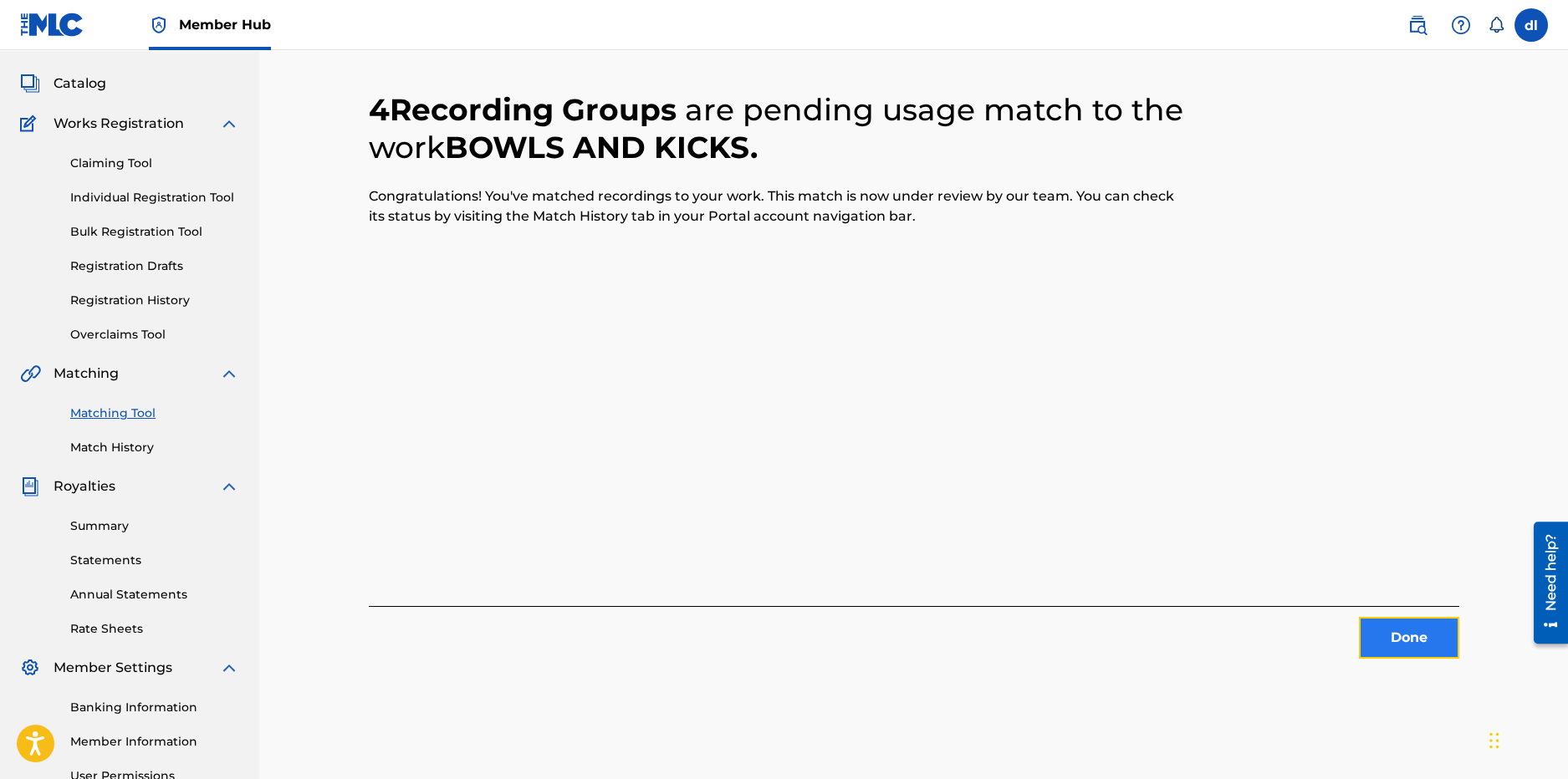
click at [1405, 619] on button "Done" at bounding box center [1409, 637] width 101 height 42
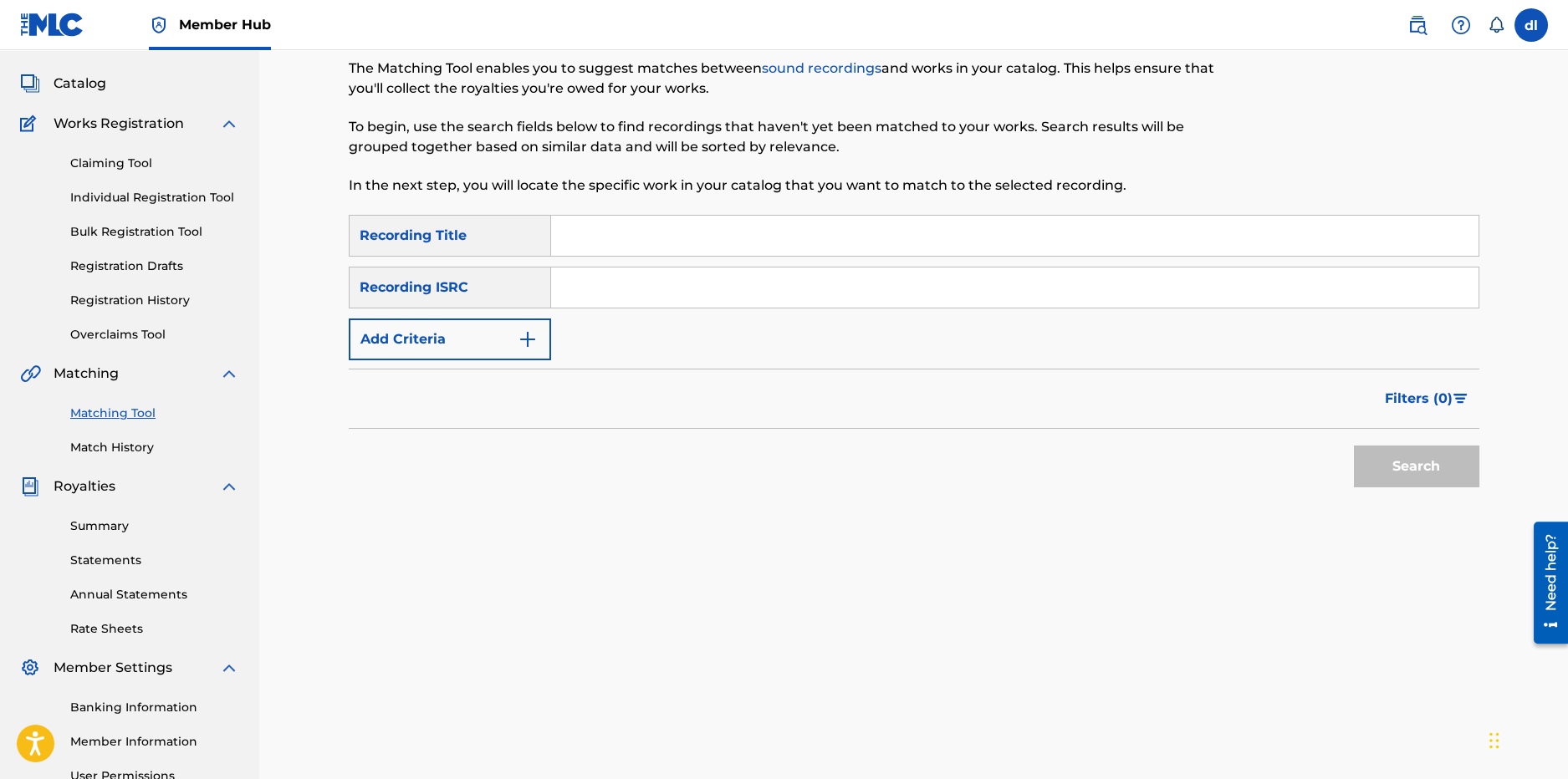
click at [609, 248] on input "Search Form" at bounding box center [1015, 235] width 928 height 40
type input "free my members"
click at [495, 317] on div "SearchWithCriteriabdcca313-8863-42e4-8273-0c03a771d99a Recording Title free my …" at bounding box center [914, 287] width 1131 height 145
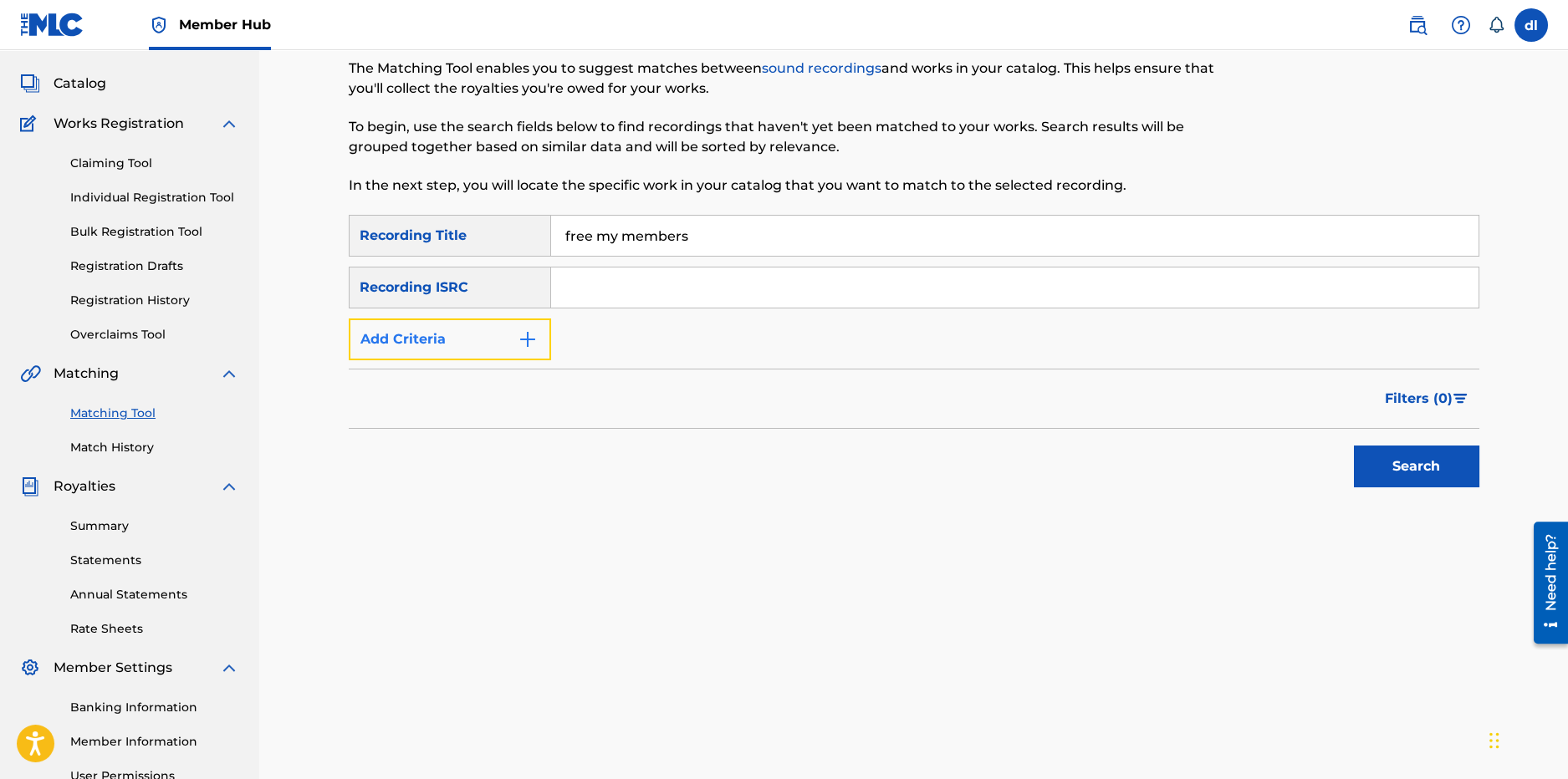
click at [479, 342] on button "Add Criteria" at bounding box center [449, 339] width 202 height 42
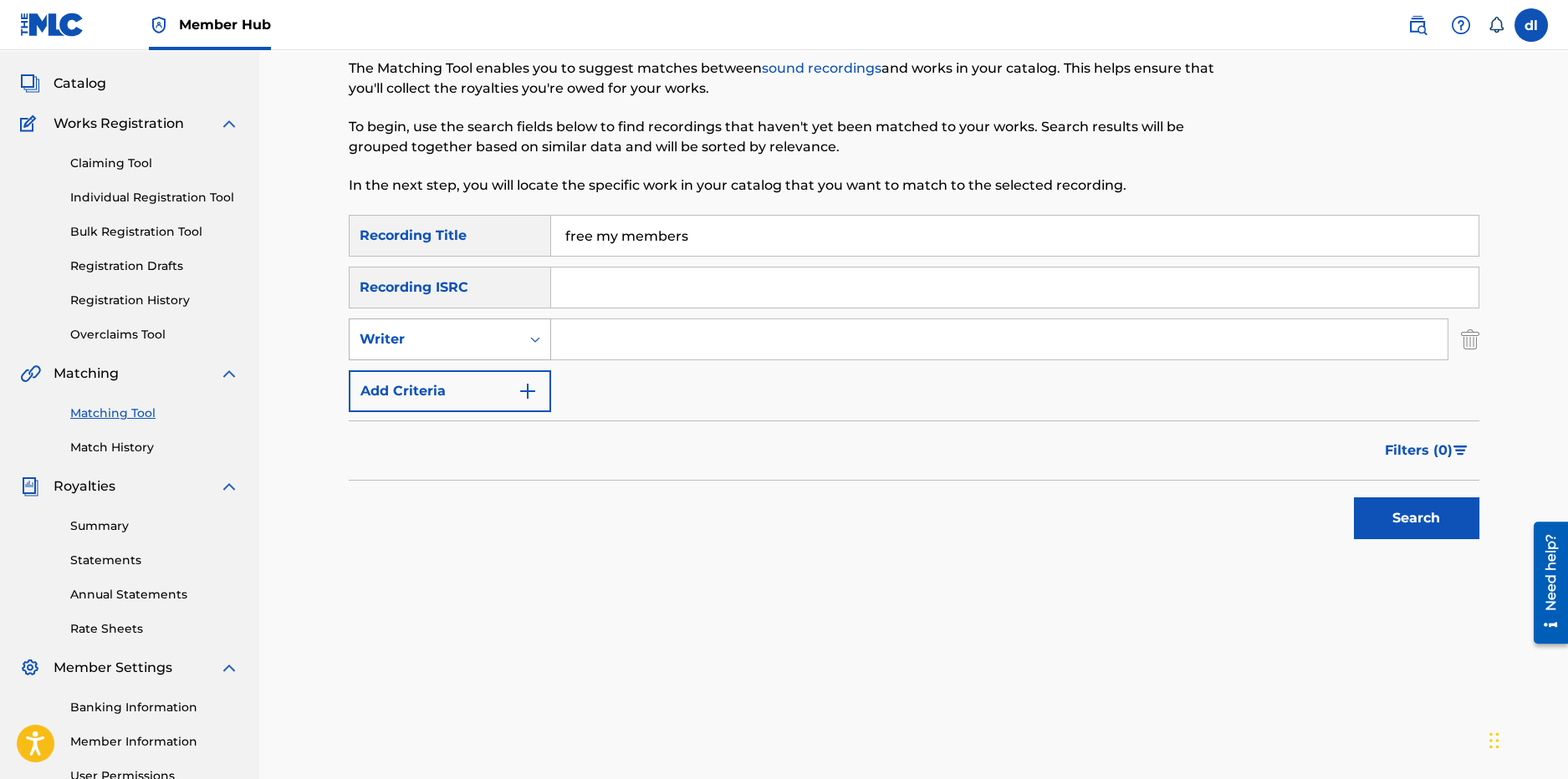
click at [447, 344] on div "Writer" at bounding box center [434, 340] width 150 height 20
click at [438, 392] on div "Recording Artist" at bounding box center [450, 381] width 201 height 42
click at [685, 348] on input "Search Form" at bounding box center [1000, 339] width 896 height 40
type input "[PERSON_NAME]"
click at [1450, 537] on button "Search" at bounding box center [1417, 518] width 126 height 42
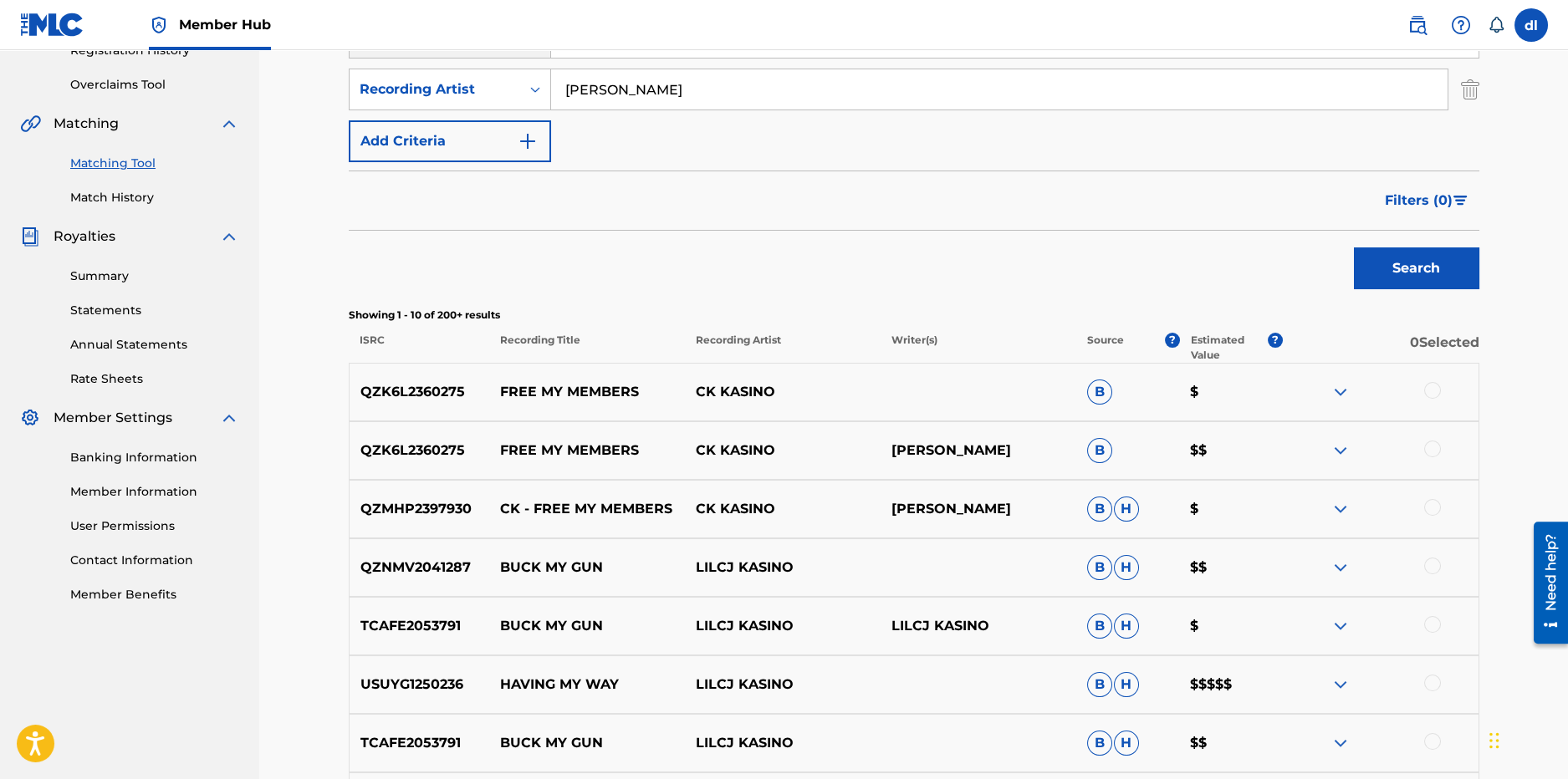
scroll to position [334, 0]
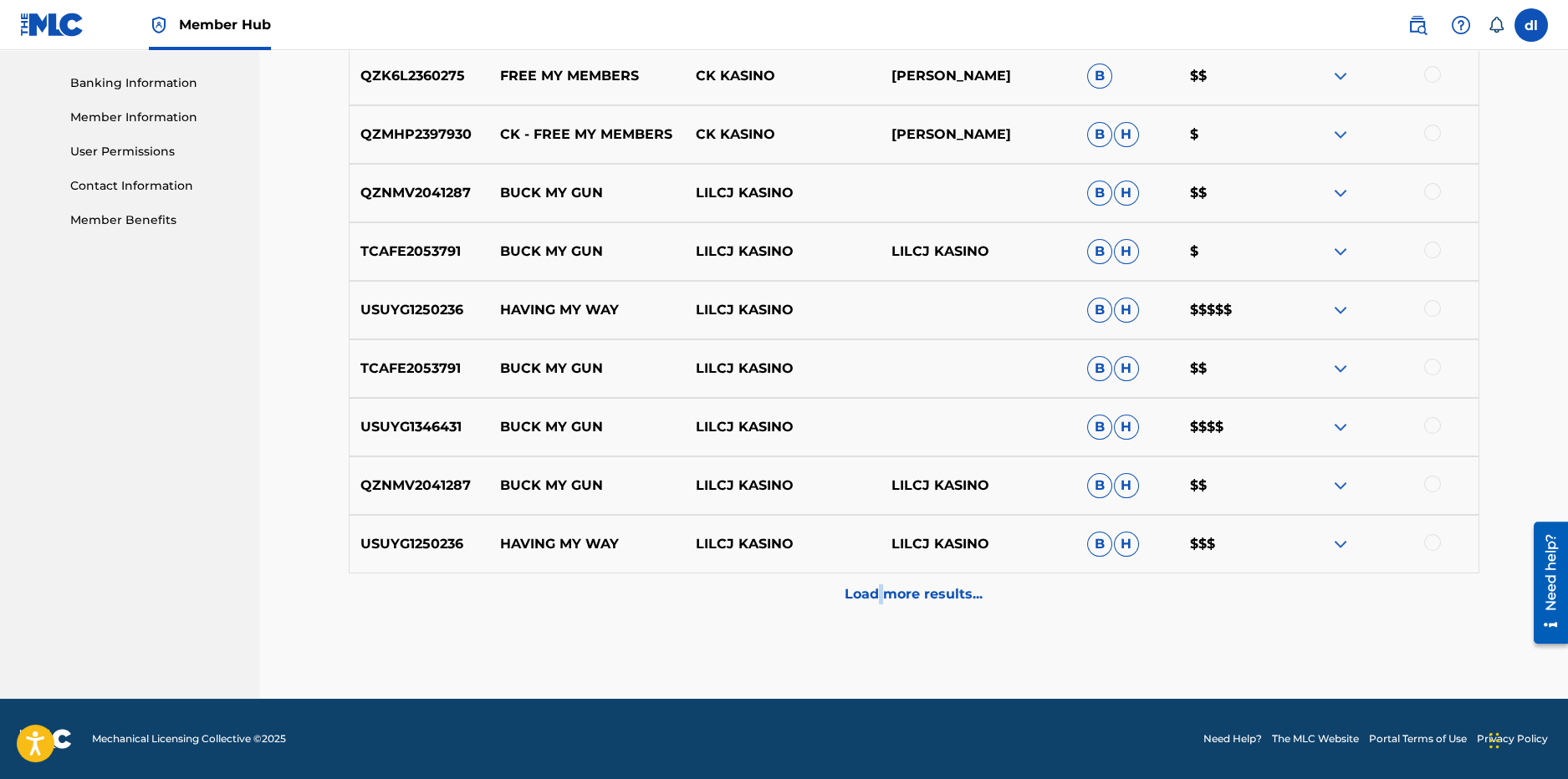
click at [881, 593] on p "Load more results..." at bounding box center [913, 594] width 138 height 20
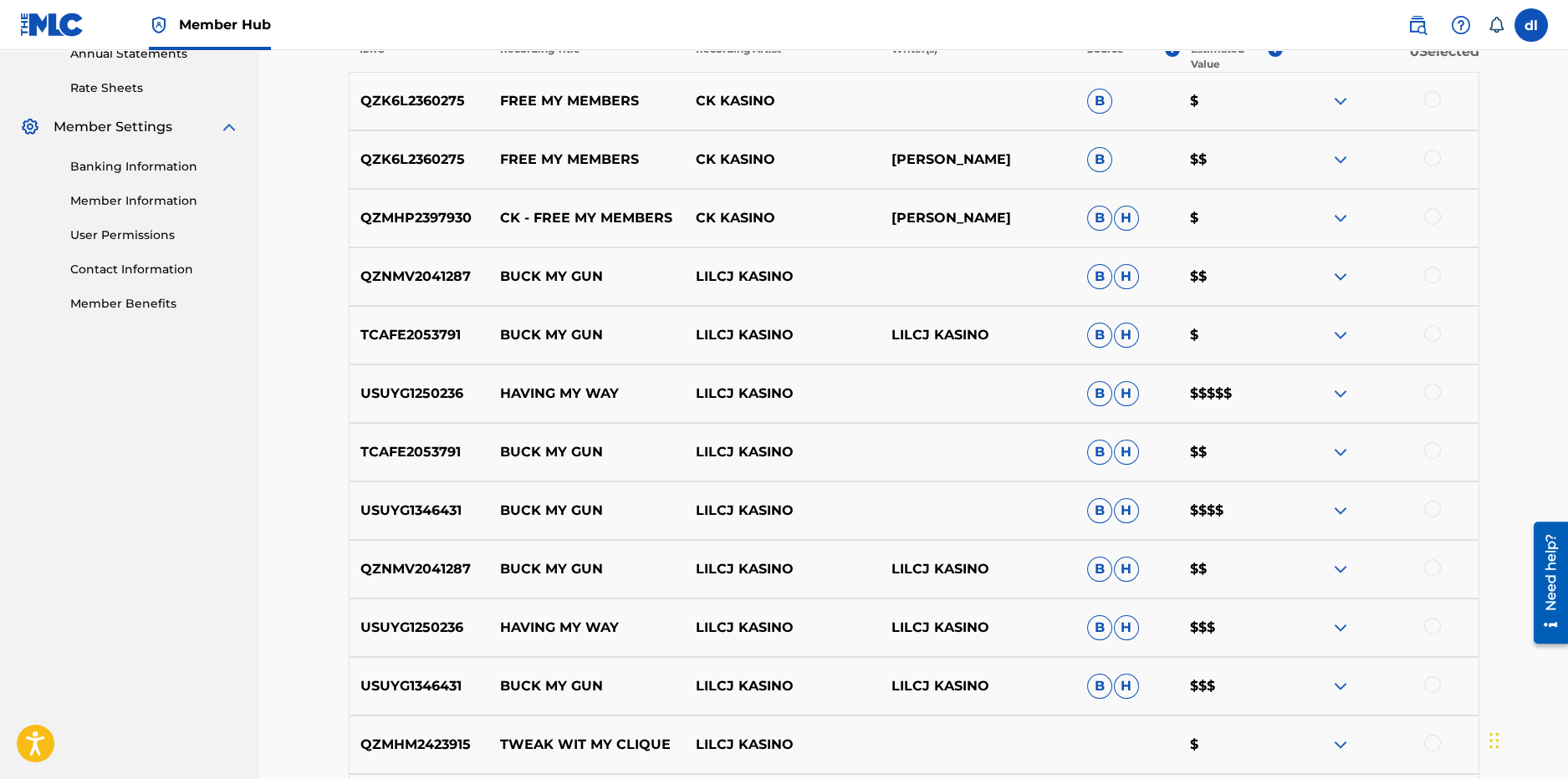
scroll to position [206, 0]
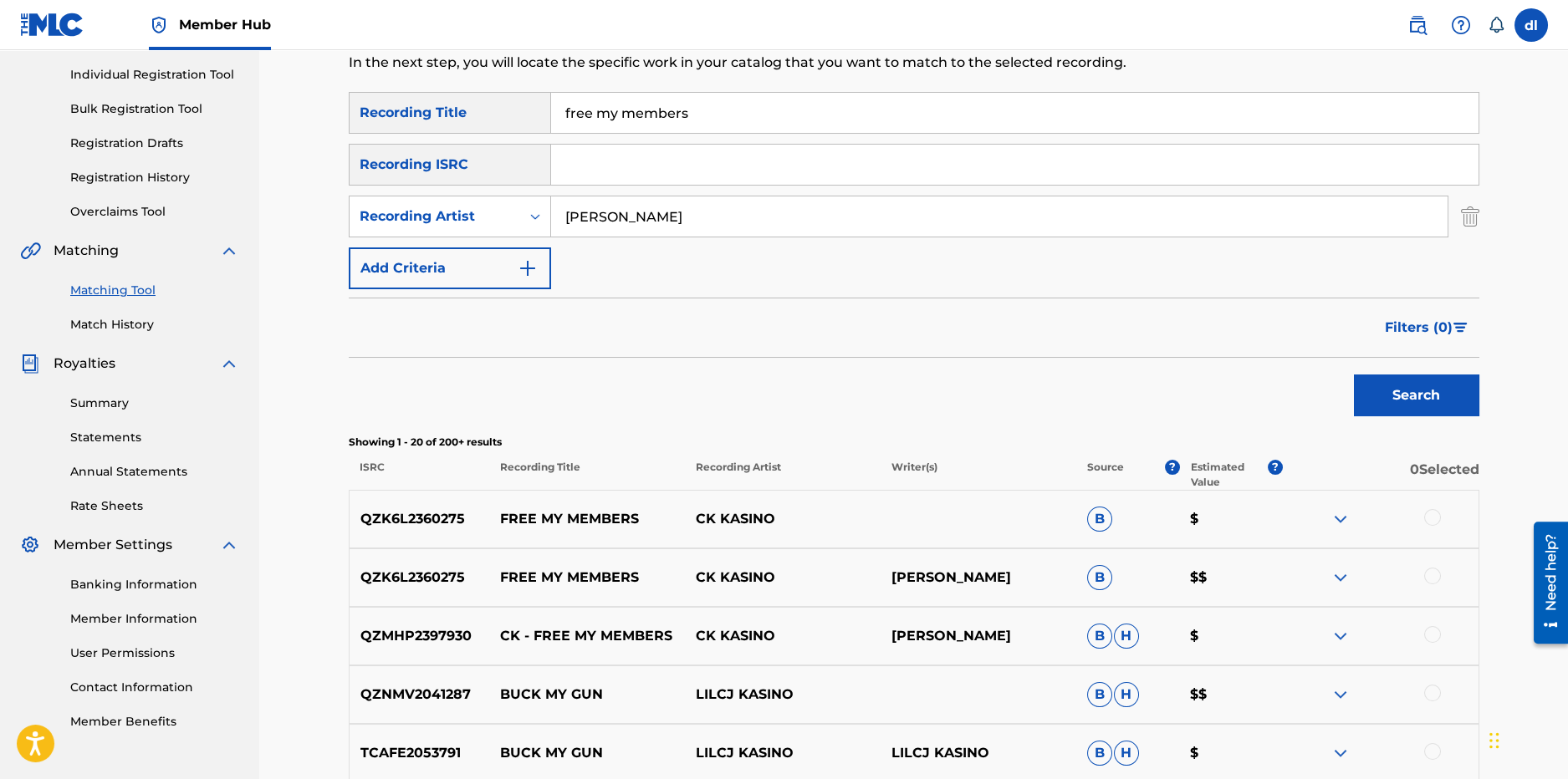
drag, startPoint x: 694, startPoint y: 111, endPoint x: 492, endPoint y: 96, distance: 202.6
click at [492, 97] on div "SearchWithCriteriabdcca313-8863-42e4-8273-0c03a771d99a Recording Title free my …" at bounding box center [914, 112] width 1131 height 42
click at [1354, 375] on button "Search" at bounding box center [1417, 395] width 126 height 42
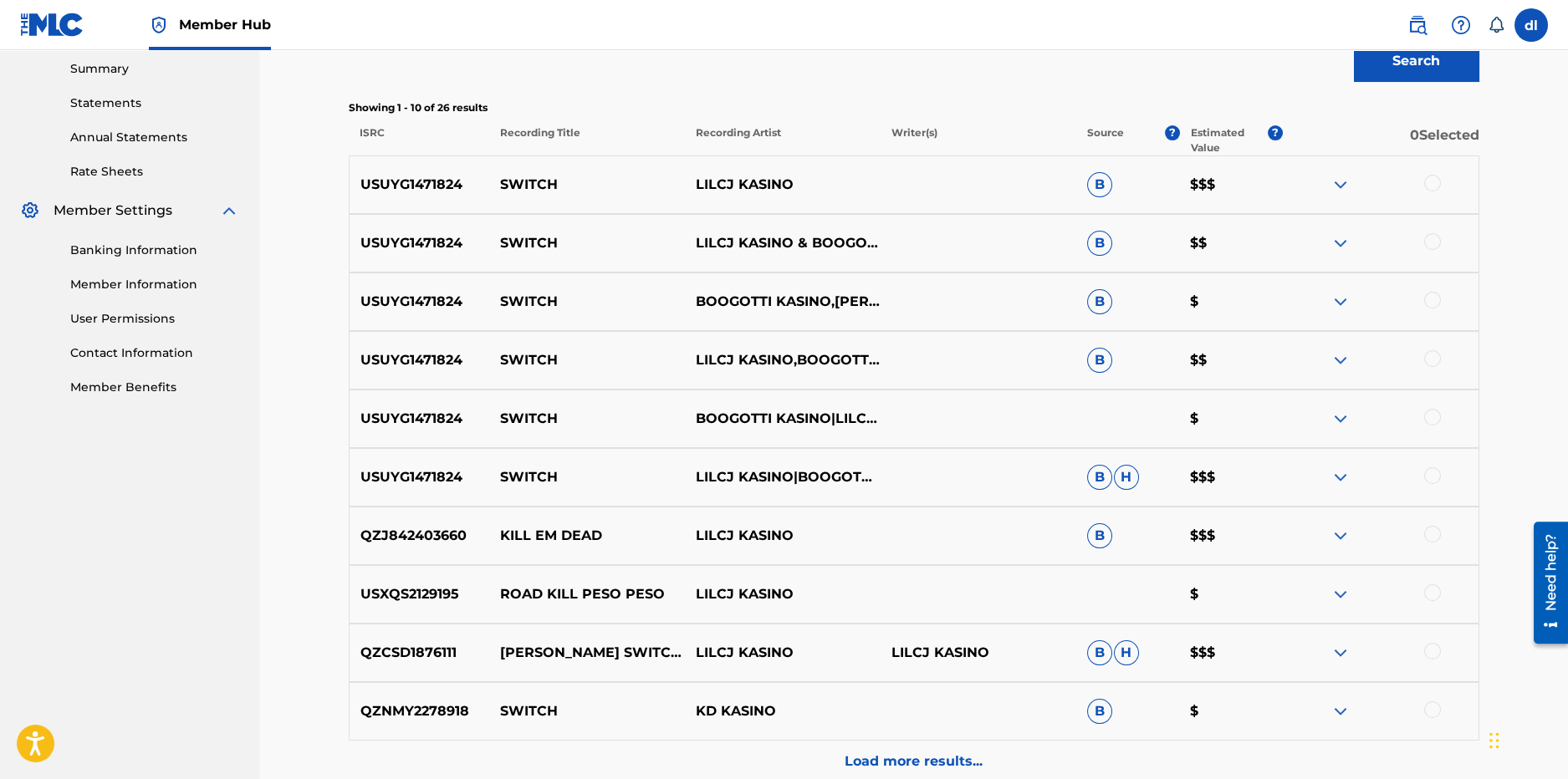
scroll to position [38, 0]
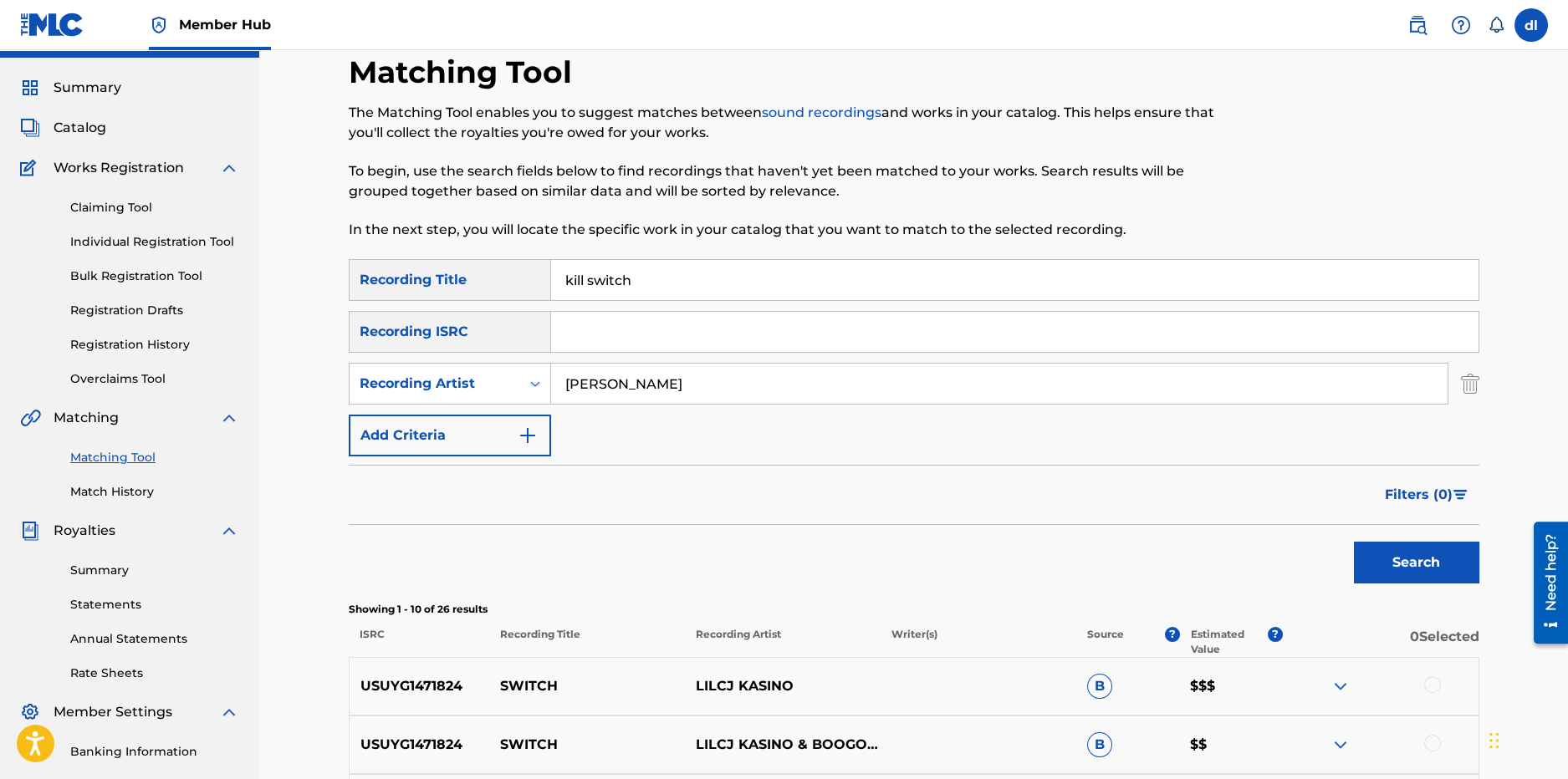
drag, startPoint x: 663, startPoint y: 268, endPoint x: 442, endPoint y: 289, distance: 222.0
click at [442, 289] on div "SearchWithCriteriabdcca313-8863-42e4-8273-0c03a771d99a Recording Title kill swi…" at bounding box center [914, 280] width 1131 height 42
type input "locksmith"
click at [1354, 542] on button "Search" at bounding box center [1417, 562] width 126 height 42
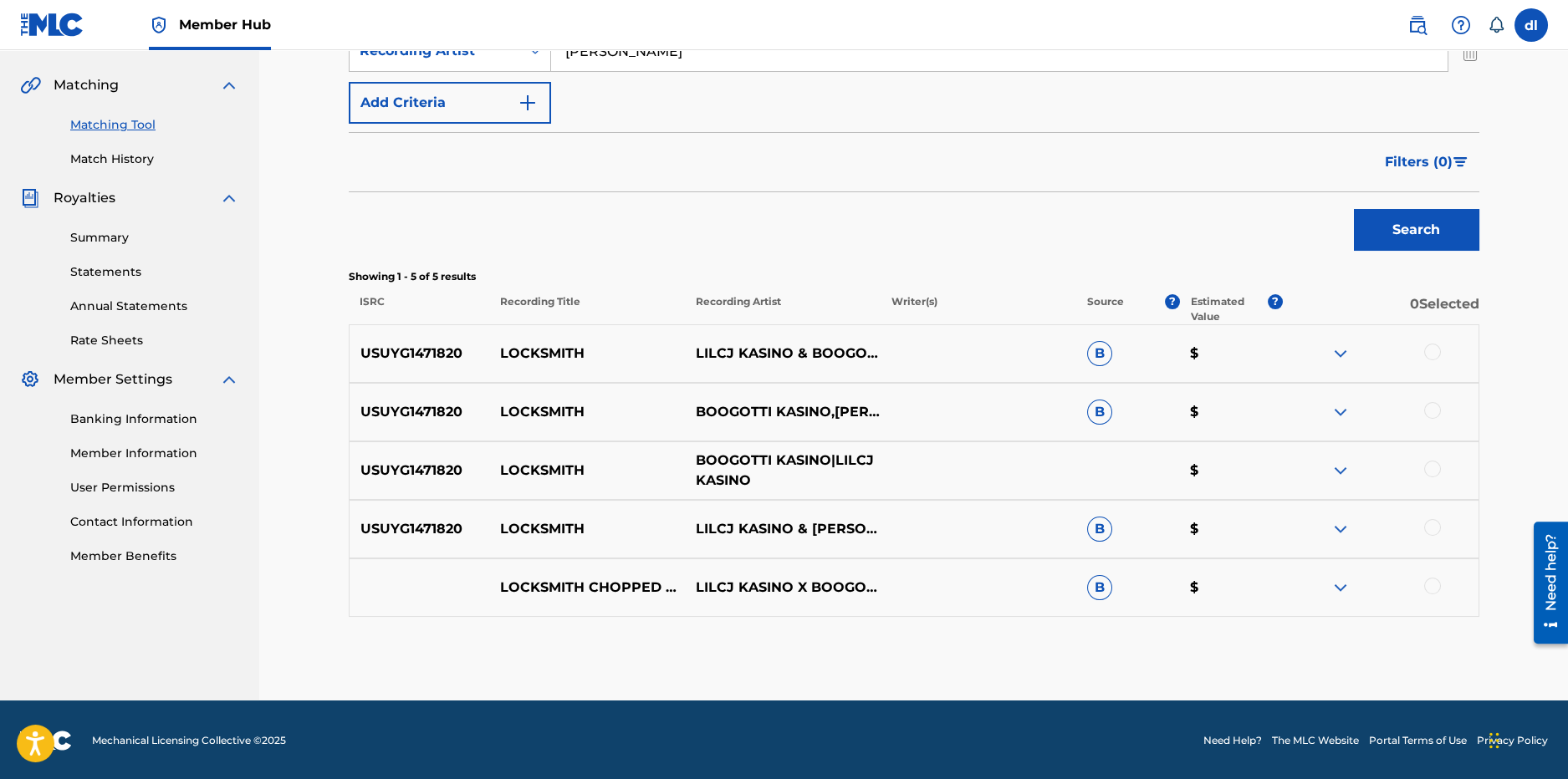
scroll to position [372, 0]
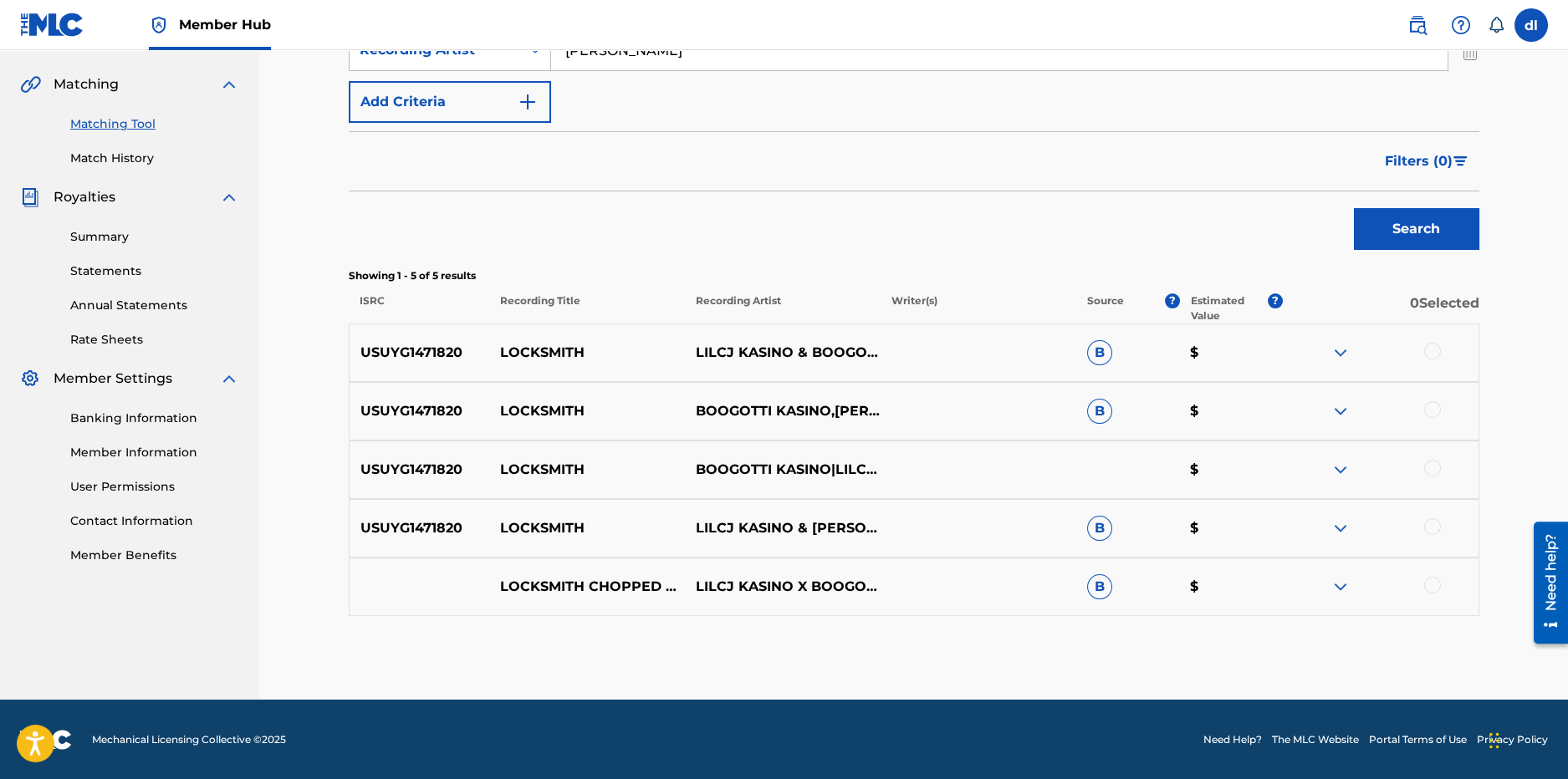
drag, startPoint x: 1429, startPoint y: 584, endPoint x: 1421, endPoint y: 539, distance: 45.7
click at [1428, 582] on div at bounding box center [1432, 585] width 17 height 17
click at [1426, 522] on div at bounding box center [1432, 526] width 17 height 17
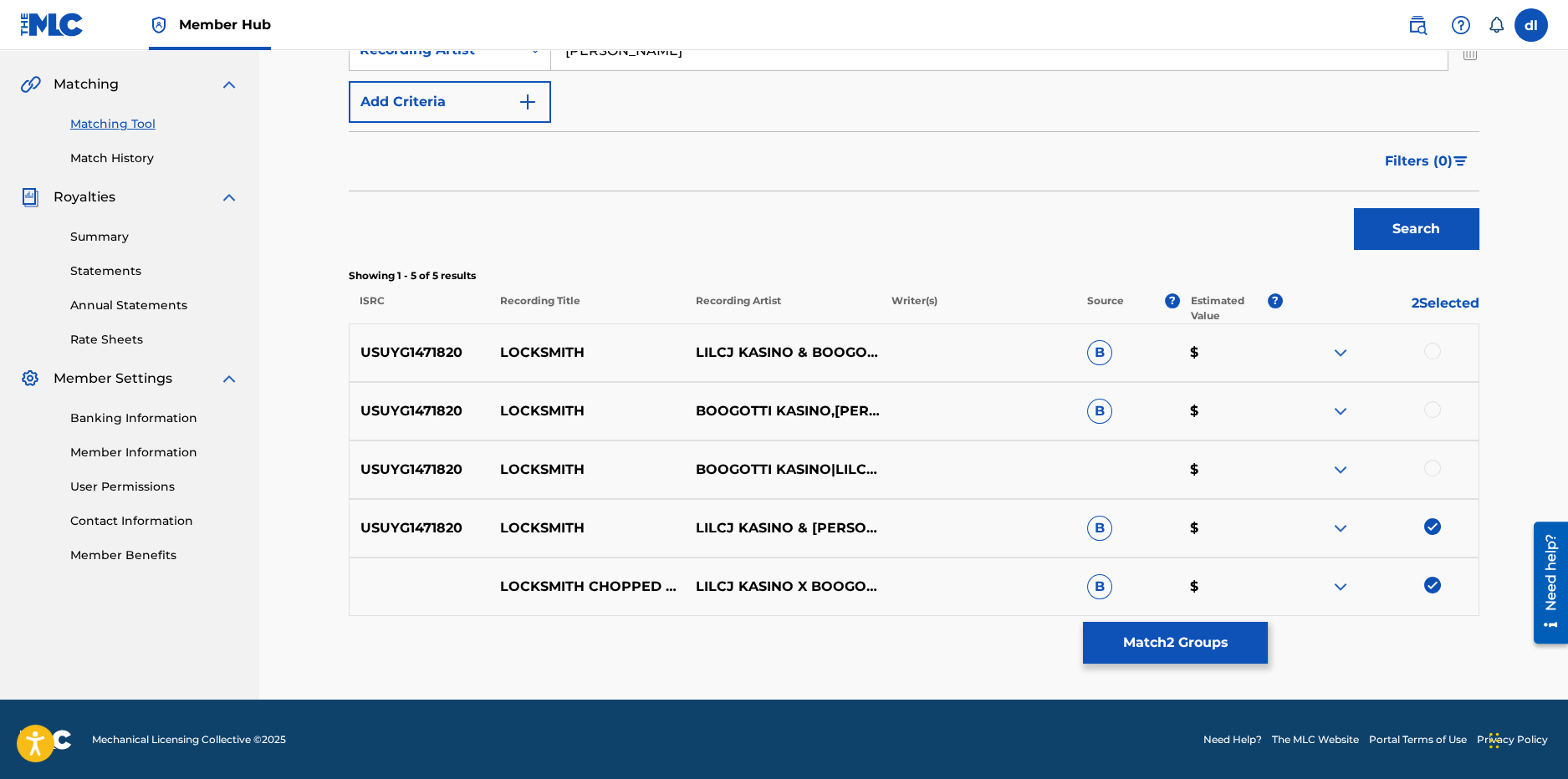
click at [1433, 475] on div at bounding box center [1381, 470] width 195 height 20
click at [1433, 412] on div at bounding box center [1432, 409] width 17 height 17
click at [1433, 468] on div at bounding box center [1432, 468] width 17 height 17
click at [1439, 352] on div at bounding box center [1432, 350] width 17 height 17
click at [1159, 647] on button "Match 5 Groups" at bounding box center [1175, 642] width 185 height 42
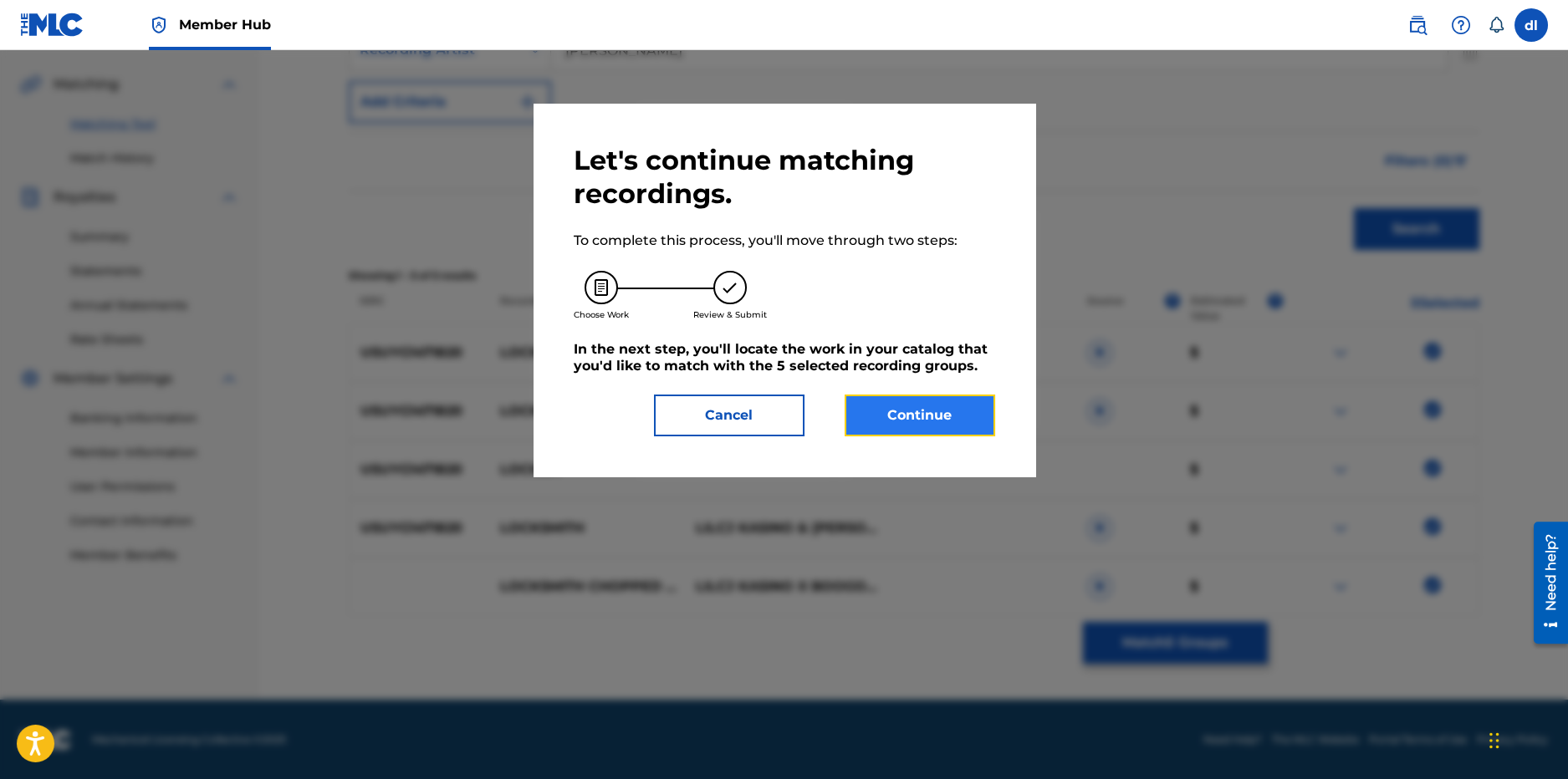
click at [898, 430] on button "Continue" at bounding box center [920, 415] width 150 height 42
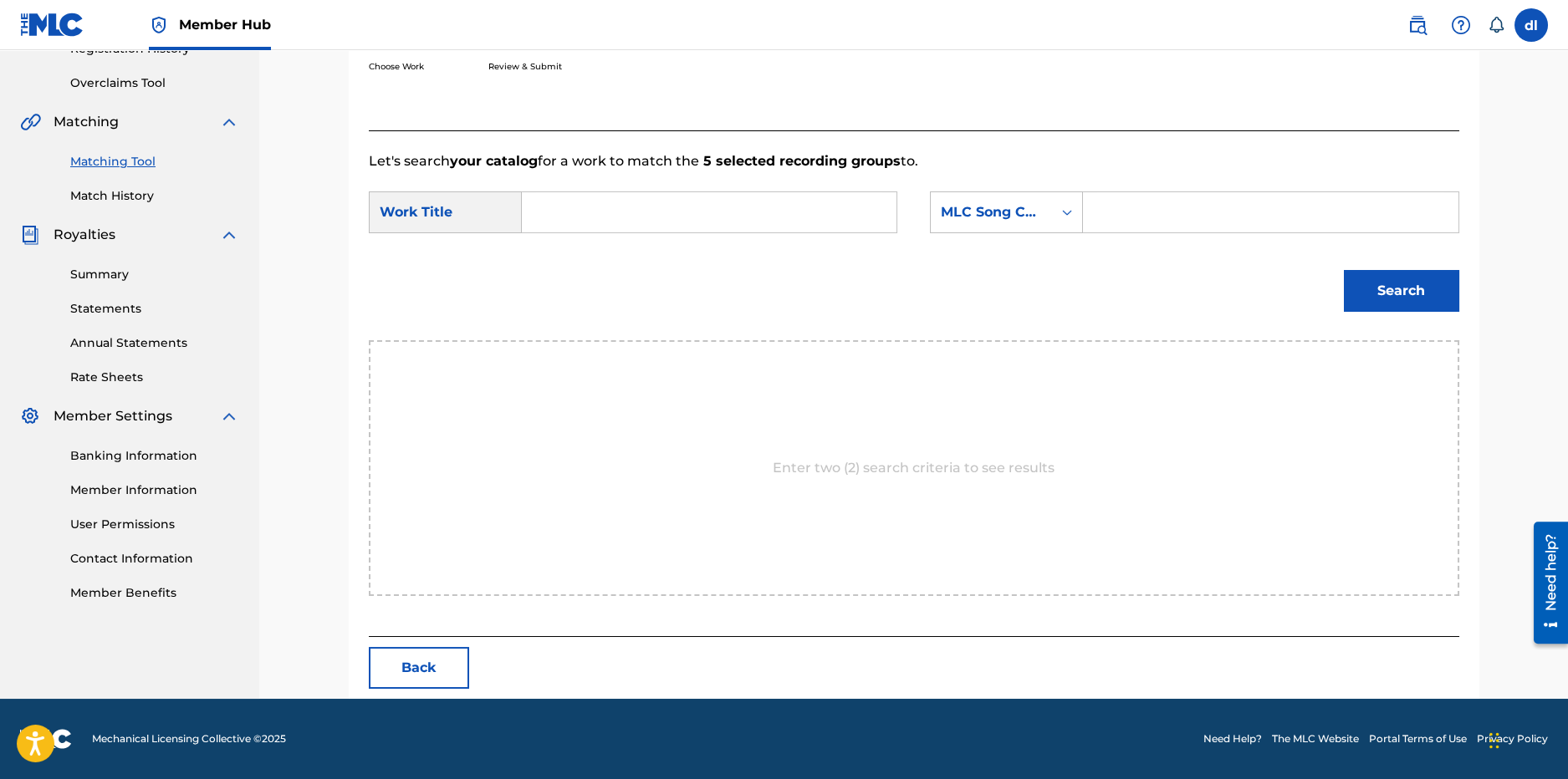
scroll to position [334, 0]
click at [641, 207] on input "Search Form" at bounding box center [709, 213] width 347 height 40
drag, startPoint x: 575, startPoint y: 255, endPoint x: 622, endPoint y: 233, distance: 51.9
click at [575, 255] on strong "lock" at bounding box center [564, 250] width 28 height 16
type input "locksmith"
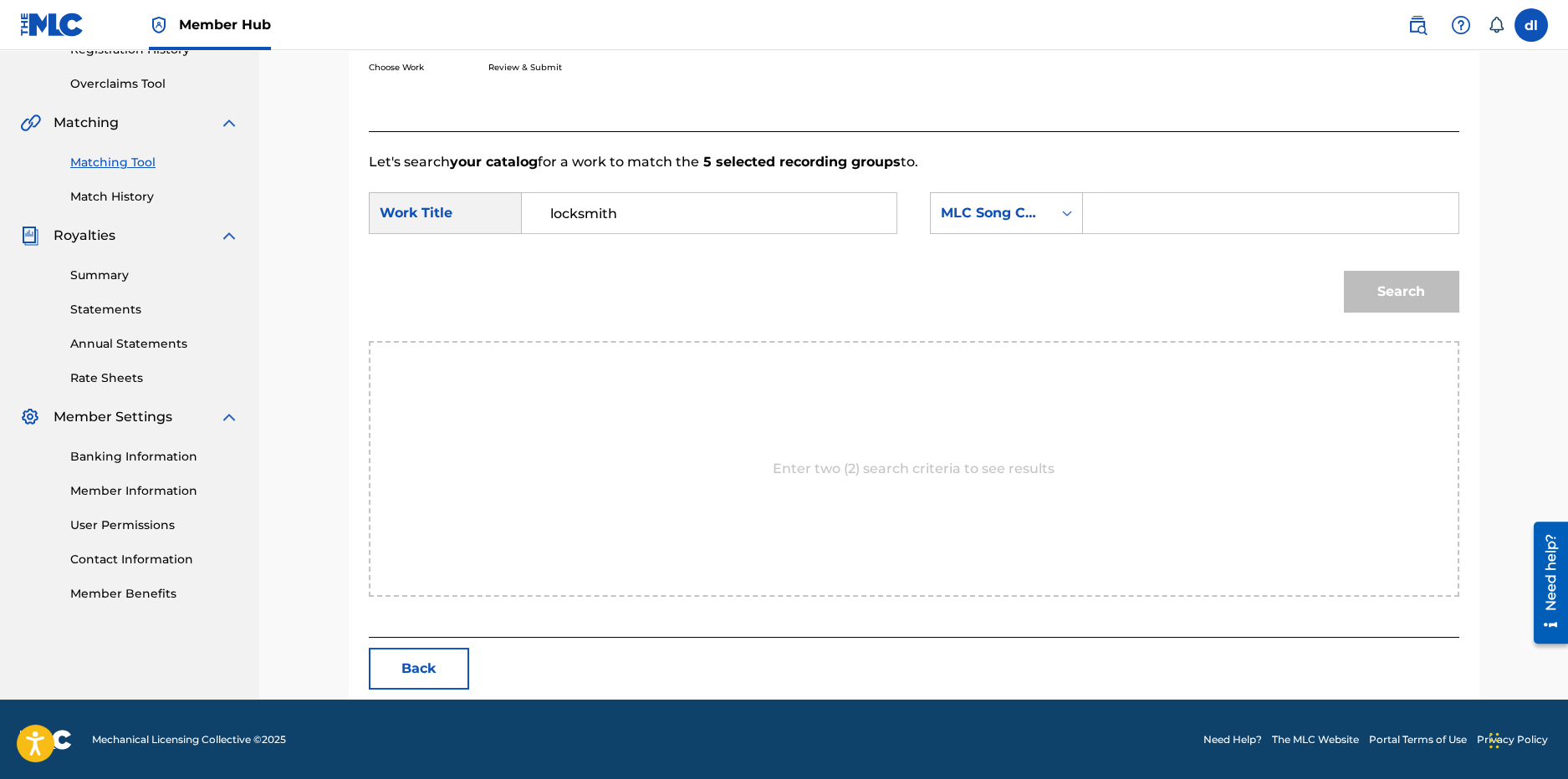
click at [1098, 200] on input "Search Form" at bounding box center [1270, 213] width 347 height 40
click at [1039, 219] on div "MLC Song Code" at bounding box center [992, 213] width 102 height 20
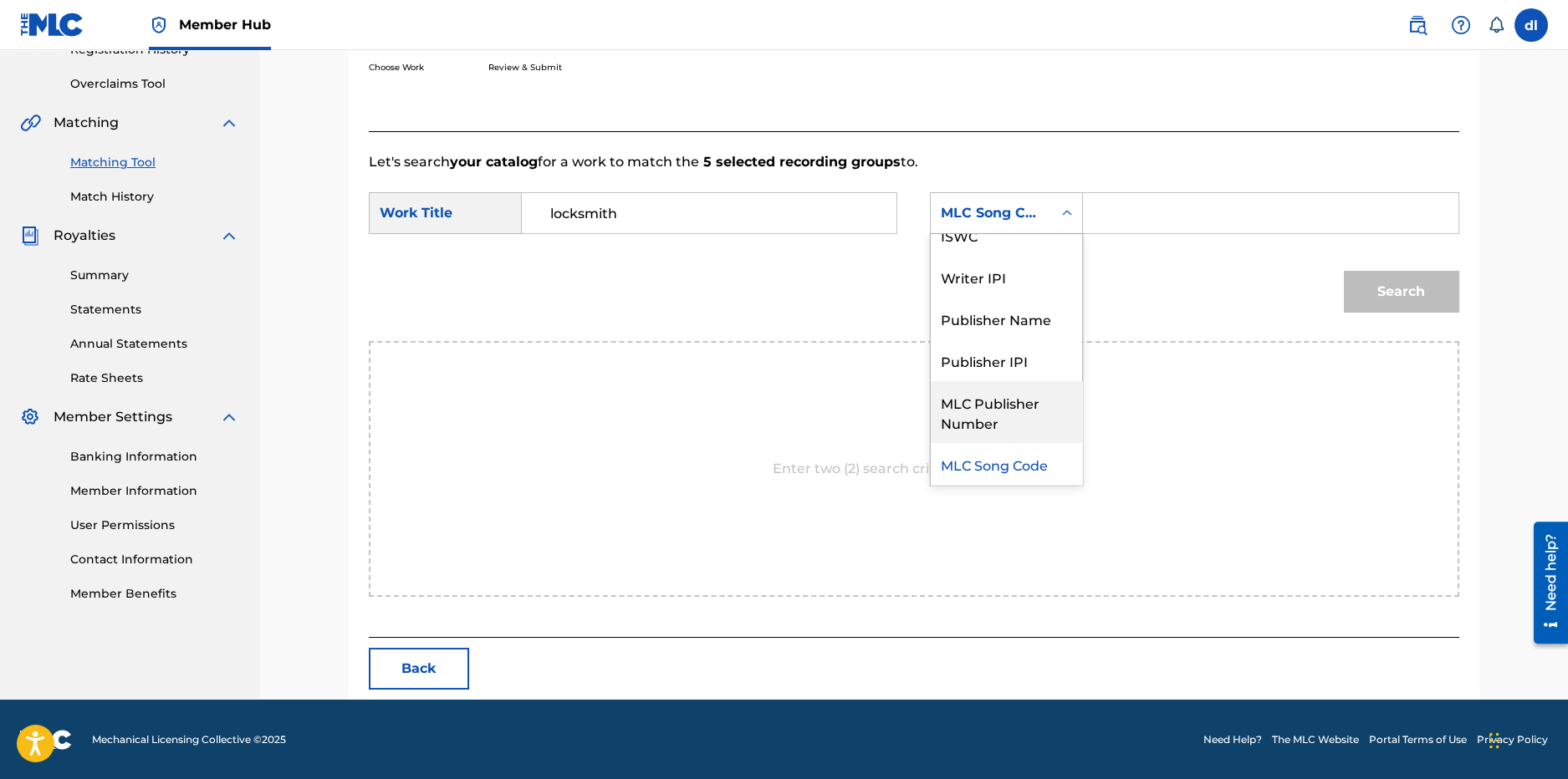
scroll to position [0, 0]
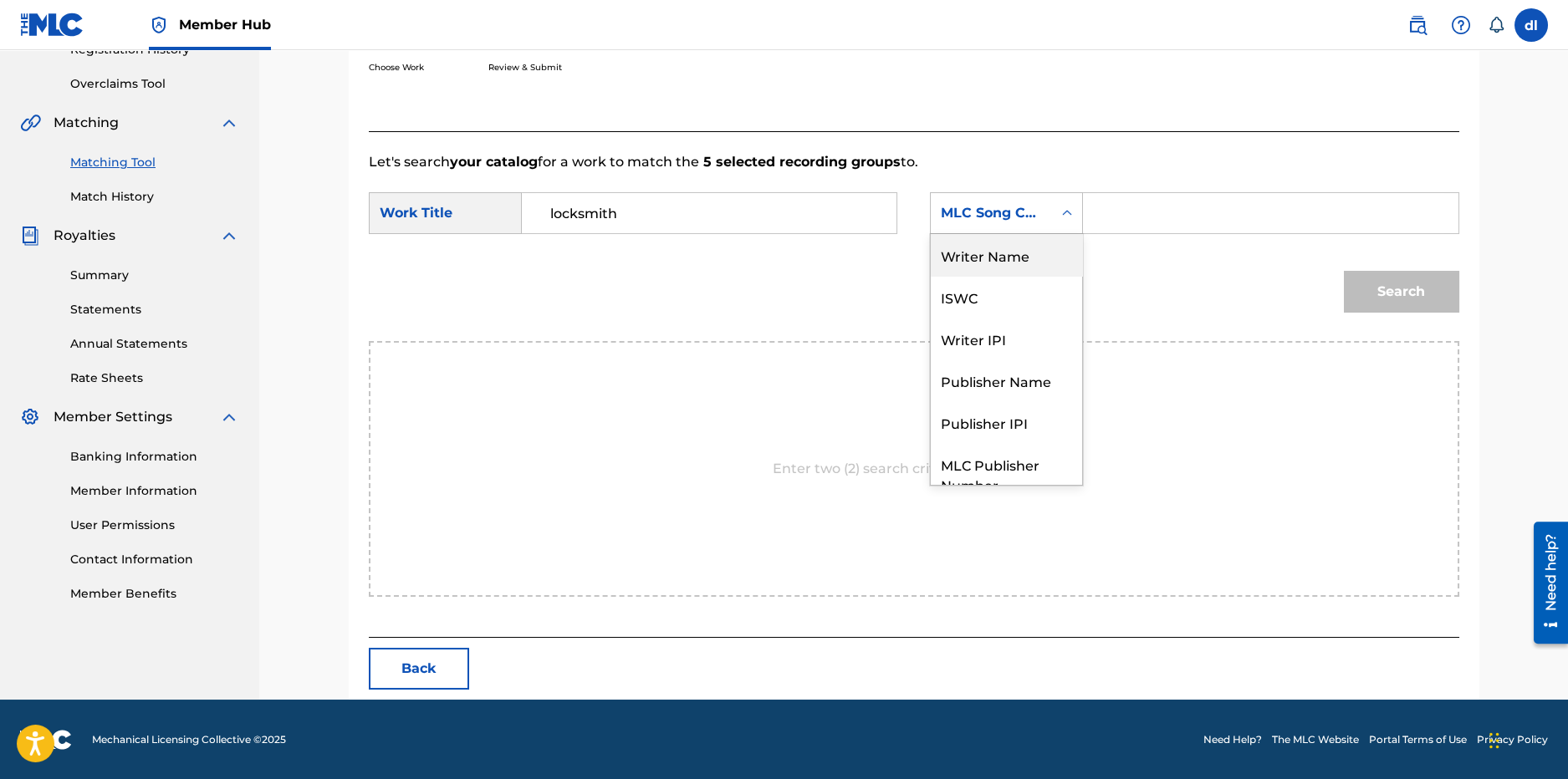
click at [985, 265] on div "Writer Name" at bounding box center [1006, 255] width 151 height 42
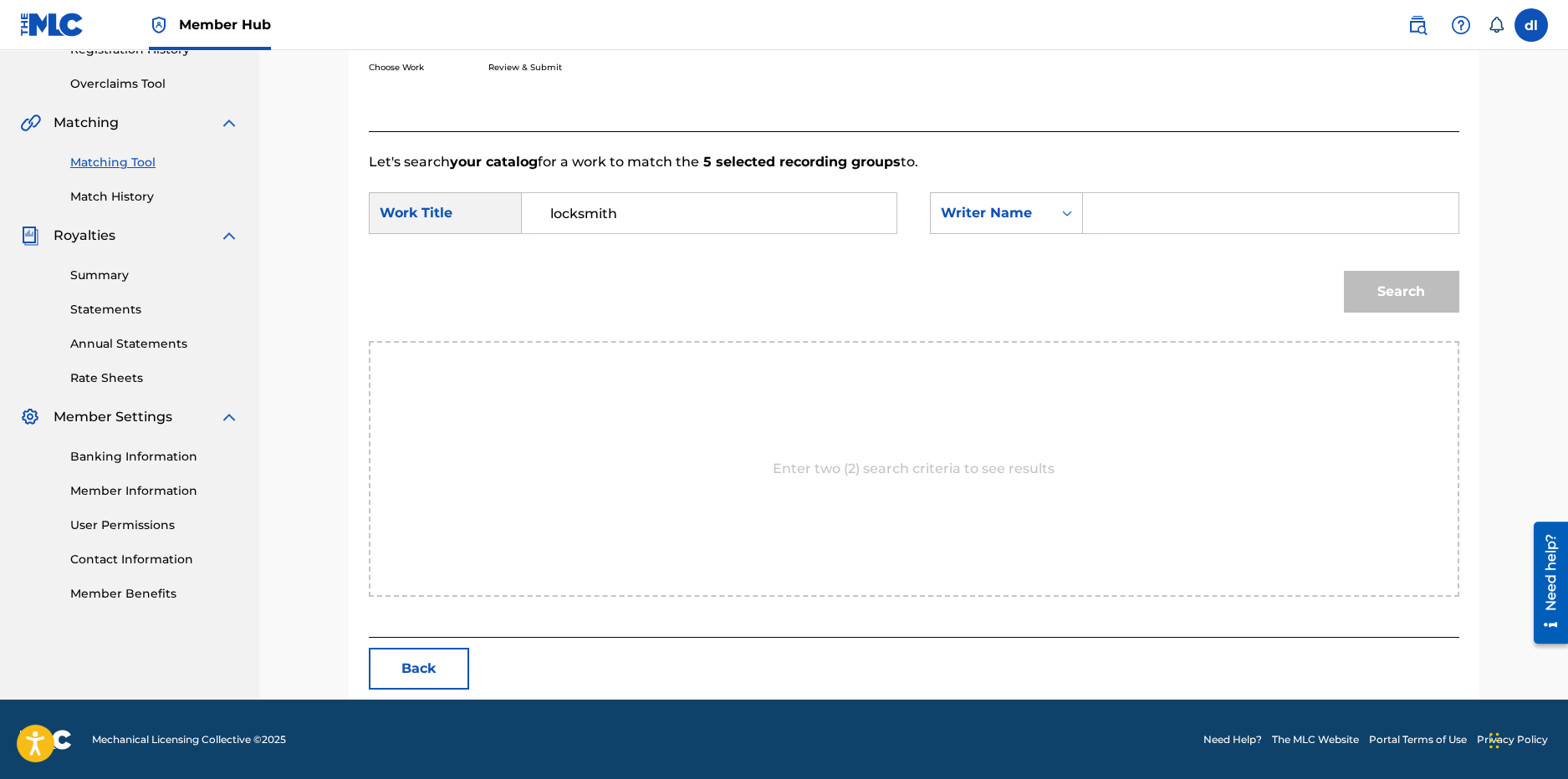
click at [1147, 206] on input "Search Form" at bounding box center [1270, 213] width 347 height 40
type input "derr"
click at [1400, 271] on button "Search" at bounding box center [1402, 292] width 115 height 42
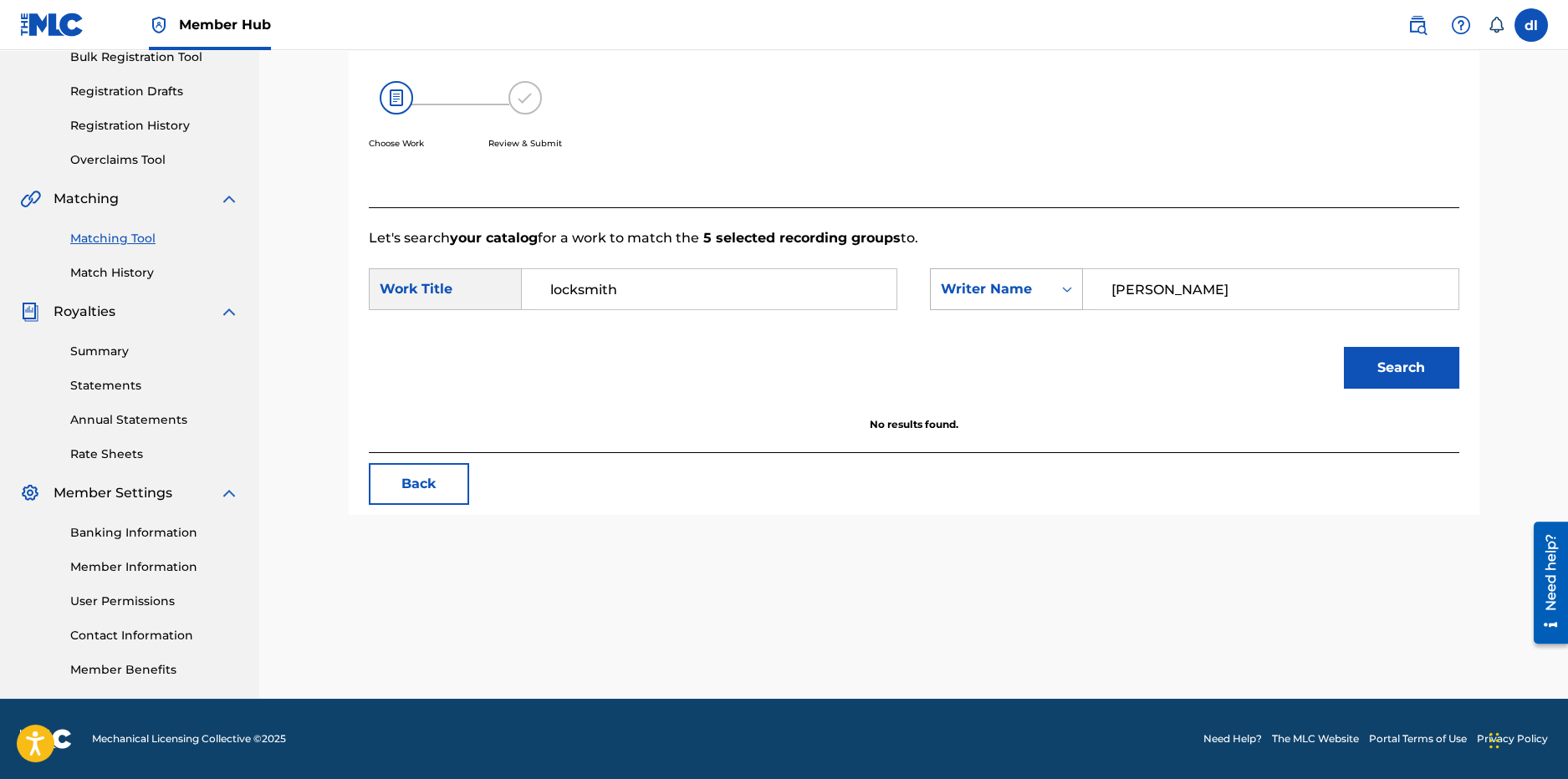
drag, startPoint x: 1179, startPoint y: 289, endPoint x: 1070, endPoint y: 287, distance: 109.0
click at [1070, 287] on div "SearchWithCriteriadb5d3b0d-e696-4b1c-8adc-4f846ff8232a Writer Name derr" at bounding box center [1194, 289] width 528 height 42
click at [1000, 281] on div "Writer Name" at bounding box center [992, 289] width 102 height 20
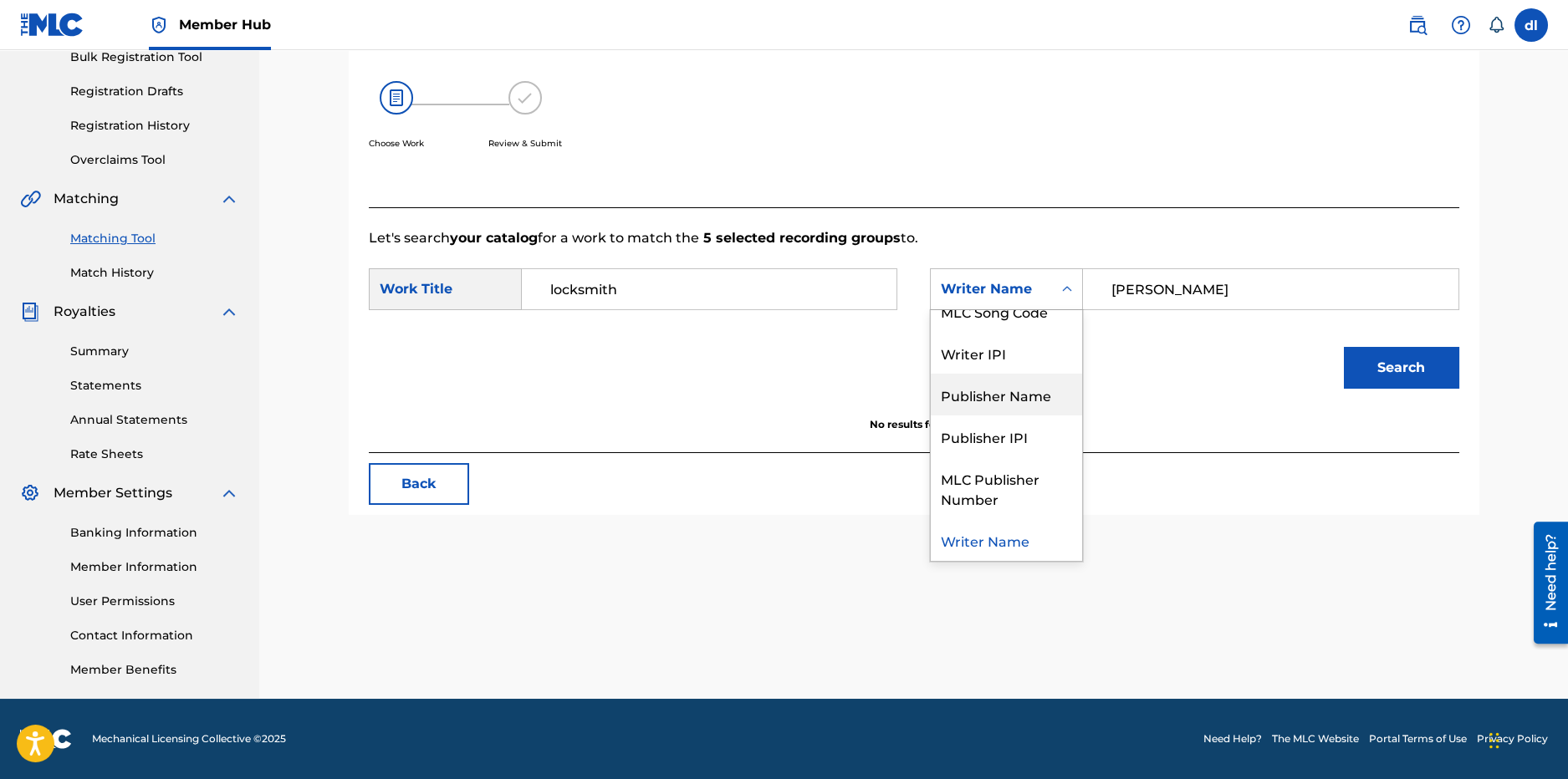
scroll to position [0, 0]
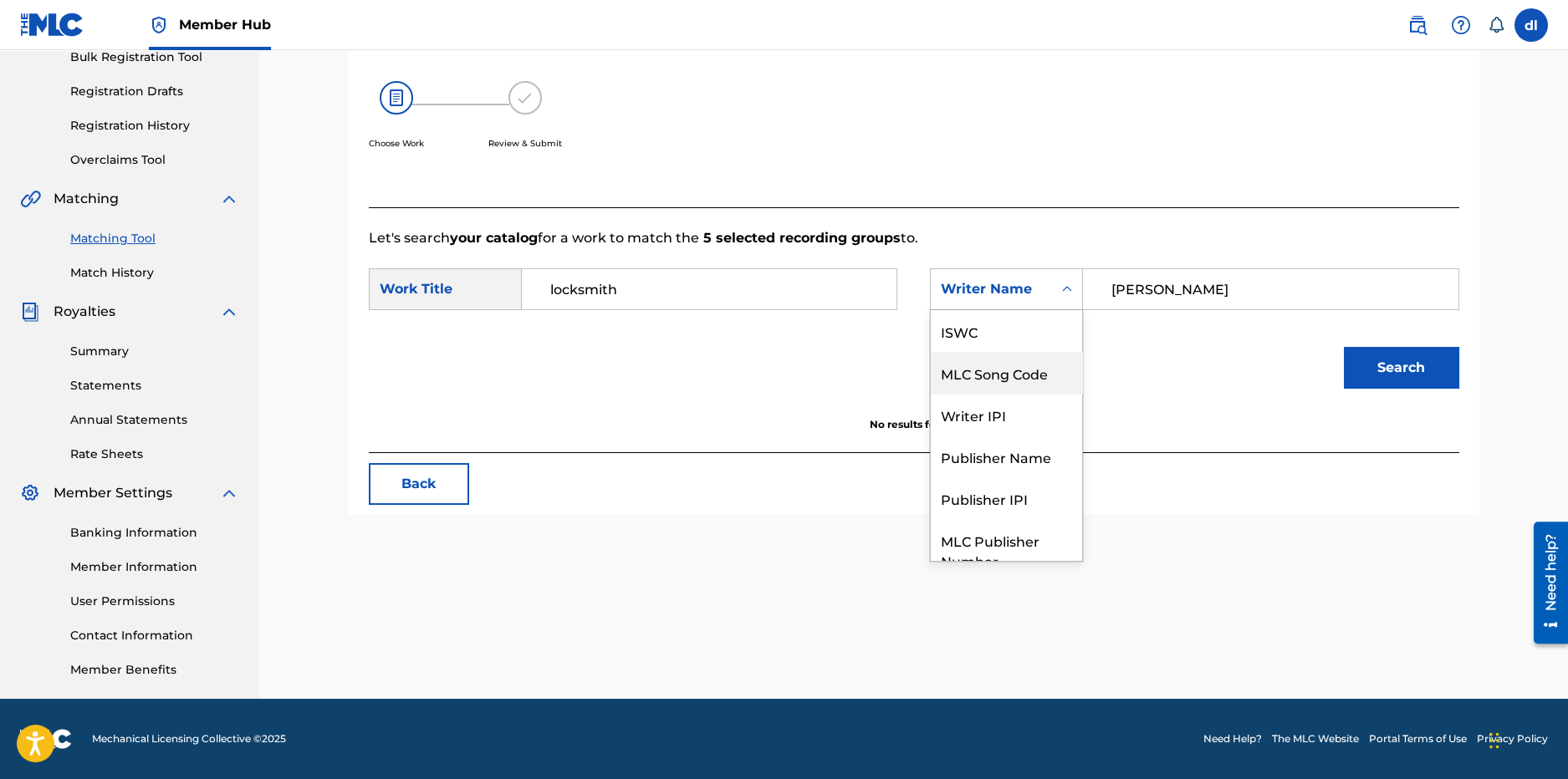
click at [973, 376] on div "MLC Song Code" at bounding box center [1006, 373] width 151 height 42
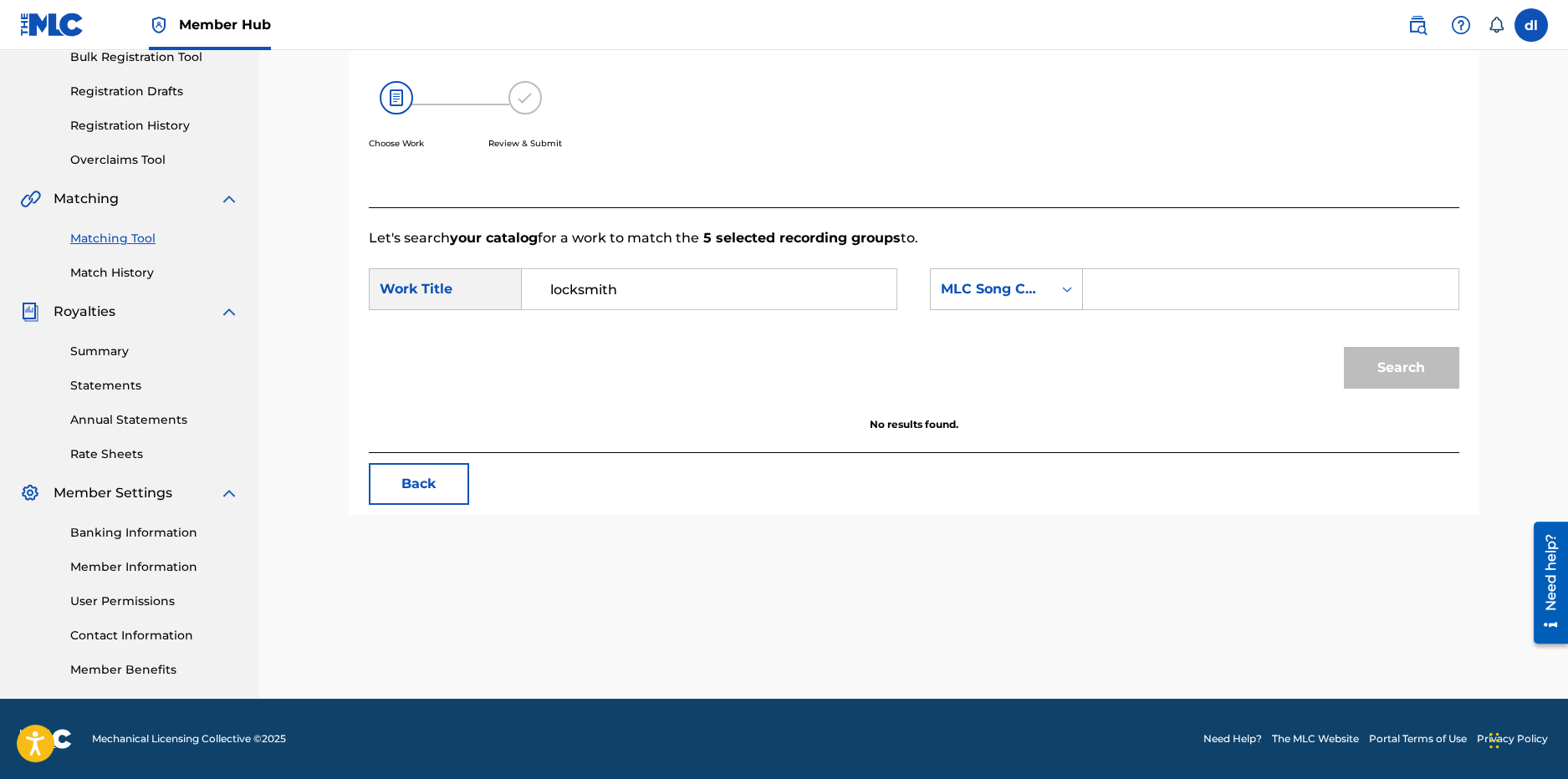
click at [1146, 285] on input "Search Form" at bounding box center [1270, 289] width 347 height 40
paste input "LT7OQC"
type input "LT7OQC"
click at [1389, 377] on button "Search" at bounding box center [1402, 368] width 115 height 42
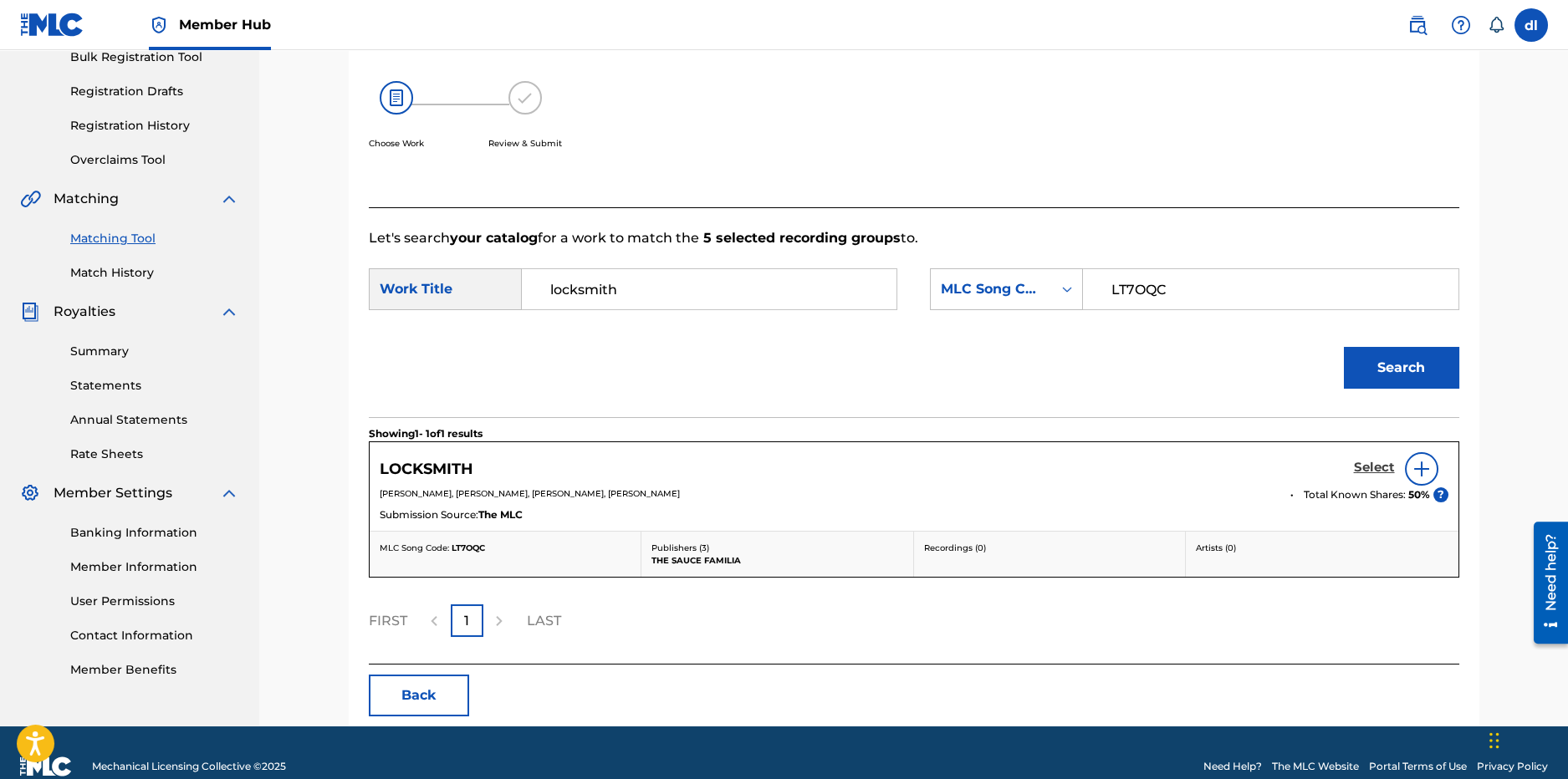
click at [1378, 465] on h5 "Select" at bounding box center [1375, 468] width 41 height 16
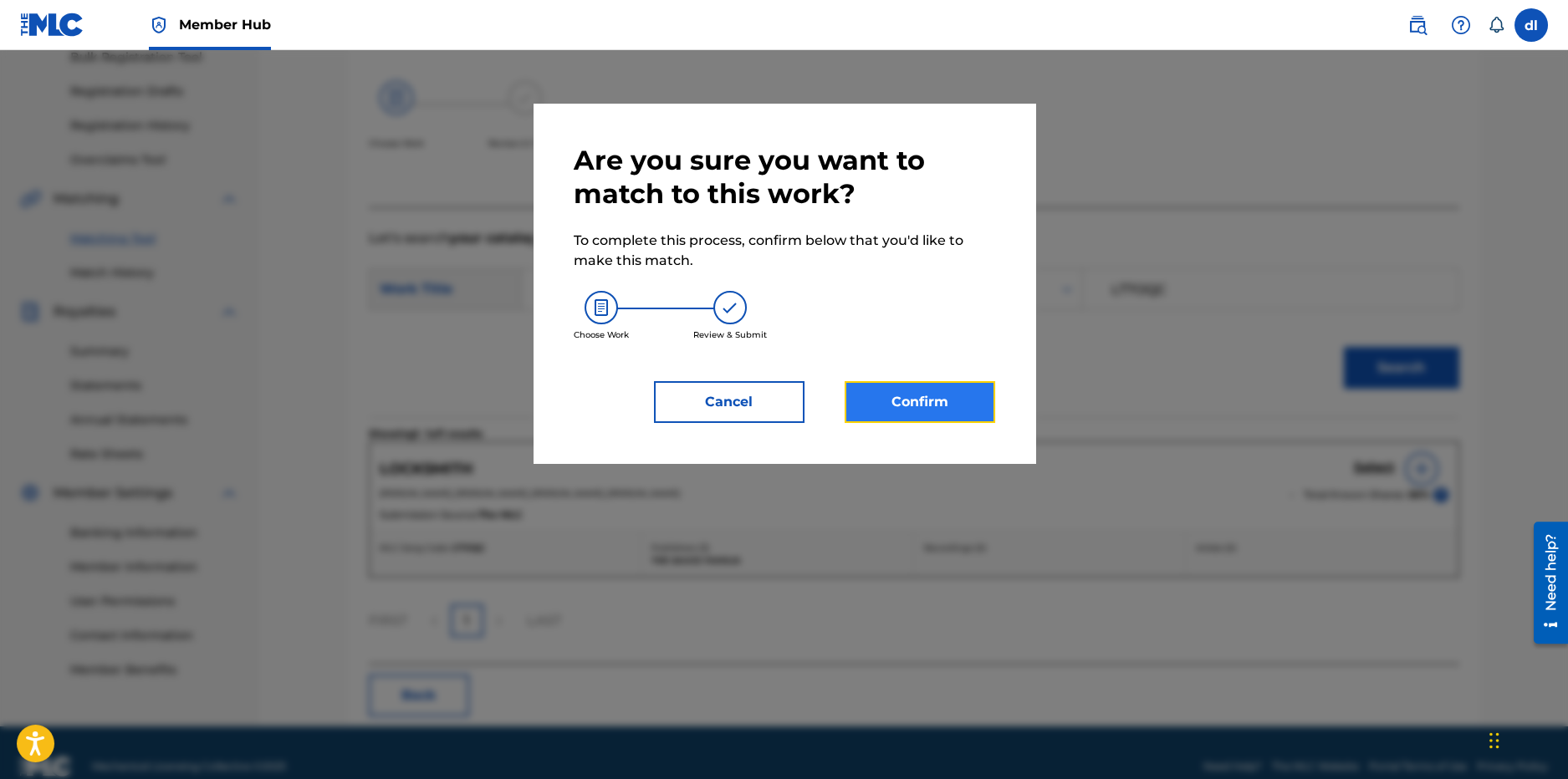
click at [918, 416] on button "Confirm" at bounding box center [920, 402] width 150 height 42
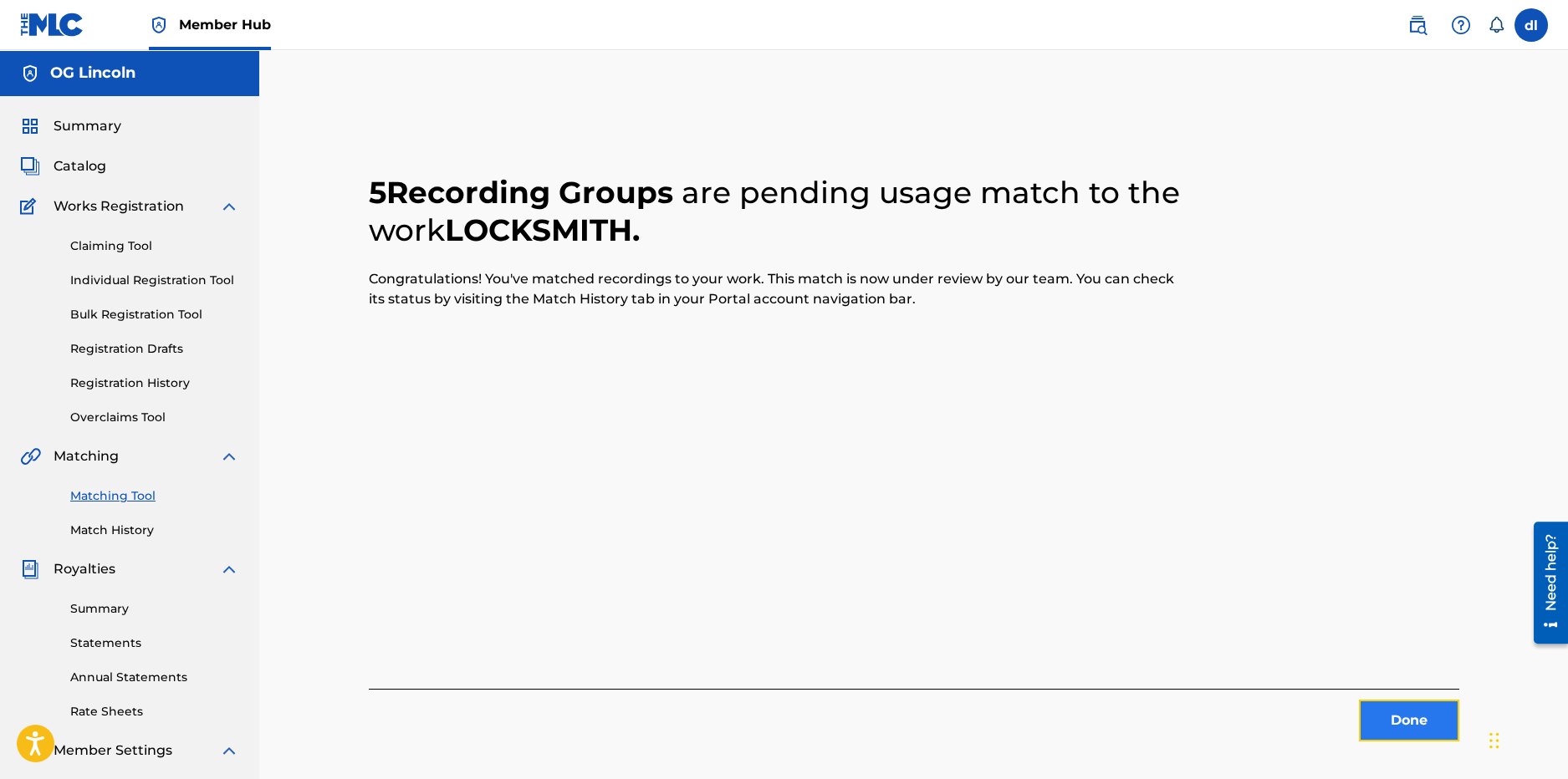
click at [1371, 721] on button "Done" at bounding box center [1409, 720] width 101 height 42
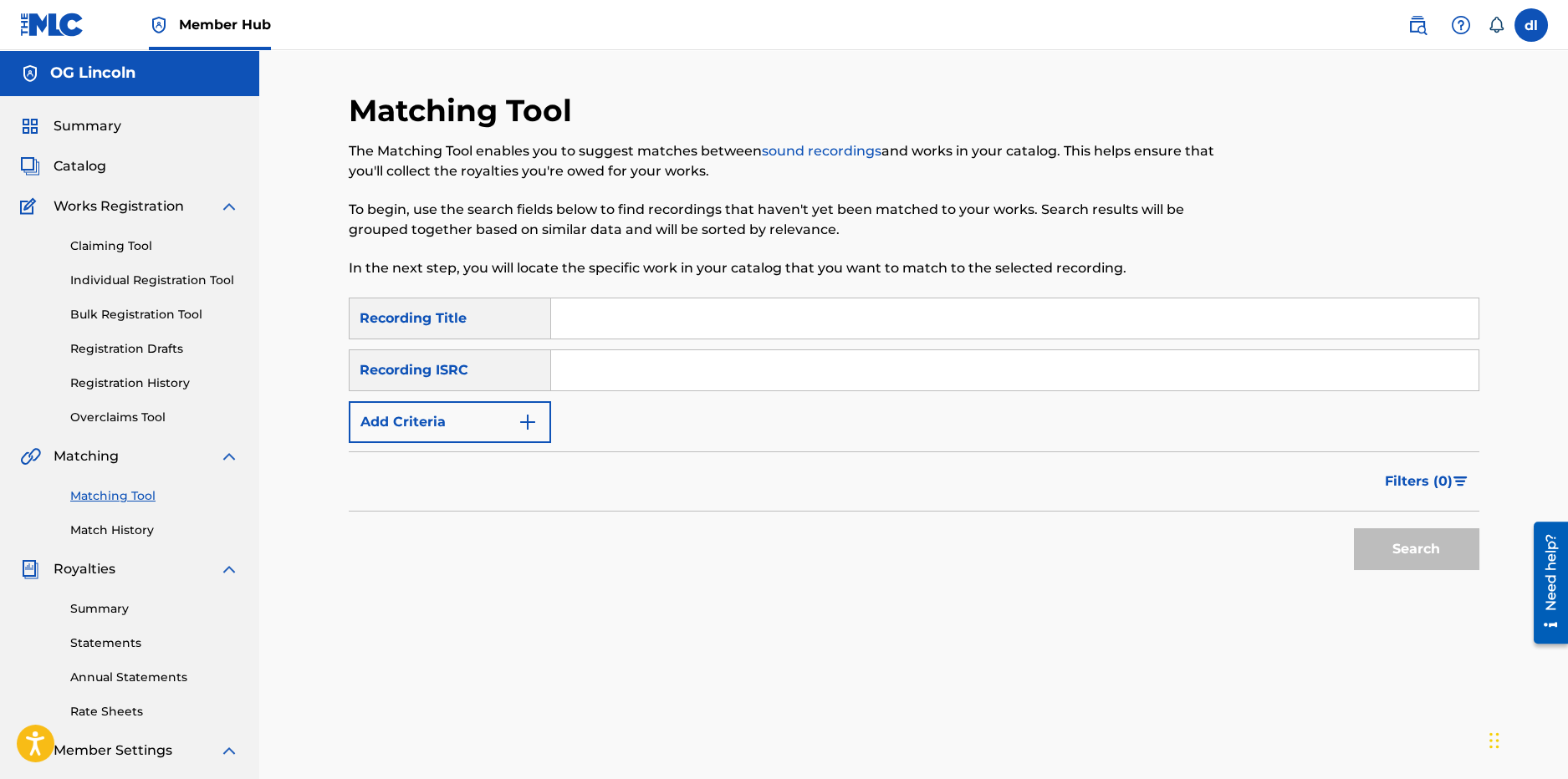
click at [587, 324] on input "Search Form" at bounding box center [1015, 318] width 928 height 40
type input "king ape intro"
click at [1354, 528] on button "Search" at bounding box center [1417, 549] width 126 height 42
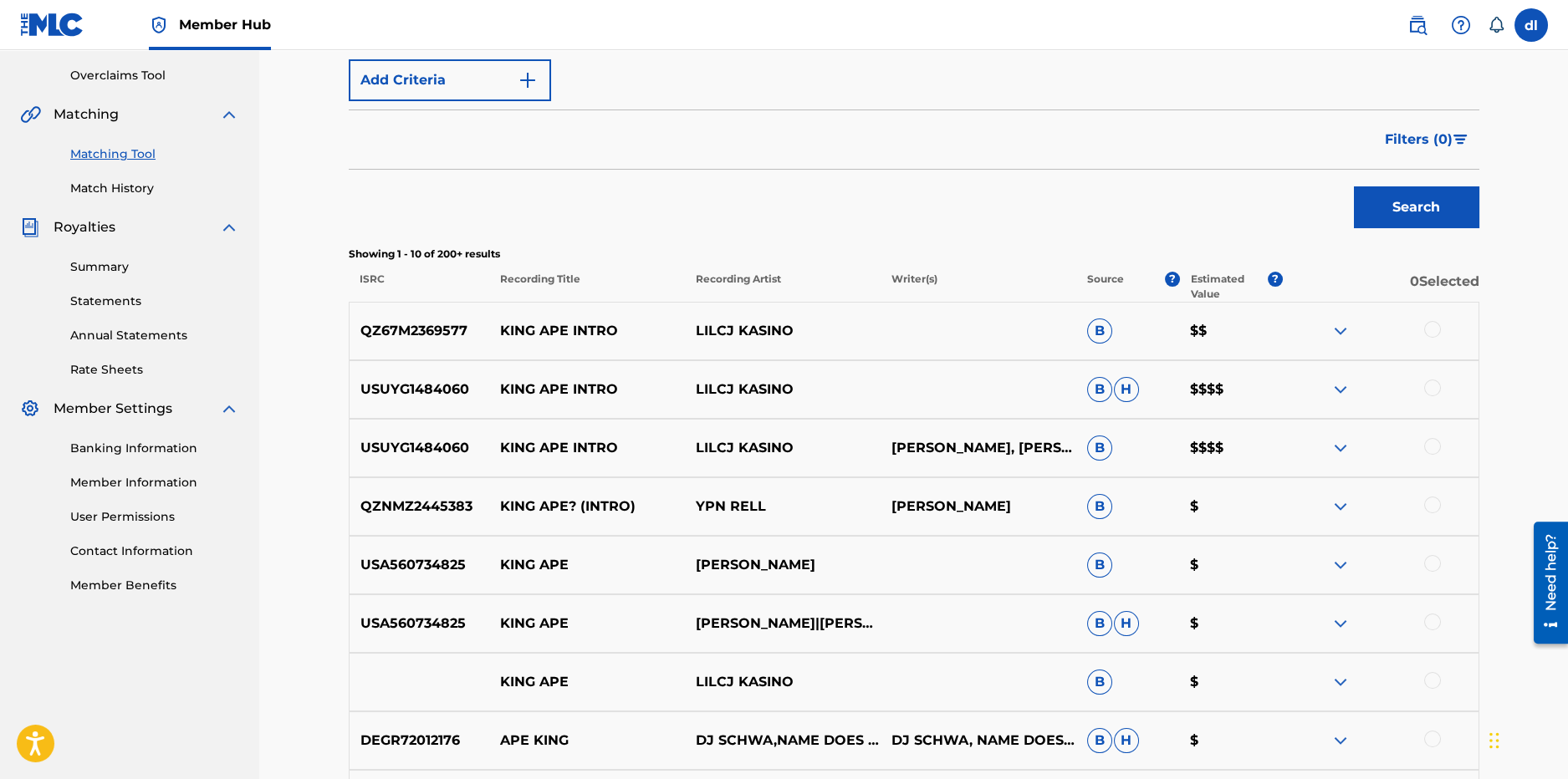
scroll to position [334, 0]
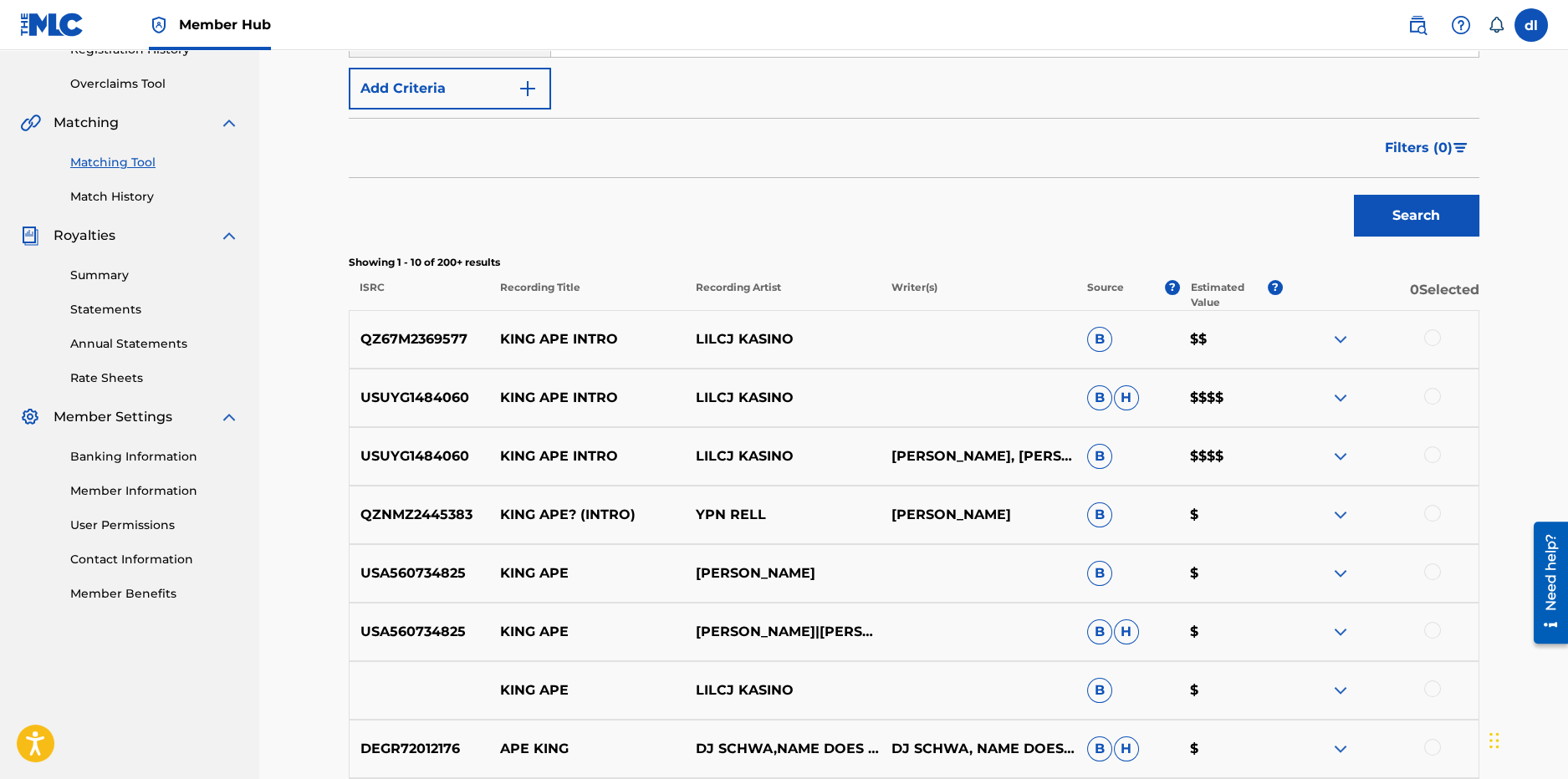
click at [1427, 332] on div at bounding box center [1432, 338] width 17 height 17
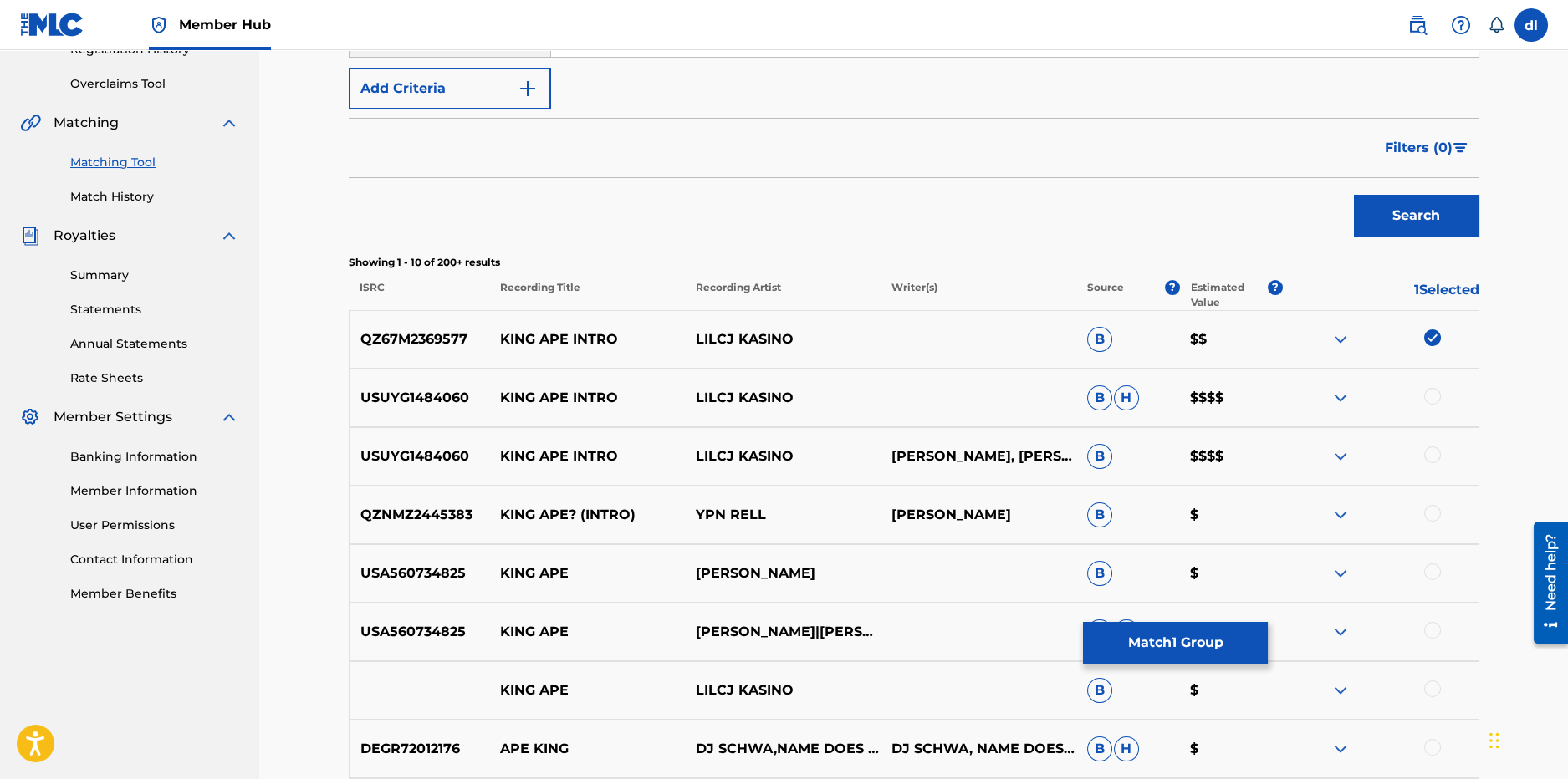
click at [1432, 382] on div "USUYG1484060 KING APE INTRO LILCJ KASINO B H $$$$" at bounding box center [914, 398] width 1131 height 59
click at [1431, 394] on div at bounding box center [1432, 396] width 17 height 17
click at [1439, 455] on div at bounding box center [1432, 454] width 17 height 17
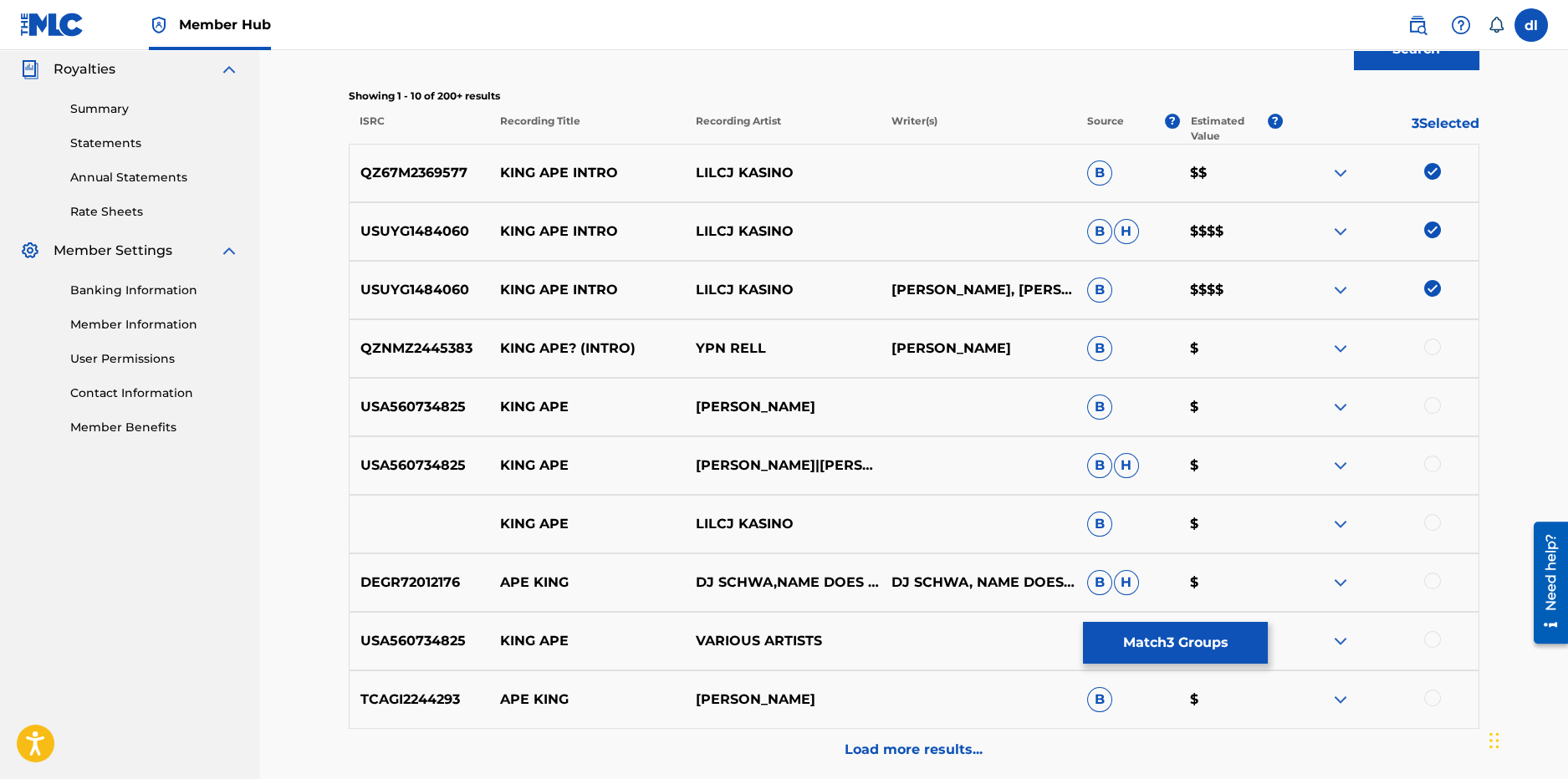
scroll to position [502, 0]
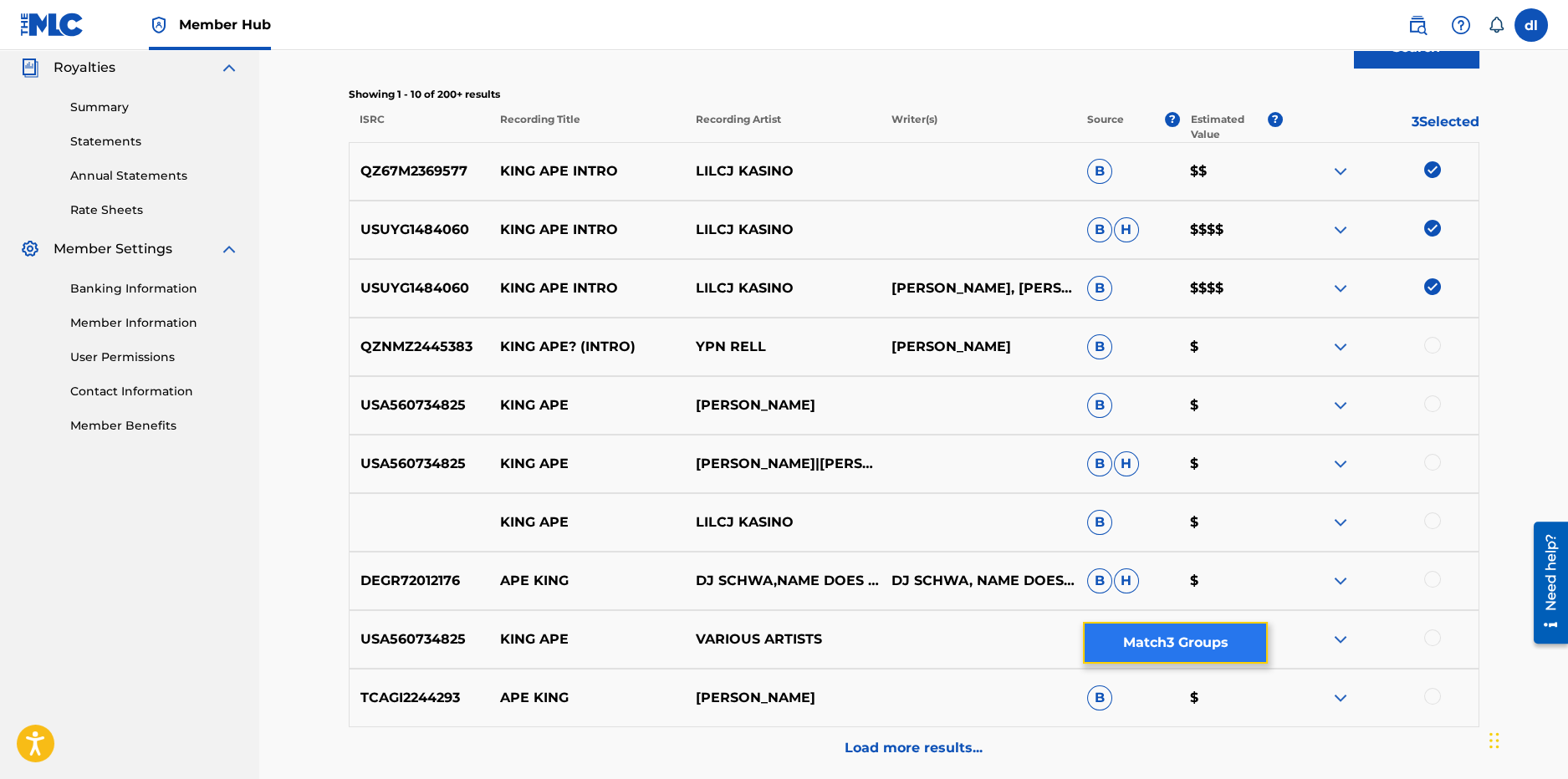
click at [1204, 629] on button "Match 3 Groups" at bounding box center [1175, 642] width 185 height 42
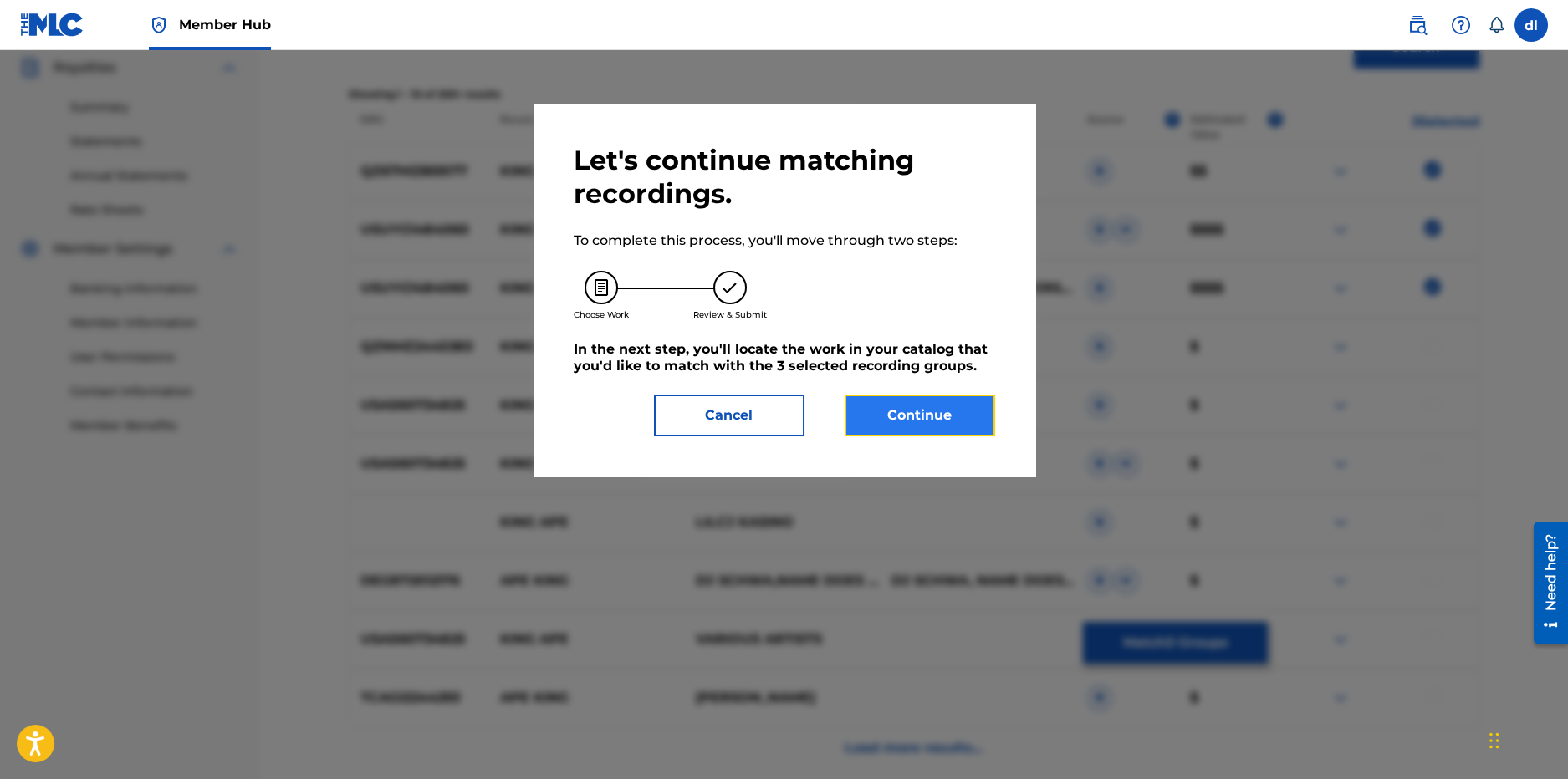
click at [916, 430] on button "Continue" at bounding box center [920, 415] width 150 height 42
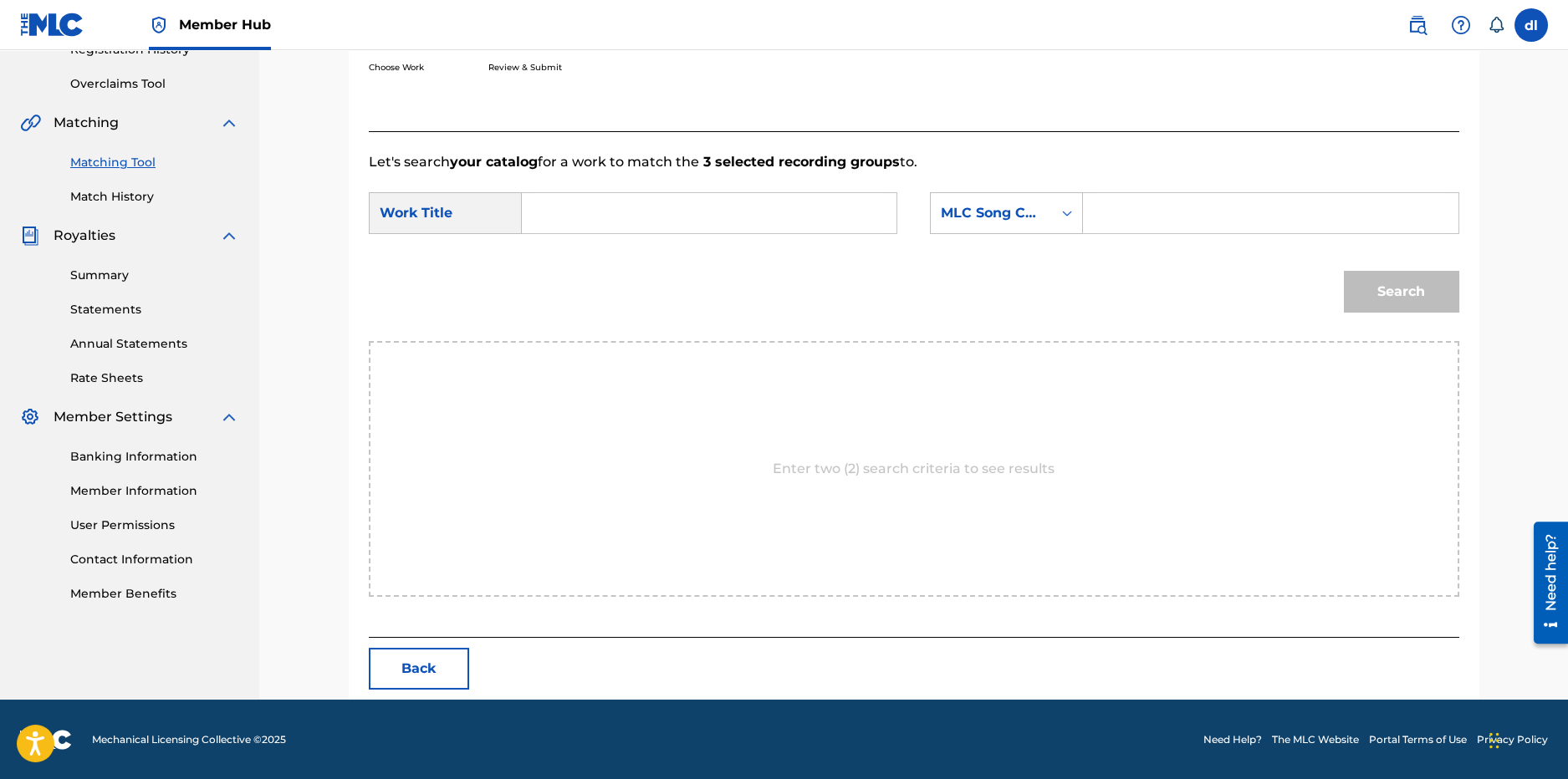
click at [779, 217] on input "Search Form" at bounding box center [709, 213] width 347 height 40
click at [549, 266] on div "king ap e intro" at bounding box center [583, 261] width 95 height 50
type input "king ape intro"
click at [963, 206] on div "MLC Song Code" at bounding box center [992, 213] width 102 height 20
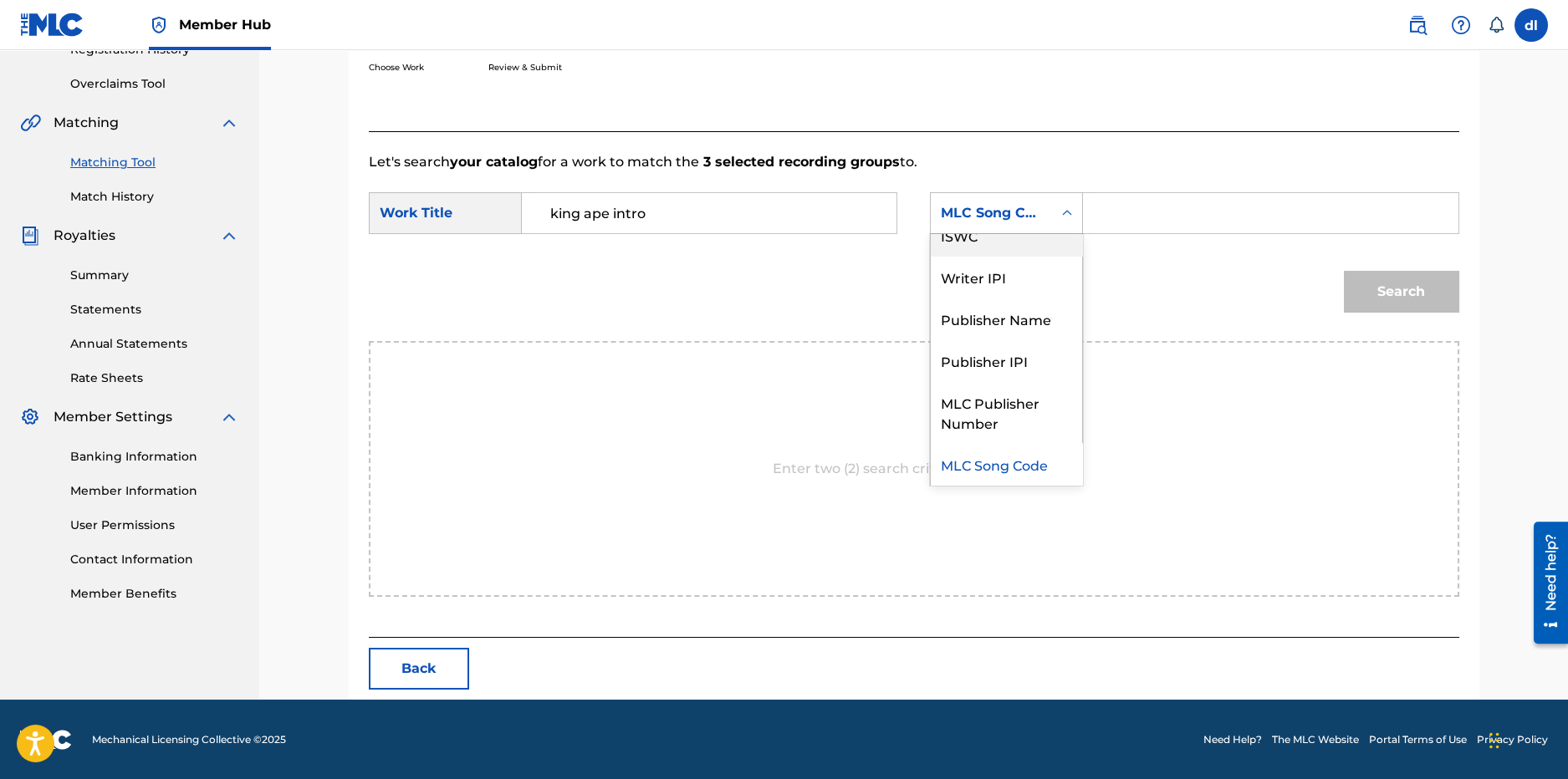
scroll to position [0, 0]
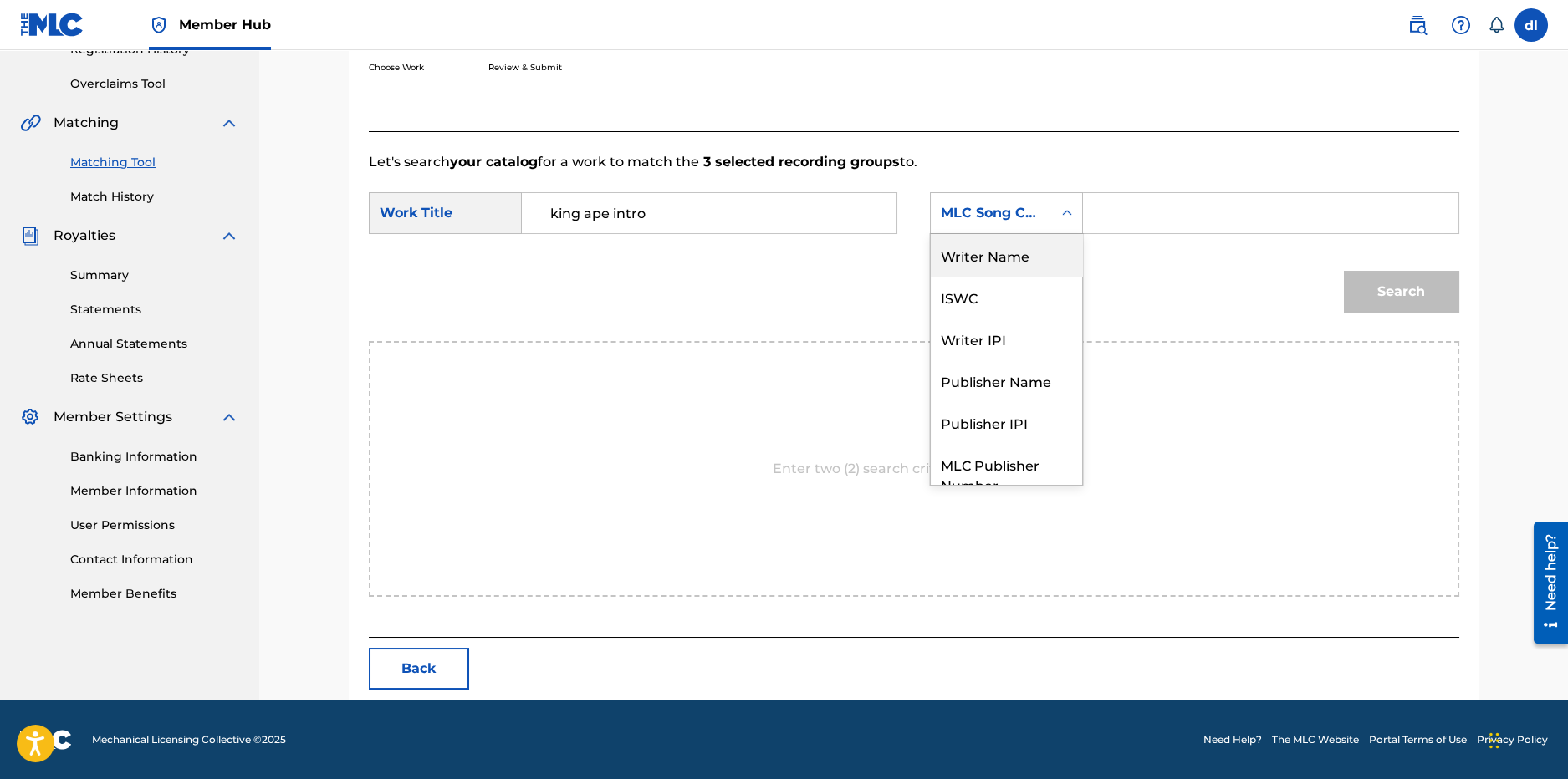
click at [995, 260] on div "Writer Name" at bounding box center [1006, 255] width 151 height 42
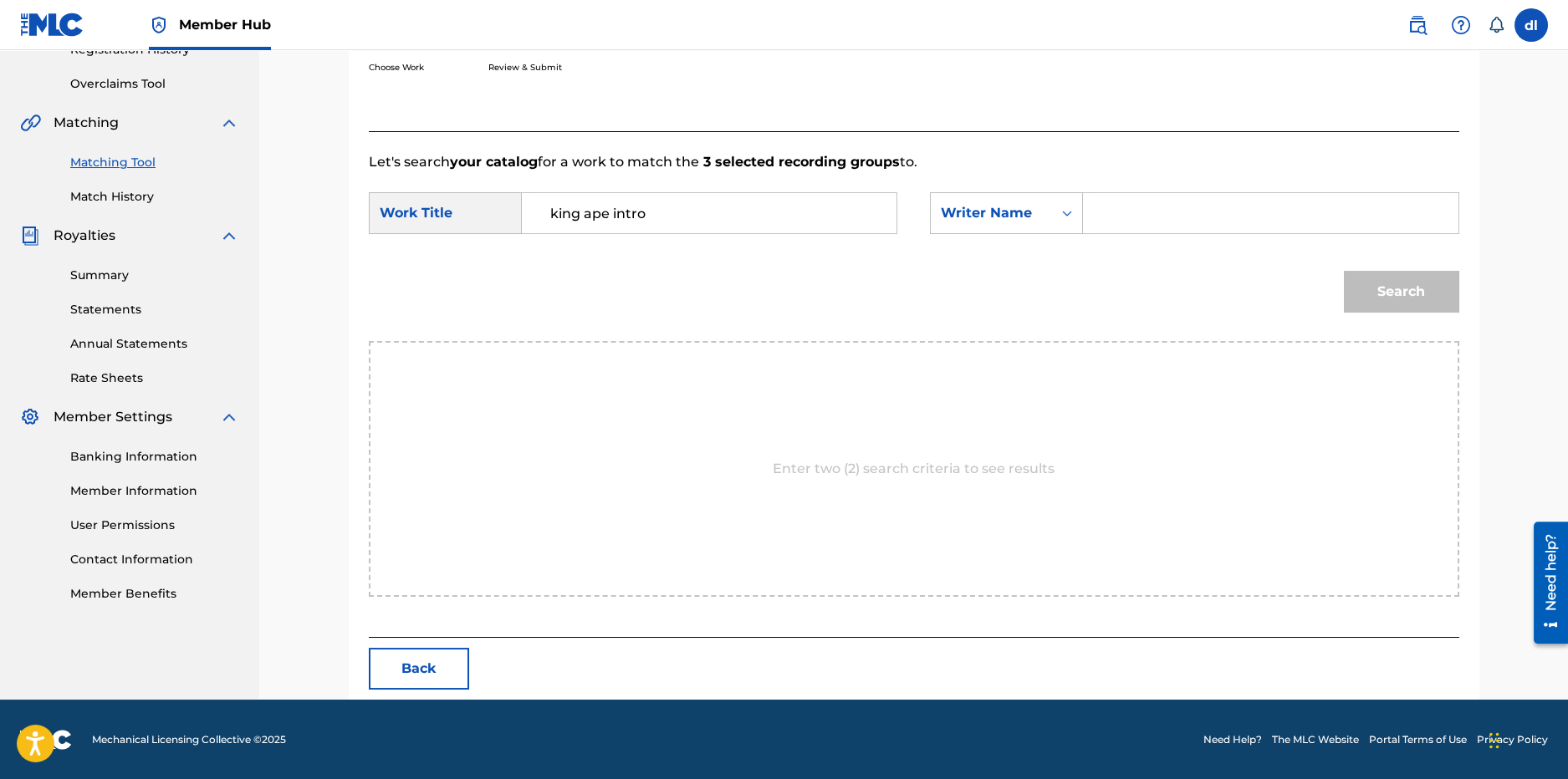
click at [1164, 210] on input "Search Form" at bounding box center [1270, 213] width 347 height 40
click at [1373, 294] on button "Search" at bounding box center [1402, 292] width 115 height 42
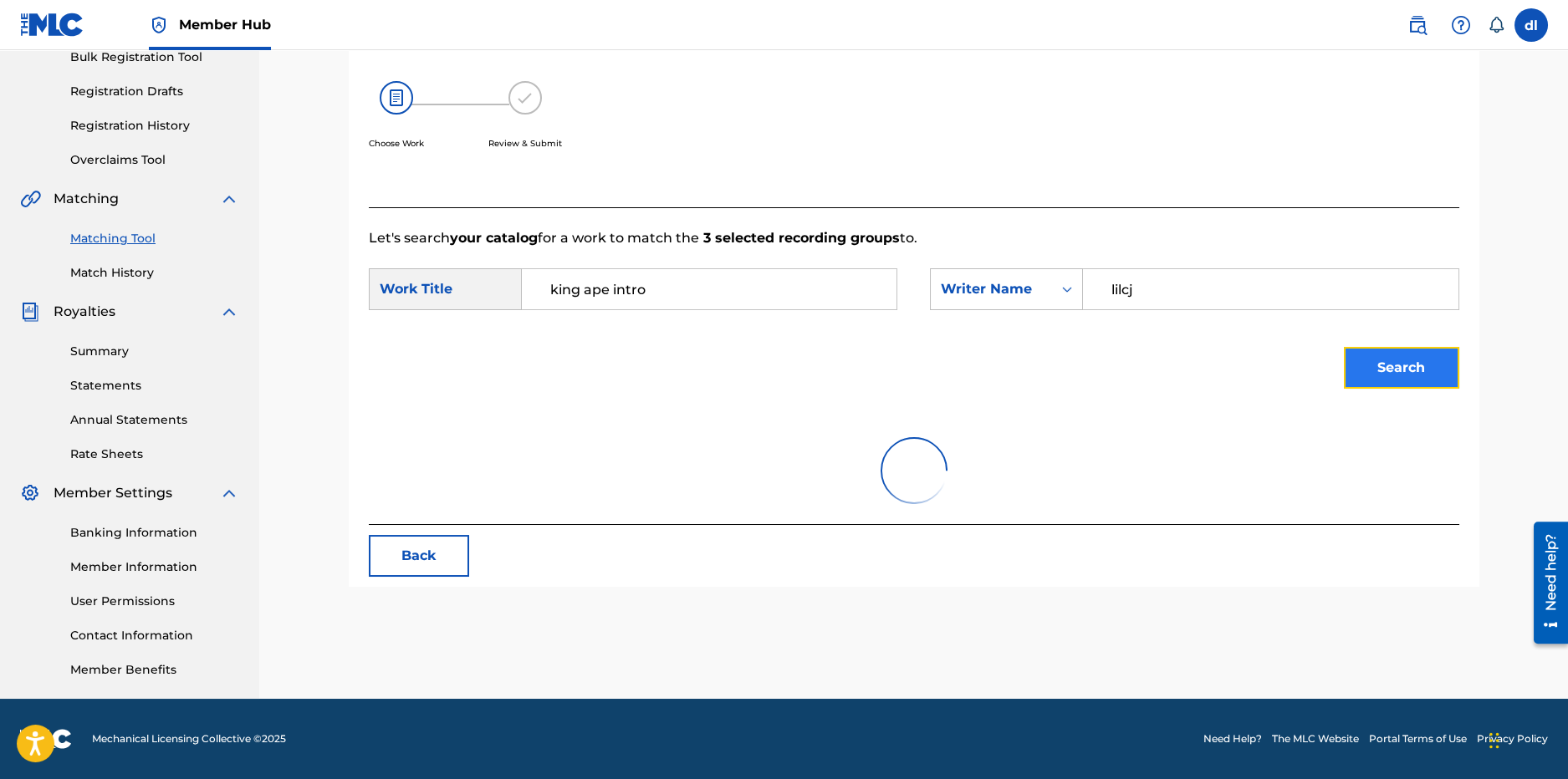
scroll to position [258, 0]
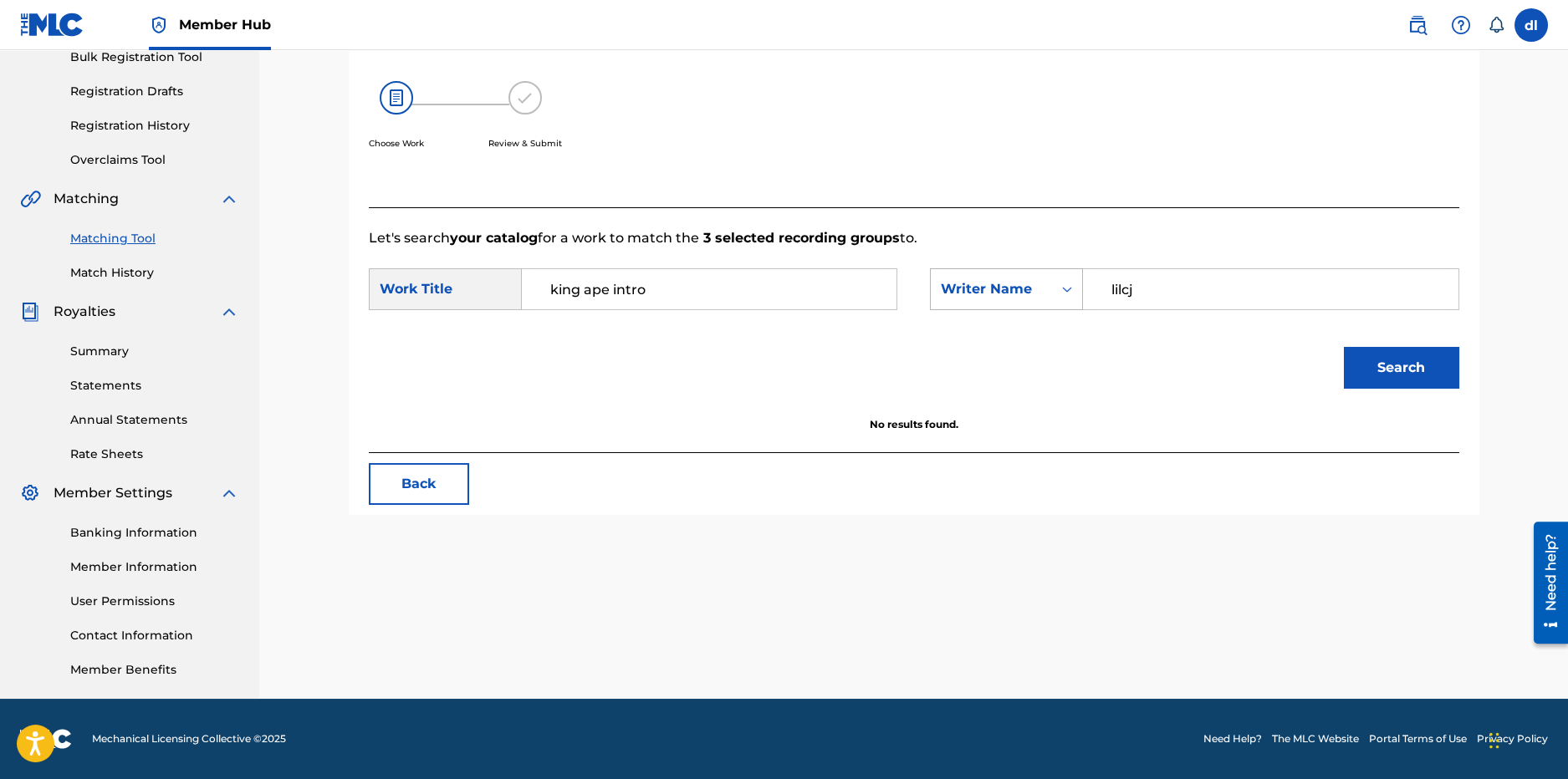
drag, startPoint x: 1141, startPoint y: 288, endPoint x: 1032, endPoint y: 289, distance: 109.0
click at [1032, 289] on div "SearchWithCriteria09da4638-75e1-47b7-8abc-0a43ee51b515 Writer Name lilcj" at bounding box center [1194, 289] width 528 height 42
type input "derrion lincoln"
click at [1344, 348] on button "Search" at bounding box center [1402, 368] width 115 height 42
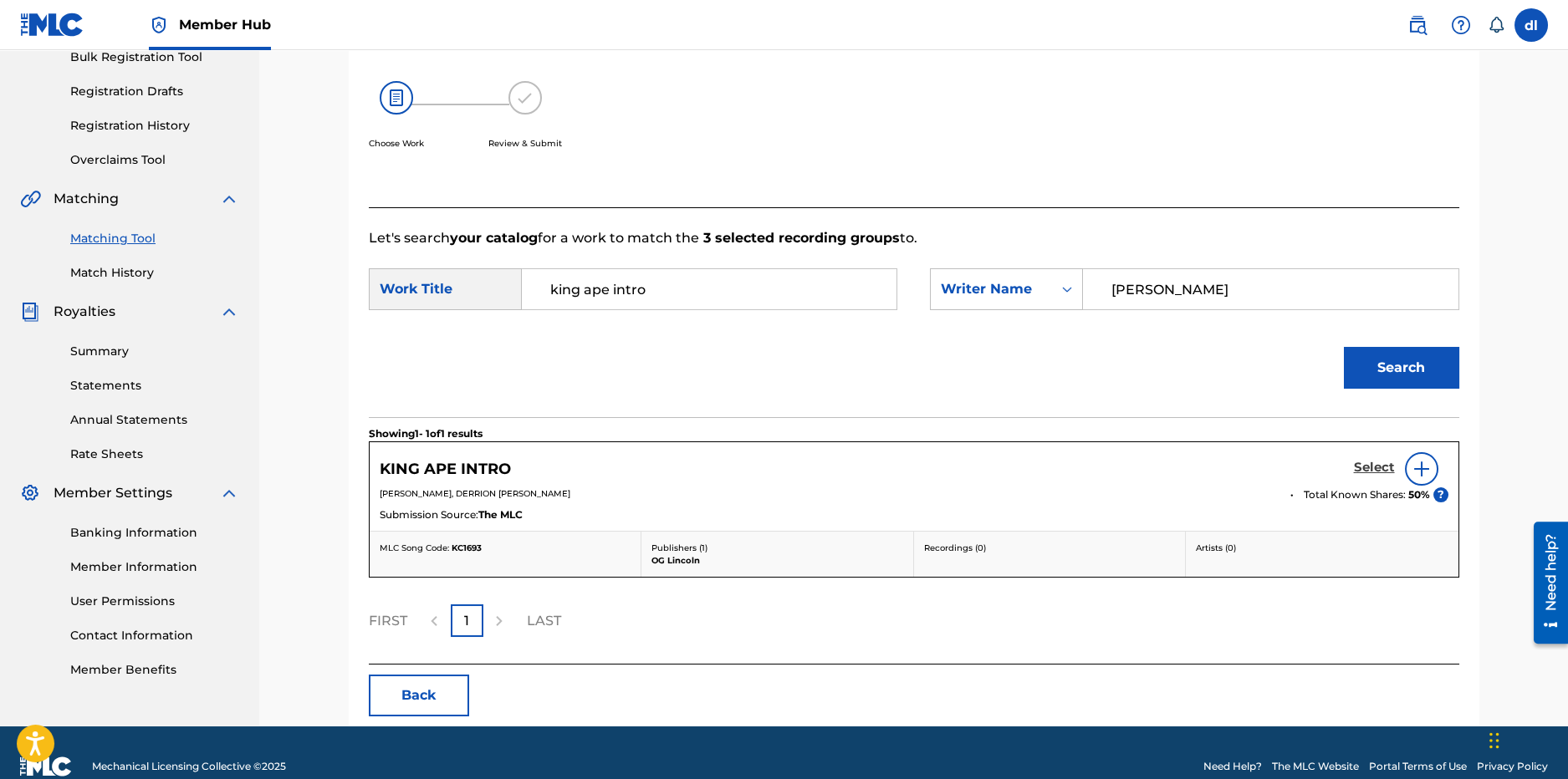
click at [1379, 465] on h5 "Select" at bounding box center [1375, 468] width 41 height 16
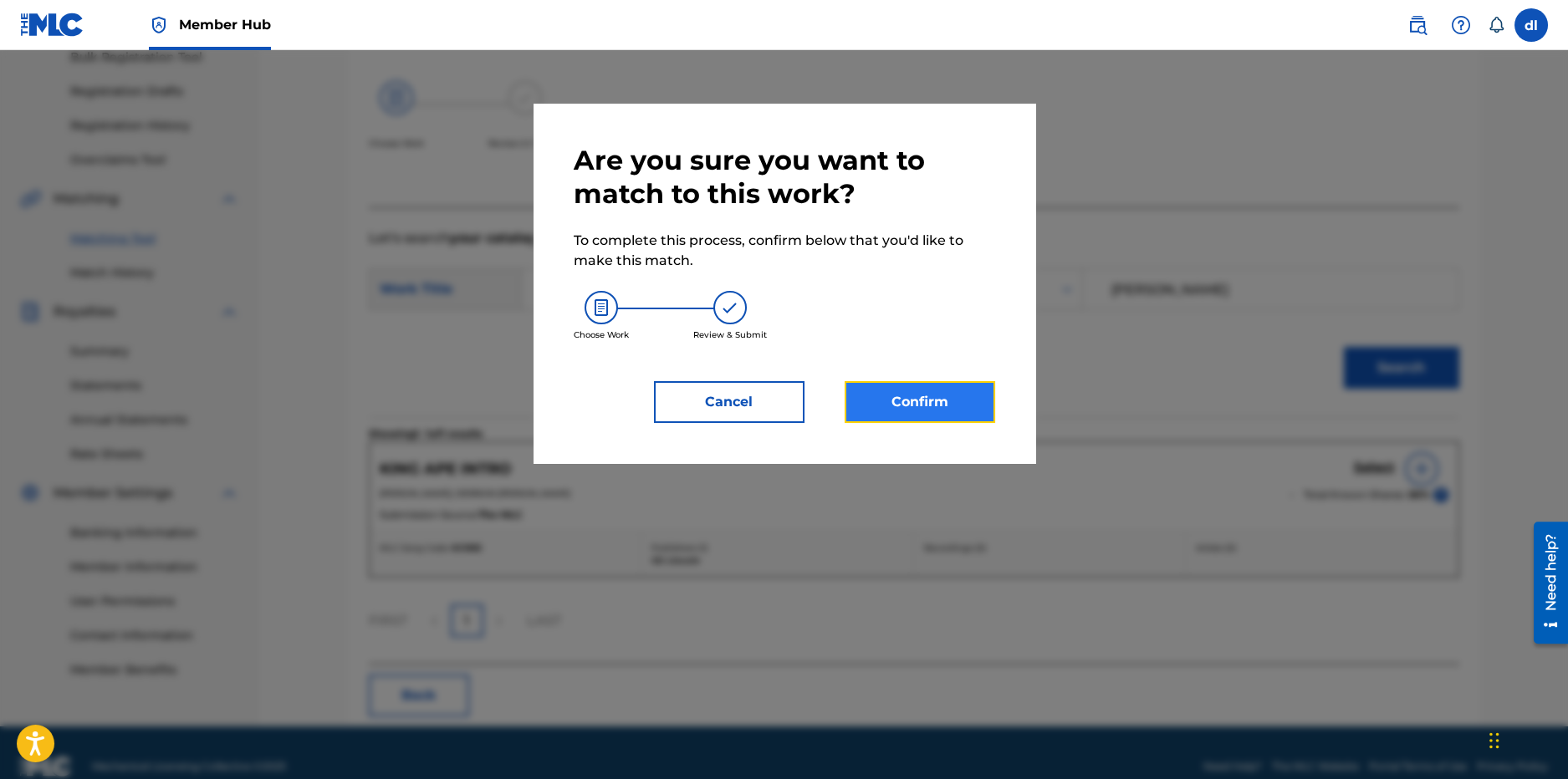
click at [953, 409] on button "Confirm" at bounding box center [920, 402] width 150 height 42
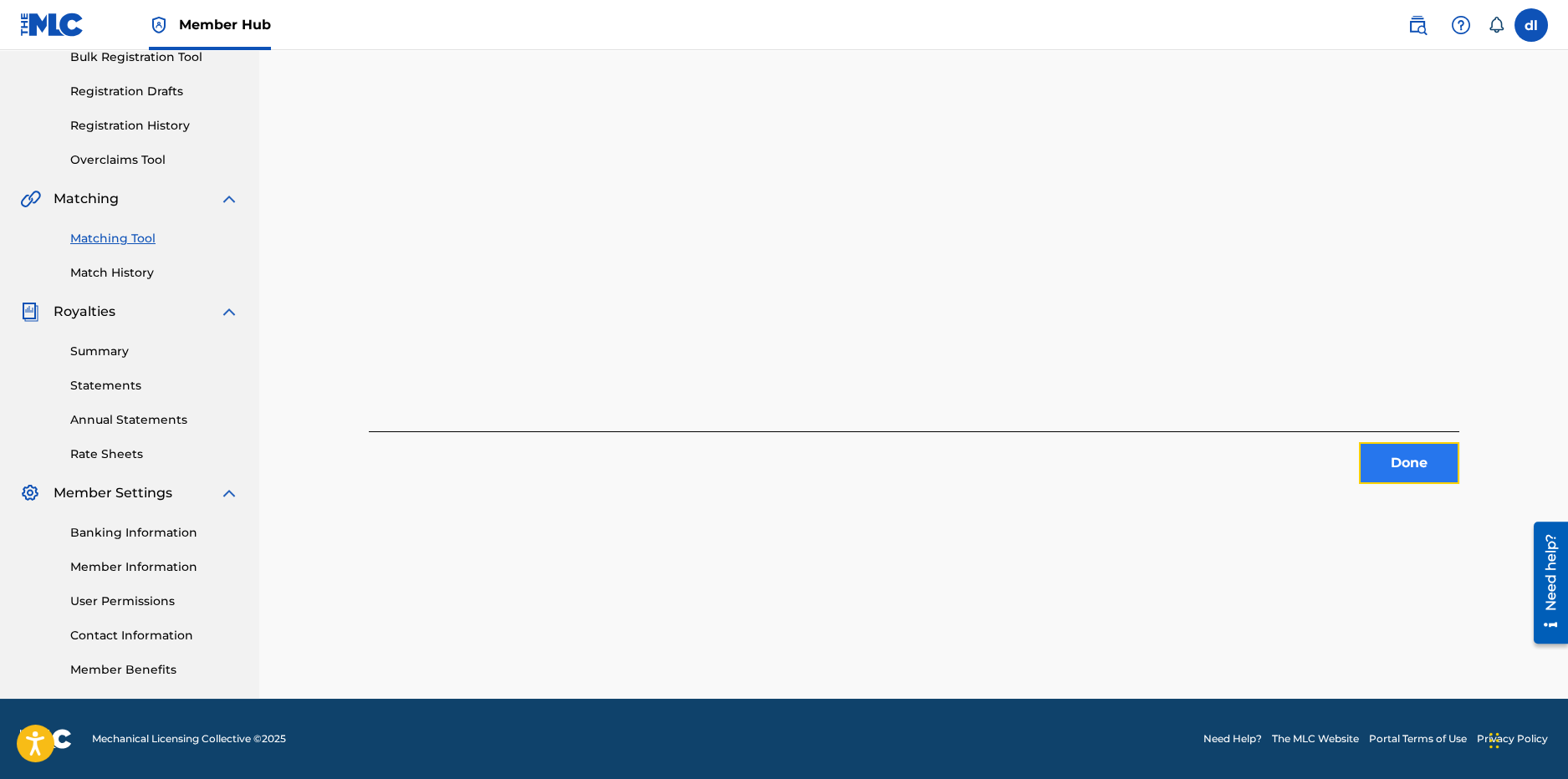
click at [1427, 481] on button "Done" at bounding box center [1409, 463] width 101 height 42
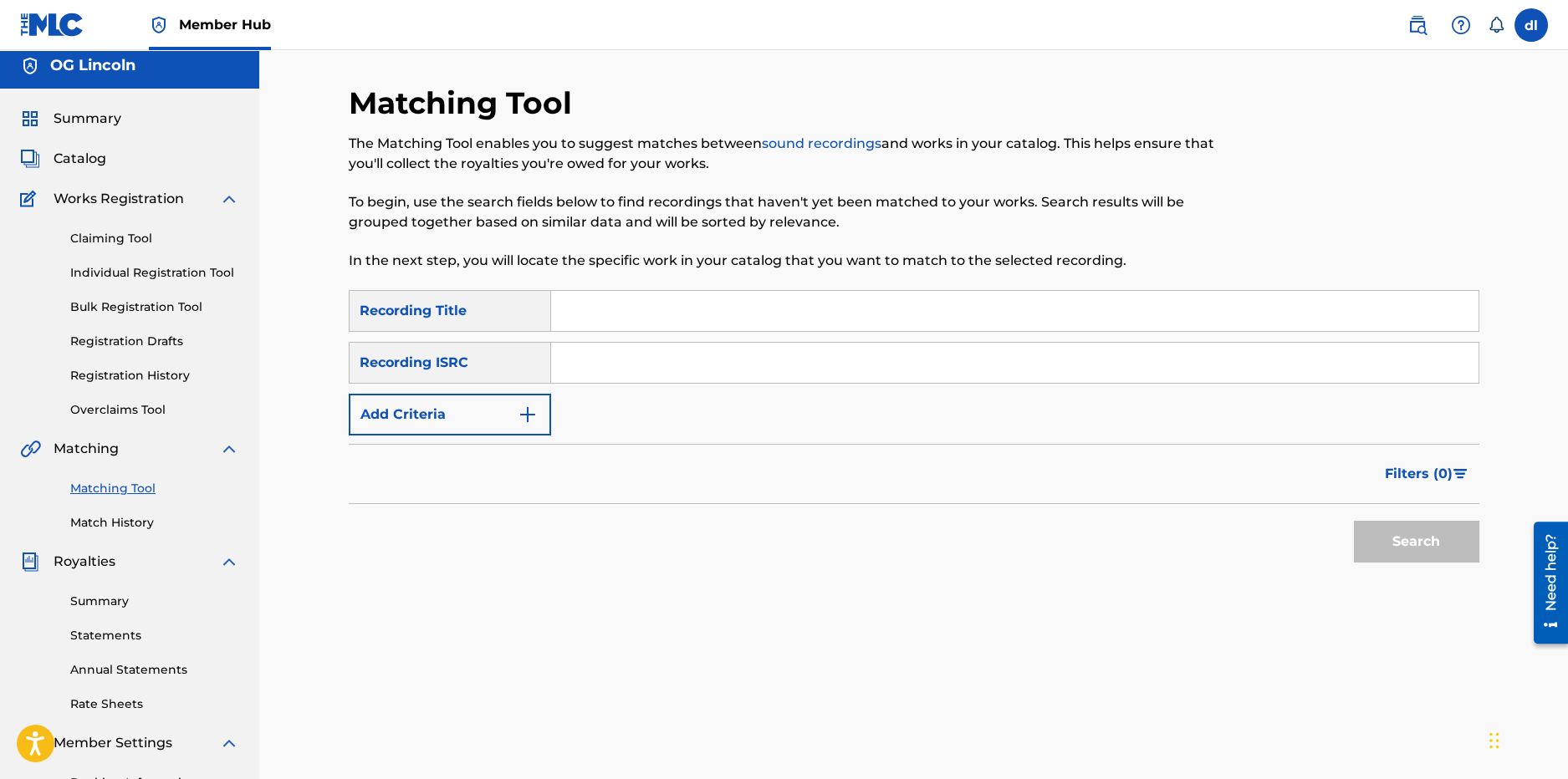
scroll to position [0, 0]
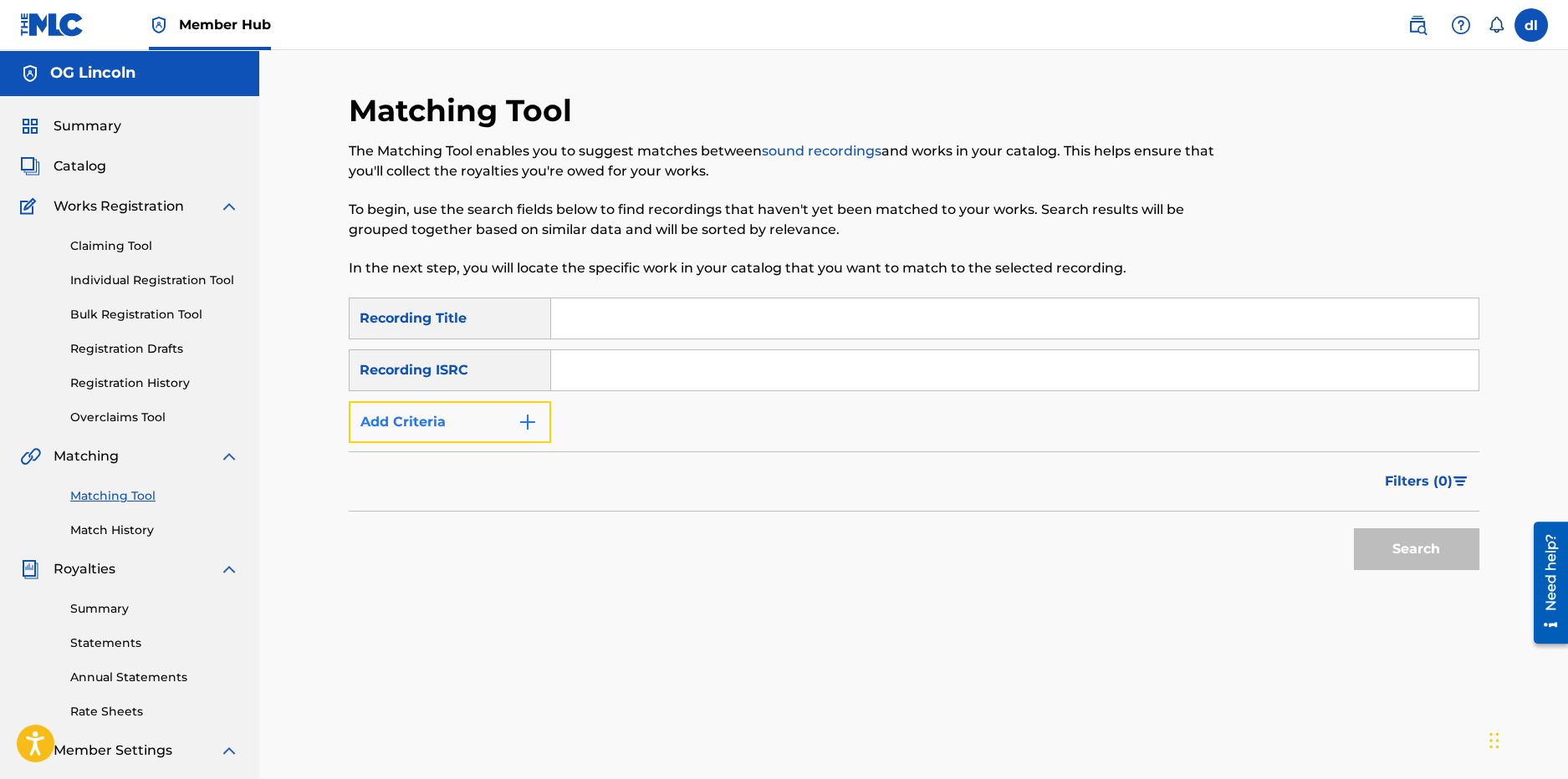
click at [486, 423] on button "Add Criteria" at bounding box center [449, 422] width 202 height 42
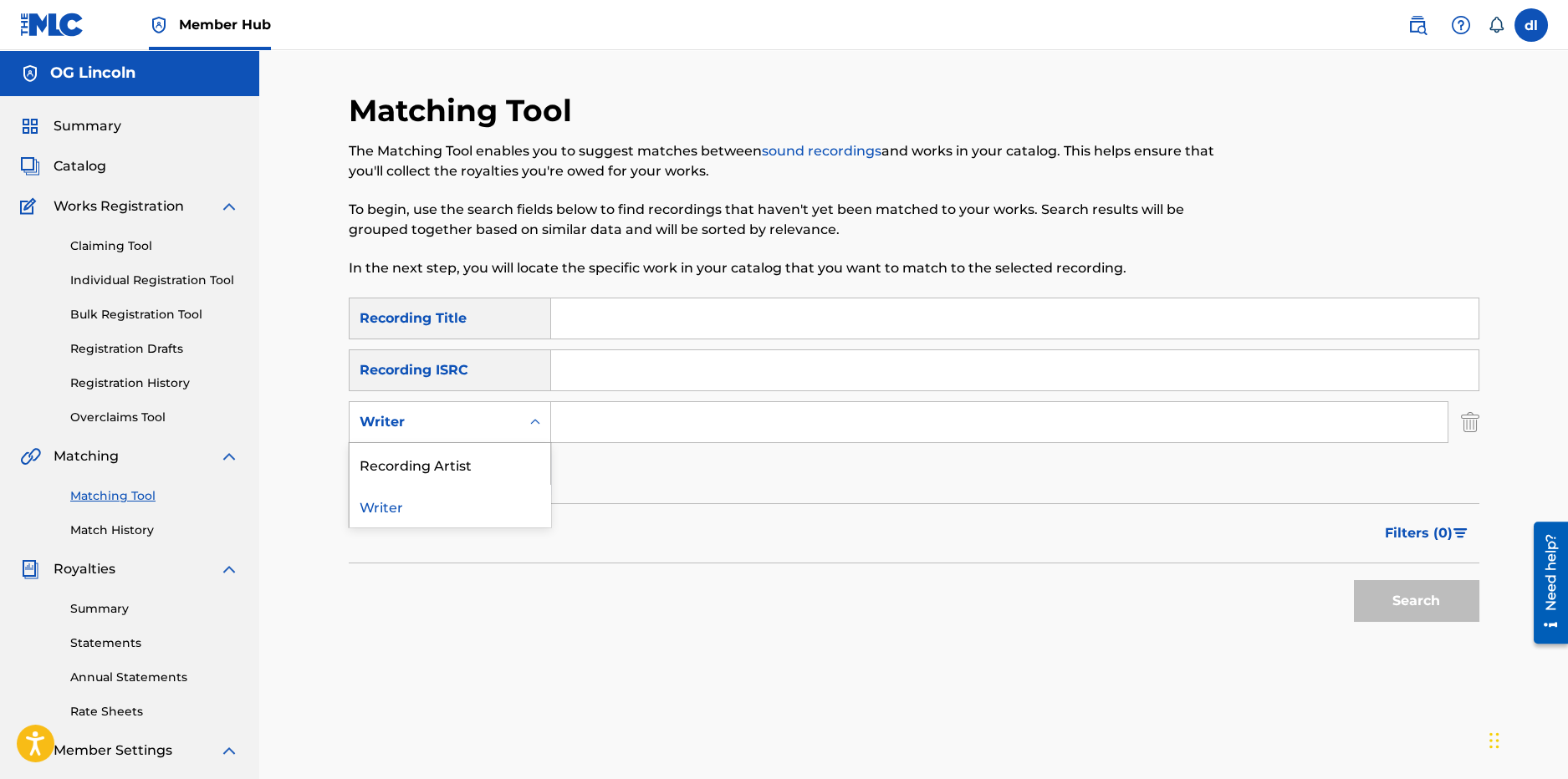
click at [429, 422] on div "Writer" at bounding box center [434, 422] width 150 height 20
click at [579, 370] on input "Search Form" at bounding box center [1015, 370] width 928 height 40
click at [449, 471] on button "Add Criteria" at bounding box center [449, 473] width 202 height 42
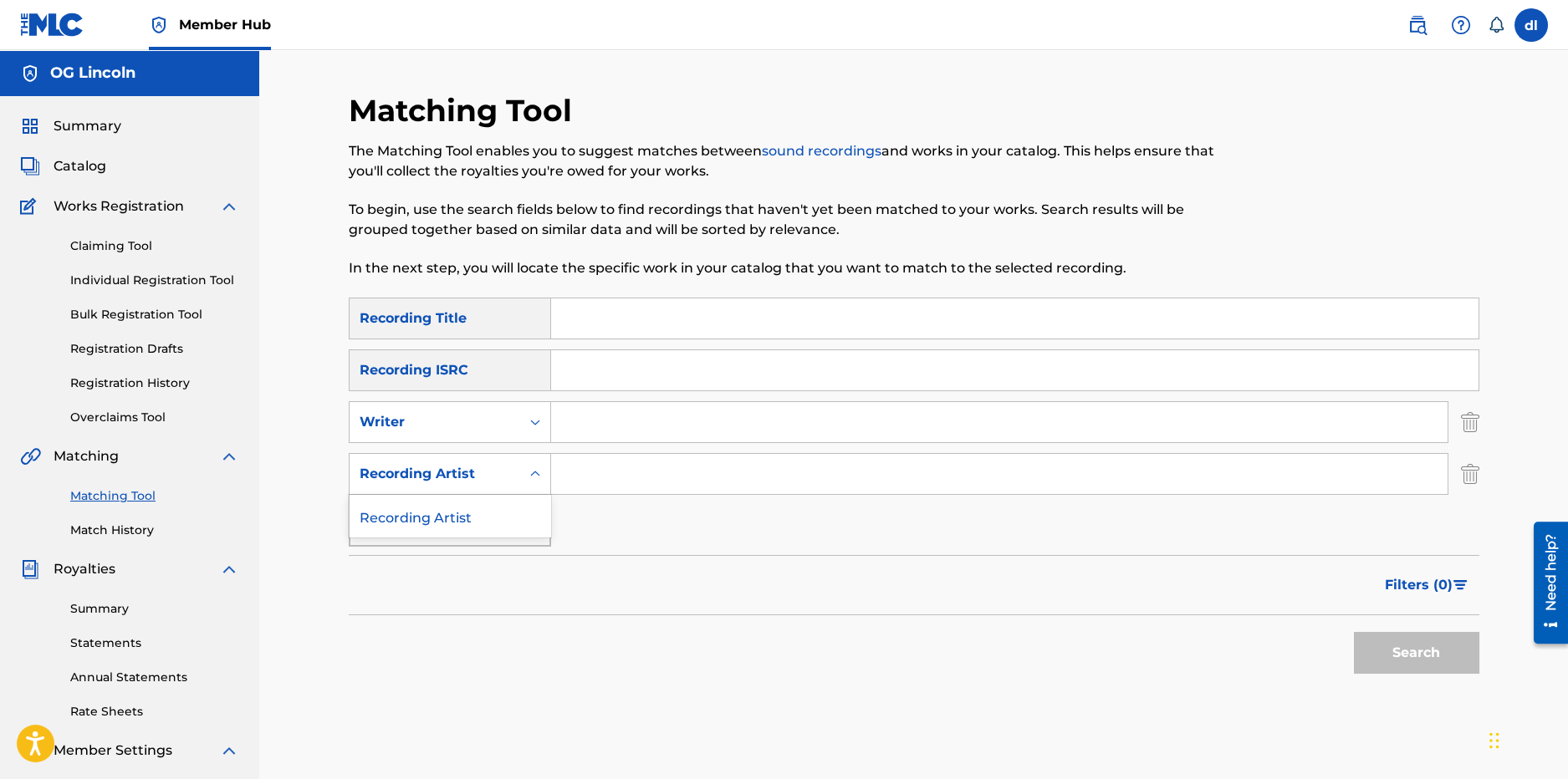
click at [458, 470] on div "Recording Artist" at bounding box center [434, 473] width 150 height 20
click at [407, 410] on div "Writer" at bounding box center [434, 422] width 171 height 32
click at [636, 330] on input "Search Form" at bounding box center [1015, 318] width 928 height 40
type input "smooth operator"
click at [1359, 653] on button "Search" at bounding box center [1417, 653] width 126 height 42
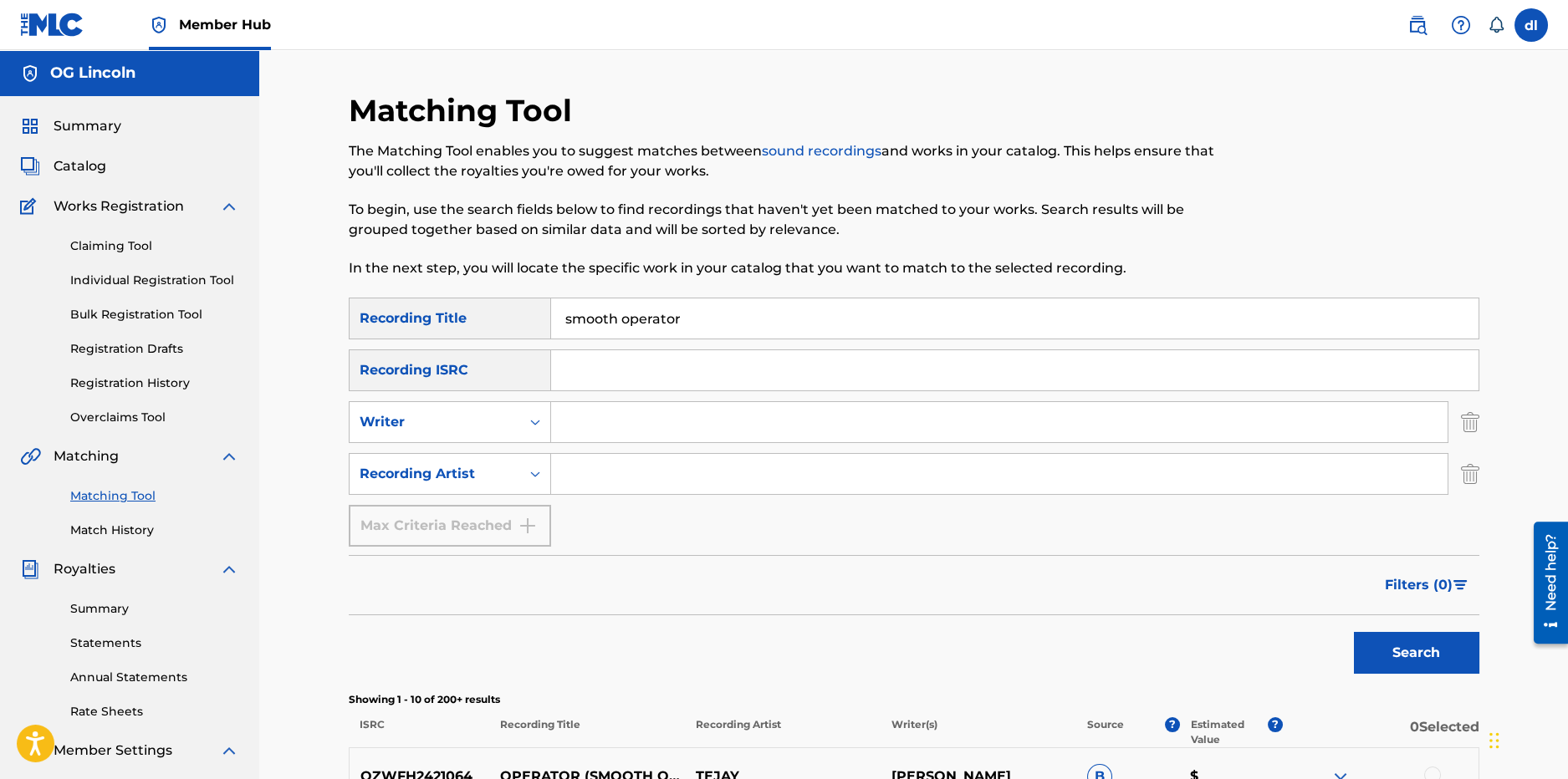
click at [581, 424] on input "Search Form" at bounding box center [1000, 422] width 896 height 40
type input "OG LINCOLN"
click at [1384, 670] on button "Search" at bounding box center [1417, 653] width 126 height 42
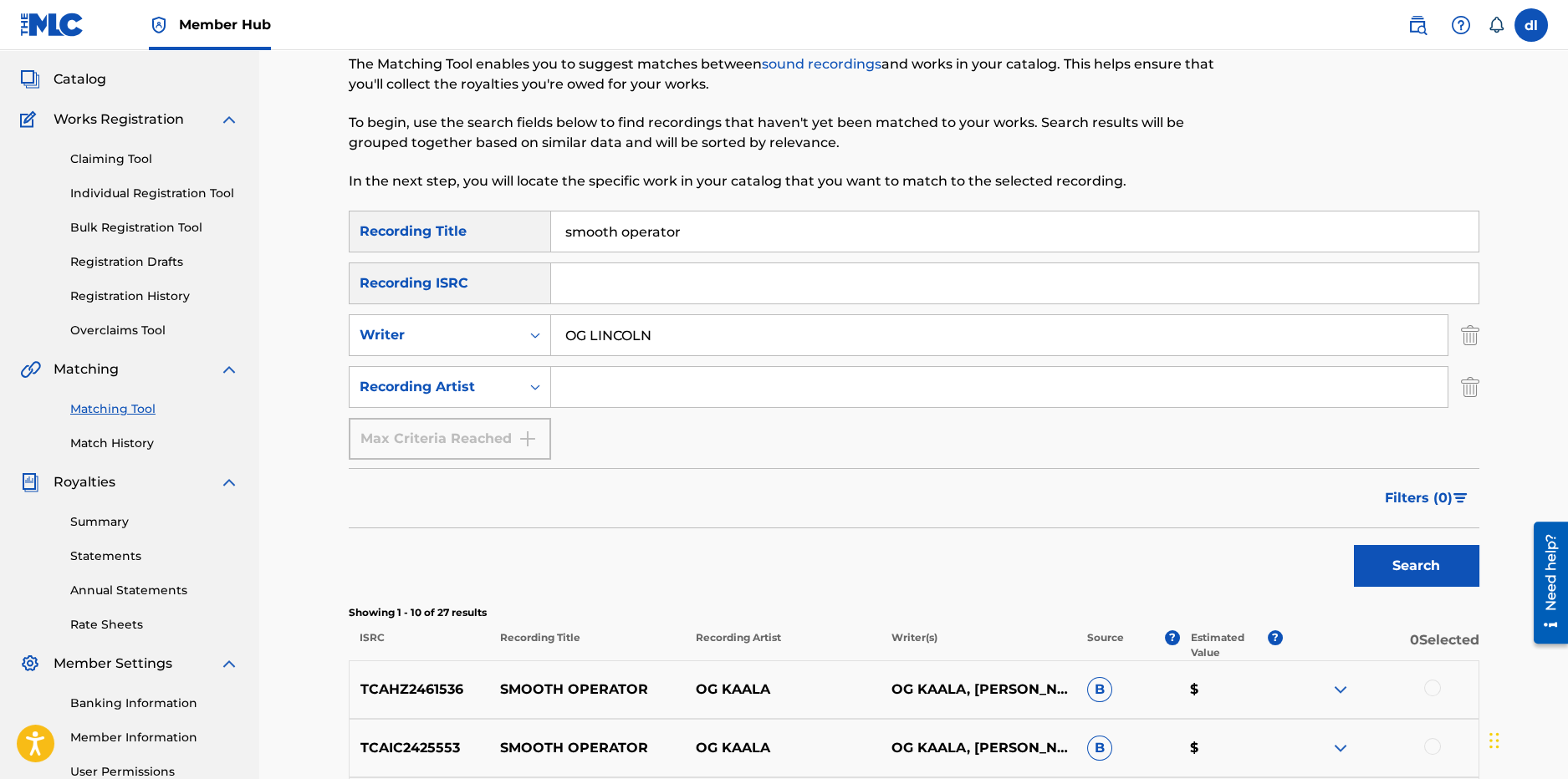
scroll to position [7, 0]
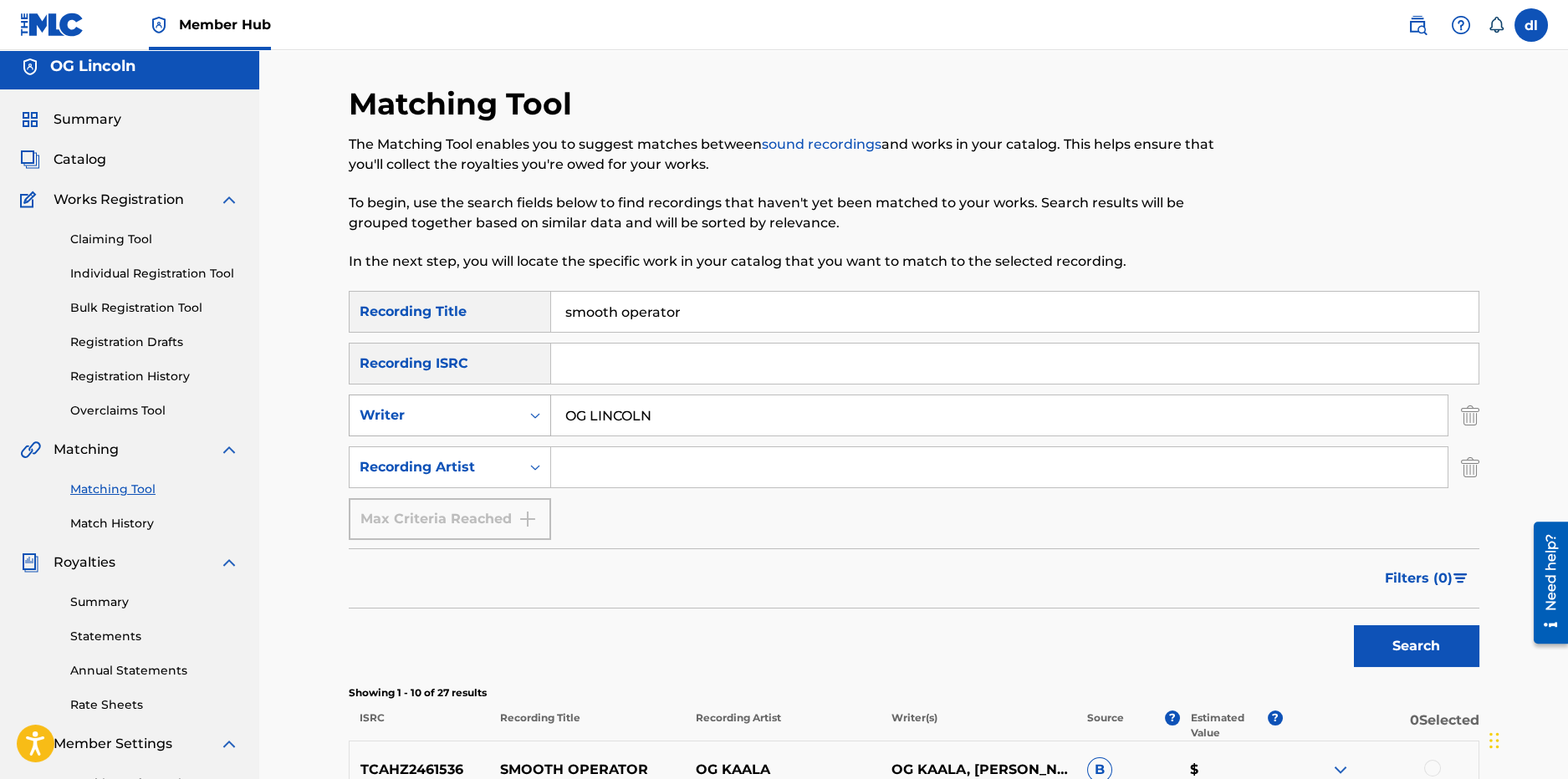
drag, startPoint x: 671, startPoint y: 409, endPoint x: 488, endPoint y: 416, distance: 183.1
click at [488, 417] on div "SearchWithCriteriaf69f239f-d9b6-48ce-a2c1-e7f7be7e2541 Writer OG LINCOLN" at bounding box center [914, 415] width 1131 height 42
click at [581, 465] on input "Search Form" at bounding box center [1000, 467] width 896 height 40
type input "yung hood"
click at [1354, 626] on button "Search" at bounding box center [1417, 646] width 126 height 42
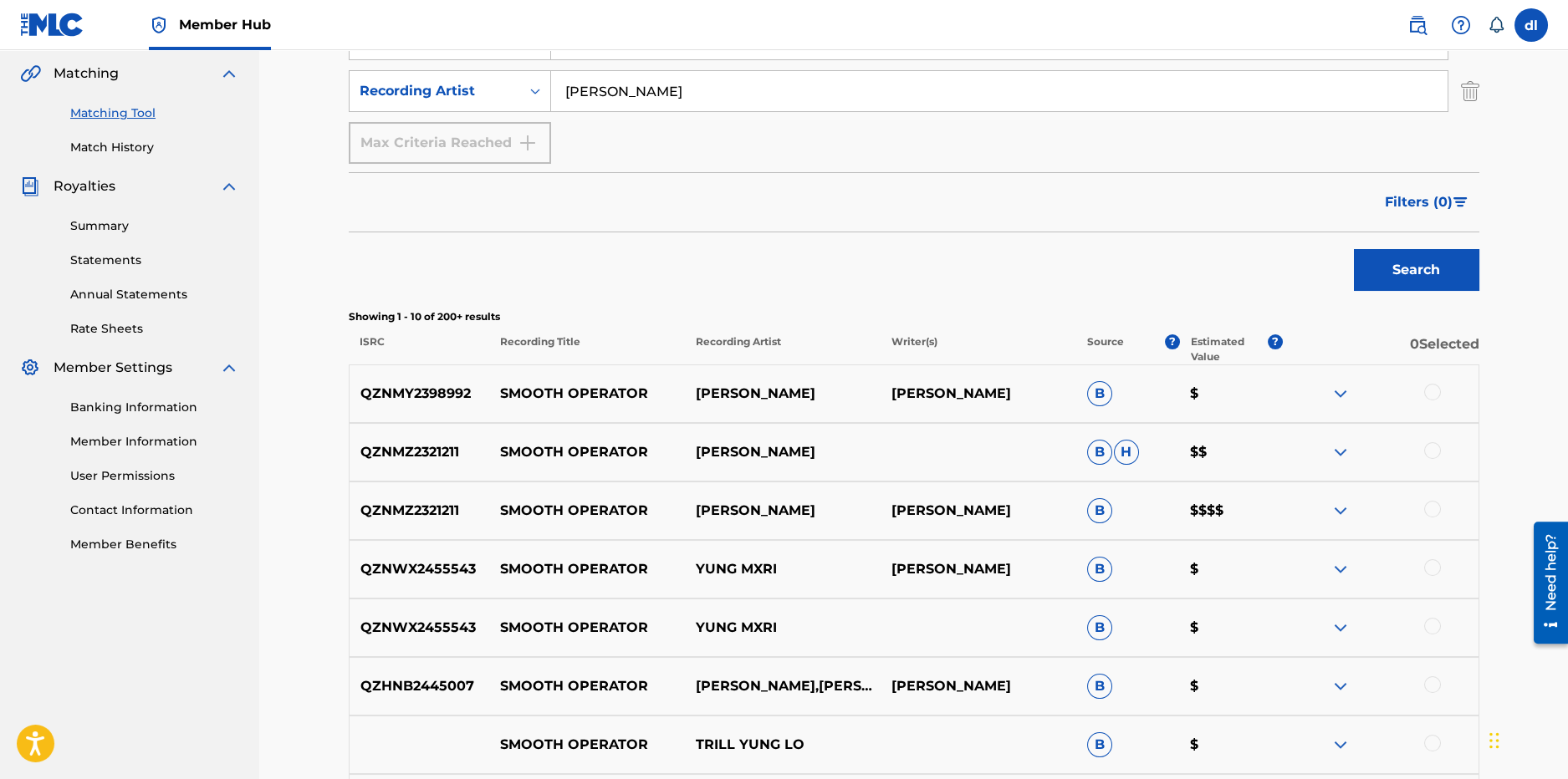
scroll to position [425, 0]
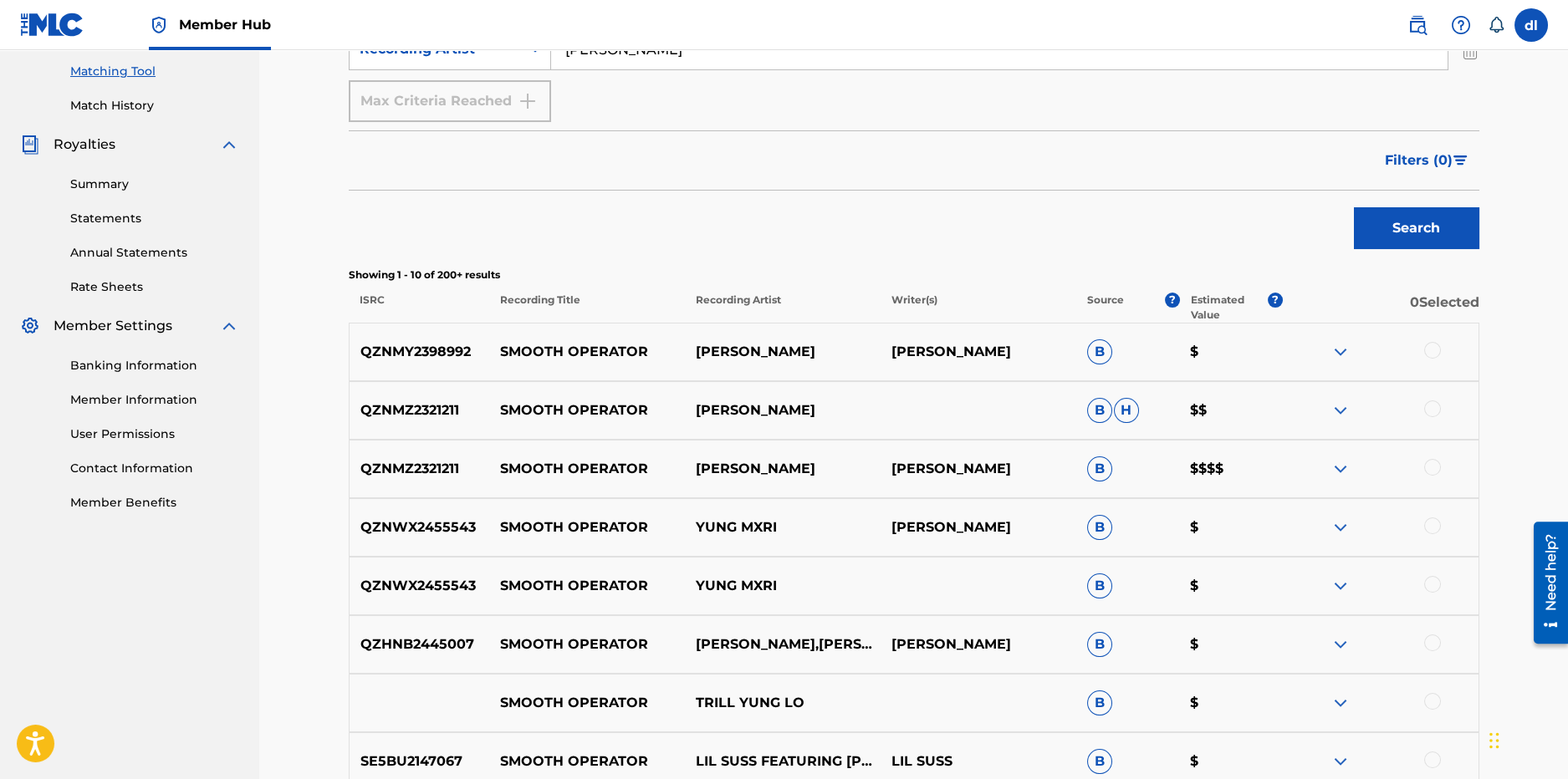
click at [1339, 349] on img at bounding box center [1341, 351] width 21 height 20
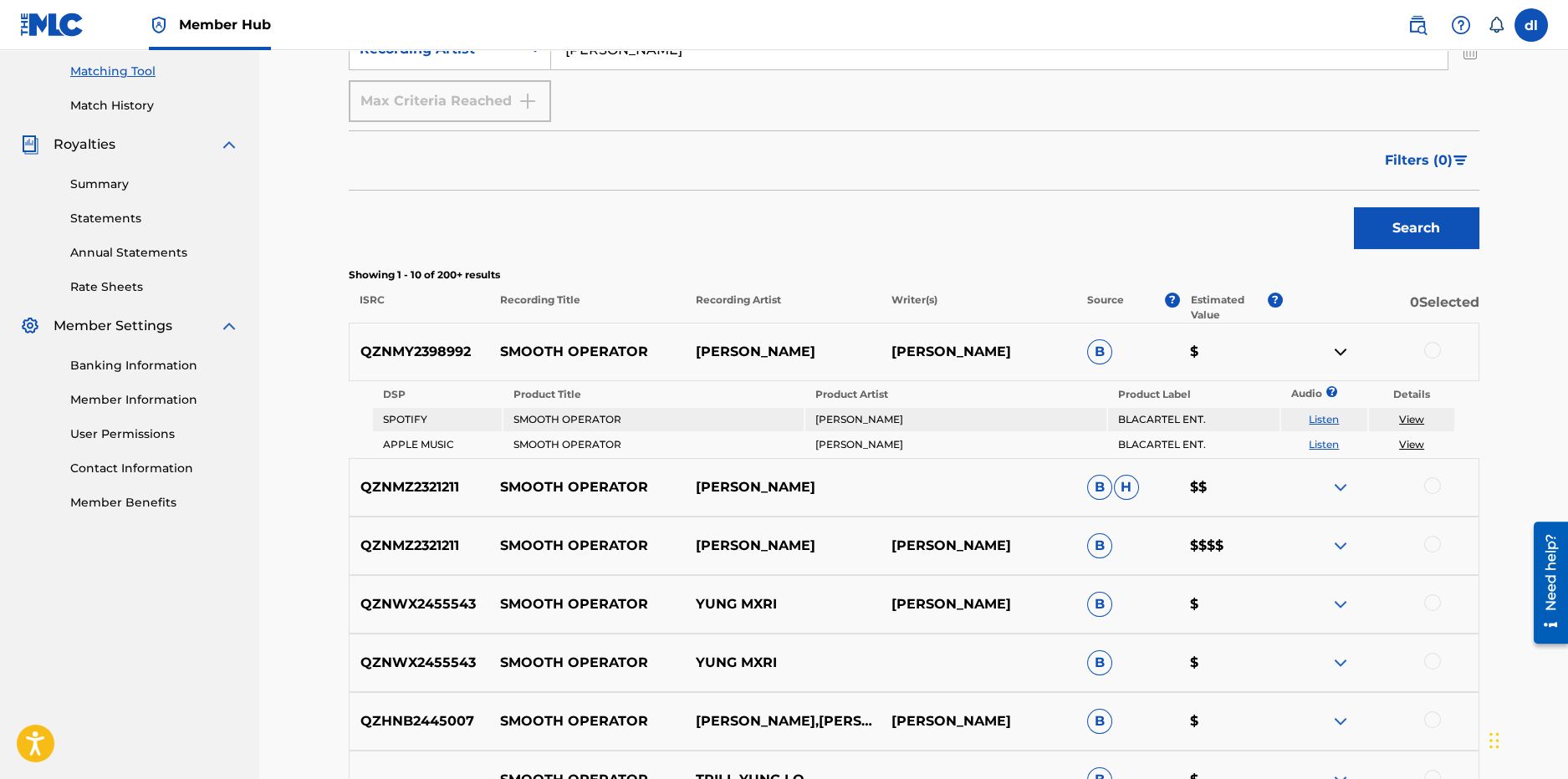
click at [1337, 487] on img at bounding box center [1341, 487] width 21 height 20
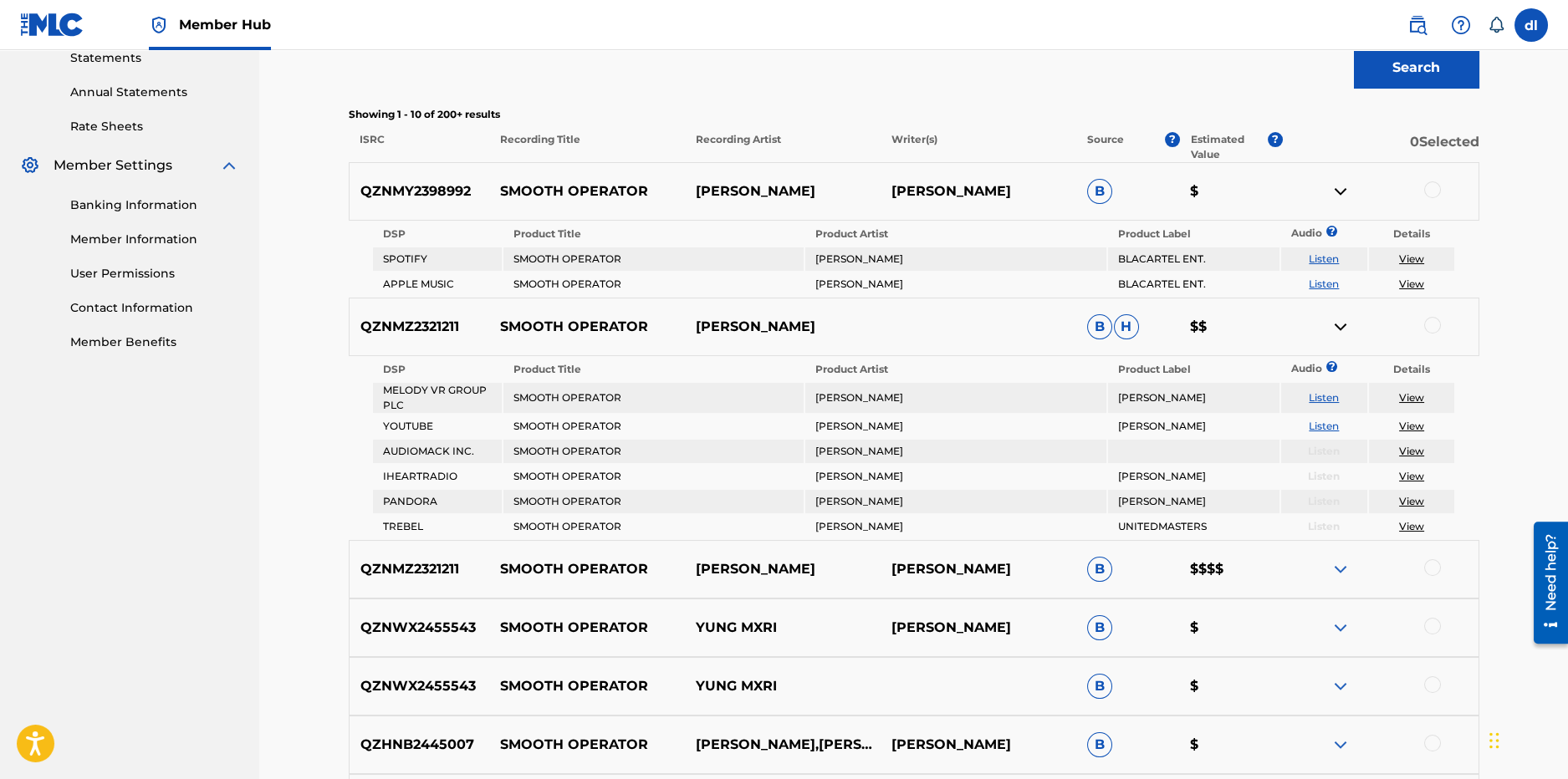
scroll to position [593, 0]
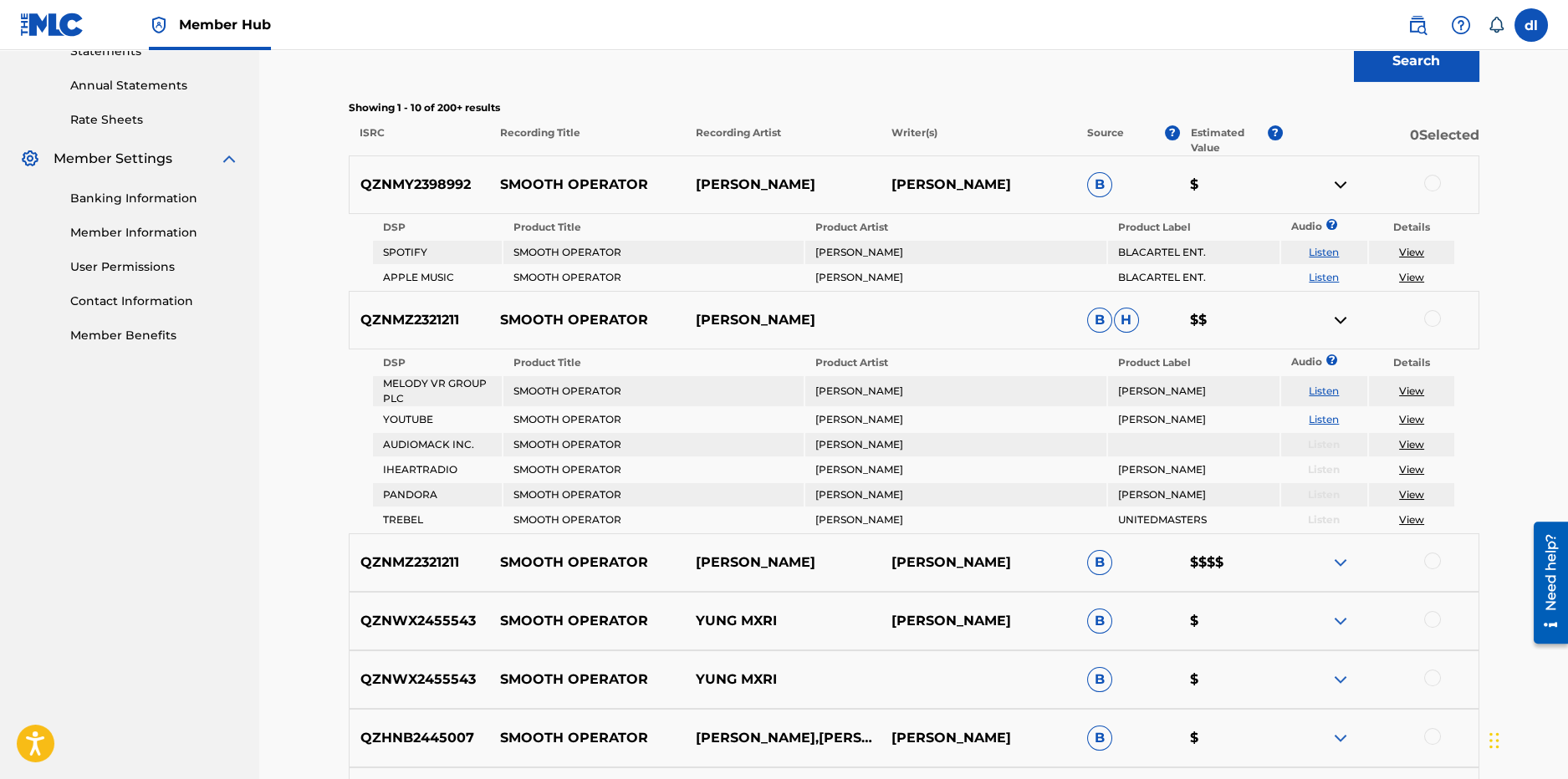
click at [1339, 559] on img at bounding box center [1341, 562] width 21 height 20
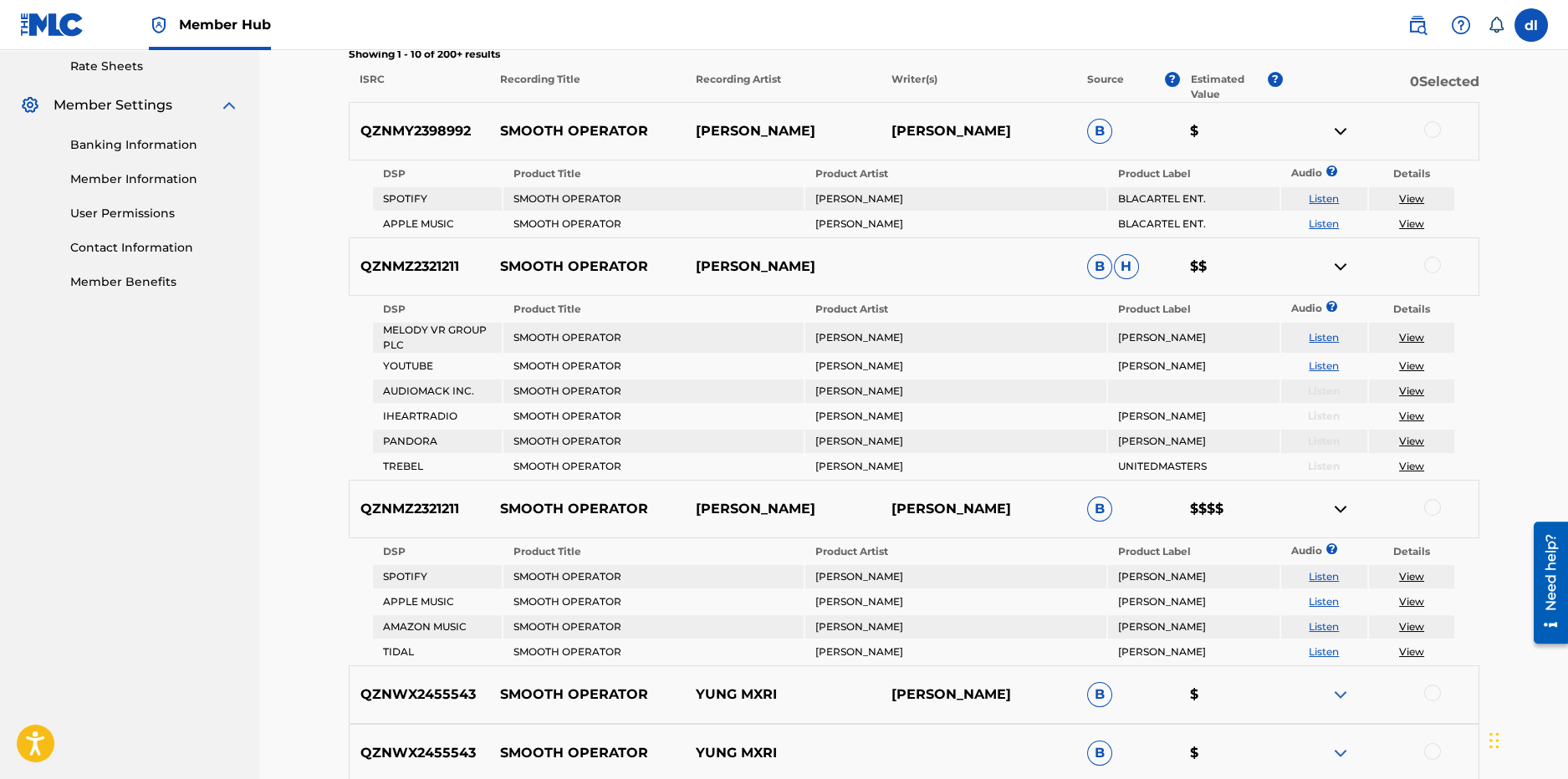
scroll to position [676, 0]
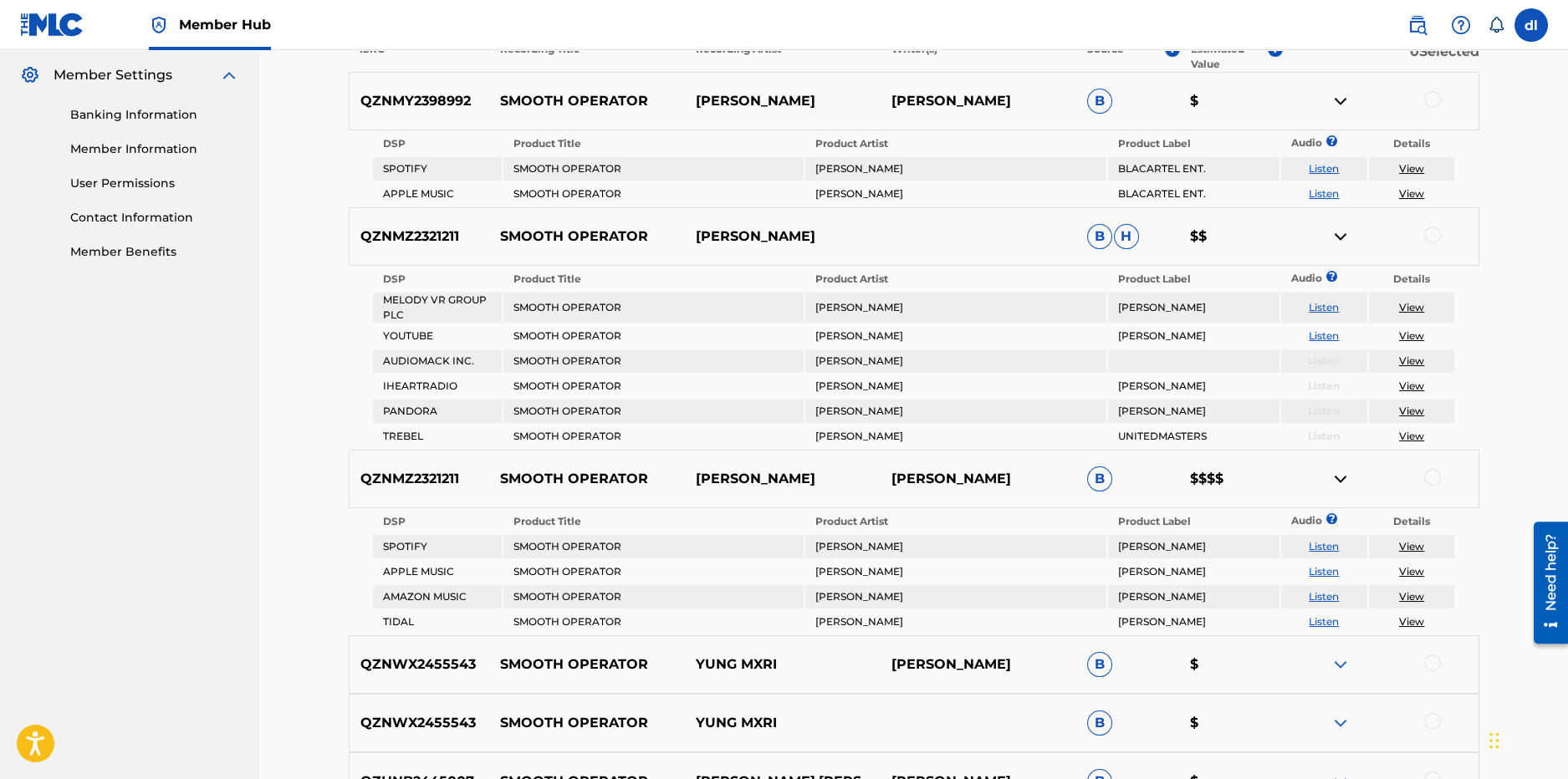
click at [1432, 476] on div at bounding box center [1432, 477] width 17 height 17
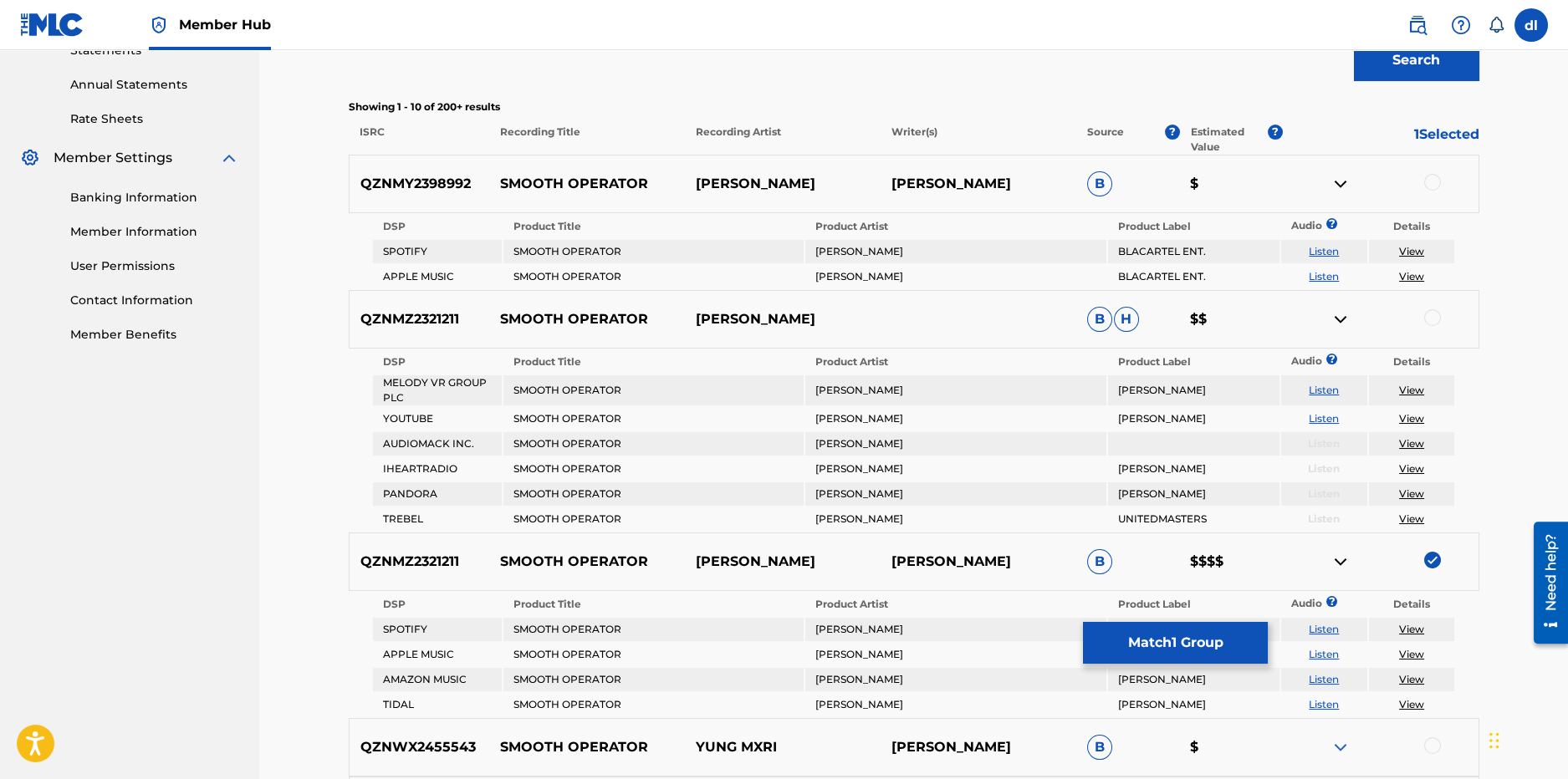
scroll to position [593, 0]
click at [1435, 324] on div at bounding box center [1432, 318] width 17 height 17
click at [1433, 183] on div at bounding box center [1432, 183] width 17 height 17
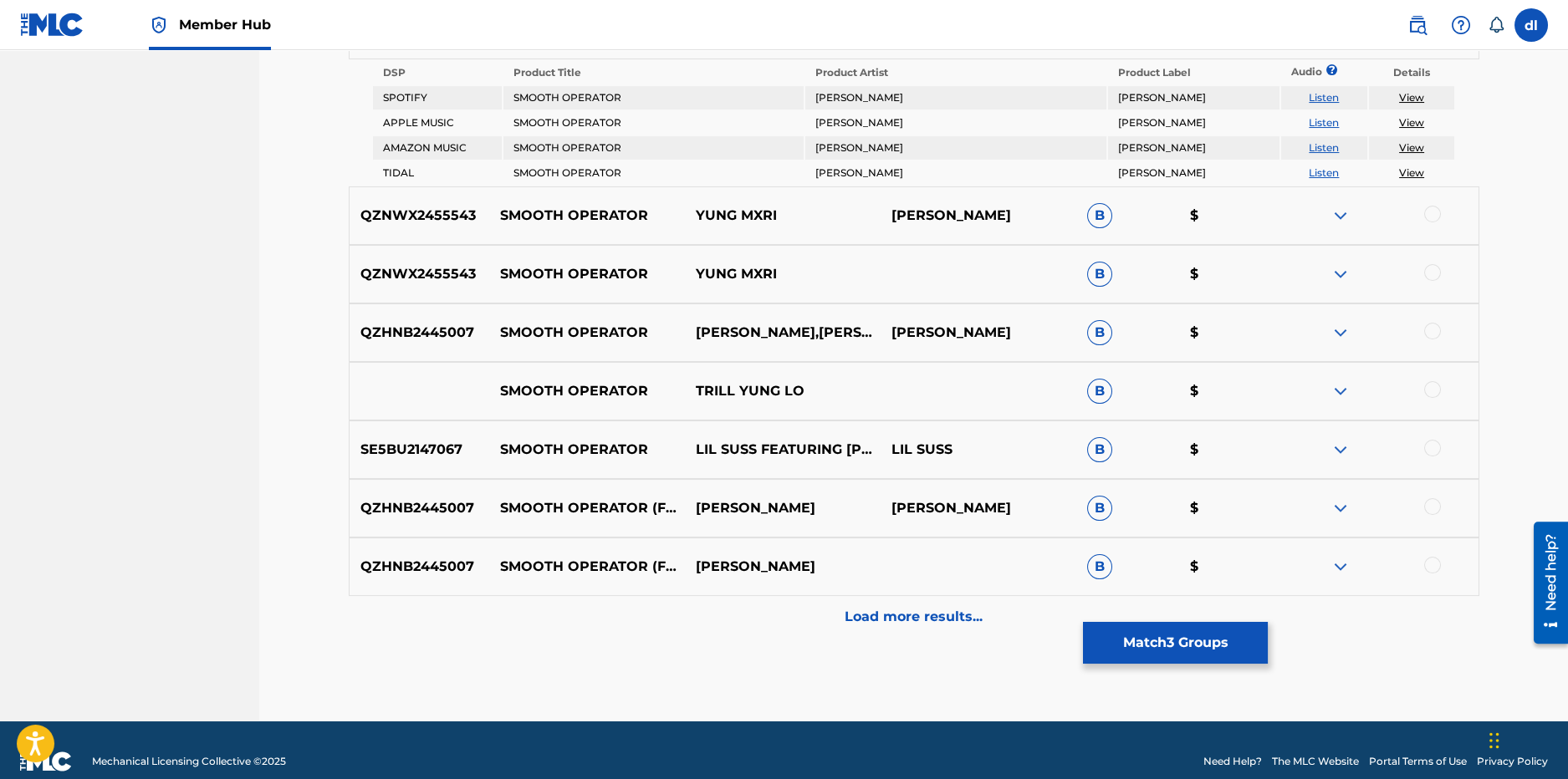
scroll to position [1147, 0]
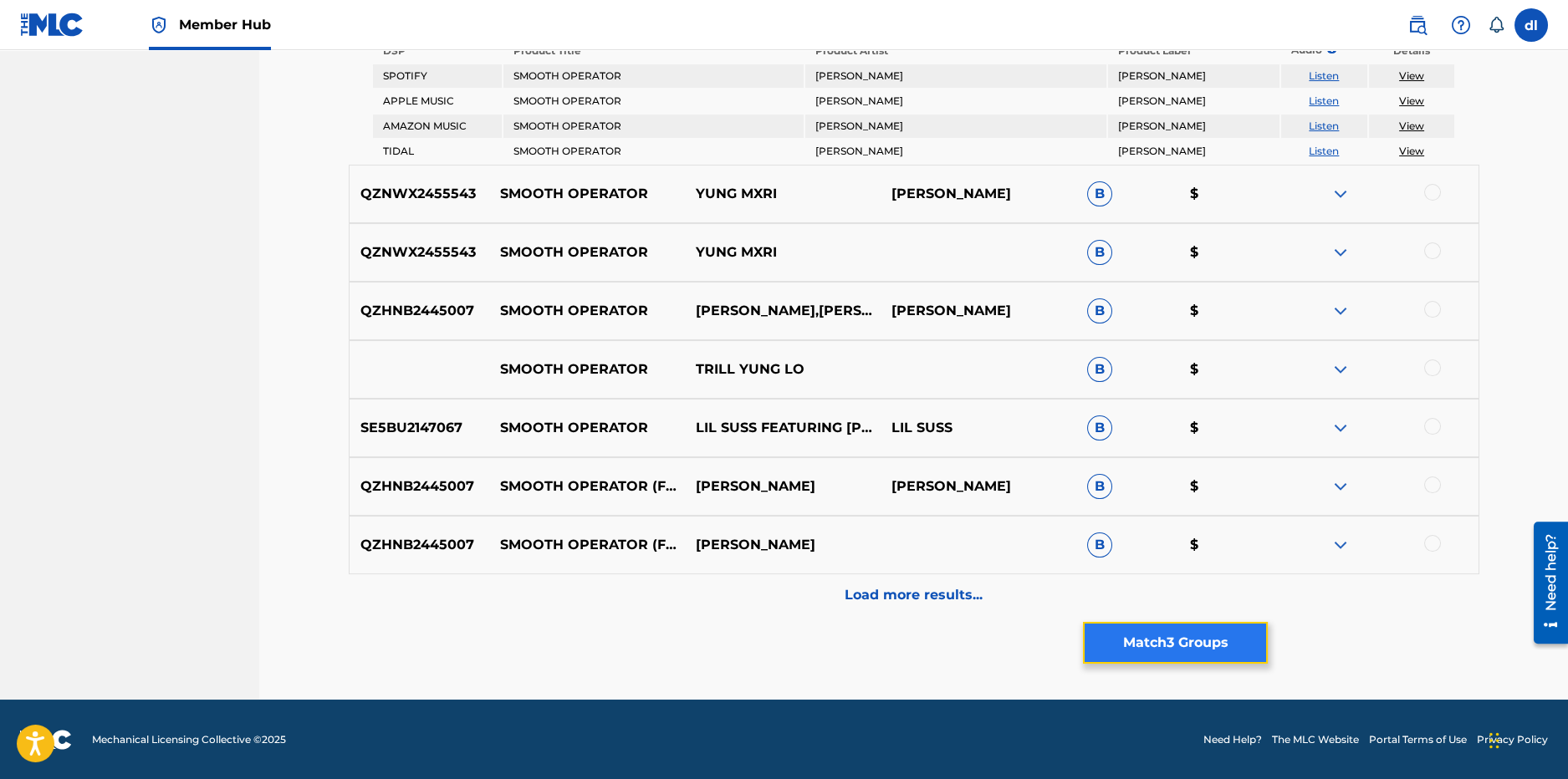
click at [1181, 653] on button "Match 3 Groups" at bounding box center [1175, 642] width 185 height 42
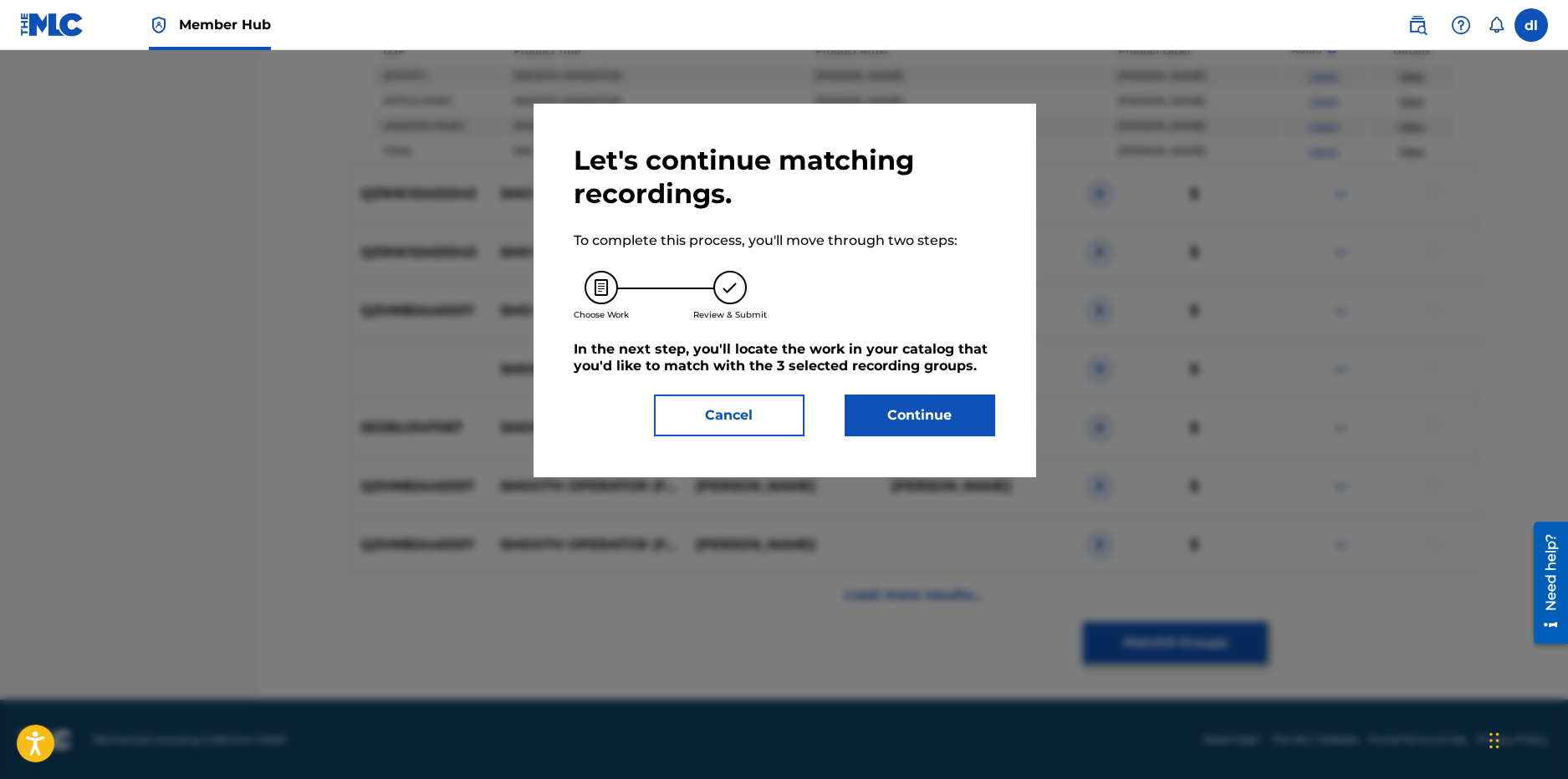
click at [887, 389] on div "Let's continue matching recordings. To complete this process, you'll move throu…" at bounding box center [785, 290] width 422 height 293
click at [879, 404] on button "Continue" at bounding box center [920, 415] width 150 height 42
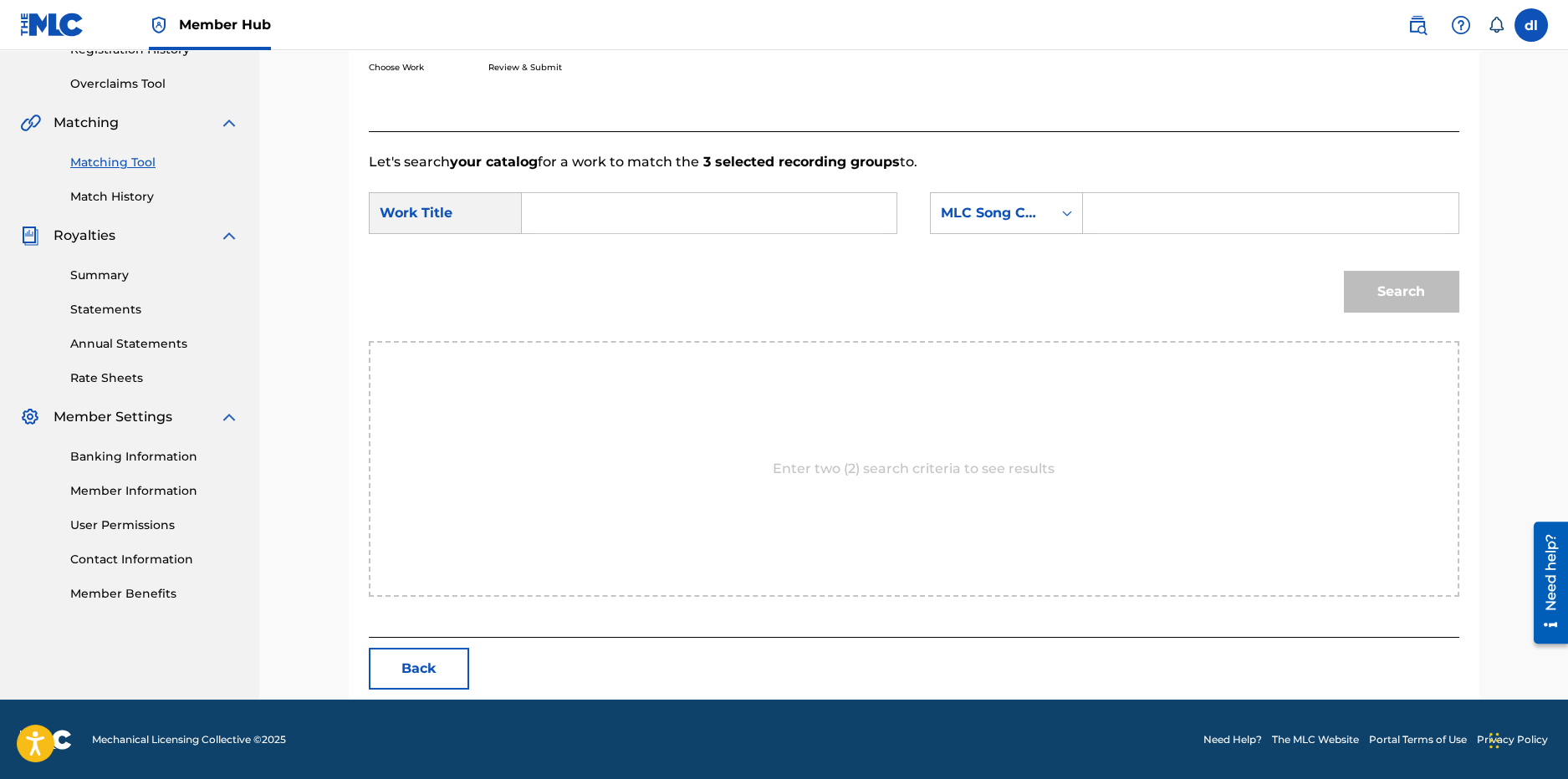
click at [723, 219] on input "Search Form" at bounding box center [709, 213] width 347 height 40
click at [596, 241] on div "smooth operator" at bounding box center [583, 251] width 95 height 30
type input "smooth operator"
click at [1208, 214] on input "Search Form" at bounding box center [1270, 213] width 347 height 40
type input "yung hood"
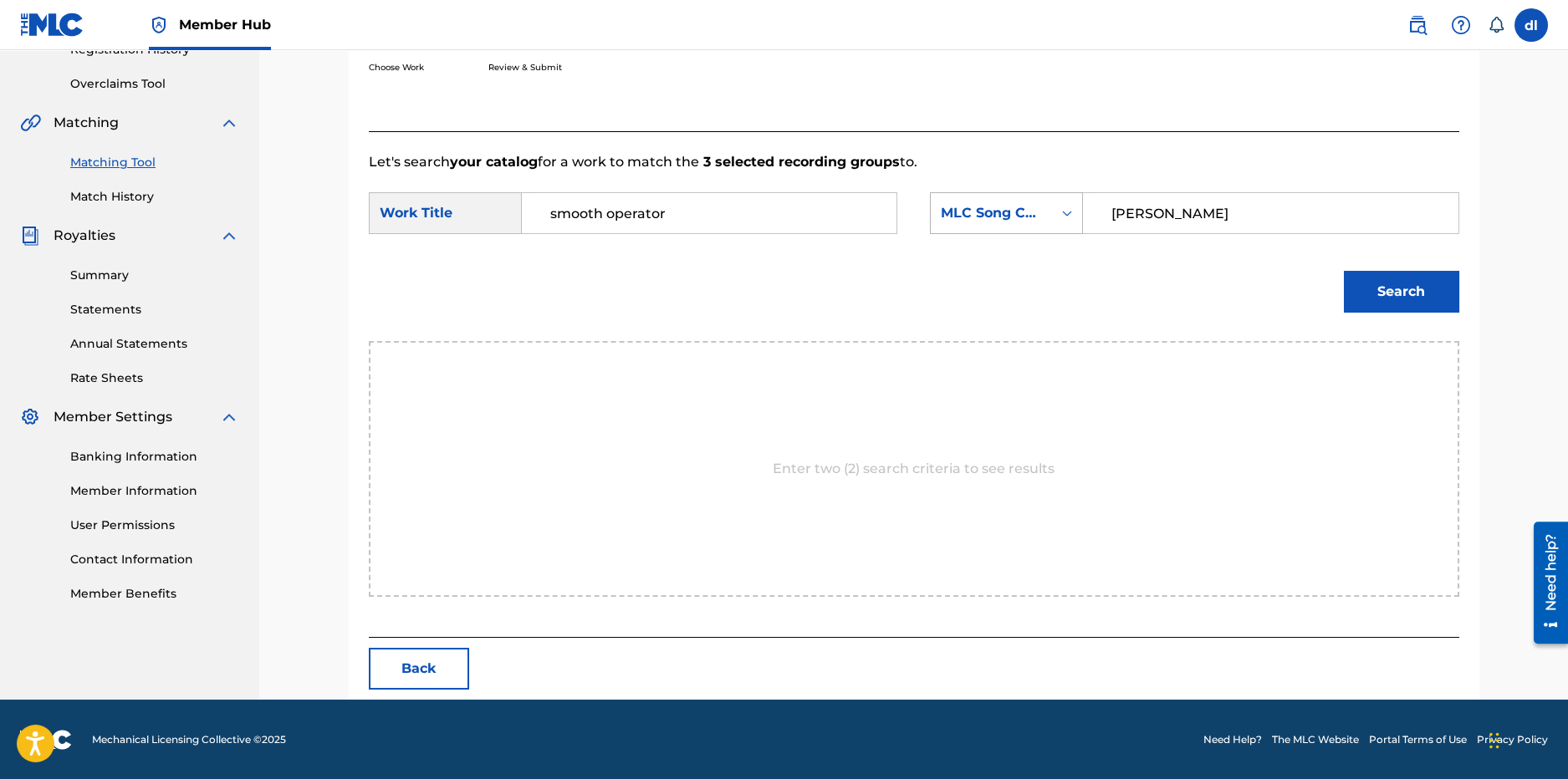
click at [1047, 228] on div "MLC Song Code" at bounding box center [1007, 213] width 153 height 42
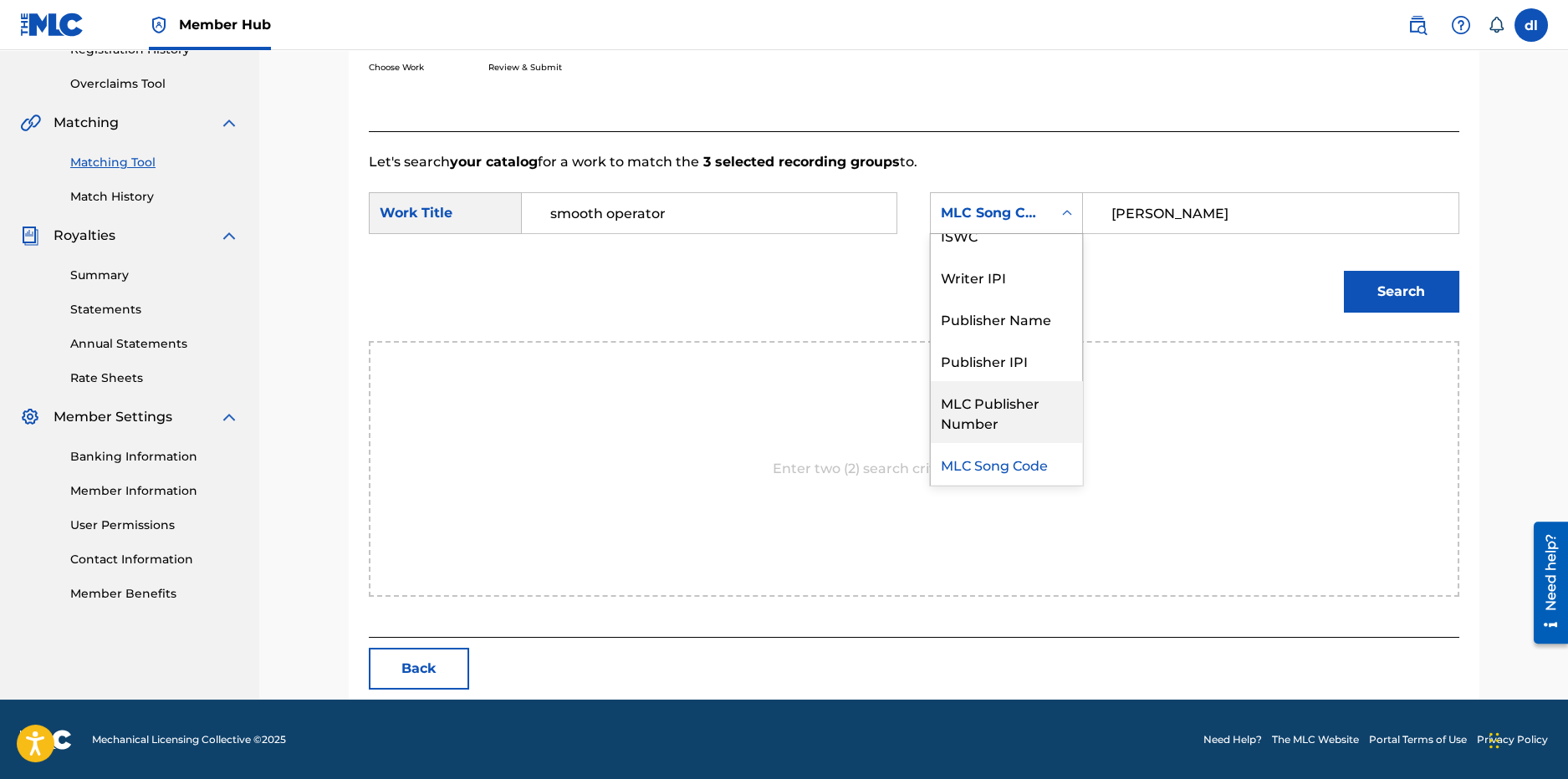
scroll to position [0, 0]
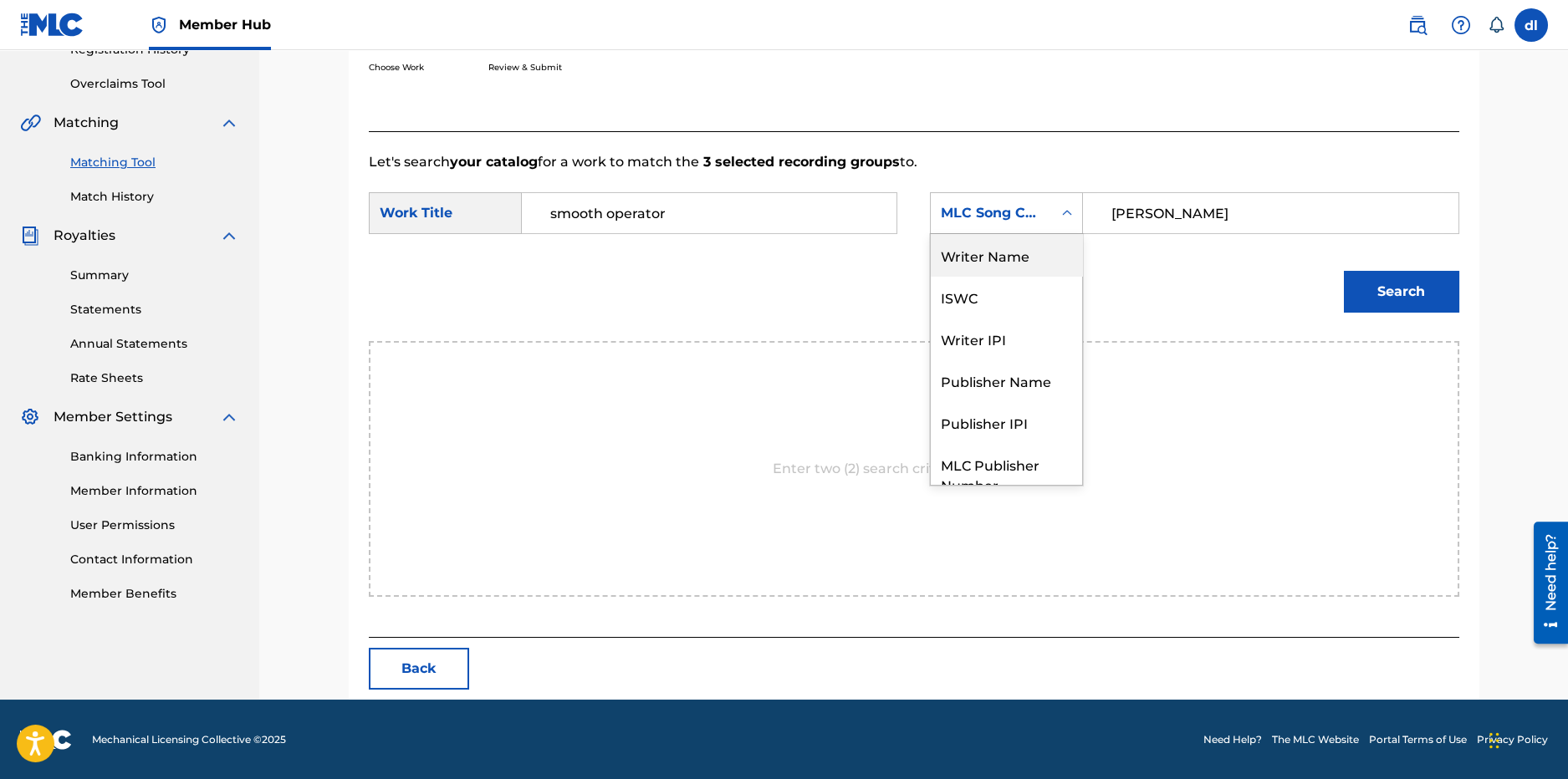
click at [993, 257] on div "Writer Name" at bounding box center [1006, 255] width 151 height 42
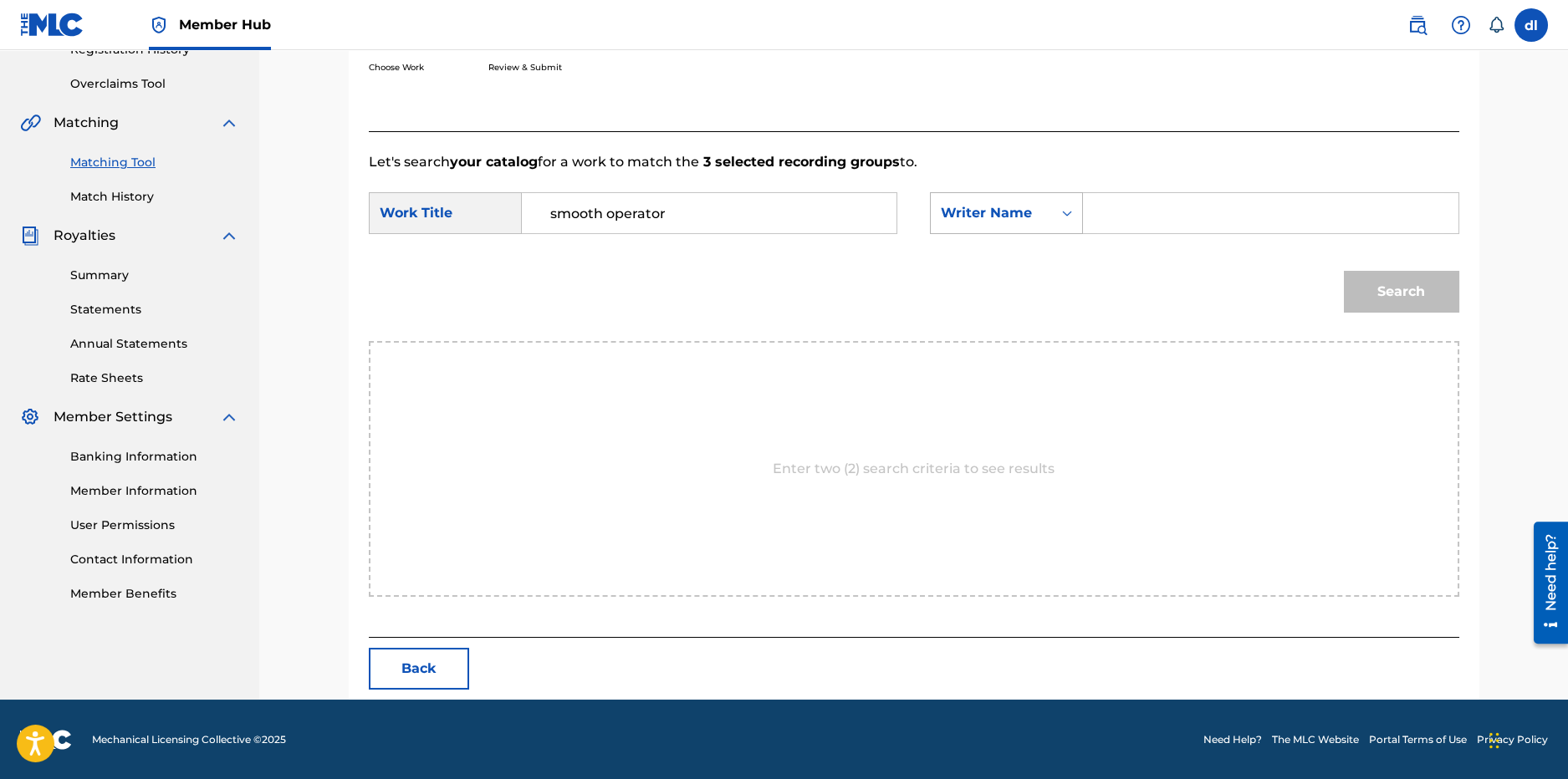
click at [1052, 219] on div "Search Form" at bounding box center [1067, 213] width 30 height 30
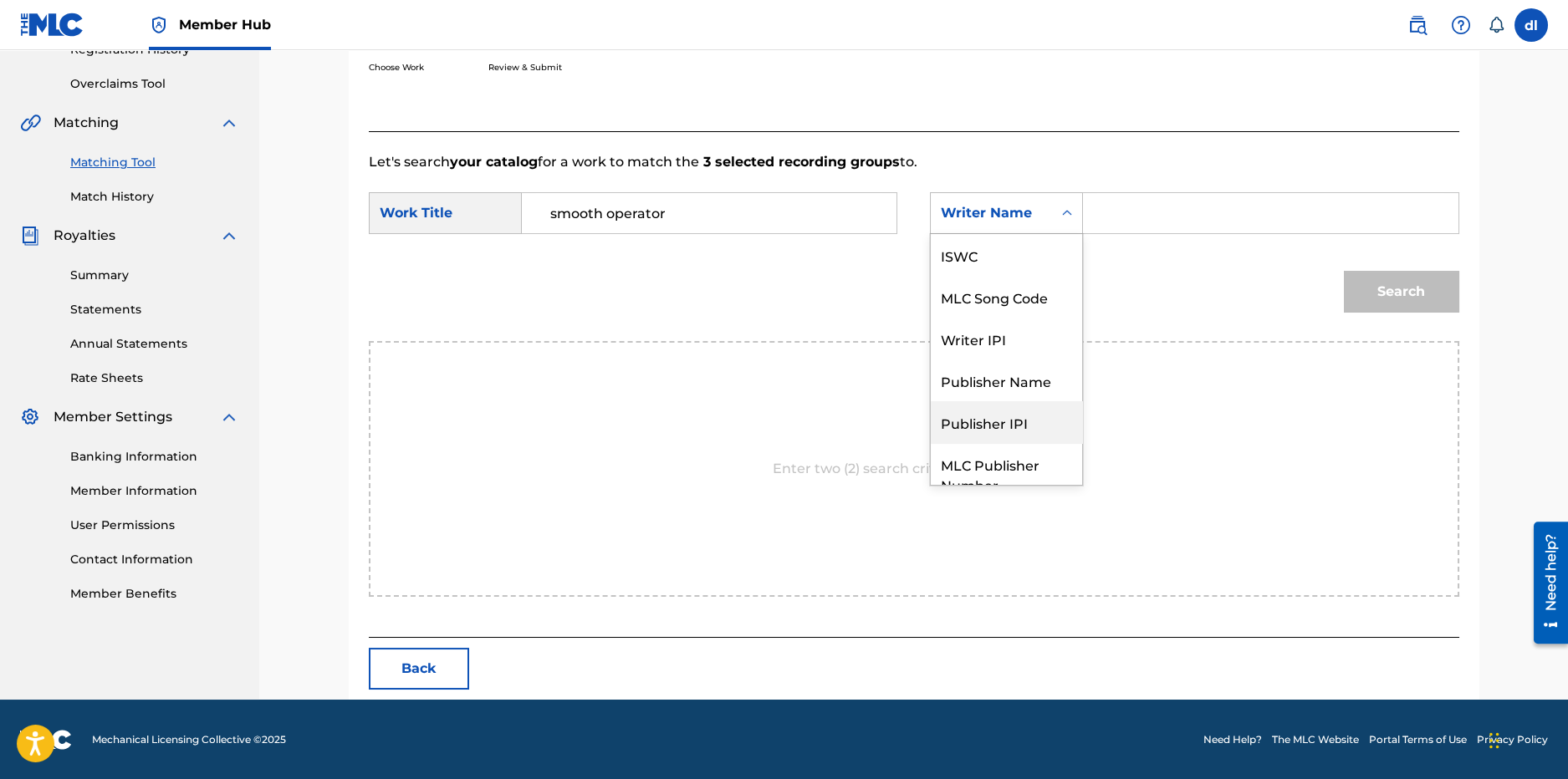
scroll to position [62, 0]
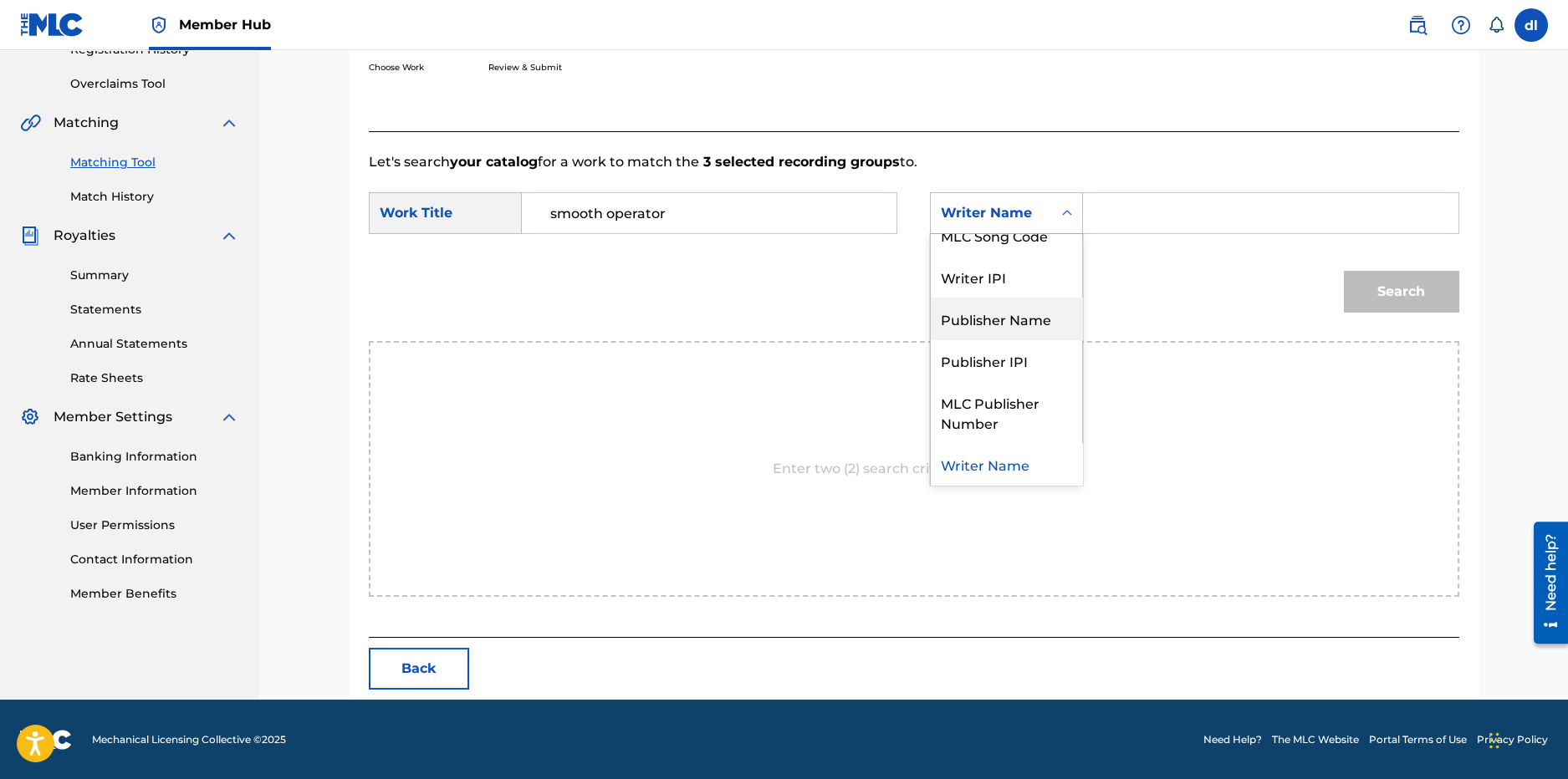
click at [990, 325] on div "Publisher Name" at bounding box center [1006, 318] width 151 height 42
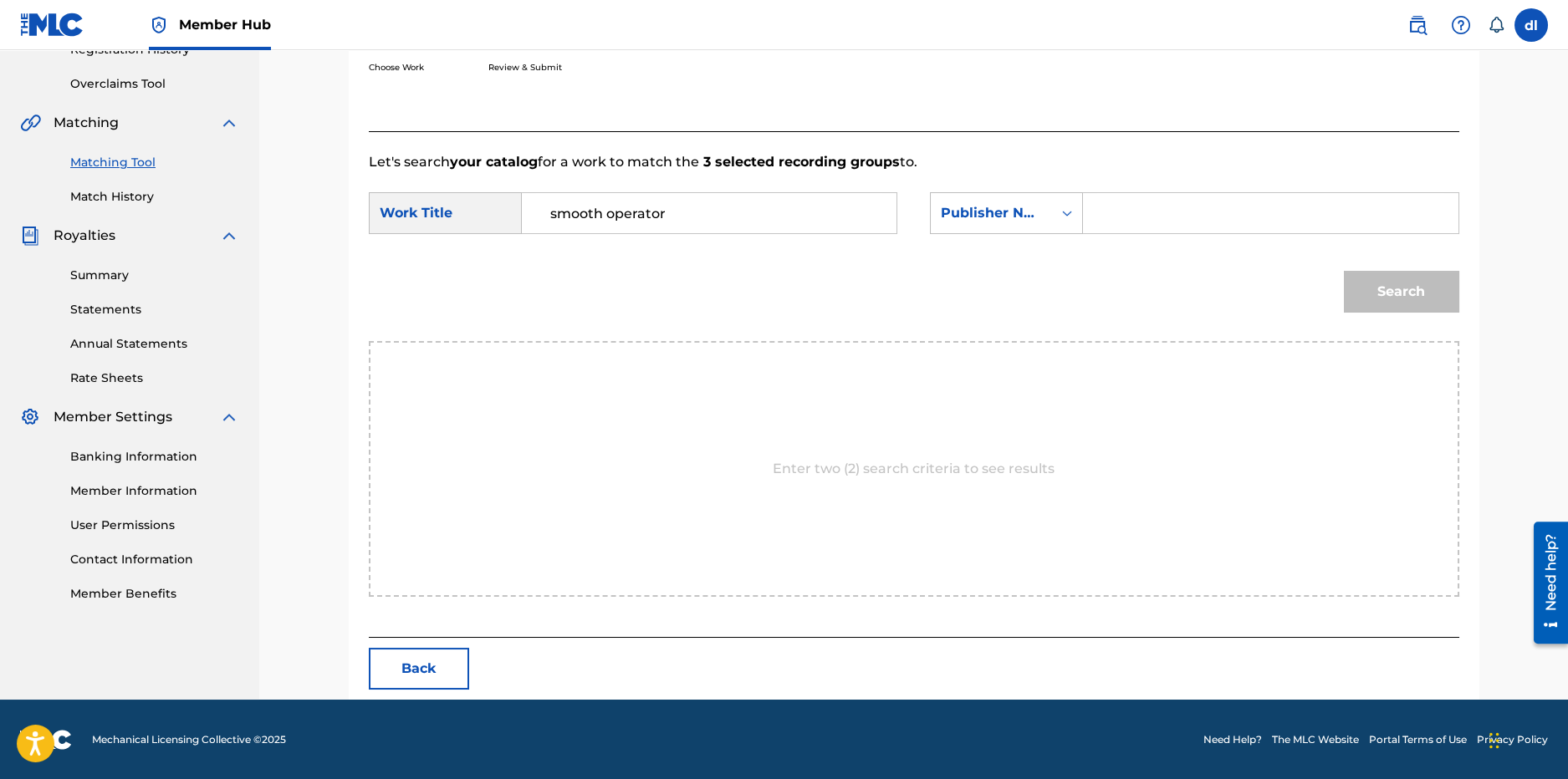
click at [1214, 207] on input "Search Form" at bounding box center [1270, 213] width 347 height 40
click at [1032, 214] on div "Publisher Name" at bounding box center [992, 213] width 102 height 20
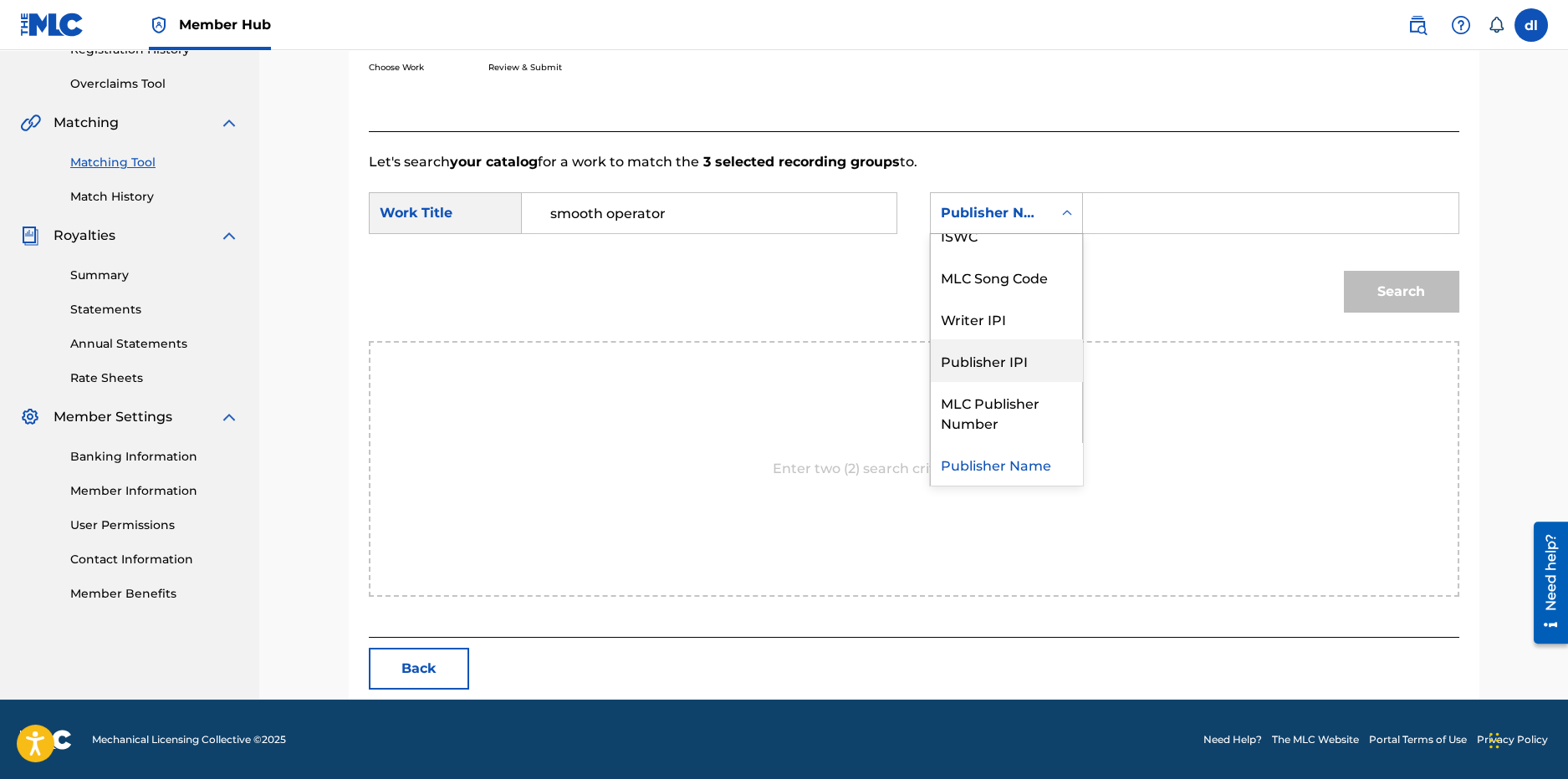
scroll to position [0, 0]
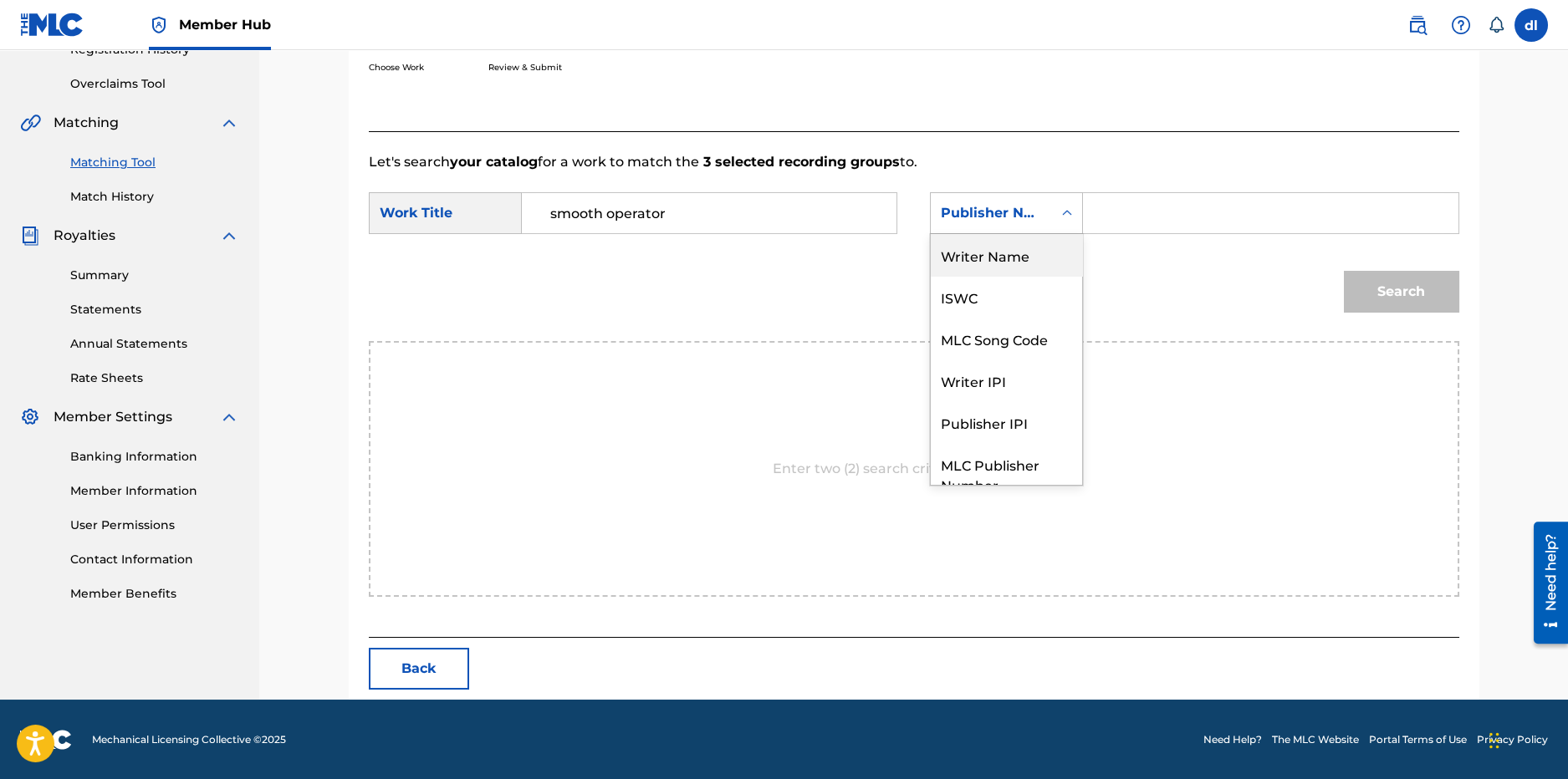
click at [987, 260] on div "Writer Name" at bounding box center [1006, 255] width 151 height 42
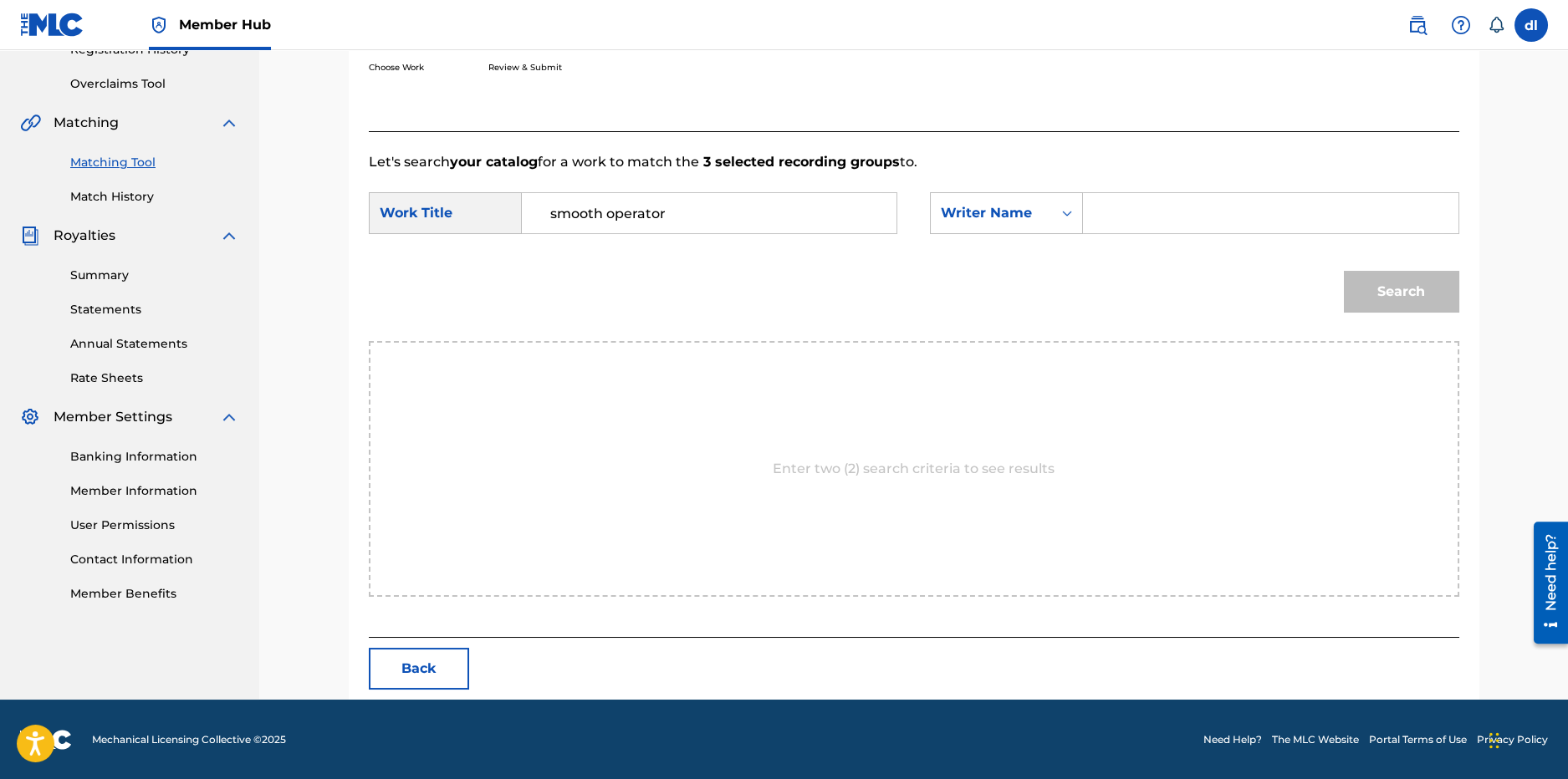
click at [1165, 208] on input "Search Form" at bounding box center [1270, 213] width 347 height 40
click at [1024, 216] on div "Writer Name" at bounding box center [992, 213] width 102 height 20
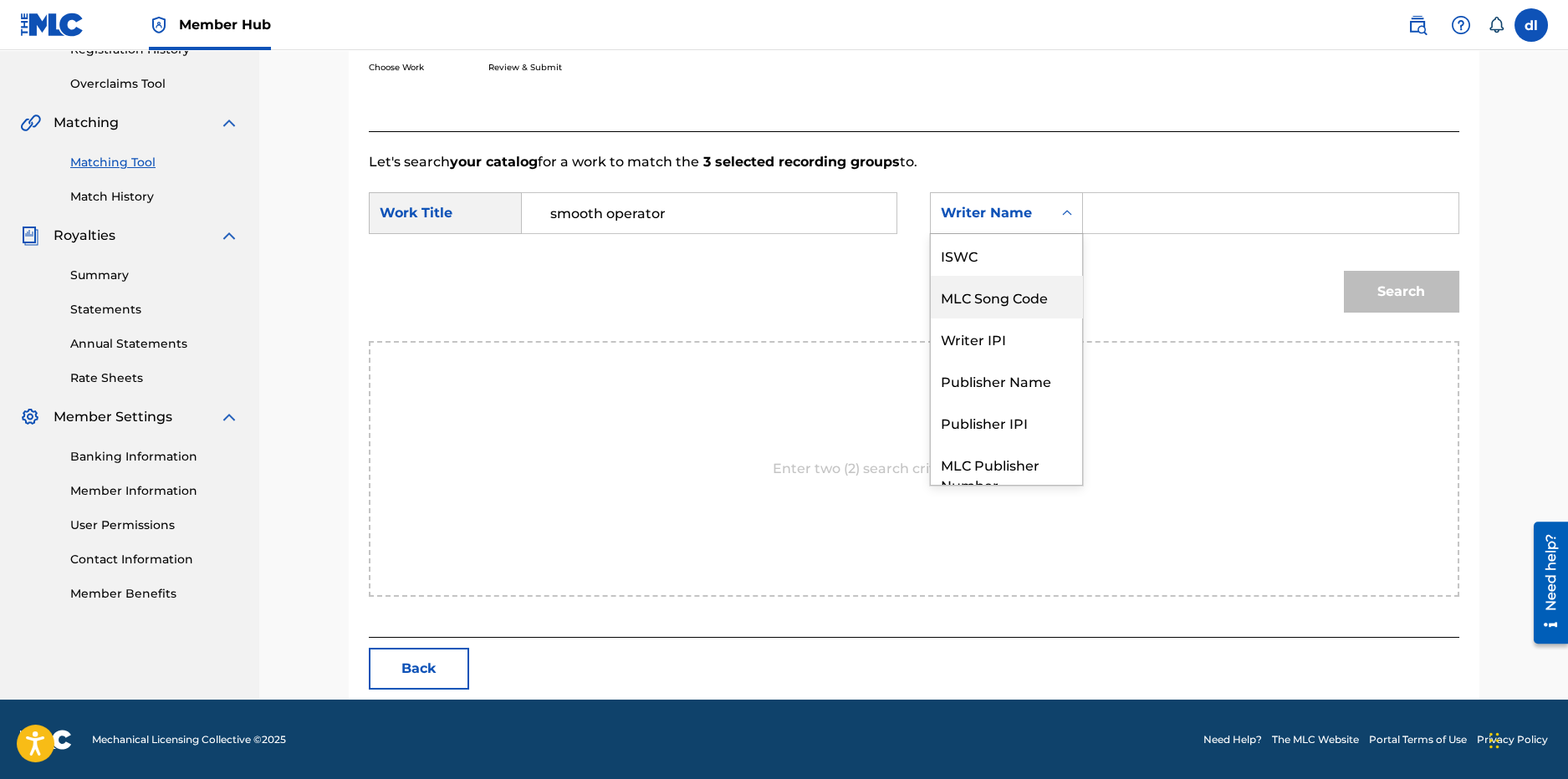
click at [1011, 289] on div "MLC Song Code" at bounding box center [1006, 297] width 151 height 42
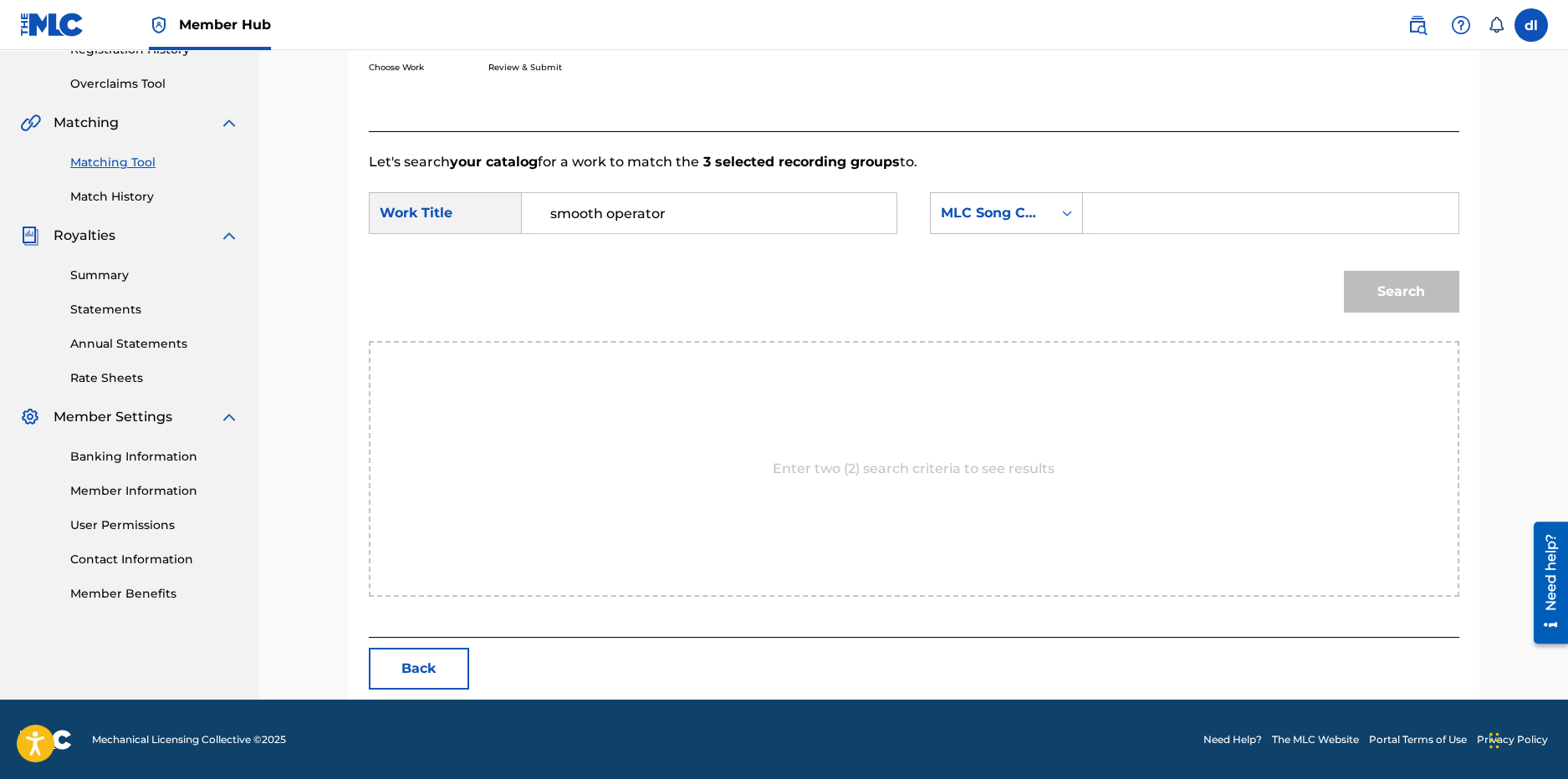
click at [1171, 221] on input "Search Form" at bounding box center [1270, 213] width 347 height 40
paste input "S81X13"
type input "S81X13"
click at [1411, 297] on button "Search" at bounding box center [1402, 292] width 115 height 42
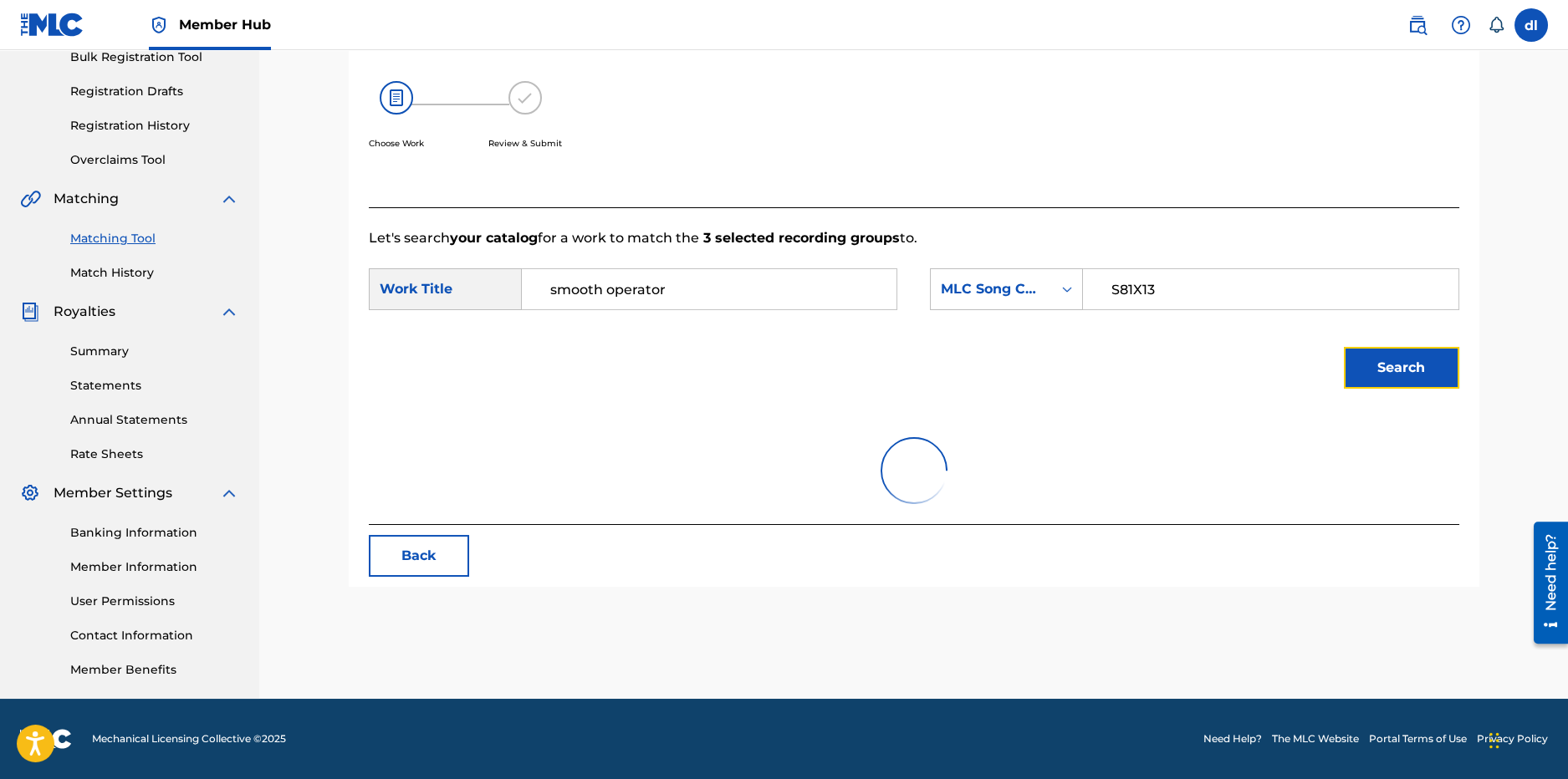
scroll to position [284, 0]
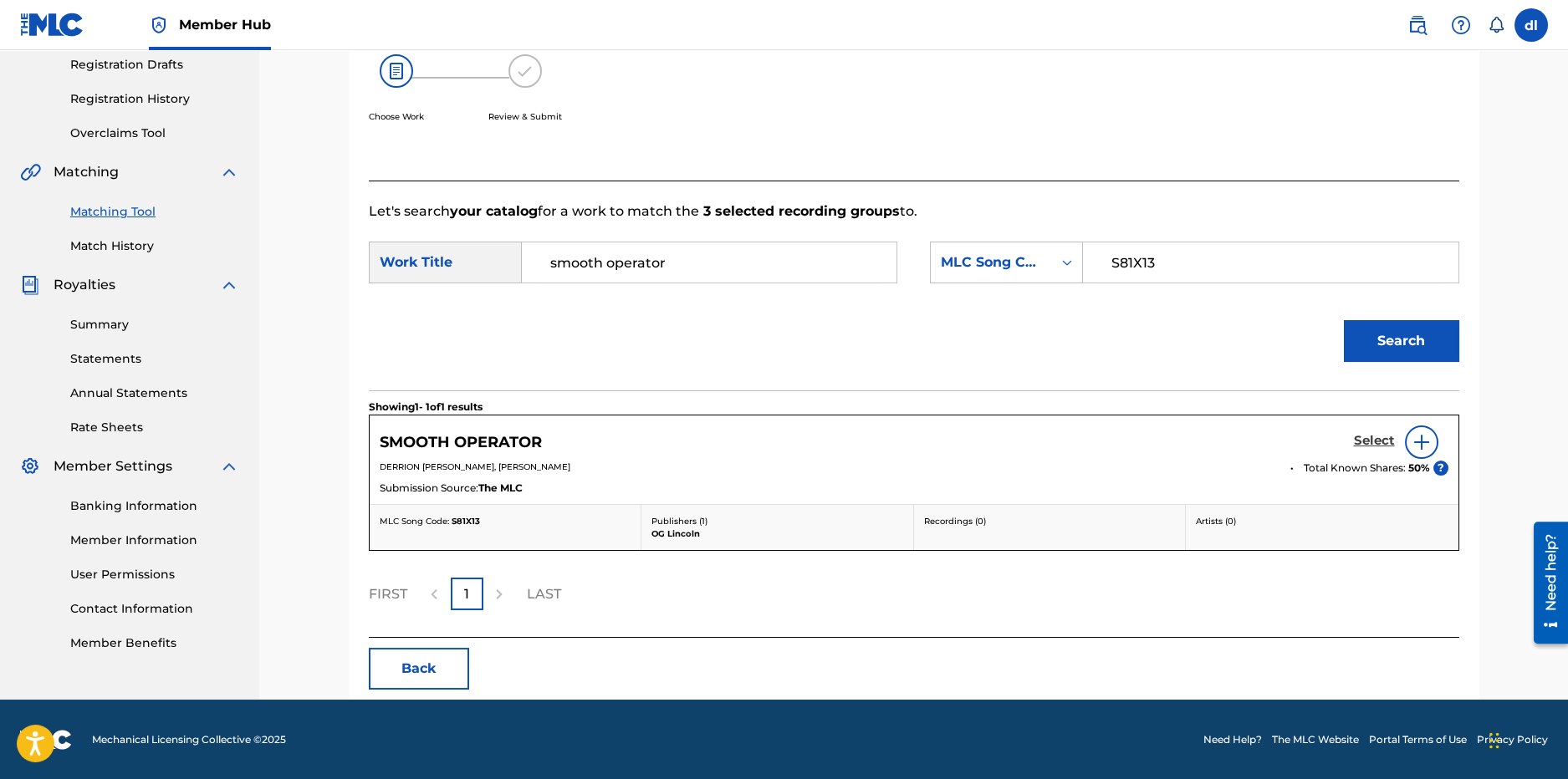
click at [1378, 435] on h5 "Select" at bounding box center [1375, 441] width 41 height 16
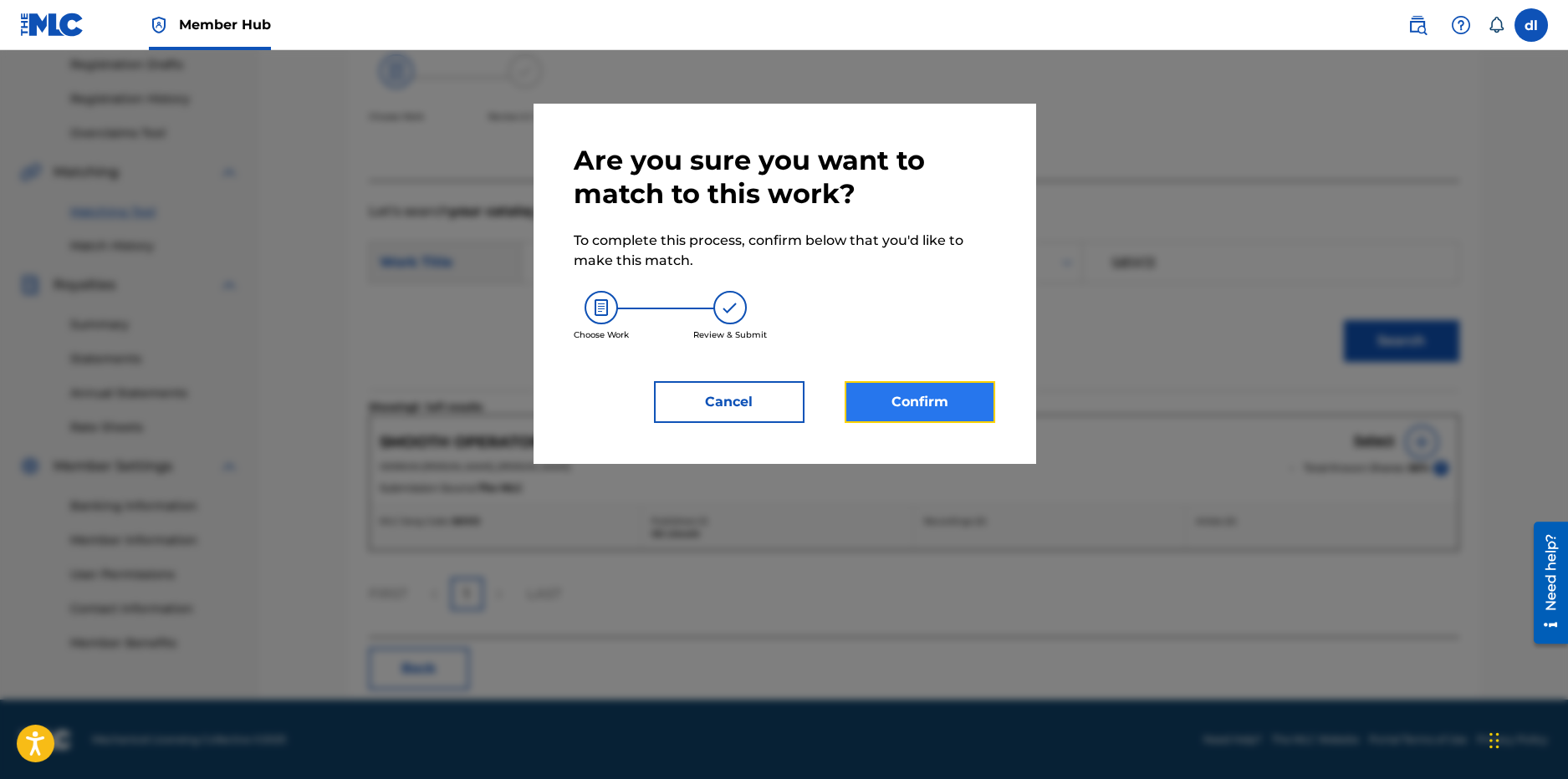
click at [869, 392] on button "Confirm" at bounding box center [920, 402] width 150 height 42
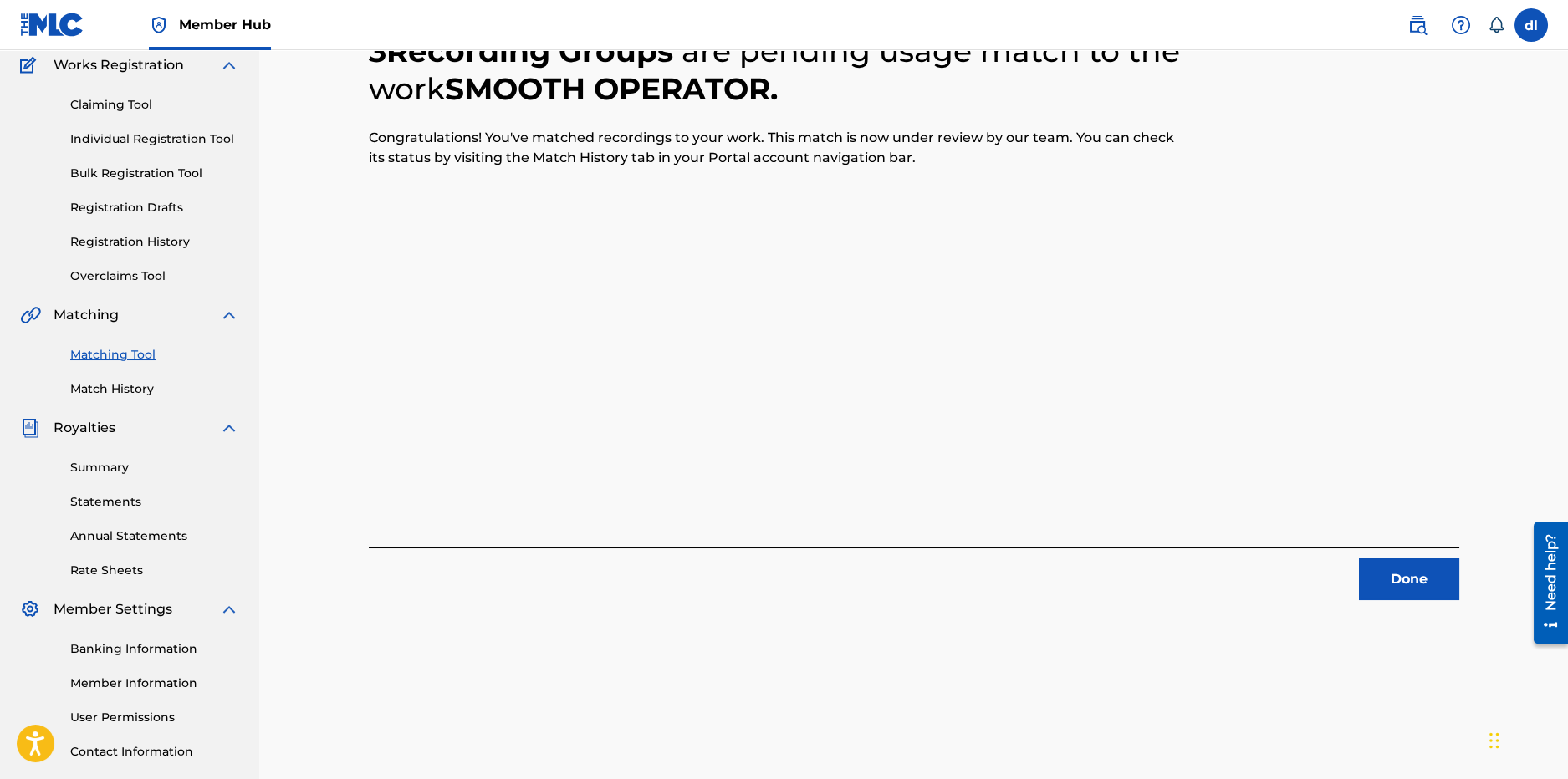
scroll to position [0, 0]
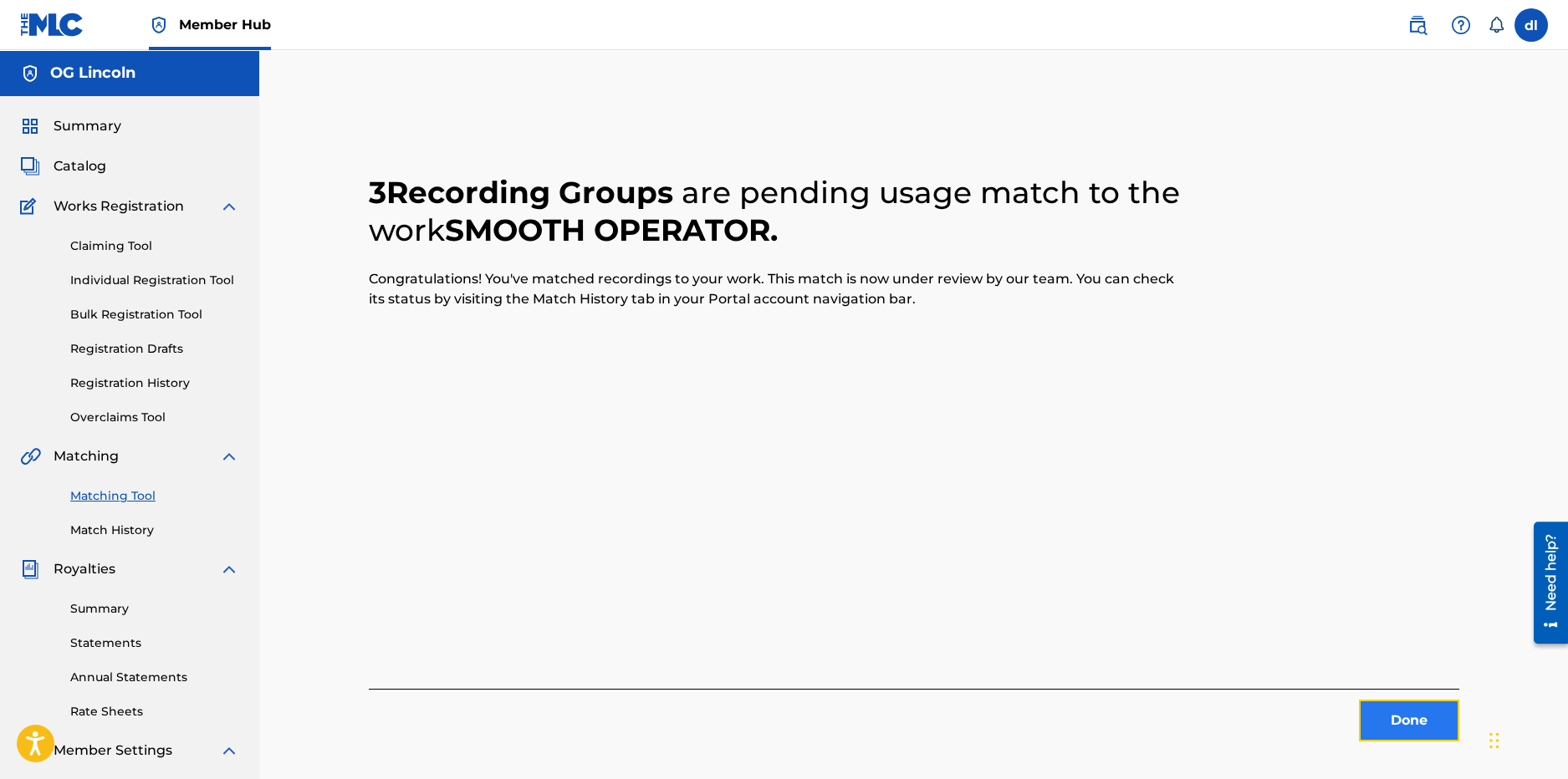
click at [1407, 728] on button "Done" at bounding box center [1409, 720] width 101 height 42
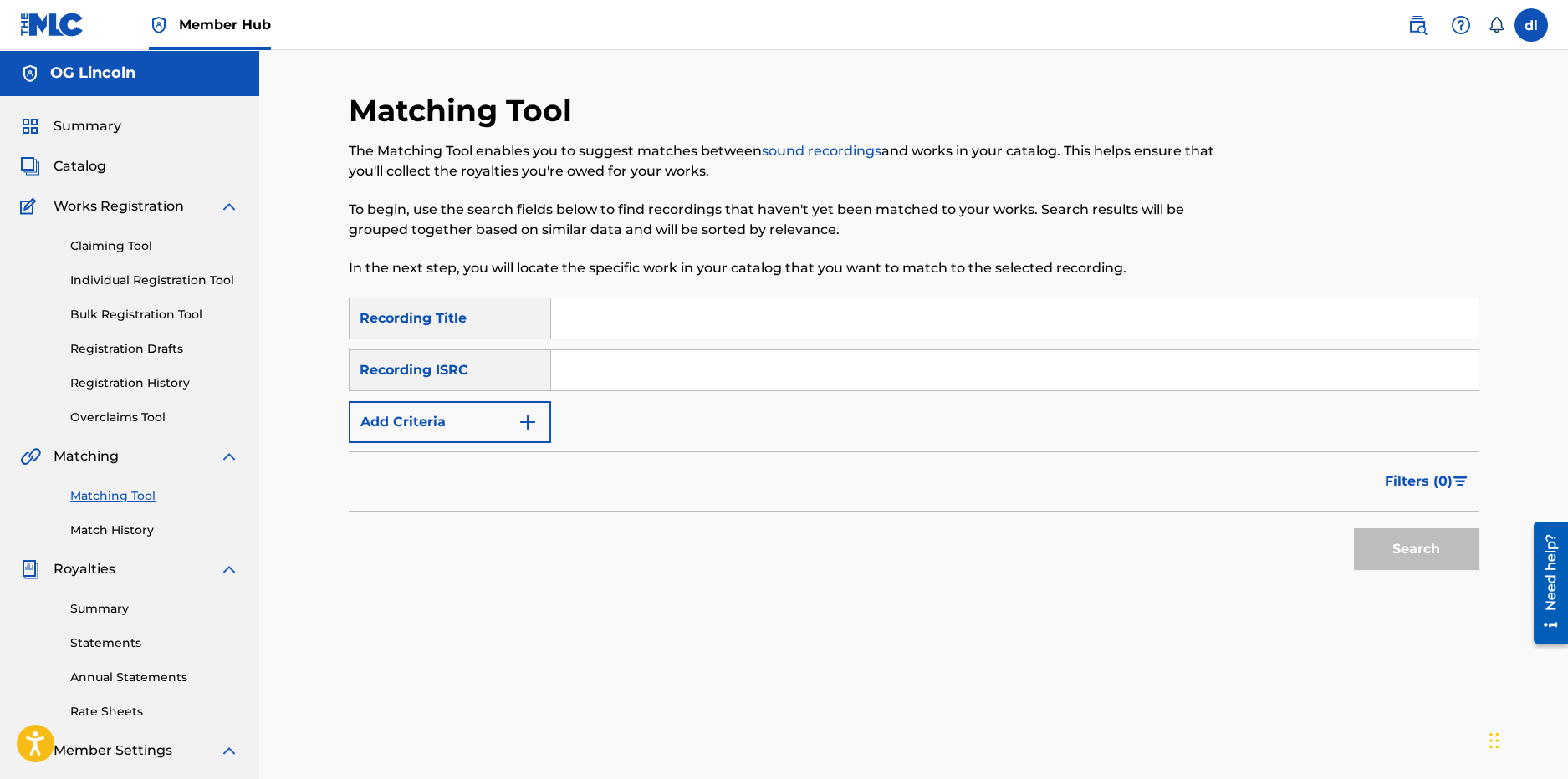
click at [577, 342] on div "SearchWithCriteriabdcca313-8863-42e4-8273-0c03a771d99a Recording Title SearchWi…" at bounding box center [914, 370] width 1131 height 145
click at [586, 333] on input "Search Form" at bounding box center [1015, 318] width 928 height 40
type input "skitzo"
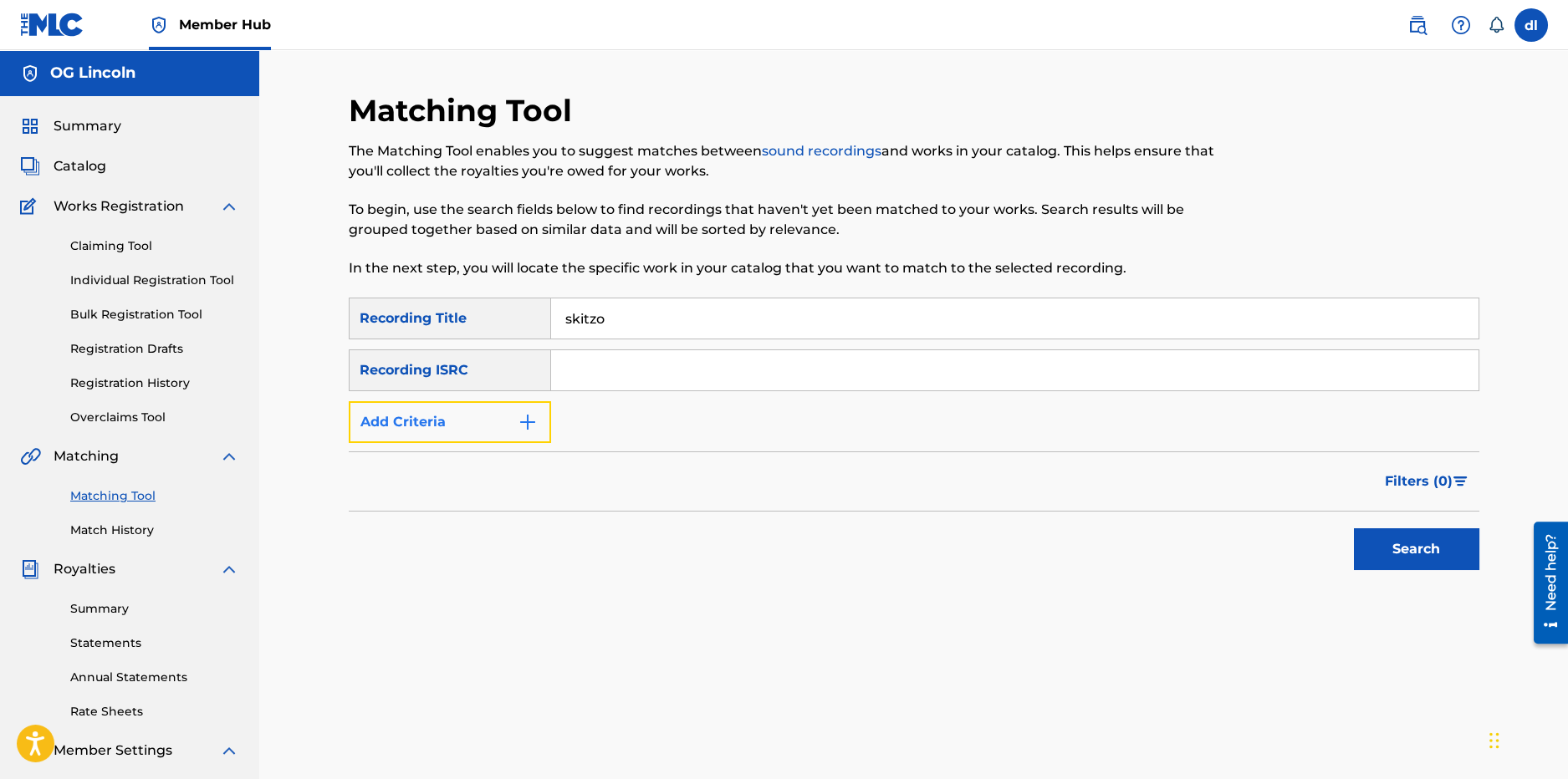
click at [520, 415] on img "Search Form" at bounding box center [527, 422] width 21 height 20
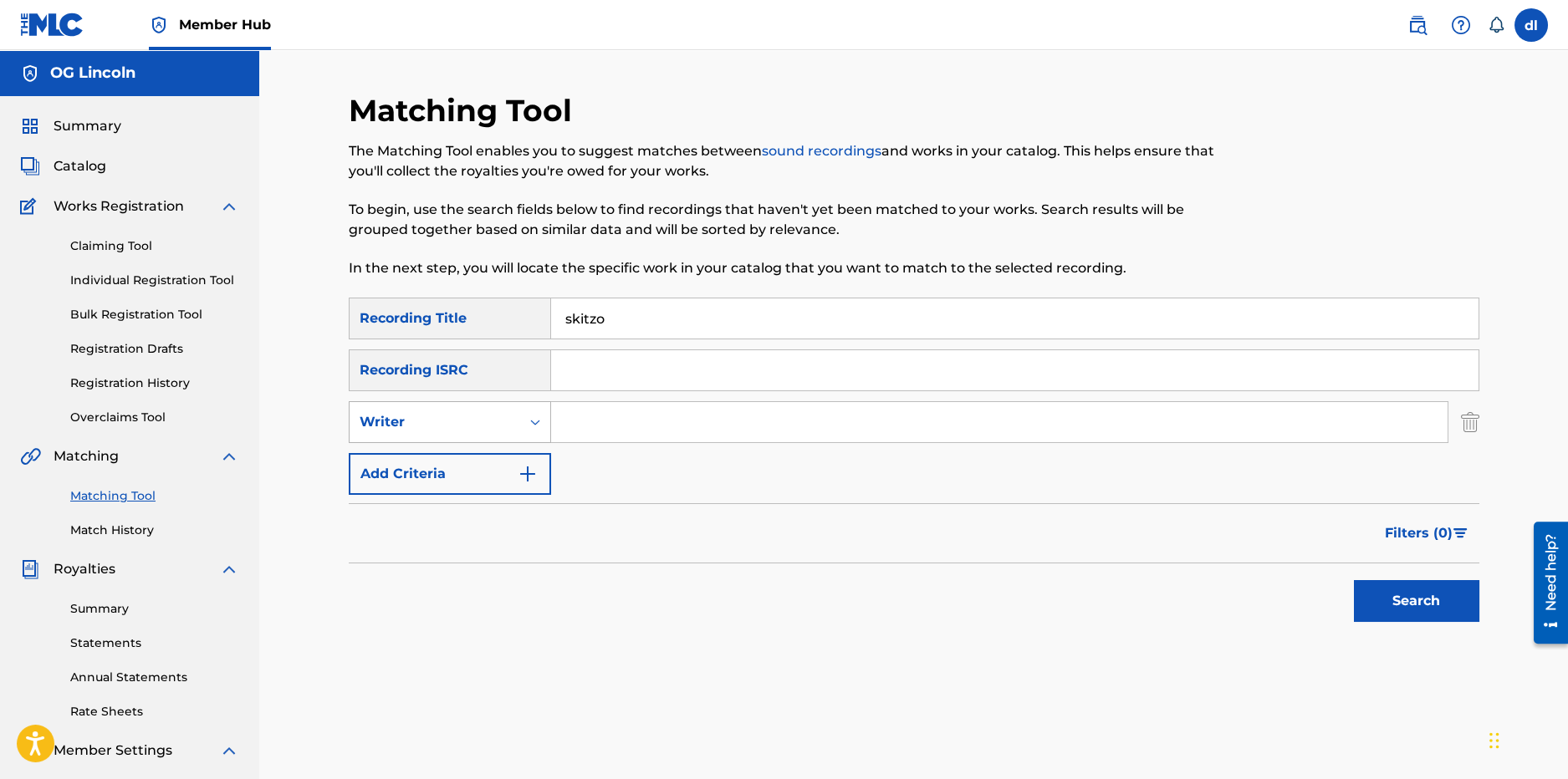
click at [460, 429] on div "Writer" at bounding box center [434, 422] width 150 height 20
click at [620, 491] on div "SearchWithCriteriabdcca313-8863-42e4-8273-0c03a771d99a Recording Title skitzo S…" at bounding box center [914, 396] width 1131 height 197
click at [1393, 594] on button "Search" at bounding box center [1417, 601] width 126 height 42
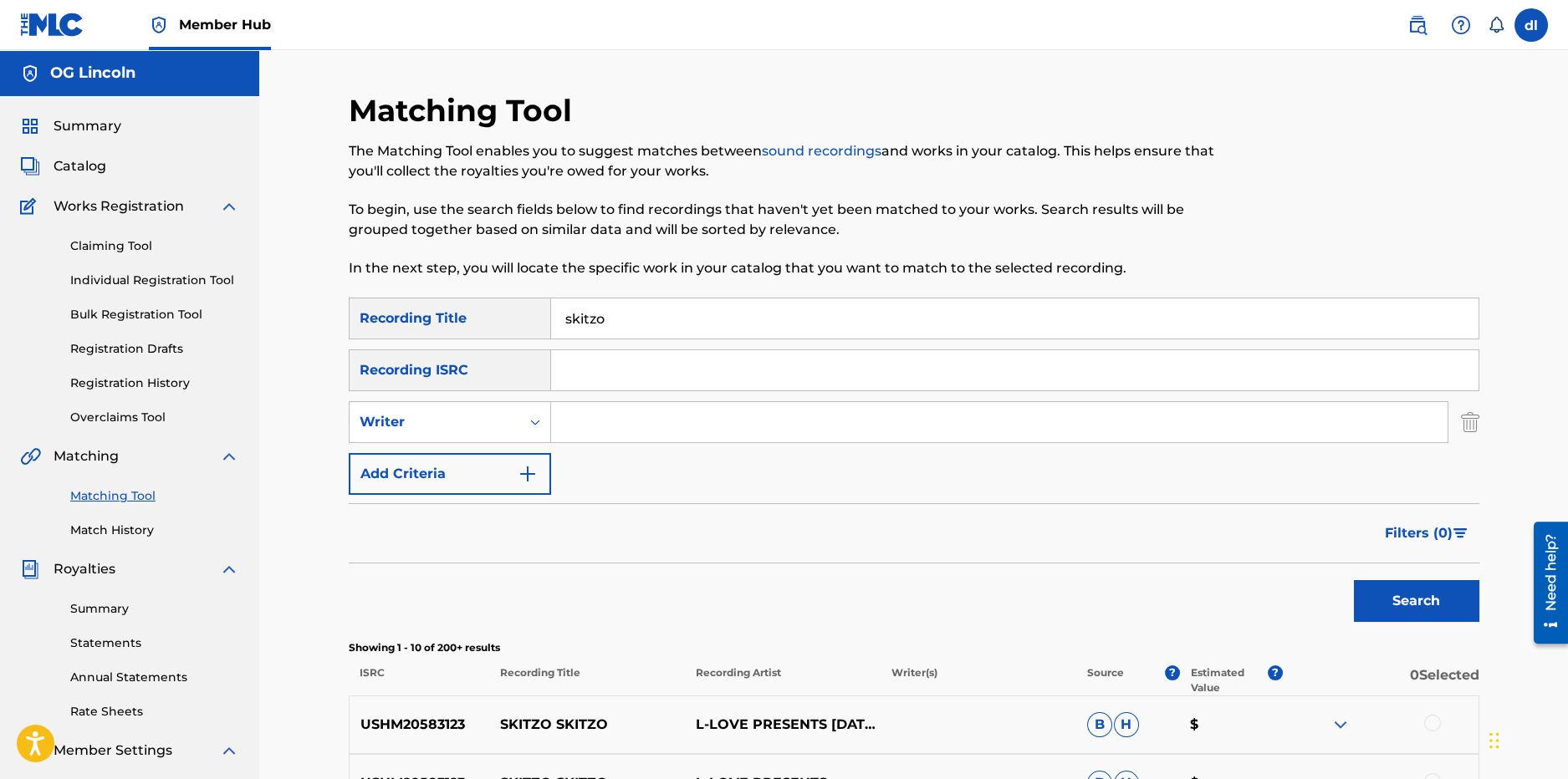
click at [484, 370] on div "Recording ISRC" at bounding box center [449, 370] width 202 height 42
click at [688, 427] on input "Search Form" at bounding box center [1000, 422] width 896 height 40
type input "[PERSON_NAME]"
click at [1397, 611] on button "Search" at bounding box center [1417, 601] width 126 height 42
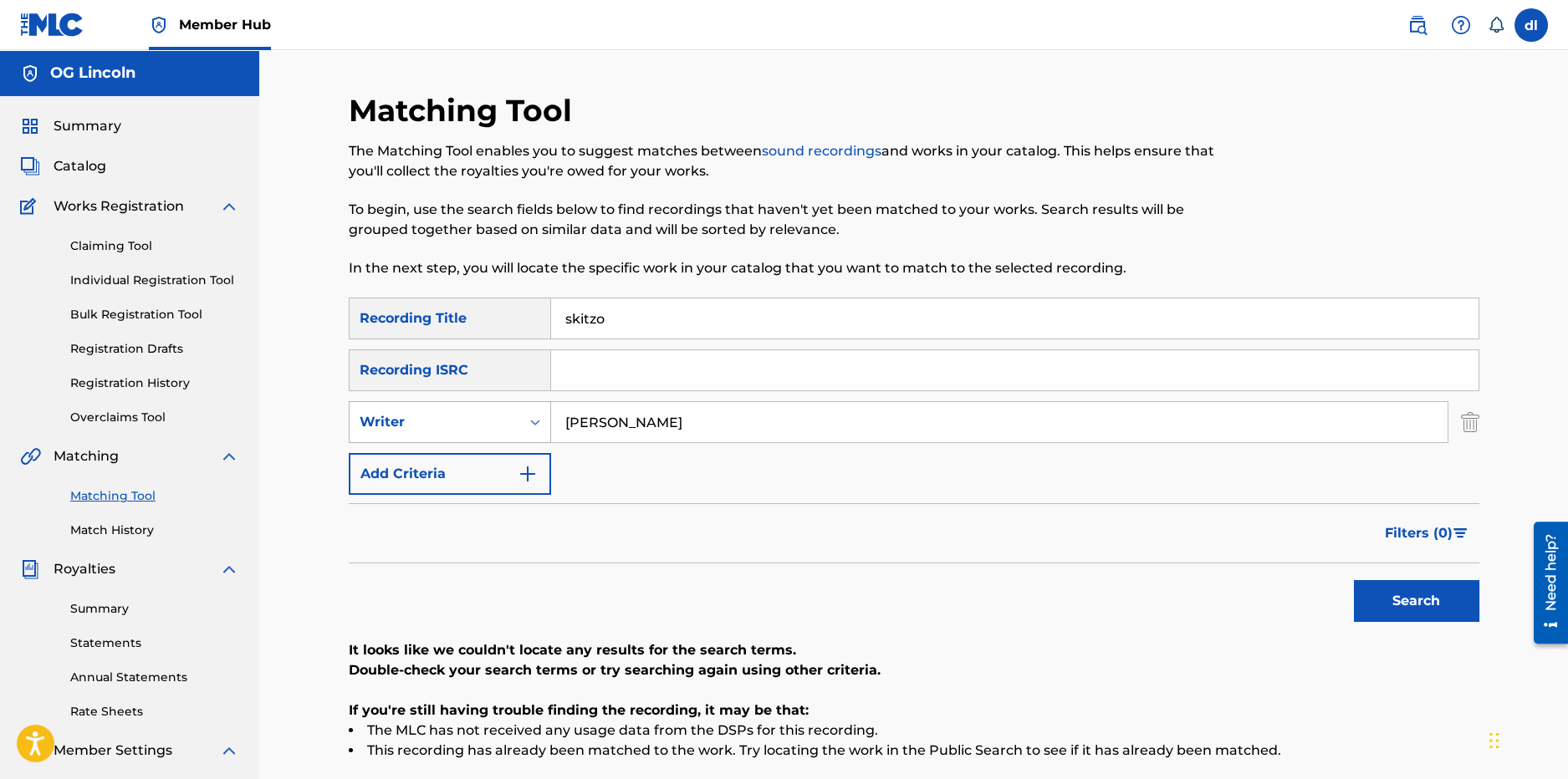
click at [438, 434] on div "Writer" at bounding box center [434, 422] width 171 height 32
click at [433, 463] on div "Recording Artist" at bounding box center [450, 464] width 201 height 42
click at [557, 429] on input "Search Form" at bounding box center [1000, 422] width 896 height 40
type input "[PERSON_NAME]"
click at [1377, 611] on button "Search" at bounding box center [1417, 601] width 126 height 42
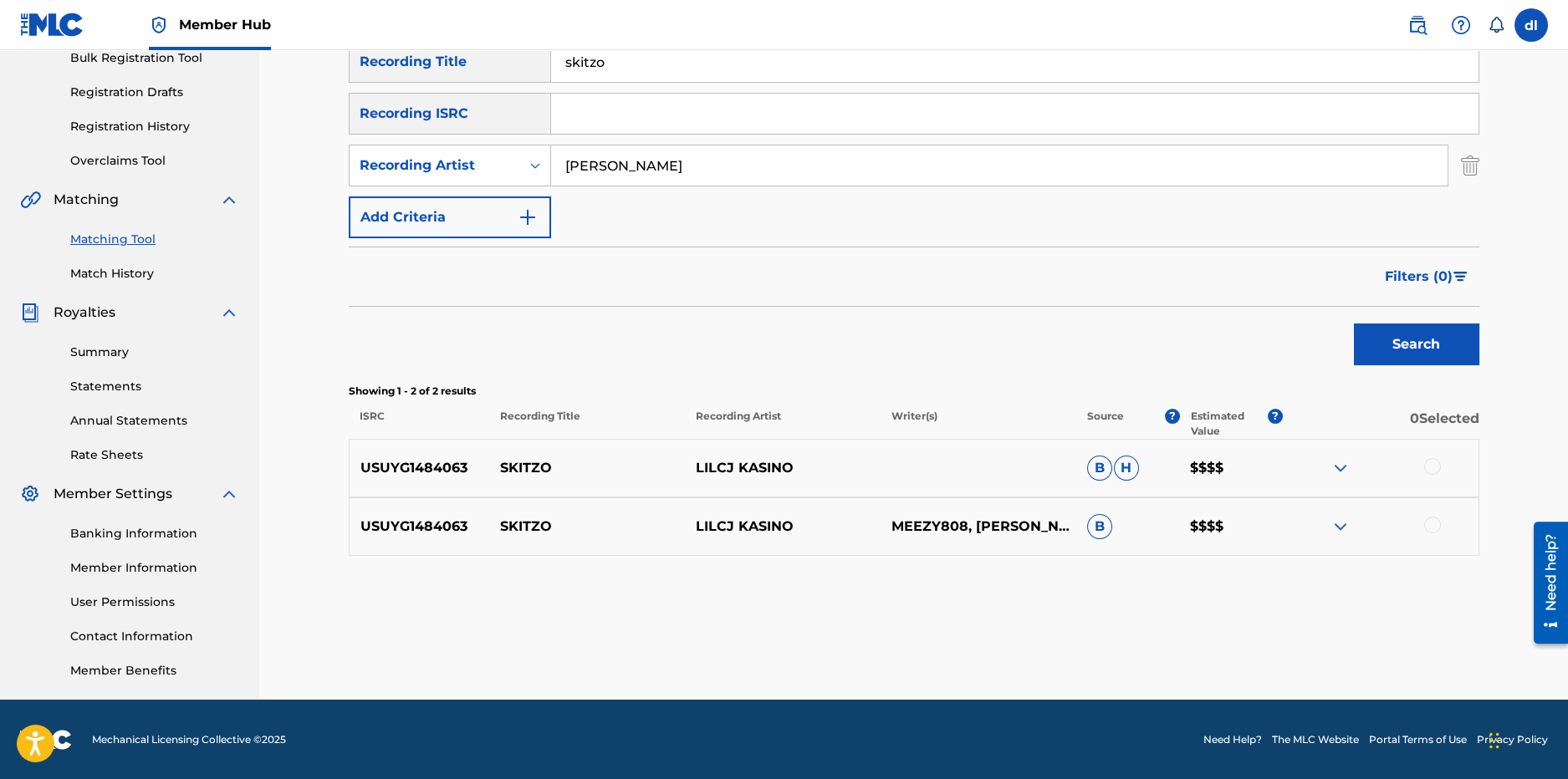
scroll to position [258, 0]
click at [1433, 522] on div at bounding box center [1432, 524] width 17 height 17
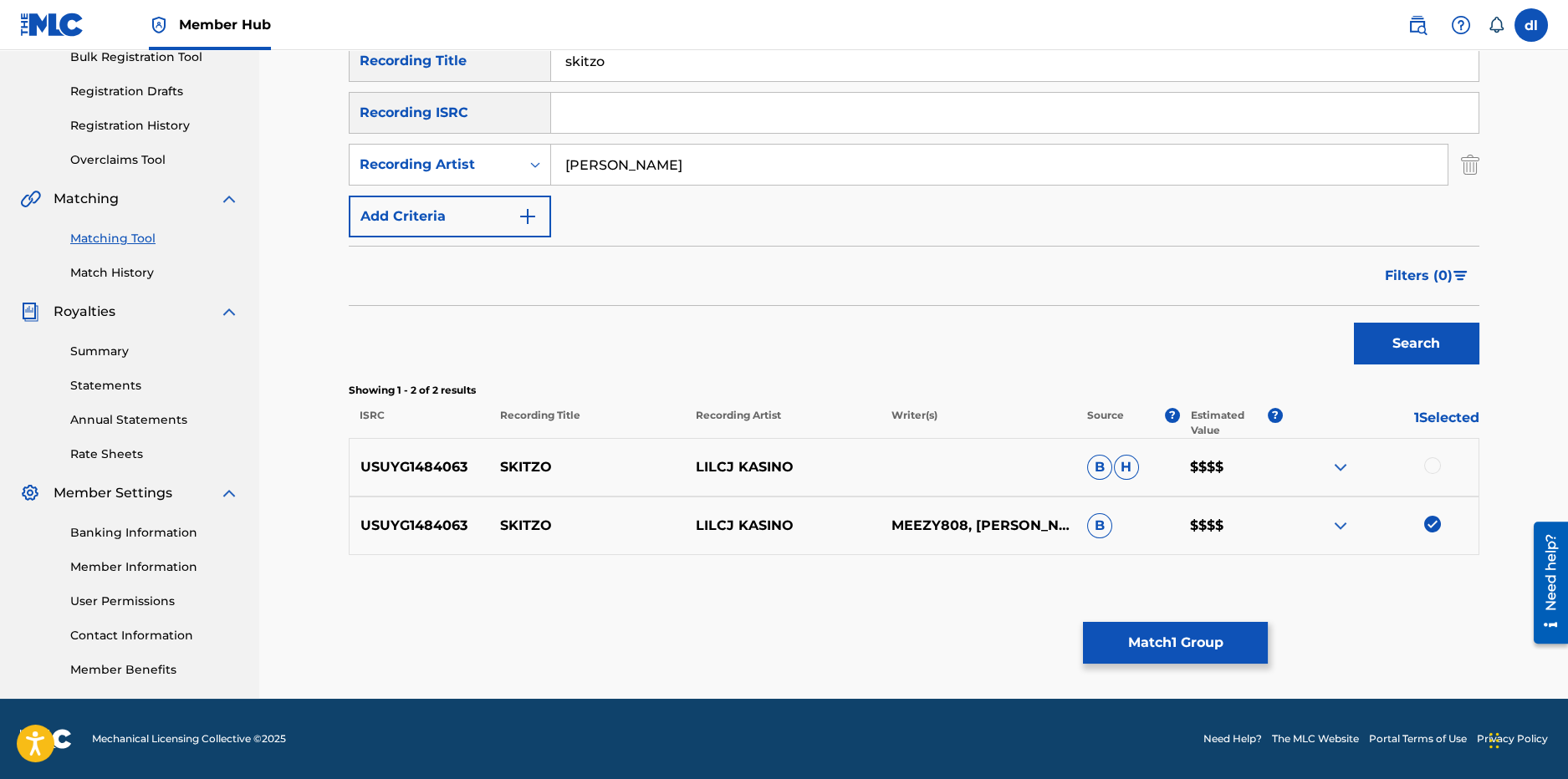
click at [1438, 474] on div at bounding box center [1381, 468] width 195 height 20
click at [1437, 463] on div at bounding box center [1432, 466] width 17 height 17
click at [1217, 647] on button "Match 2 Groups" at bounding box center [1175, 642] width 185 height 42
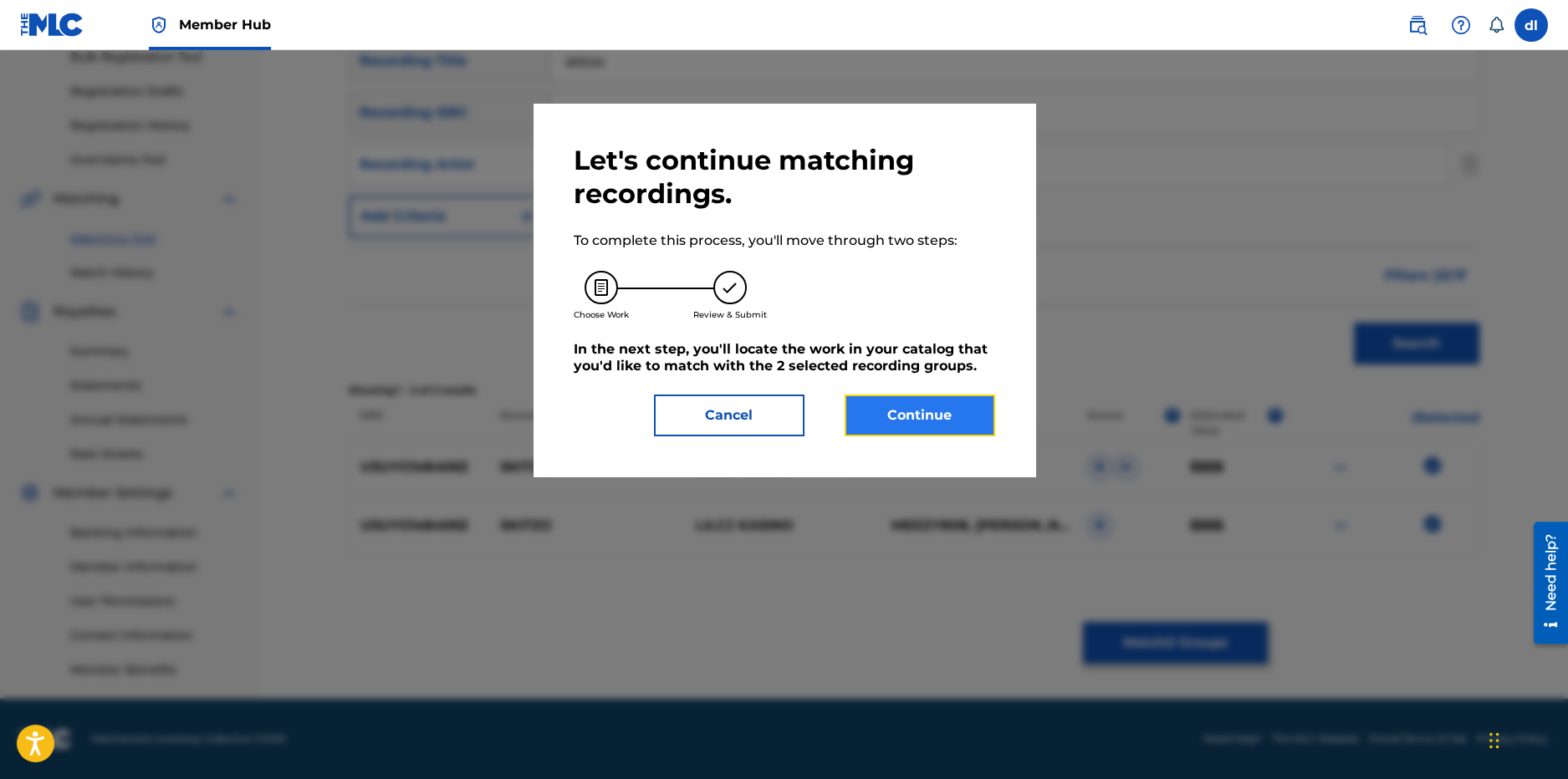
click at [915, 421] on button "Continue" at bounding box center [920, 415] width 150 height 42
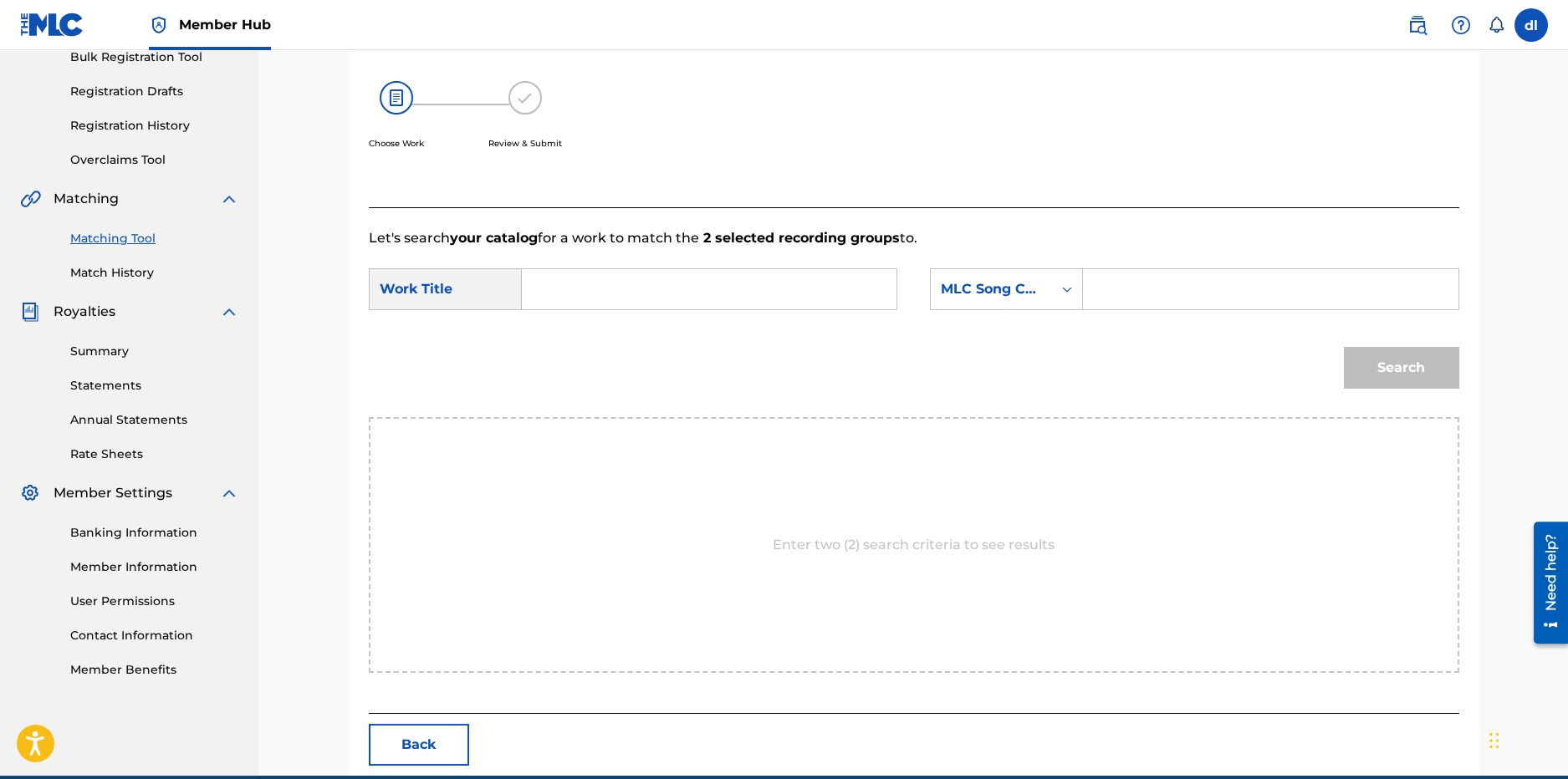
click at [708, 291] on input "Search Form" at bounding box center [709, 289] width 347 height 40
click at [578, 331] on span "tzo" at bounding box center [580, 326] width 21 height 16
type input "skitzo"
click at [1001, 296] on div "MLC Song Code" at bounding box center [992, 289] width 102 height 20
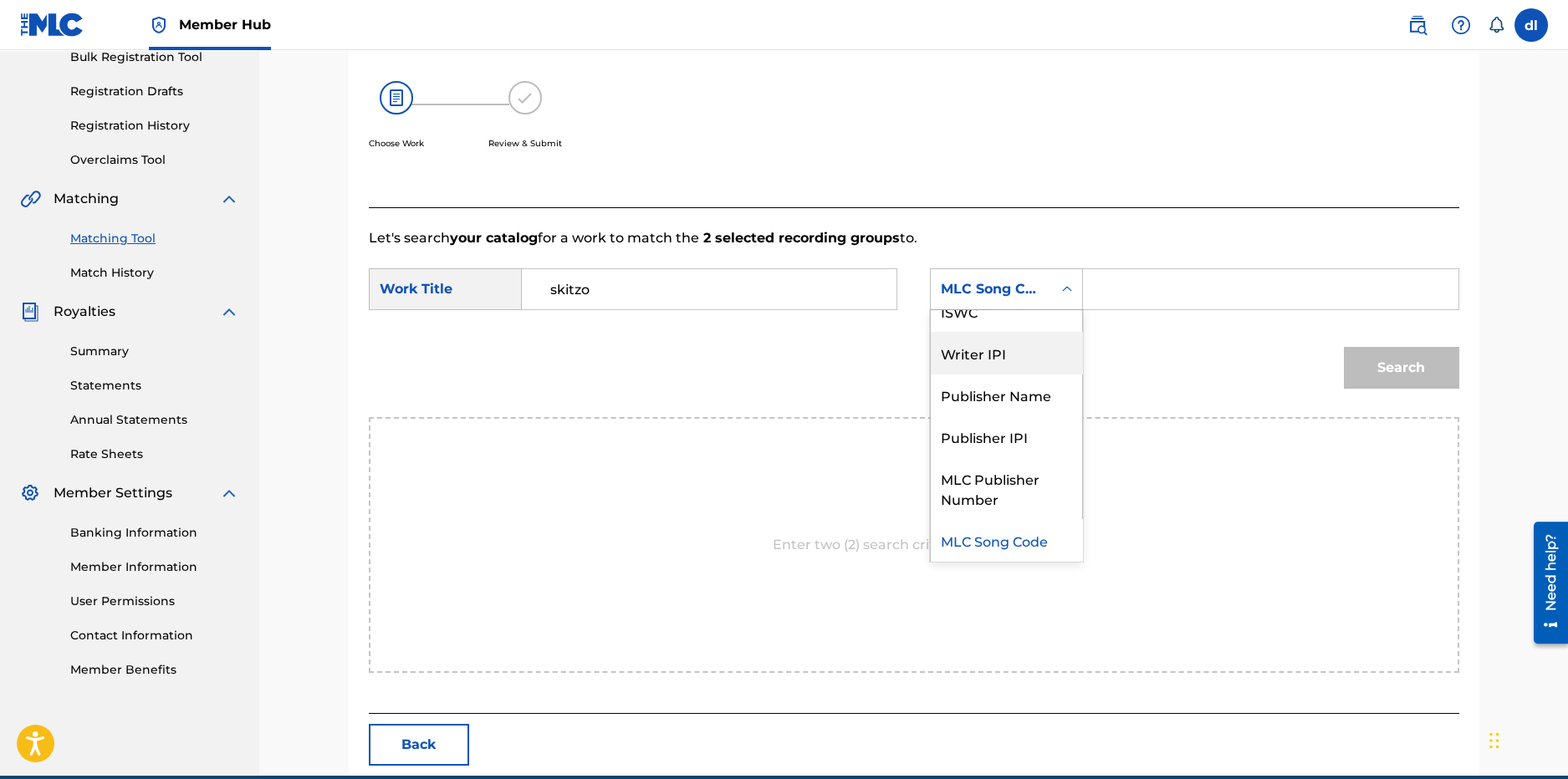
scroll to position [0, 0]
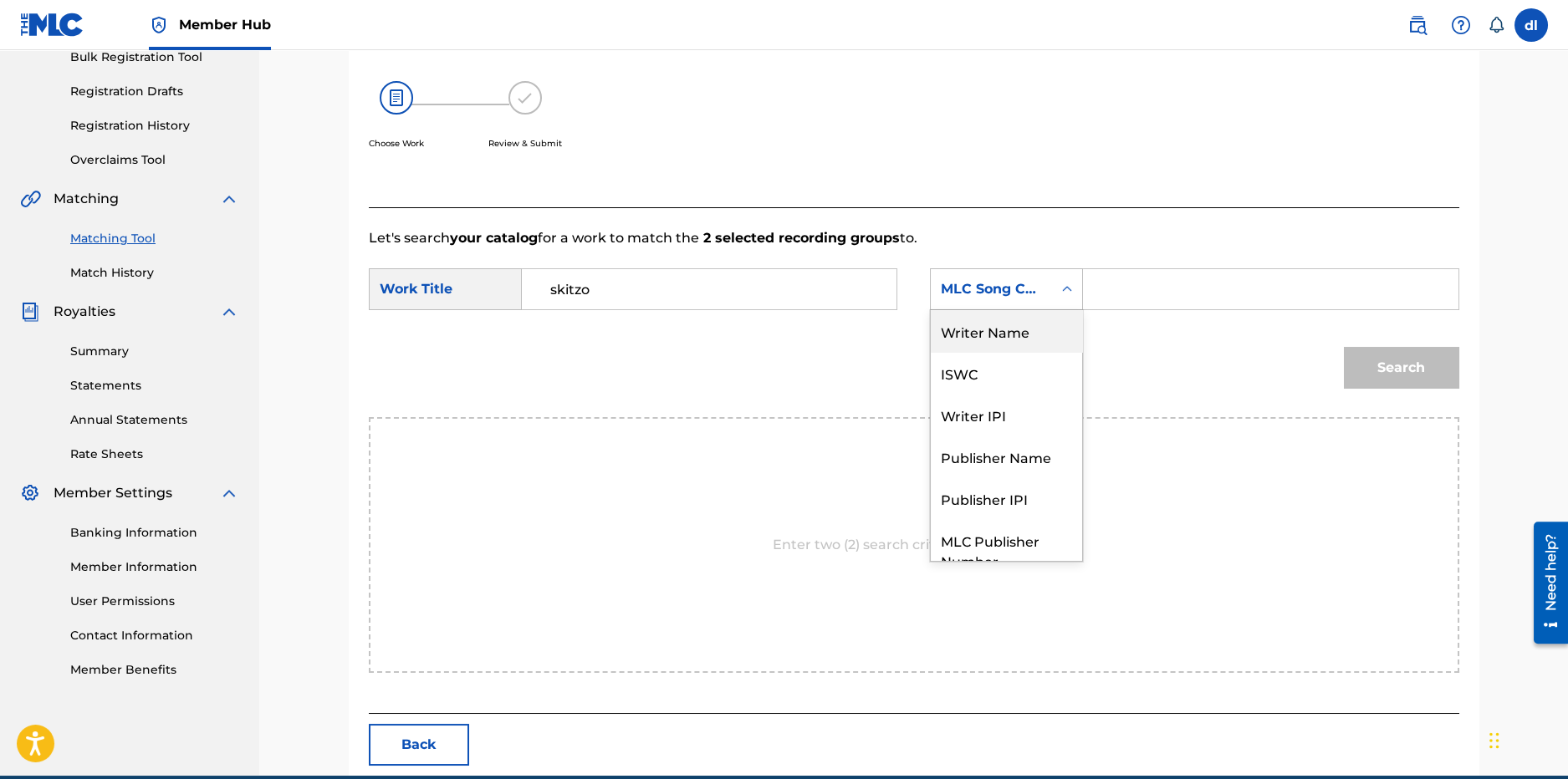
click at [990, 337] on div "Writer Name" at bounding box center [1006, 331] width 151 height 42
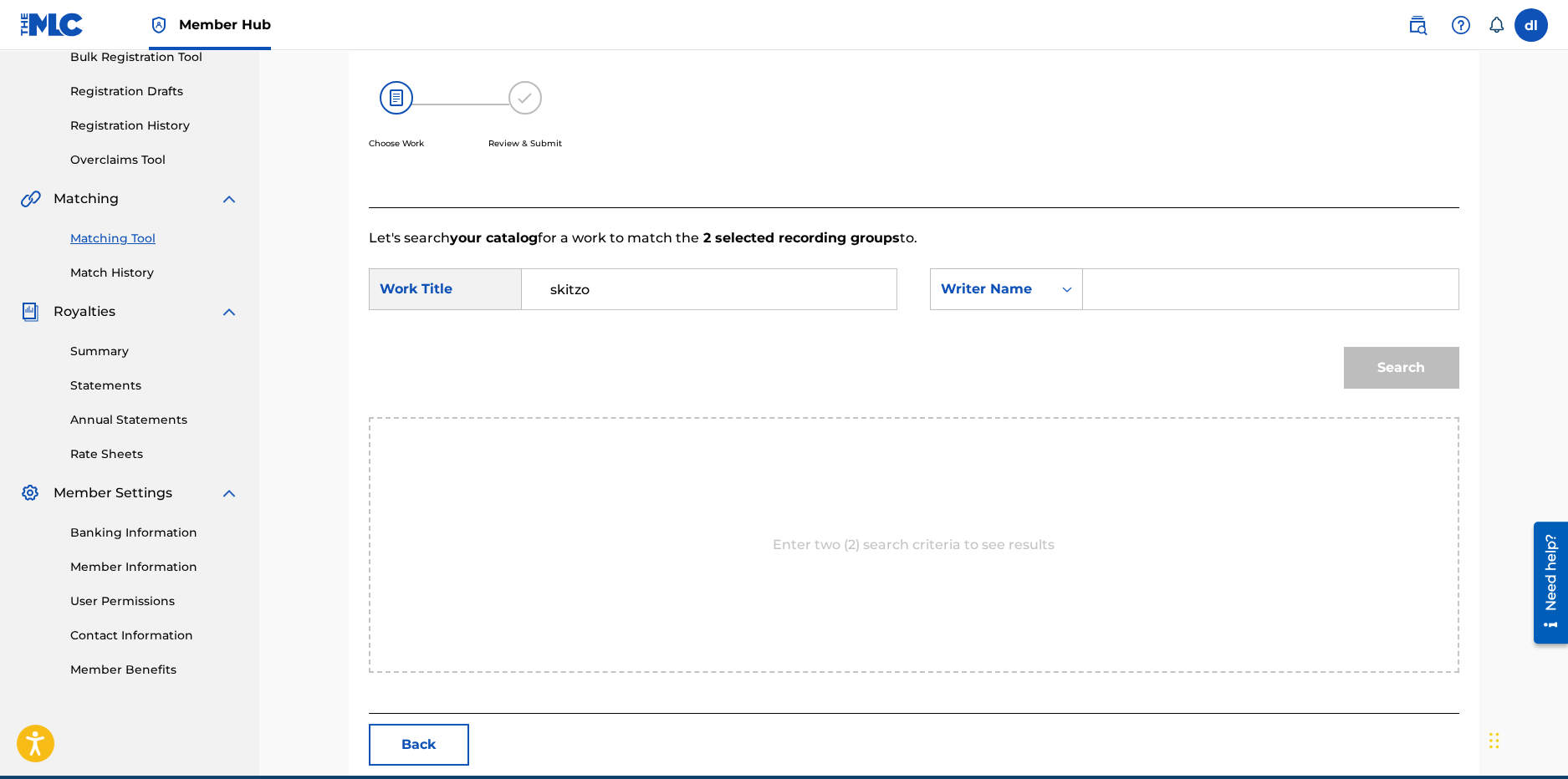
click at [1203, 285] on input "Search Form" at bounding box center [1270, 289] width 347 height 40
click at [1158, 282] on input "Search Form" at bounding box center [1270, 289] width 347 height 40
paste input "DERRION [PERSON_NAME]"
type input "DERRION [PERSON_NAME]"
click at [1437, 380] on button "Search" at bounding box center [1402, 368] width 115 height 42
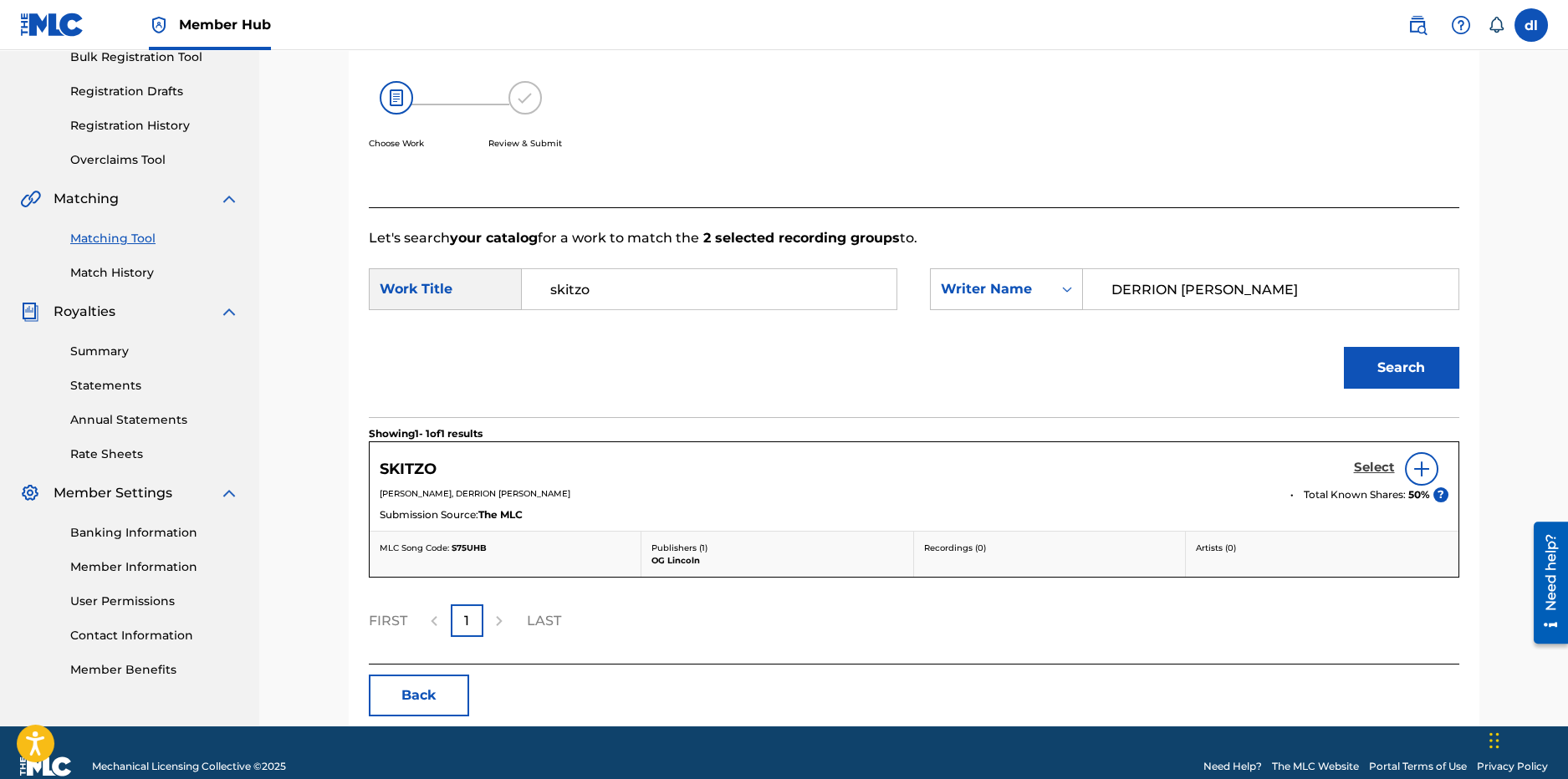
click at [1354, 463] on h5 "Select" at bounding box center [1375, 468] width 41 height 16
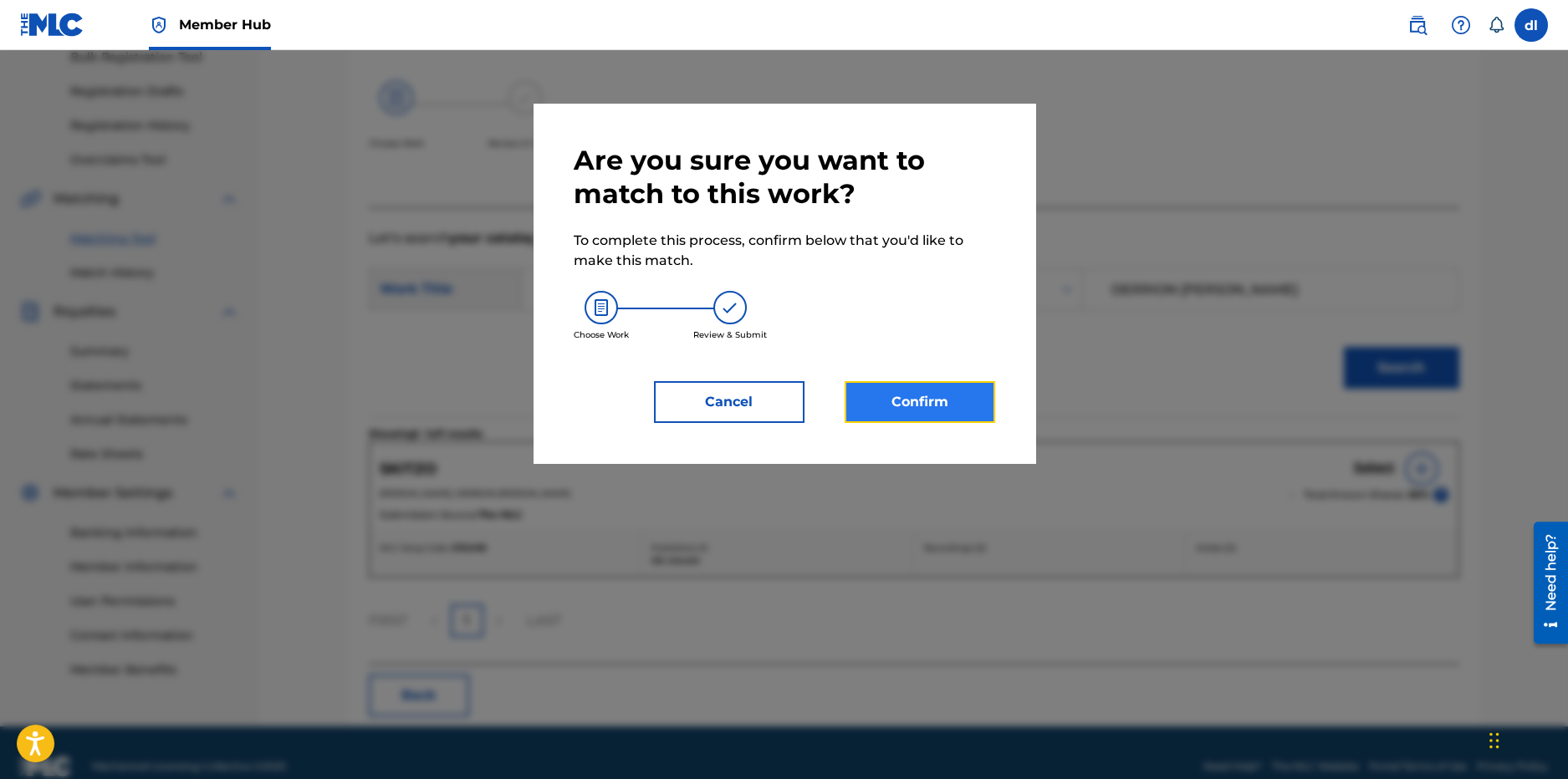
click at [900, 394] on button "Confirm" at bounding box center [920, 402] width 150 height 42
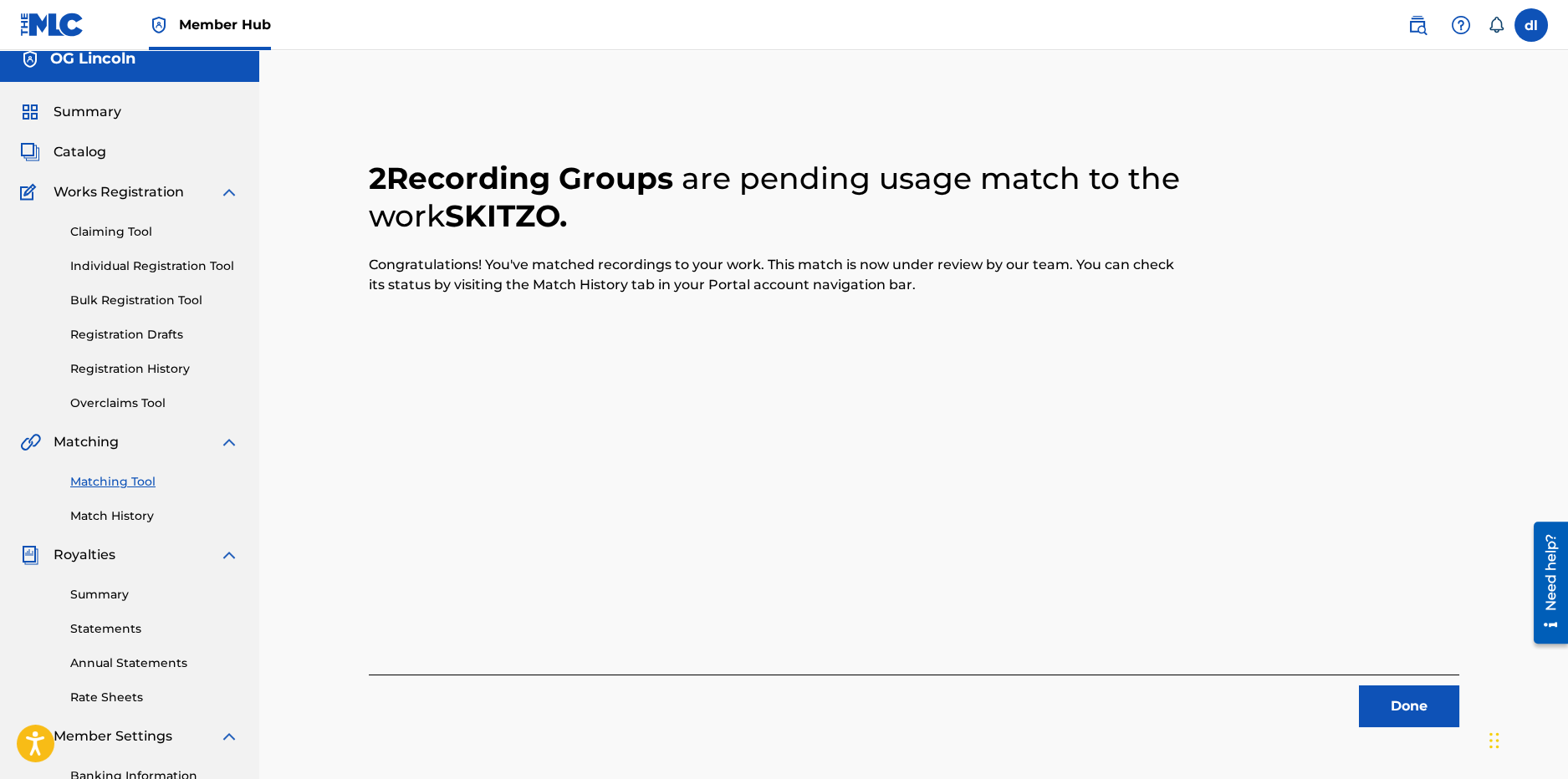
scroll to position [7, 0]
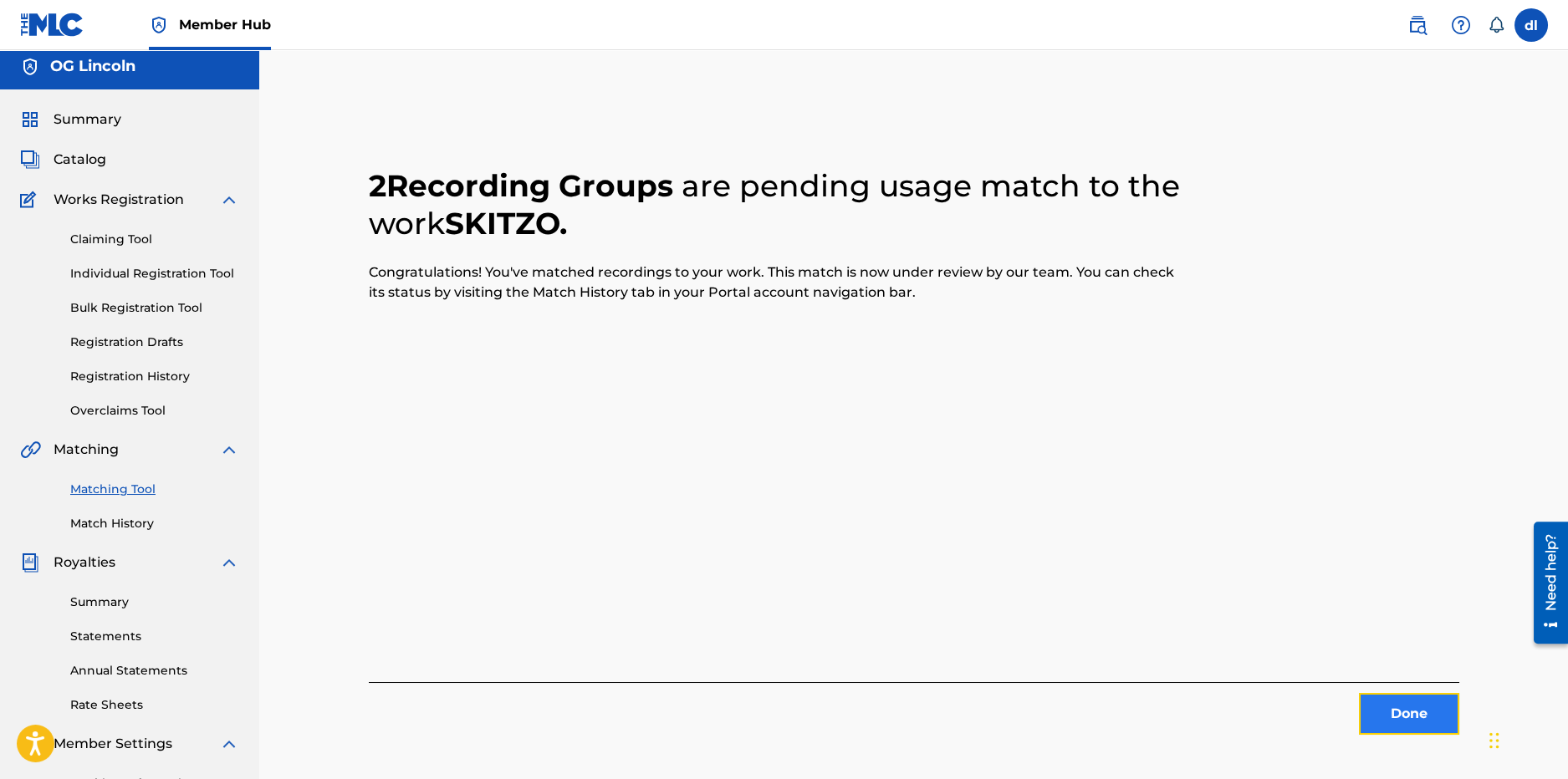
click at [1408, 710] on button "Done" at bounding box center [1409, 714] width 101 height 42
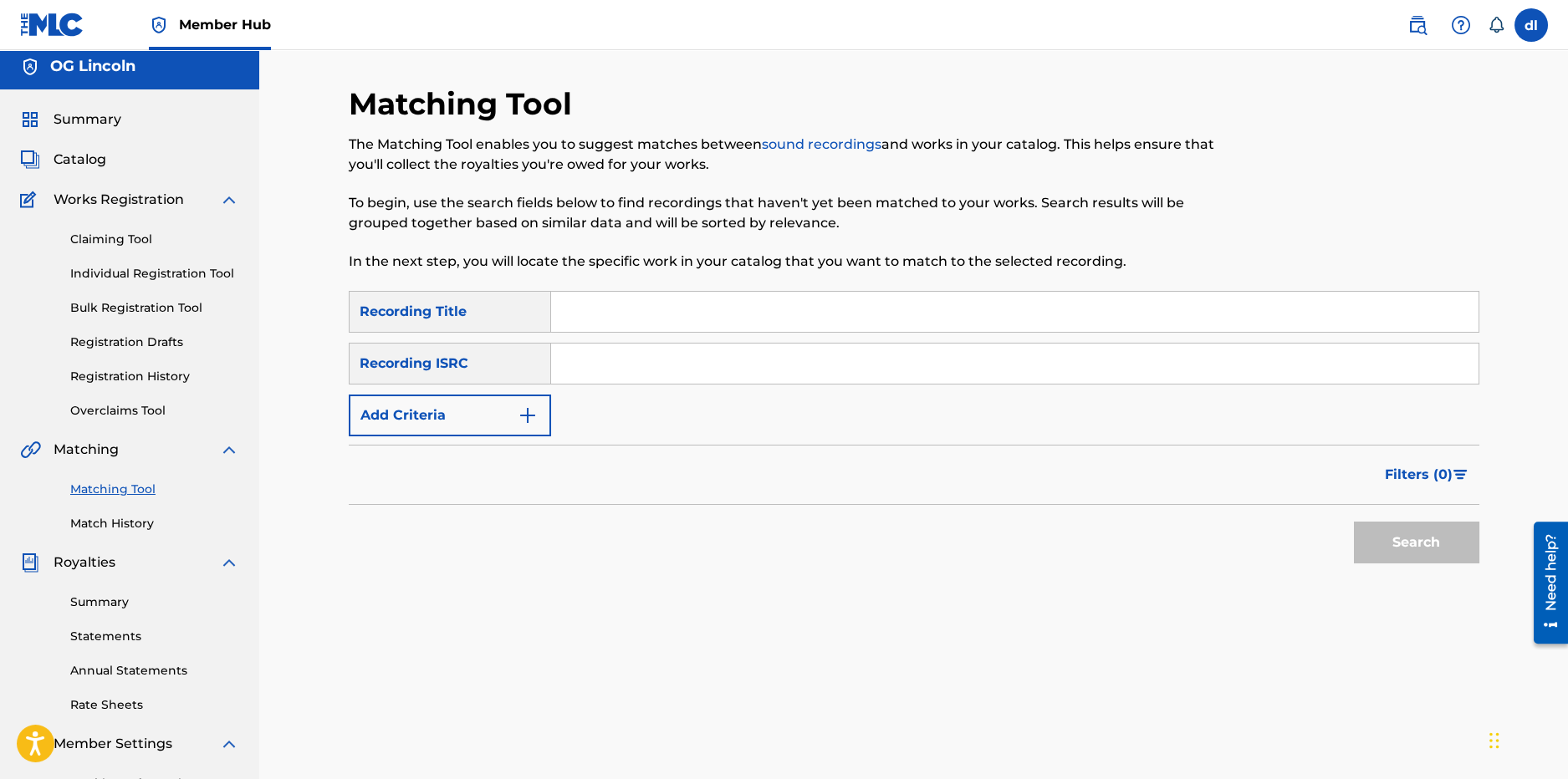
click at [583, 304] on input "Search Form" at bounding box center [1015, 311] width 928 height 40
type input "y not"
click at [1354, 522] on button "Search" at bounding box center [1417, 543] width 126 height 42
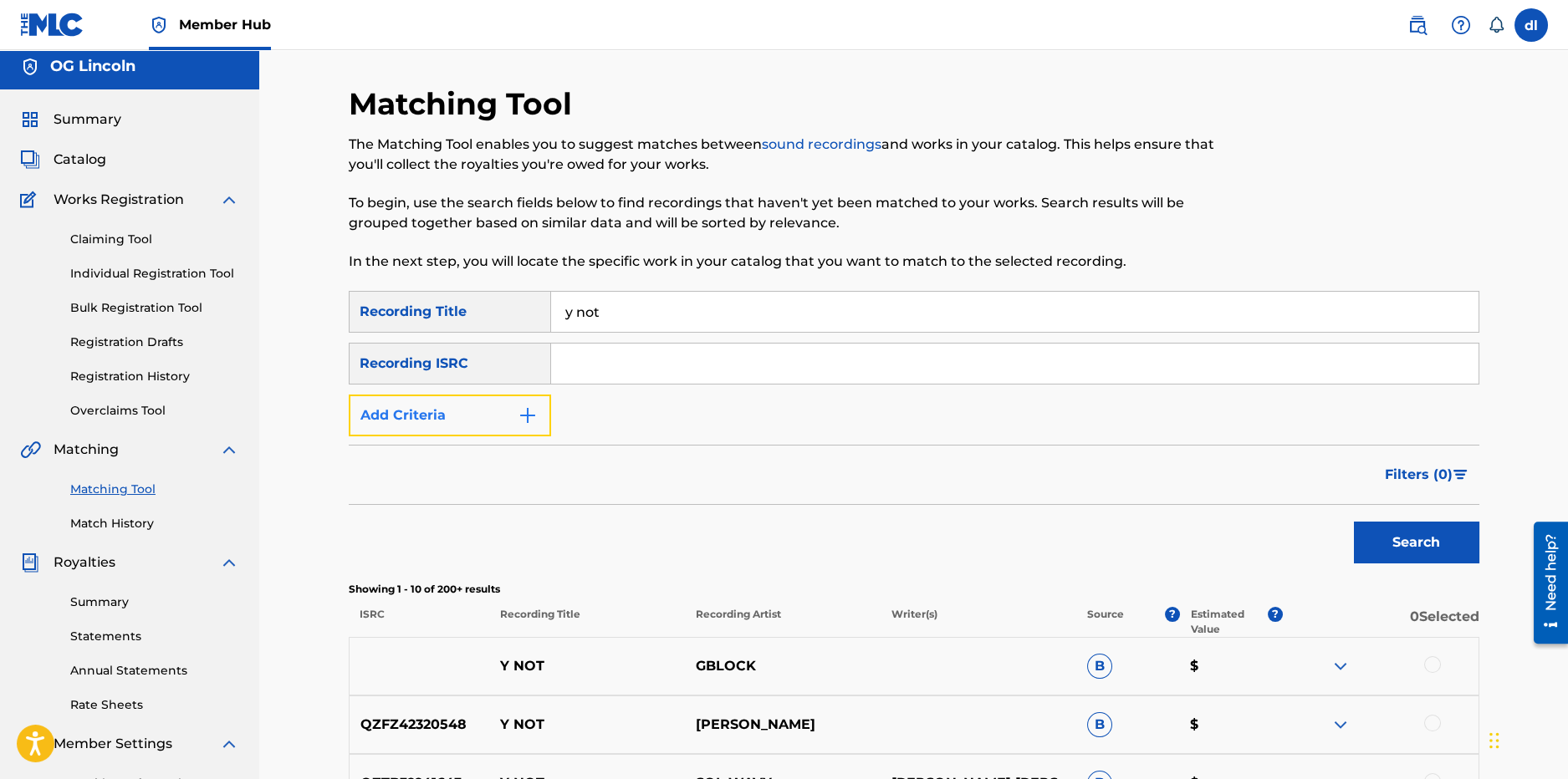
click at [503, 405] on button "Add Criteria" at bounding box center [449, 415] width 202 height 42
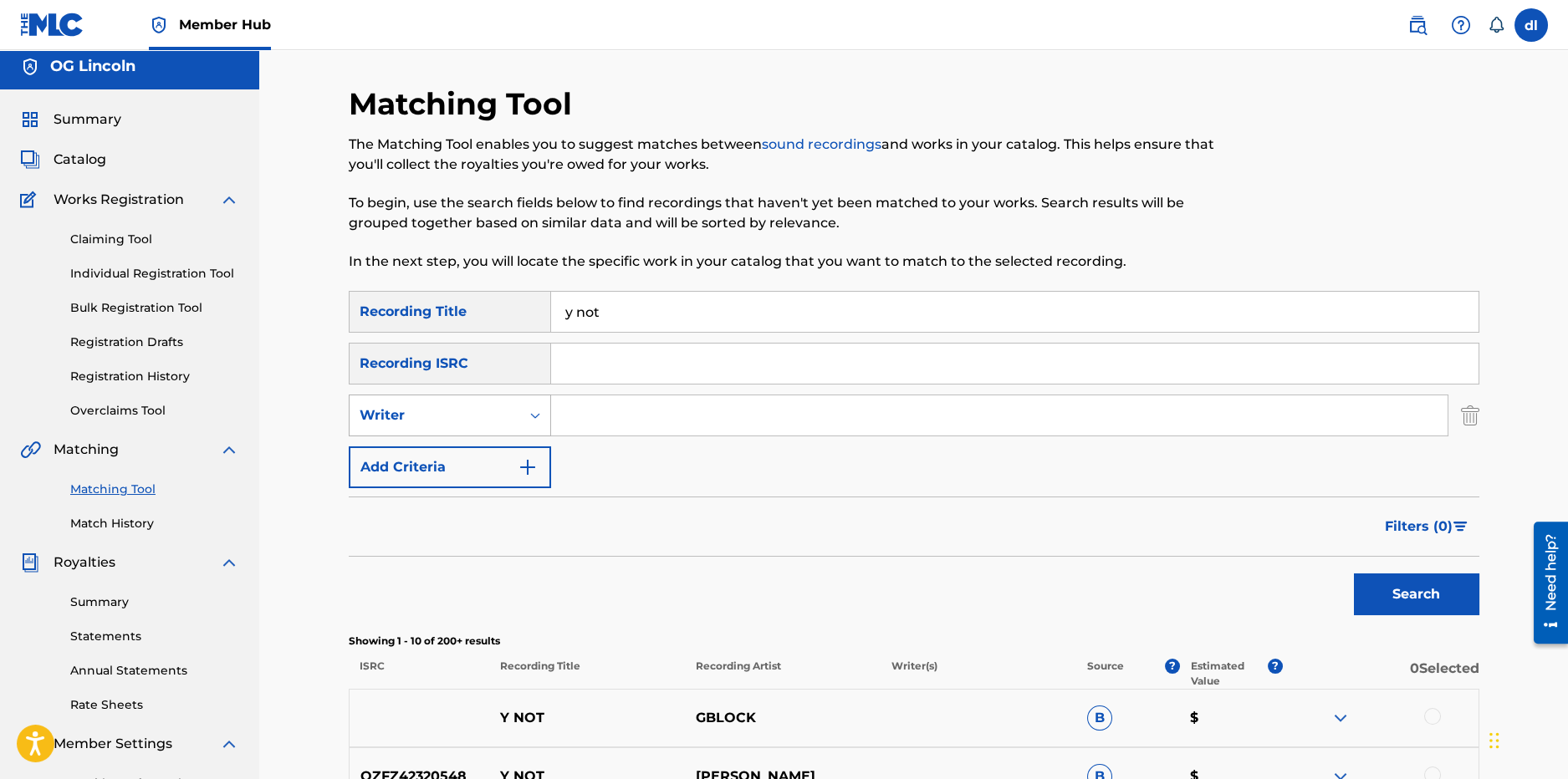
click at [479, 417] on div "Writer" at bounding box center [434, 415] width 150 height 20
click at [443, 465] on div "Recording Artist" at bounding box center [450, 457] width 201 height 42
click at [611, 403] on input "Search Form" at bounding box center [1000, 415] width 896 height 40
type input "[PERSON_NAME]"
click at [1377, 580] on button "Search" at bounding box center [1417, 594] width 126 height 42
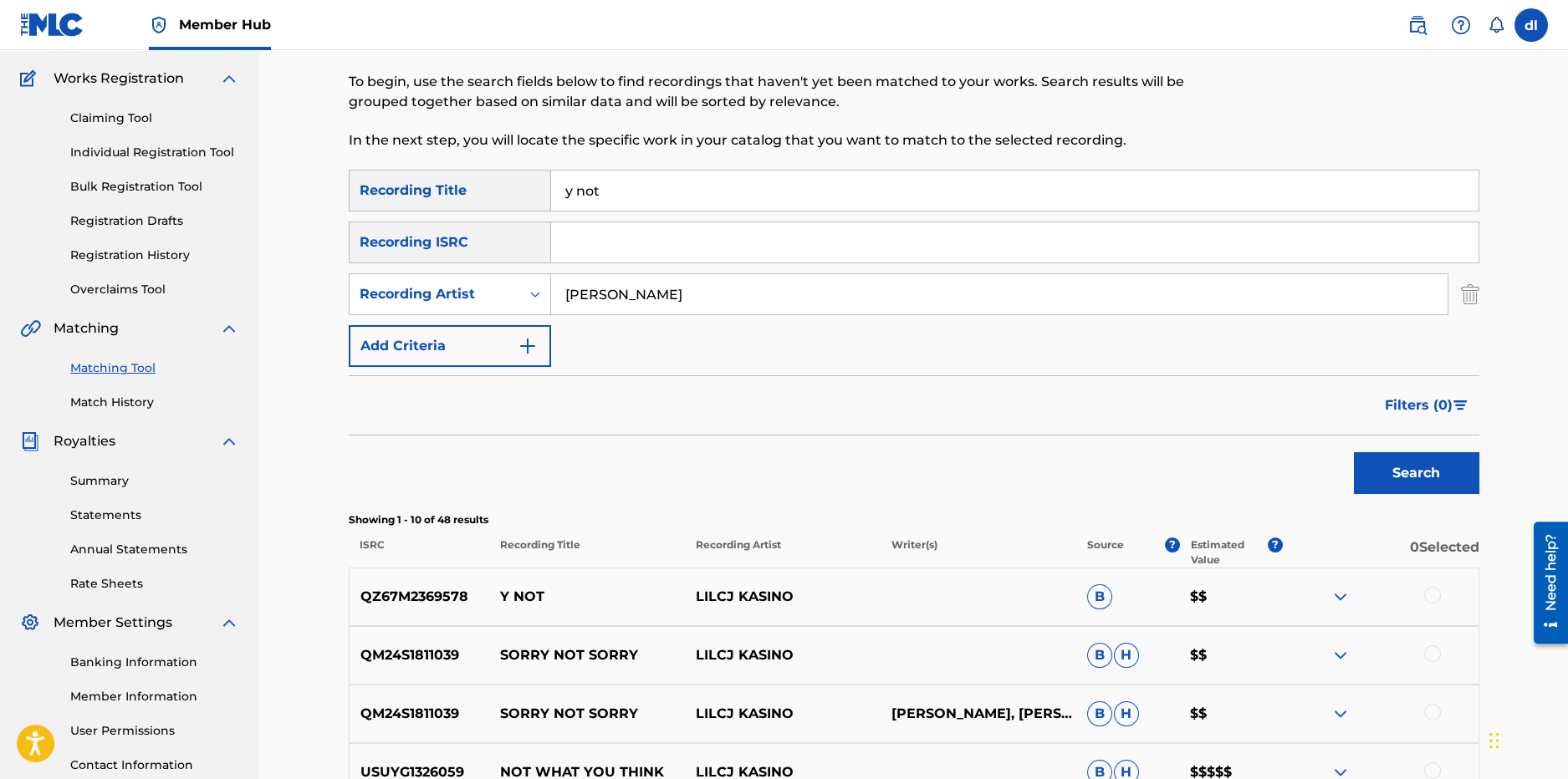
scroll to position [91, 0]
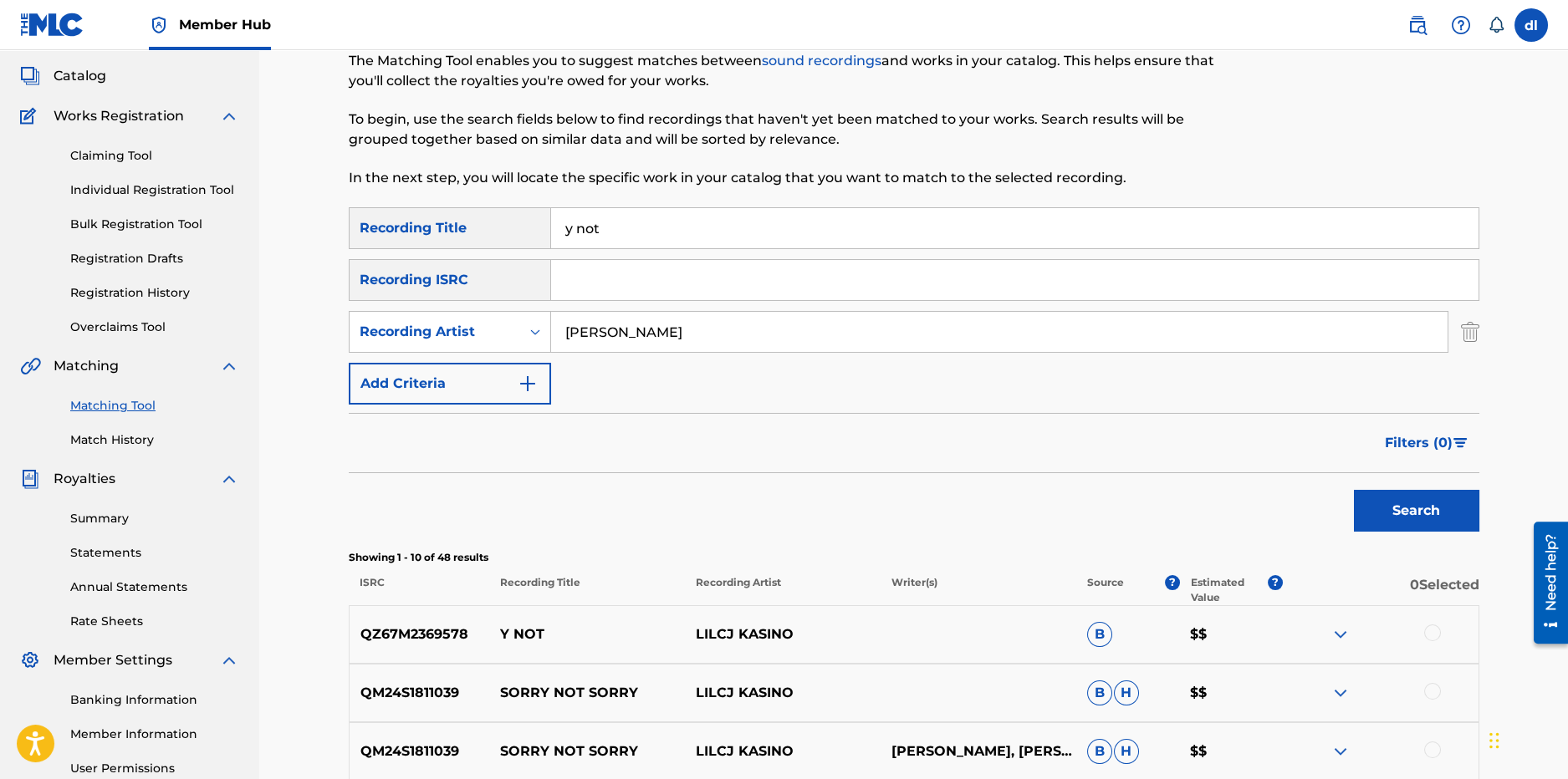
drag, startPoint x: 634, startPoint y: 230, endPoint x: 557, endPoint y: 229, distance: 77.0
click at [557, 230] on input "y not" at bounding box center [1015, 227] width 928 height 40
drag, startPoint x: 612, startPoint y: 215, endPoint x: 525, endPoint y: 219, distance: 87.1
click at [525, 220] on div "SearchWithCriteriabdcca313-8863-42e4-8273-0c03a771d99a Recording Title no" at bounding box center [914, 227] width 1131 height 42
click at [1354, 490] on button "Search" at bounding box center [1417, 511] width 126 height 42
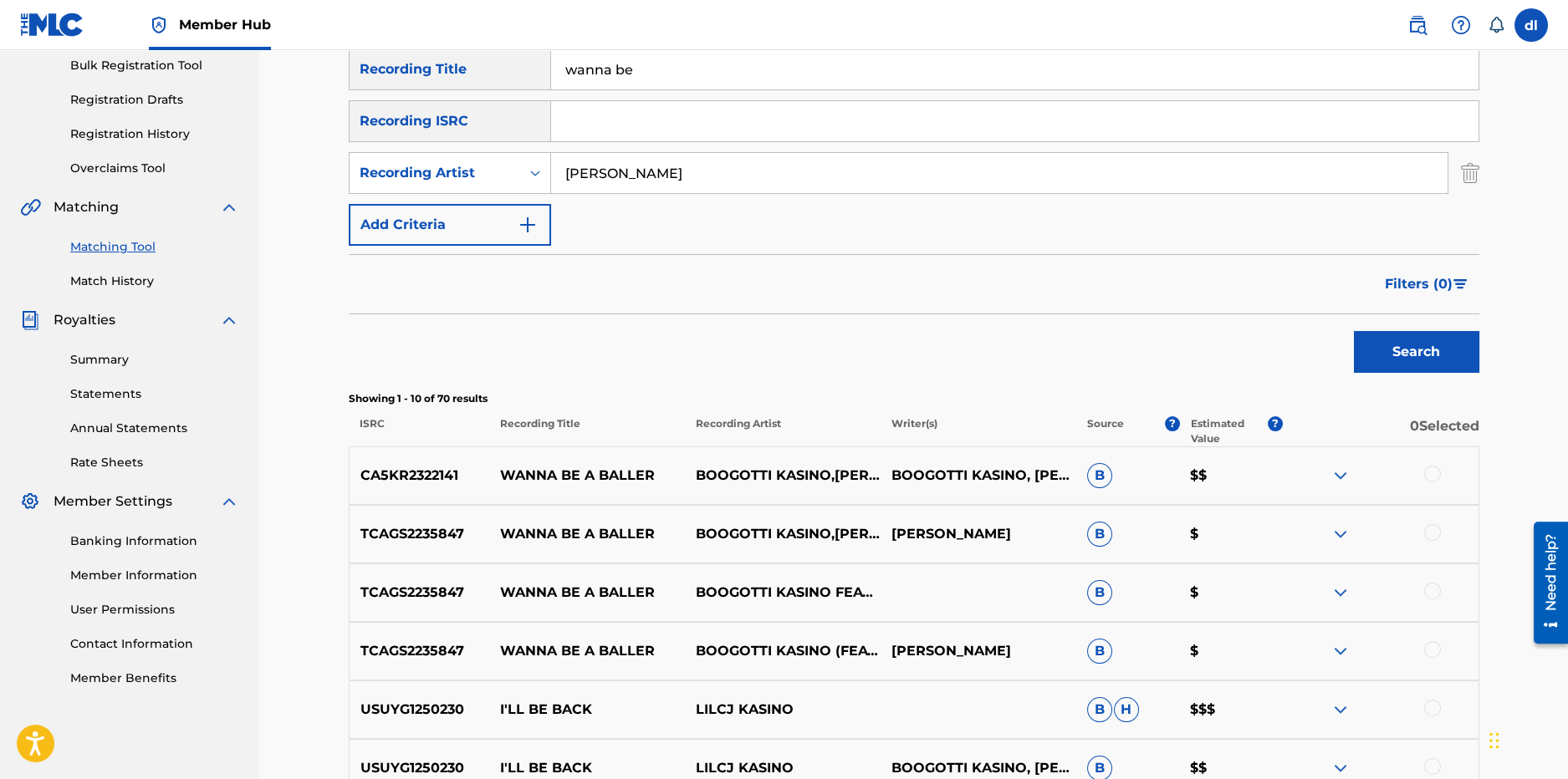
scroll to position [206, 0]
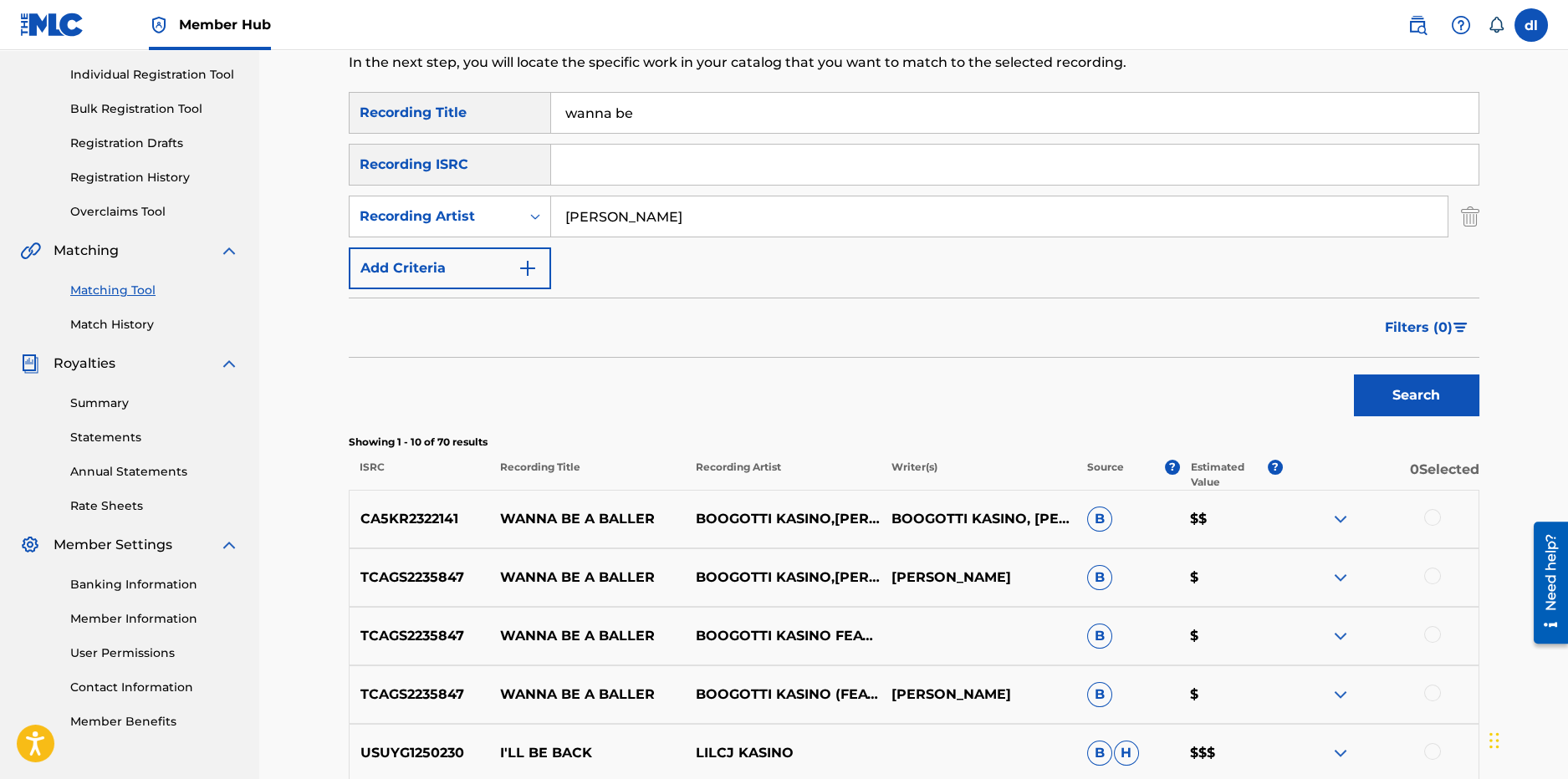
click at [647, 108] on input "wanna be" at bounding box center [1015, 112] width 928 height 40
drag, startPoint x: 683, startPoint y: 111, endPoint x: 533, endPoint y: 91, distance: 151.3
click at [533, 92] on div "SearchWithCriteriabdcca313-8863-42e4-8273-0c03a771d99a Recording Title wanna be" at bounding box center [914, 112] width 1131 height 42
click at [1354, 375] on button "Search" at bounding box center [1417, 395] width 126 height 42
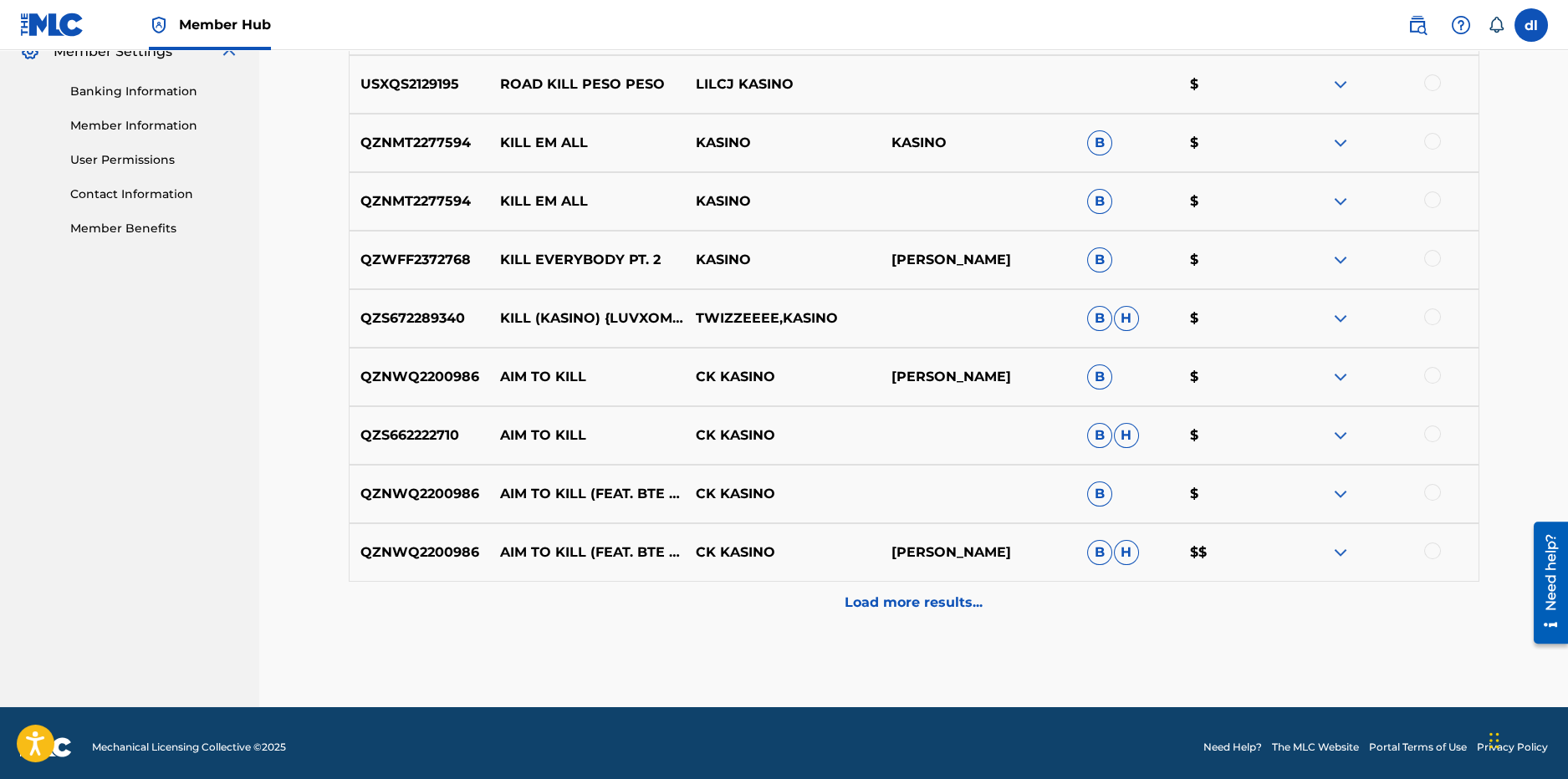
scroll to position [708, 0]
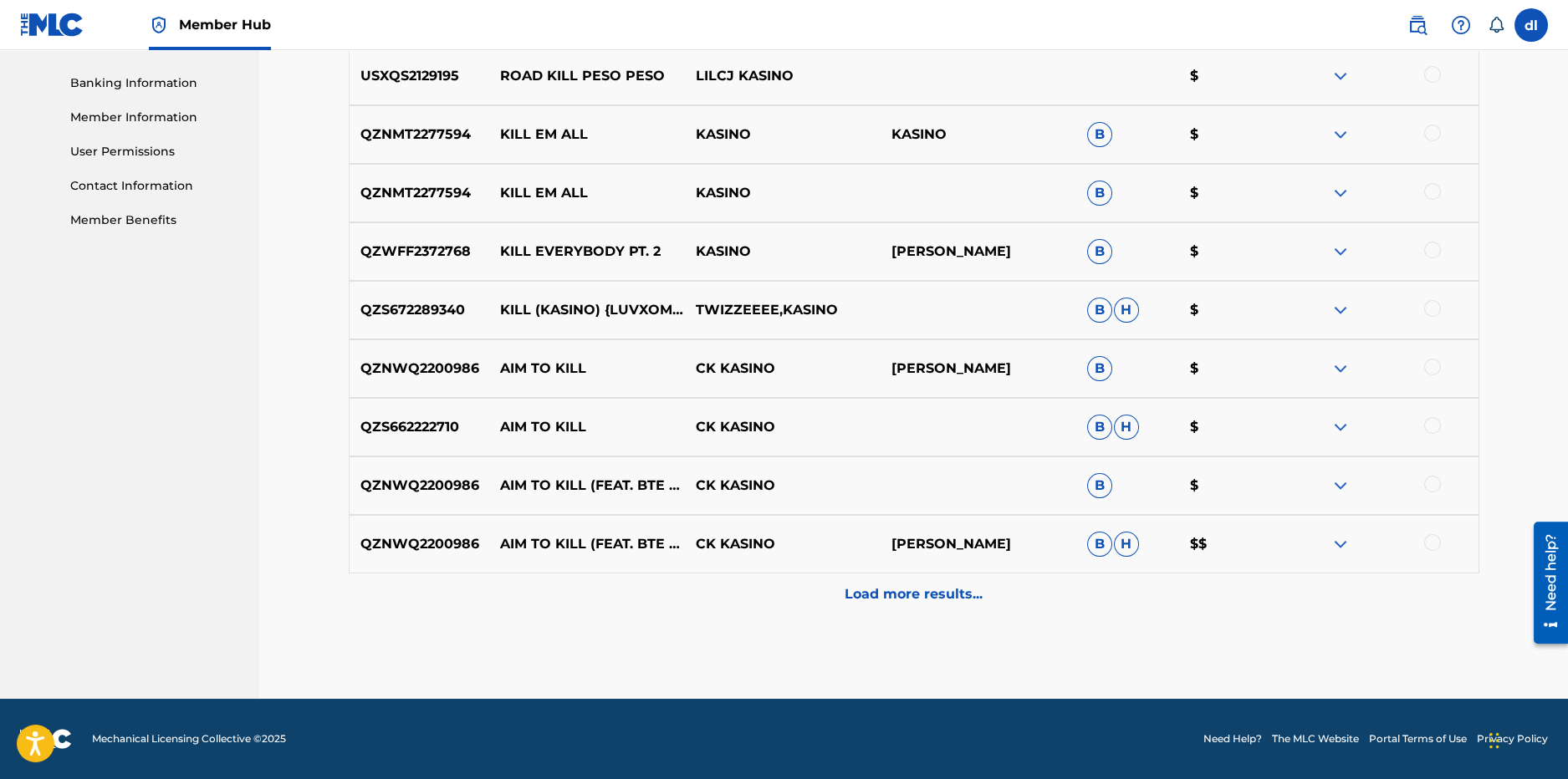
click at [775, 609] on div "Load more results..." at bounding box center [914, 594] width 1131 height 42
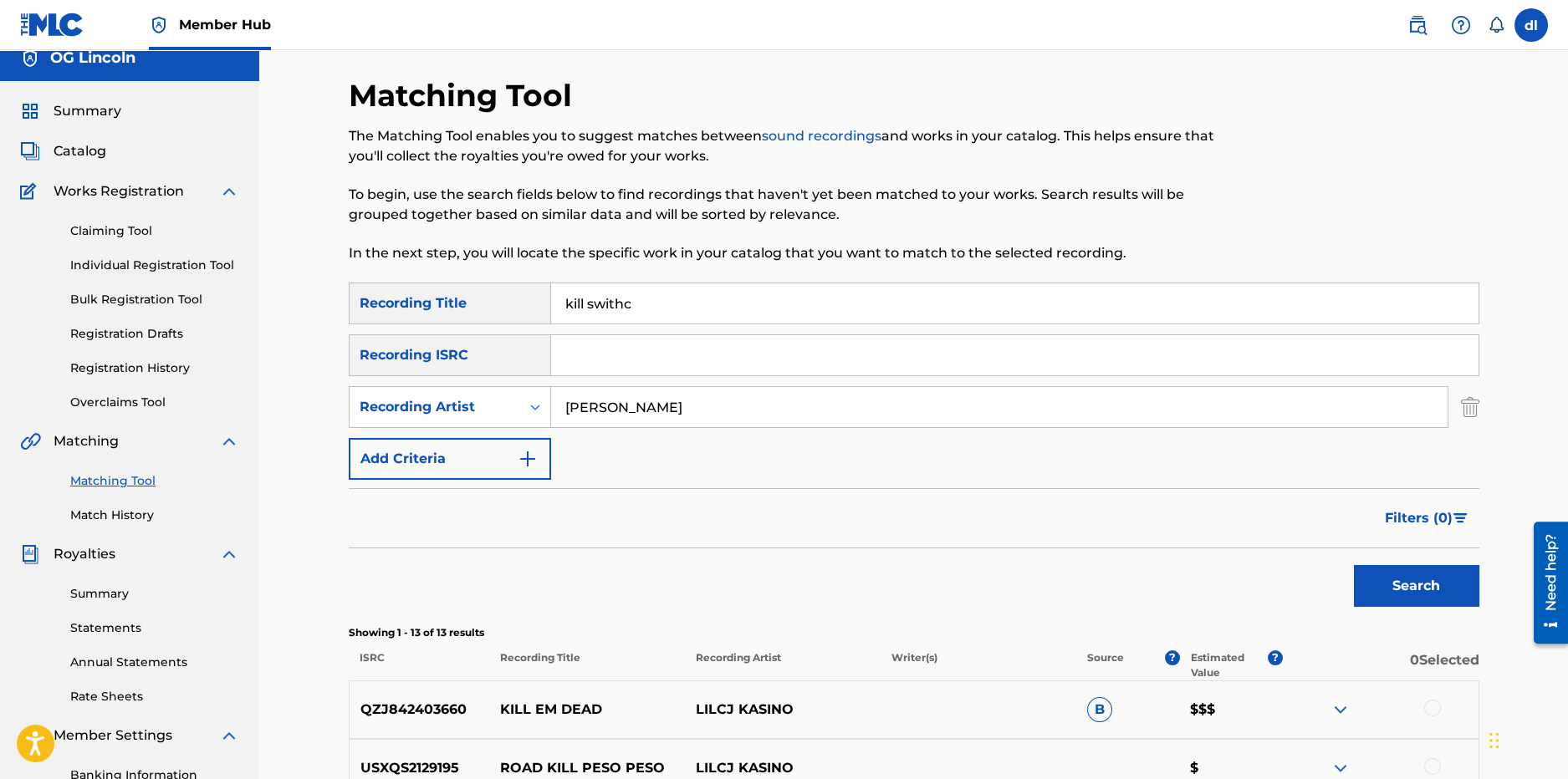
scroll to position [0, 0]
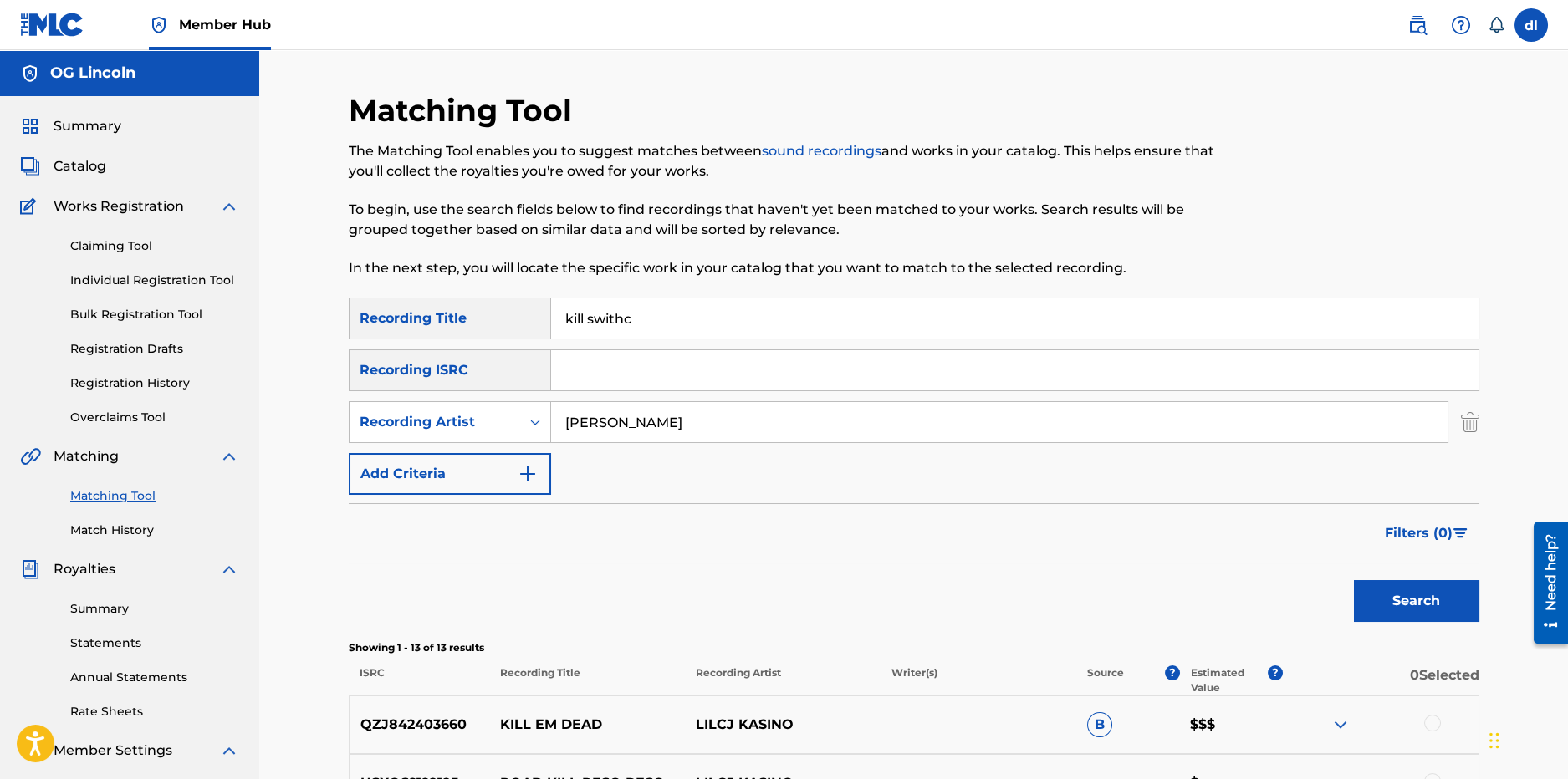
drag, startPoint x: 554, startPoint y: 327, endPoint x: 485, endPoint y: 324, distance: 69.1
click at [486, 325] on div "SearchWithCriteriabdcca313-8863-42e4-8273-0c03a771d99a Recording Title kill swi…" at bounding box center [914, 318] width 1131 height 42
type input "most hated"
click at [1354, 581] on button "Search" at bounding box center [1417, 601] width 126 height 42
drag, startPoint x: 670, startPoint y: 322, endPoint x: 515, endPoint y: 329, distance: 155.2
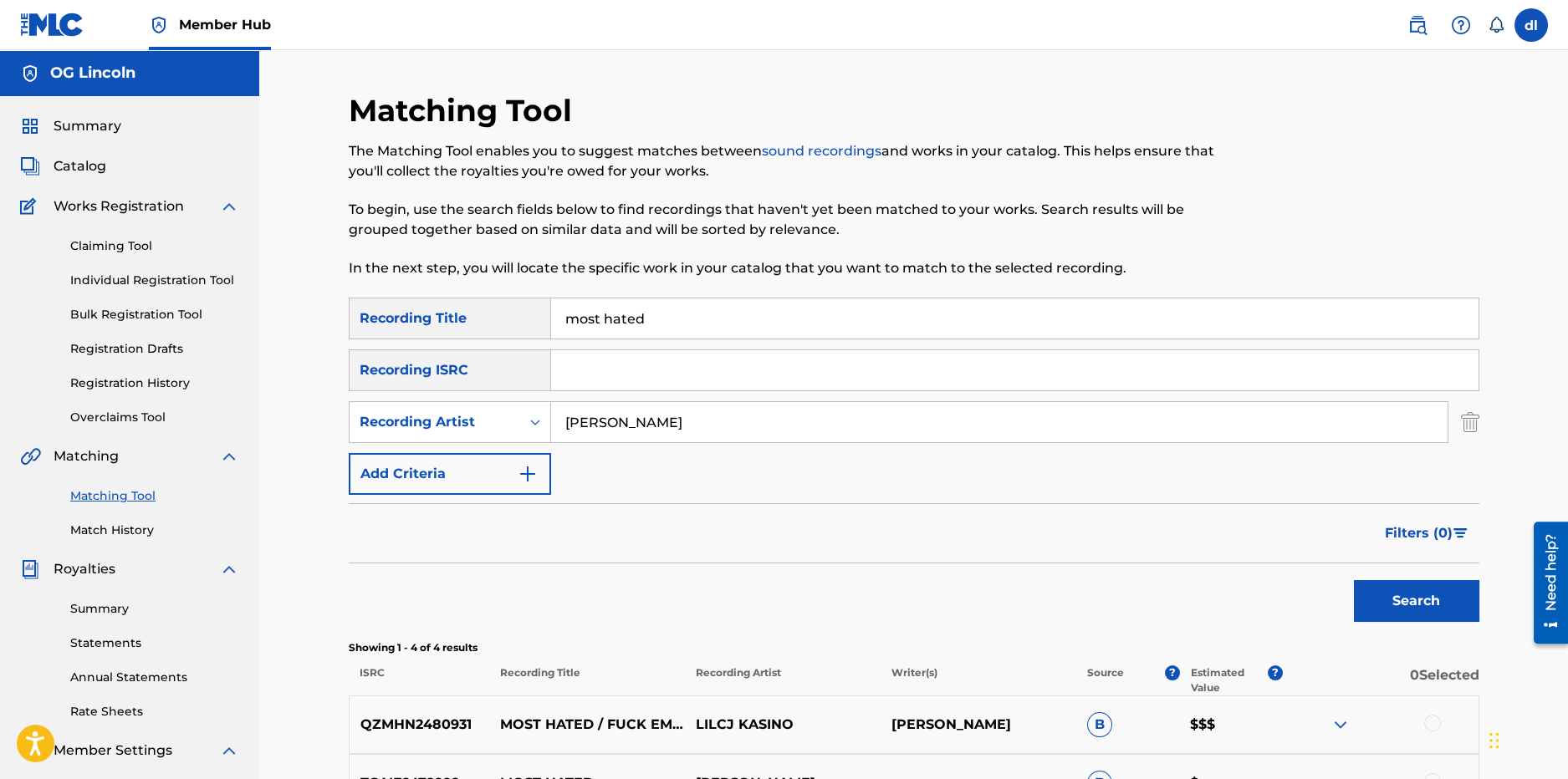
click at [514, 329] on div "SearchWithCriteriabdcca313-8863-42e4-8273-0c03a771d99a Recording Title most hat…" at bounding box center [914, 318] width 1131 height 42
click at [1354, 581] on button "Search" at bounding box center [1417, 601] width 126 height 42
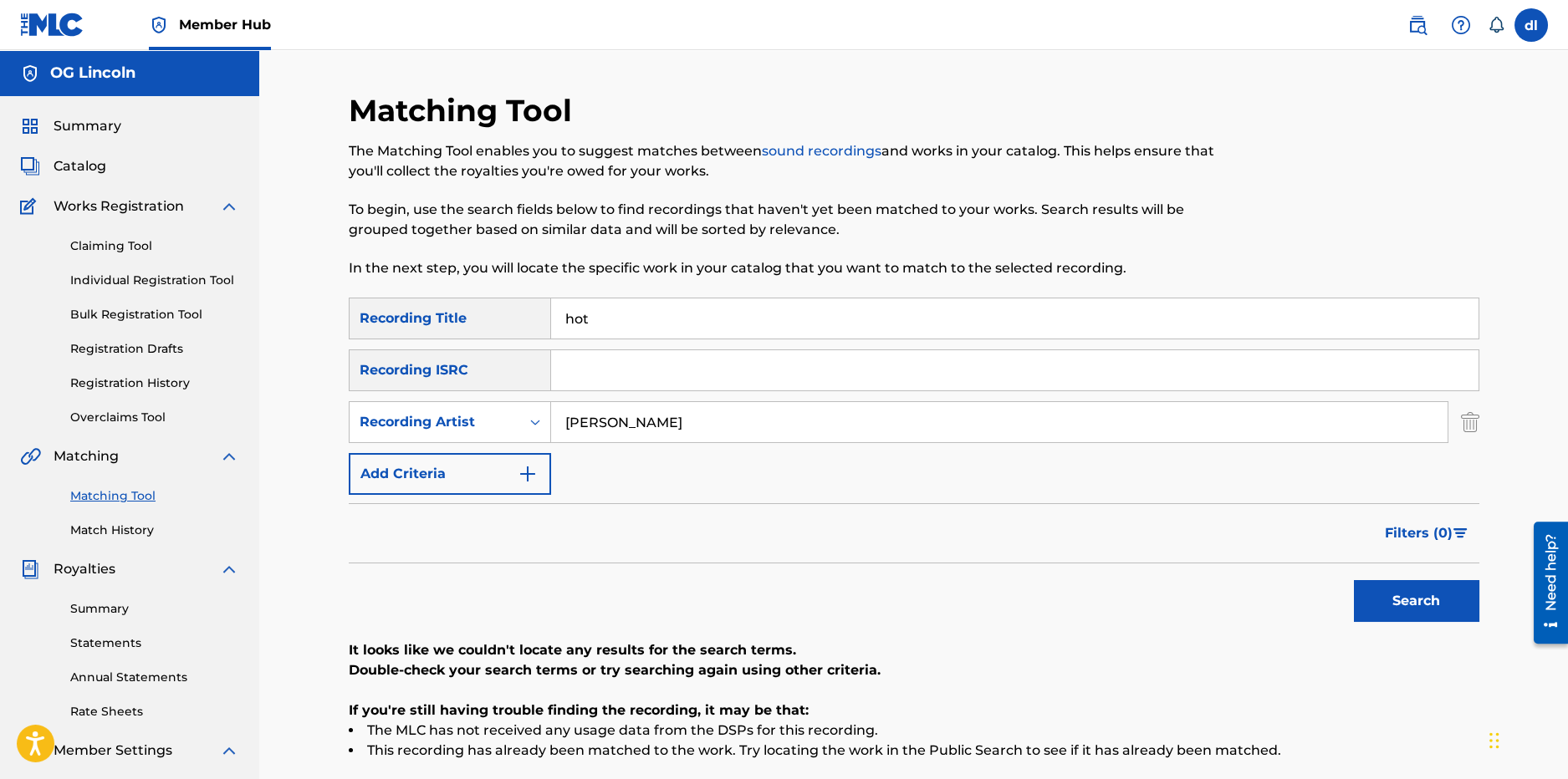
click at [1354, 581] on button "Search" at bounding box center [1417, 601] width 126 height 42
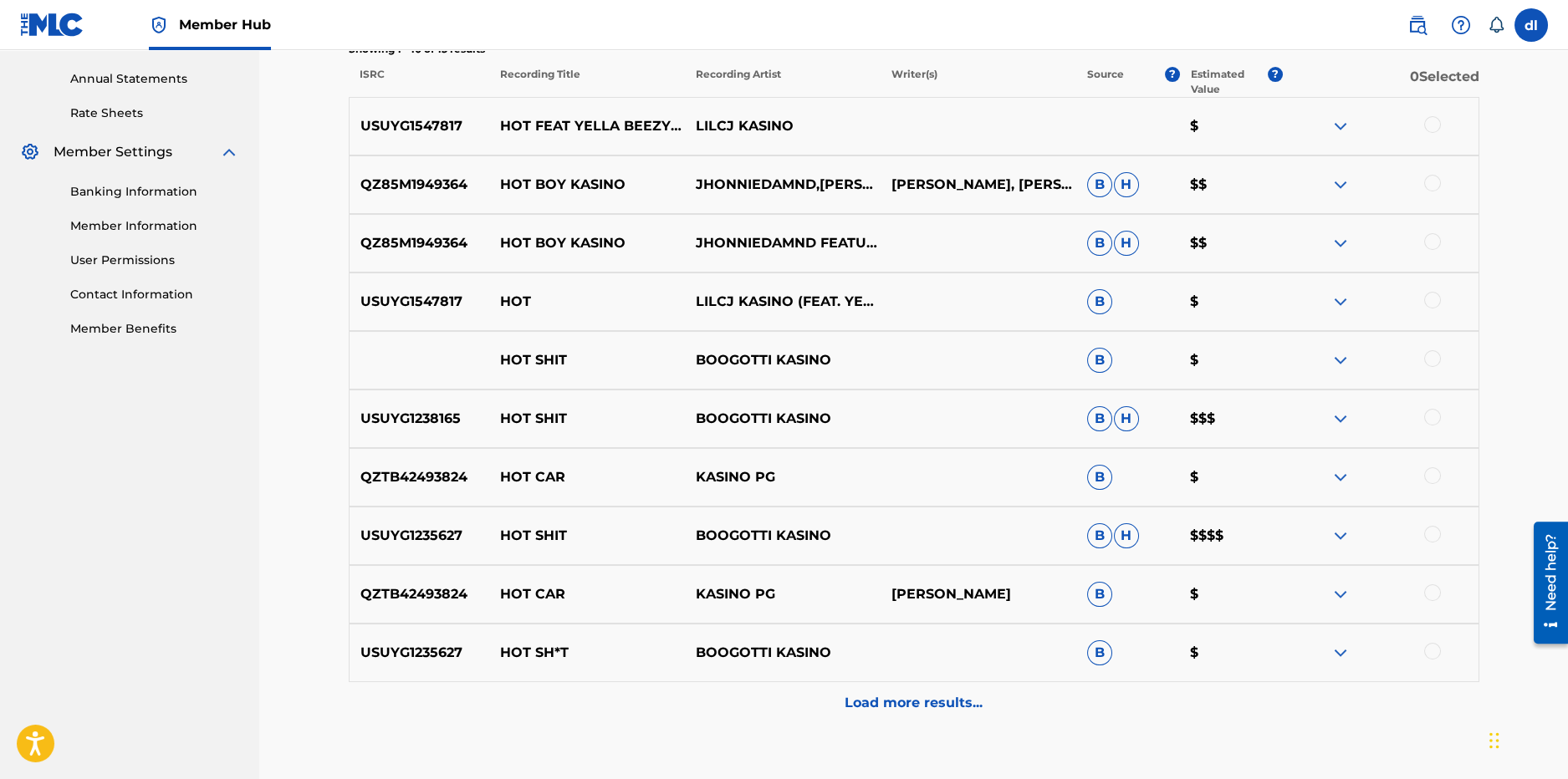
scroll to position [708, 0]
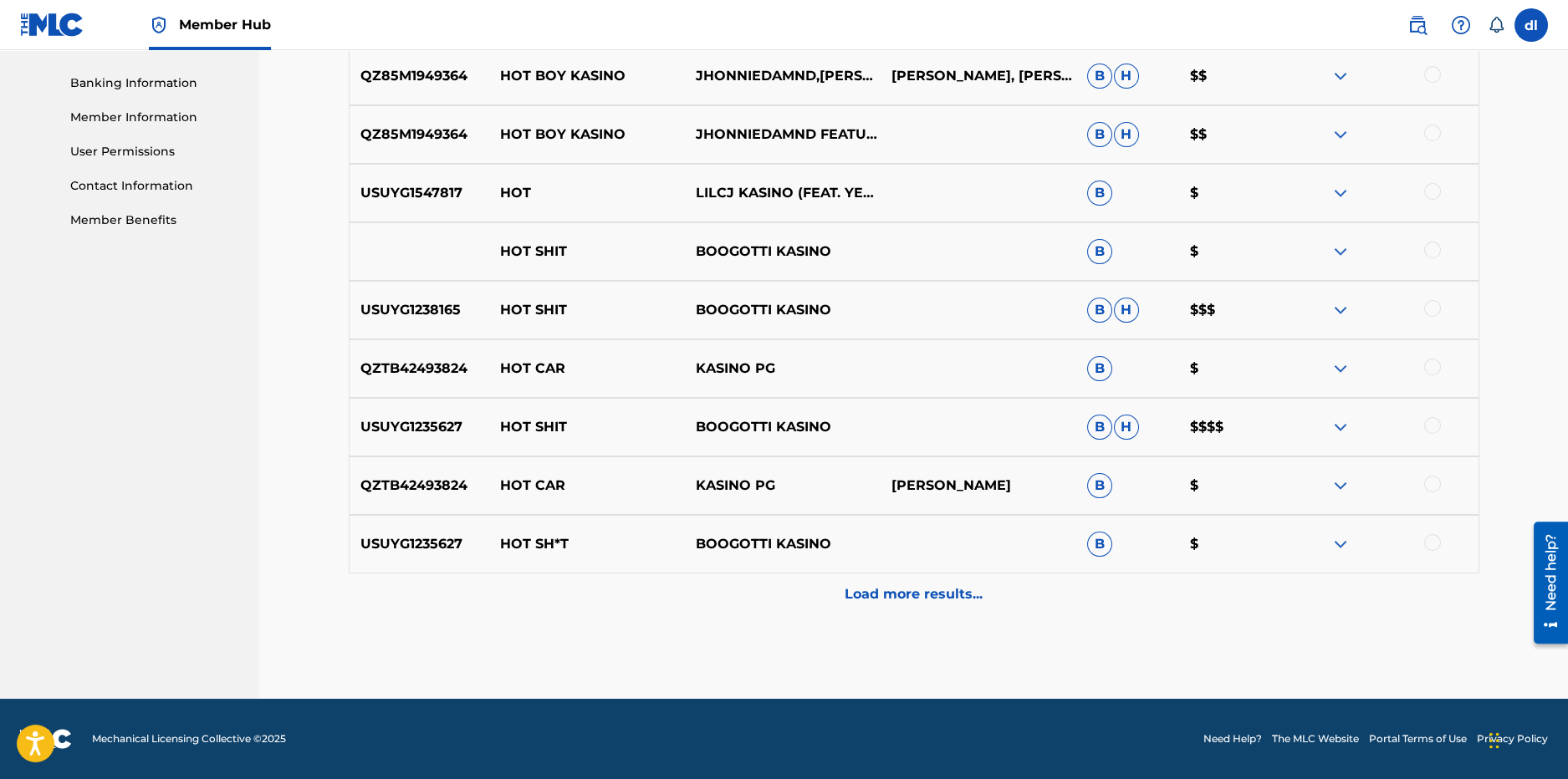
click at [786, 574] on div "Load more results..." at bounding box center [914, 594] width 1131 height 42
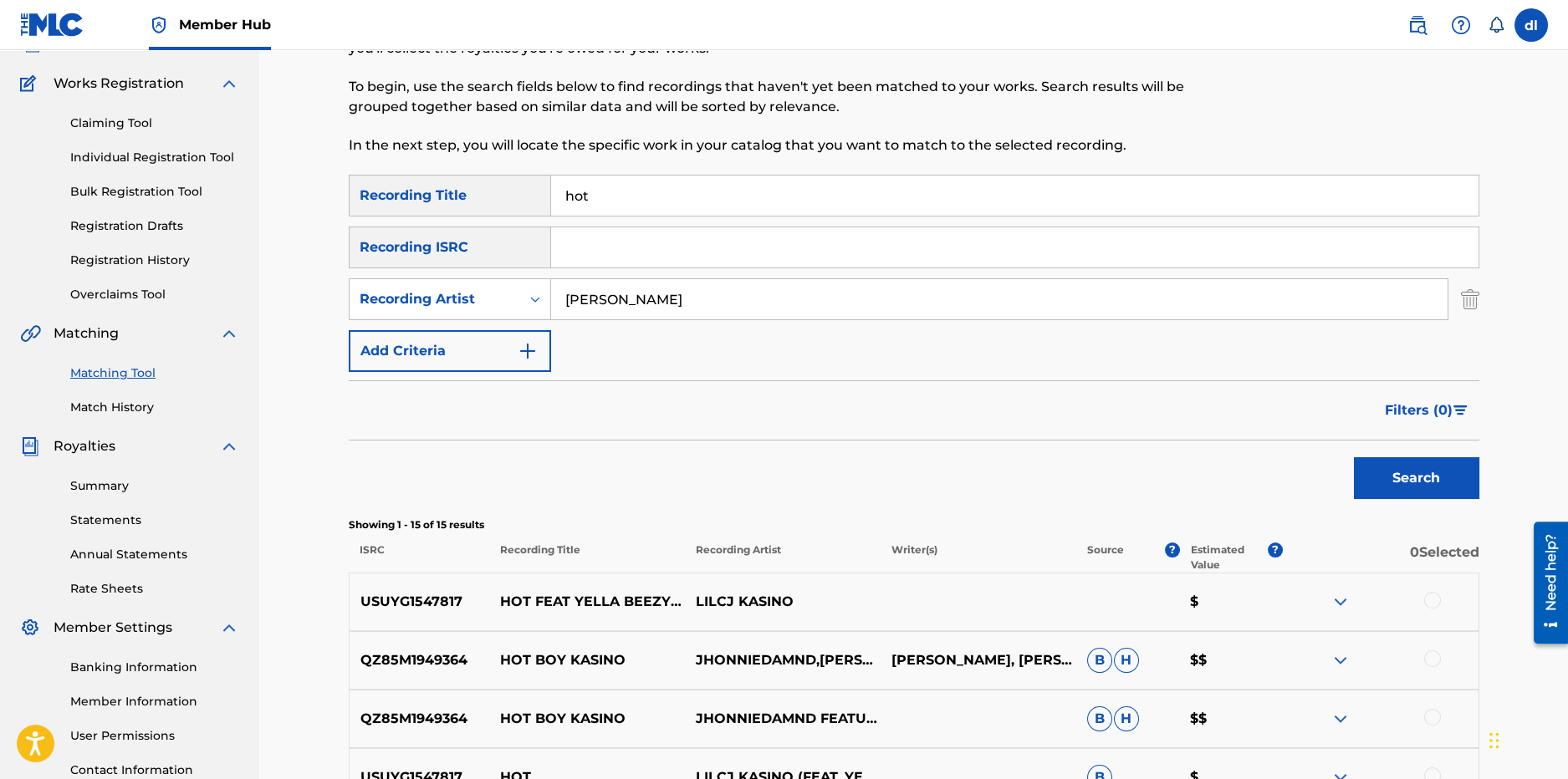
scroll to position [0, 0]
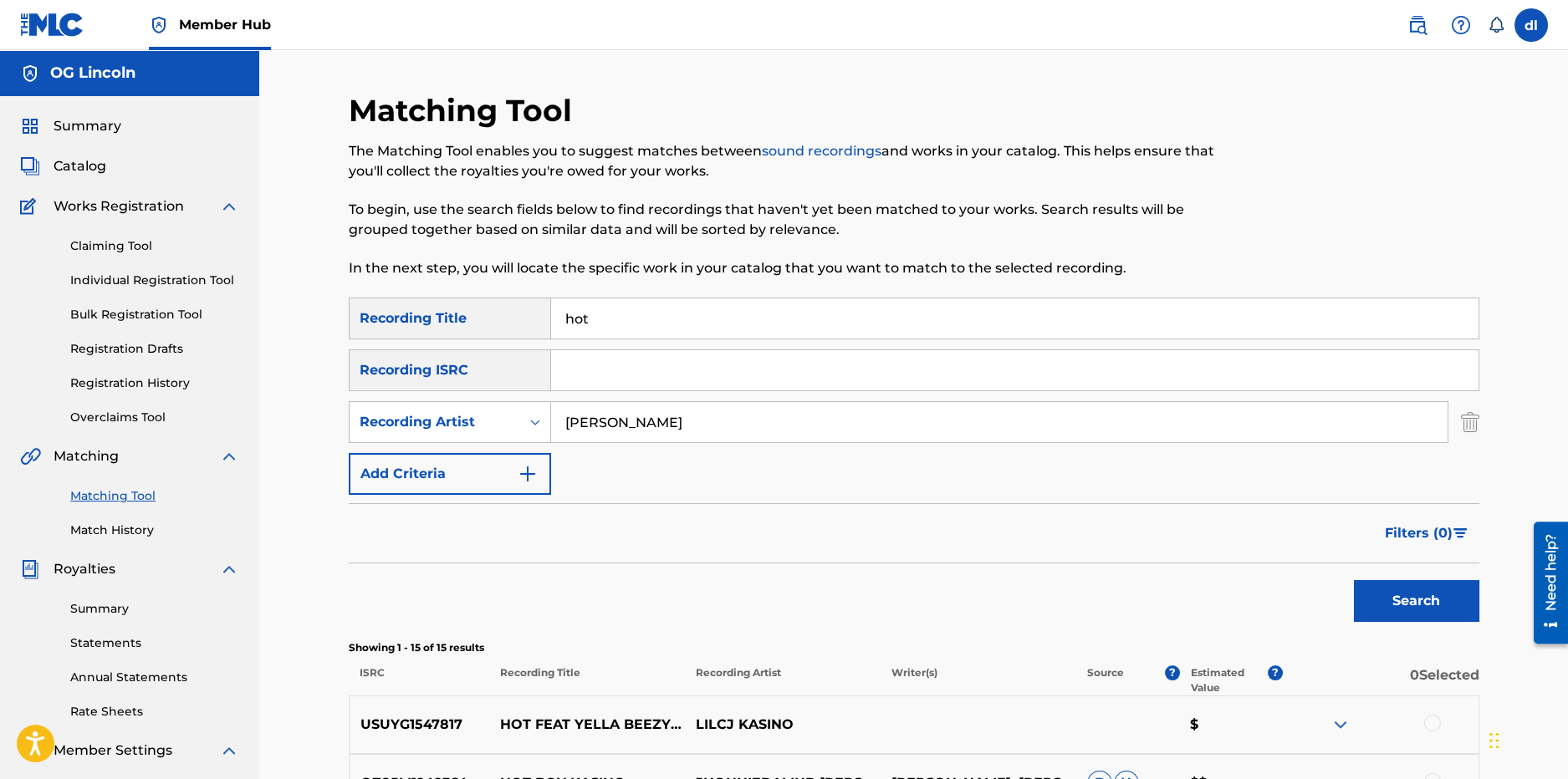
drag, startPoint x: 608, startPoint y: 313, endPoint x: 558, endPoint y: 318, distance: 50.2
click at [558, 318] on input "hot" at bounding box center [1015, 318] width 928 height 40
type input "movie"
click at [1354, 581] on button "Search" at bounding box center [1417, 601] width 126 height 42
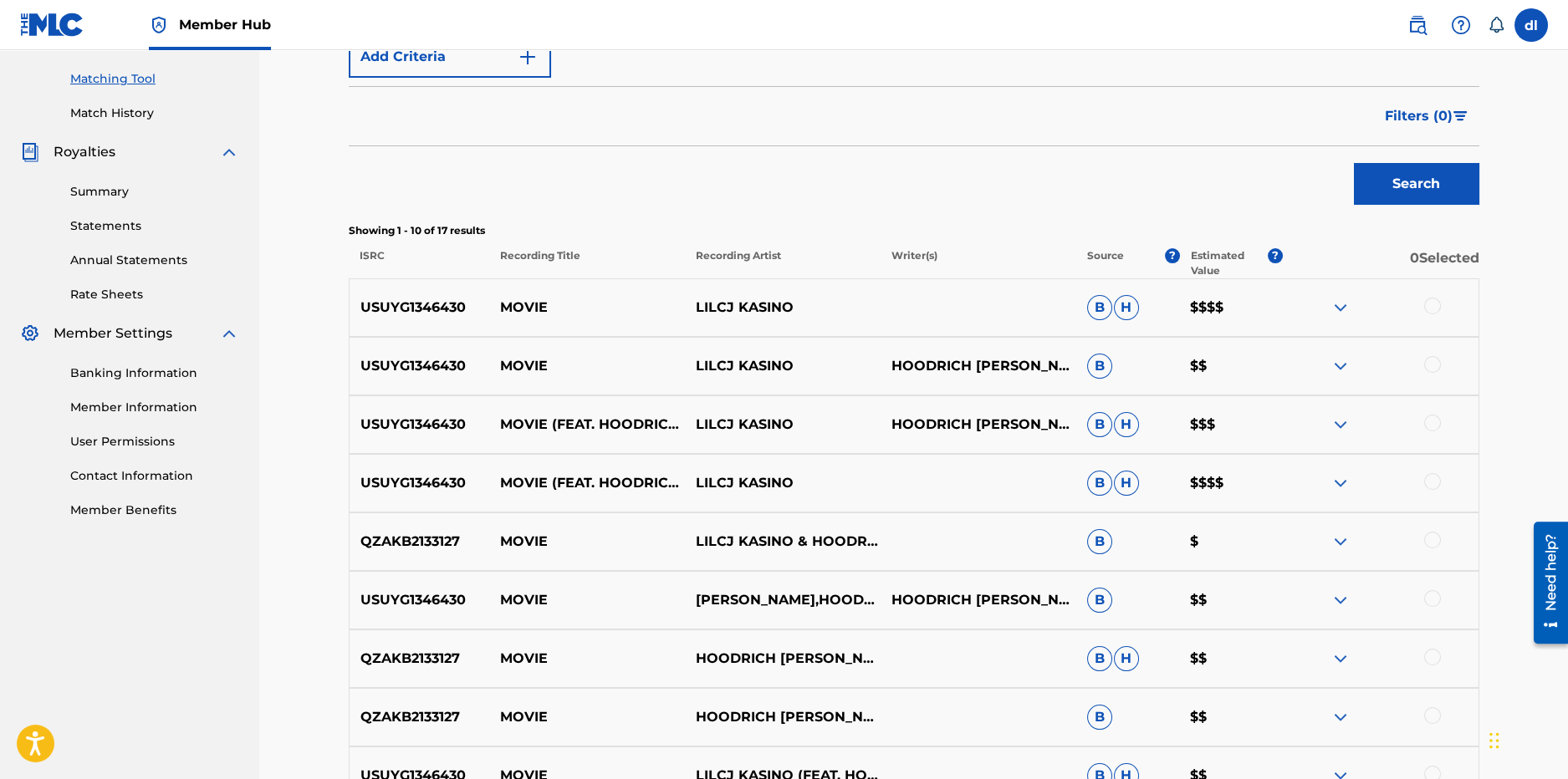
scroll to position [502, 0]
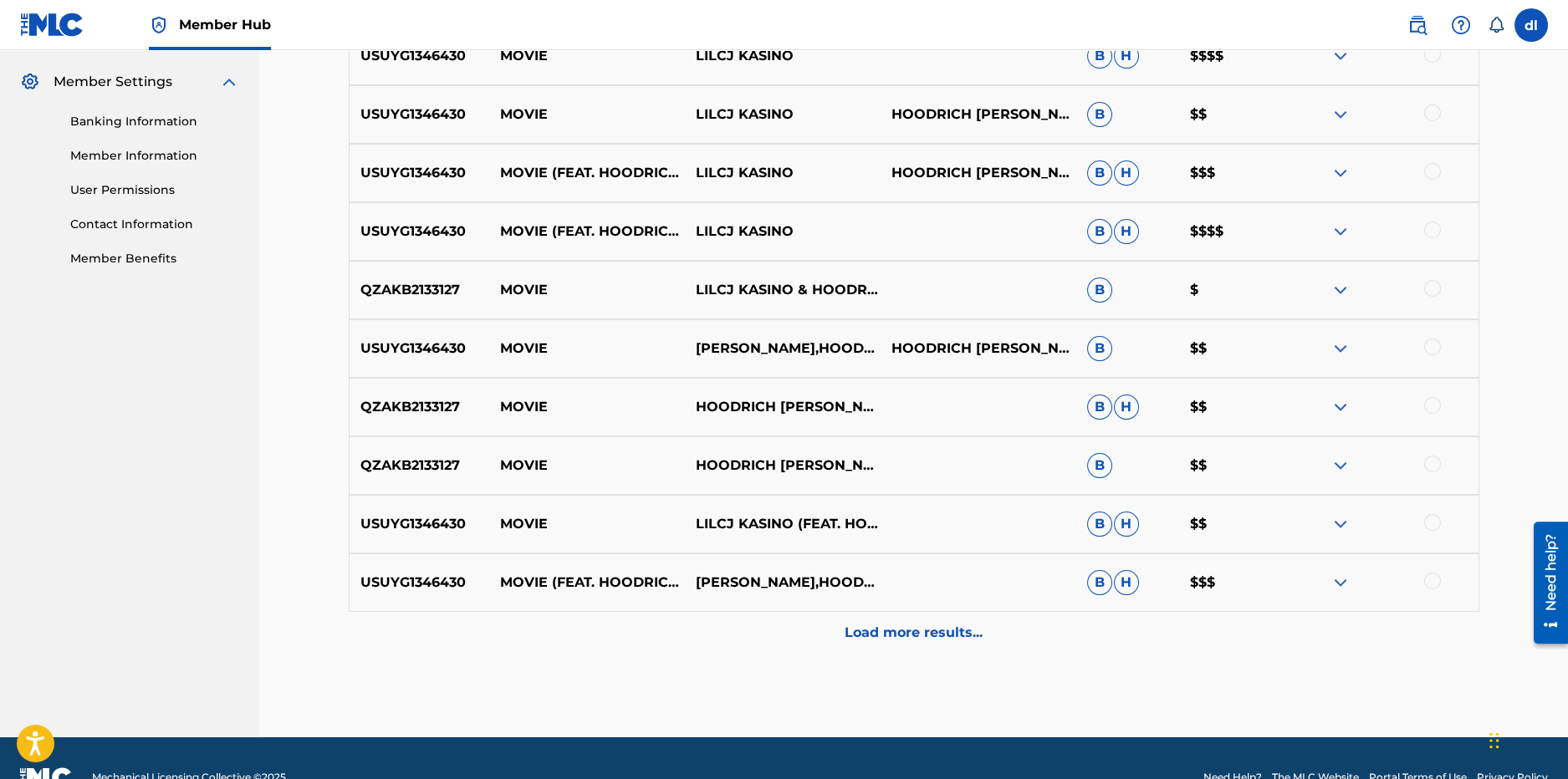
click at [827, 622] on div "Load more results..." at bounding box center [914, 633] width 1131 height 42
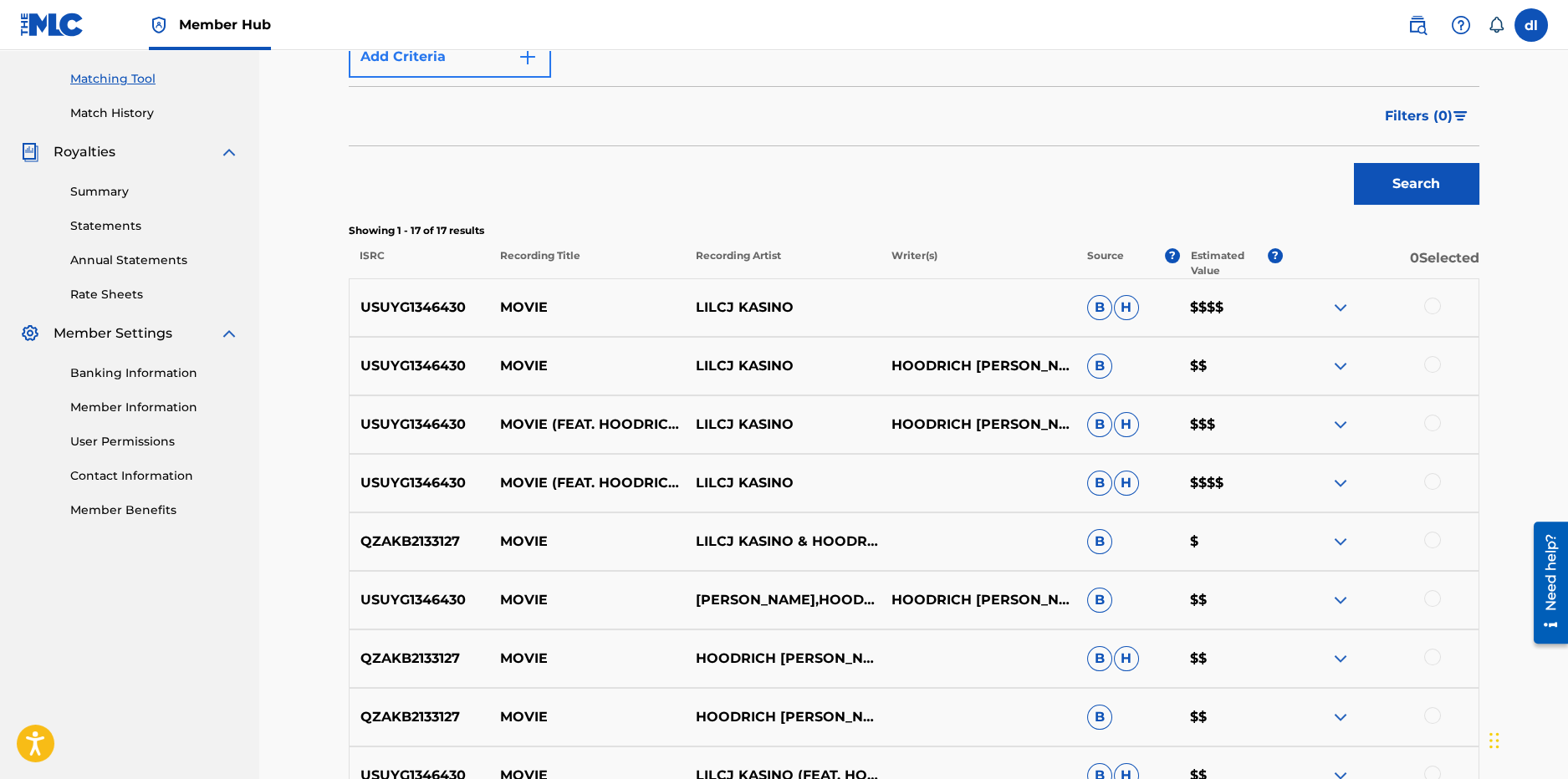
scroll to position [239, 0]
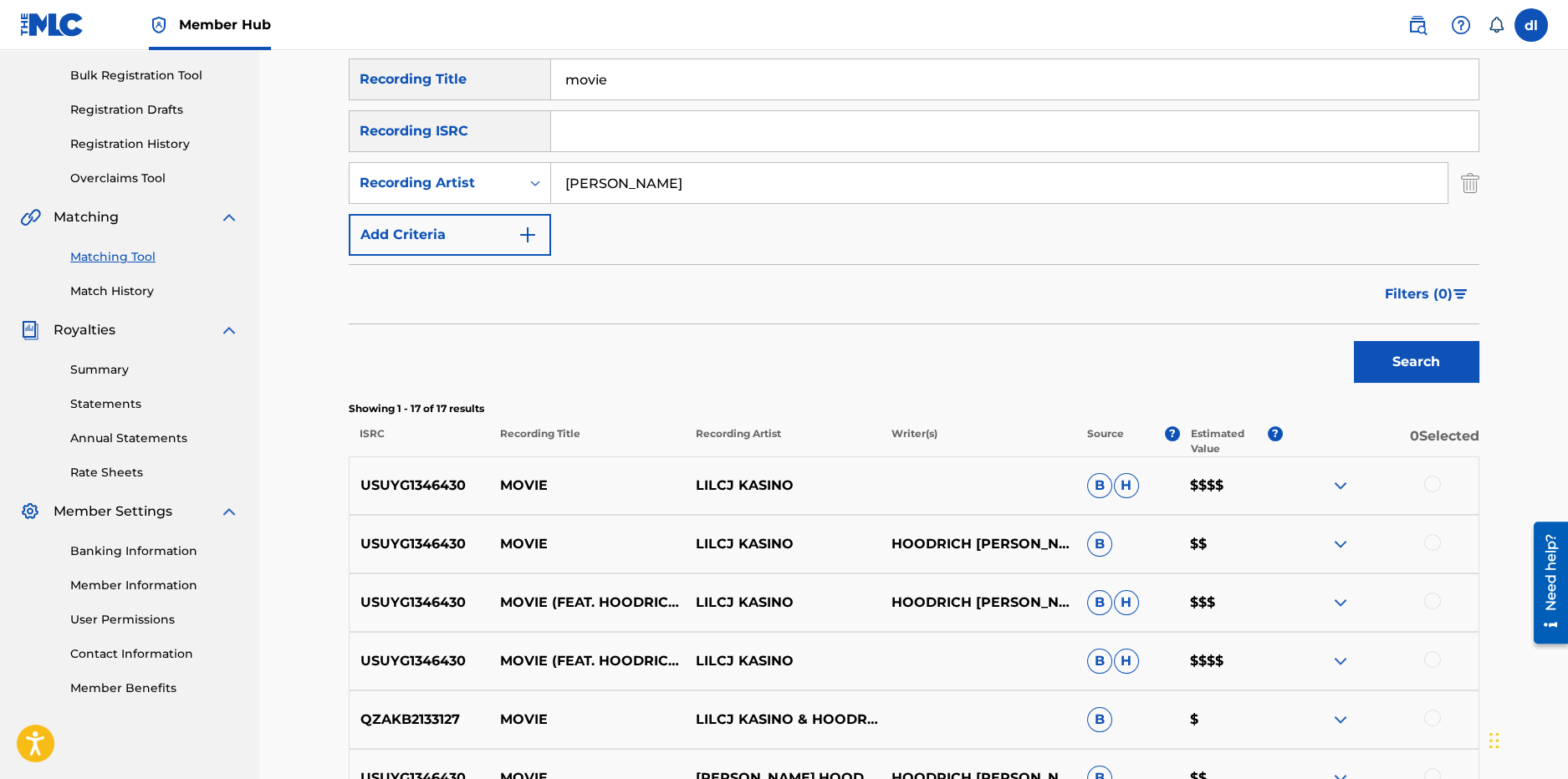
drag, startPoint x: 642, startPoint y: 85, endPoint x: 556, endPoint y: 86, distance: 86.0
click at [557, 87] on input "movie" at bounding box center [1015, 79] width 928 height 40
click at [610, 73] on input "Search Form" at bounding box center [1015, 79] width 928 height 40
type input "freaky"
click at [1354, 342] on button "Search" at bounding box center [1417, 362] width 126 height 42
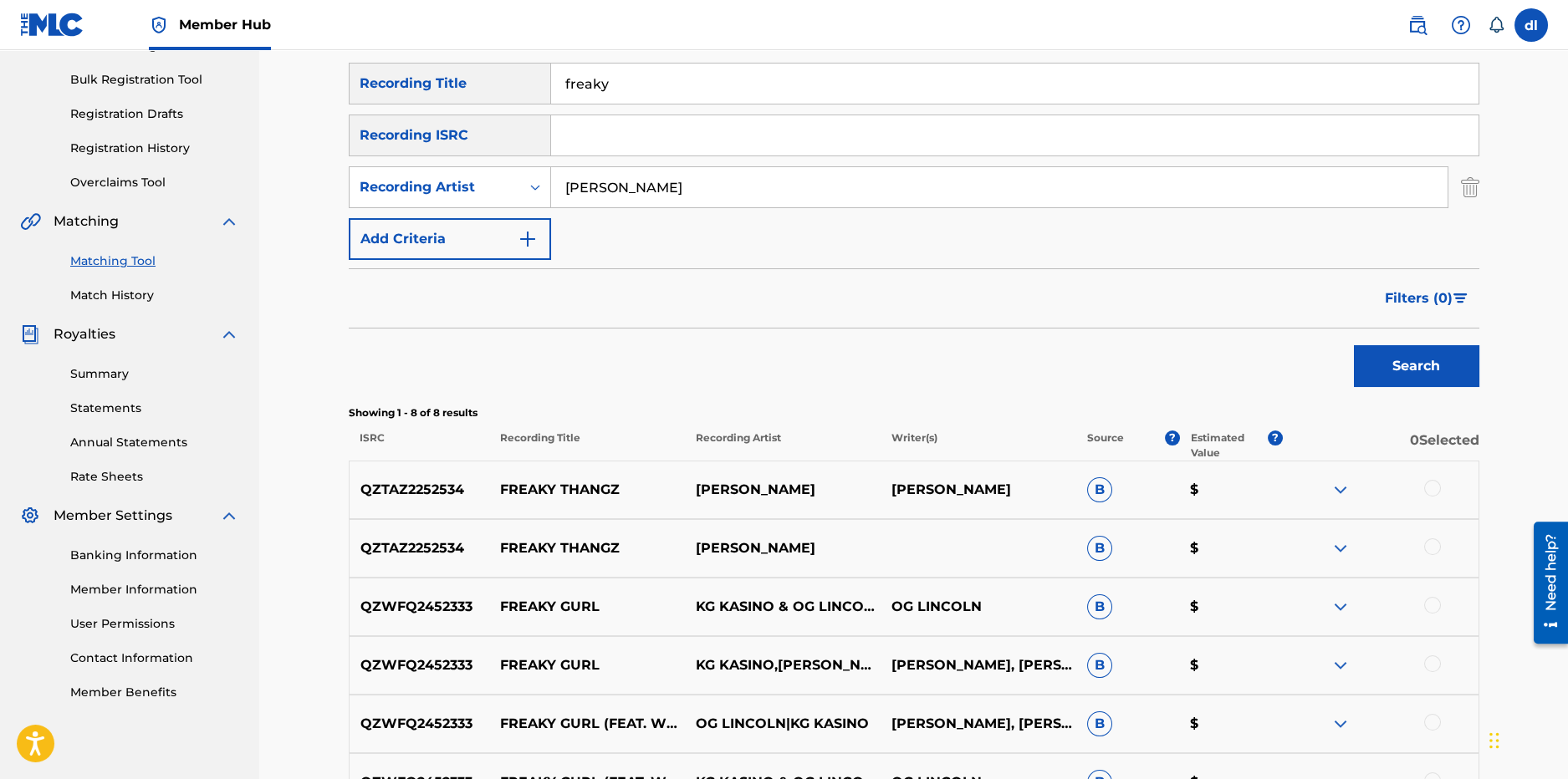
scroll to position [0, 0]
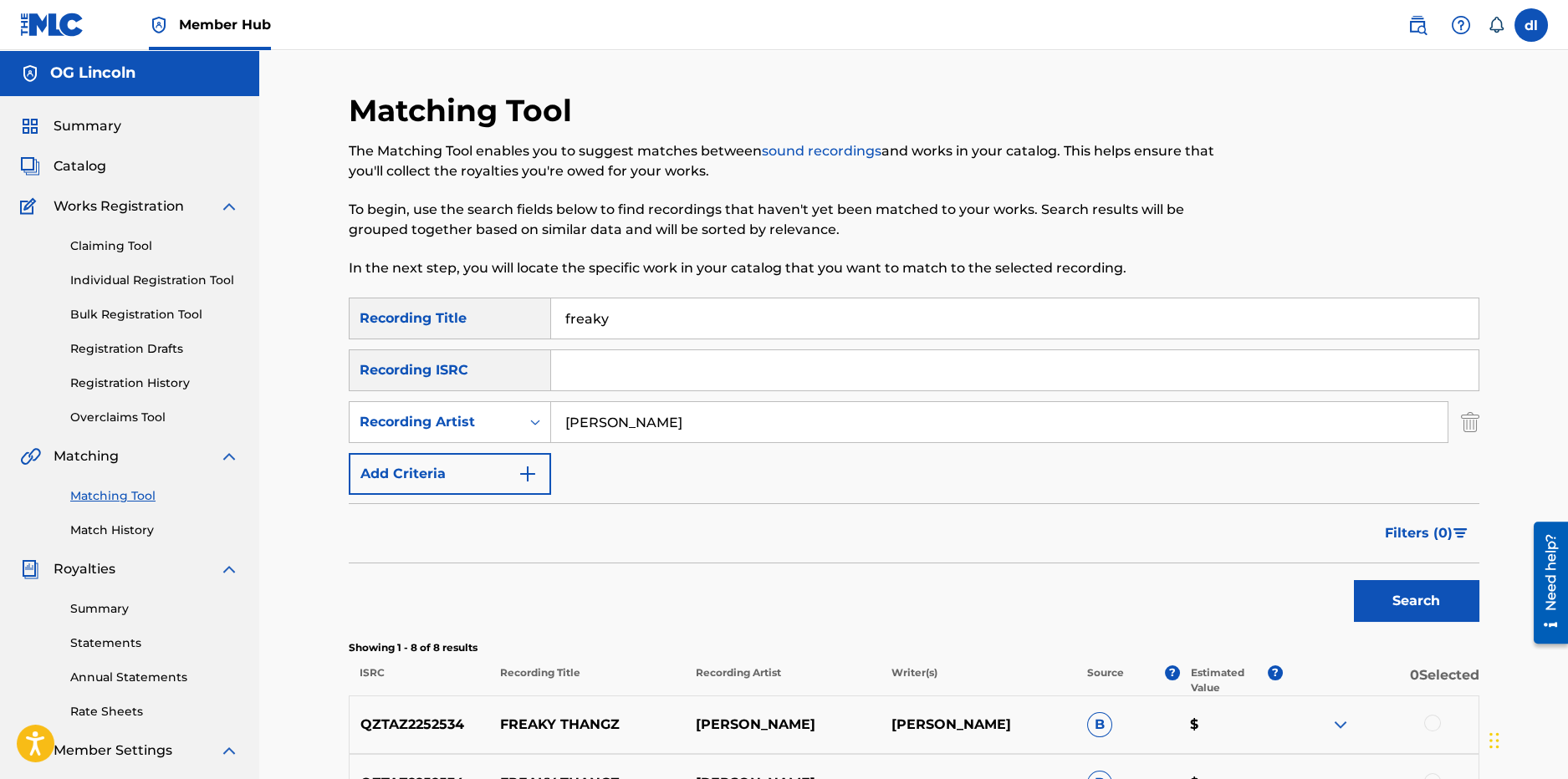
drag, startPoint x: 632, startPoint y: 322, endPoint x: 514, endPoint y: 325, distance: 118.0
click at [514, 325] on div "SearchWithCriteriabdcca313-8863-42e4-8273-0c03a771d99a Recording Title freaky" at bounding box center [914, 318] width 1131 height 42
click at [1354, 581] on button "Search" at bounding box center [1417, 601] width 126 height 42
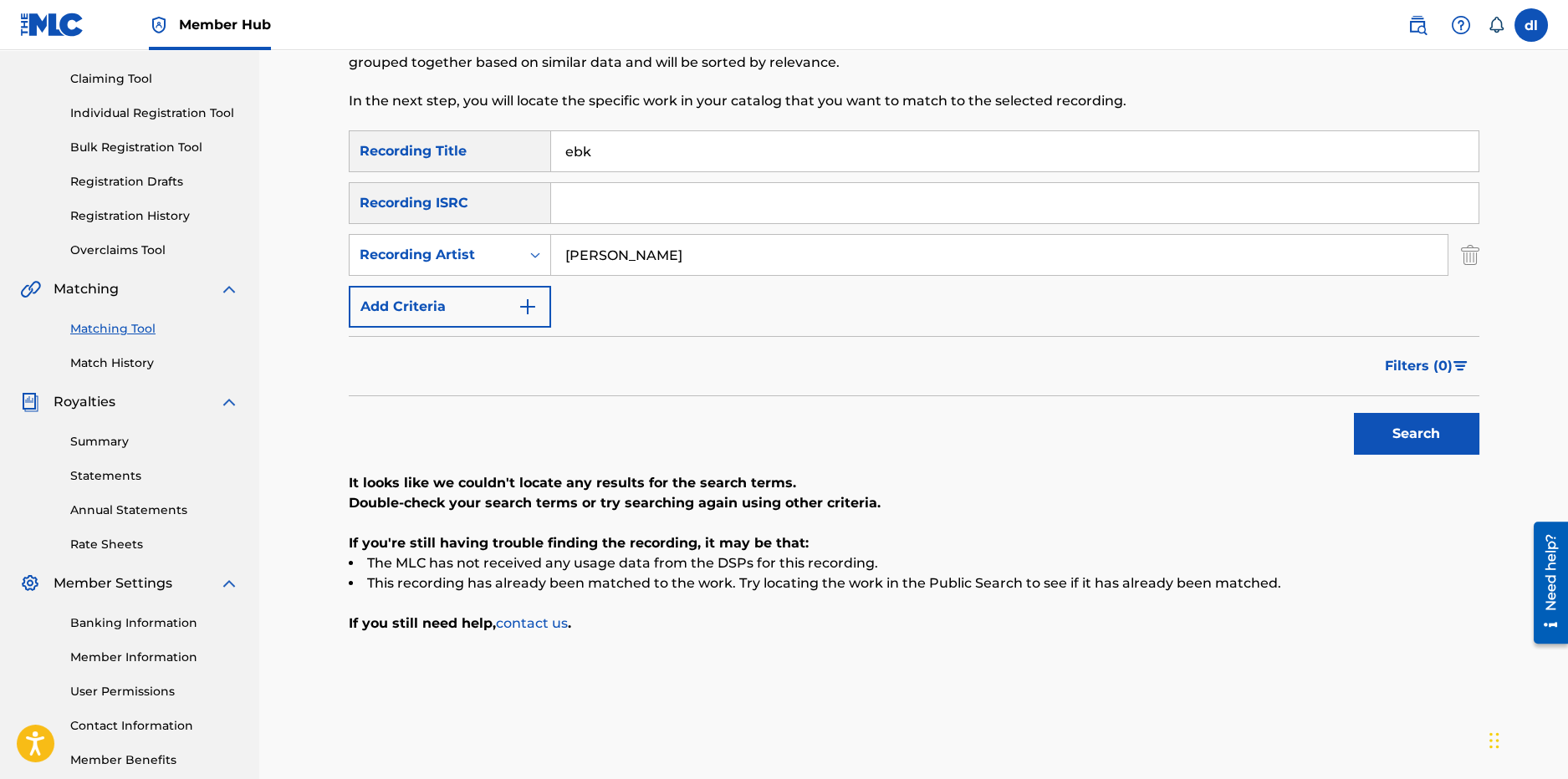
scroll to position [7, 0]
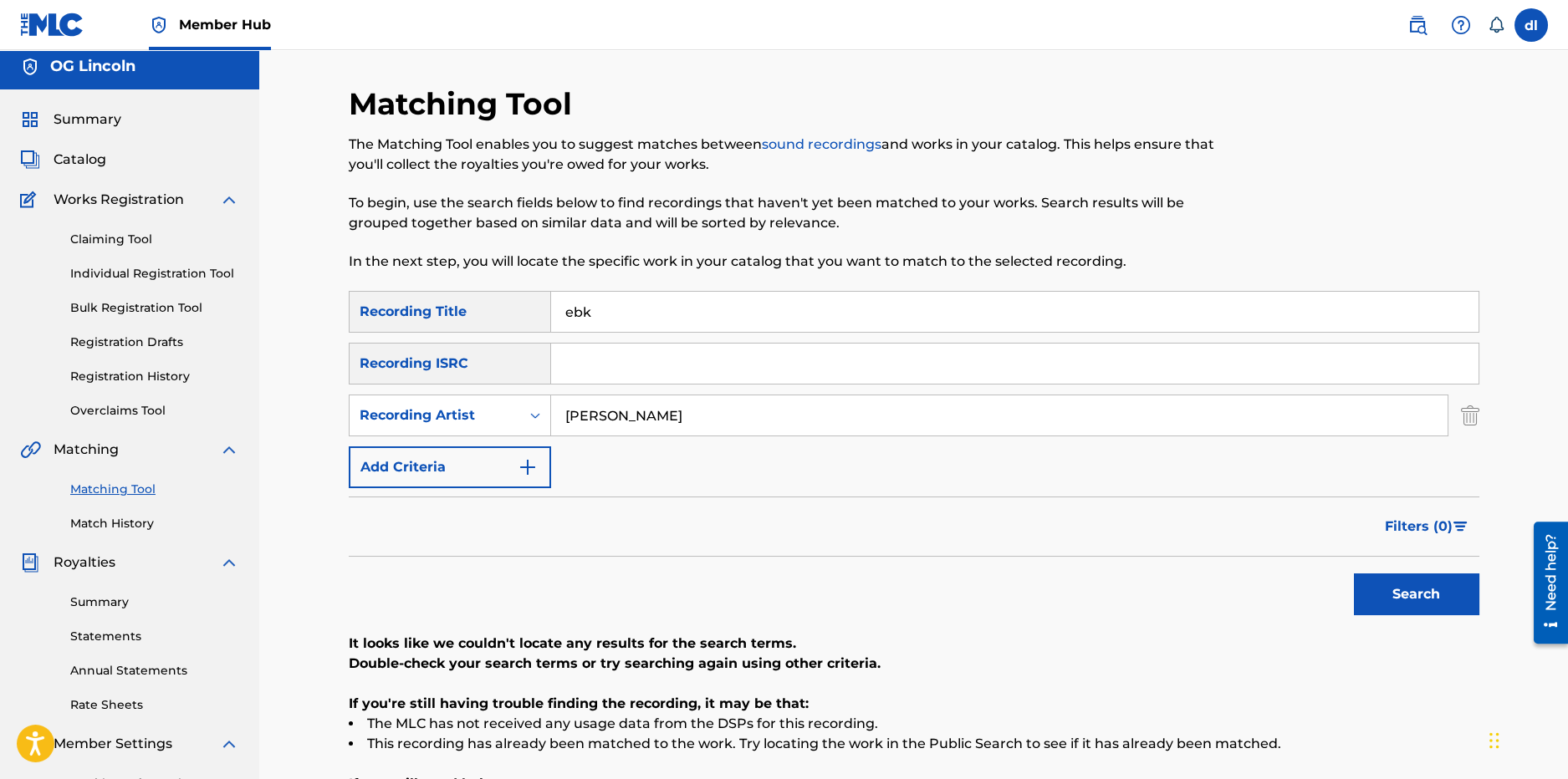
drag, startPoint x: 653, startPoint y: 312, endPoint x: 557, endPoint y: 322, distance: 96.5
click at [563, 322] on input "ebk" at bounding box center [1015, 311] width 928 height 40
type input "dig"
click at [1354, 574] on button "Search" at bounding box center [1417, 594] width 126 height 42
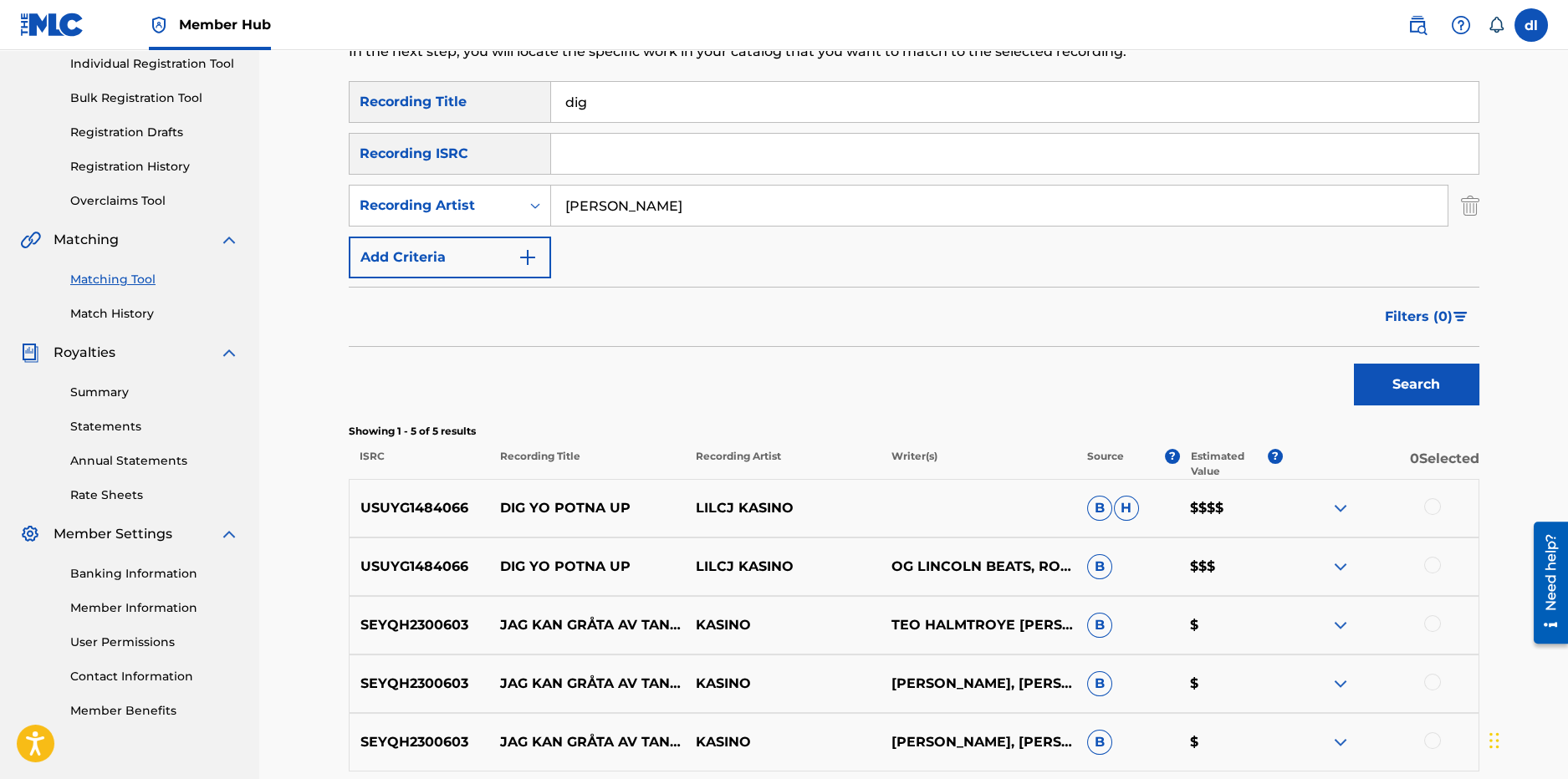
scroll to position [258, 0]
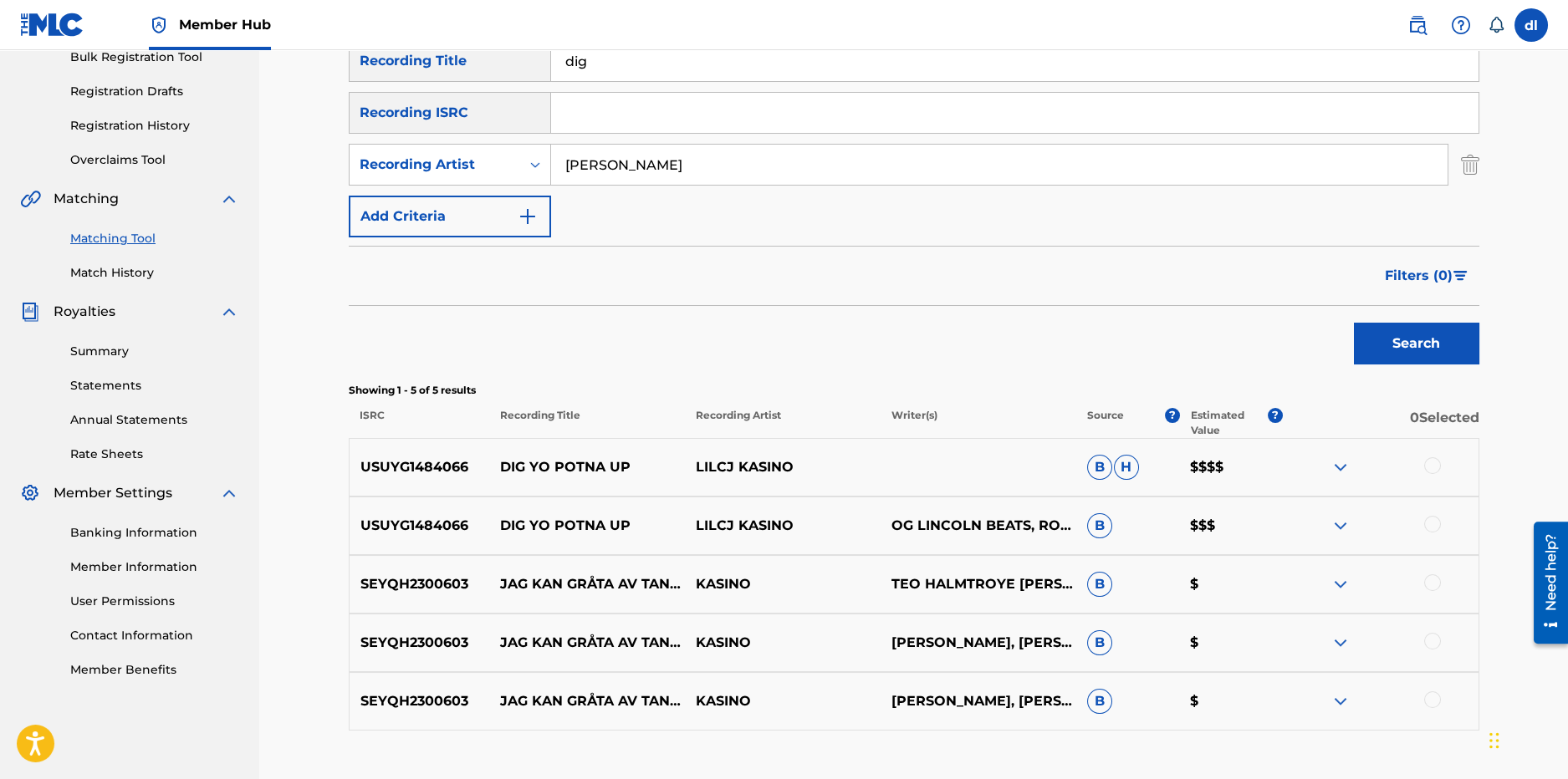
click at [1431, 522] on div at bounding box center [1432, 524] width 17 height 17
click at [1433, 472] on div at bounding box center [1432, 466] width 17 height 17
click at [1201, 644] on button "Match 2 Groups" at bounding box center [1175, 642] width 185 height 42
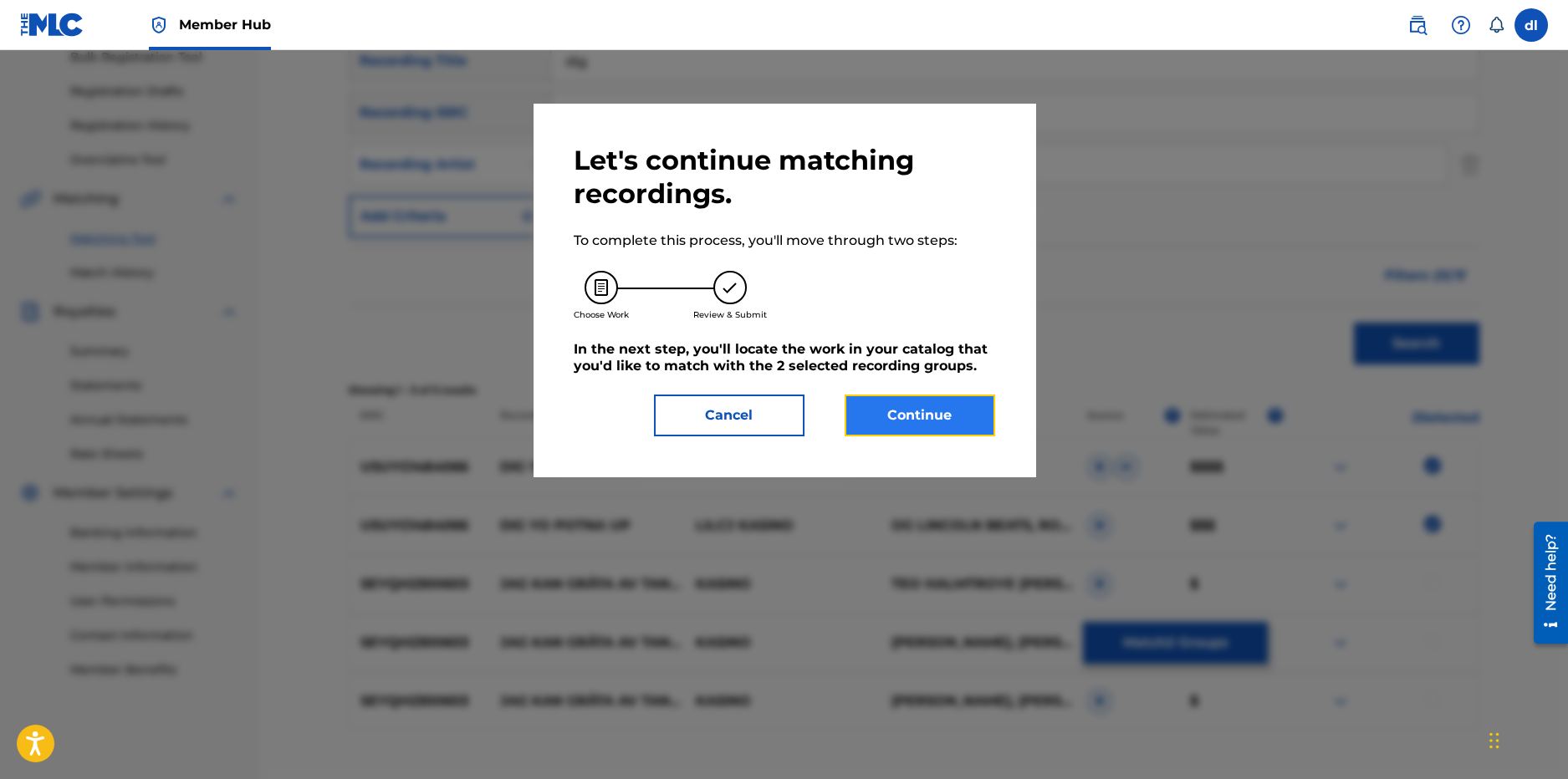
click at [900, 423] on button "Continue" at bounding box center [920, 415] width 150 height 42
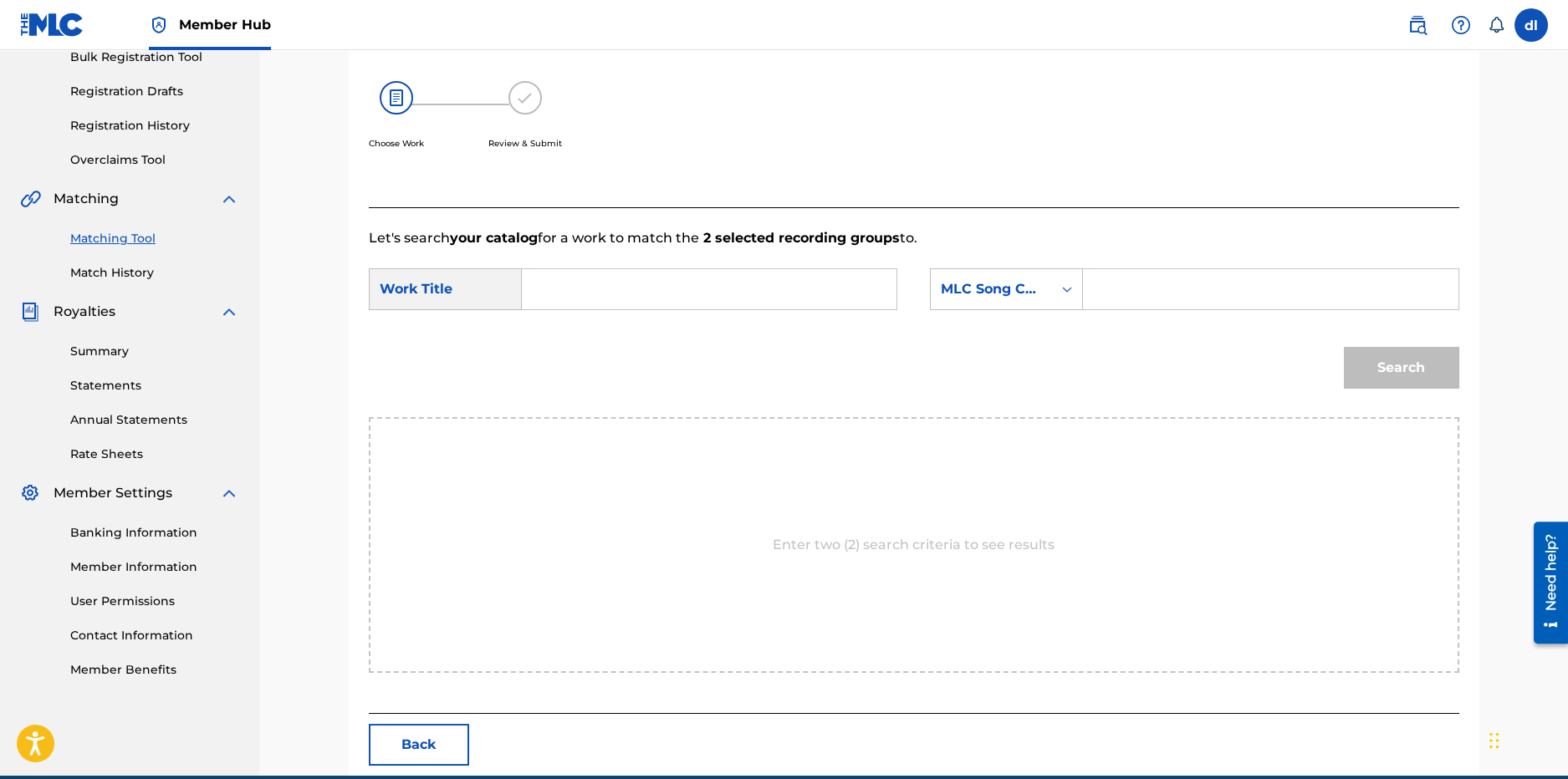
click at [544, 278] on input "Search Form" at bounding box center [709, 289] width 347 height 40
type input "f"
click at [594, 344] on span "yo potna up" at bounding box center [582, 336] width 62 height 36
type input "dig yo potna up"
click at [1156, 289] on input "Search Form" at bounding box center [1270, 289] width 347 height 40
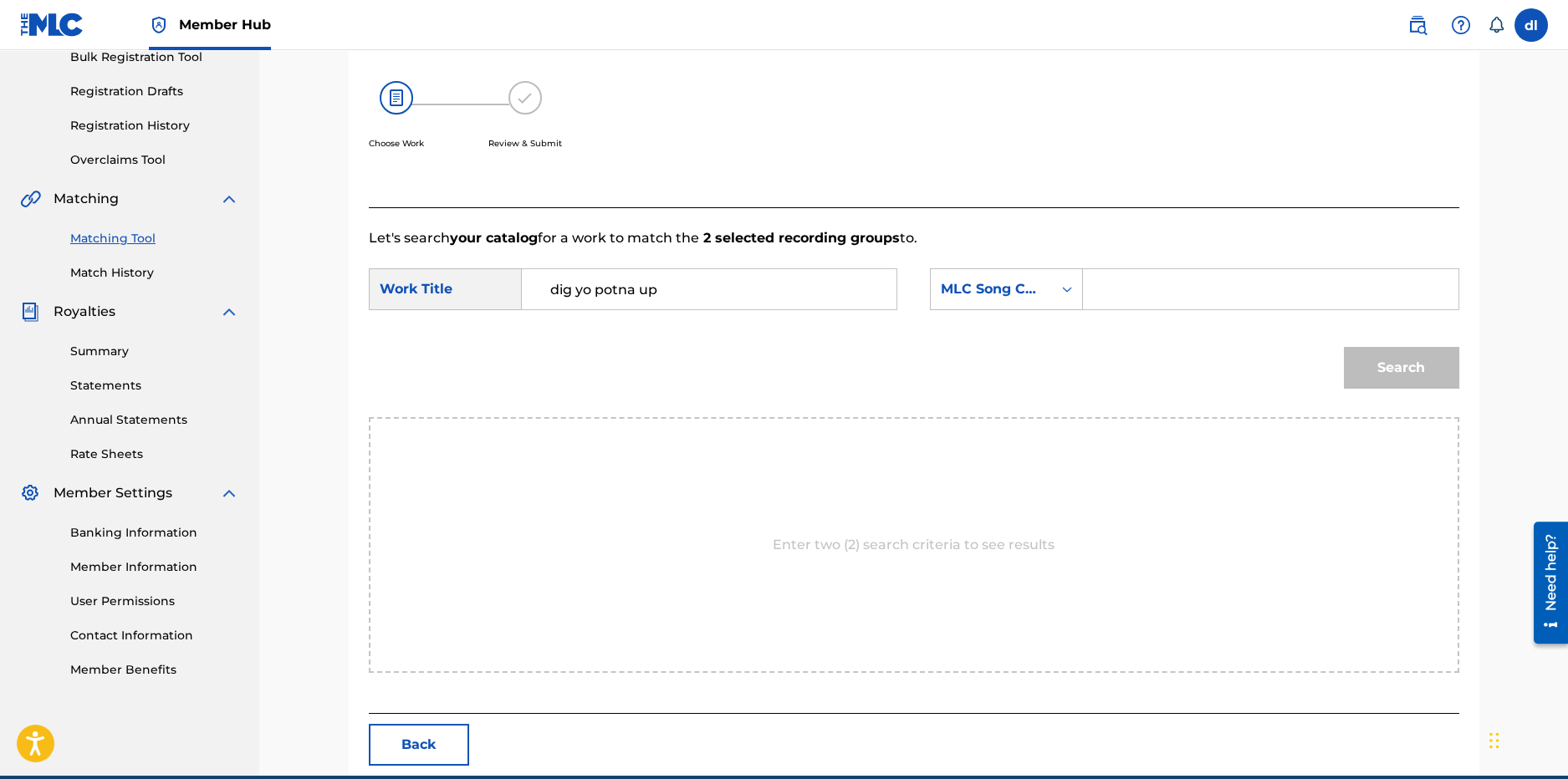
paste input "DS4MHZ"
type input "DS4MHZ"
click at [1392, 380] on button "Search" at bounding box center [1402, 368] width 115 height 42
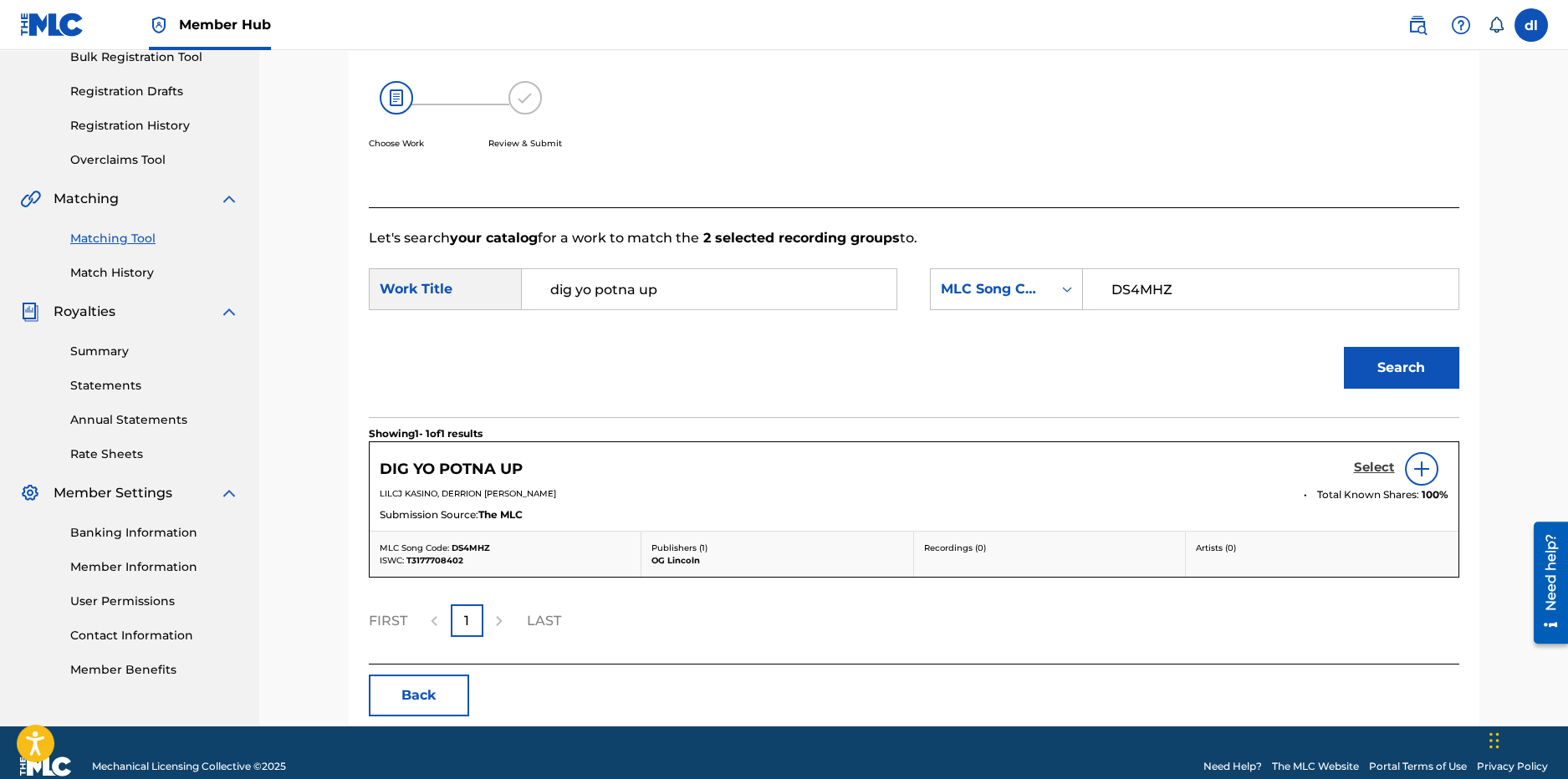
click at [1384, 467] on h5 "Select" at bounding box center [1375, 468] width 41 height 16
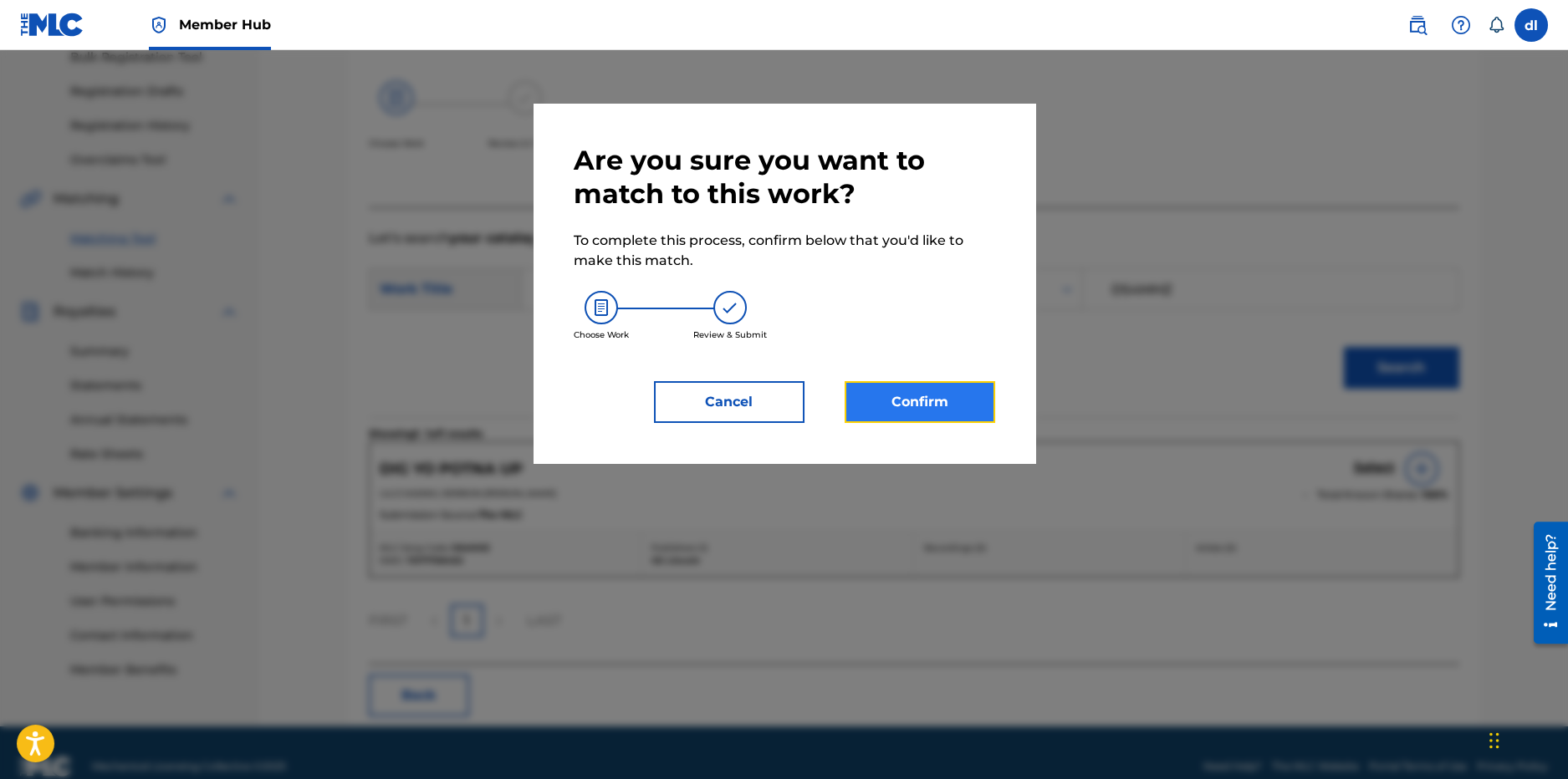
click at [915, 409] on button "Confirm" at bounding box center [920, 402] width 150 height 42
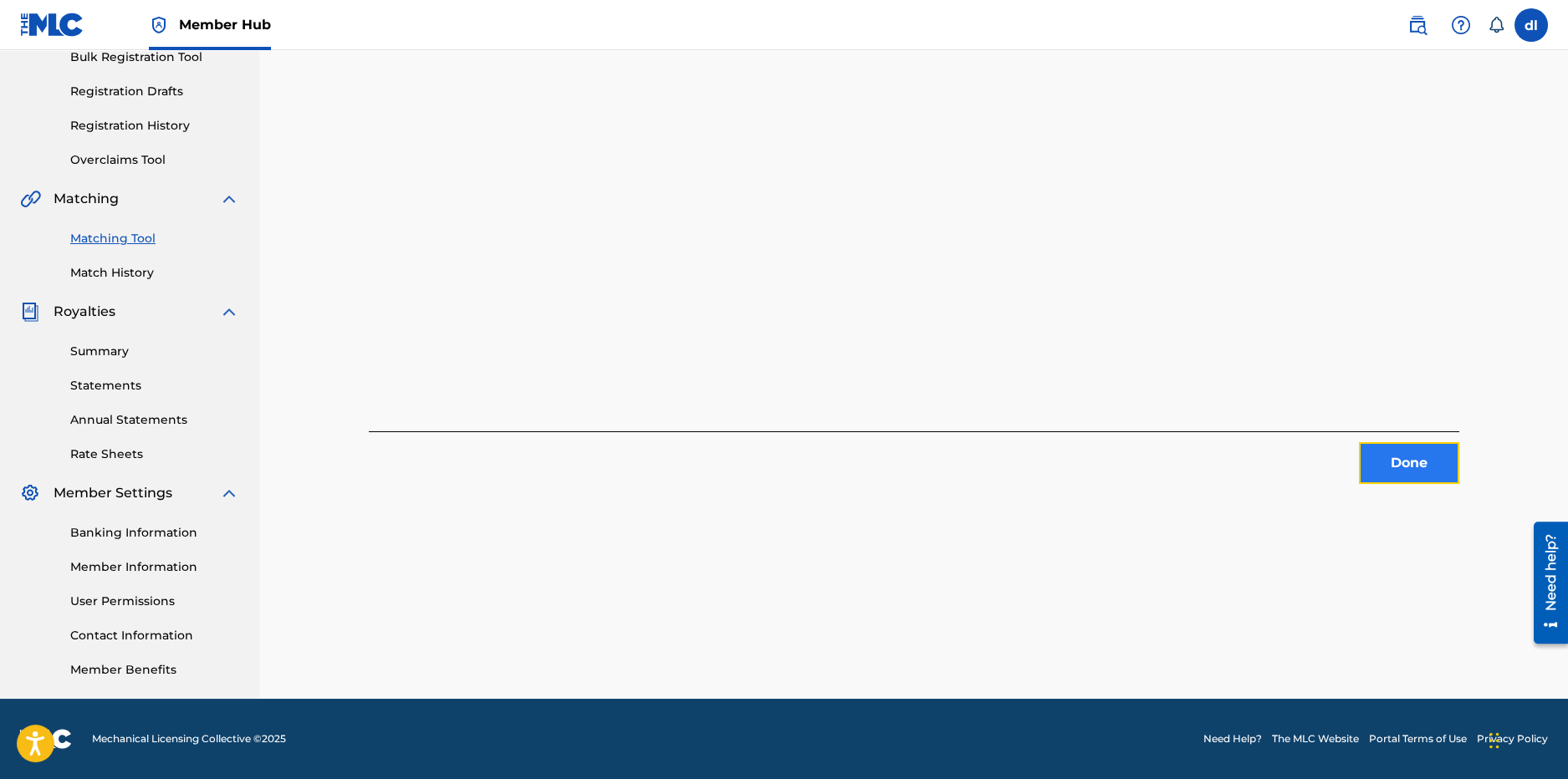
click at [1431, 471] on button "Done" at bounding box center [1409, 463] width 101 height 42
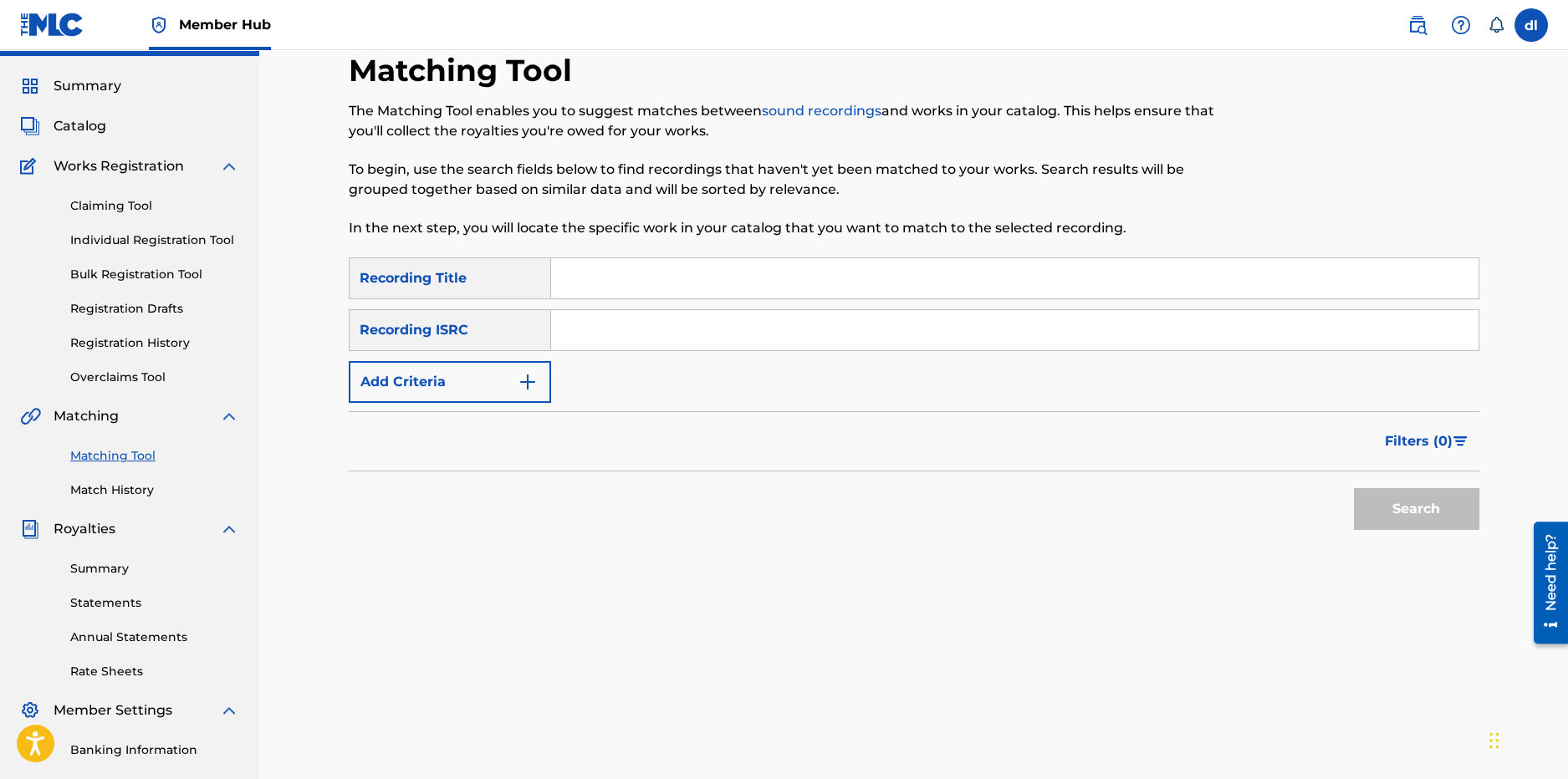
scroll to position [7, 0]
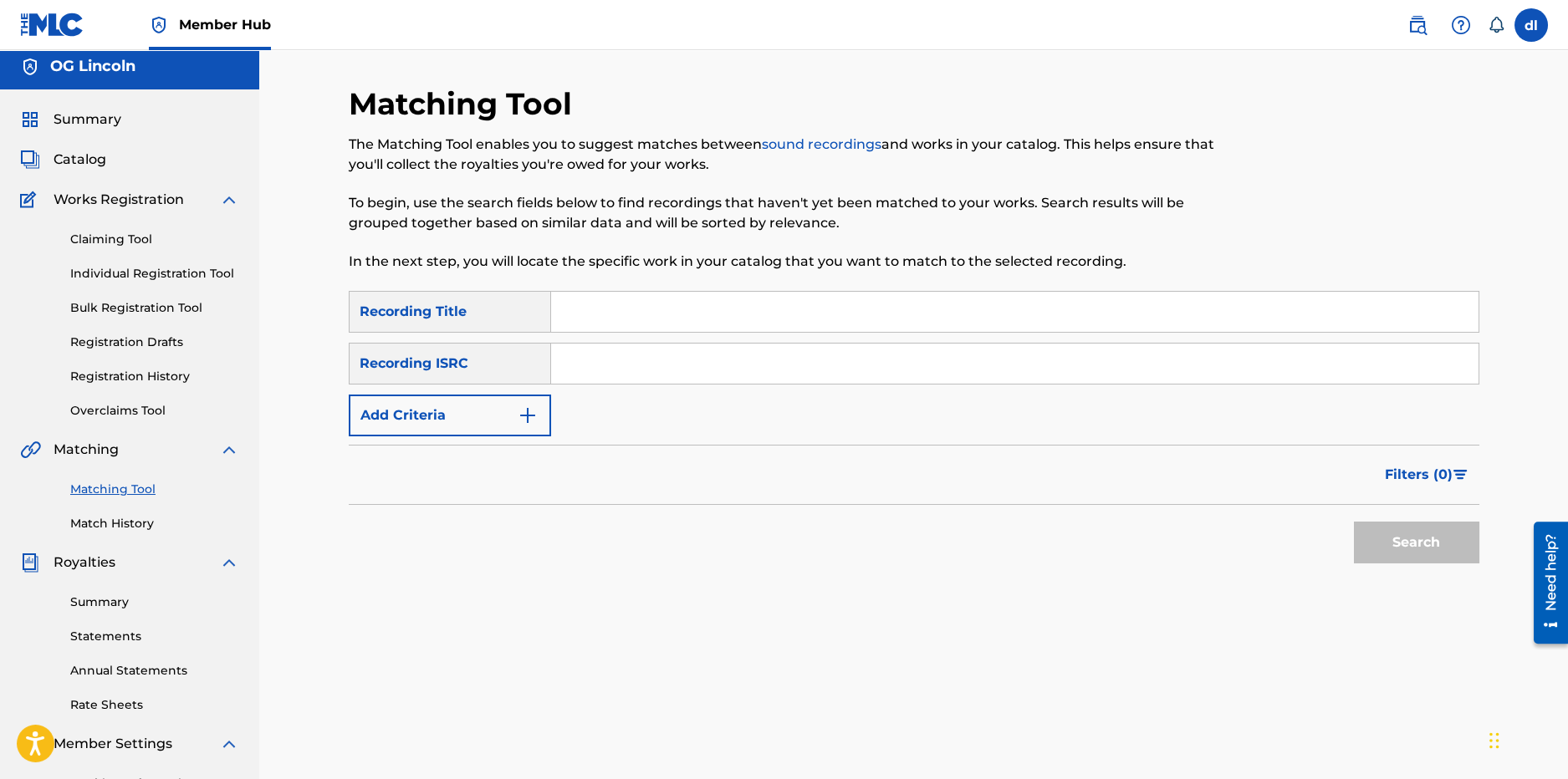
click at [601, 309] on input "Search Form" at bounding box center [1015, 311] width 928 height 40
type input "beyonce"
click at [562, 361] on input "Search Form" at bounding box center [1015, 363] width 928 height 40
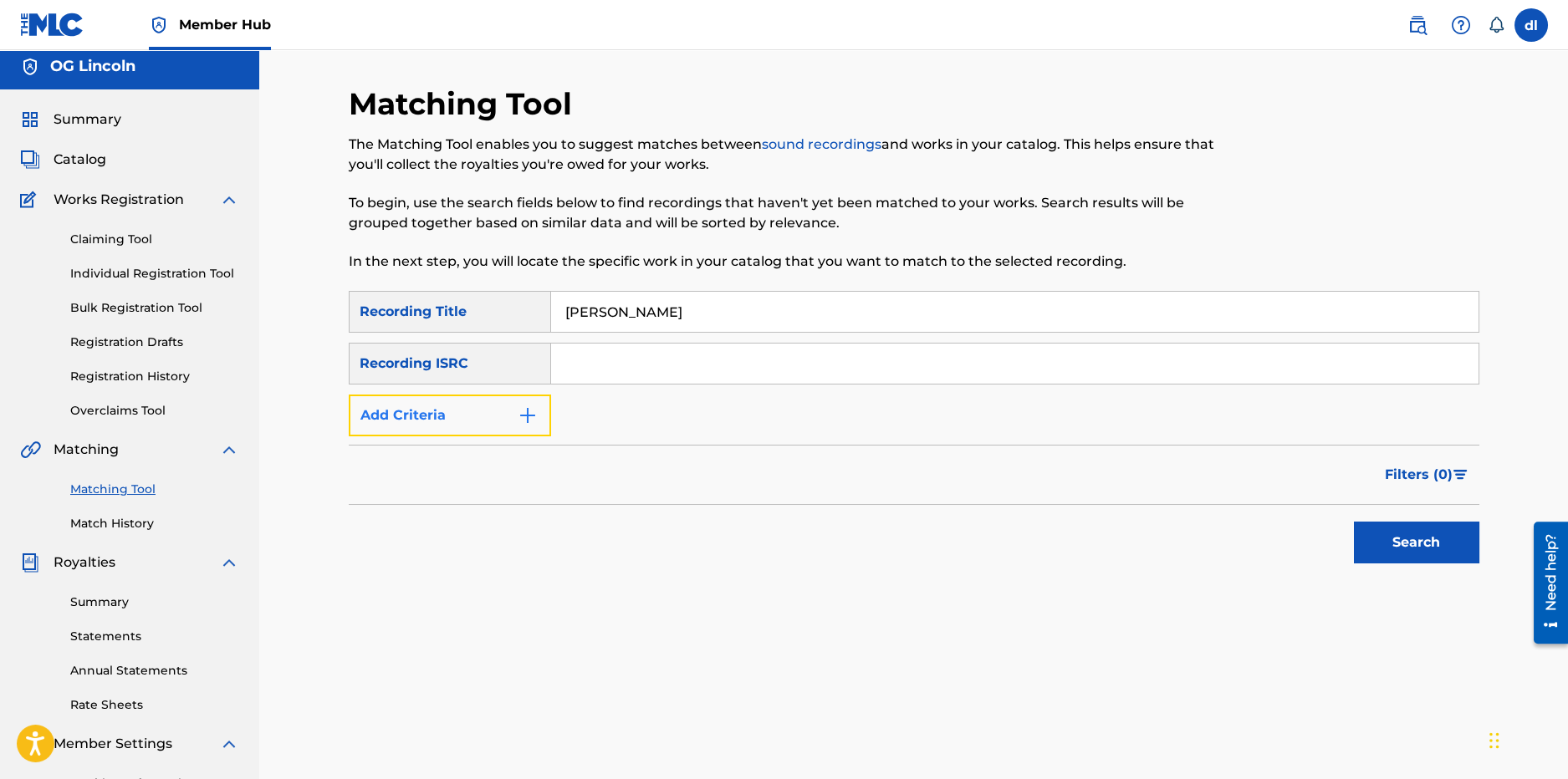
click at [507, 417] on button "Add Criteria" at bounding box center [449, 415] width 202 height 42
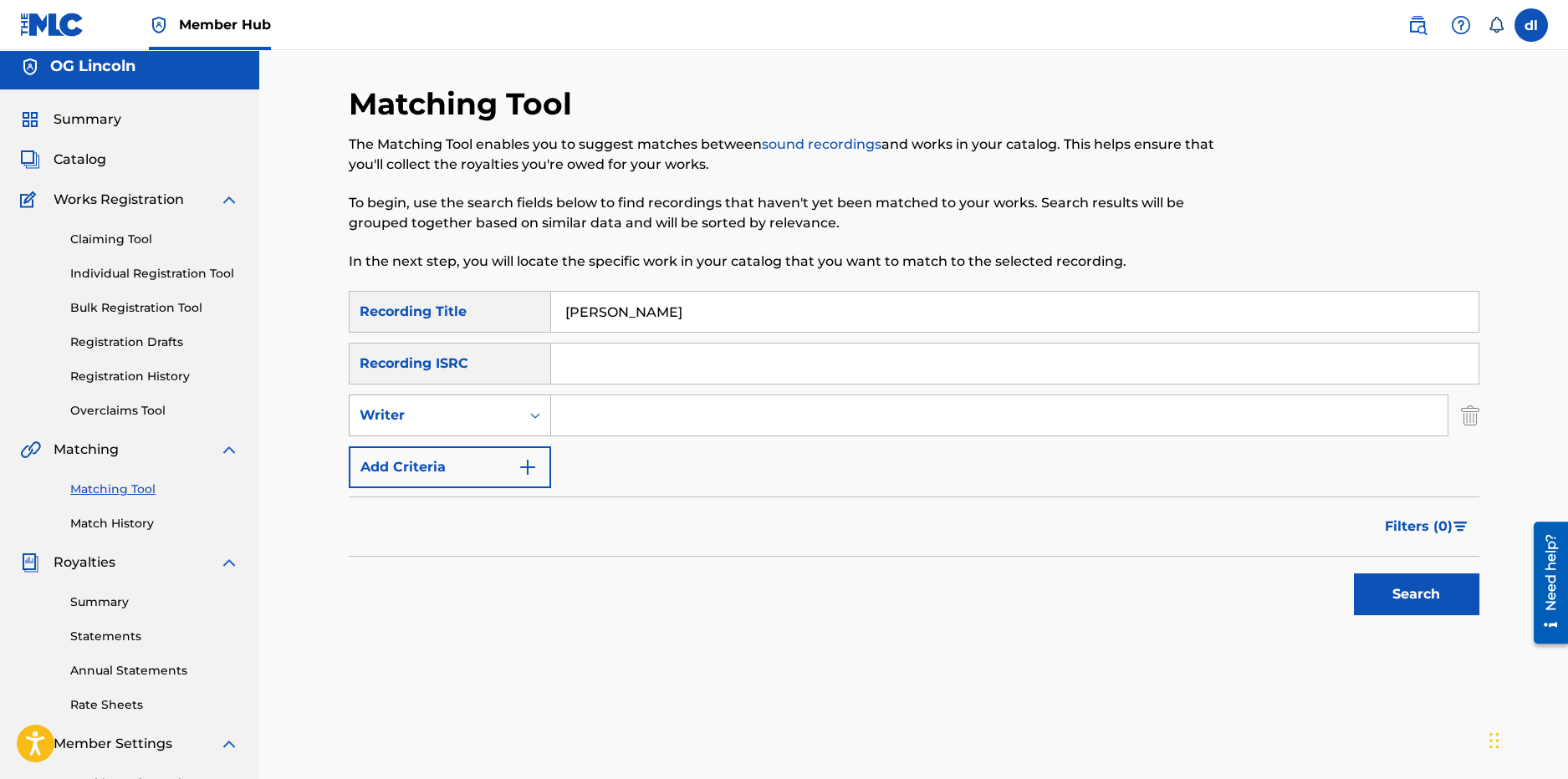
click at [417, 422] on div "Writer" at bounding box center [434, 415] width 150 height 20
click at [417, 450] on div "Recording Artist" at bounding box center [450, 457] width 201 height 42
drag, startPoint x: 460, startPoint y: 440, endPoint x: 575, endPoint y: 412, distance: 118.4
click at [575, 411] on input "Search Form" at bounding box center [1000, 415] width 896 height 40
click at [472, 409] on div "Recording Artist" at bounding box center [434, 415] width 150 height 20
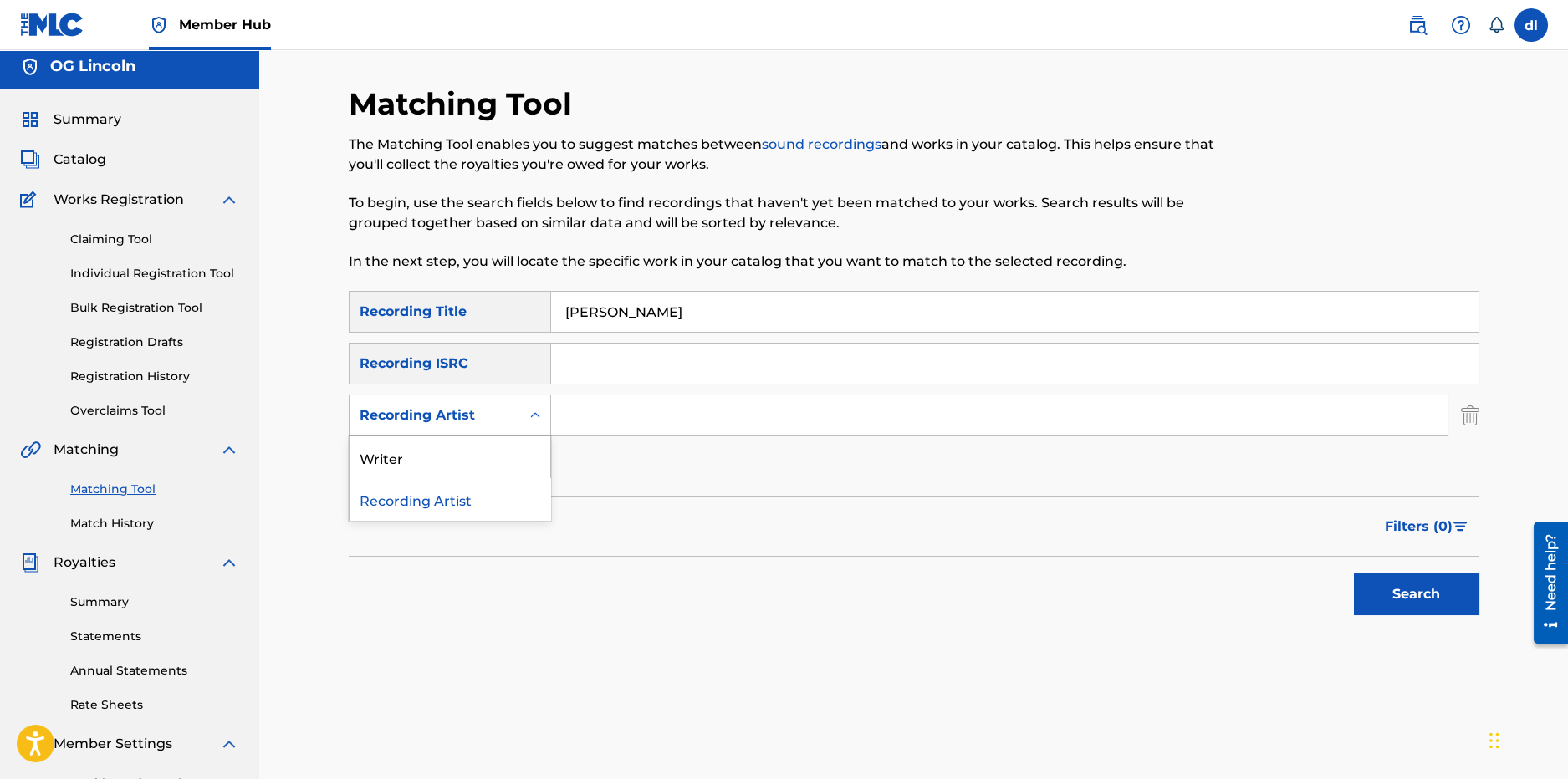
click at [471, 409] on div "Recording Artist" at bounding box center [434, 415] width 150 height 20
click at [582, 411] on input "Search Form" at bounding box center [1000, 415] width 896 height 40
type input "dolly"
click at [1354, 574] on button "Search" at bounding box center [1417, 594] width 126 height 42
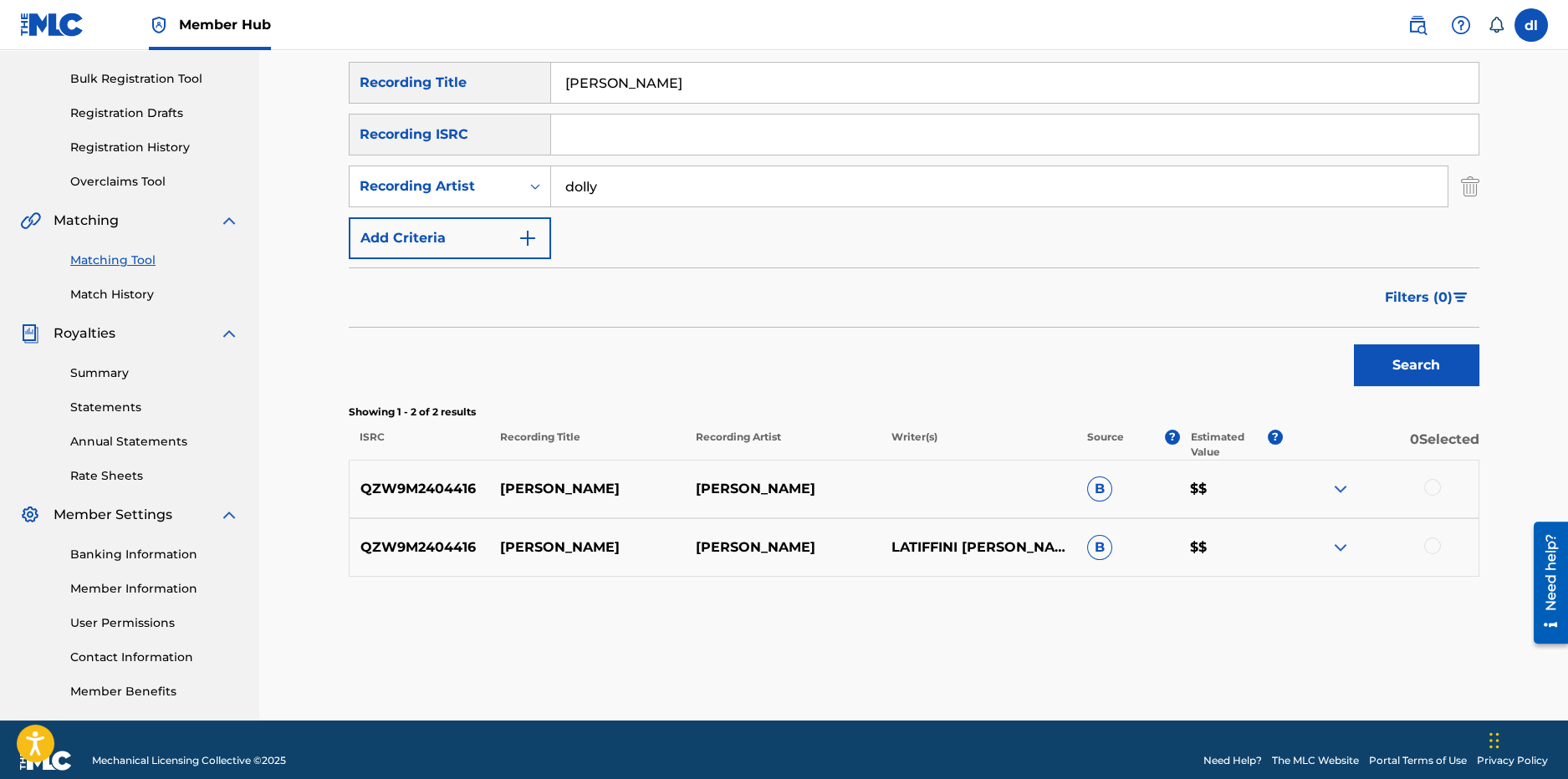
scroll to position [258, 0]
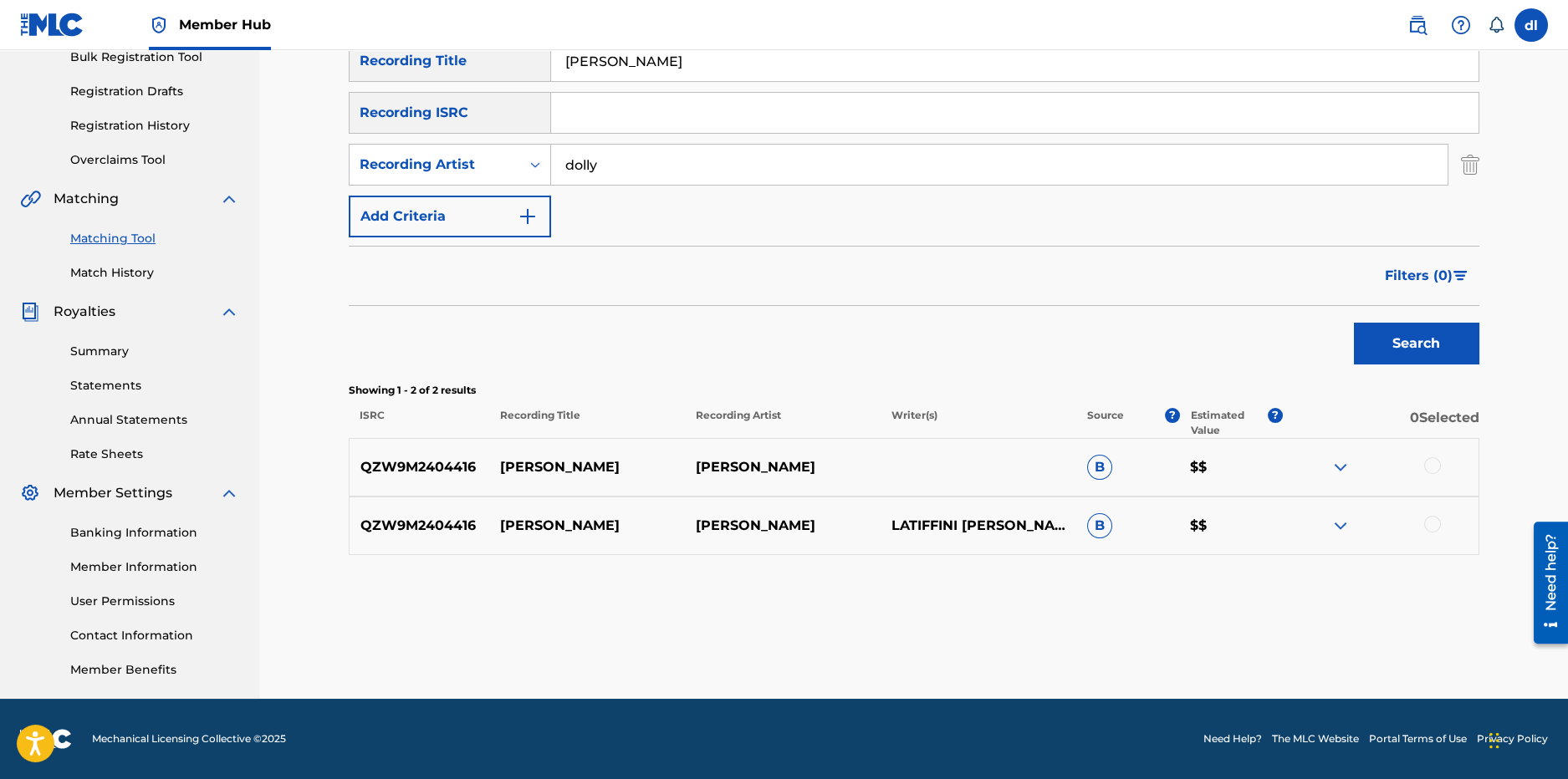
click at [1439, 467] on div at bounding box center [1432, 466] width 17 height 17
click at [1433, 523] on div at bounding box center [1432, 524] width 17 height 17
click at [1235, 639] on button "Match 2 Groups" at bounding box center [1175, 642] width 185 height 42
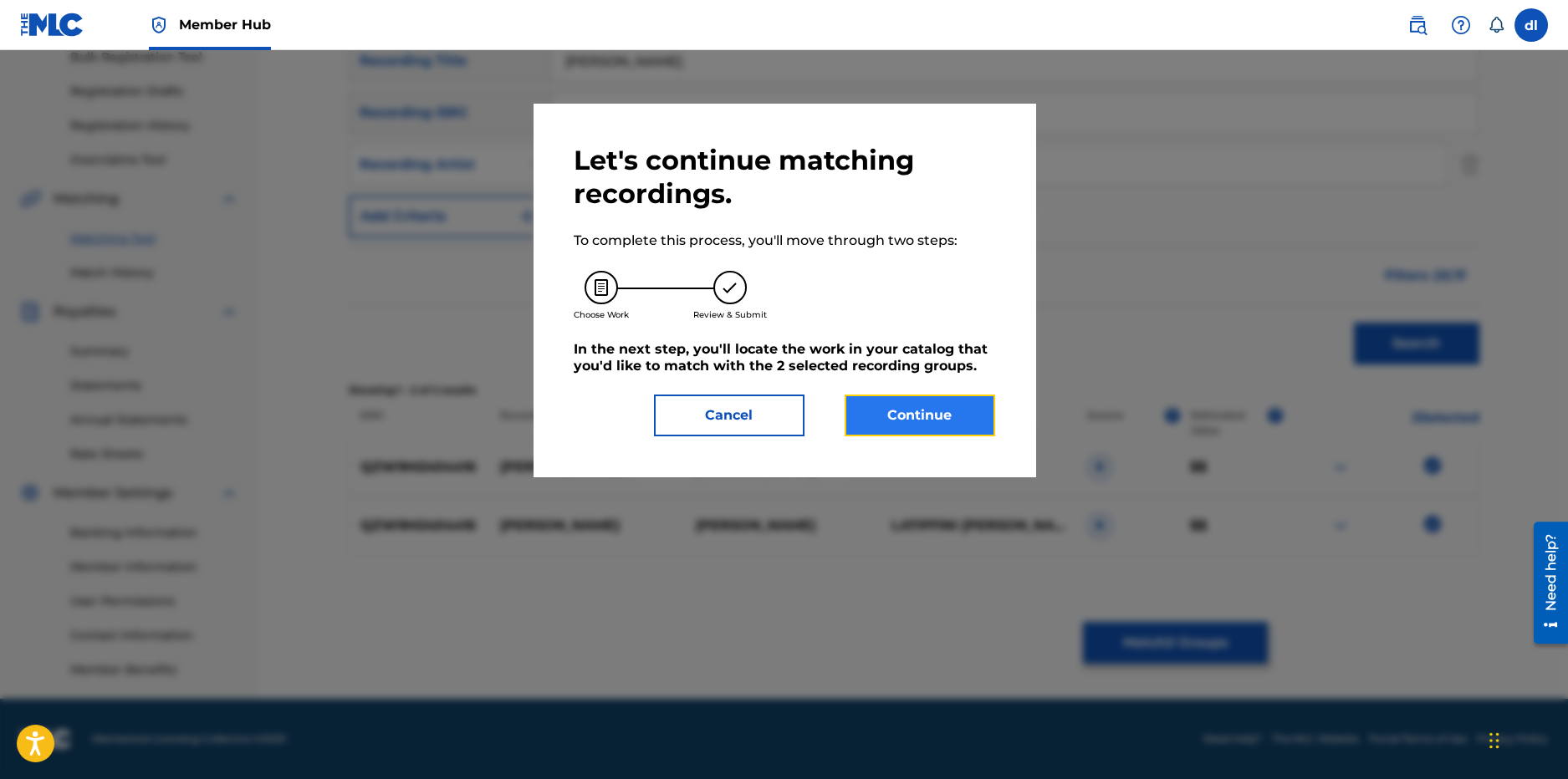
click at [908, 417] on button "Continue" at bounding box center [920, 415] width 150 height 42
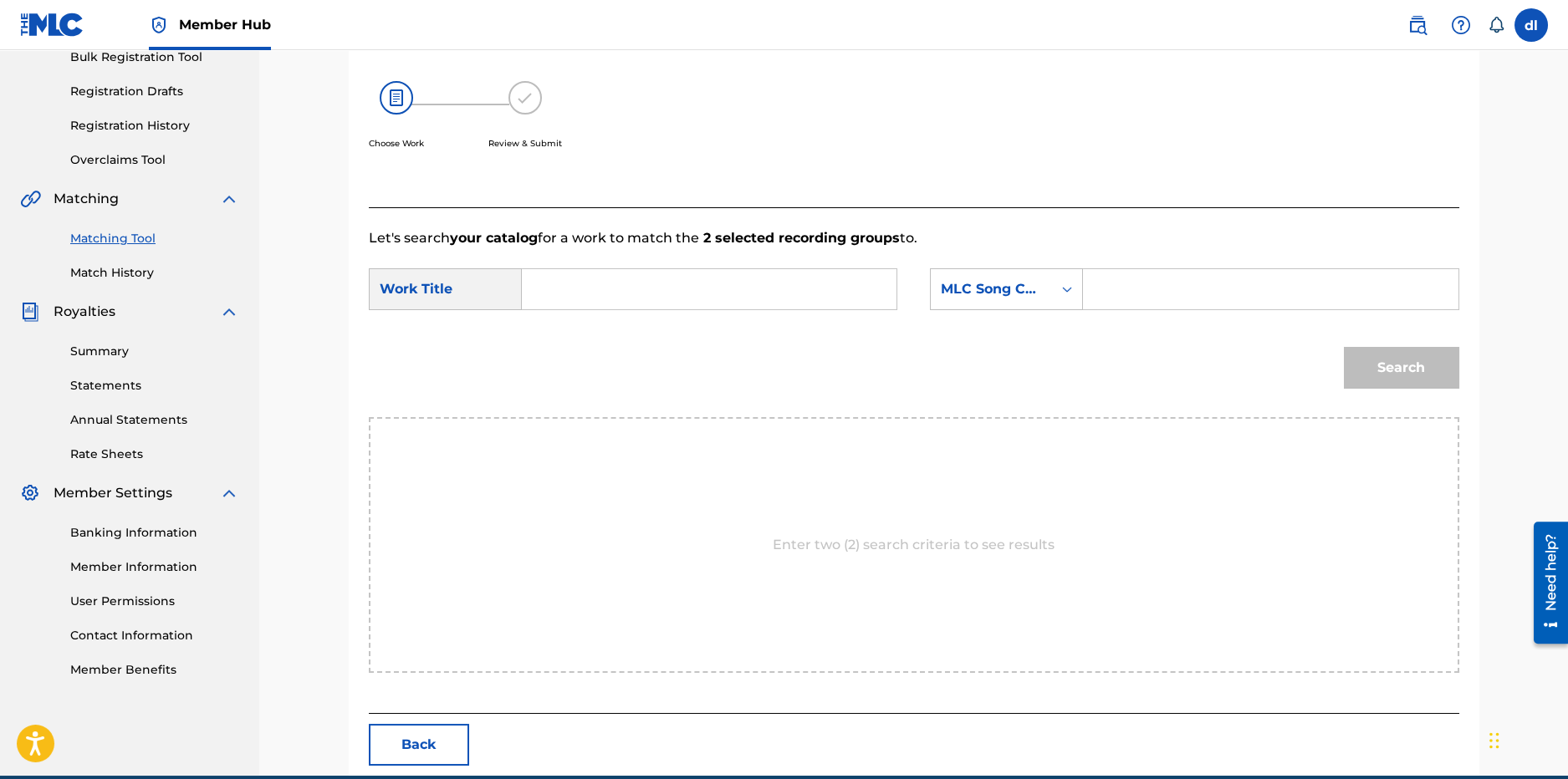
click at [598, 286] on input "Search Form" at bounding box center [709, 289] width 347 height 40
click at [601, 315] on div "bey once" at bounding box center [583, 327] width 95 height 30
type input "beyonce"
click at [1207, 291] on input "Search Form" at bounding box center [1270, 289] width 347 height 40
click at [1154, 307] on input "Search Form" at bounding box center [1270, 289] width 347 height 40
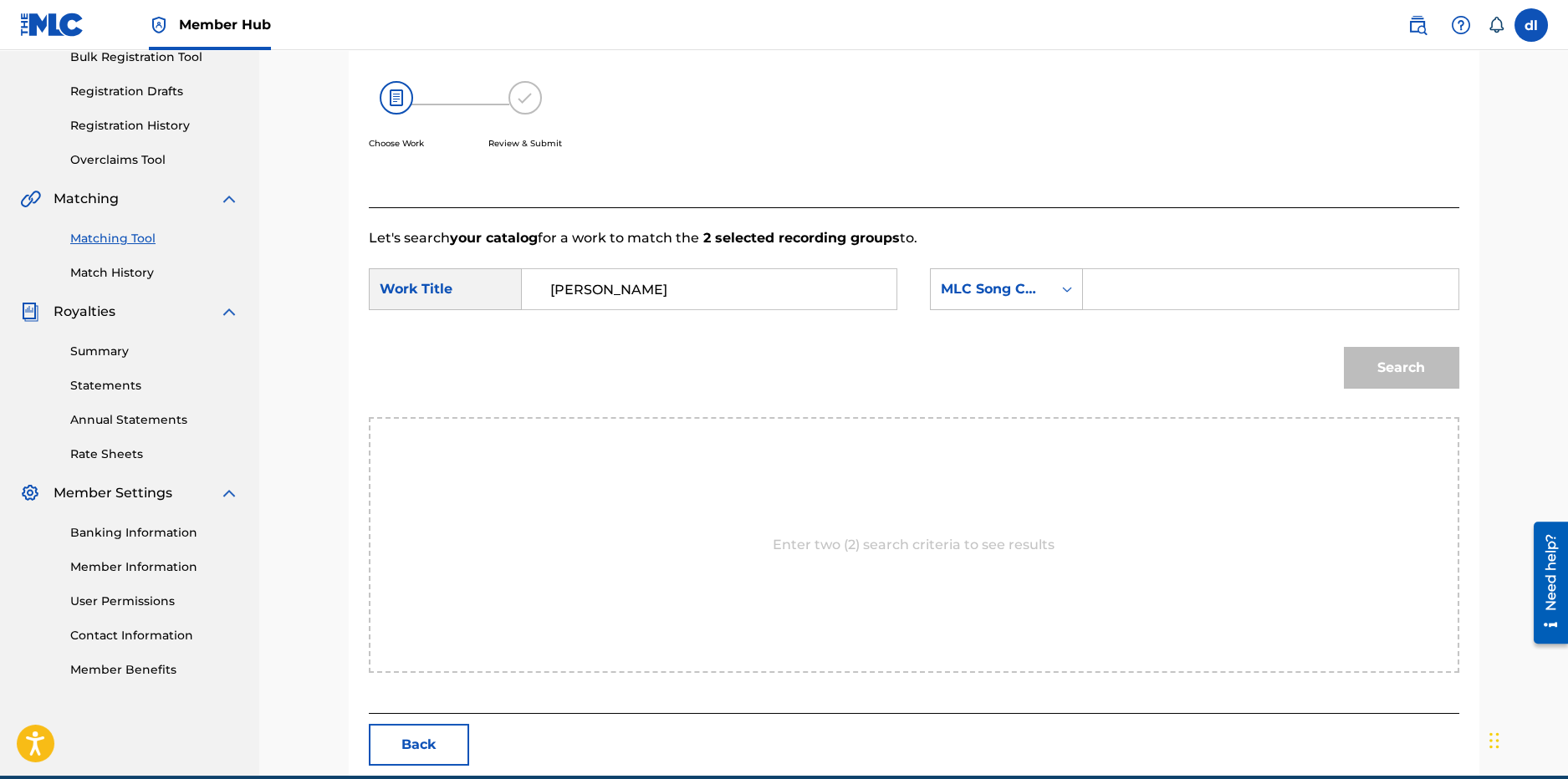
paste input "BF7MUM"
type input "BF7MUM"
click at [1374, 359] on button "Search" at bounding box center [1402, 368] width 115 height 42
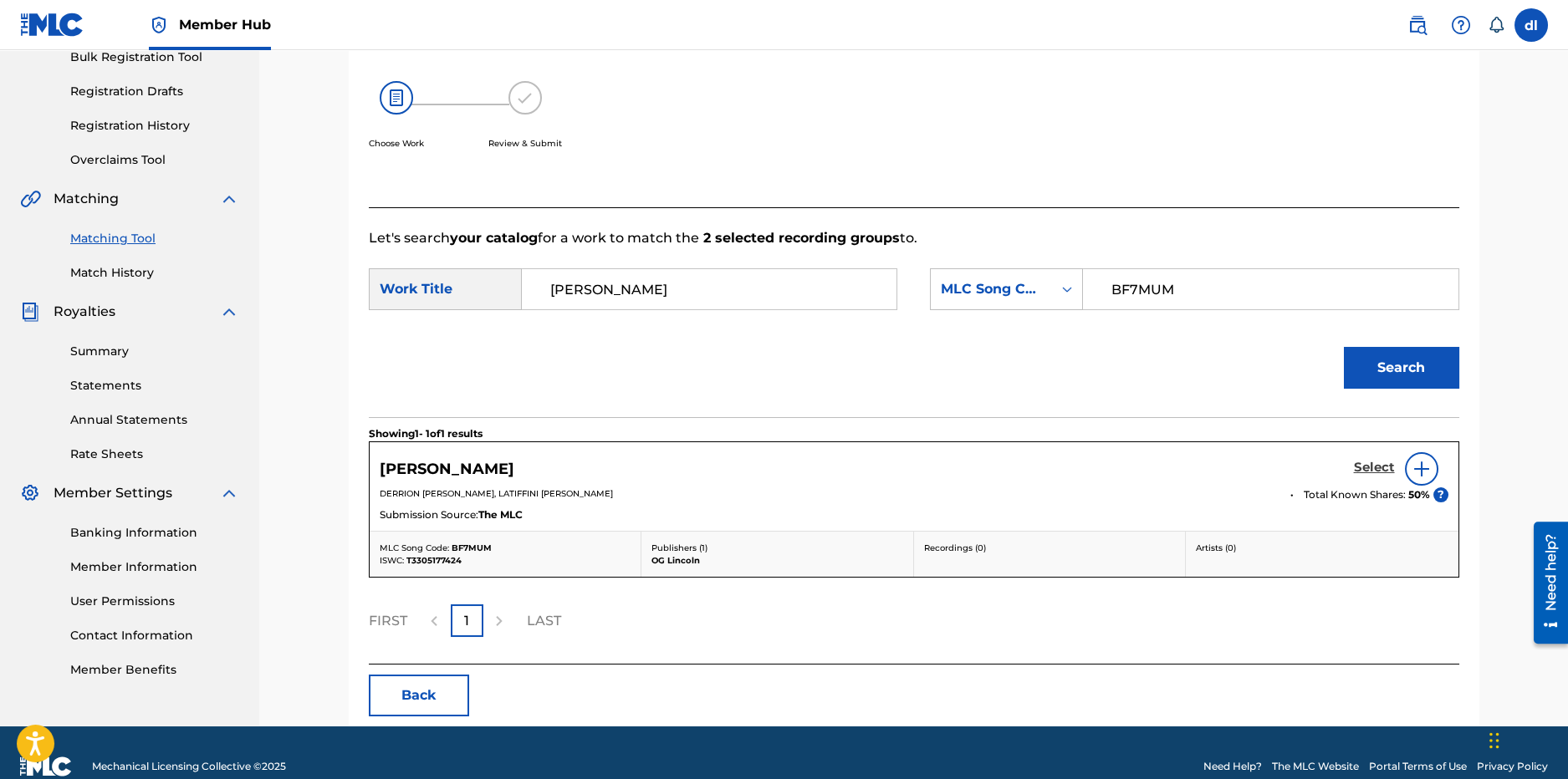
click at [1372, 464] on h5 "Select" at bounding box center [1375, 468] width 41 height 16
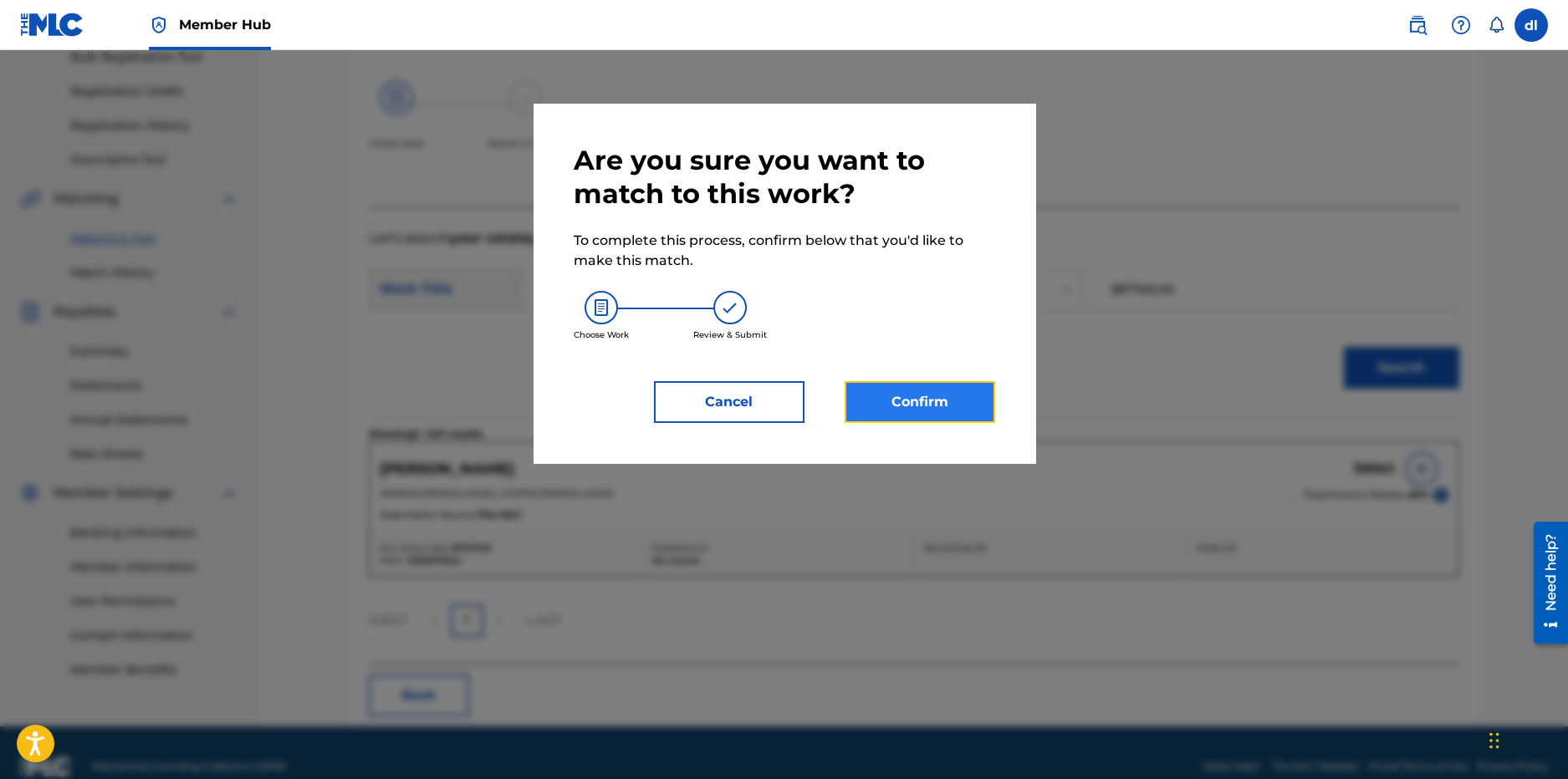
click at [896, 405] on button "Confirm" at bounding box center [920, 402] width 150 height 42
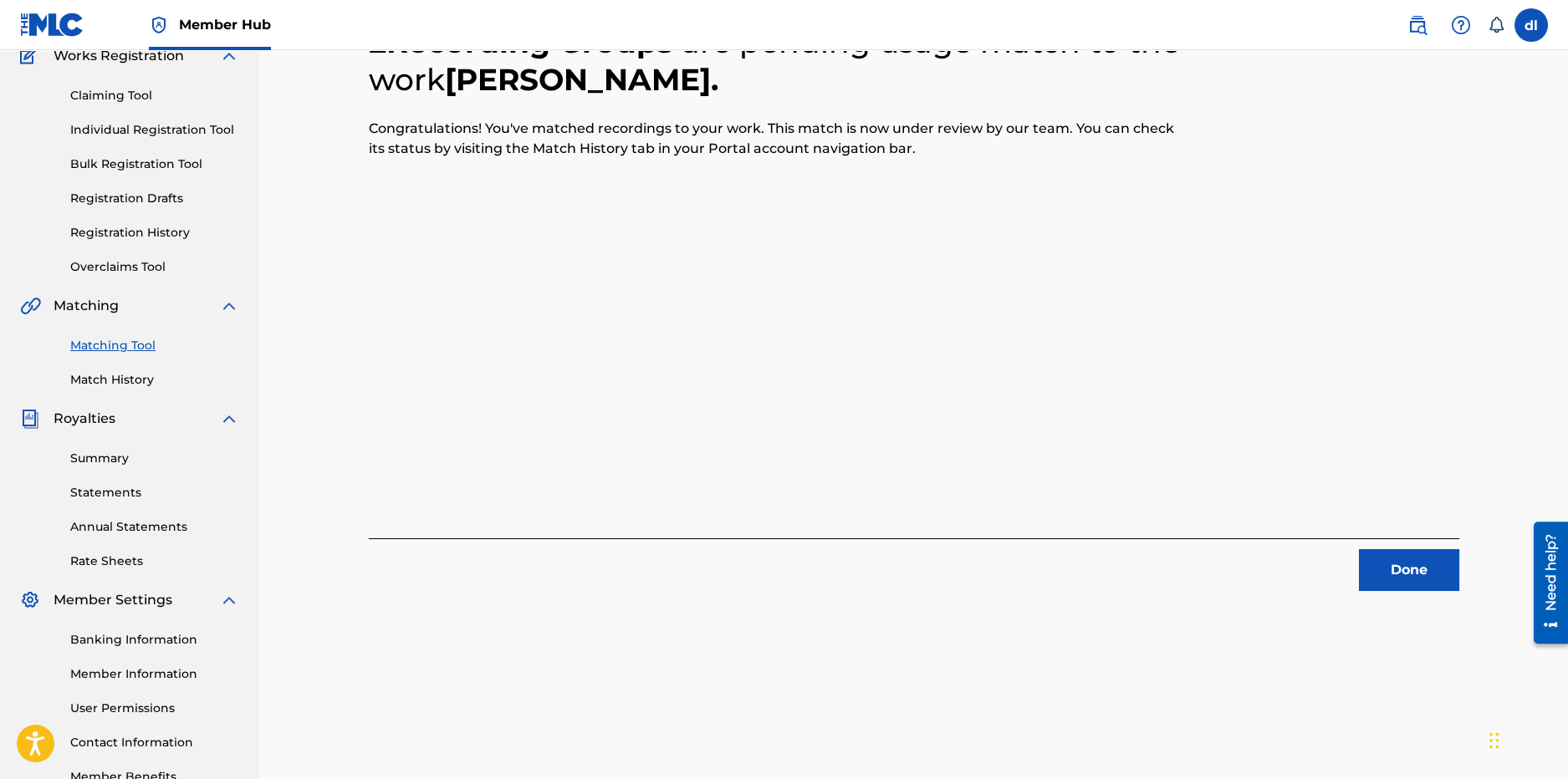
scroll to position [0, 0]
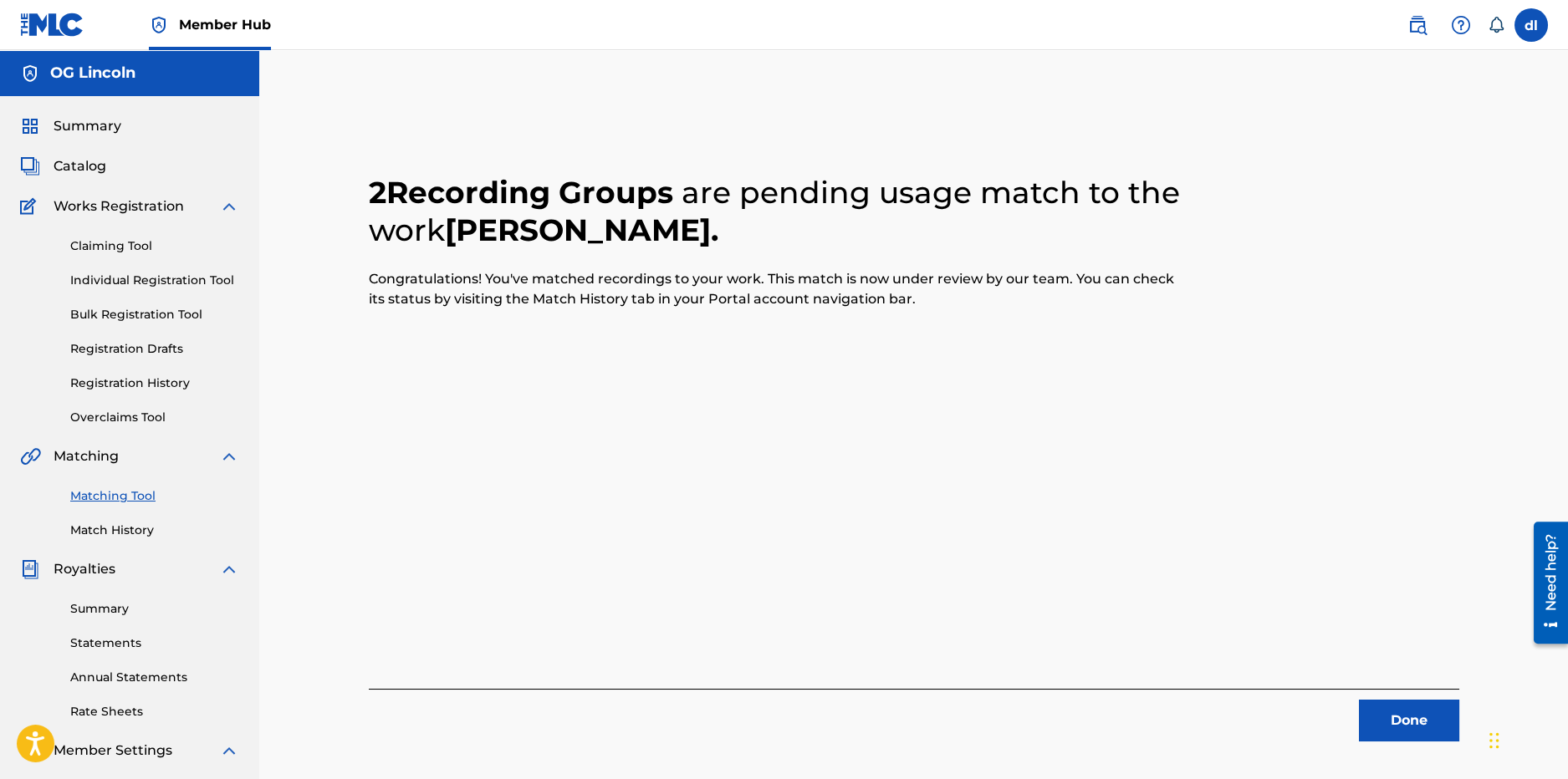
click at [1392, 744] on div "2 Recording Groups are pending usage match to the work BEYONCE . Congratulation…" at bounding box center [914, 524] width 1171 height 865
click at [1399, 721] on button "Done" at bounding box center [1409, 720] width 101 height 42
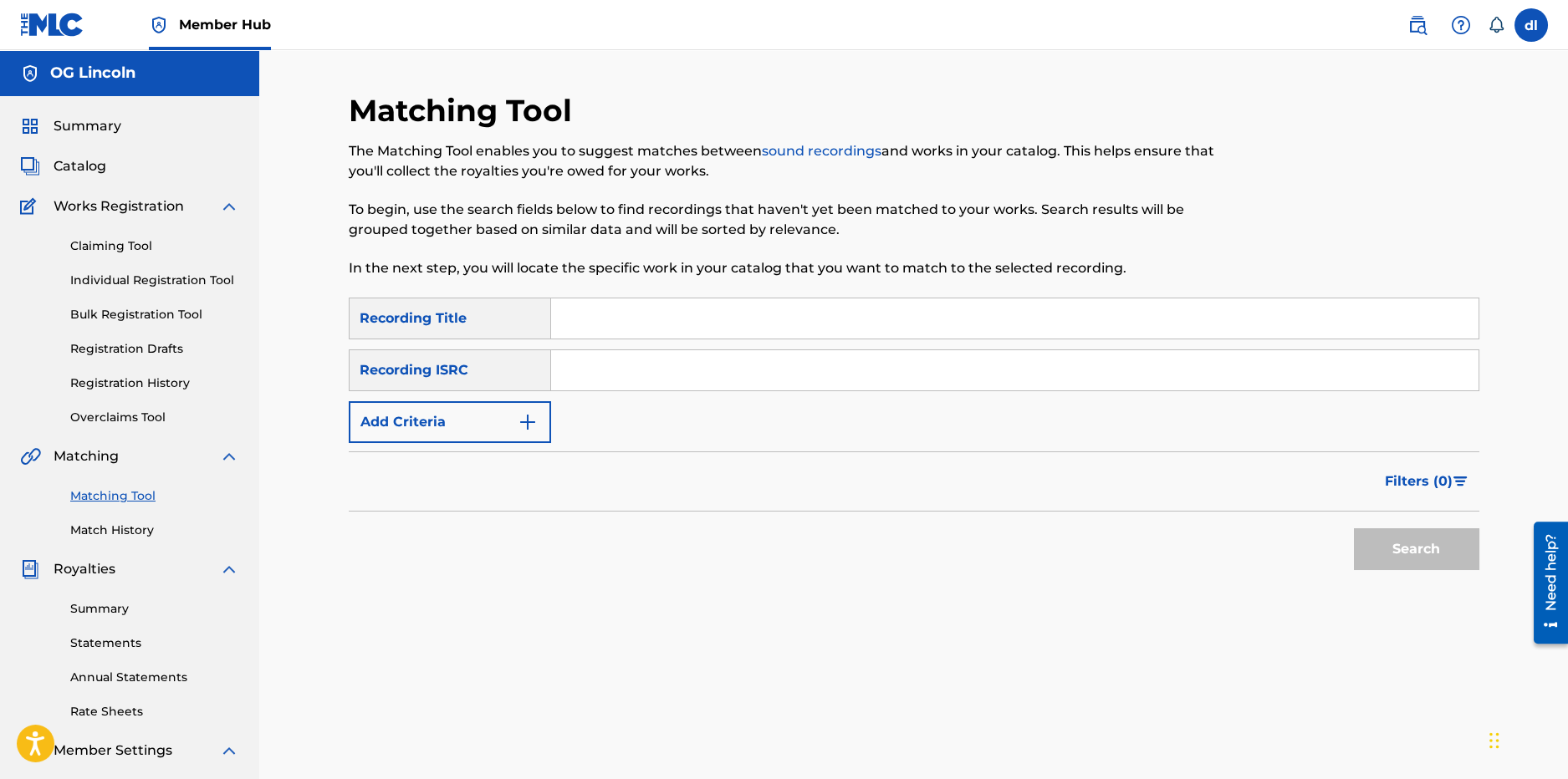
click at [585, 315] on input "Search Form" at bounding box center [1015, 318] width 928 height 40
type input "crack a 4 or 5"
click at [1354, 528] on button "Search" at bounding box center [1417, 549] width 126 height 42
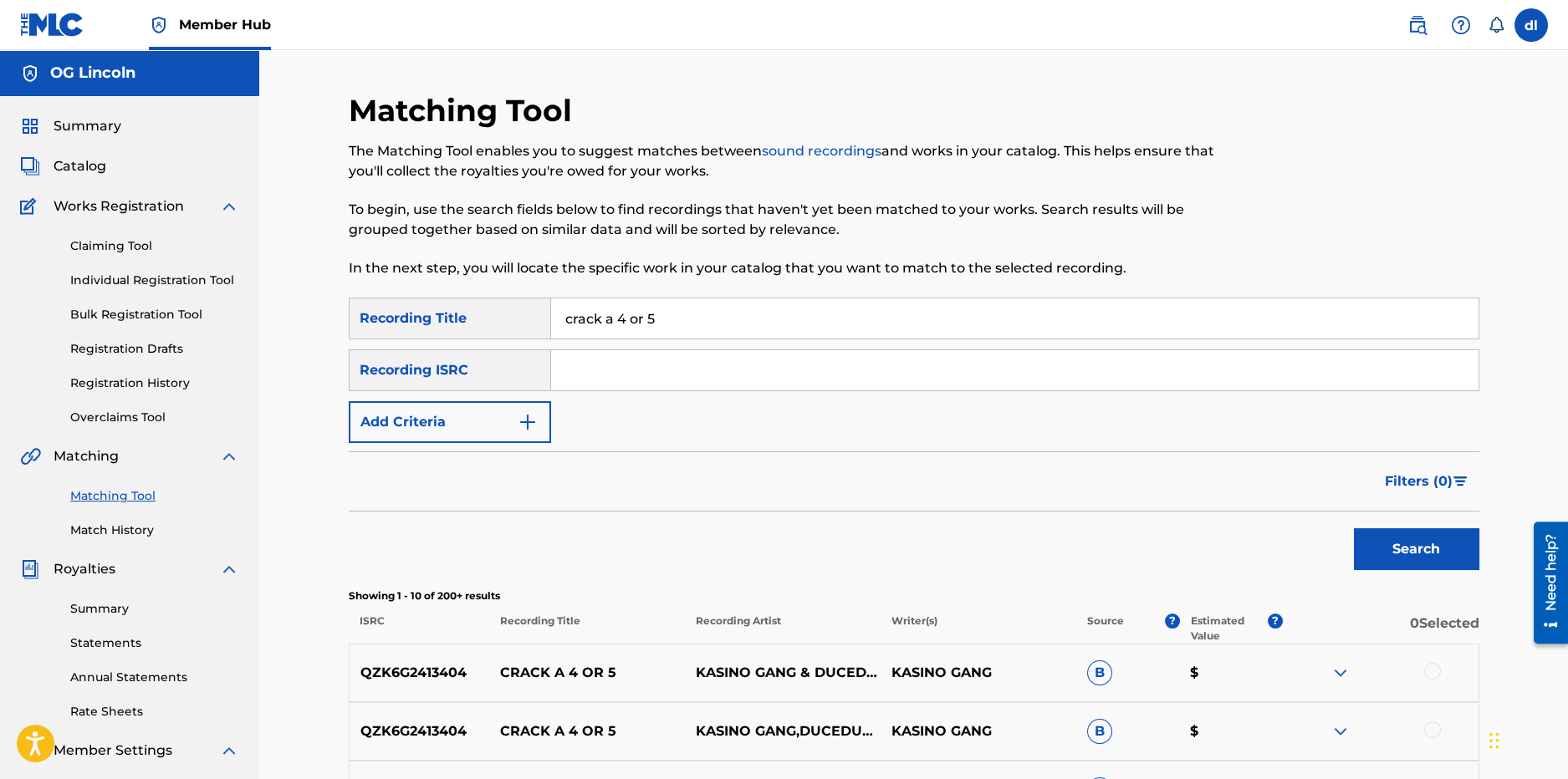
drag, startPoint x: 681, startPoint y: 320, endPoint x: 490, endPoint y: 320, distance: 191.0
click at [490, 321] on div "SearchWithCriteriabdcca313-8863-42e4-8273-0c03a771d99a Recording Title crack a …" at bounding box center [914, 318] width 1131 height 42
click at [491, 320] on div "Recording Title" at bounding box center [449, 318] width 202 height 42
drag, startPoint x: 638, startPoint y: 325, endPoint x: 435, endPoint y: 322, distance: 203.0
click at [435, 322] on div "SearchWithCriteriabdcca313-8863-42e4-8273-0c03a771d99a Recording Title crack a …" at bounding box center [914, 318] width 1131 height 42
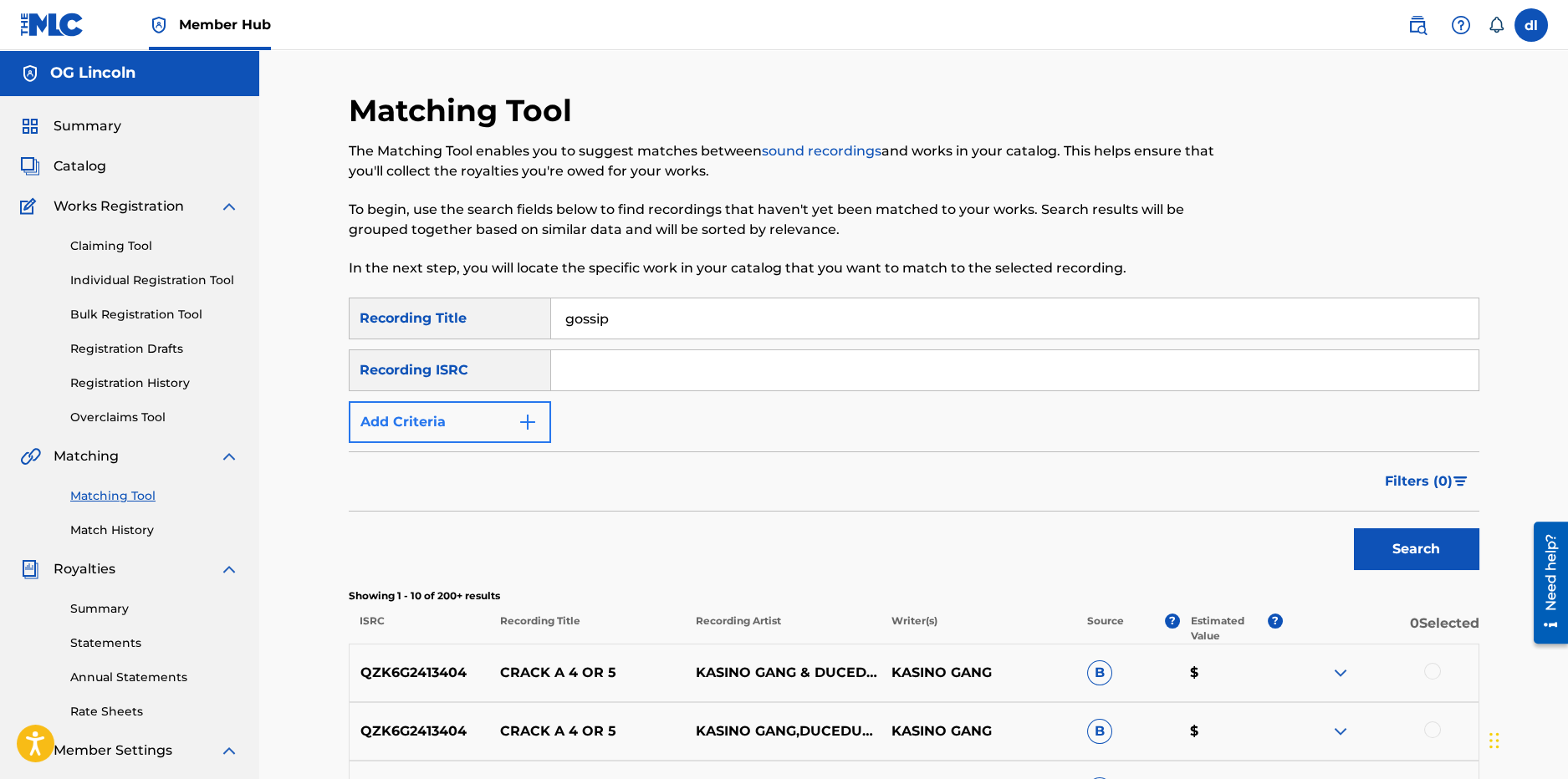
type input "gossip"
click at [515, 430] on button "Add Criteria" at bounding box center [449, 422] width 202 height 42
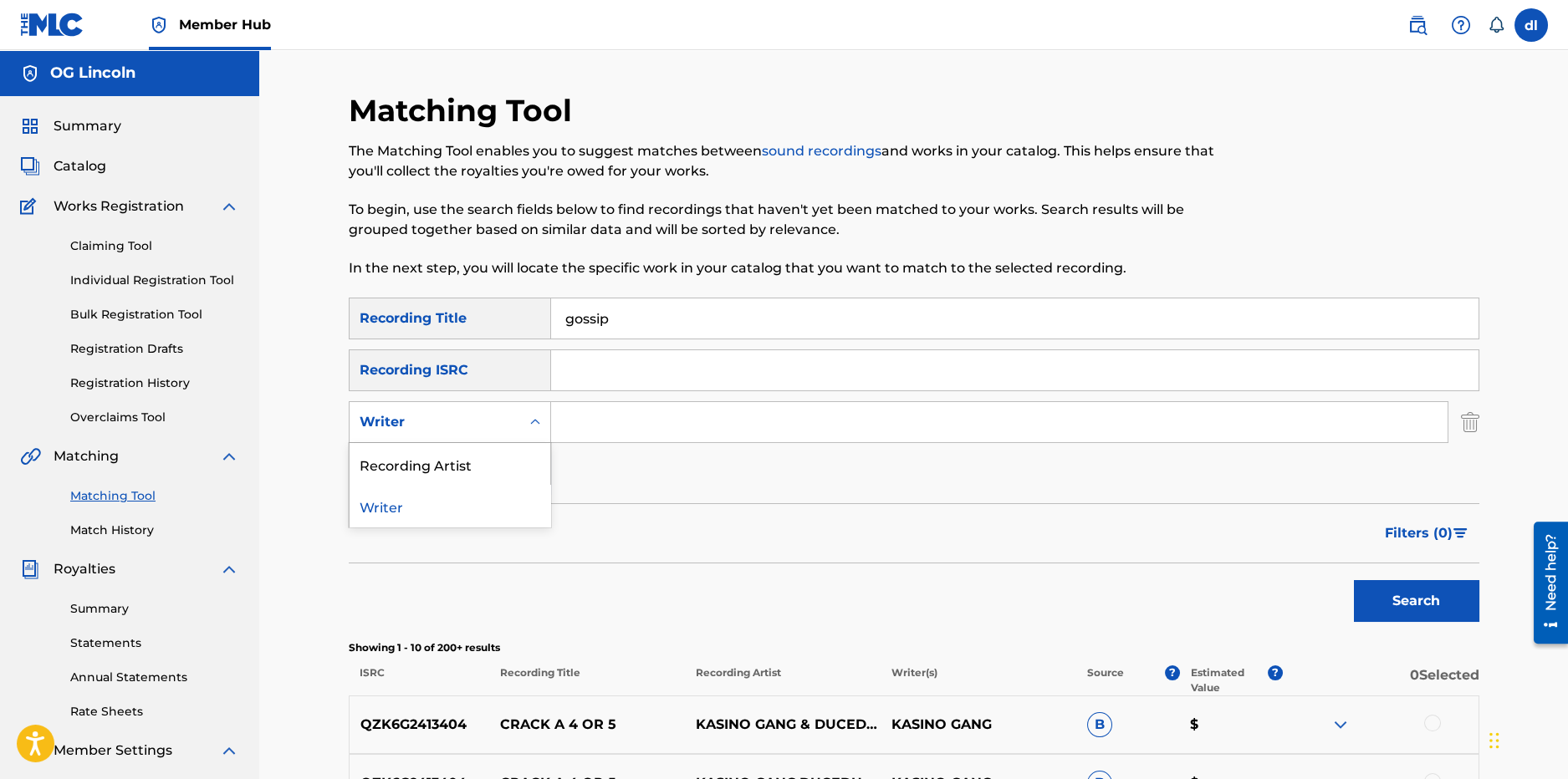
click at [502, 417] on div "Writer" at bounding box center [434, 422] width 150 height 20
click at [465, 456] on div "Recording Artist" at bounding box center [450, 464] width 201 height 42
drag, startPoint x: 511, startPoint y: 446, endPoint x: 633, endPoint y: 414, distance: 126.1
click at [633, 414] on input "Search Form" at bounding box center [1000, 422] width 896 height 40
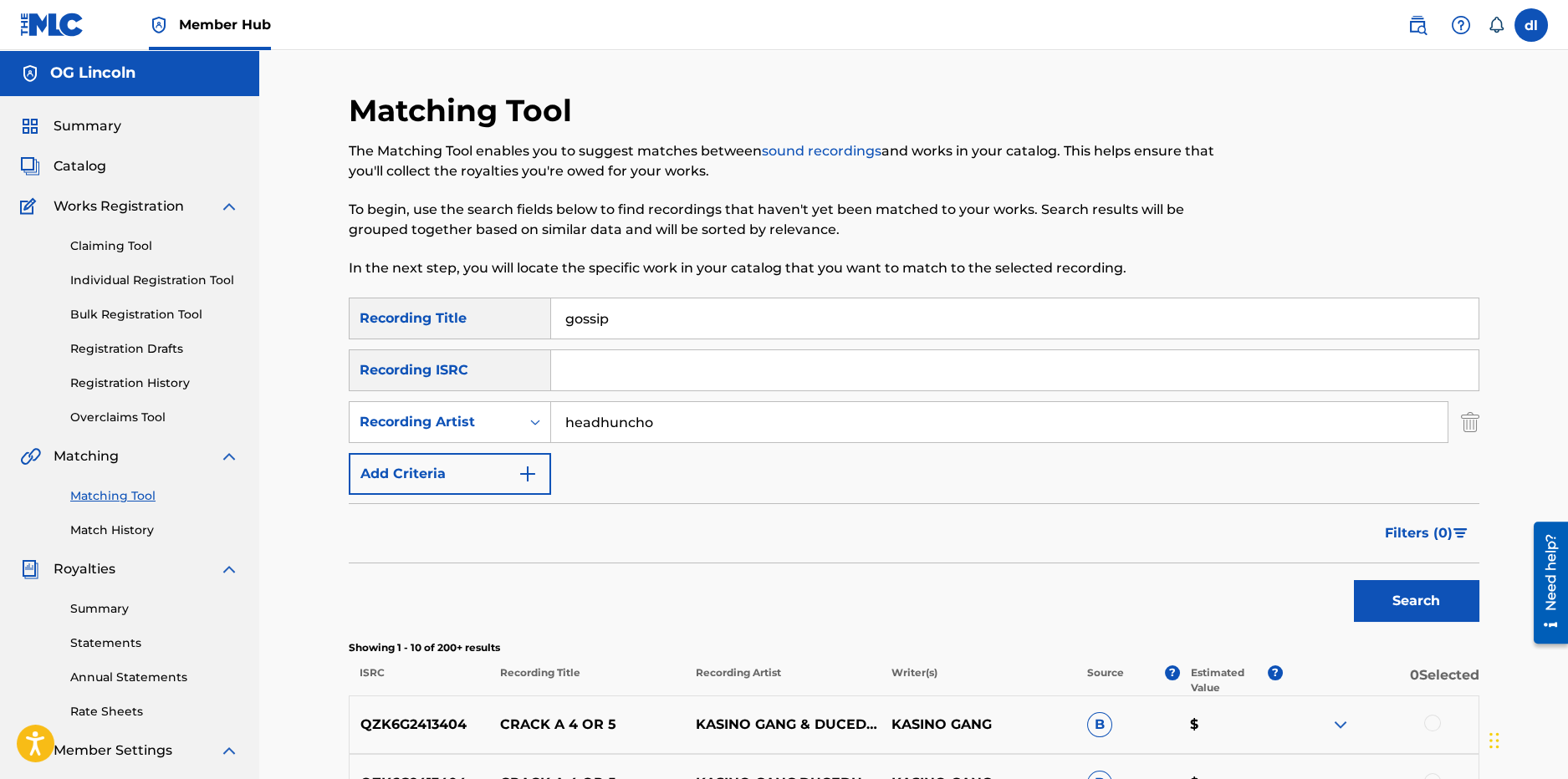
type input "headhuncho"
click at [1354, 581] on button "Search" at bounding box center [1417, 601] width 126 height 42
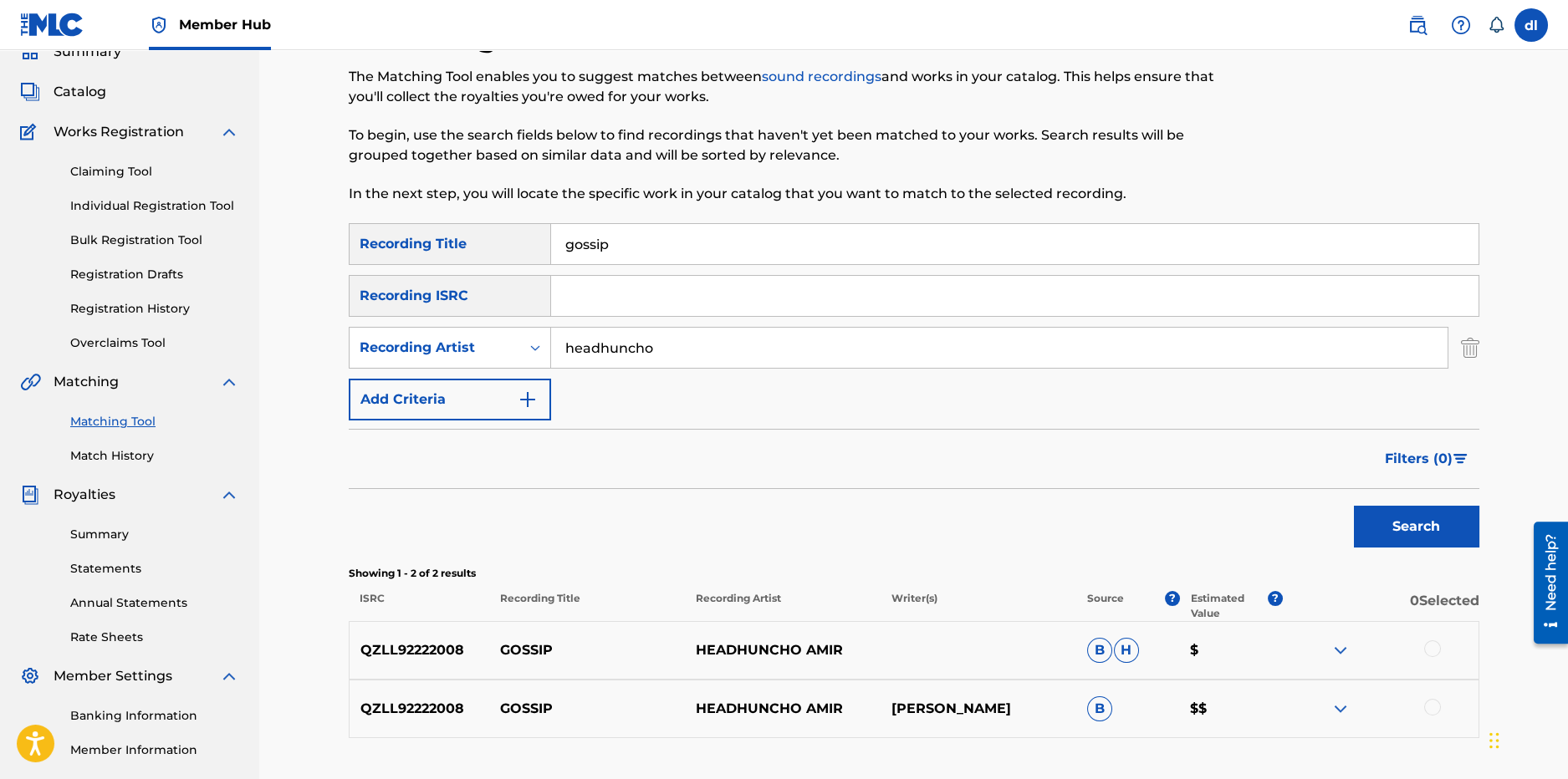
scroll to position [258, 0]
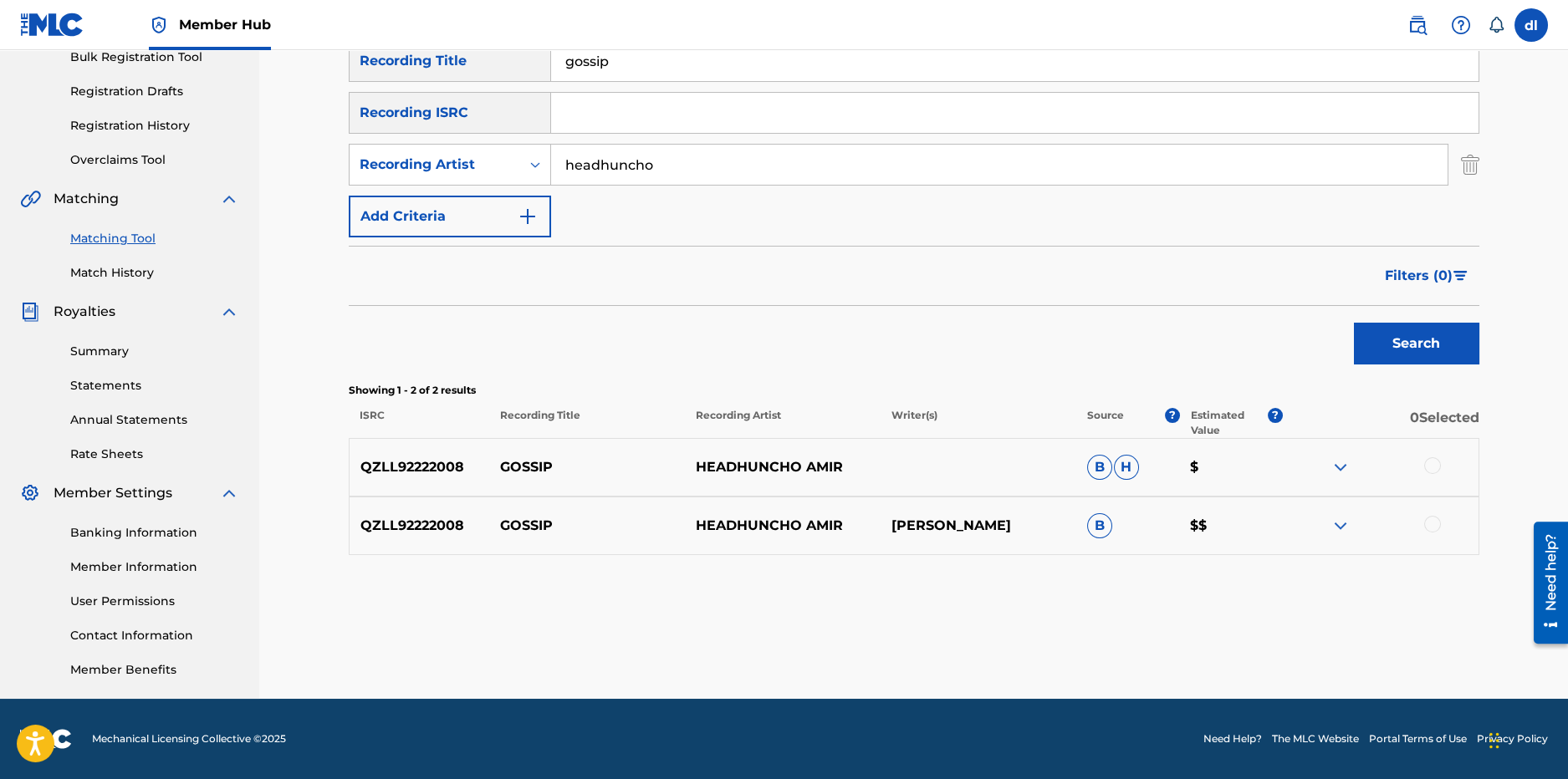
drag, startPoint x: 668, startPoint y: 53, endPoint x: 554, endPoint y: 57, distance: 114.1
click at [553, 57] on input "gossip" at bounding box center [1015, 61] width 928 height 40
type input "roach spray"
drag, startPoint x: 629, startPoint y: 160, endPoint x: 552, endPoint y: 154, distance: 77.2
click at [552, 154] on input "headhuncho" at bounding box center [1000, 164] width 896 height 40
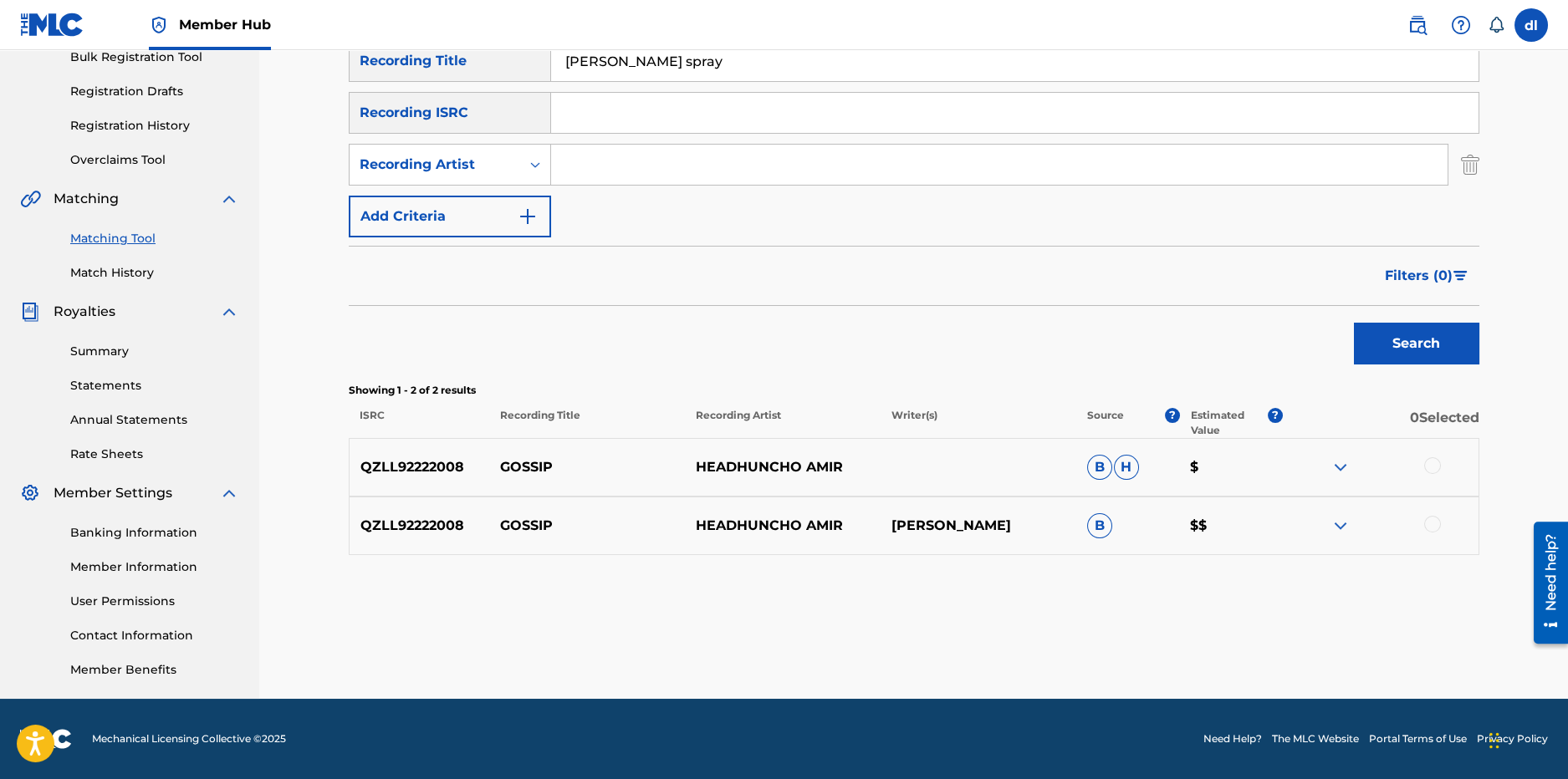
click at [1354, 323] on button "Search" at bounding box center [1417, 344] width 126 height 42
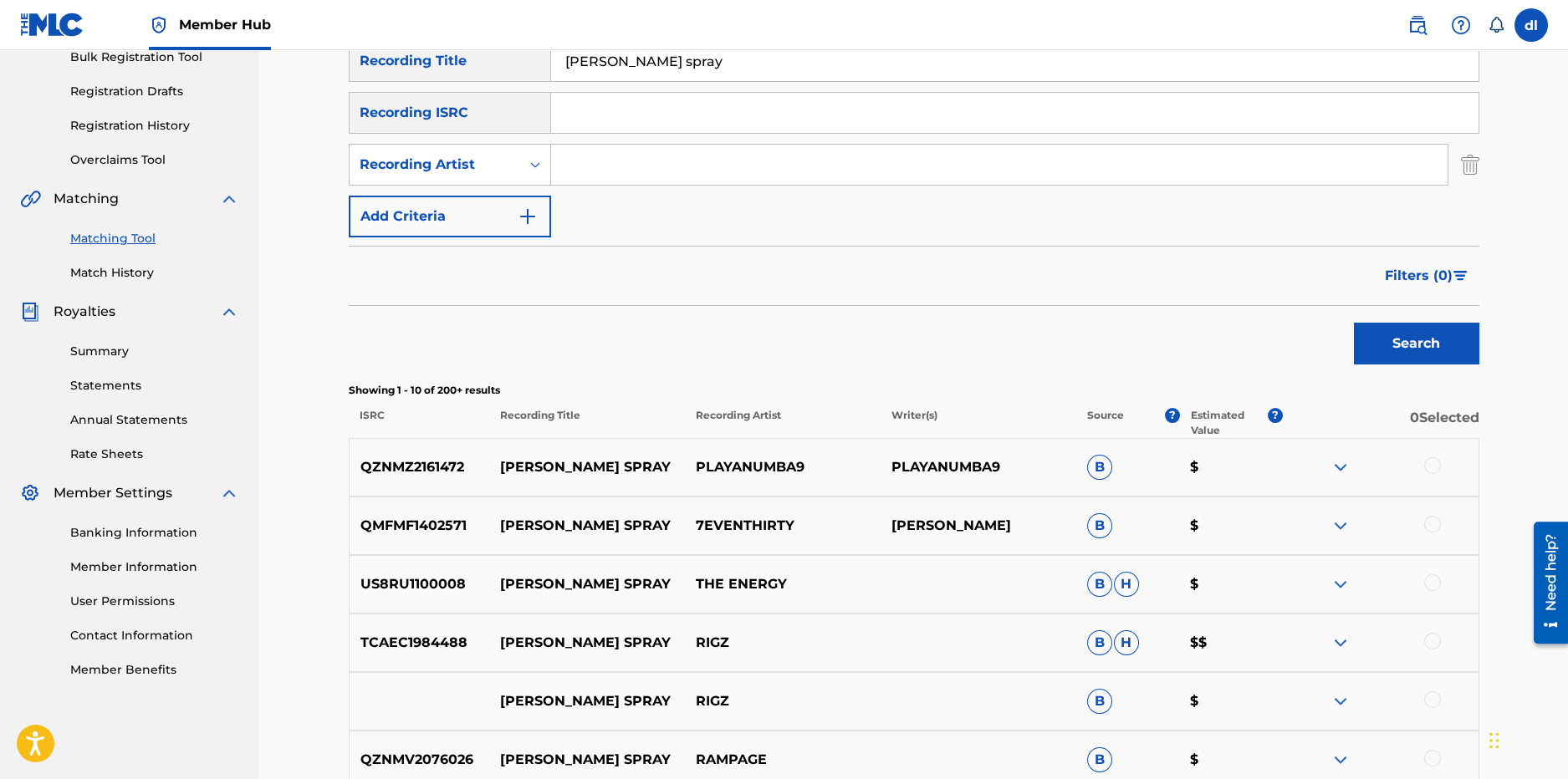
click at [685, 66] on input "roach spray" at bounding box center [1015, 61] width 928 height 40
click at [1354, 323] on button "Search" at bounding box center [1417, 344] width 126 height 42
drag, startPoint x: 747, startPoint y: 65, endPoint x: 479, endPoint y: 38, distance: 269.4
click at [477, 38] on div "Member Hub dl dl derrion lincoln oglincolnbeats@gmail.com Notification Preferen…" at bounding box center [784, 485] width 1568 height 1487
click at [1354, 323] on button "Search" at bounding box center [1417, 344] width 126 height 42
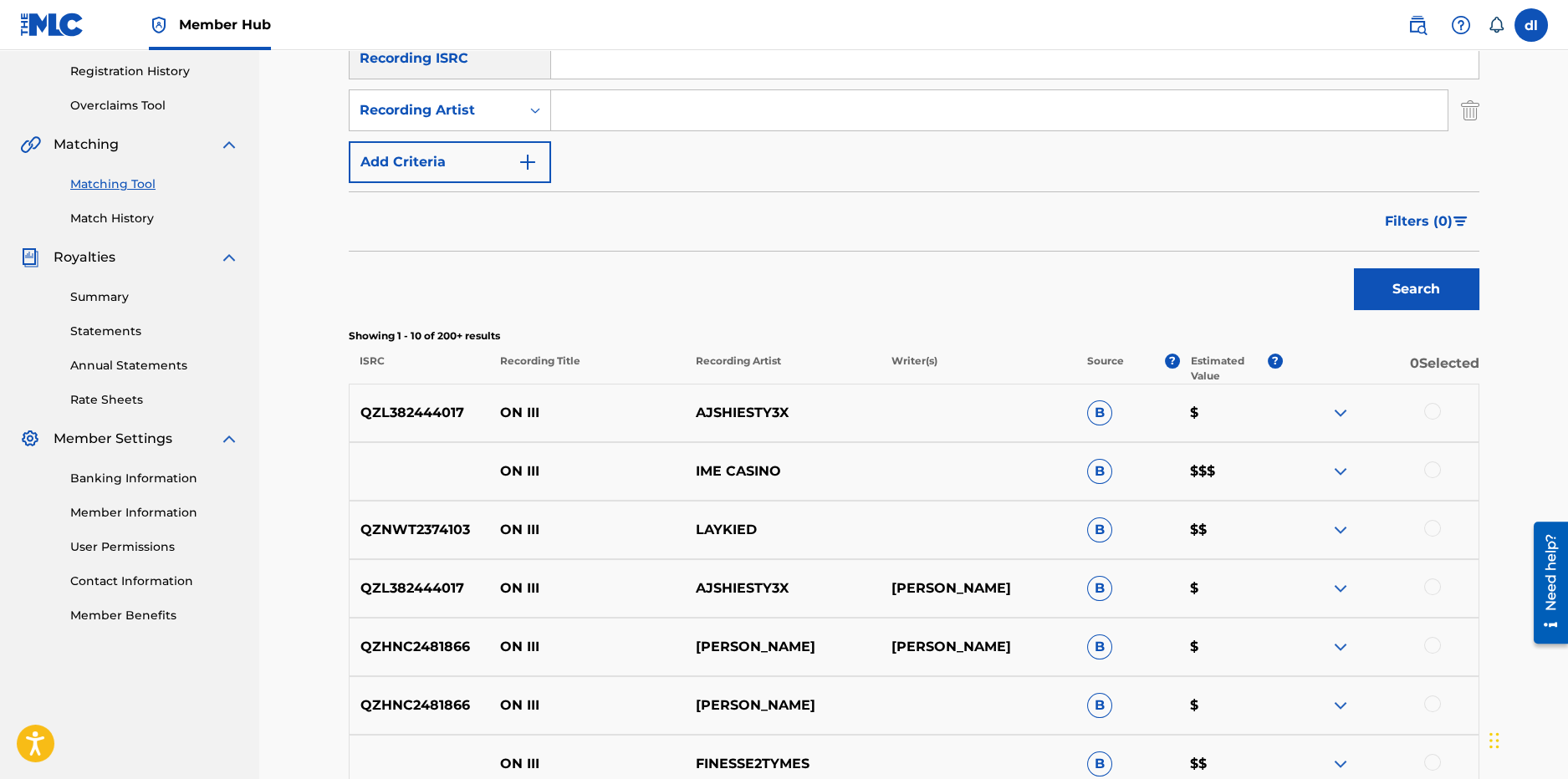
scroll to position [342, 0]
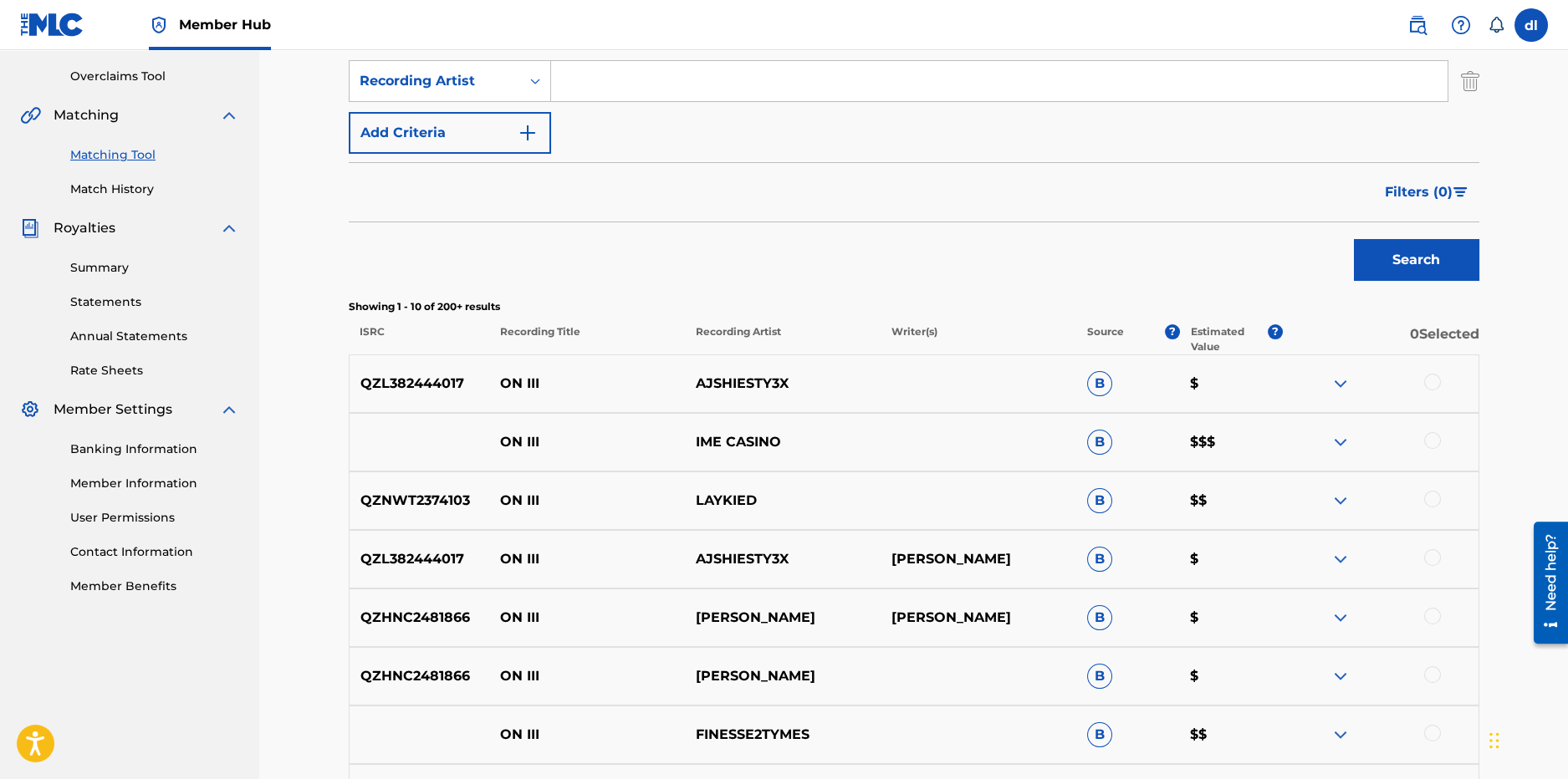
click at [1432, 440] on div at bounding box center [1432, 440] width 17 height 17
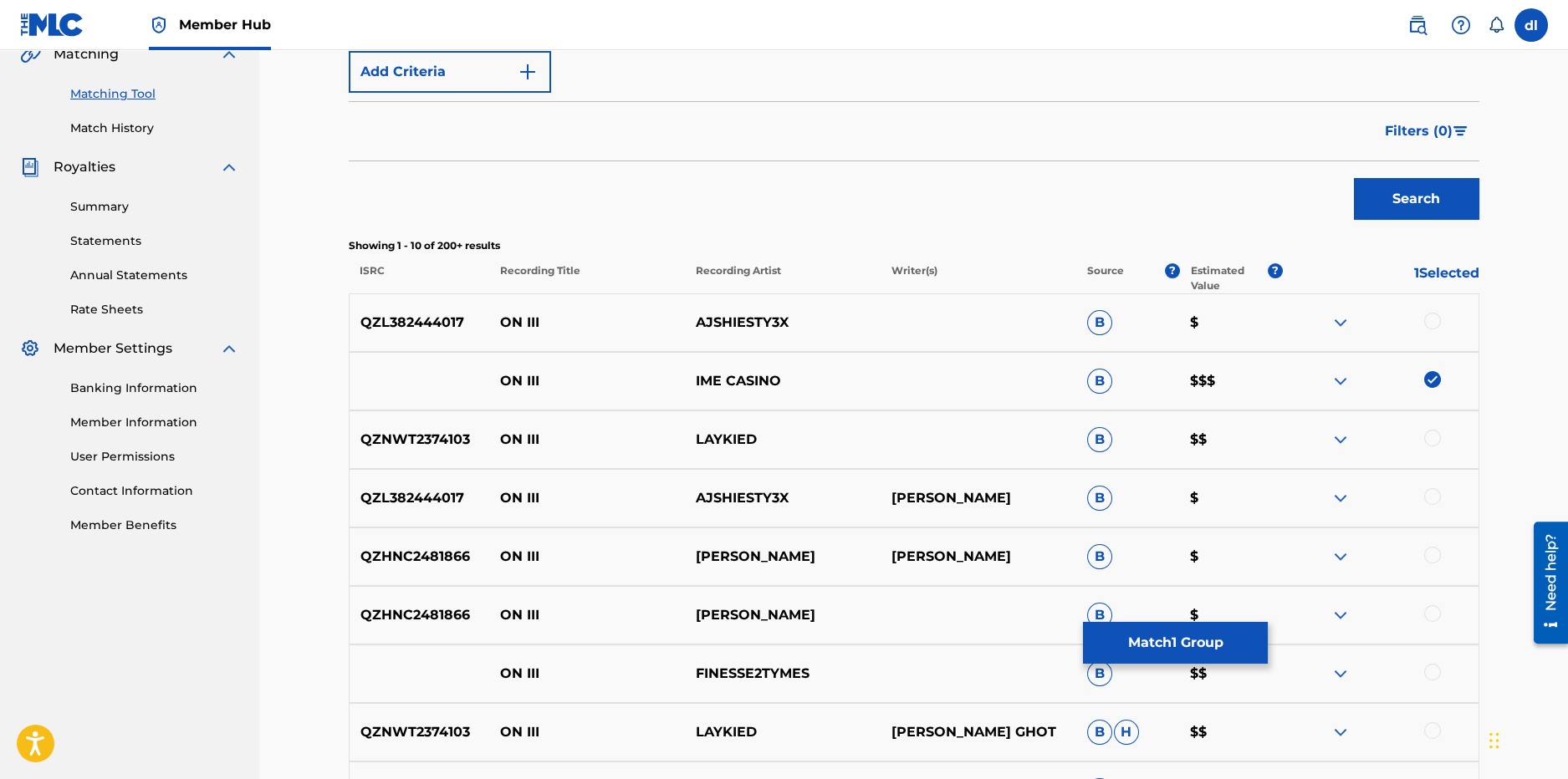
scroll to position [509, 0]
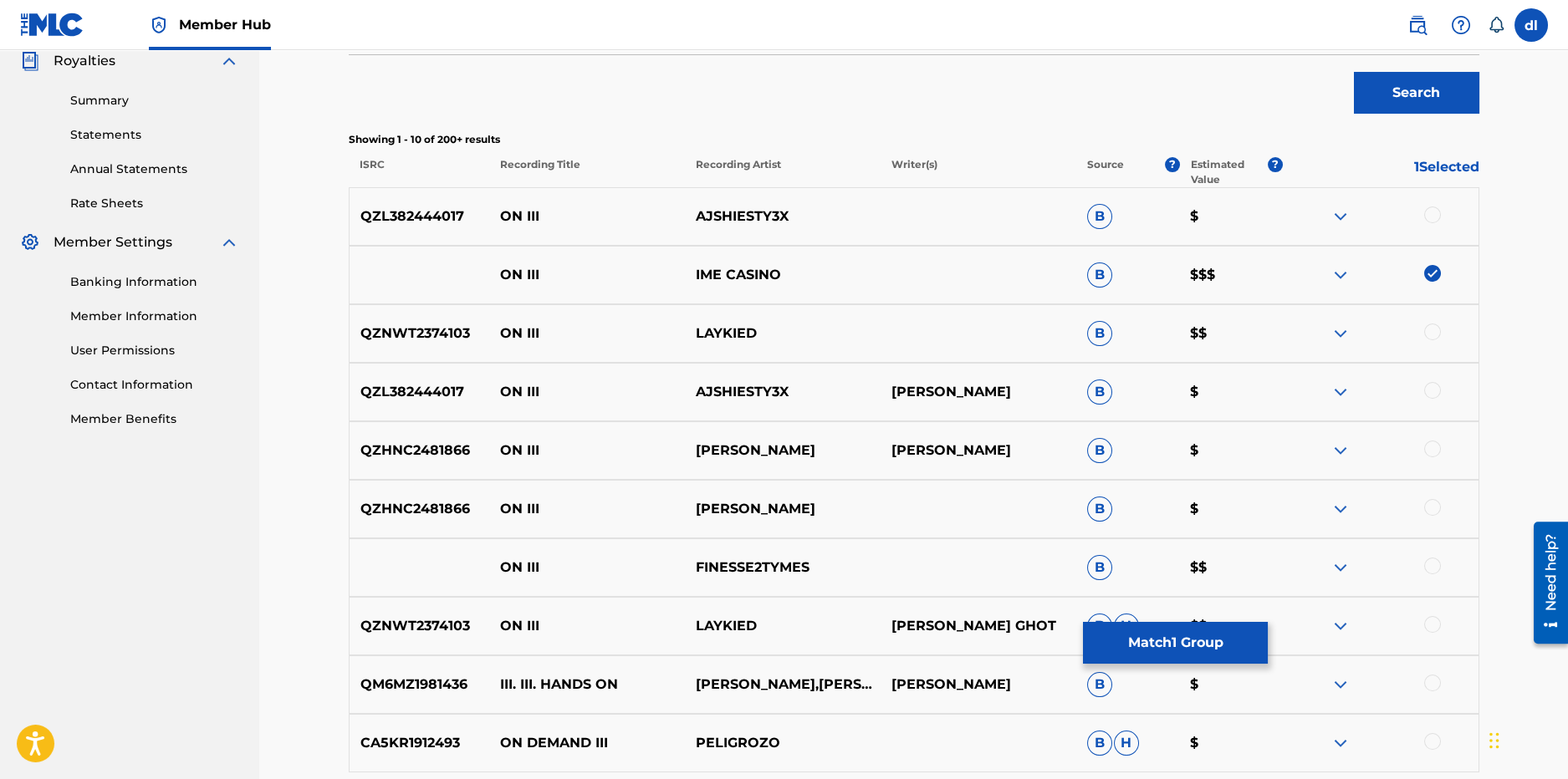
click at [1430, 567] on div at bounding box center [1432, 565] width 17 height 17
click at [1347, 565] on img at bounding box center [1341, 567] width 21 height 20
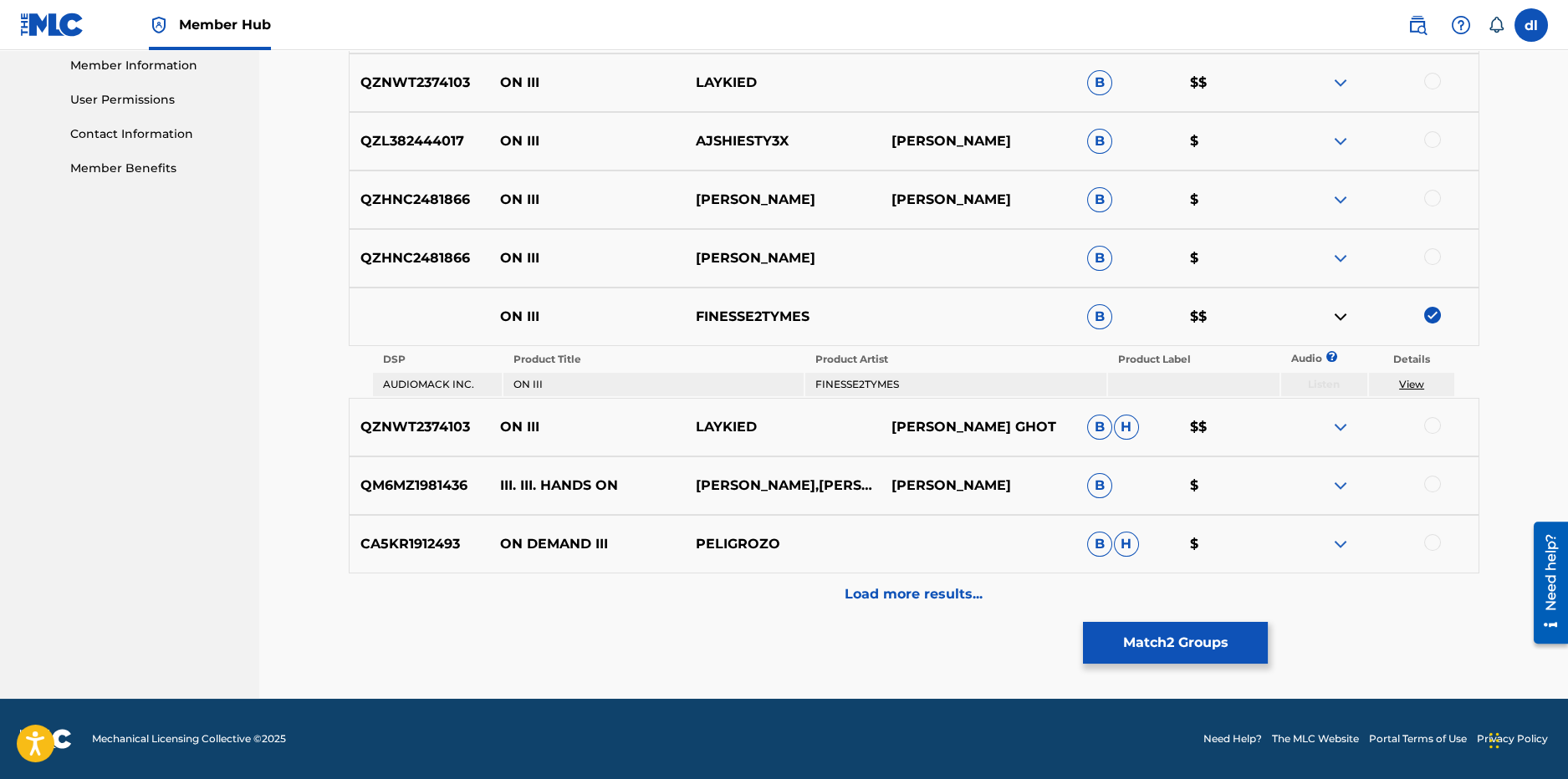
click at [869, 581] on div "Load more results..." at bounding box center [914, 594] width 1131 height 42
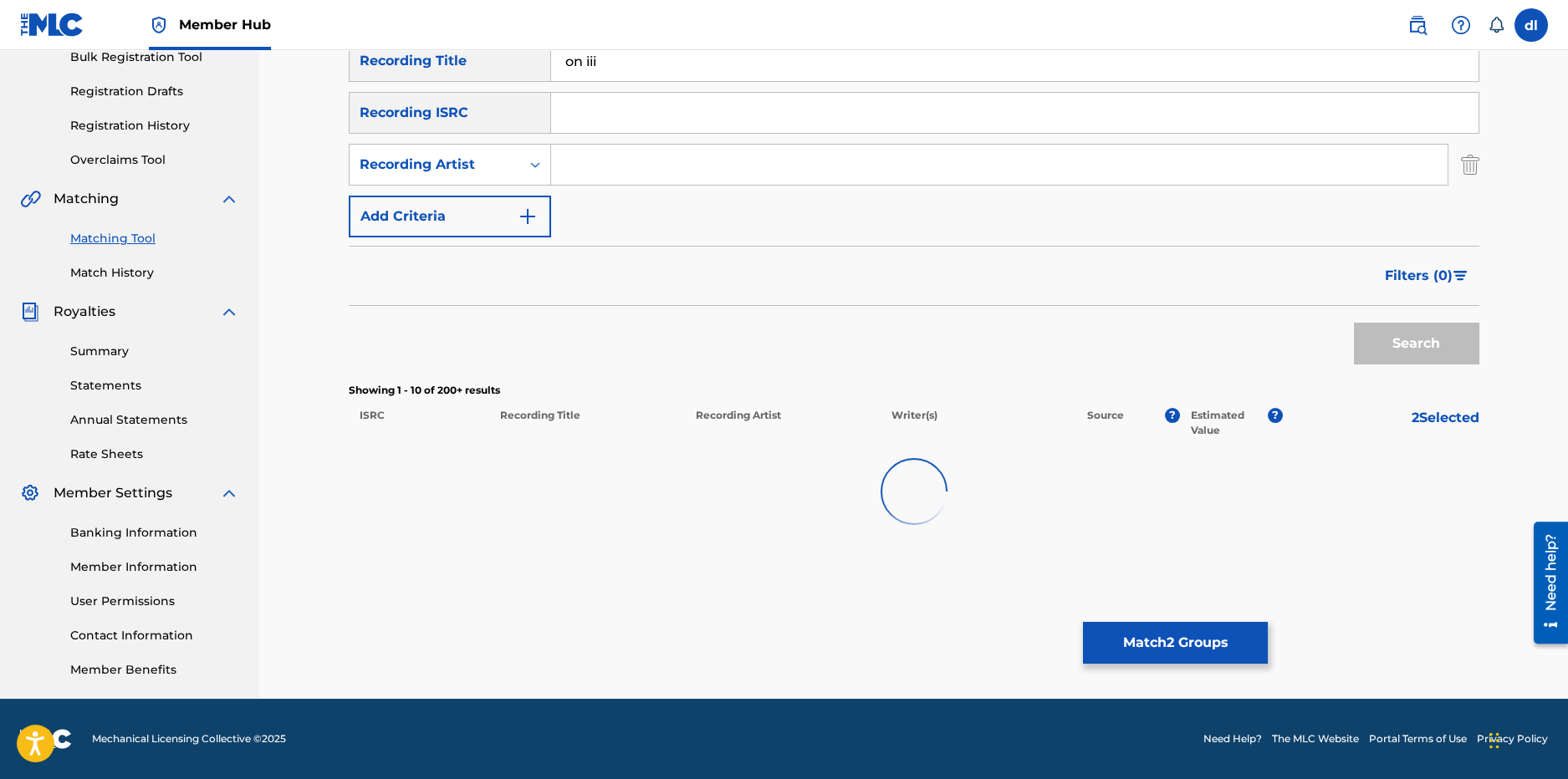
scroll to position [258, 0]
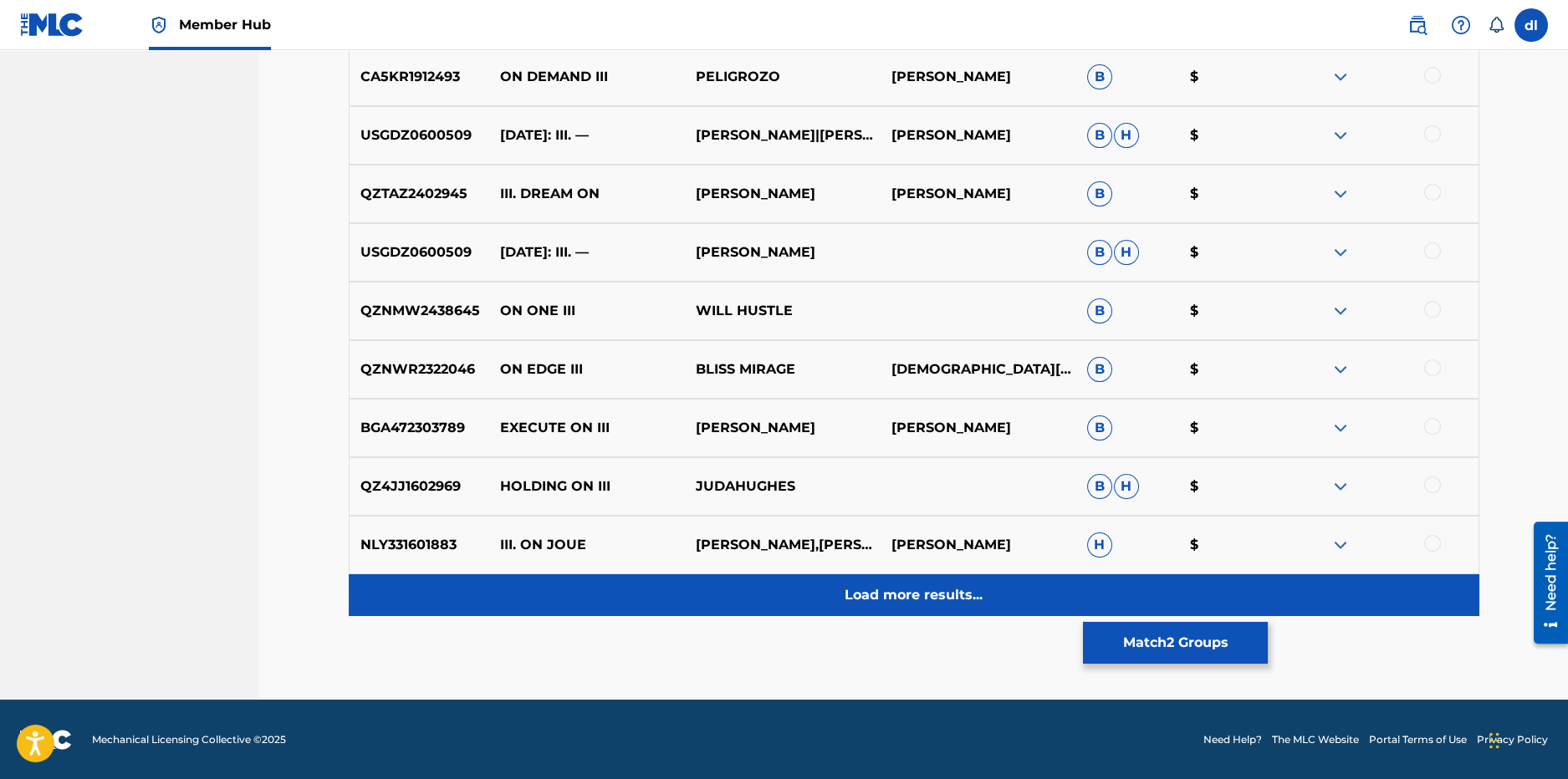
click at [893, 593] on p "Load more results..." at bounding box center [913, 595] width 138 height 20
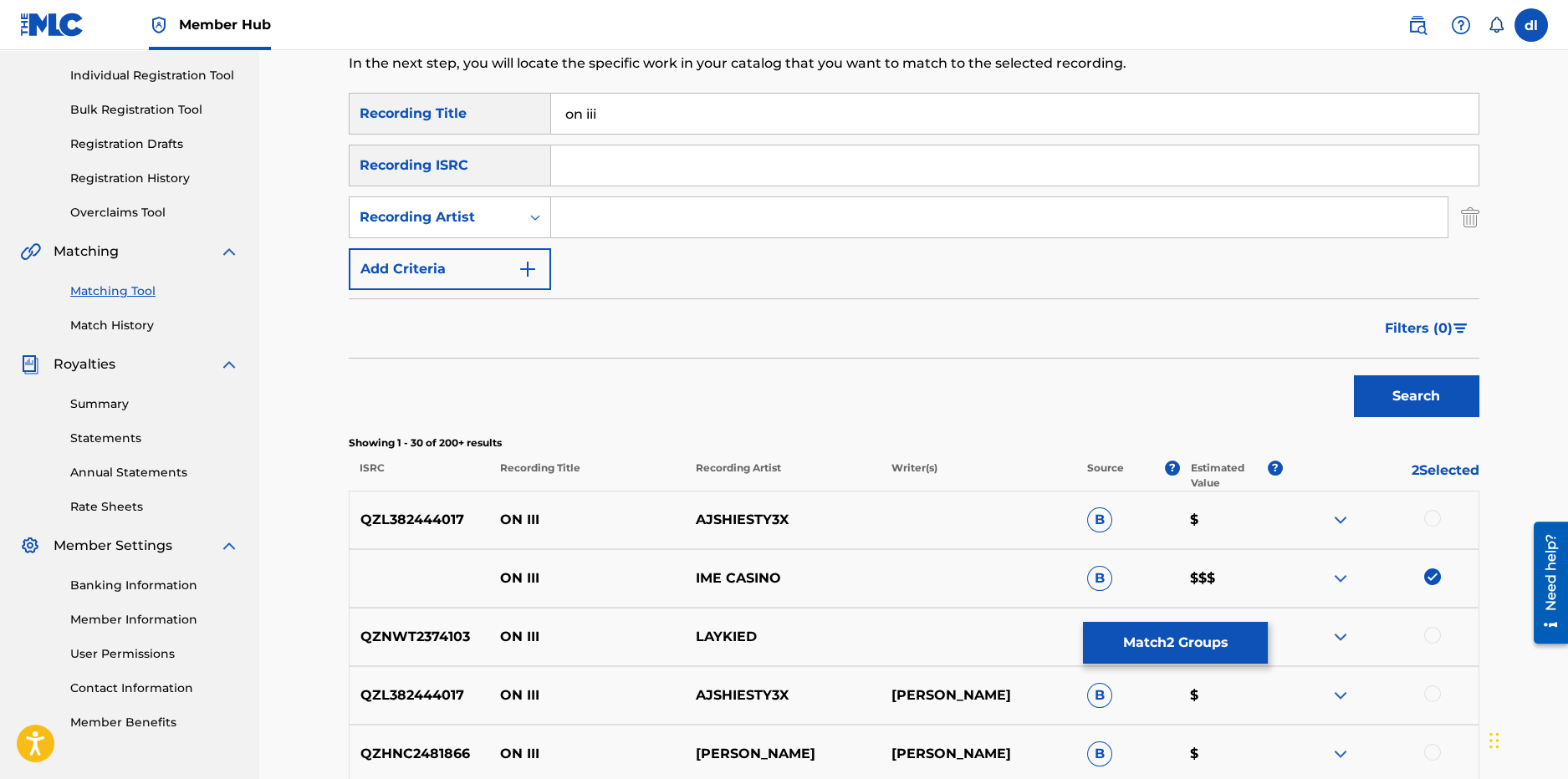
scroll to position [0, 0]
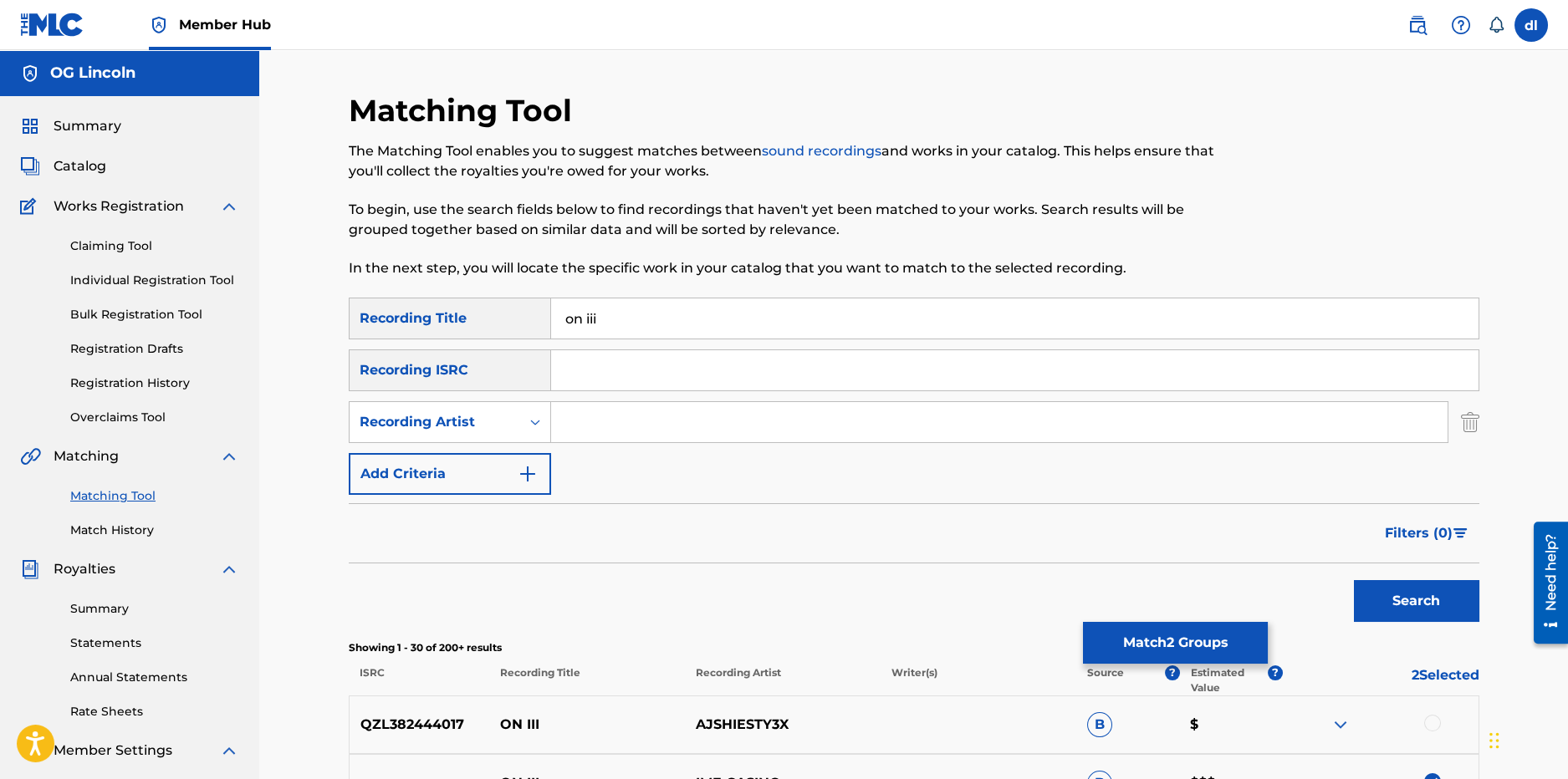
drag, startPoint x: 614, startPoint y: 315, endPoint x: 470, endPoint y: 318, distance: 144.0
click at [470, 318] on div "SearchWithCriteriabdcca313-8863-42e4-8273-0c03a771d99a Recording Title on iii" at bounding box center [914, 318] width 1131 height 42
type input "paint"
click at [587, 412] on input "Search Form" at bounding box center [1000, 422] width 896 height 40
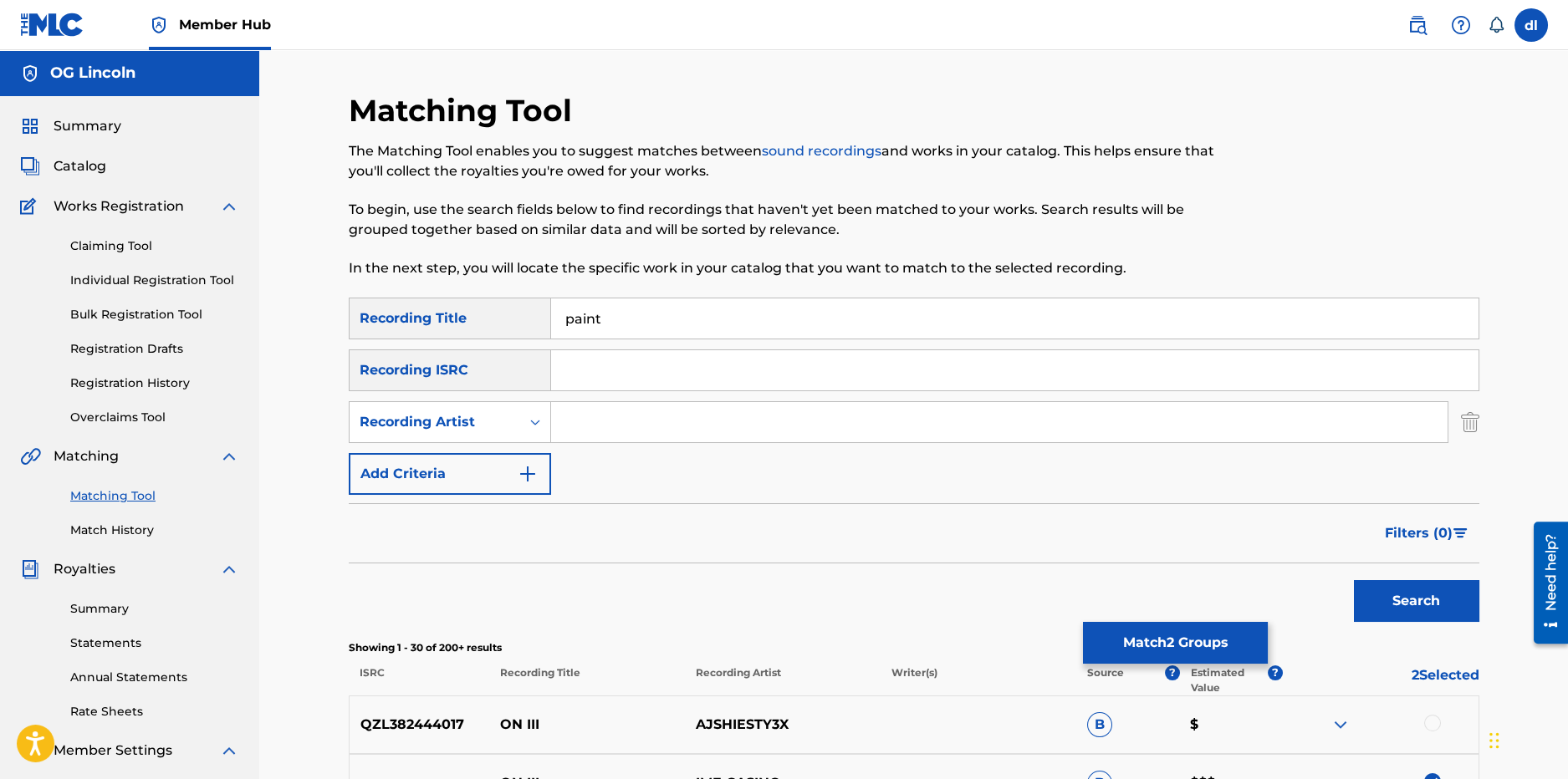
type input "[PERSON_NAME]"
click at [1431, 611] on button "Search" at bounding box center [1417, 601] width 126 height 42
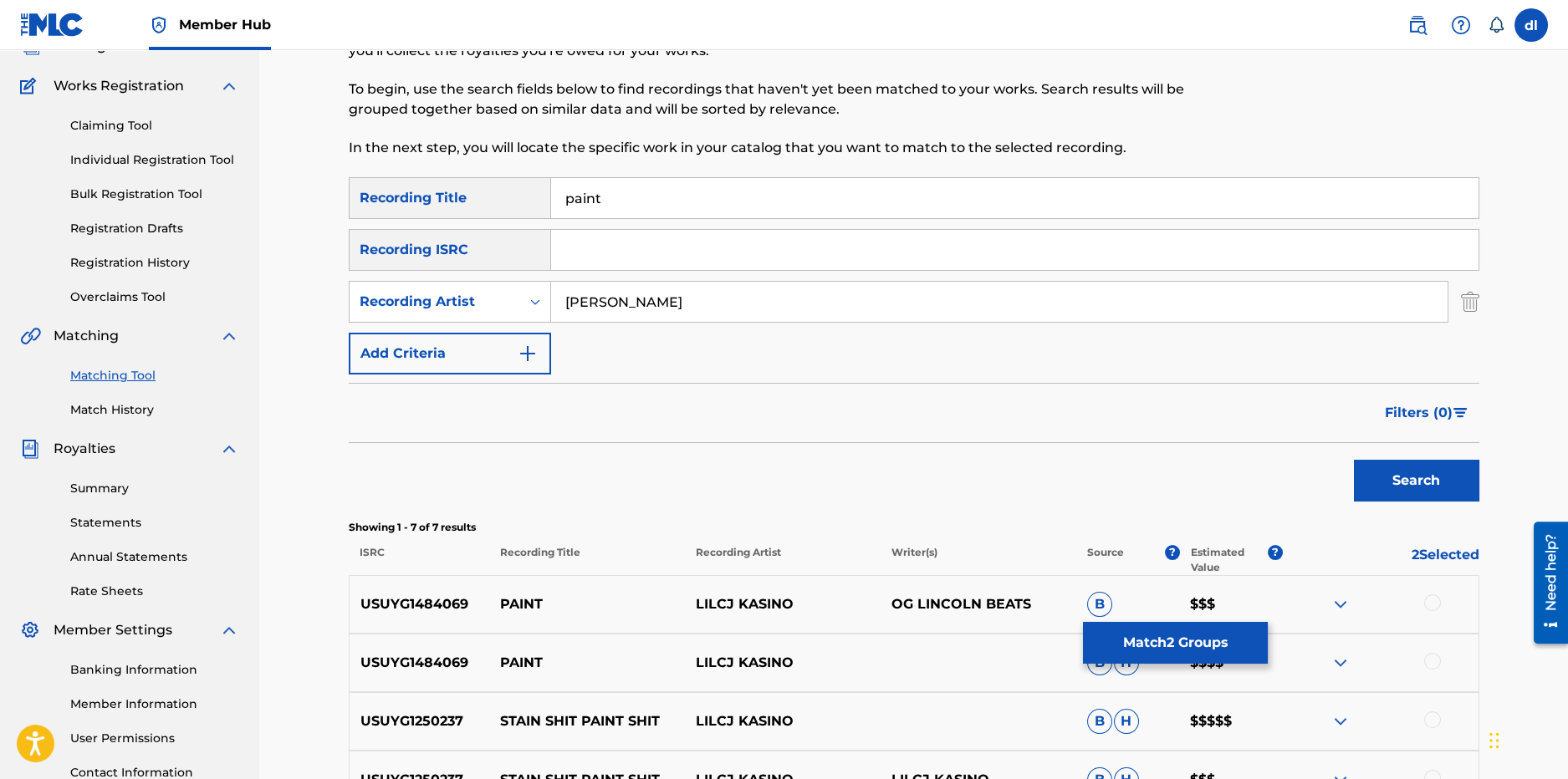
scroll to position [334, 0]
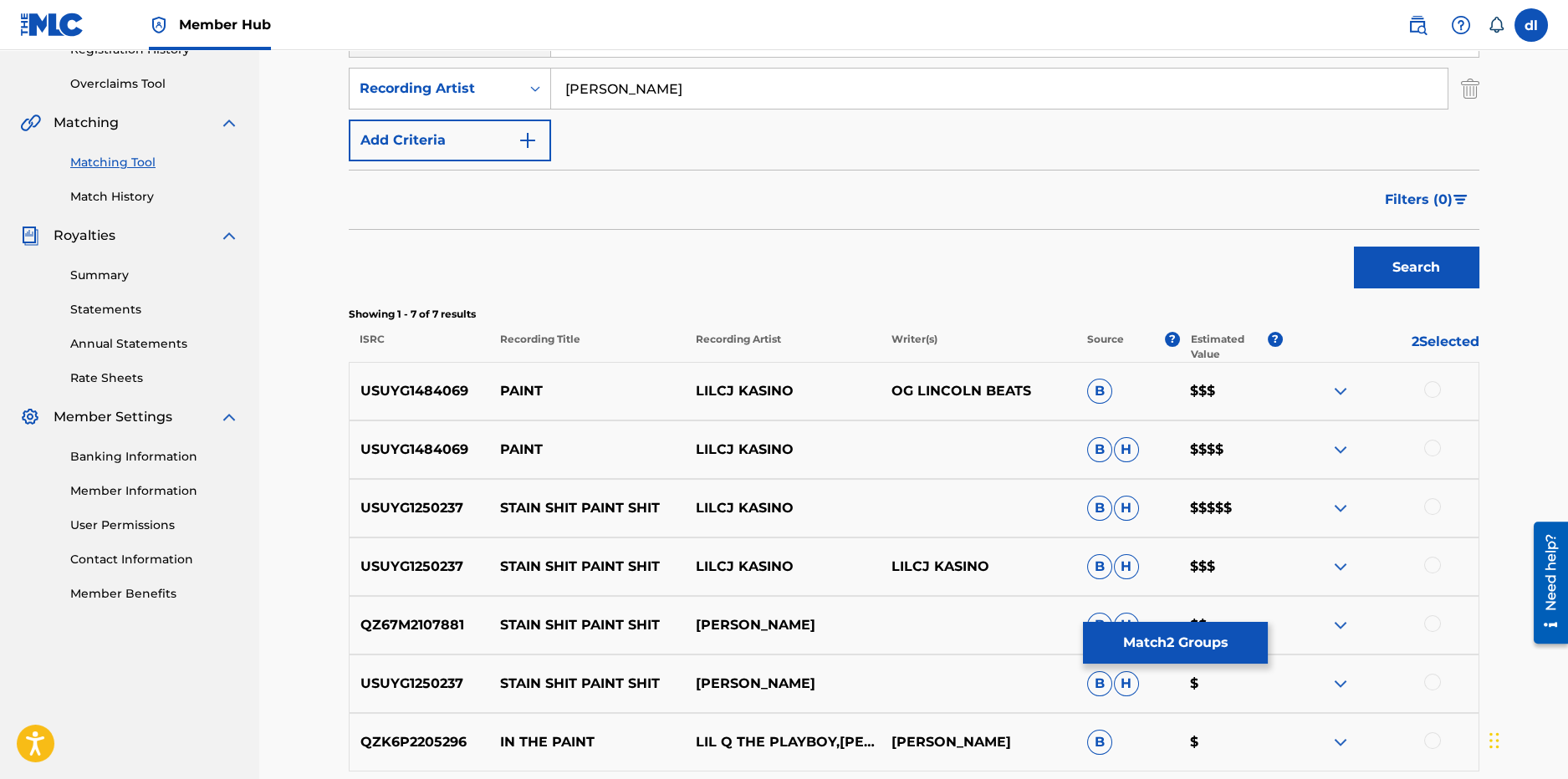
click at [1433, 451] on div at bounding box center [1432, 448] width 17 height 17
click at [1435, 387] on div at bounding box center [1432, 390] width 17 height 17
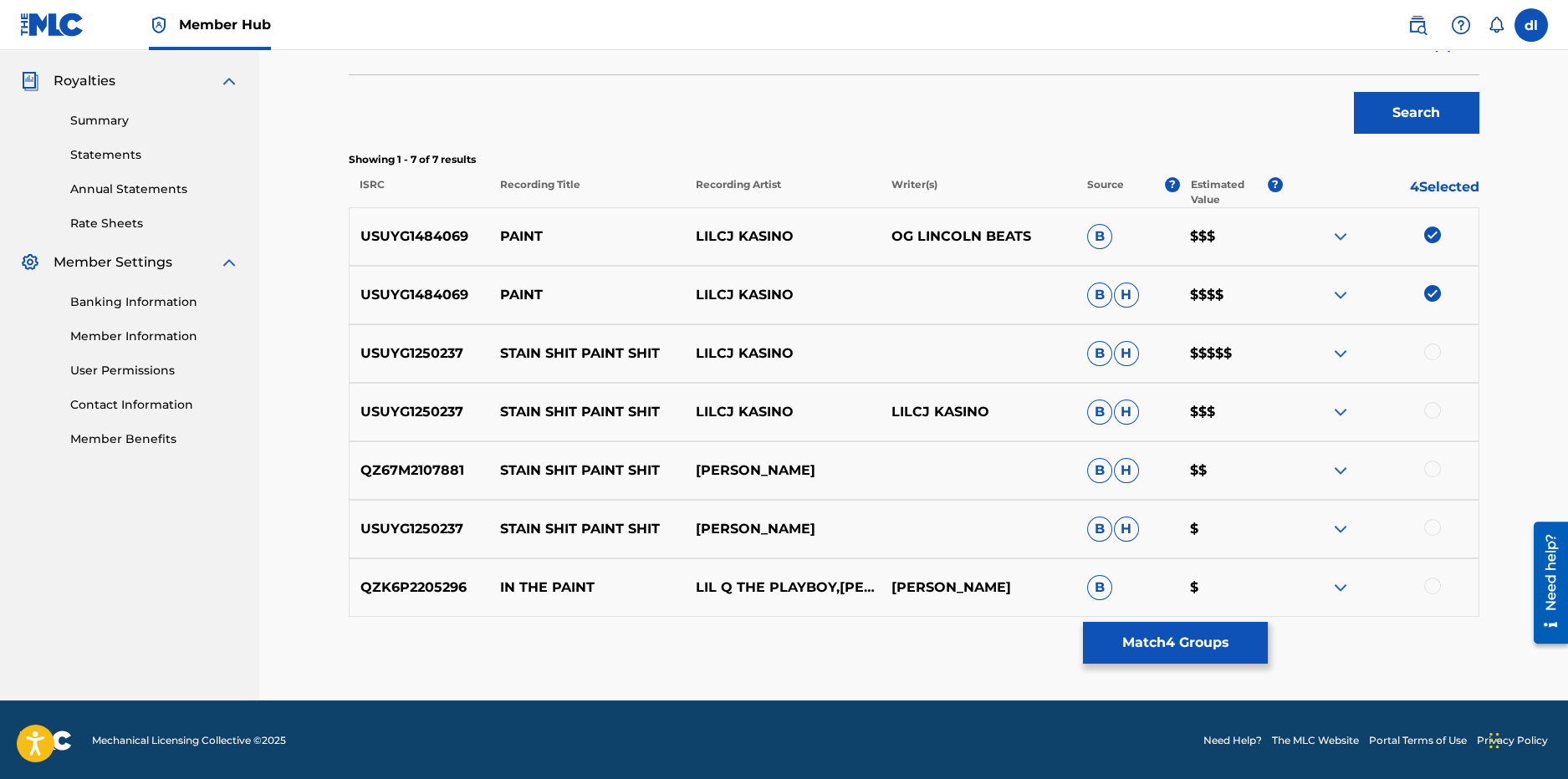
scroll to position [489, 0]
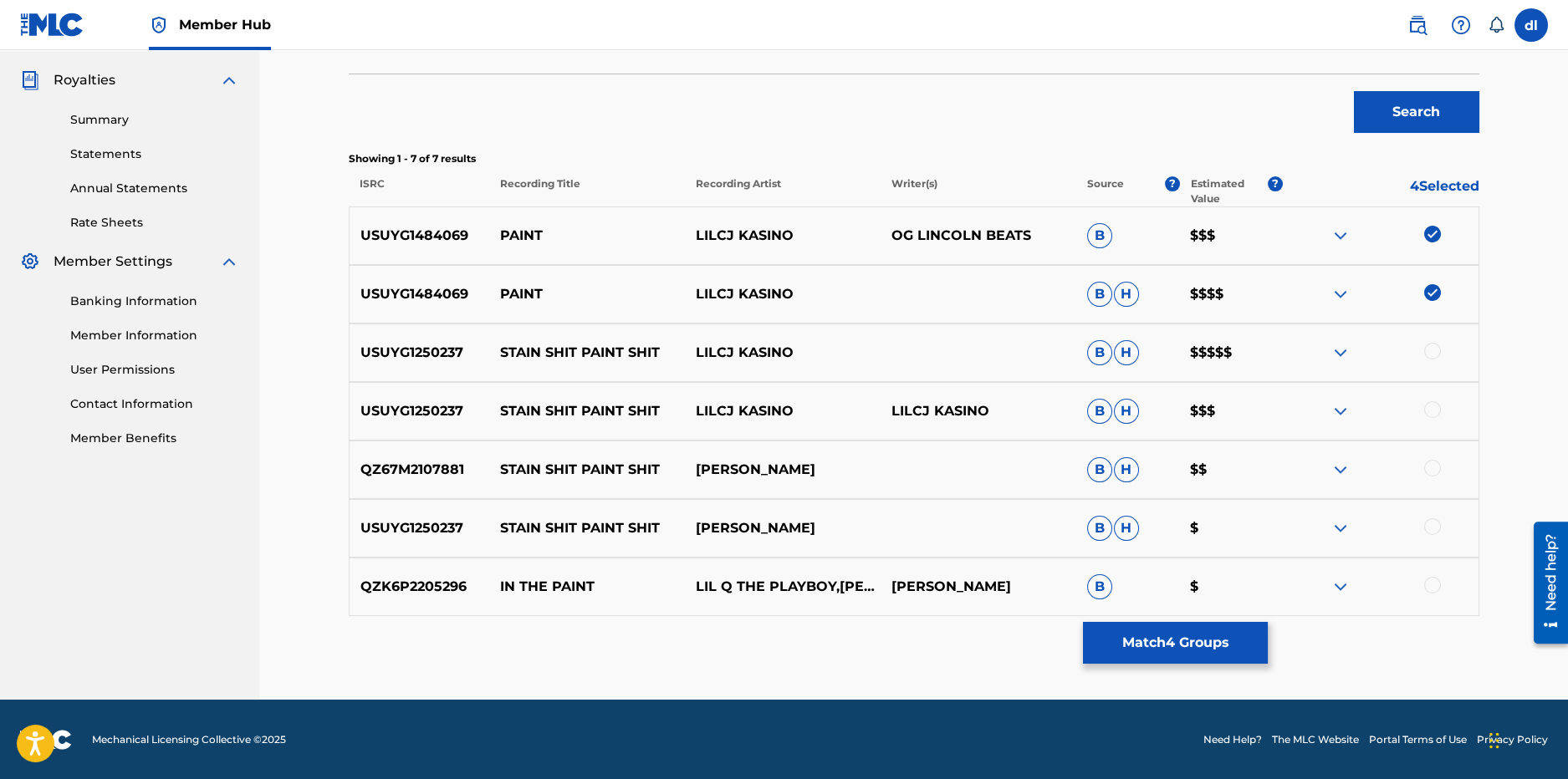
click at [1438, 349] on div at bounding box center [1432, 350] width 17 height 17
click at [1433, 406] on div at bounding box center [1432, 409] width 17 height 17
click at [1432, 458] on div "QZ67M2107881 STAIN SHIT PAINT SHIT LIL CJ KASINO B H $$" at bounding box center [914, 470] width 1131 height 59
click at [1427, 517] on div "USUYG1250237 STAIN SHIT PAINT SHIT LIL CJ KASINO B H $" at bounding box center [914, 528] width 1131 height 59
click at [1433, 532] on div at bounding box center [1432, 526] width 17 height 17
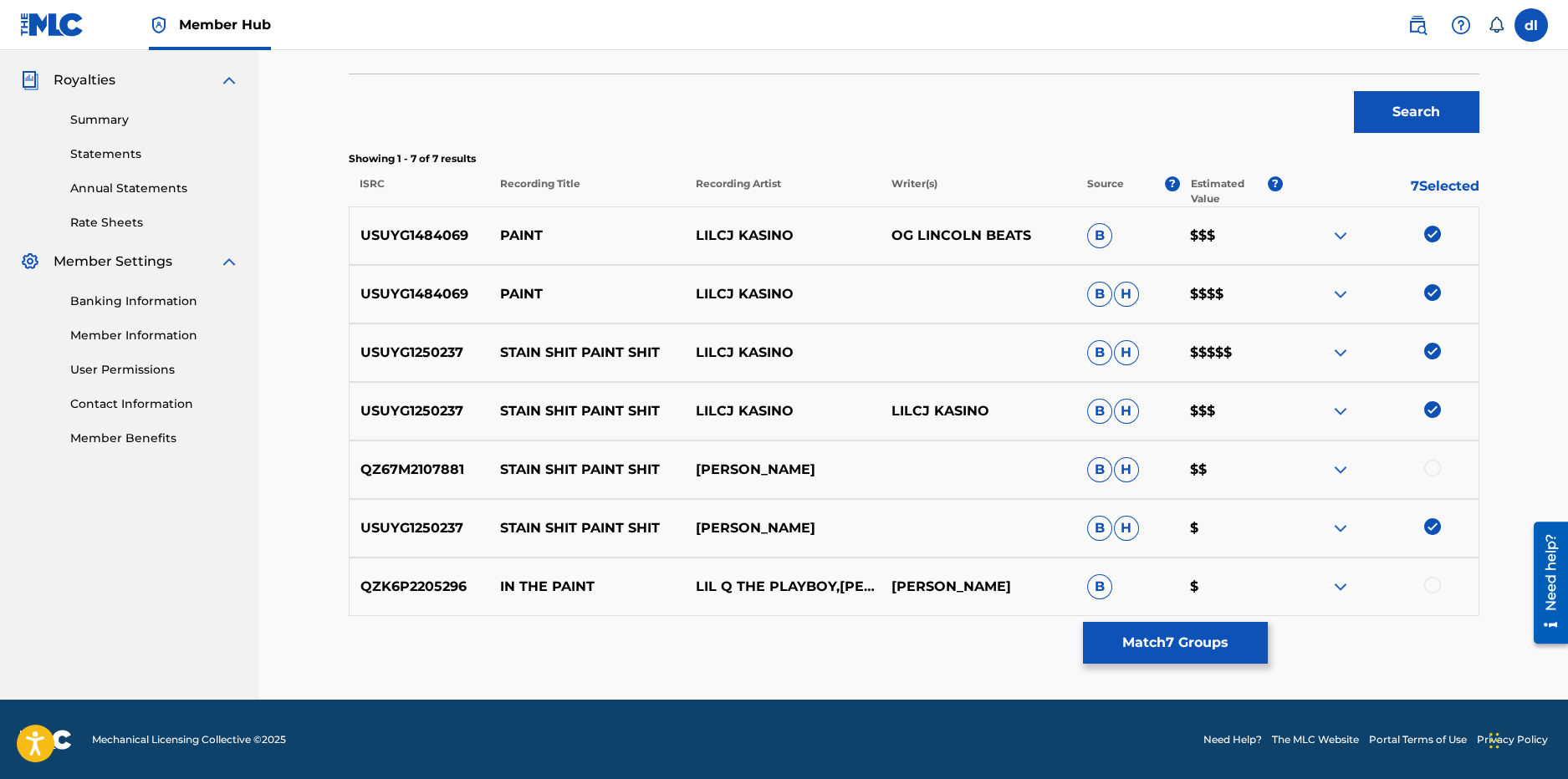
drag, startPoint x: 1433, startPoint y: 454, endPoint x: 1432, endPoint y: 467, distance: 13.0
click at [1433, 455] on div "QZ67M2107881 STAIN SHIT PAINT SHIT LIL CJ KASINO B H $$" at bounding box center [914, 470] width 1131 height 59
click at [1431, 469] on div at bounding box center [1432, 468] width 17 height 17
click at [1197, 620] on div "Matching Tool The Matching Tool enables you to suggest matches between sound re…" at bounding box center [914, 151] width 1131 height 1097
click at [1176, 645] on button "Match 8 Groups" at bounding box center [1175, 642] width 185 height 42
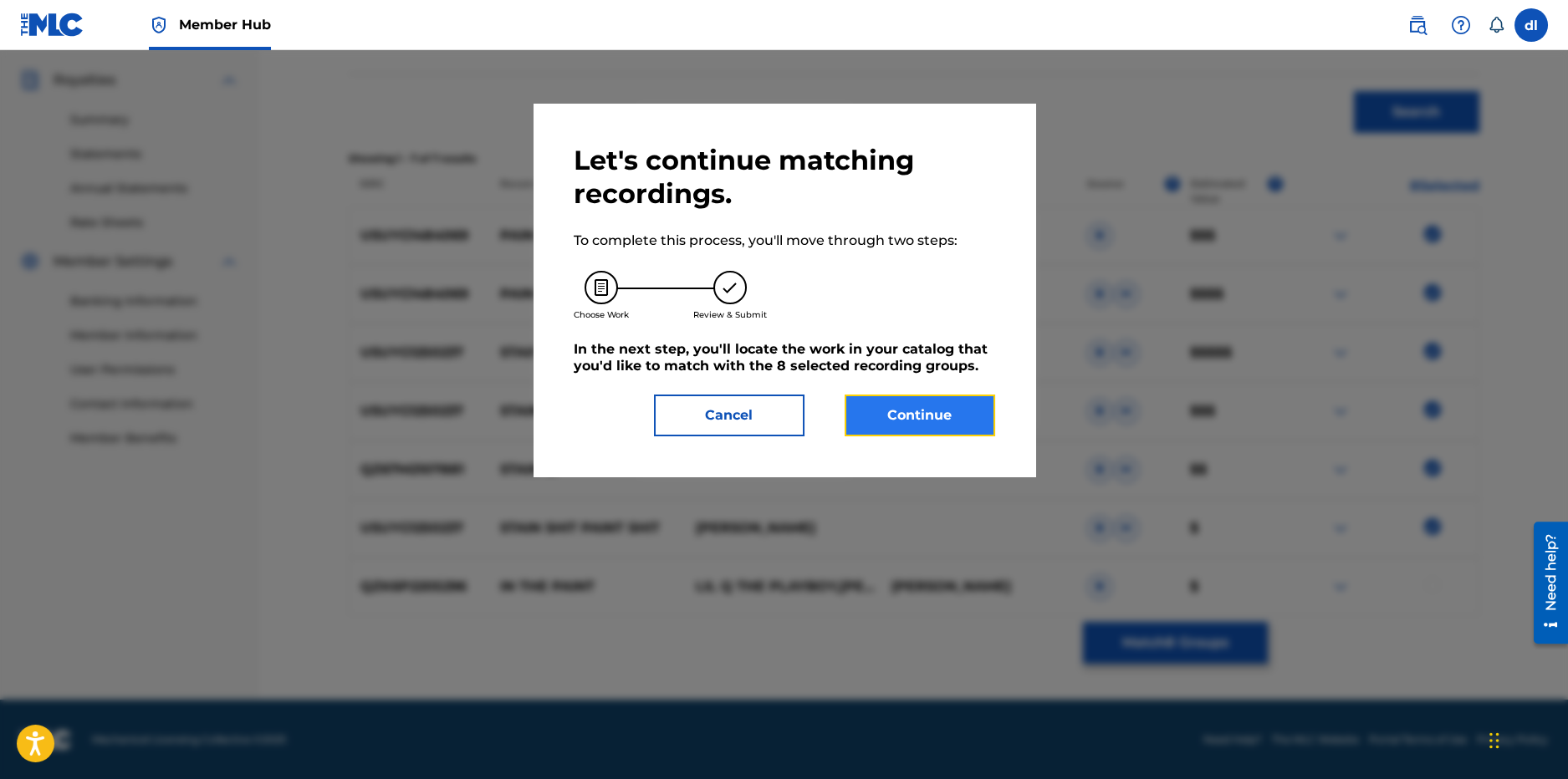
click at [871, 429] on button "Continue" at bounding box center [920, 415] width 150 height 42
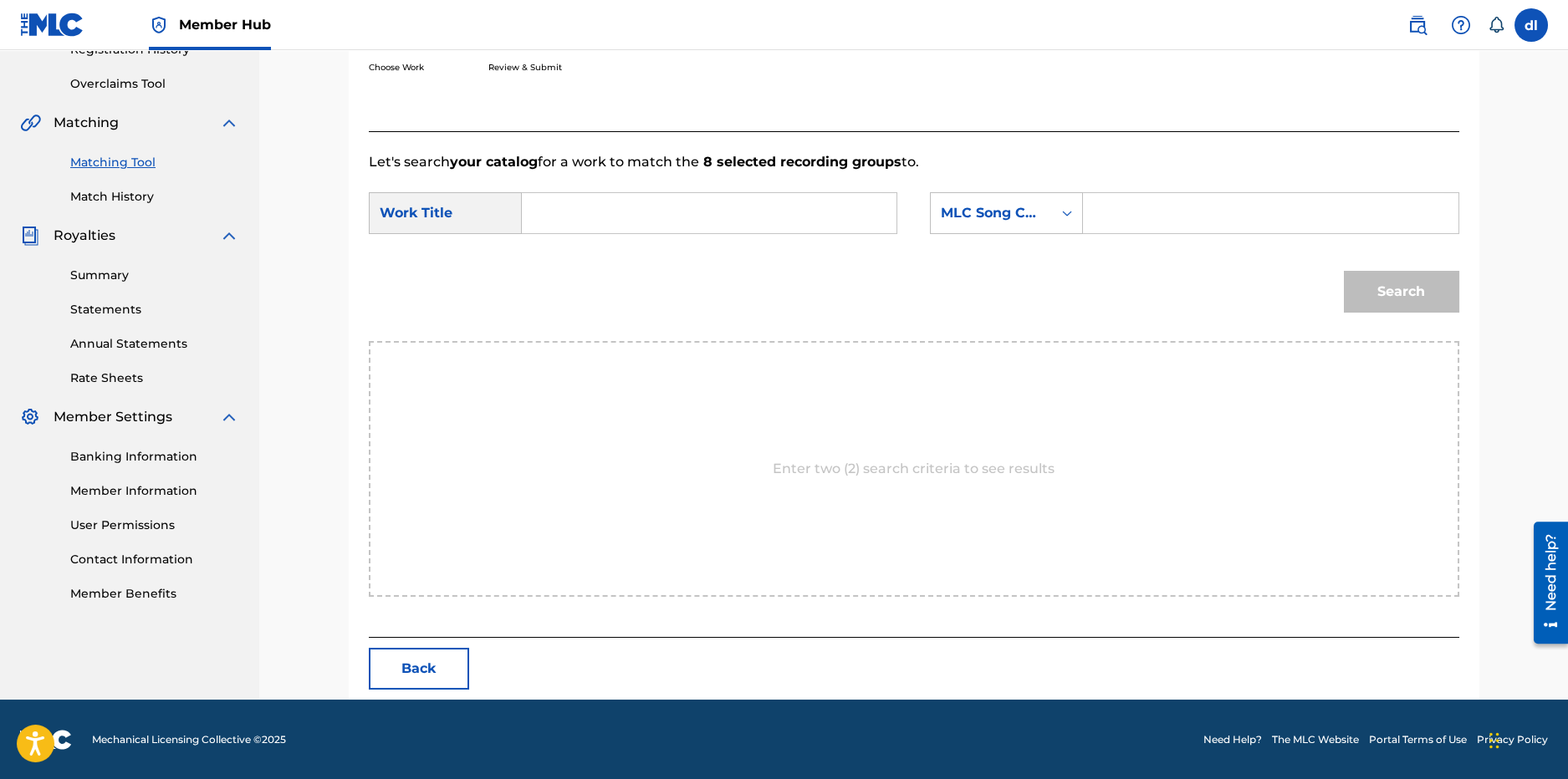
click at [762, 205] on input "Search Form" at bounding box center [709, 213] width 347 height 40
type input "paint"
click at [597, 251] on div "paint" at bounding box center [583, 251] width 95 height 30
drag, startPoint x: 1161, startPoint y: 213, endPoint x: 1151, endPoint y: 218, distance: 11.2
click at [1161, 213] on input "Search Form" at bounding box center [1270, 213] width 347 height 40
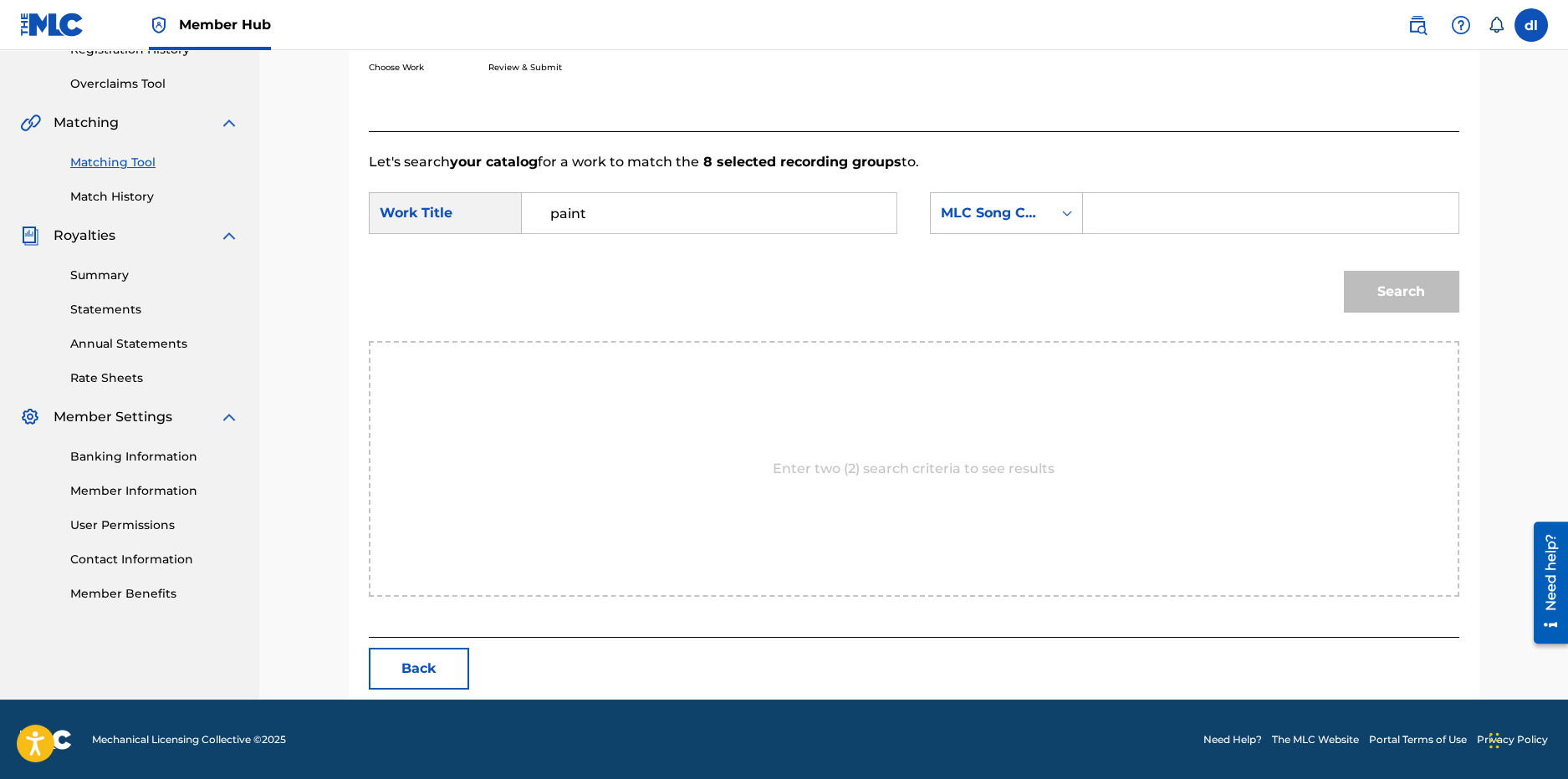
click at [1187, 213] on input "Search Form" at bounding box center [1270, 213] width 347 height 40
paste input "PO9P96"
type input "PO9P96"
click at [1408, 288] on button "Search" at bounding box center [1402, 292] width 115 height 42
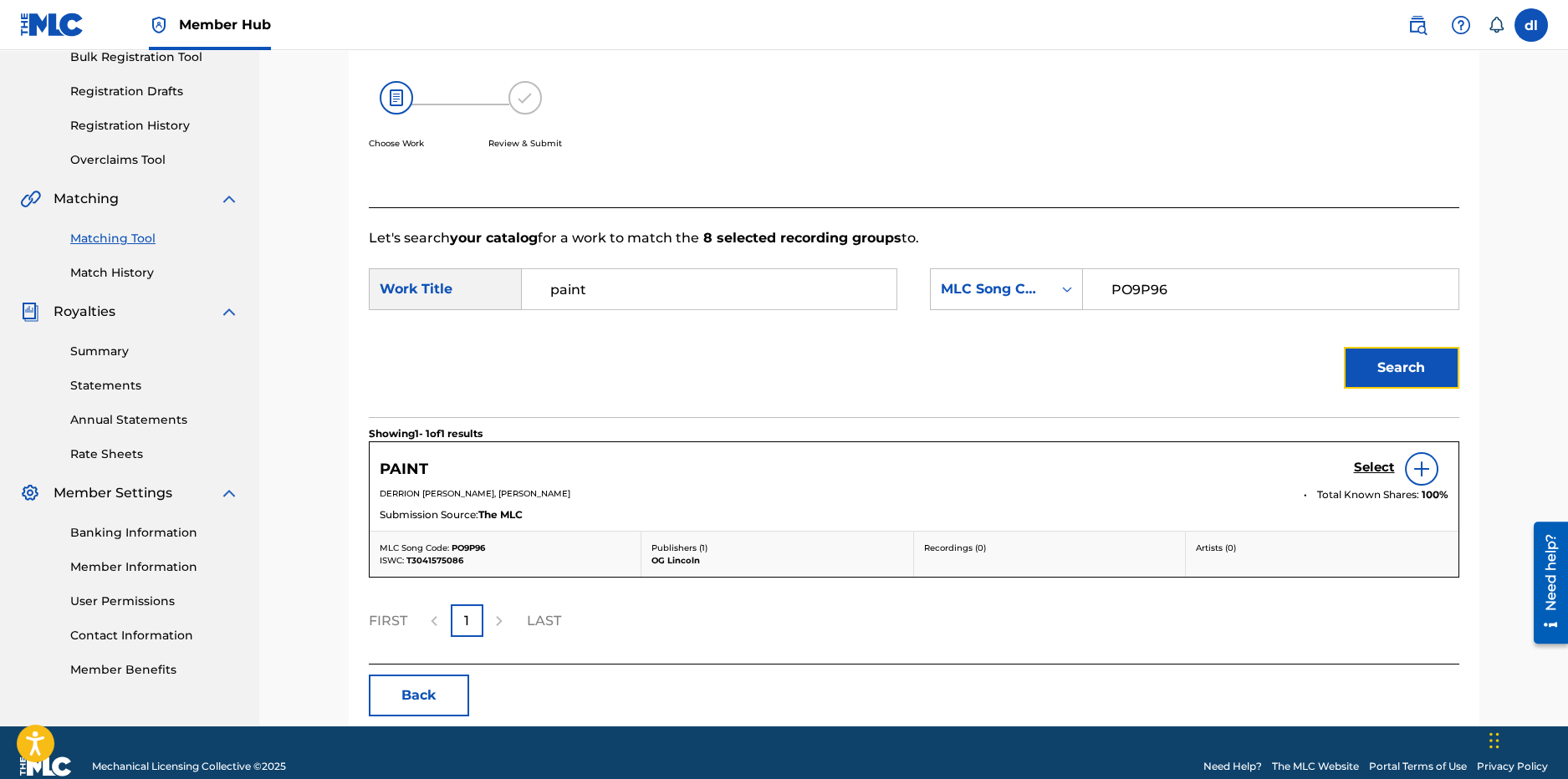
scroll to position [284, 0]
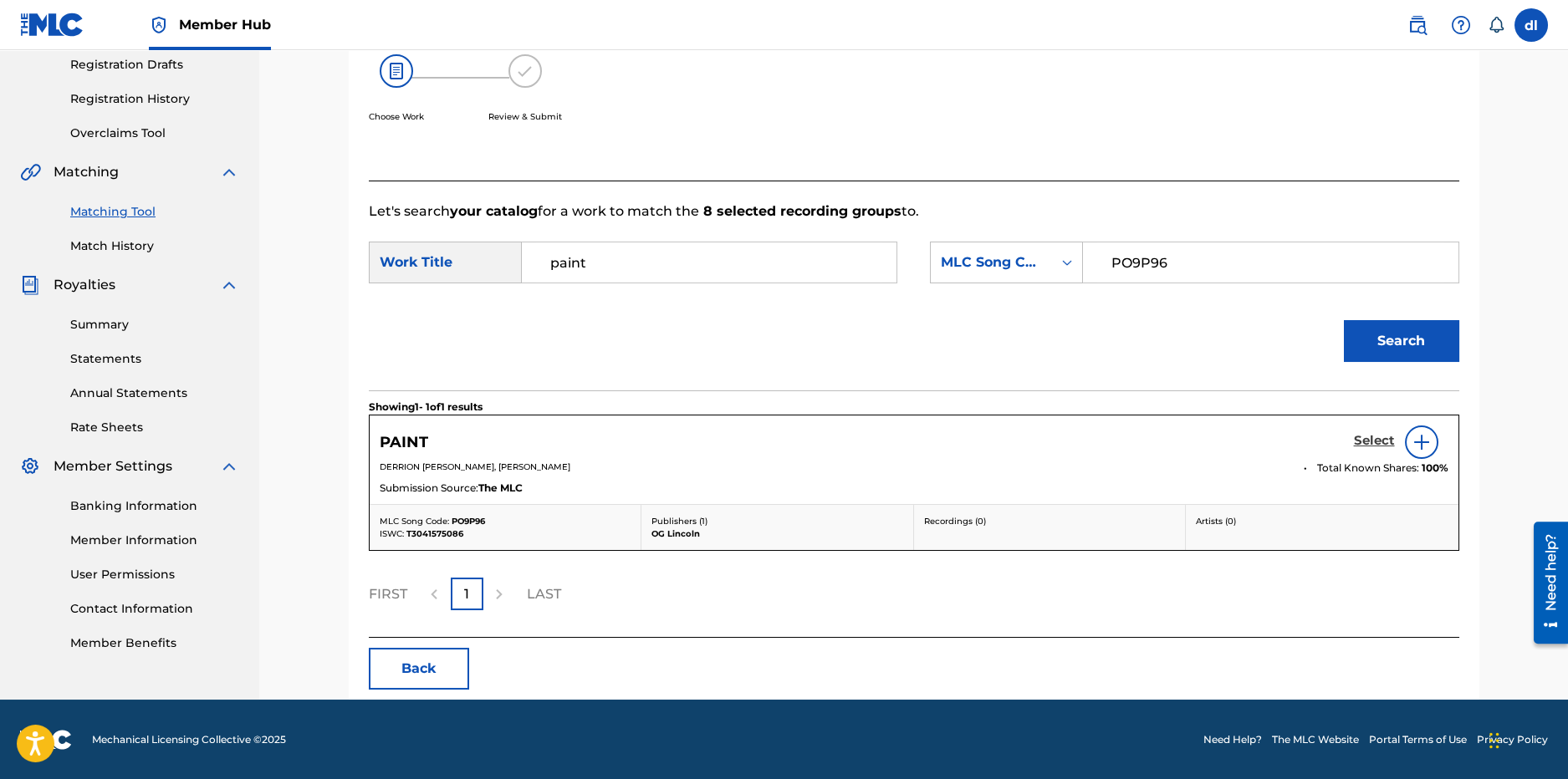
click at [1368, 439] on h5 "Select" at bounding box center [1375, 441] width 41 height 16
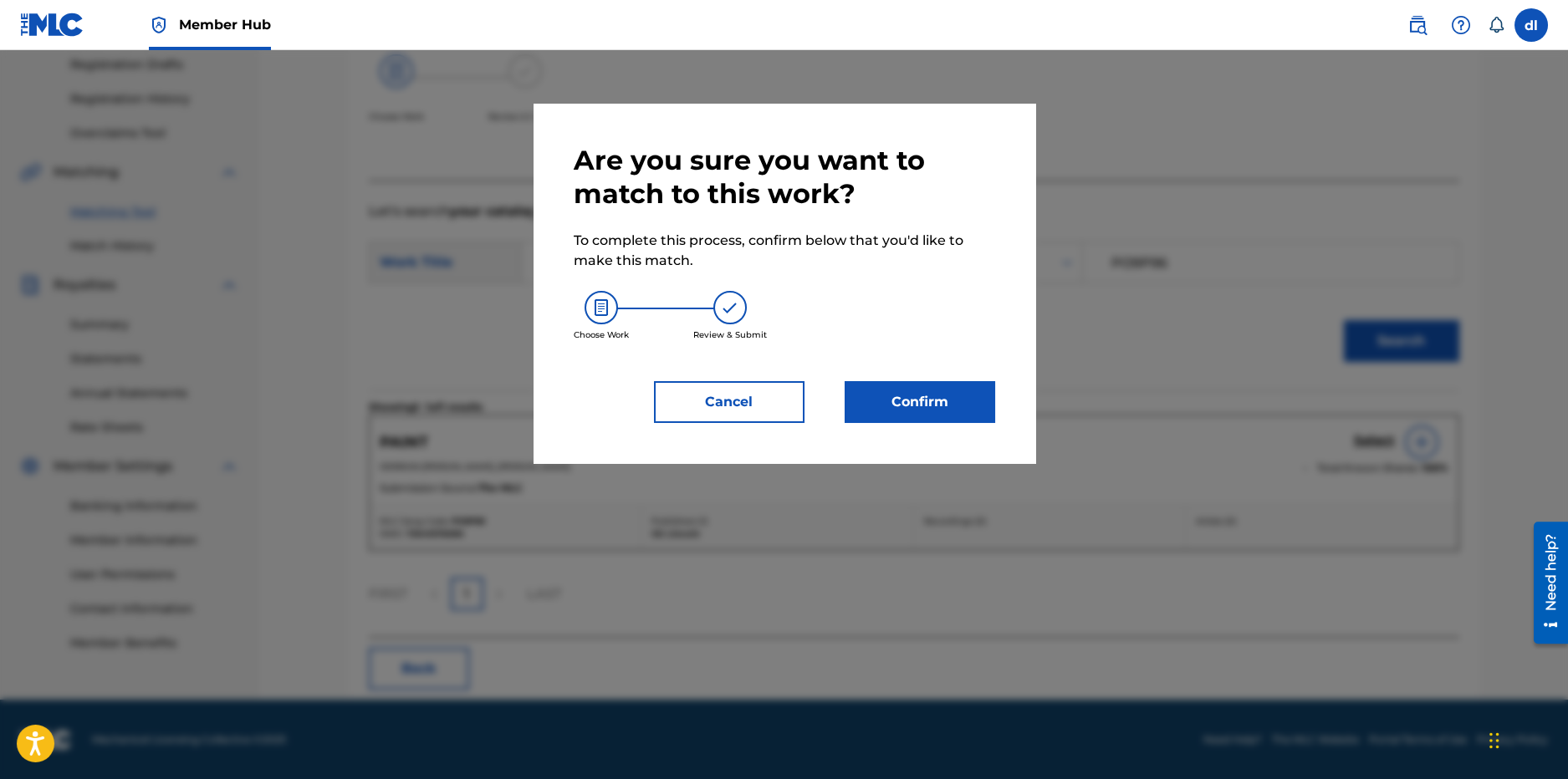
click at [999, 403] on div "Are you sure you want to match to this work? To complete this process, confirm …" at bounding box center [785, 283] width 502 height 359
click at [953, 406] on button "Confirm" at bounding box center [920, 402] width 150 height 42
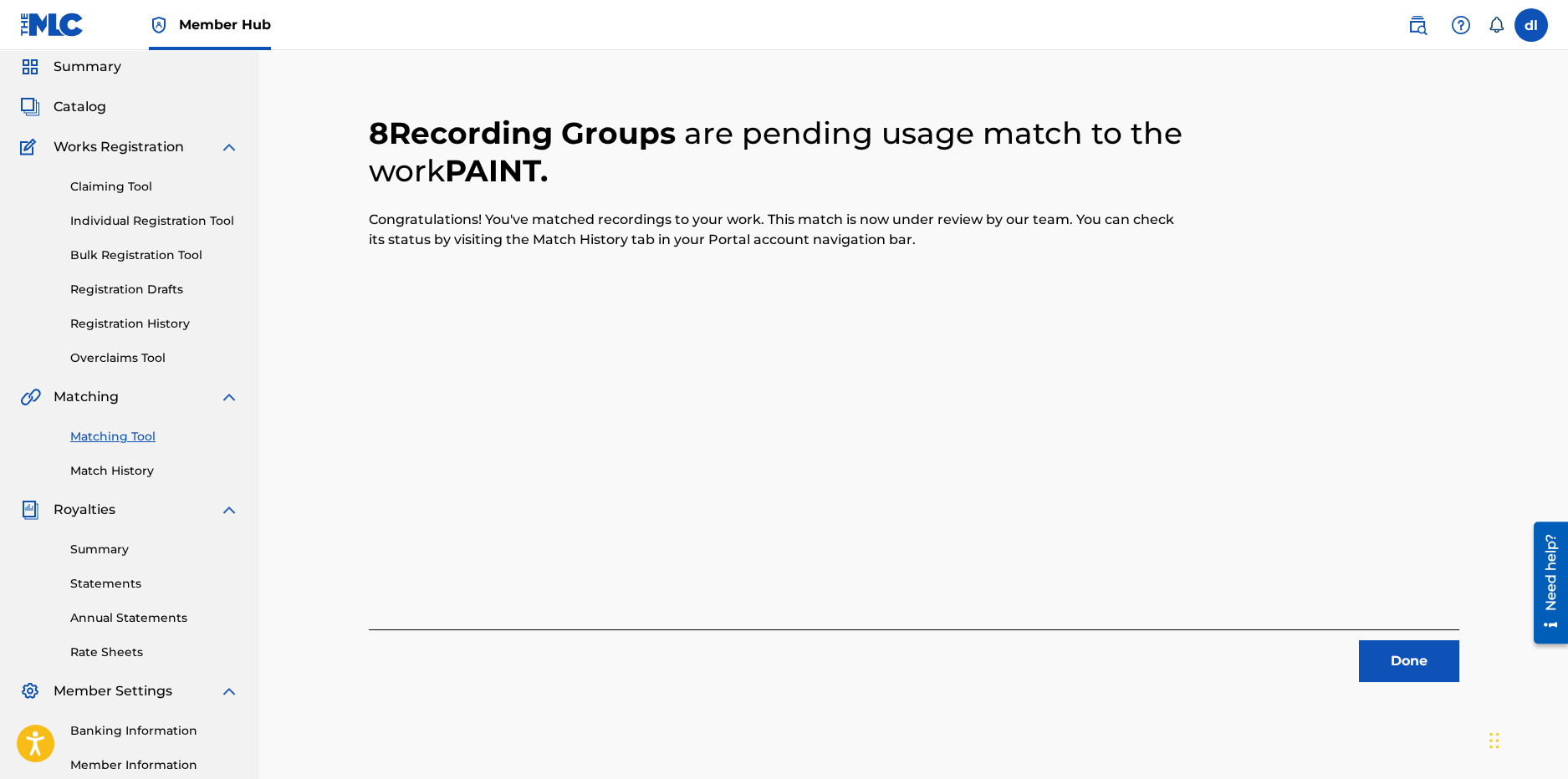
scroll to position [0, 0]
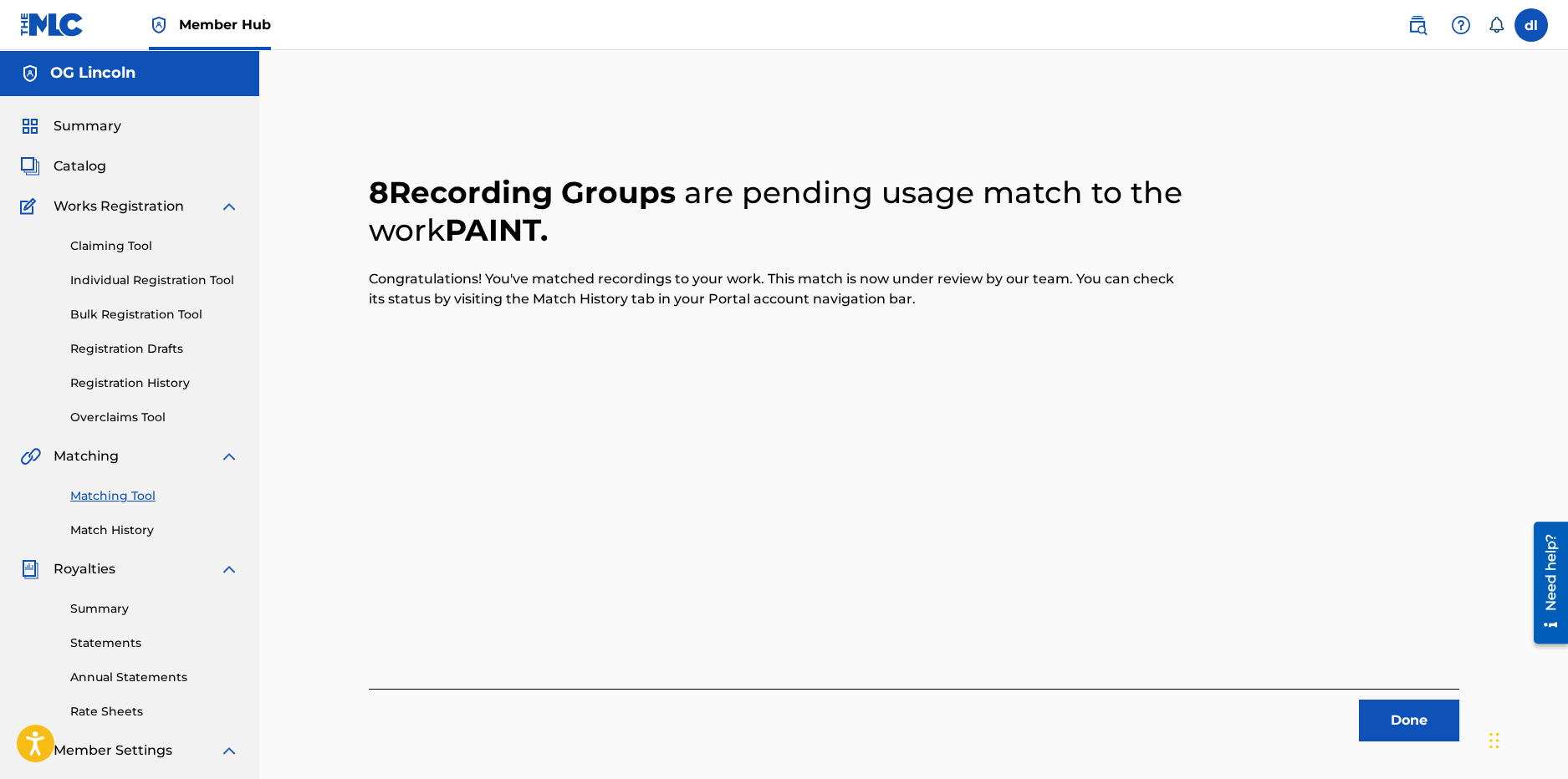
click at [1396, 697] on div "Done" at bounding box center [914, 716] width 1091 height 53
click at [1422, 738] on button "Done" at bounding box center [1409, 720] width 101 height 42
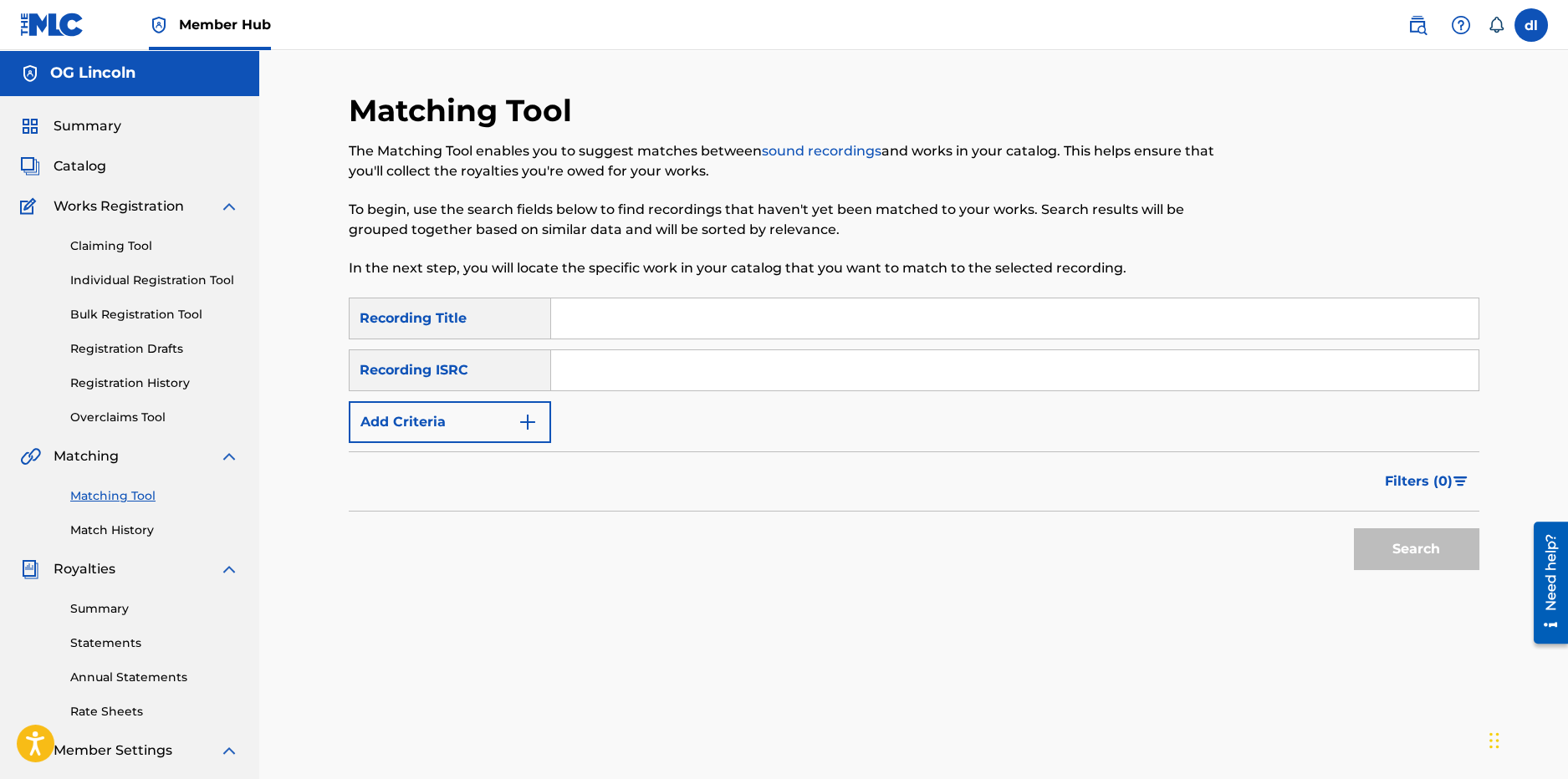
click at [586, 314] on input "Search Form" at bounding box center [1015, 318] width 928 height 40
type input "oh boy"
click at [1354, 528] on button "Search" at bounding box center [1417, 549] width 126 height 42
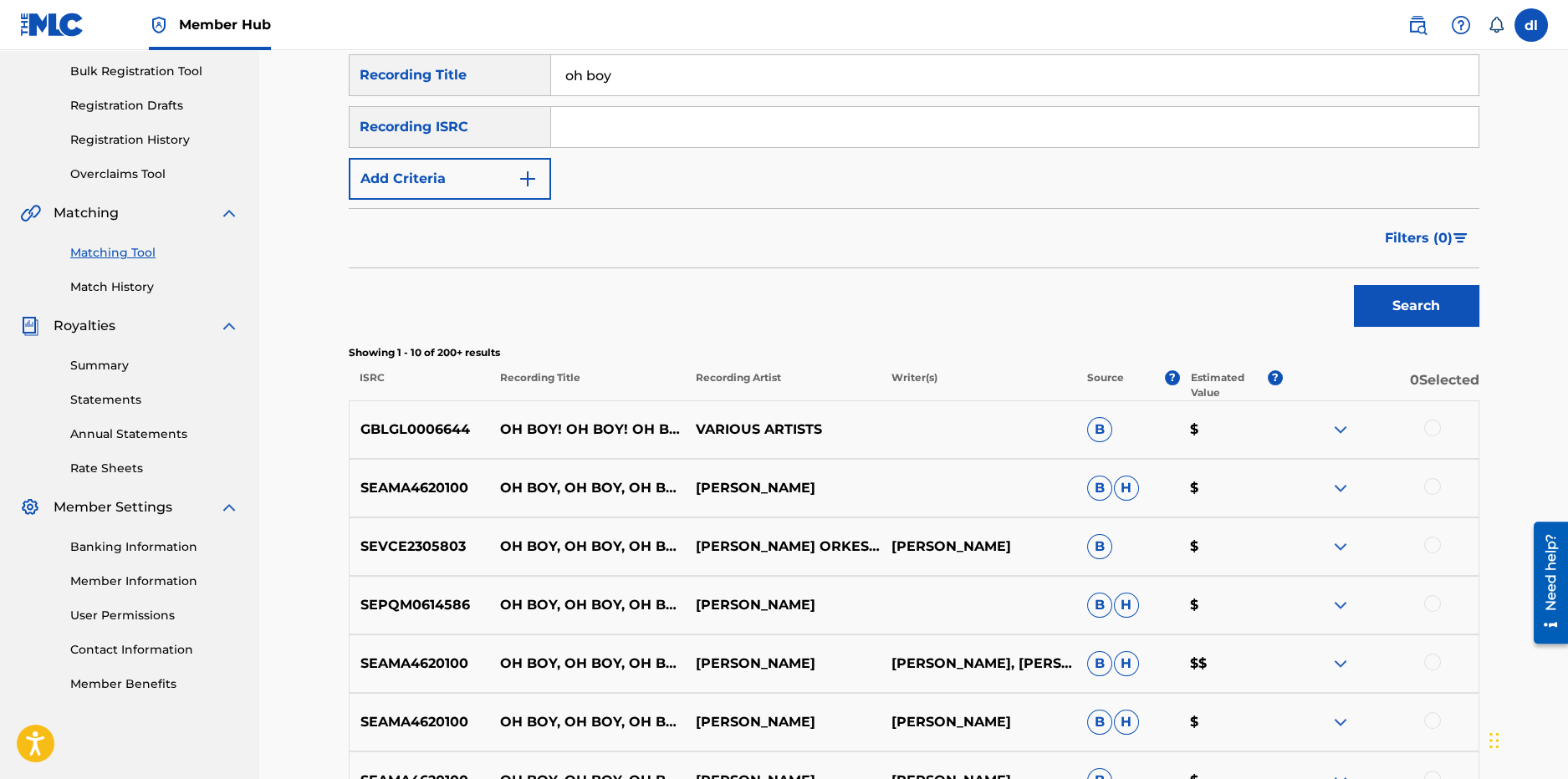
scroll to position [83, 0]
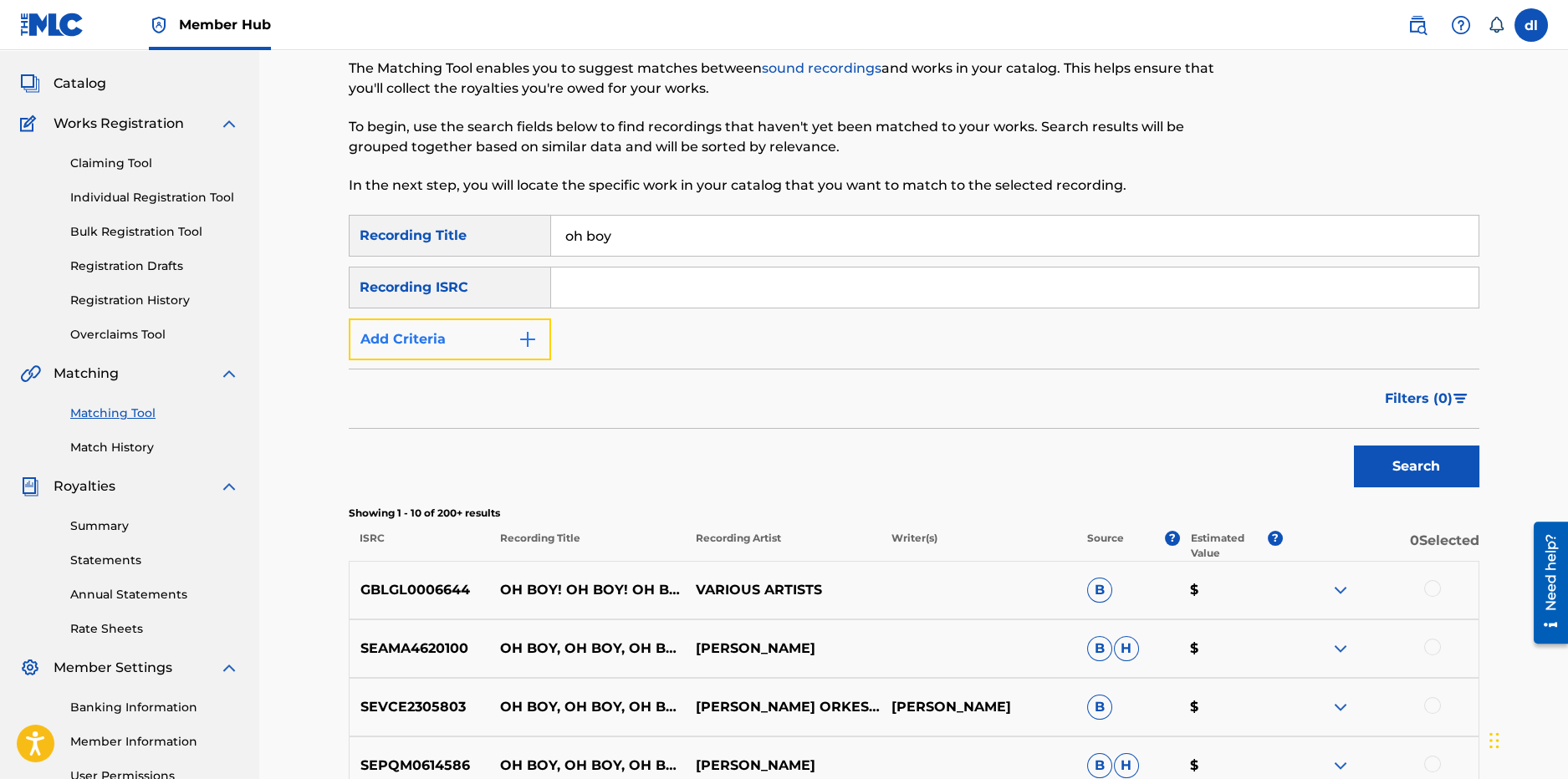
click at [514, 333] on button "Add Criteria" at bounding box center [449, 339] width 202 height 42
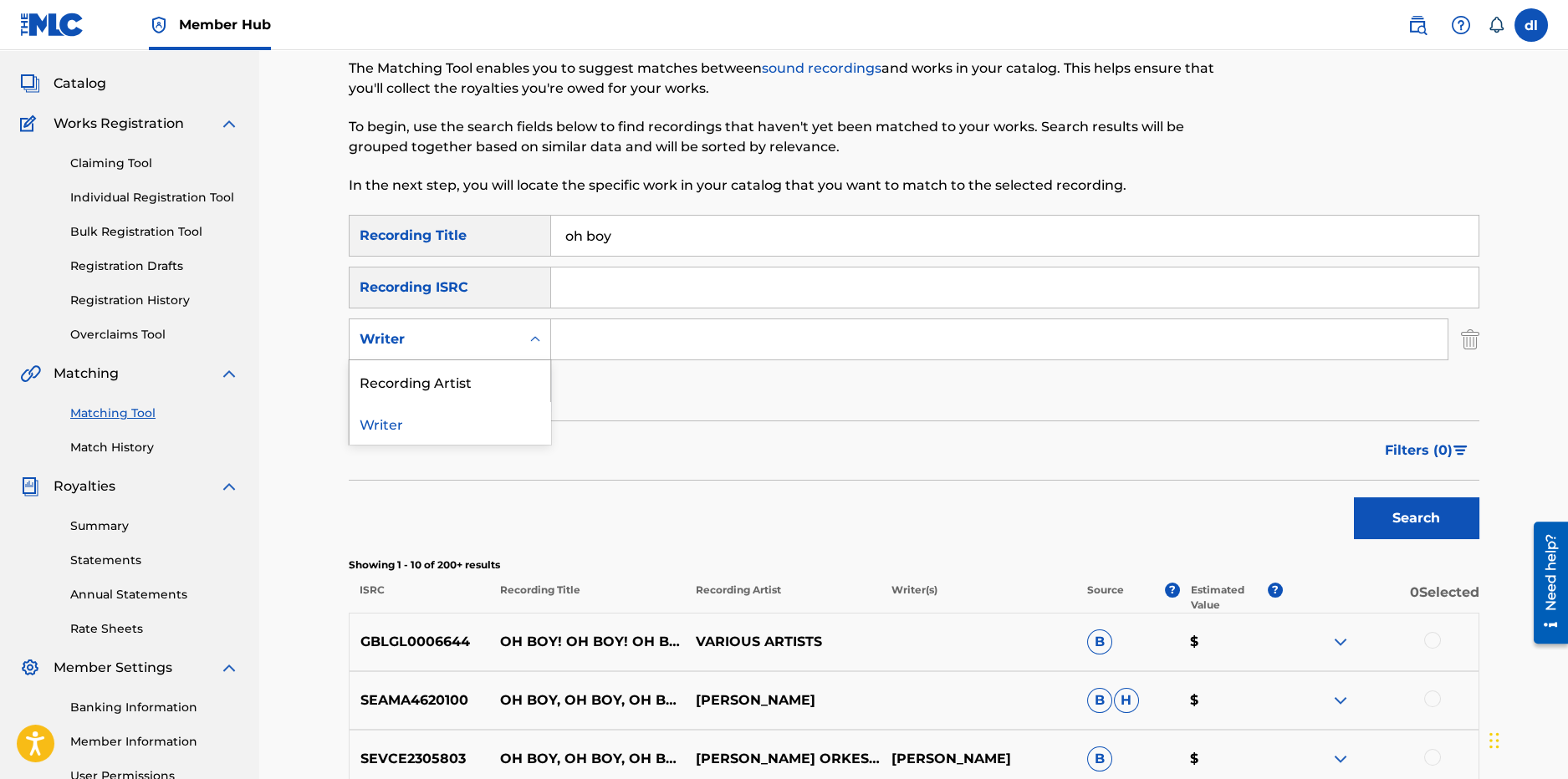
click at [493, 344] on div "Writer" at bounding box center [434, 340] width 150 height 20
click at [465, 388] on div "Recording Artist" at bounding box center [450, 381] width 201 height 42
click at [644, 348] on input "Search Form" at bounding box center [1000, 339] width 896 height 40
type input "big x"
click at [1354, 498] on button "Search" at bounding box center [1417, 518] width 126 height 42
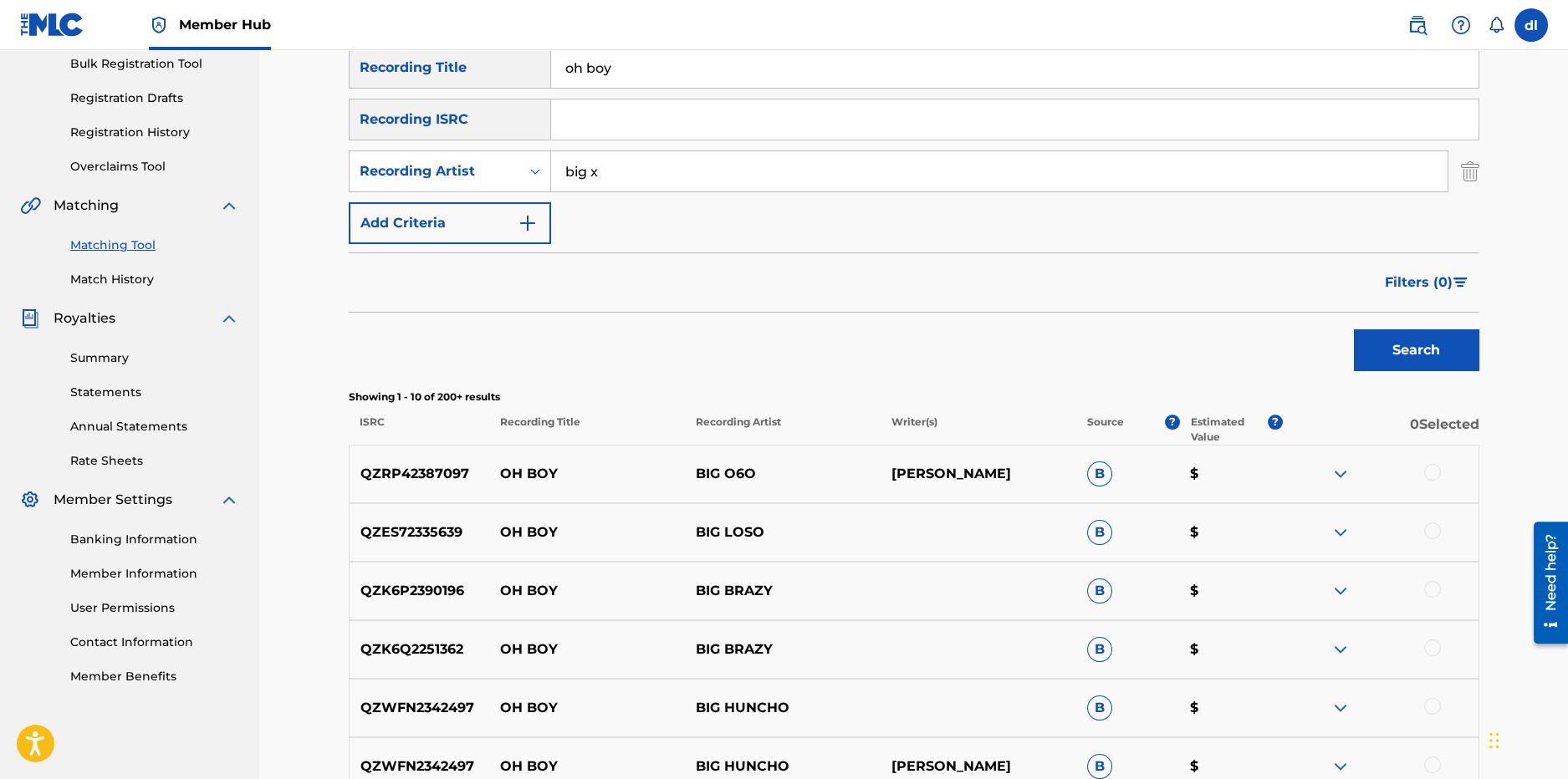
scroll to position [250, 0]
drag, startPoint x: 609, startPoint y: 174, endPoint x: 514, endPoint y: 179, distance: 95.1
click at [514, 179] on div "SearchWithCriteriad79e4a1f-db2a-4637-a1a4-e4eec4f4f3f0 Recording Artist big x" at bounding box center [914, 172] width 1131 height 42
click at [557, 67] on input "oh boy" at bounding box center [1015, 68] width 928 height 40
click at [596, 176] on input "Search Form" at bounding box center [1000, 172] width 896 height 40
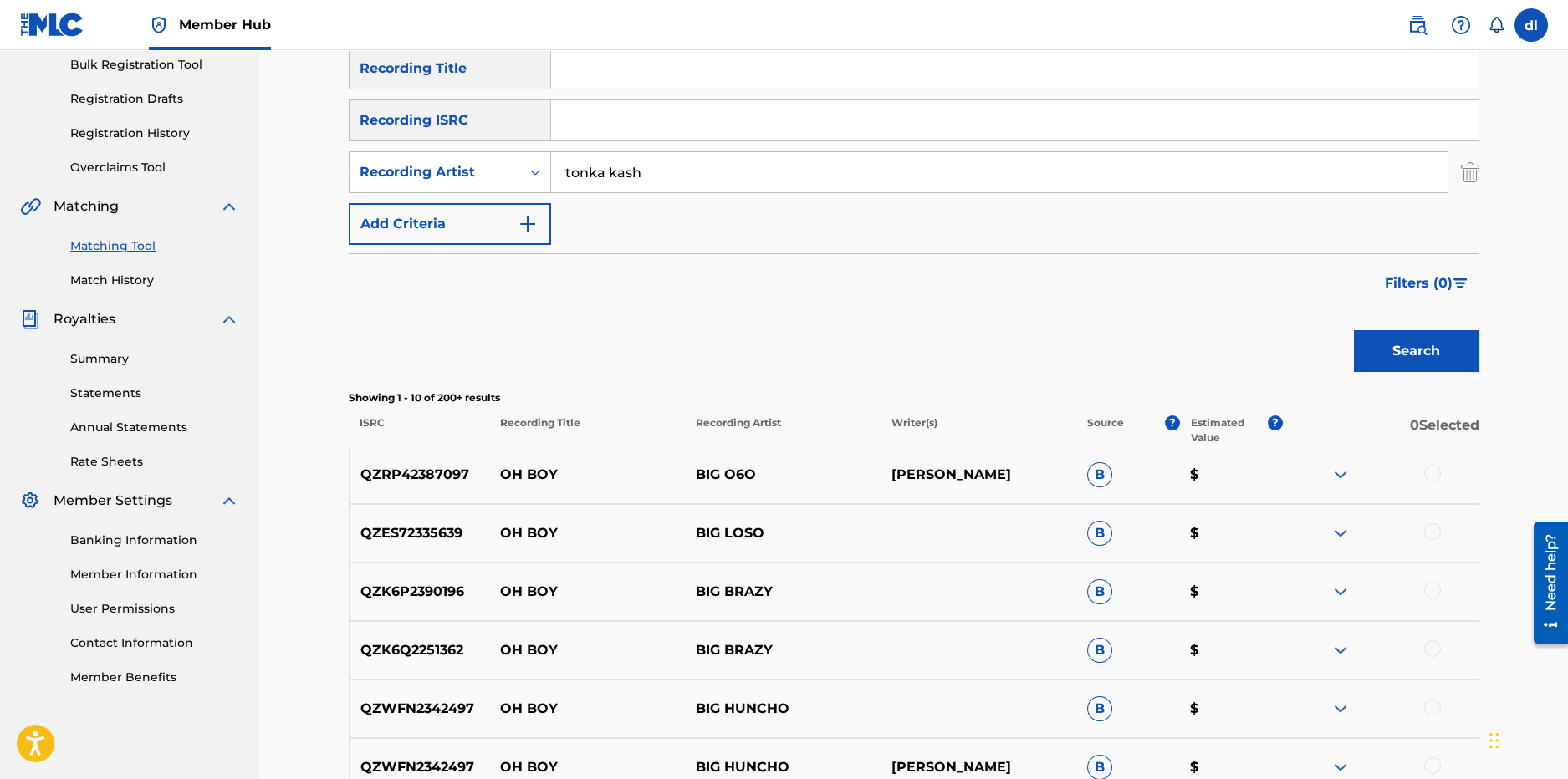
type input "tonka kash"
click at [1354, 330] on button "Search" at bounding box center [1417, 350] width 126 height 42
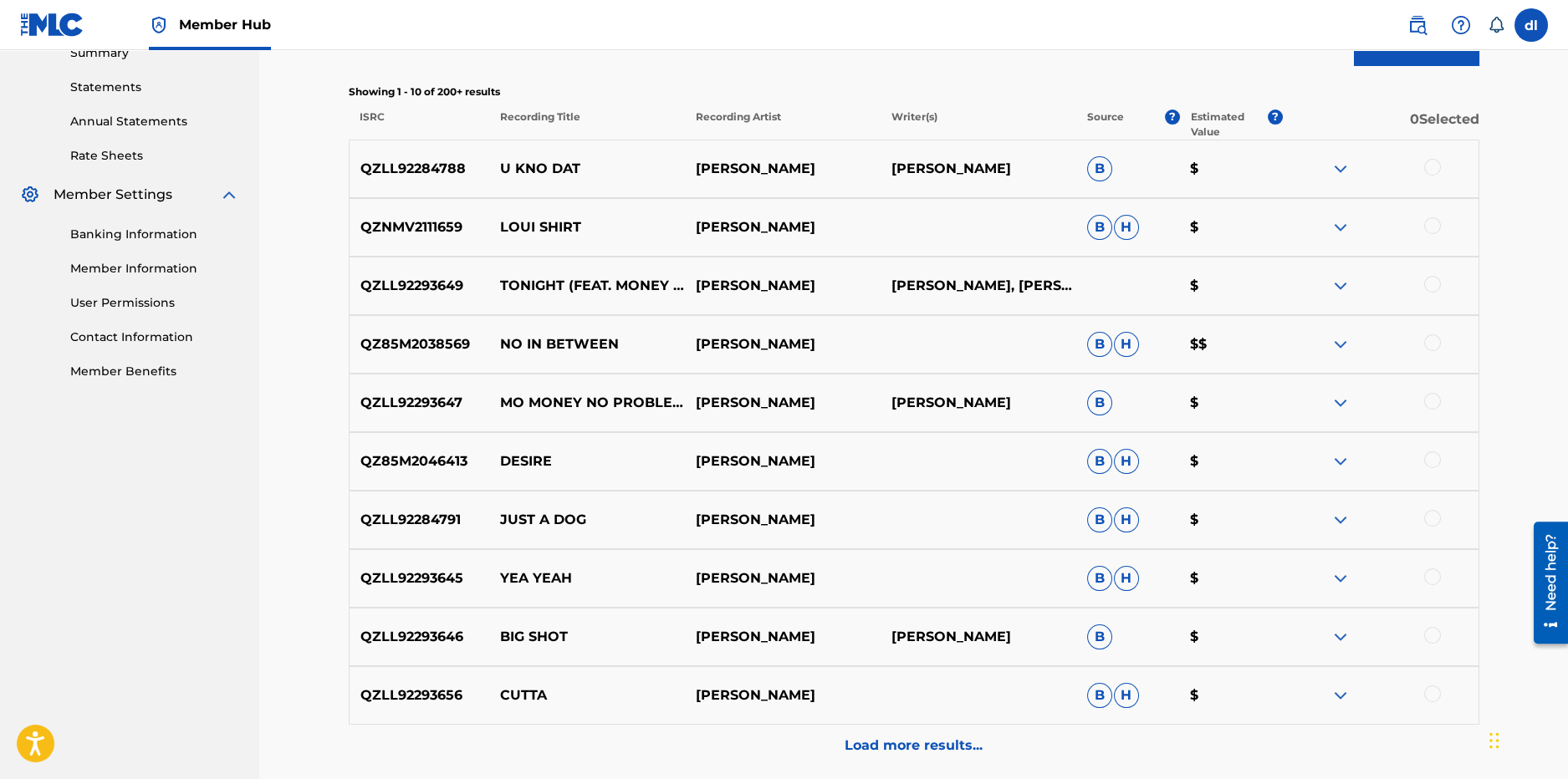
scroll to position [289, 0]
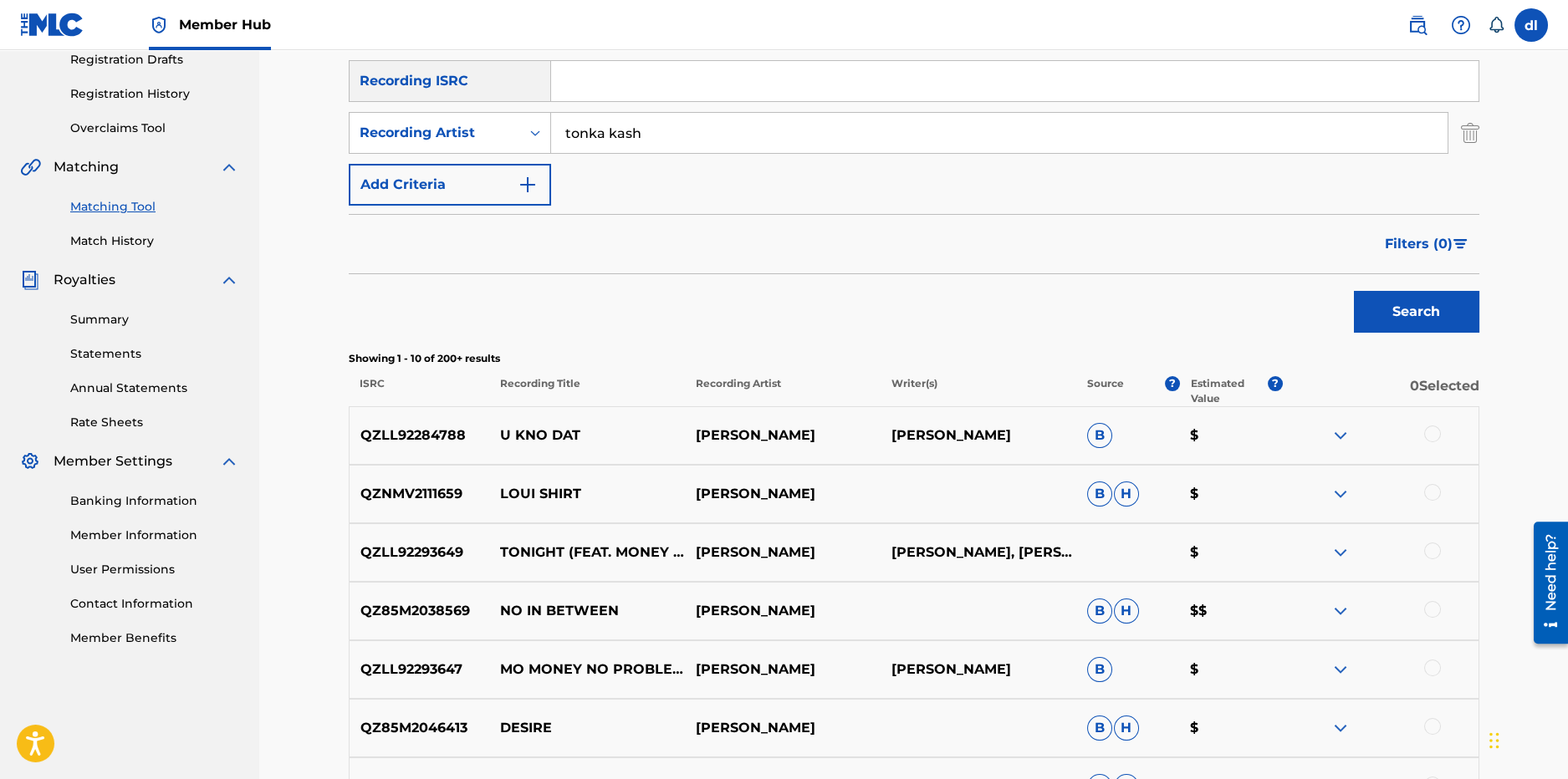
drag, startPoint x: 662, startPoint y: 132, endPoint x: 561, endPoint y: 129, distance: 101.0
click at [562, 130] on input "tonka kash" at bounding box center [1000, 133] width 896 height 40
type input "mbk jt"
click at [1354, 291] on button "Search" at bounding box center [1417, 311] width 126 height 42
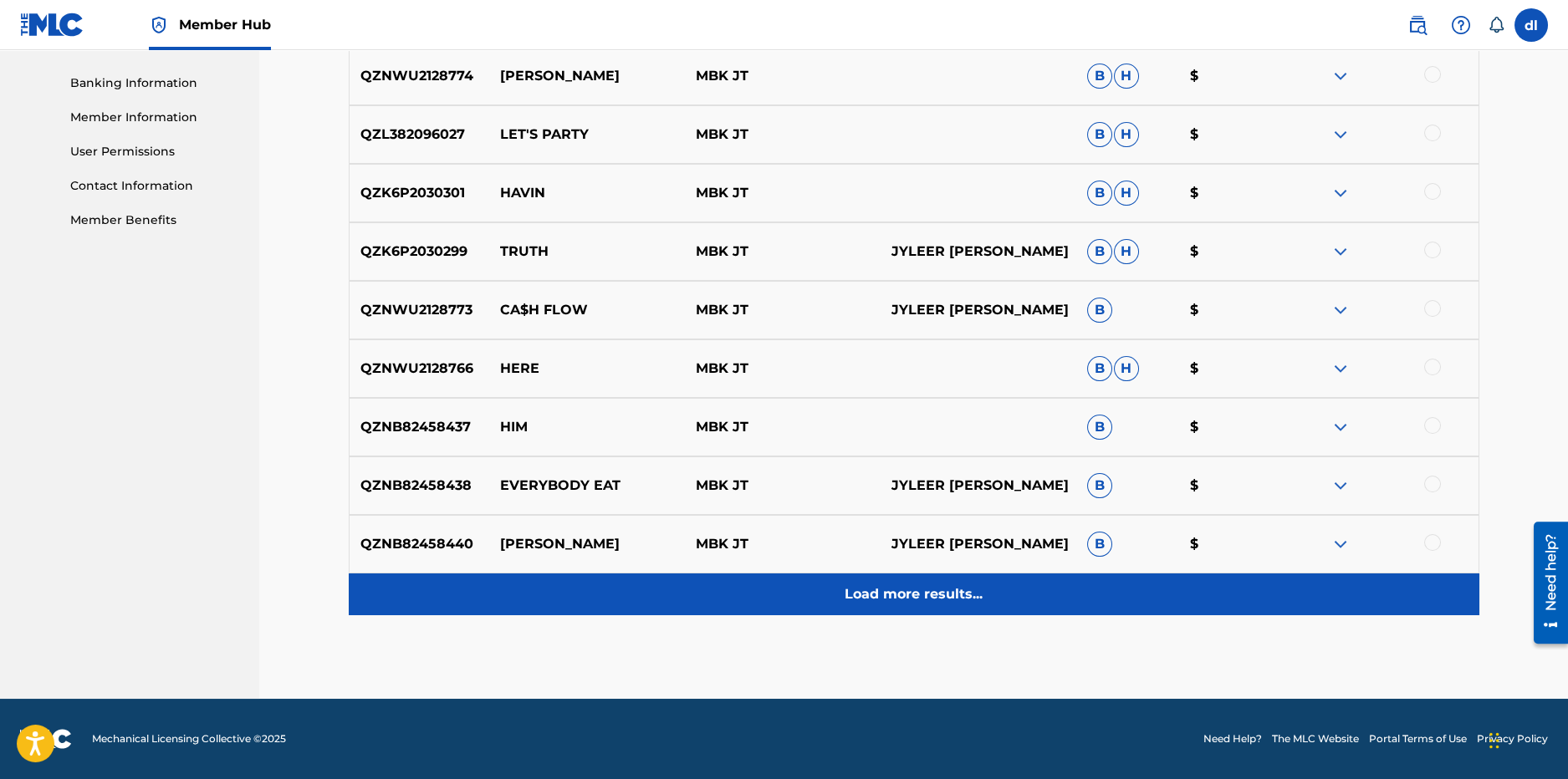
click at [837, 583] on div "Load more results..." at bounding box center [914, 594] width 1131 height 42
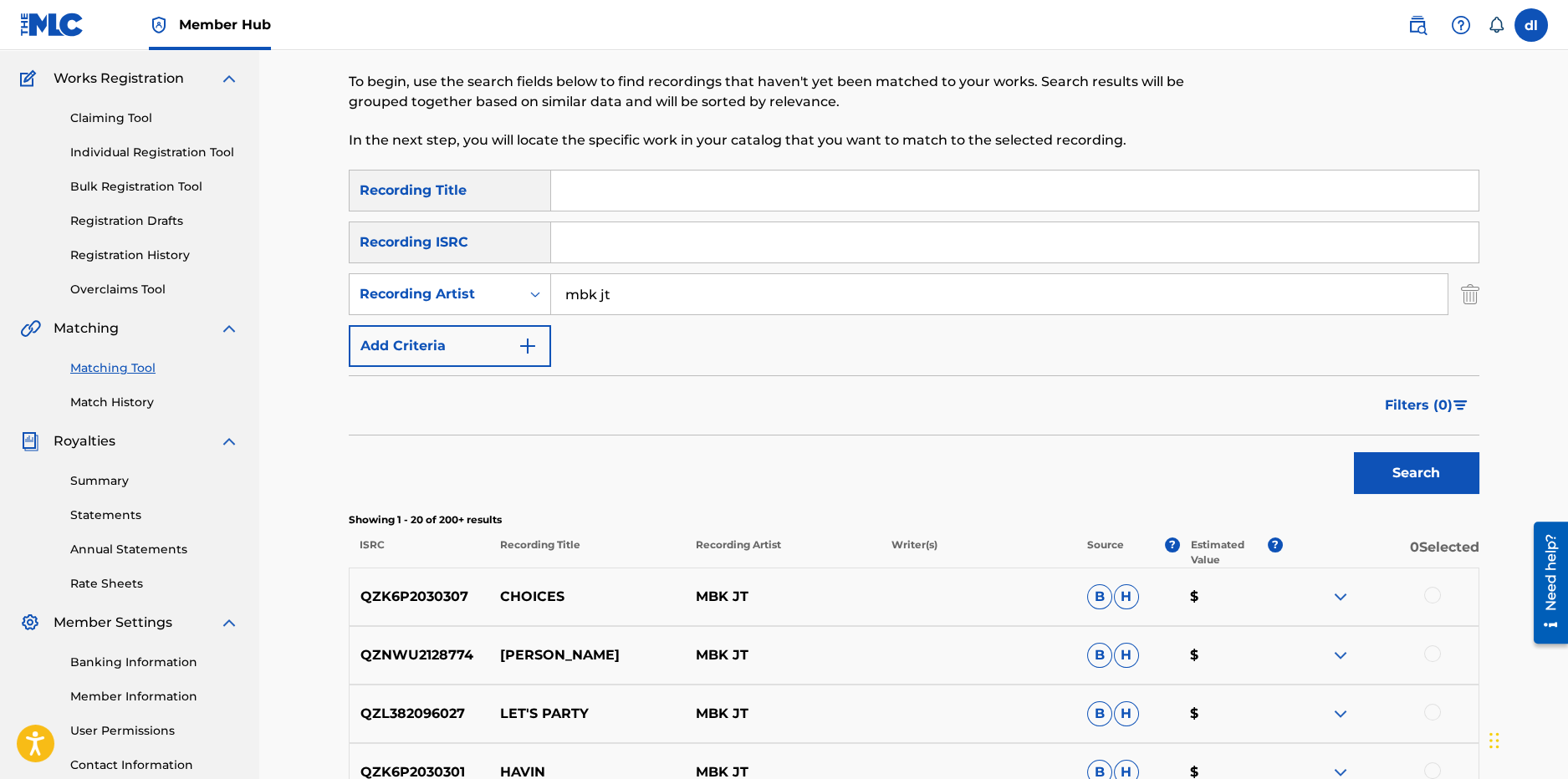
scroll to position [0, 0]
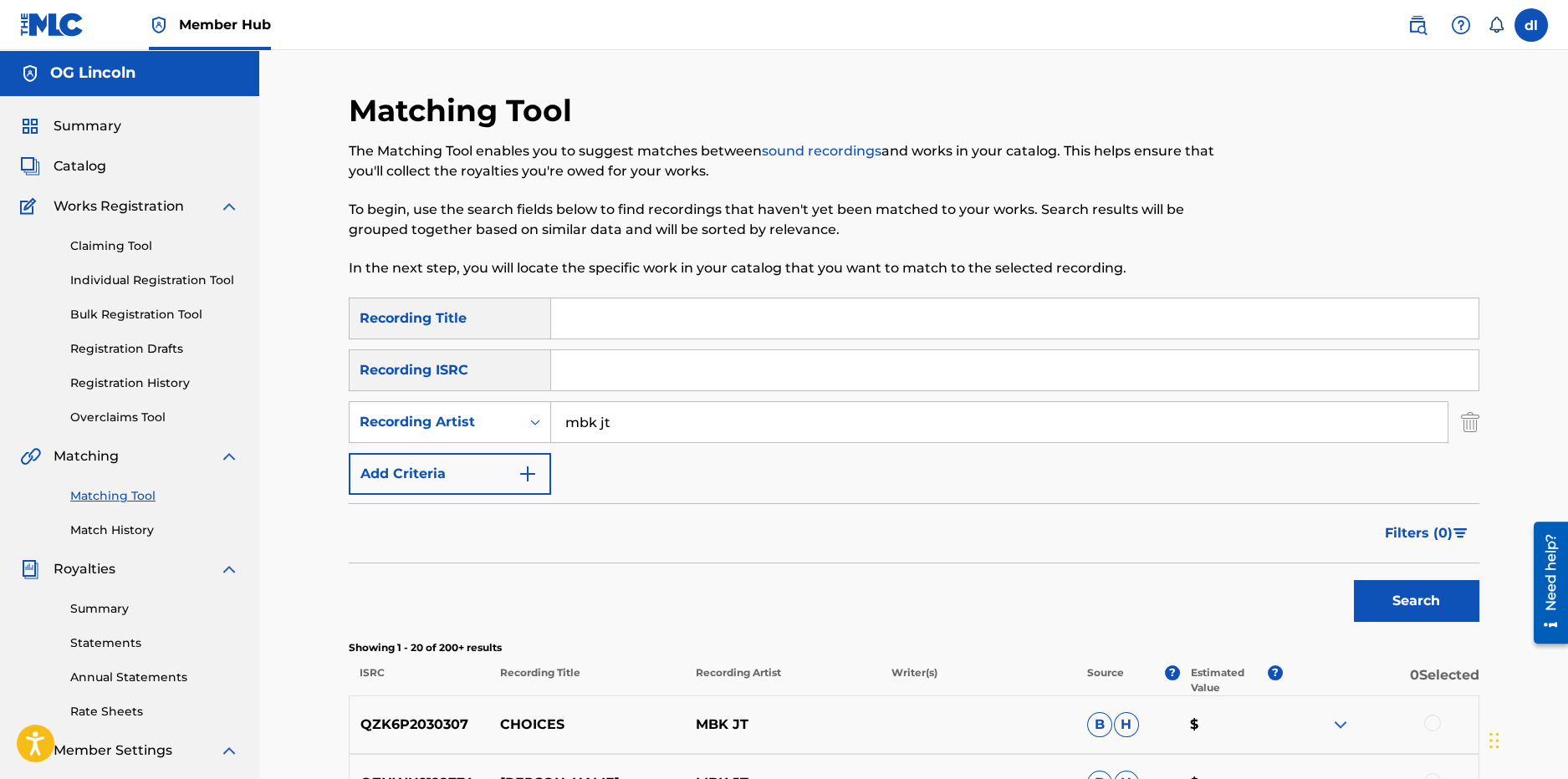
drag, startPoint x: 626, startPoint y: 427, endPoint x: 475, endPoint y: 397, distance: 154.0
click at [475, 397] on div "SearchWithCriteriabdcca313-8863-42e4-8273-0c03a771d99a Recording Title SearchWi…" at bounding box center [914, 396] width 1131 height 197
type input "lady india"
click at [1354, 581] on button "Search" at bounding box center [1417, 601] width 126 height 42
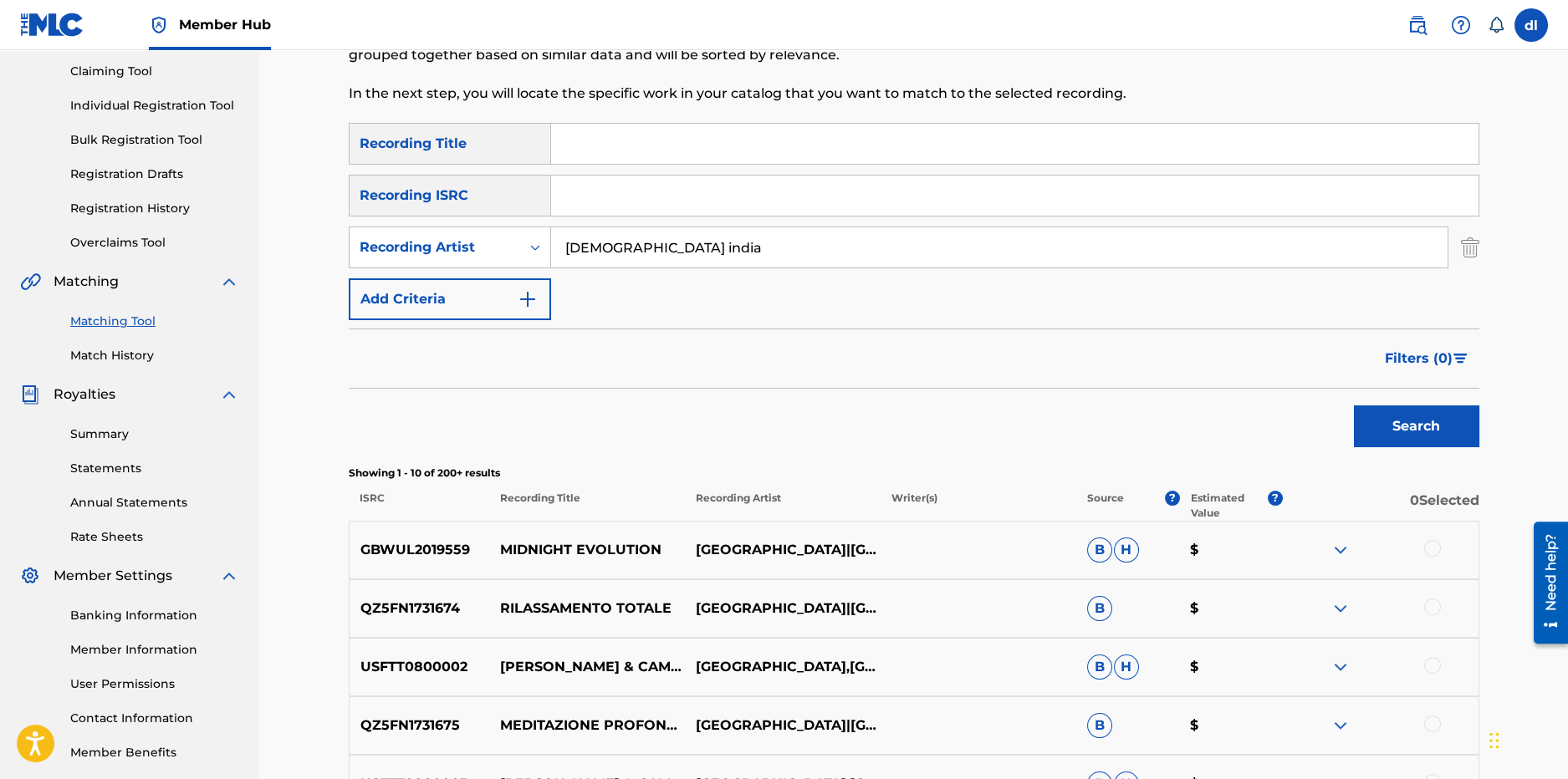
scroll to position [166, 0]
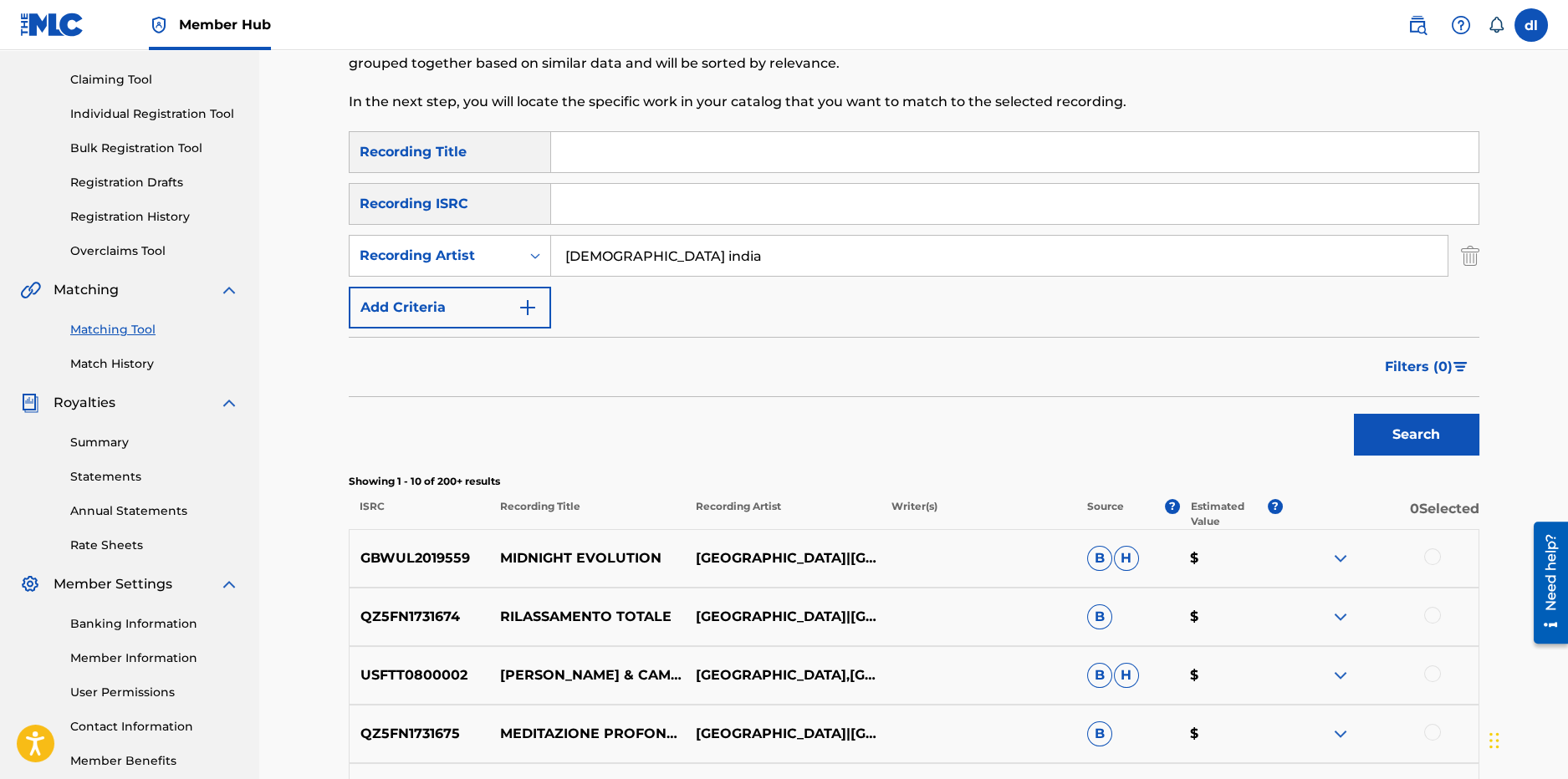
drag, startPoint x: 643, startPoint y: 266, endPoint x: 558, endPoint y: 255, distance: 85.7
click at [560, 257] on input "lady india" at bounding box center [1000, 256] width 896 height 40
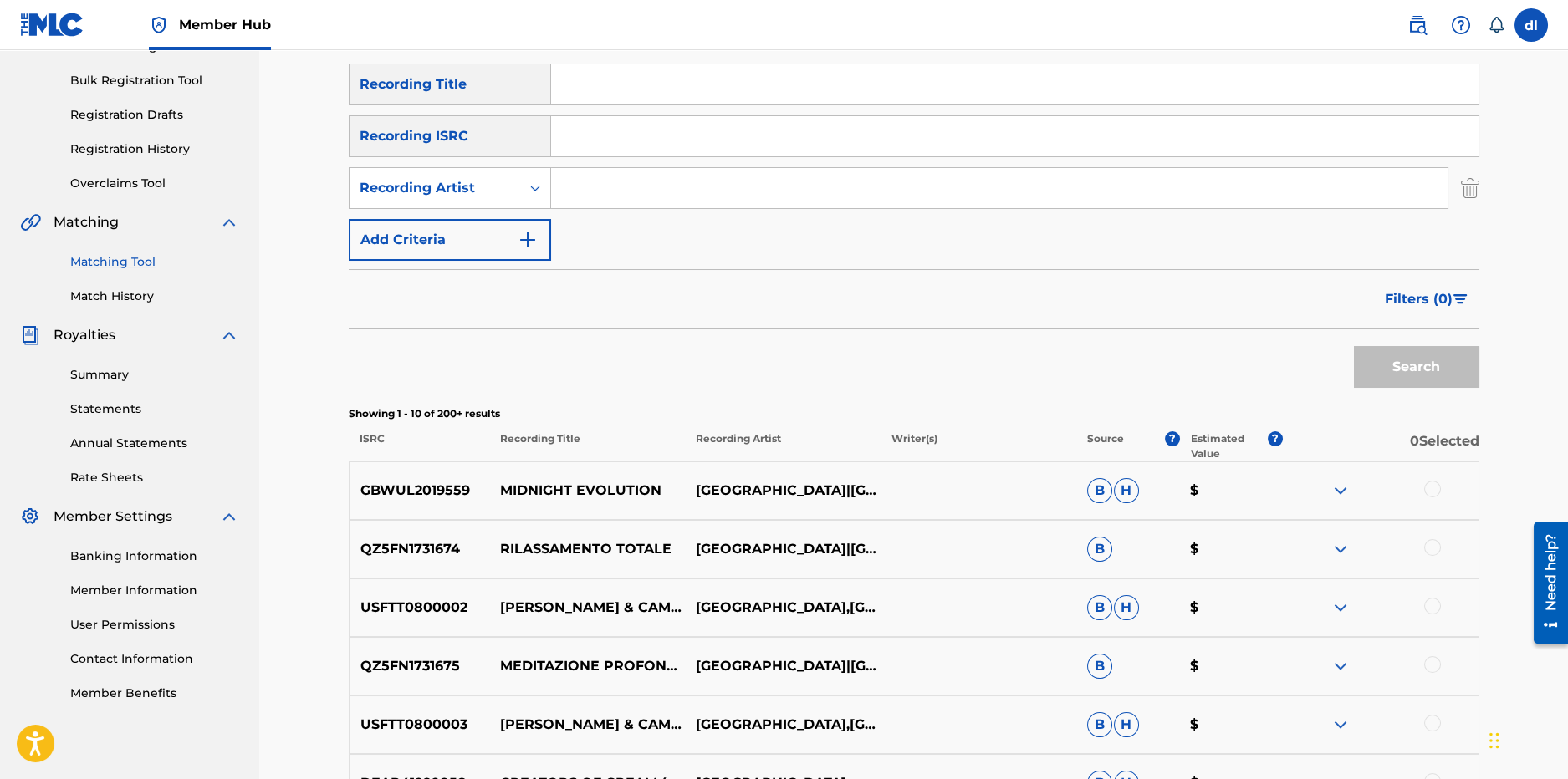
scroll to position [239, 0]
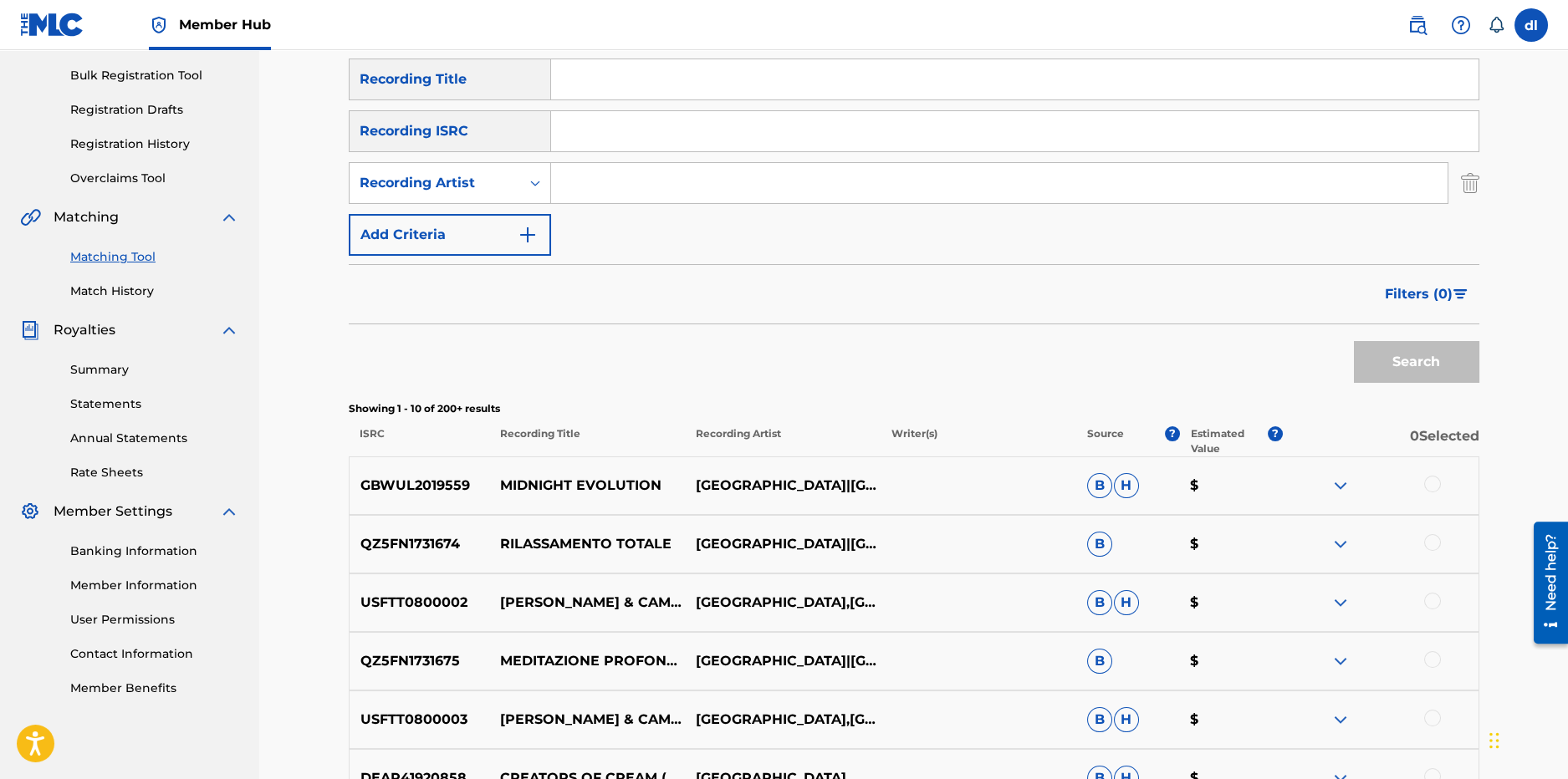
click at [607, 93] on input "Search Form" at bounding box center [1015, 79] width 928 height 40
type input "get on your shit"
click at [1354, 342] on button "Search" at bounding box center [1417, 362] width 126 height 42
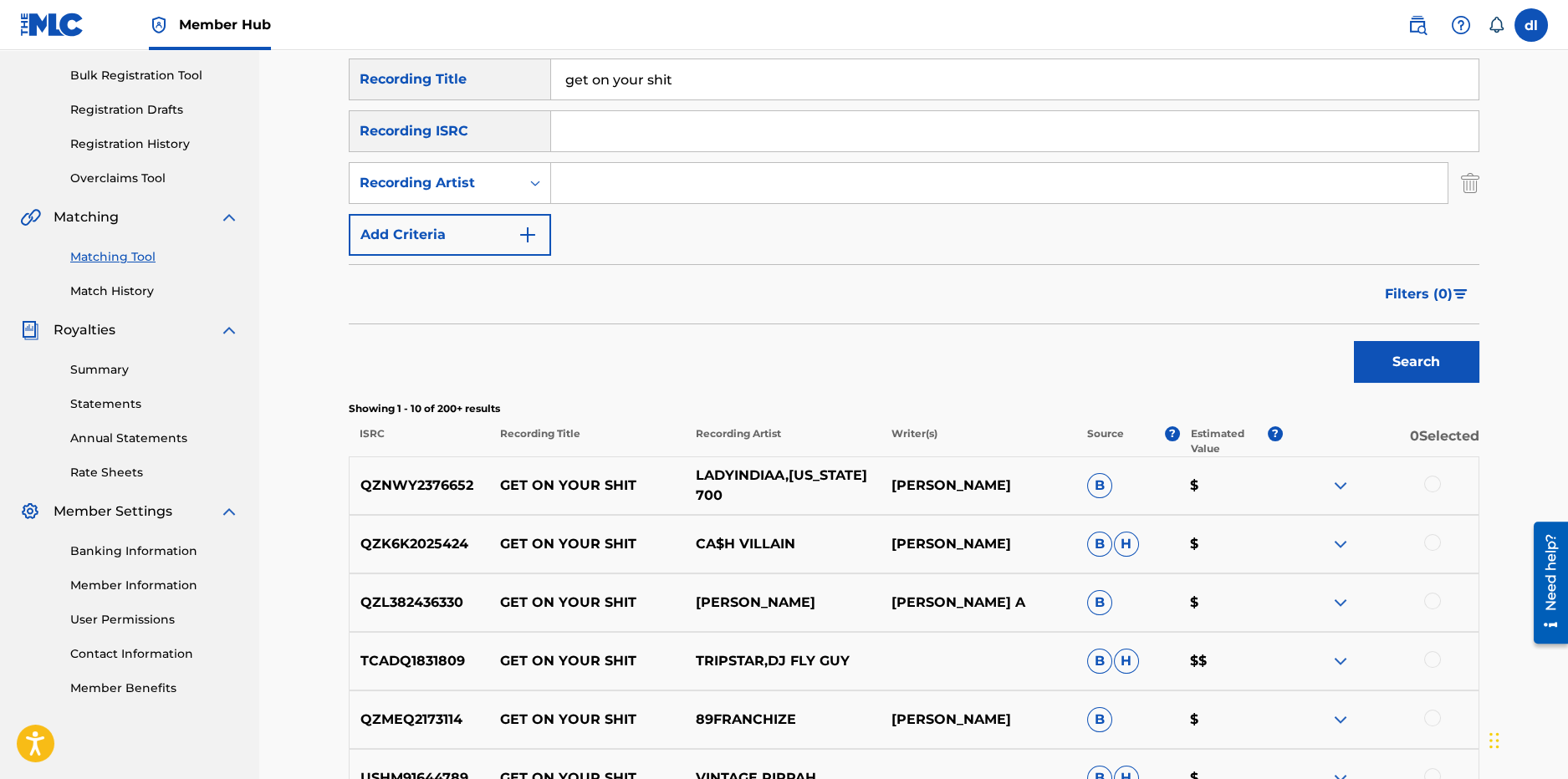
click at [780, 481] on p "LADYINDIAA,MONTANA 700" at bounding box center [783, 485] width 195 height 40
drag, startPoint x: 706, startPoint y: 81, endPoint x: 522, endPoint y: 71, distance: 184.3
click at [523, 73] on div "SearchWithCriteriabdcca313-8863-42e4-8273-0c03a771d99a Recording Title get on y…" at bounding box center [914, 79] width 1131 height 42
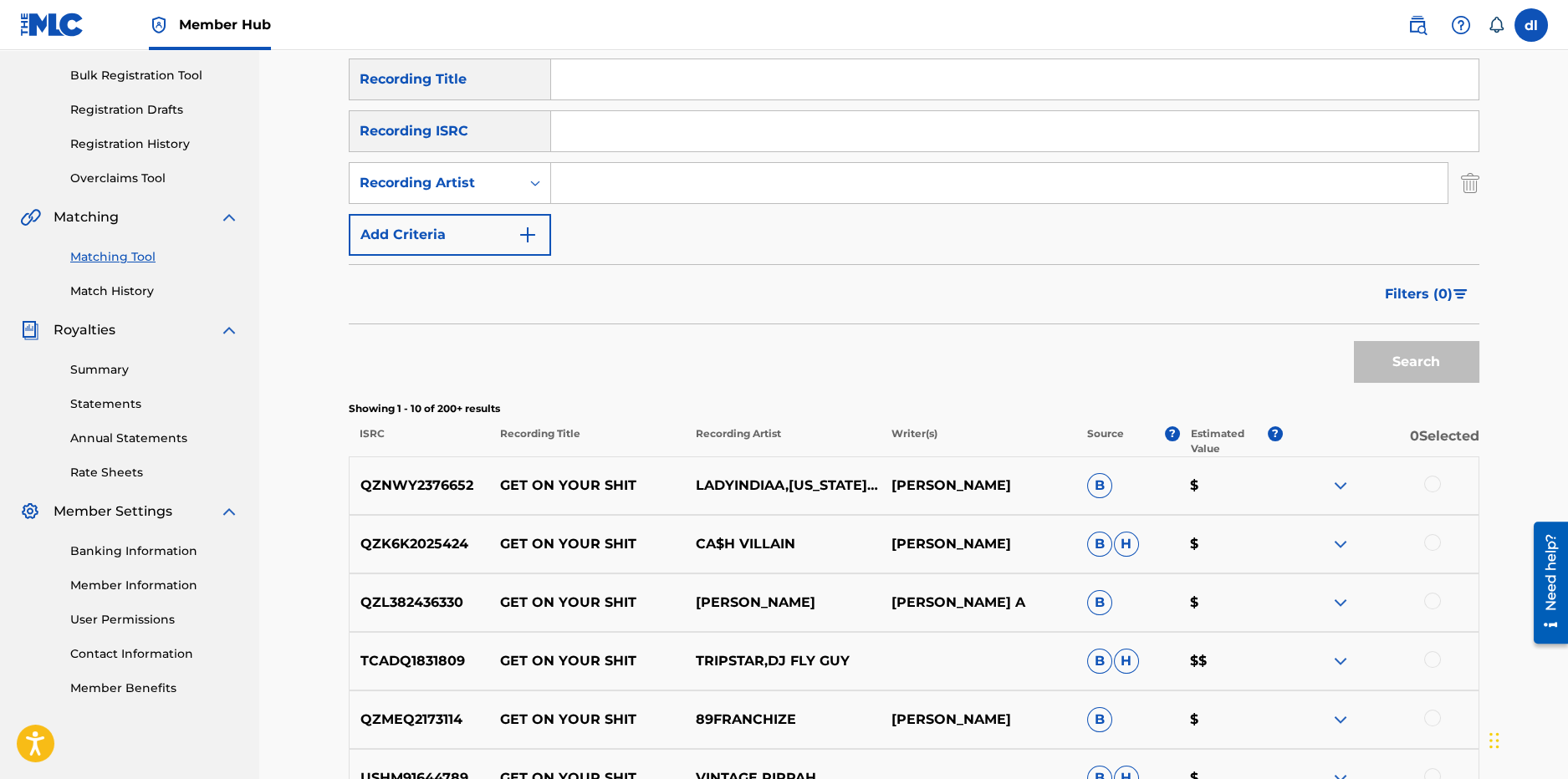
click at [573, 177] on input "Search Form" at bounding box center [1000, 183] width 896 height 40
type input "big legend"
click at [1354, 342] on button "Search" at bounding box center [1417, 362] width 126 height 42
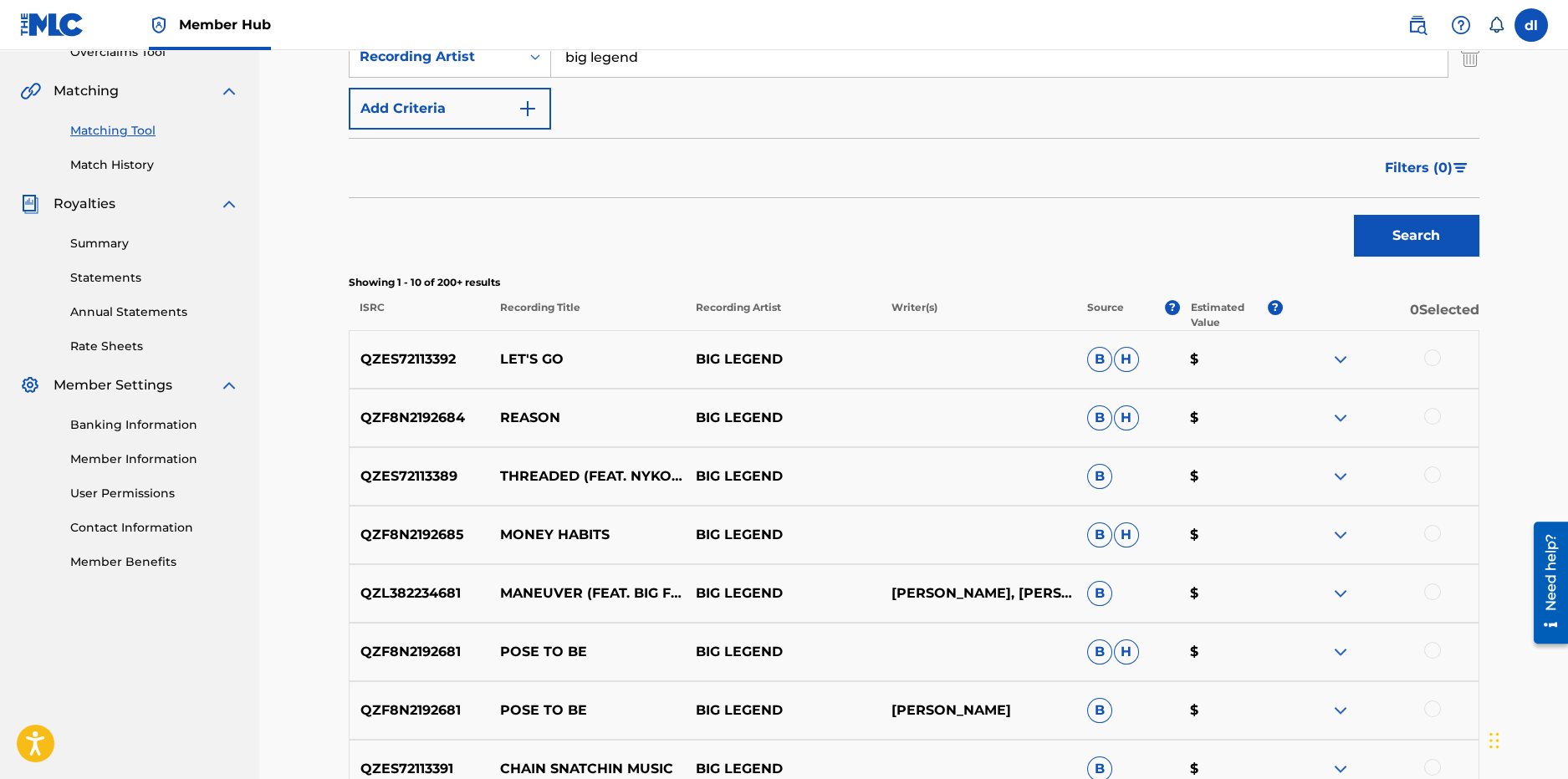
scroll to position [657, 0]
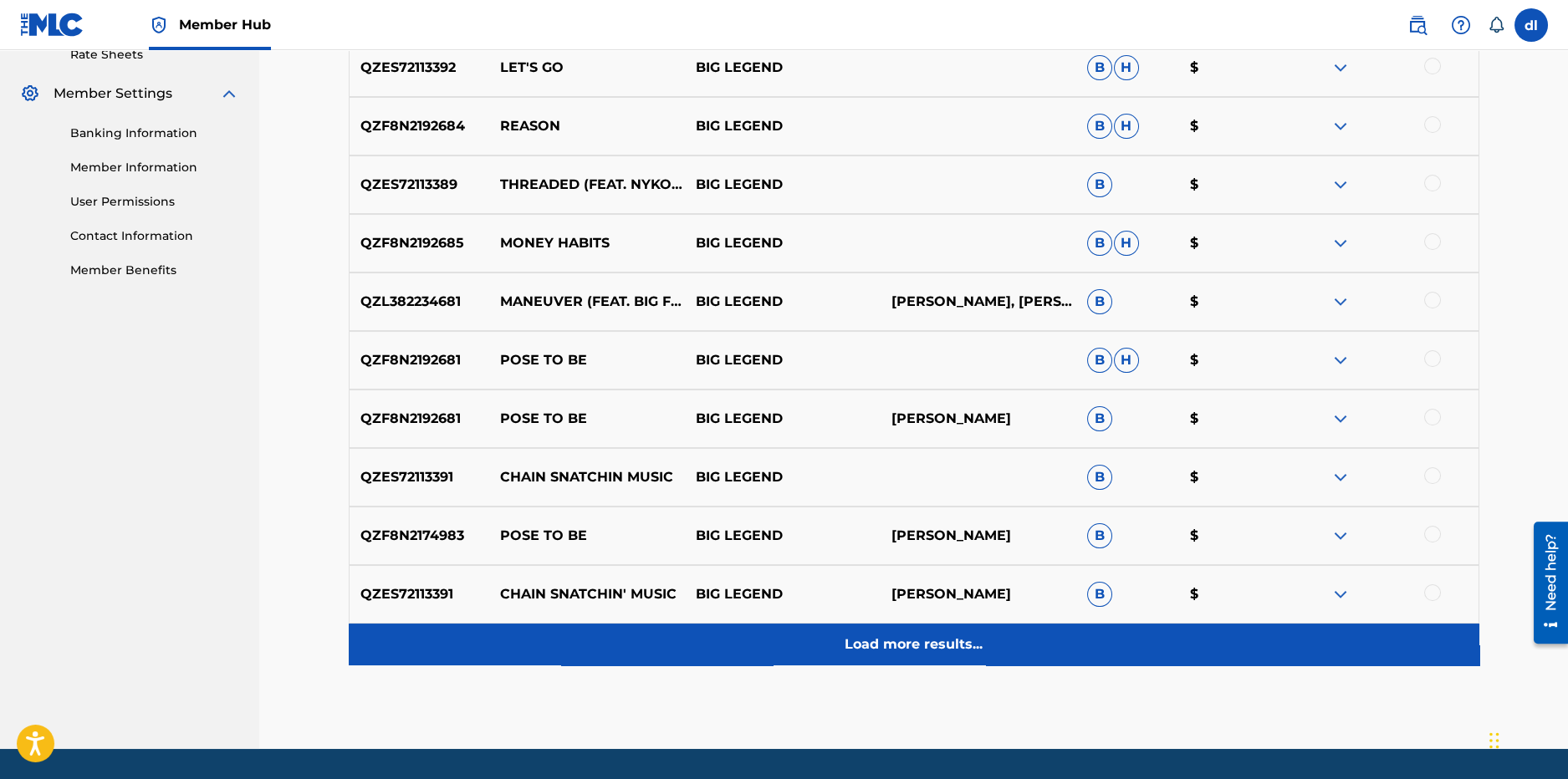
click at [897, 649] on p "Load more results..." at bounding box center [913, 644] width 138 height 20
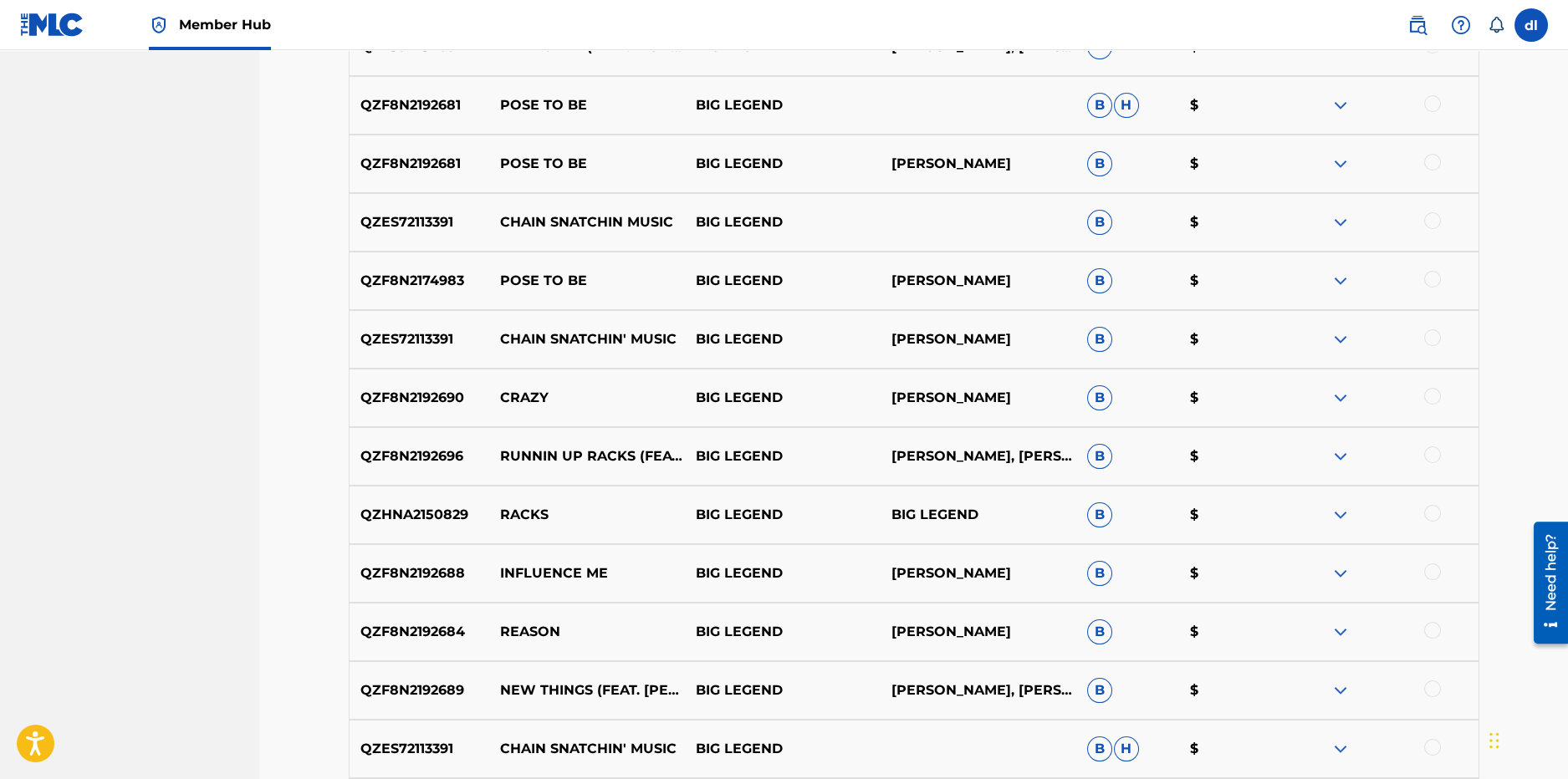
scroll to position [992, 0]
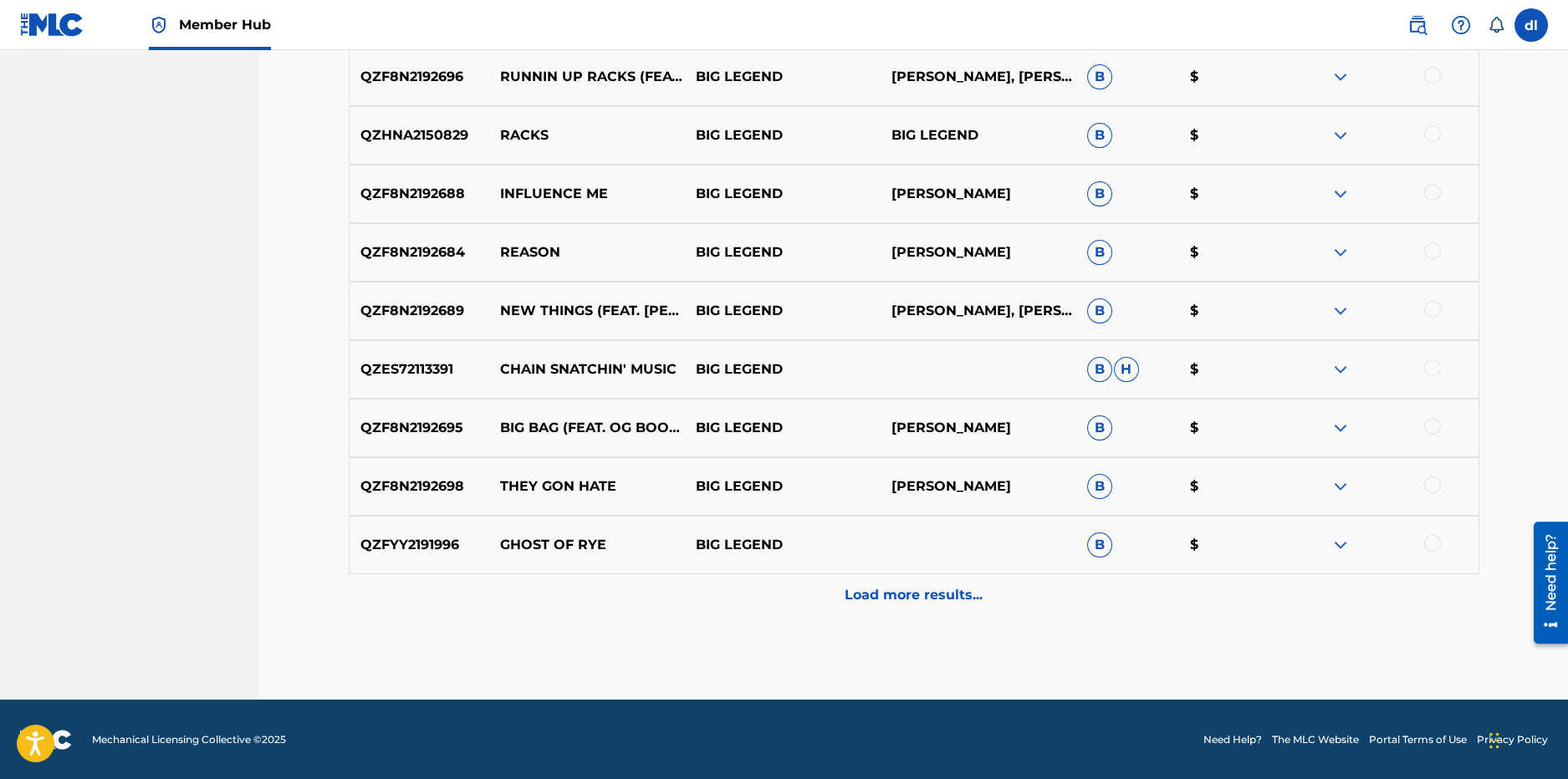
click at [929, 610] on div "Load more results..." at bounding box center [914, 595] width 1131 height 42
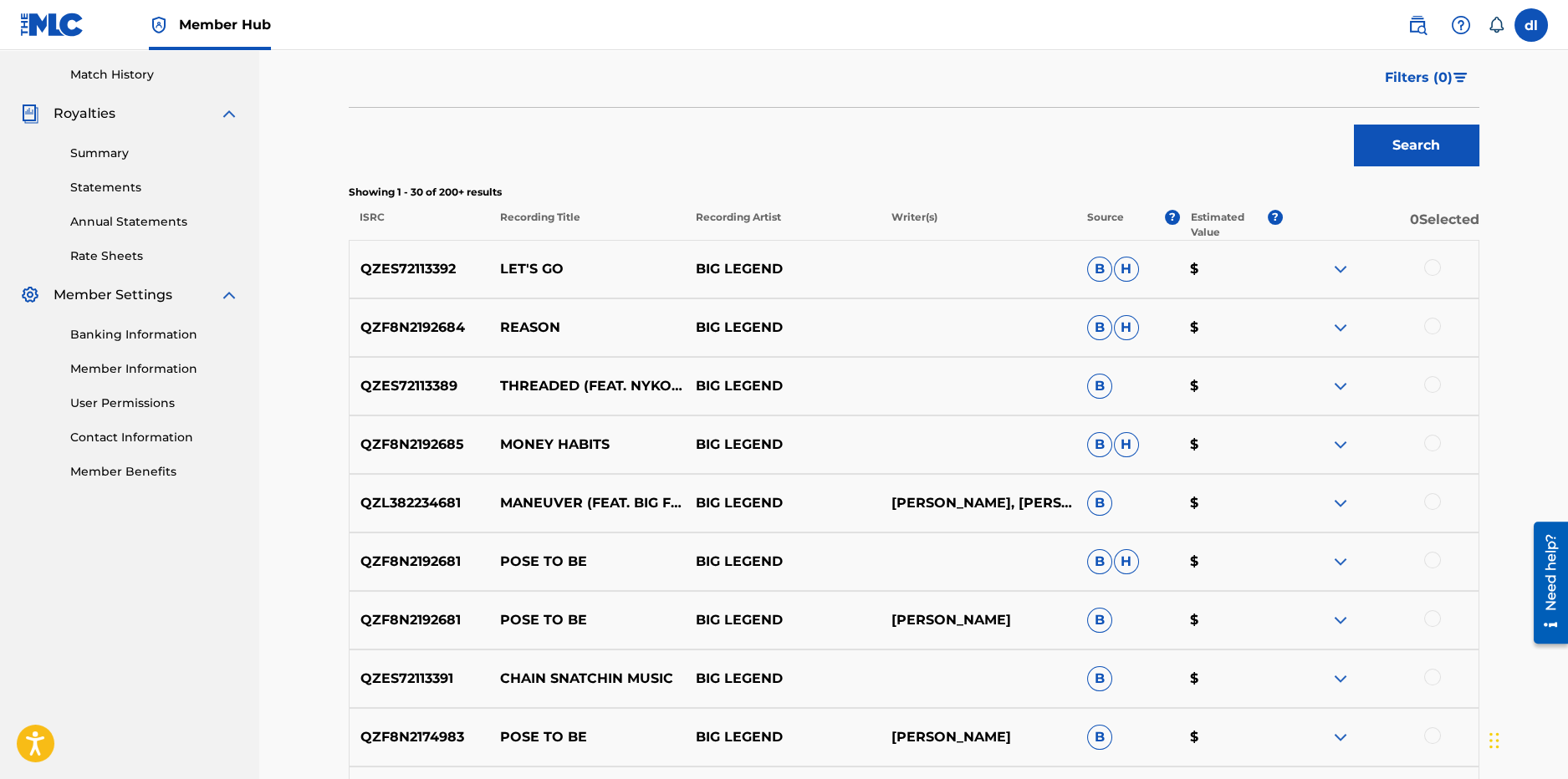
scroll to position [38, 0]
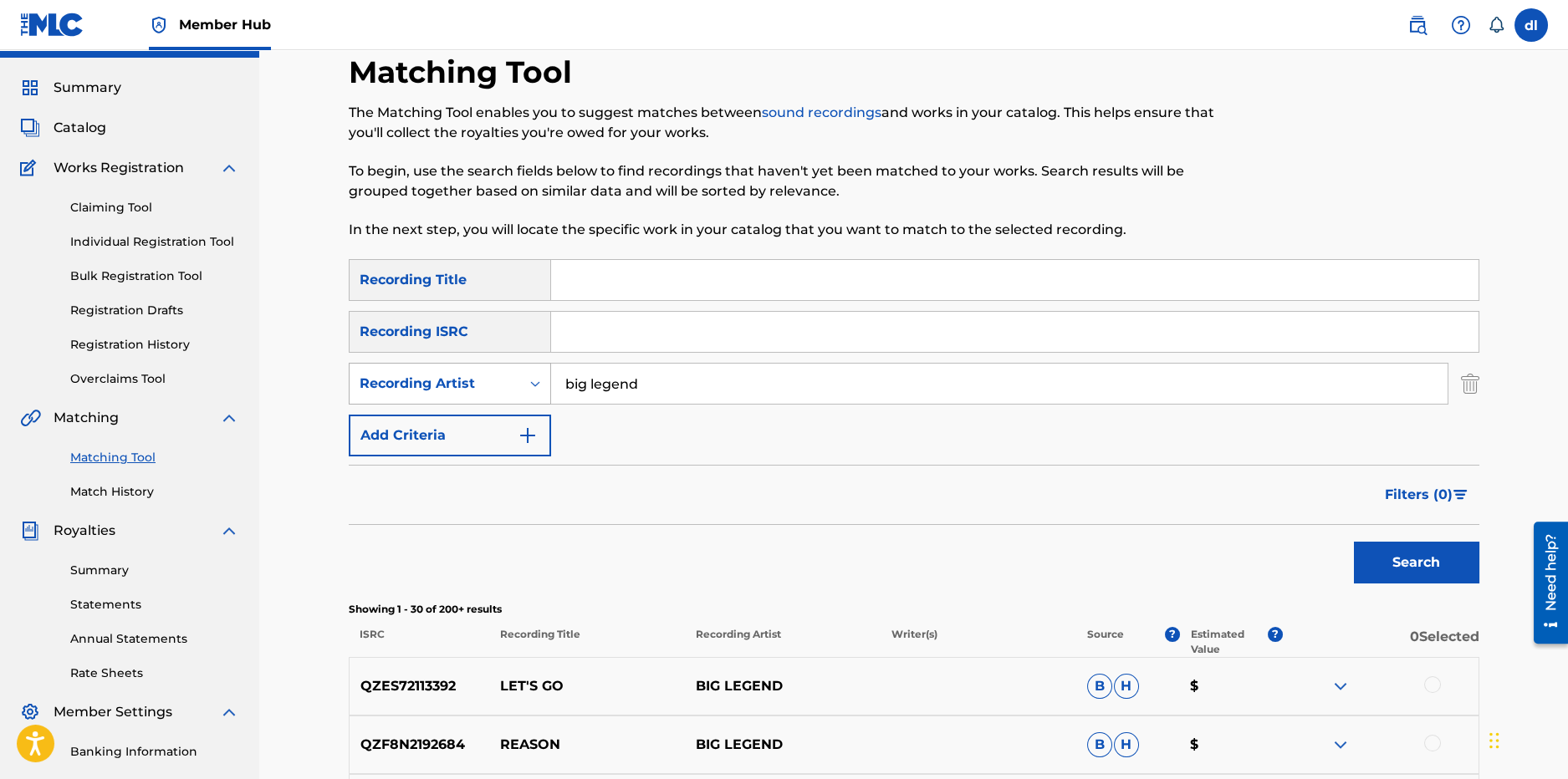
drag, startPoint x: 680, startPoint y: 384, endPoint x: 490, endPoint y: 374, distance: 190.3
click at [490, 375] on div "SearchWithCriteriad79e4a1f-db2a-4637-a1a4-e4eec4f4f3f0 Recording Artist big leg…" at bounding box center [914, 384] width 1131 height 42
click at [588, 377] on input "Search Form" at bounding box center [1000, 384] width 896 height 40
type input "peso peso"
click at [571, 272] on input "Search Form" at bounding box center [1015, 279] width 928 height 40
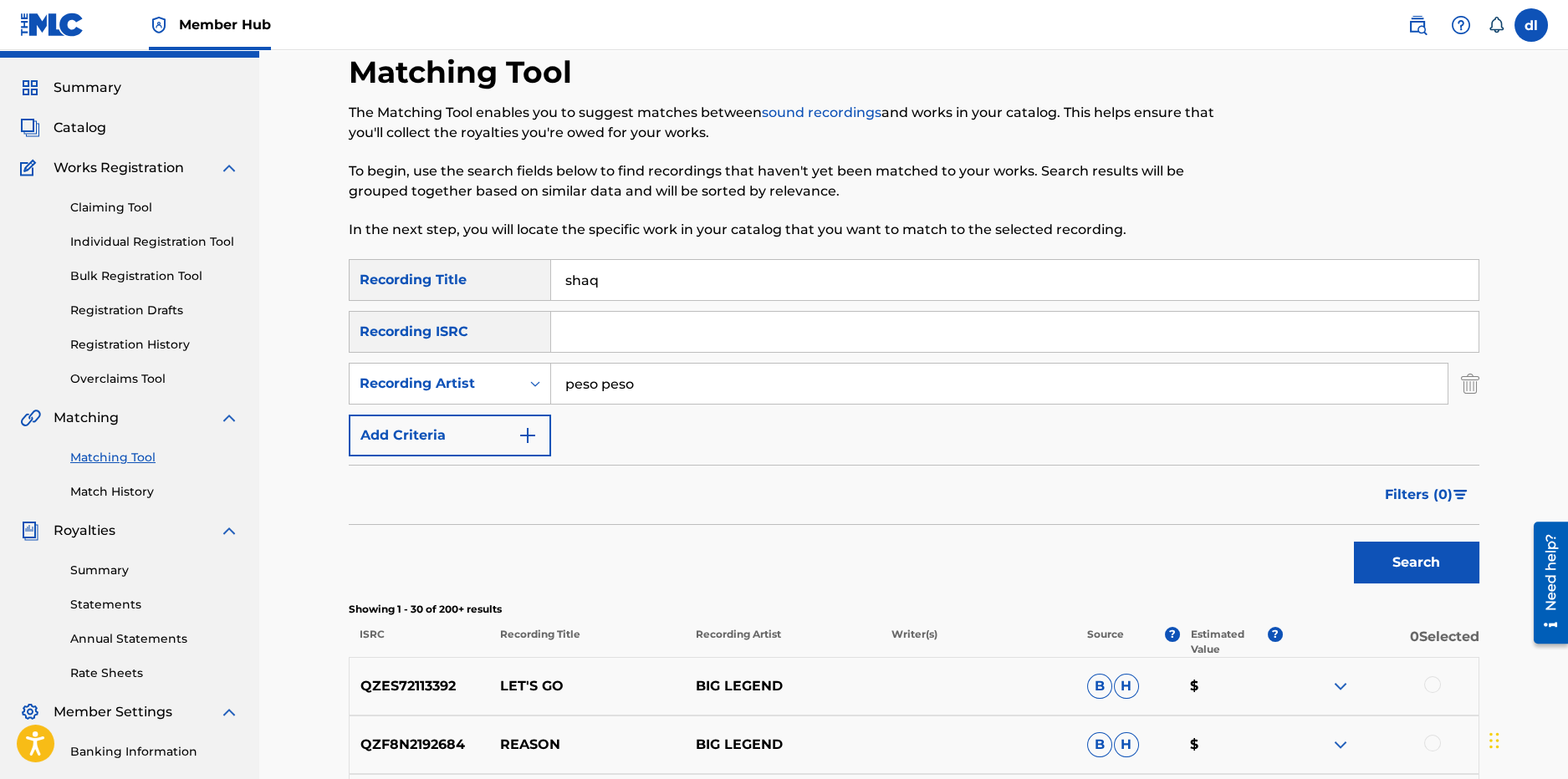
type input "shaq"
click at [1354, 542] on button "Search" at bounding box center [1417, 562] width 126 height 42
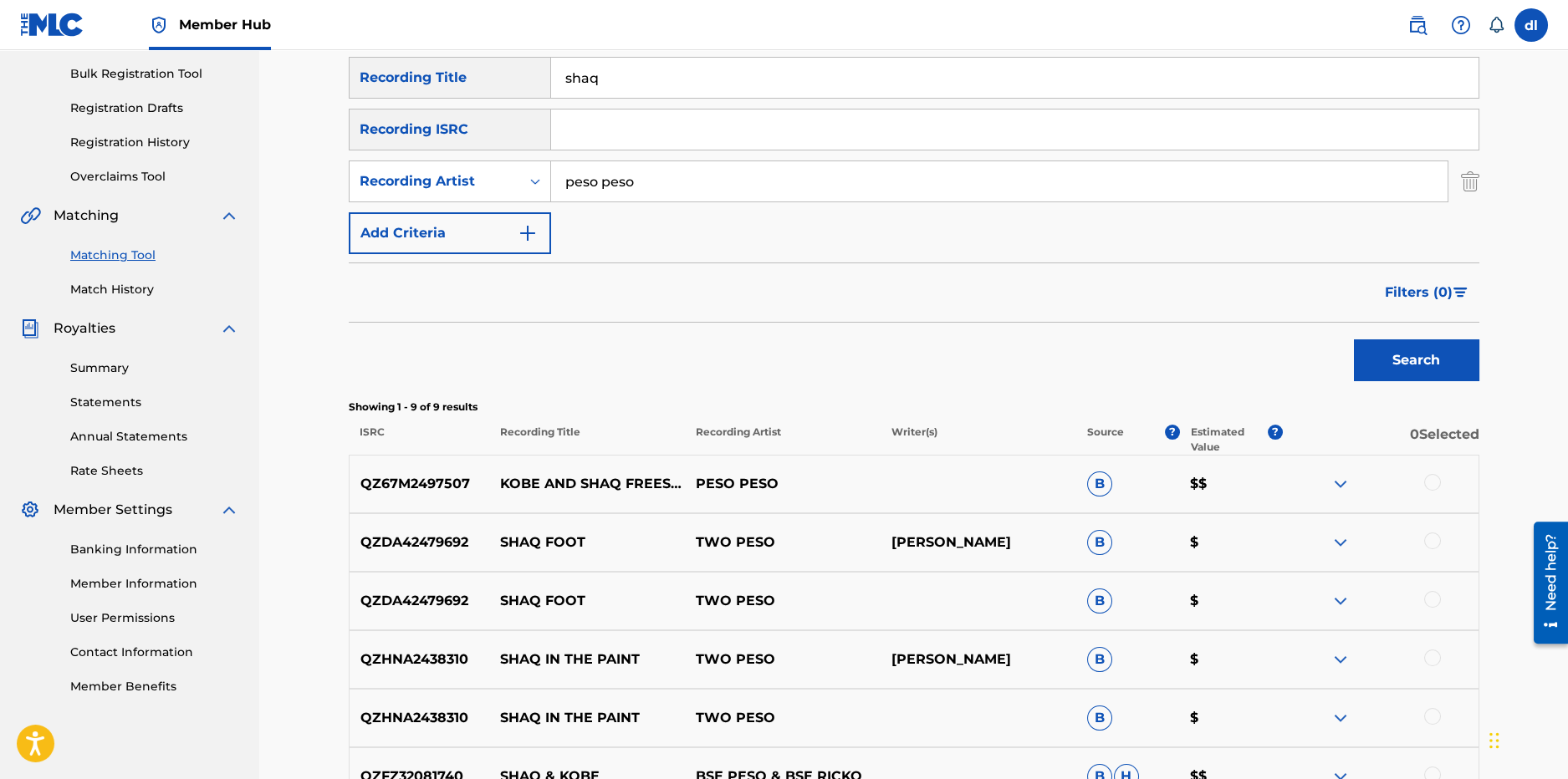
scroll to position [289, 0]
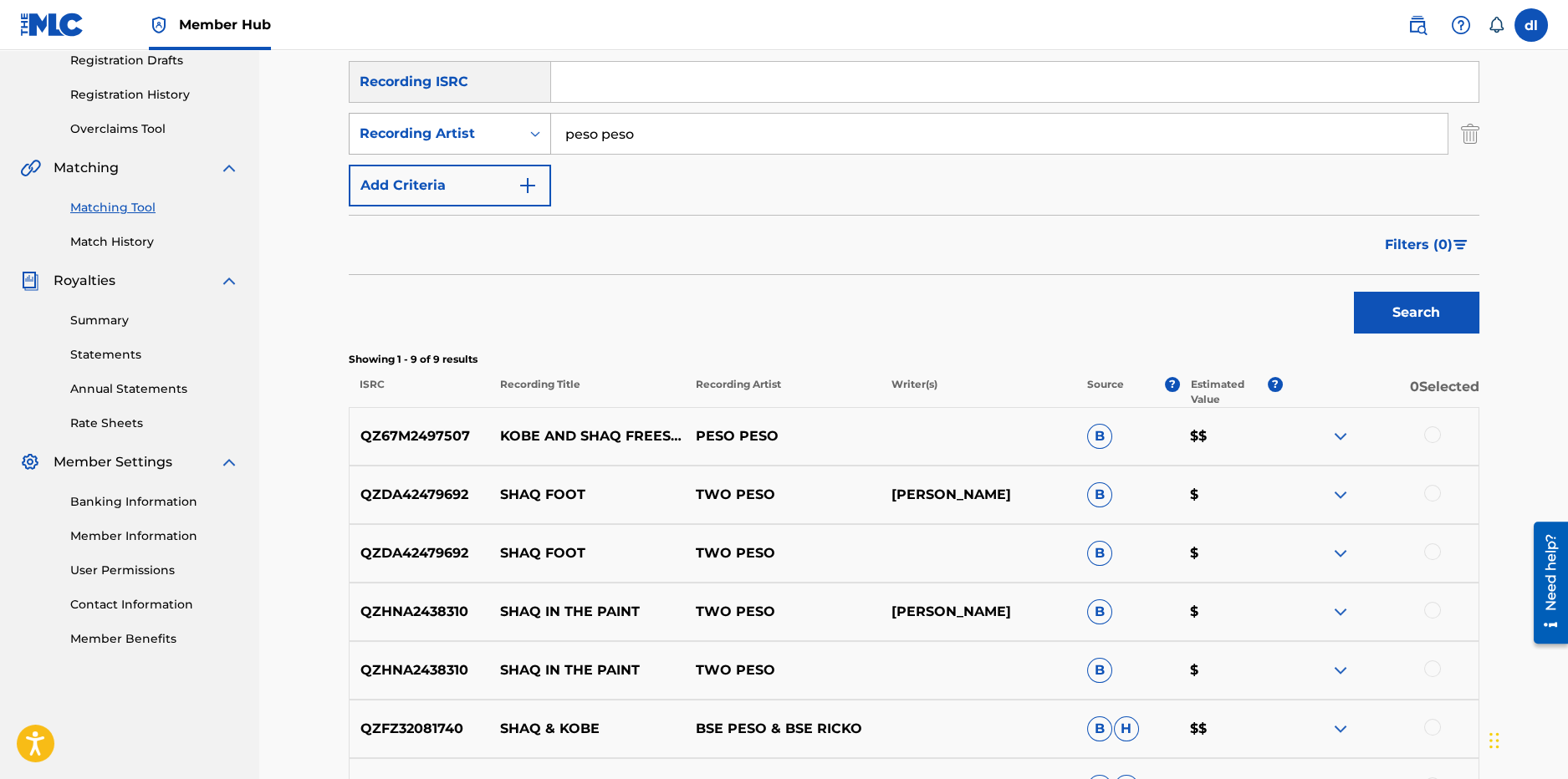
drag, startPoint x: 647, startPoint y: 128, endPoint x: 487, endPoint y: 138, distance: 160.3
click at [486, 140] on div "SearchWithCriteriad79e4a1f-db2a-4637-a1a4-e4eec4f4f3f0 Recording Artist peso pe…" at bounding box center [914, 134] width 1131 height 42
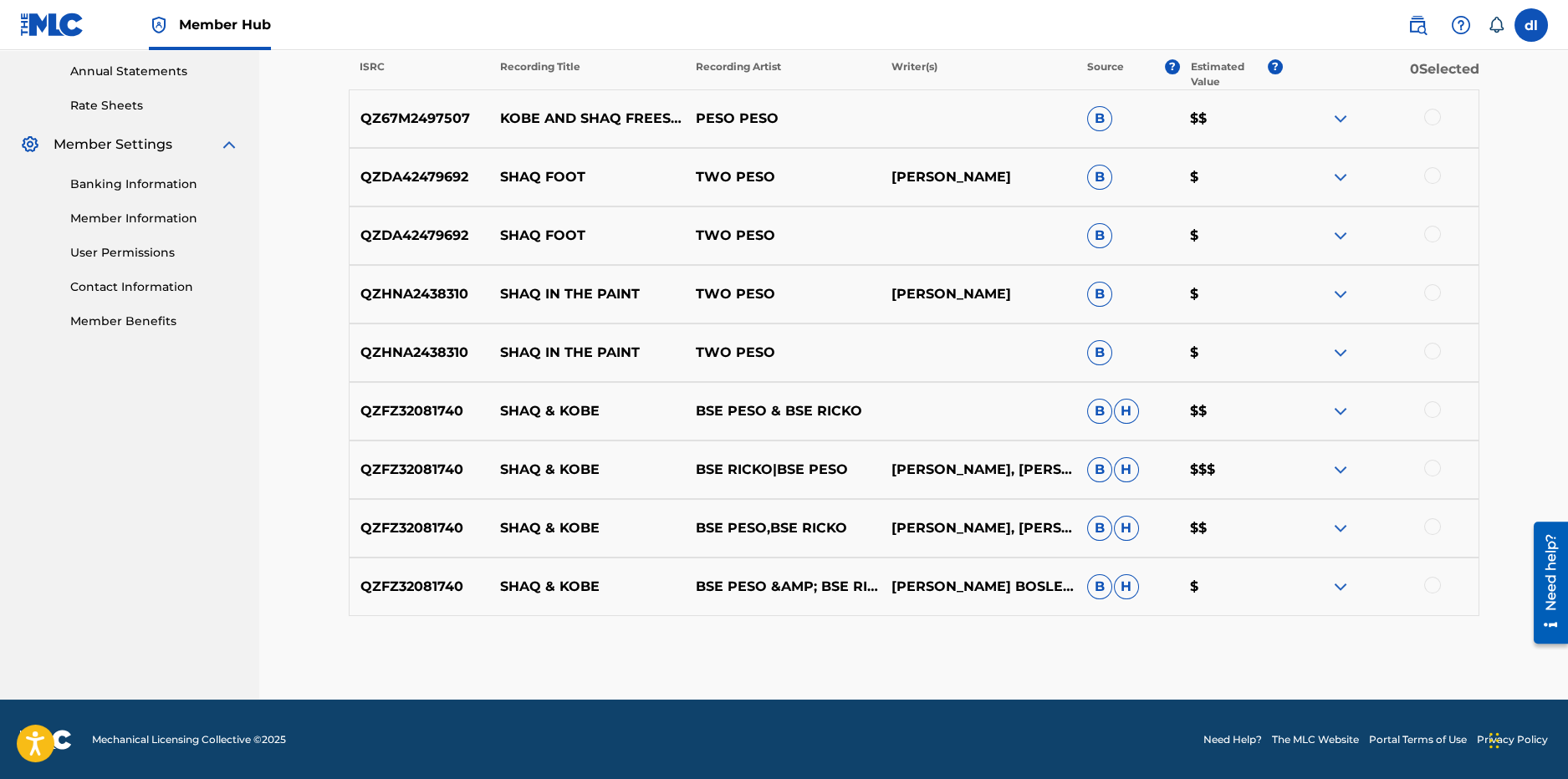
scroll to position [189, 0]
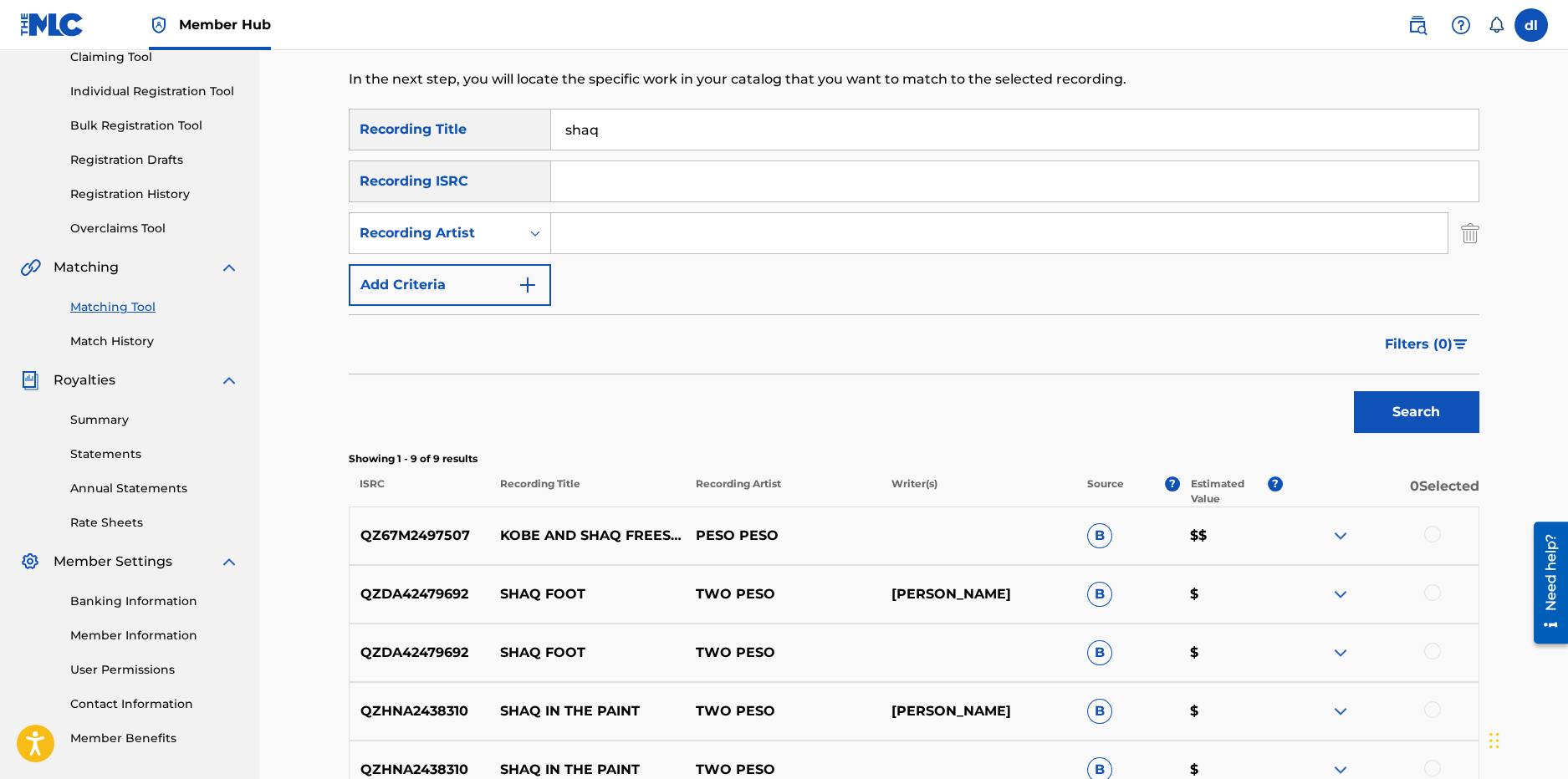
drag, startPoint x: 610, startPoint y: 132, endPoint x: 557, endPoint y: 132, distance: 53.0
click at [557, 132] on input "shaq" at bounding box center [1015, 129] width 928 height 40
type input "uncle sam"
type input "ime"
click at [1354, 391] on button "Search" at bounding box center [1417, 412] width 126 height 42
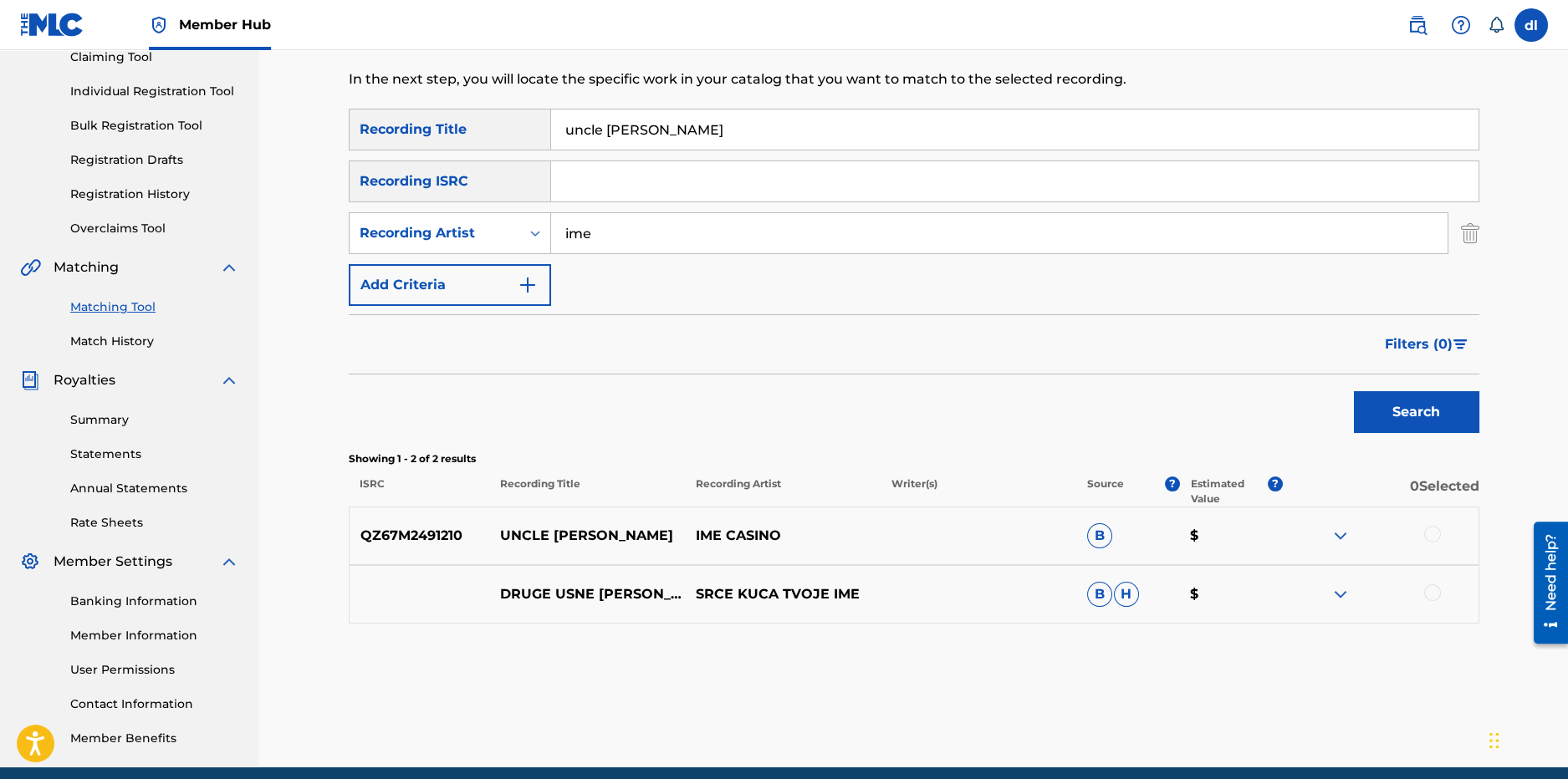
drag, startPoint x: 674, startPoint y: 127, endPoint x: 496, endPoint y: 129, distance: 178.0
click at [496, 130] on div "SearchWithCriteriabdcca313-8863-42e4-8273-0c03a771d99a Recording Title uncle sam" at bounding box center [914, 129] width 1131 height 42
click at [671, 238] on input "ime" at bounding box center [1000, 232] width 896 height 40
click at [1354, 391] on button "Search" at bounding box center [1417, 412] width 126 height 42
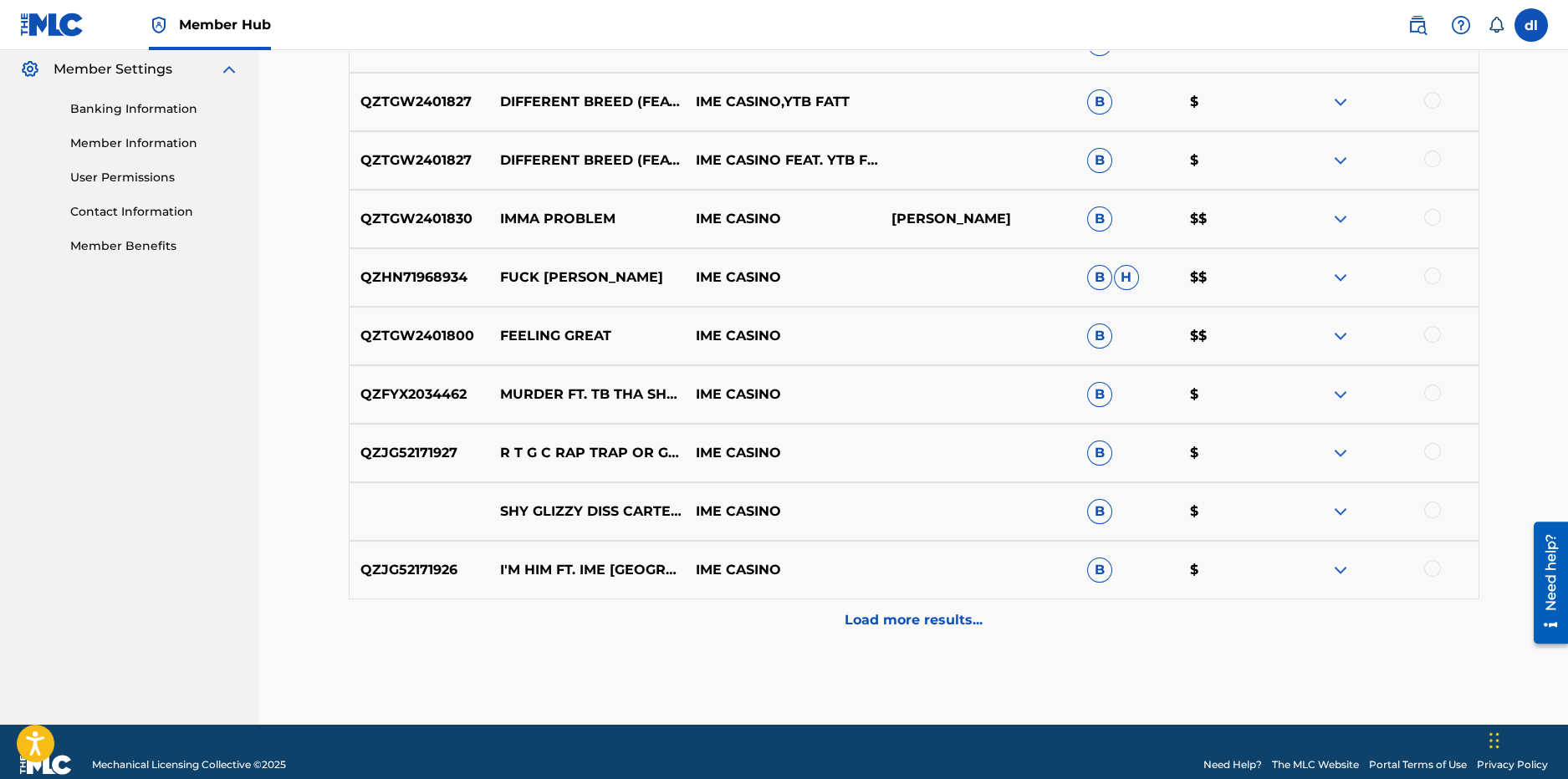
scroll to position [690, 0]
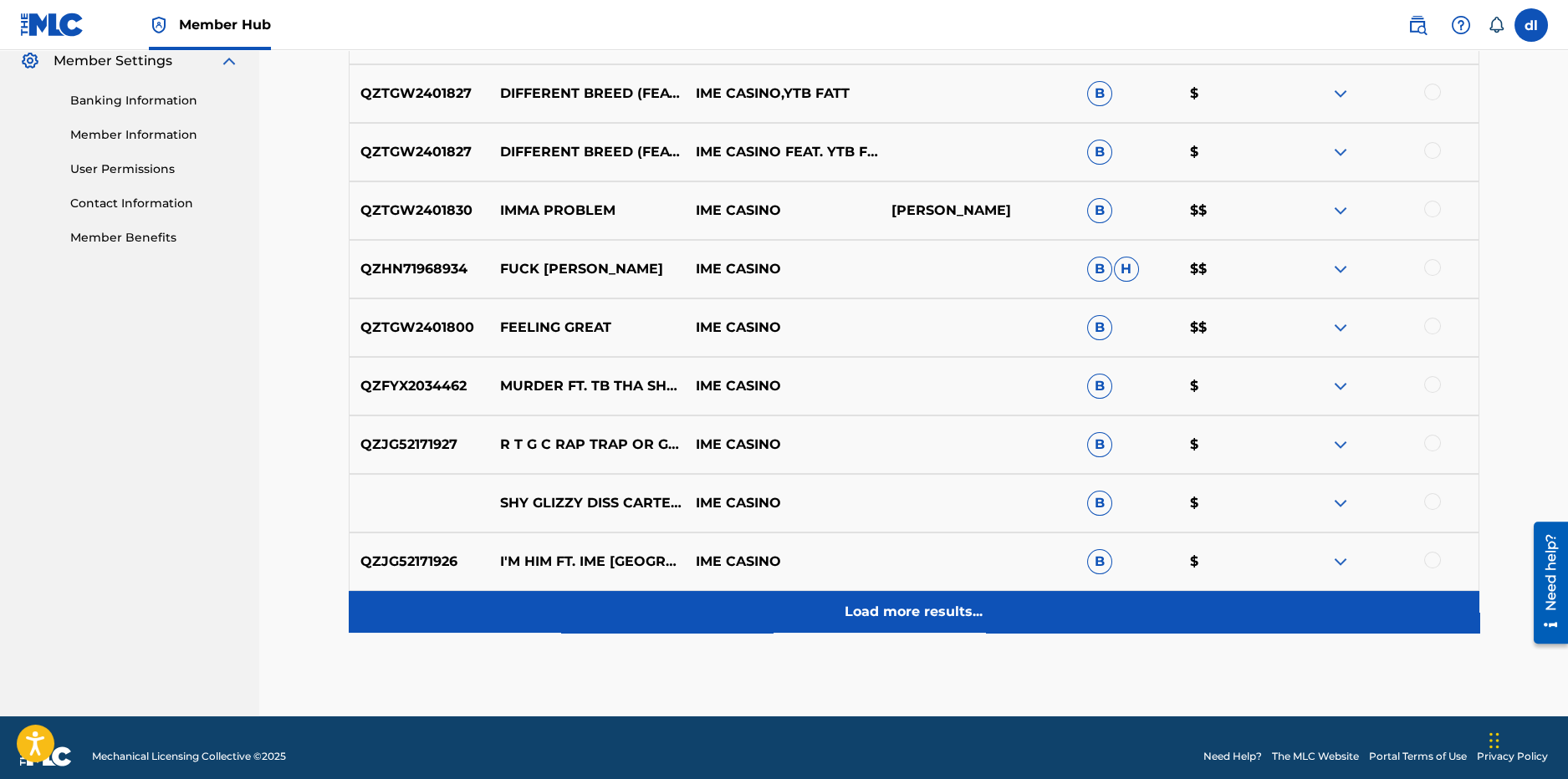
click at [807, 600] on div "Load more results..." at bounding box center [914, 612] width 1131 height 42
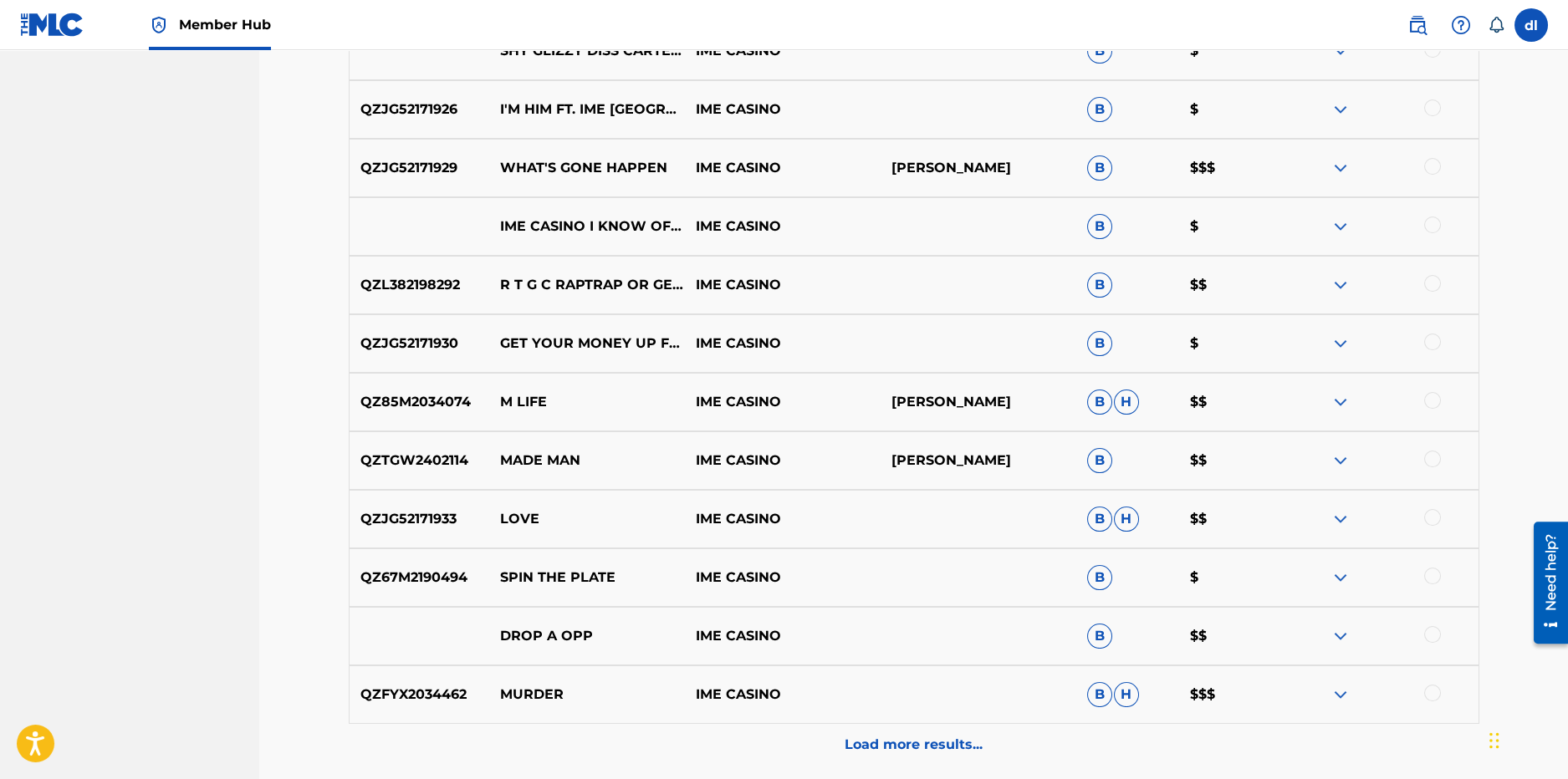
scroll to position [1292, 0]
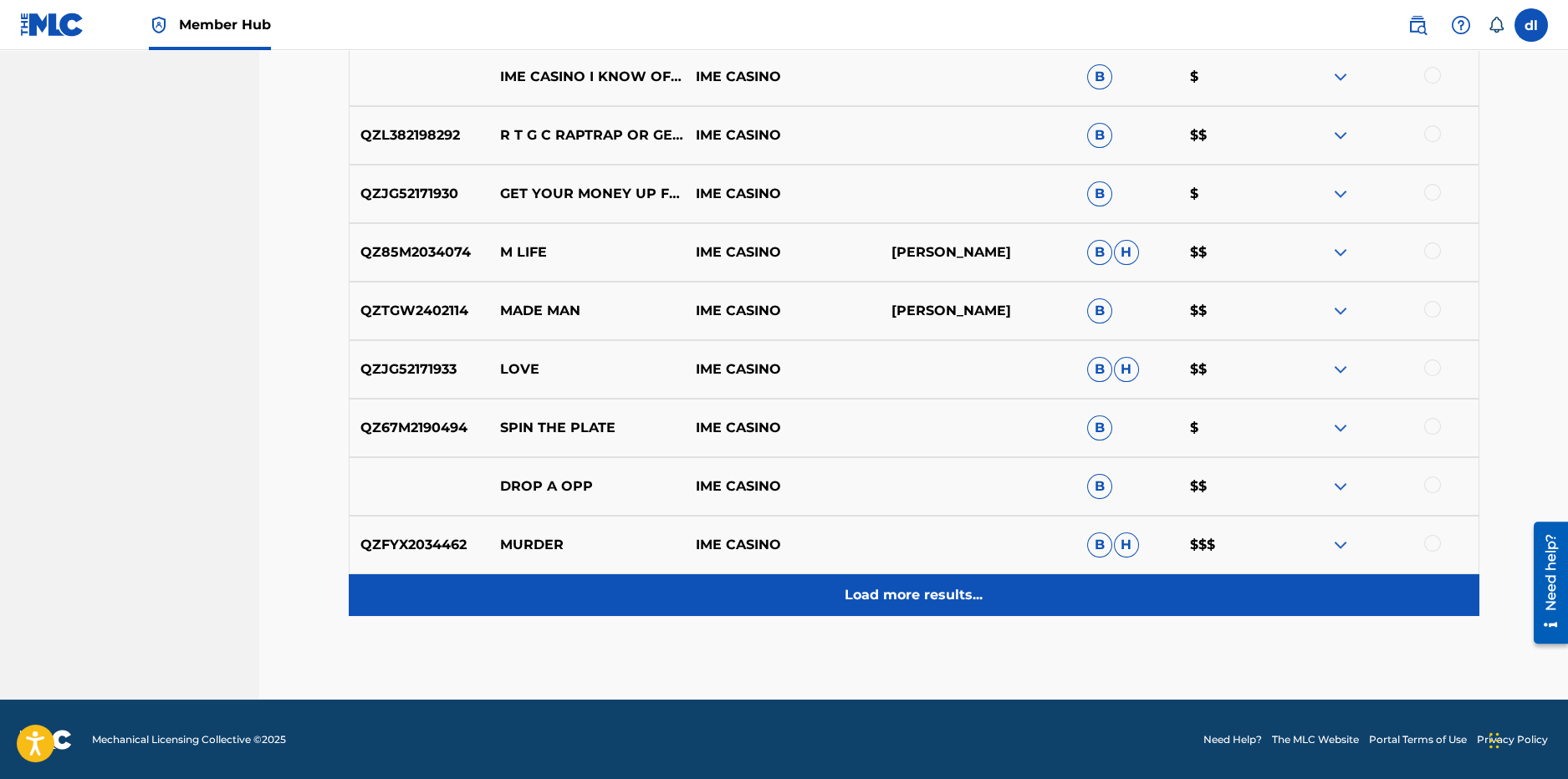
click at [735, 611] on div "Load more results..." at bounding box center [914, 595] width 1131 height 42
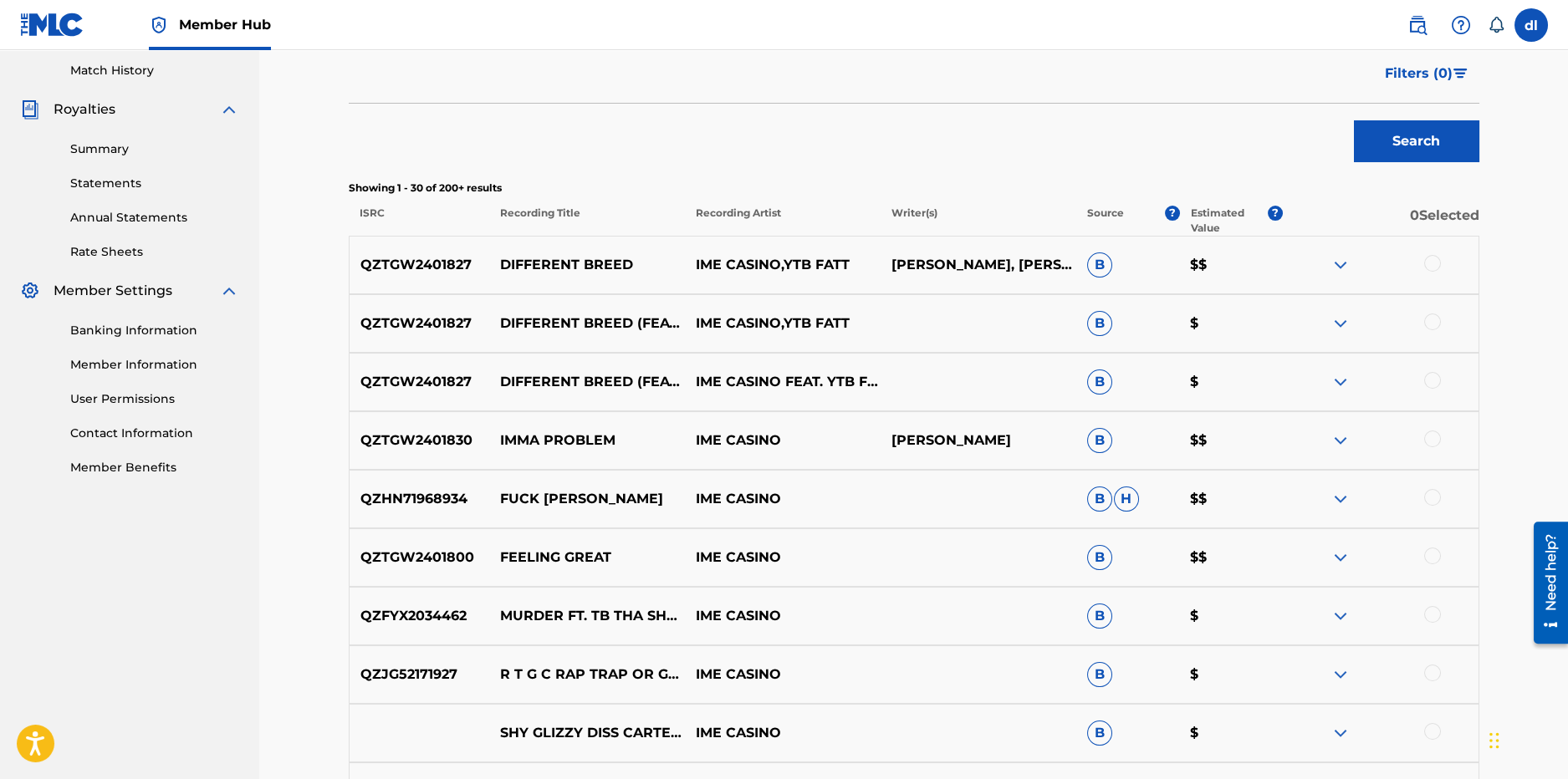
scroll to position [205, 0]
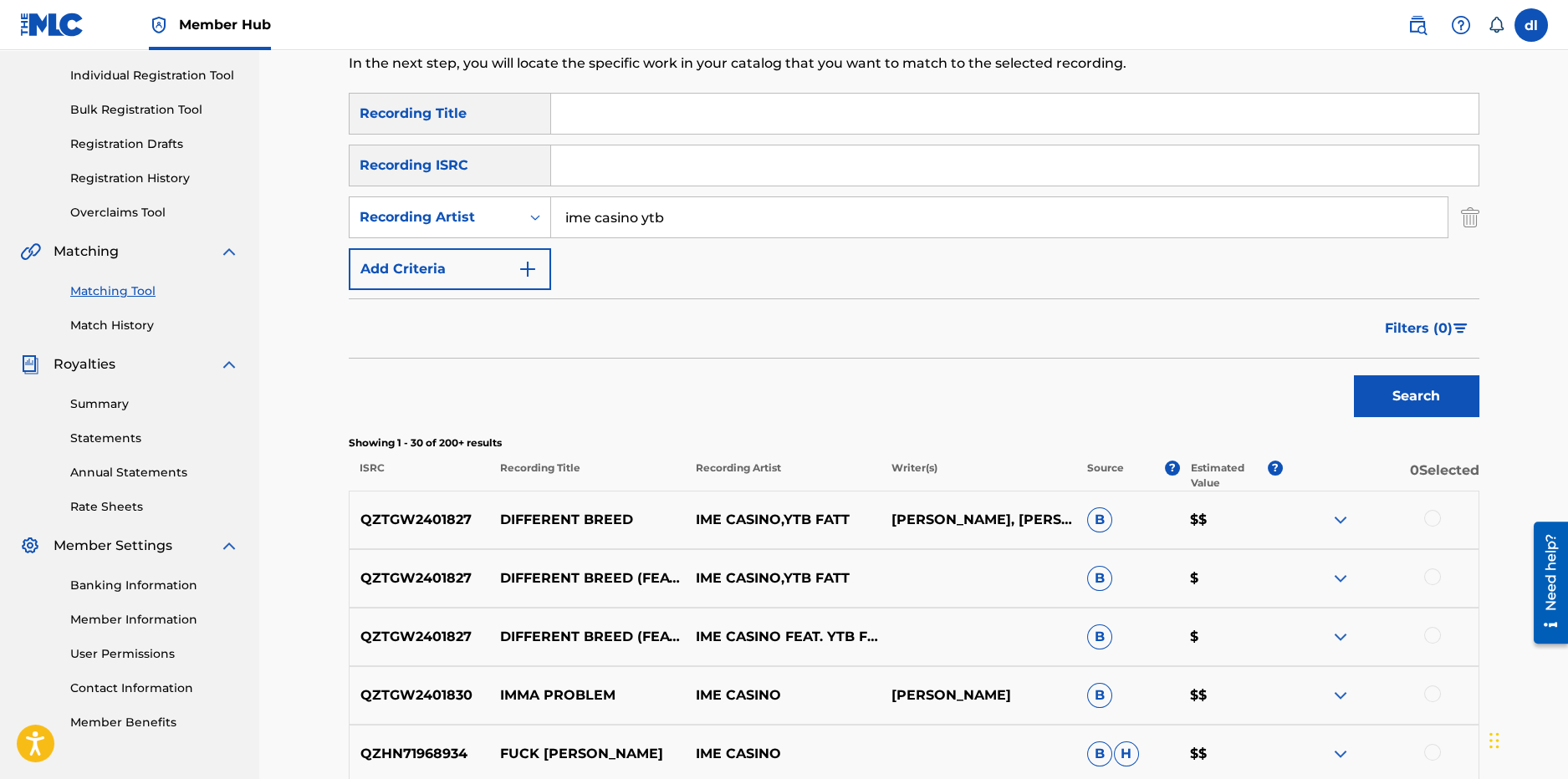
drag, startPoint x: 689, startPoint y: 211, endPoint x: 643, endPoint y: 221, distance: 47.1
click at [643, 221] on input "ime casino ytb" at bounding box center [1000, 217] width 896 height 40
type input "ime casino"
click at [587, 125] on input "Search Form" at bounding box center [1015, 113] width 928 height 40
type input "loaf"
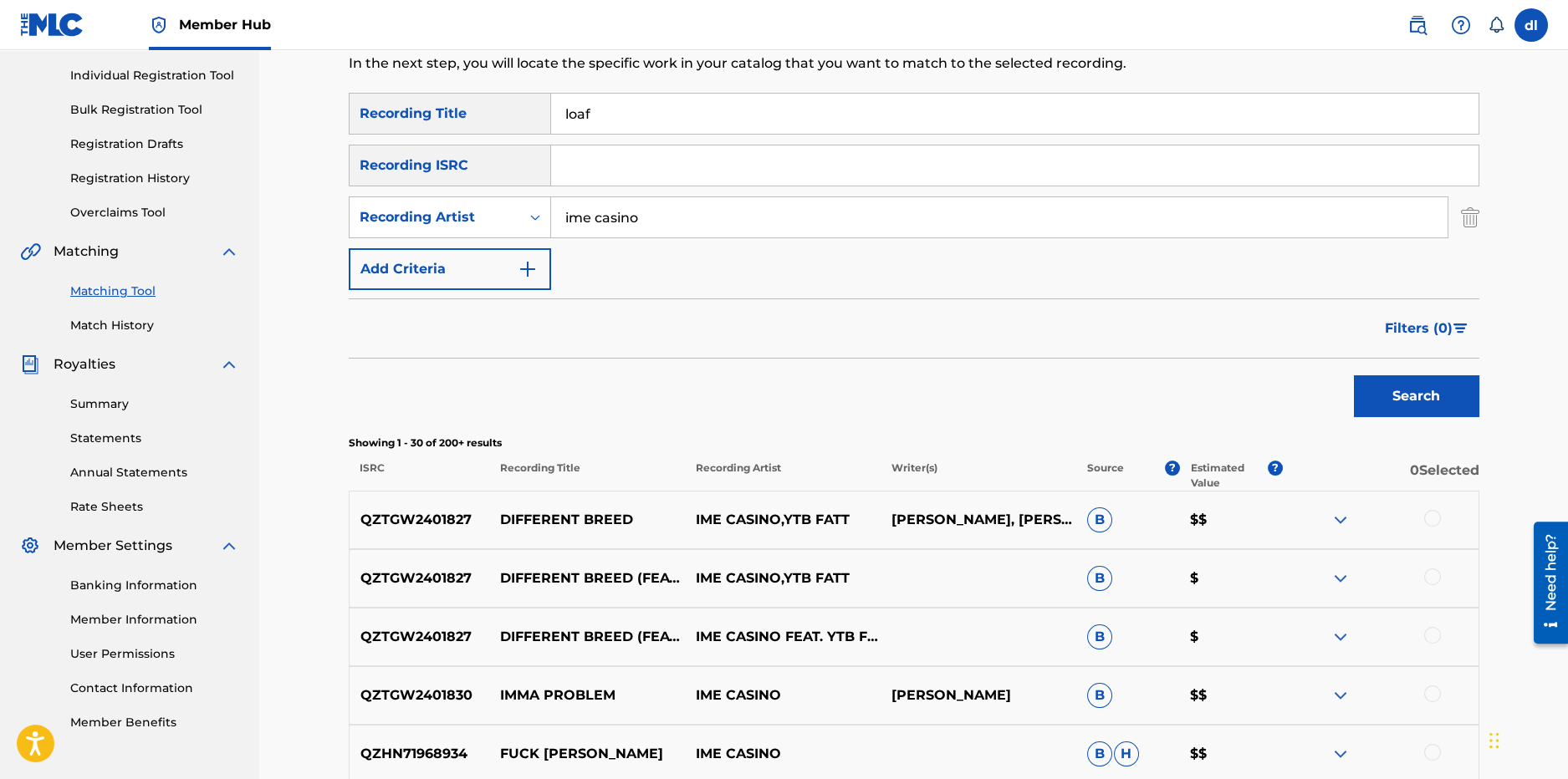
click at [1354, 376] on button "Search" at bounding box center [1417, 396] width 126 height 42
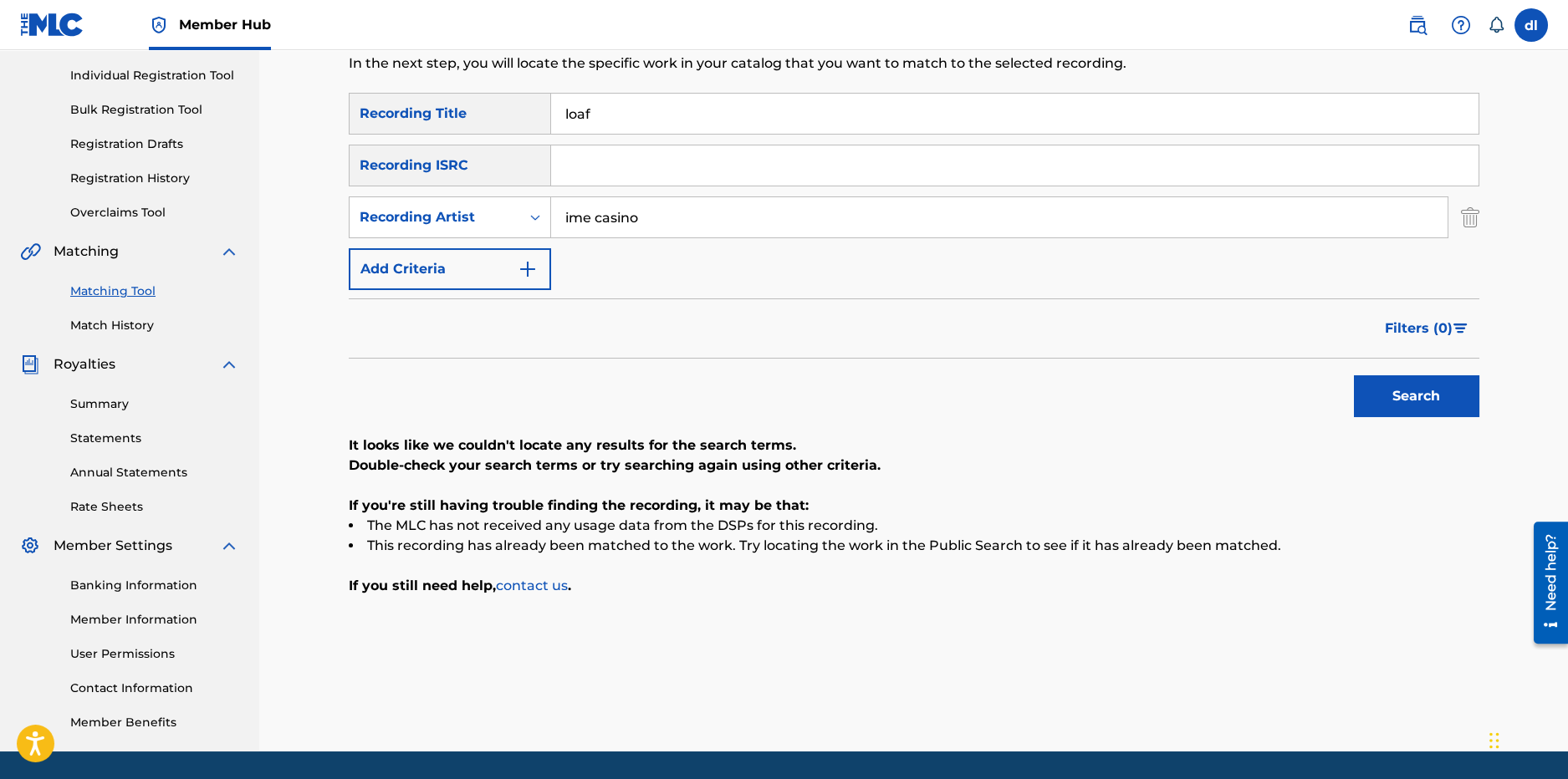
drag, startPoint x: 663, startPoint y: 110, endPoint x: 556, endPoint y: 118, distance: 107.3
click at [556, 118] on input "loaf" at bounding box center [1015, 113] width 928 height 40
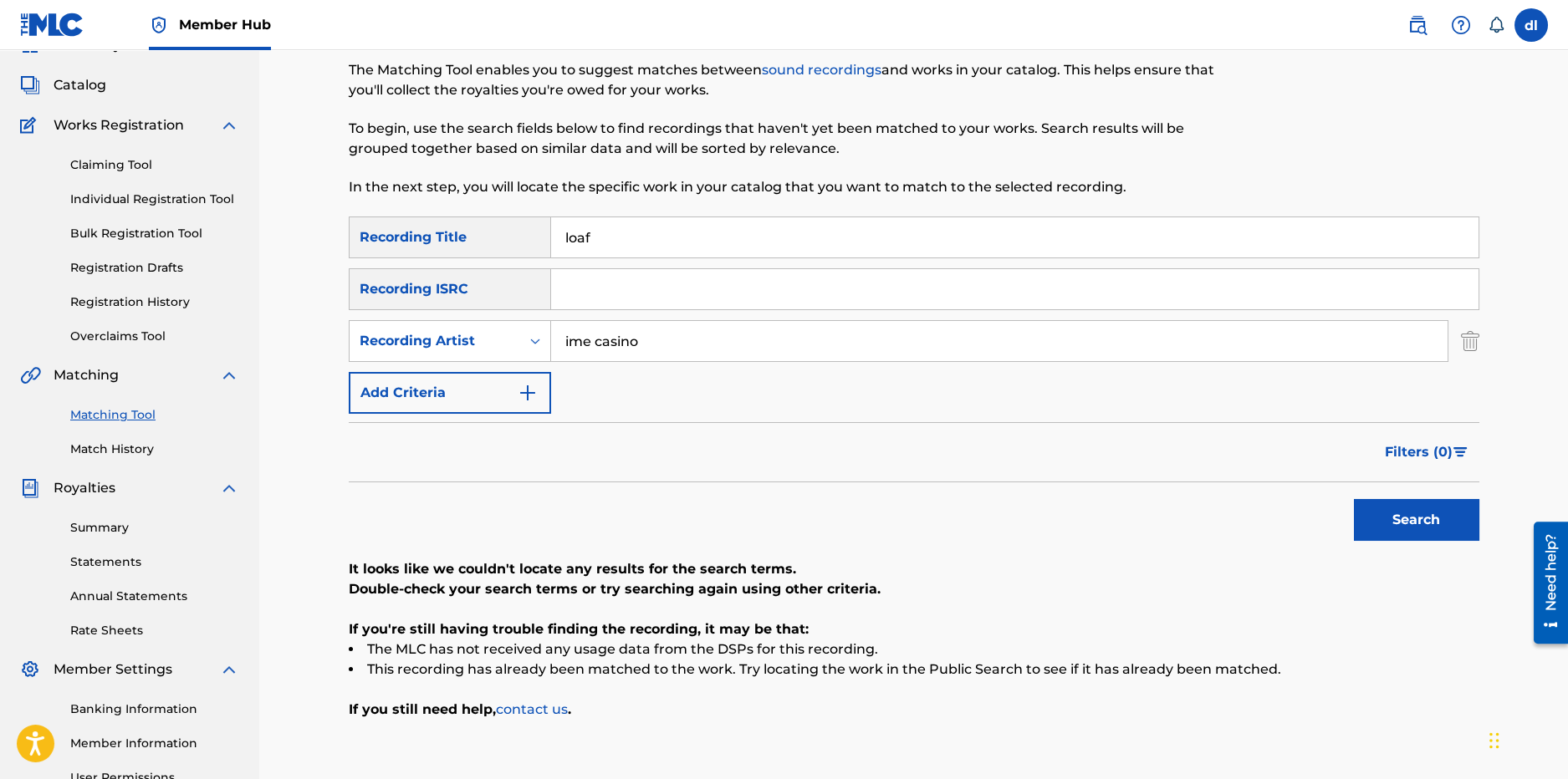
scroll to position [0, 0]
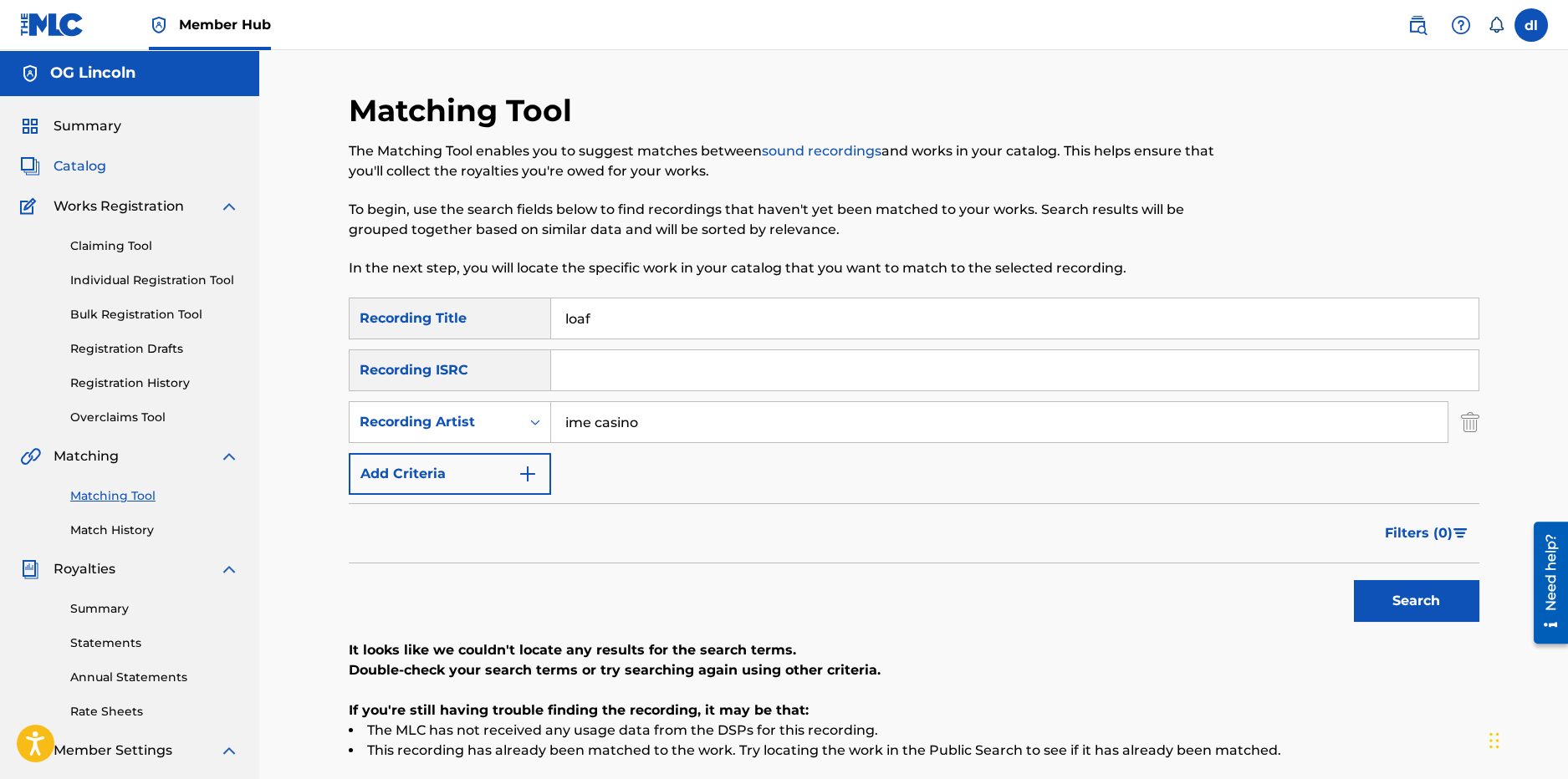
click at [103, 163] on span "Catalog" at bounding box center [80, 166] width 53 height 20
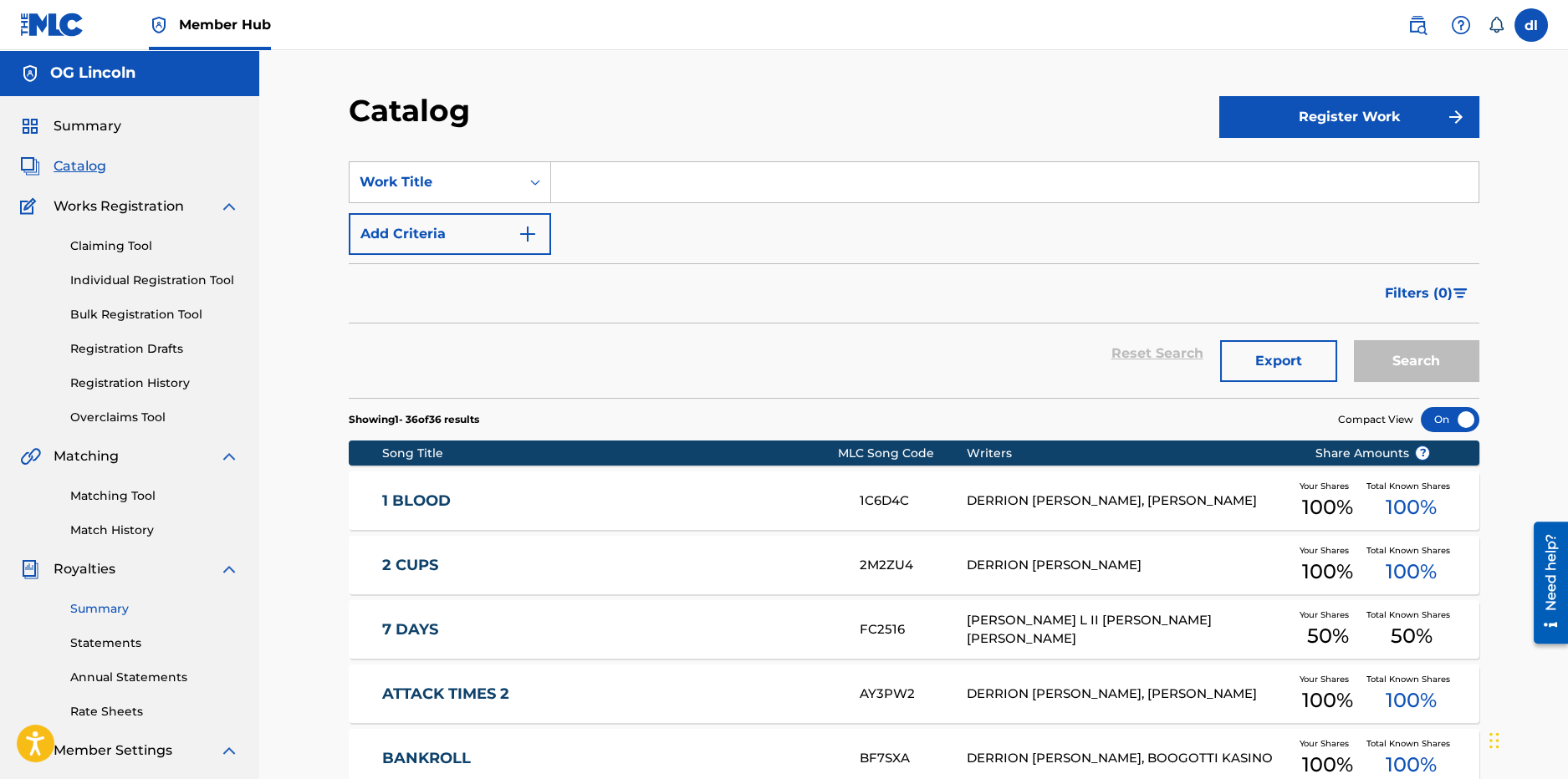
click at [122, 613] on link "Summary" at bounding box center [154, 609] width 169 height 18
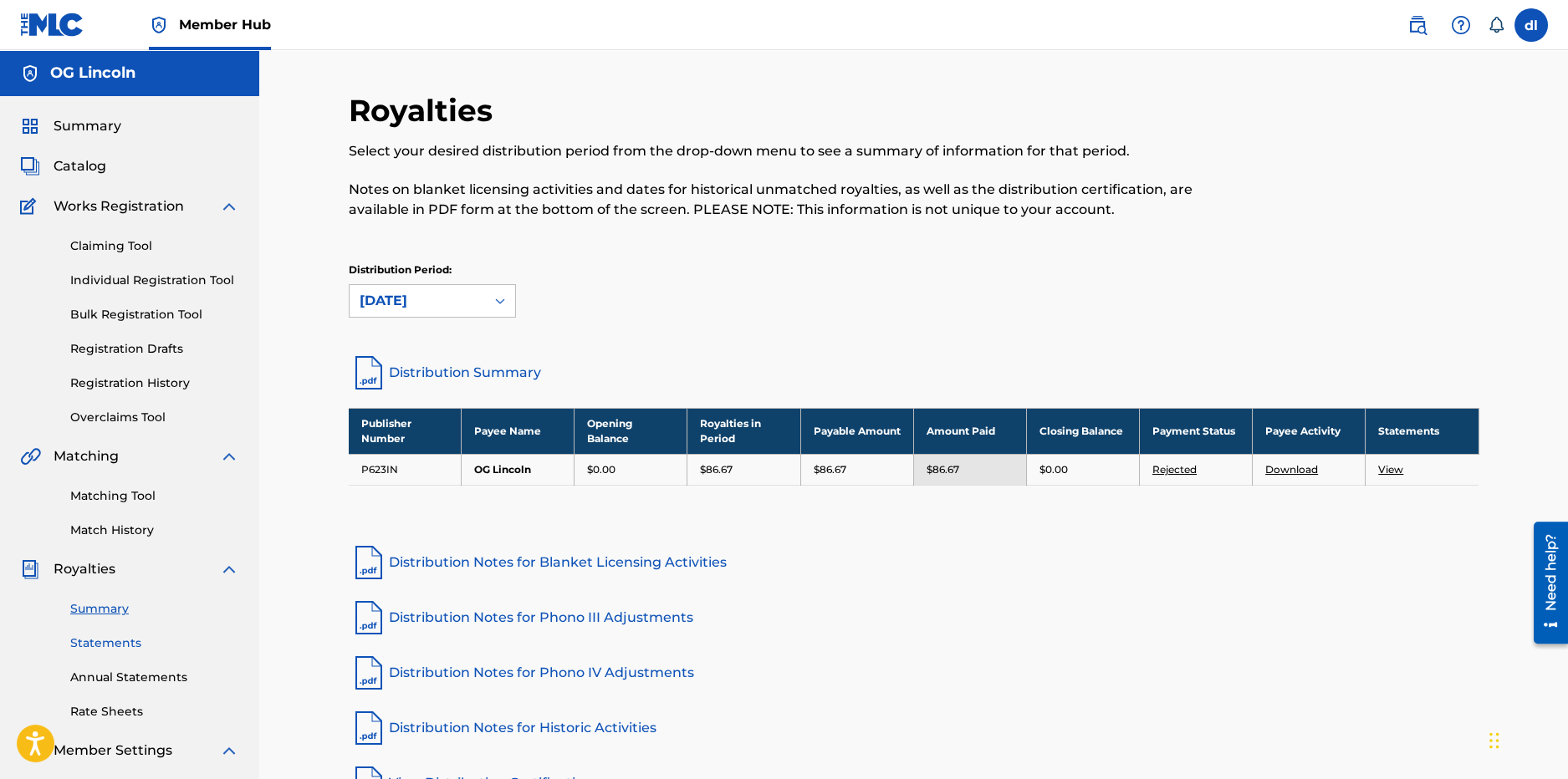
click at [112, 647] on link "Statements" at bounding box center [154, 643] width 169 height 18
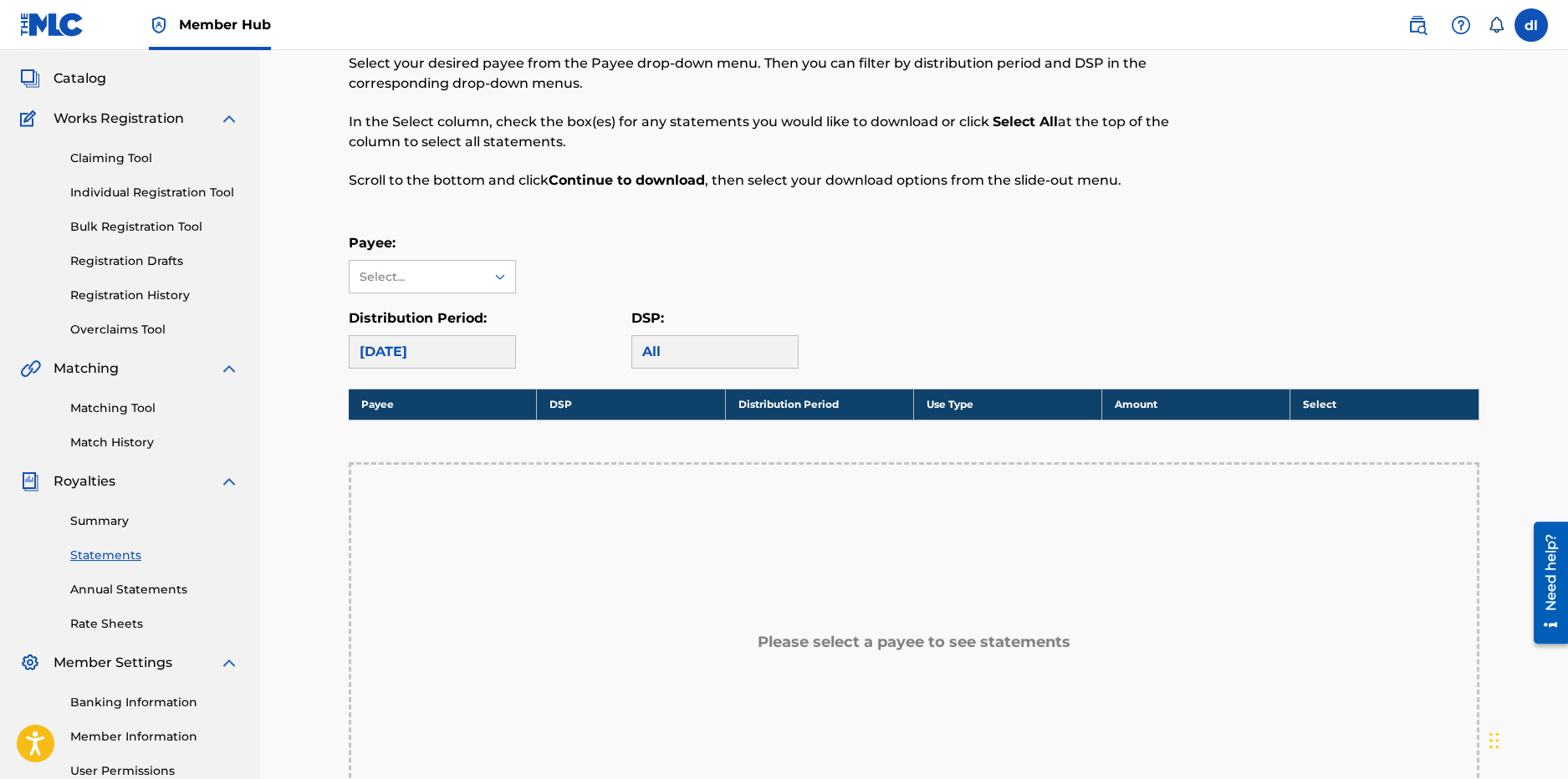
scroll to position [334, 0]
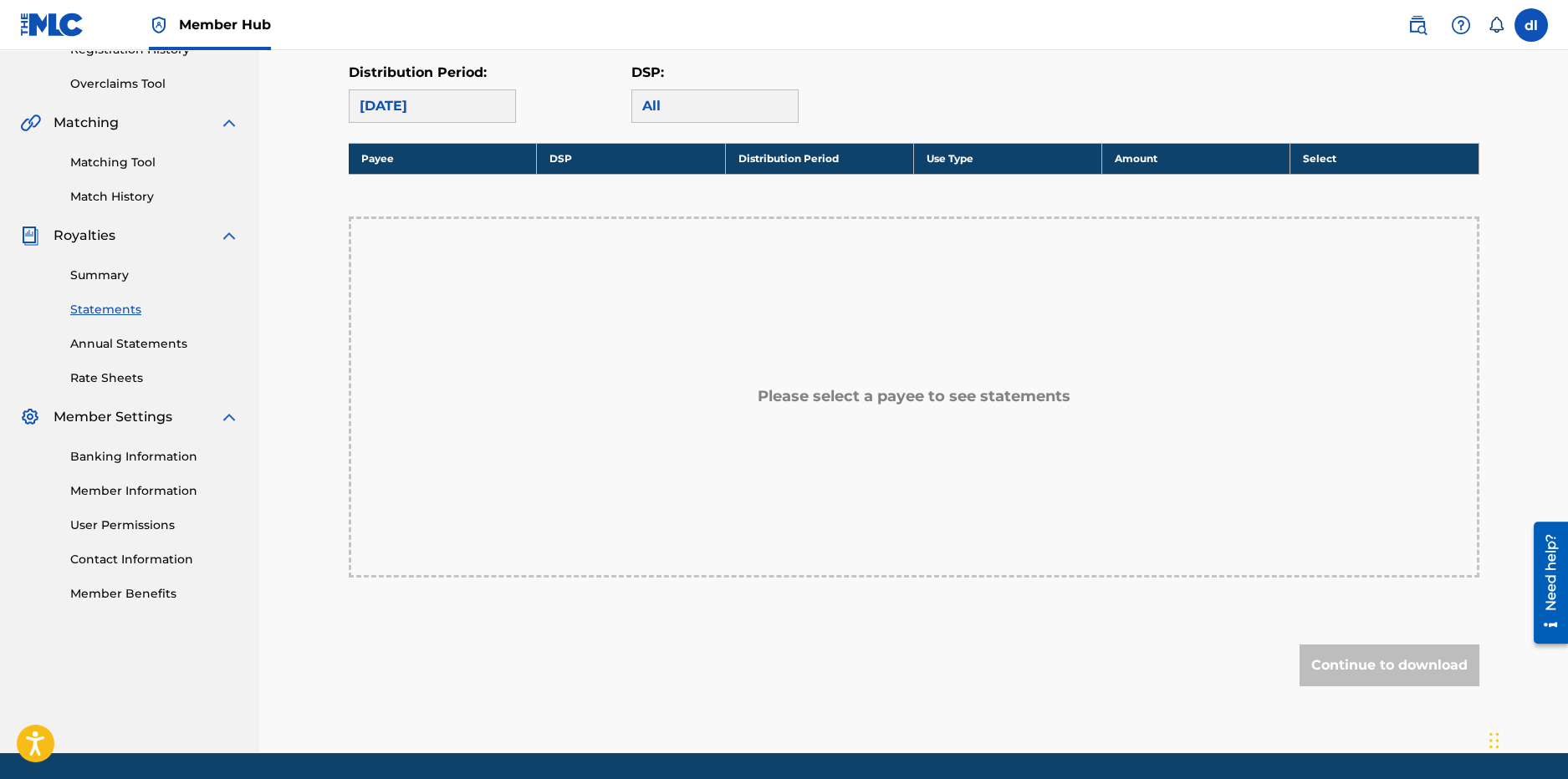
click at [402, 118] on div "[DATE]" at bounding box center [432, 106] width 167 height 33
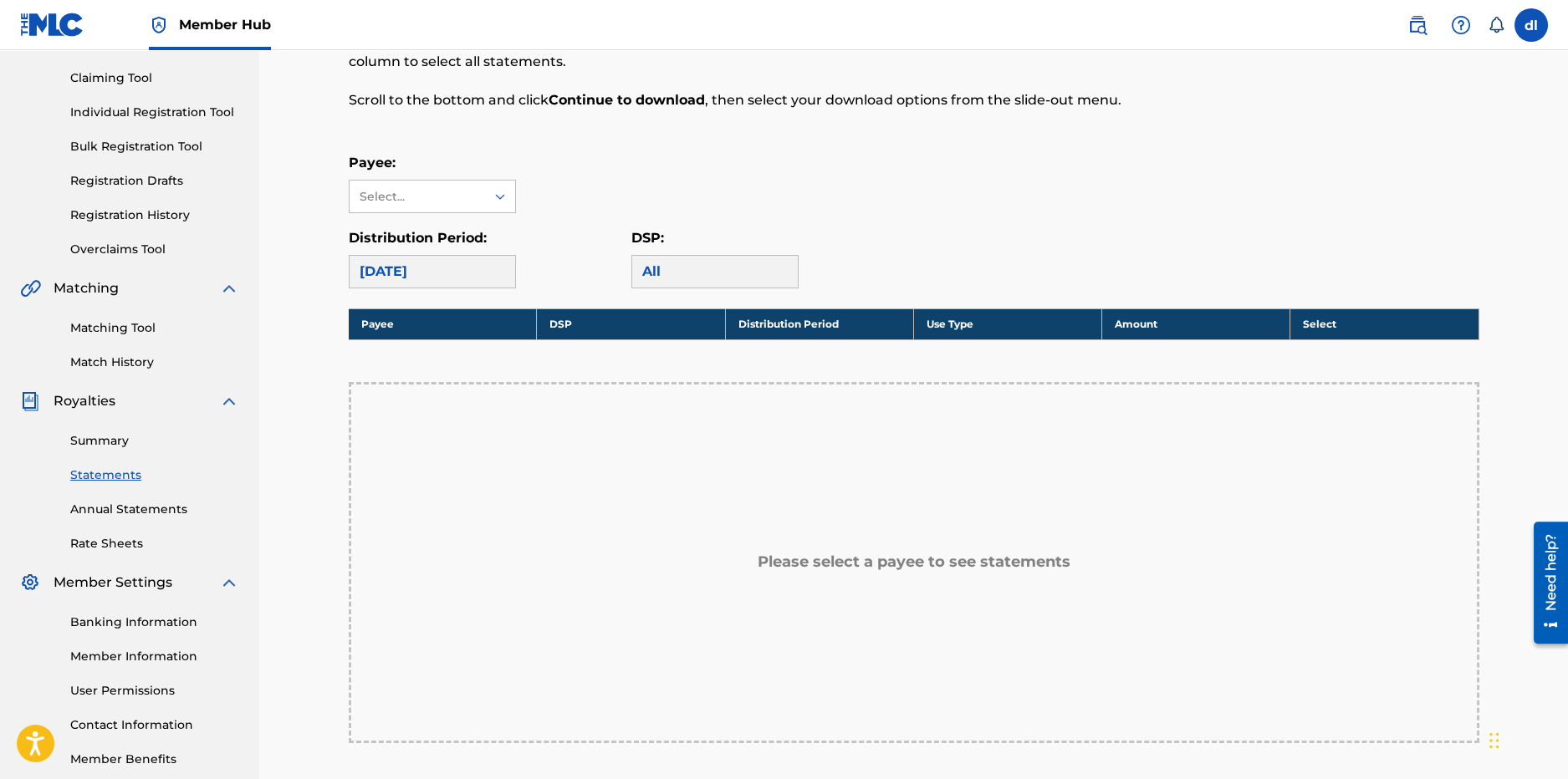
scroll to position [166, 0]
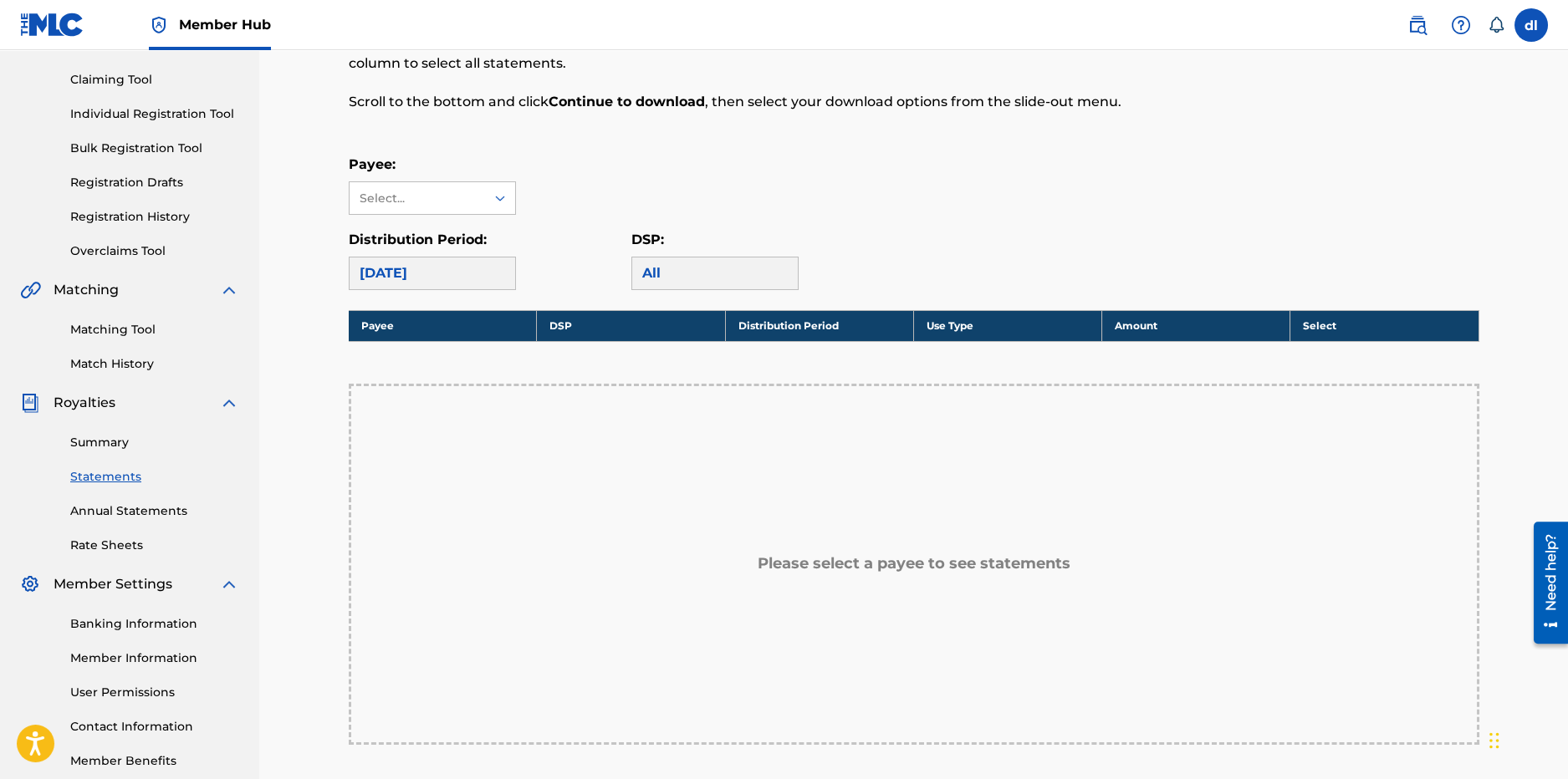
click at [418, 161] on p "Payee:" at bounding box center [432, 164] width 167 height 20
click at [415, 203] on div "Select..." at bounding box center [416, 198] width 114 height 18
click at [438, 248] on div "OG Lincoln" at bounding box center [433, 235] width 166 height 42
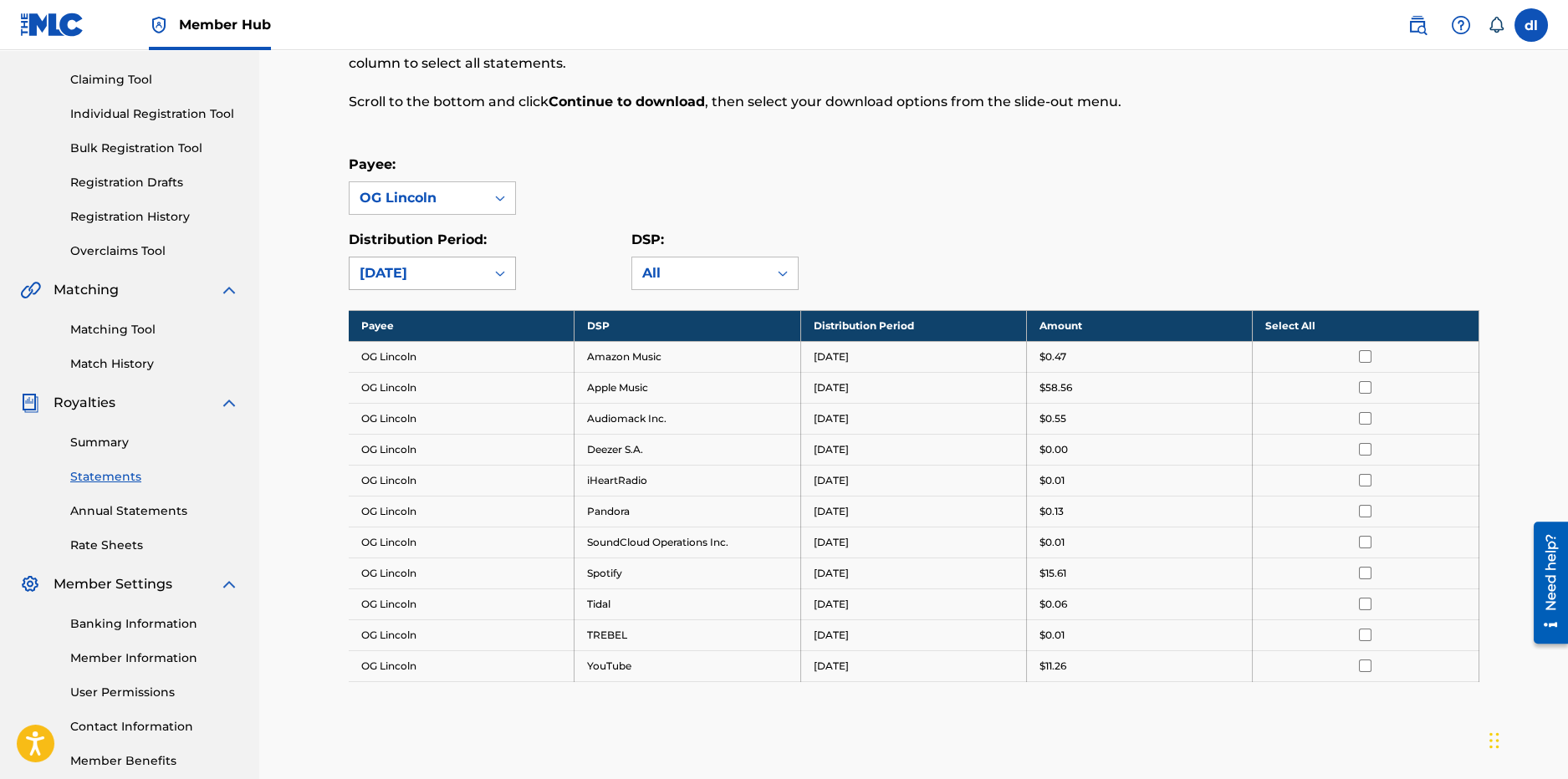
click at [433, 258] on div "[DATE]" at bounding box center [417, 273] width 136 height 32
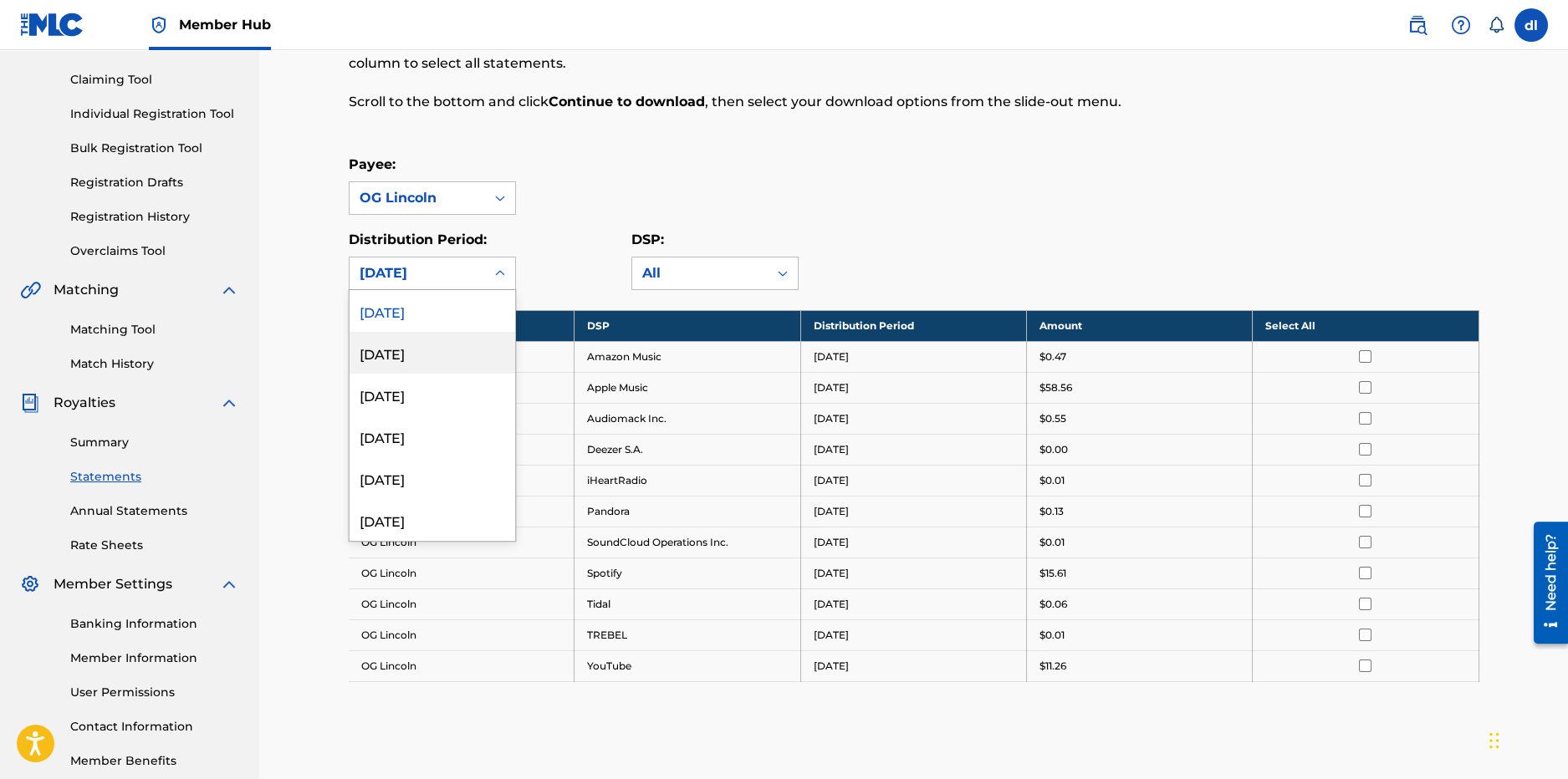
click at [398, 349] on div "August 2025" at bounding box center [433, 352] width 166 height 42
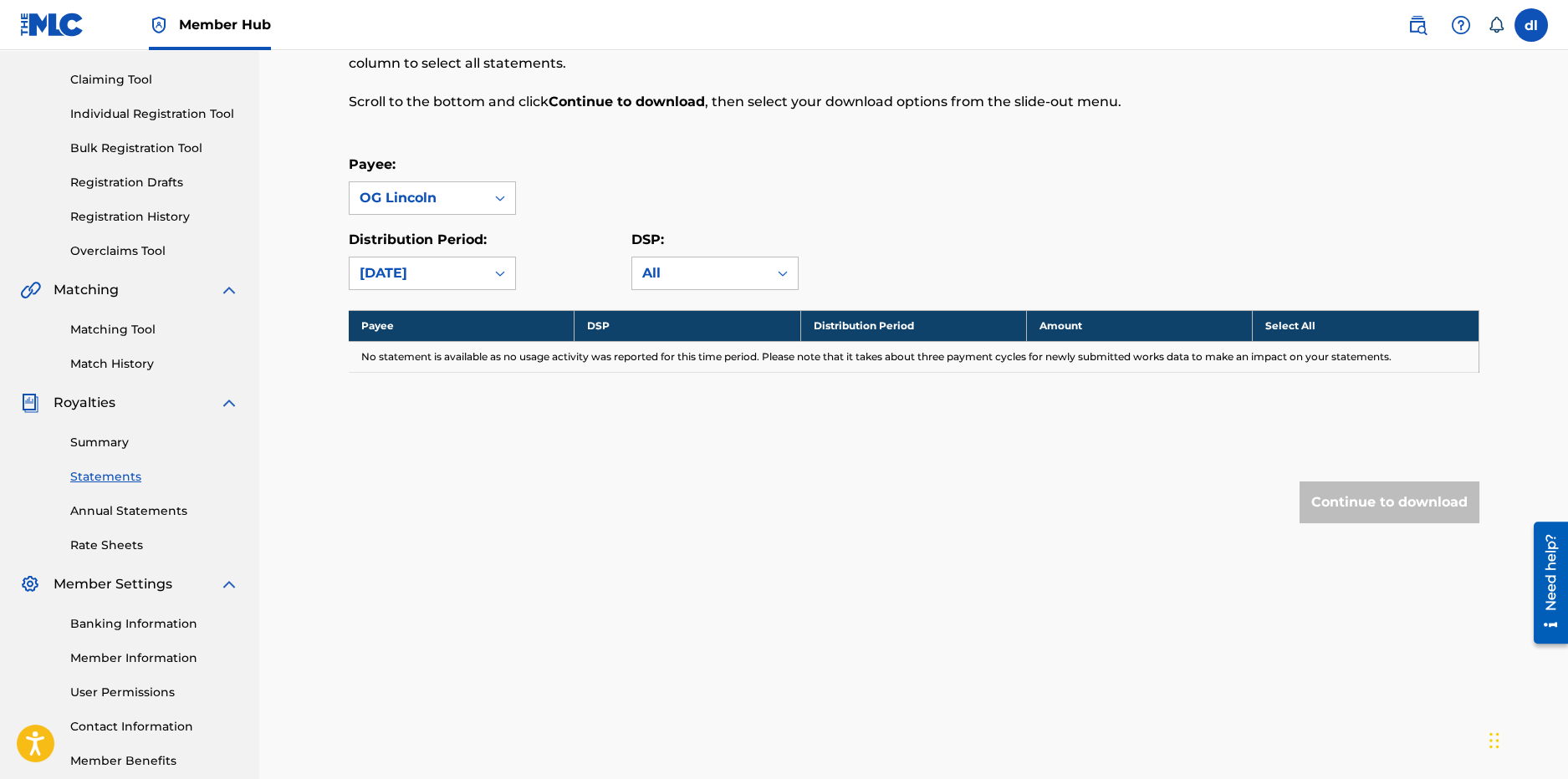
click at [434, 279] on div "August 2025" at bounding box center [417, 273] width 115 height 20
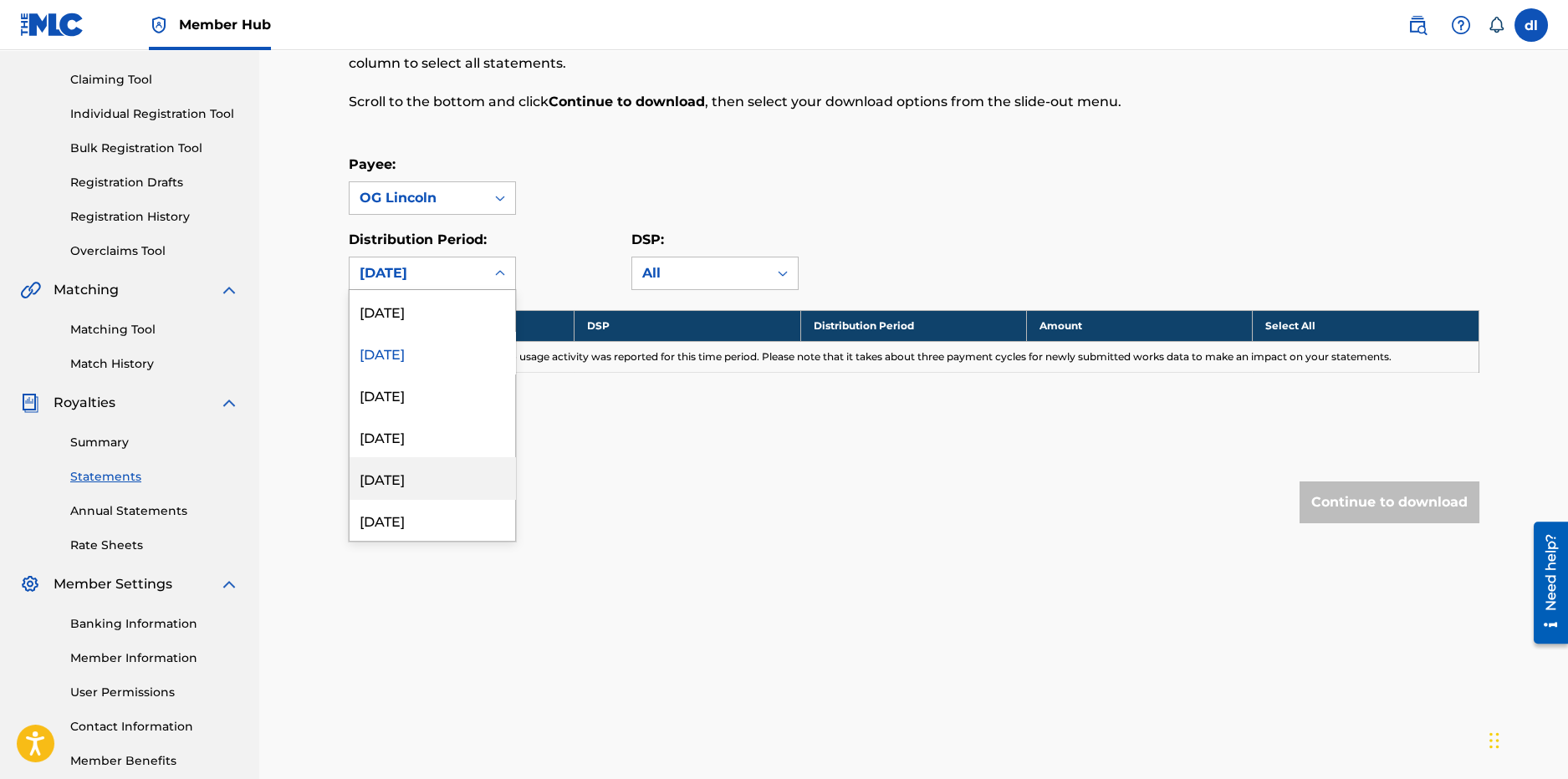
click at [429, 490] on div "May 2025" at bounding box center [433, 478] width 166 height 42
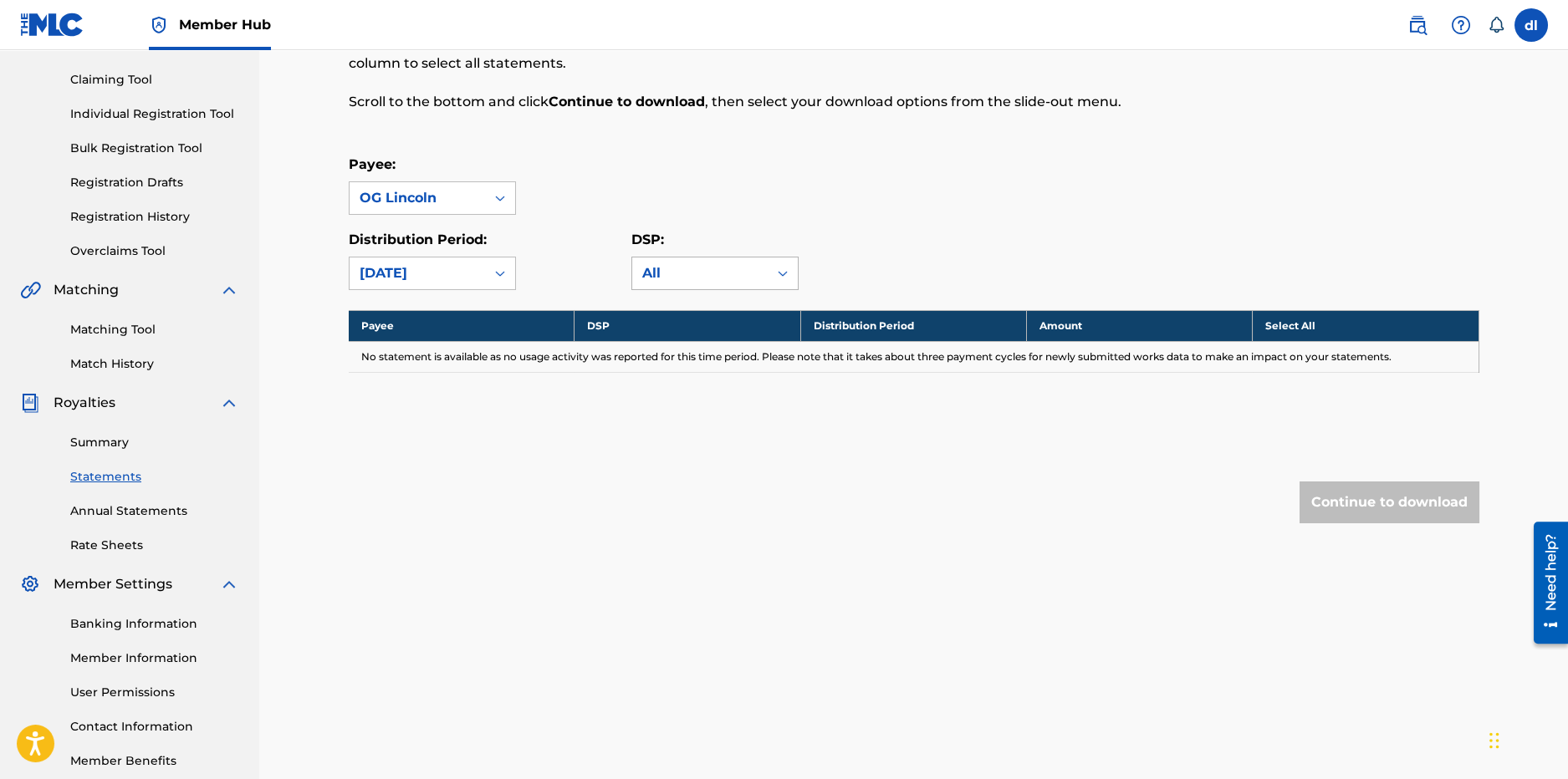
click at [684, 271] on div "All" at bounding box center [700, 273] width 115 height 20
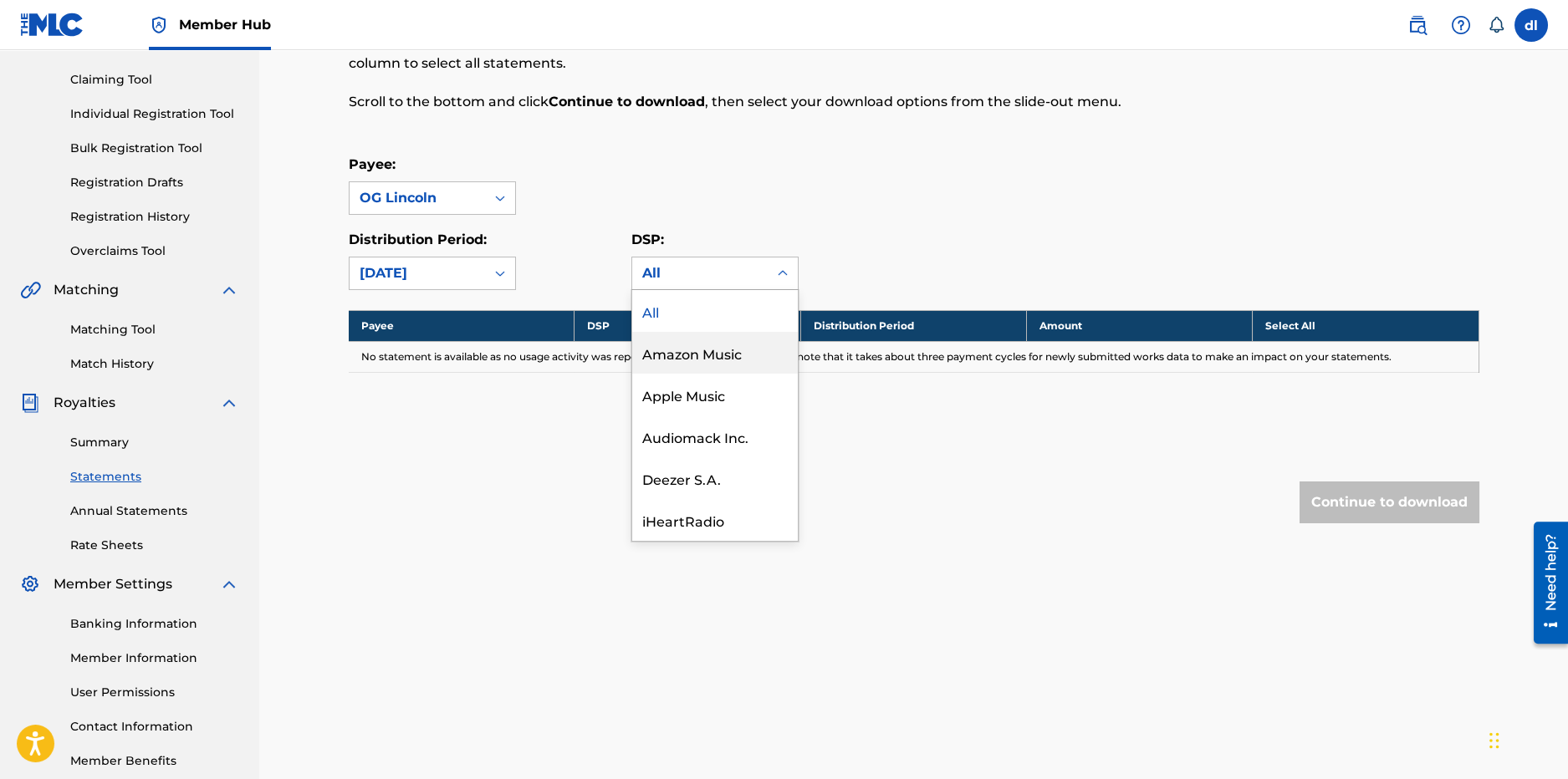
click at [672, 348] on div "Amazon Music" at bounding box center [716, 352] width 166 height 42
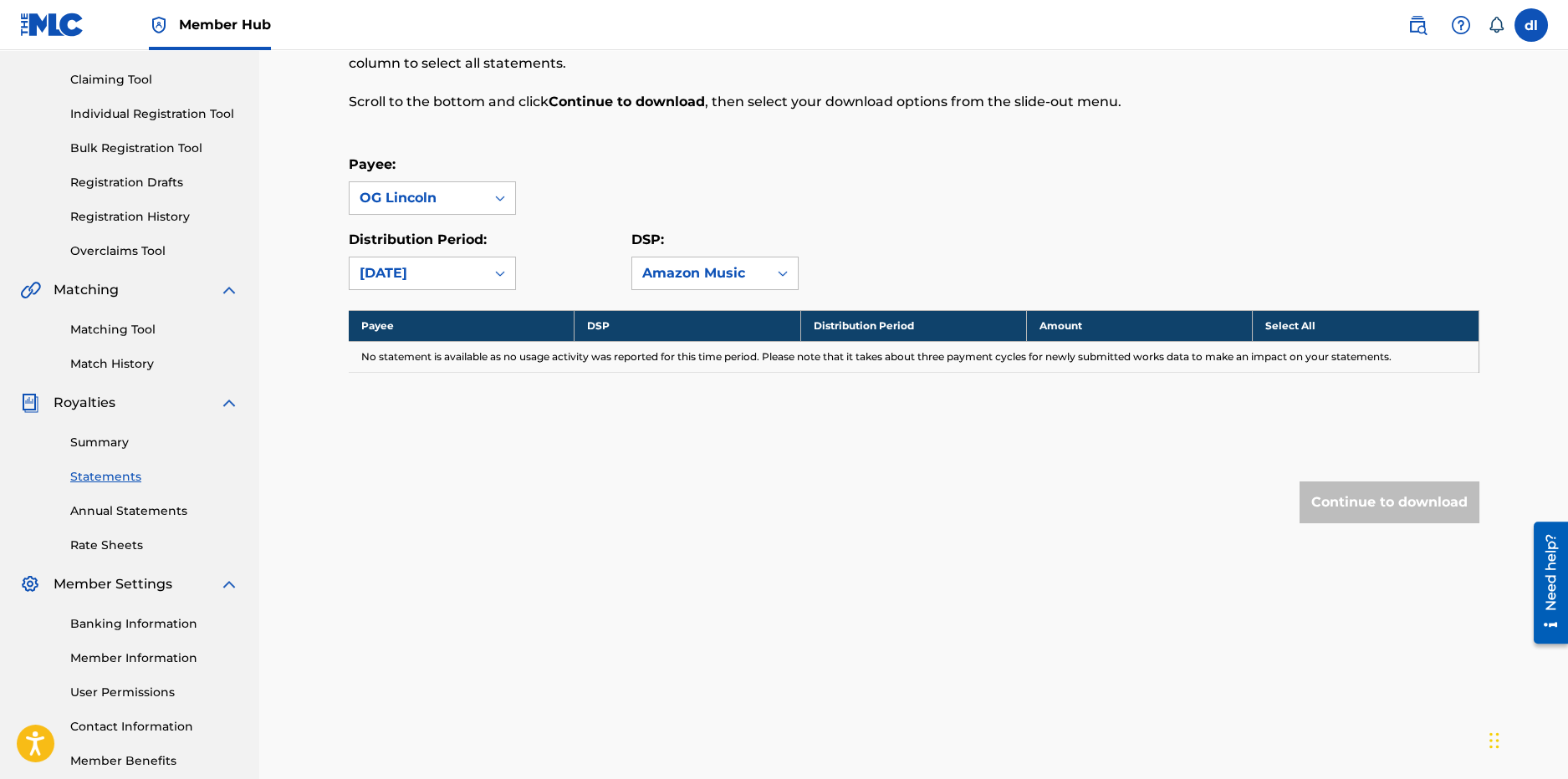
click at [109, 487] on div "Summary Statements Annual Statements Rate Sheets" at bounding box center [130, 483] width 219 height 142
click at [100, 507] on link "Annual Statements" at bounding box center [154, 512] width 169 height 18
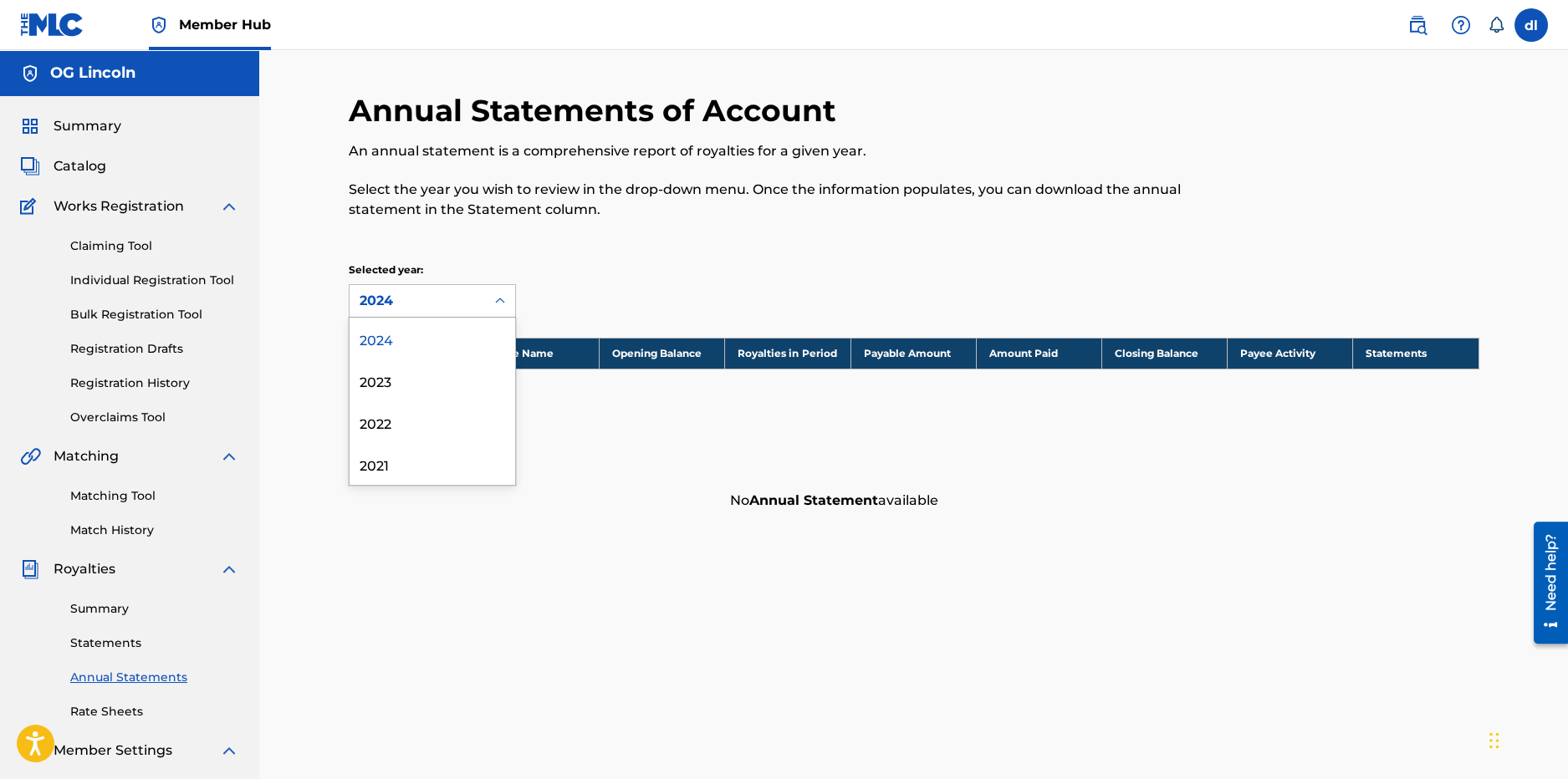
drag, startPoint x: 462, startPoint y: 295, endPoint x: 446, endPoint y: 341, distance: 48.7
click at [461, 296] on div "2024" at bounding box center [417, 301] width 115 height 20
click at [415, 386] on div "2023" at bounding box center [433, 380] width 166 height 42
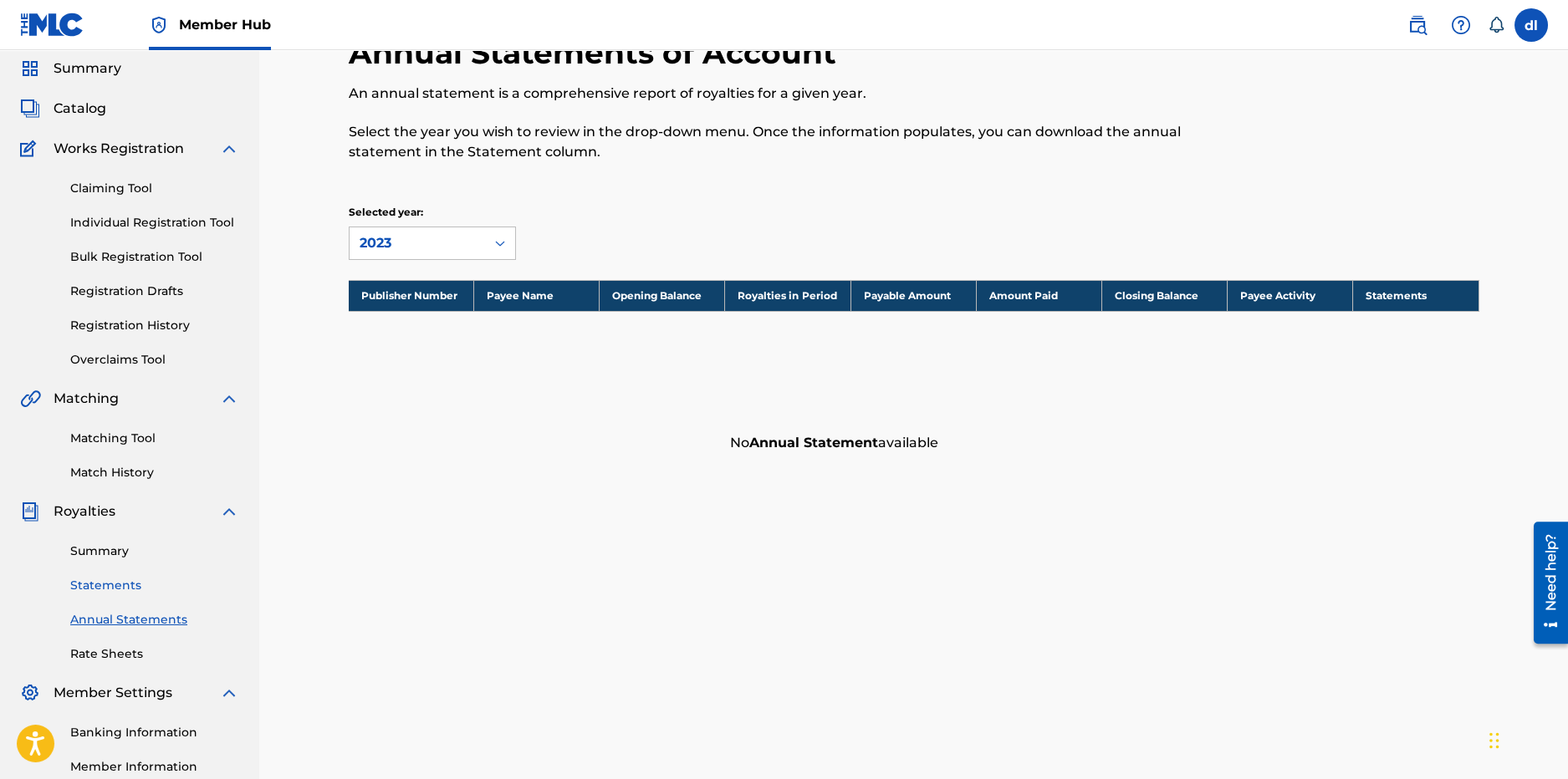
scroll to position [83, 0]
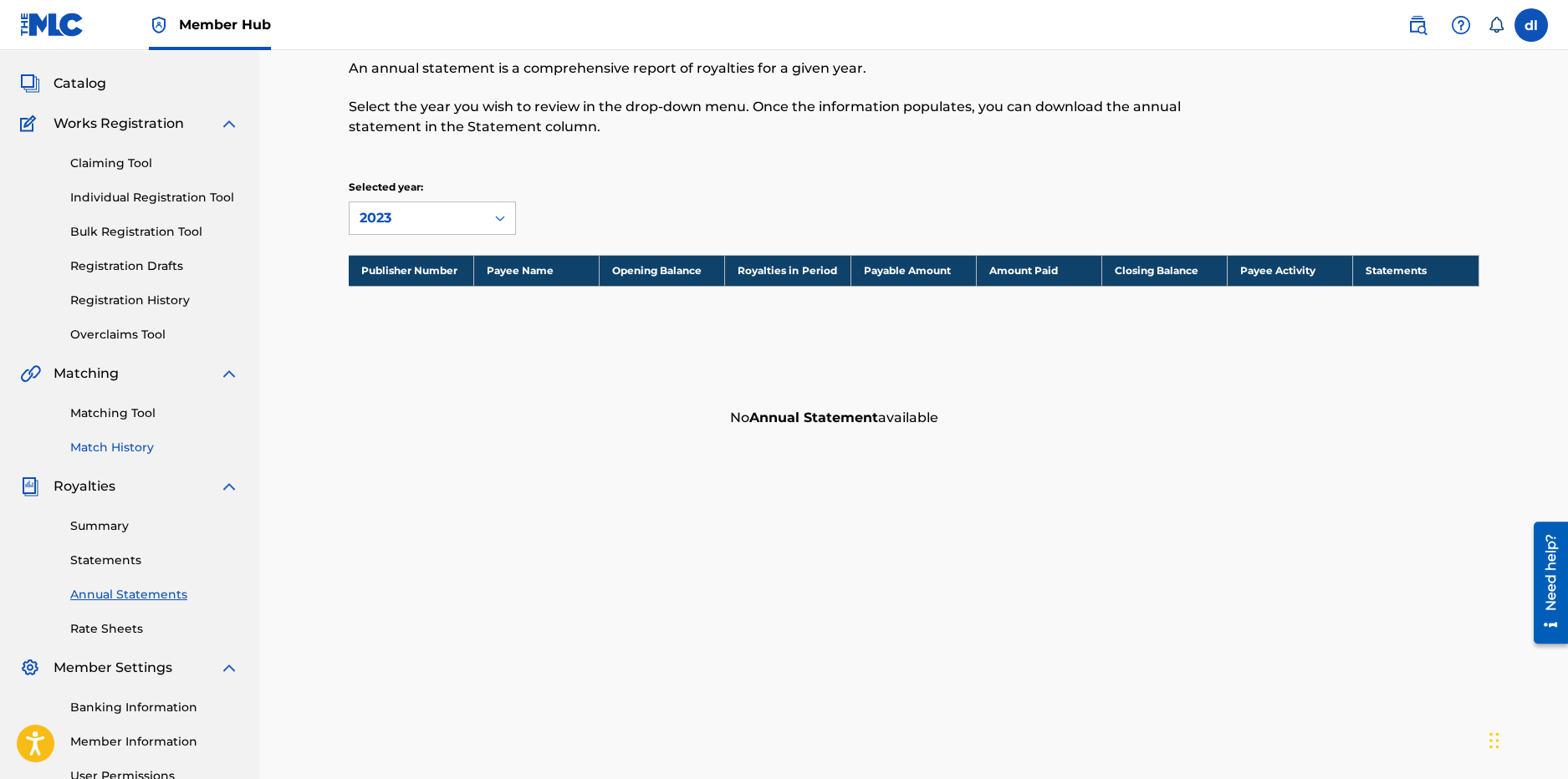
click at [116, 523] on link "Summary" at bounding box center [154, 526] width 169 height 18
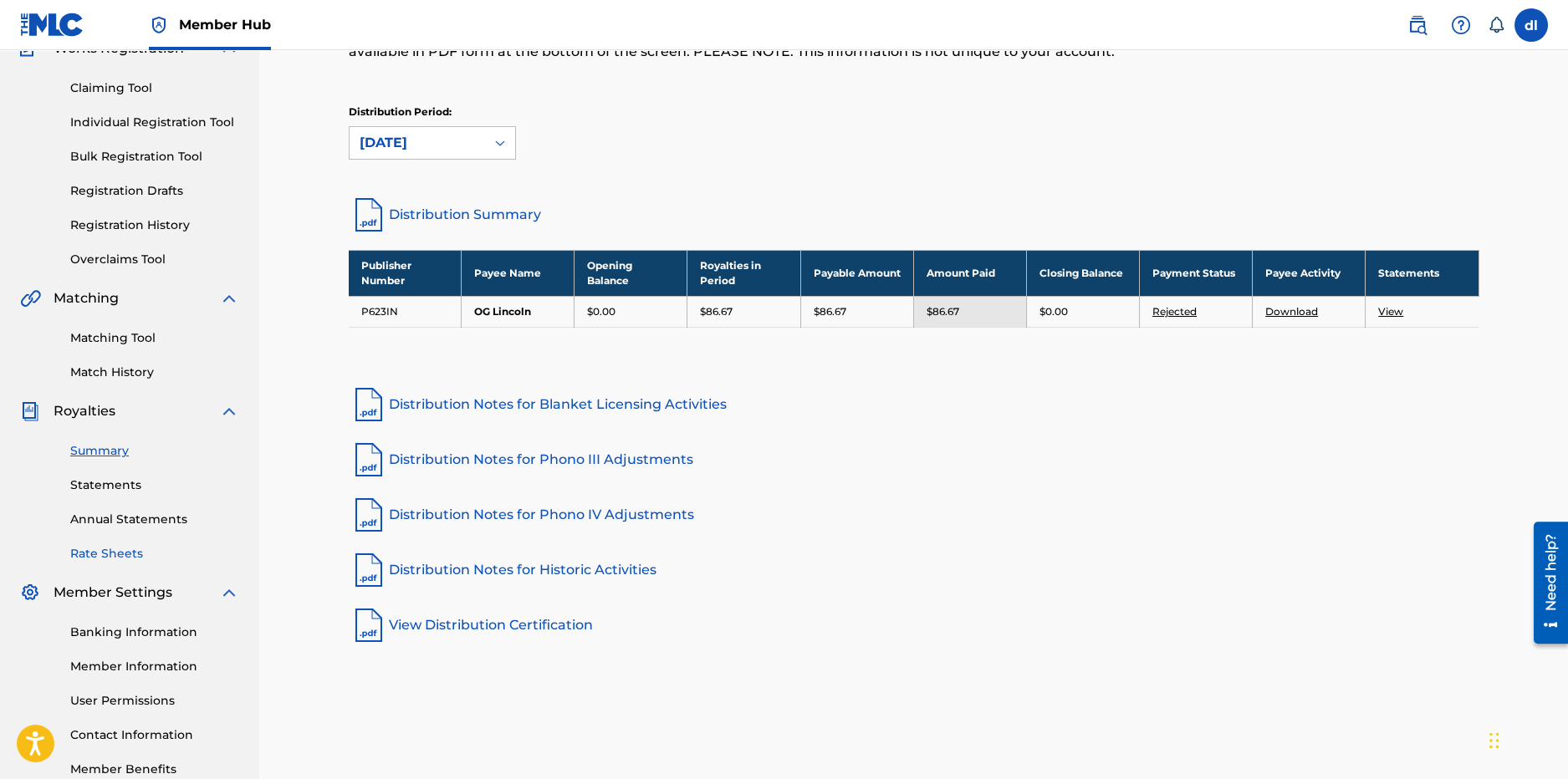
scroll to position [166, 0]
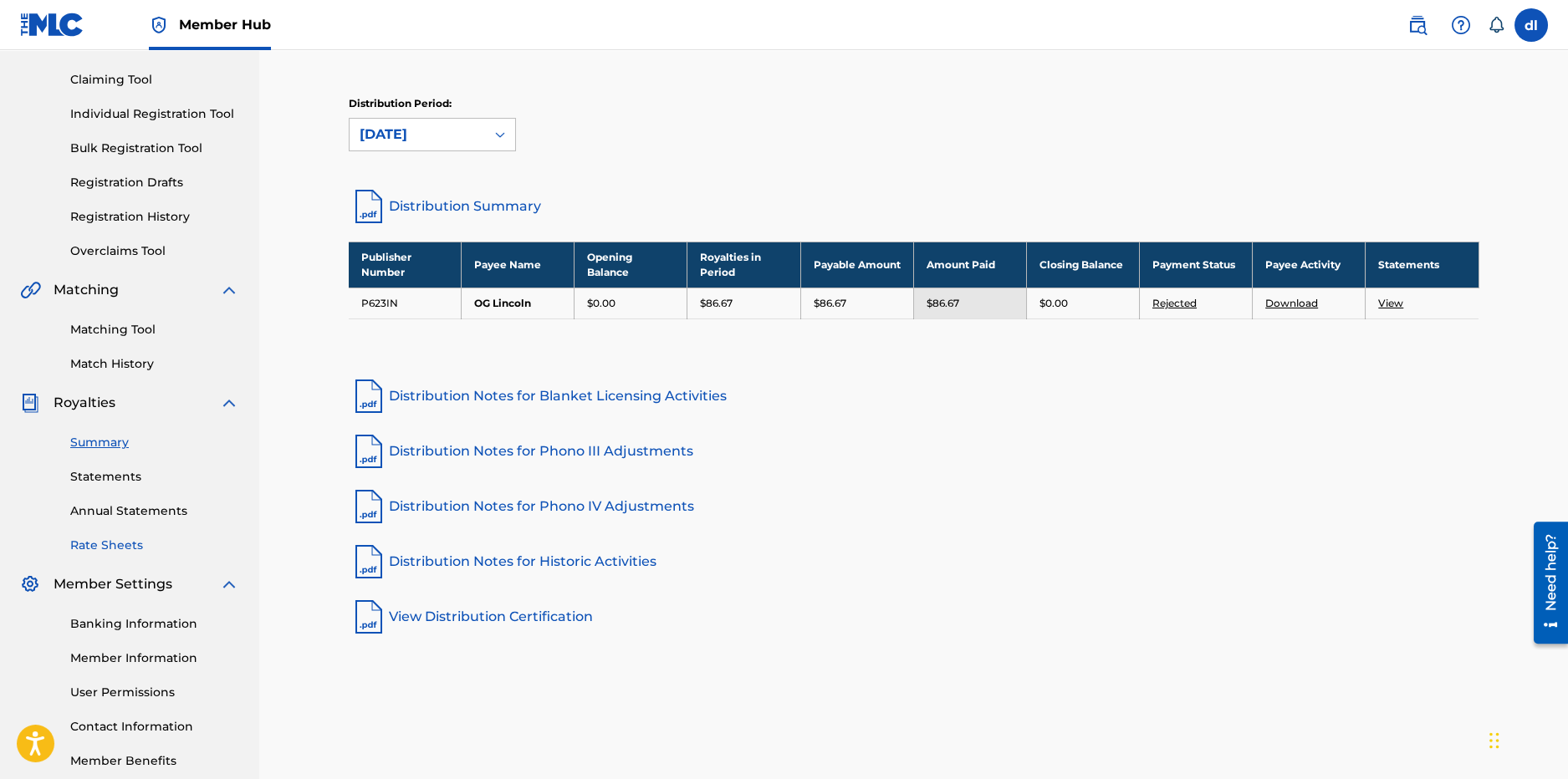
click at [109, 540] on link "Rate Sheets" at bounding box center [154, 546] width 169 height 18
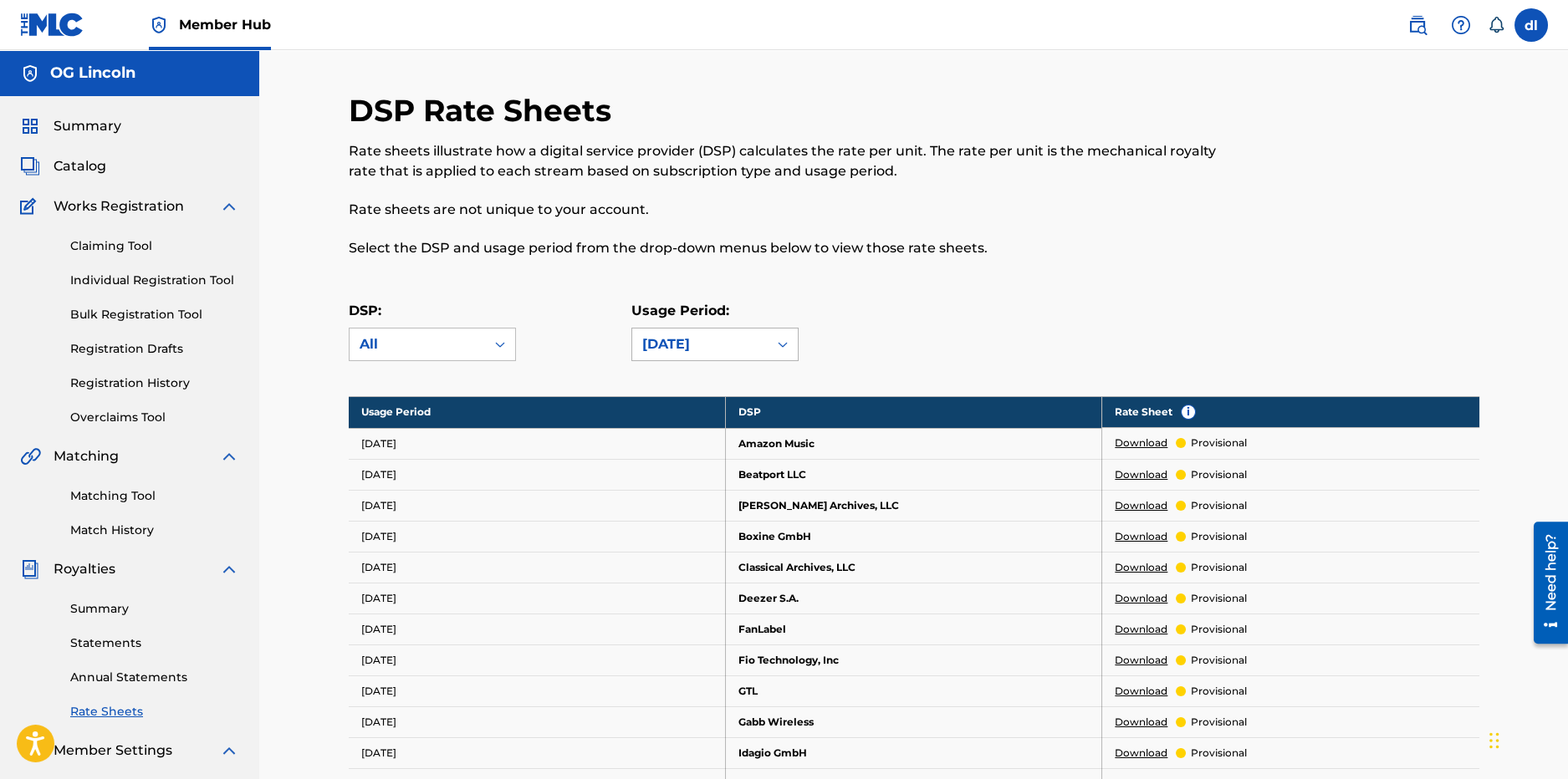
click at [686, 330] on div "July 2025" at bounding box center [700, 345] width 136 height 32
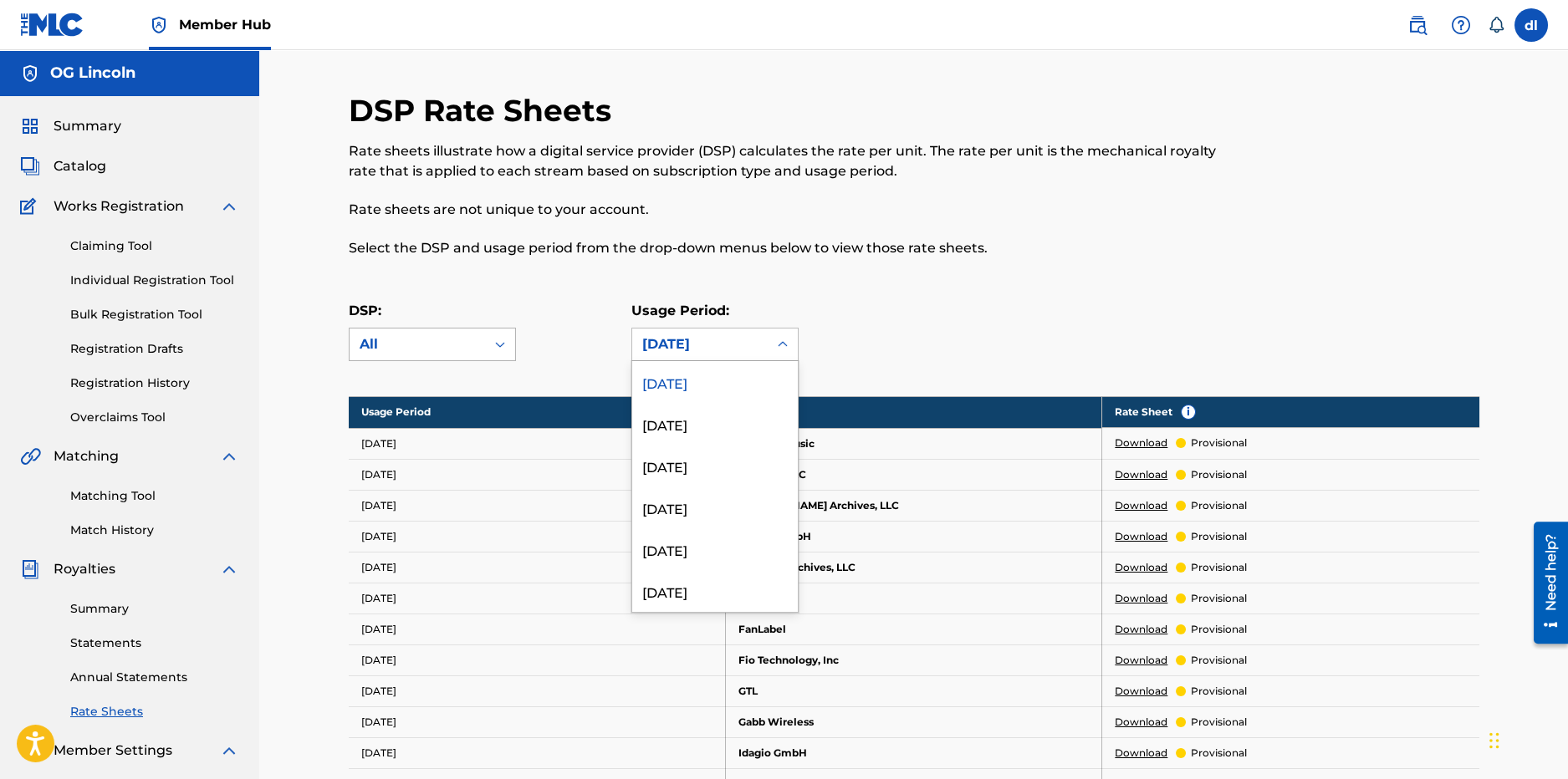
click at [481, 359] on div "All" at bounding box center [417, 345] width 136 height 32
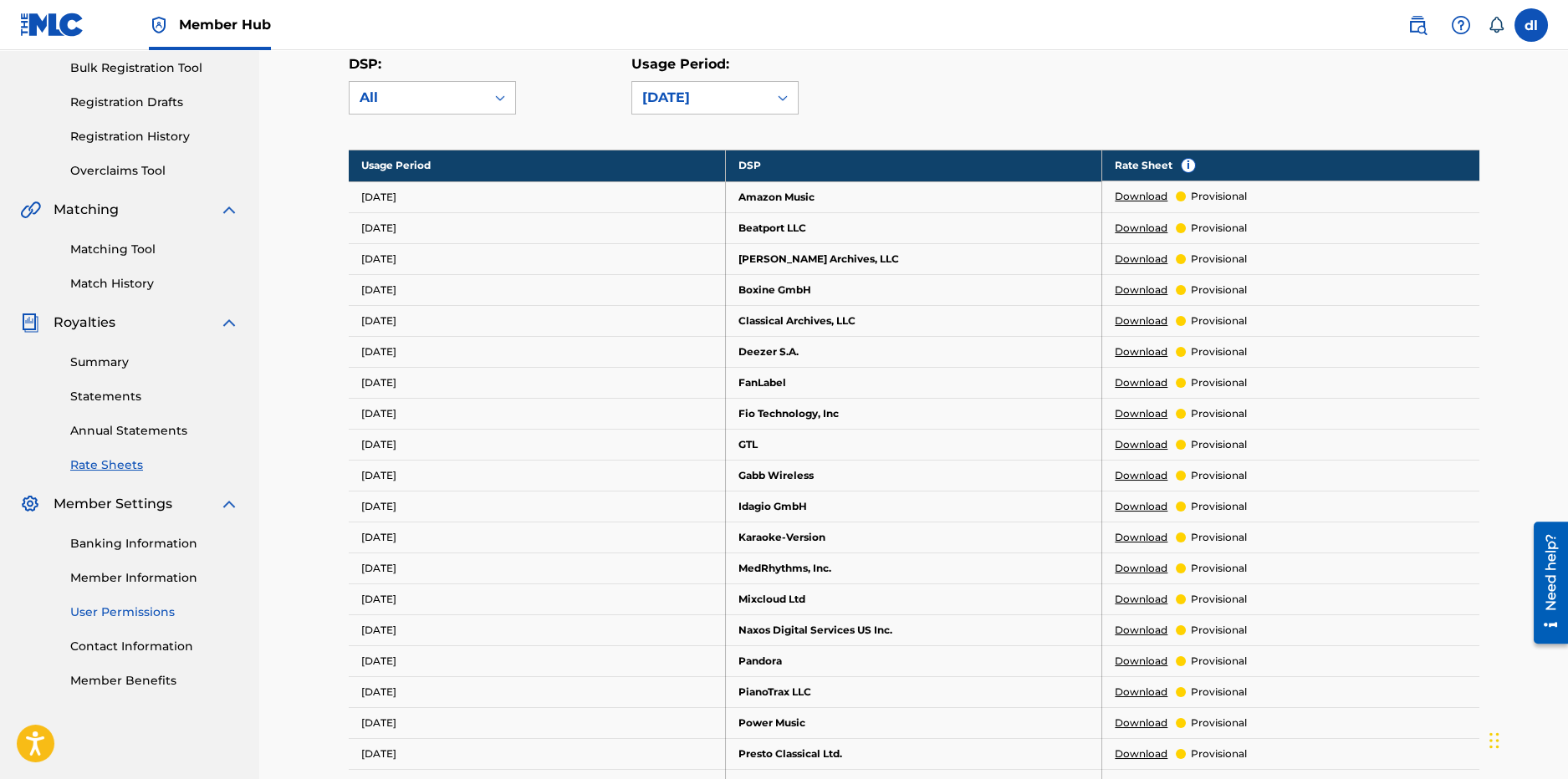
scroll to position [251, 0]
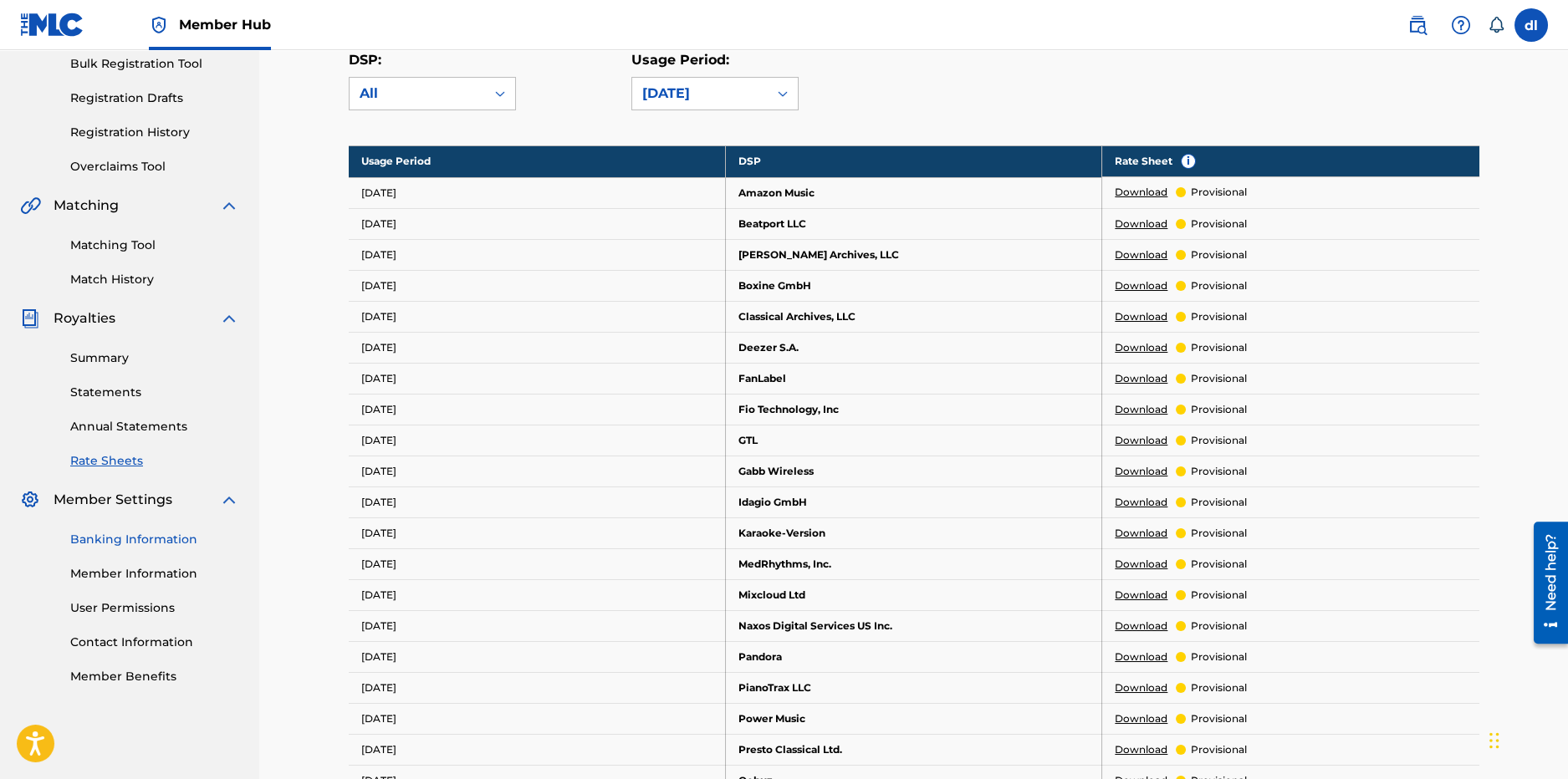
click at [143, 532] on link "Banking Information" at bounding box center [154, 540] width 169 height 18
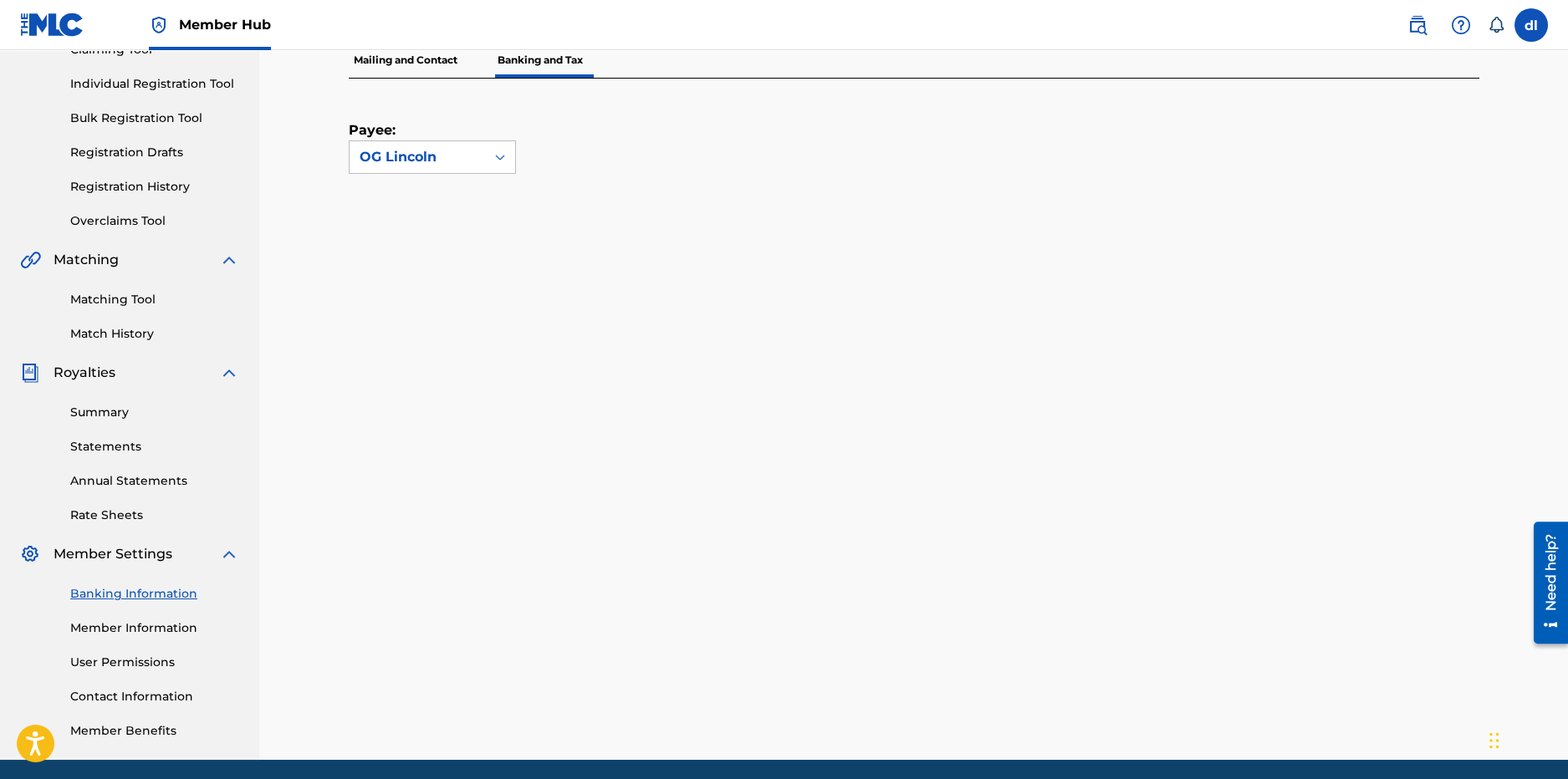
scroll to position [250, 0]
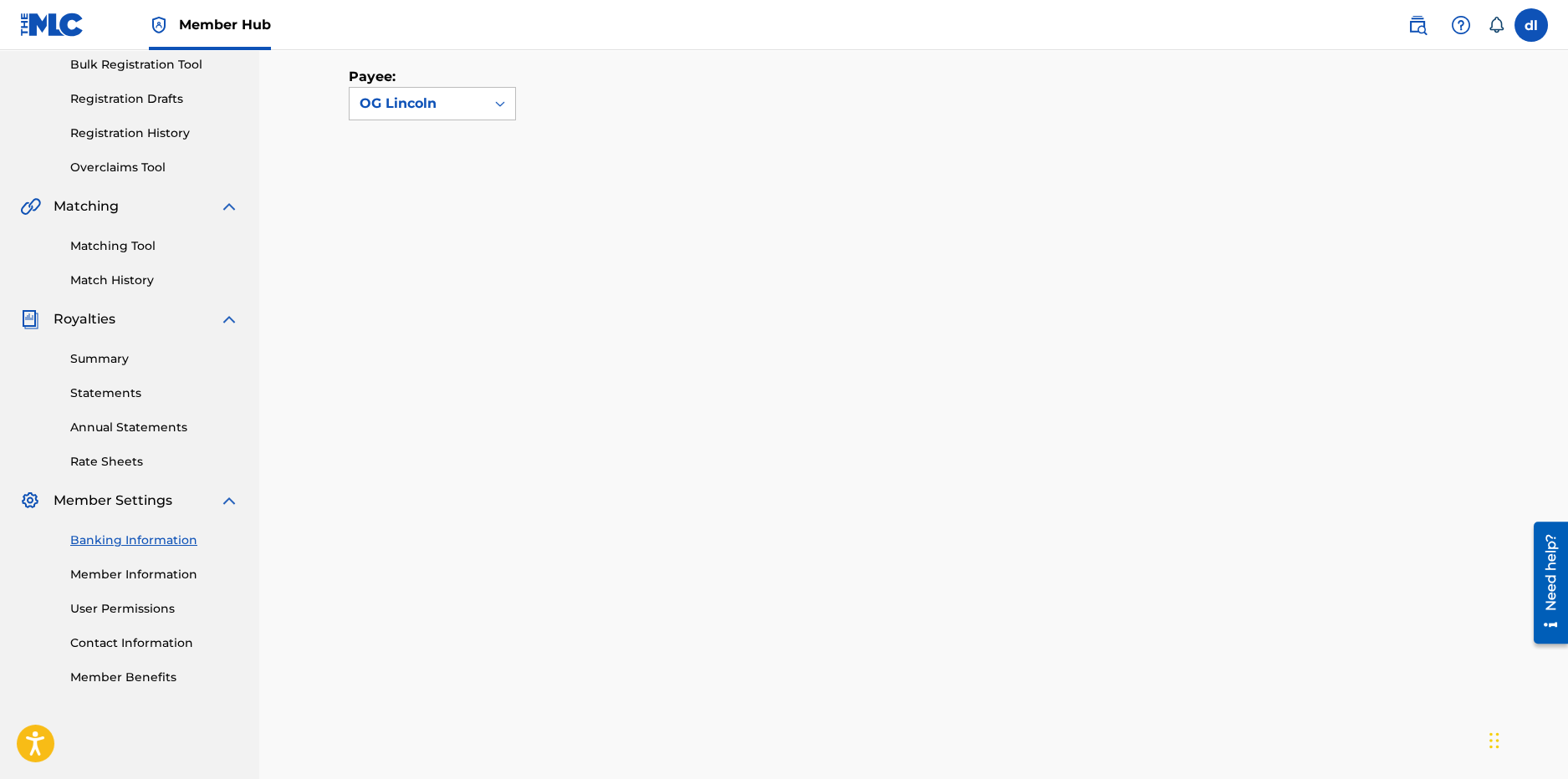
click at [120, 667] on div "Banking Information Member Information User Permissions Contact Information Mem…" at bounding box center [130, 598] width 219 height 176
click at [117, 677] on link "Member Benefits" at bounding box center [154, 677] width 169 height 18
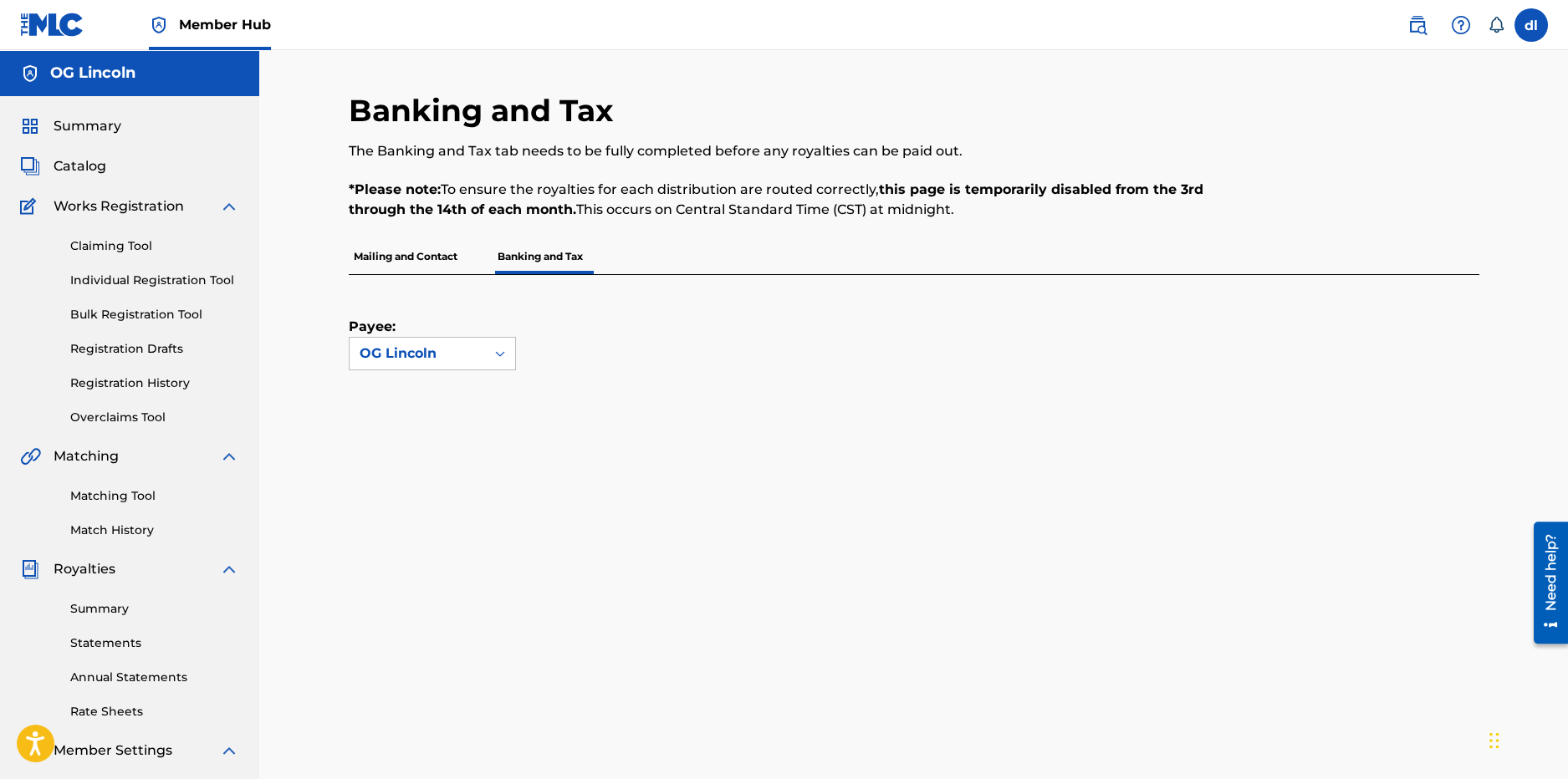
click at [104, 140] on div "Summary Catalog Works Registration Claiming Tool Individual Registration Tool B…" at bounding box center [130, 527] width 260 height 861
drag, startPoint x: 89, startPoint y: 158, endPoint x: 87, endPoint y: 166, distance: 8.2
click at [88, 159] on span "Catalog" at bounding box center [80, 166] width 53 height 20
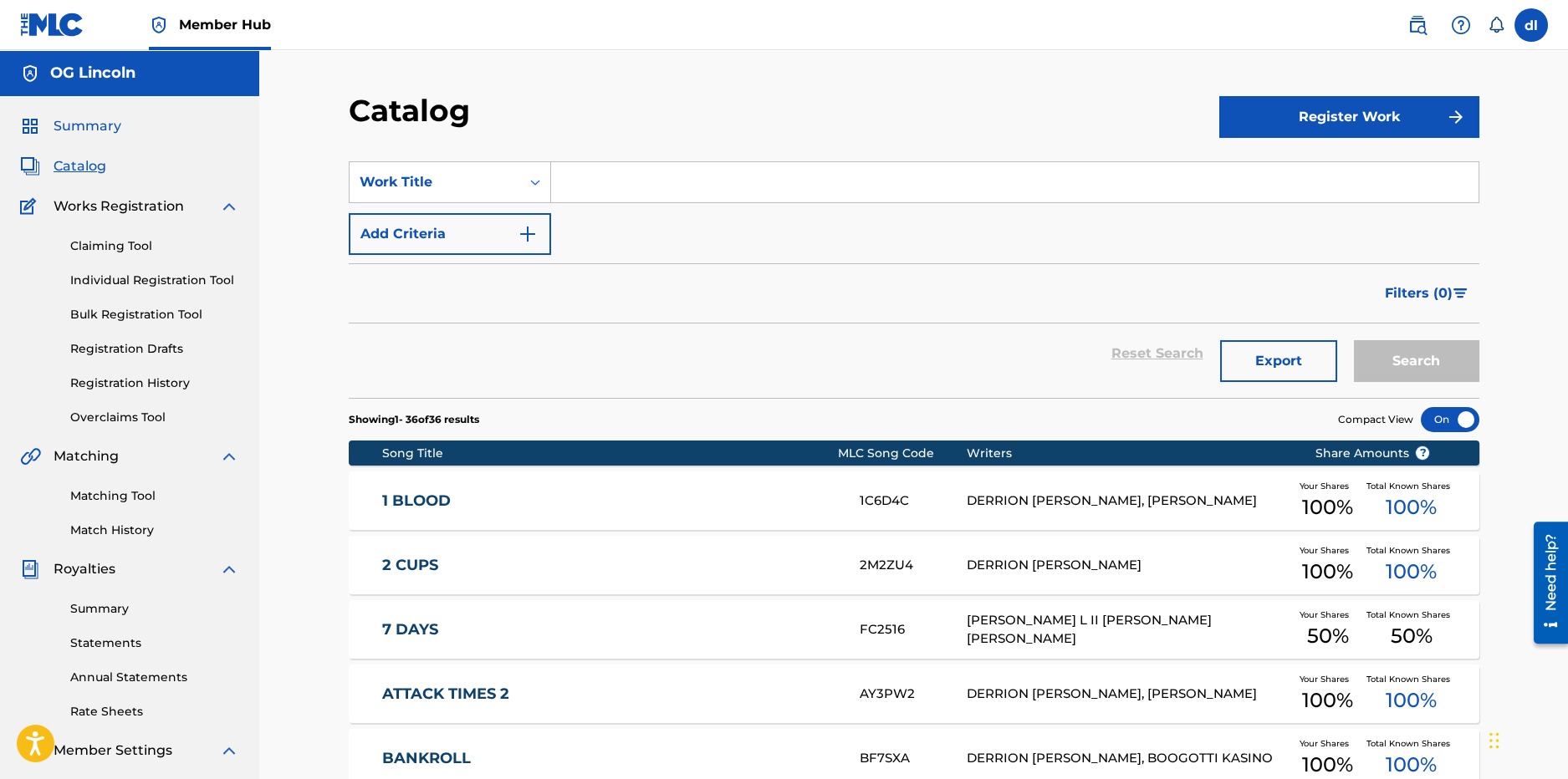
click at [108, 132] on span "Summary" at bounding box center [87, 126] width 67 height 20
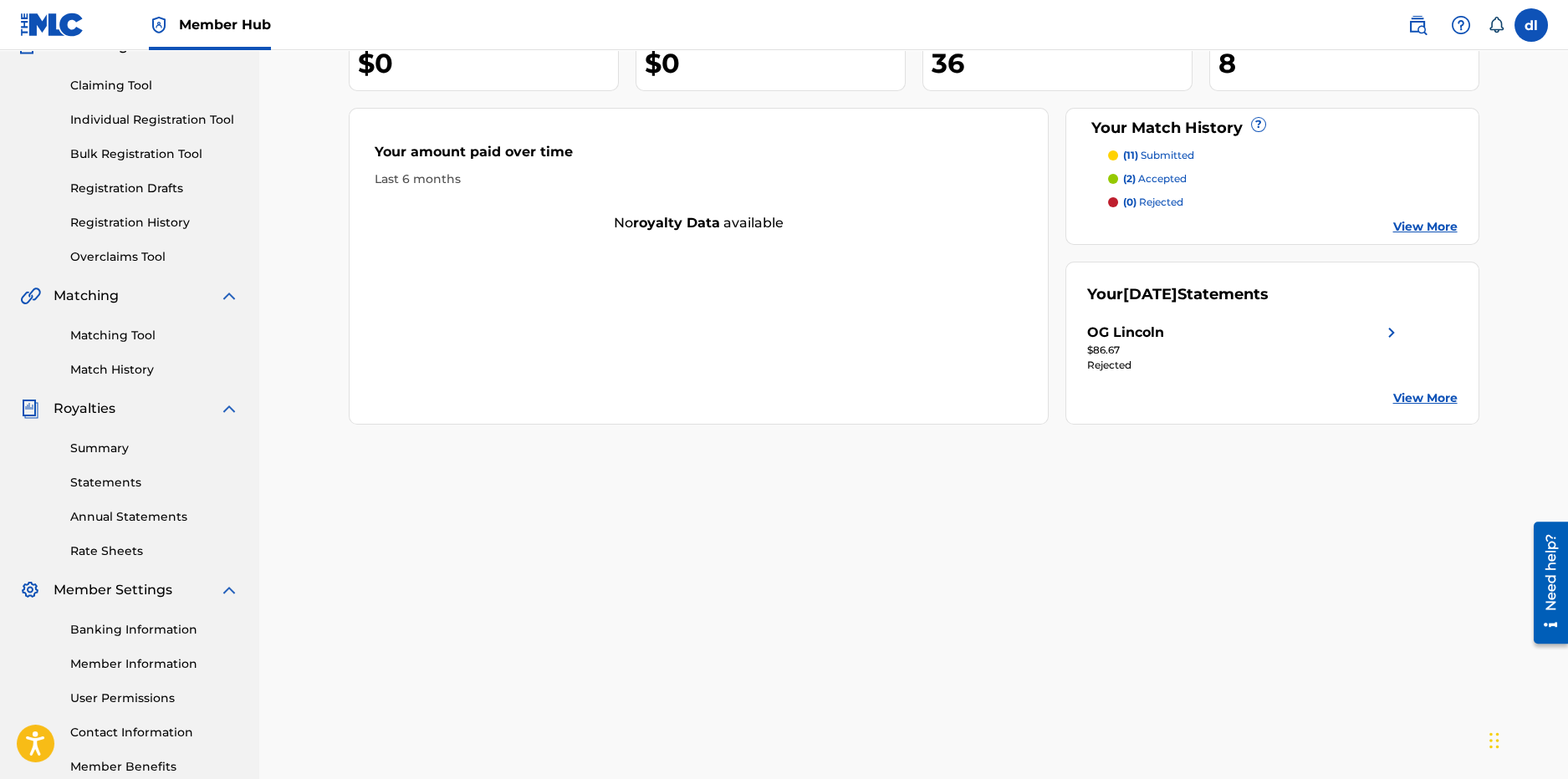
scroll to position [166, 0]
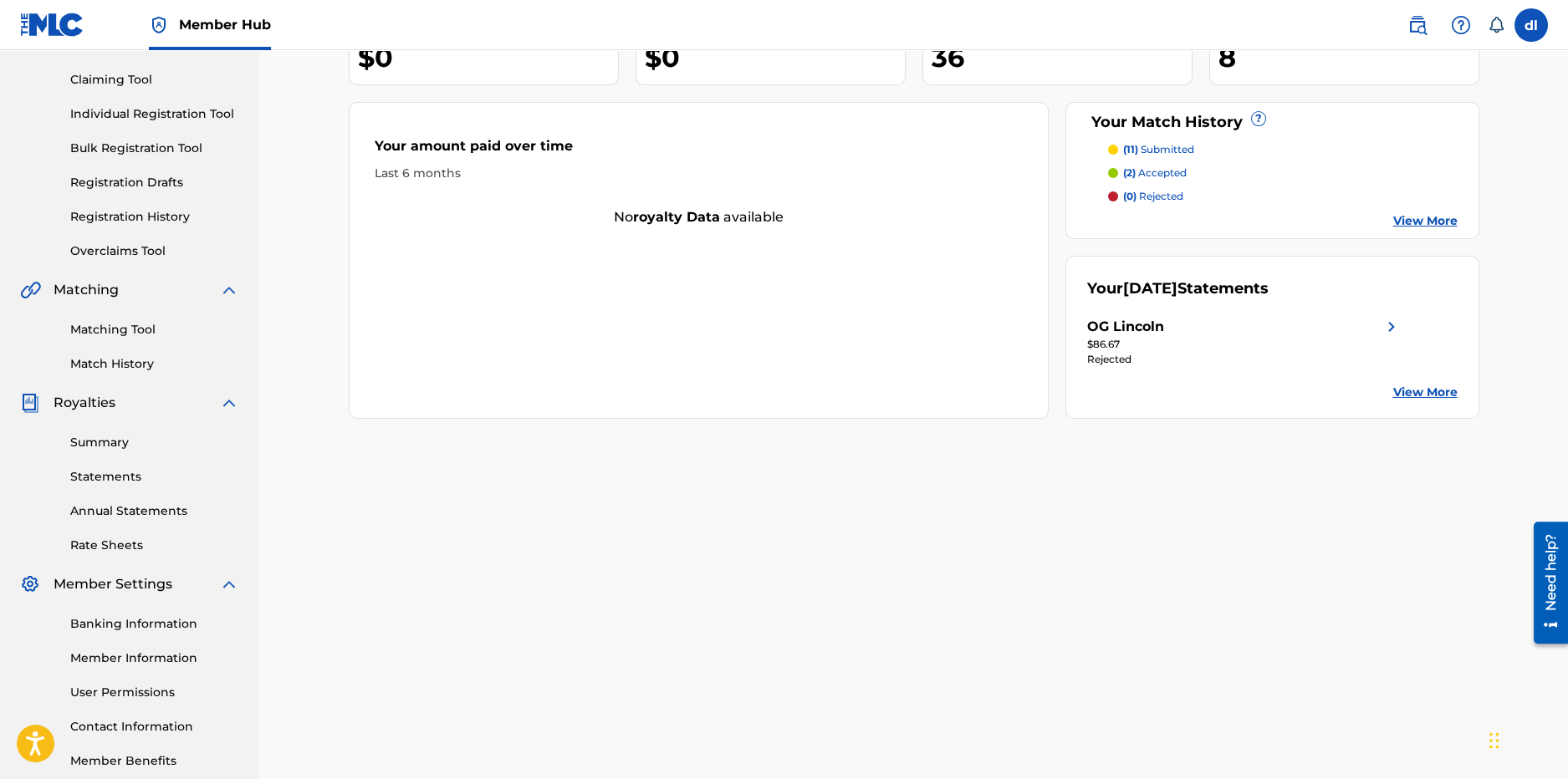
click at [1436, 393] on link "View More" at bounding box center [1425, 392] width 64 height 18
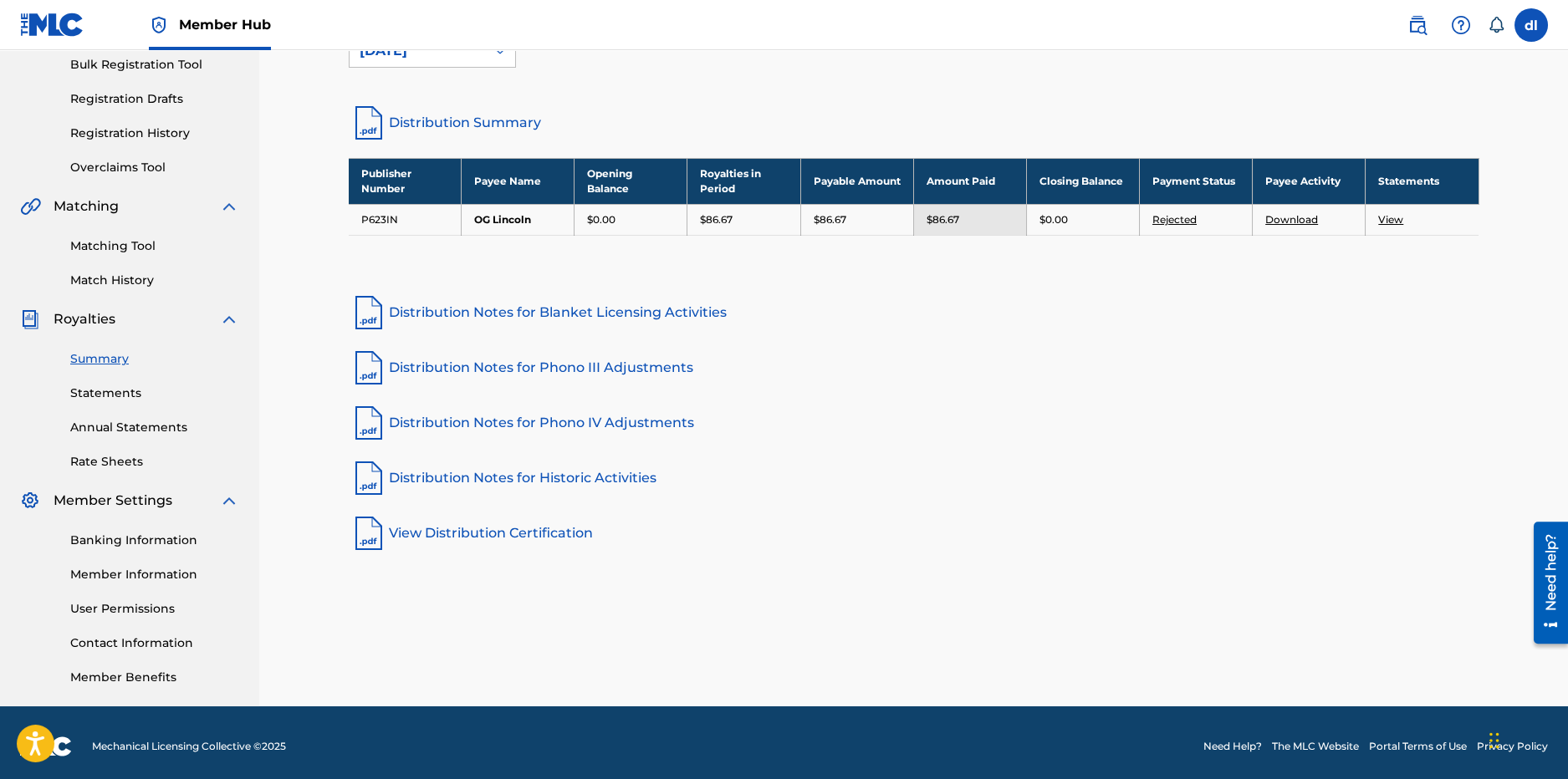
scroll to position [258, 0]
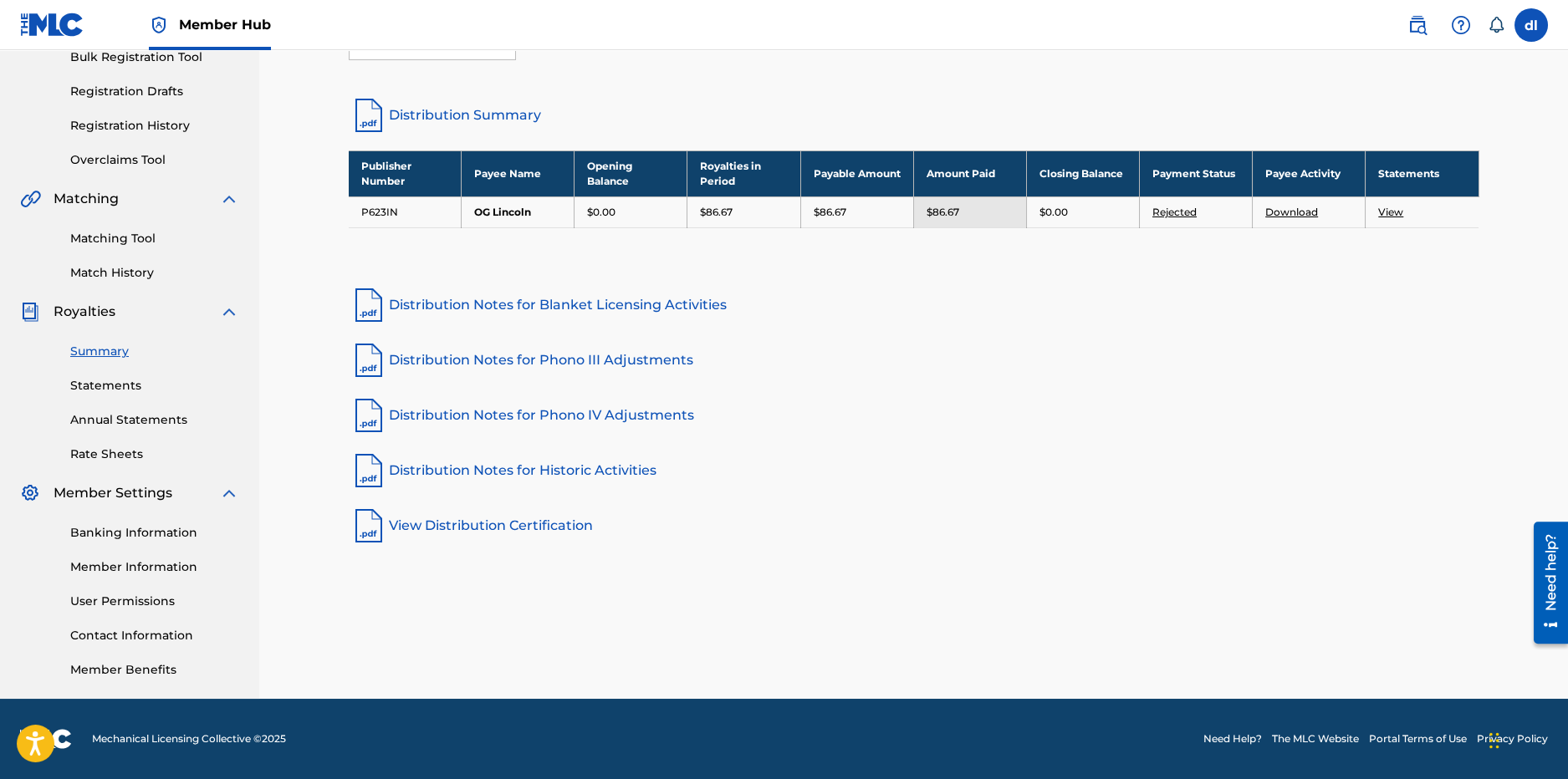
click at [1398, 209] on link "View" at bounding box center [1391, 212] width 25 height 13
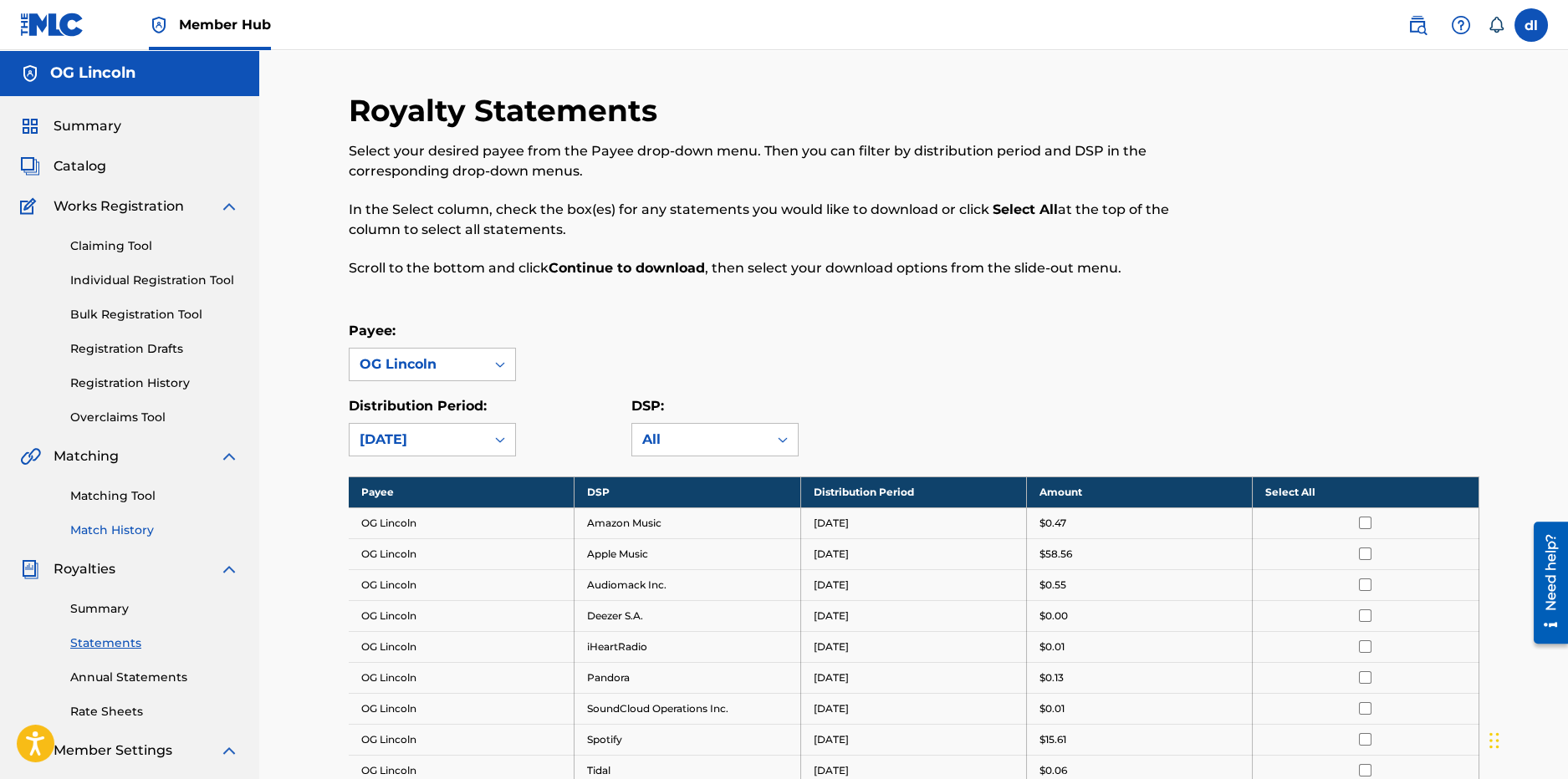
click at [132, 528] on link "Match History" at bounding box center [154, 531] width 169 height 18
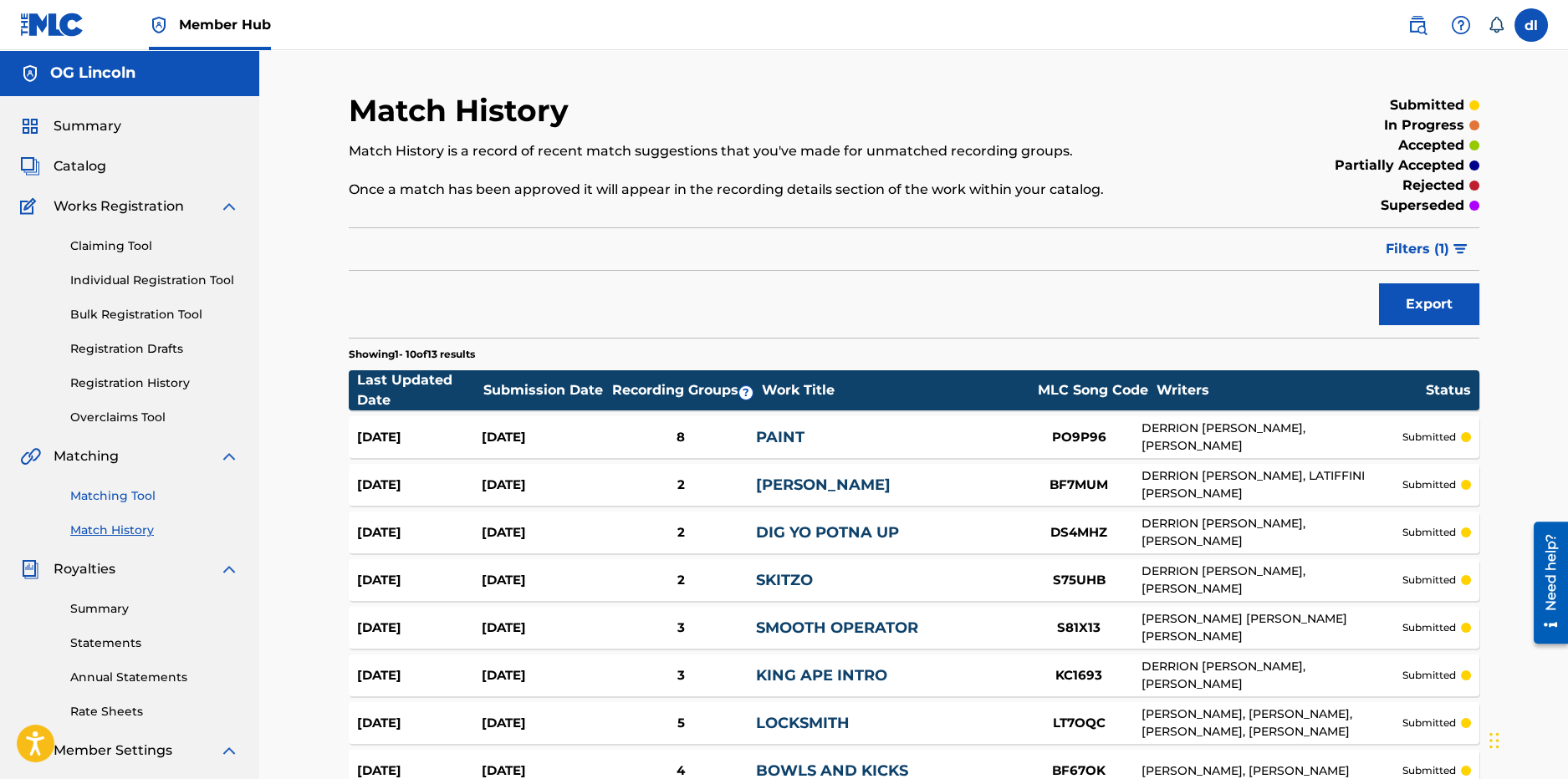
click at [114, 505] on link "Matching Tool" at bounding box center [154, 496] width 169 height 18
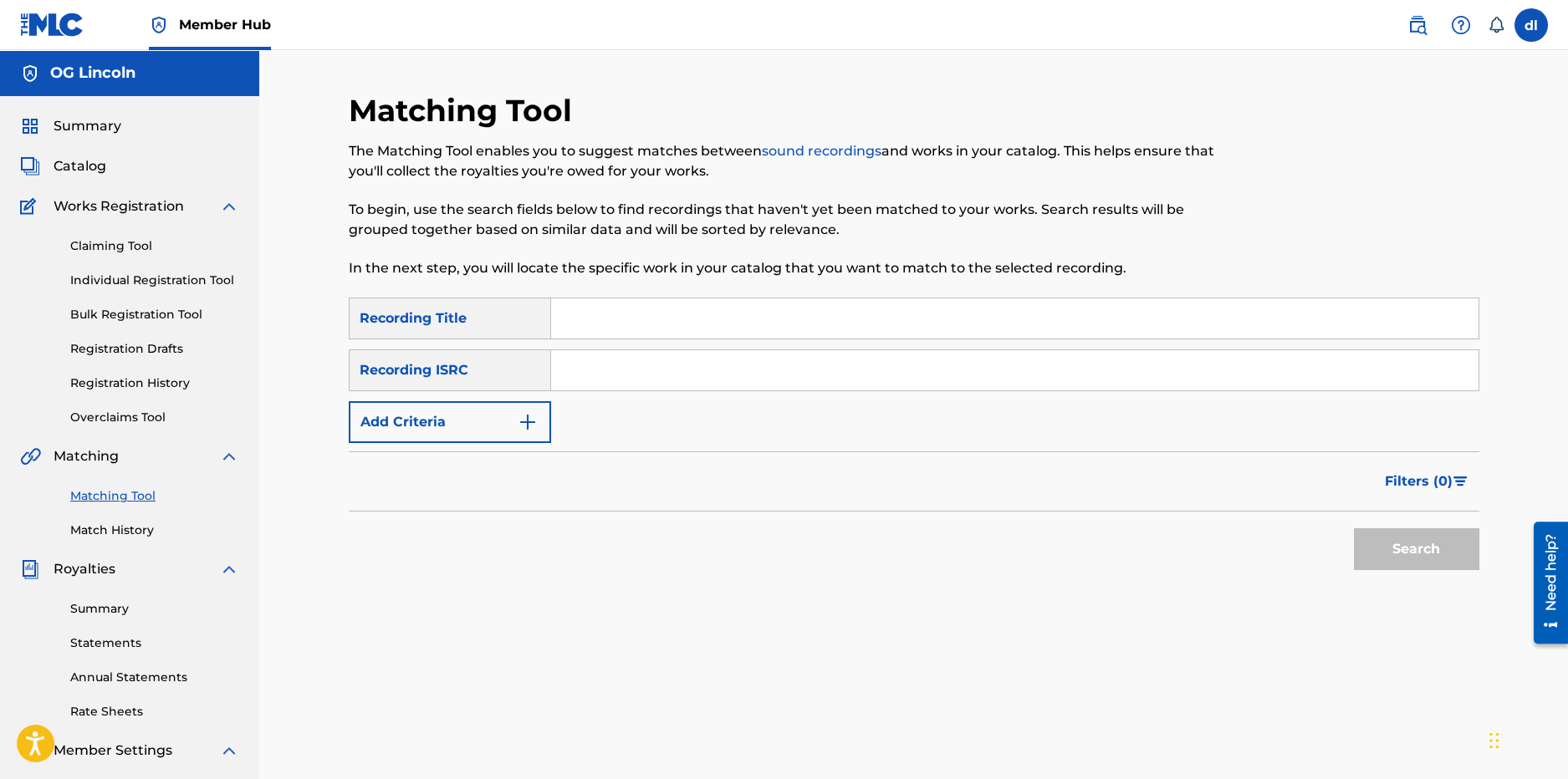
click at [630, 322] on input "Search Form" at bounding box center [1015, 318] width 928 height 40
click at [490, 429] on button "Add Criteria" at bounding box center [449, 422] width 202 height 42
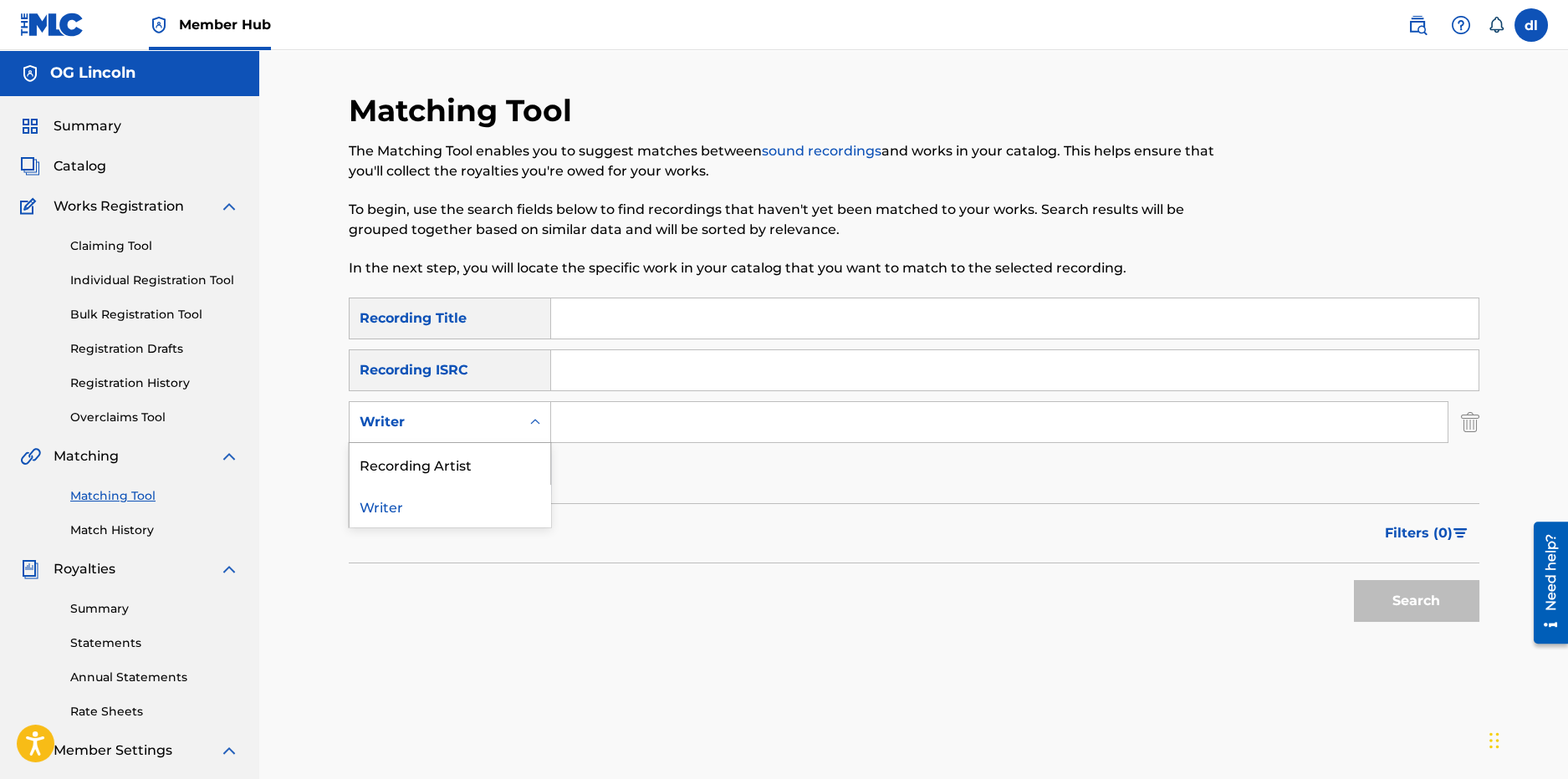
click at [476, 420] on div "Writer" at bounding box center [434, 422] width 150 height 20
click at [623, 427] on input "Search Form" at bounding box center [1000, 422] width 896 height 40
click at [520, 411] on div "Search Form" at bounding box center [535, 422] width 30 height 30
click at [423, 455] on div "Recording Artist" at bounding box center [450, 464] width 201 height 42
click at [612, 440] on input "Search Form" at bounding box center [1000, 422] width 896 height 40
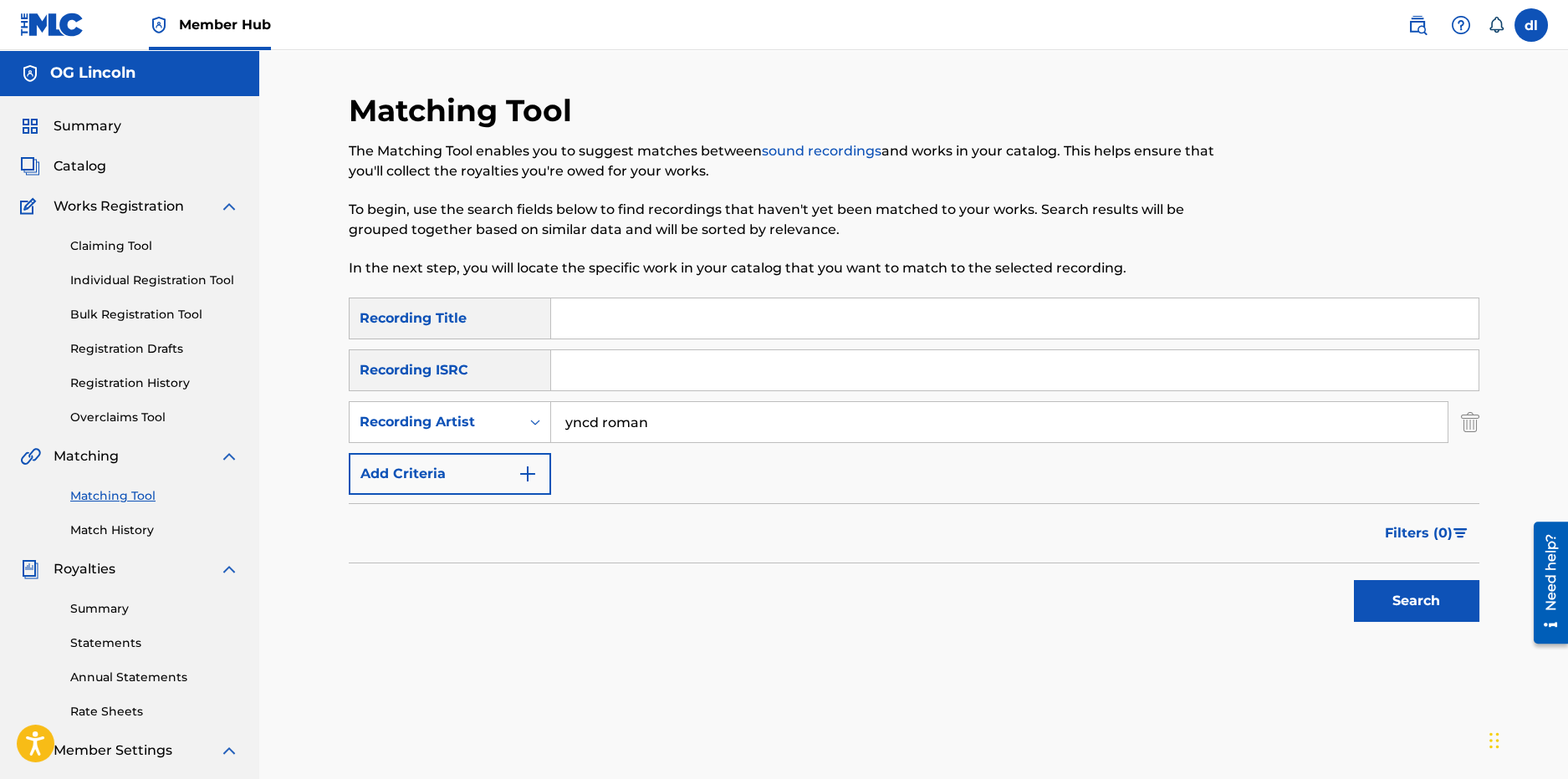
type input "yncd roman"
click at [1354, 581] on button "Search" at bounding box center [1417, 601] width 126 height 42
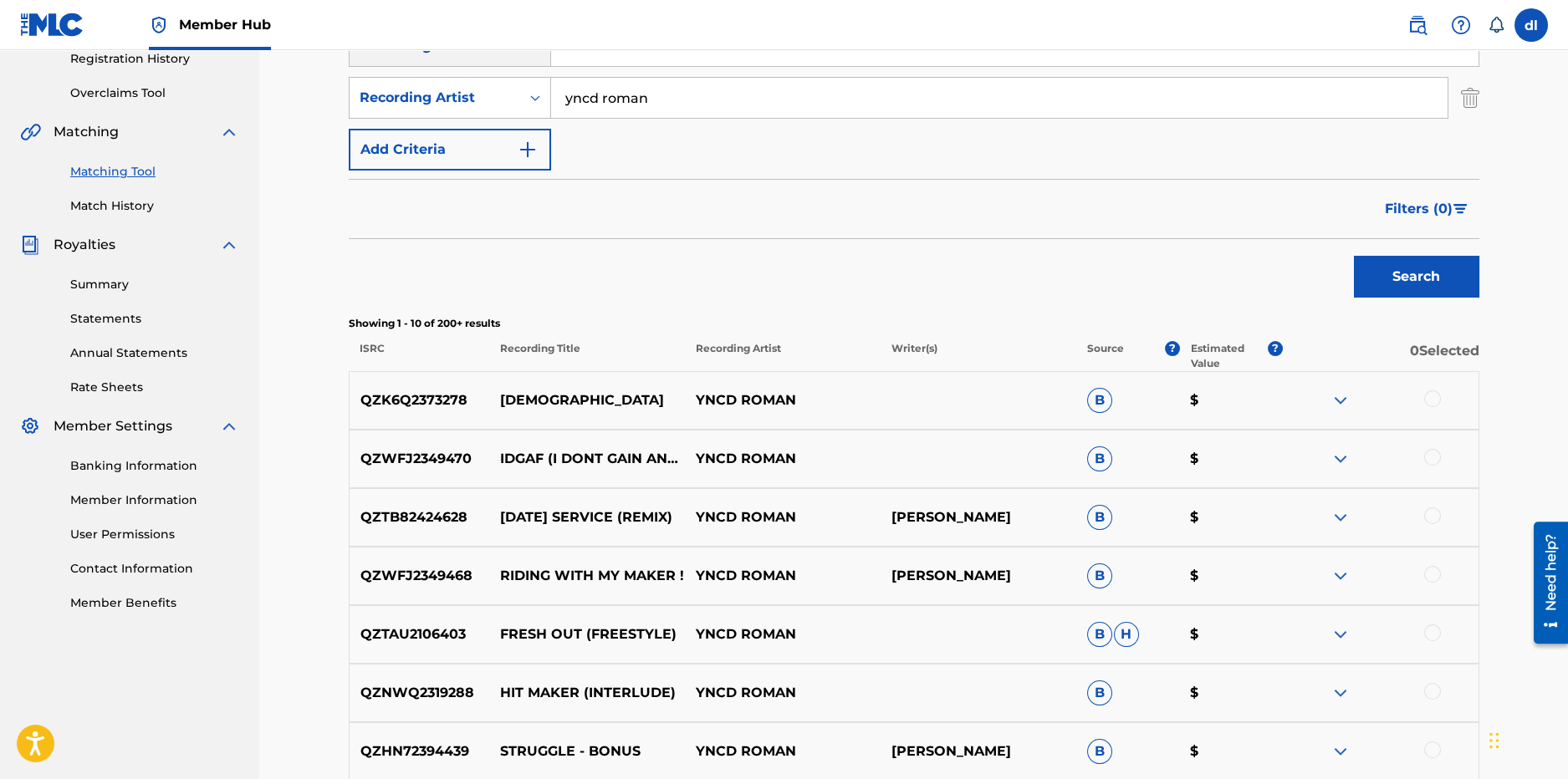
scroll to position [334, 0]
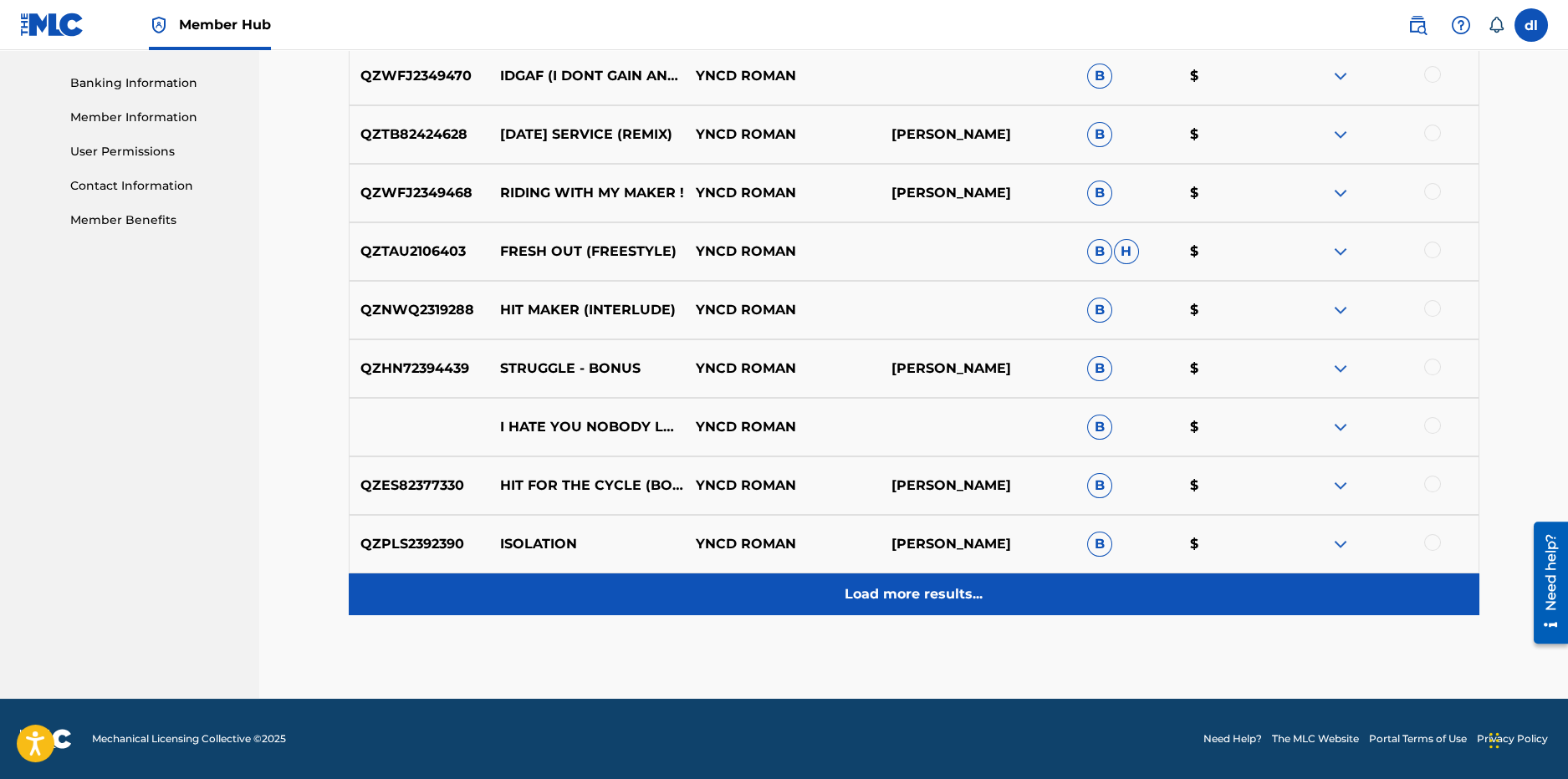
click at [989, 606] on div "Load more results..." at bounding box center [914, 594] width 1131 height 42
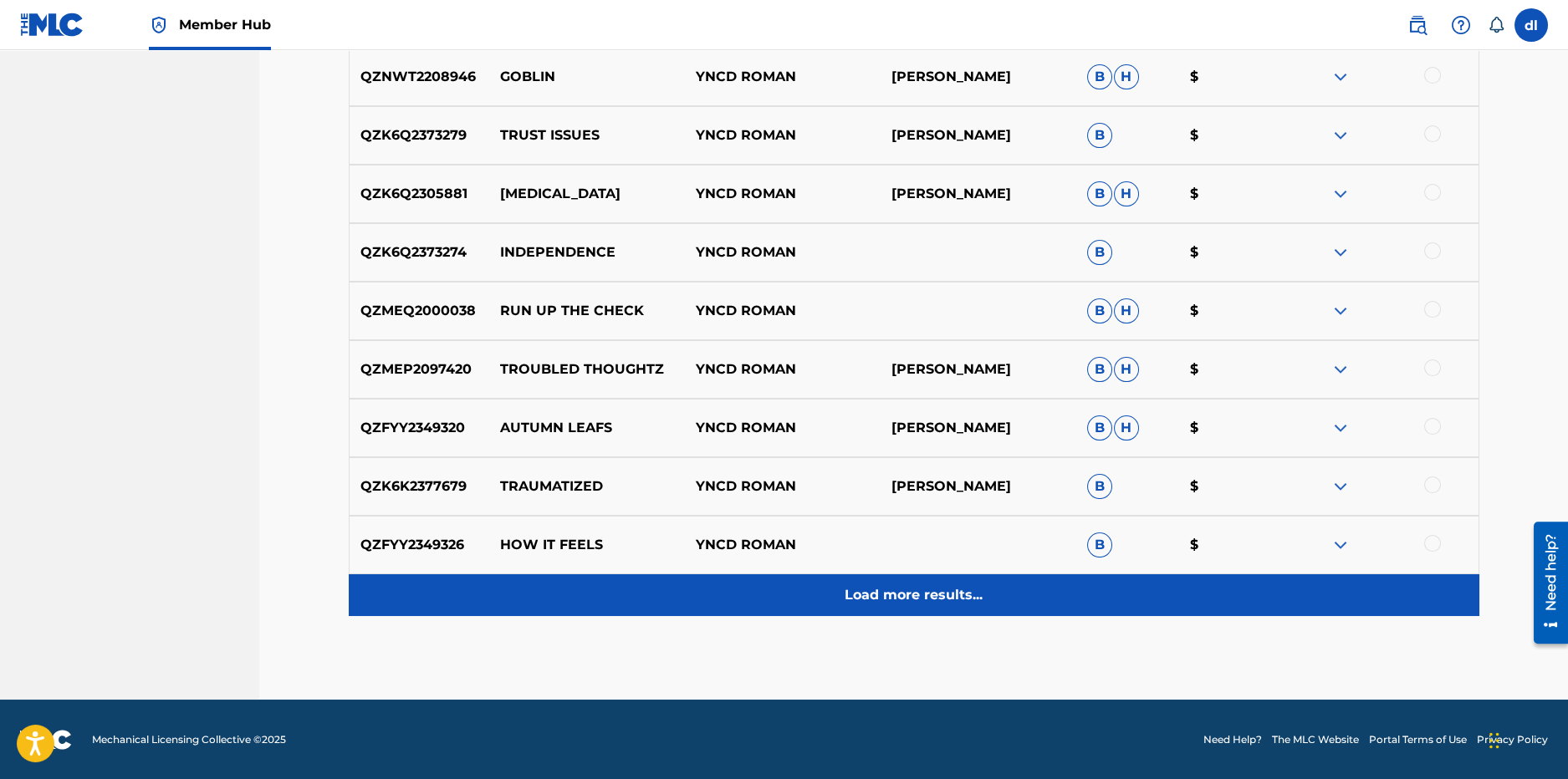
click at [957, 595] on p "Load more results..." at bounding box center [913, 595] width 138 height 20
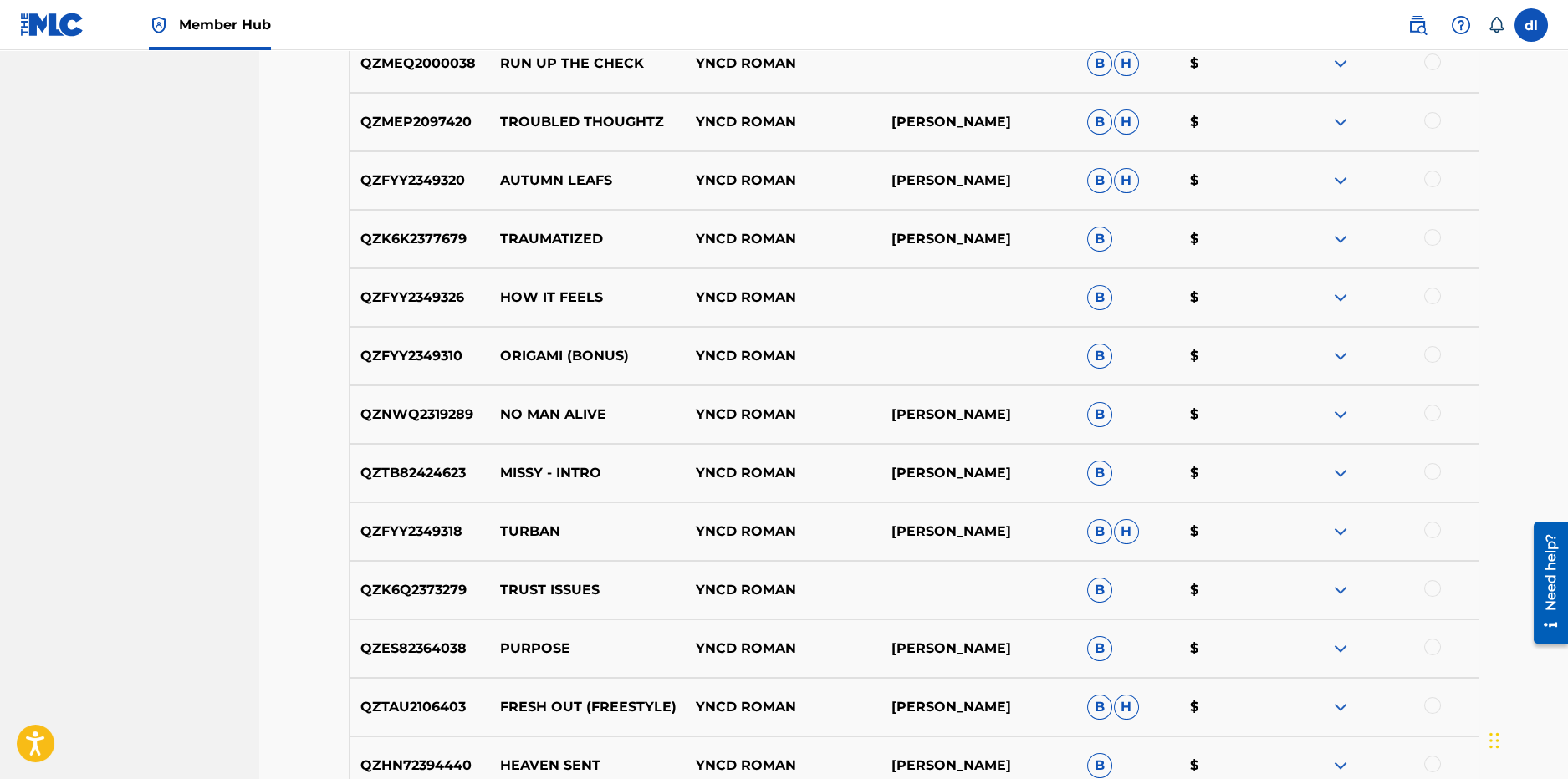
scroll to position [1543, 0]
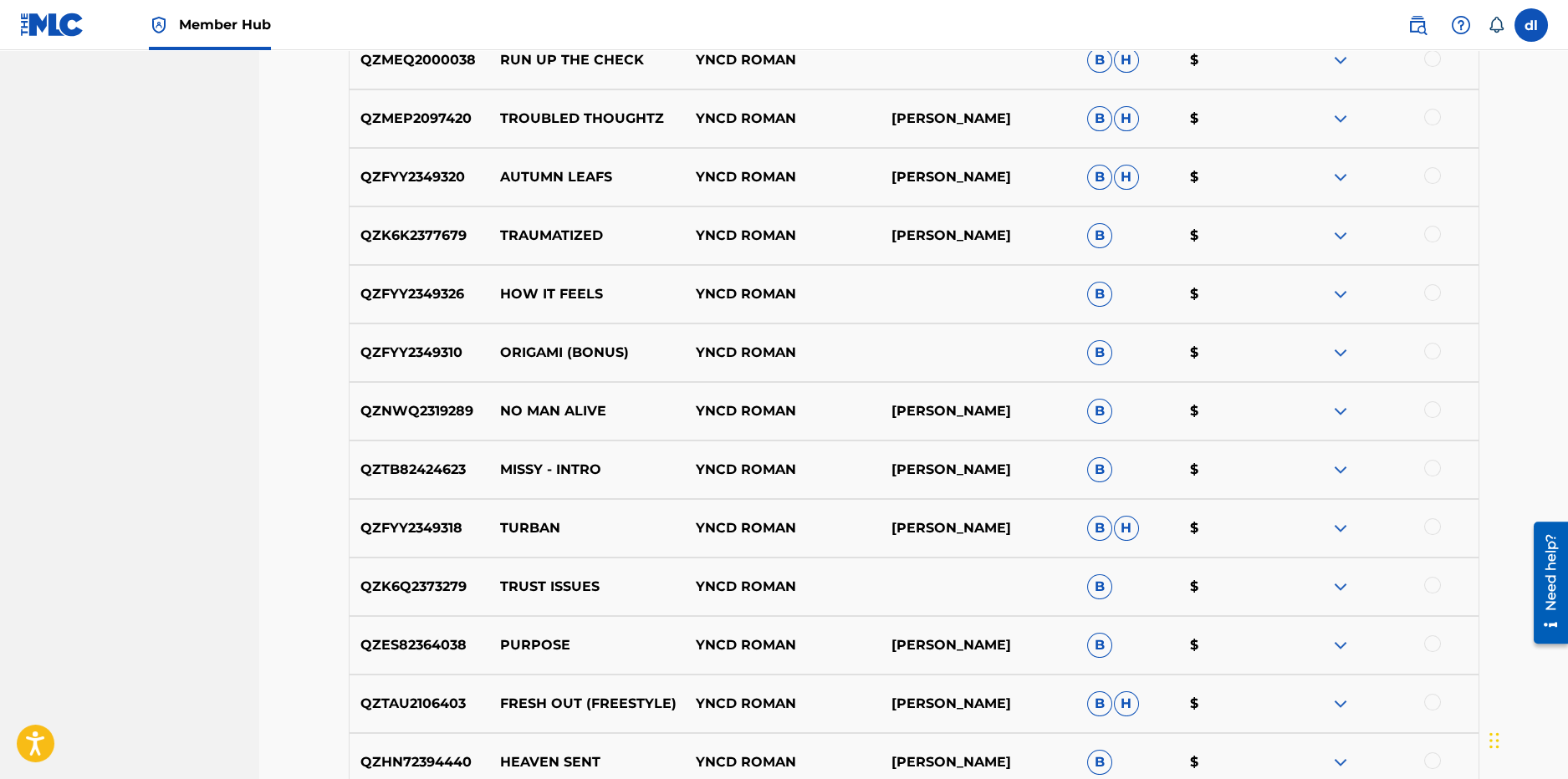
click at [1351, 526] on div at bounding box center [1381, 528] width 195 height 20
click at [1339, 528] on img at bounding box center [1341, 528] width 21 height 20
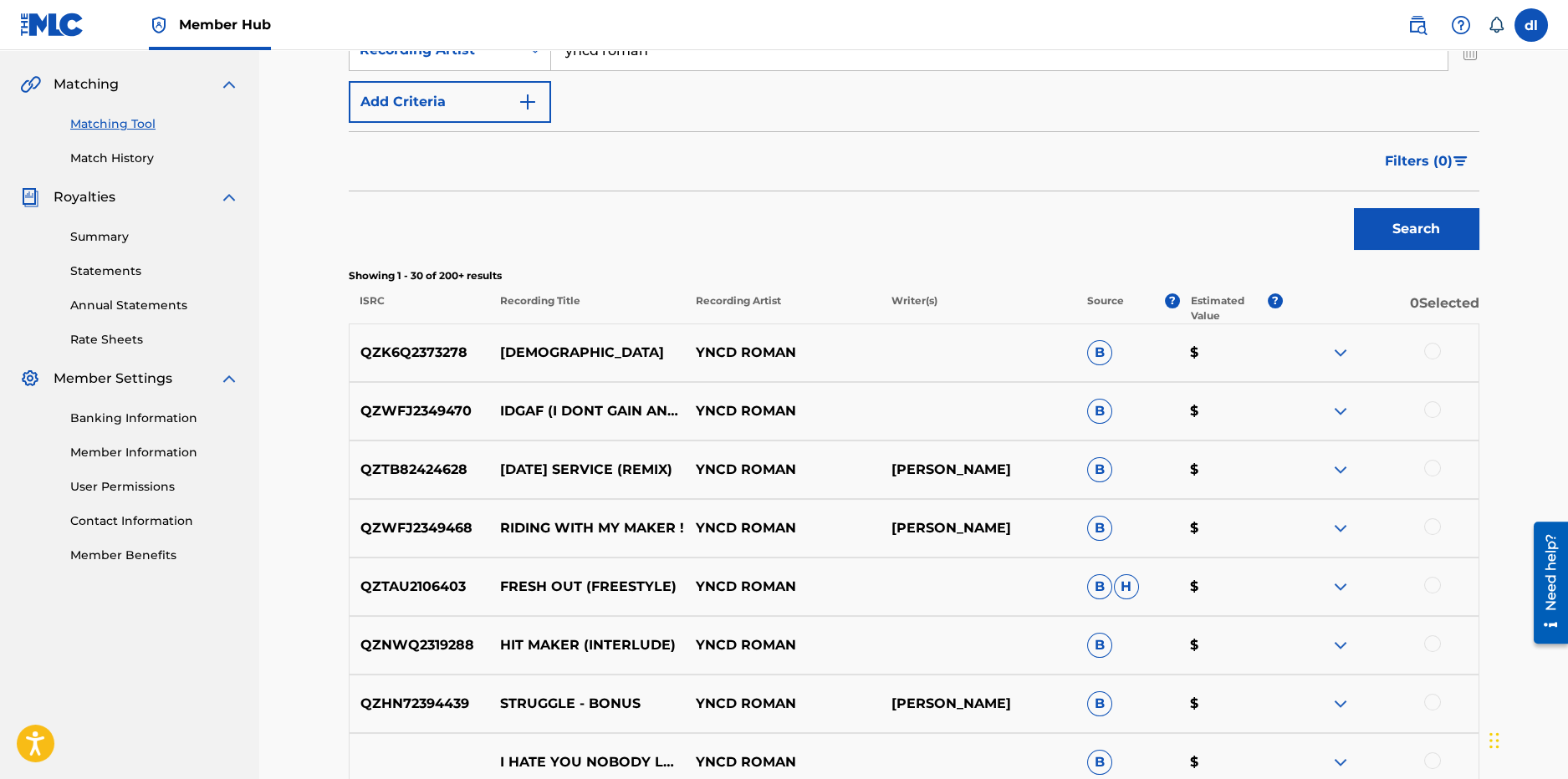
scroll to position [38, 0]
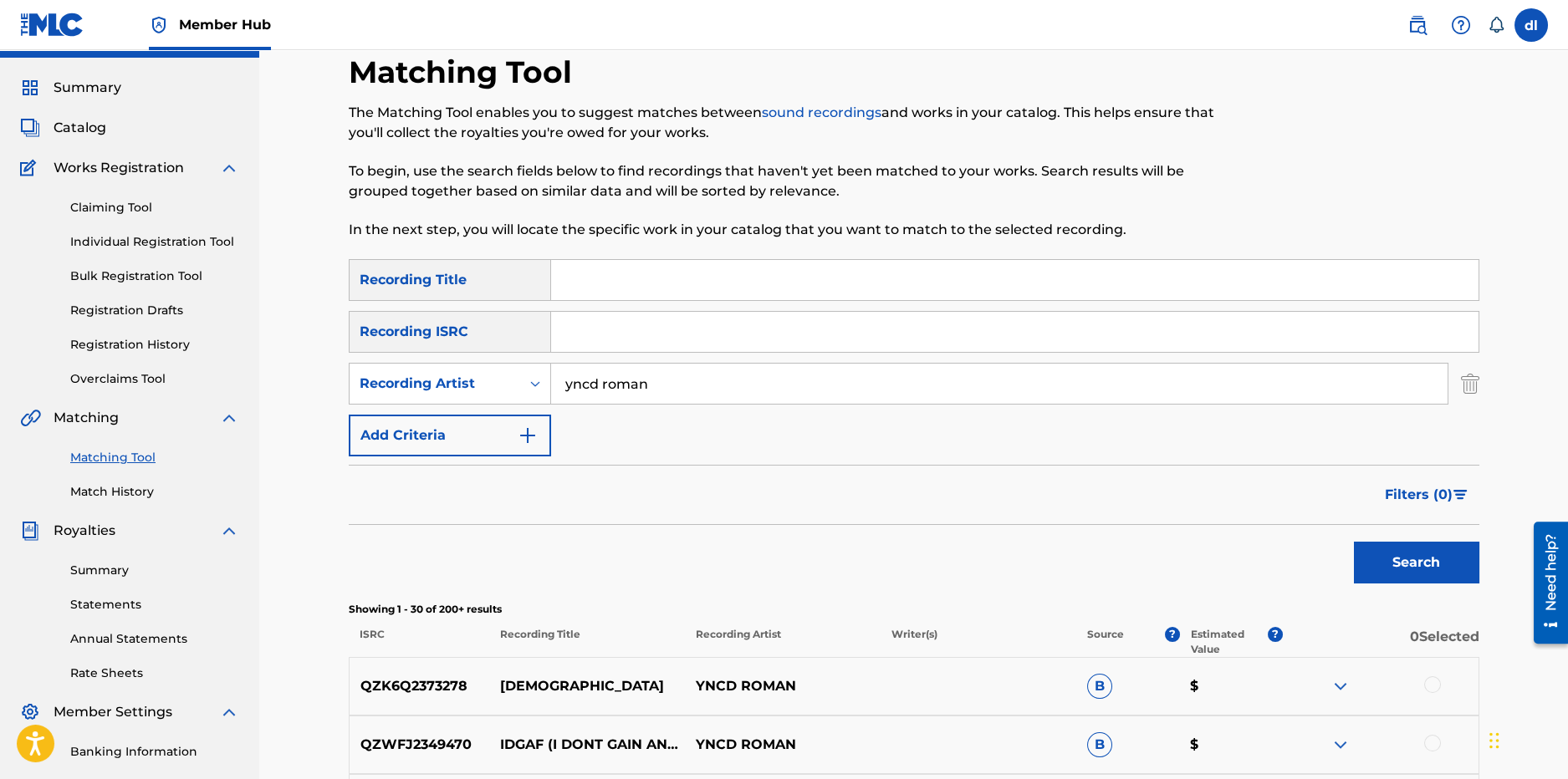
click at [120, 207] on link "Claiming Tool" at bounding box center [154, 208] width 169 height 18
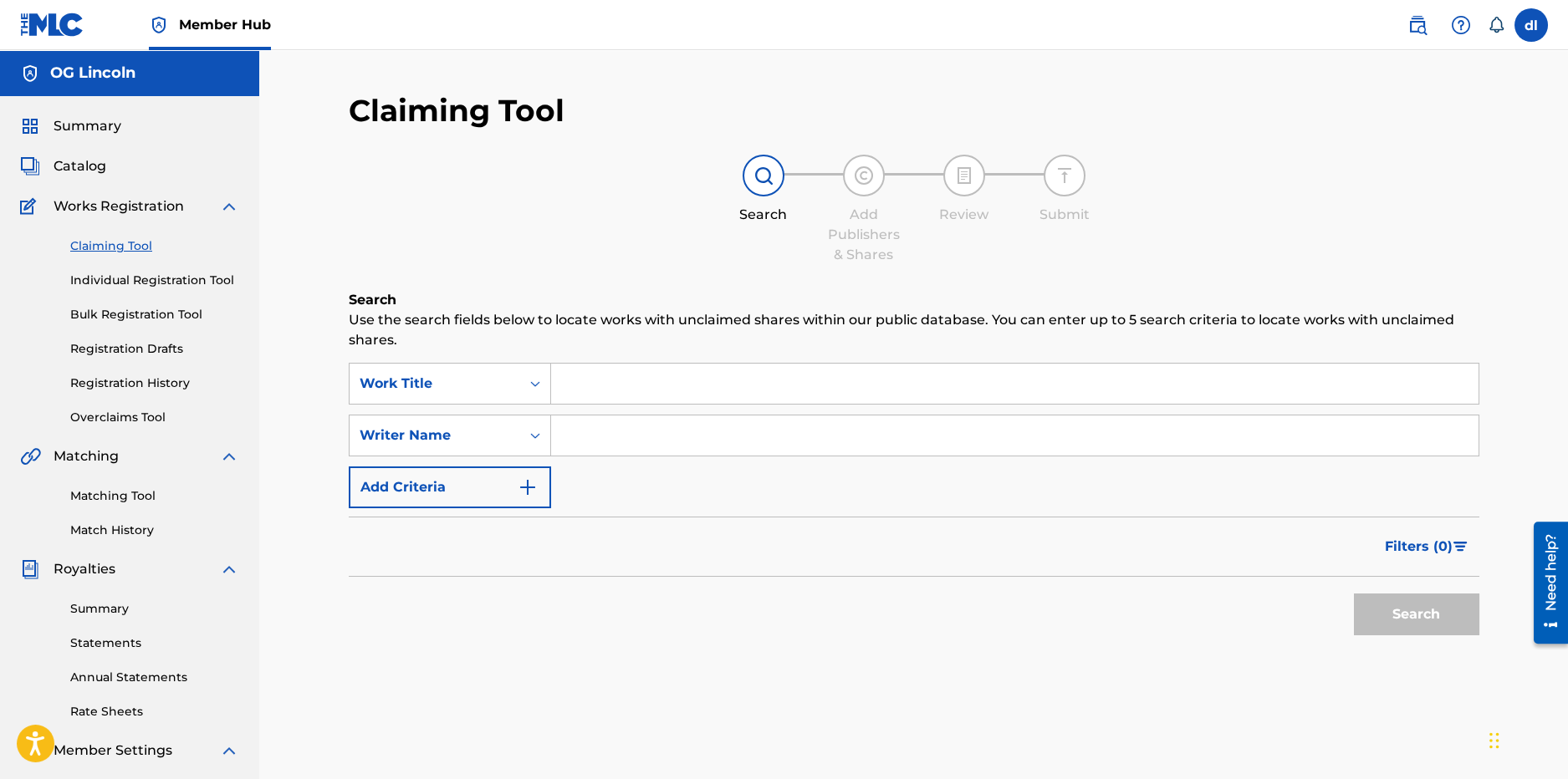
click at [572, 374] on input "Search Form" at bounding box center [1015, 384] width 928 height 40
click at [586, 423] on input "Search Form" at bounding box center [1015, 435] width 928 height 40
type input "LILCJ KASINO"
click at [1360, 600] on button "Search" at bounding box center [1417, 614] width 126 height 42
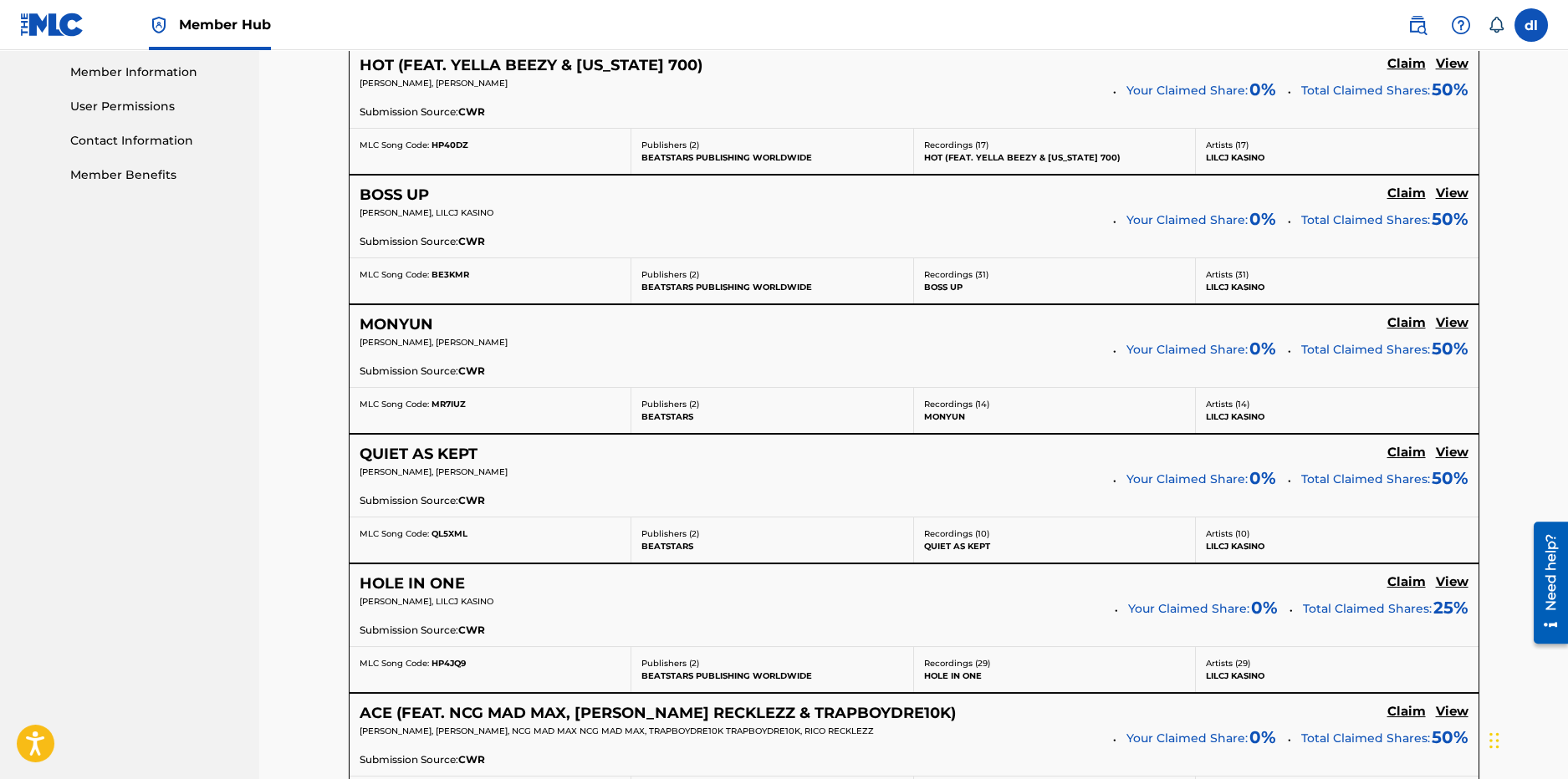
scroll to position [502, 0]
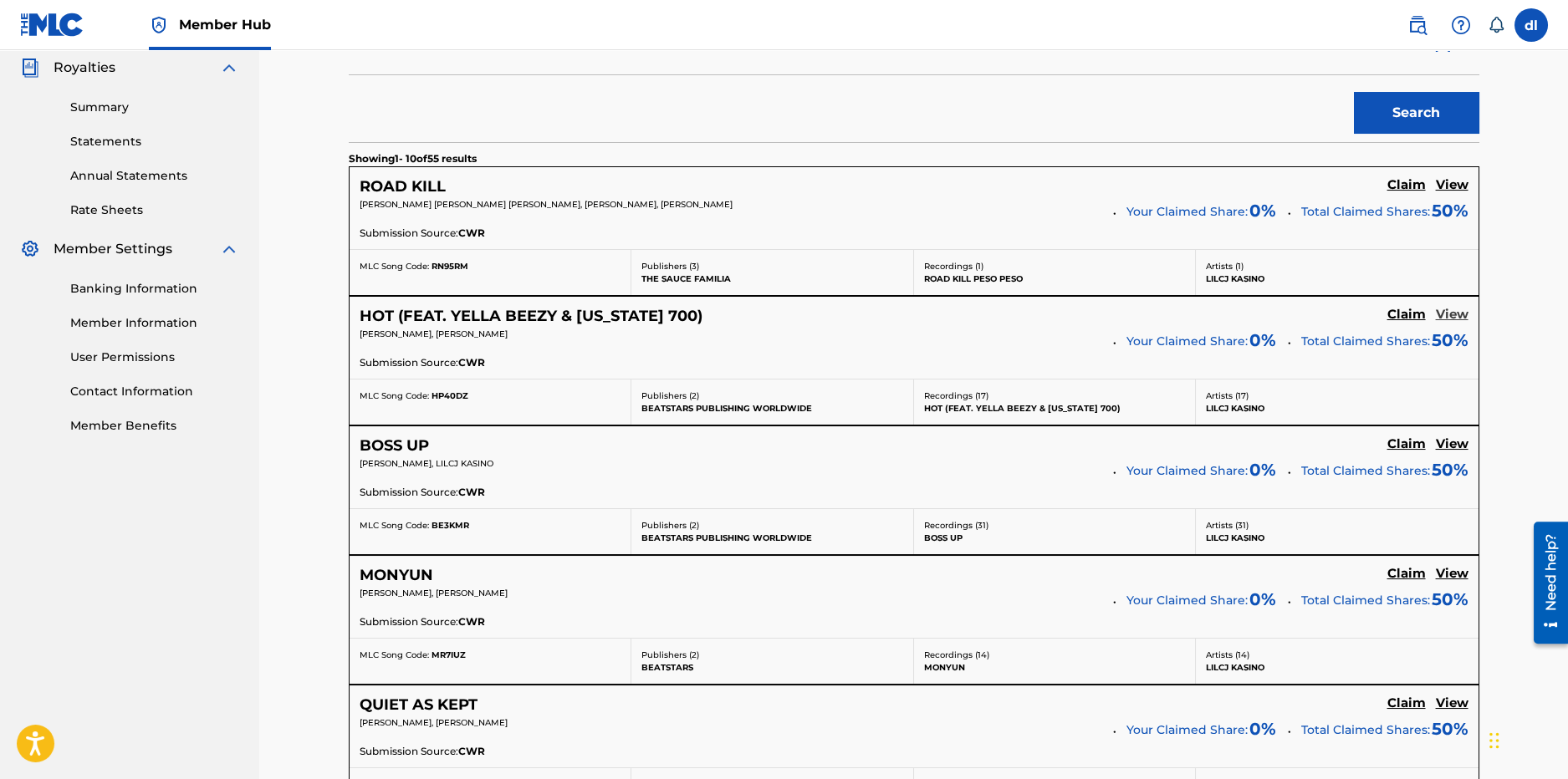
click at [1453, 311] on h5 "View" at bounding box center [1452, 314] width 32 height 16
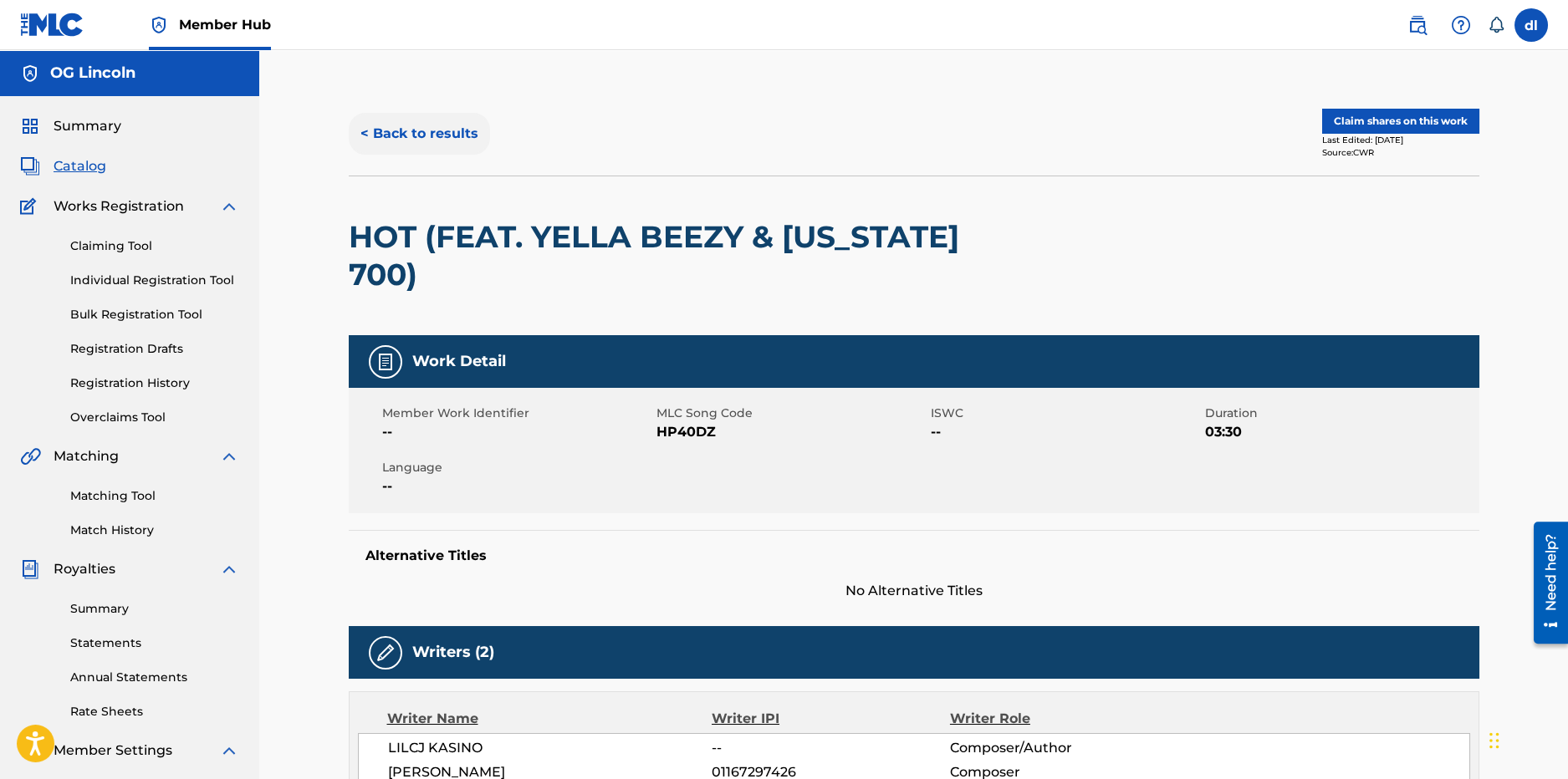
click at [385, 144] on button "< Back to results" at bounding box center [419, 134] width 142 height 42
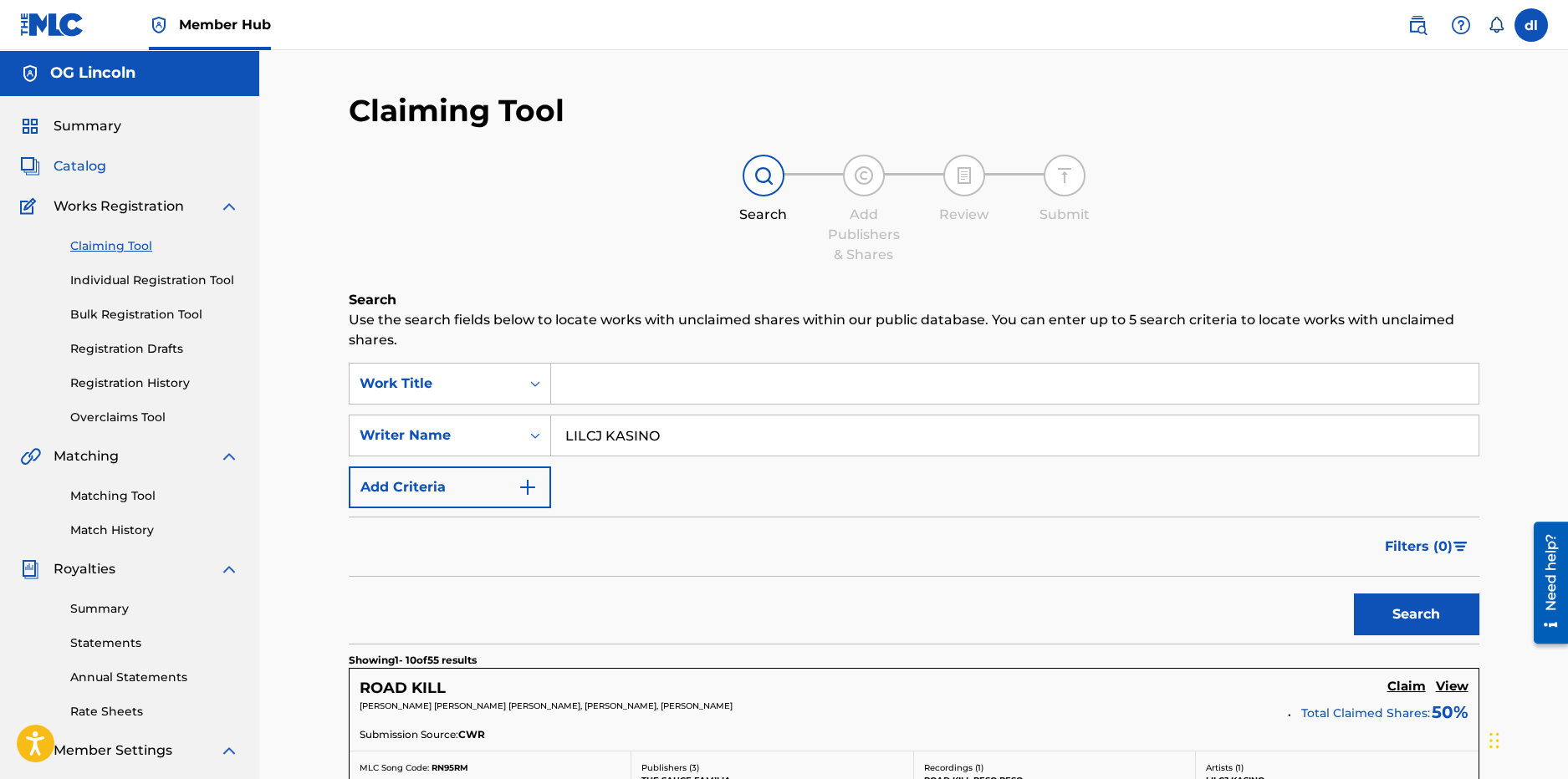
click at [96, 167] on span "Catalog" at bounding box center [80, 166] width 53 height 20
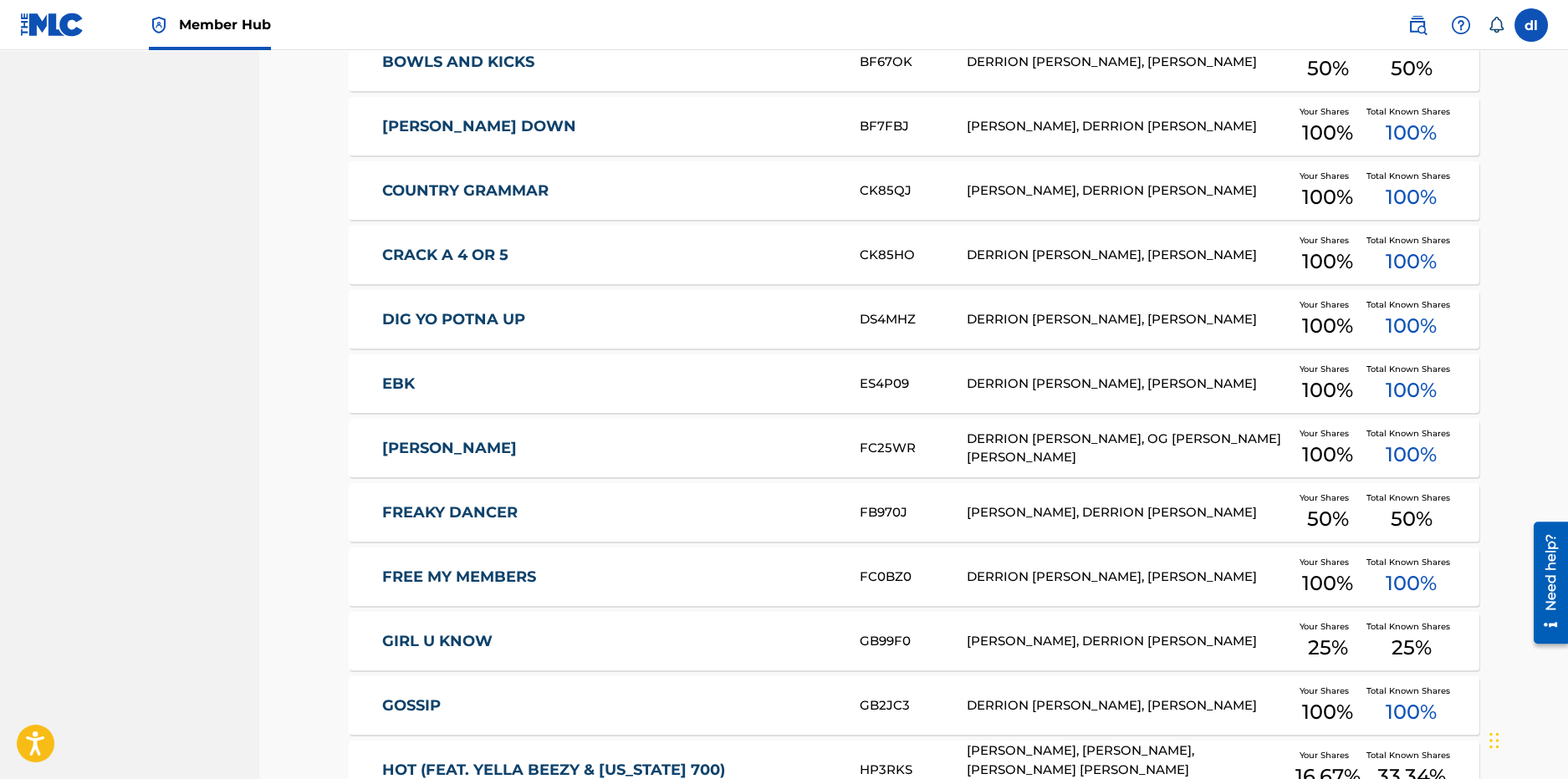
scroll to position [1253, 0]
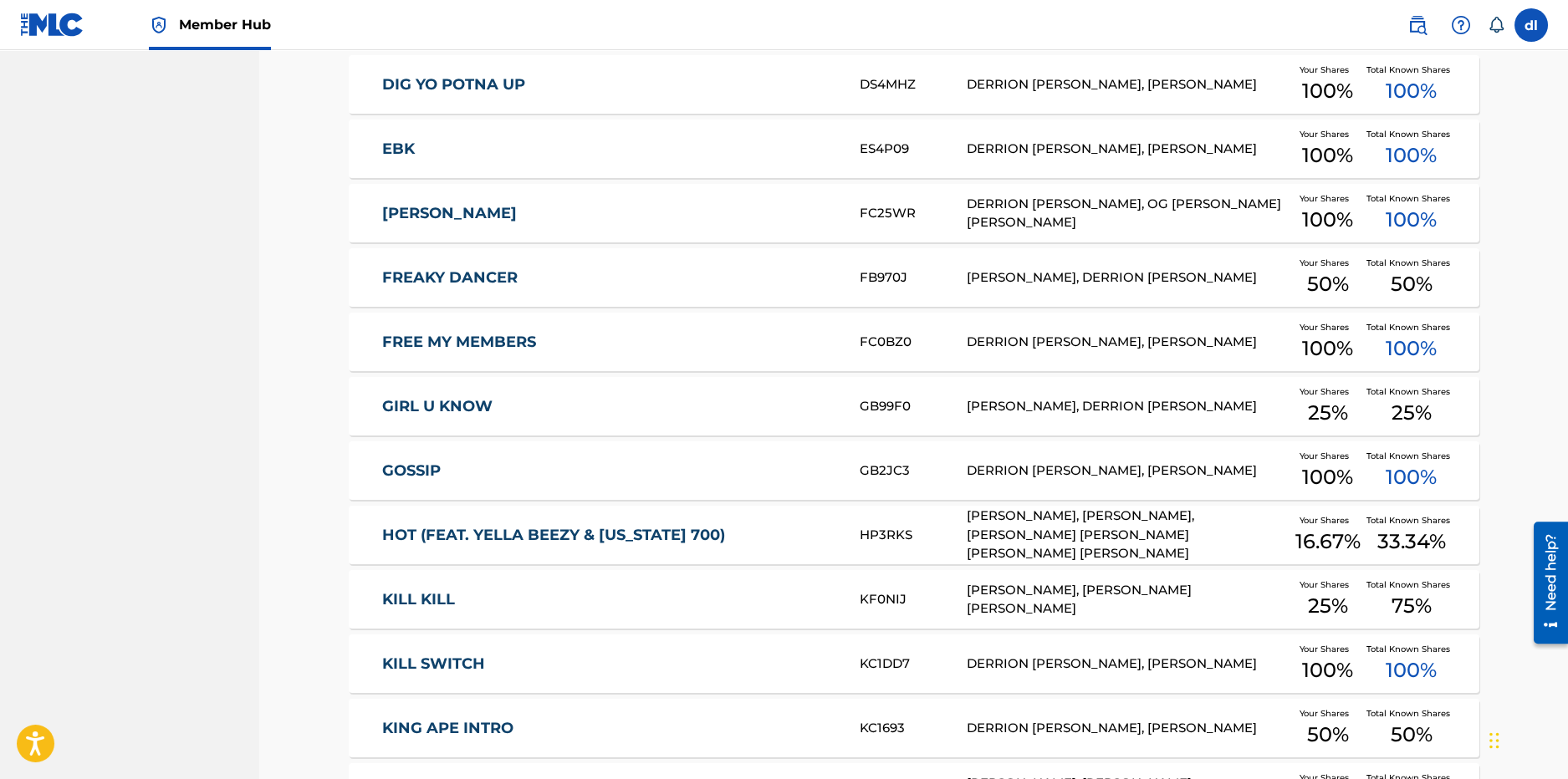
click at [476, 536] on link "HOT (FEAT. YELLA BEEZY & MONTANA 700)" at bounding box center [610, 536] width 455 height 20
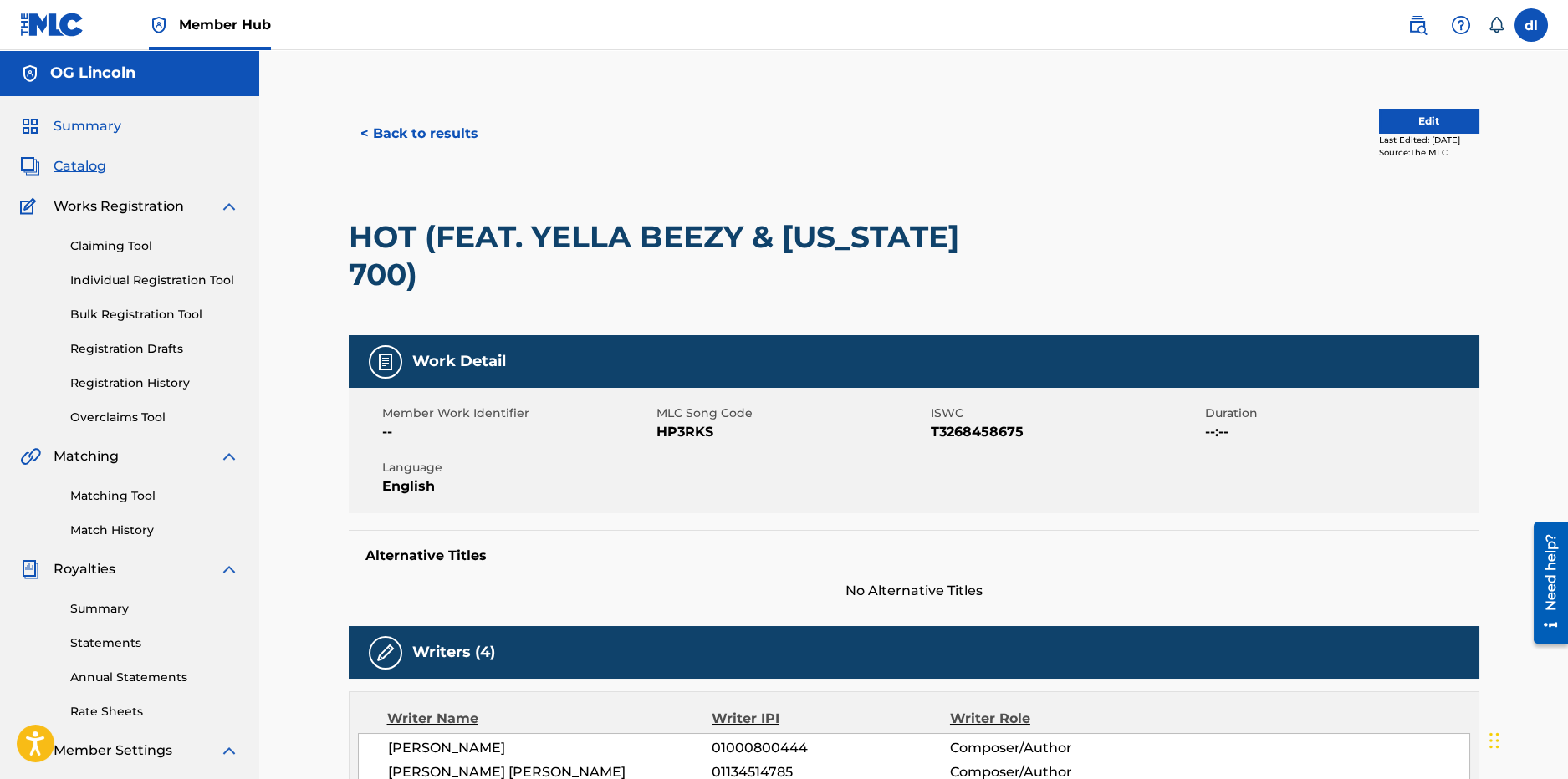
click at [93, 131] on span "Summary" at bounding box center [87, 126] width 67 height 20
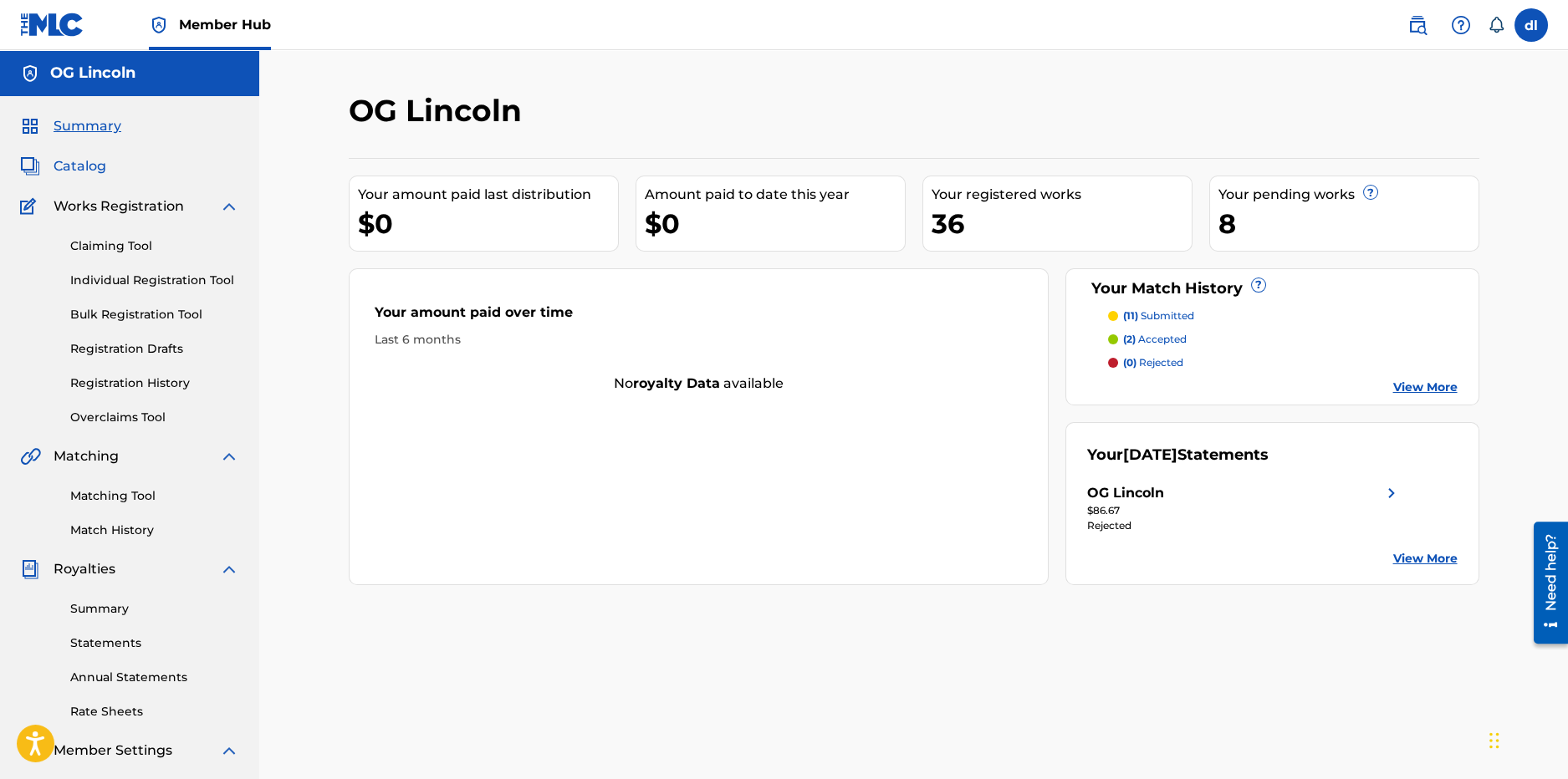
click at [92, 176] on div "Summary Catalog Works Registration Claiming Tool Individual Registration Tool B…" at bounding box center [130, 527] width 260 height 861
click at [91, 170] on span "Catalog" at bounding box center [80, 166] width 53 height 20
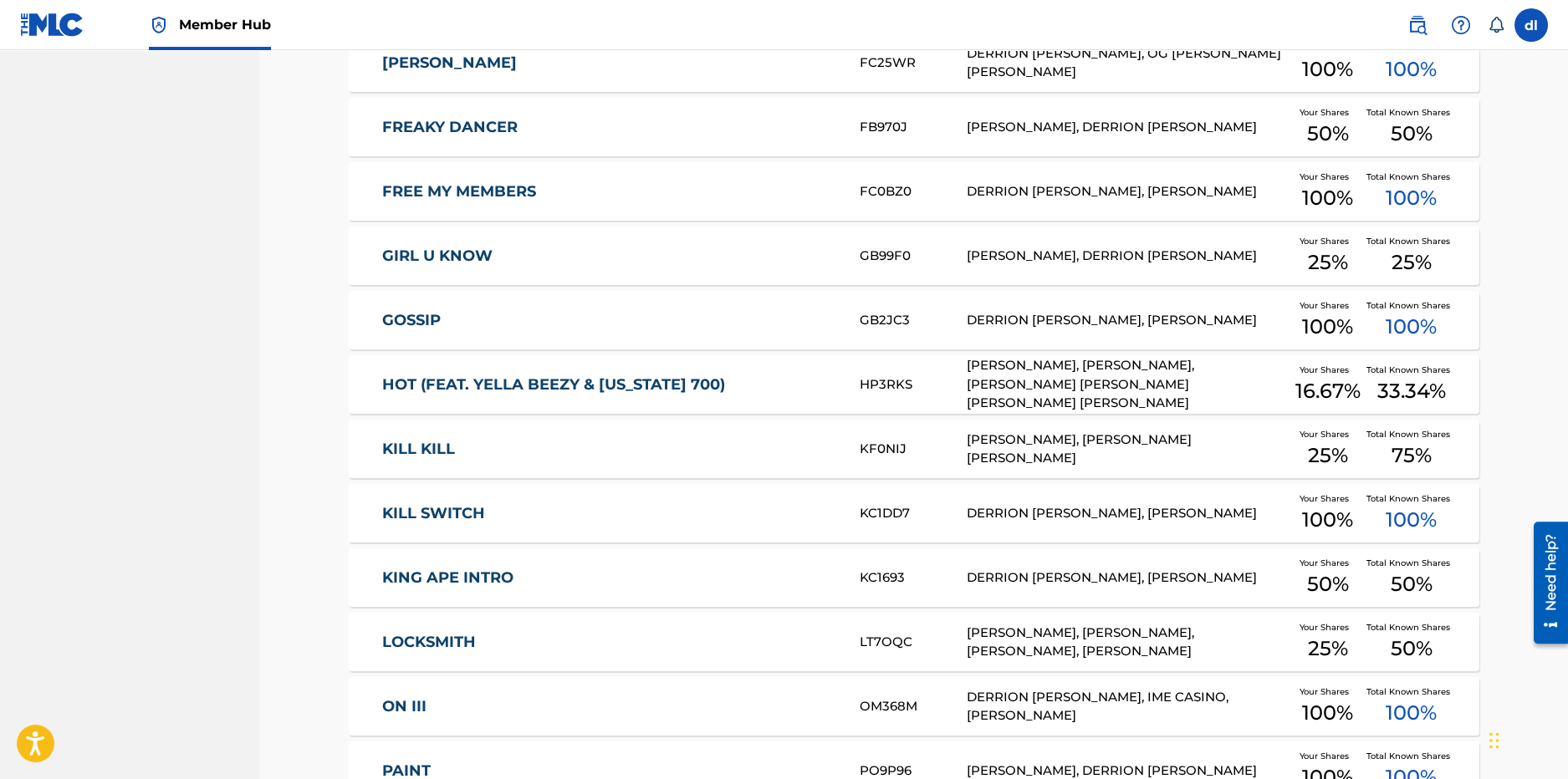
scroll to position [1589, 0]
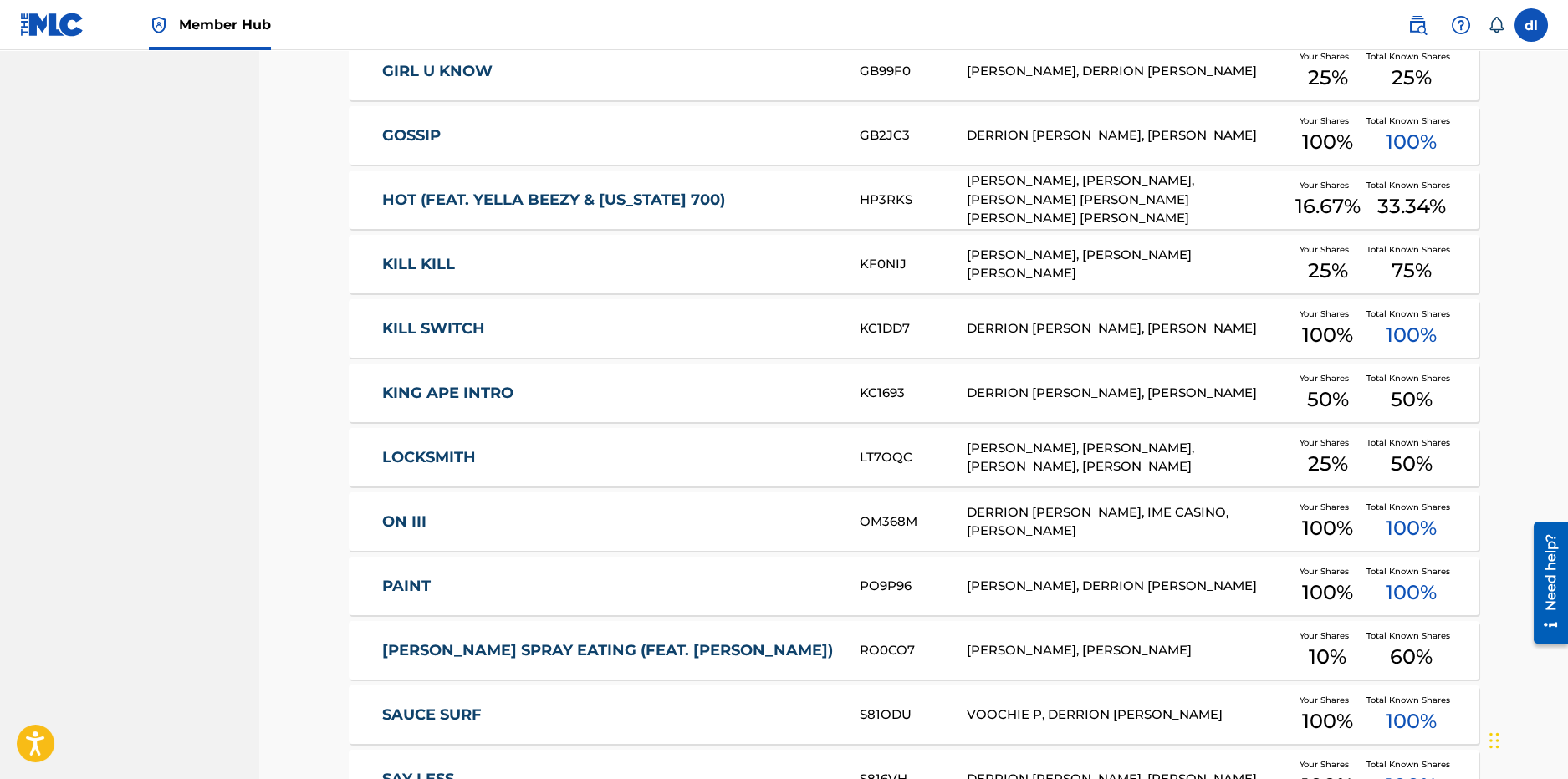
click at [589, 397] on link "KING APE INTRO" at bounding box center [610, 393] width 455 height 20
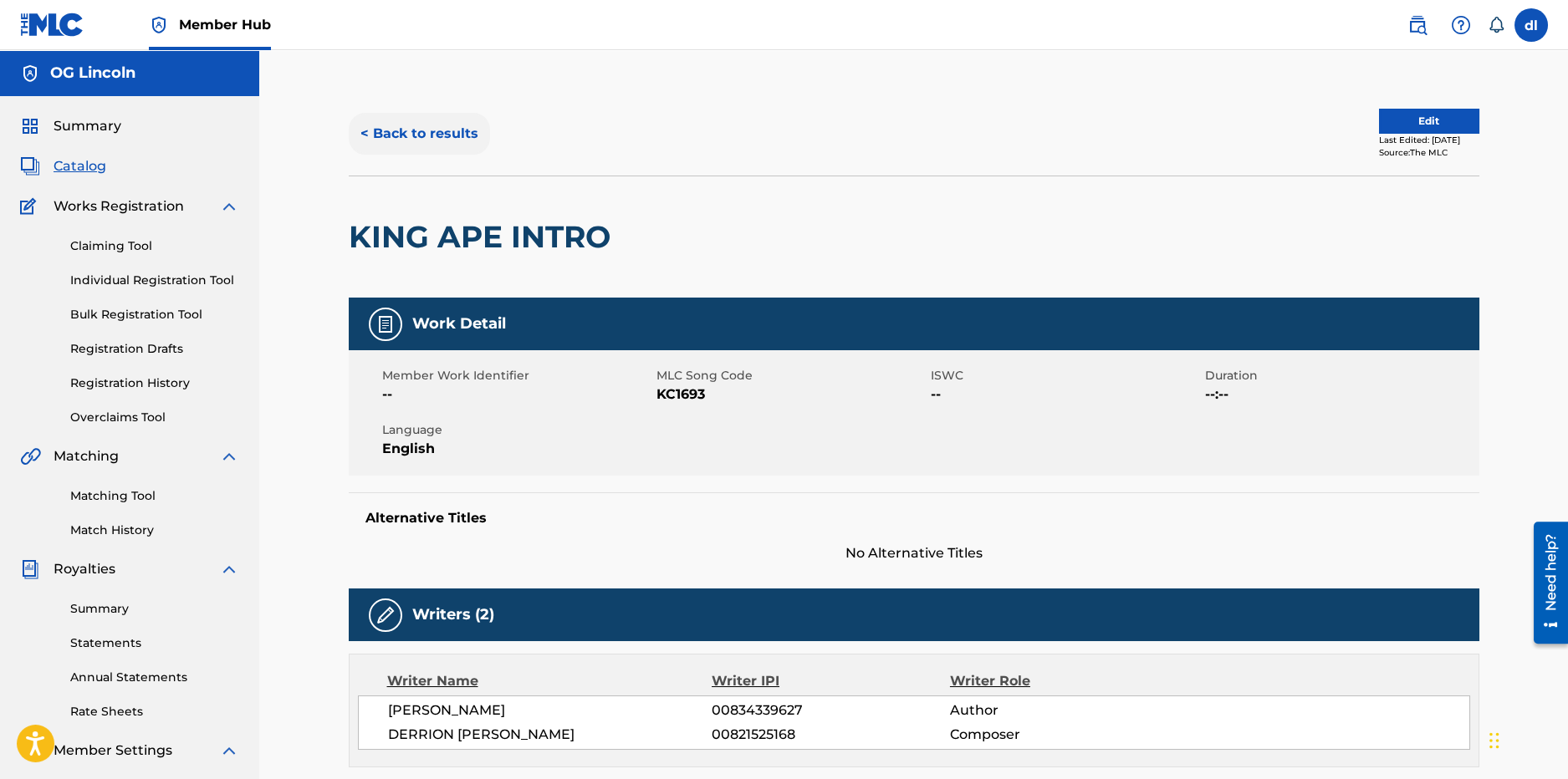
click at [423, 120] on button "< Back to results" at bounding box center [419, 134] width 142 height 42
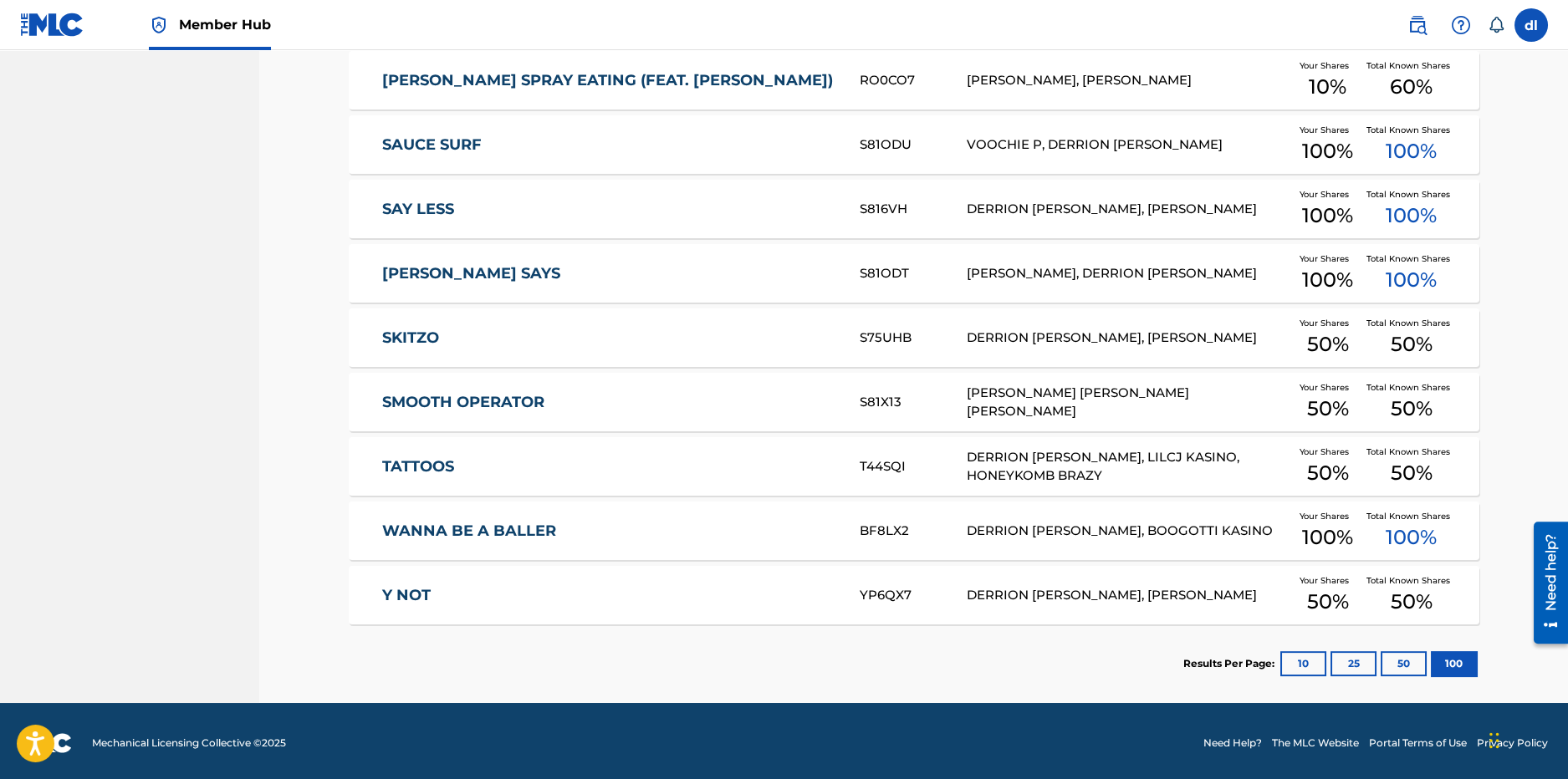
scroll to position [2163, 0]
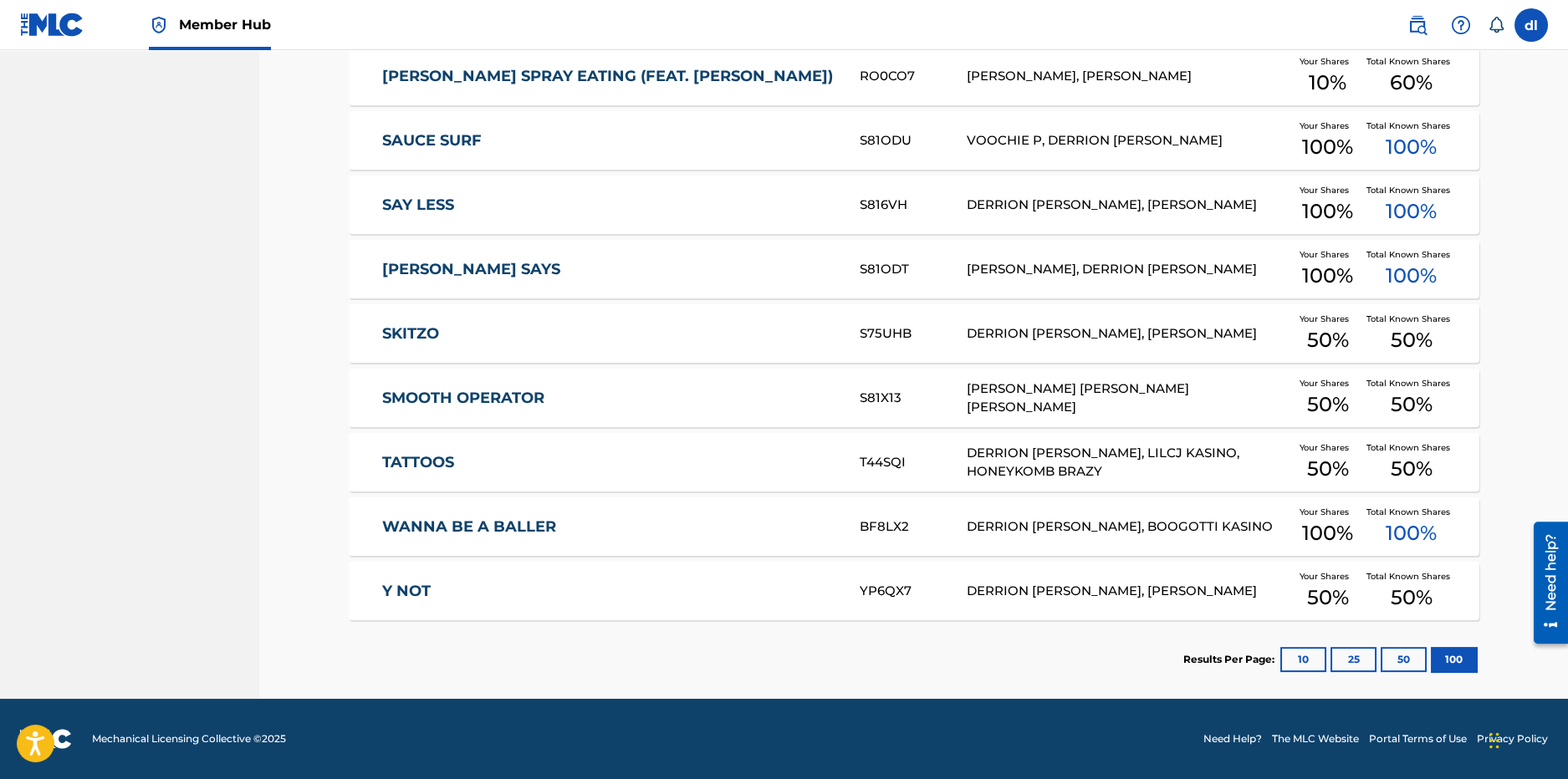
click at [475, 520] on link "WANNA BE A BALLER" at bounding box center [610, 527] width 455 height 20
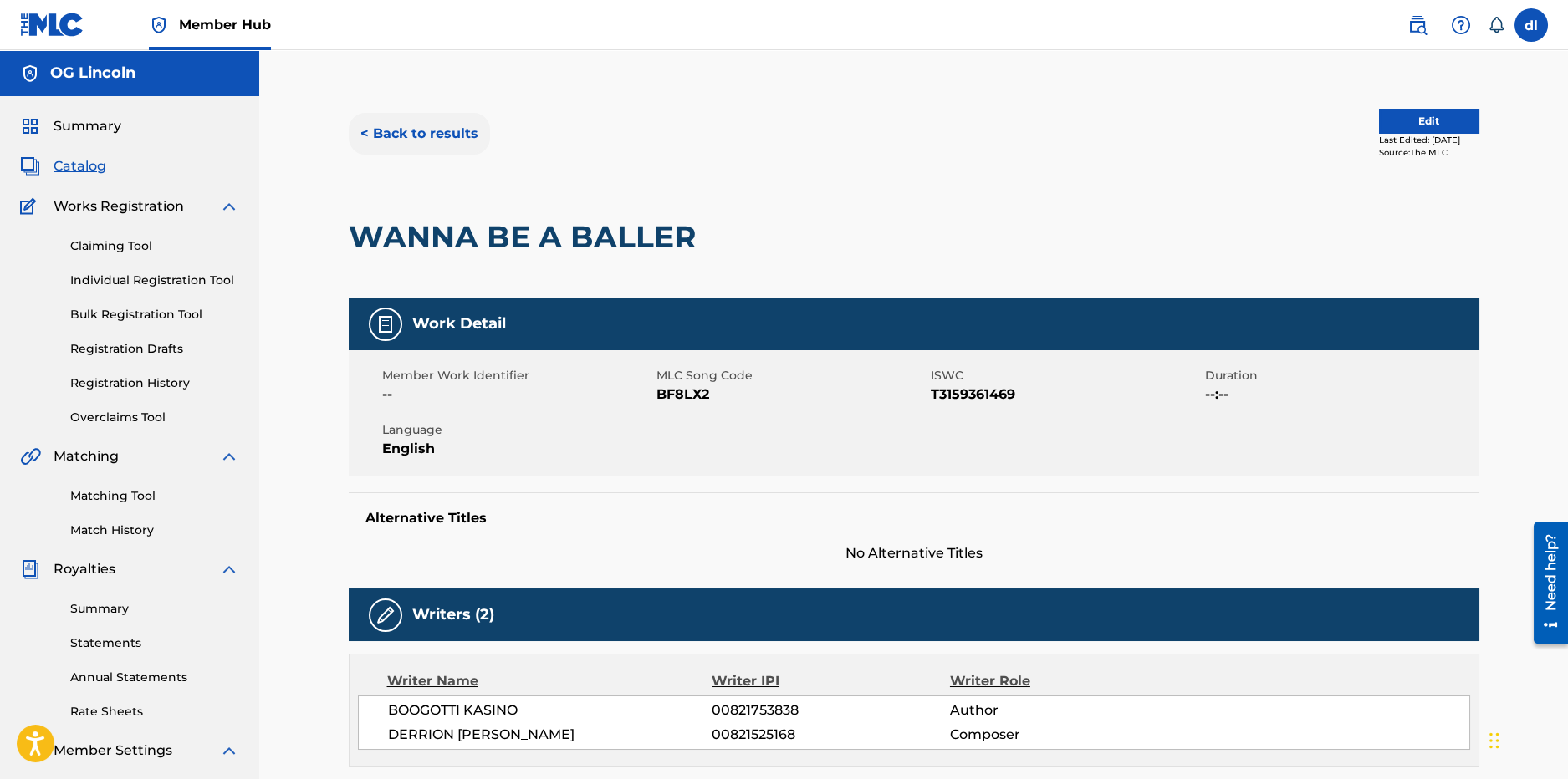
click at [407, 147] on button "< Back to results" at bounding box center [419, 134] width 142 height 42
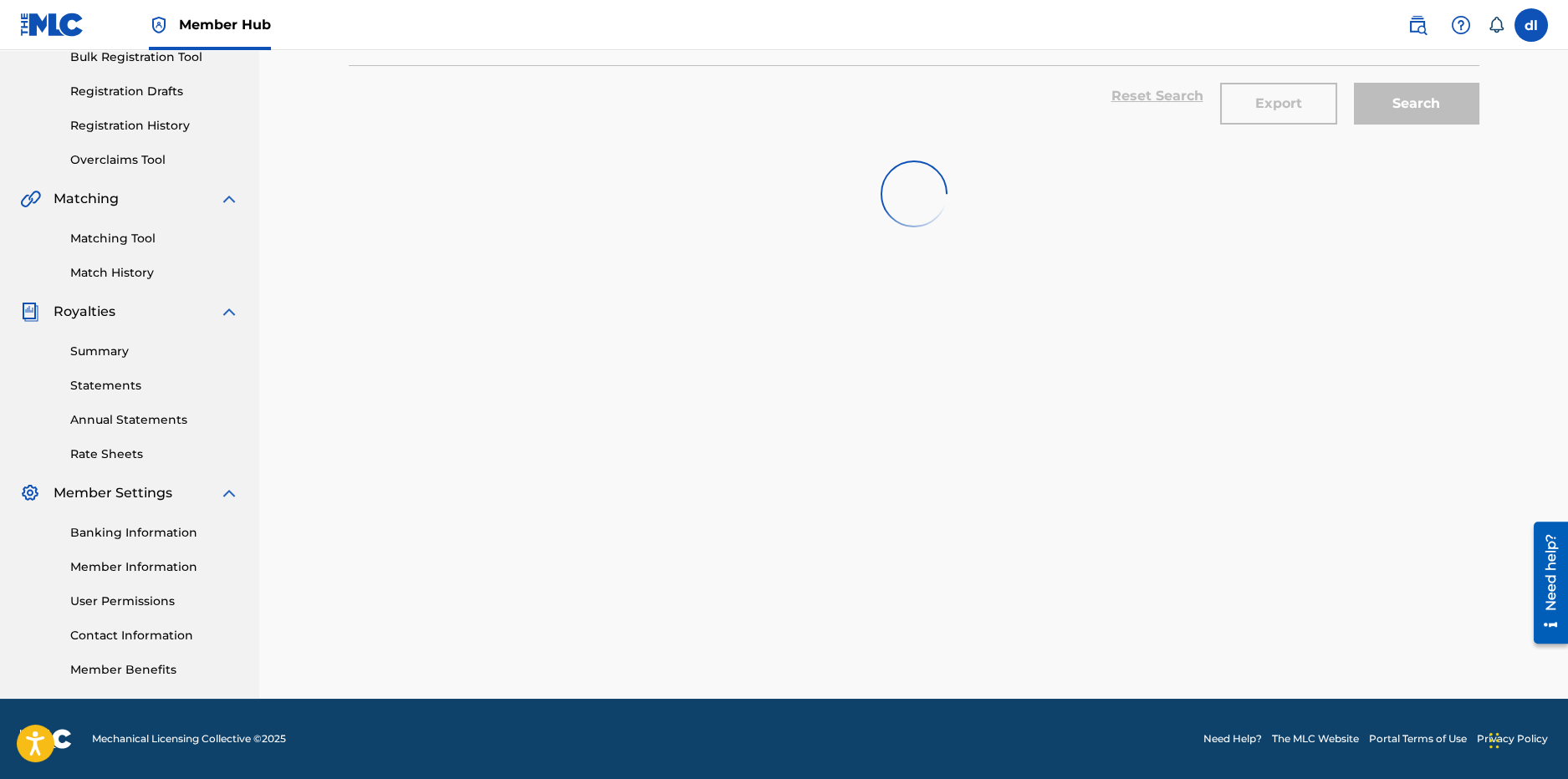
scroll to position [2120, 0]
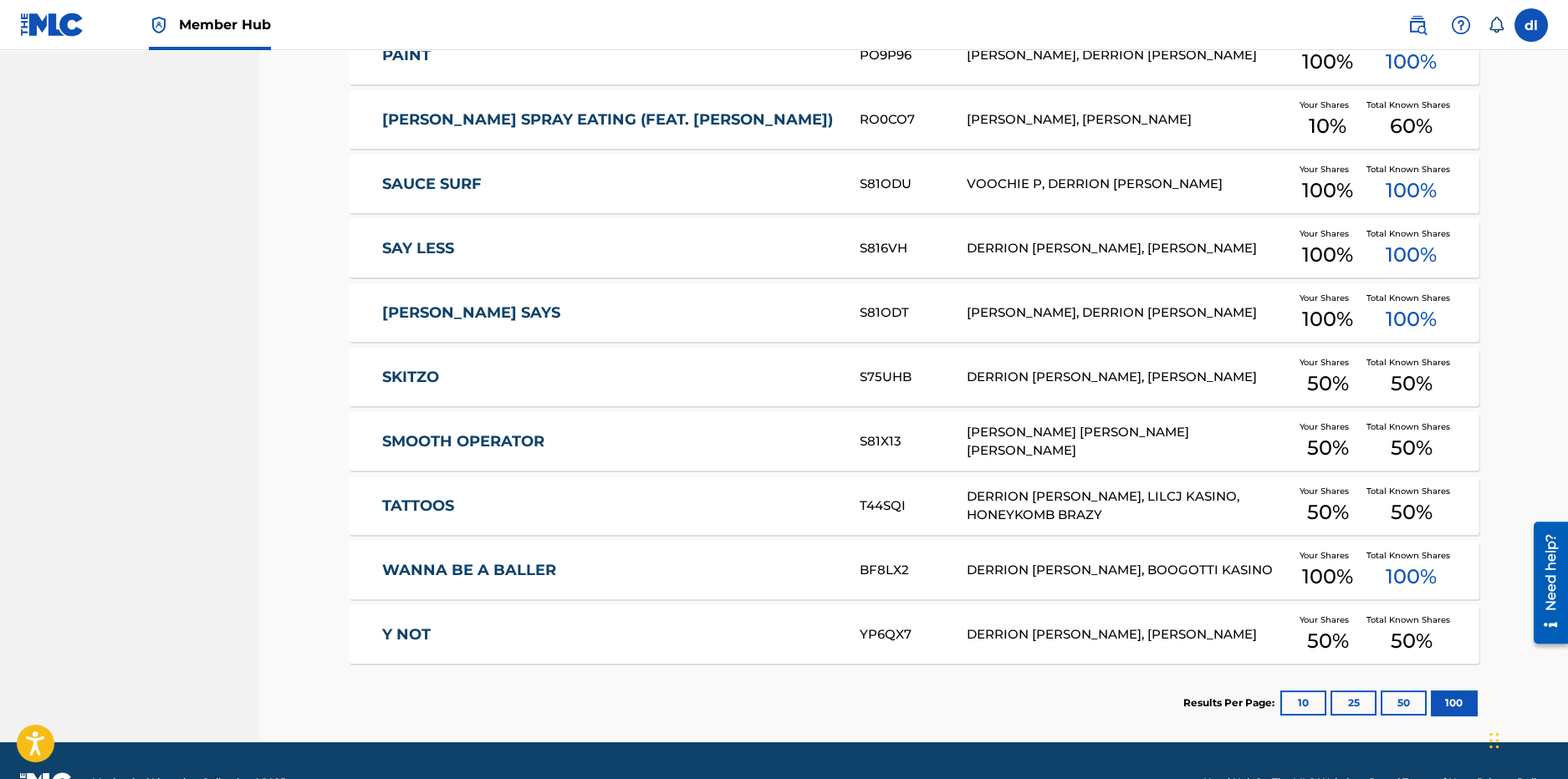
click at [475, 439] on link "SMOOTH OPERATOR" at bounding box center [610, 442] width 455 height 20
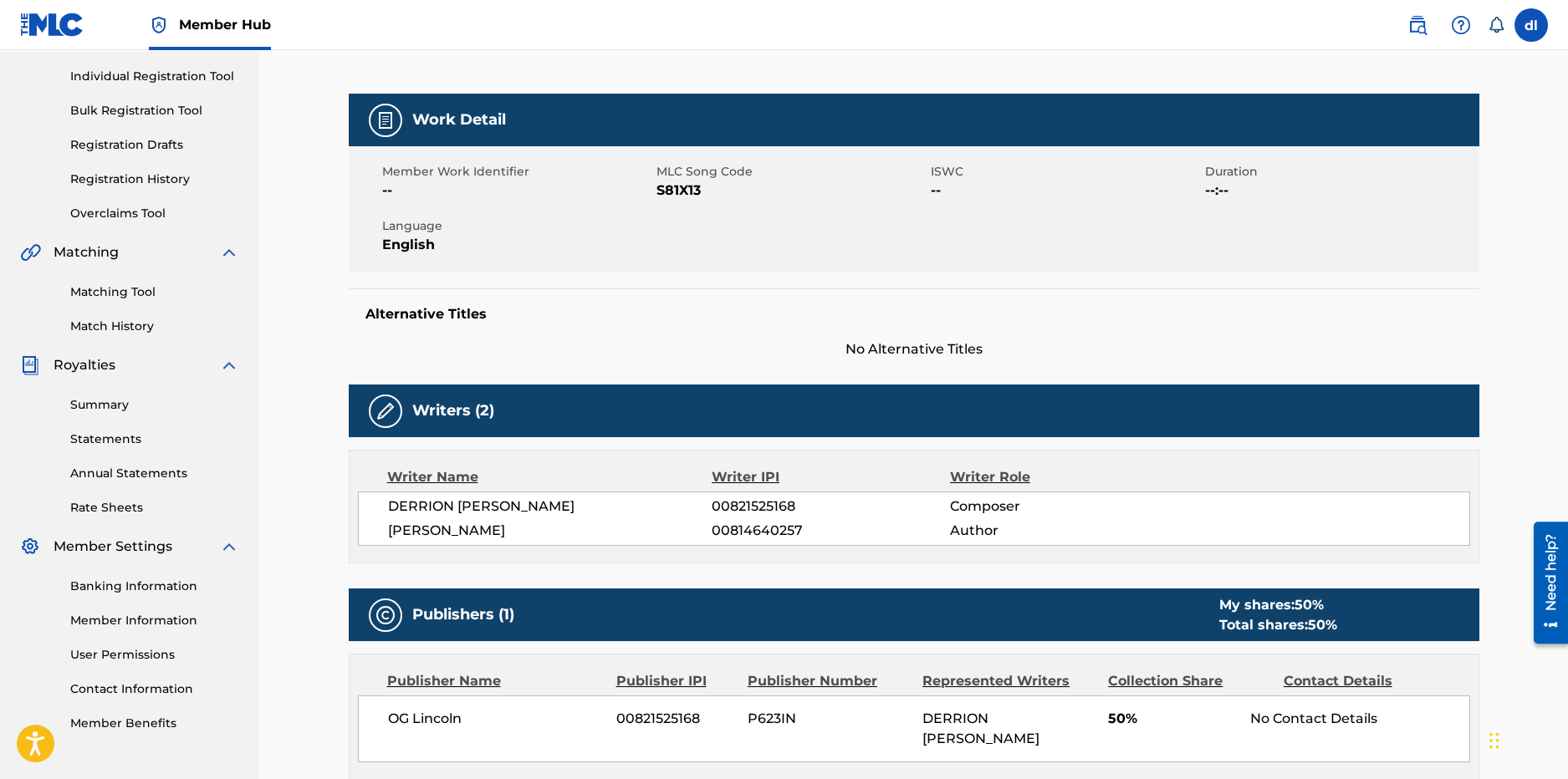
scroll to position [65, 0]
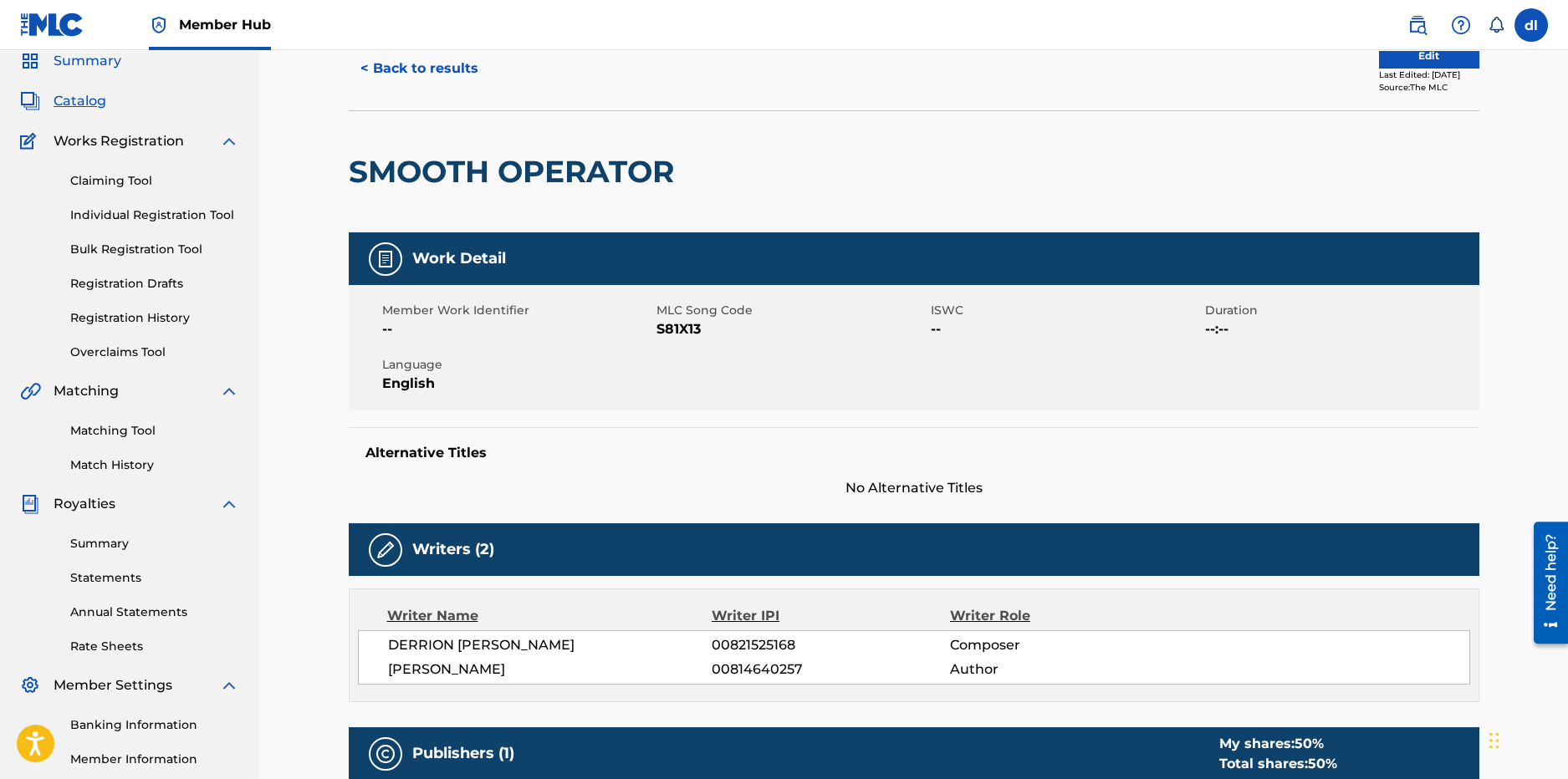
click at [93, 62] on span "Summary" at bounding box center [87, 61] width 67 height 20
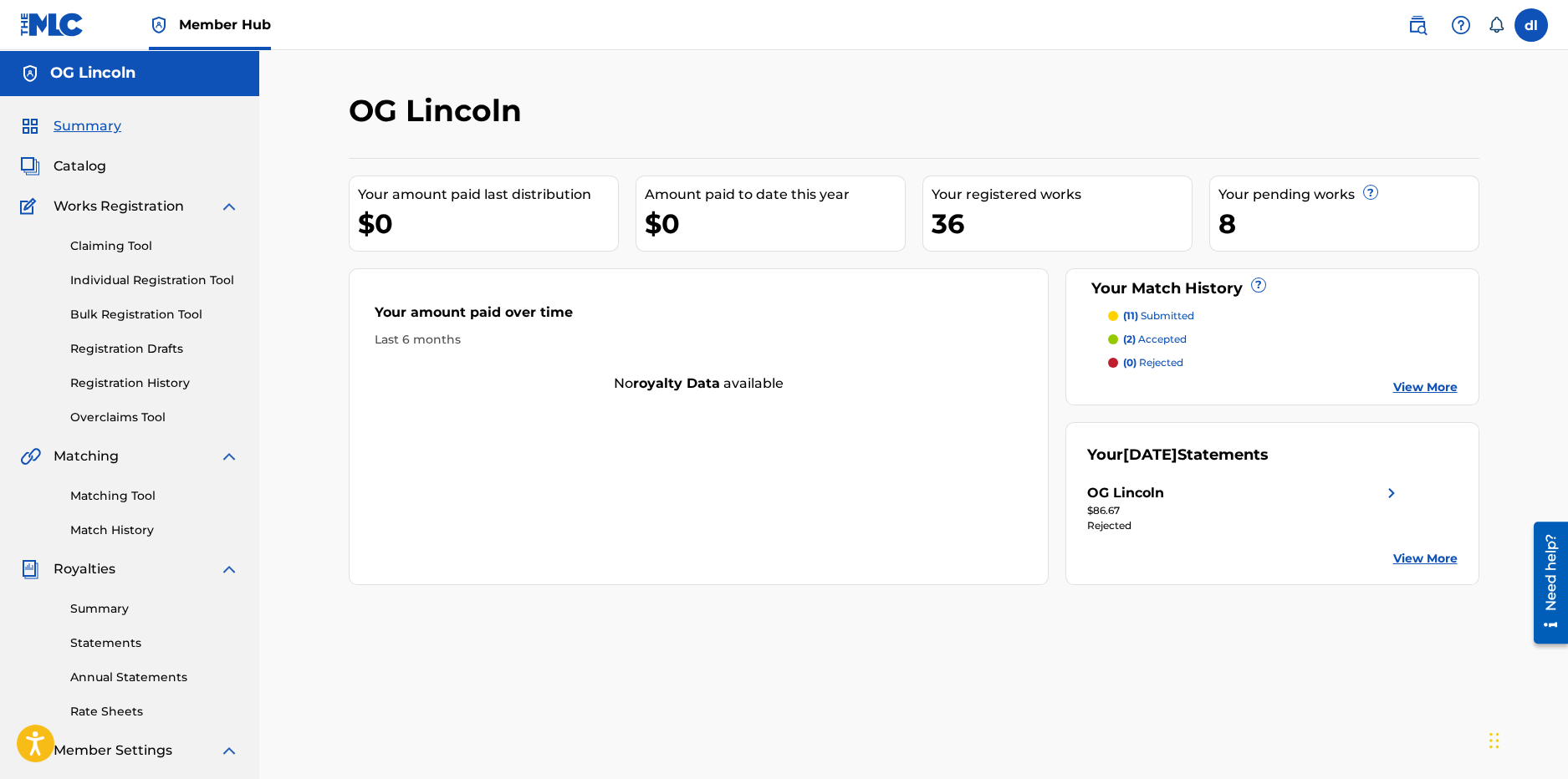
click at [120, 485] on div "Matching Tool Match History" at bounding box center [130, 503] width 219 height 73
click at [119, 503] on link "Matching Tool" at bounding box center [154, 496] width 169 height 18
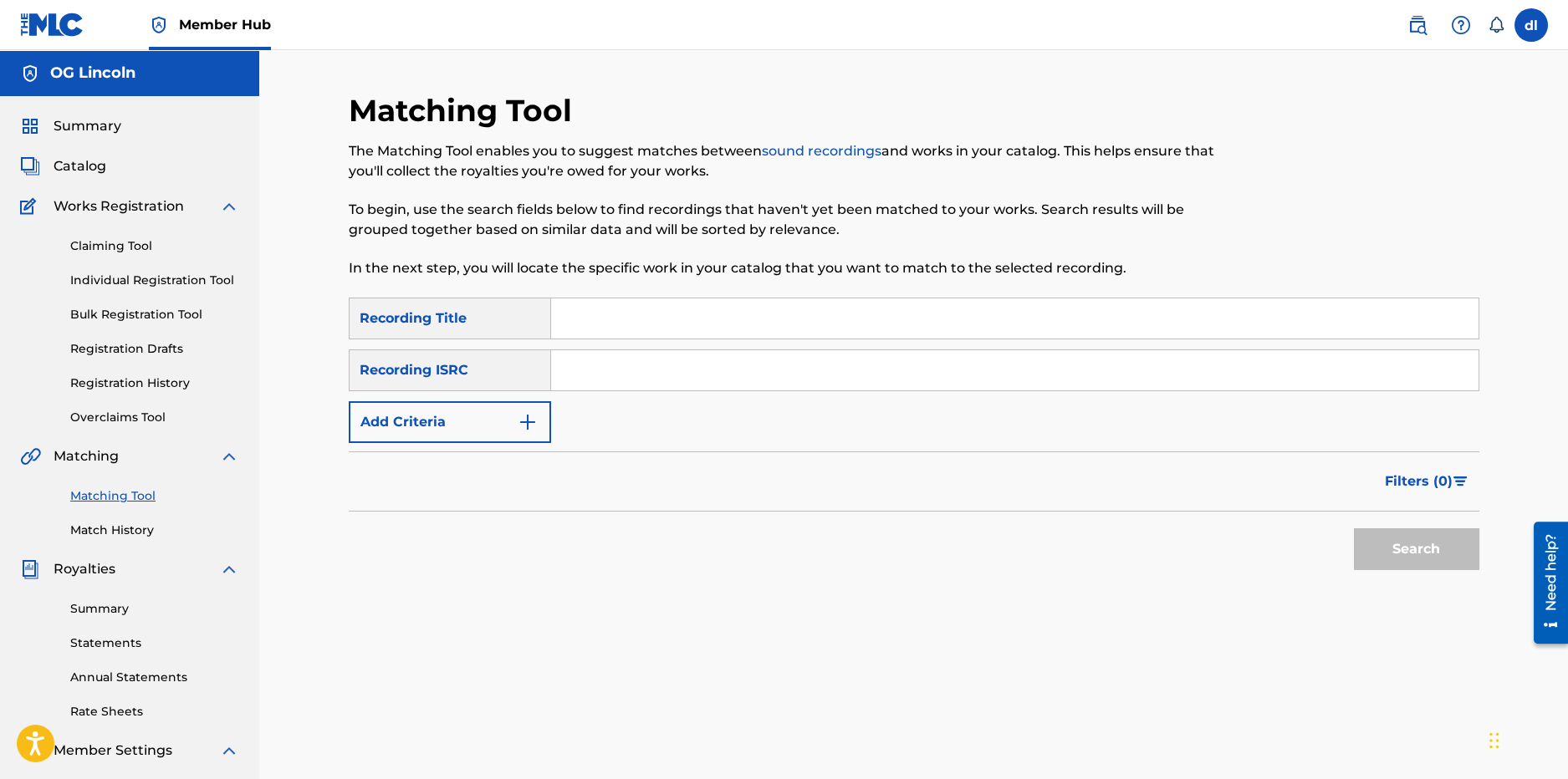
drag, startPoint x: 635, startPoint y: 381, endPoint x: 620, endPoint y: 378, distance: 15.3
click at [635, 381] on input "Search Form" at bounding box center [1015, 370] width 928 height 40
click at [587, 313] on input "Search Form" at bounding box center [1015, 318] width 928 height 40
click at [481, 432] on button "Add Criteria" at bounding box center [449, 422] width 202 height 42
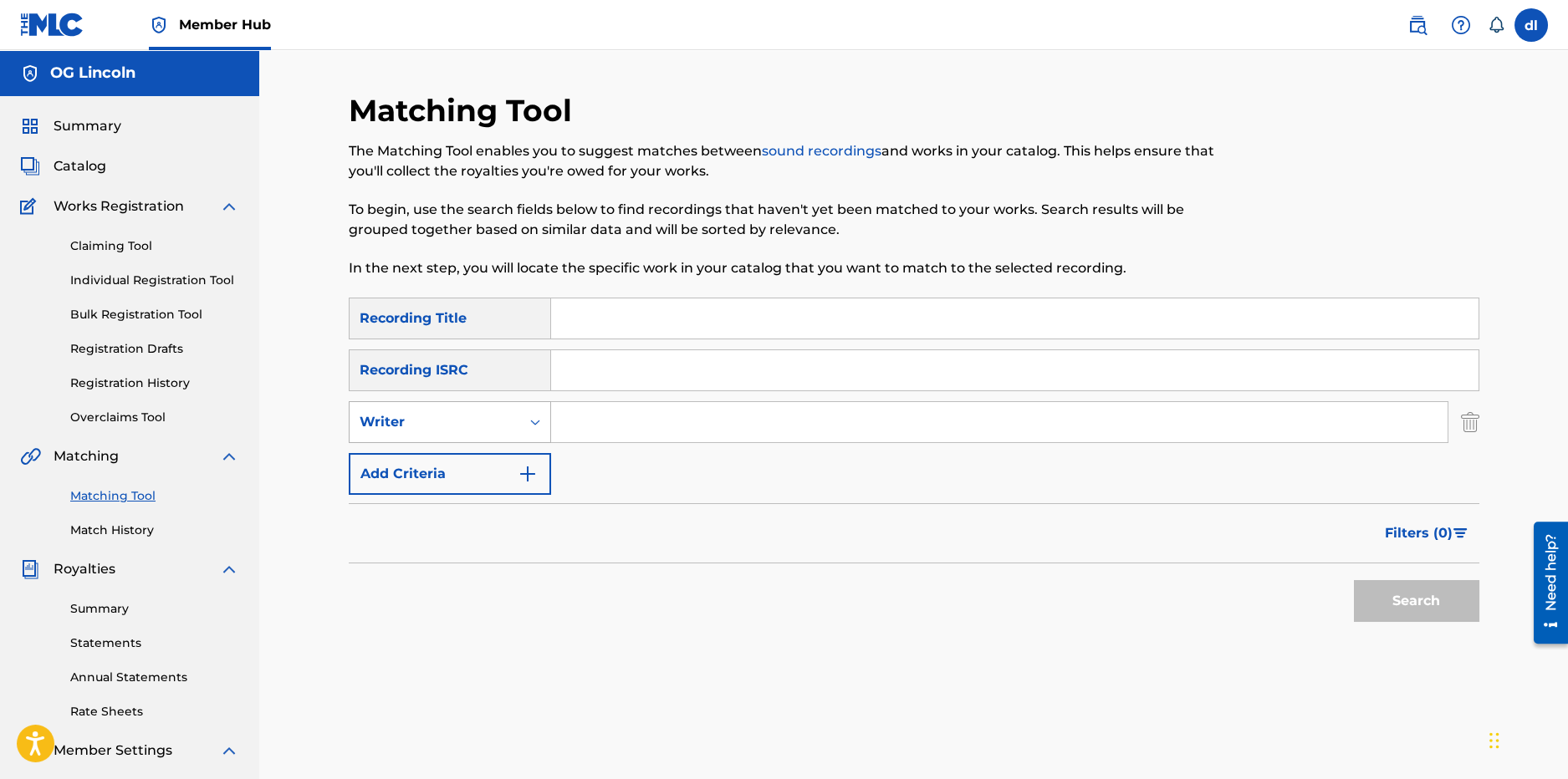
click at [460, 416] on div "Writer" at bounding box center [434, 422] width 150 height 20
click at [452, 465] on div "Recording Artist" at bounding box center [450, 464] width 201 height 42
click at [602, 414] on input "Search Form" at bounding box center [1000, 422] width 896 height 40
type input "OG LINCOLN"
click at [1430, 601] on button "Search" at bounding box center [1417, 601] width 126 height 42
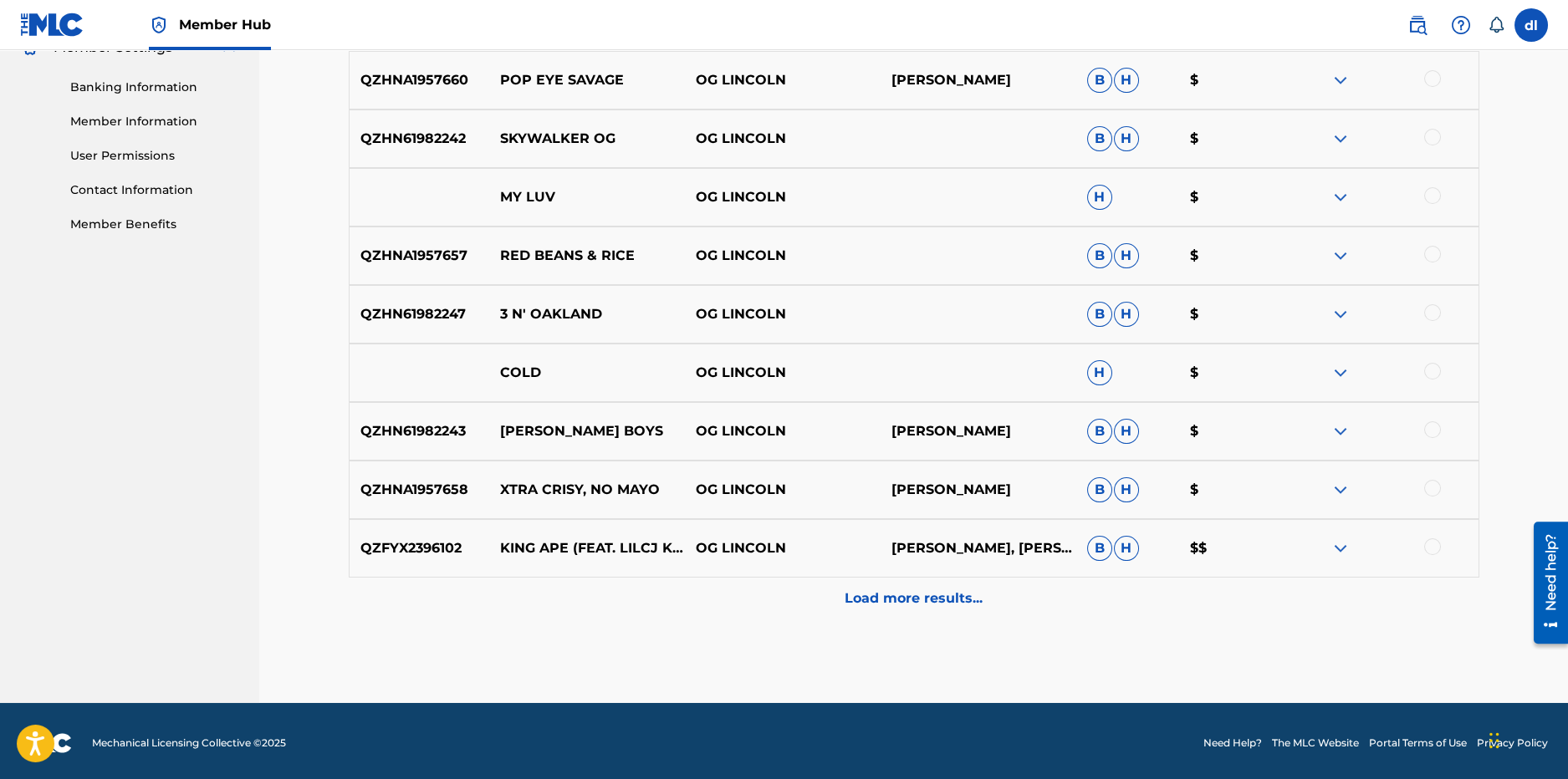
scroll to position [708, 0]
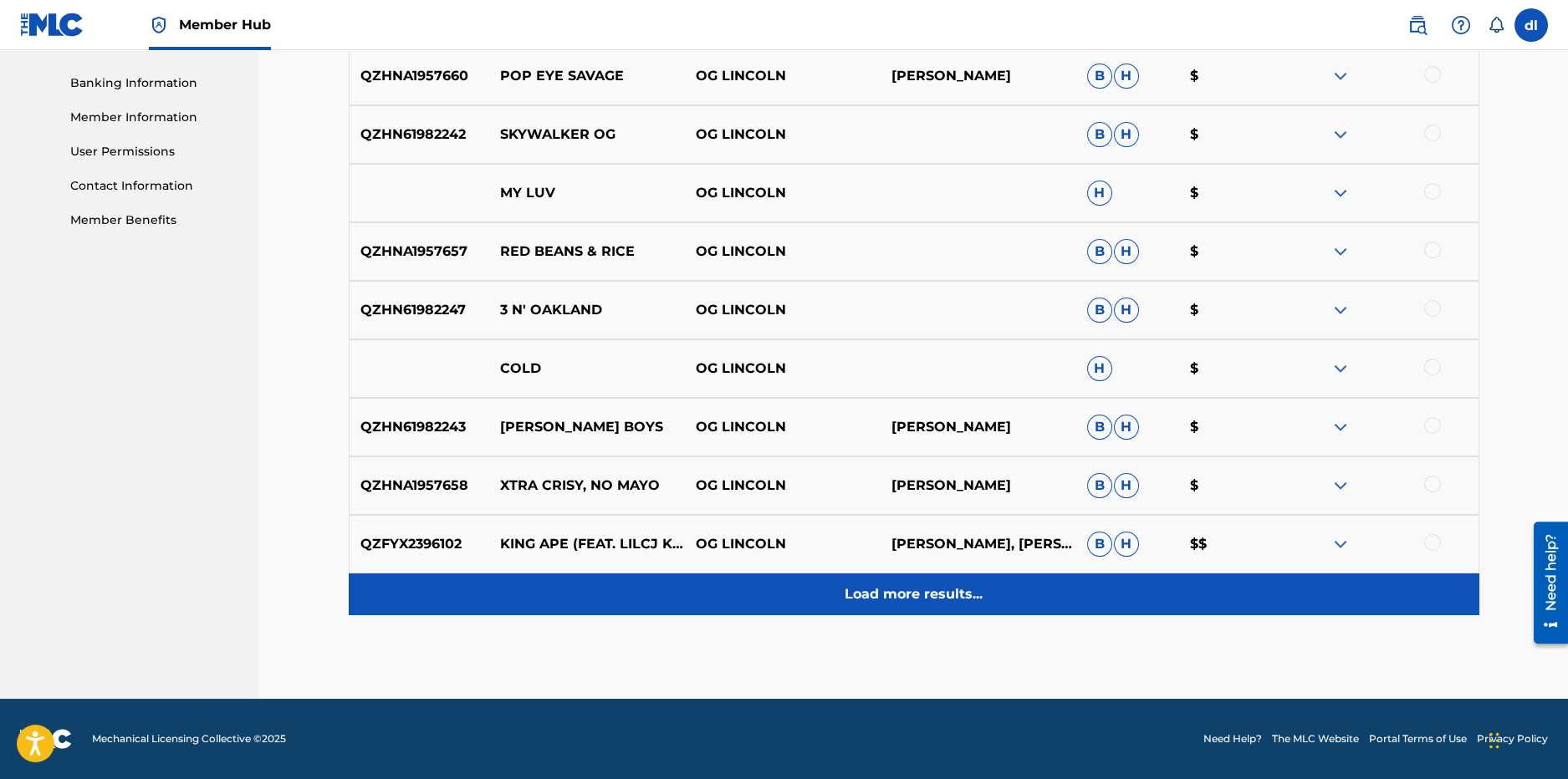
click at [893, 581] on div "Load more results..." at bounding box center [914, 594] width 1131 height 42
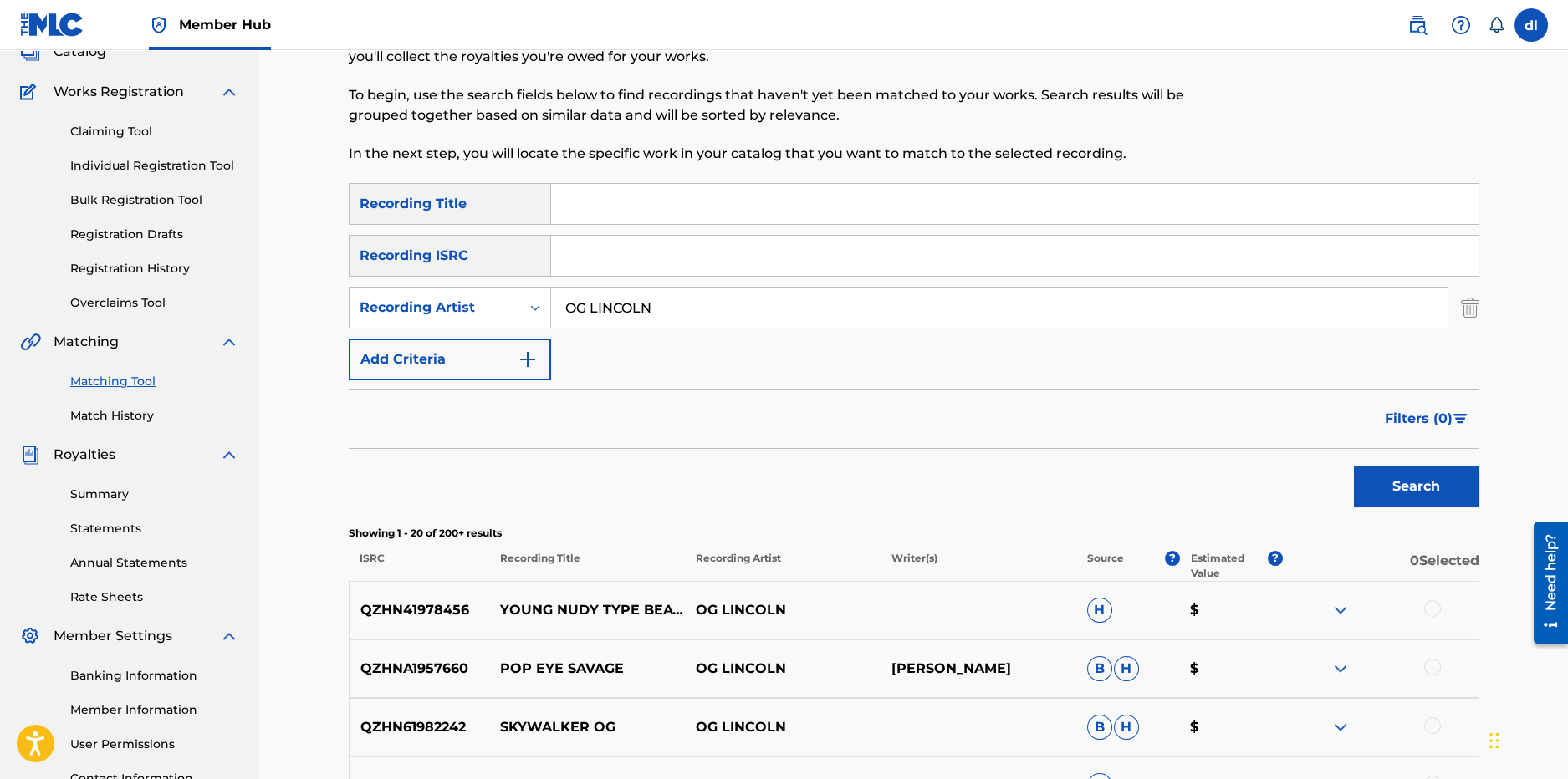
scroll to position [0, 0]
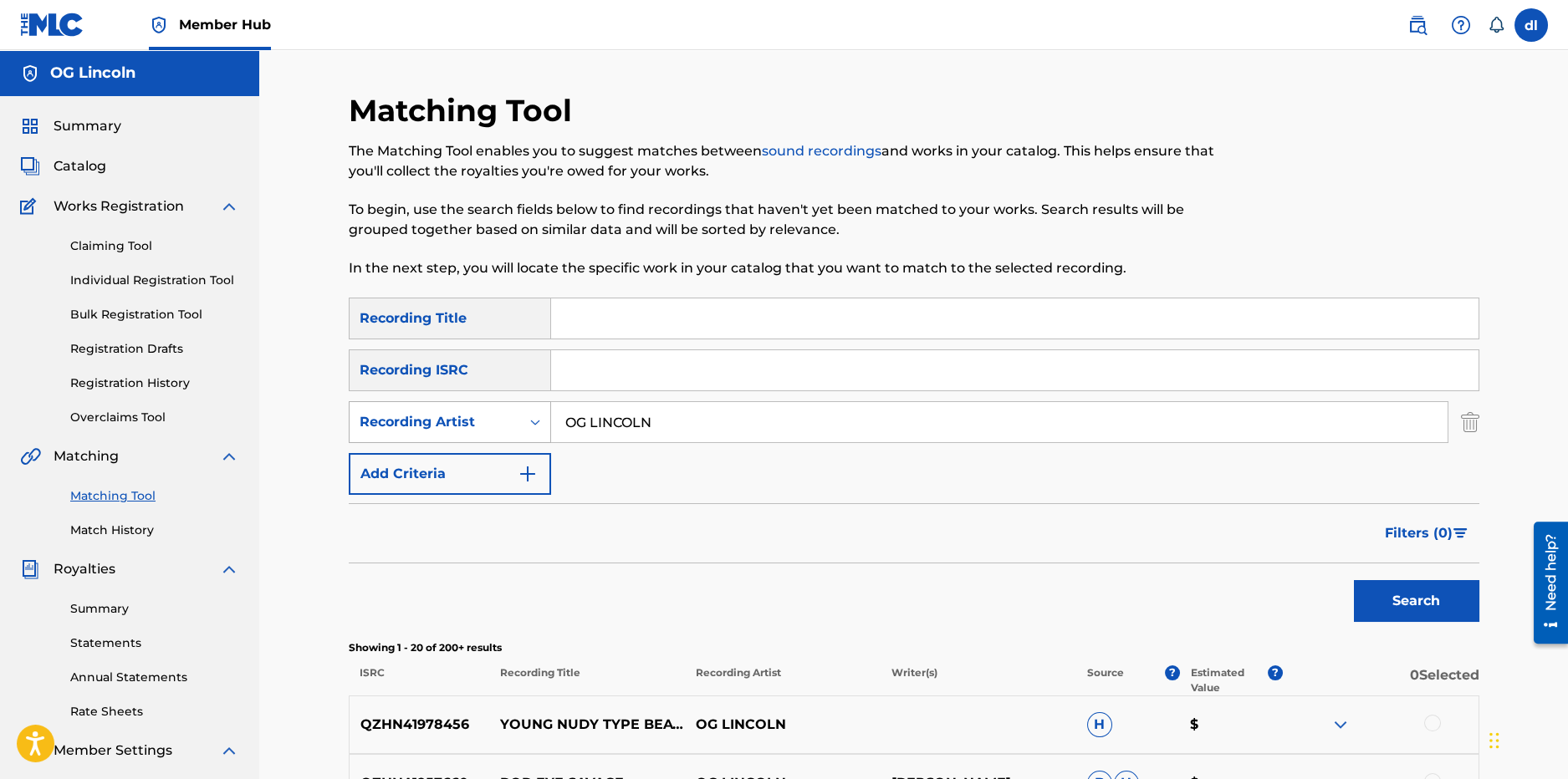
drag, startPoint x: 668, startPoint y: 422, endPoint x: 524, endPoint y: 412, distance: 144.3
click at [524, 412] on div "SearchWithCriteriadcbc7cab-2c63-49df-a602-172a8518453a Recording Artist OG LINC…" at bounding box center [914, 422] width 1131 height 42
type input "trilliondolla cash"
click at [1354, 581] on button "Search" at bounding box center [1417, 601] width 126 height 42
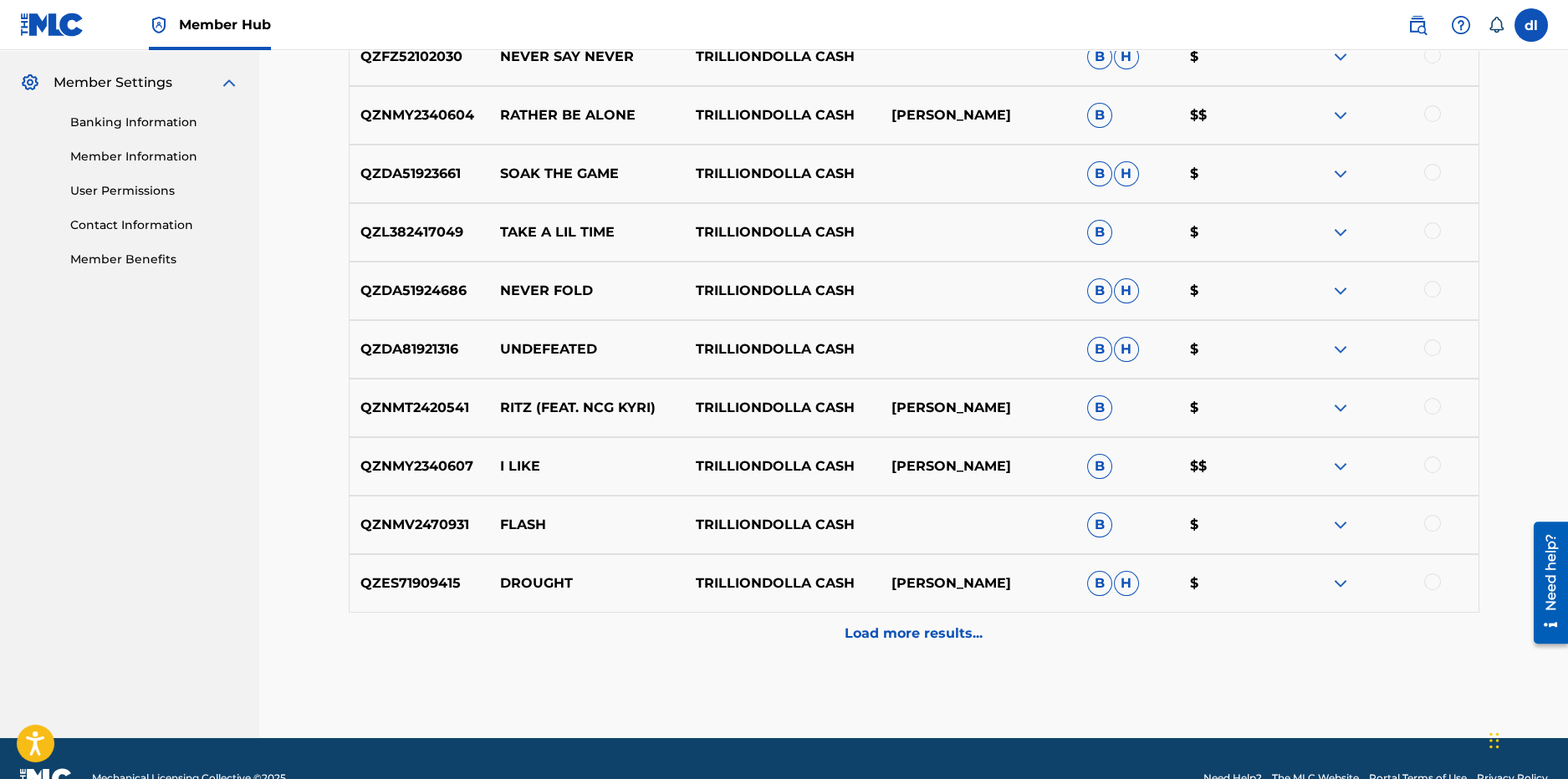
scroll to position [669, 0]
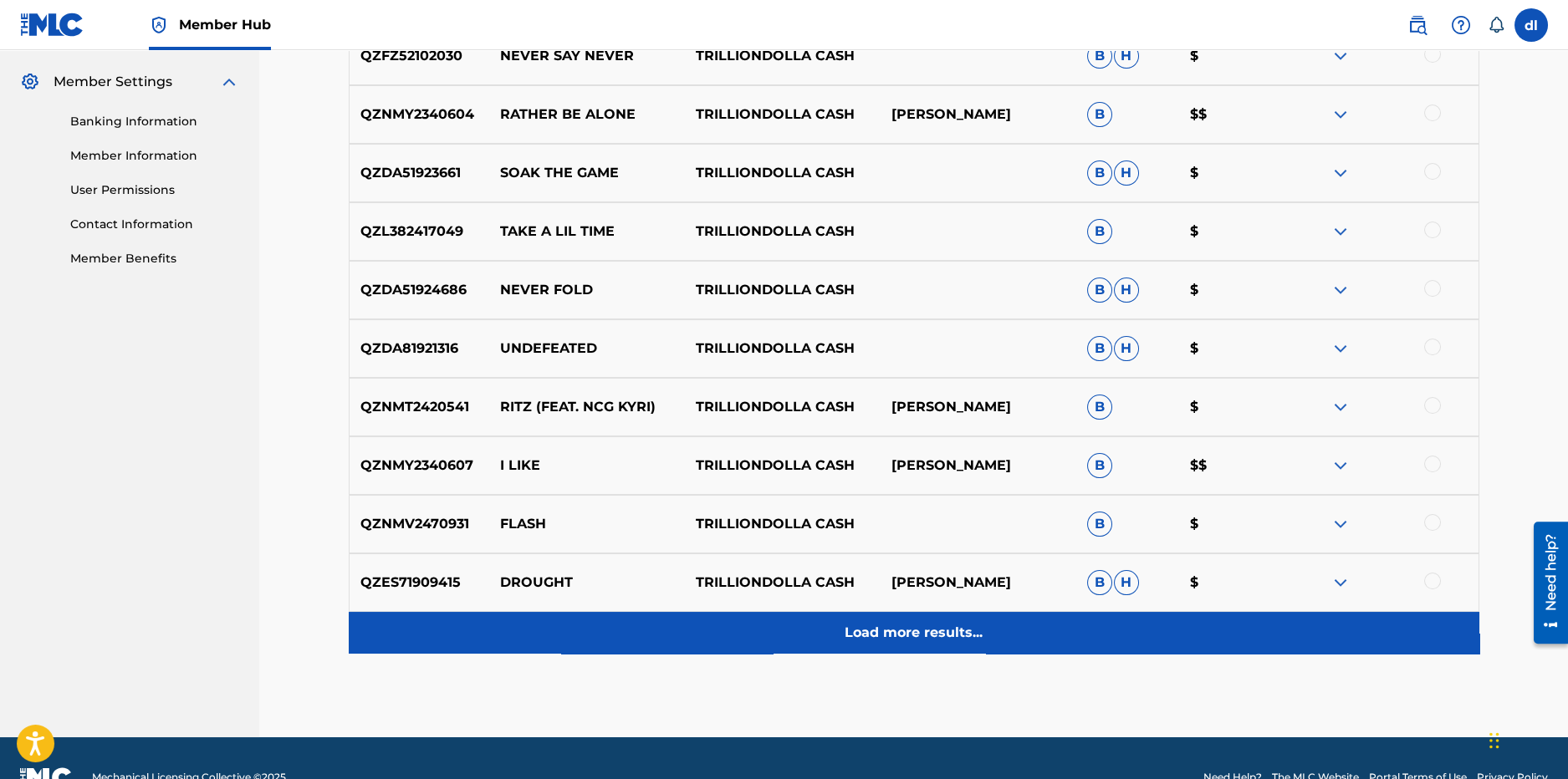
click at [883, 639] on p "Load more results..." at bounding box center [913, 633] width 138 height 20
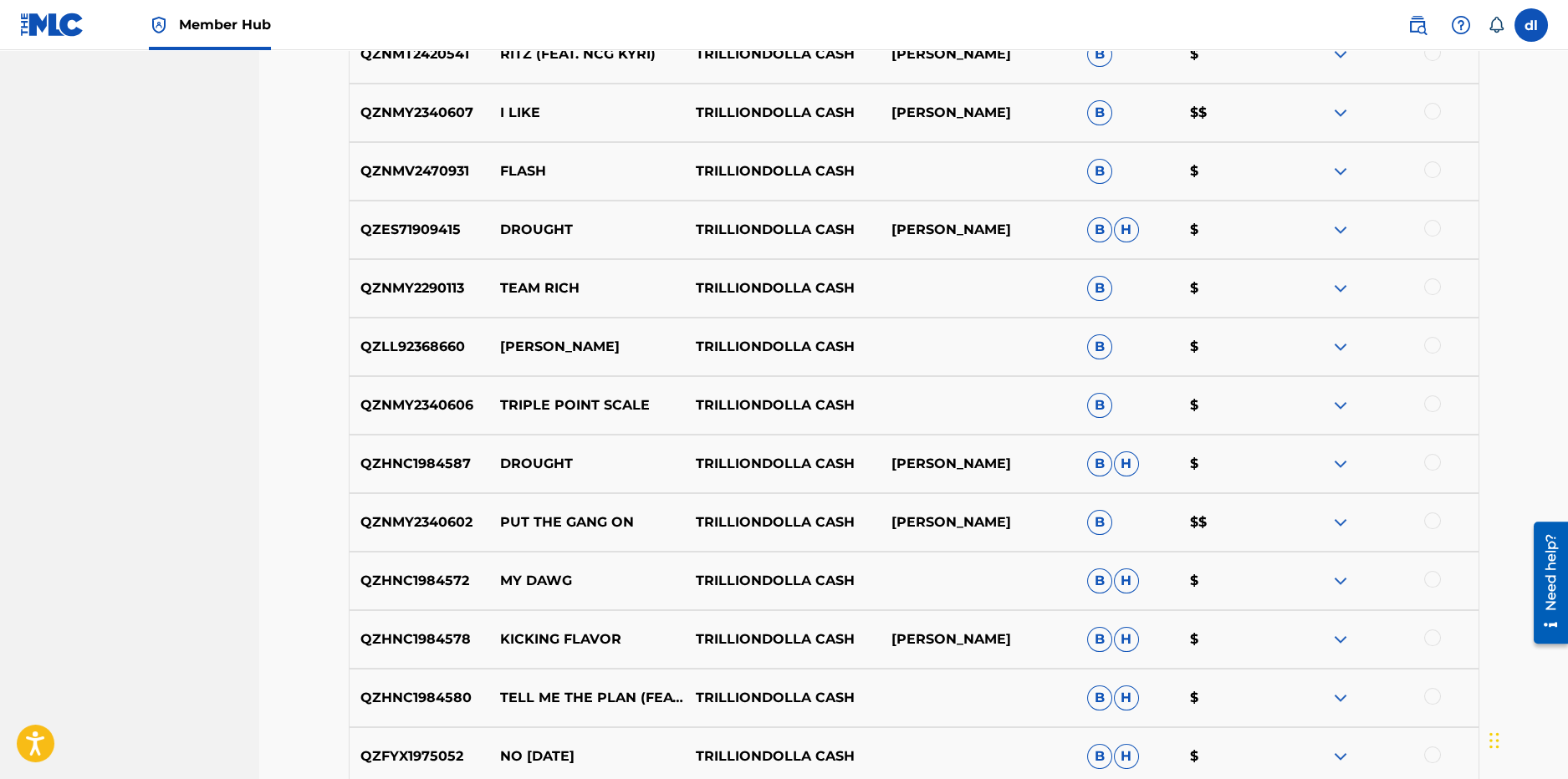
scroll to position [1170, 0]
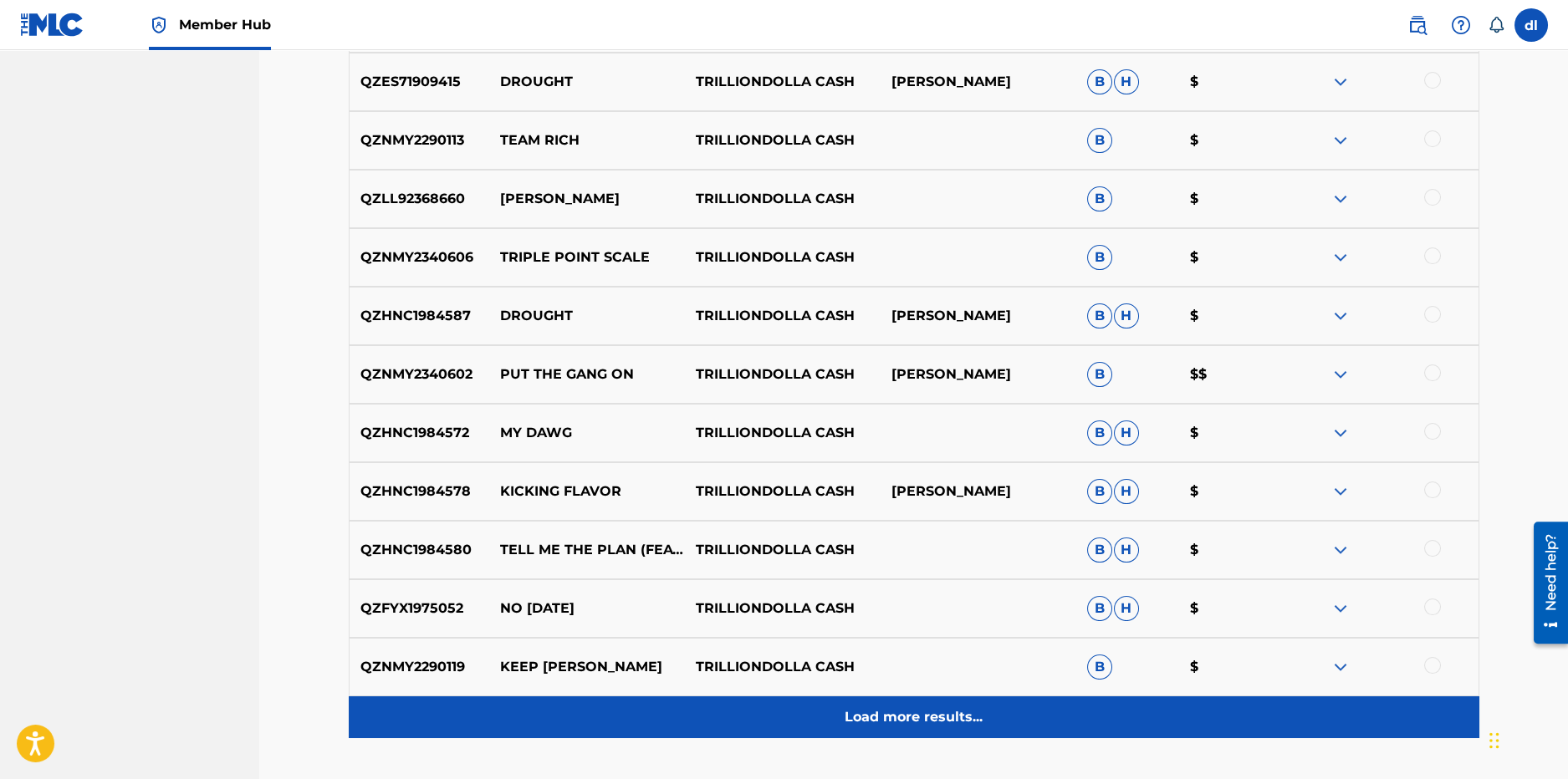
click at [779, 709] on div "Load more results..." at bounding box center [914, 718] width 1131 height 42
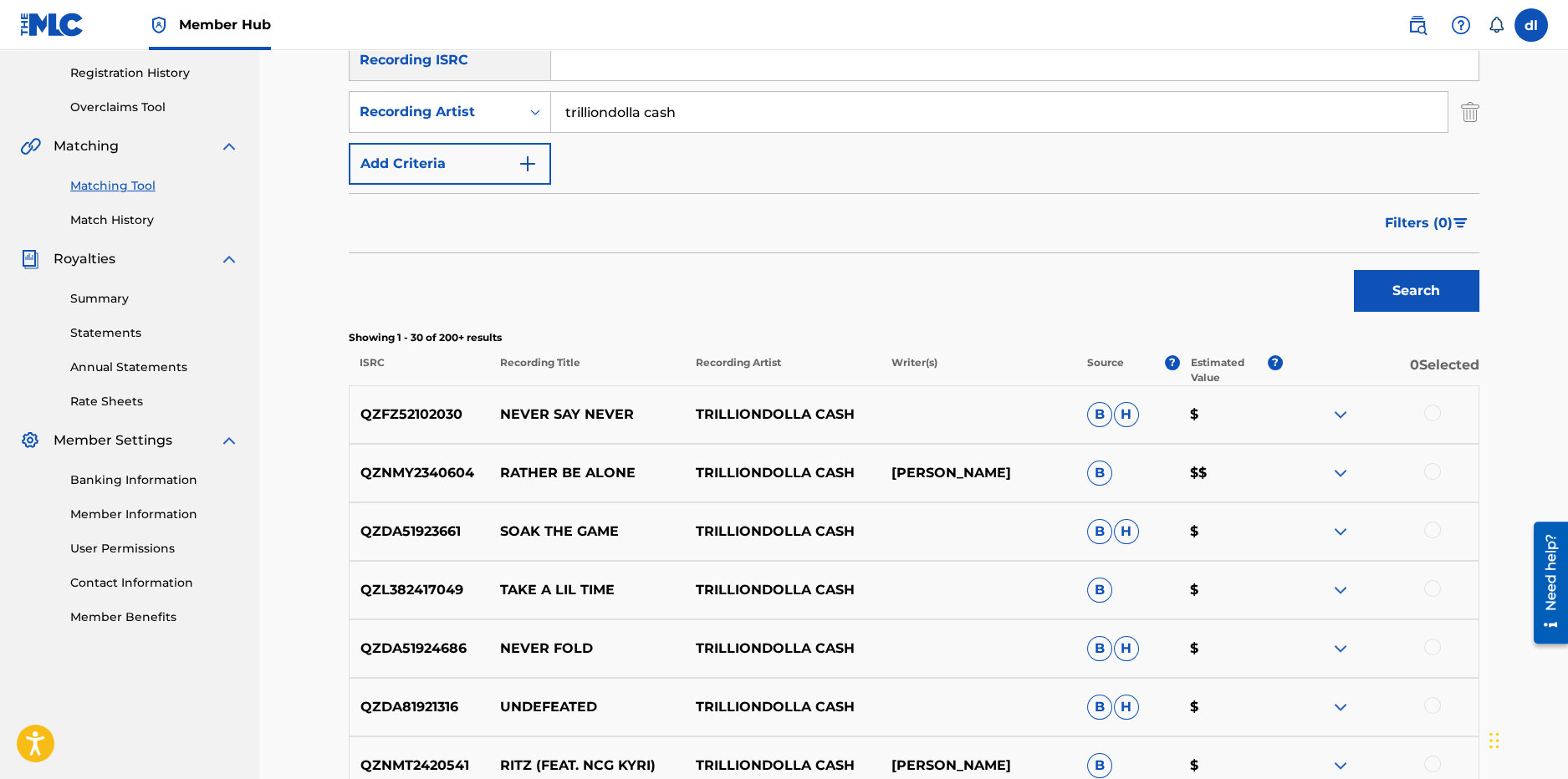
scroll to position [83, 0]
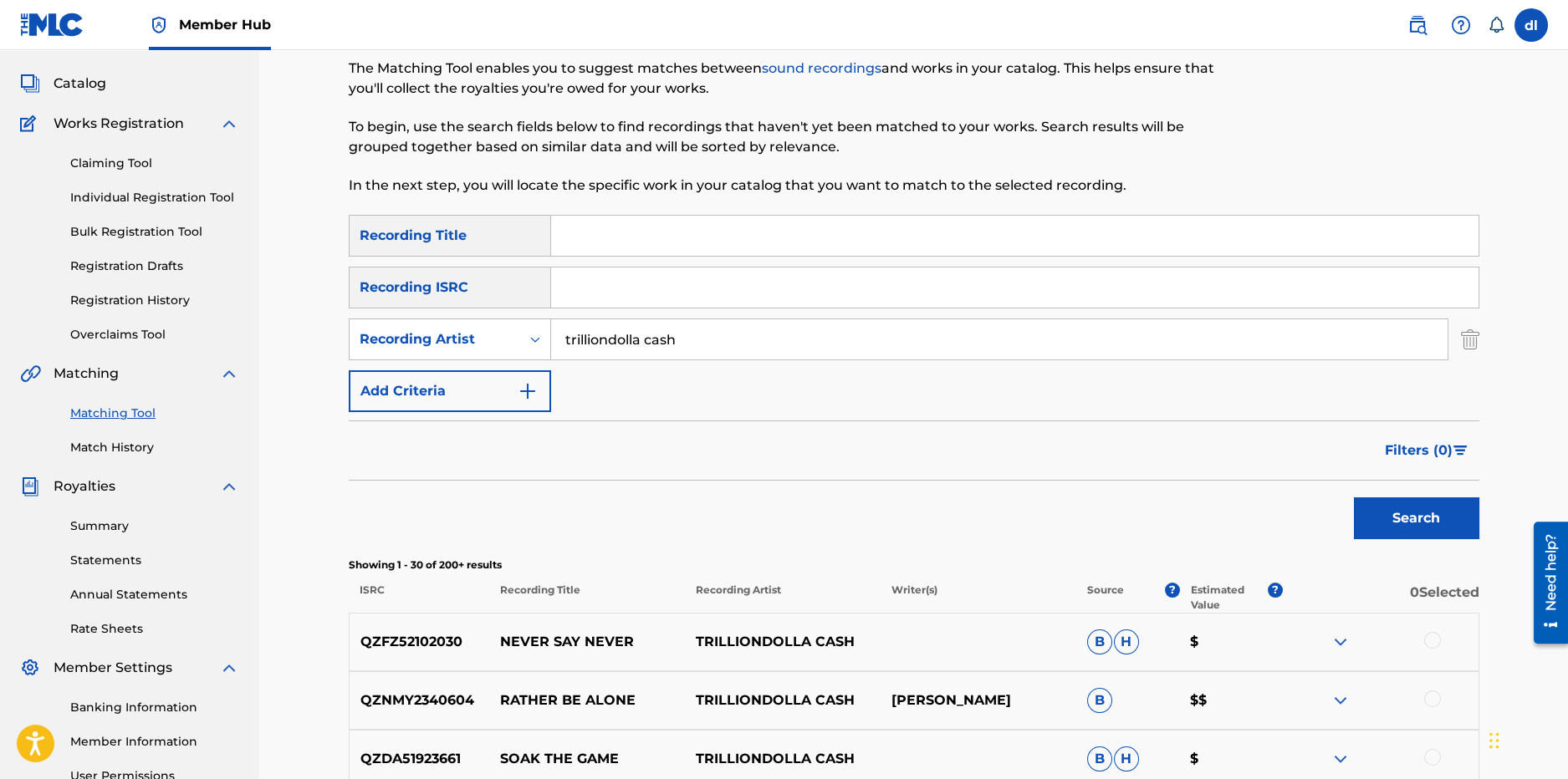
click at [631, 232] on input "Search Form" at bounding box center [1015, 235] width 928 height 40
type input "carti"
click at [1354, 498] on button "Search" at bounding box center [1417, 518] width 126 height 42
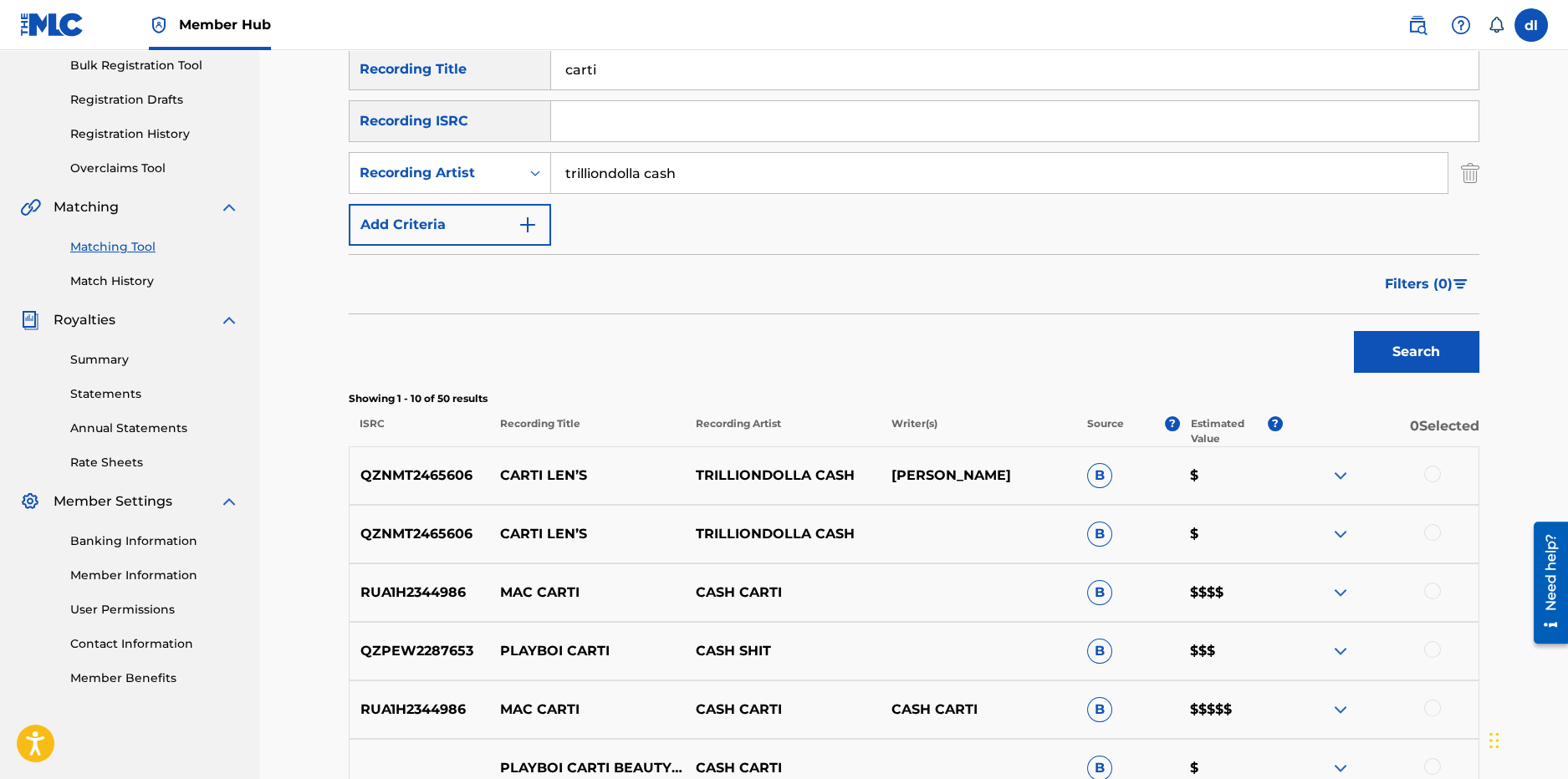
scroll to position [250, 0]
click at [798, 481] on p "TRILLIONDOLLA CASH" at bounding box center [783, 474] width 195 height 20
click at [1331, 471] on img at bounding box center [1341, 474] width 21 height 20
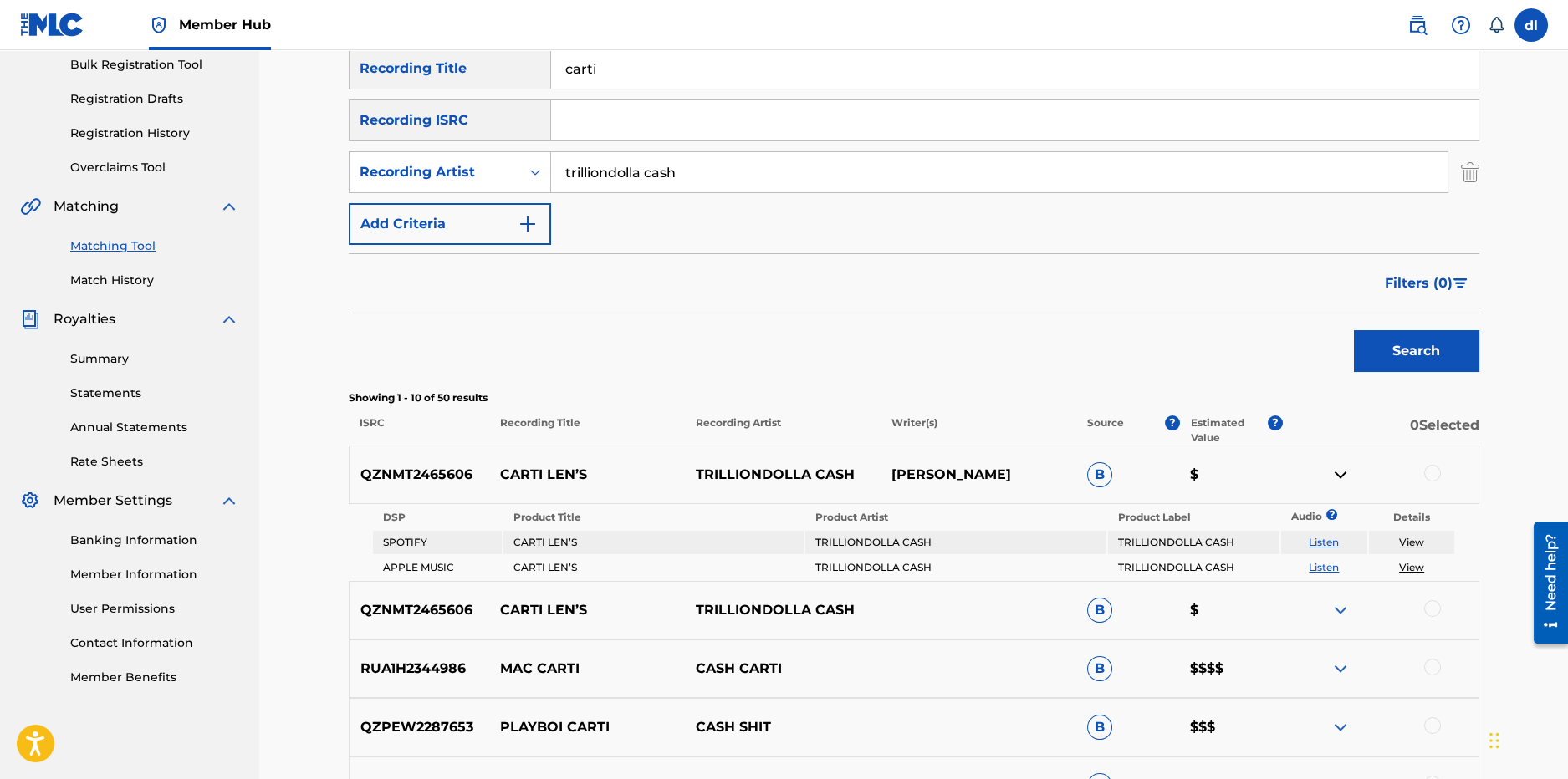
click at [1346, 603] on img at bounding box center [1341, 610] width 21 height 20
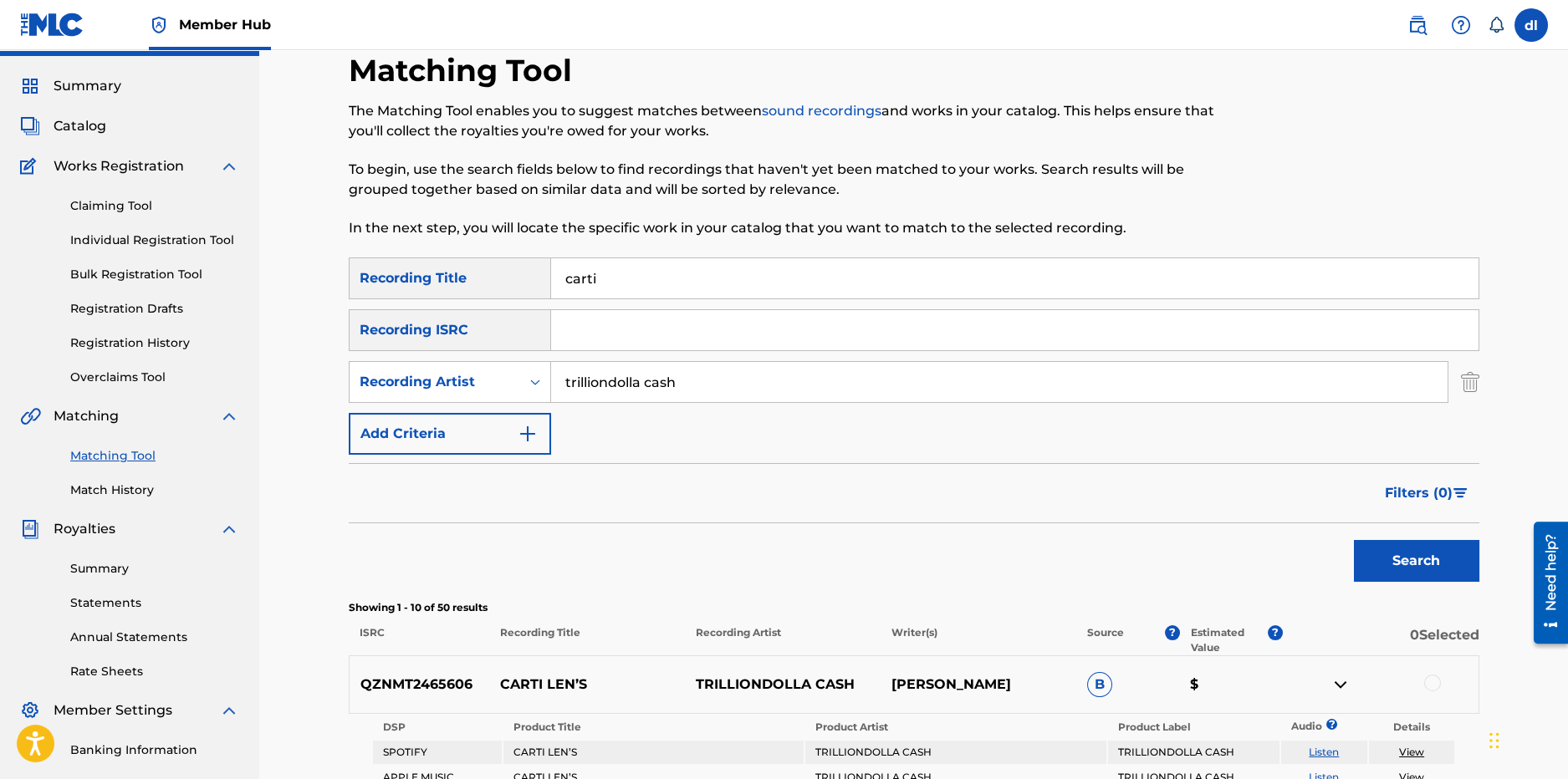
scroll to position [0, 0]
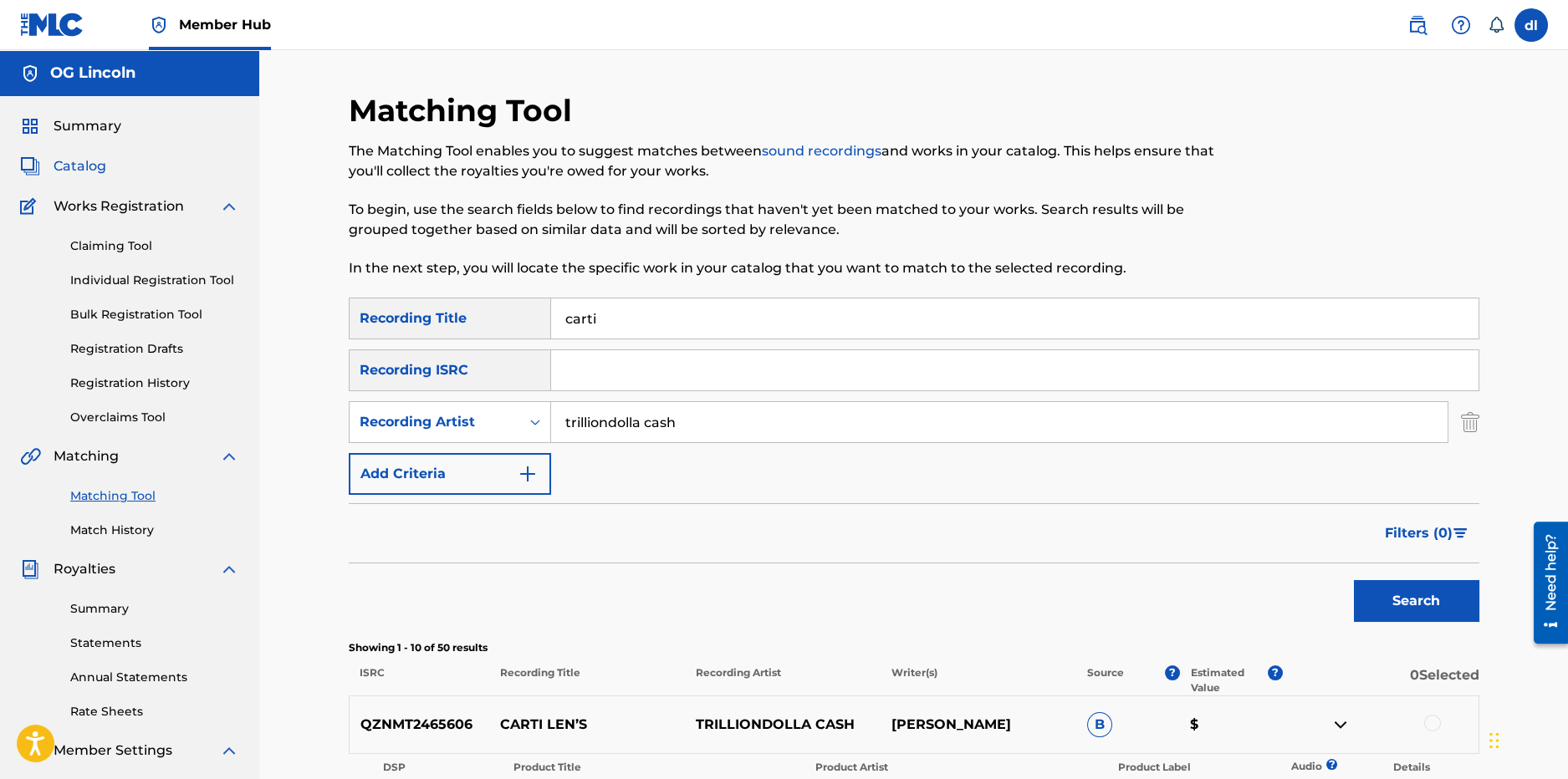
click at [92, 166] on span "Catalog" at bounding box center [80, 166] width 53 height 20
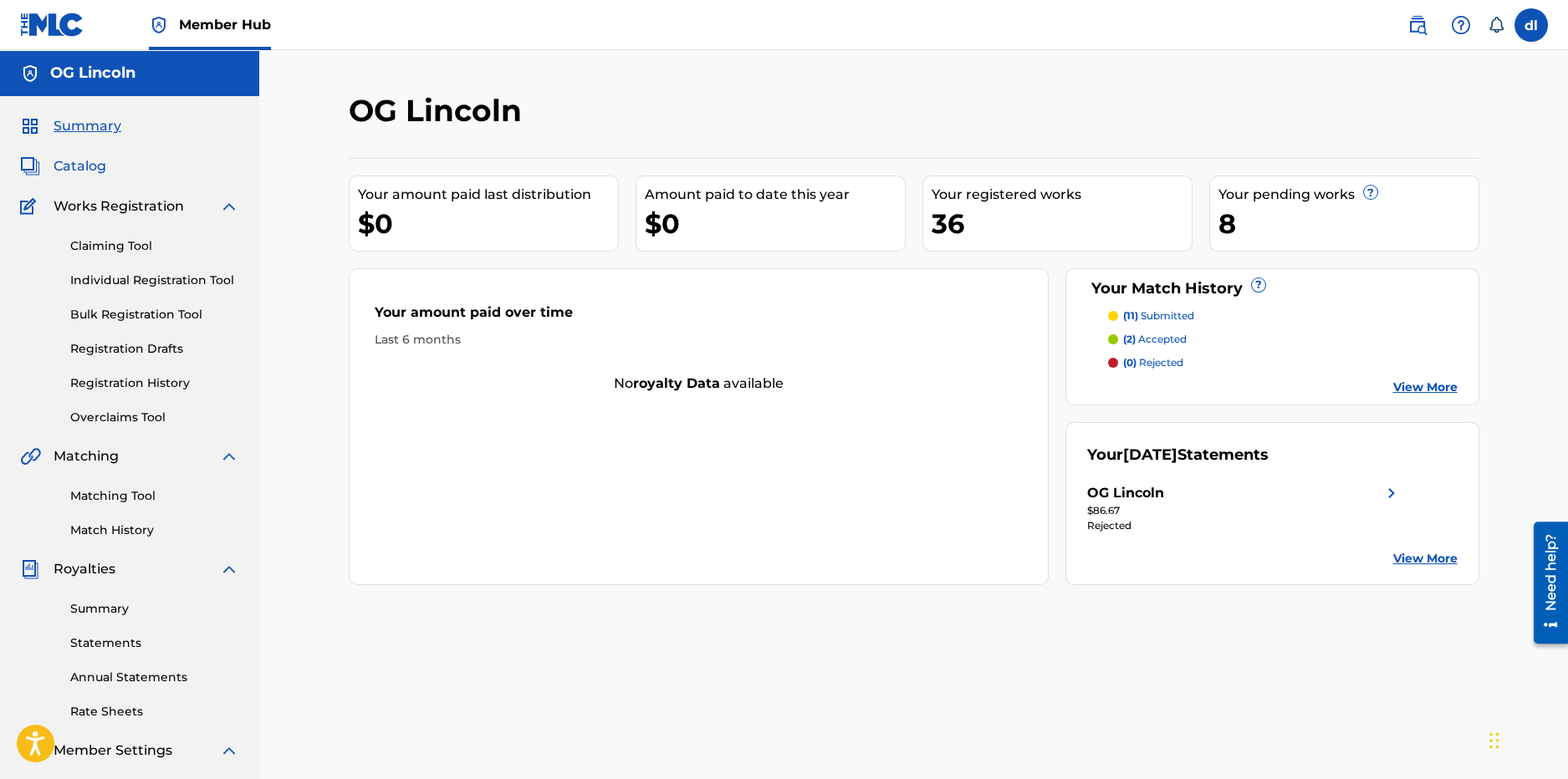
click at [85, 168] on span "Catalog" at bounding box center [80, 166] width 53 height 20
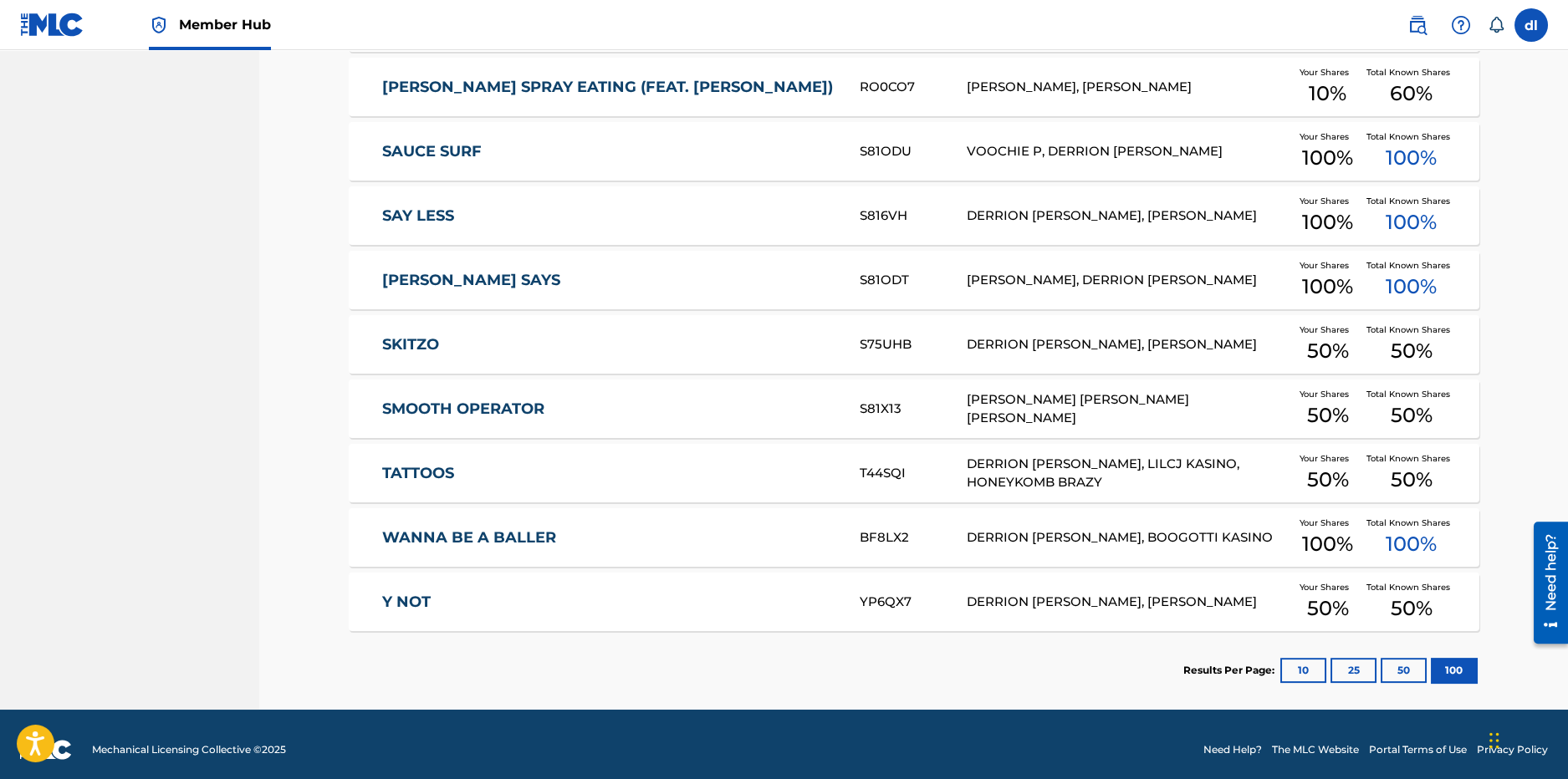
scroll to position [2163, 0]
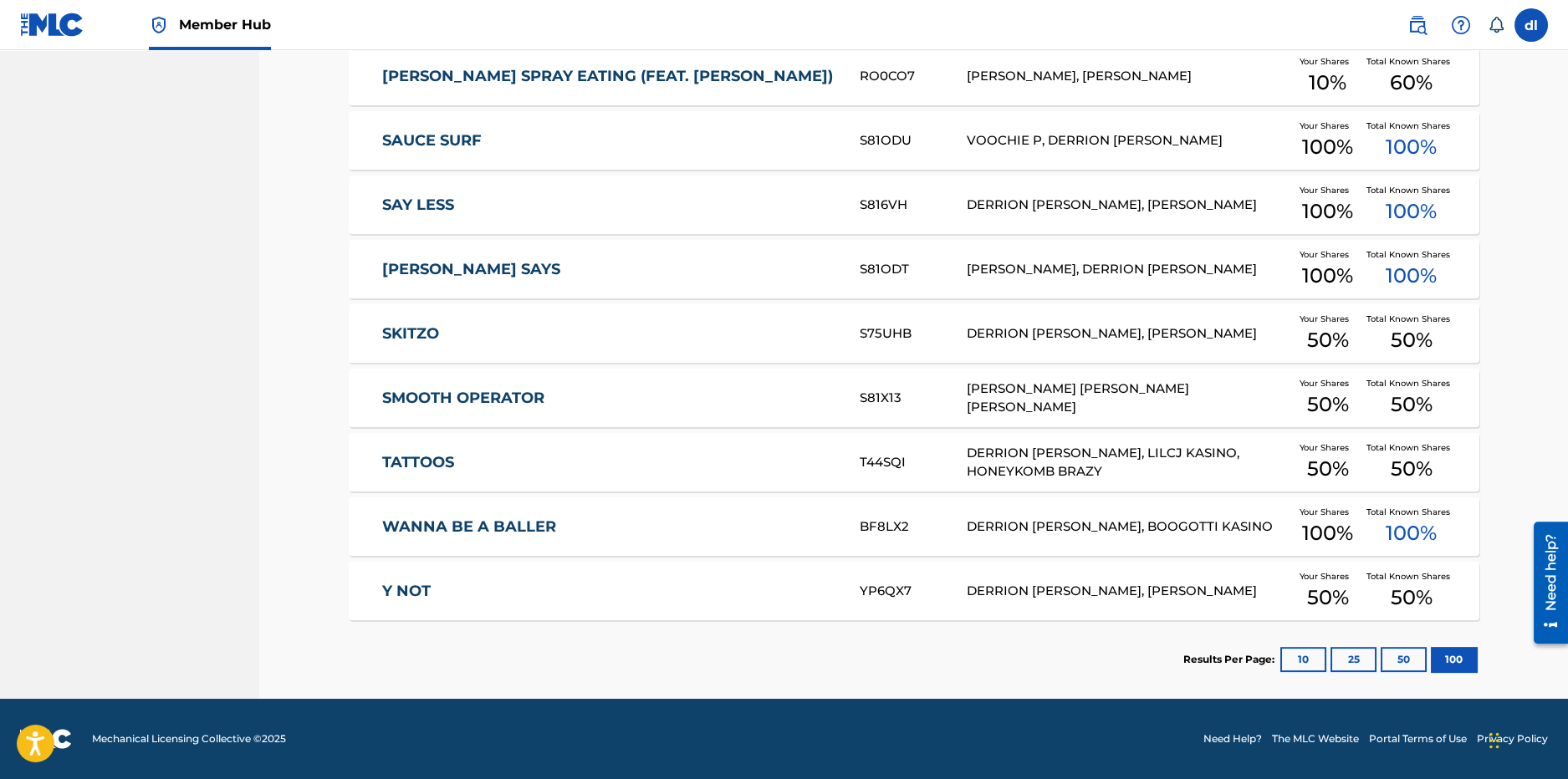
click at [450, 325] on link "SKITZO" at bounding box center [610, 334] width 455 height 20
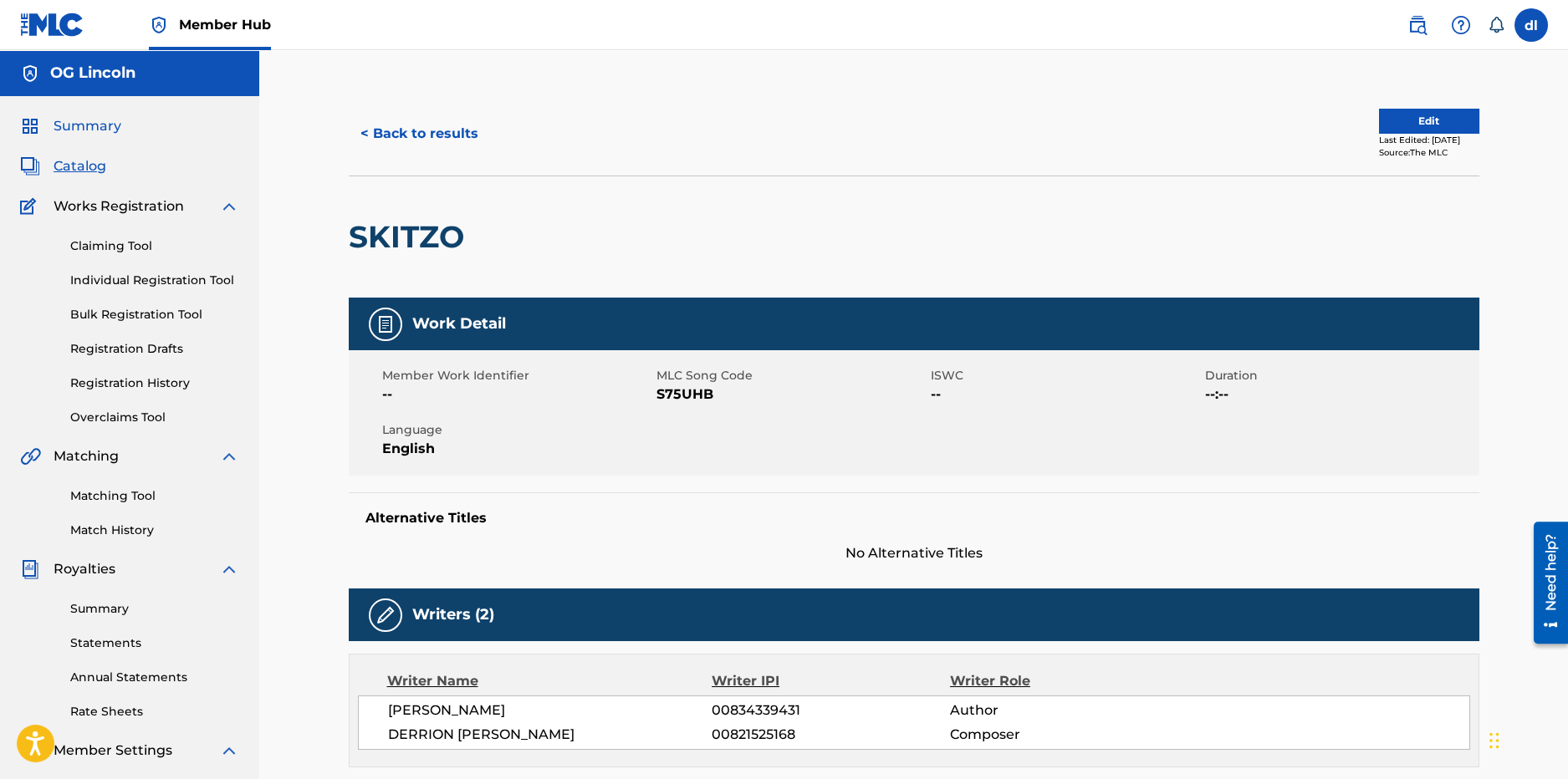
click at [103, 131] on span "Summary" at bounding box center [87, 126] width 67 height 20
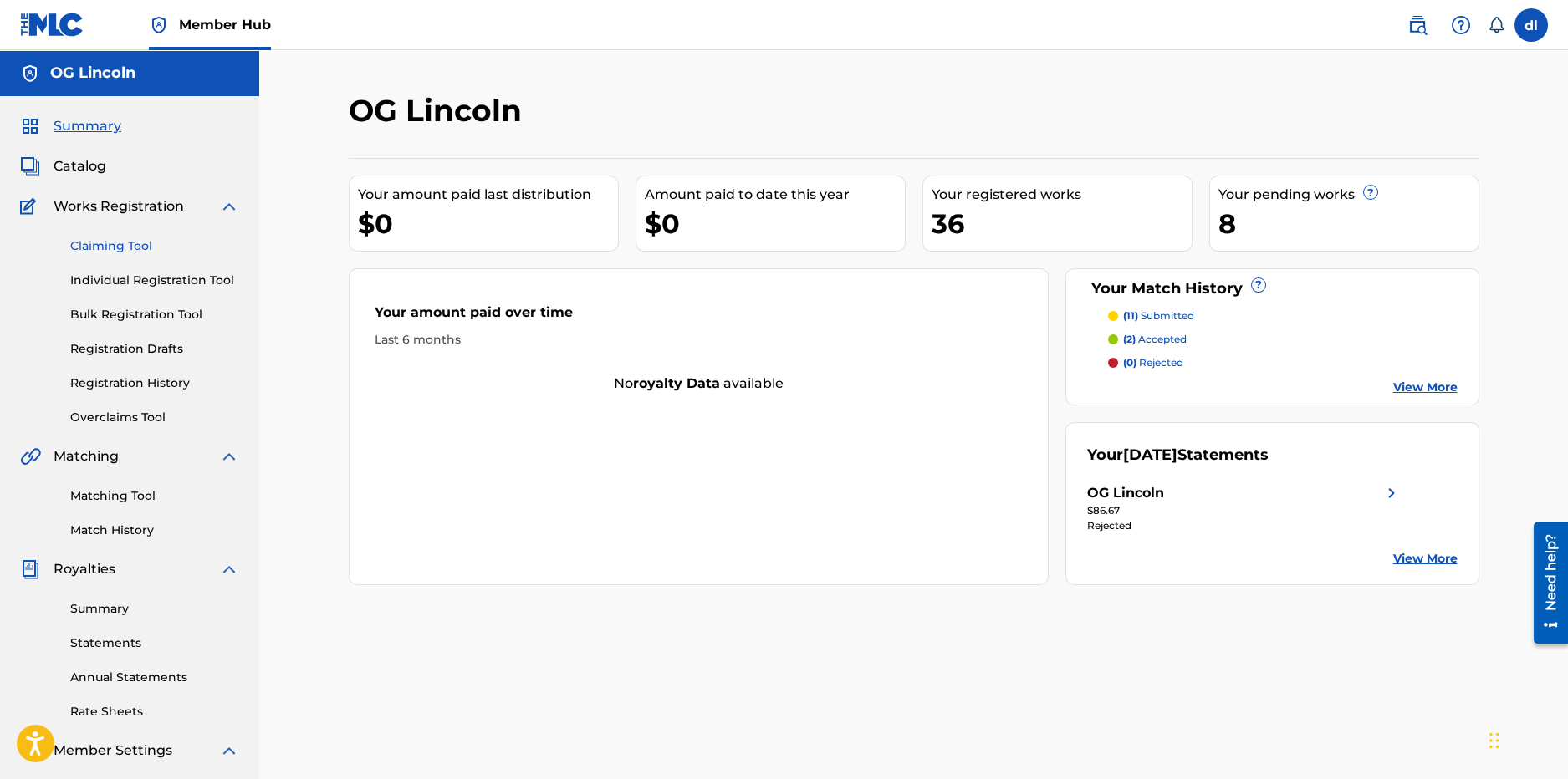
click at [84, 254] on link "Claiming Tool" at bounding box center [154, 246] width 169 height 18
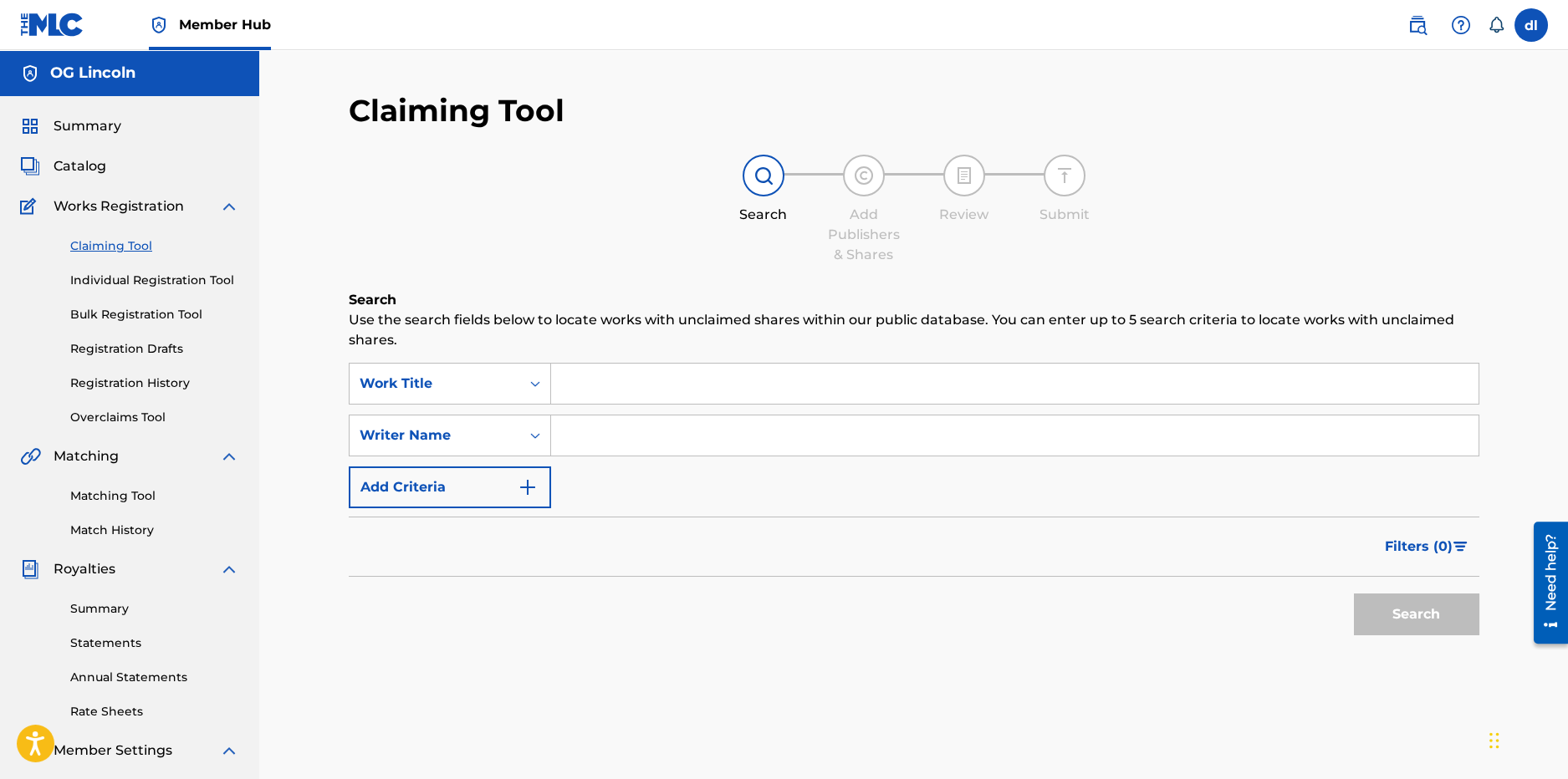
click at [149, 210] on span "Works Registration" at bounding box center [119, 206] width 131 height 20
click at [88, 134] on span "Summary" at bounding box center [87, 126] width 67 height 20
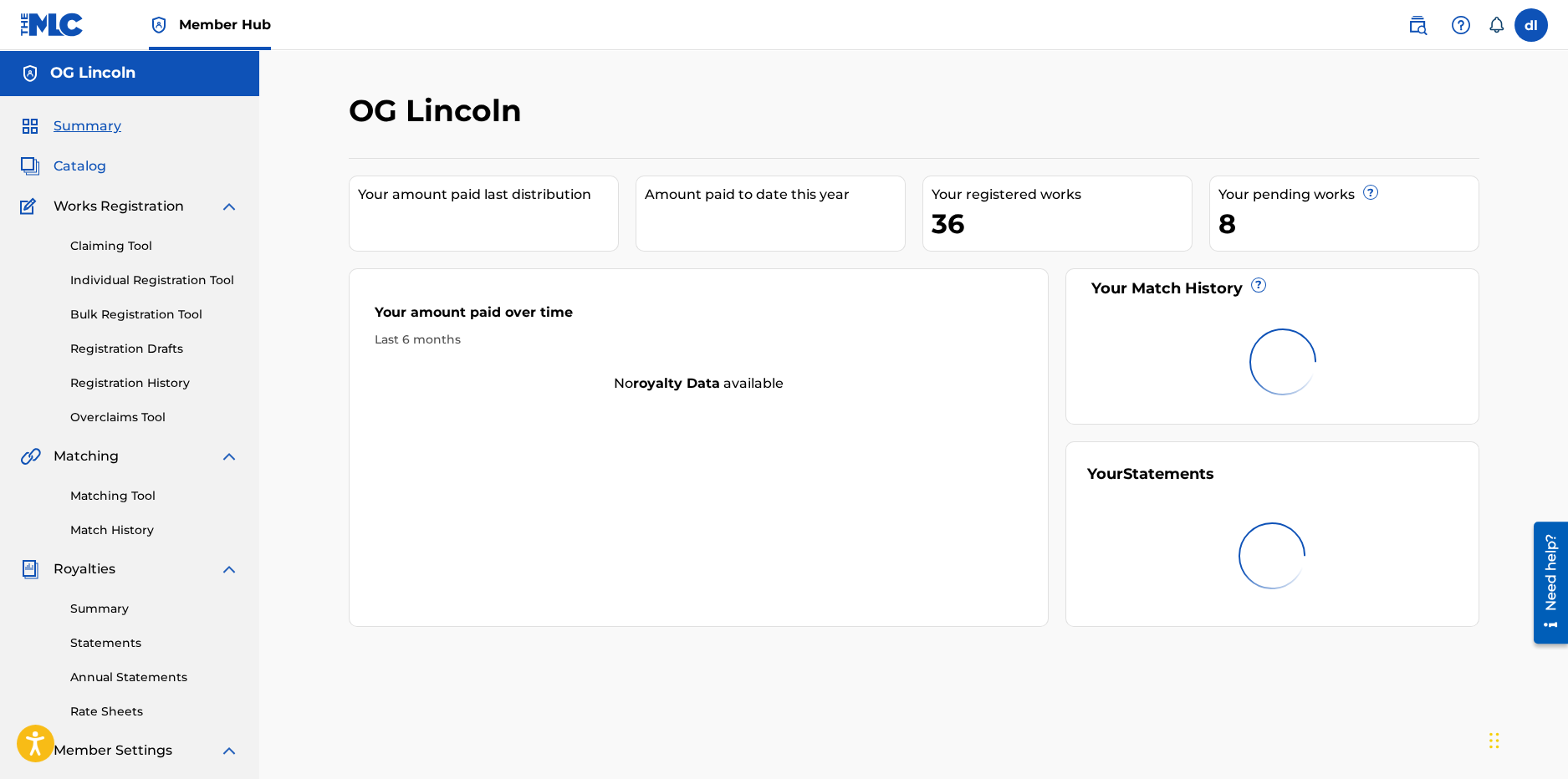
click at [73, 170] on span "Catalog" at bounding box center [80, 166] width 53 height 20
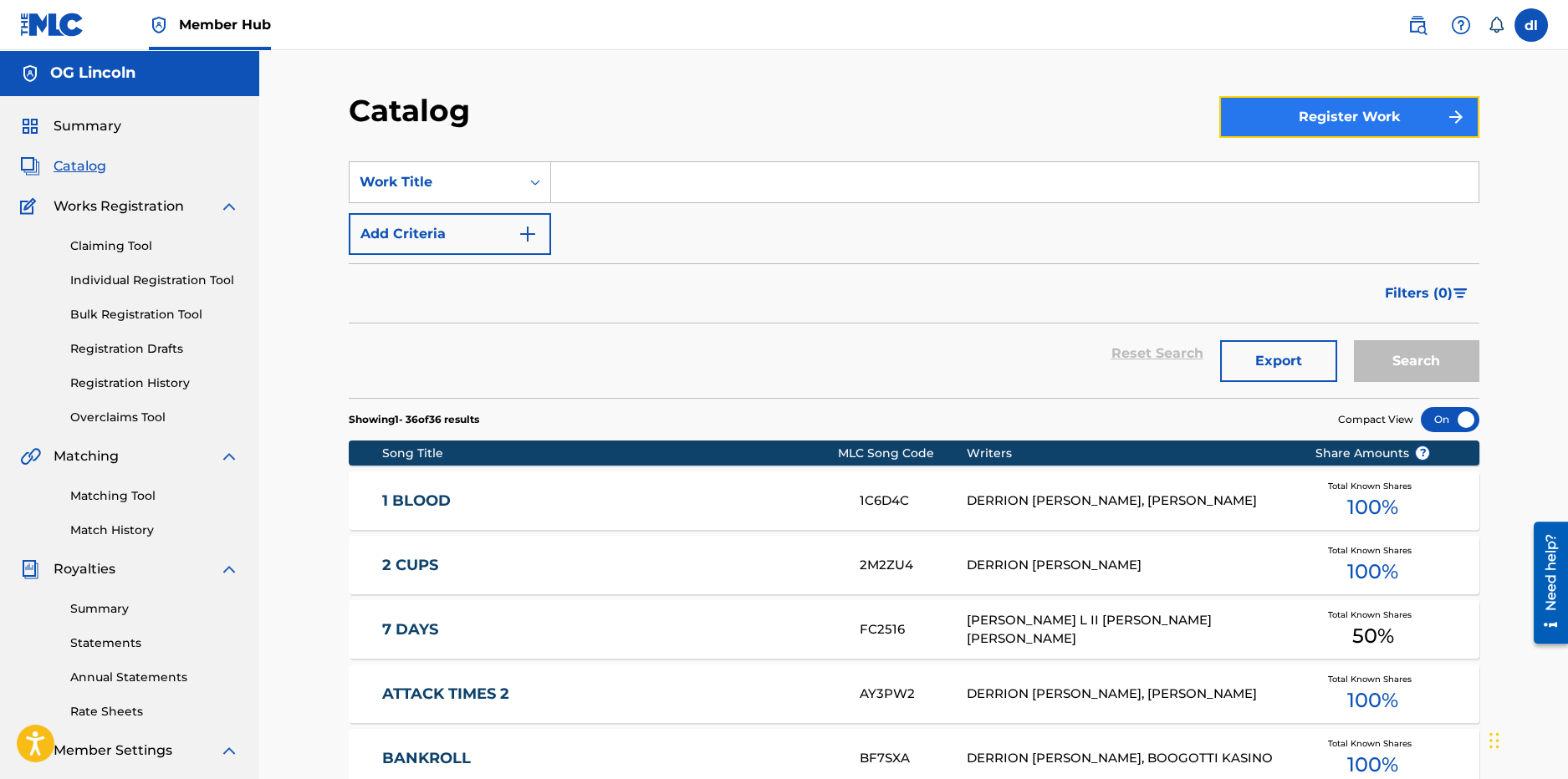
click at [1366, 108] on button "Register Work" at bounding box center [1349, 117] width 260 height 42
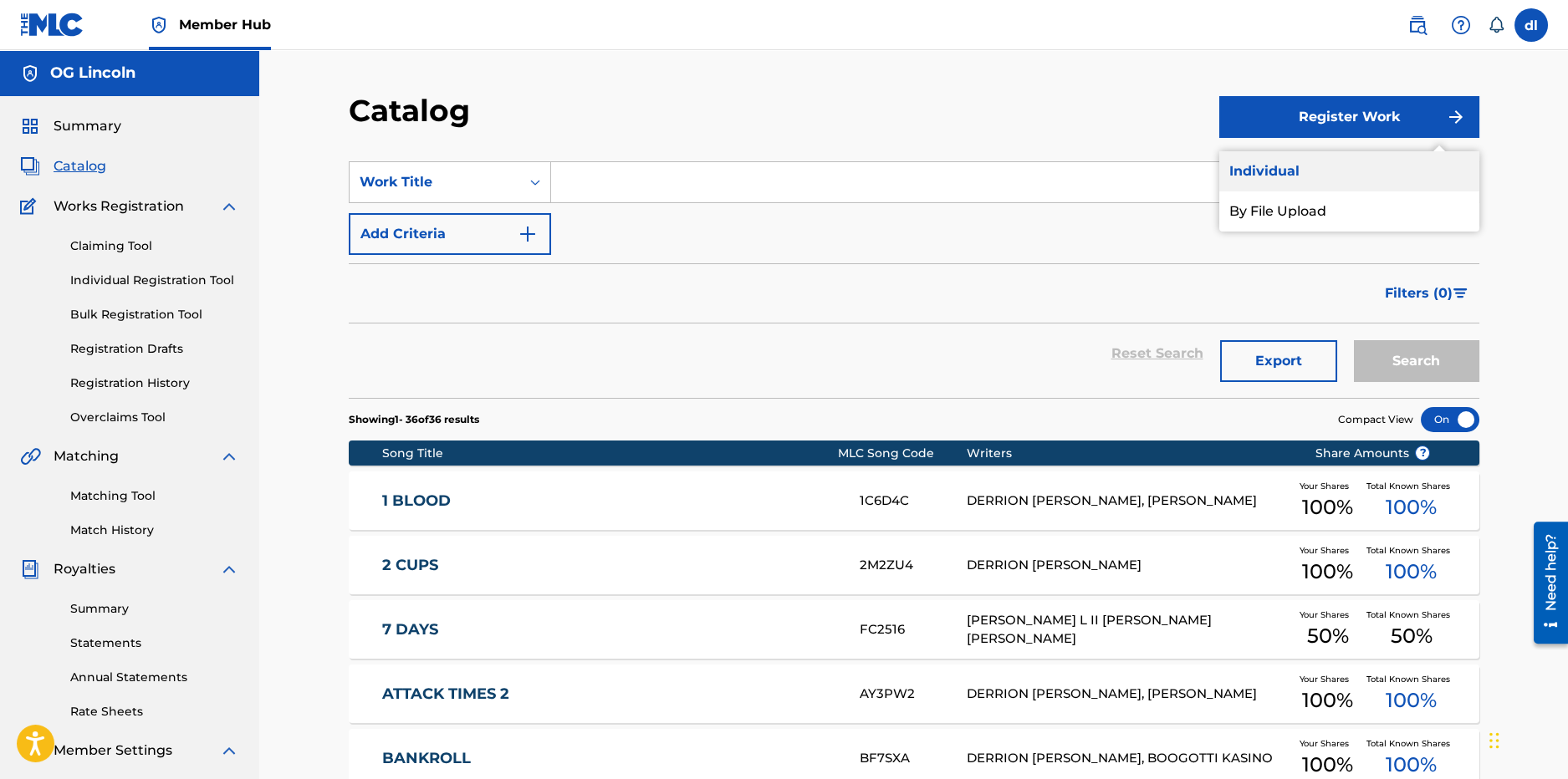
click at [1355, 172] on link "Individual" at bounding box center [1349, 171] width 260 height 40
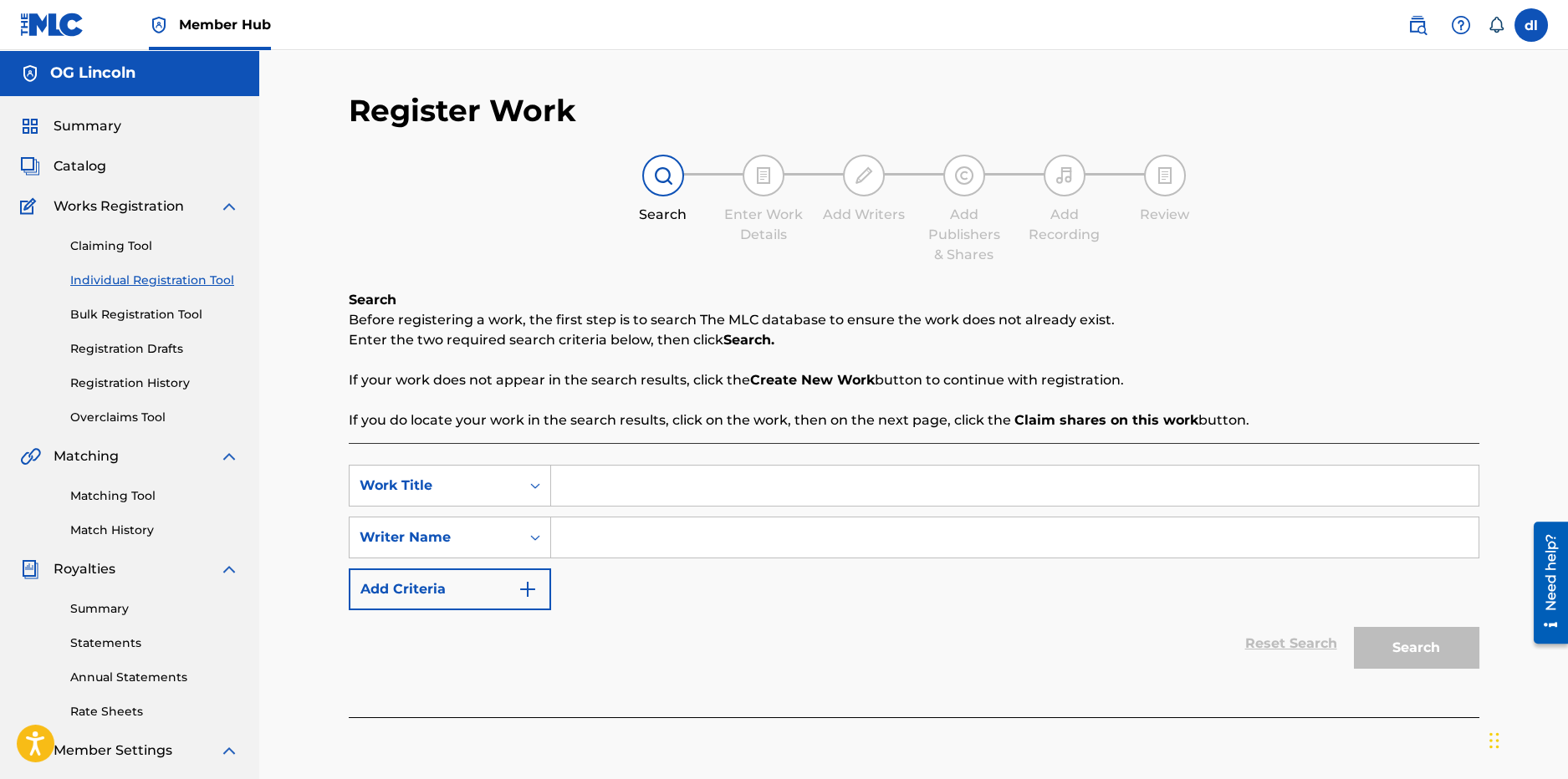
click at [620, 472] on input "Search Form" at bounding box center [1015, 485] width 928 height 40
type input "fghj"
click at [604, 546] on input "Search Form" at bounding box center [1015, 537] width 928 height 40
type input "fghj"
click at [1403, 677] on div "SearchWithCriteria8c42af81-851a-4475-b7d0-8122f741267c Work Title fghj SearchWi…" at bounding box center [914, 580] width 1131 height 274
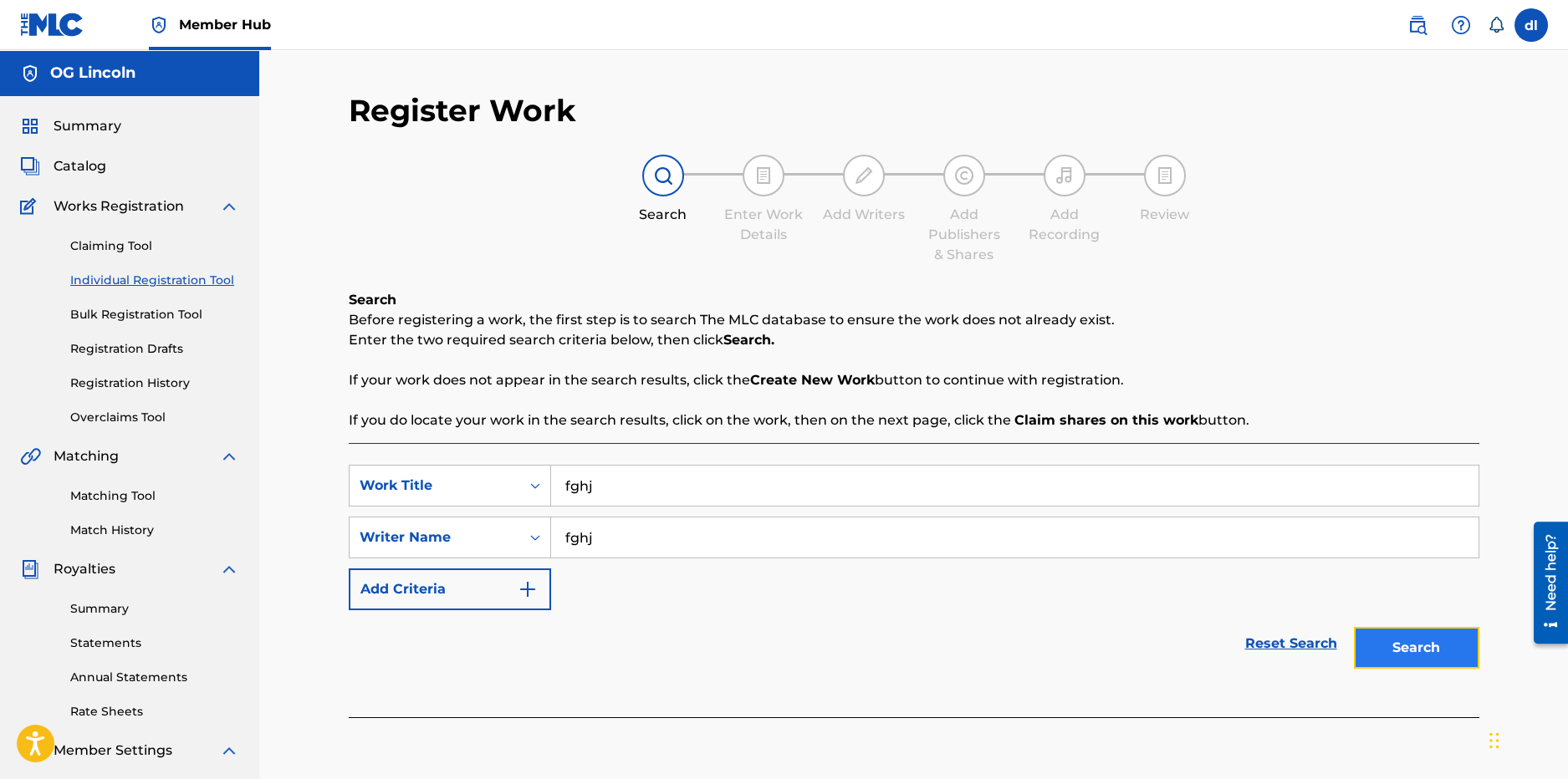
click at [1405, 653] on button "Search" at bounding box center [1417, 648] width 126 height 42
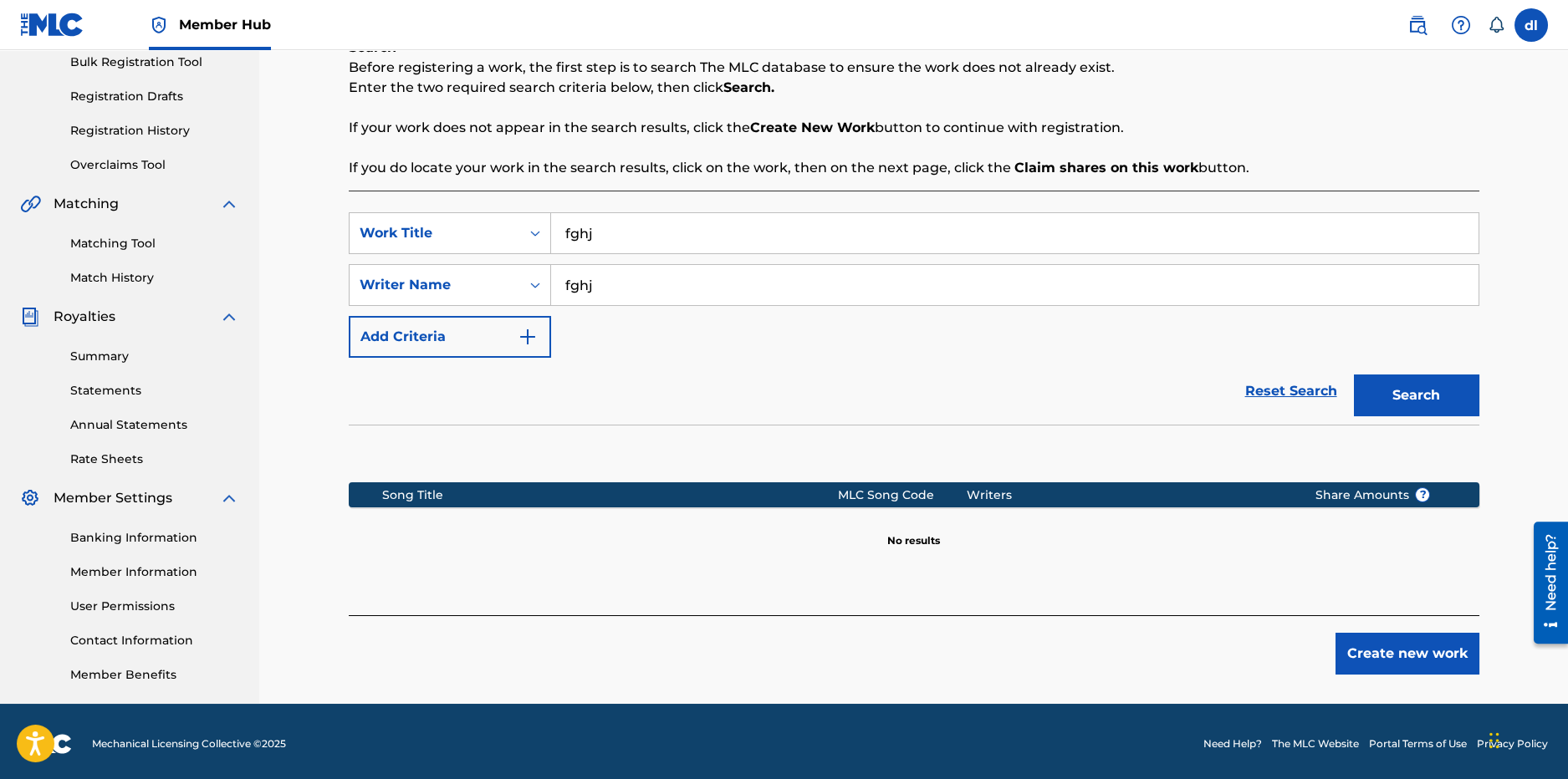
scroll to position [258, 0]
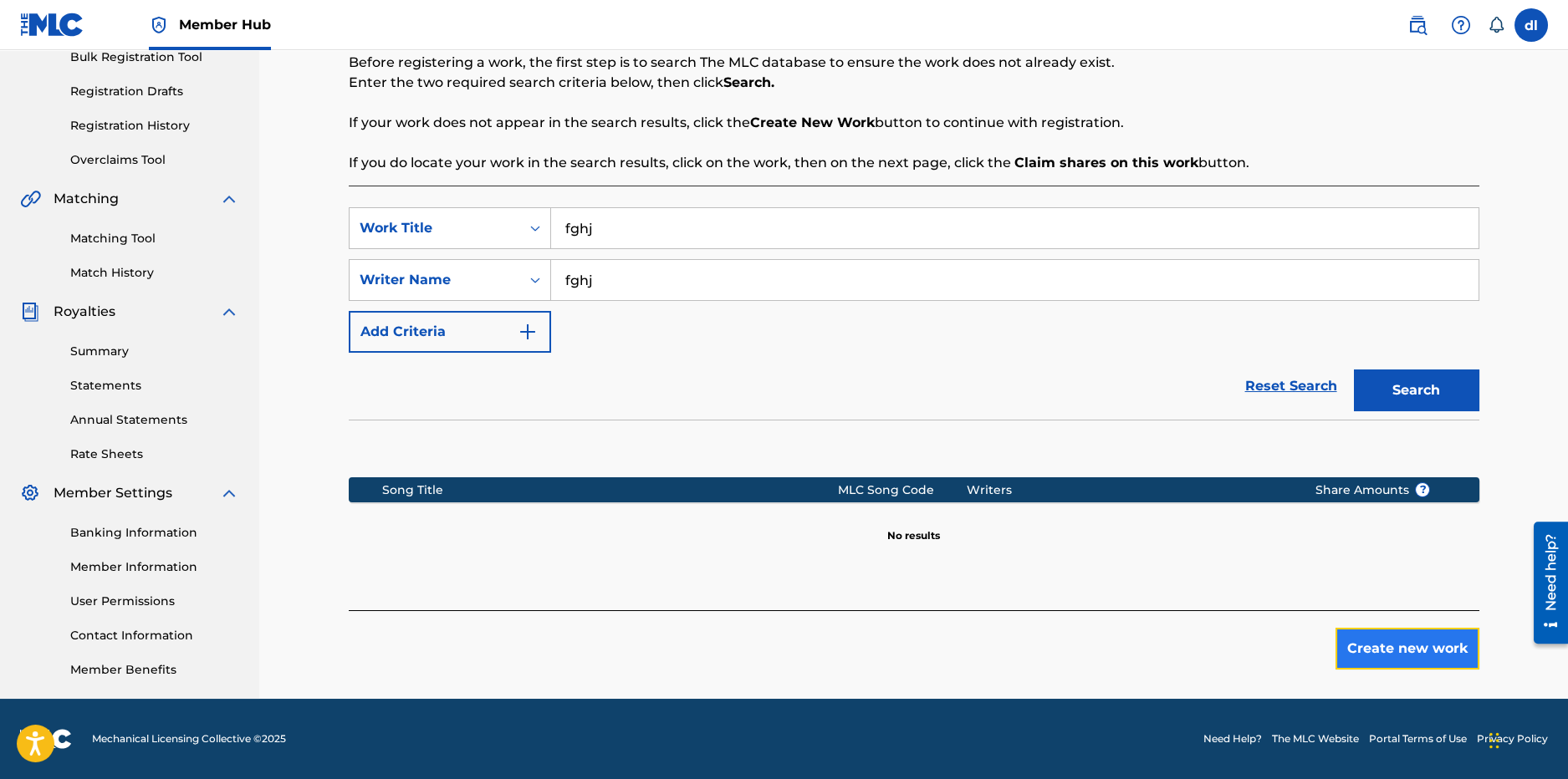
click at [1412, 647] on button "Create new work" at bounding box center [1407, 648] width 144 height 42
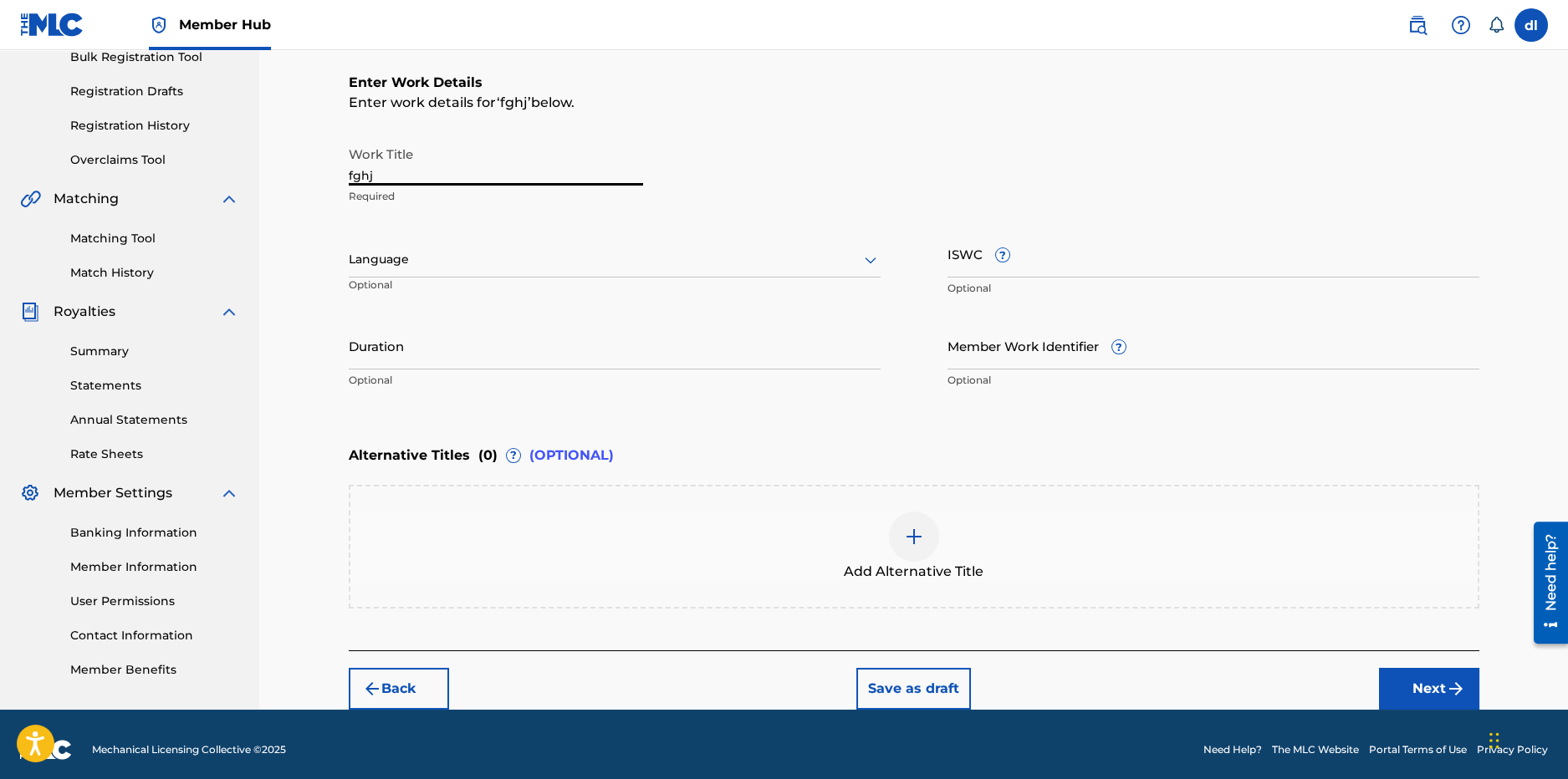
drag, startPoint x: 425, startPoint y: 176, endPoint x: 334, endPoint y: 169, distance: 91.3
click at [334, 172] on div "Register Work Search Enter Work Details Add Writers Add Publishers & Shares Add…" at bounding box center [914, 271] width 1171 height 876
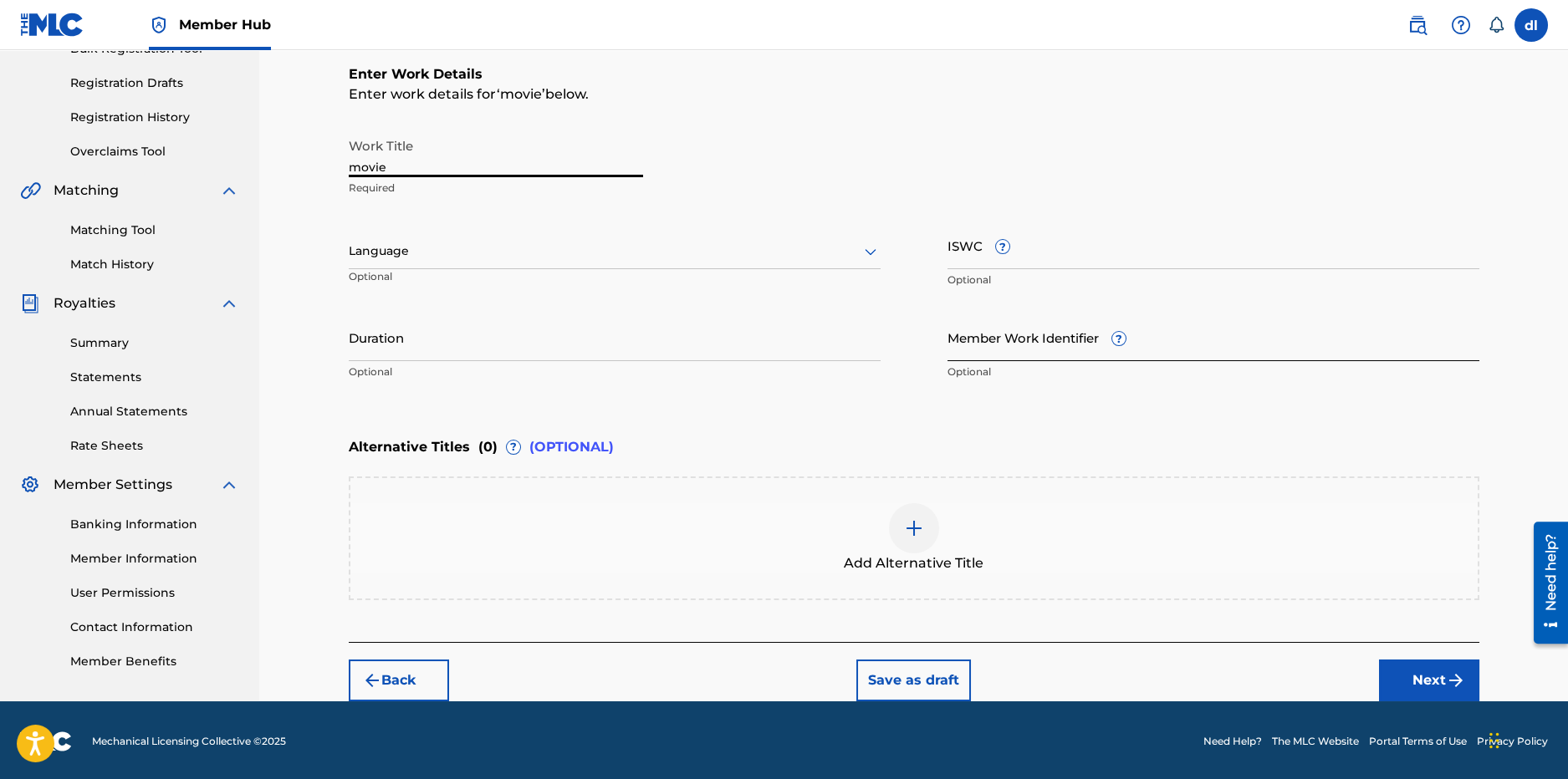
scroll to position [267, 0]
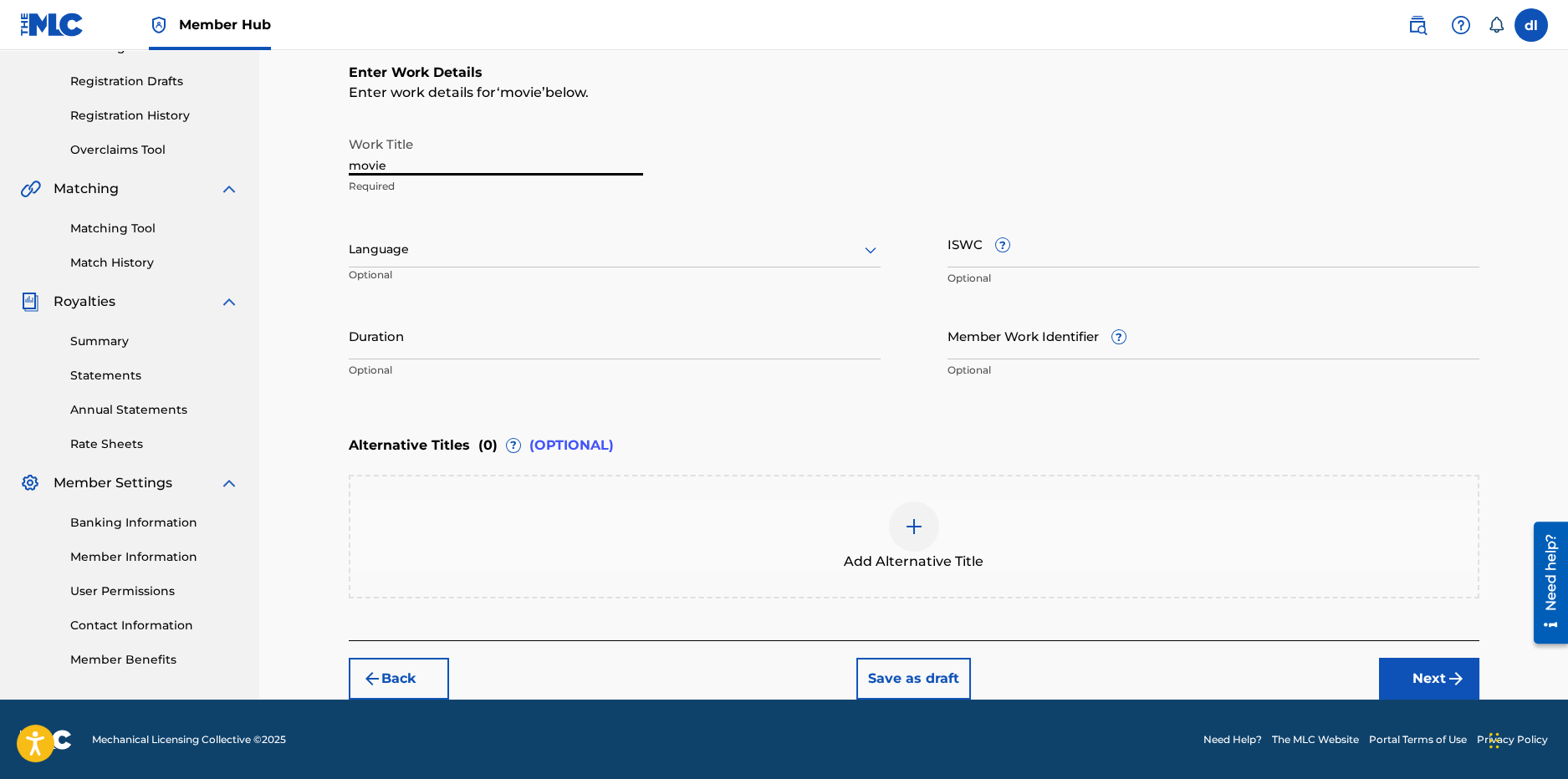
type input "movie"
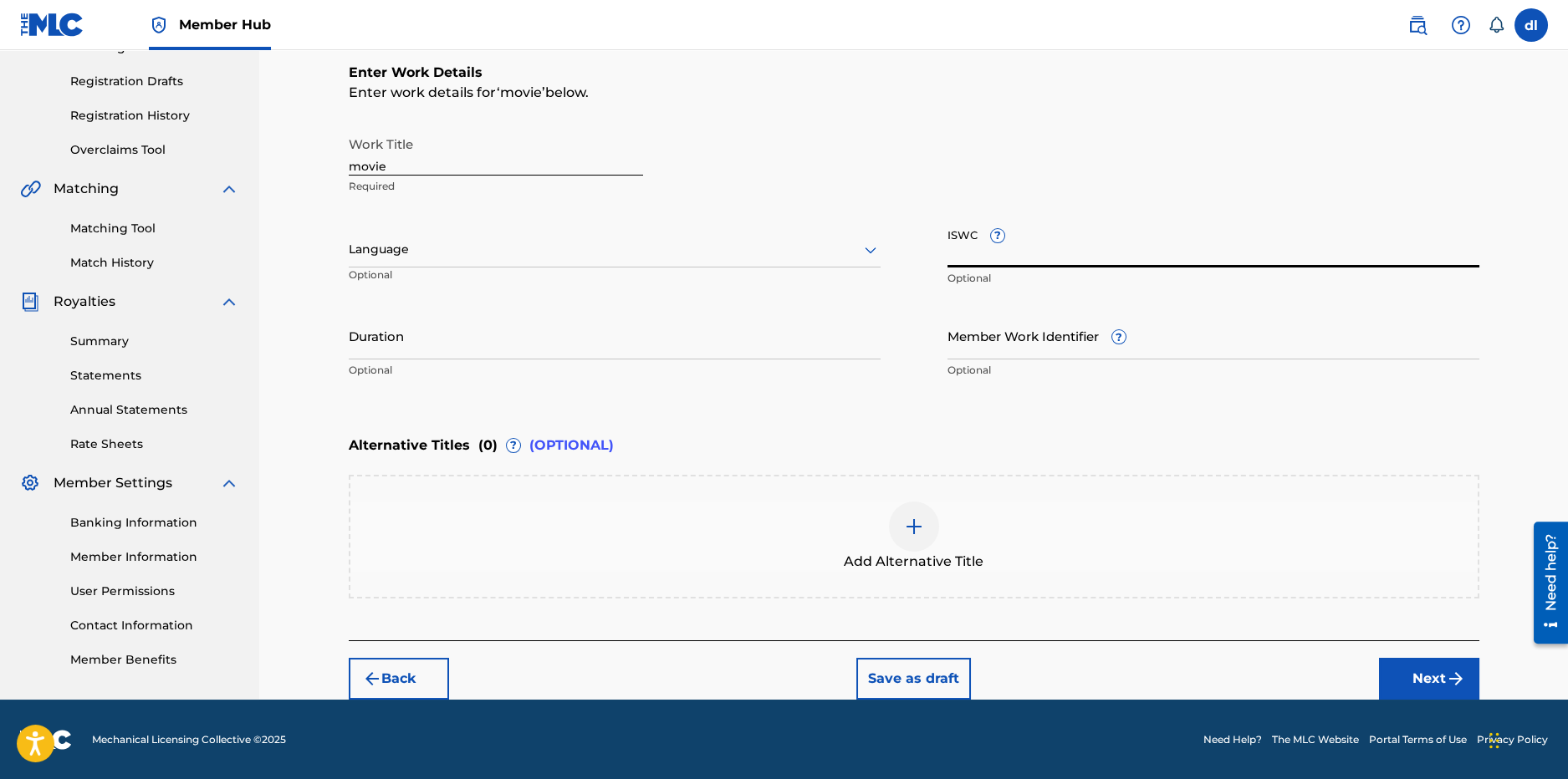
paste input "T3159451700"
type input "T3159451700"
click at [434, 349] on input "Duration" at bounding box center [614, 336] width 532 height 48
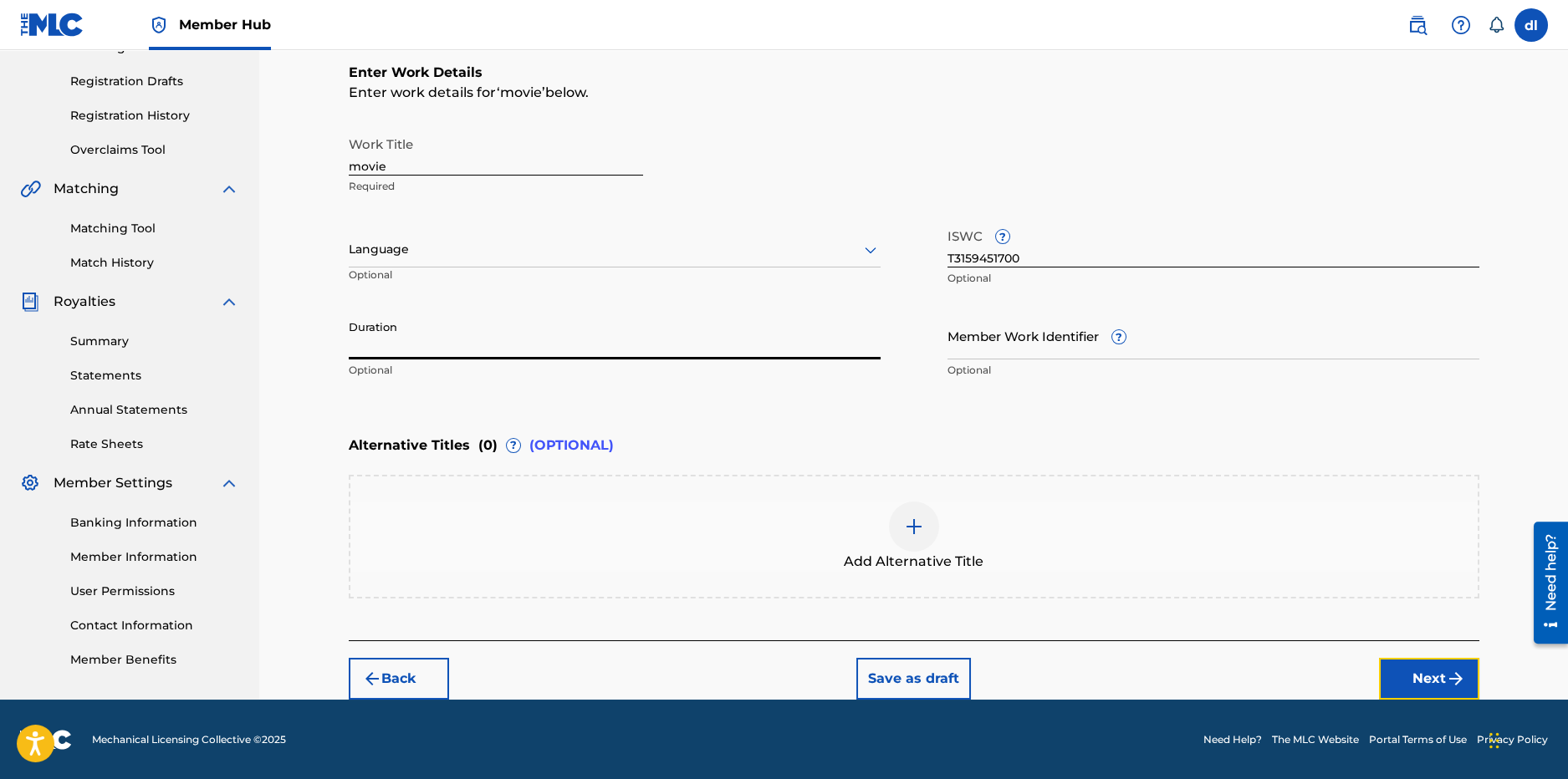
drag, startPoint x: 1432, startPoint y: 675, endPoint x: 1403, endPoint y: 665, distance: 30.7
click at [1431, 675] on button "Next" at bounding box center [1429, 678] width 101 height 42
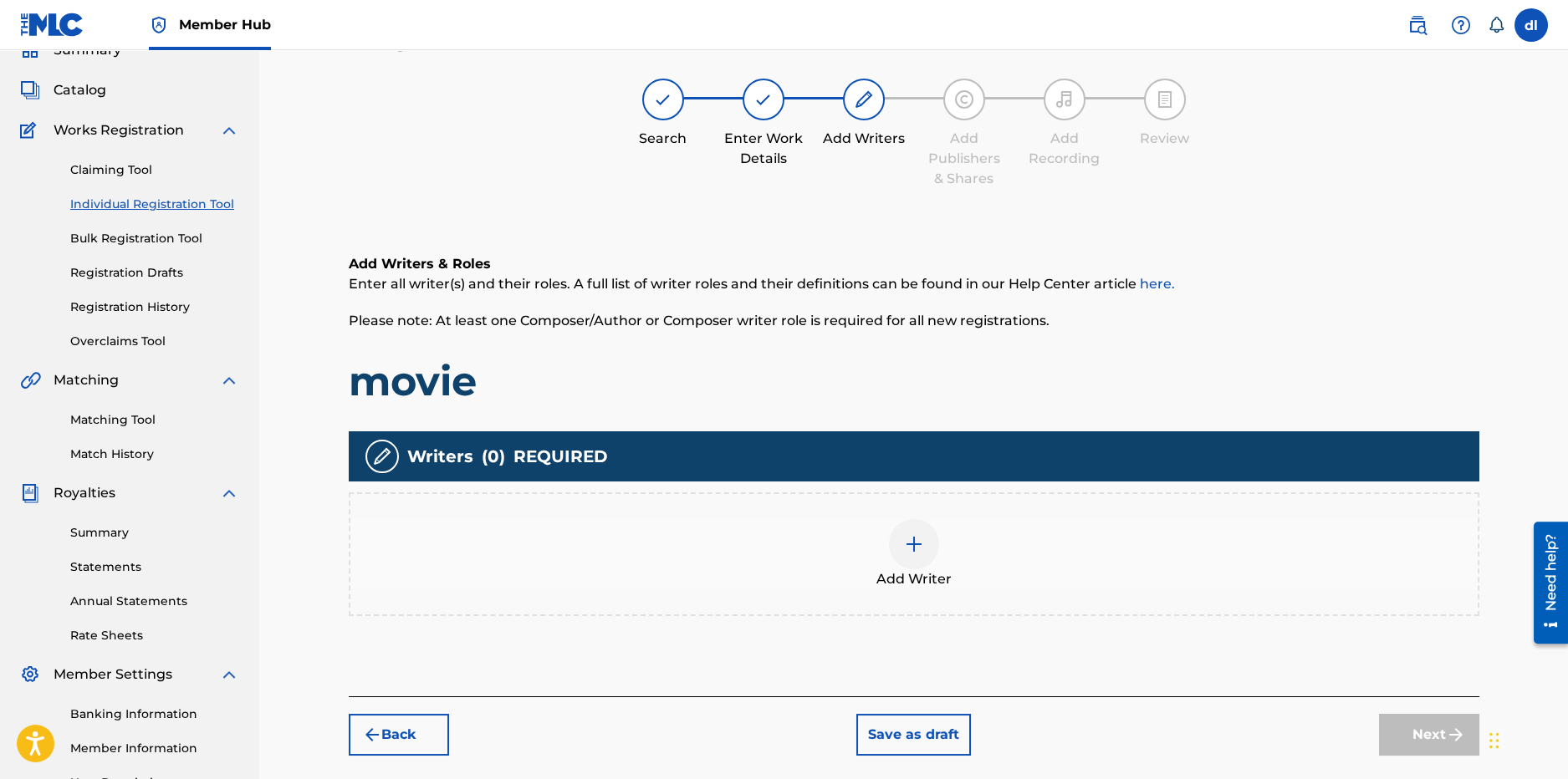
scroll to position [75, 0]
click at [868, 546] on div "Add Writer" at bounding box center [914, 555] width 1128 height 70
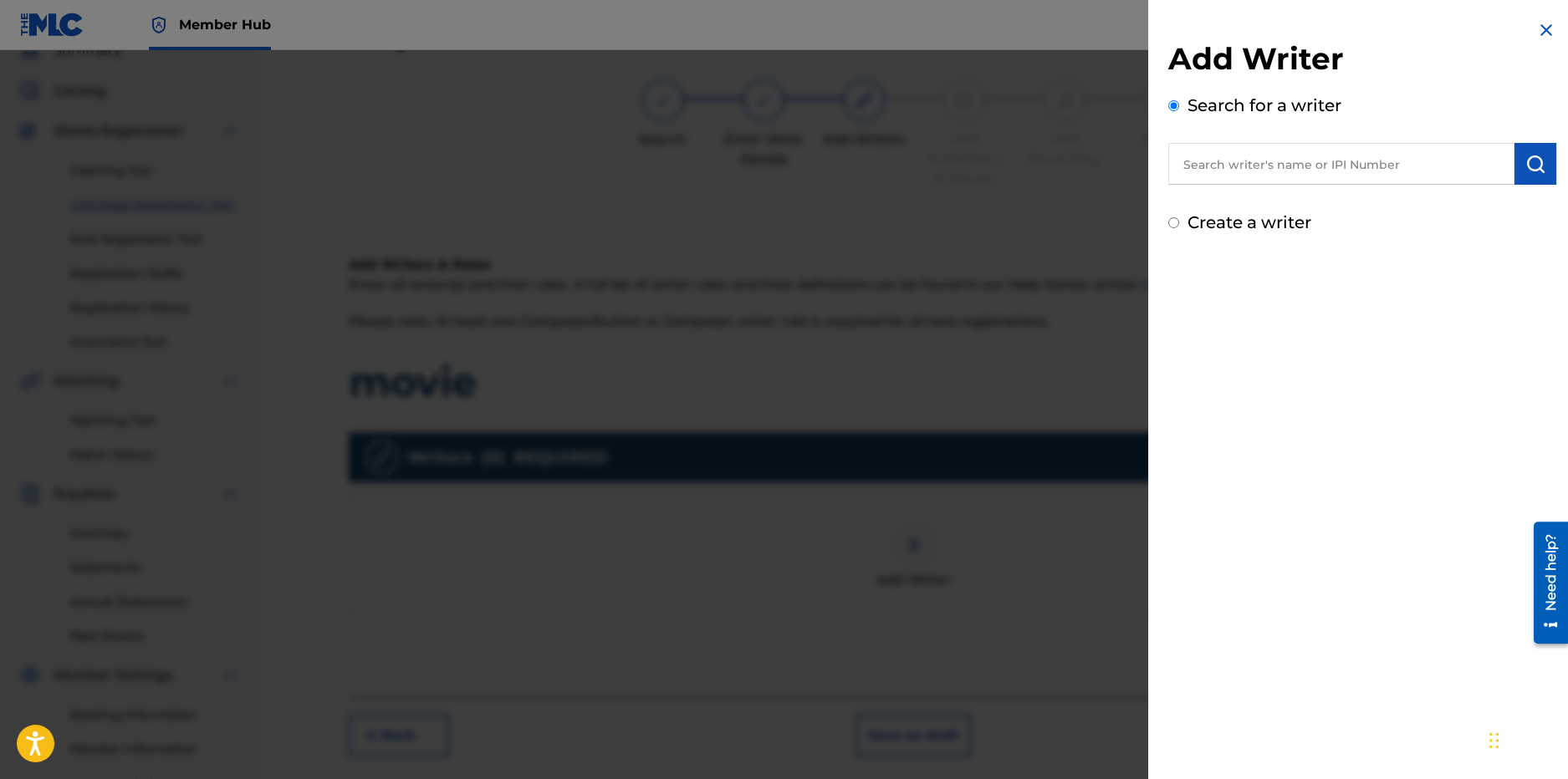
click at [1272, 169] on input "text" at bounding box center [1341, 163] width 347 height 42
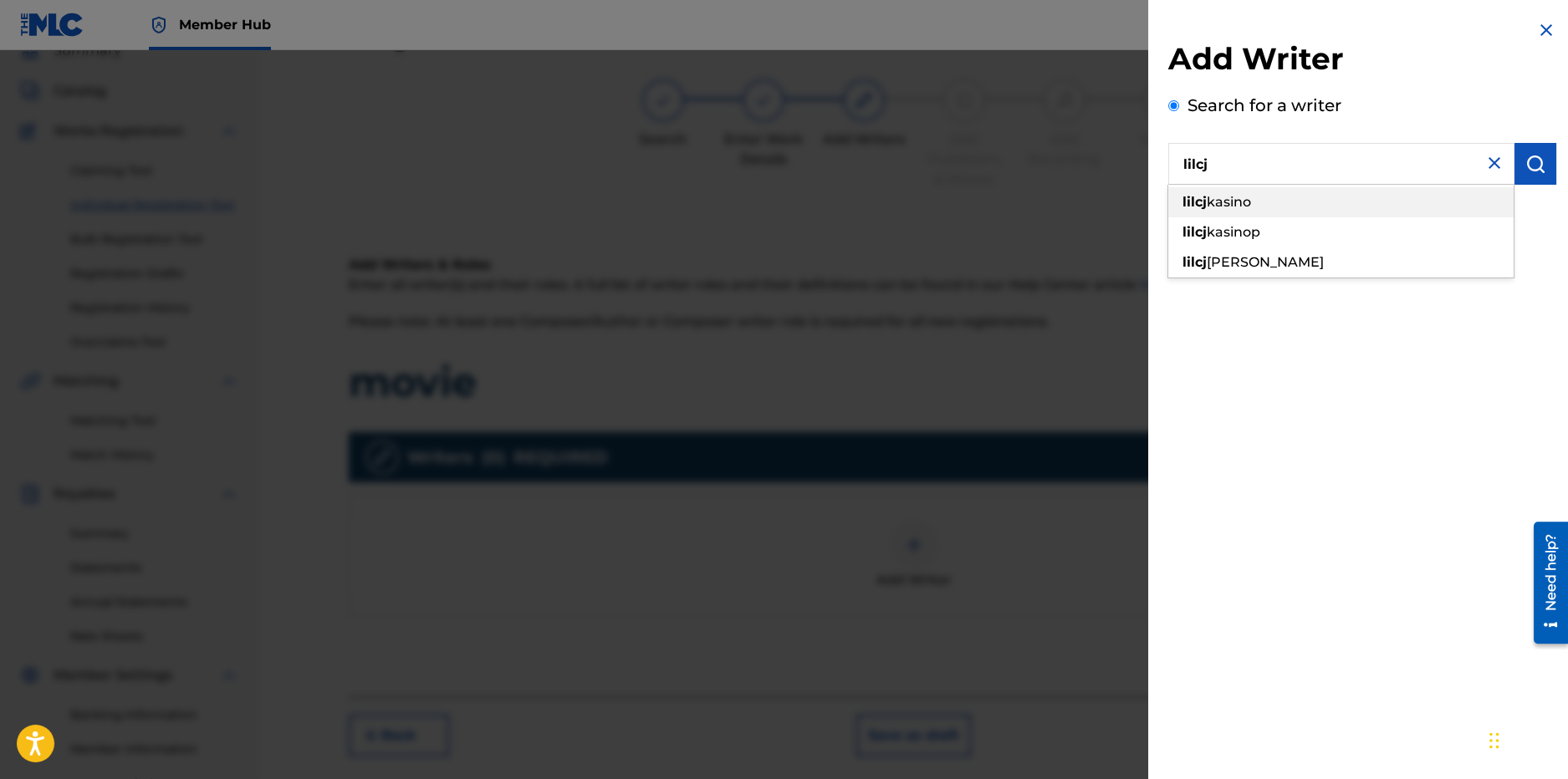
click at [1220, 202] on span "kasino" at bounding box center [1228, 202] width 44 height 16
type input "[PERSON_NAME]"
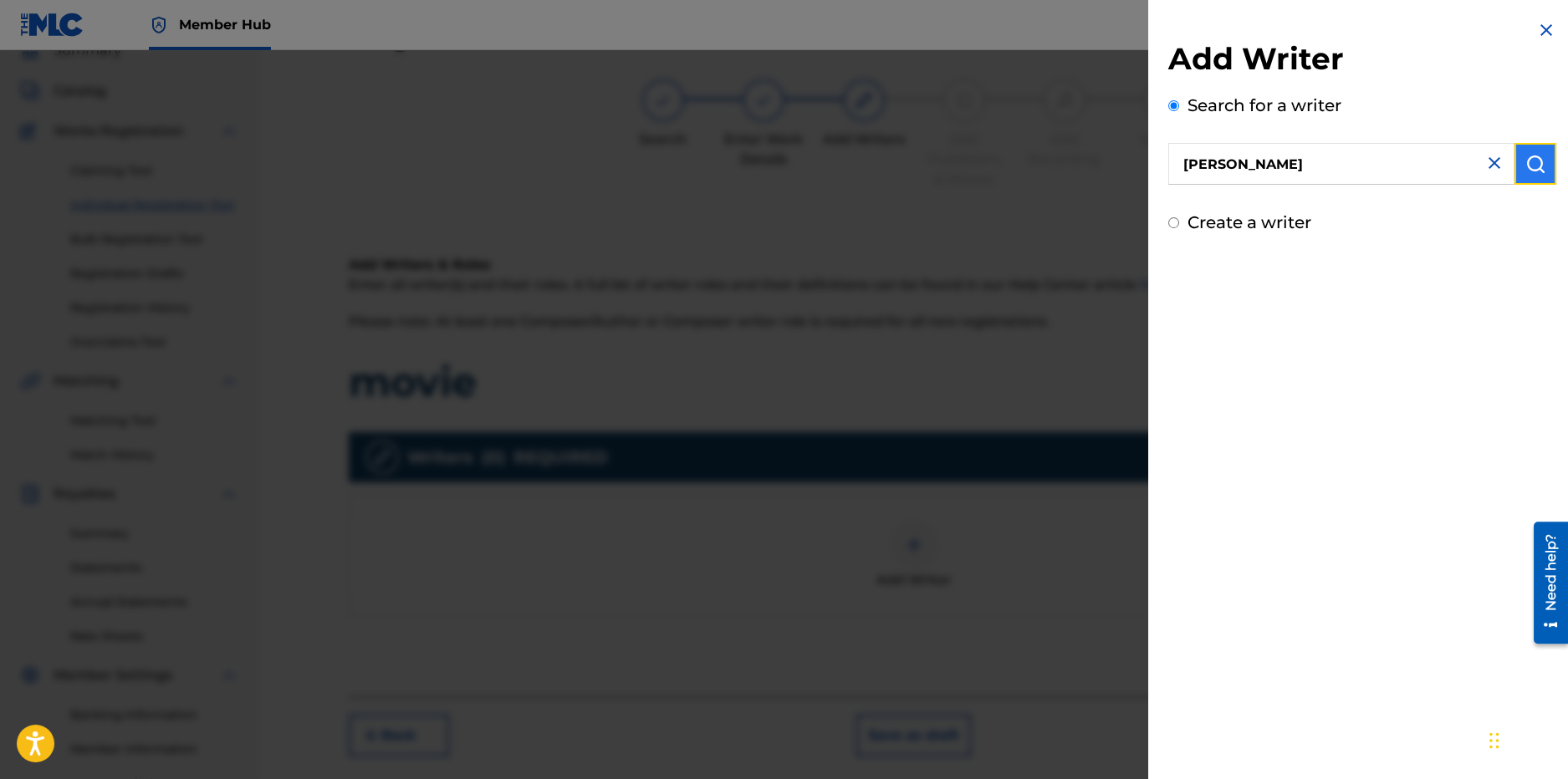
click at [1526, 170] on img "submit" at bounding box center [1536, 164] width 21 height 20
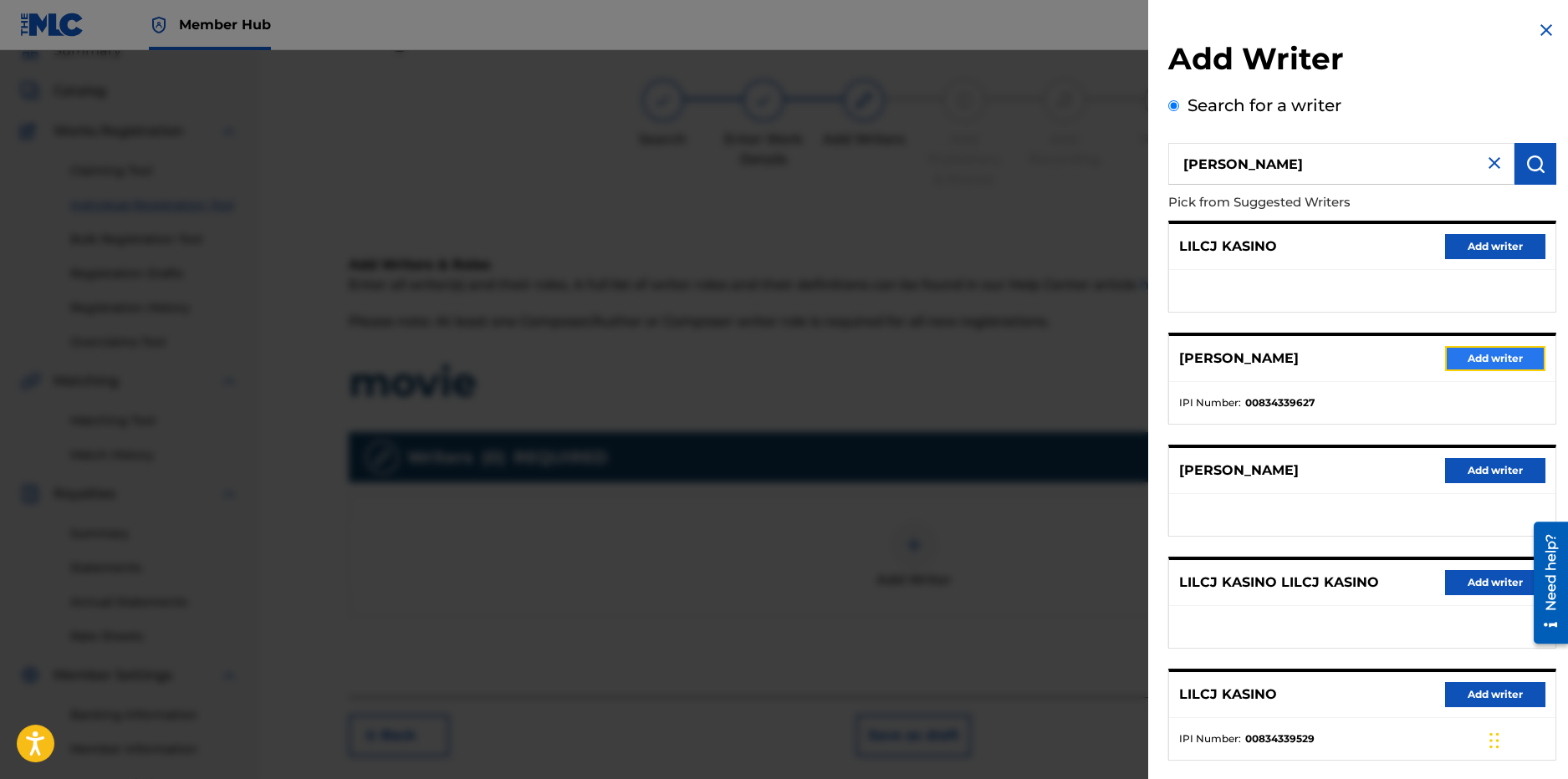
click at [1497, 350] on button "Add writer" at bounding box center [1495, 359] width 101 height 25
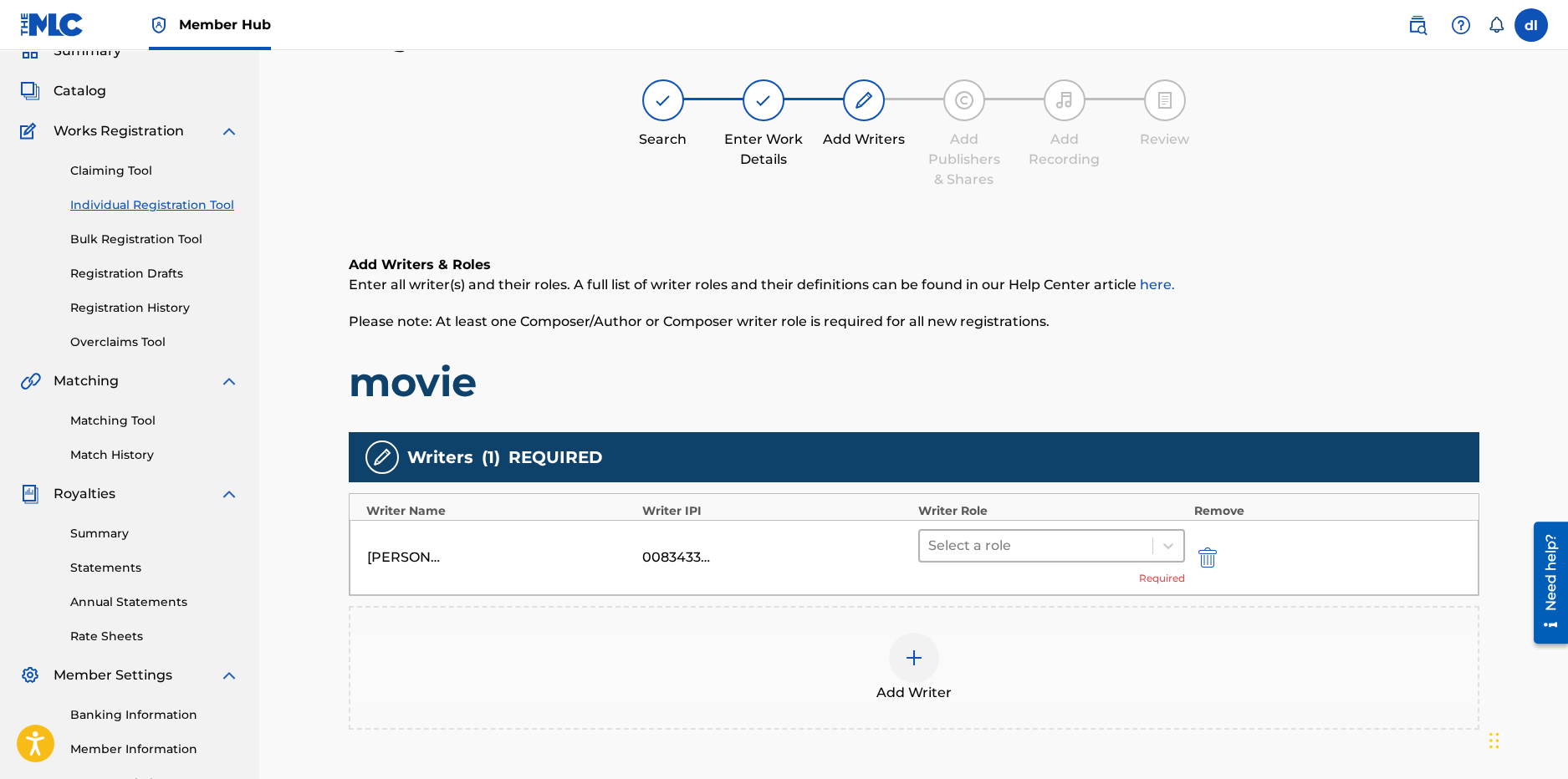
click at [1074, 551] on div at bounding box center [1037, 546] width 217 height 23
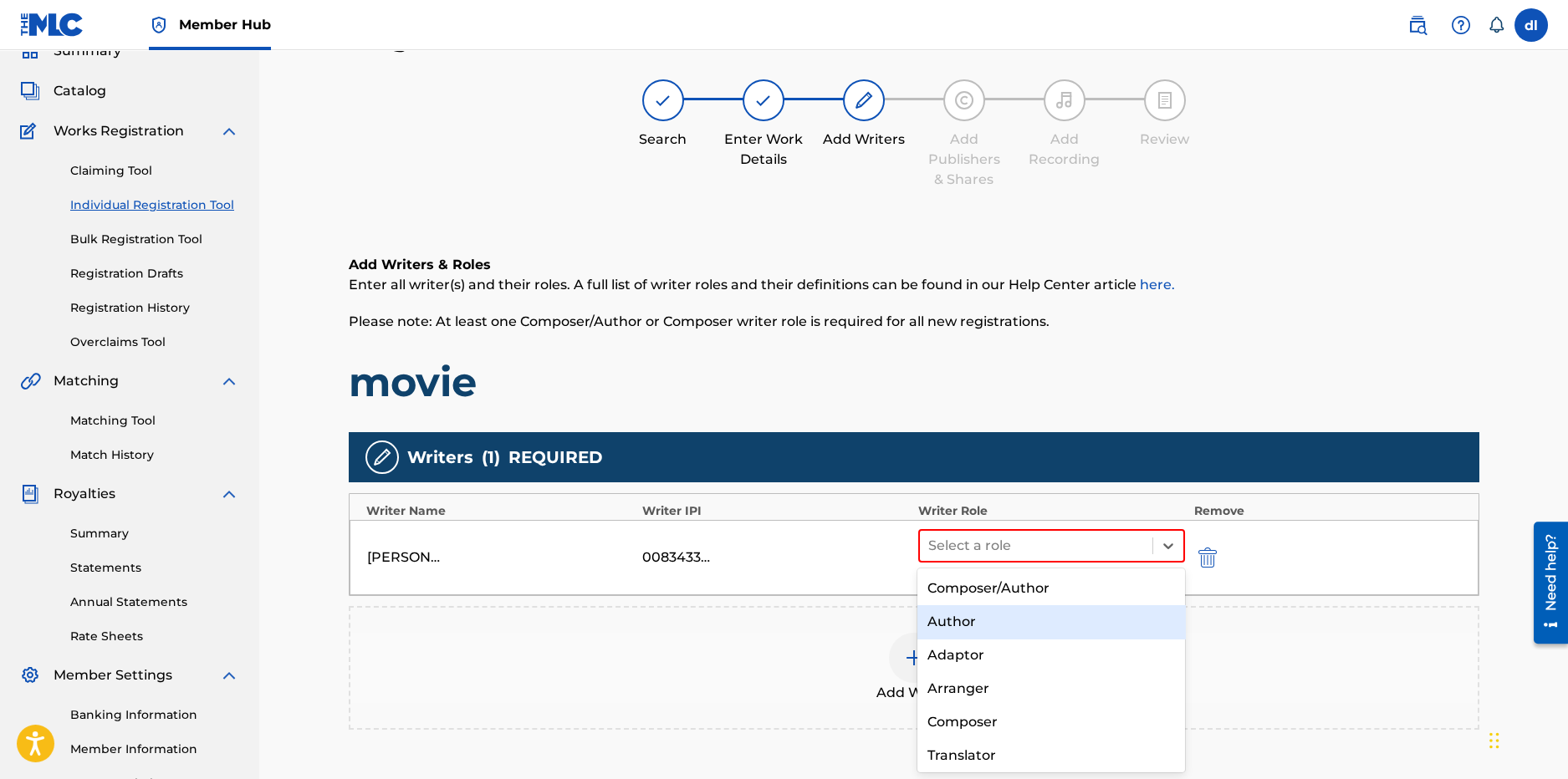
click at [970, 616] on div "Author" at bounding box center [1052, 622] width 268 height 33
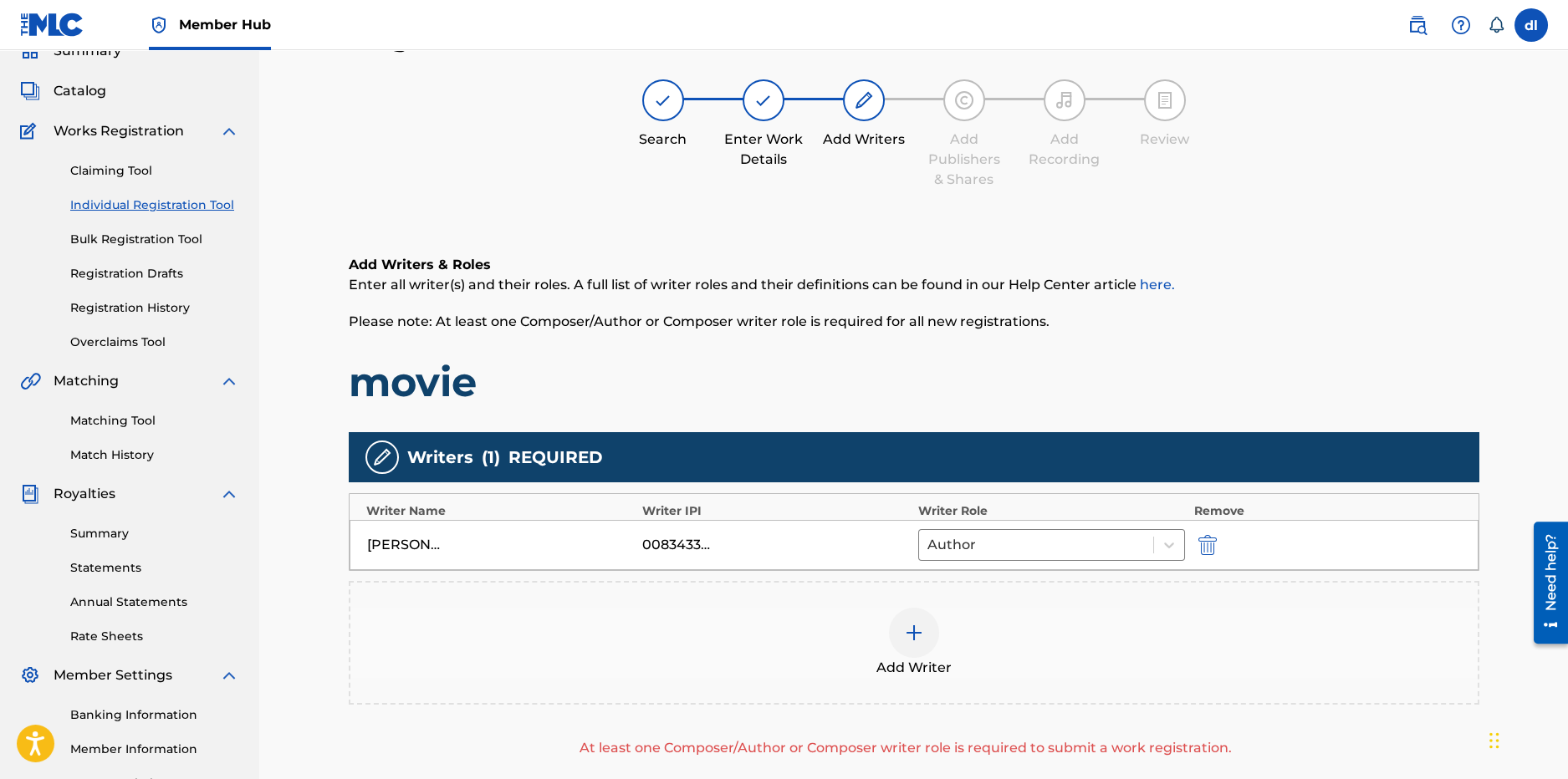
click at [917, 634] on img at bounding box center [914, 633] width 21 height 20
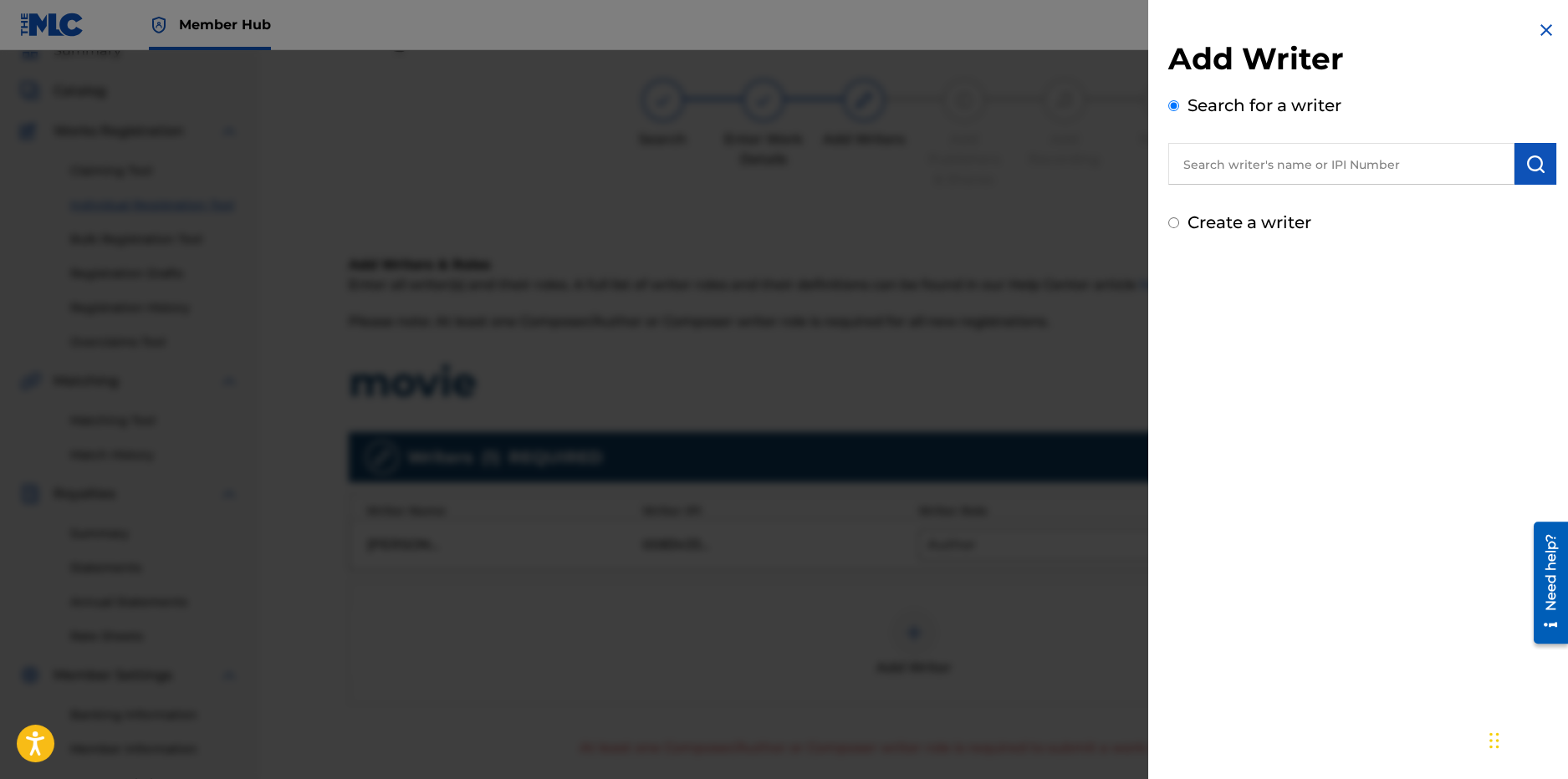
click at [1318, 174] on input "text" at bounding box center [1341, 163] width 347 height 42
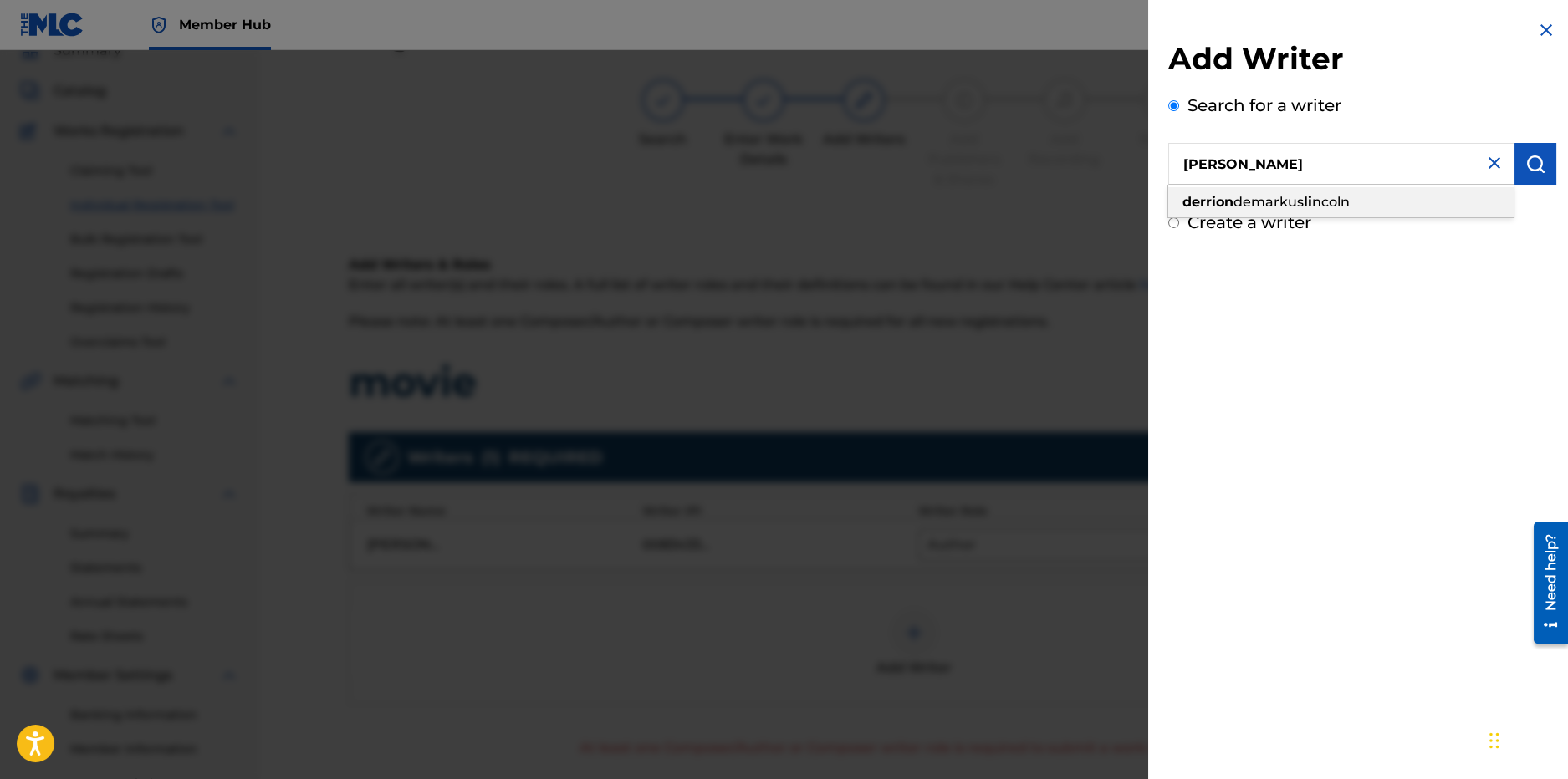
click at [1279, 188] on div "derrion demarkus li ncoln" at bounding box center [1341, 202] width 346 height 30
type input "derrion demarkus lincoln"
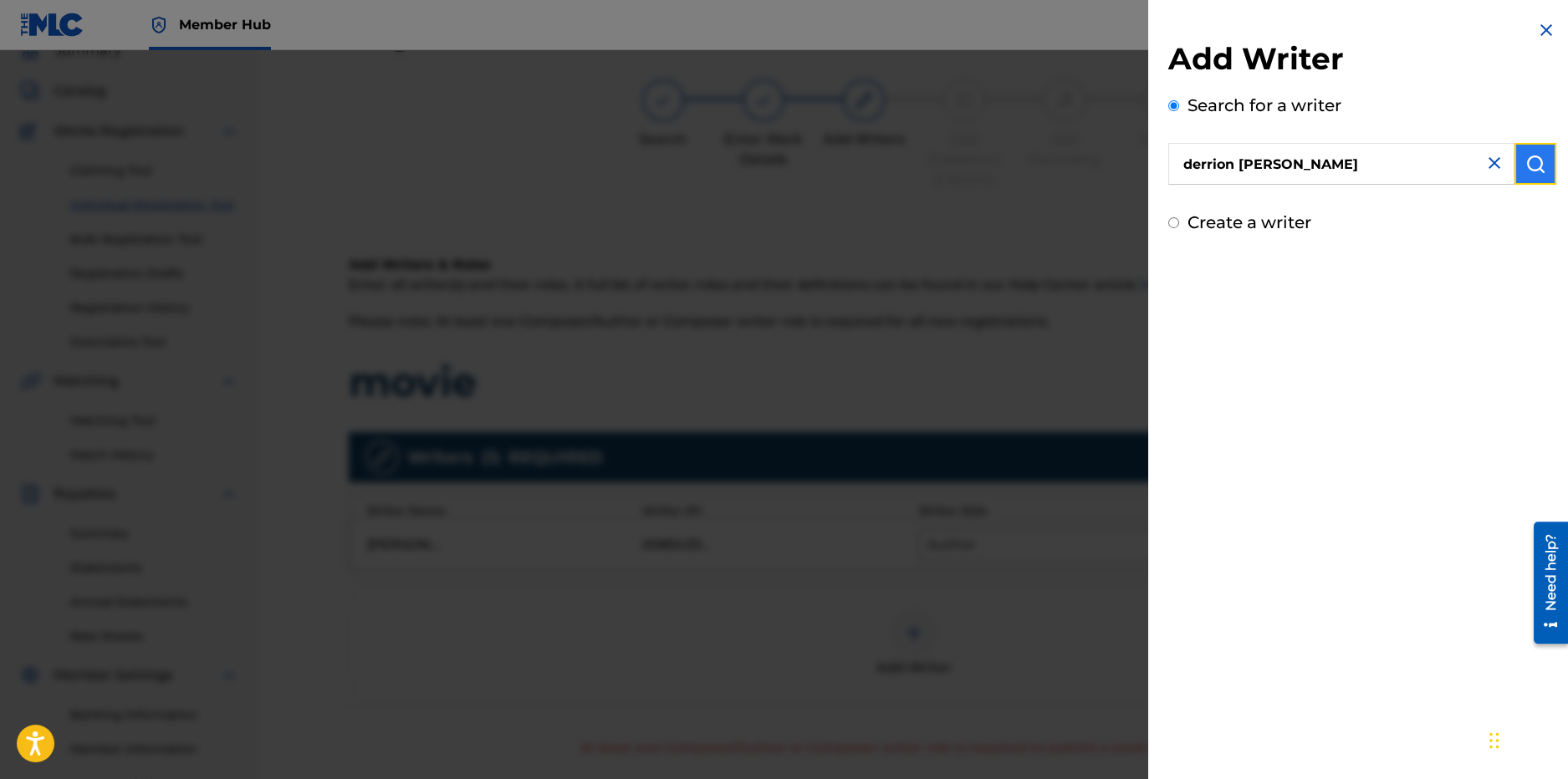
click at [1541, 152] on button "submit" at bounding box center [1535, 163] width 42 height 42
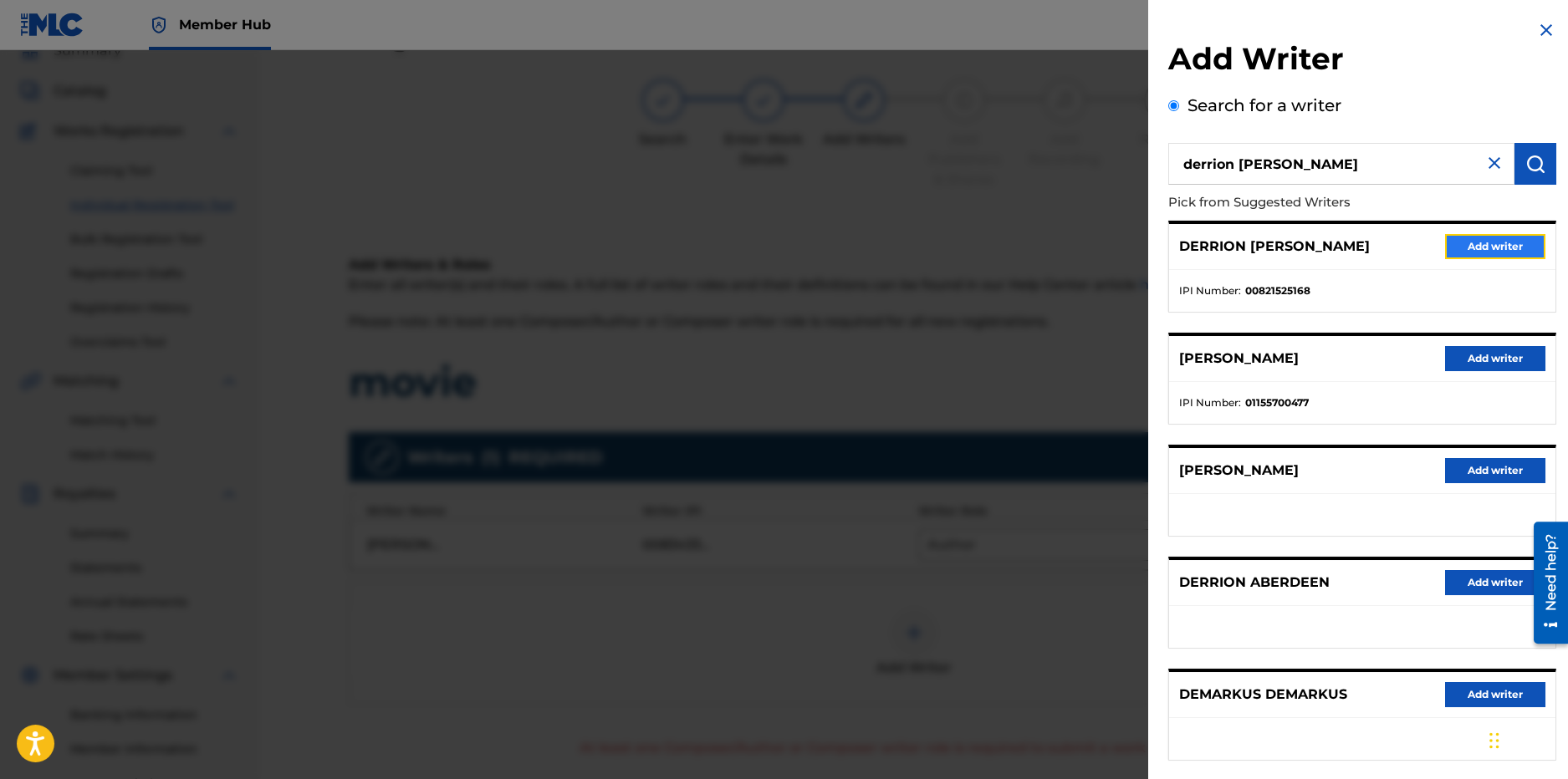
click at [1491, 245] on button "Add writer" at bounding box center [1495, 247] width 101 height 25
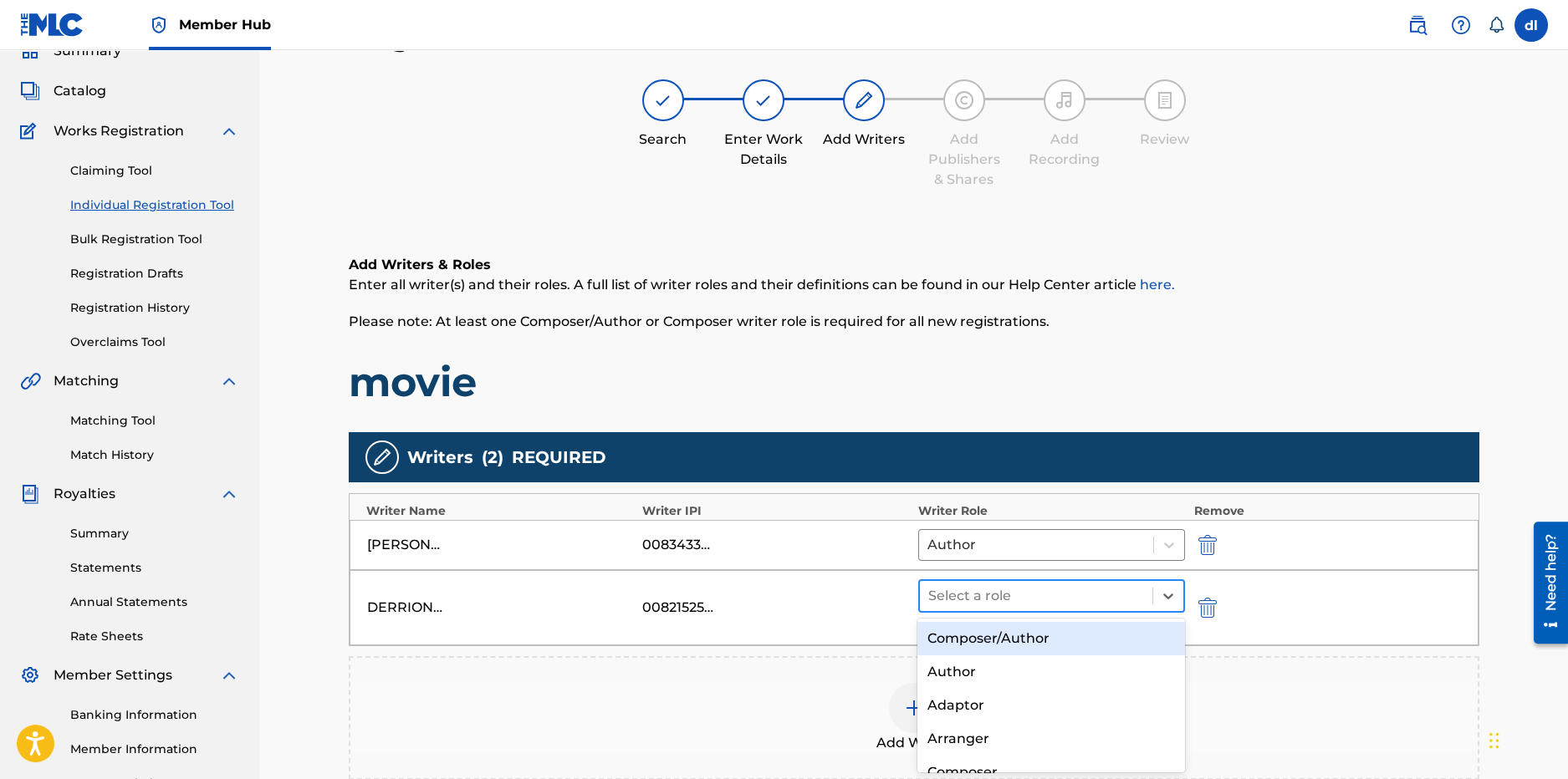
click at [1026, 592] on div at bounding box center [1037, 596] width 217 height 23
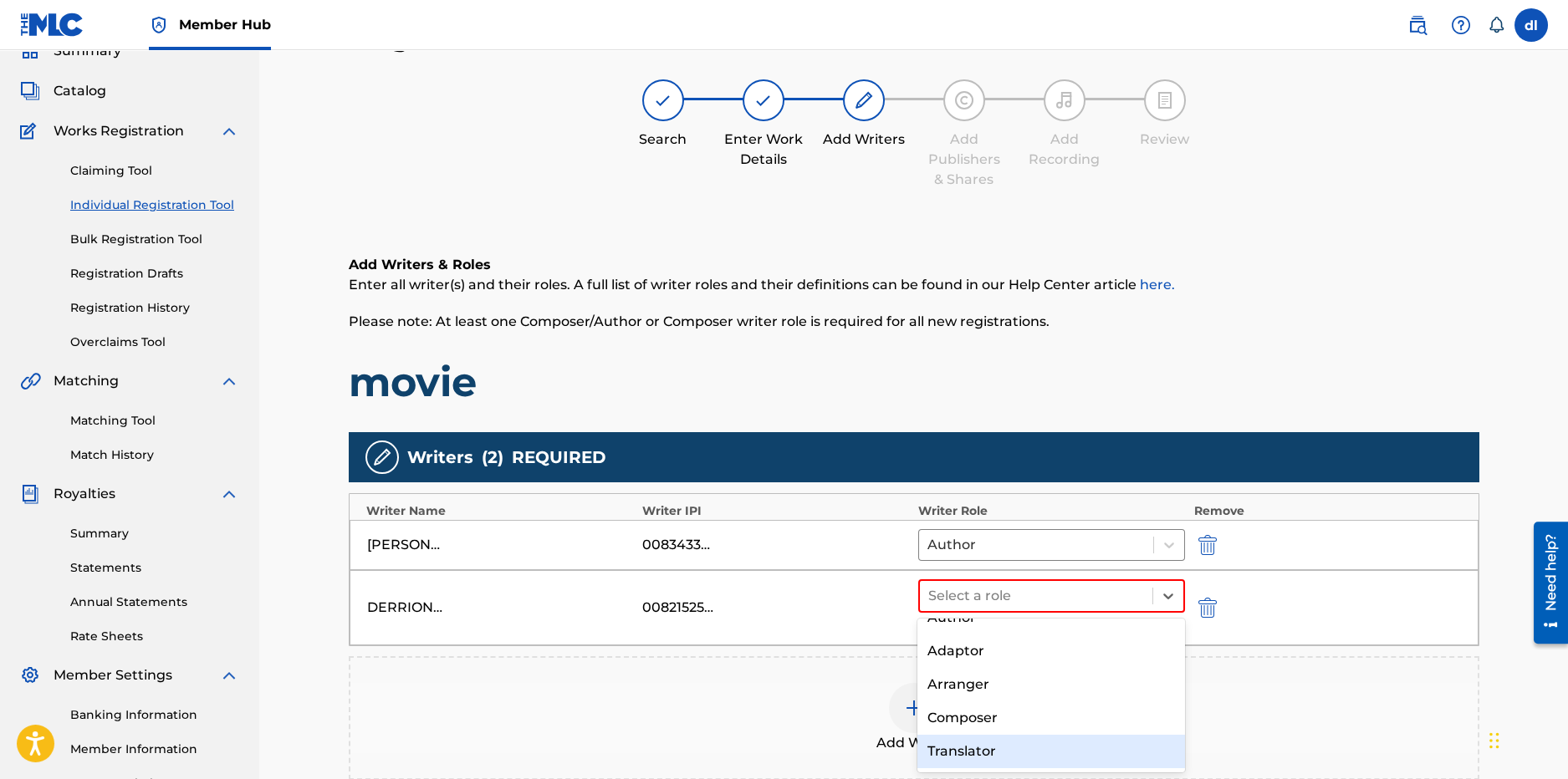
scroll to position [120, 0]
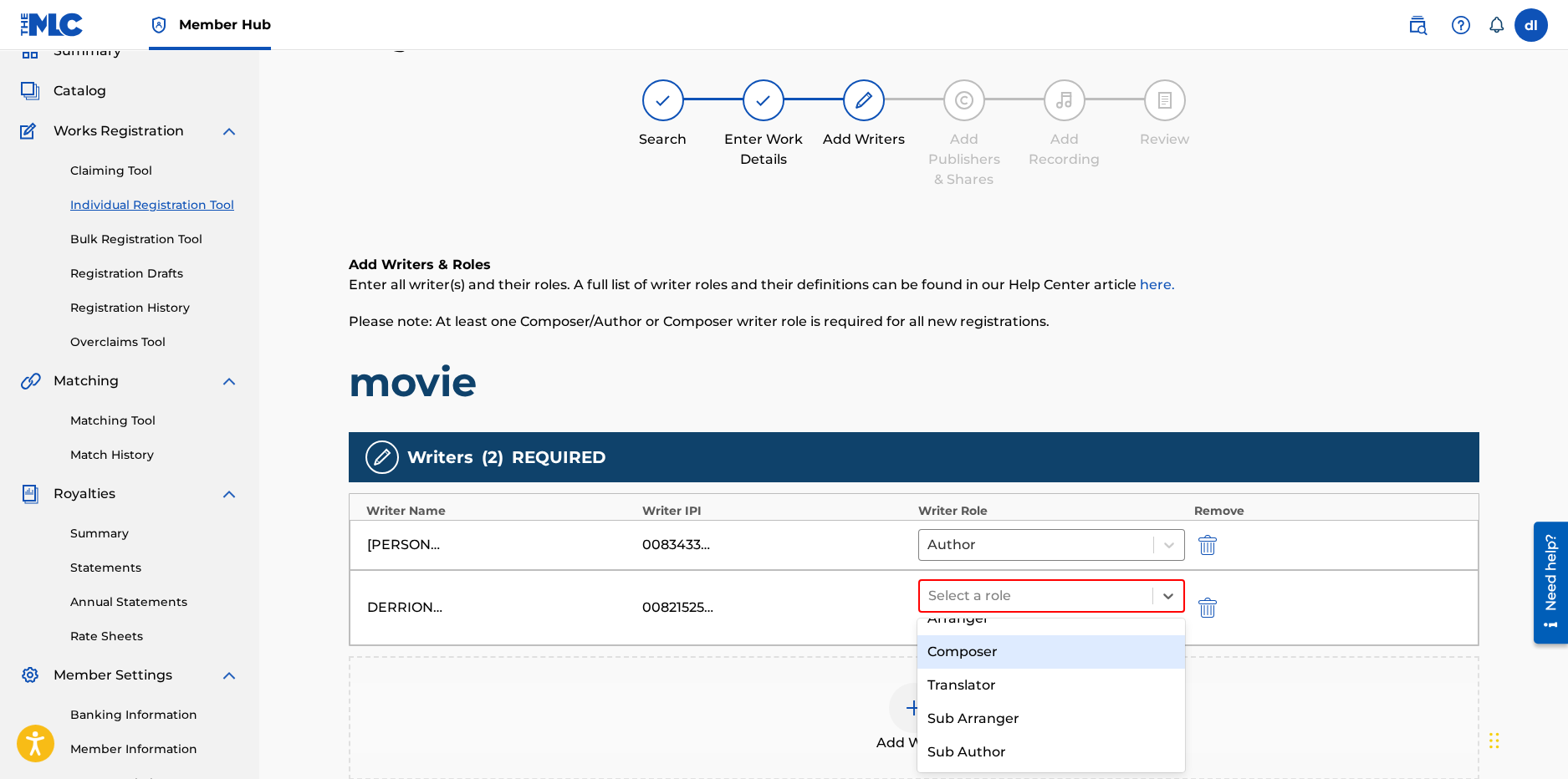
click at [977, 654] on div "Composer" at bounding box center [1052, 652] width 268 height 33
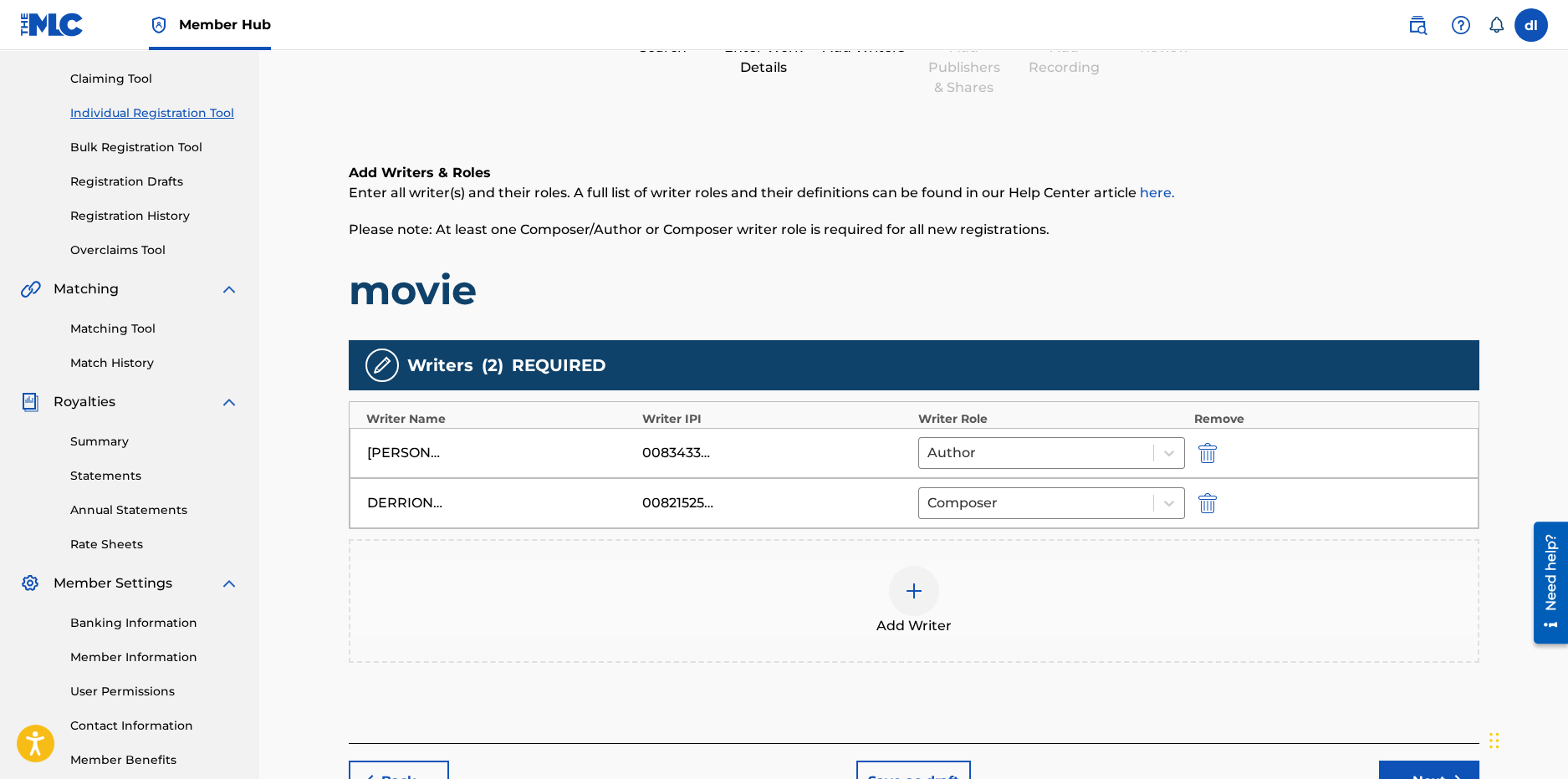
scroll to position [242, 0]
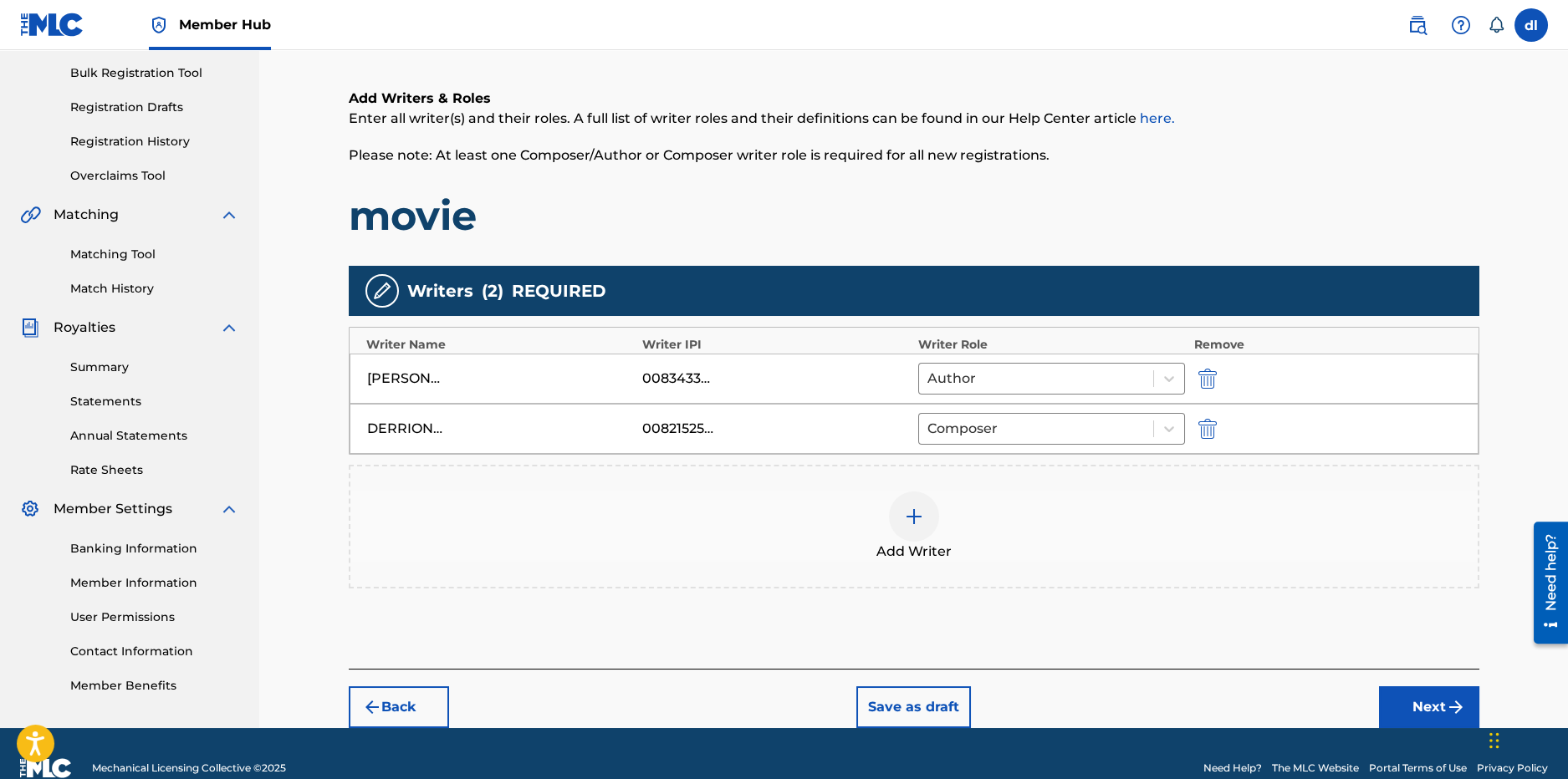
click at [890, 514] on div at bounding box center [914, 516] width 50 height 50
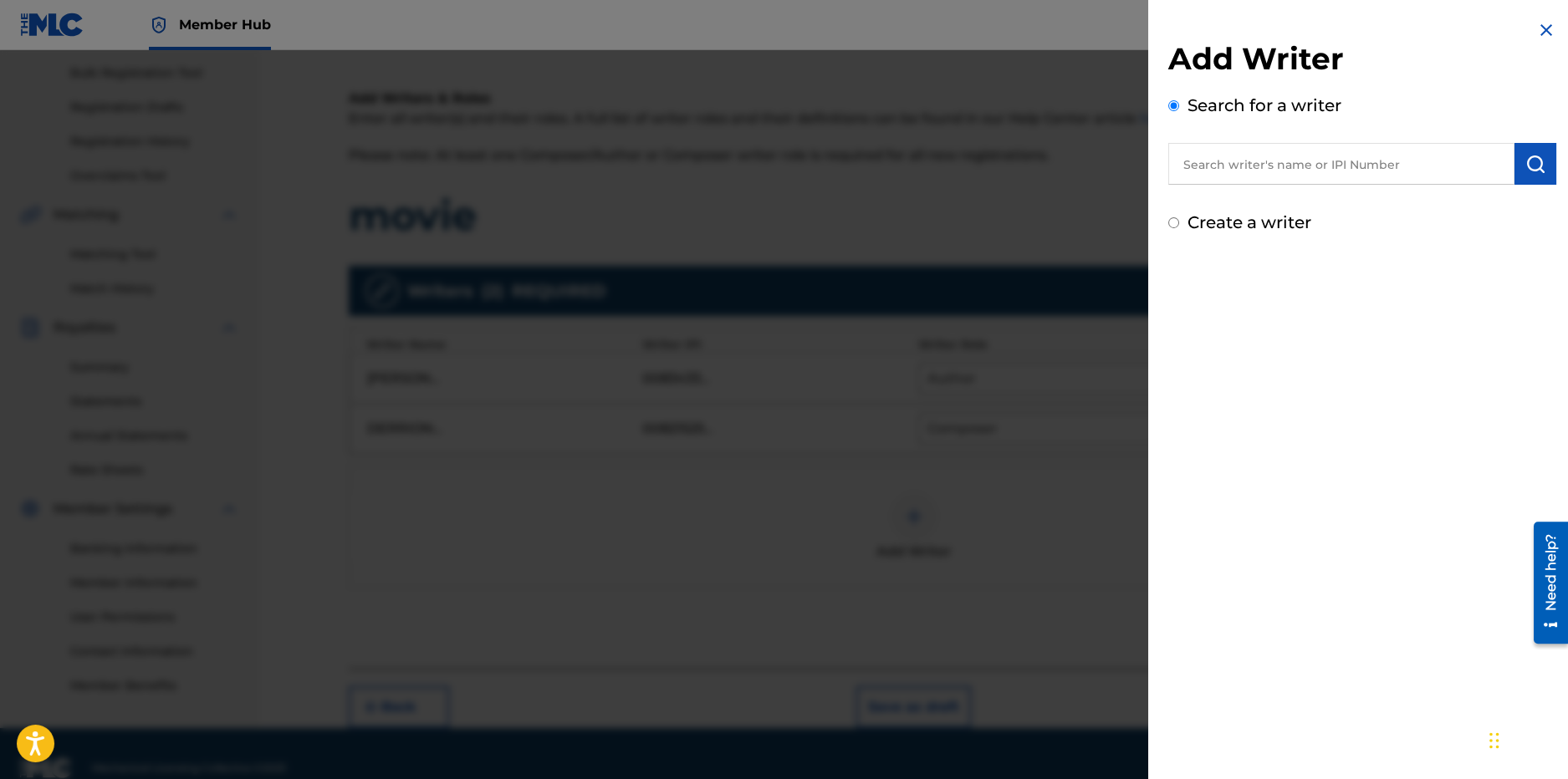
click at [1242, 148] on input "text" at bounding box center [1341, 163] width 347 height 42
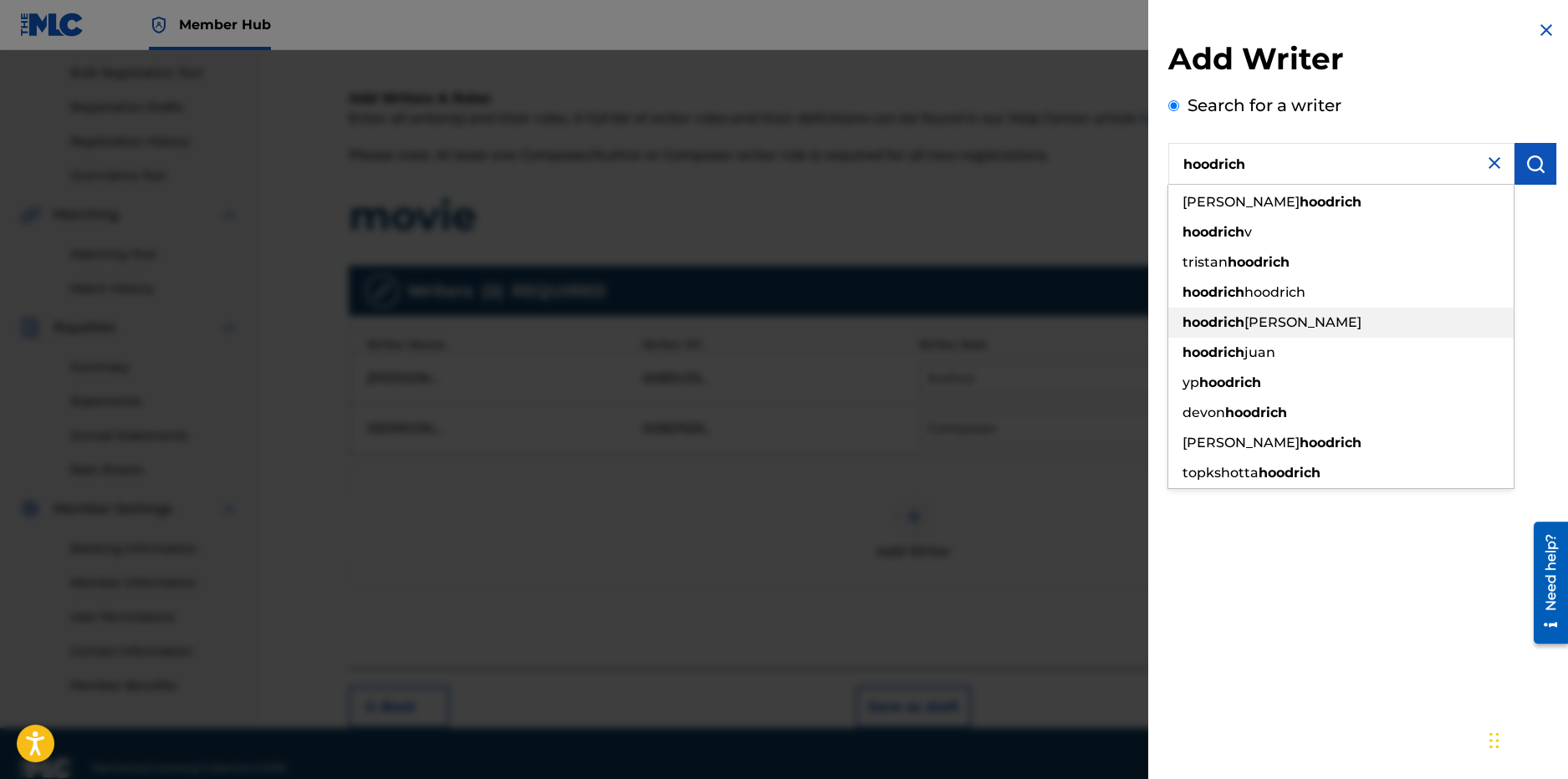
click at [1234, 332] on div "hoodrich pablo juan" at bounding box center [1341, 322] width 346 height 30
type input "hoodrich pablo juan"
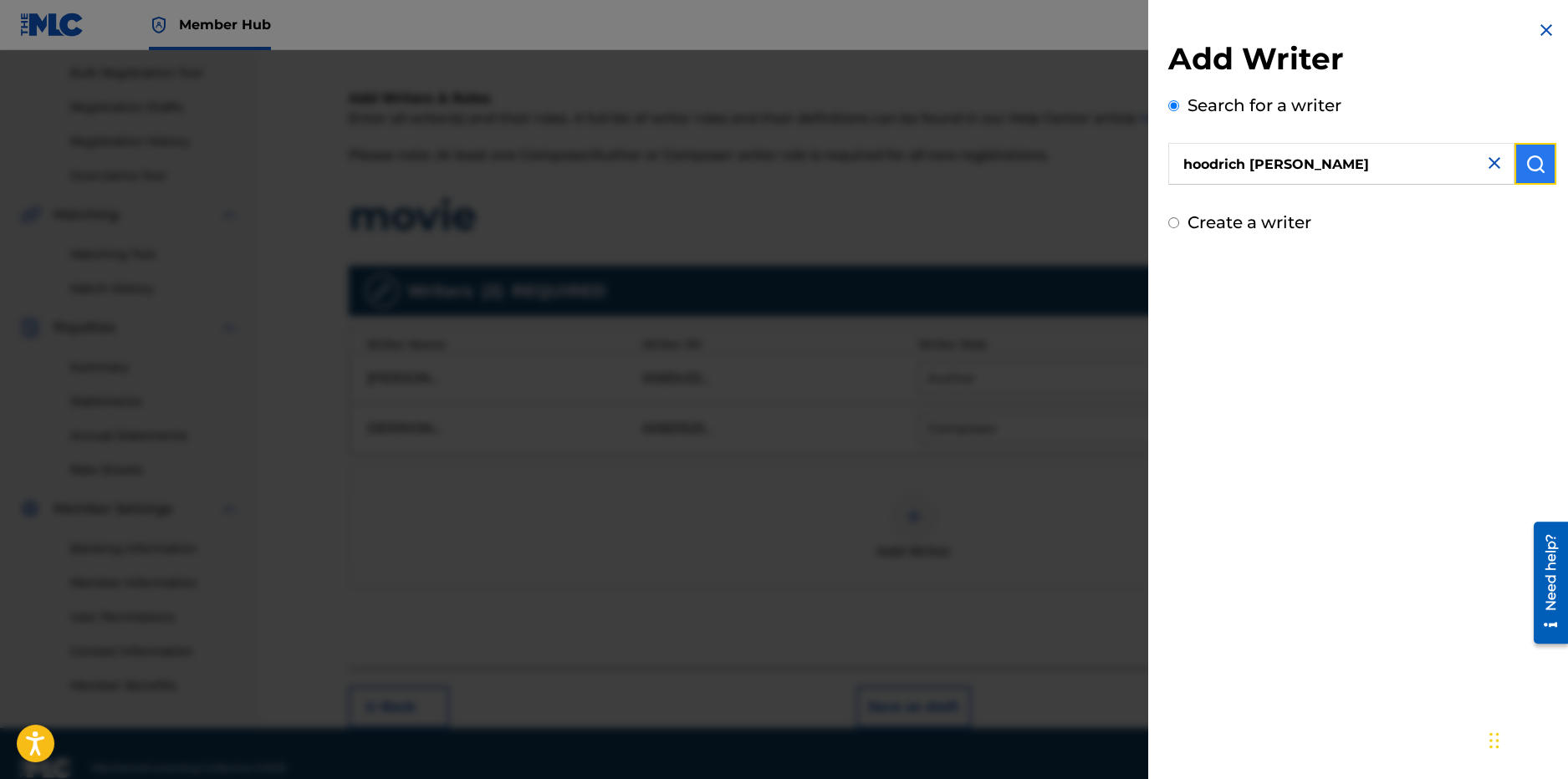
click at [1539, 179] on button "submit" at bounding box center [1535, 163] width 42 height 42
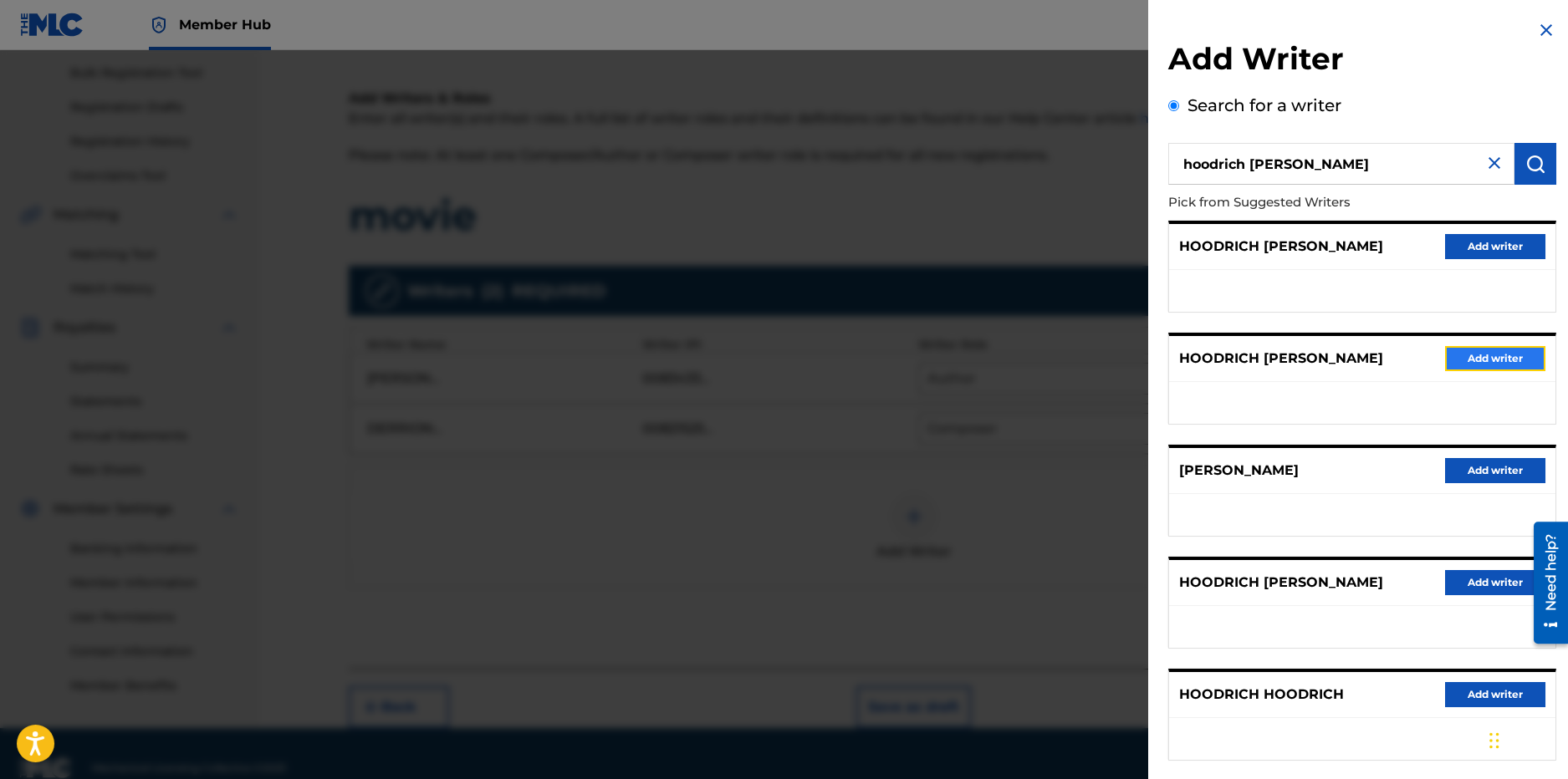
click at [1491, 350] on button "Add writer" at bounding box center [1495, 359] width 101 height 25
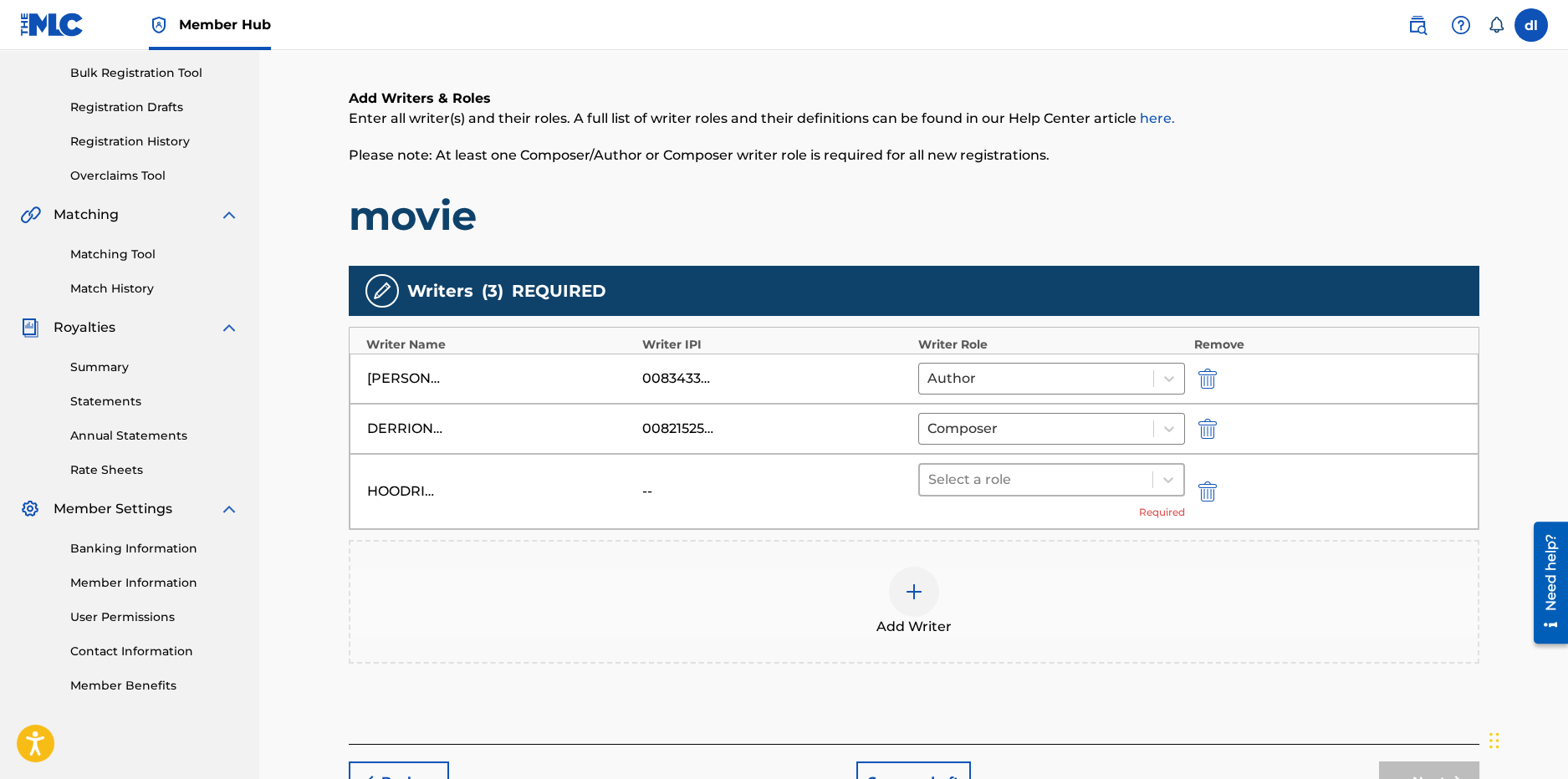
click at [1065, 477] on div at bounding box center [1037, 480] width 217 height 23
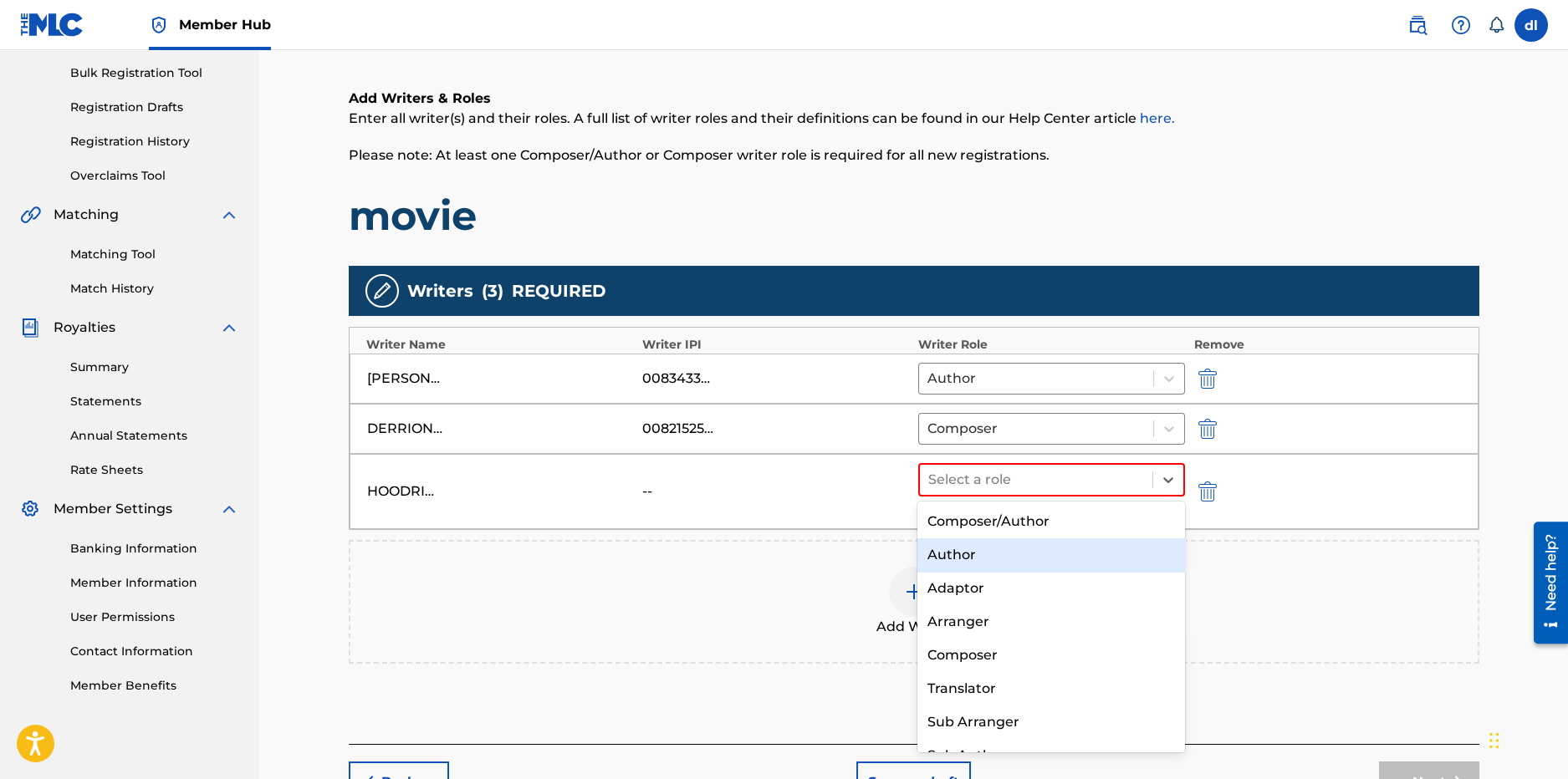
click at [1001, 558] on div "Author" at bounding box center [1052, 555] width 268 height 33
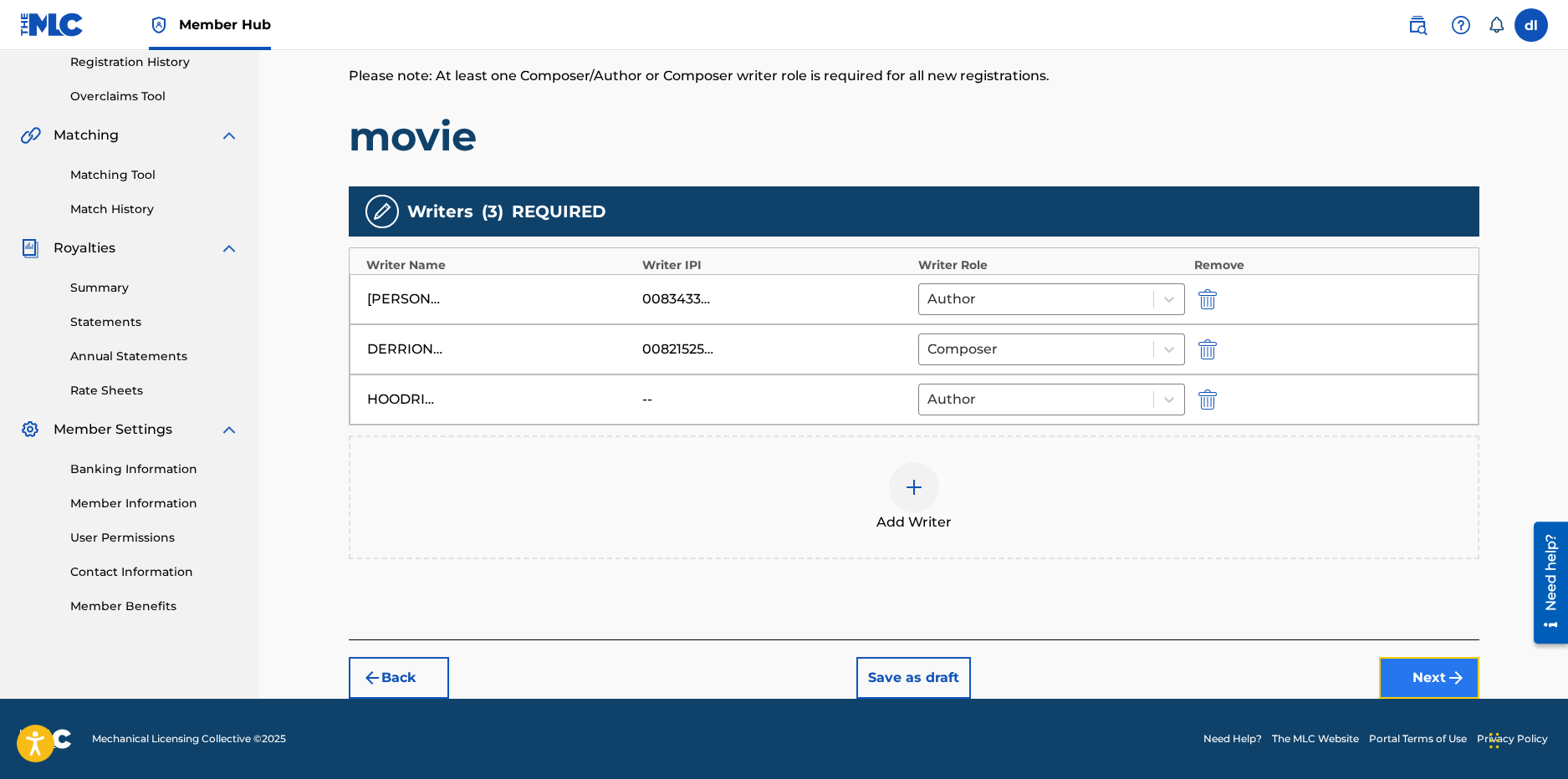
click at [1426, 670] on button "Next" at bounding box center [1429, 677] width 101 height 42
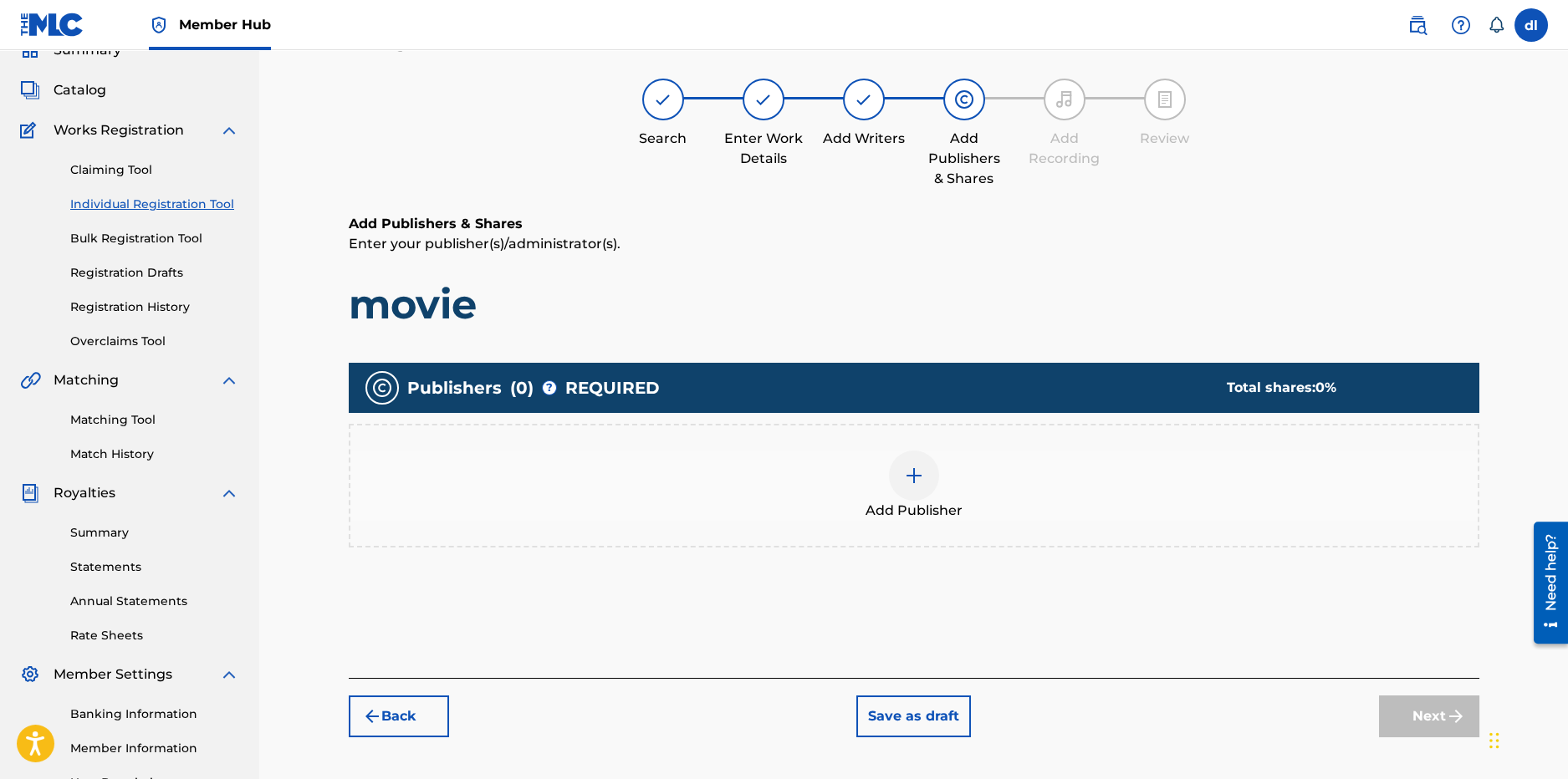
scroll to position [75, 0]
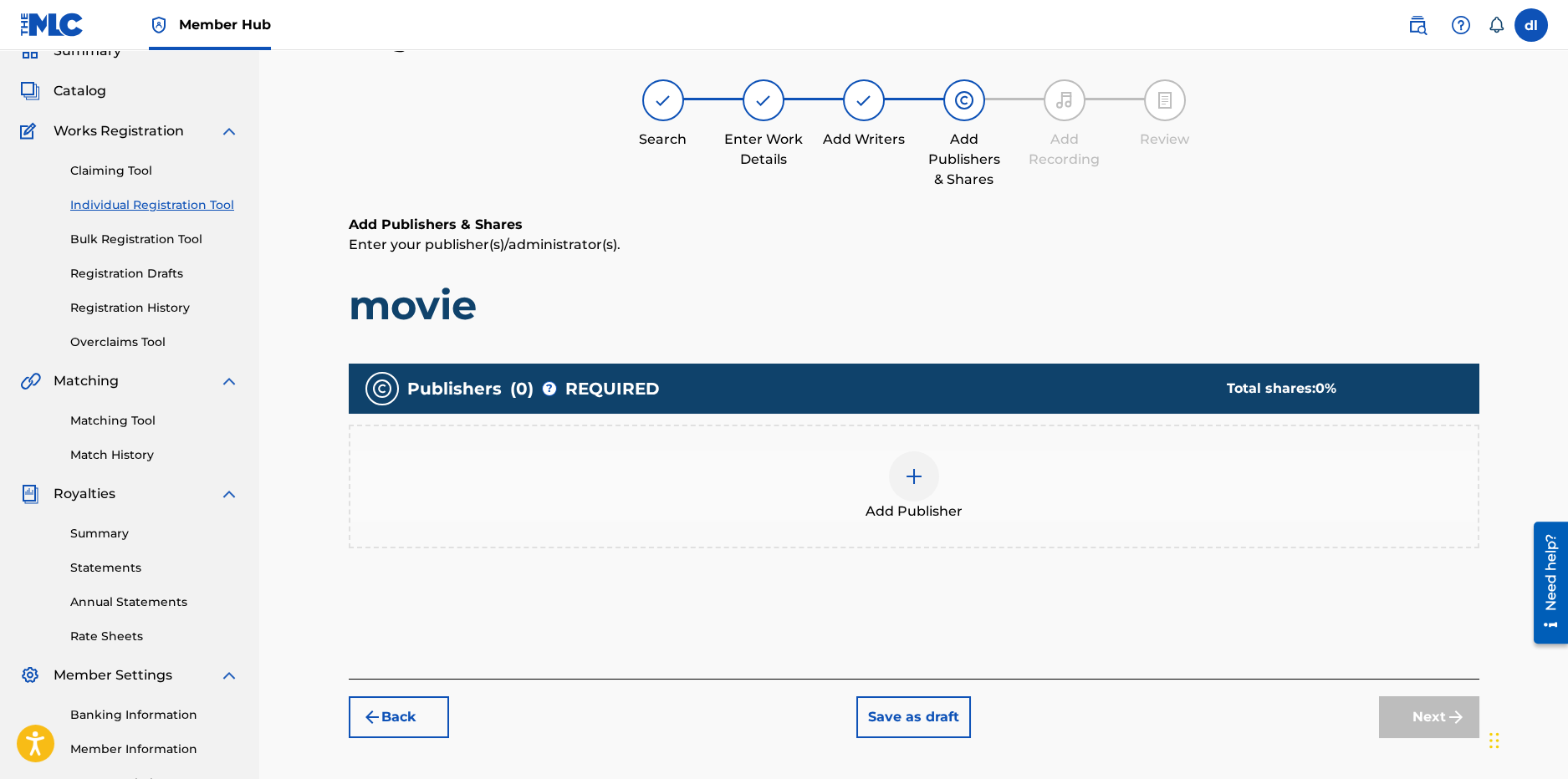
click at [906, 488] on div at bounding box center [914, 476] width 50 height 50
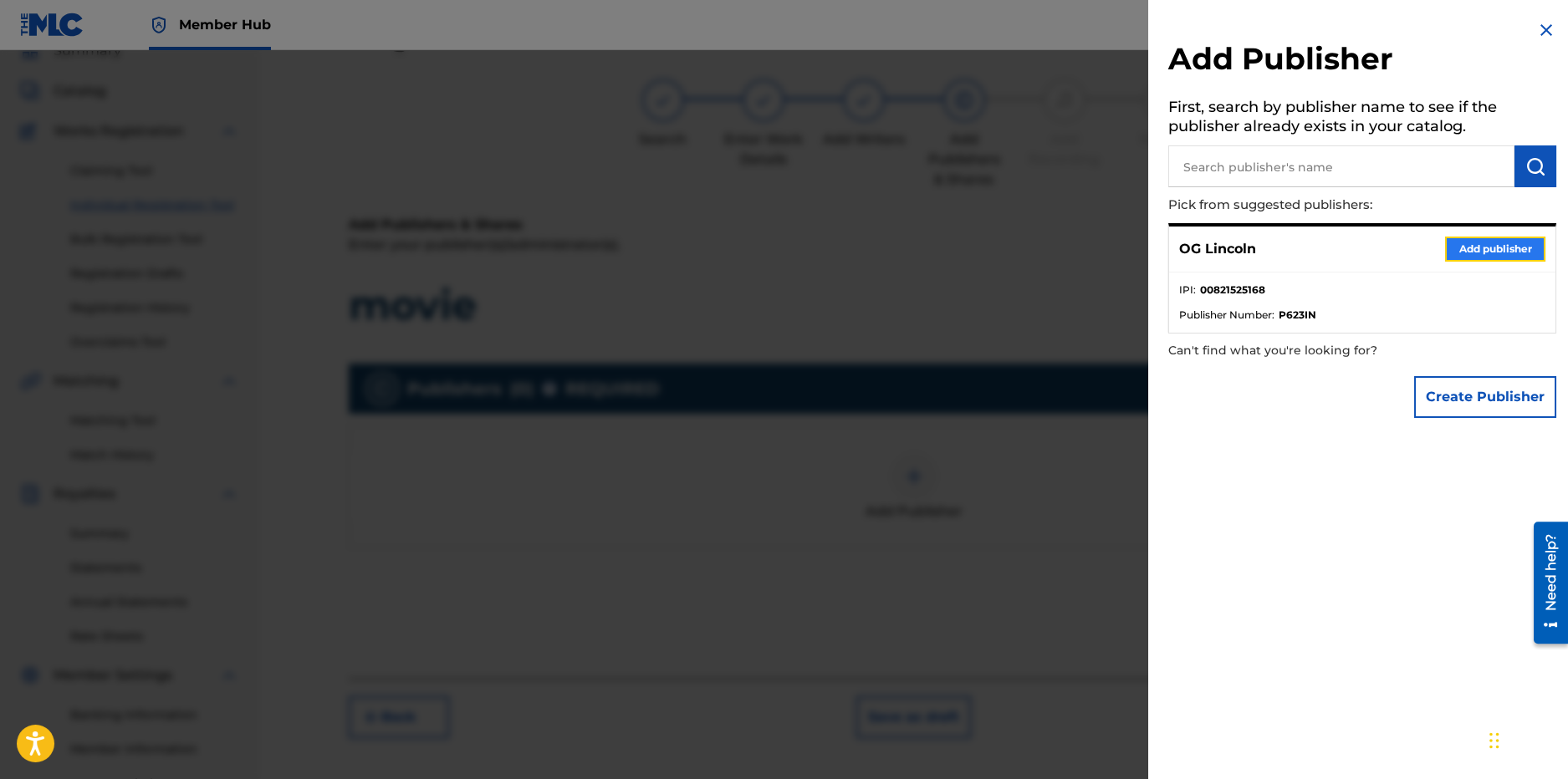
click at [1479, 236] on button "Add publisher" at bounding box center [1495, 249] width 101 height 25
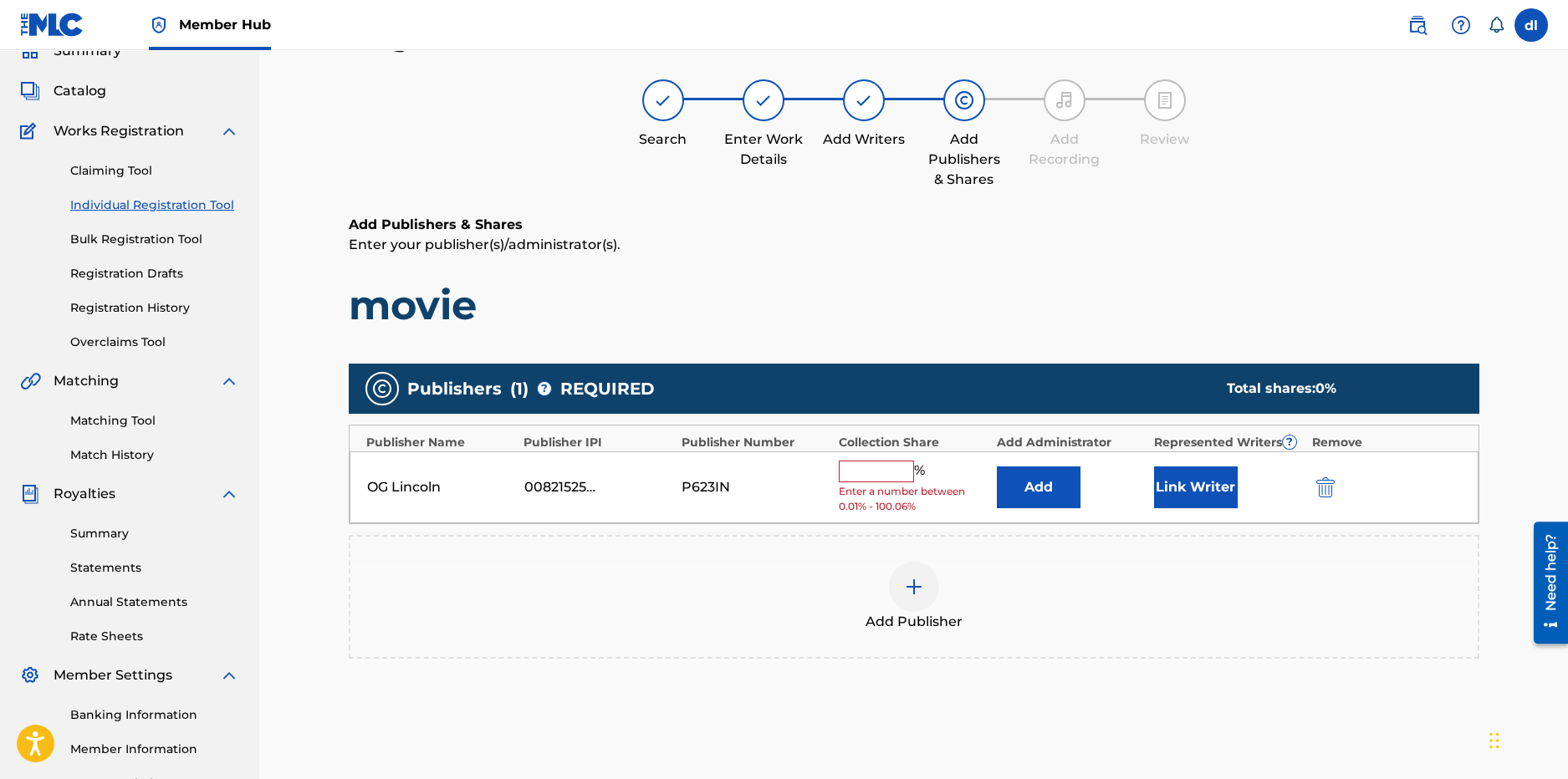
click at [879, 472] on input "text" at bounding box center [876, 472] width 75 height 21
type input "100"
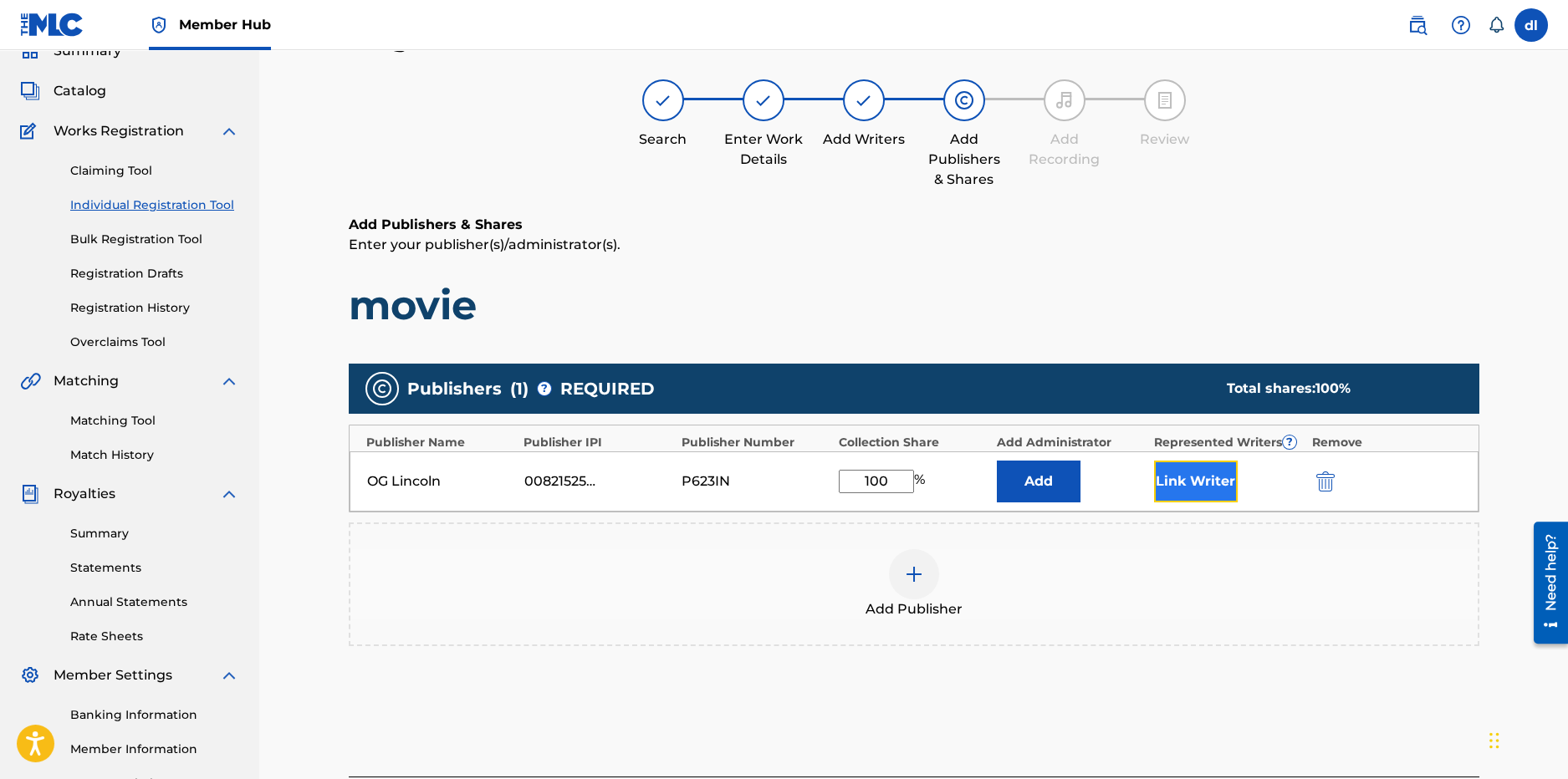
click at [1182, 487] on button "Link Writer" at bounding box center [1196, 481] width 84 height 42
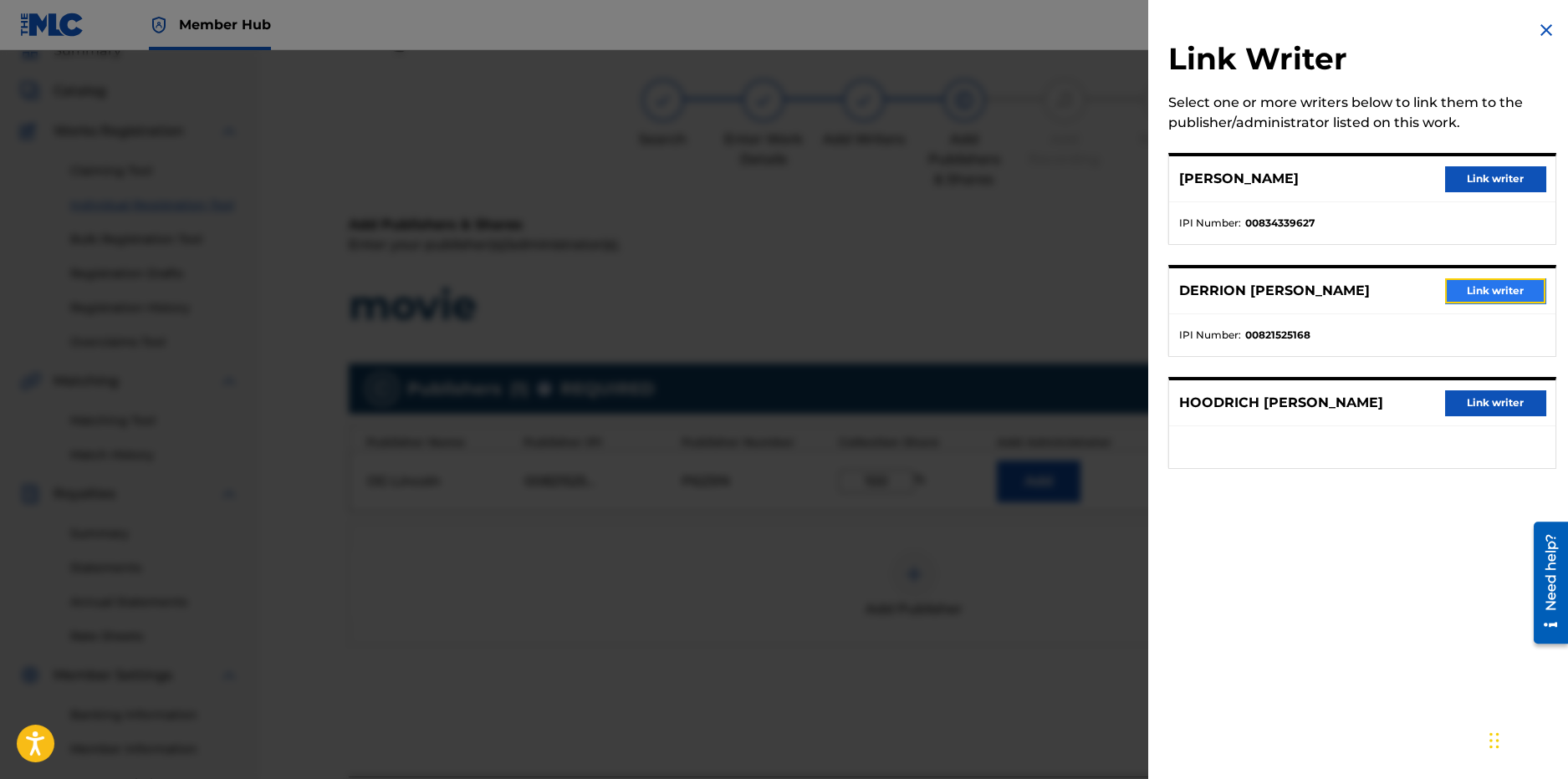
click at [1485, 283] on button "Link writer" at bounding box center [1495, 291] width 101 height 25
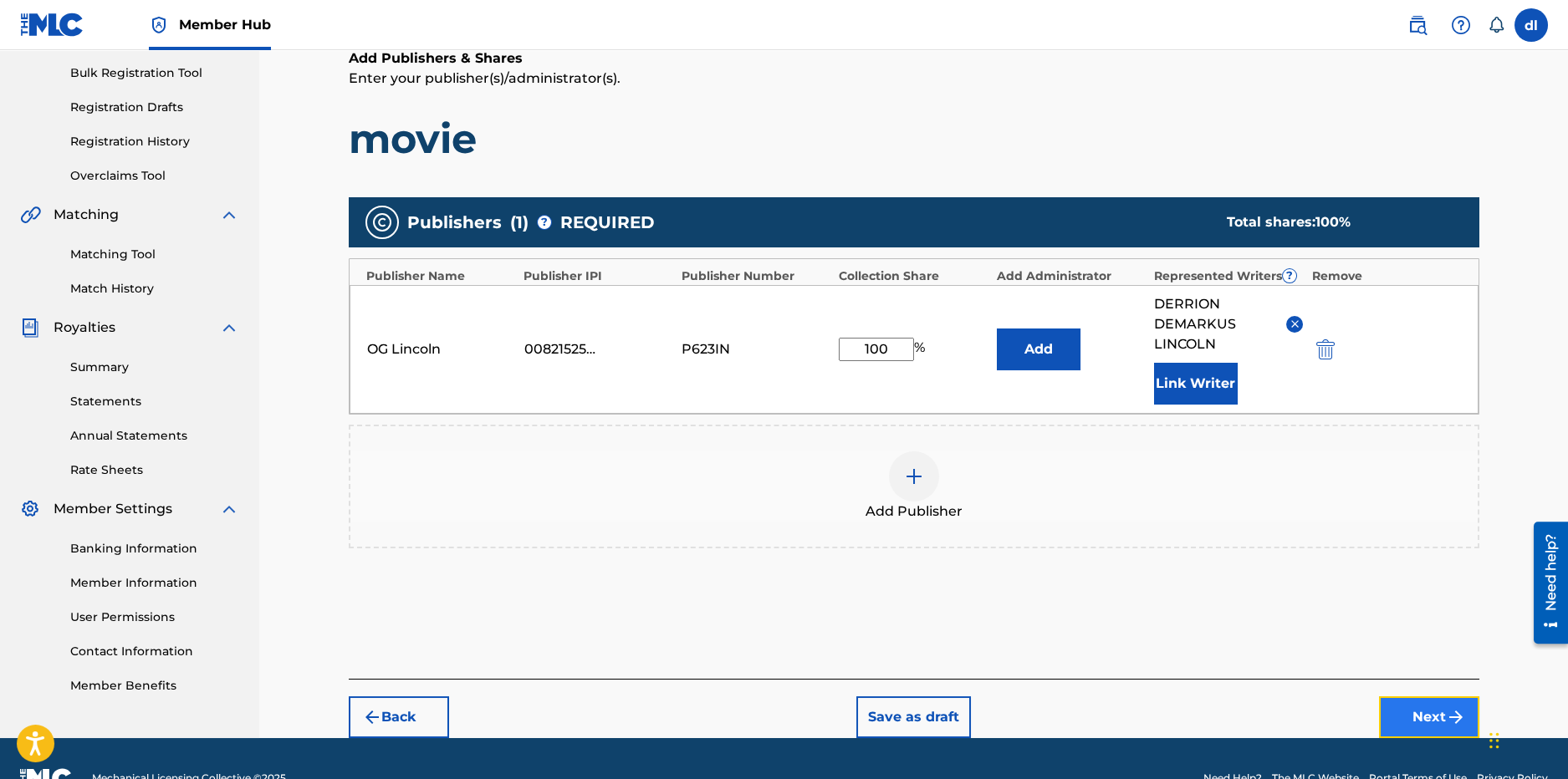
click at [1396, 728] on button "Next" at bounding box center [1429, 718] width 101 height 42
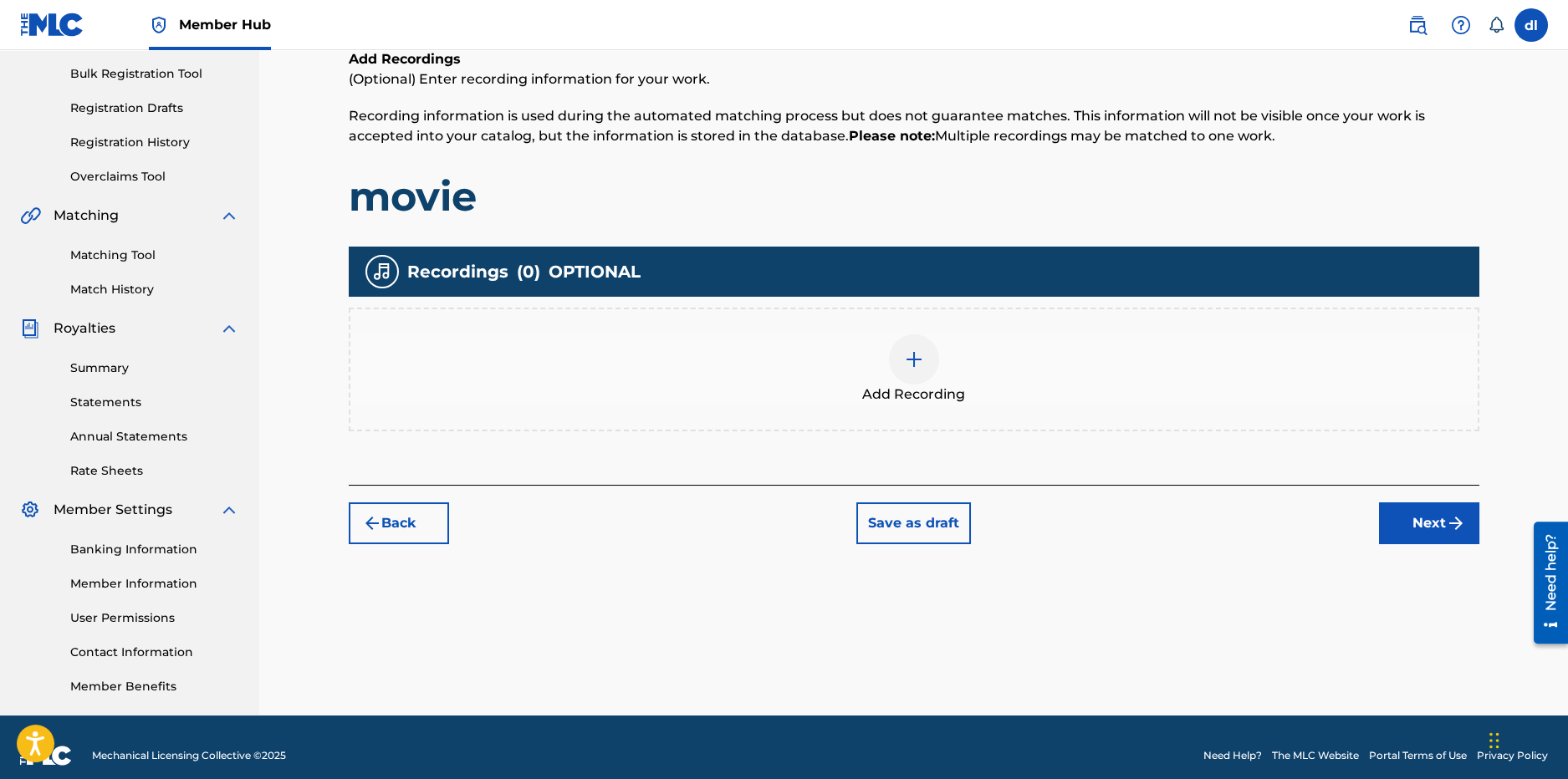
scroll to position [242, 0]
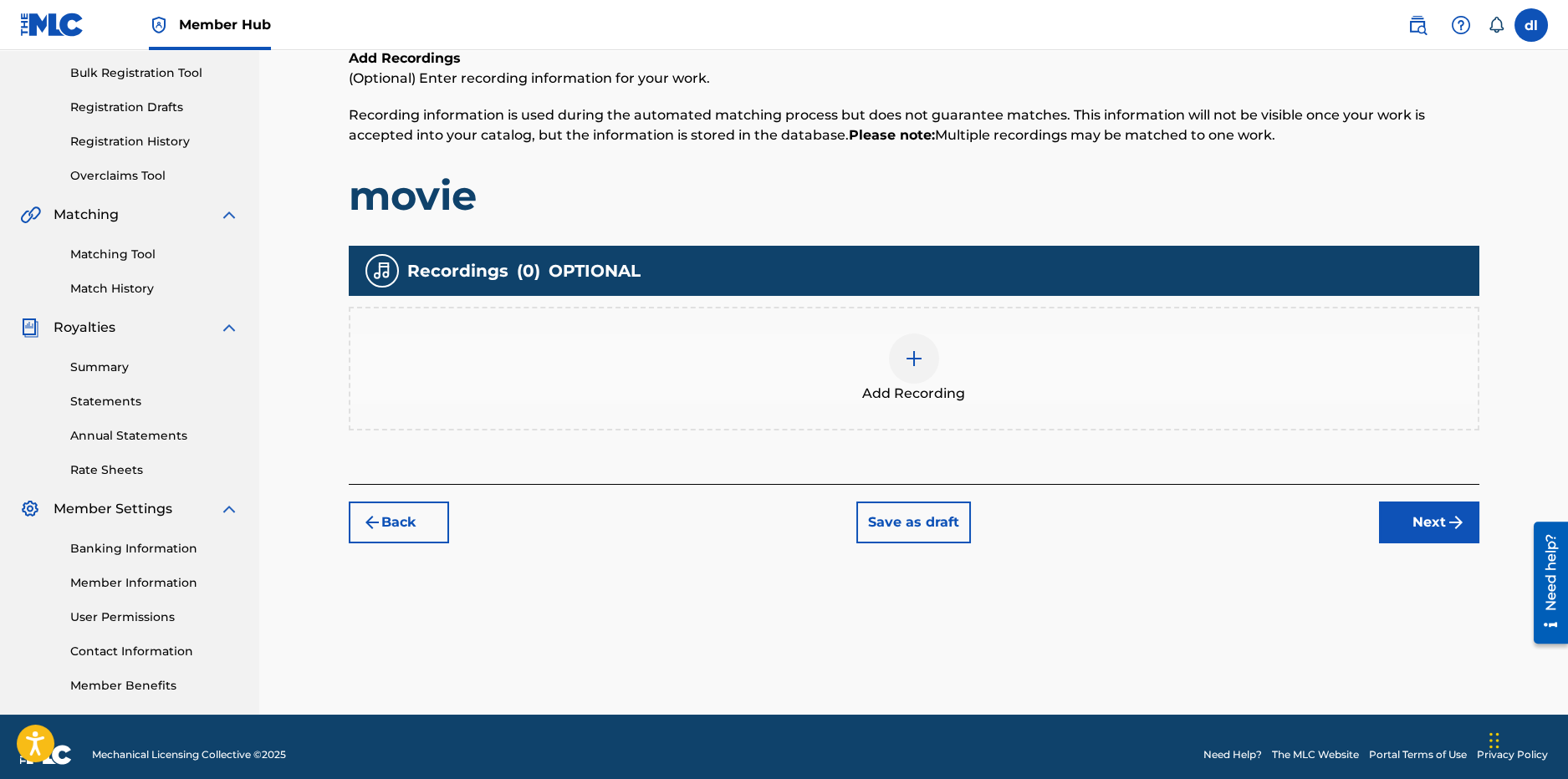
click at [918, 367] on img at bounding box center [914, 358] width 21 height 20
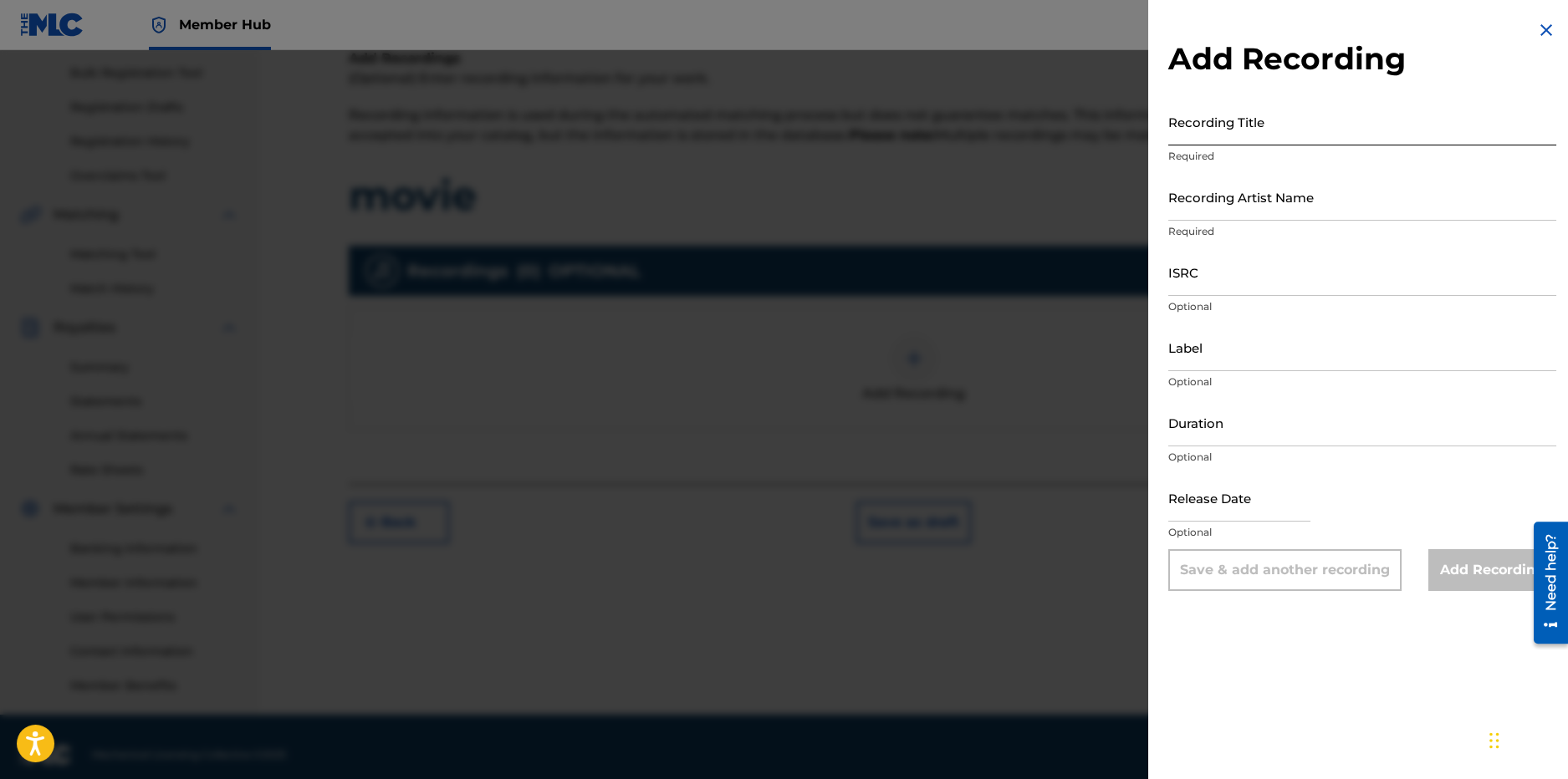
click at [1317, 127] on input "Recording Title" at bounding box center [1363, 121] width 389 height 48
type input "movie"
drag, startPoint x: 1288, startPoint y: 227, endPoint x: 1286, endPoint y: 214, distance: 13.2
click at [1288, 226] on p "Required" at bounding box center [1363, 231] width 389 height 15
click at [1284, 202] on input "Recording Artist Name" at bounding box center [1363, 196] width 389 height 48
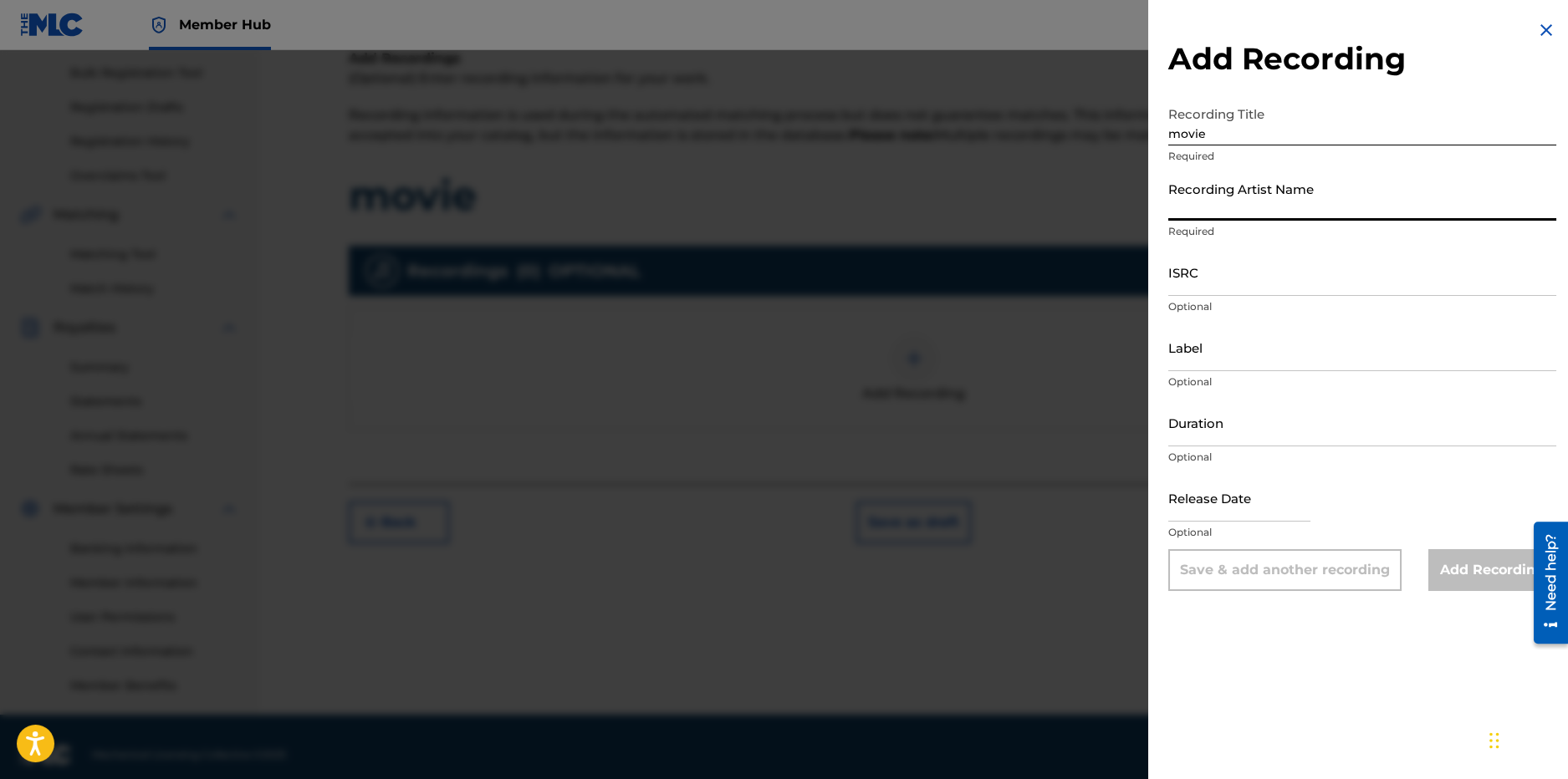
type input "LilCj Kasino, Hoodrich Pablo Juan"
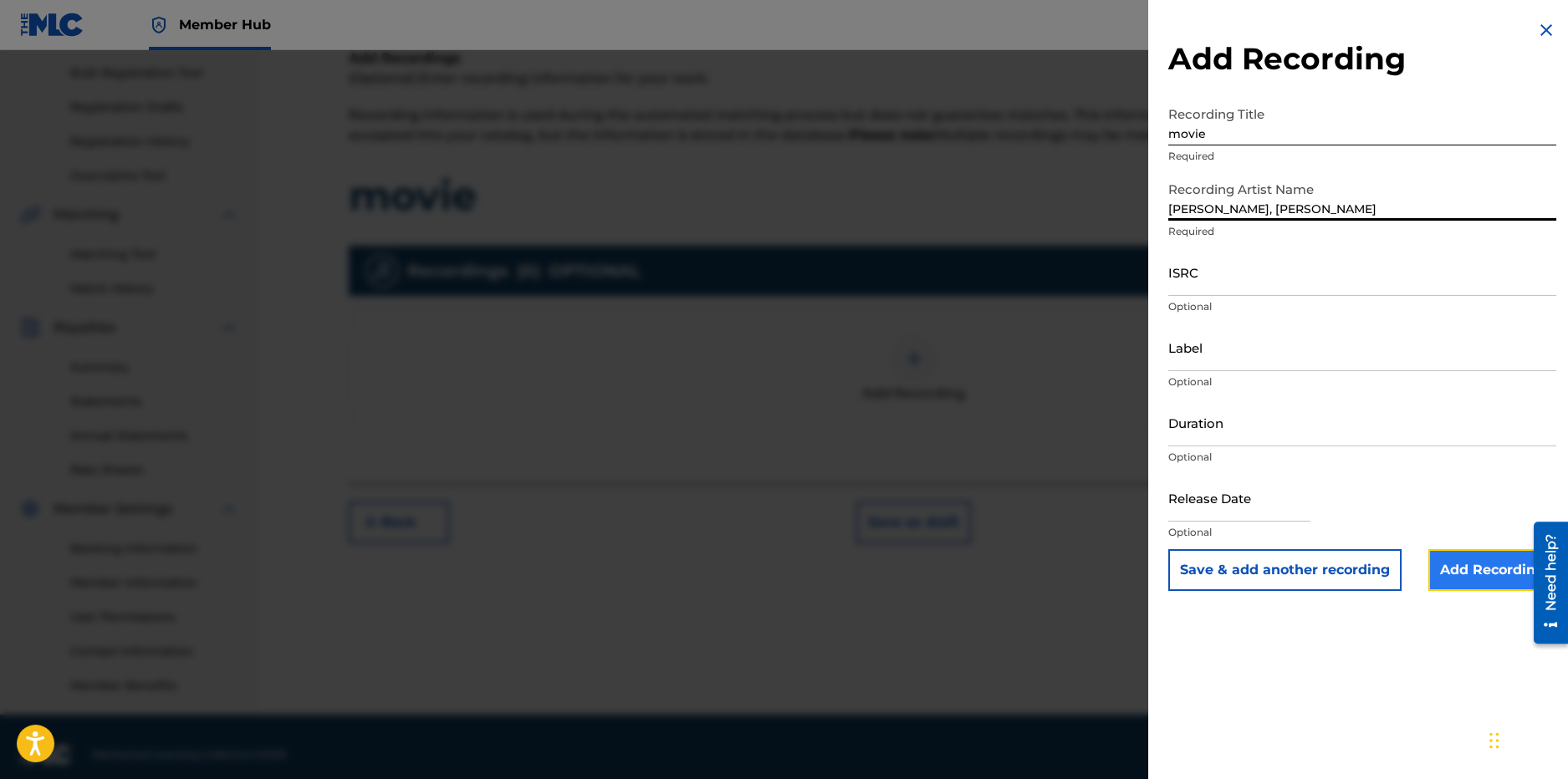
click at [1432, 568] on input "Add Recording" at bounding box center [1492, 570] width 128 height 42
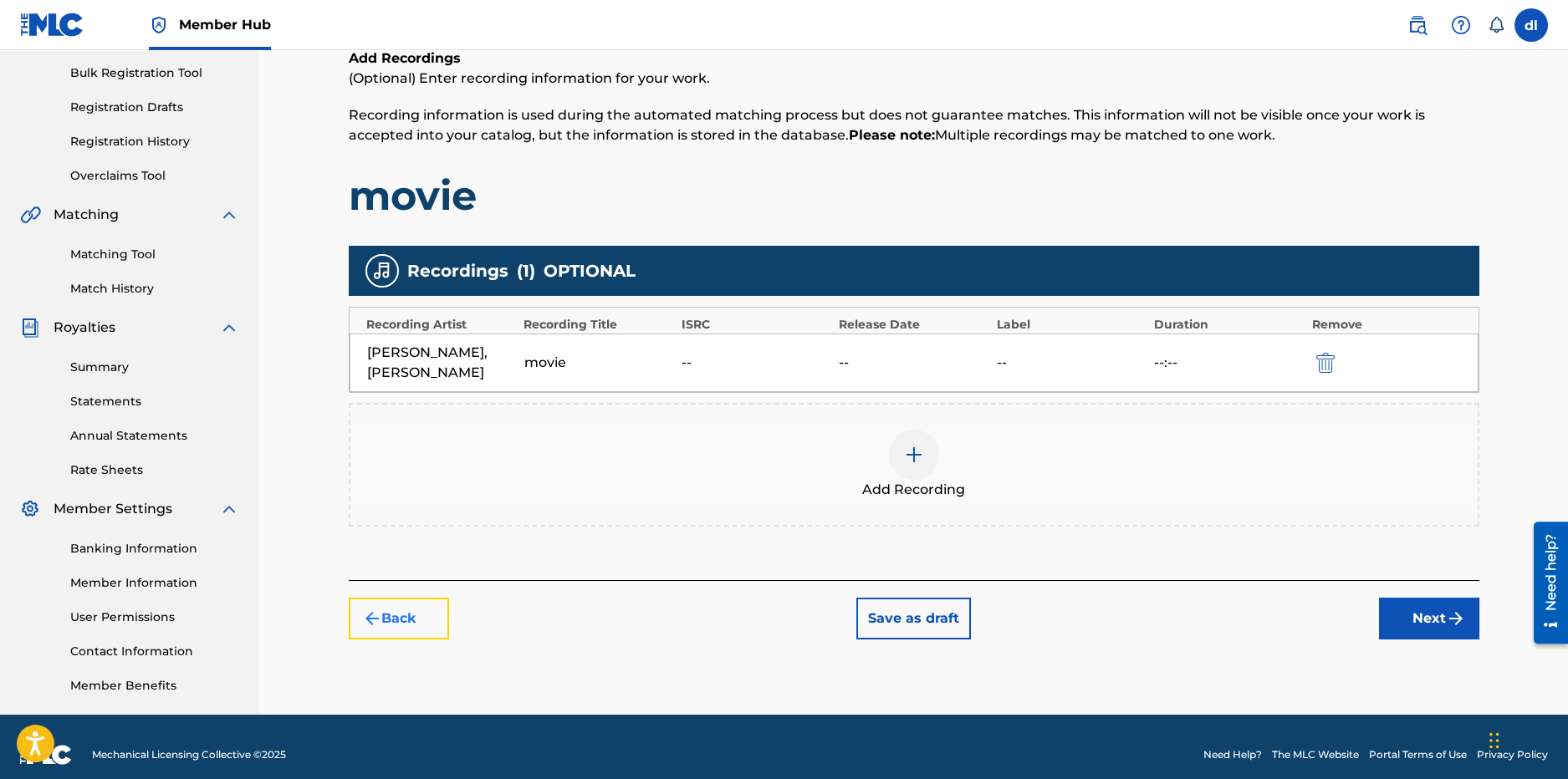
click at [418, 610] on button "Back" at bounding box center [398, 619] width 101 height 42
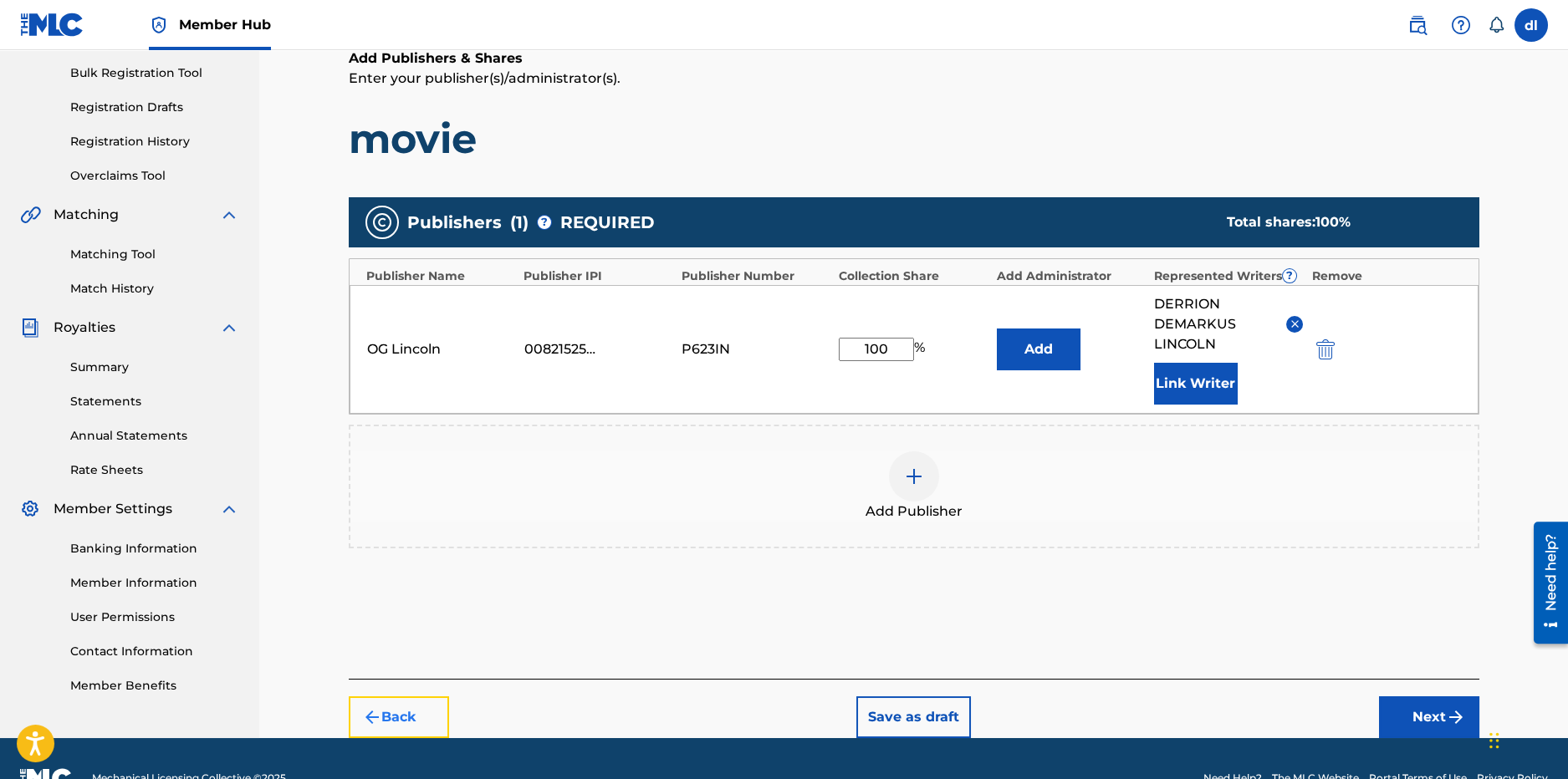
click at [405, 722] on button "Back" at bounding box center [398, 718] width 101 height 42
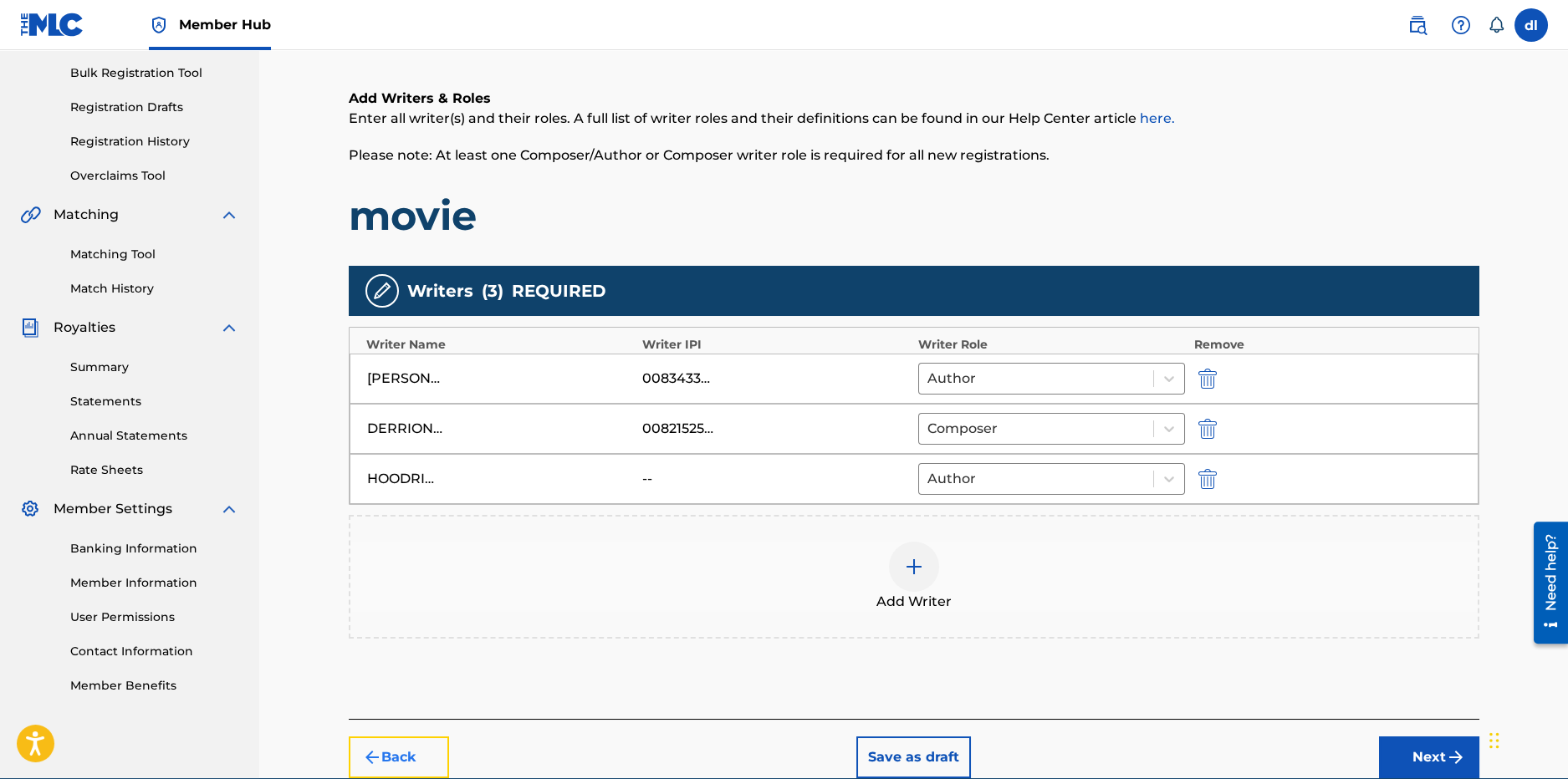
click at [407, 750] on button "Back" at bounding box center [398, 758] width 101 height 42
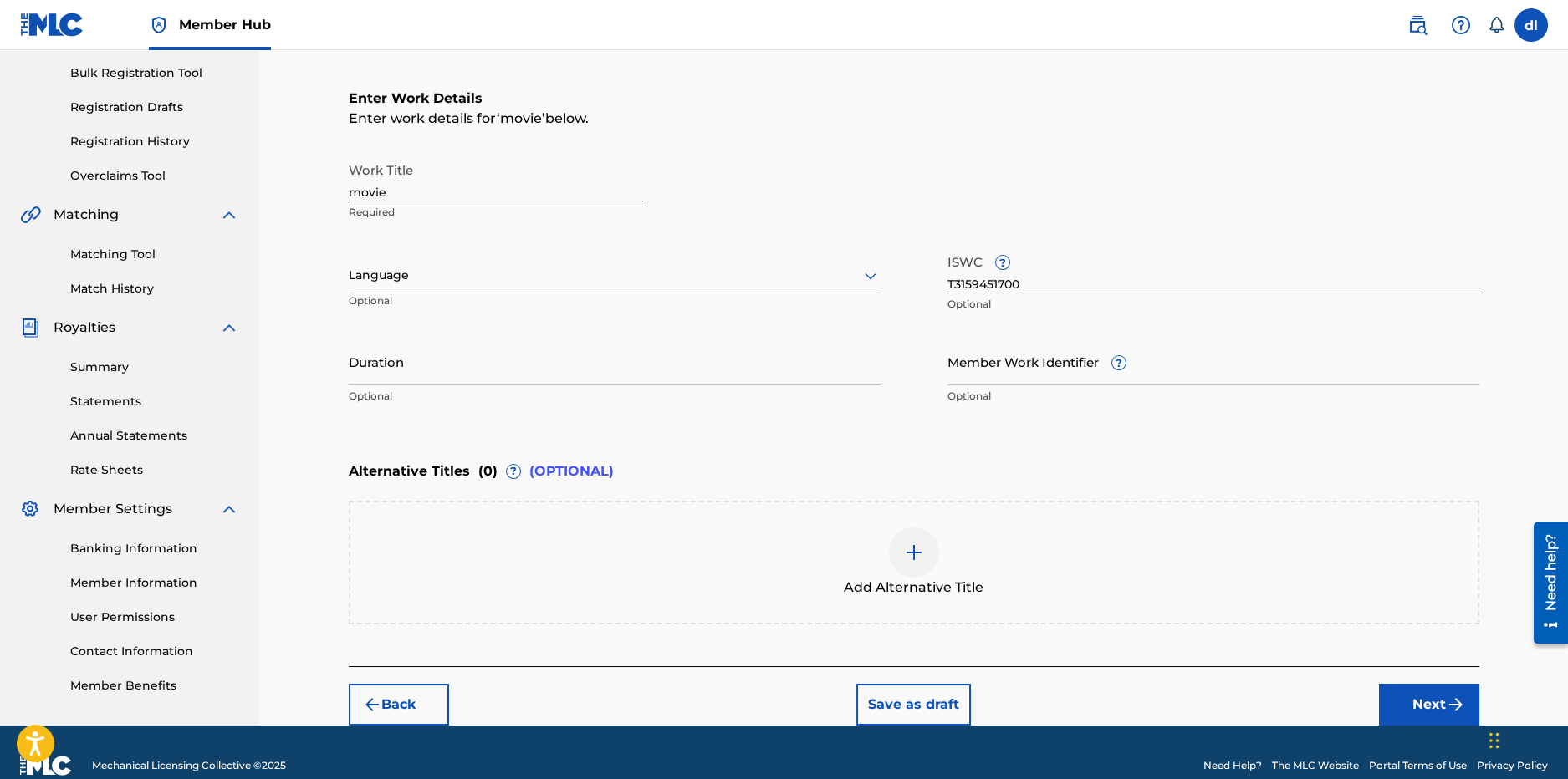
click at [493, 570] on div "Add Alternative Title" at bounding box center [914, 563] width 1128 height 70
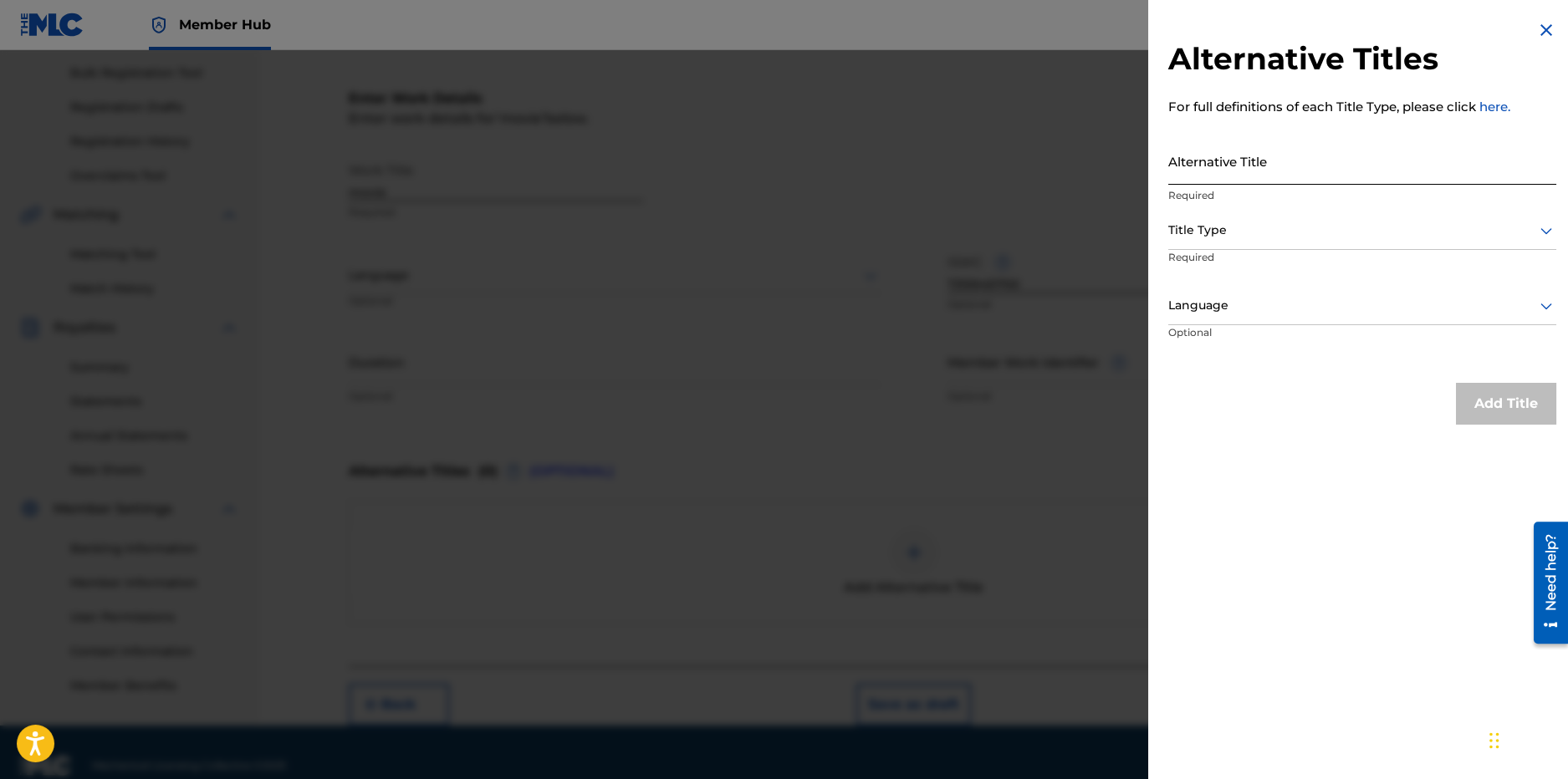
click at [1275, 171] on input "Alternative Title" at bounding box center [1363, 160] width 389 height 48
click at [1269, 172] on input "Alternative Title" at bounding box center [1363, 160] width 389 height 48
type input "movin"
click at [1240, 225] on div at bounding box center [1363, 229] width 389 height 20
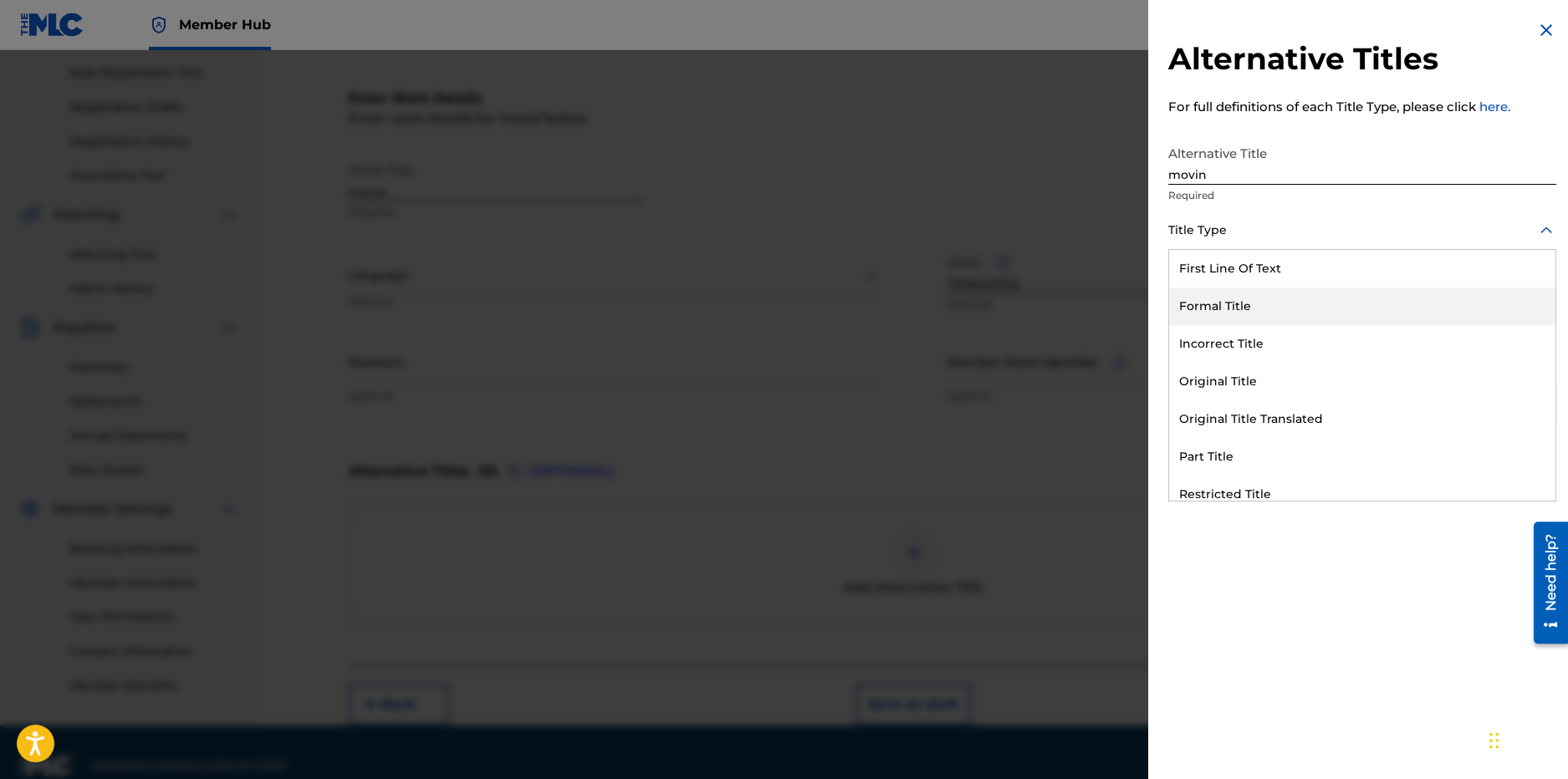
click at [1234, 304] on div "Formal Title" at bounding box center [1363, 307] width 387 height 38
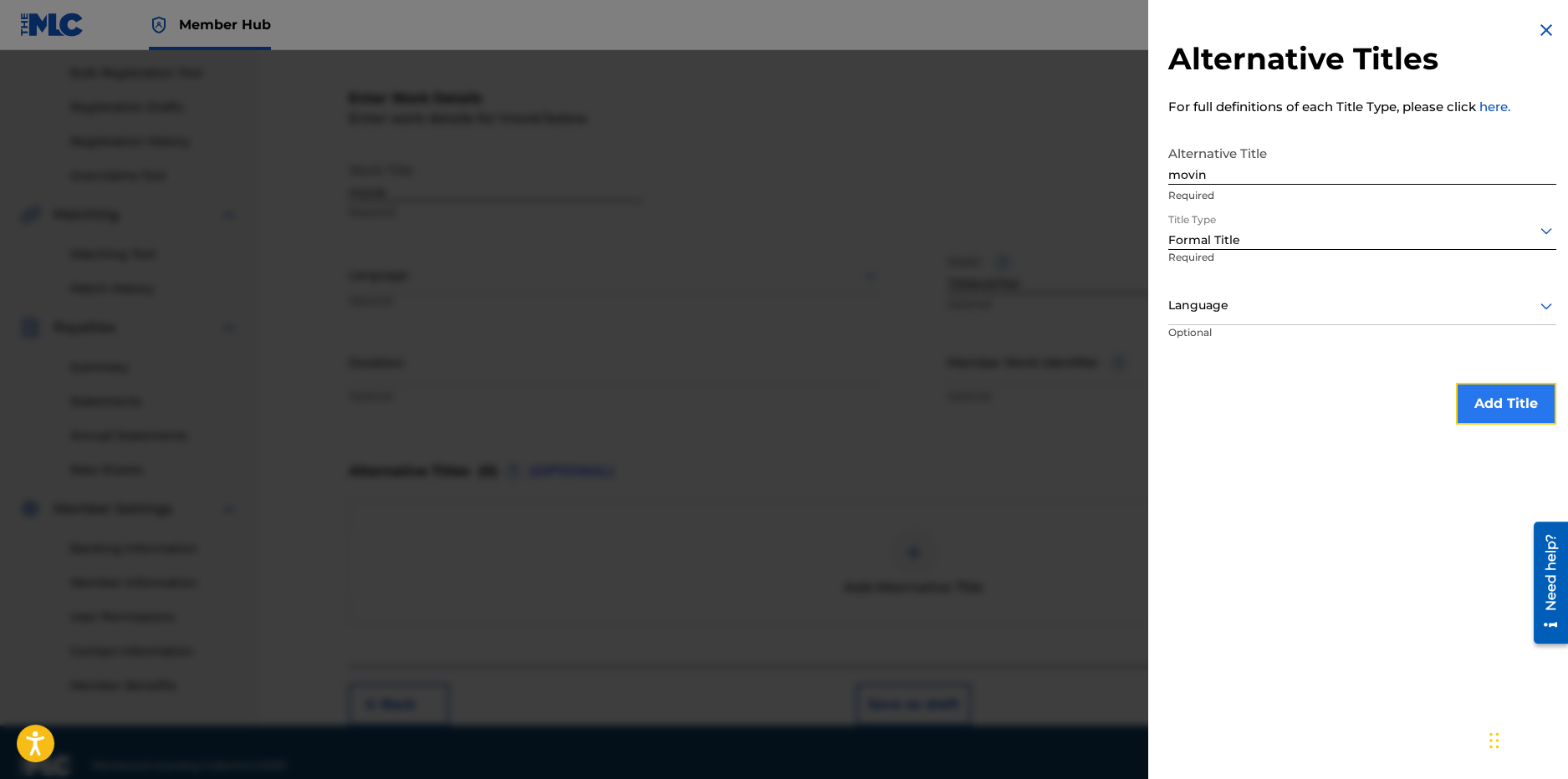
click at [1498, 400] on button "Add Title" at bounding box center [1506, 403] width 101 height 42
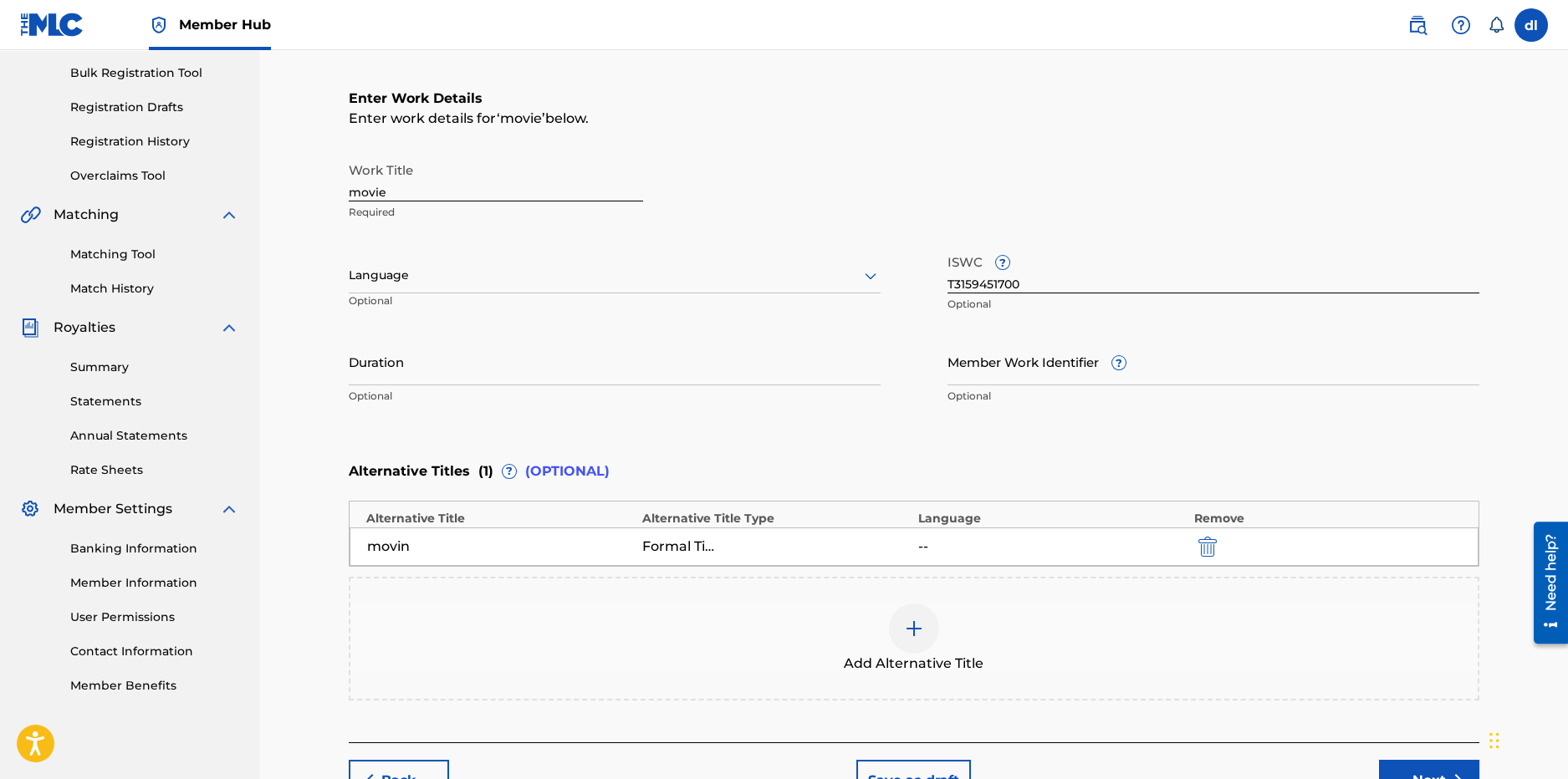
click at [932, 637] on div at bounding box center [914, 629] width 50 height 50
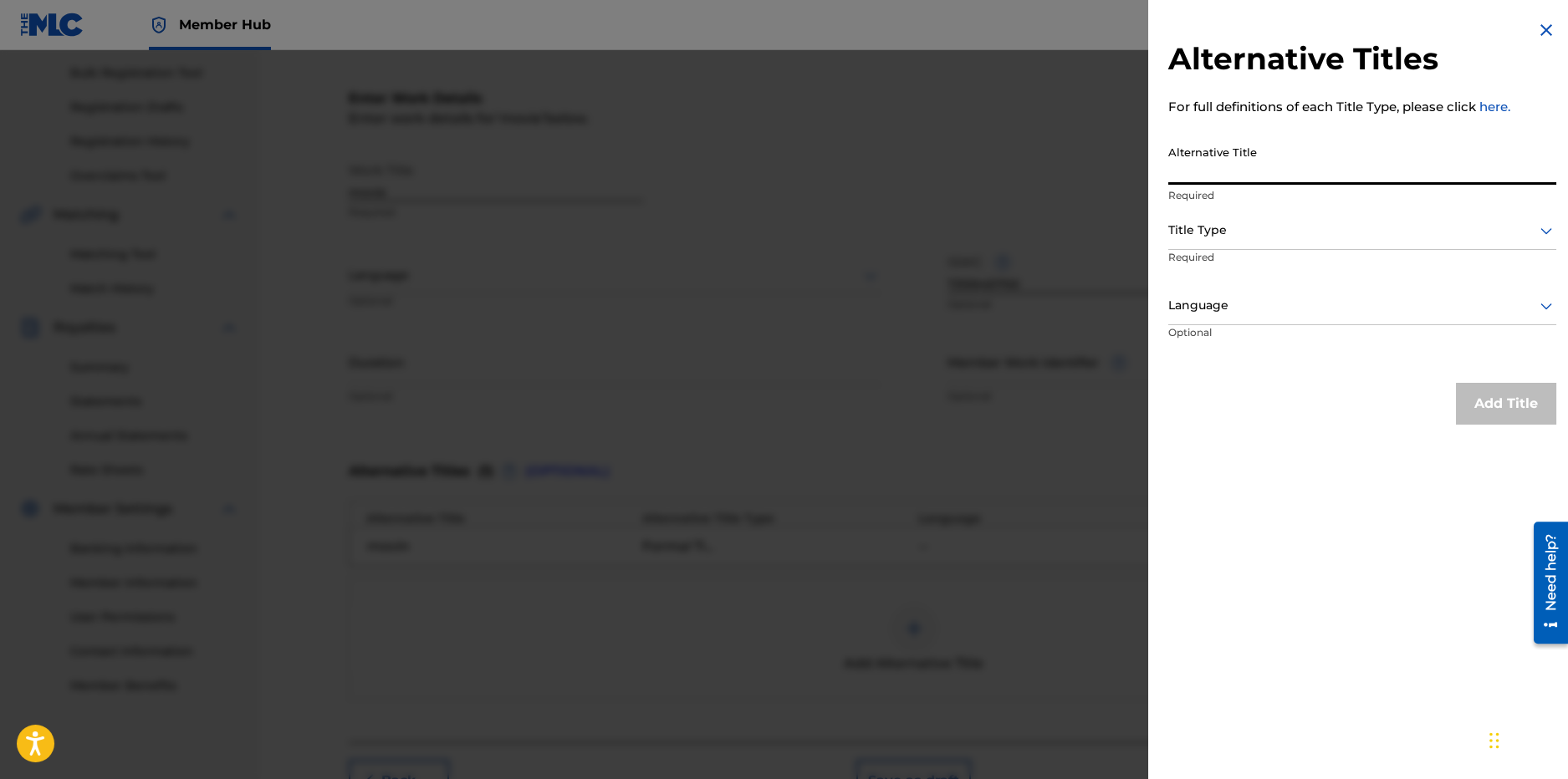
click at [1282, 180] on input "Alternative Title" at bounding box center [1363, 160] width 389 height 48
type input "n"
type input "moving"
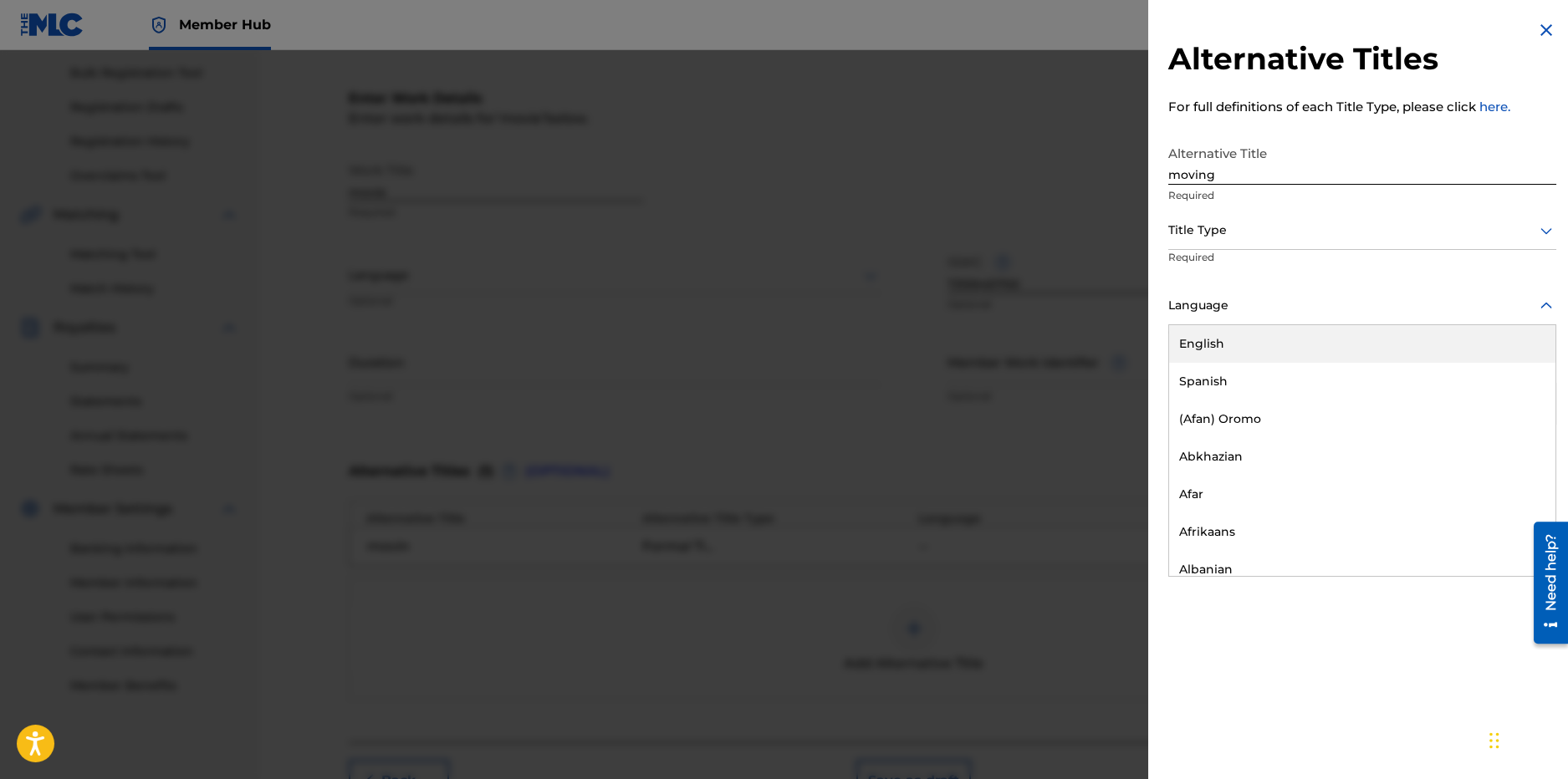
click at [1268, 289] on div "Language" at bounding box center [1363, 307] width 389 height 38
click at [1267, 243] on div "Title Type" at bounding box center [1363, 231] width 389 height 38
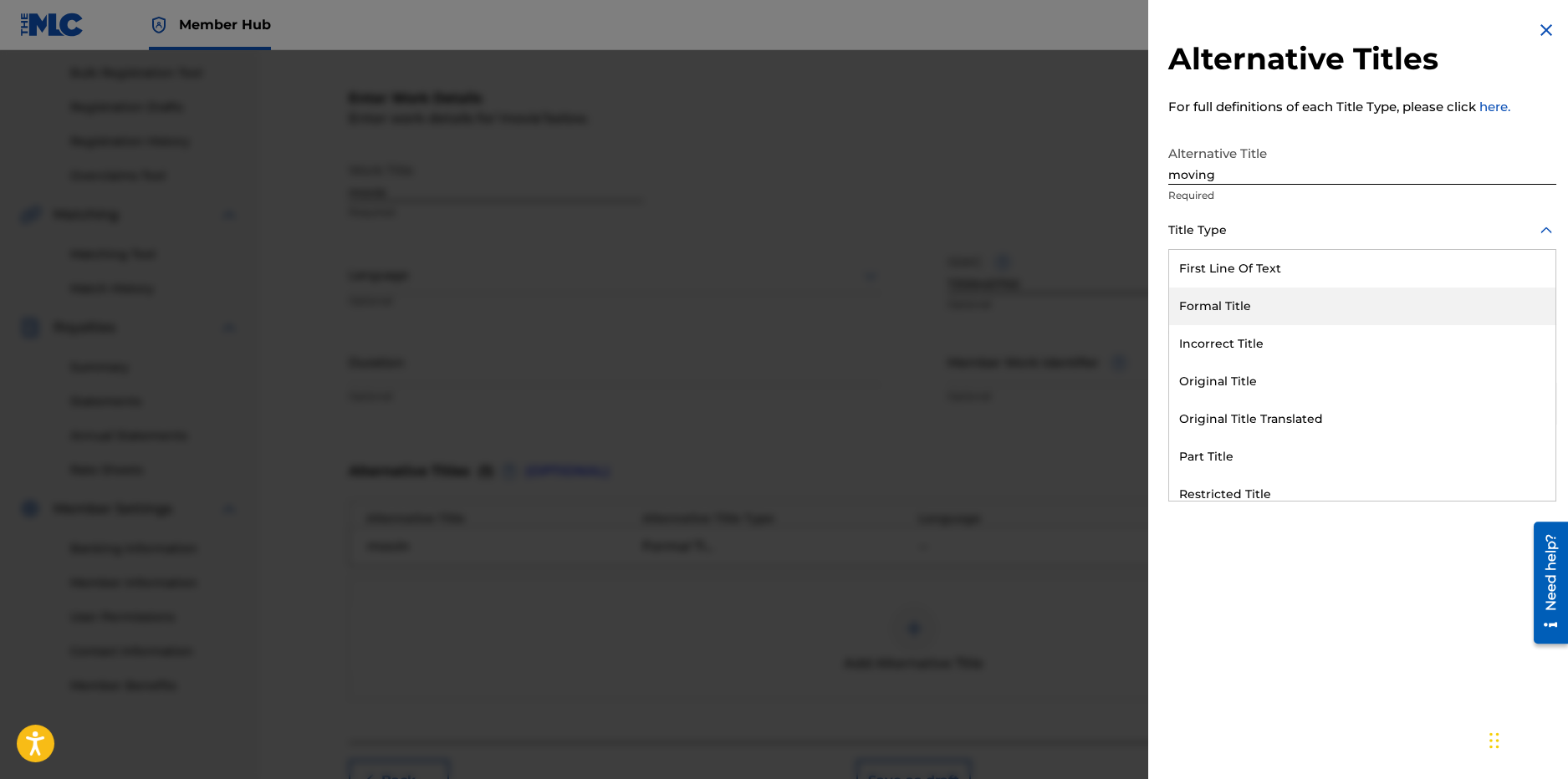
click at [1255, 293] on div "Formal Title" at bounding box center [1363, 307] width 387 height 38
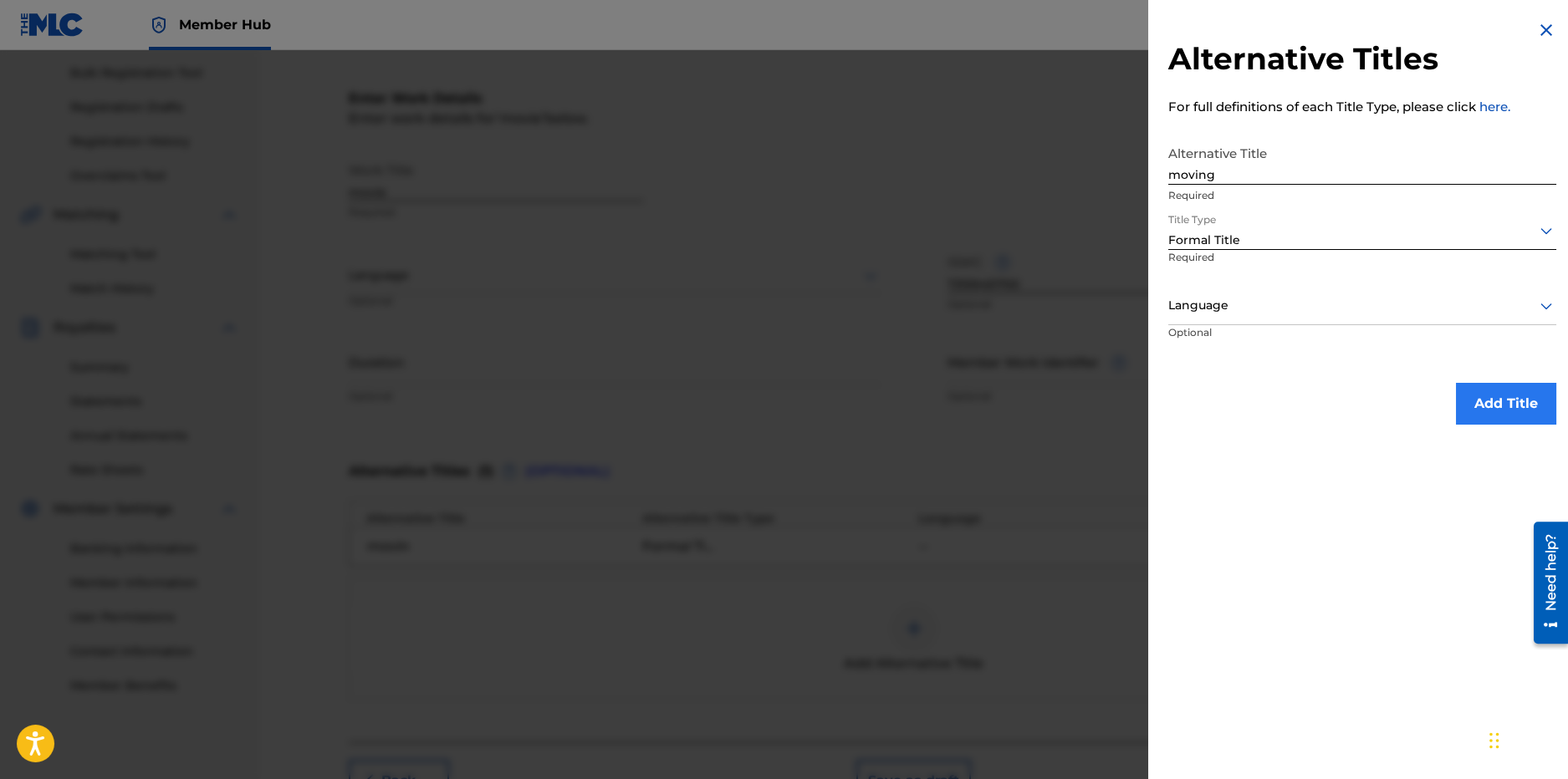
click at [1483, 382] on div "Alternative Titles For full definitions of each Title Type, please click here. …" at bounding box center [1362, 223] width 429 height 445
click at [1493, 399] on button "Add Title" at bounding box center [1506, 403] width 101 height 42
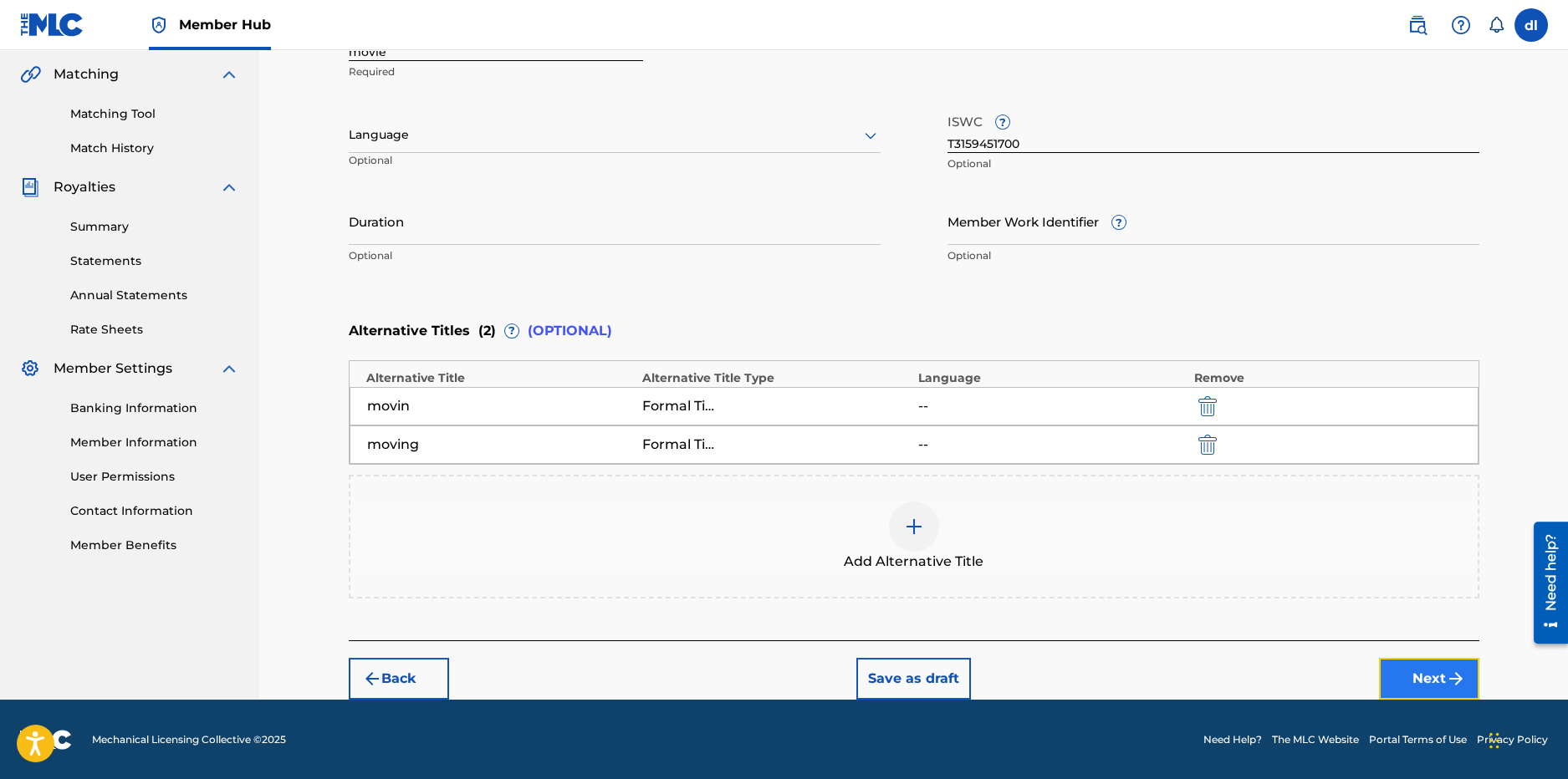
click at [1392, 663] on button "Next" at bounding box center [1429, 678] width 101 height 42
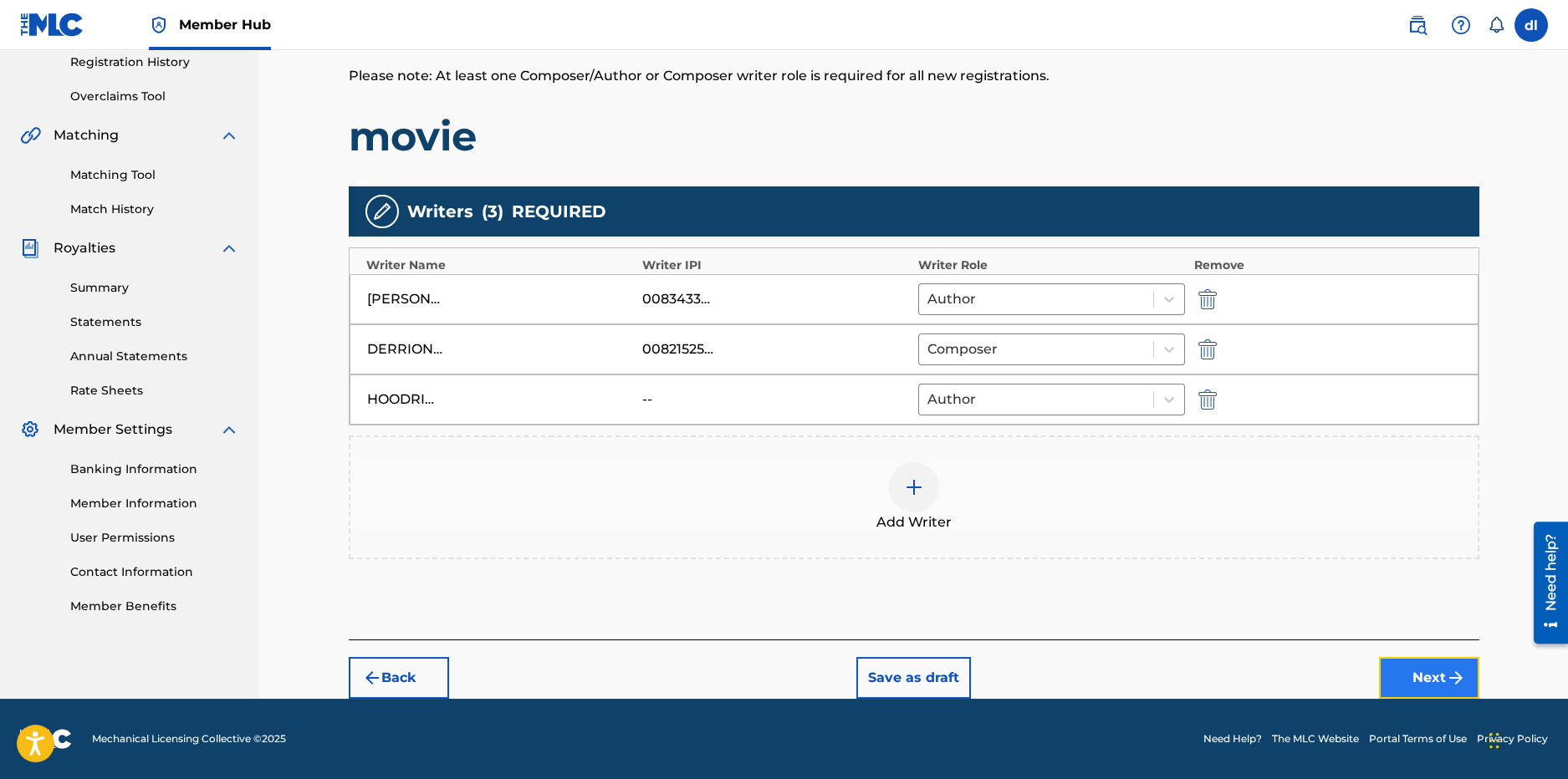
click at [1402, 674] on button "Next" at bounding box center [1429, 677] width 101 height 42
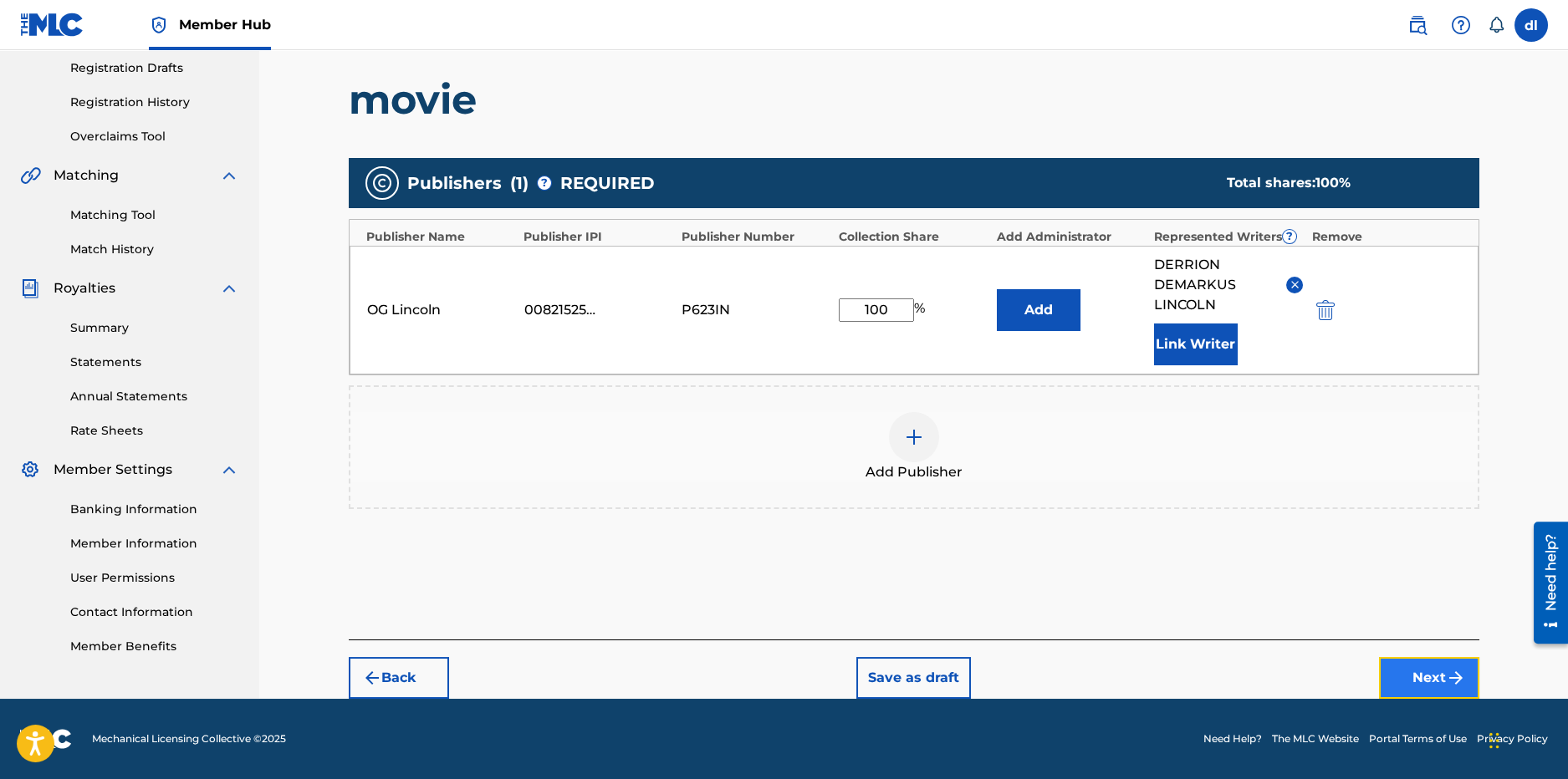
click at [1399, 680] on button "Next" at bounding box center [1429, 677] width 101 height 42
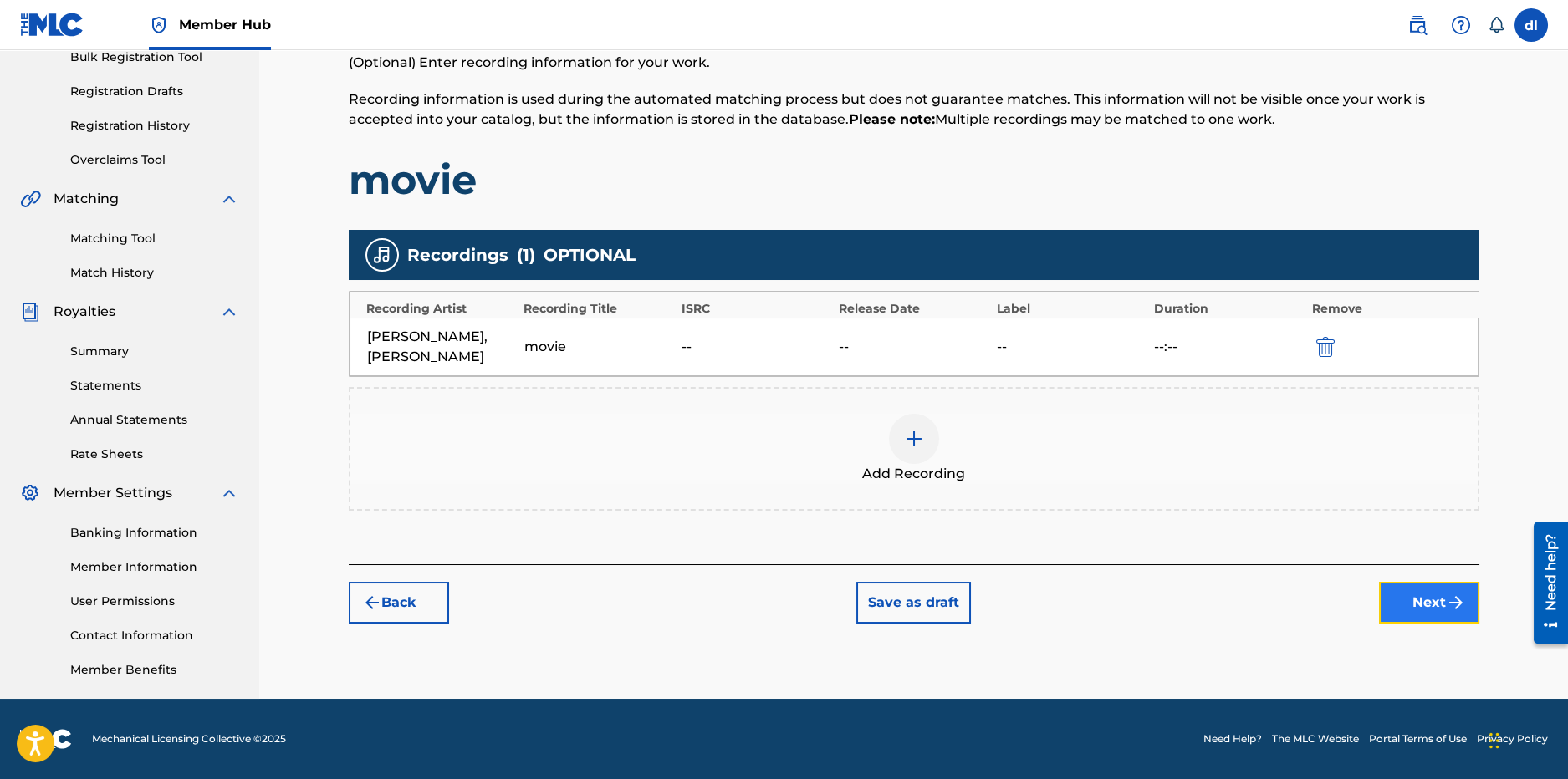
click at [1398, 598] on button "Next" at bounding box center [1429, 602] width 101 height 42
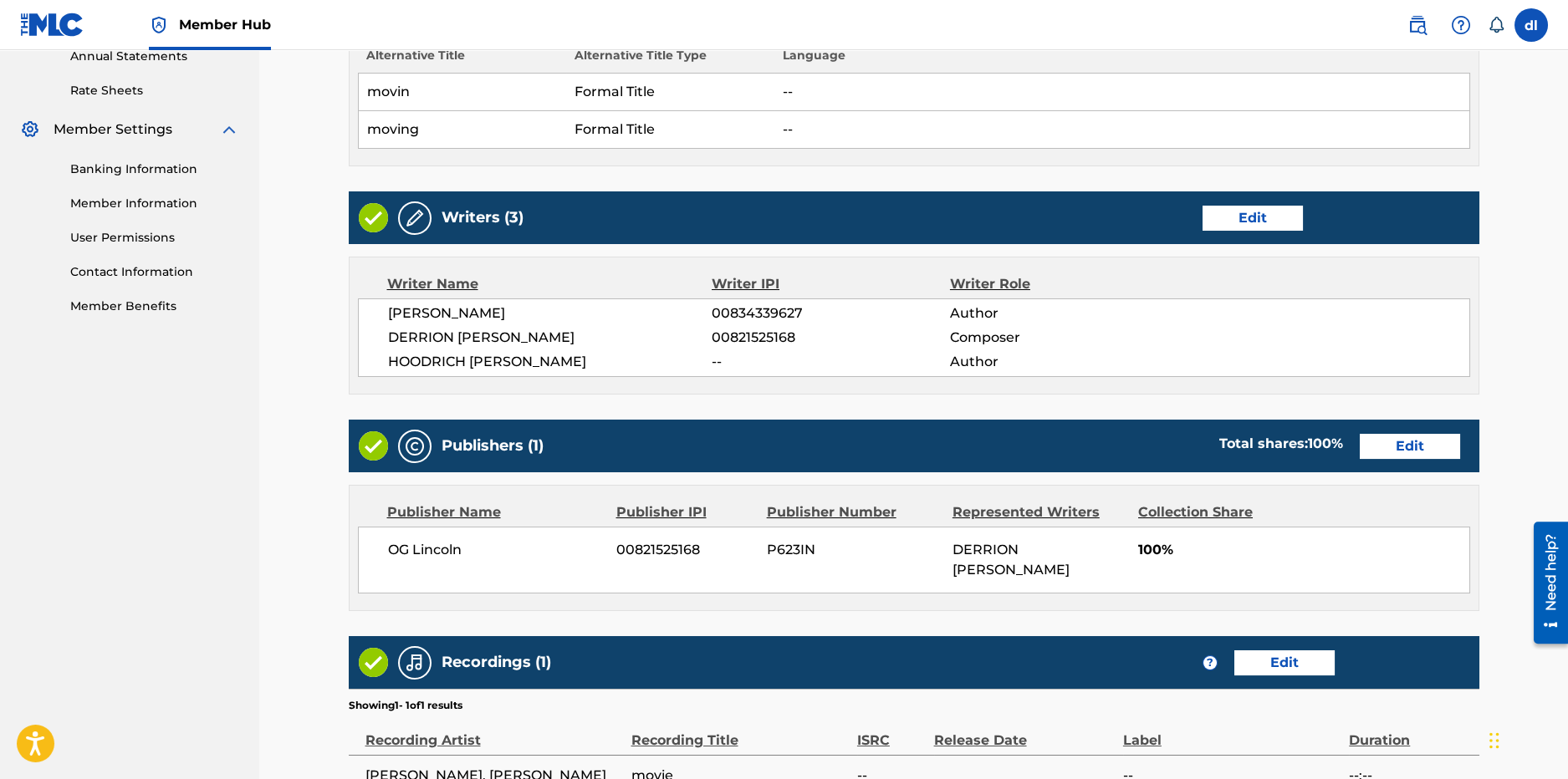
scroll to position [802, 0]
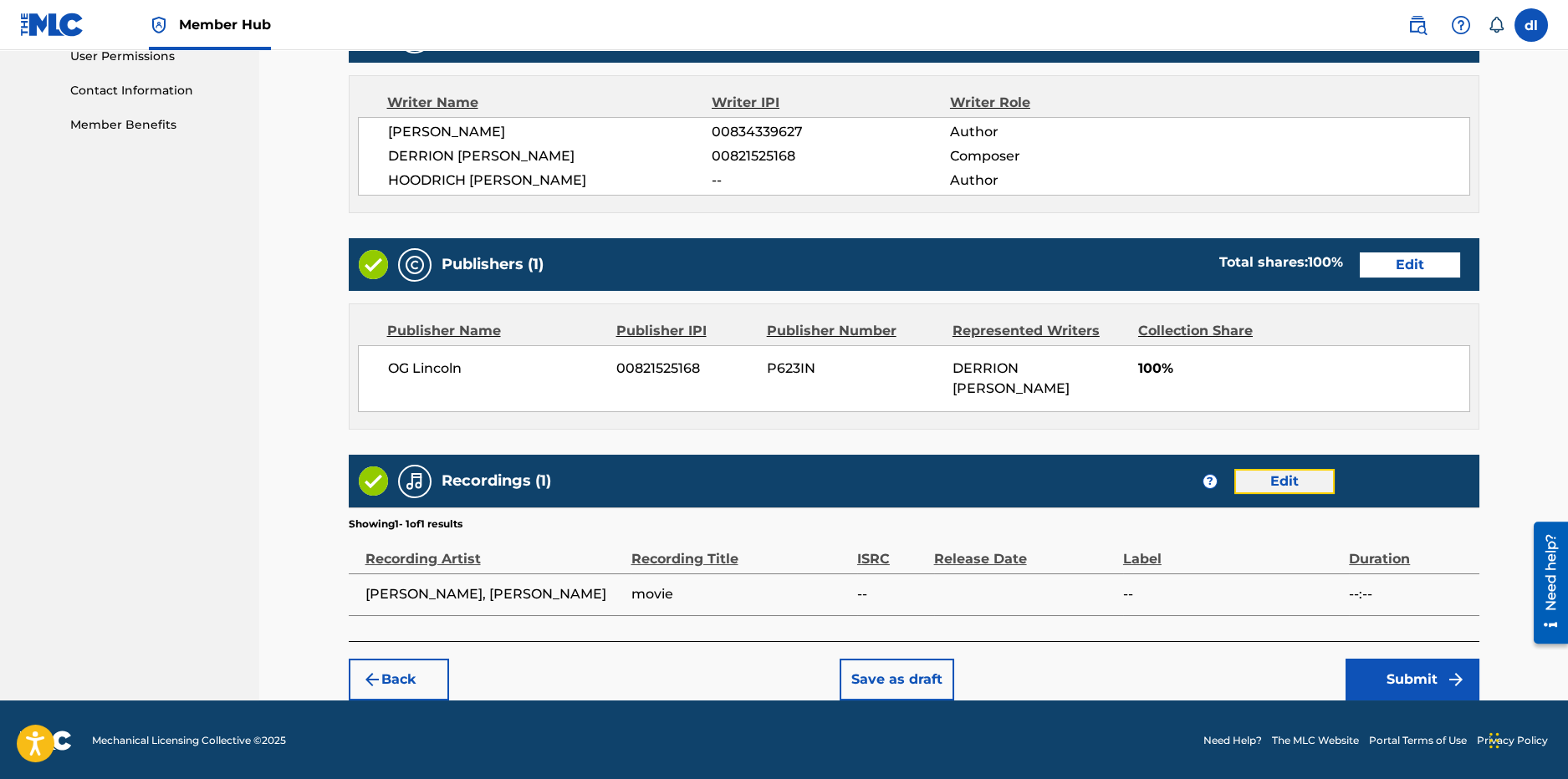
click at [1282, 473] on button "Edit" at bounding box center [1284, 482] width 101 height 25
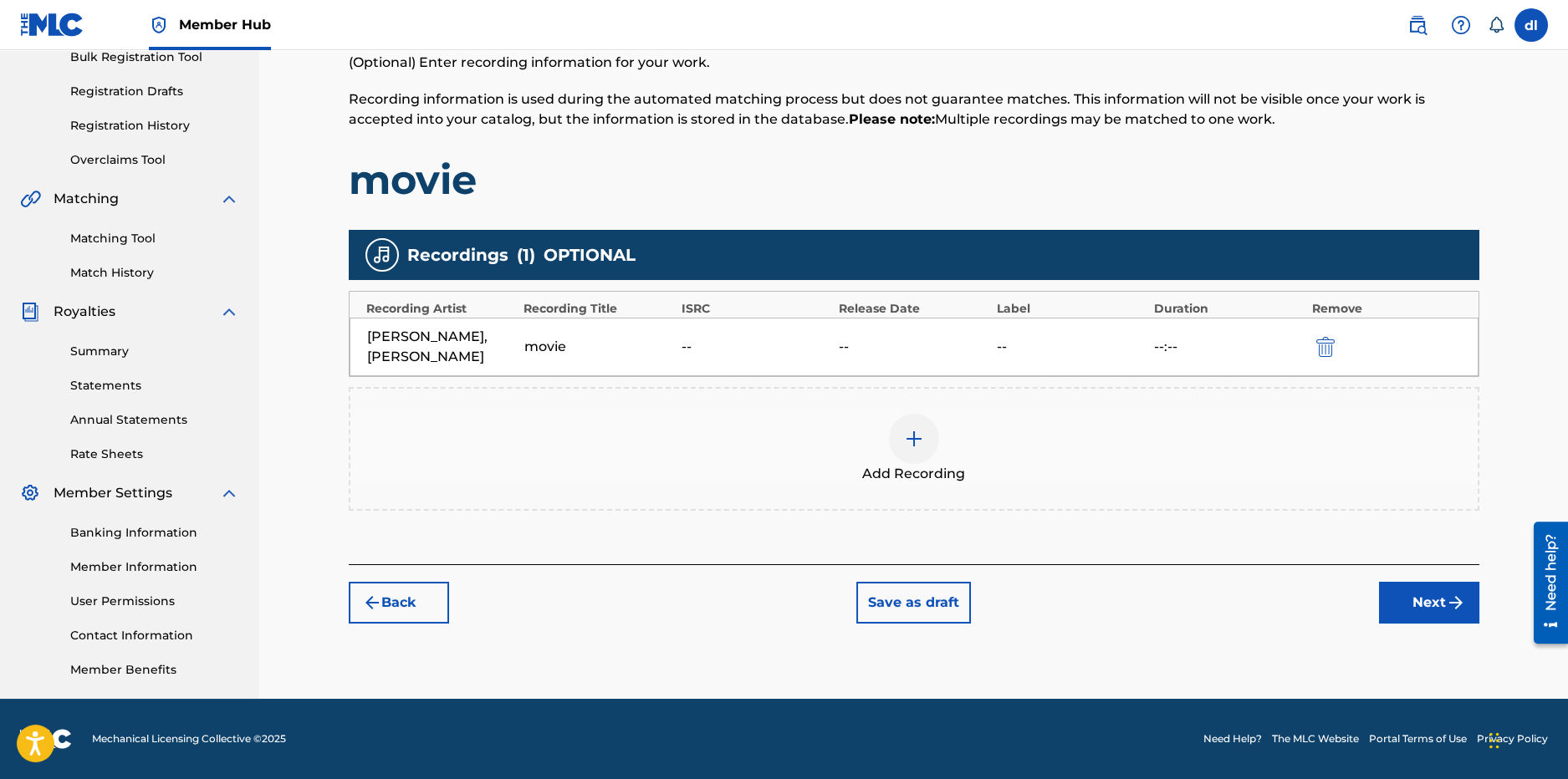
click at [914, 437] on img at bounding box center [914, 438] width 21 height 20
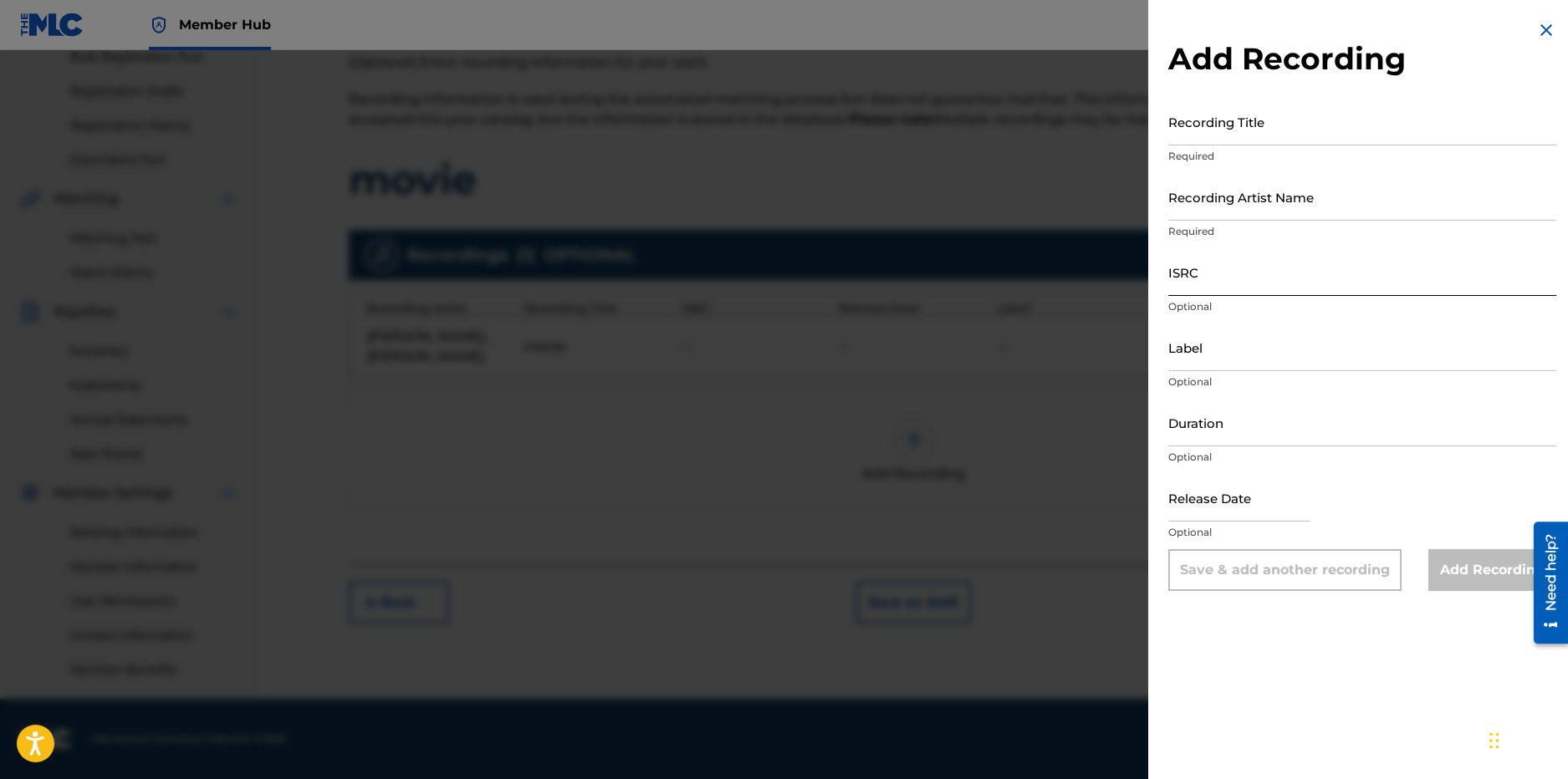
click at [1244, 277] on input "ISRC" at bounding box center [1363, 271] width 389 height 48
paste input "USUYG1419536"
type input "USUYG1419536"
click at [1209, 214] on input "Recording Artist Name" at bounding box center [1363, 196] width 389 height 48
type input "LilCj Kasino, Hoodrich Pablo Juan"
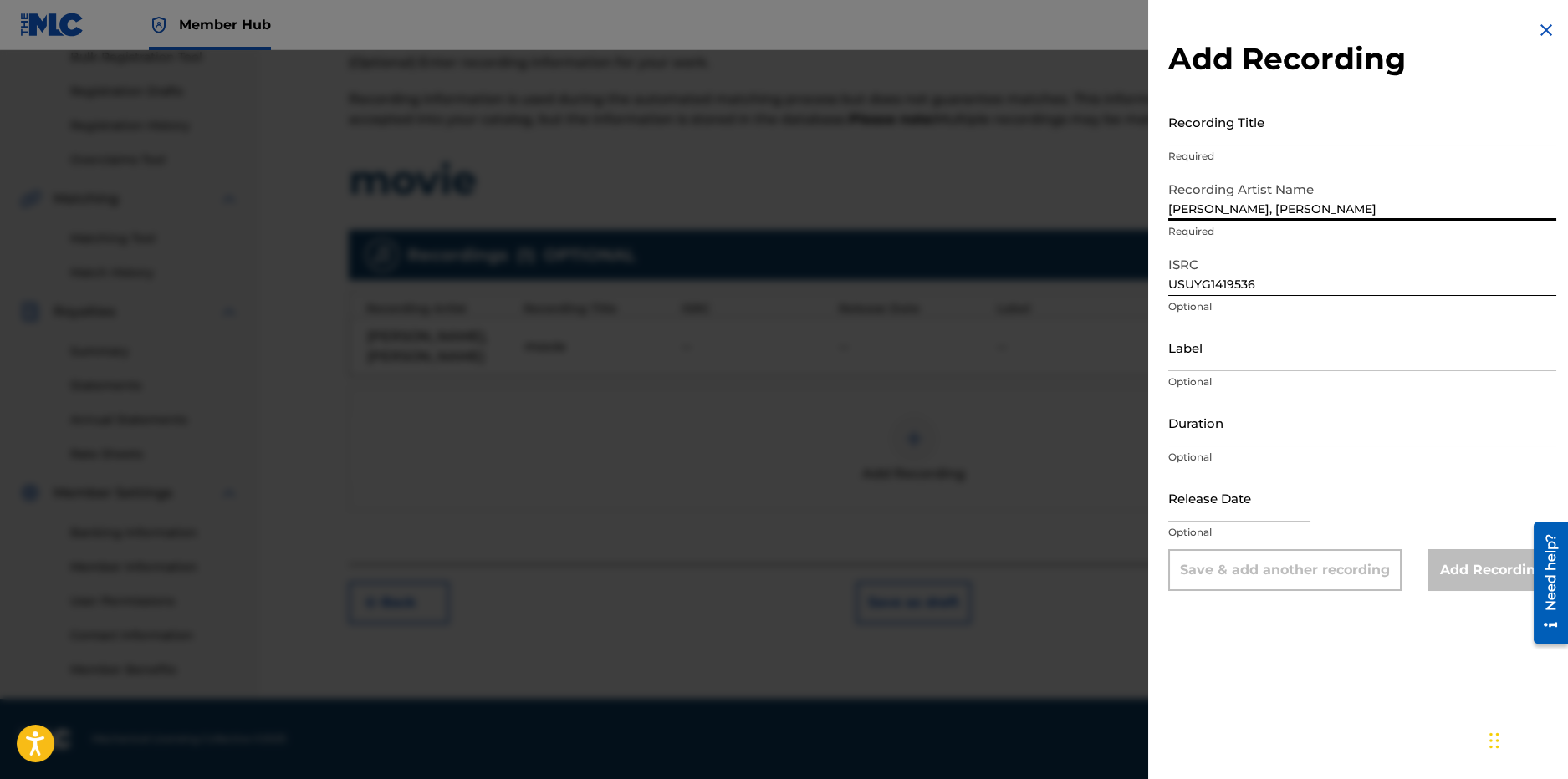
click at [1216, 132] on input "Recording Title" at bounding box center [1363, 121] width 389 height 48
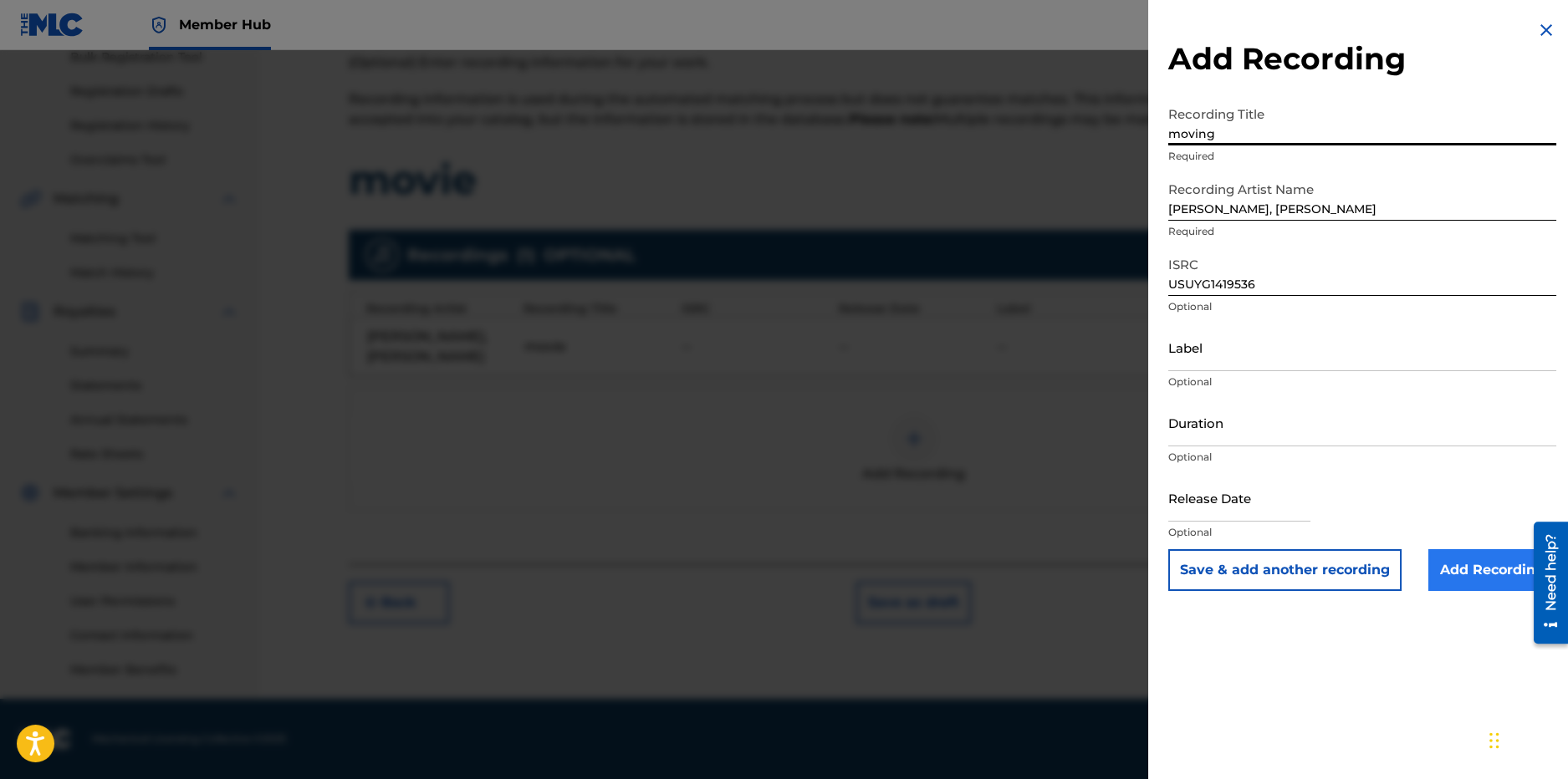
type input "moving"
click at [1485, 571] on input "Add Recording" at bounding box center [1492, 570] width 128 height 42
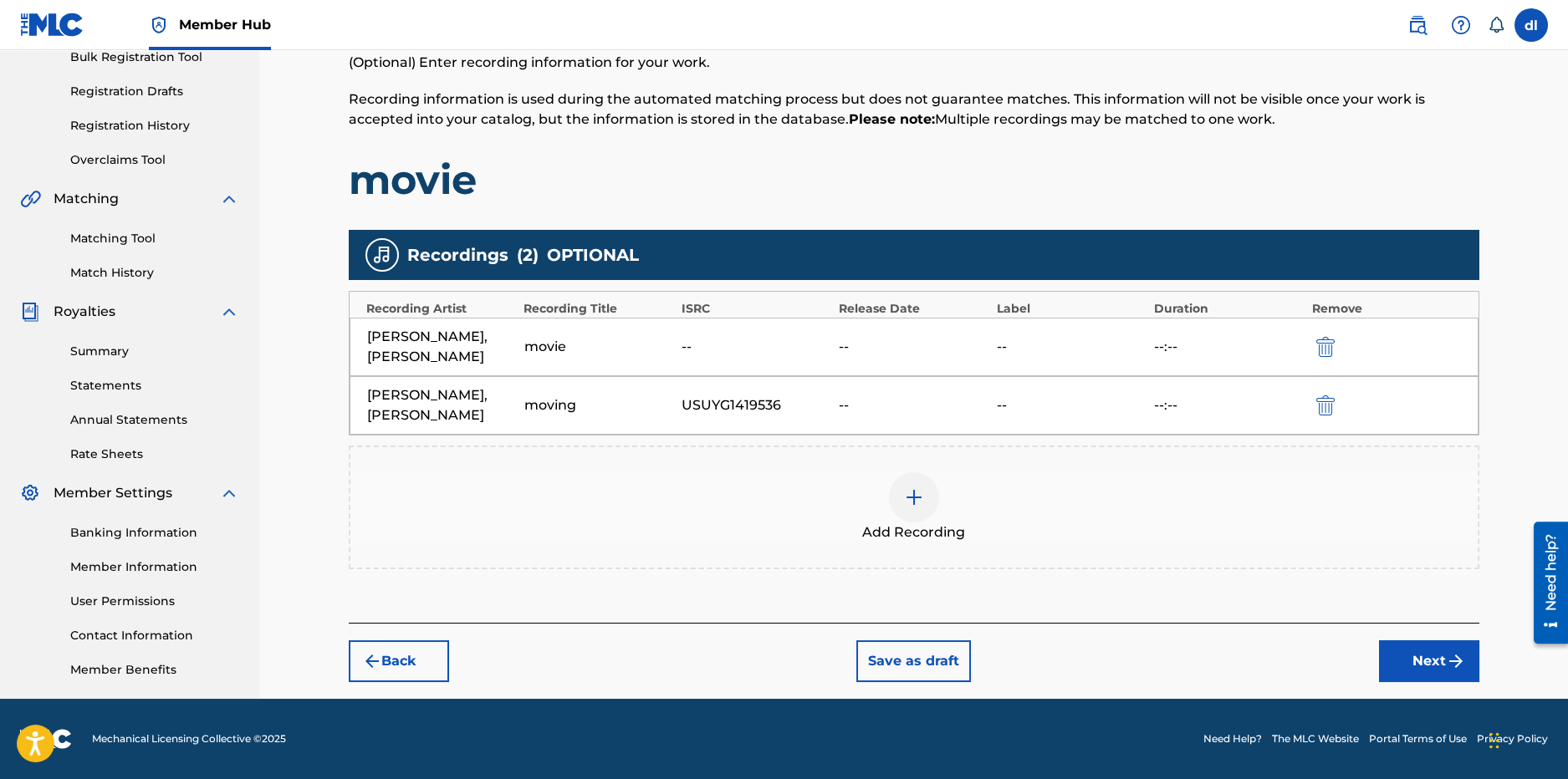
click at [920, 496] on img at bounding box center [914, 497] width 21 height 20
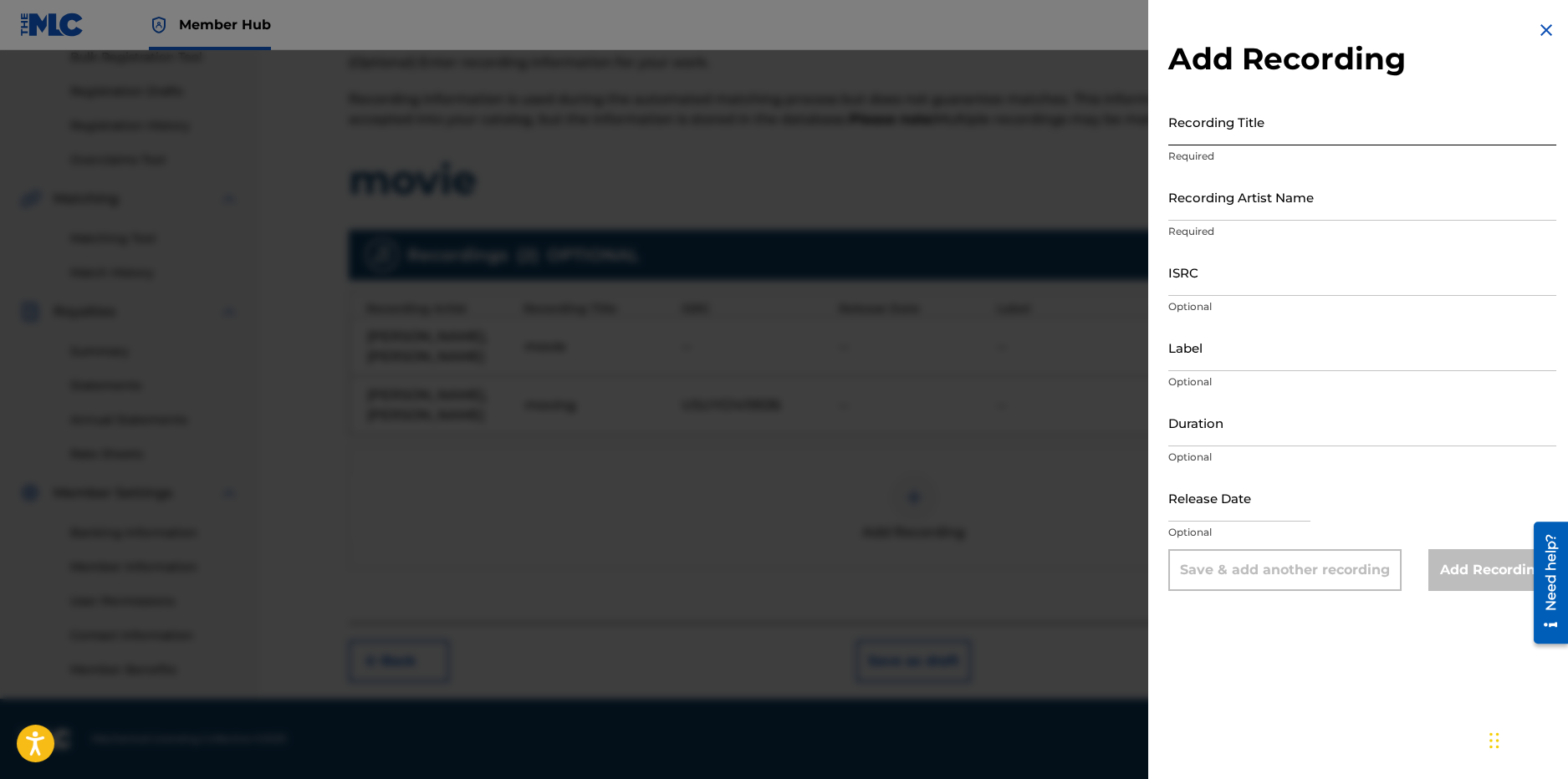
click at [1258, 140] on input "Recording Title" at bounding box center [1363, 121] width 389 height 48
click at [1236, 272] on input "ISRC" at bounding box center [1363, 271] width 389 height 48
paste input "QZNMU2245012"
type input "QZNMU2245012"
click at [1232, 216] on input "Recording Artist Name" at bounding box center [1363, 196] width 389 height 48
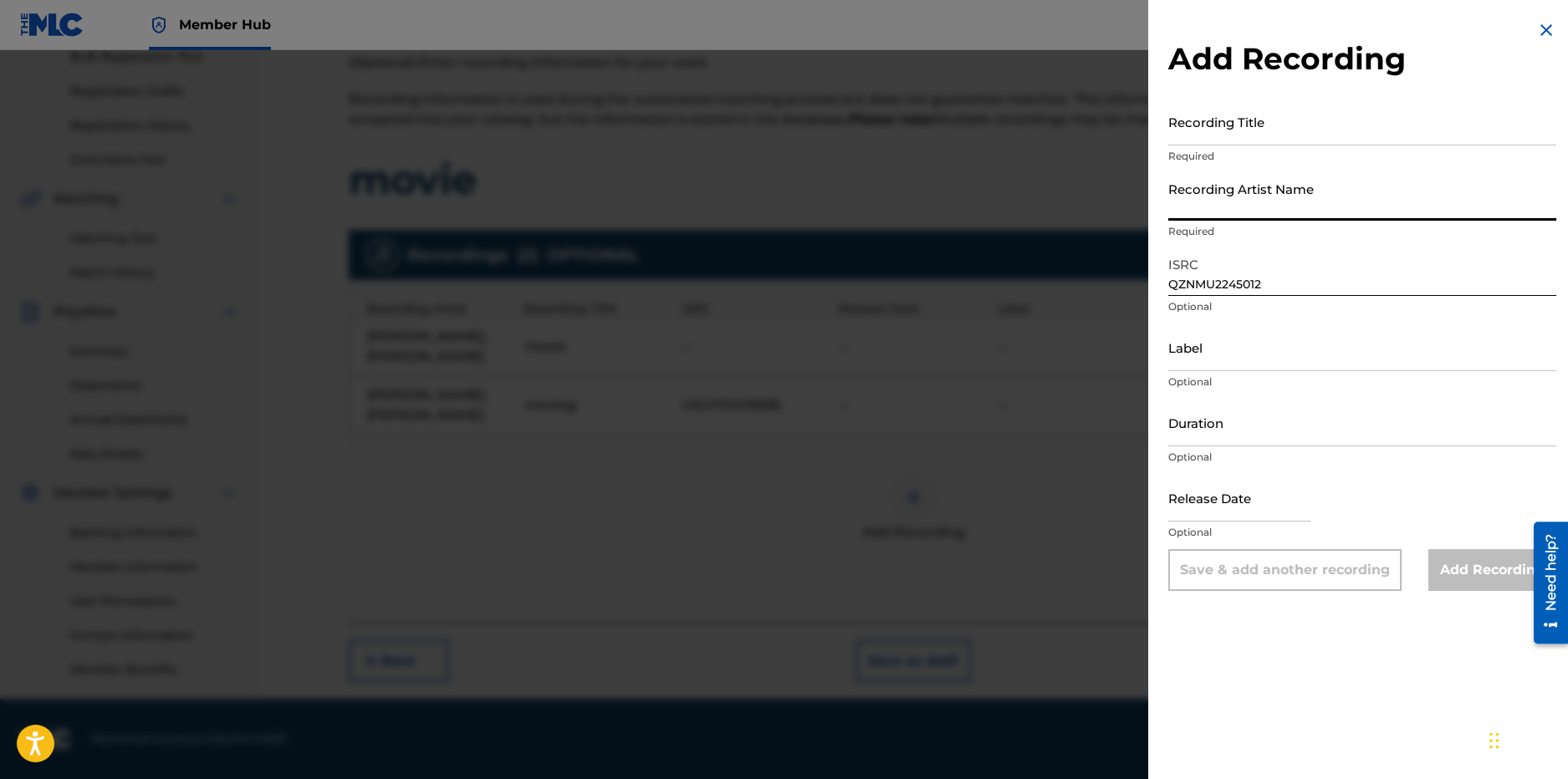
type input "LilCj Kasino, Hoodrich Pablo Juan"
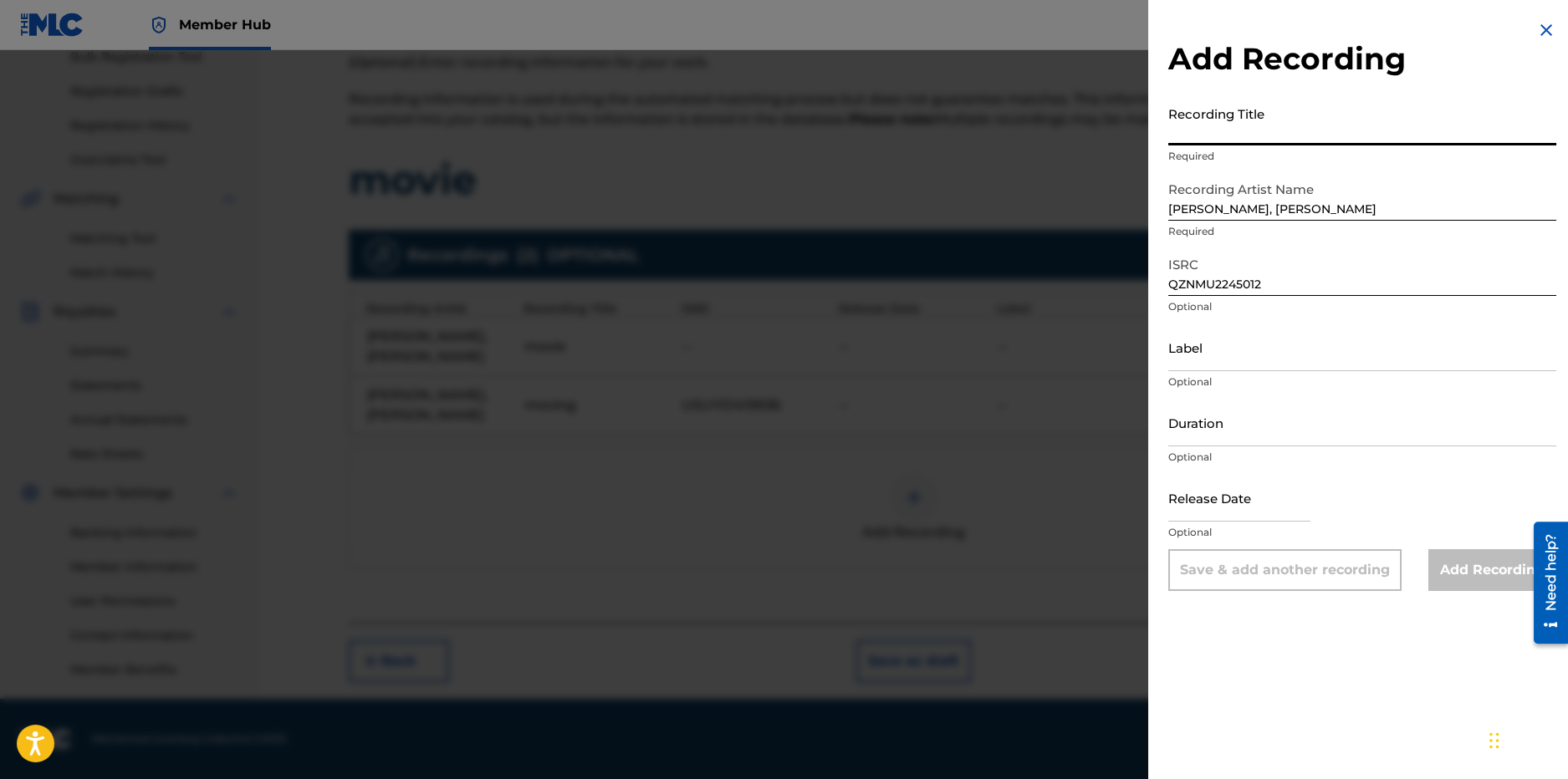
click at [1244, 136] on input "Recording Title" at bounding box center [1363, 121] width 389 height 48
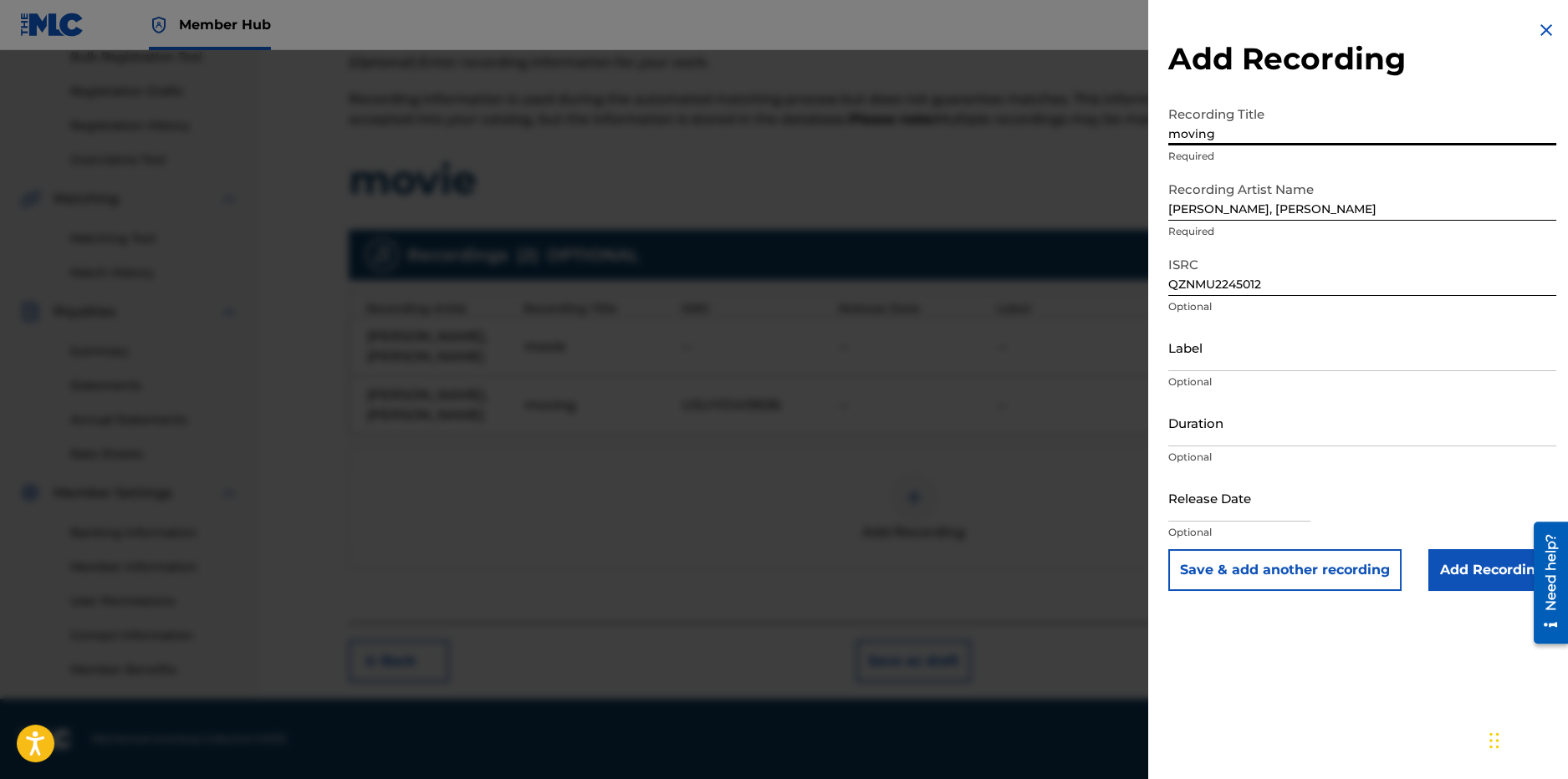
type input "moving"
click at [1169, 550] on button "Save & add another recording" at bounding box center [1285, 570] width 233 height 42
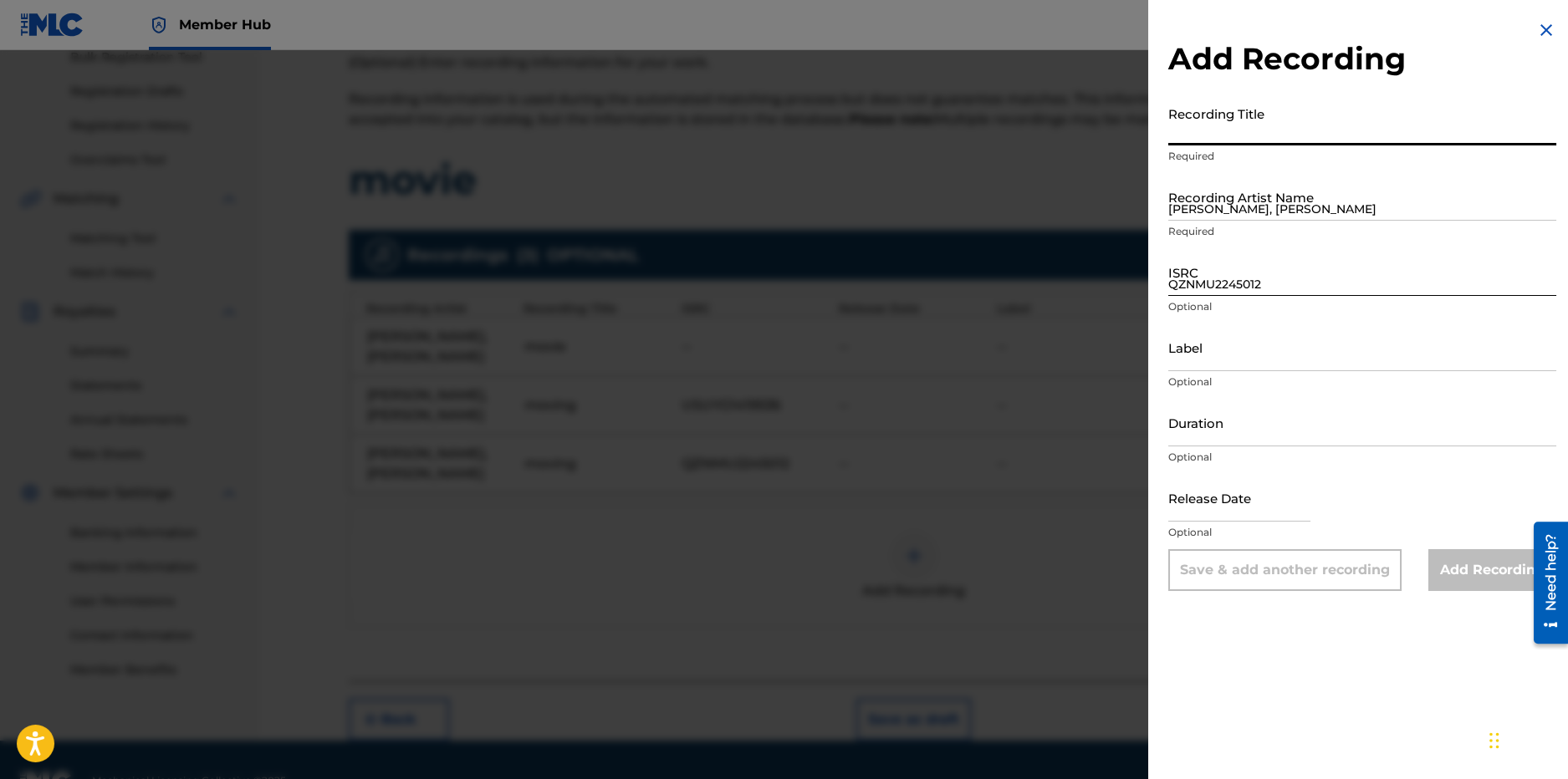
click at [1244, 266] on input "QZNMU2245012" at bounding box center [1363, 271] width 389 height 48
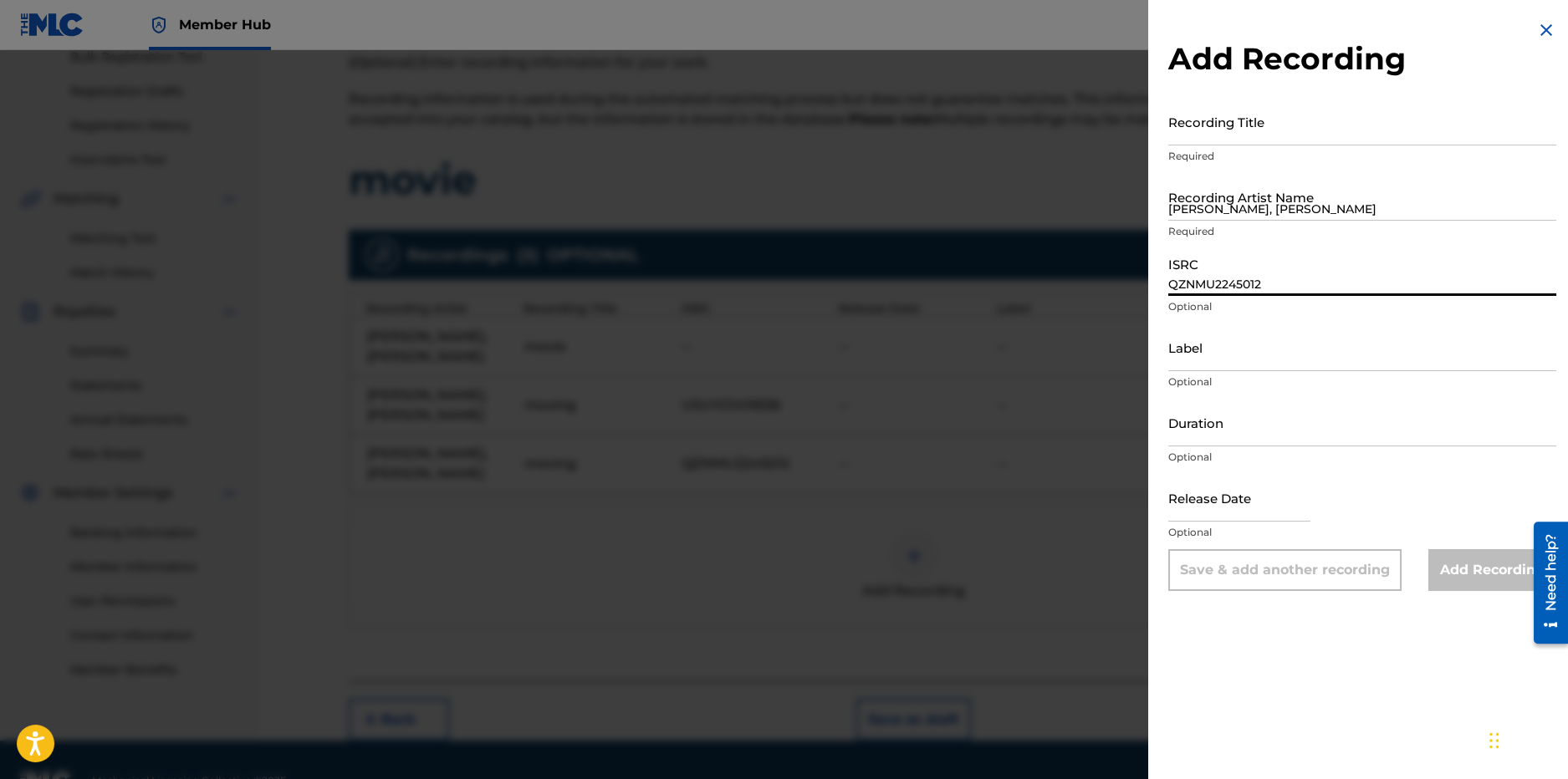
paste input "USUYG1346430"
type input "USUYG1346430"
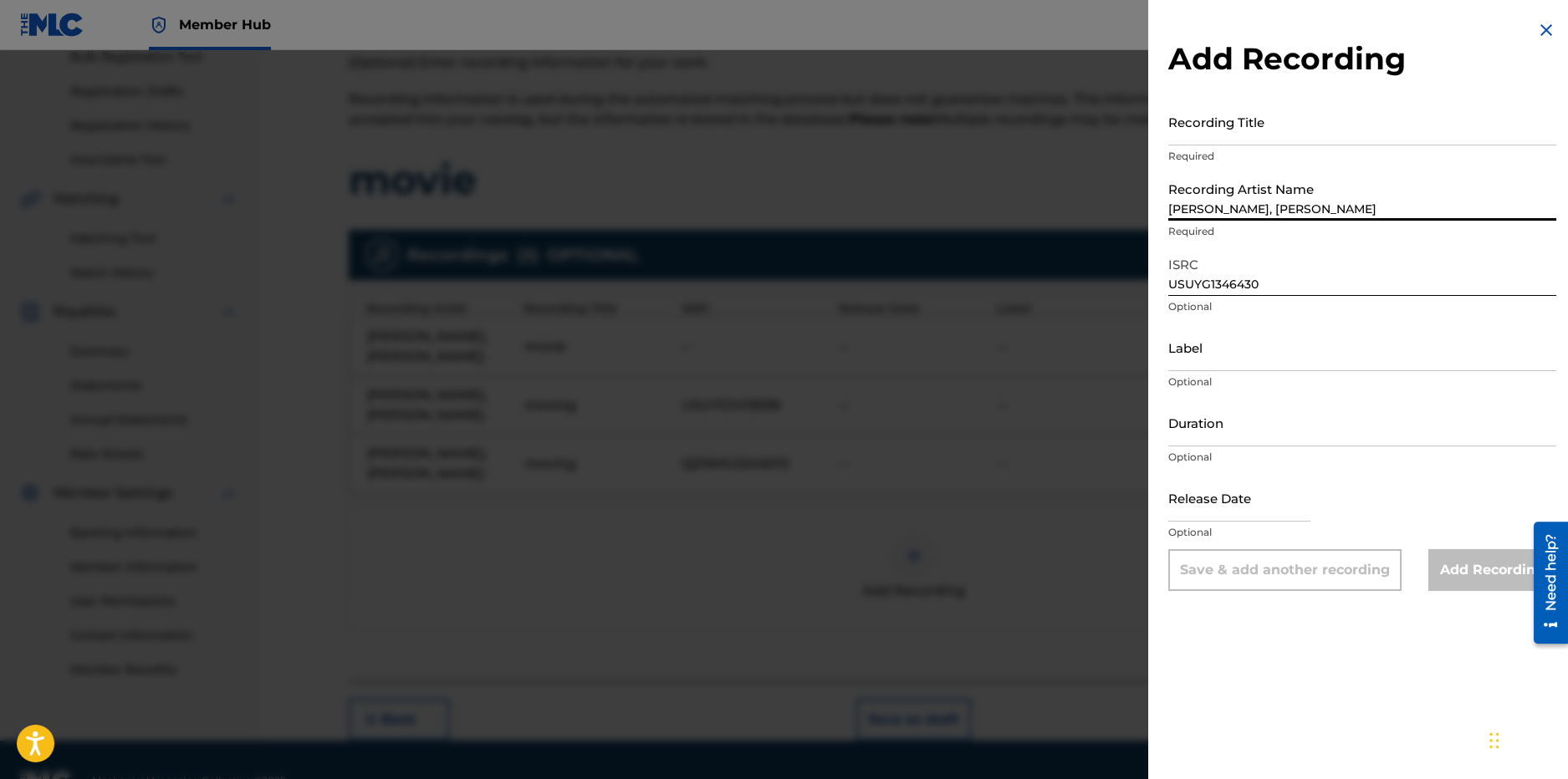
click at [1184, 190] on input "LilCj Kasino, Hoodrich Pablo Juan" at bounding box center [1363, 196] width 389 height 48
type input "LilCj Kasino, Hoodrich Pablo Juan"
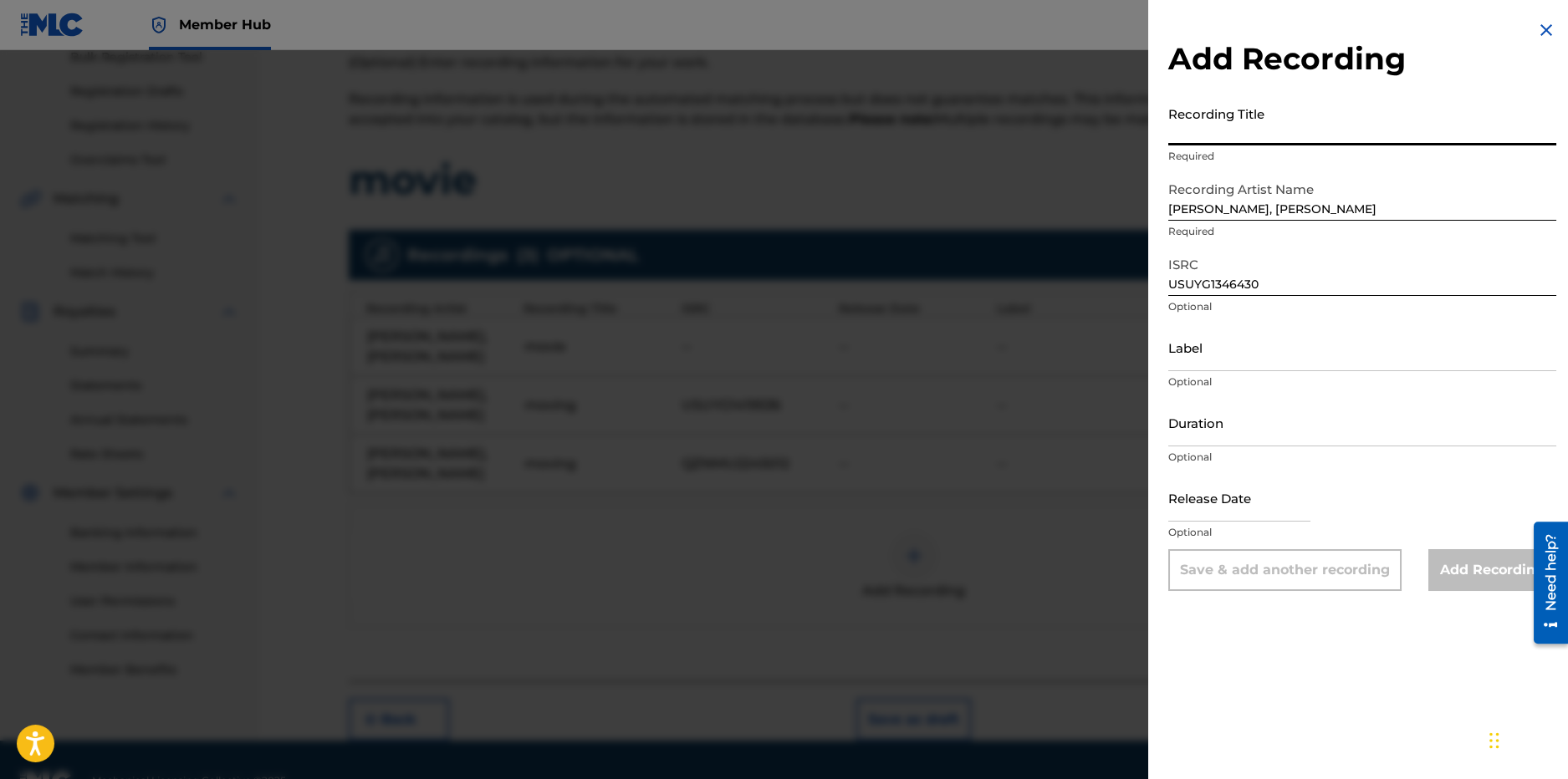
click at [1257, 136] on input "Recording Title" at bounding box center [1363, 121] width 389 height 48
click at [1254, 138] on input "Recording Title" at bounding box center [1363, 121] width 389 height 48
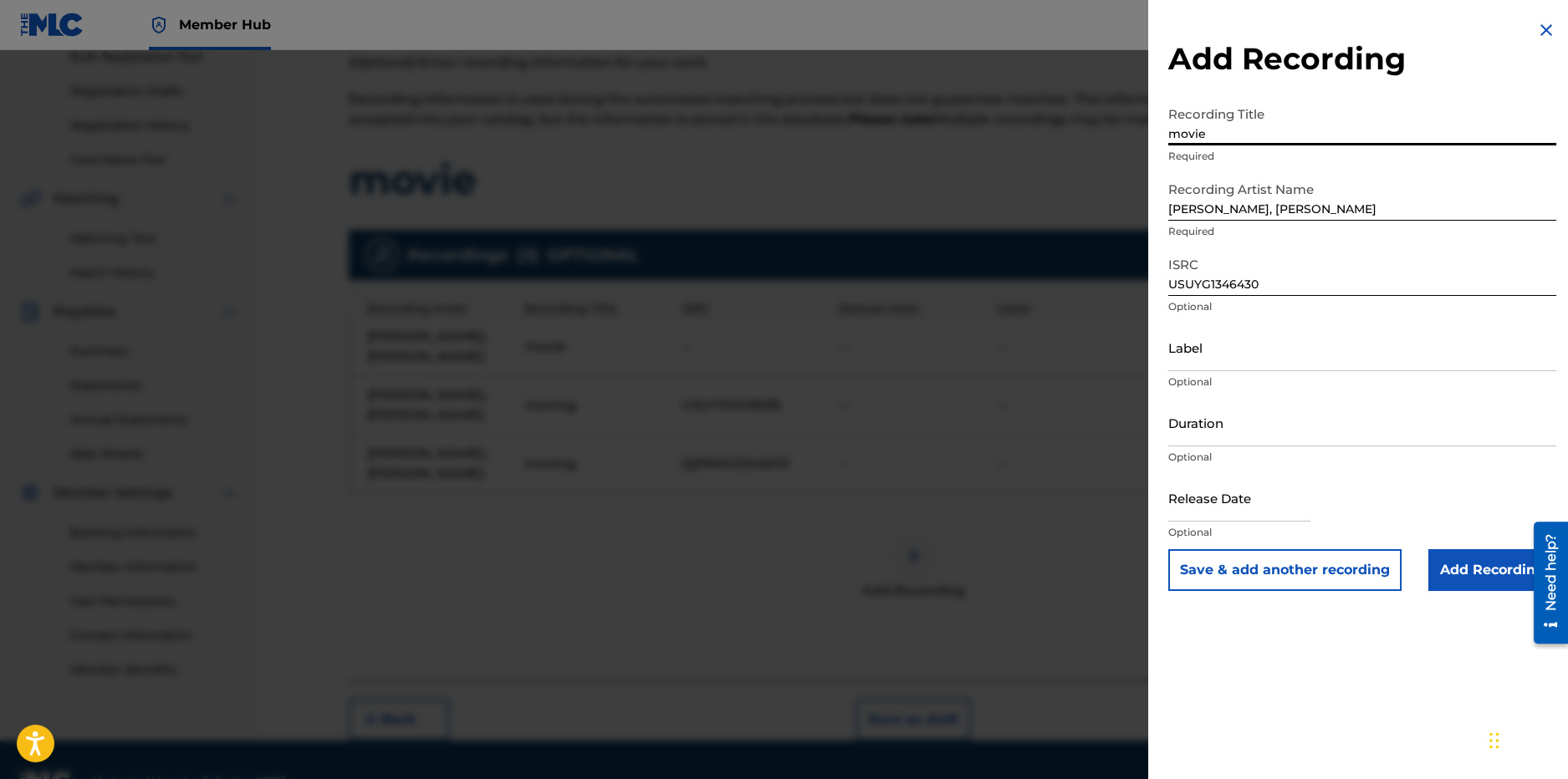
type input "movie"
click at [1510, 581] on input "Add Recording" at bounding box center [1492, 570] width 128 height 42
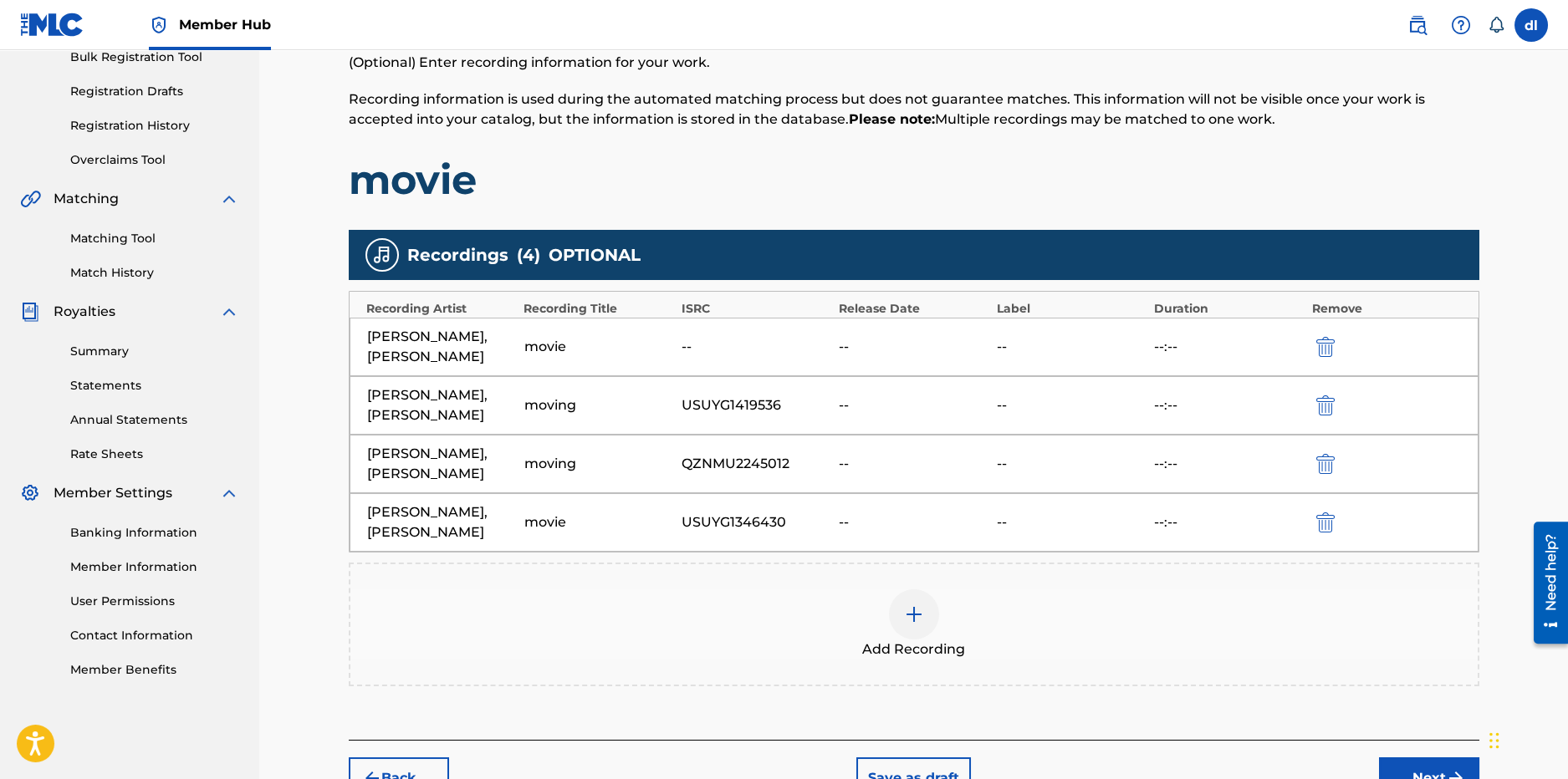
click at [918, 613] on img at bounding box center [914, 614] width 21 height 20
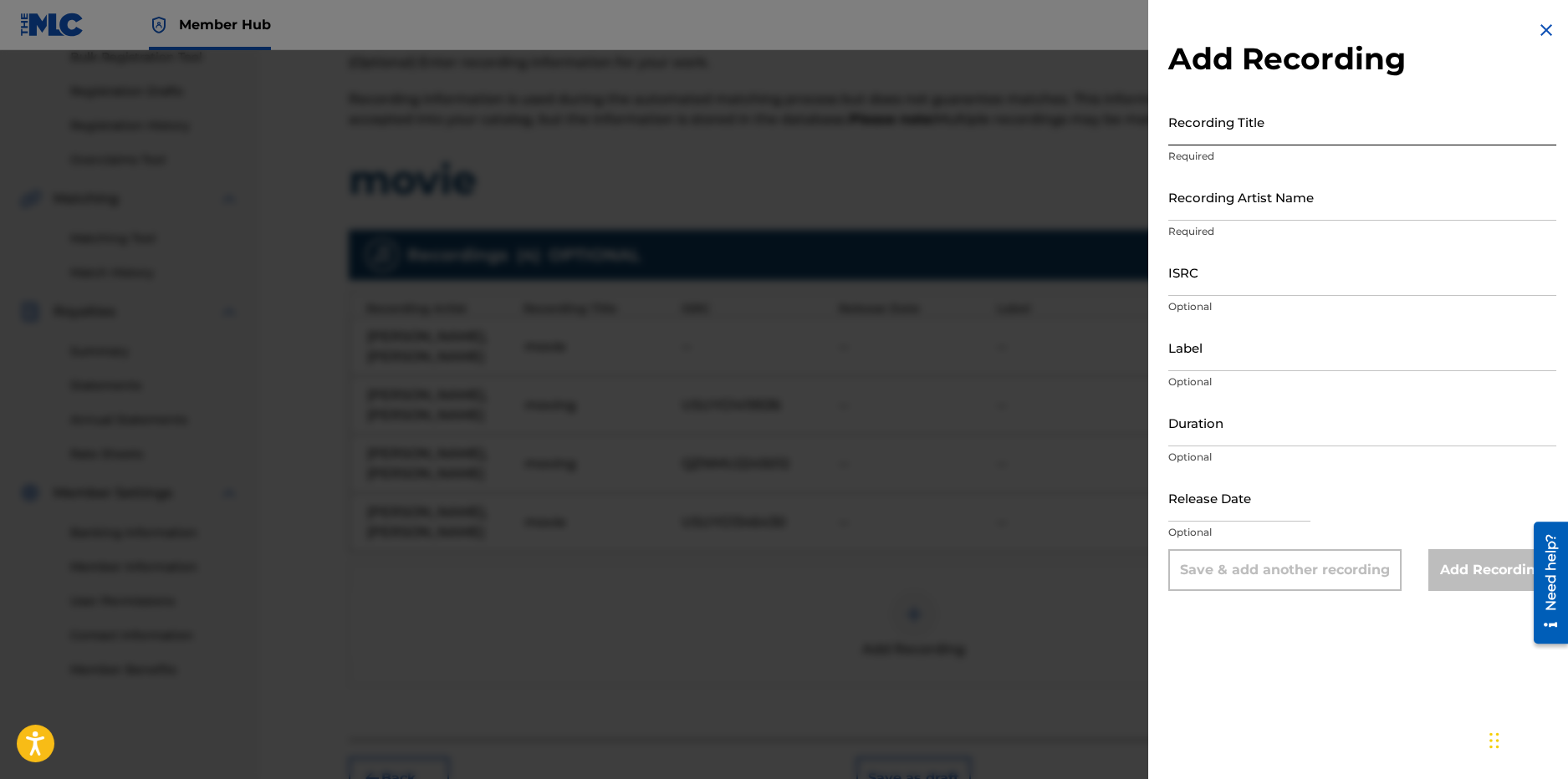
click at [1284, 126] on input "Recording Title" at bounding box center [1363, 121] width 389 height 48
click at [1537, 32] on img at bounding box center [1547, 30] width 21 height 20
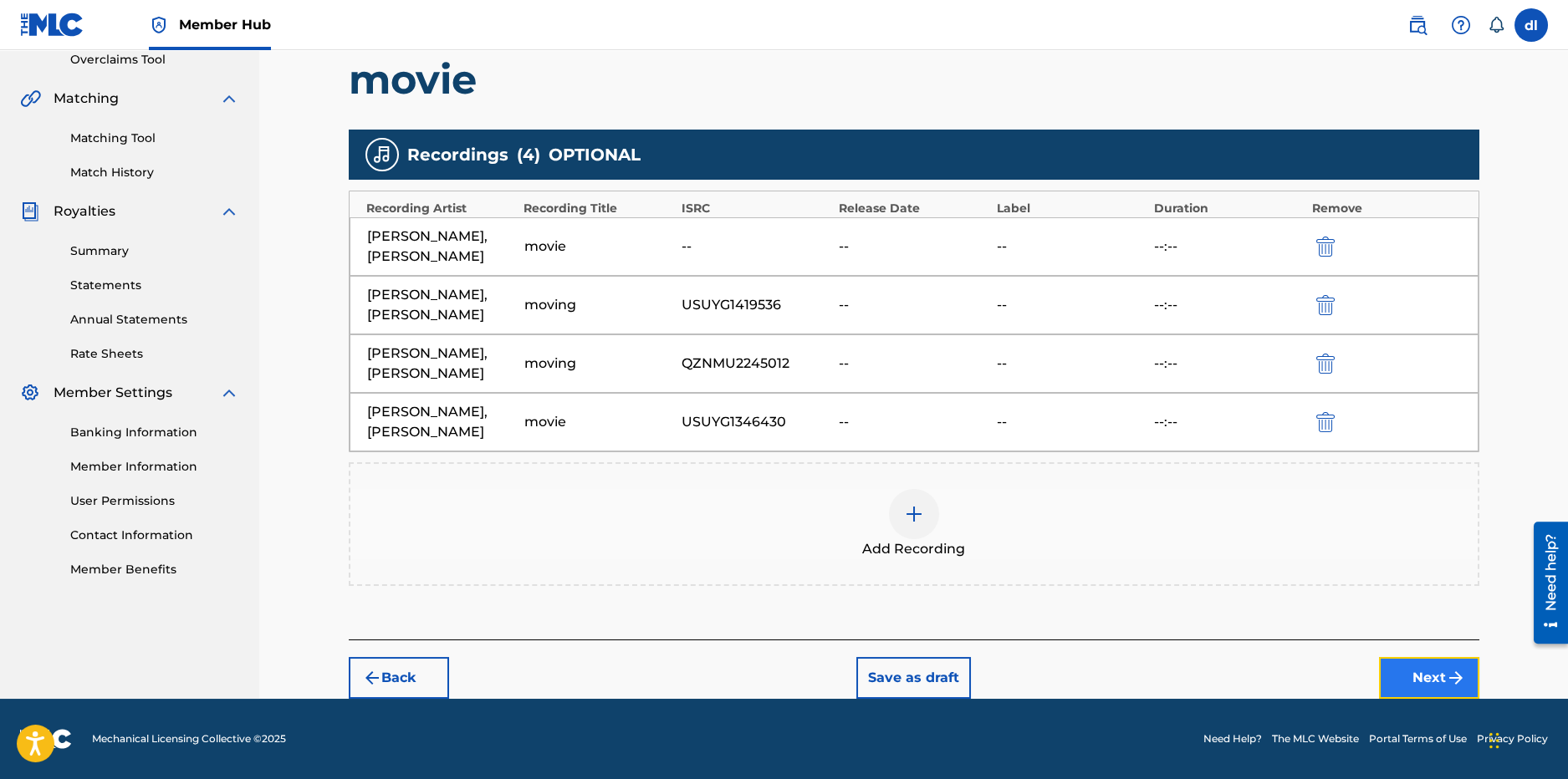
click at [1429, 667] on button "Next" at bounding box center [1429, 677] width 101 height 42
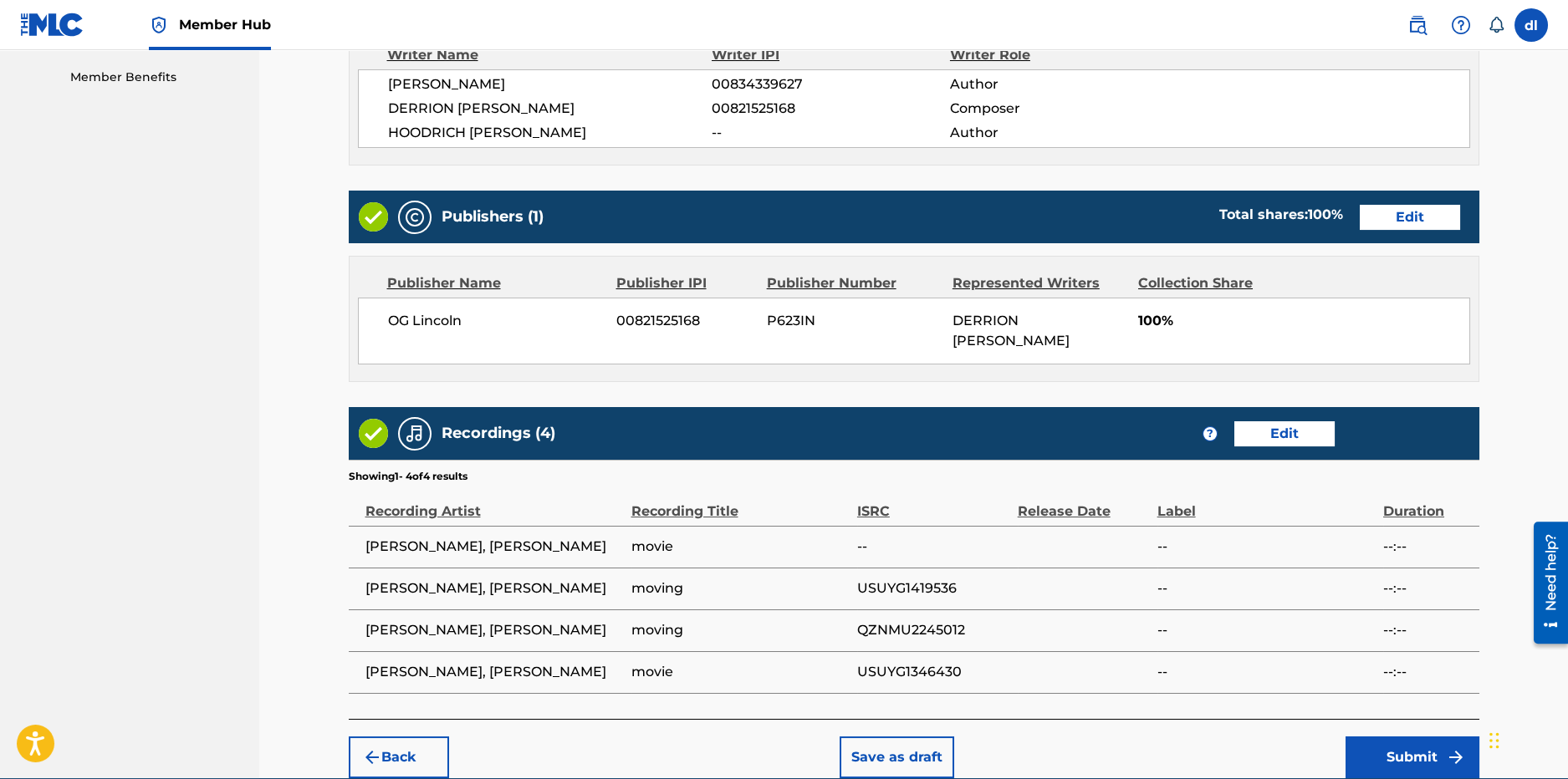
scroll to position [928, 0]
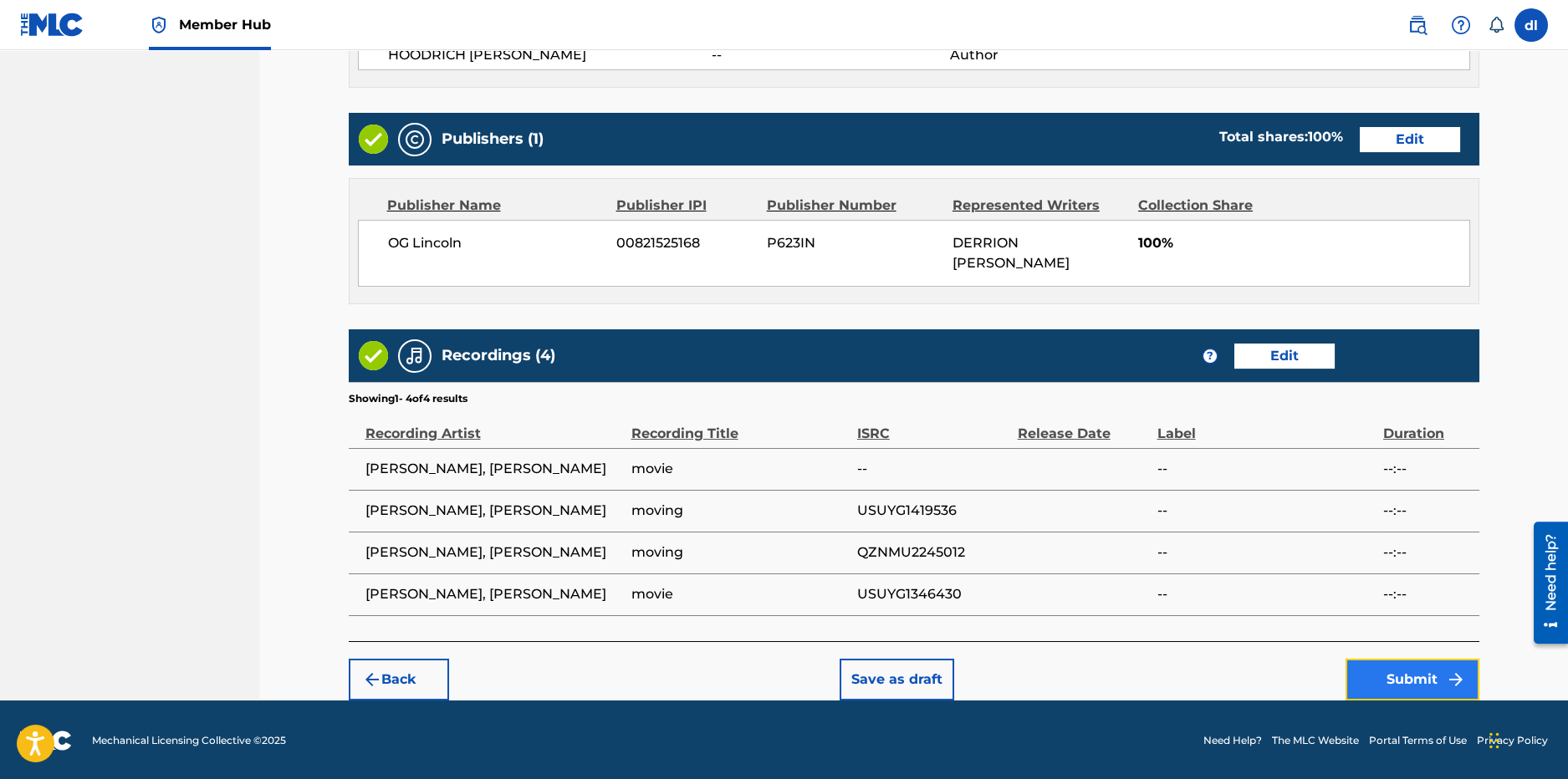
click at [1375, 662] on button "Submit" at bounding box center [1412, 679] width 134 height 42
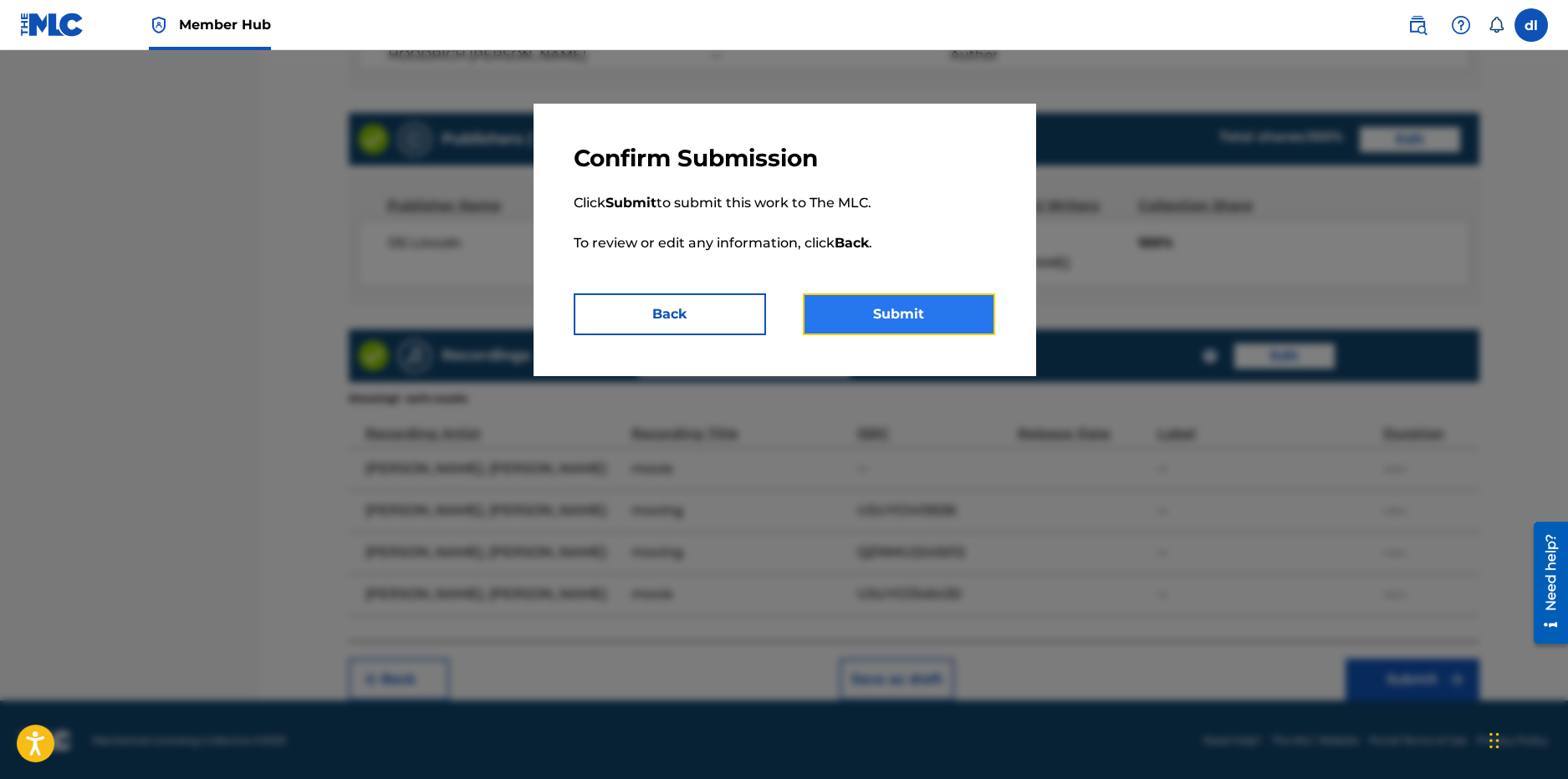
click at [873, 307] on button "Submit" at bounding box center [898, 314] width 192 height 42
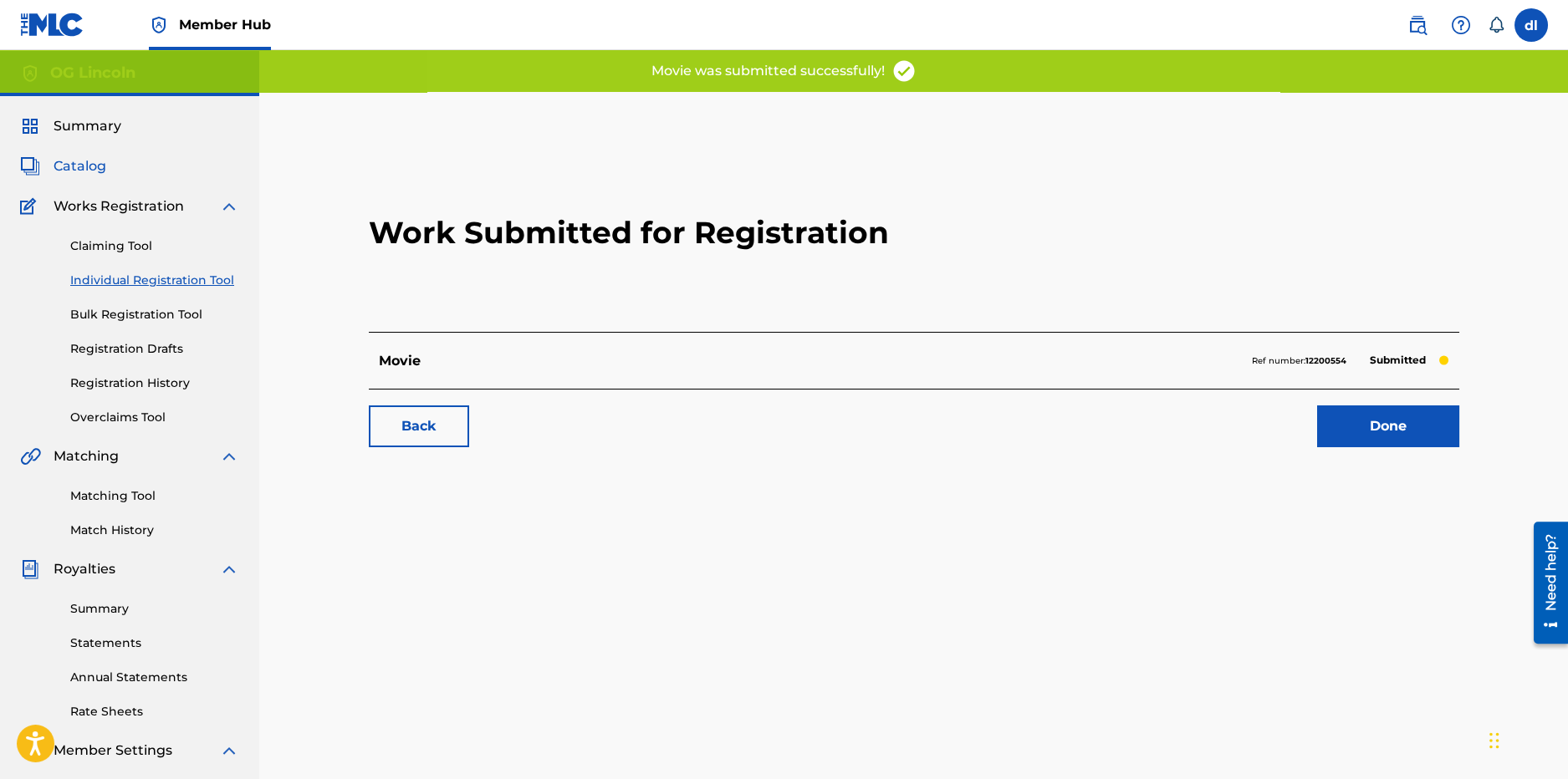
click at [79, 167] on span "Catalog" at bounding box center [80, 166] width 53 height 20
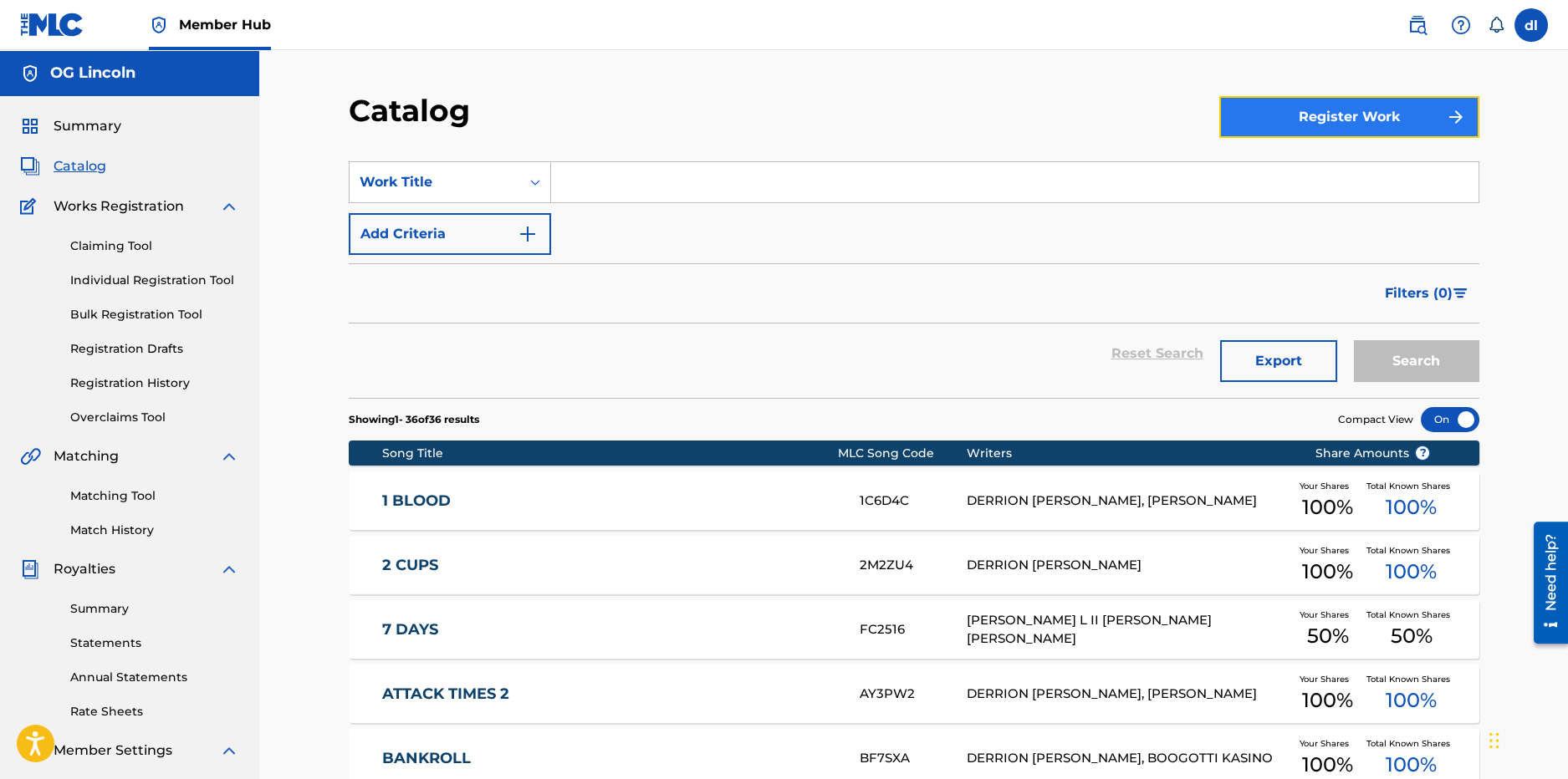
click at [1341, 122] on button "Register Work" at bounding box center [1349, 117] width 260 height 42
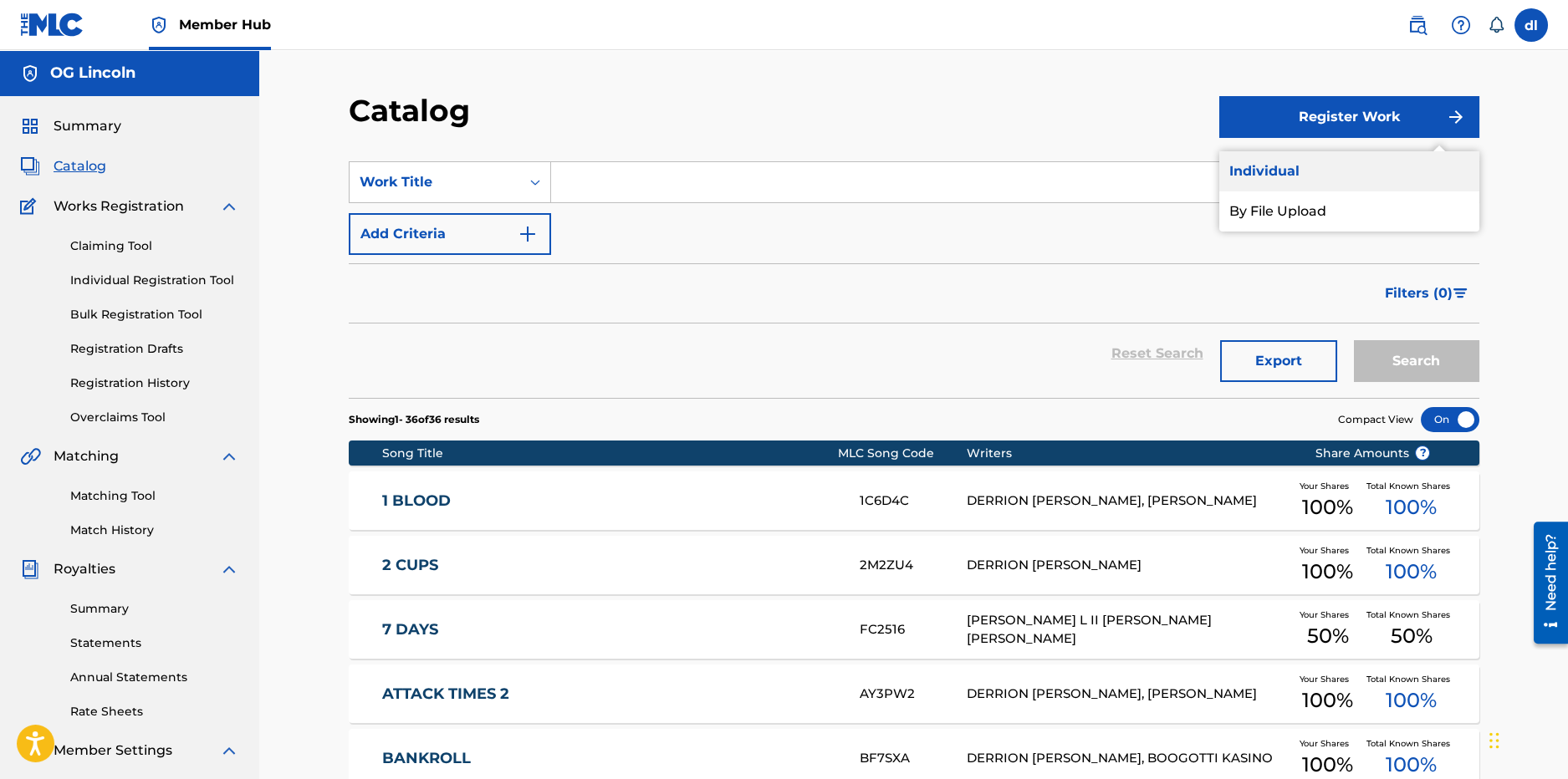
click at [1258, 170] on link "Individual" at bounding box center [1349, 171] width 260 height 40
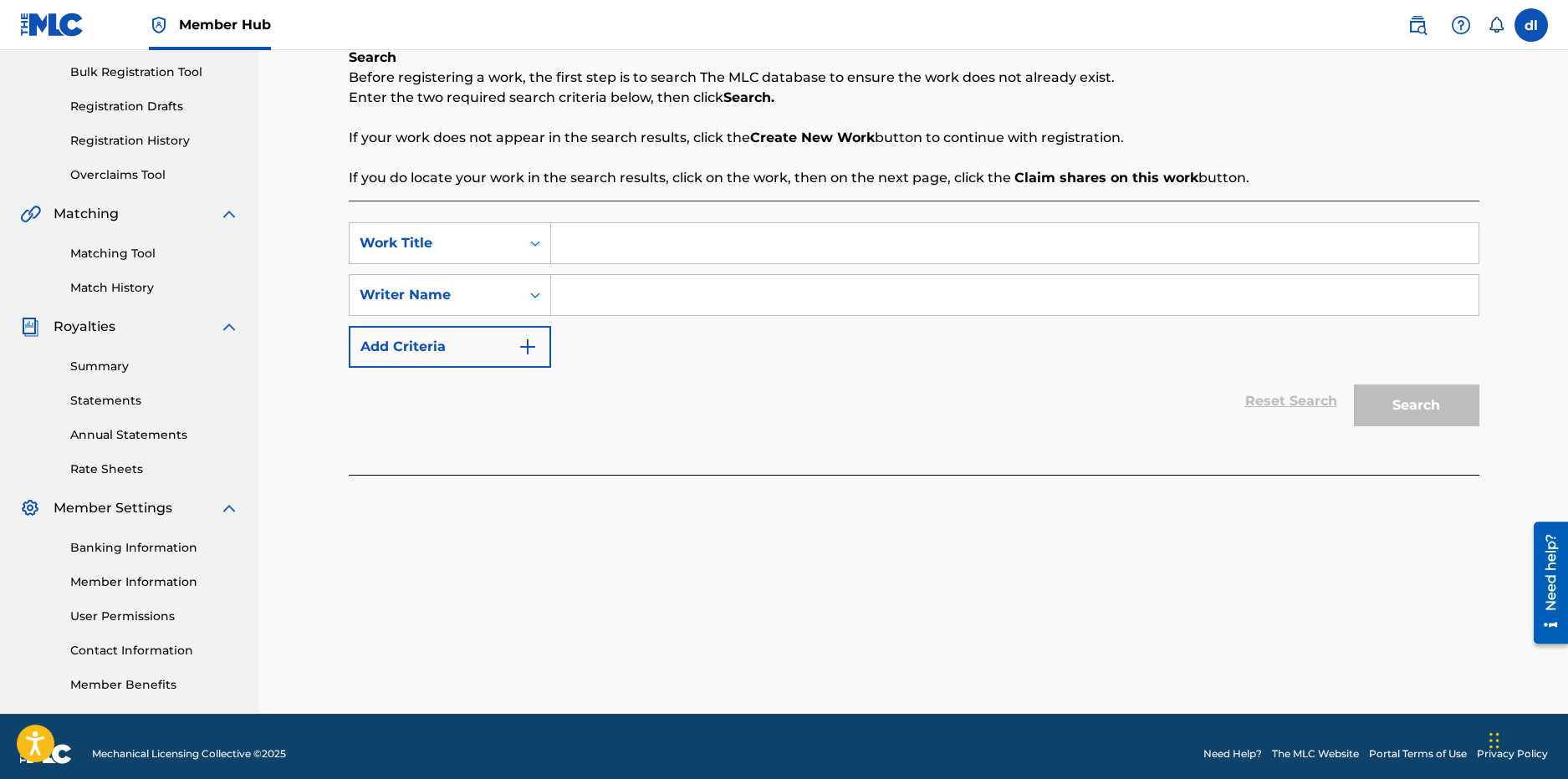
scroll to position [250, 0]
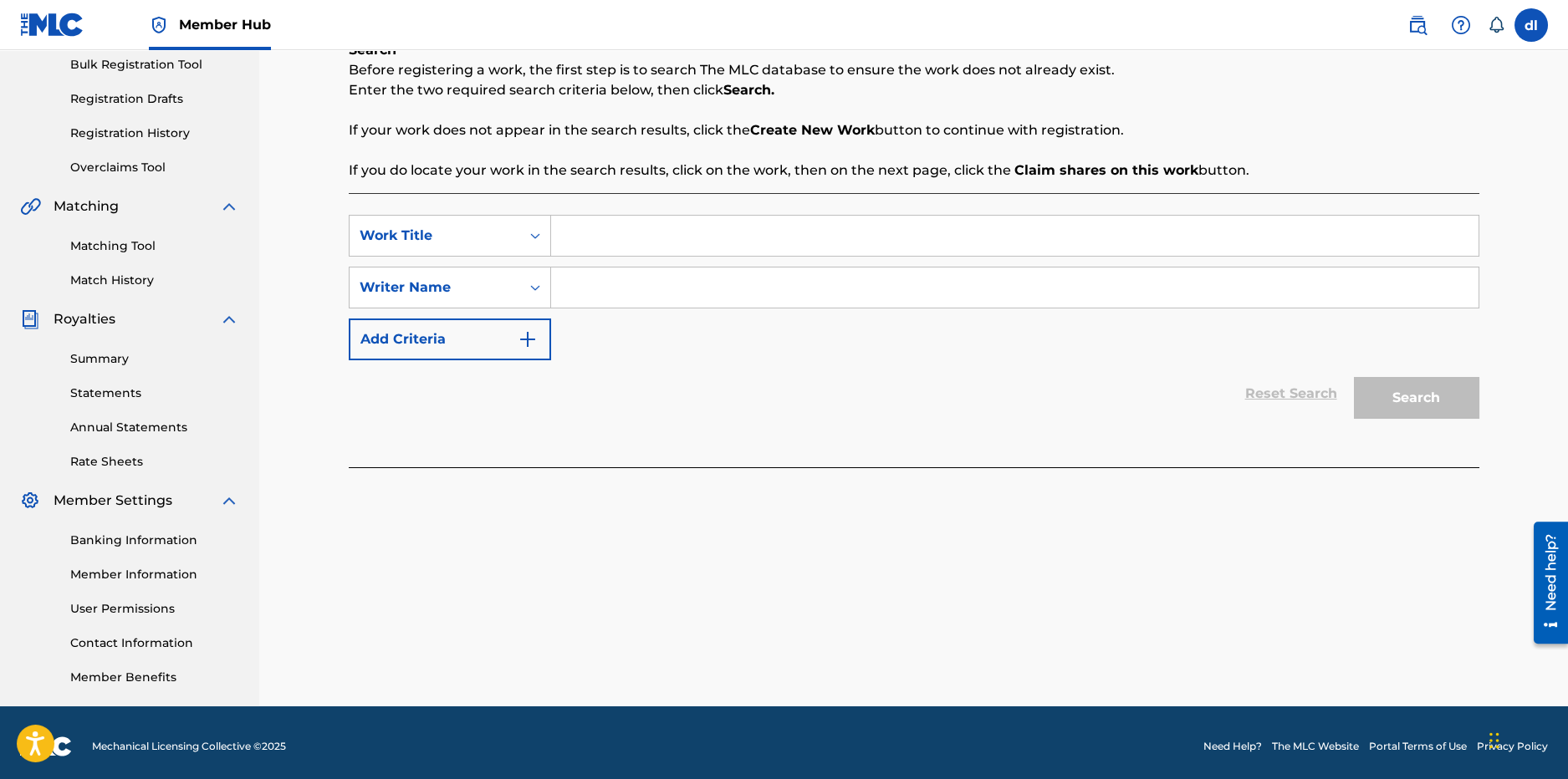
click at [709, 226] on input "Search Form" at bounding box center [1015, 235] width 928 height 40
type input "asdfg"
click at [756, 285] on input "Search Form" at bounding box center [1015, 287] width 928 height 40
type input "sdfgh"
click at [1439, 390] on button "Search" at bounding box center [1417, 397] width 126 height 42
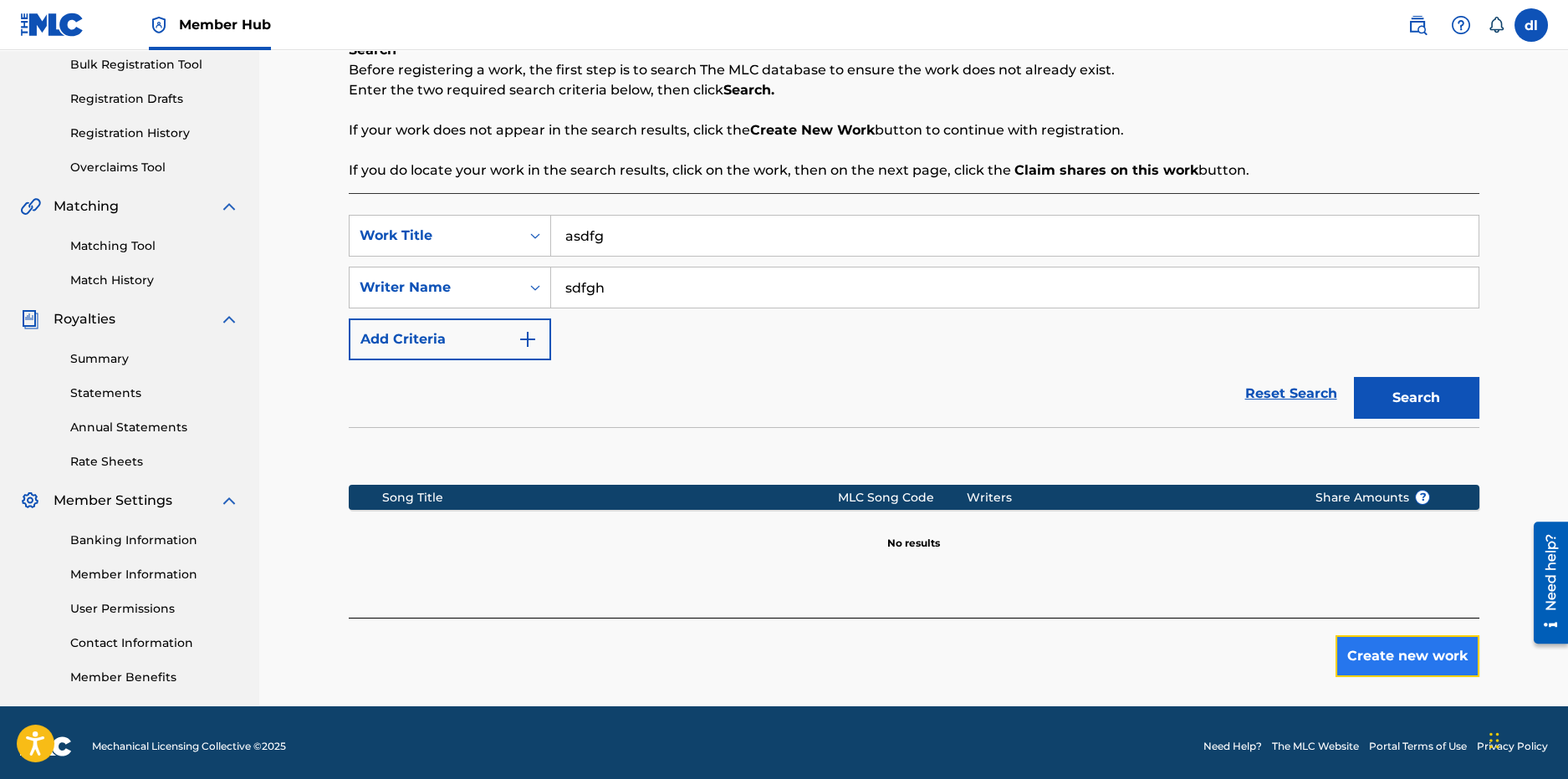
click at [1434, 662] on button "Create new work" at bounding box center [1407, 656] width 144 height 42
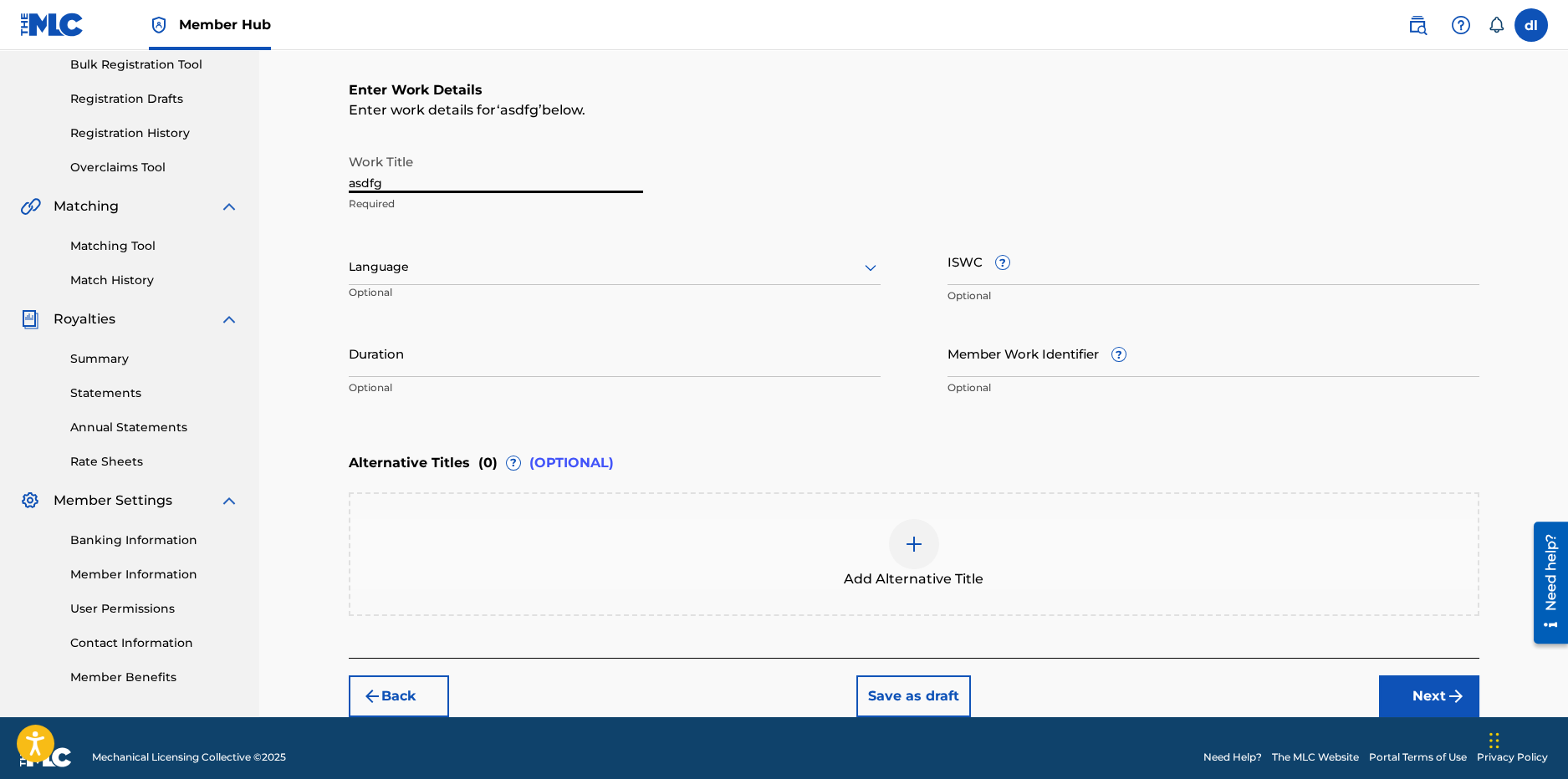
drag, startPoint x: 392, startPoint y: 167, endPoint x: 248, endPoint y: 170, distance: 144.0
click at [248, 171] on main "OG Lincoln Summary Catalog Works Registration Claiming Tool Individual Registra…" at bounding box center [784, 259] width 1568 height 918
type input "Connect"
click at [1399, 692] on button "Next" at bounding box center [1429, 696] width 101 height 42
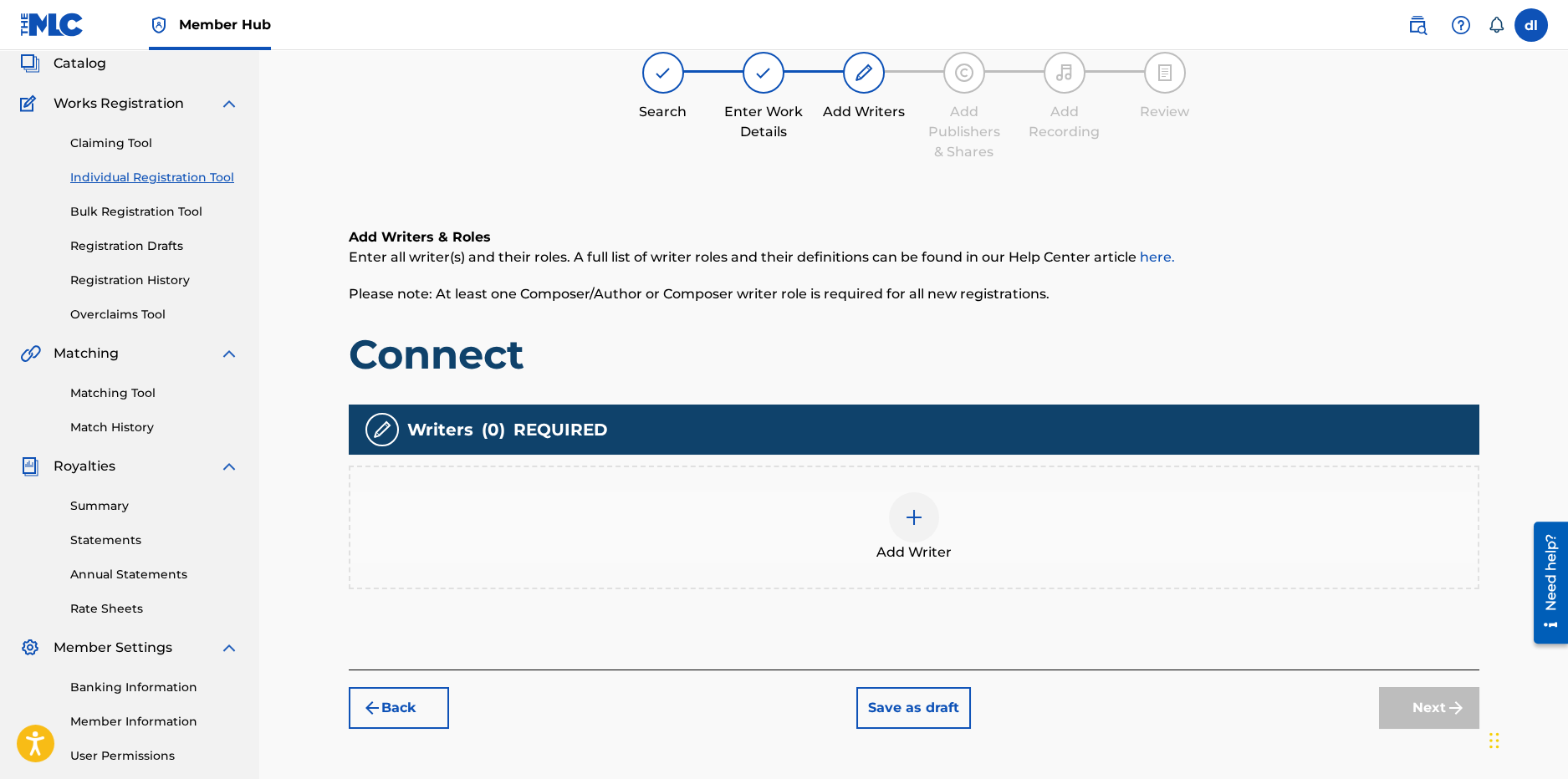
scroll to position [75, 0]
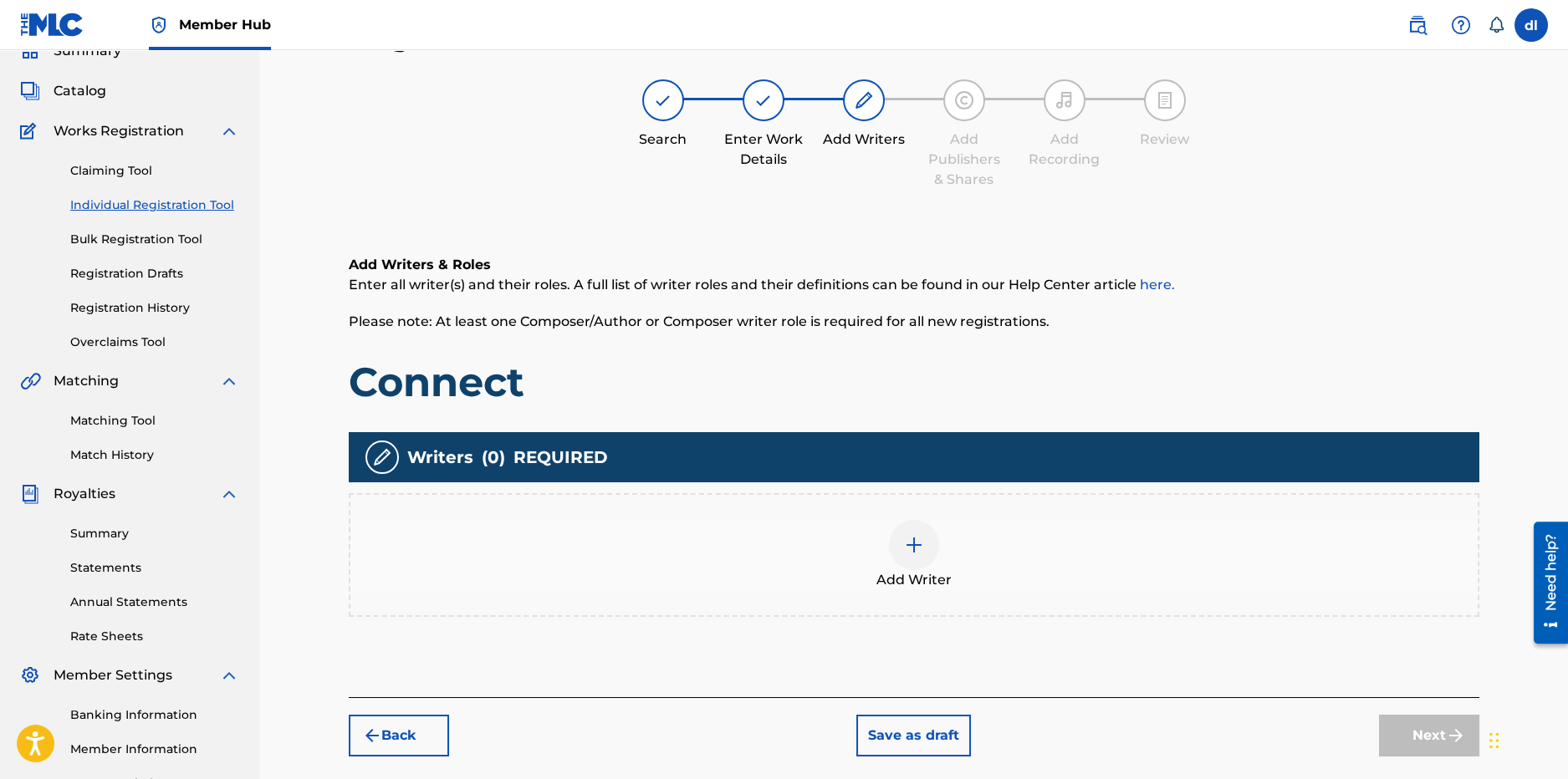
click at [876, 538] on div "Add Writer" at bounding box center [914, 555] width 1128 height 70
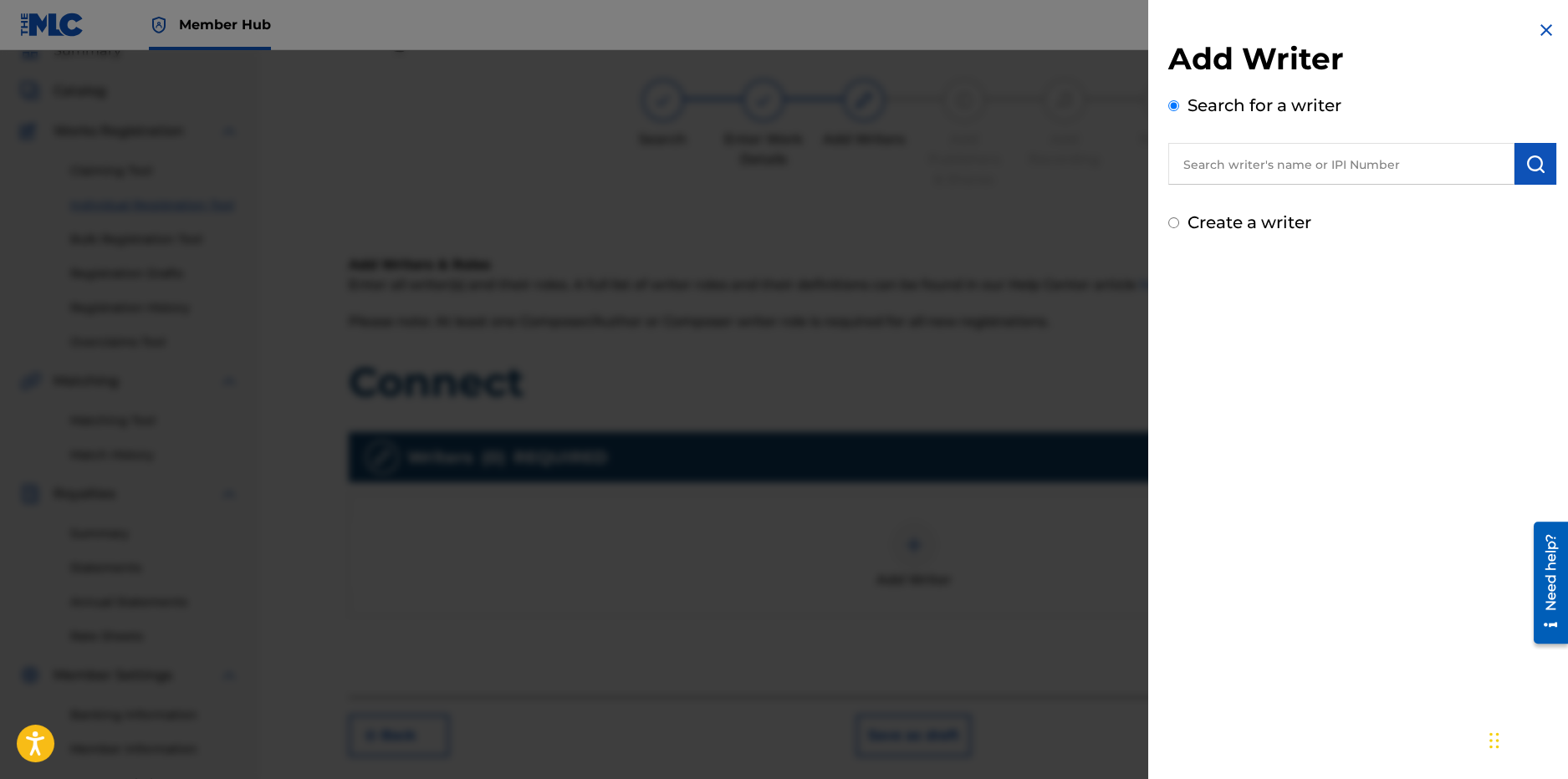
click at [1203, 149] on input "text" at bounding box center [1341, 163] width 347 height 42
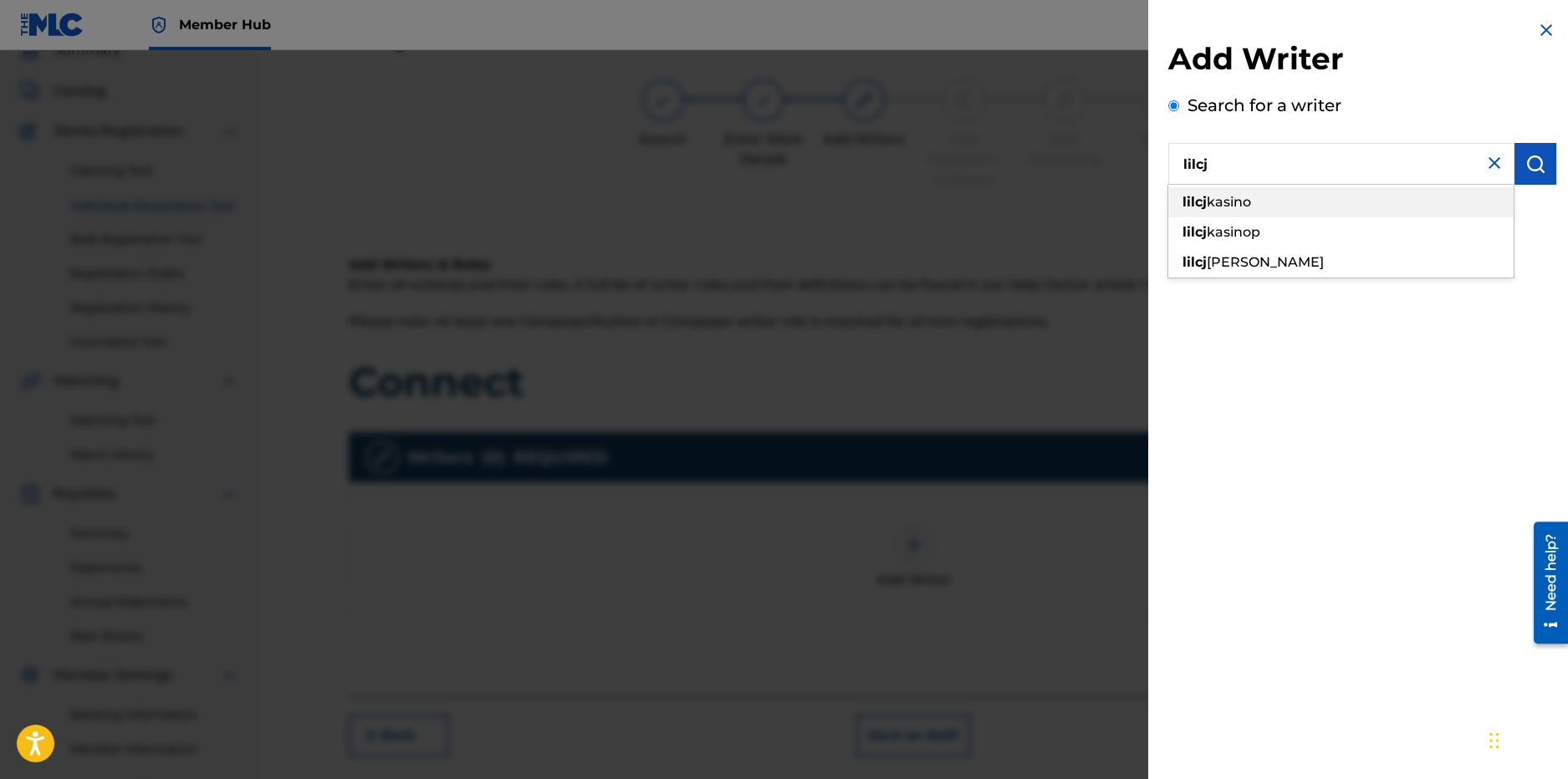
click at [1222, 194] on span "kasino" at bounding box center [1228, 202] width 44 height 16
type input "[PERSON_NAME]"
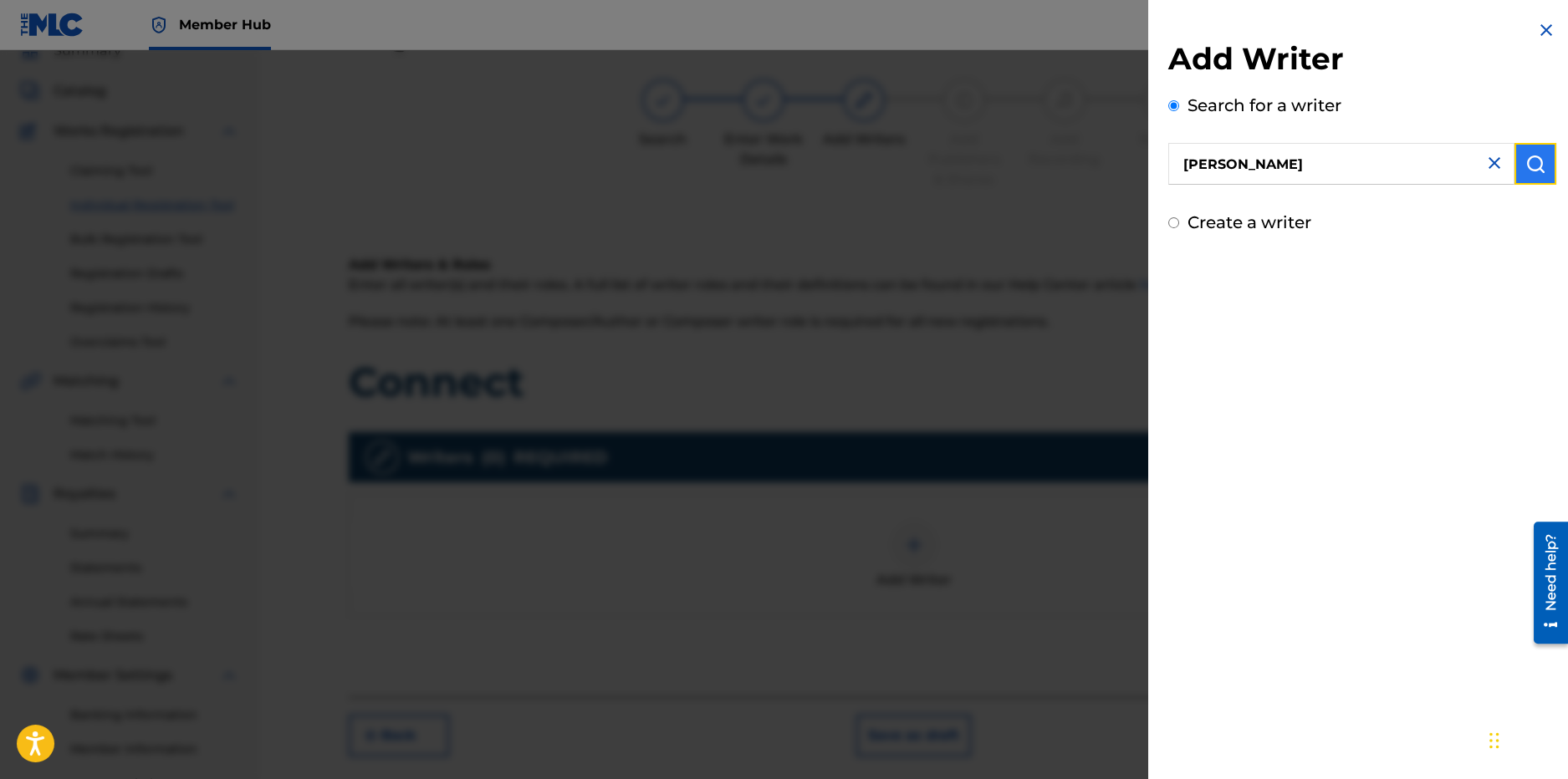
click at [1528, 158] on img "submit" at bounding box center [1536, 164] width 21 height 20
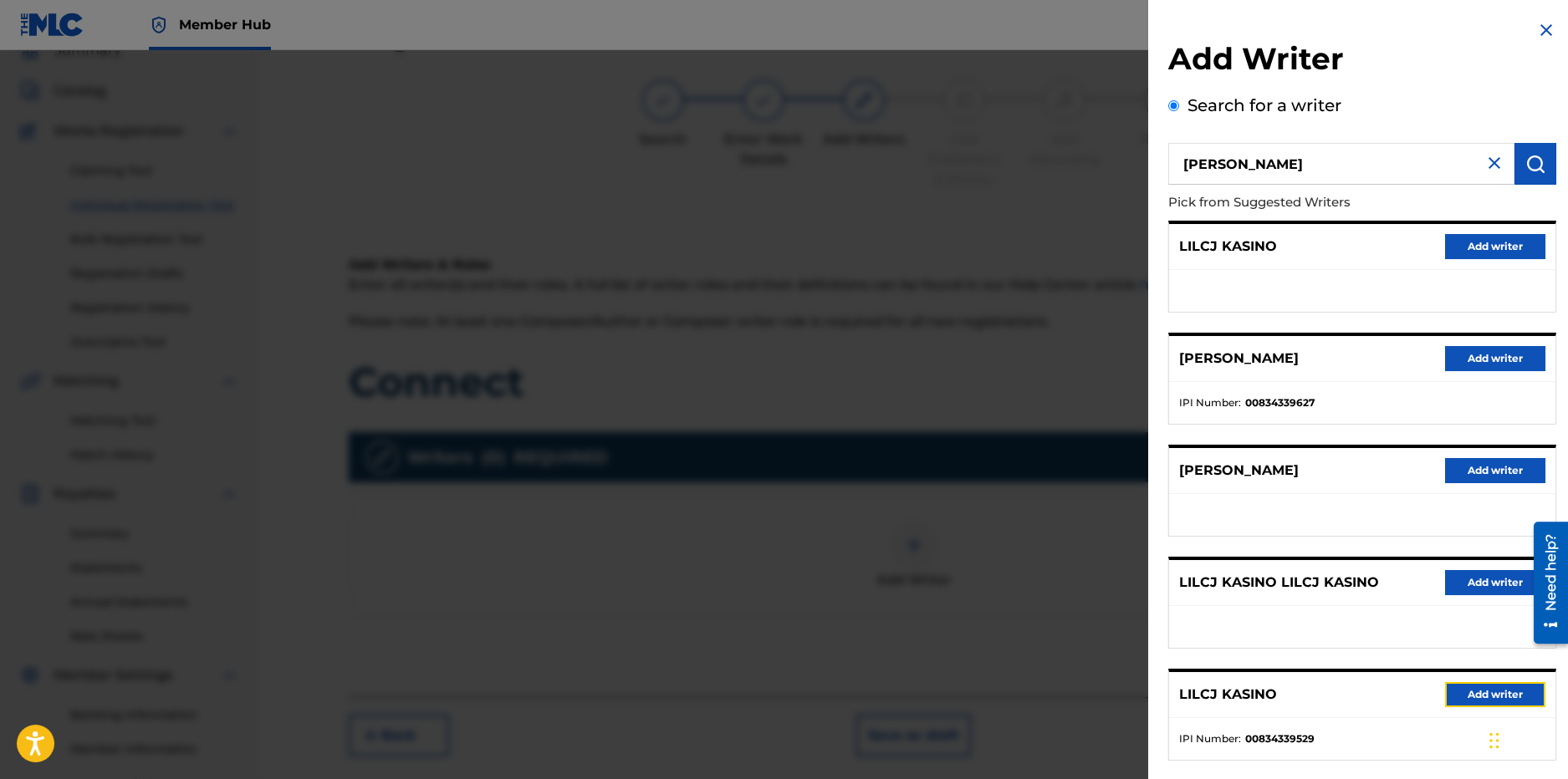
click at [1468, 687] on button "Add writer" at bounding box center [1495, 695] width 101 height 25
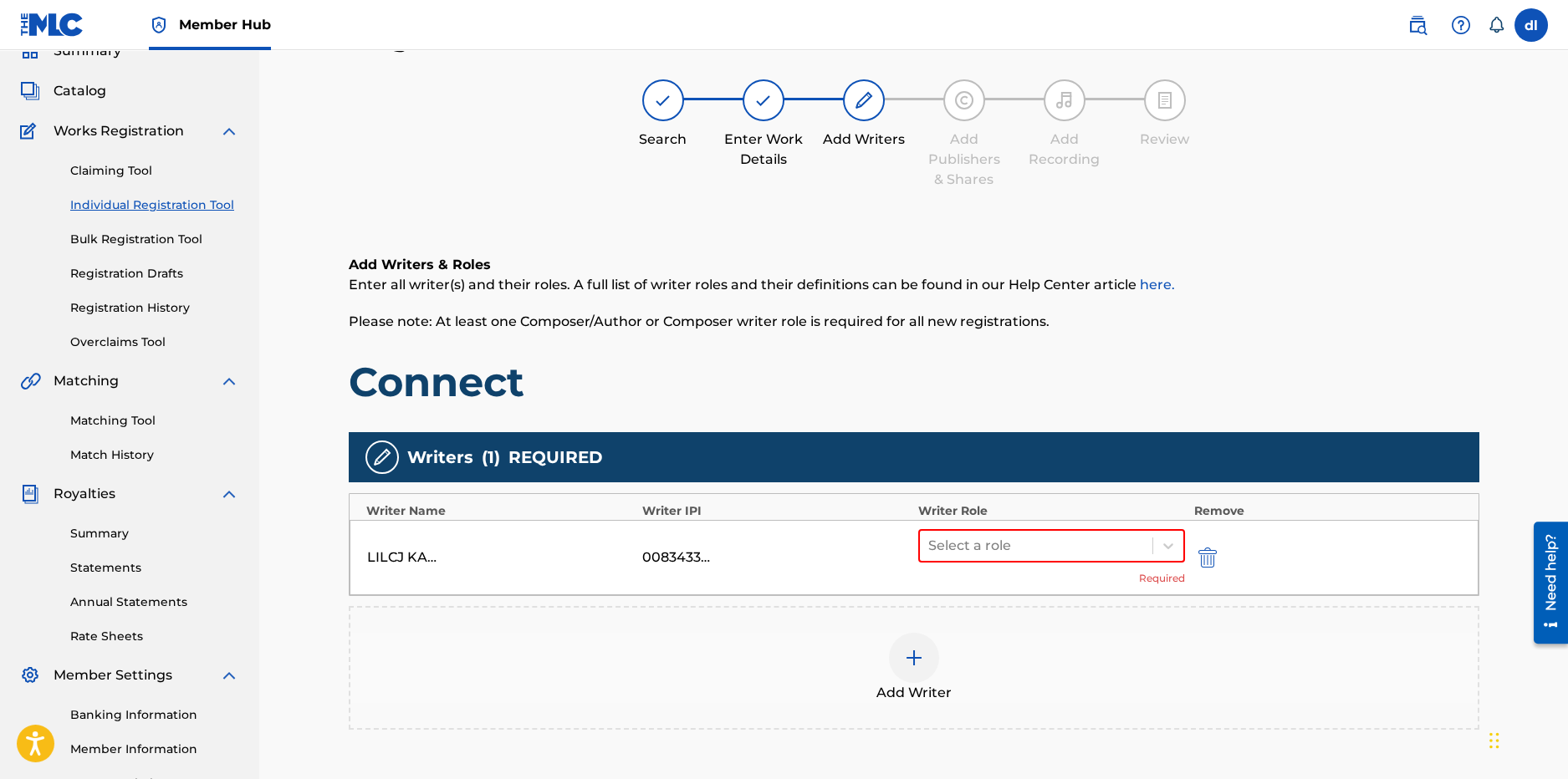
click at [977, 569] on div "Select a role Required" at bounding box center [1052, 557] width 268 height 57
click at [975, 540] on div at bounding box center [1037, 546] width 217 height 23
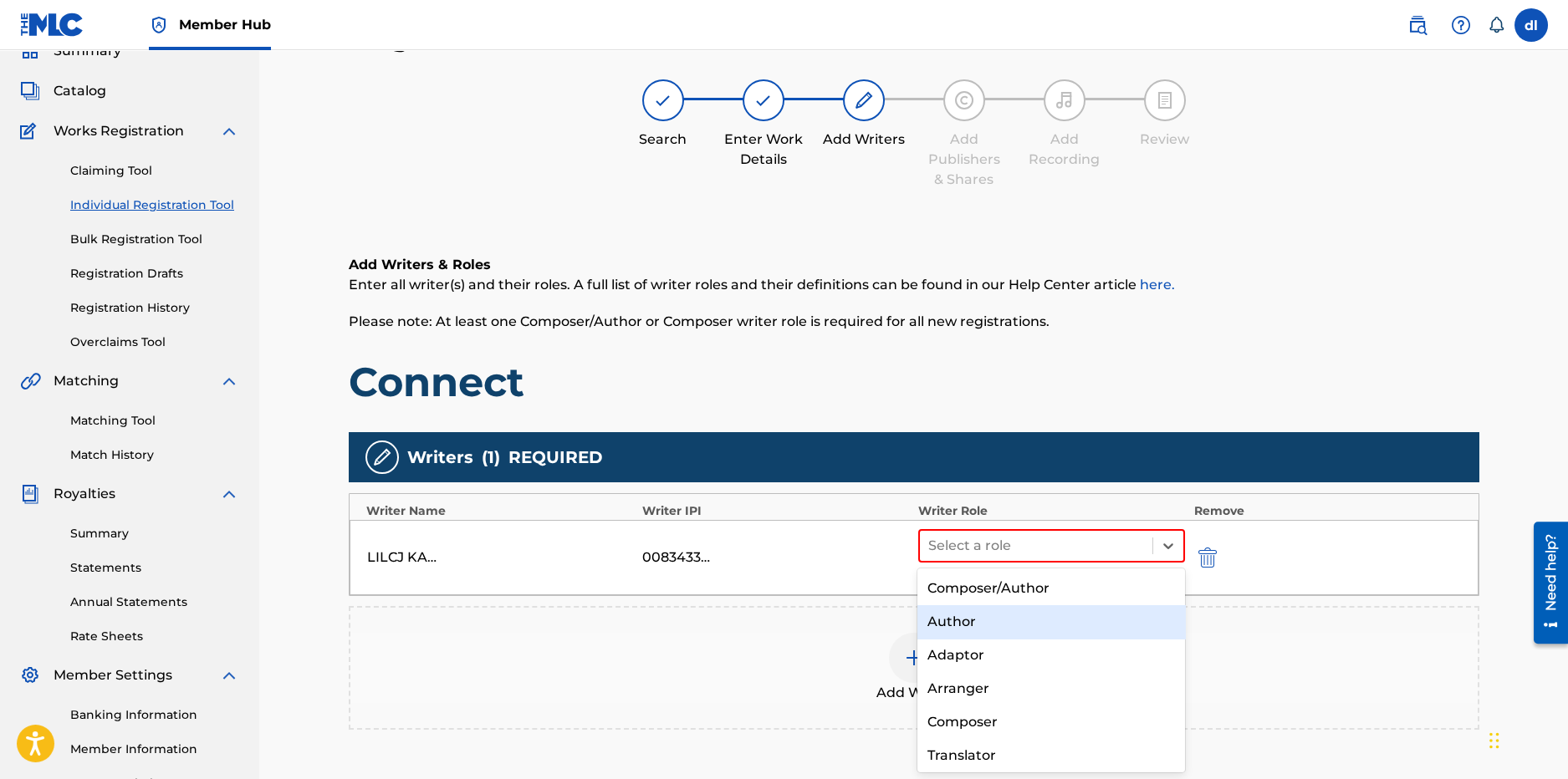
click at [966, 627] on div "Author" at bounding box center [1052, 622] width 268 height 33
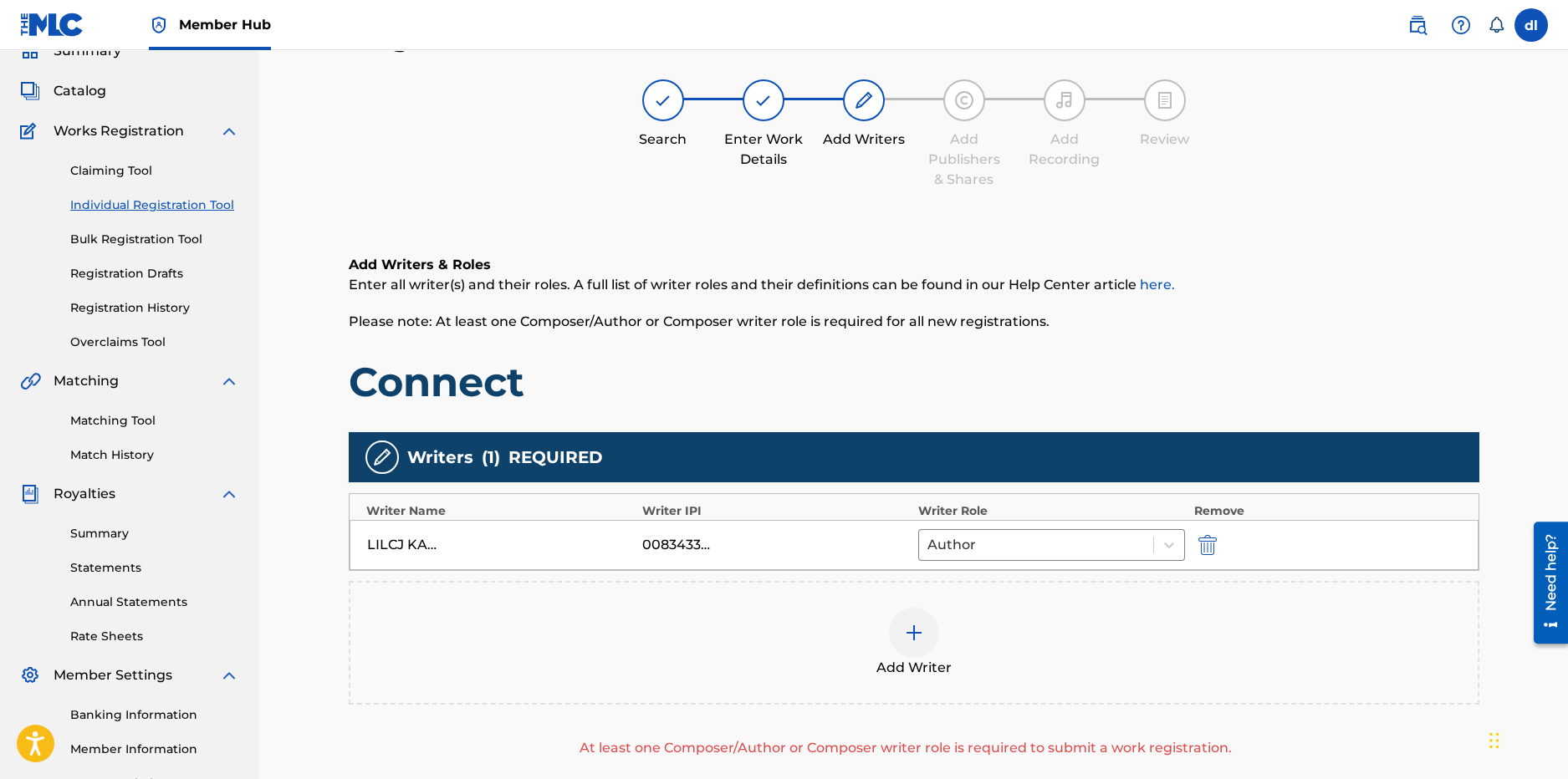
click at [914, 653] on div at bounding box center [914, 633] width 50 height 50
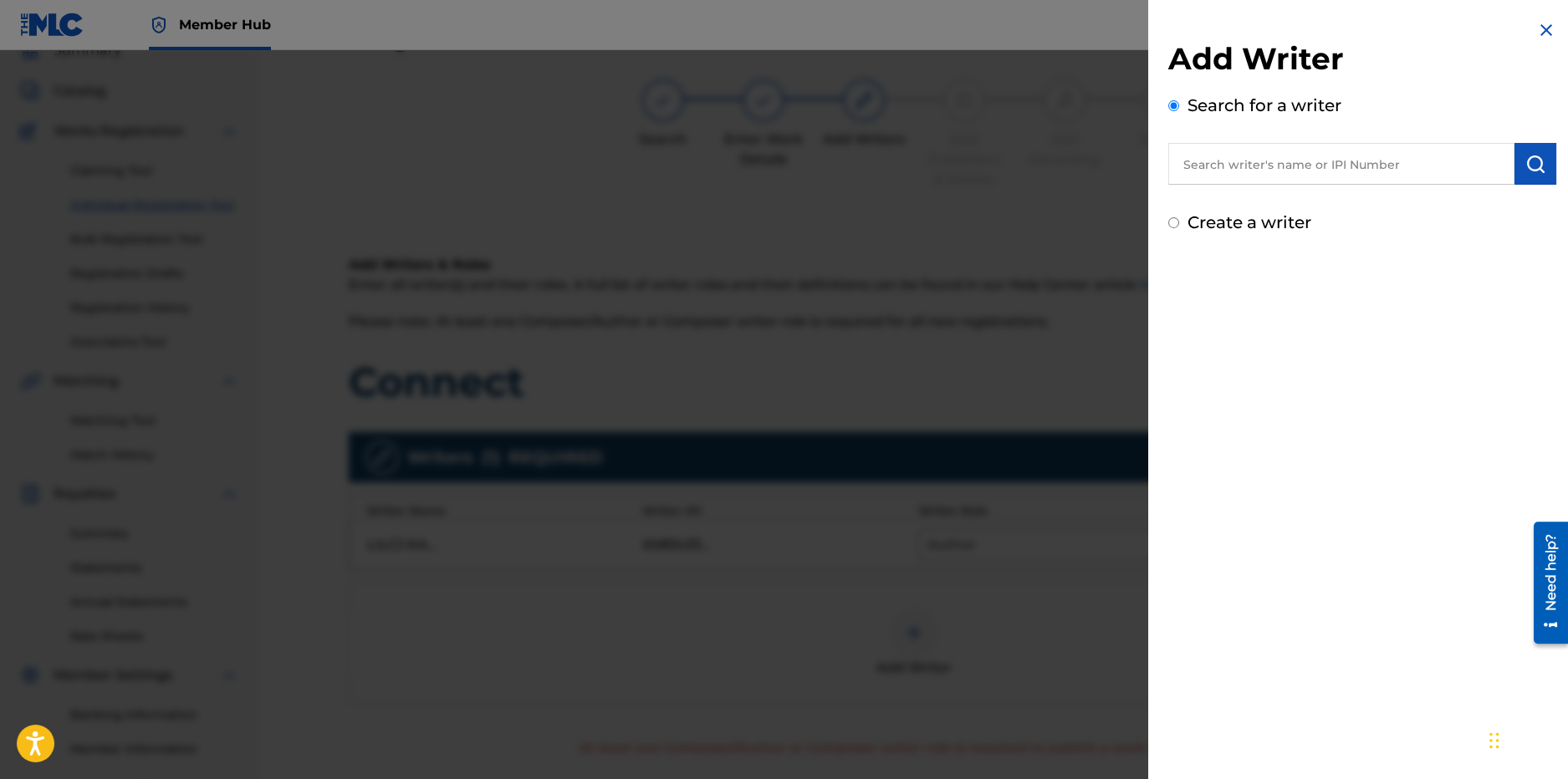
click at [1280, 159] on input "text" at bounding box center [1341, 163] width 347 height 42
type input "lildouble 0"
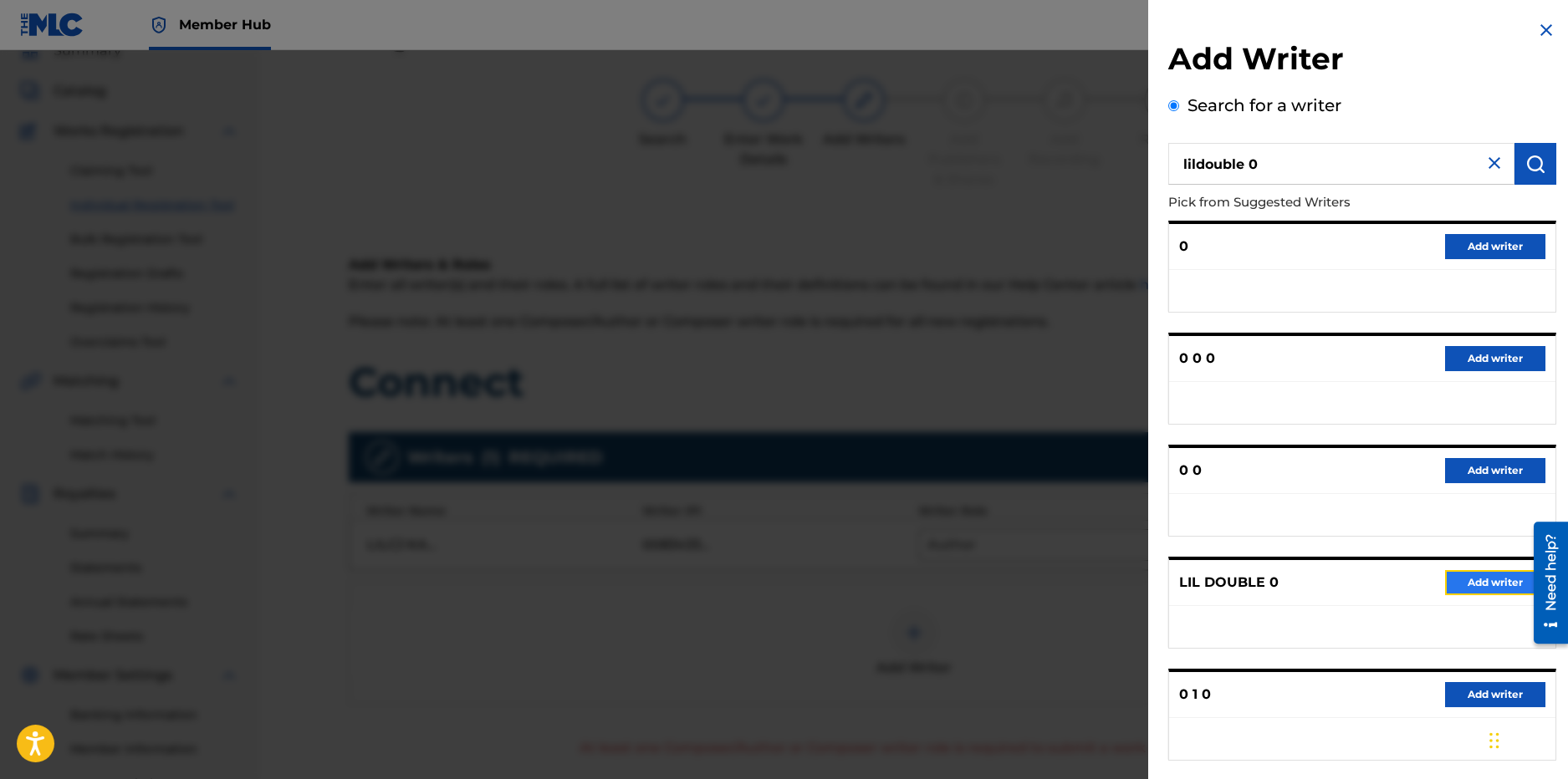
click at [1470, 583] on button "Add writer" at bounding box center [1495, 583] width 101 height 25
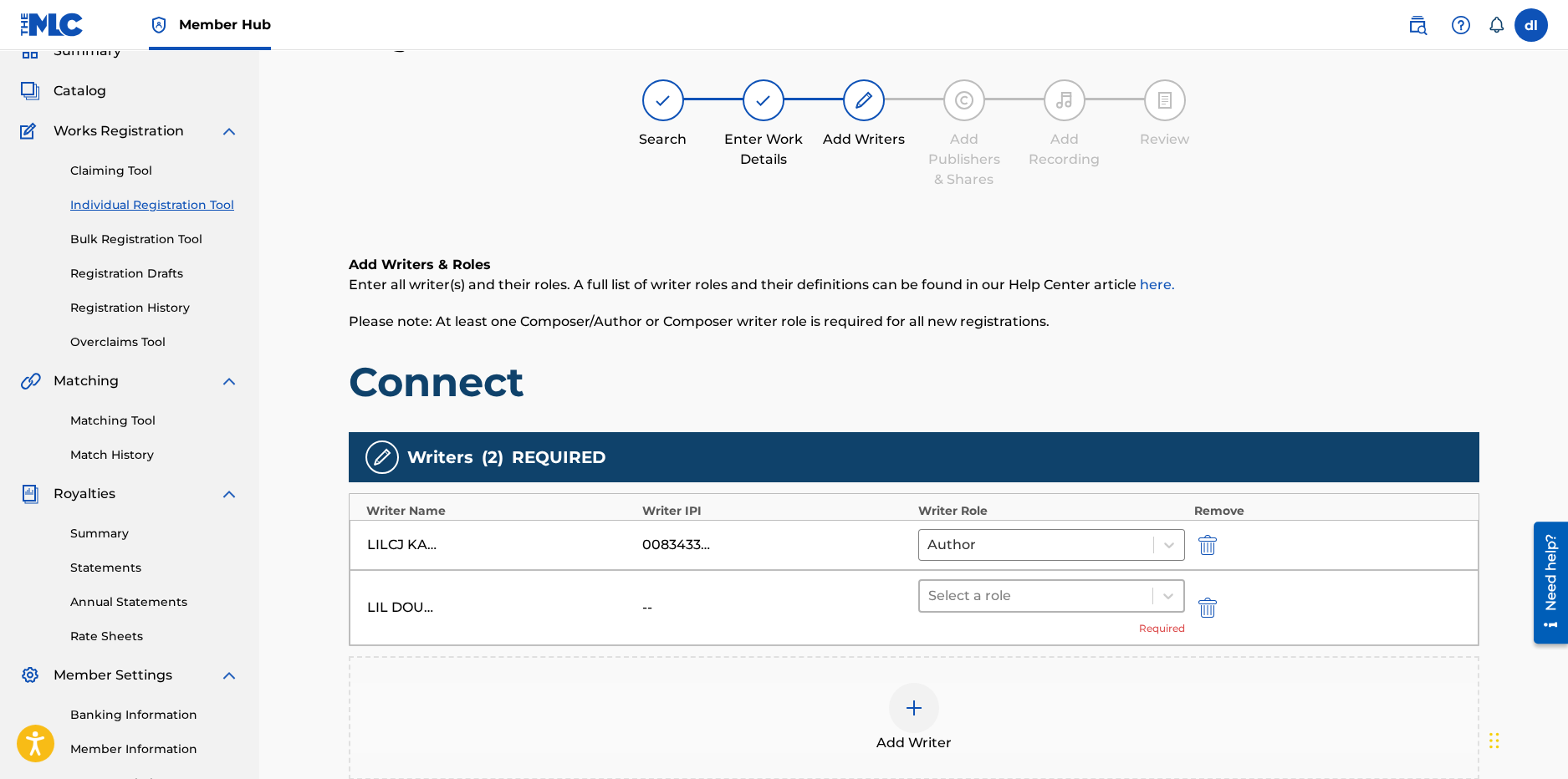
click at [1026, 593] on div at bounding box center [1037, 596] width 217 height 23
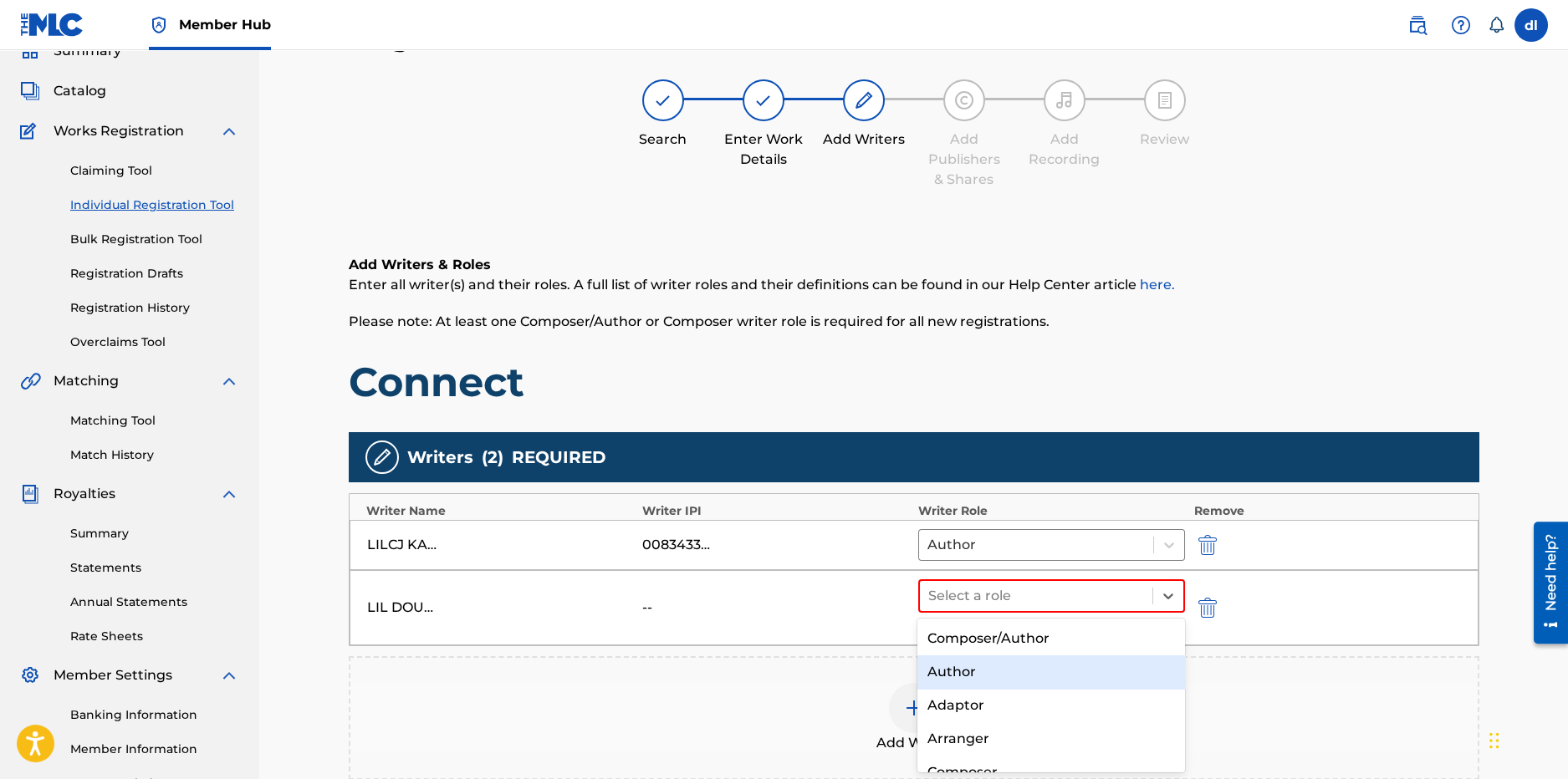
click at [979, 677] on div "Author" at bounding box center [1052, 673] width 268 height 33
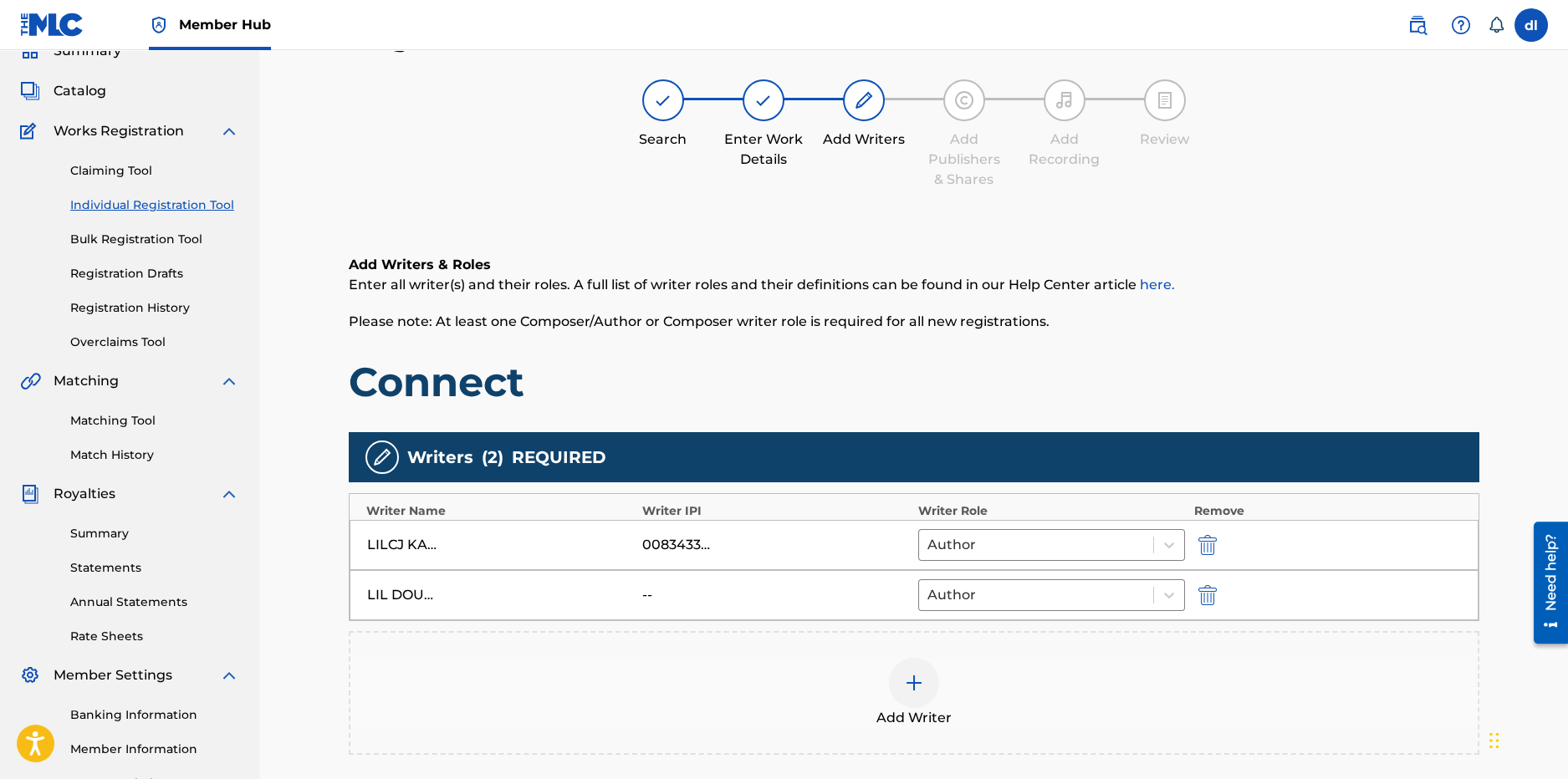
click at [924, 688] on div at bounding box center [914, 682] width 50 height 50
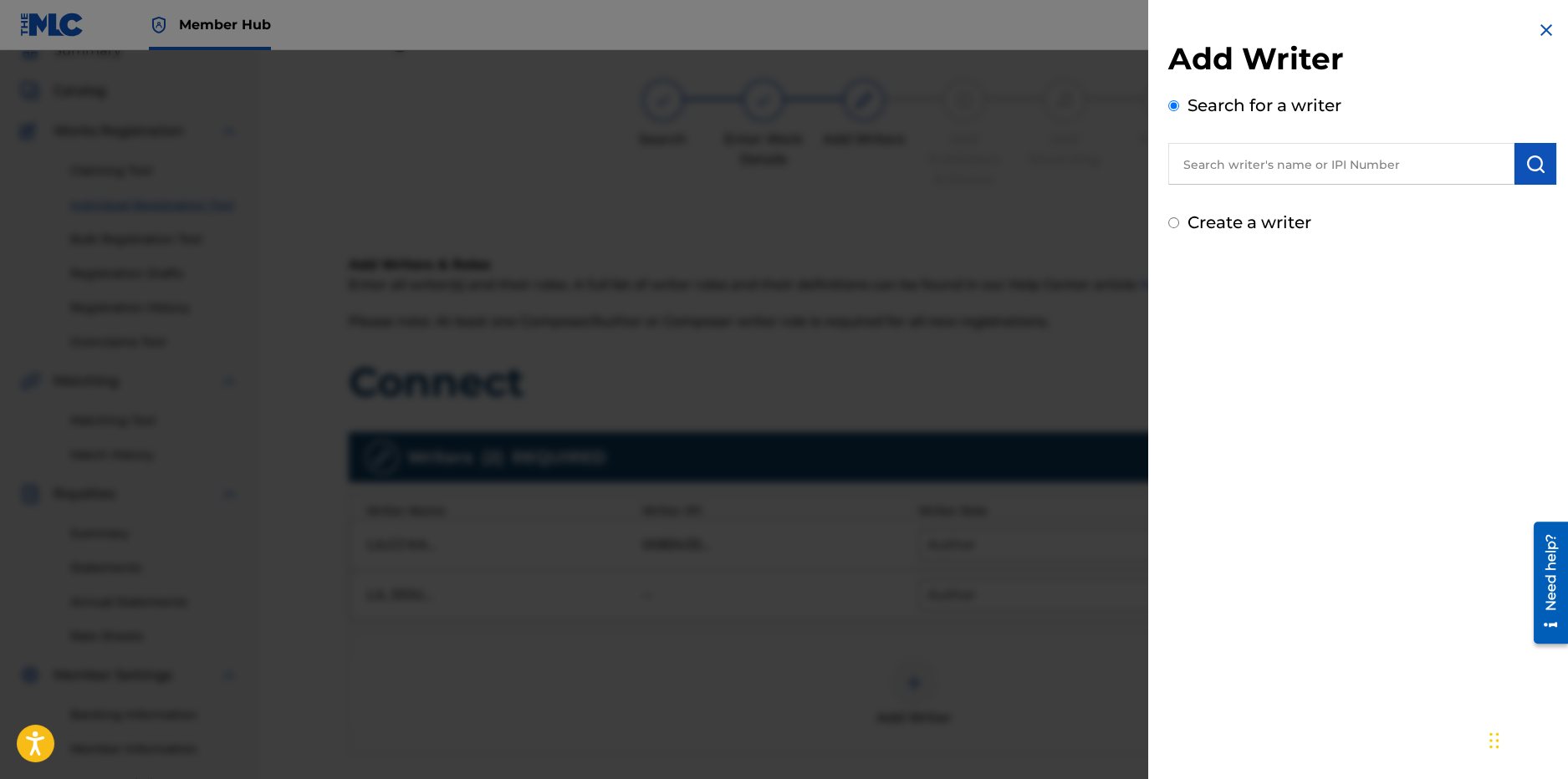
click at [1252, 166] on input "text" at bounding box center [1341, 163] width 347 height 42
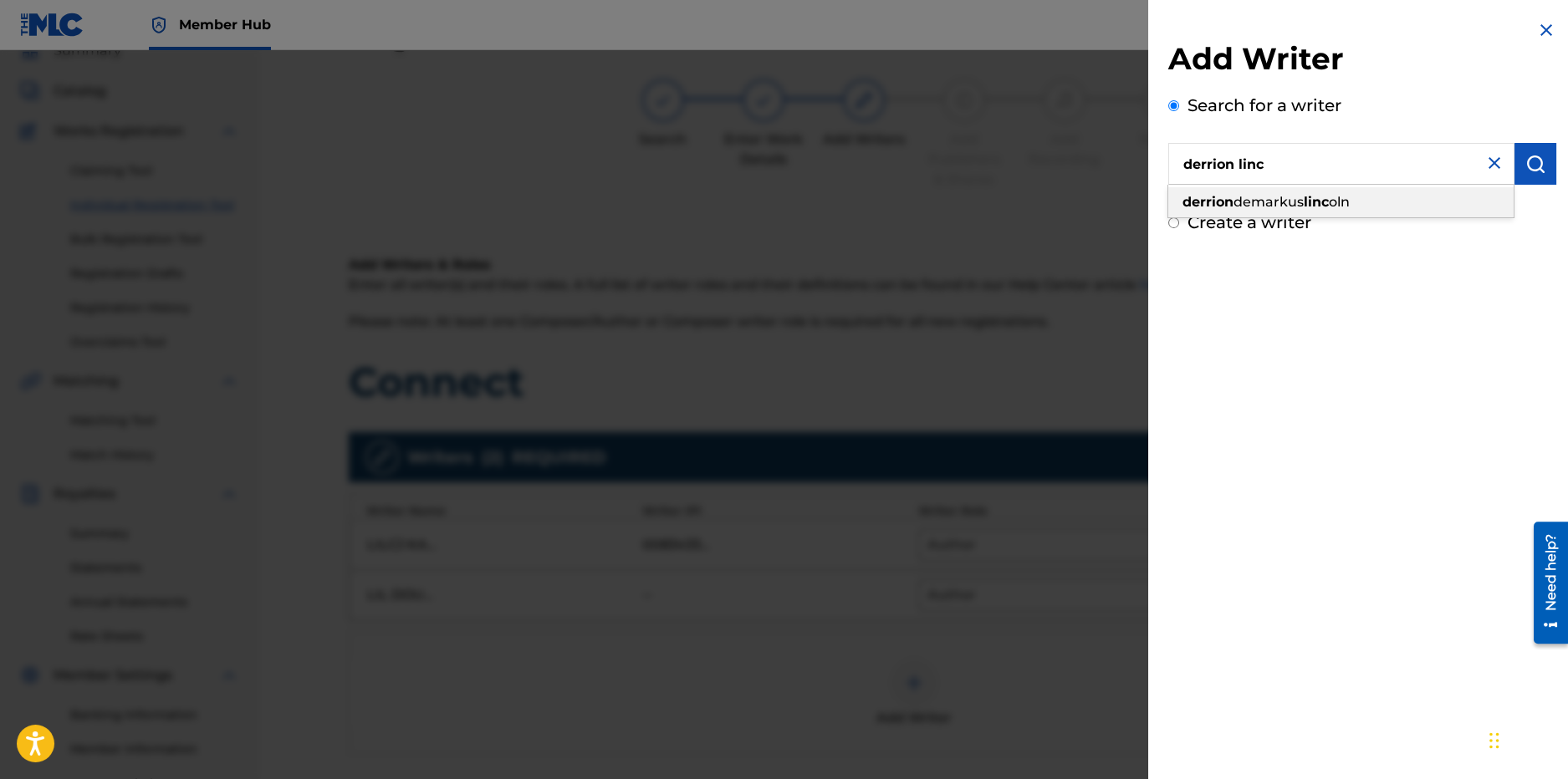
click at [1299, 215] on div "derrion demarkus linc oln" at bounding box center [1341, 202] width 346 height 30
type input "derrion demarkus lincoln"
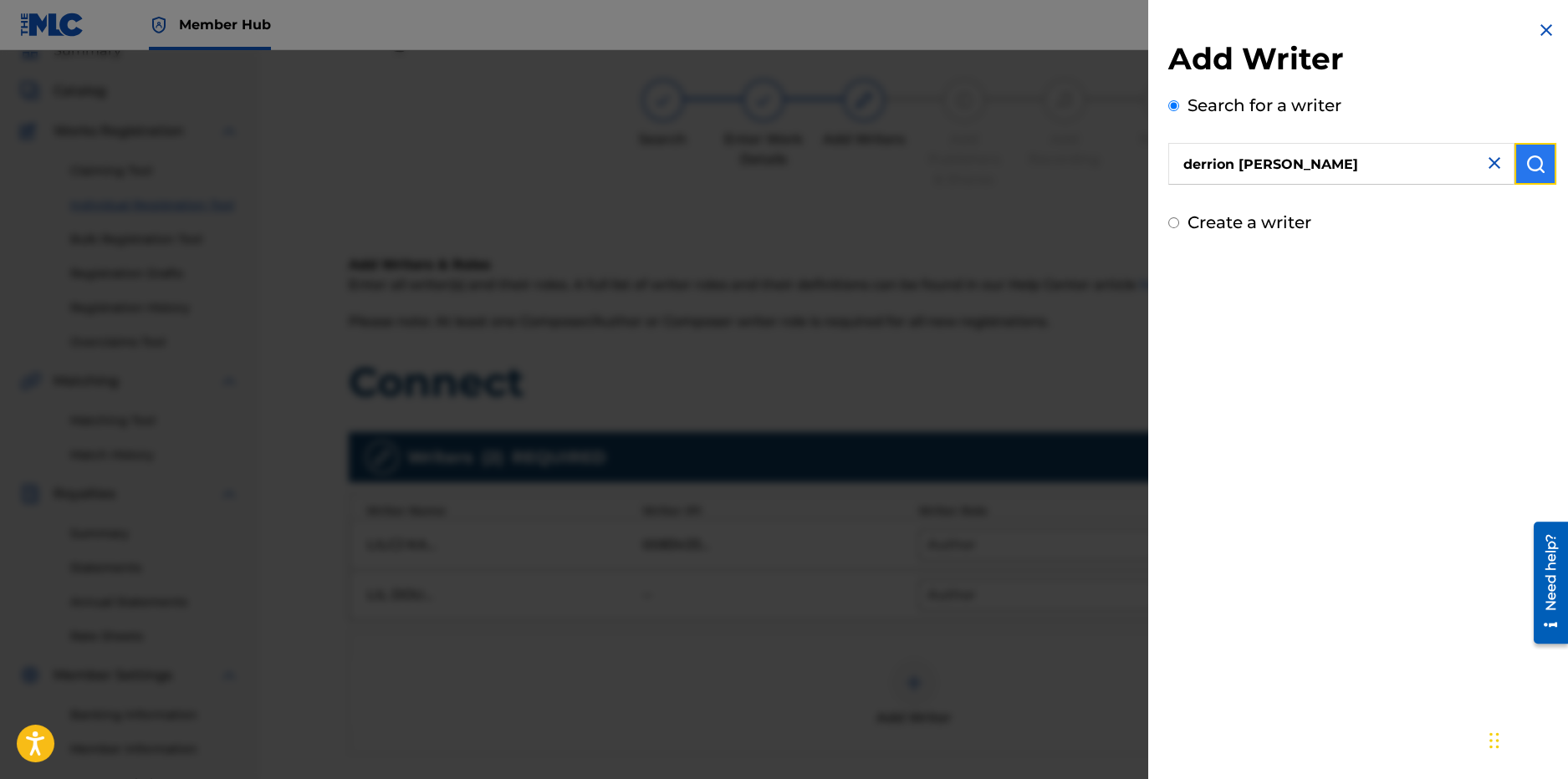
click at [1517, 166] on button "submit" at bounding box center [1535, 163] width 42 height 42
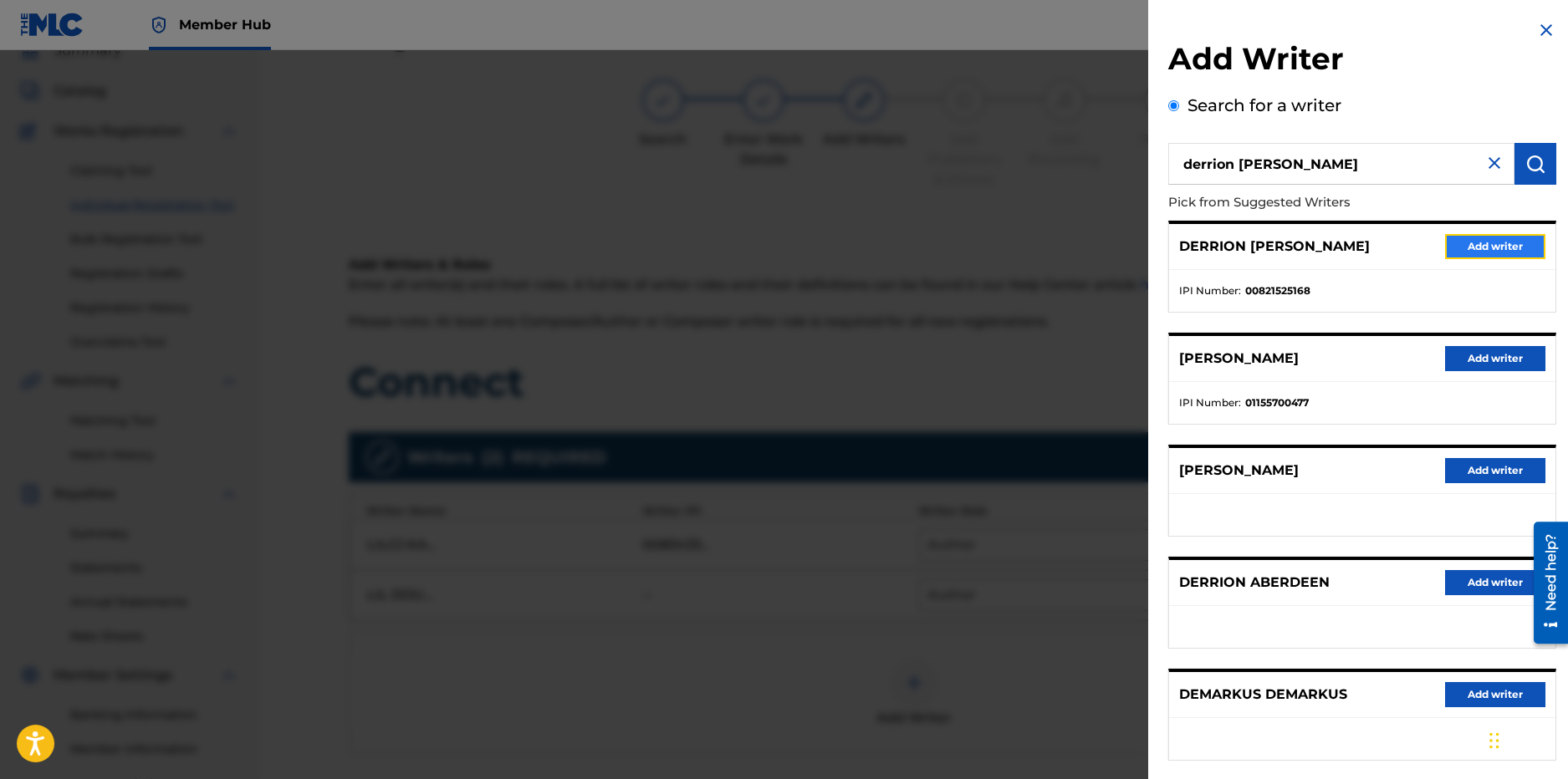
click at [1499, 248] on button "Add writer" at bounding box center [1495, 247] width 101 height 25
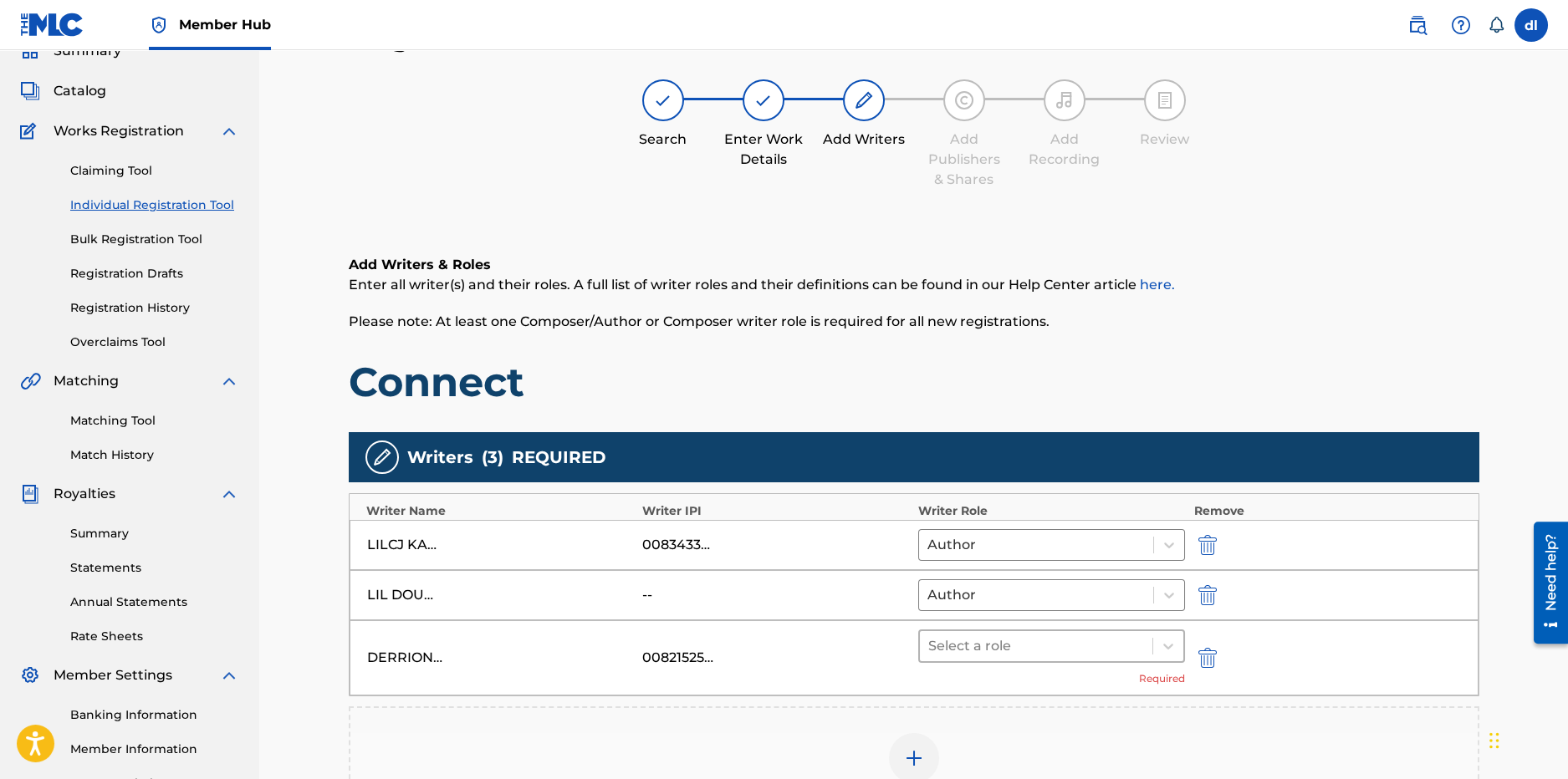
click at [1061, 647] on div at bounding box center [1037, 646] width 217 height 23
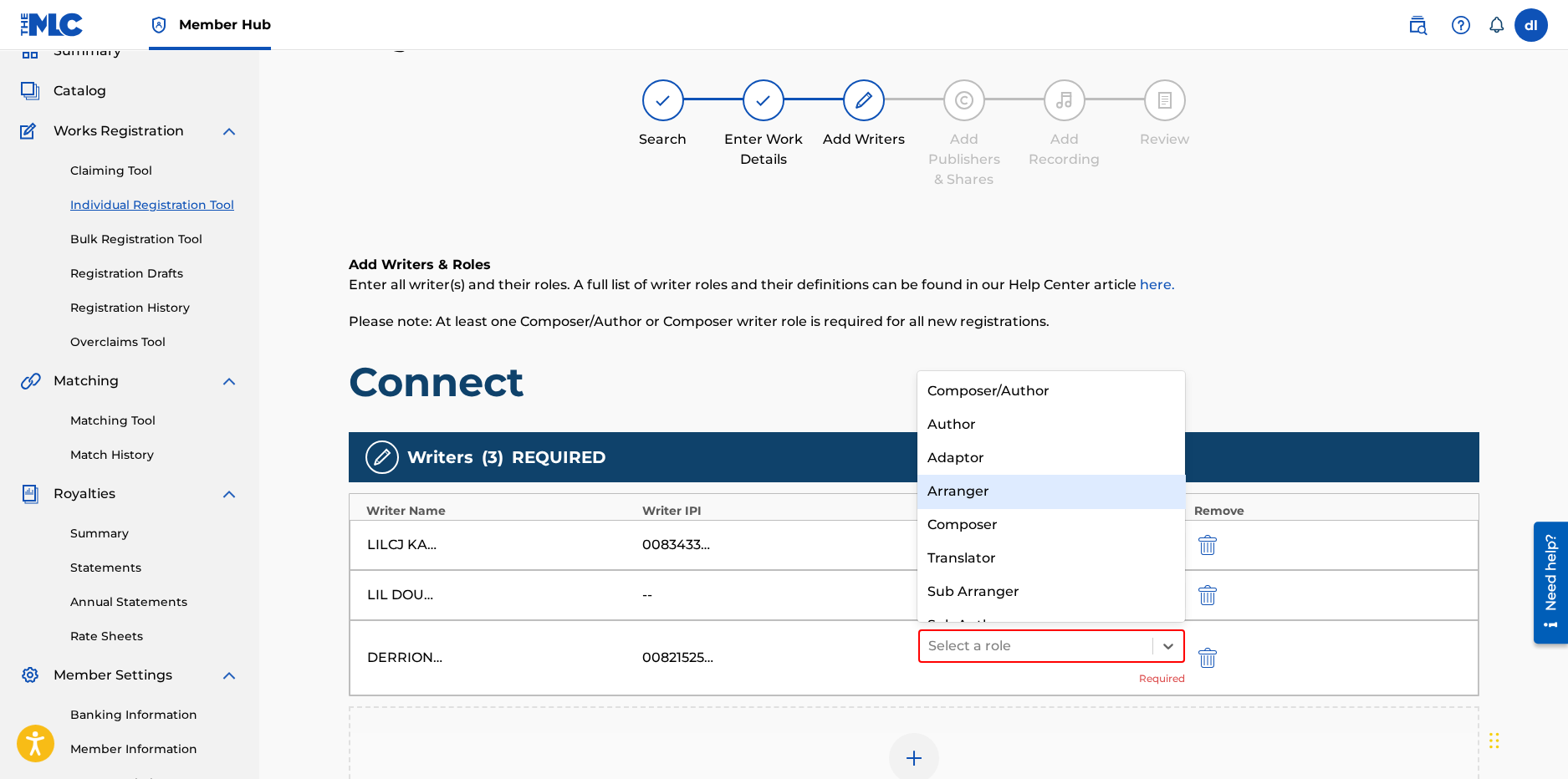
scroll to position [23, 0]
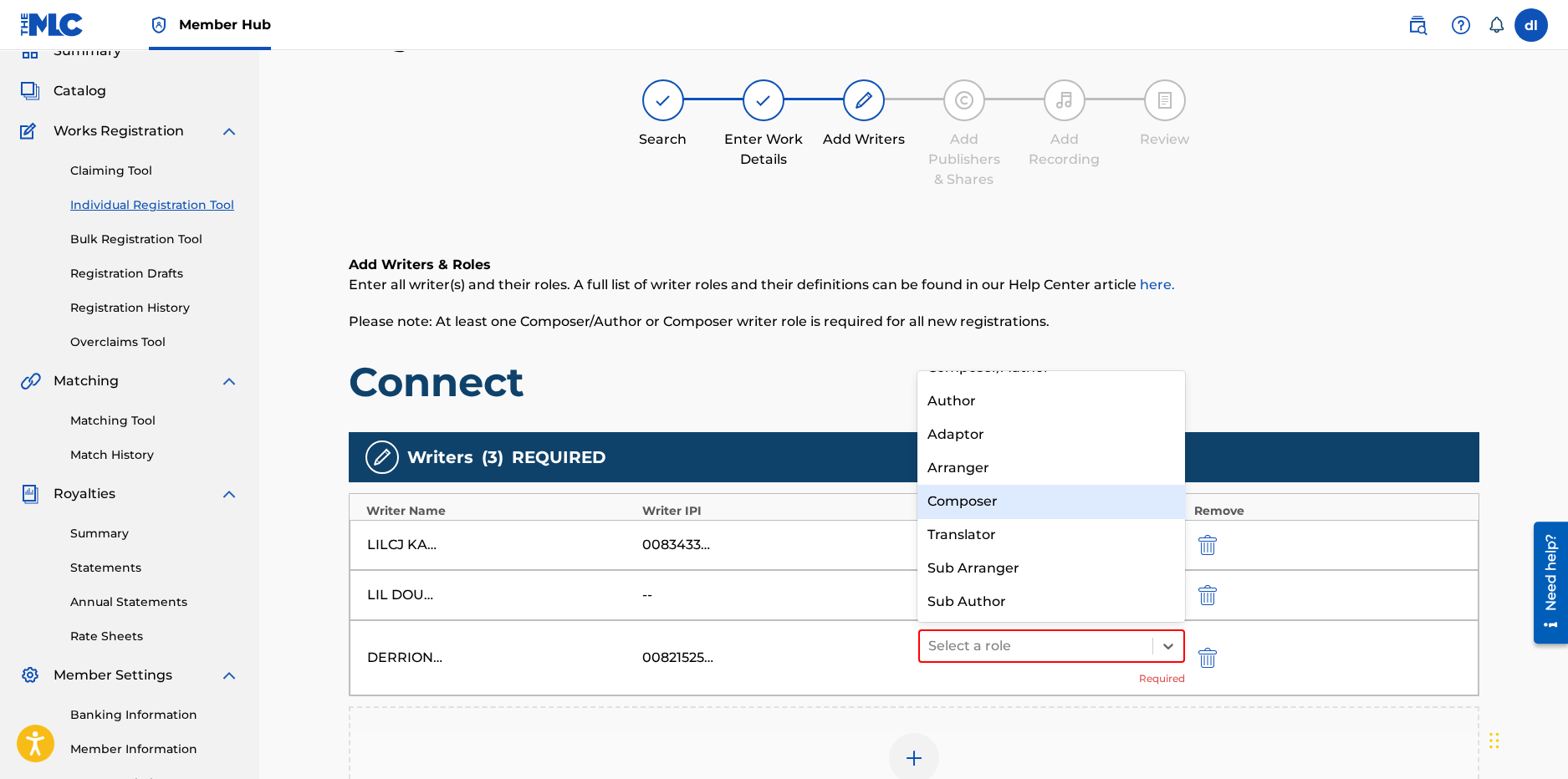
click at [982, 499] on div "Composer" at bounding box center [1052, 502] width 268 height 33
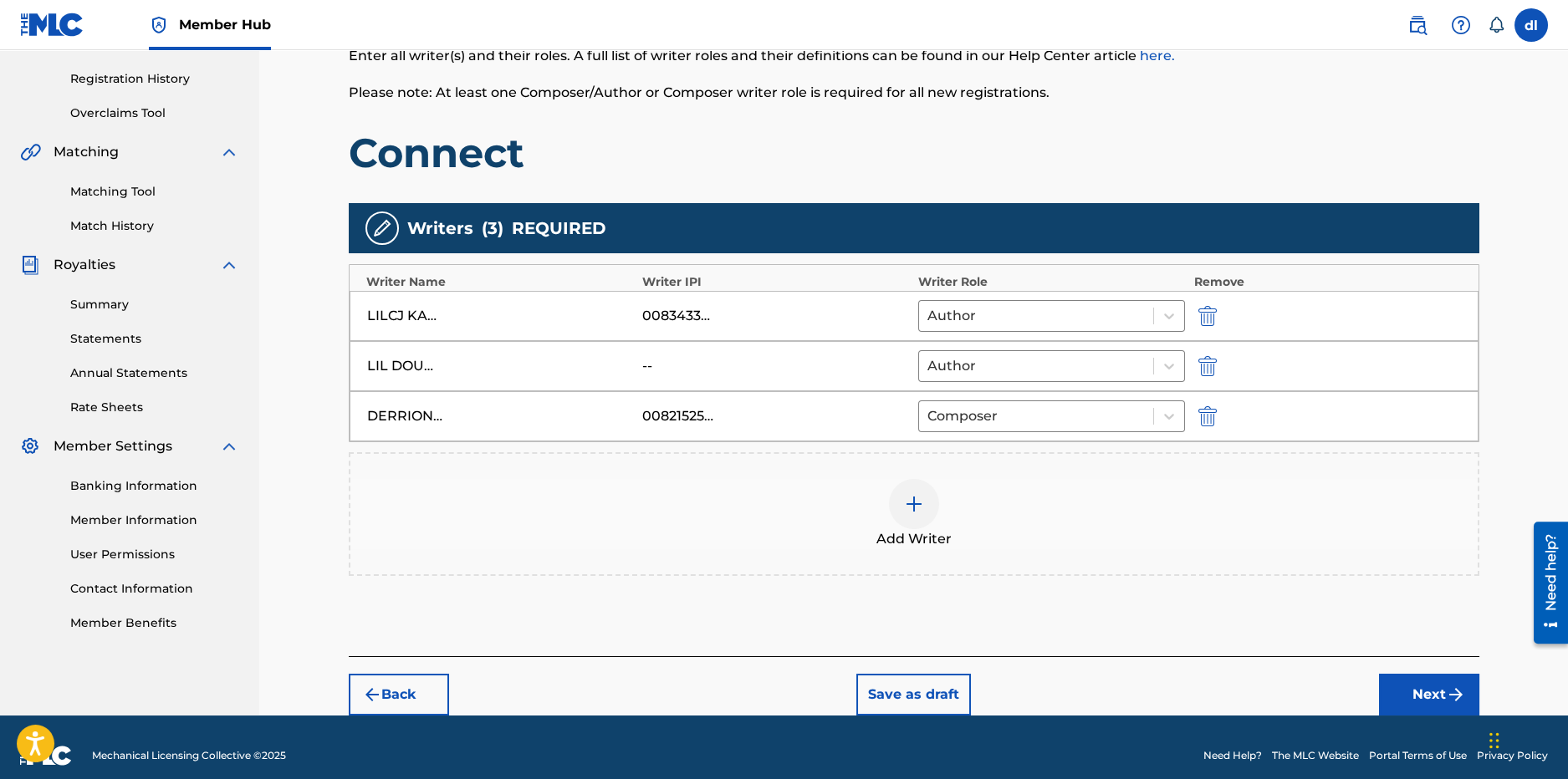
scroll to position [321, 0]
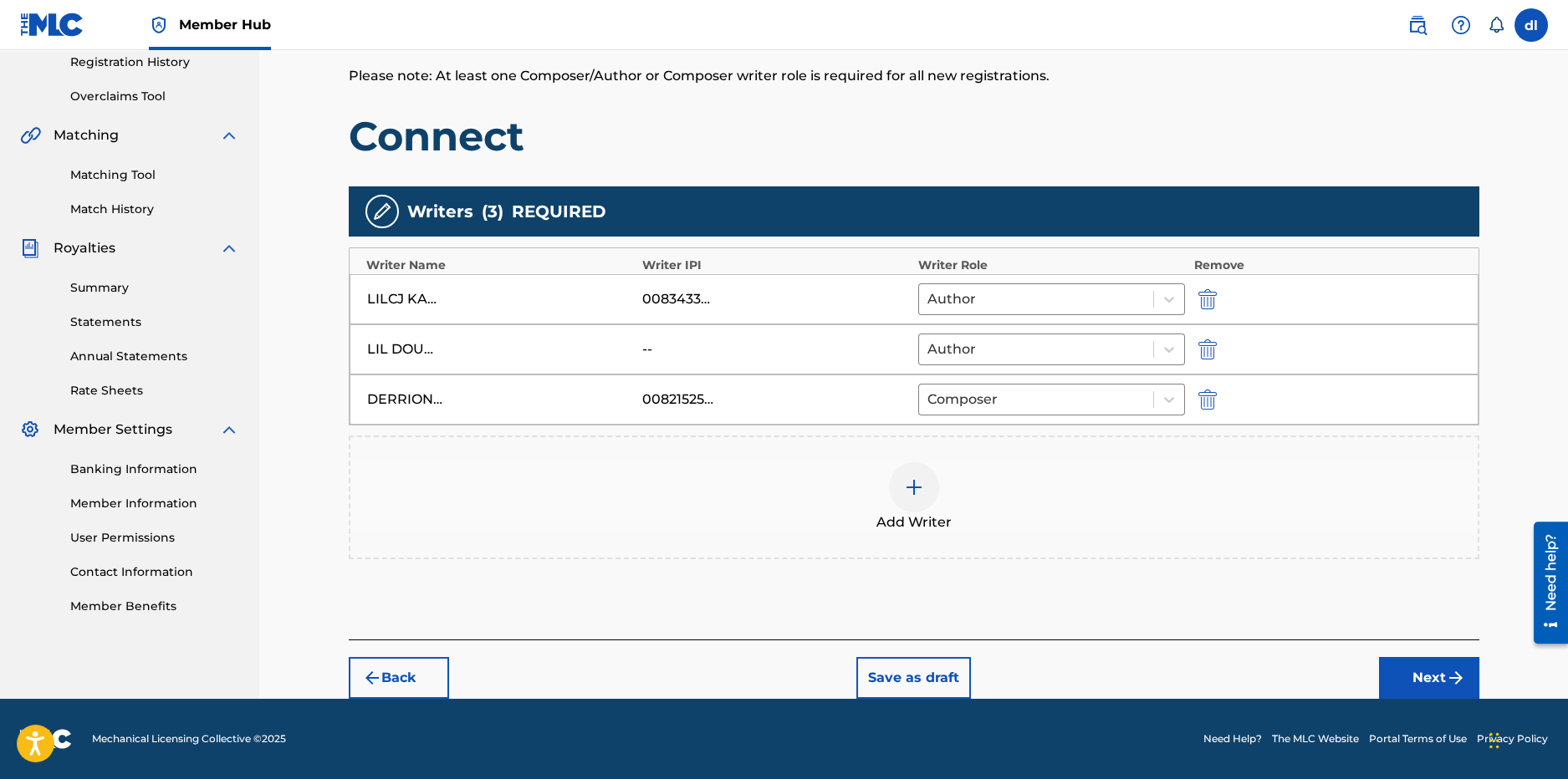
click at [920, 481] on img at bounding box center [914, 487] width 21 height 20
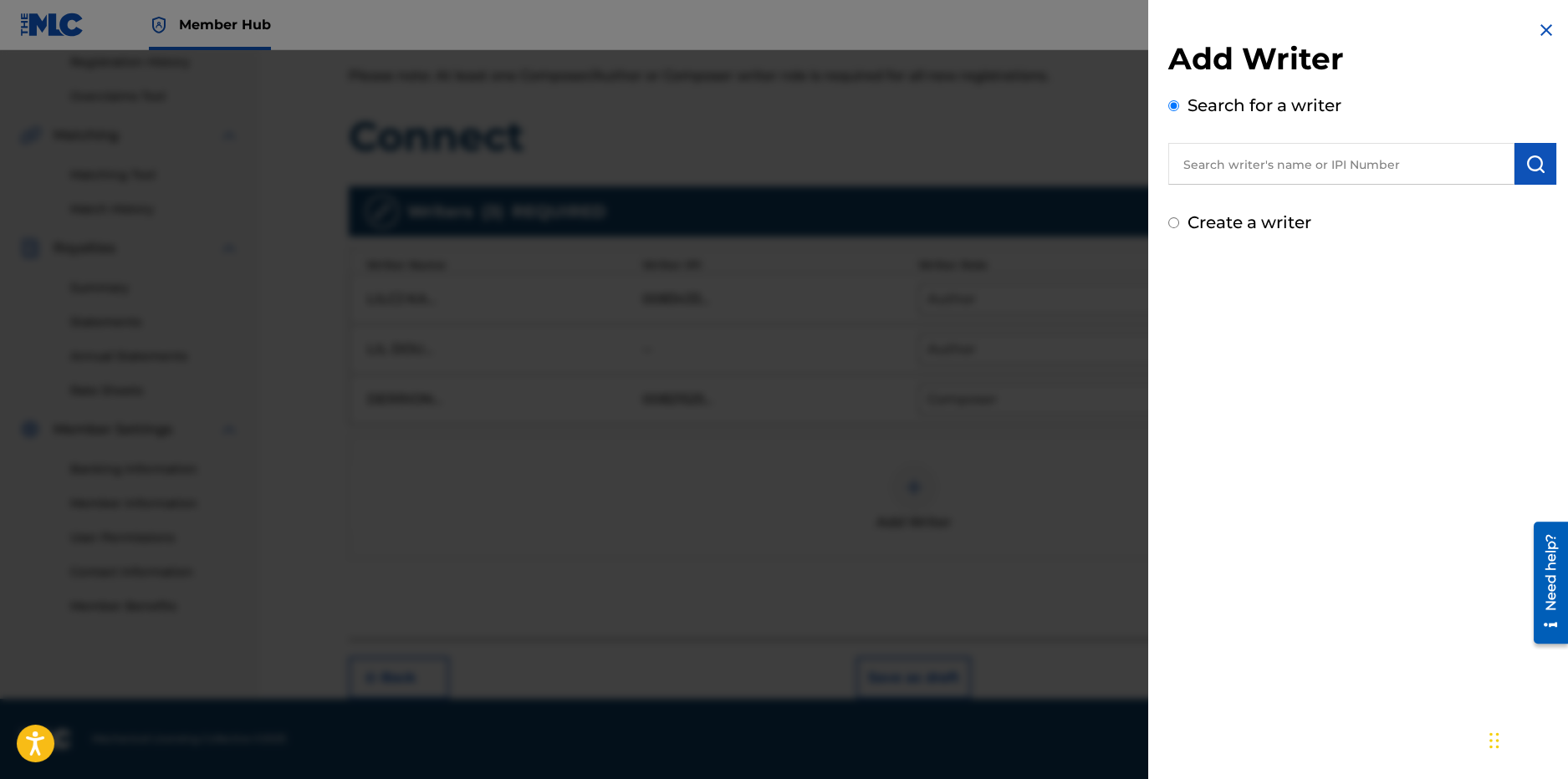
click at [1265, 163] on input "text" at bounding box center [1341, 163] width 347 height 42
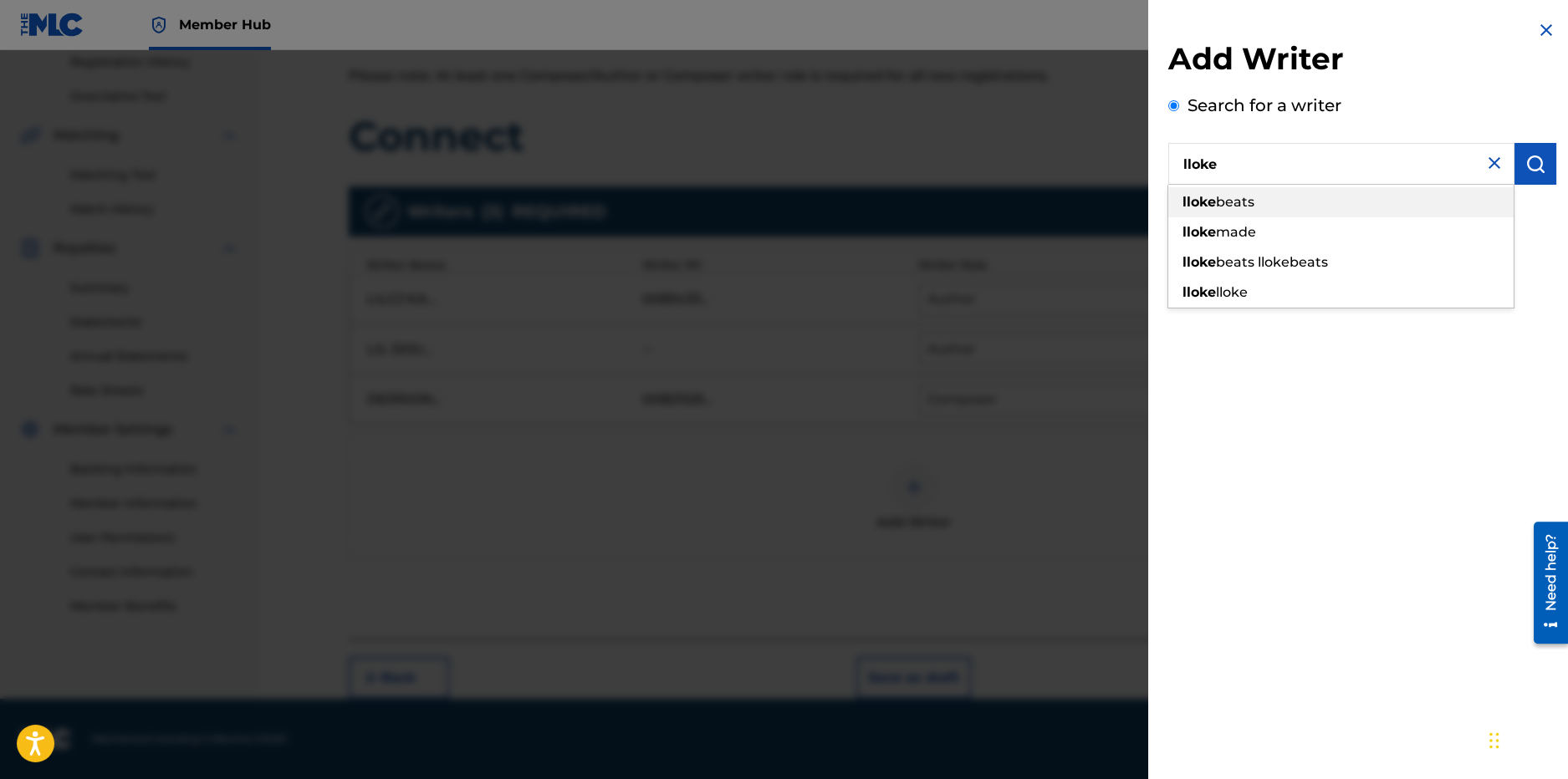
click at [1249, 193] on div "lloke beats" at bounding box center [1341, 202] width 346 height 30
type input "lloke beats"
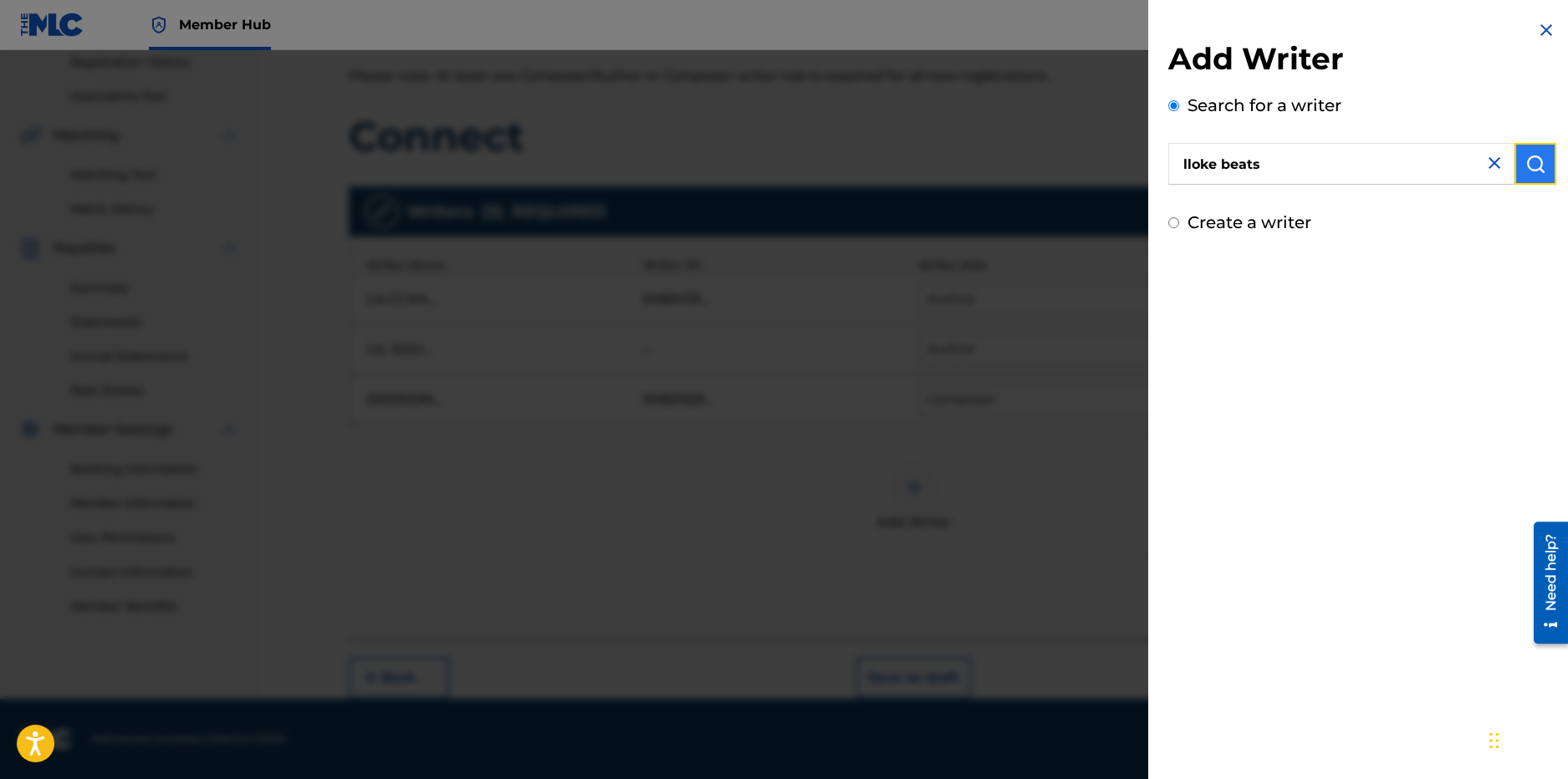
click at [1532, 166] on img "submit" at bounding box center [1536, 164] width 21 height 20
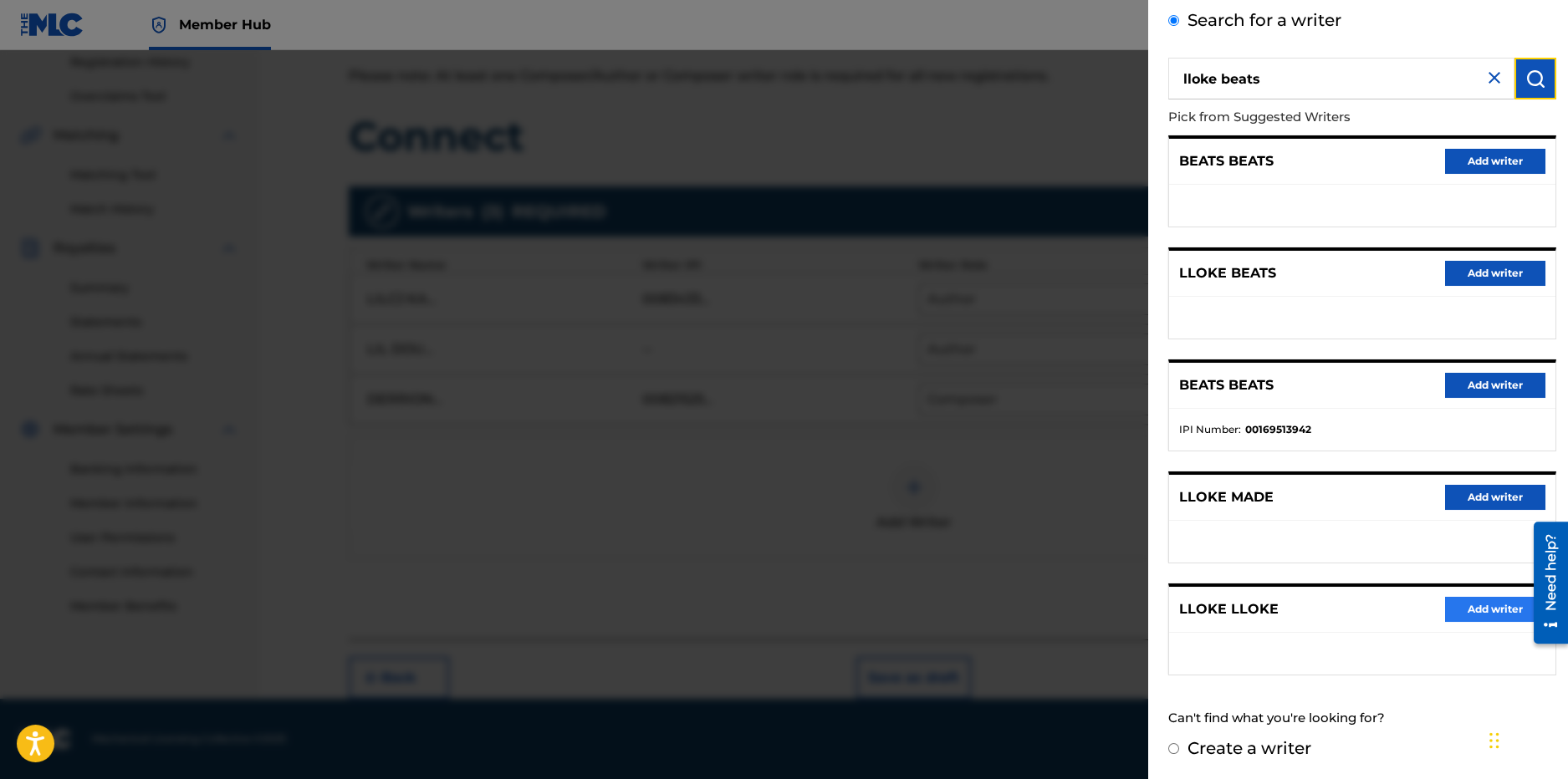
scroll to position [86, 0]
click at [1475, 599] on button "Add writer" at bounding box center [1495, 609] width 101 height 25
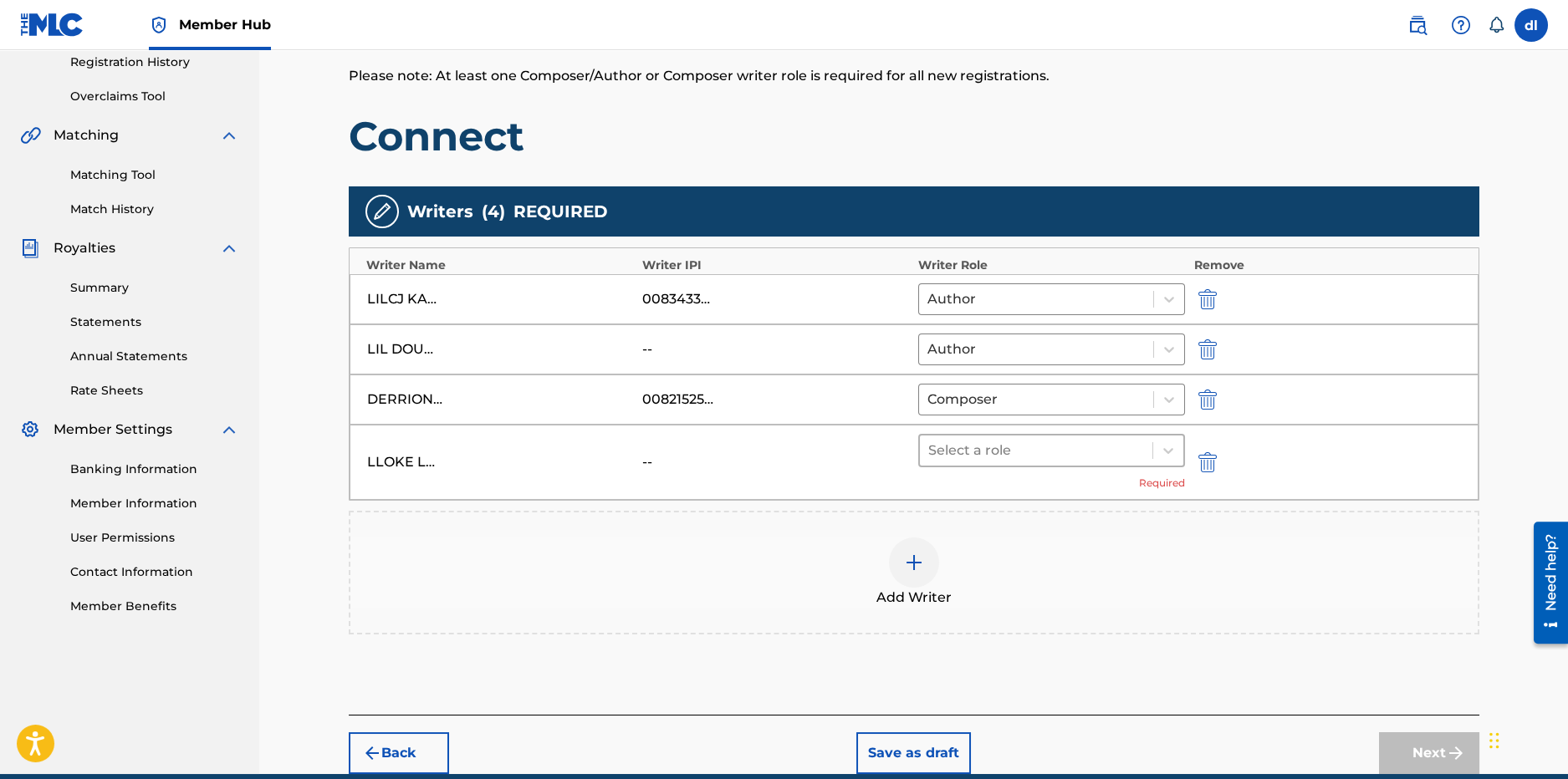
drag, startPoint x: 1048, startPoint y: 447, endPoint x: 930, endPoint y: 458, distance: 118.5
click at [1047, 447] on div at bounding box center [1037, 451] width 217 height 23
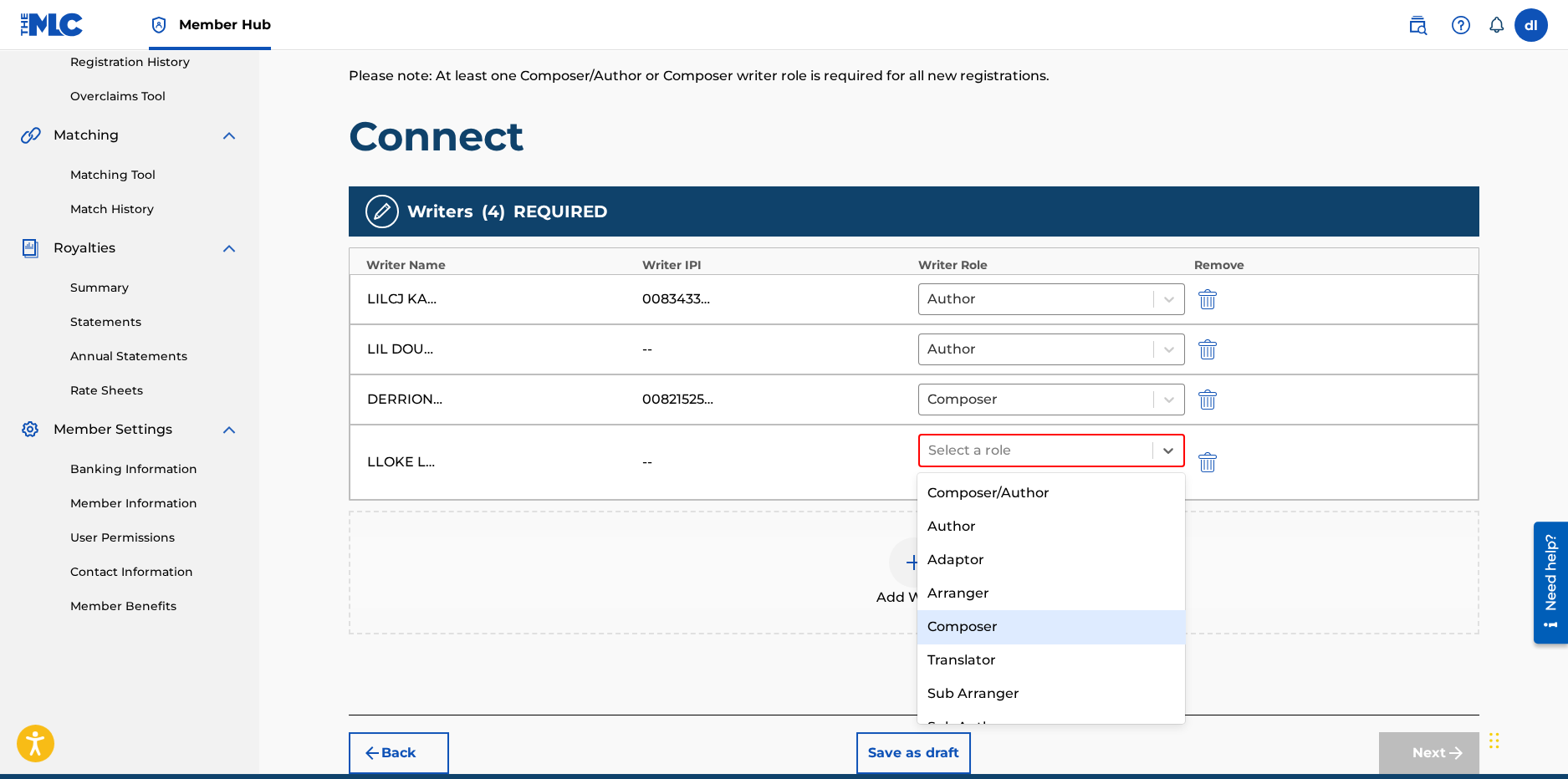
click at [995, 628] on div "Composer" at bounding box center [1052, 627] width 268 height 33
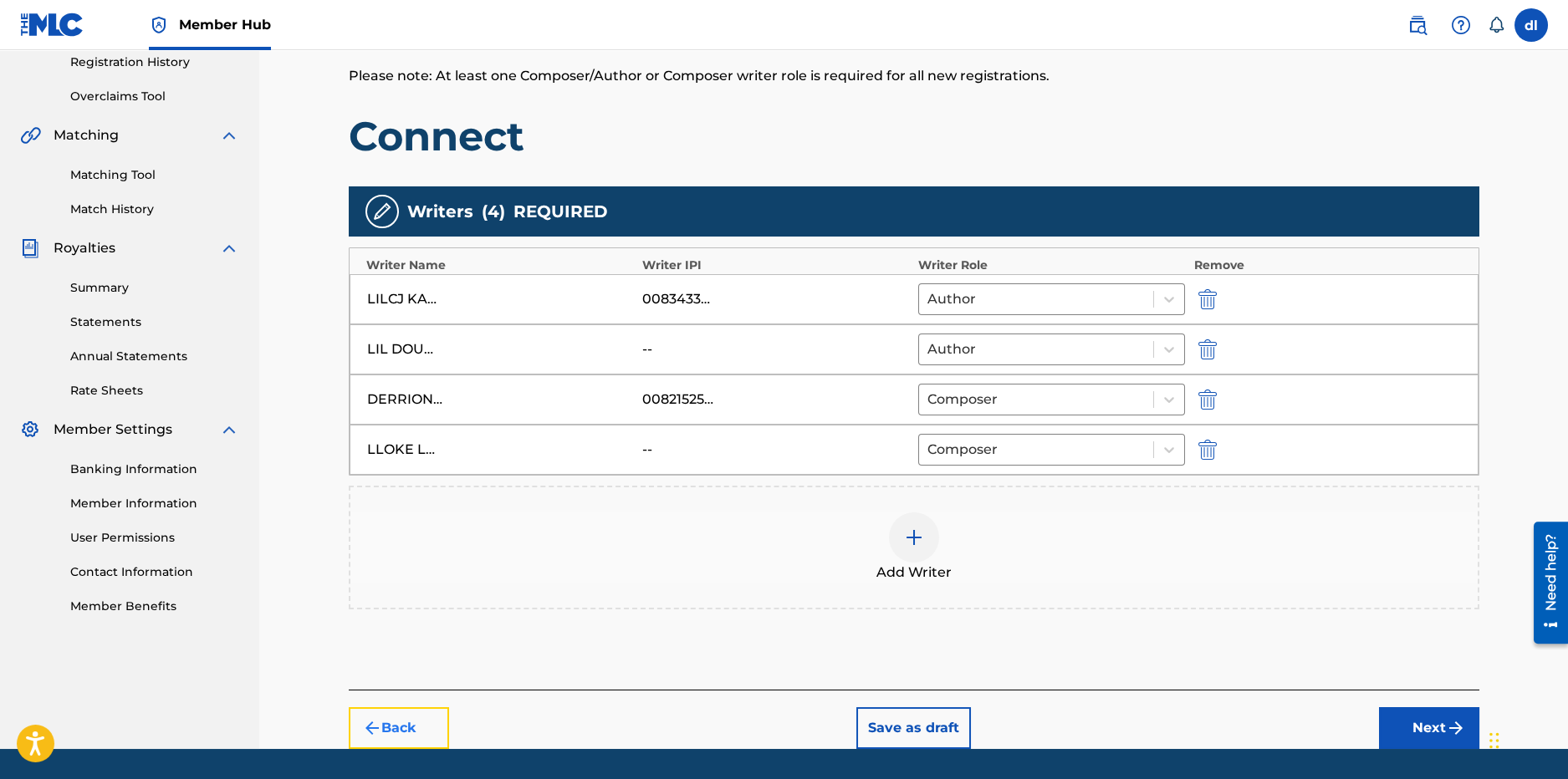
click at [405, 723] on button "Back" at bounding box center [398, 728] width 101 height 42
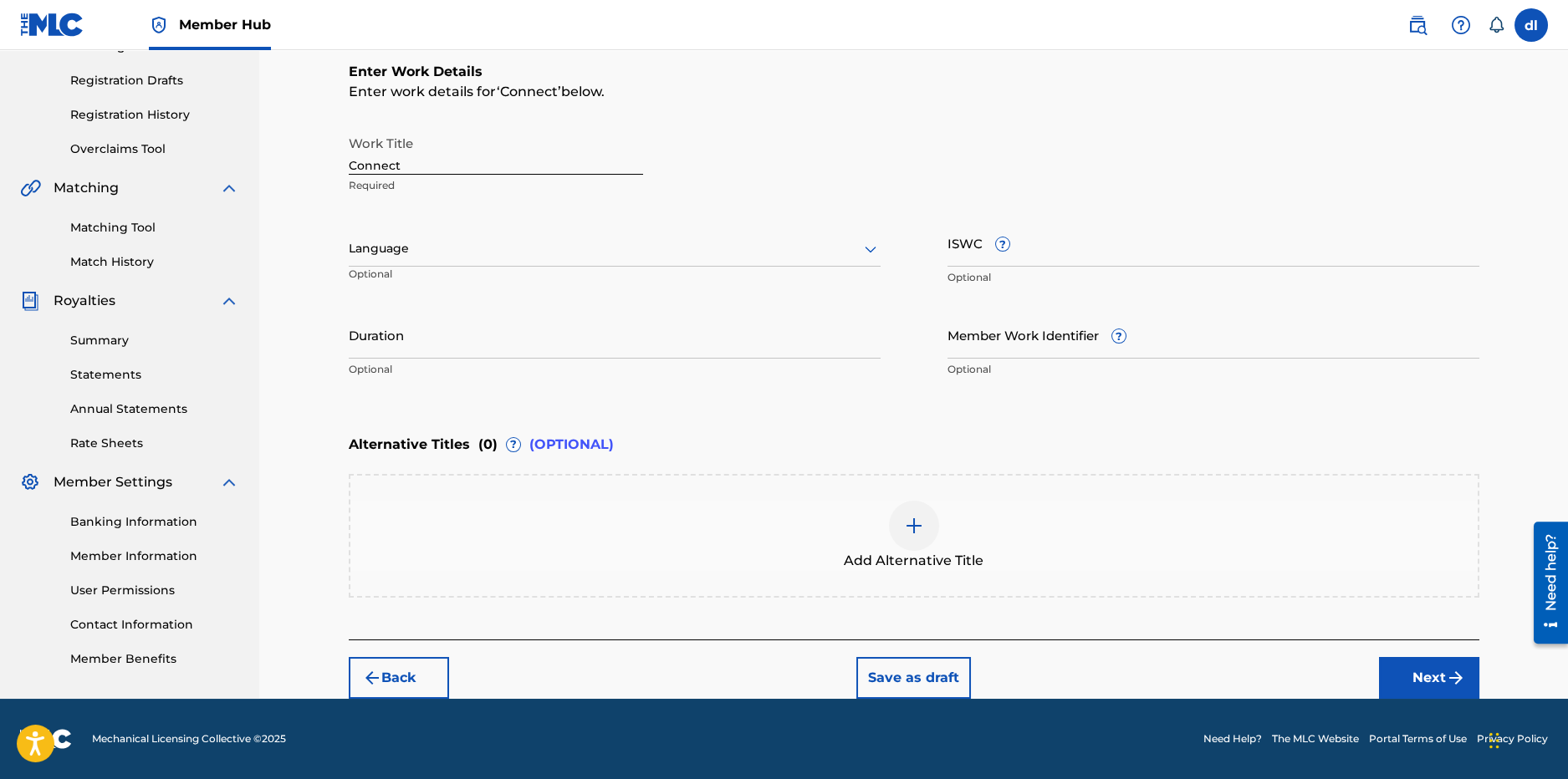
scroll to position [267, 0]
click at [431, 153] on input "Connect" at bounding box center [496, 151] width 295 height 48
type input "Connect 4"
click at [1413, 673] on button "Next" at bounding box center [1429, 678] width 101 height 42
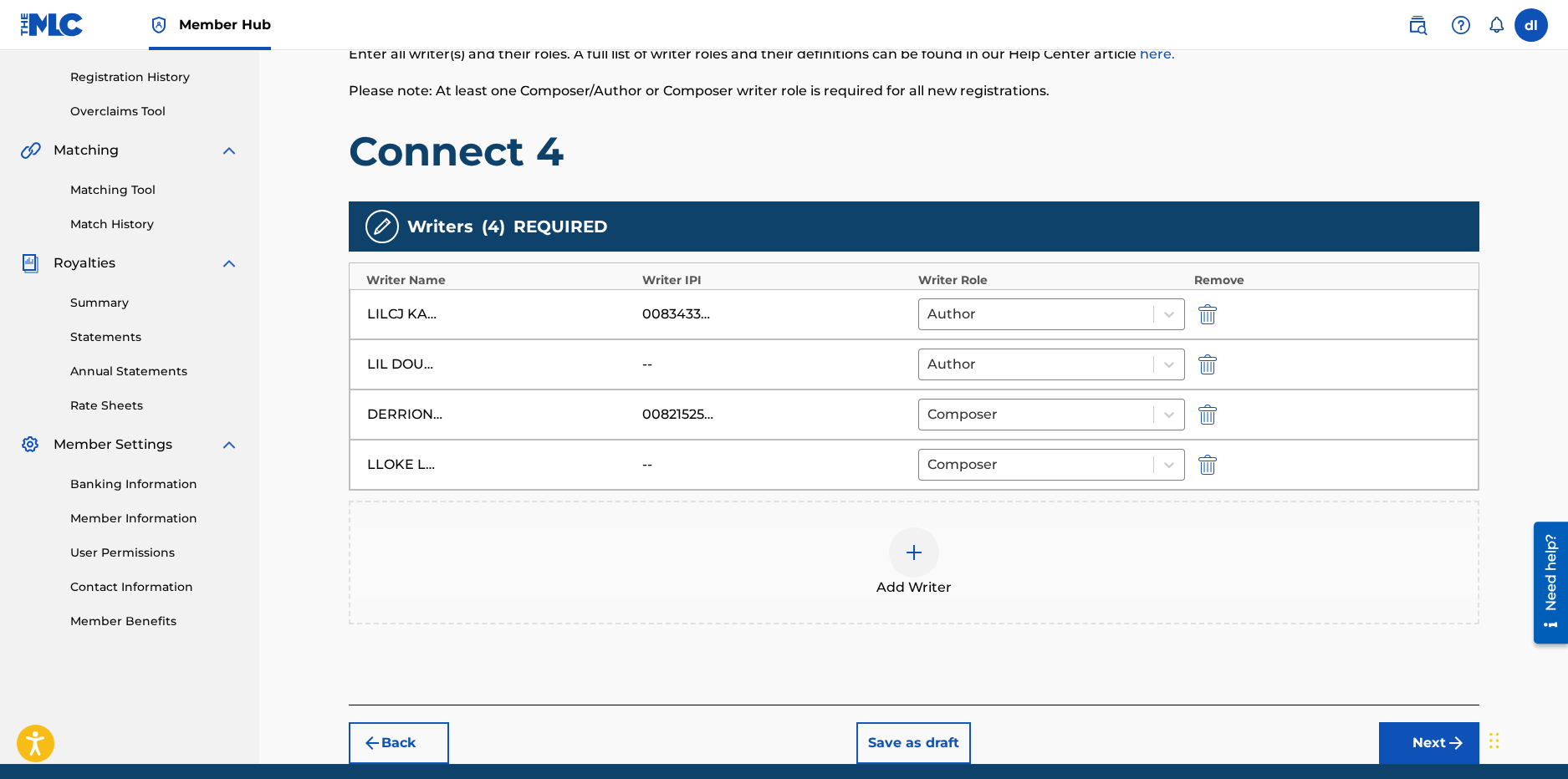
scroll to position [371, 0]
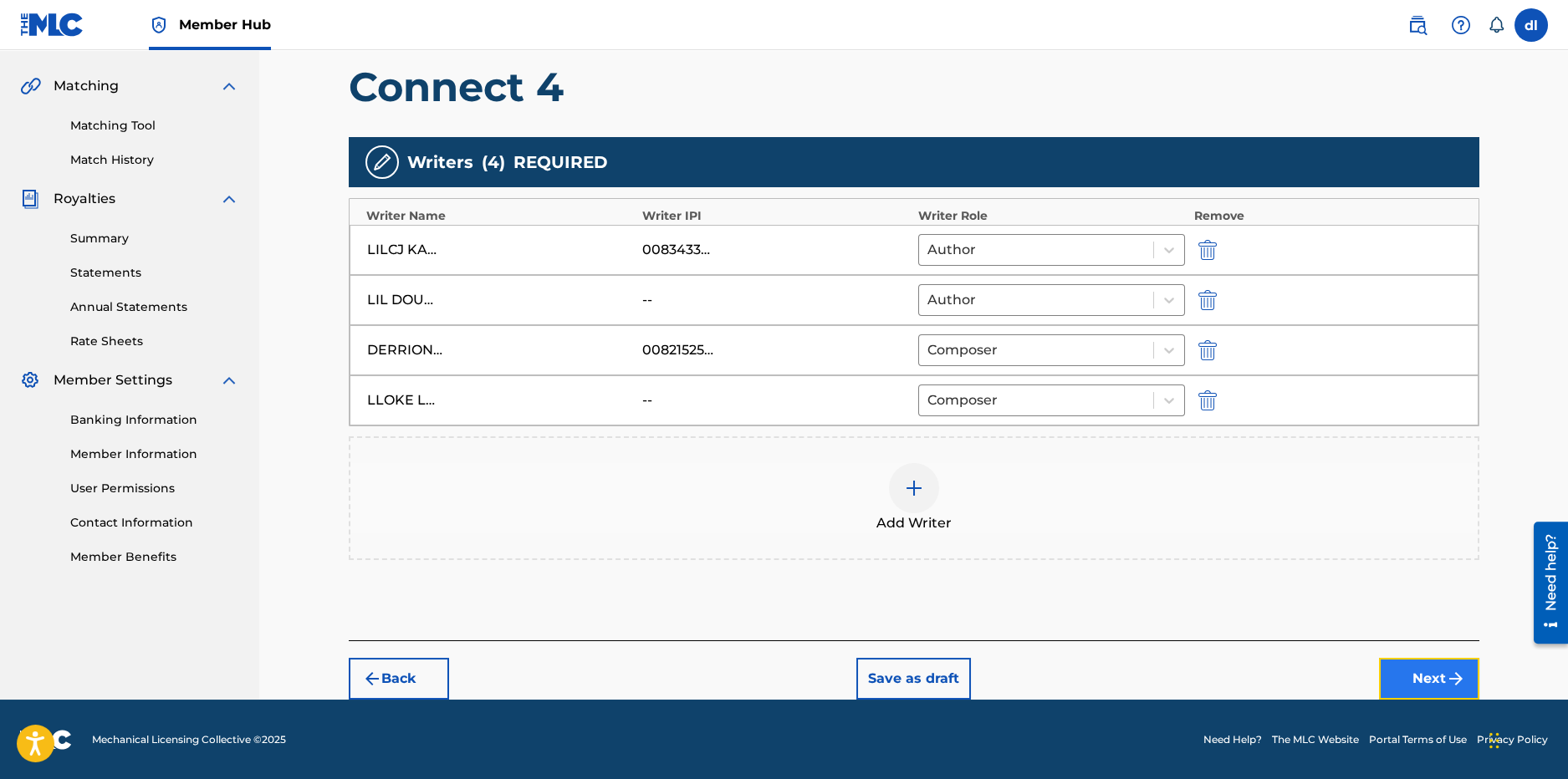
click at [1398, 665] on button "Next" at bounding box center [1429, 678] width 101 height 42
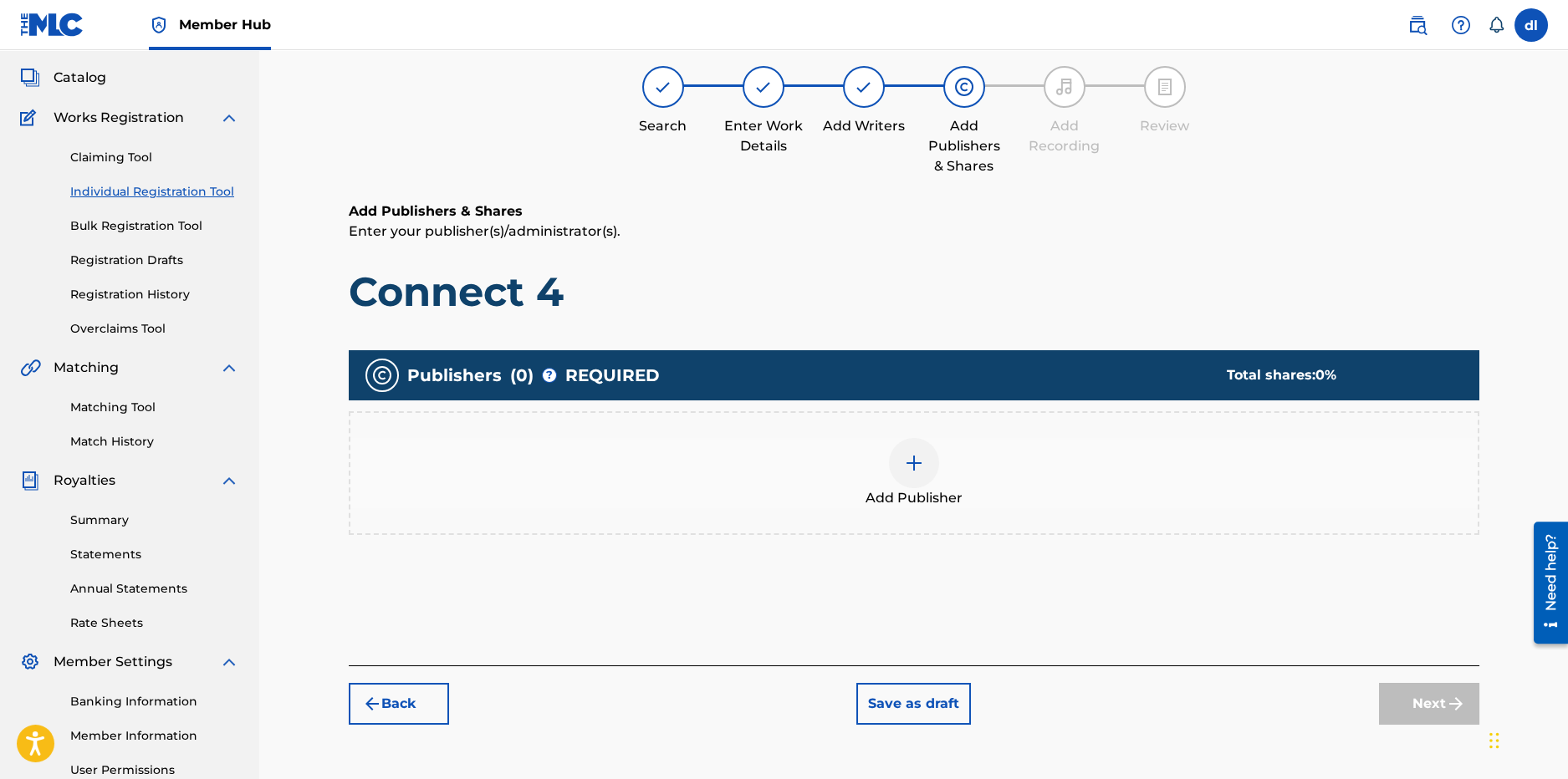
scroll to position [75, 0]
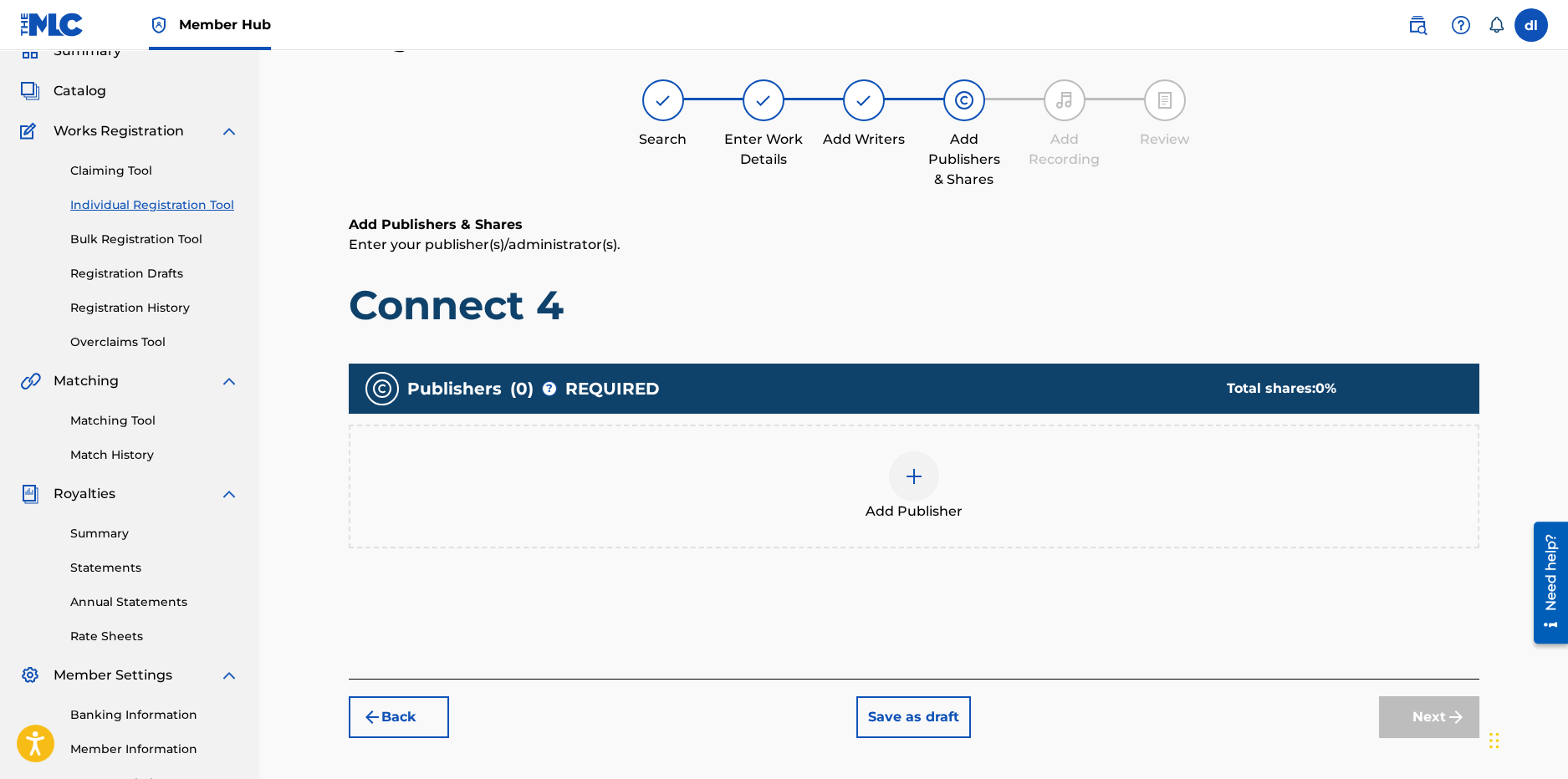
click at [907, 481] on img at bounding box center [914, 476] width 21 height 20
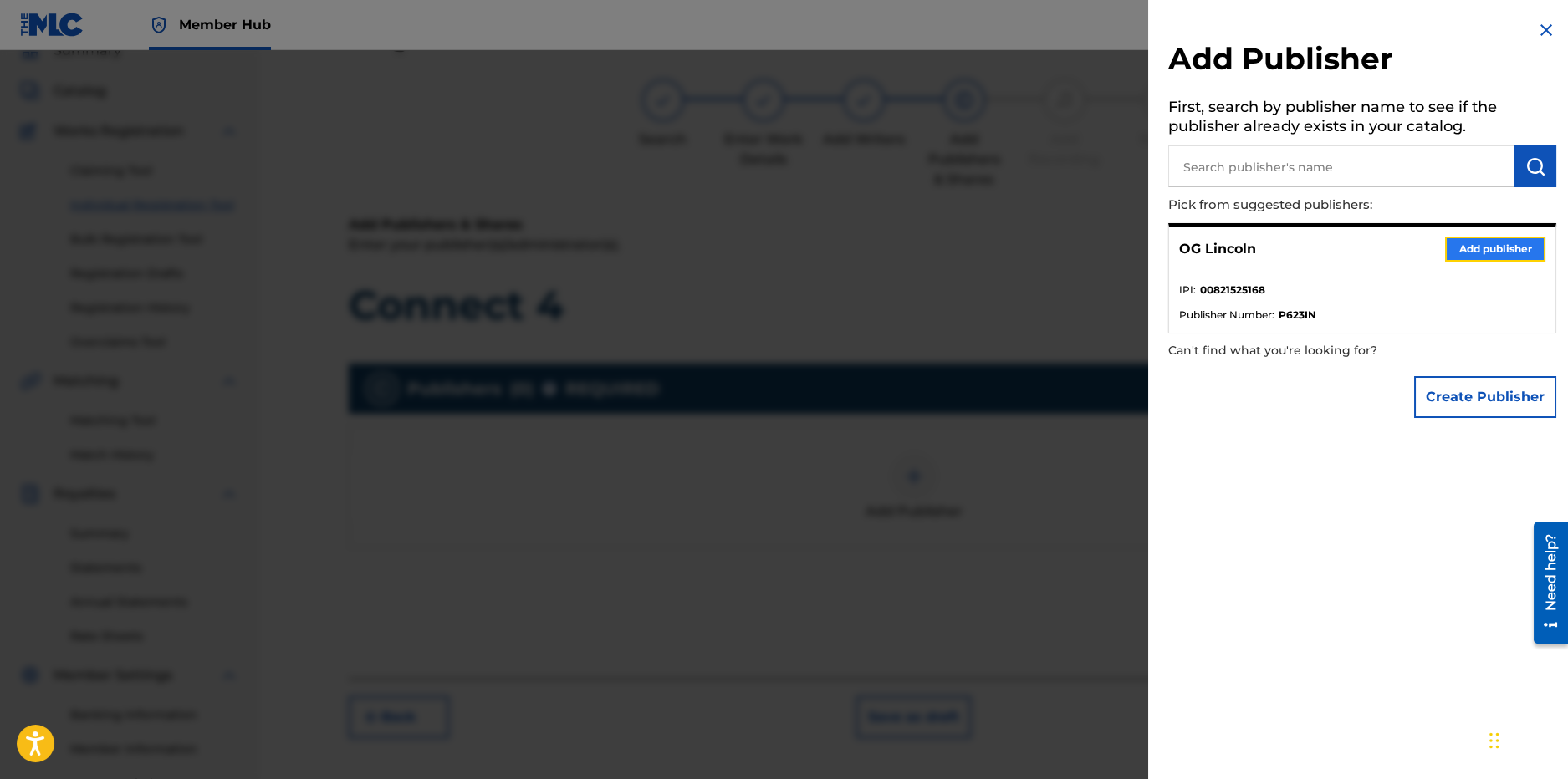
click at [1515, 252] on button "Add publisher" at bounding box center [1495, 249] width 101 height 25
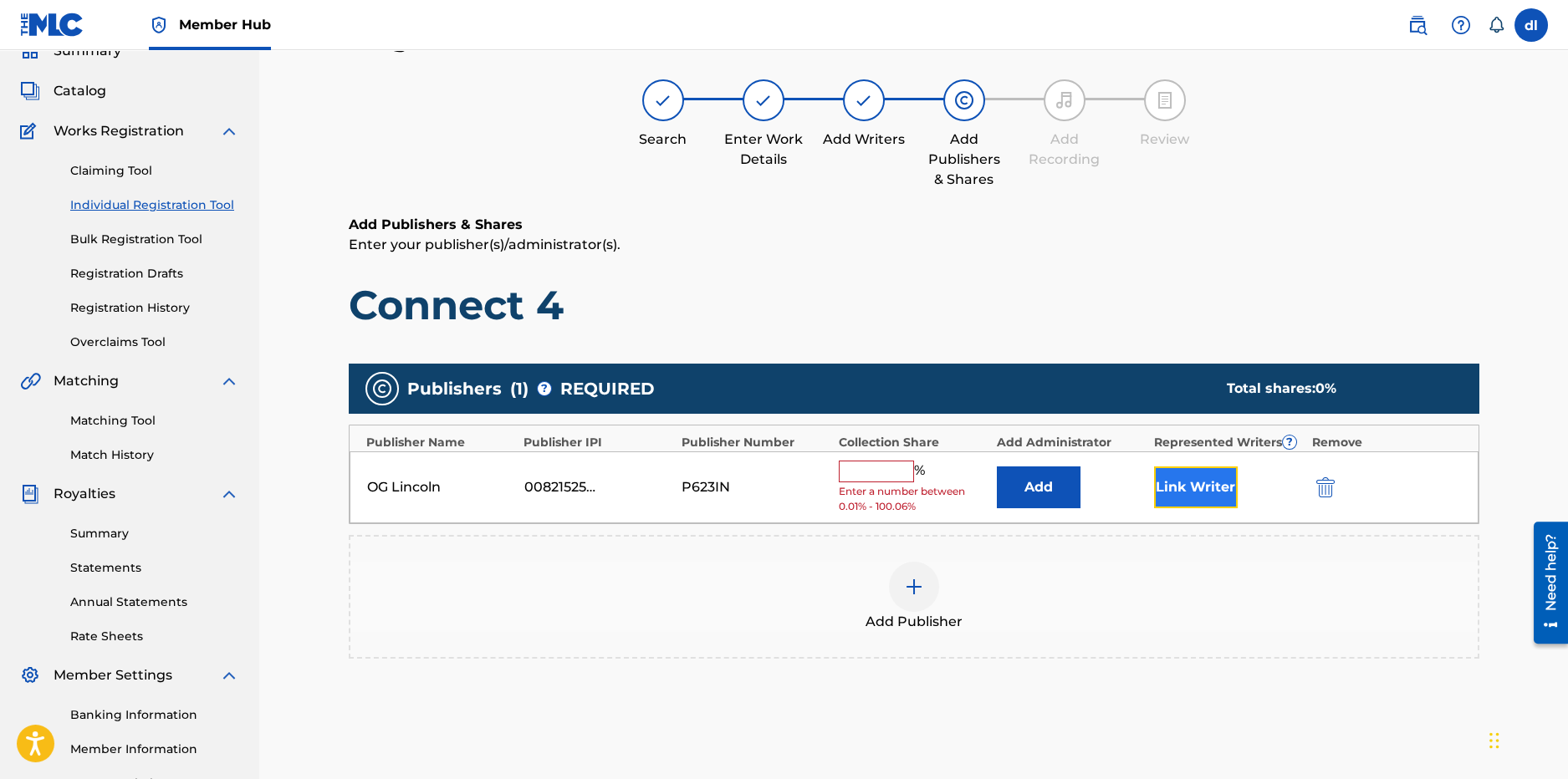
click at [1237, 499] on button "Link Writer" at bounding box center [1196, 487] width 84 height 42
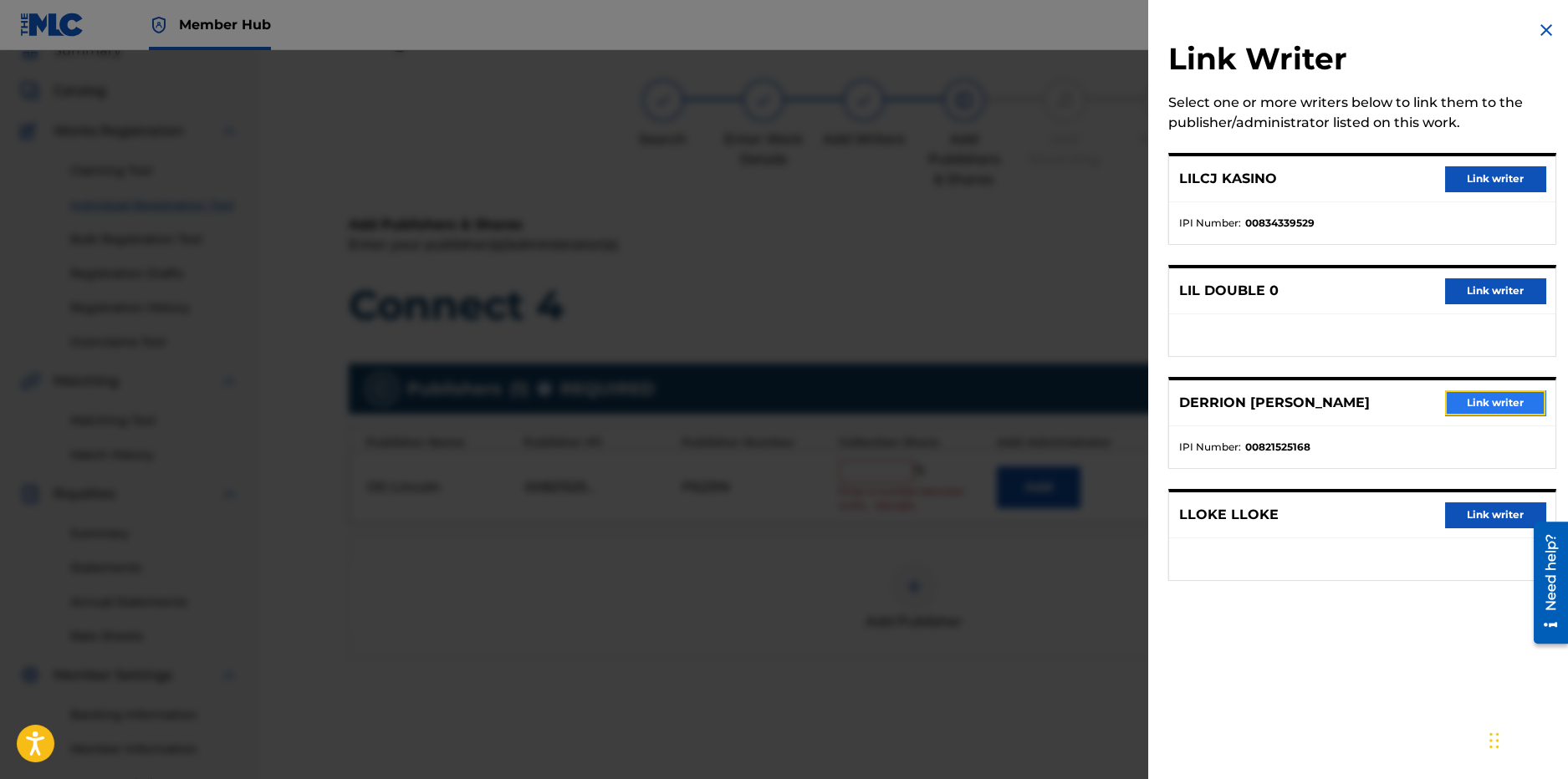
click at [1486, 406] on button "Link writer" at bounding box center [1495, 403] width 101 height 25
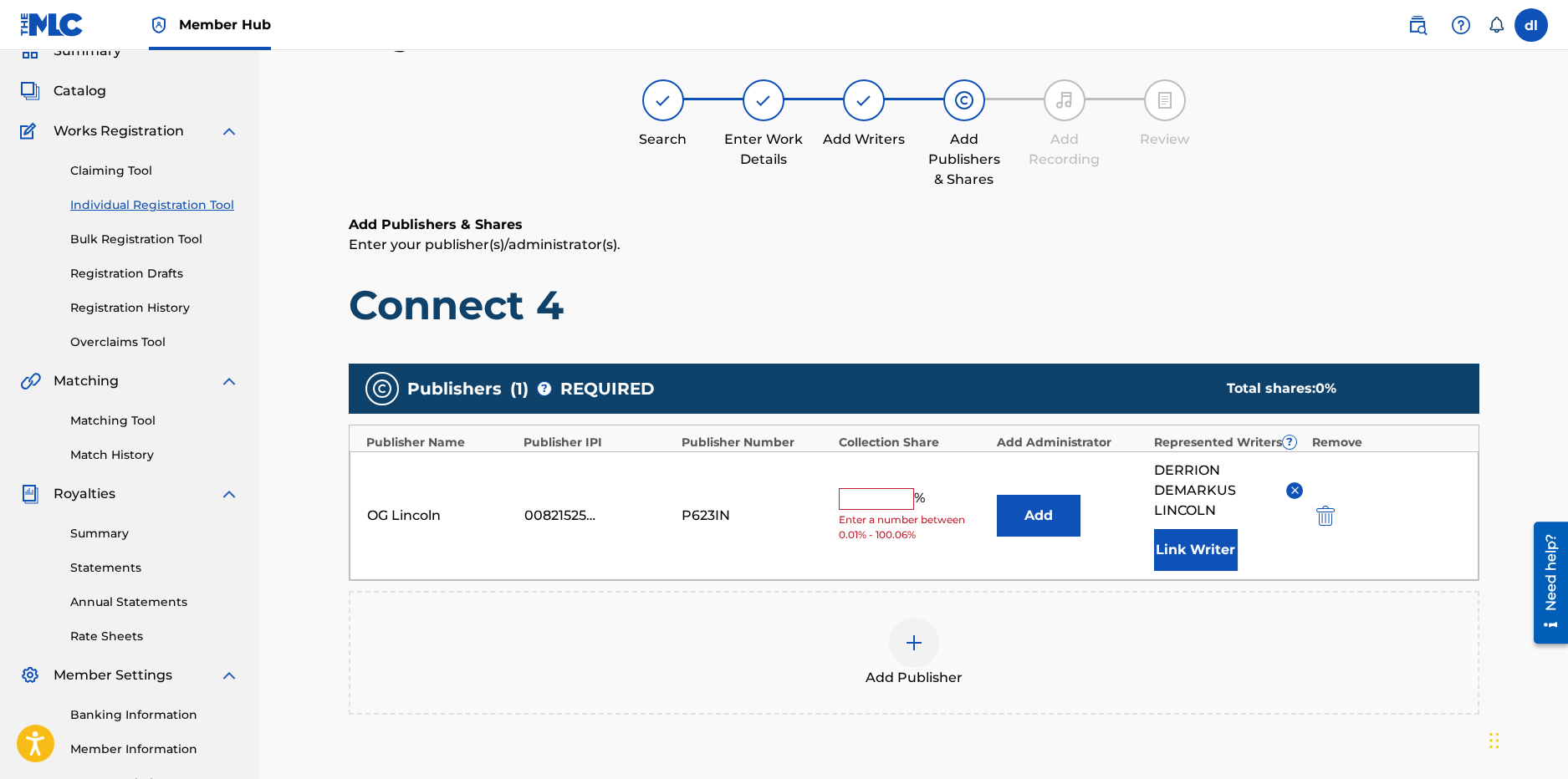
click at [887, 500] on input "text" at bounding box center [876, 499] width 75 height 21
type input "25"
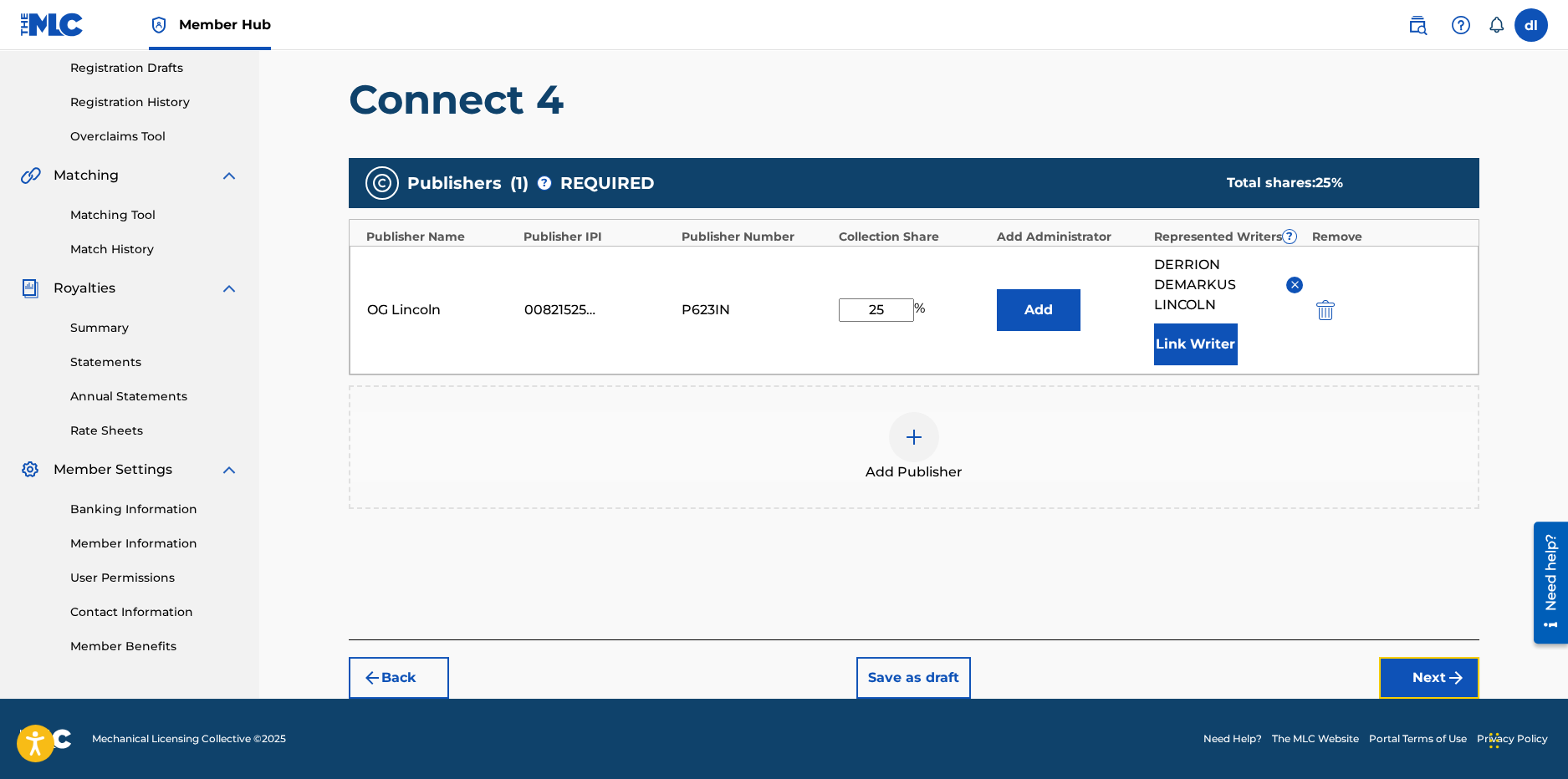
click at [1417, 685] on button "Next" at bounding box center [1429, 677] width 101 height 42
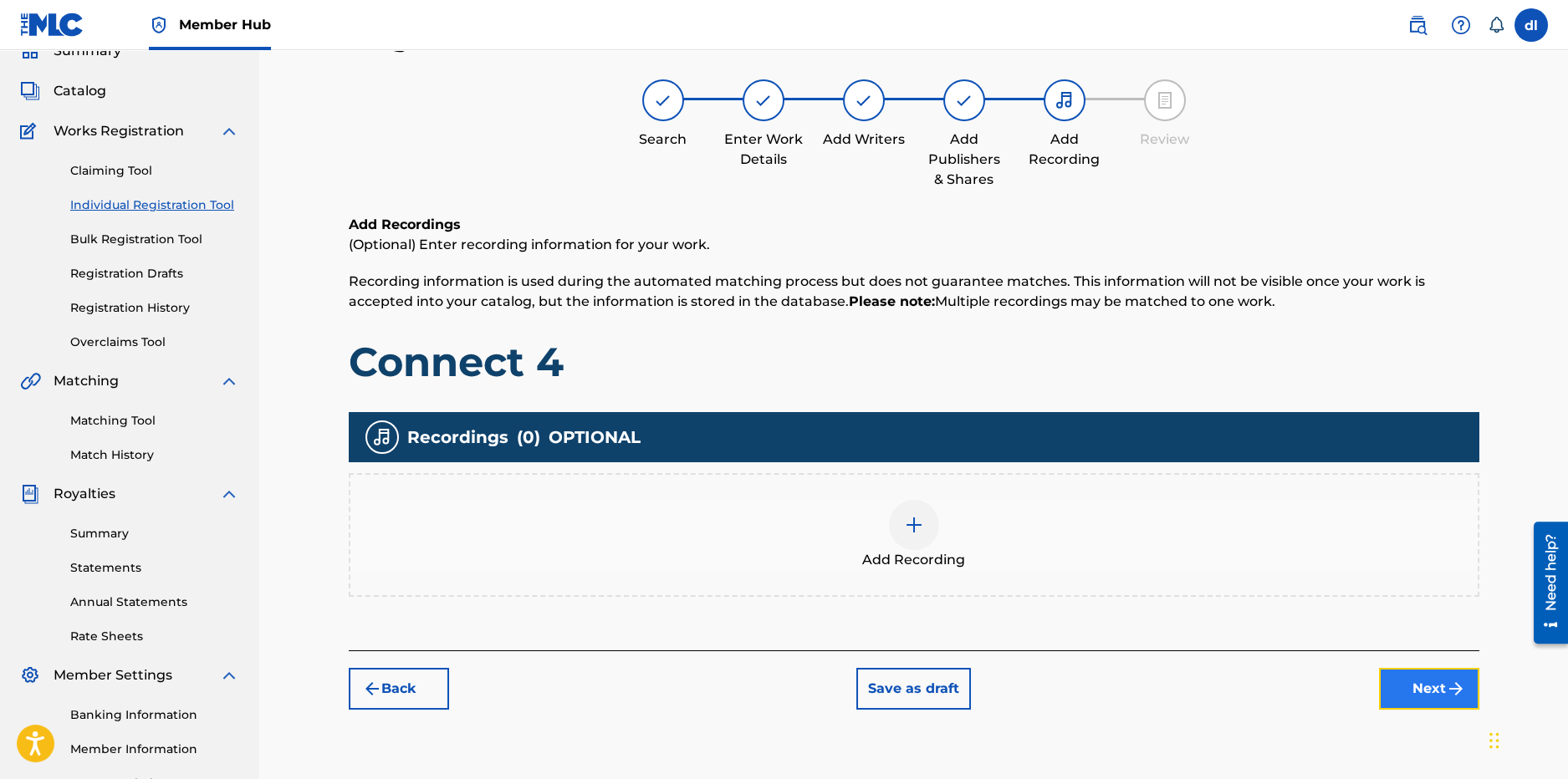
click at [1410, 682] on button "Next" at bounding box center [1429, 688] width 101 height 42
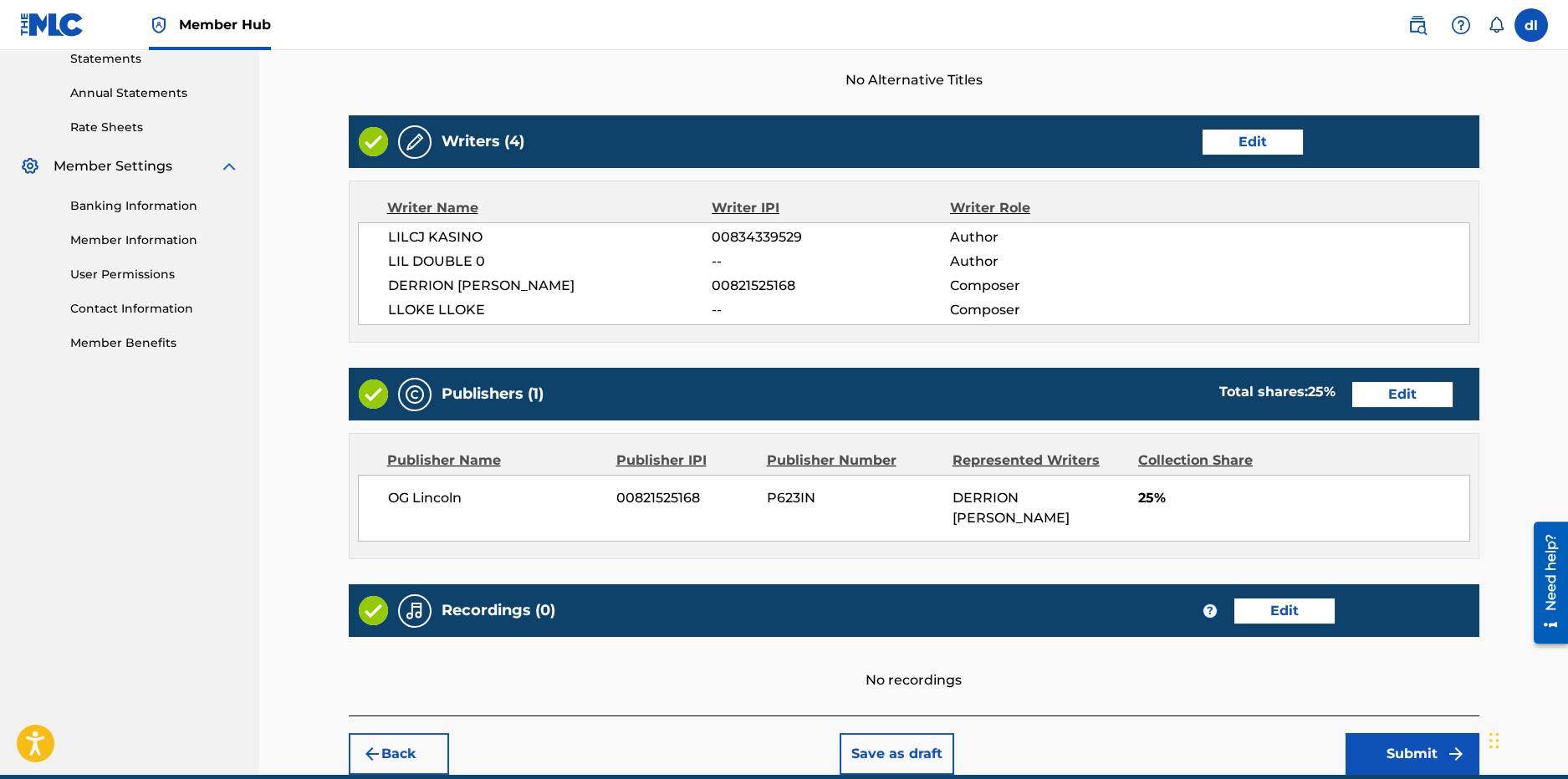
scroll to position [660, 0]
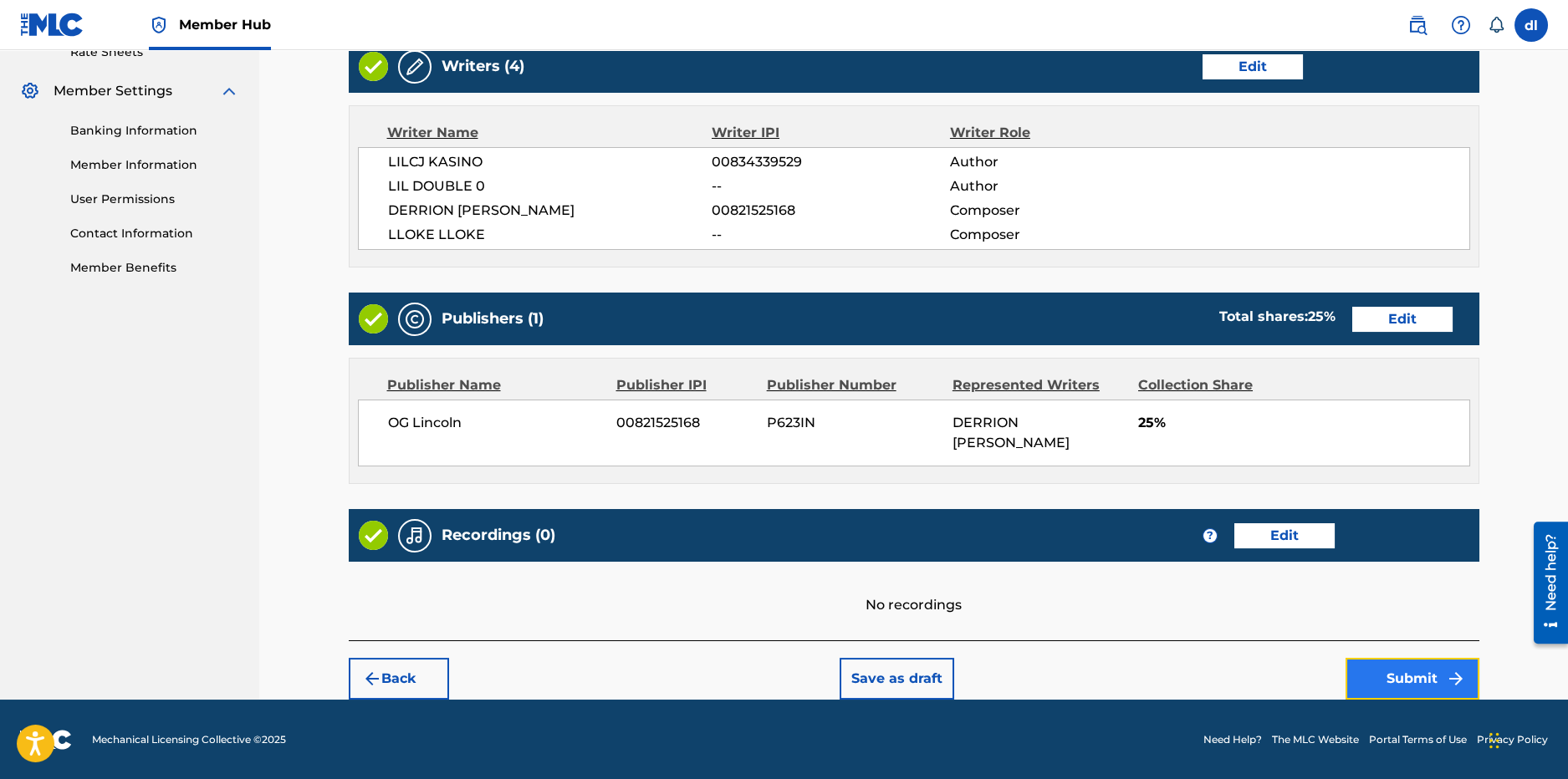
click at [1376, 678] on button "Submit" at bounding box center [1412, 678] width 134 height 42
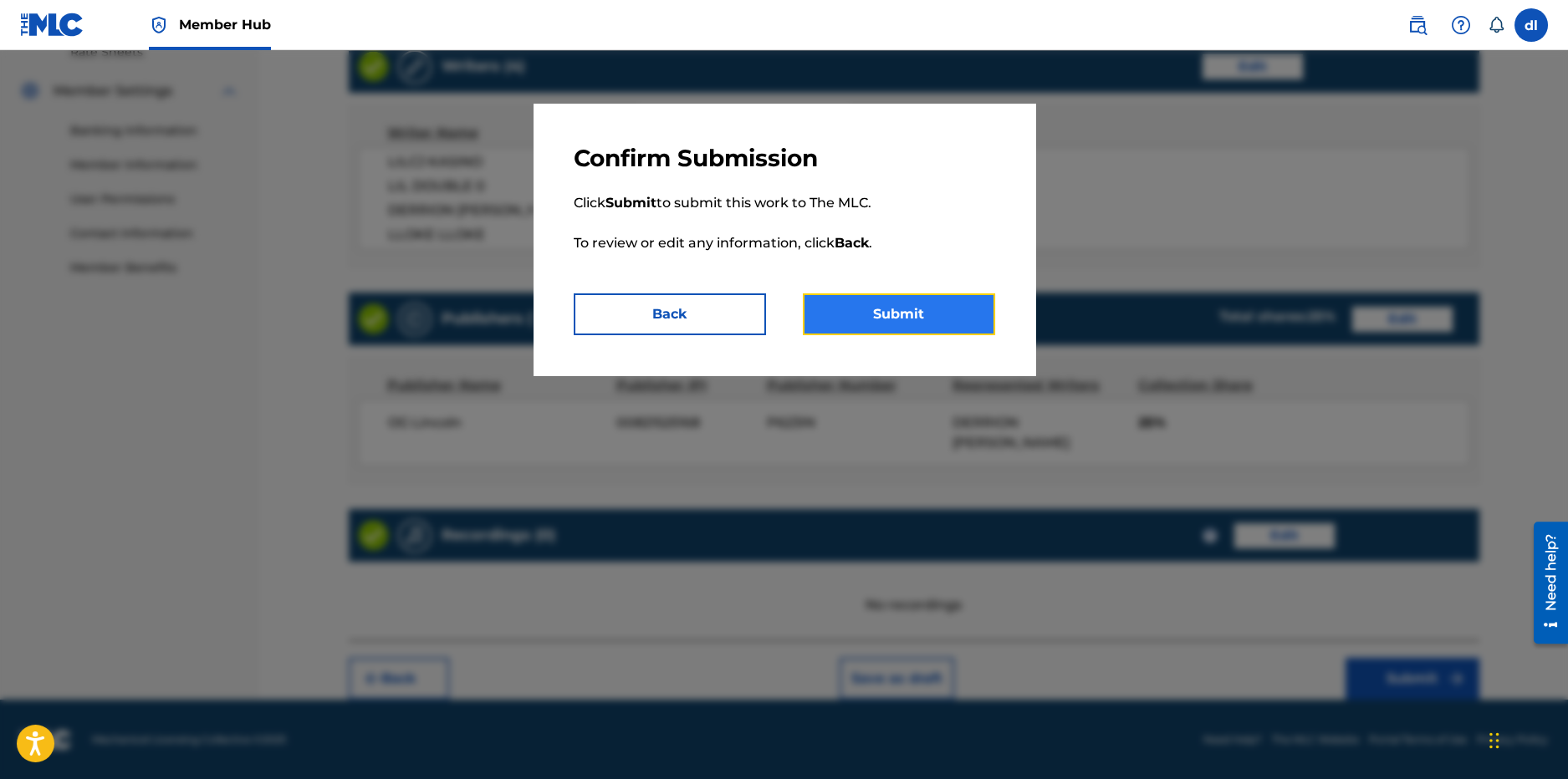
click at [927, 332] on button "Submit" at bounding box center [898, 314] width 192 height 42
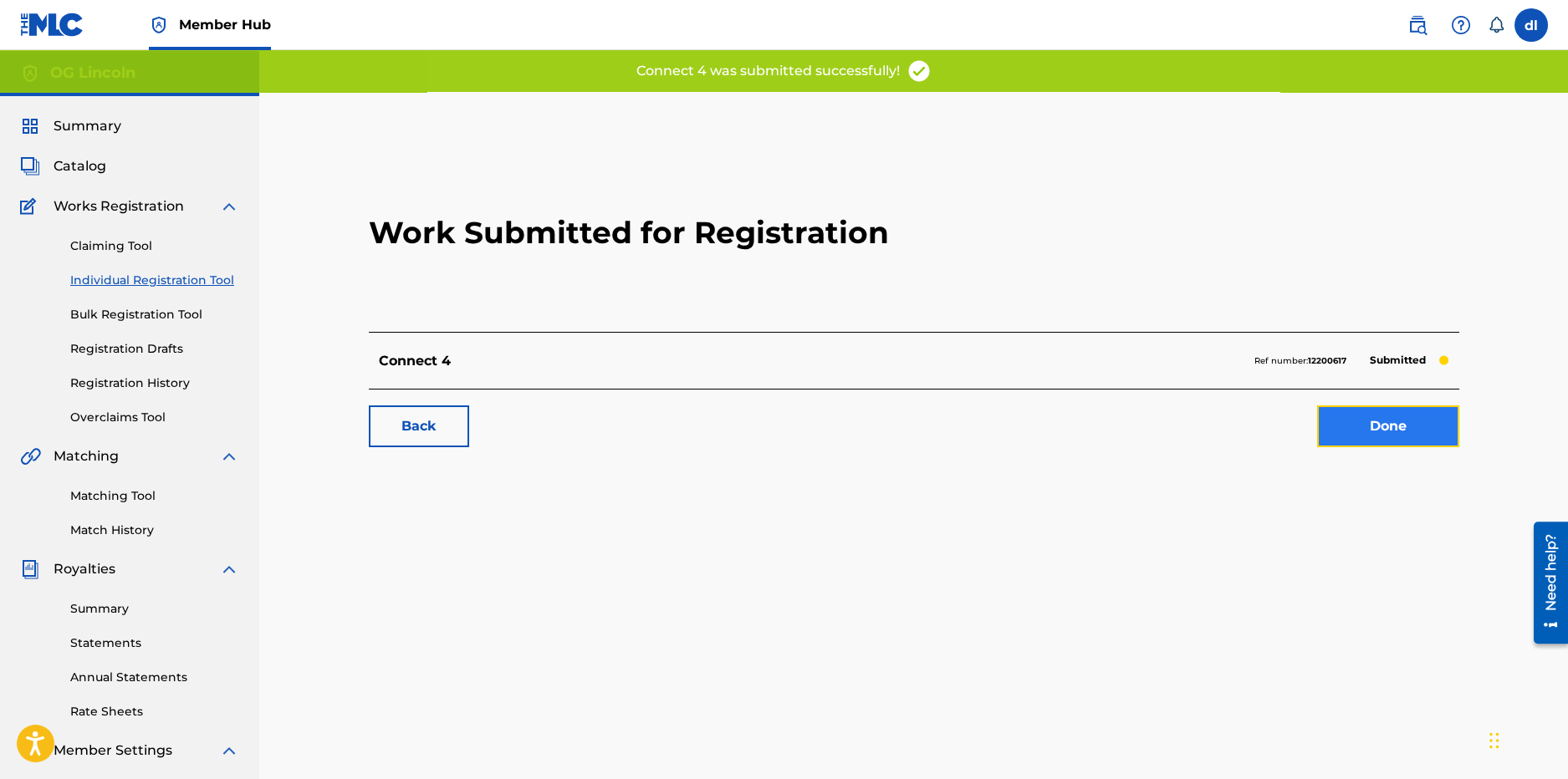
click at [1364, 428] on link "Done" at bounding box center [1388, 426] width 143 height 42
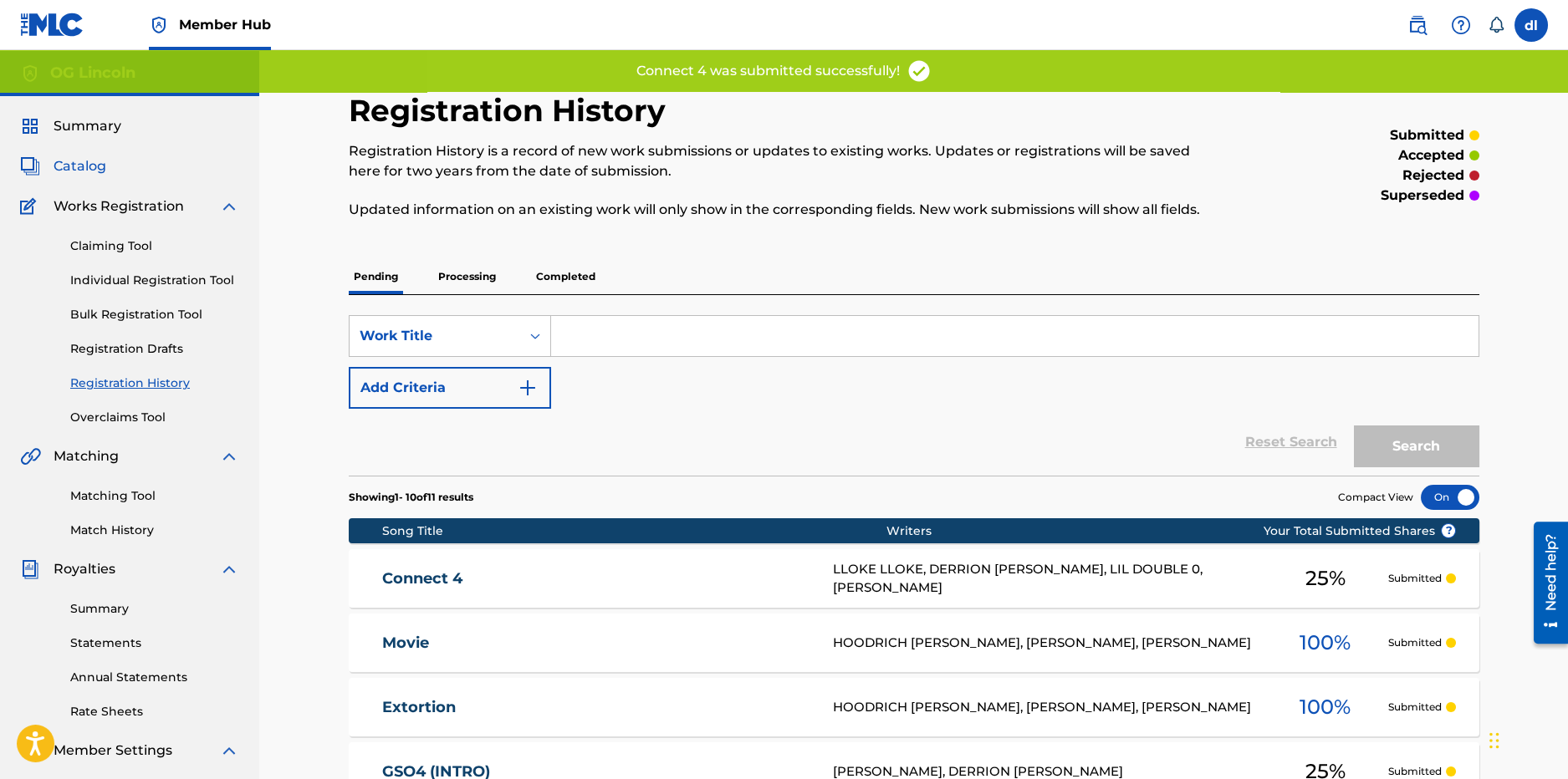
click at [76, 167] on span "Catalog" at bounding box center [80, 166] width 53 height 20
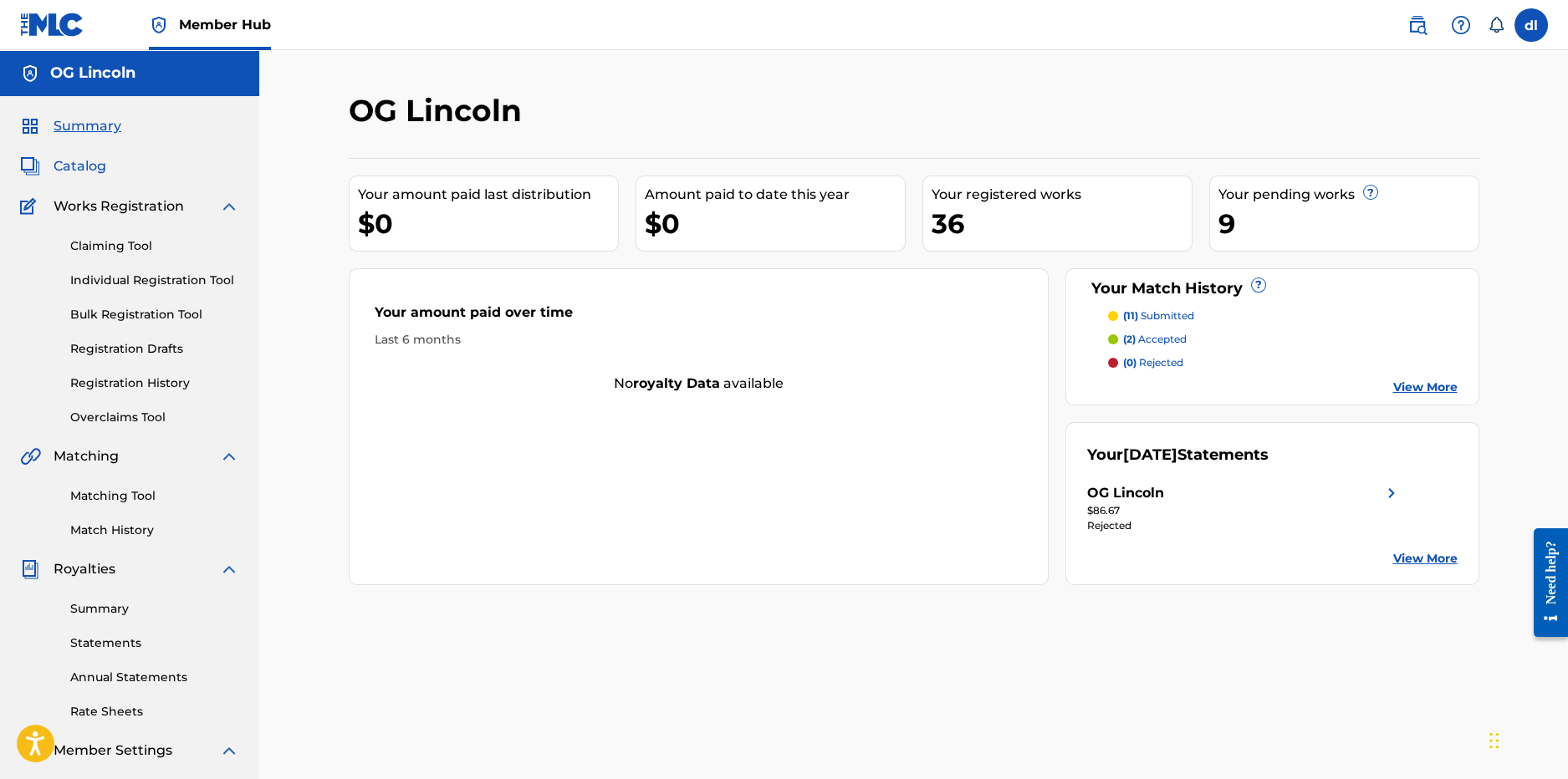
click at [96, 165] on span "Catalog" at bounding box center [80, 166] width 53 height 20
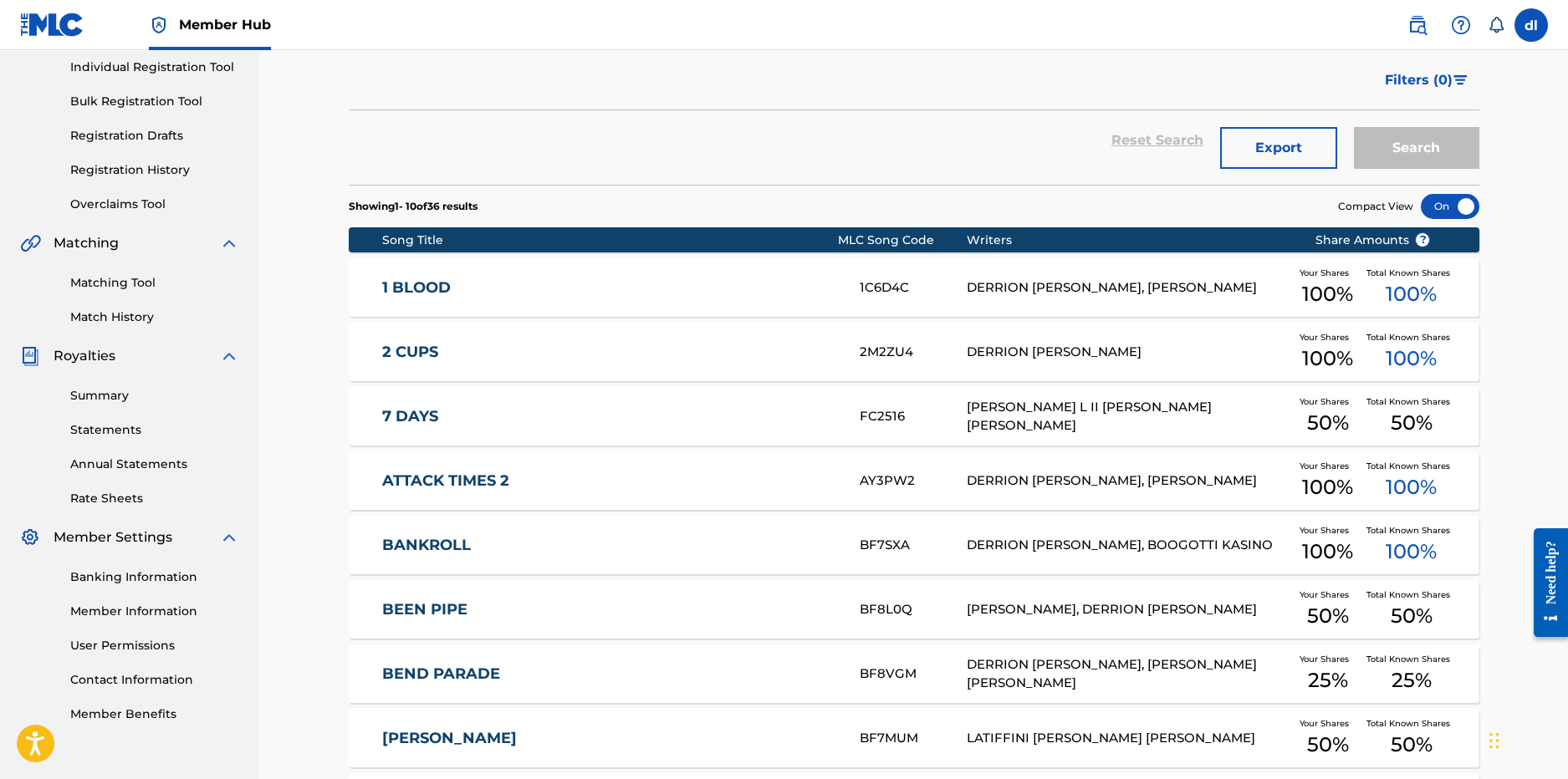
scroll to position [250, 0]
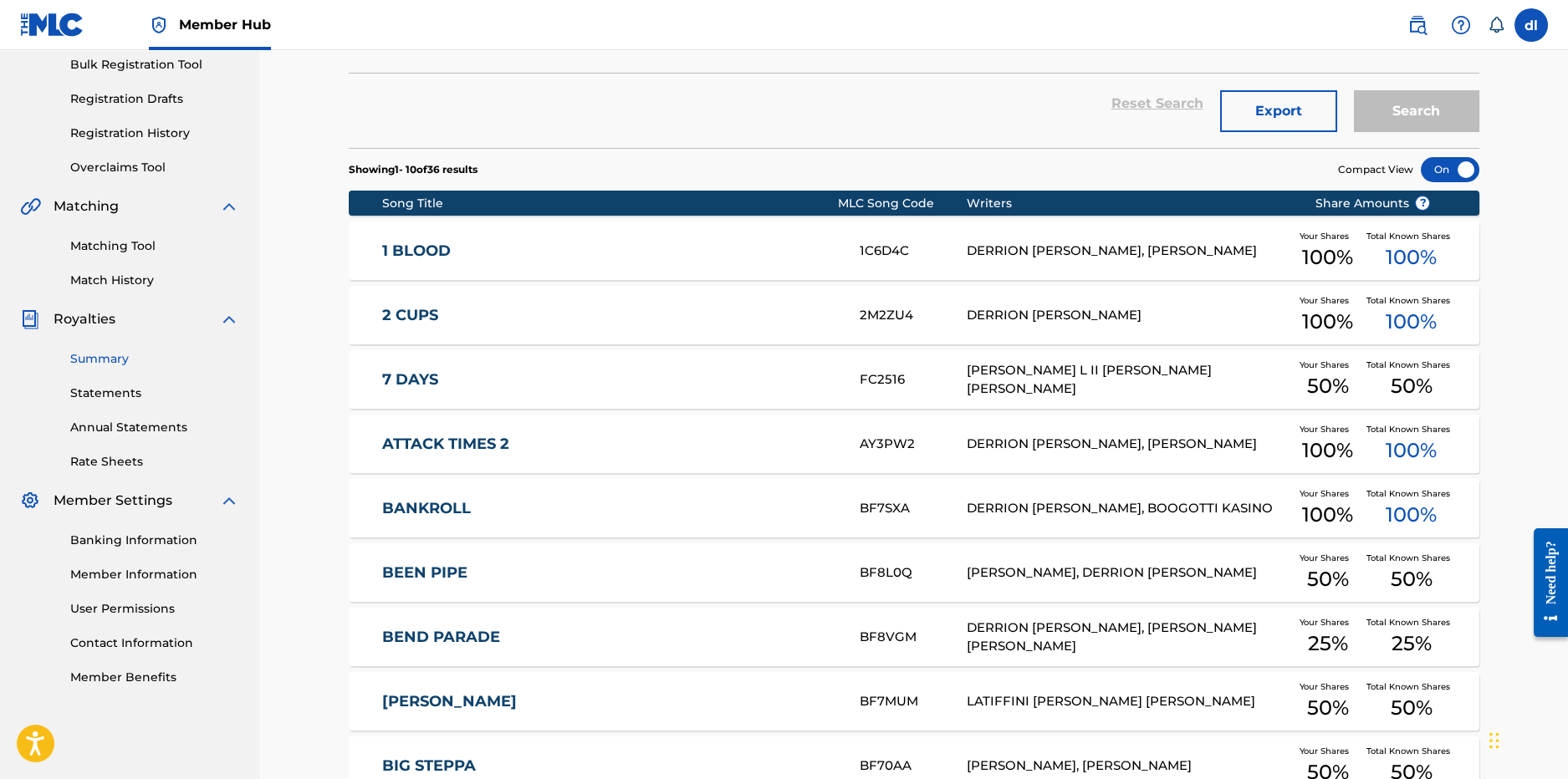
click at [103, 364] on link "Summary" at bounding box center [154, 359] width 169 height 18
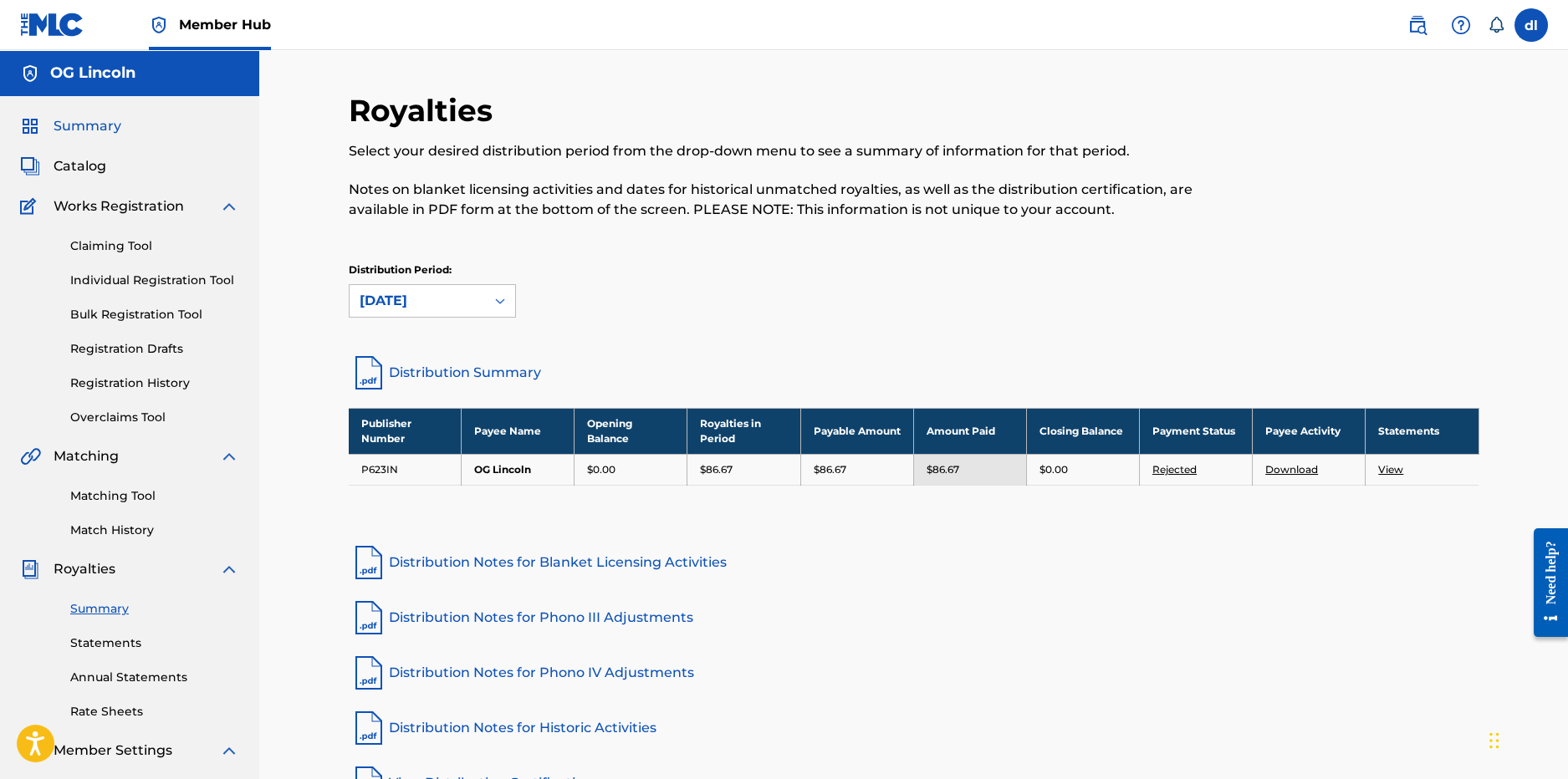
click at [80, 133] on span "Summary" at bounding box center [87, 126] width 67 height 20
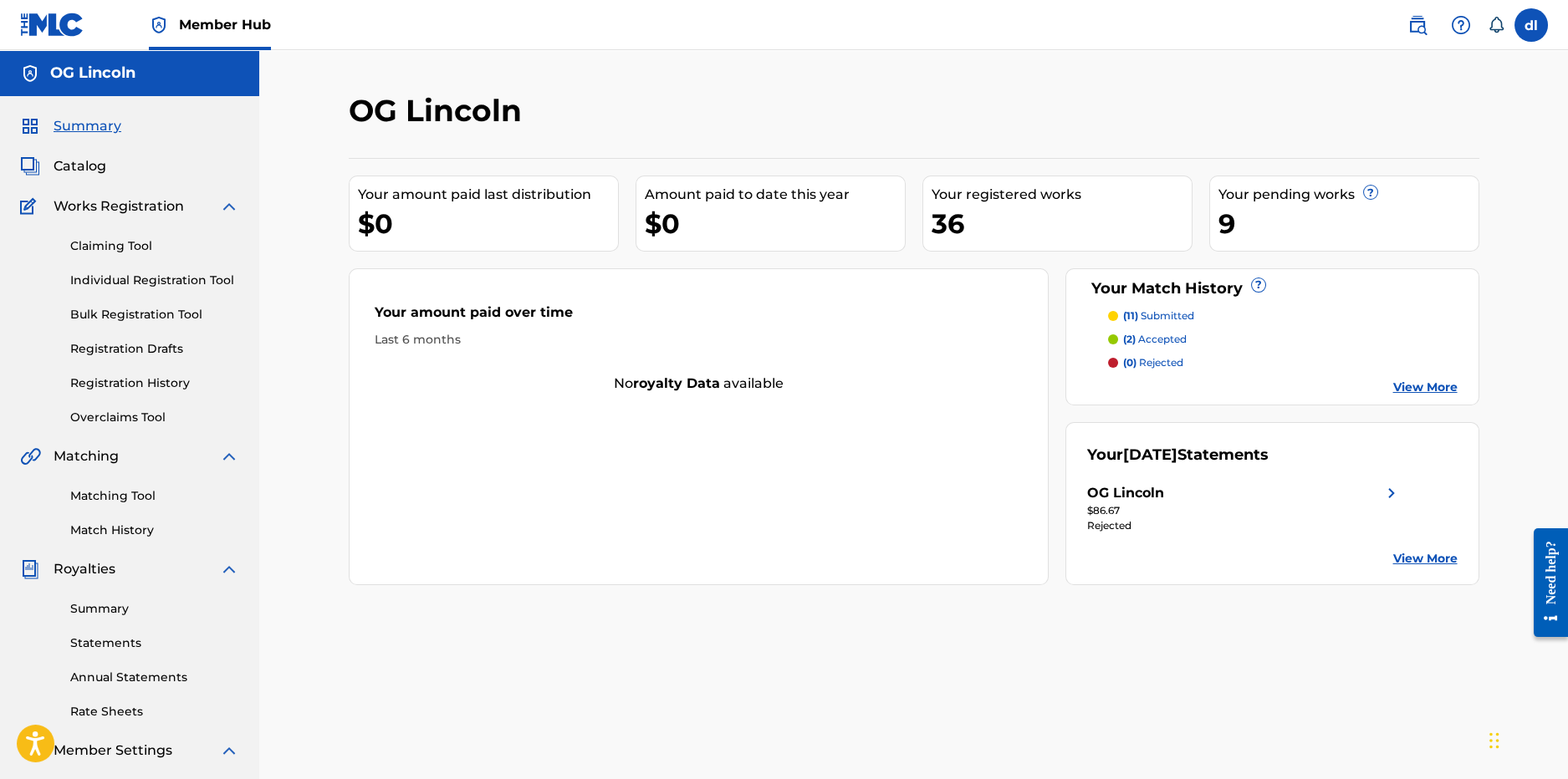
click at [84, 178] on div "Summary Catalog Works Registration Claiming Tool Individual Registration Tool B…" at bounding box center [130, 527] width 260 height 861
click at [85, 165] on span "Catalog" at bounding box center [80, 166] width 53 height 20
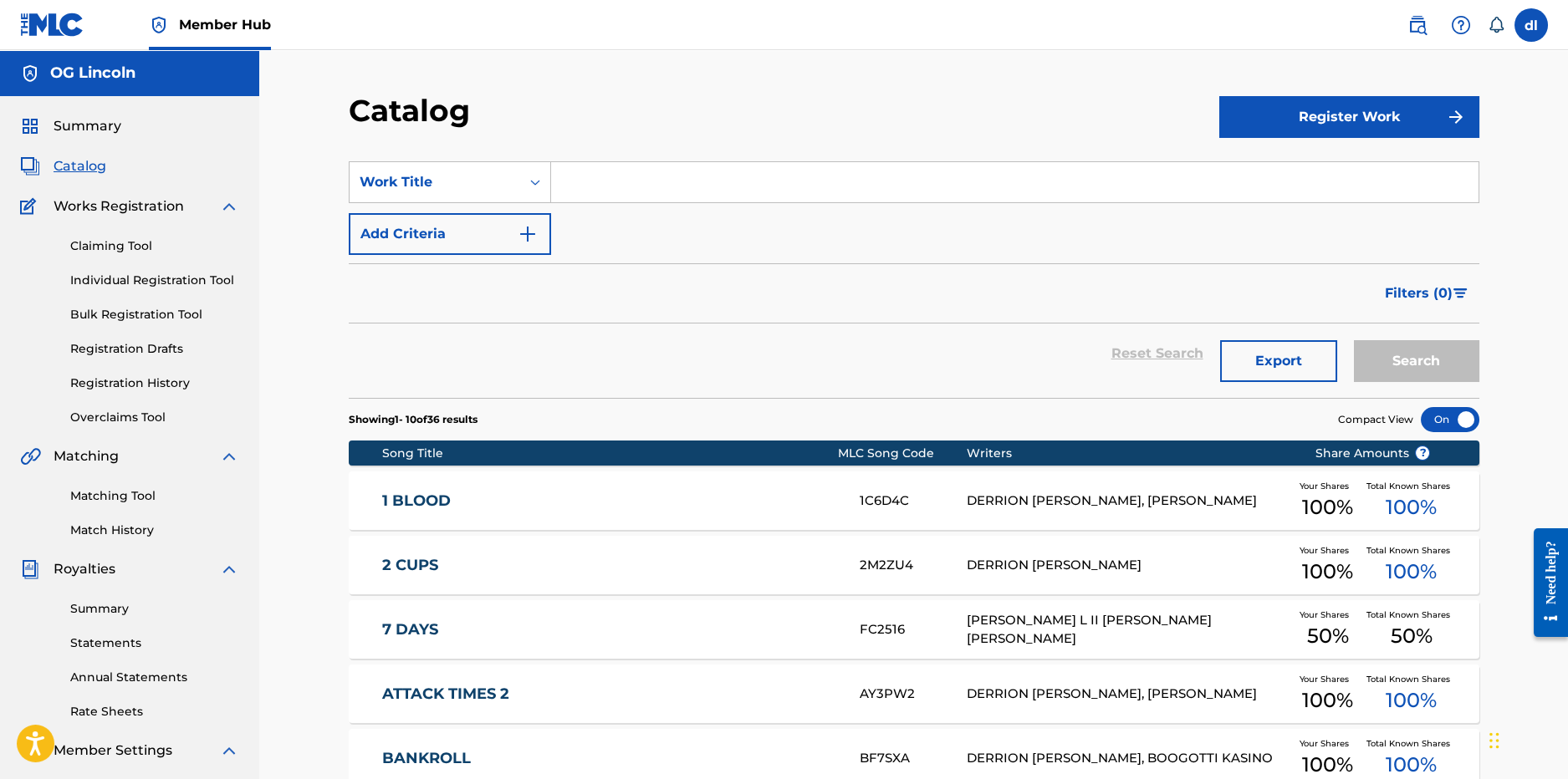
click at [119, 506] on div "Matching Tool Match History" at bounding box center [130, 503] width 219 height 73
click at [120, 493] on link "Matching Tool" at bounding box center [154, 496] width 169 height 18
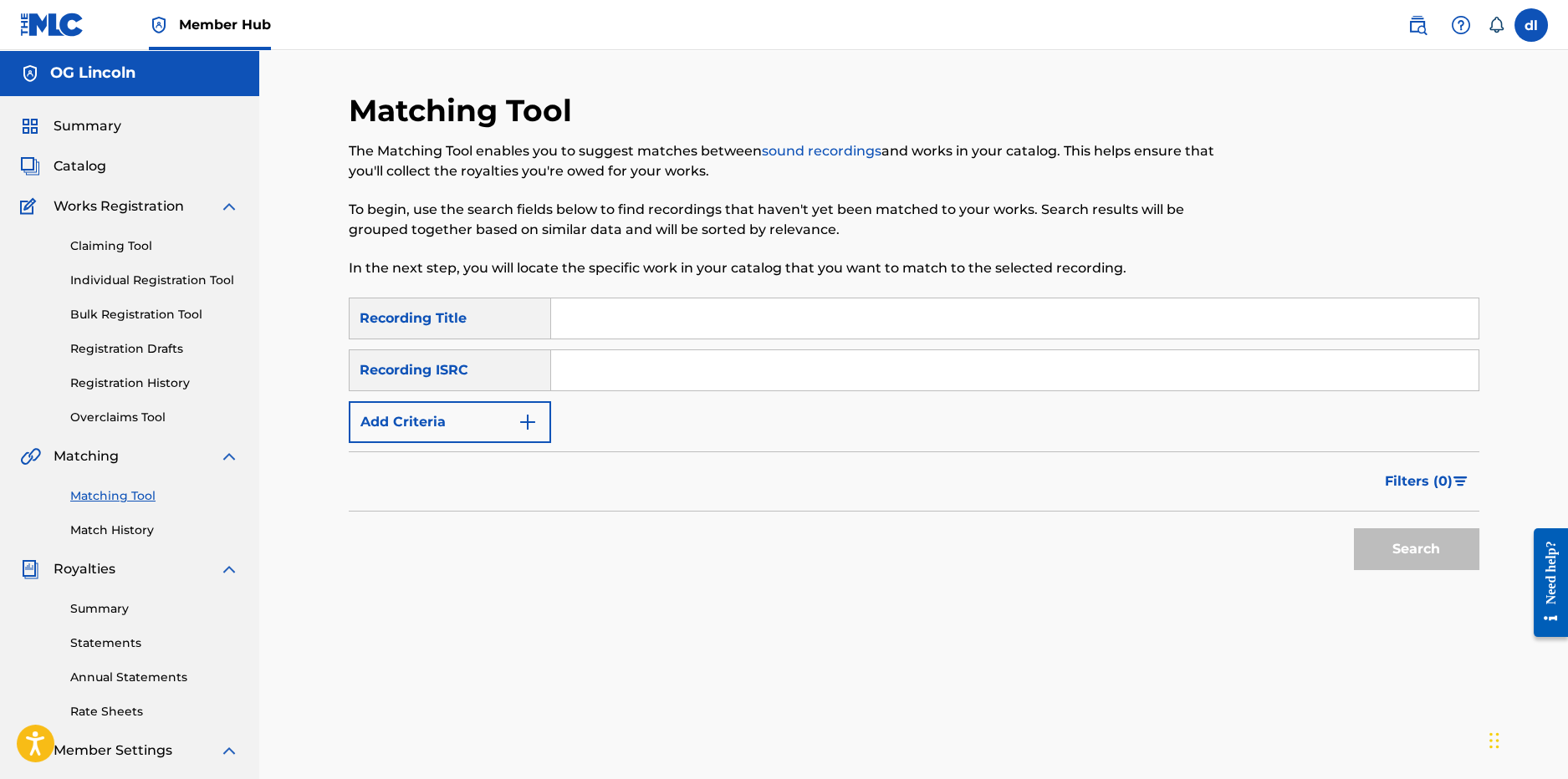
click at [567, 324] on input "Search Form" at bounding box center [1015, 318] width 928 height 40
type input "movie"
click at [1354, 528] on button "Search" at bounding box center [1417, 549] width 126 height 42
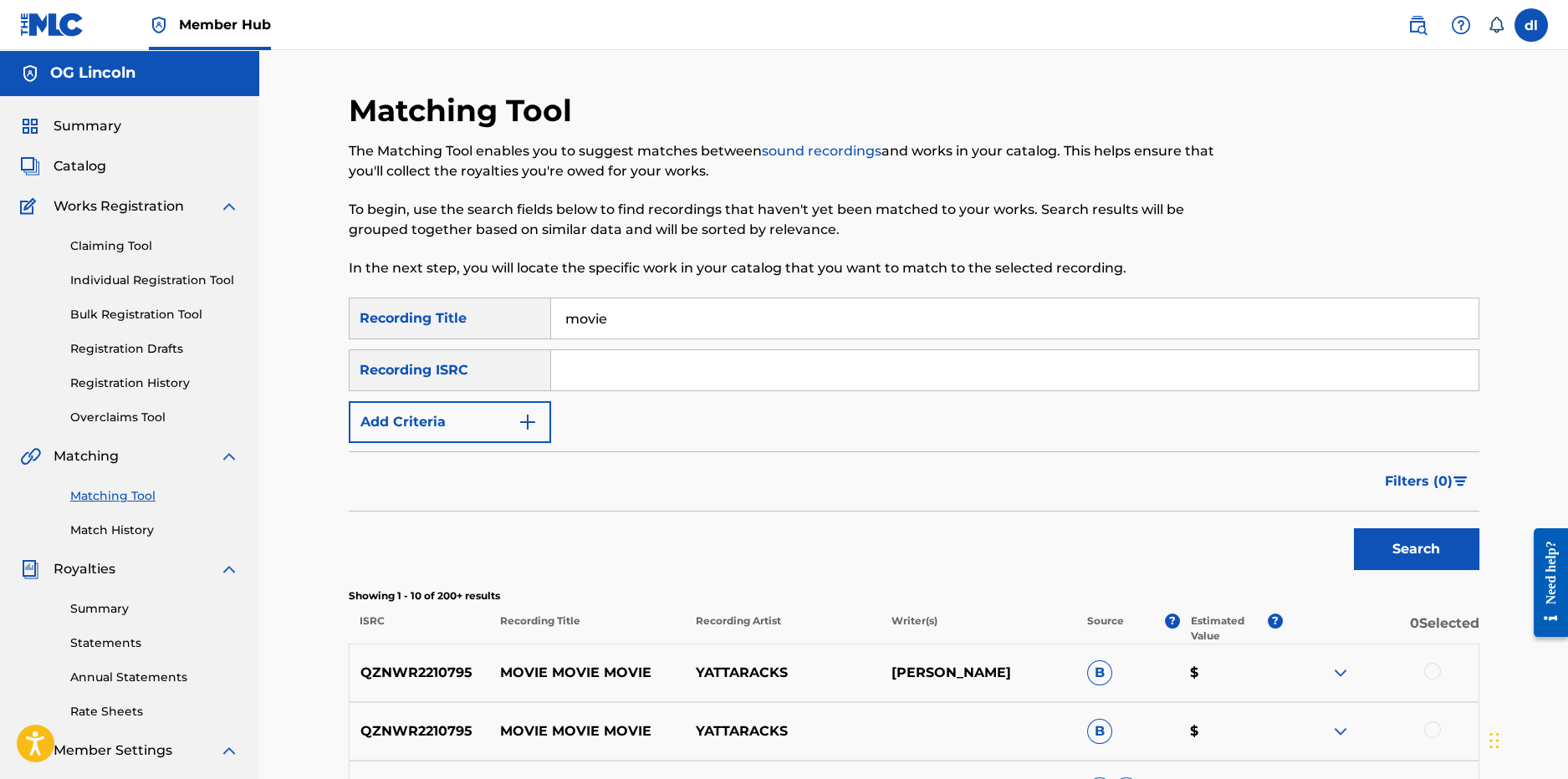
click at [617, 380] on input "Search Form" at bounding box center [1015, 370] width 928 height 40
click at [510, 424] on button "Add Criteria" at bounding box center [449, 422] width 202 height 42
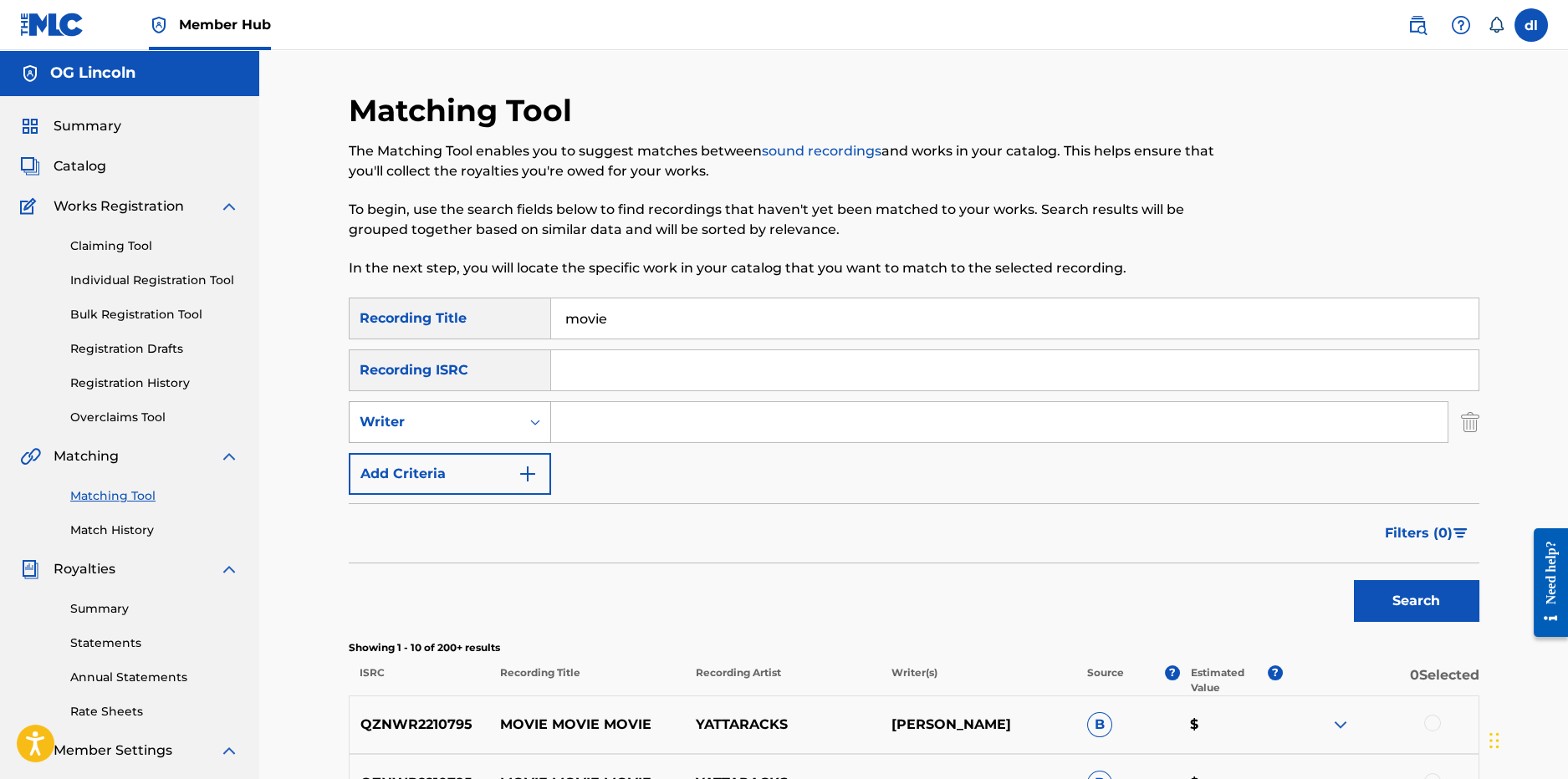
click at [448, 428] on div "Writer" at bounding box center [434, 422] width 150 height 20
drag, startPoint x: 431, startPoint y: 465, endPoint x: 470, endPoint y: 447, distance: 43.0
click at [430, 464] on div "Recording Artist" at bounding box center [450, 464] width 201 height 42
click at [656, 397] on div "SearchWithCriteria70b4a1e9-ec57-4c07-acb4-145abfa27b65 Recording Title movie Se…" at bounding box center [914, 396] width 1131 height 197
click at [589, 431] on input "Search Form" at bounding box center [1000, 422] width 896 height 40
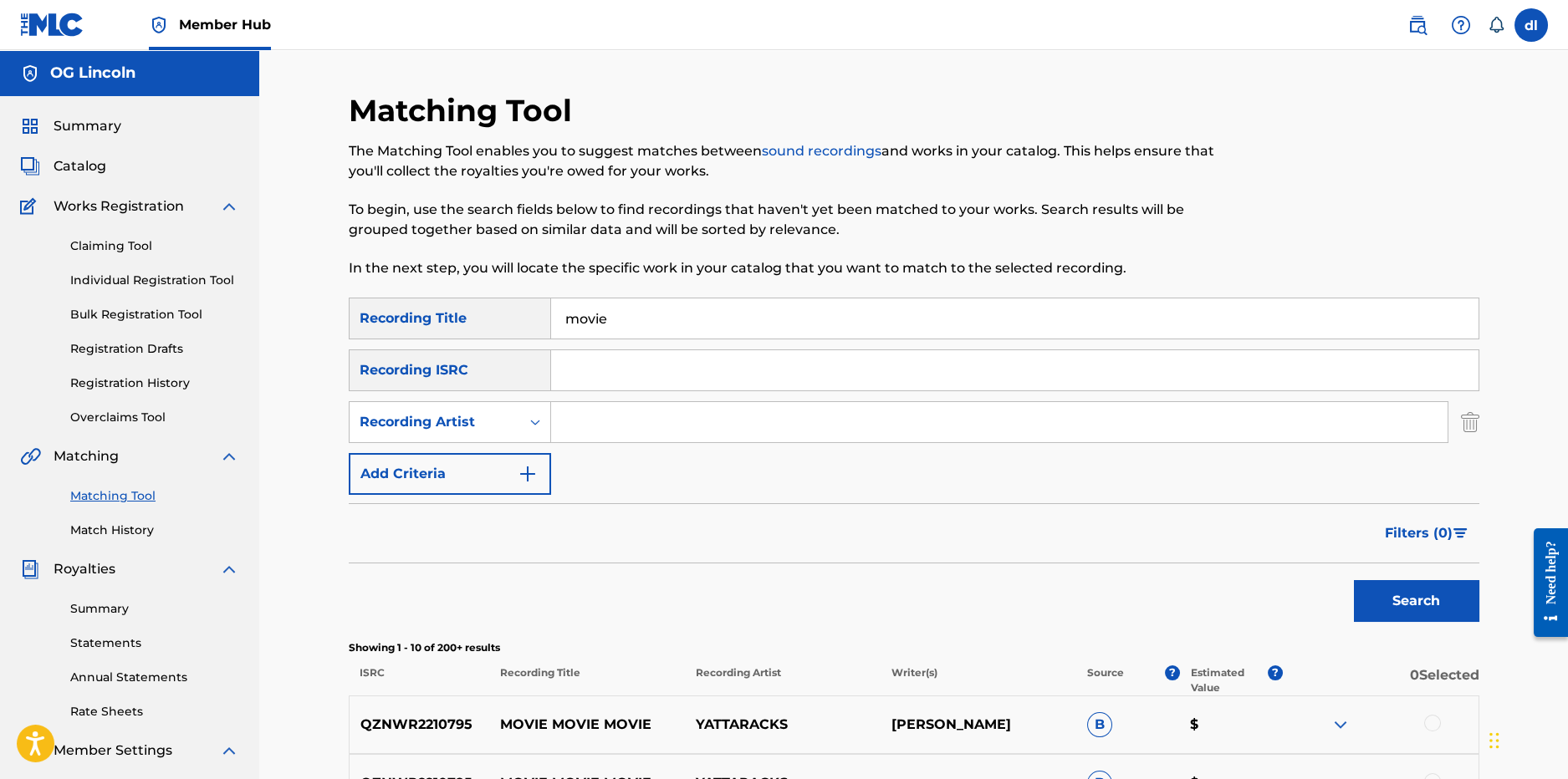
type input "[PERSON_NAME]"
click at [1392, 581] on button "Search" at bounding box center [1417, 601] width 126 height 42
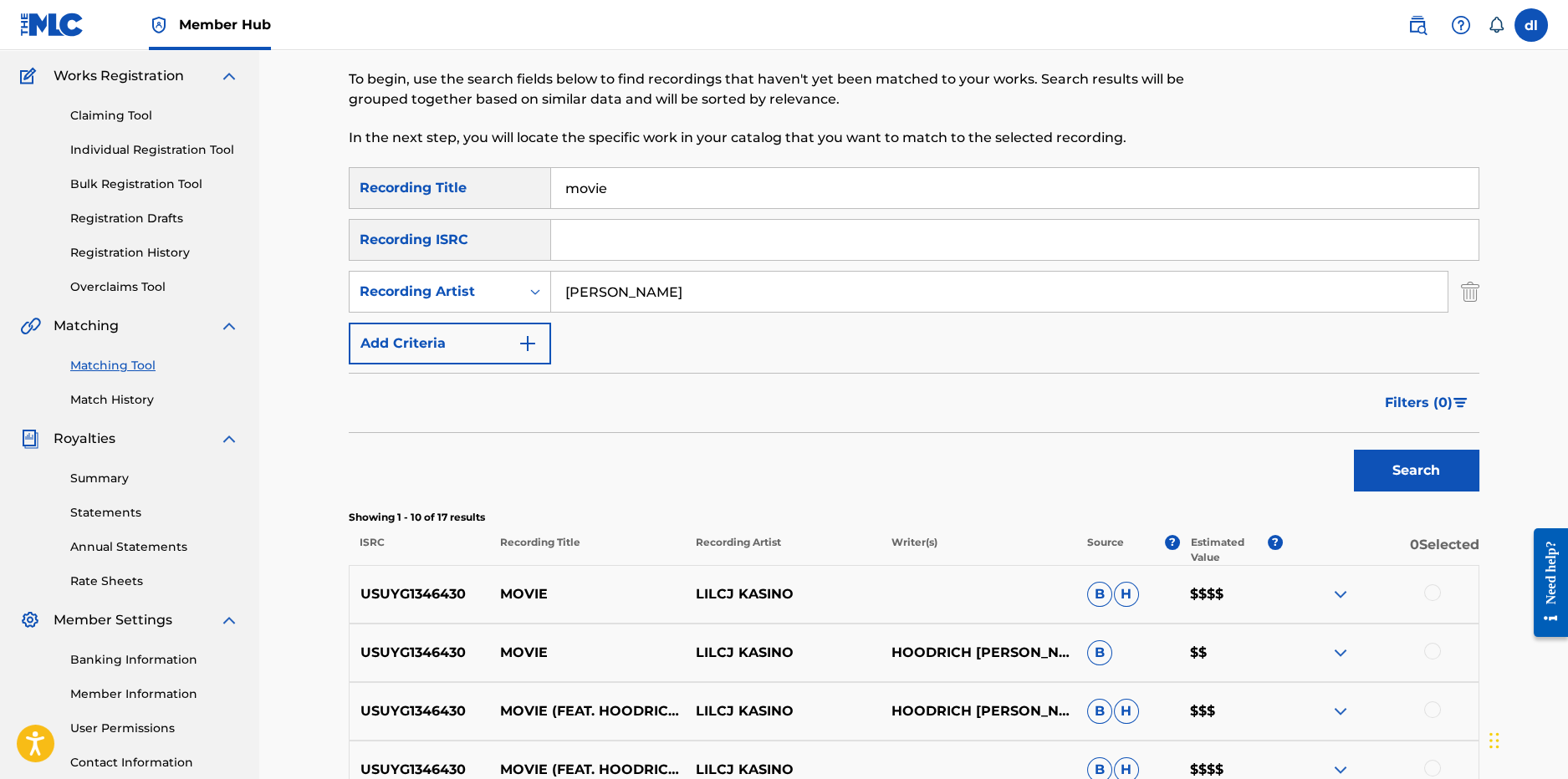
scroll to position [250, 0]
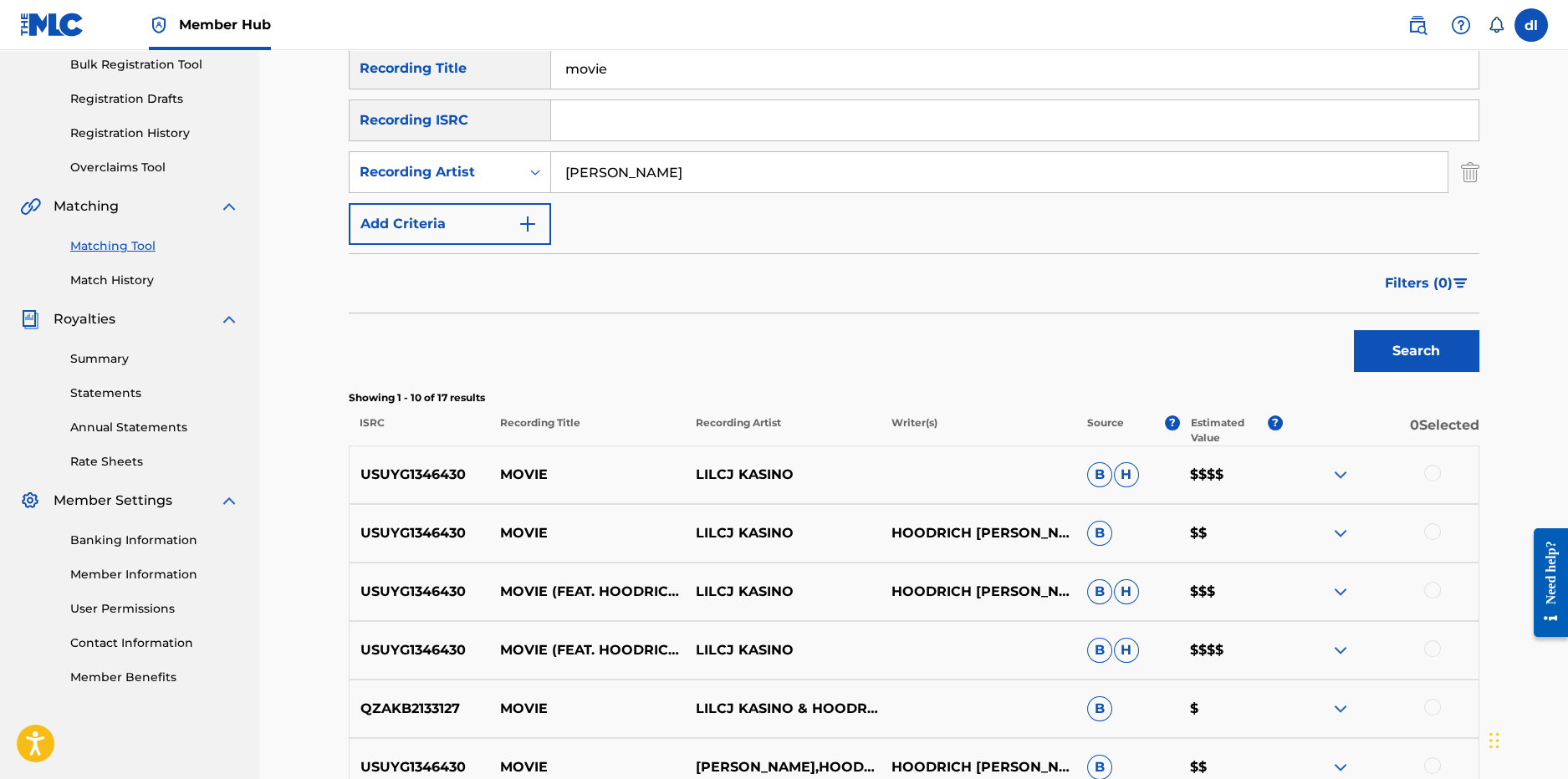
click at [1340, 594] on img at bounding box center [1341, 592] width 21 height 20
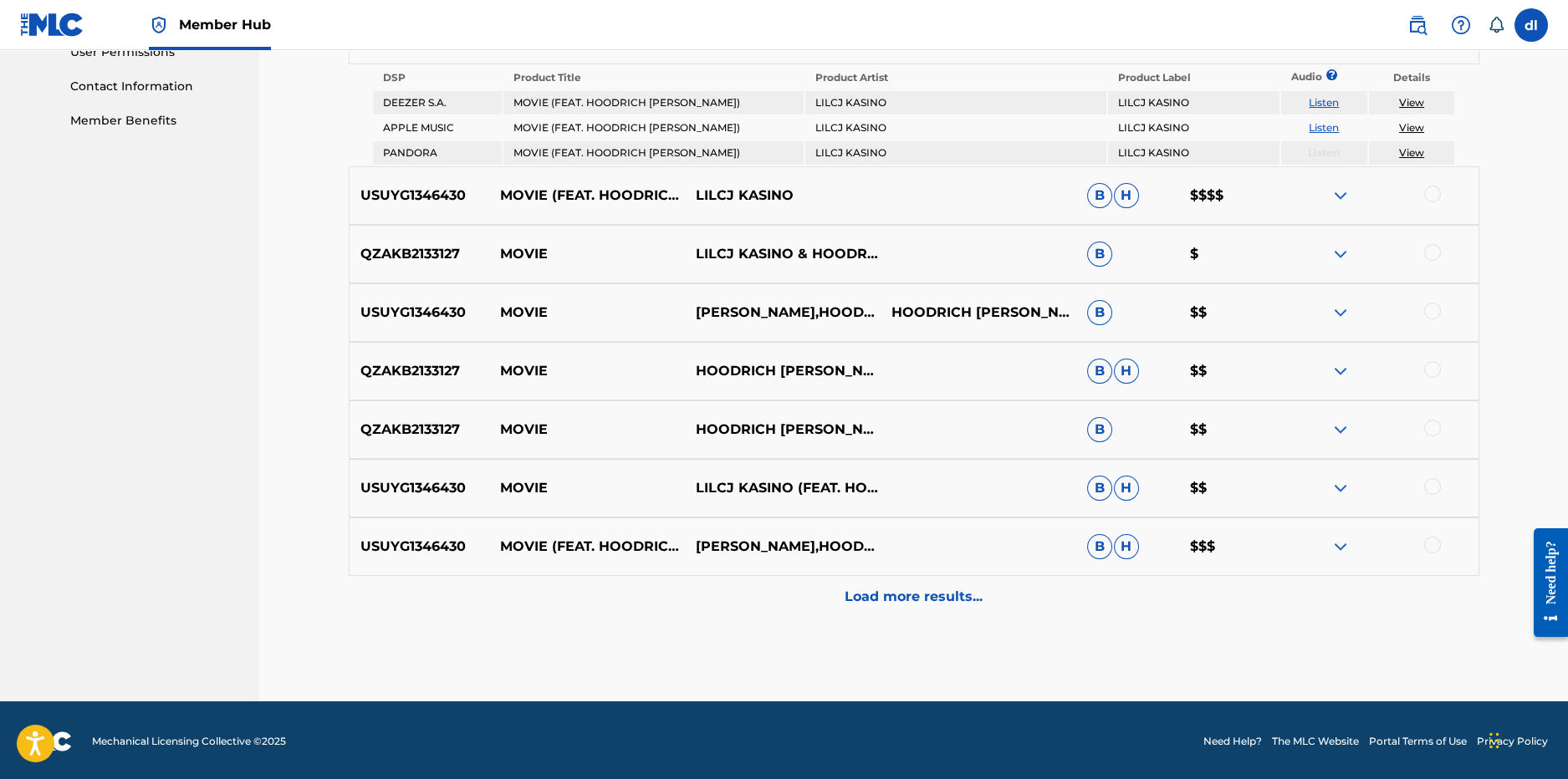
scroll to position [808, 0]
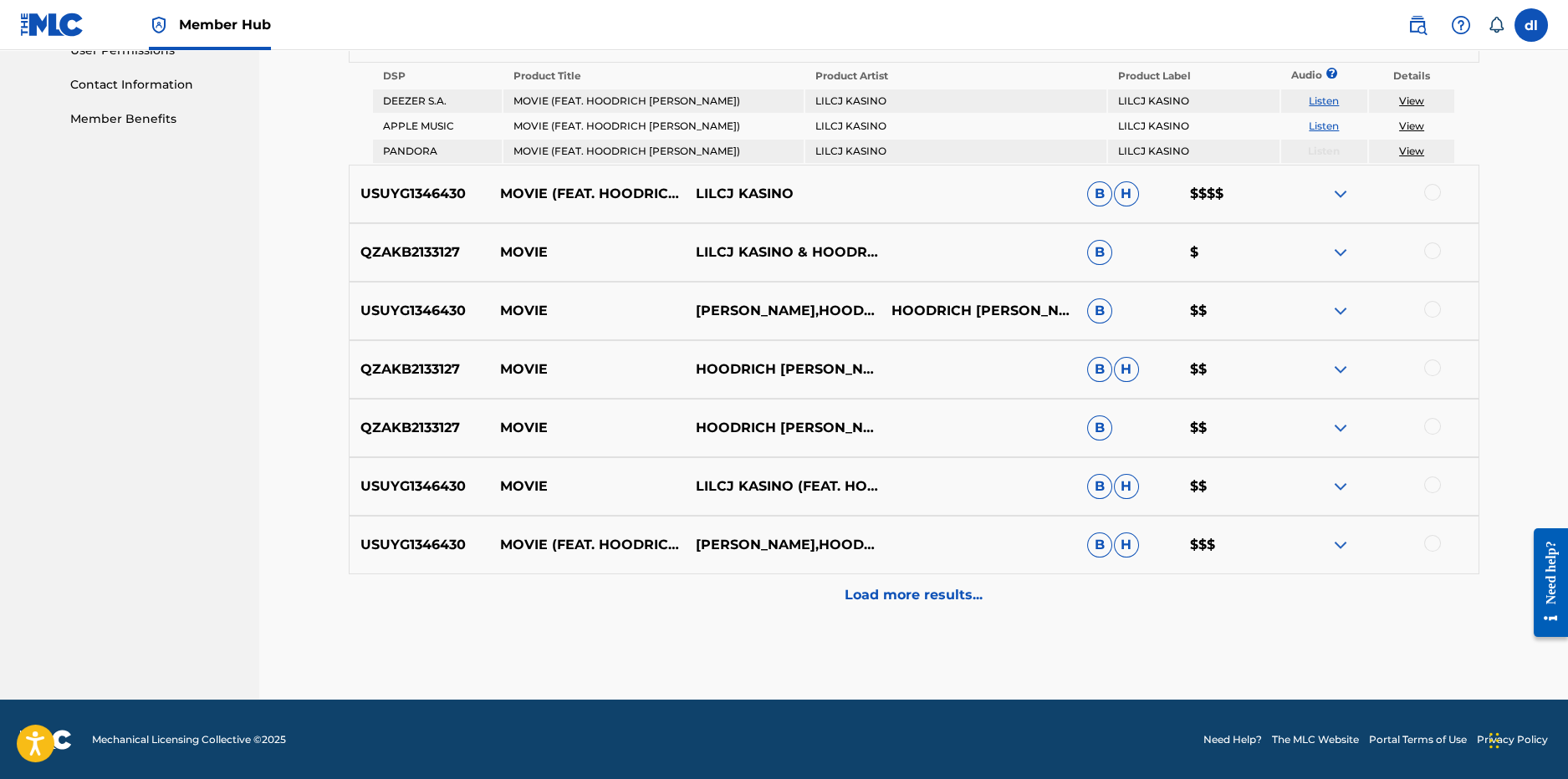
click at [912, 604] on p "Load more results..." at bounding box center [913, 595] width 138 height 20
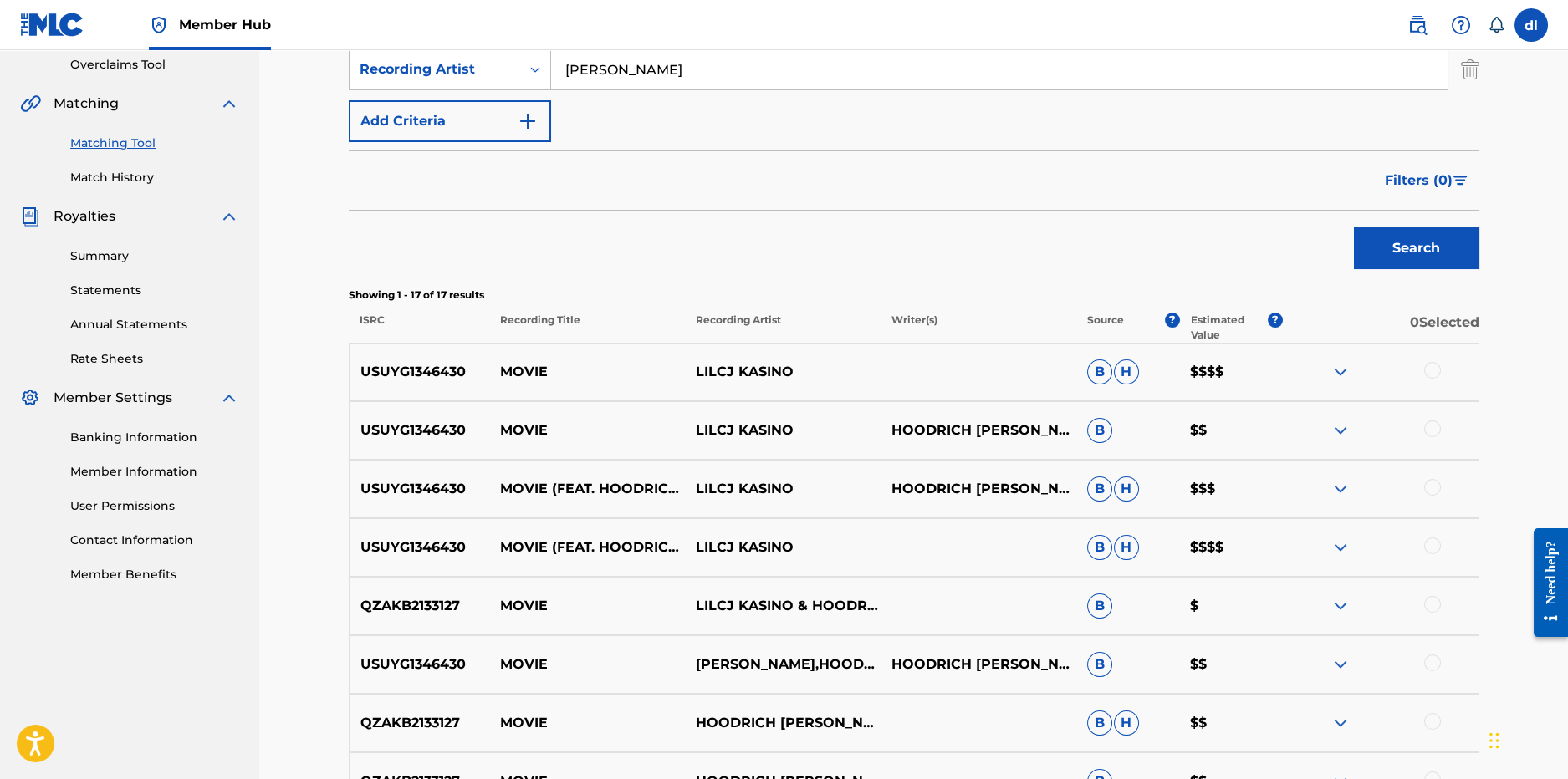
scroll to position [155, 0]
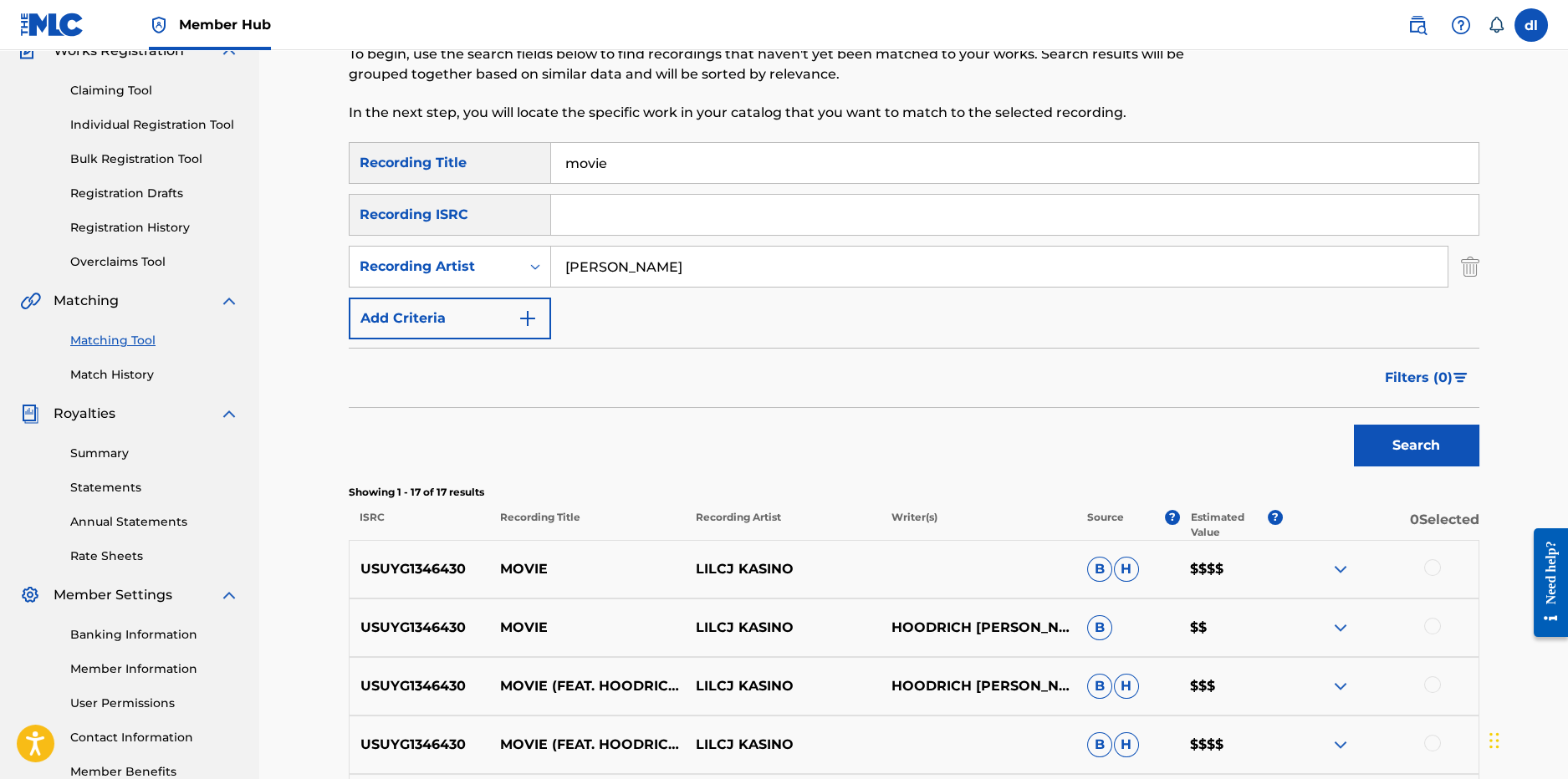
drag, startPoint x: 638, startPoint y: 158, endPoint x: 563, endPoint y: 160, distance: 75.0
click at [561, 161] on input "movie" at bounding box center [1015, 162] width 928 height 40
click at [1354, 425] on button "Search" at bounding box center [1417, 445] width 126 height 42
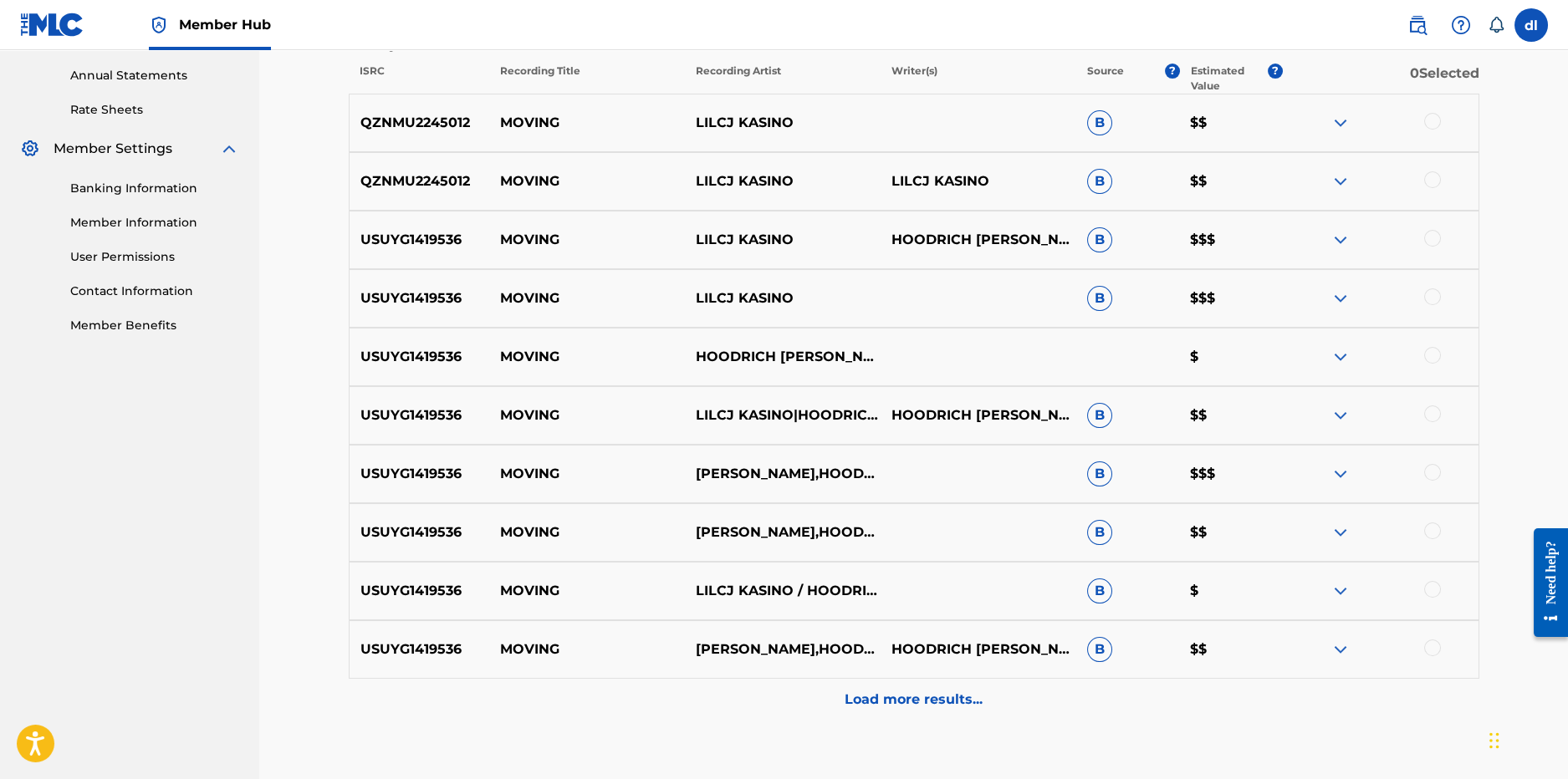
scroll to position [708, 0]
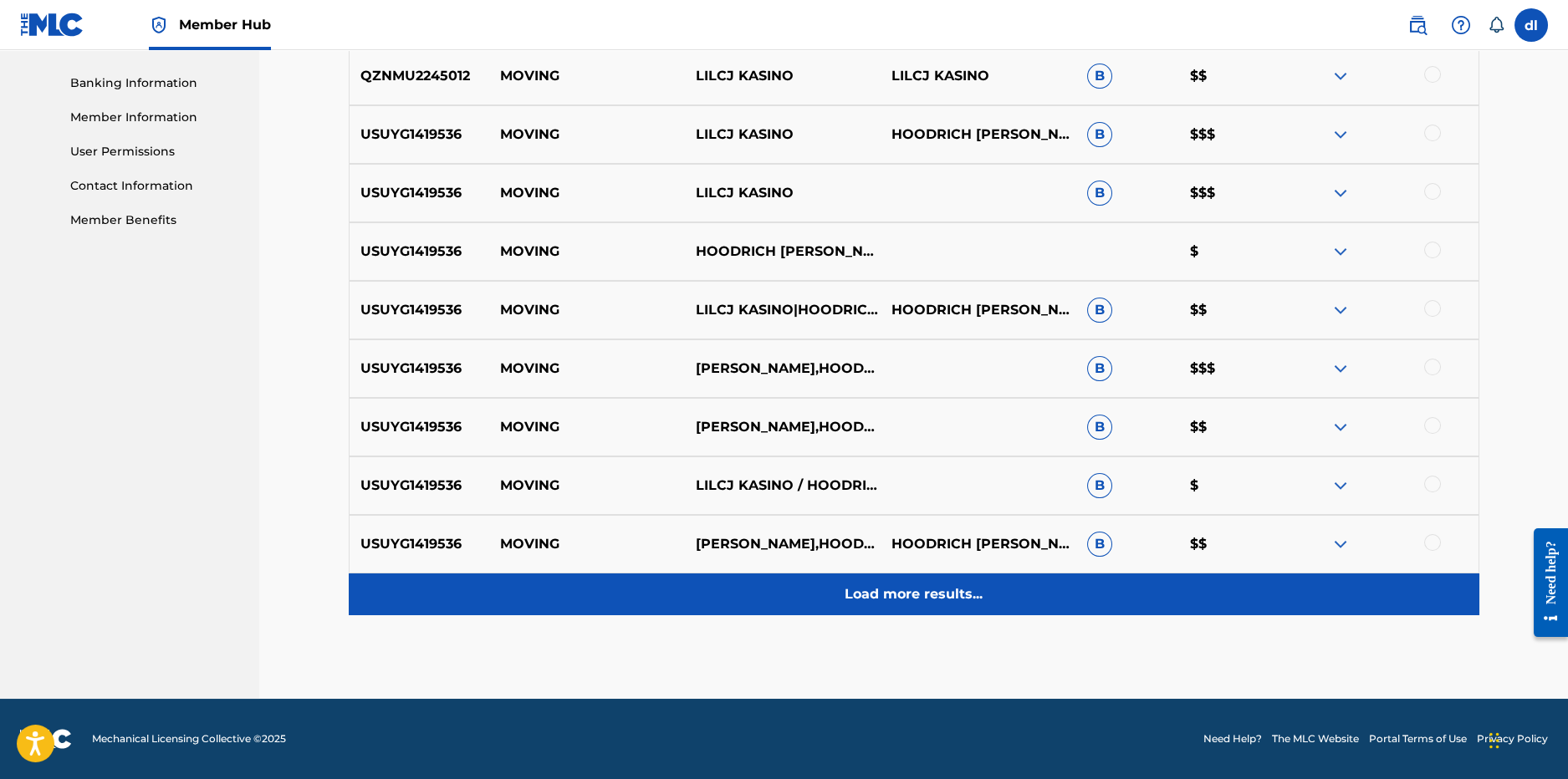
click at [928, 598] on p "Load more results..." at bounding box center [913, 594] width 138 height 20
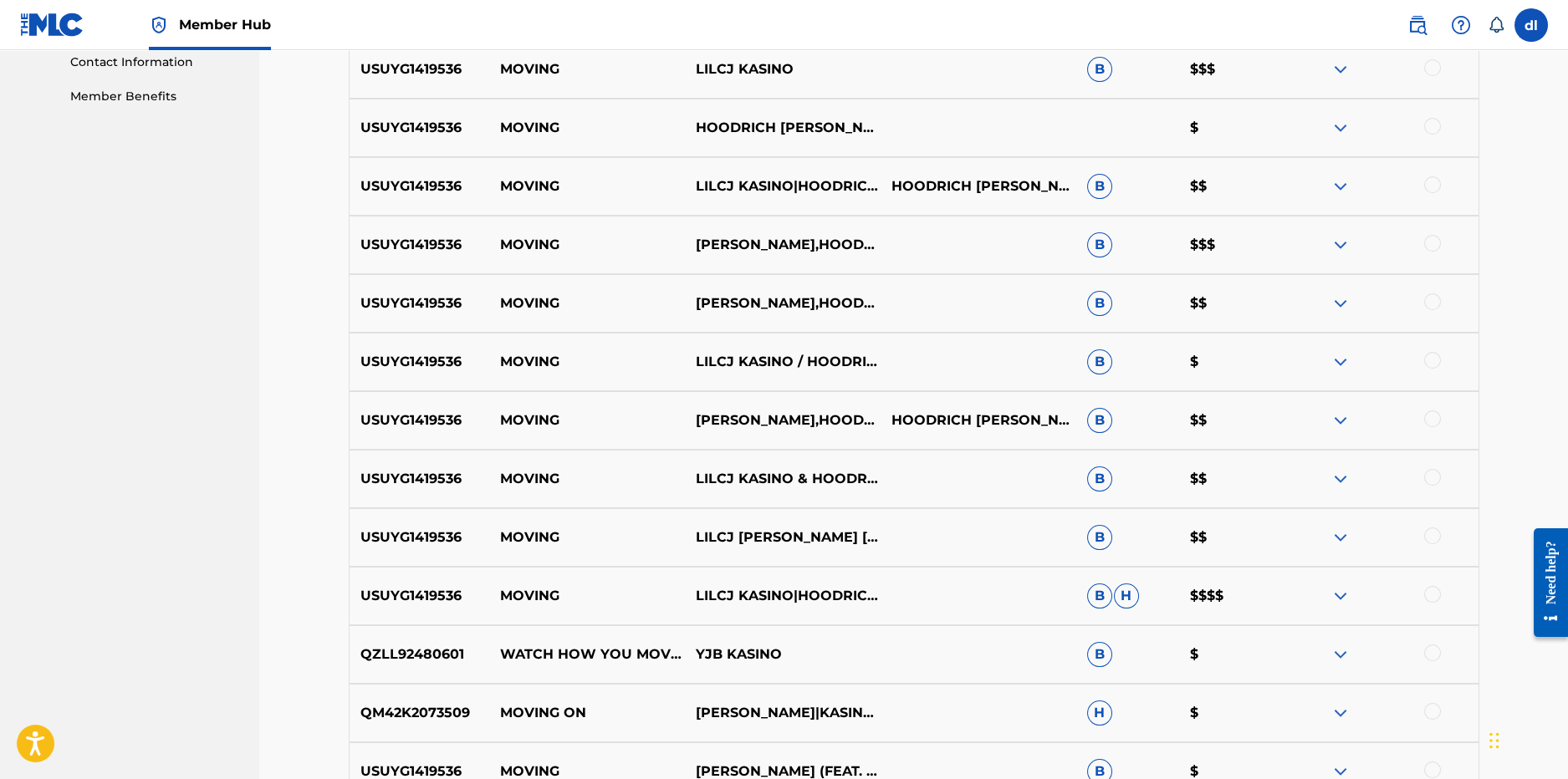
scroll to position [1042, 0]
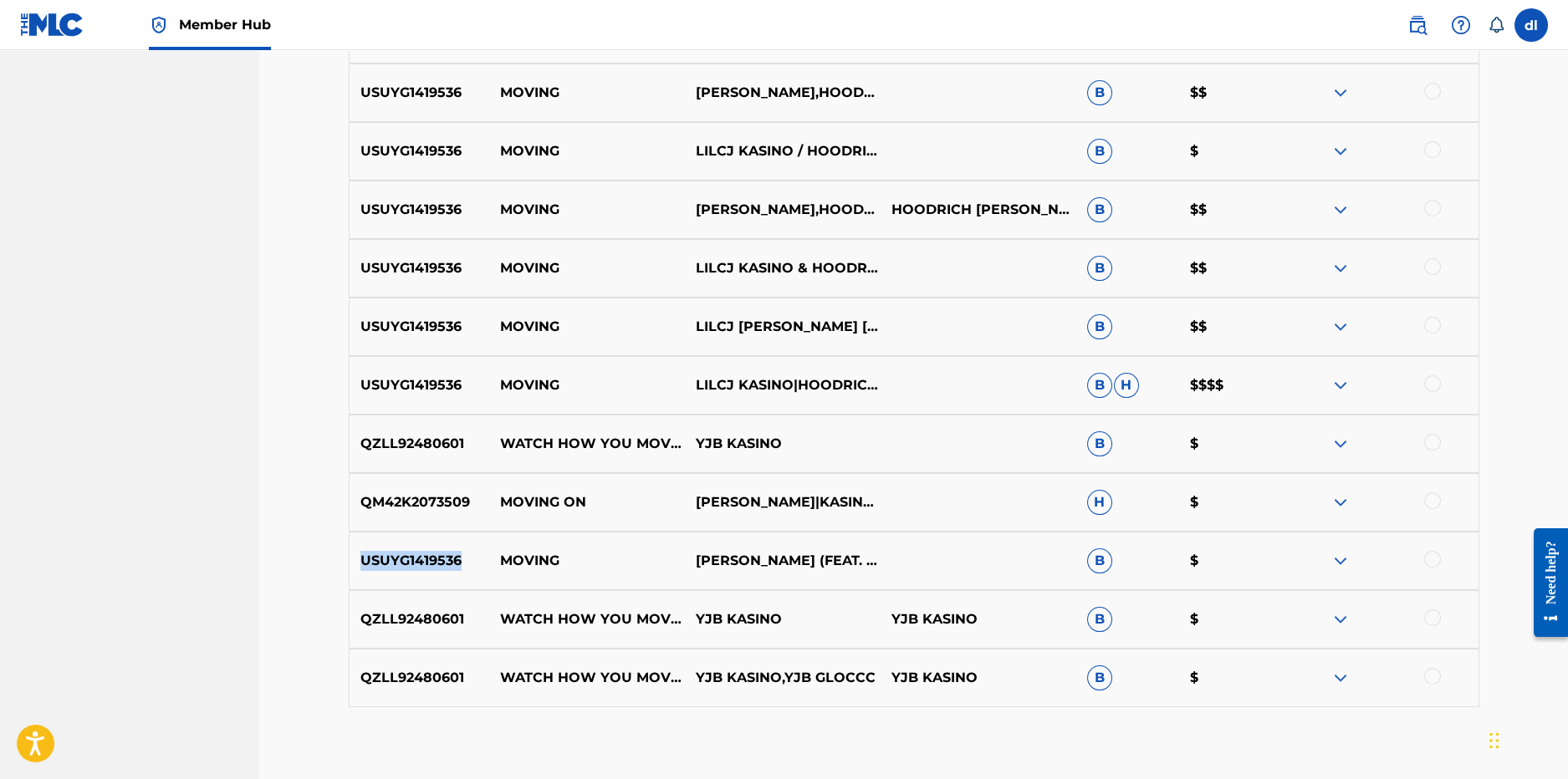
drag, startPoint x: 470, startPoint y: 557, endPoint x: 344, endPoint y: 558, distance: 126.0
copy p "USUYG1419536"
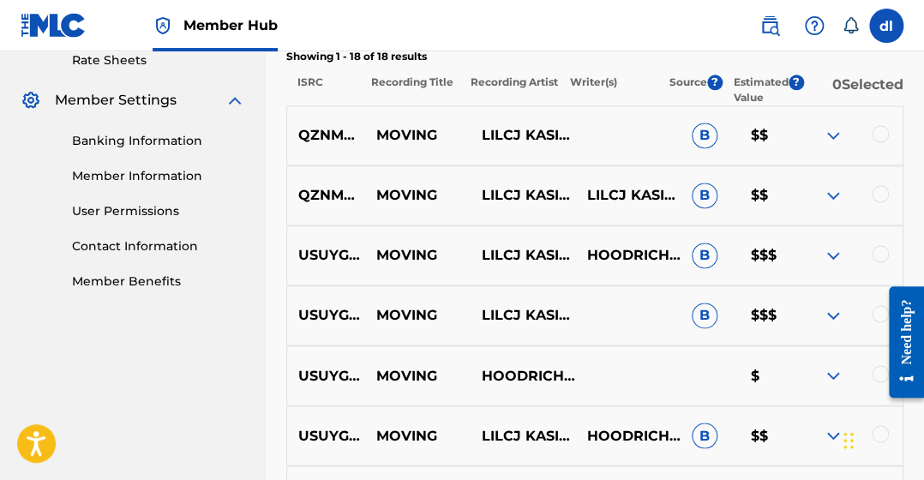
scroll to position [639, 0]
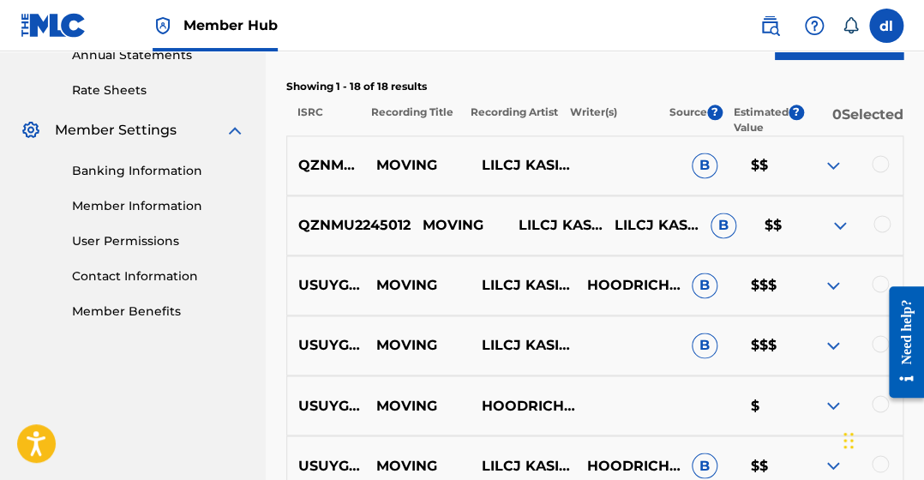
click at [334, 223] on p "QZNMU2245012" at bounding box center [348, 225] width 123 height 21
copy p "QZNMU2245012"
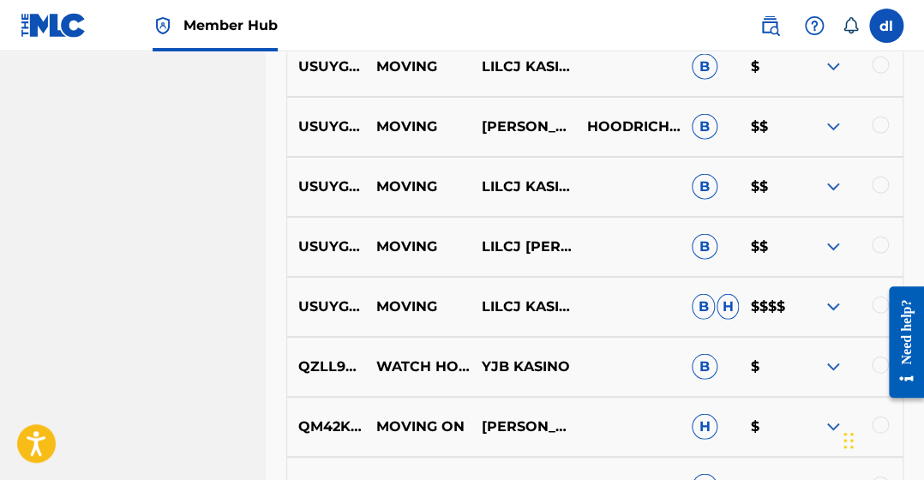
scroll to position [1239, 0]
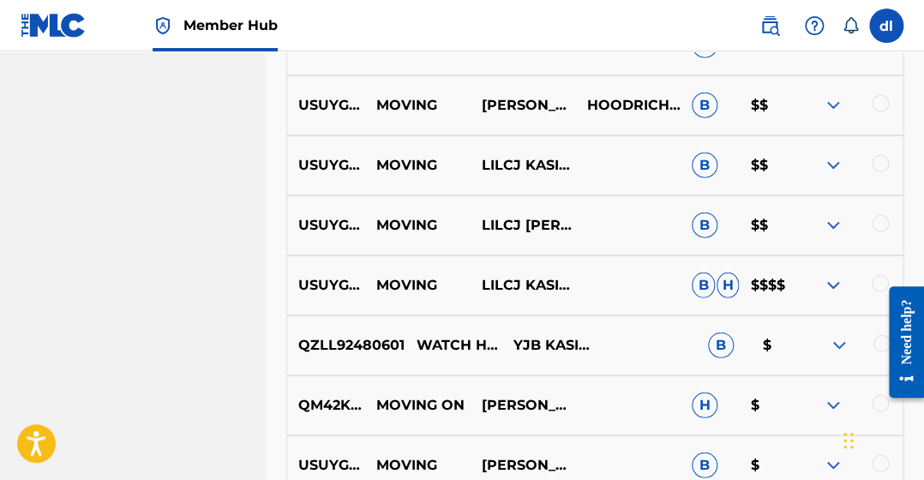
click at [326, 346] on p "QZLL92480601" at bounding box center [345, 345] width 117 height 21
copy p "QZLL92480601"
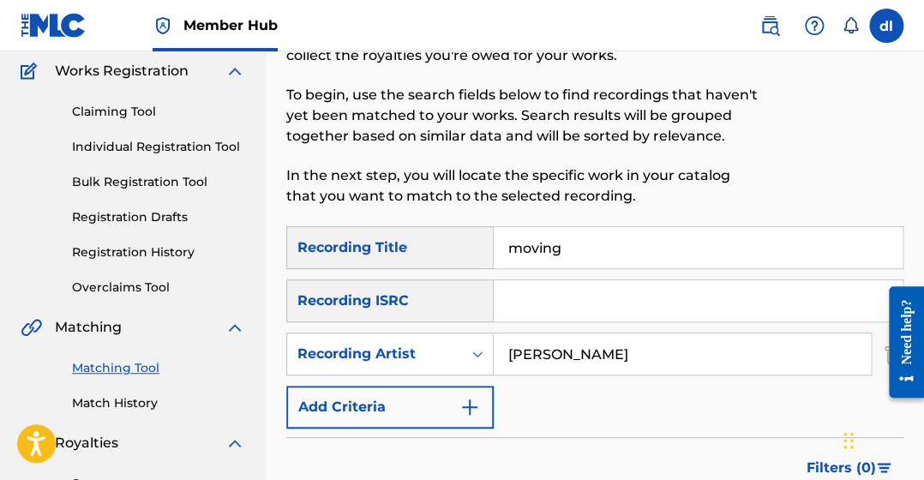
scroll to position [0, 0]
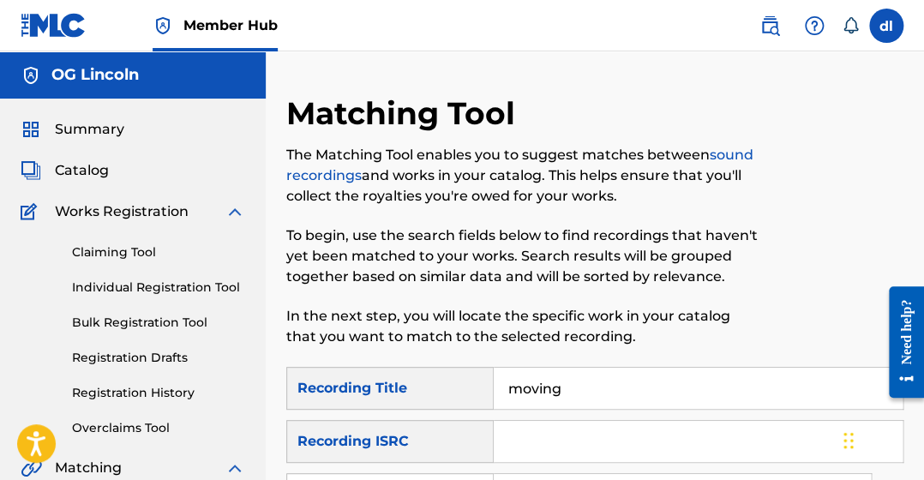
drag, startPoint x: 529, startPoint y: 382, endPoint x: 408, endPoint y: 374, distance: 121.1
click at [412, 374] on div "SearchWithCriteria70b4a1e9-ec57-4c07-acb4-145abfa27b65 Recording Title moving" at bounding box center [594, 388] width 617 height 43
type input "movie"
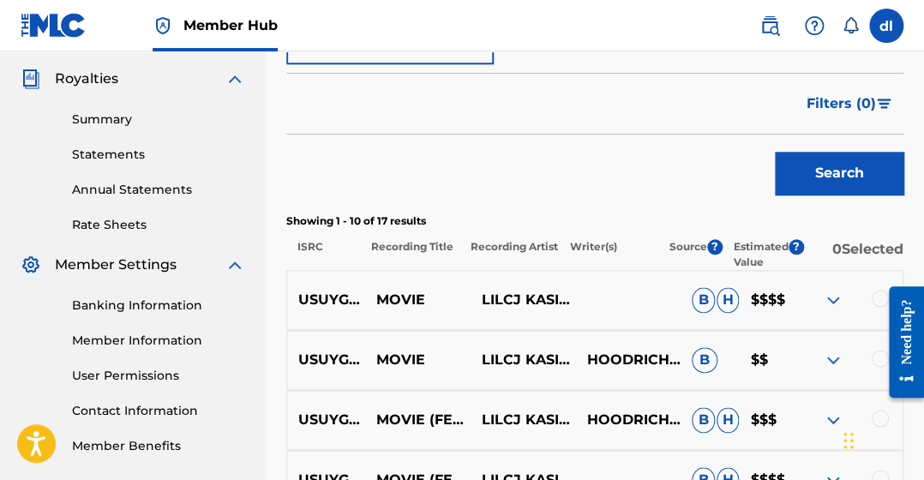
scroll to position [514, 0]
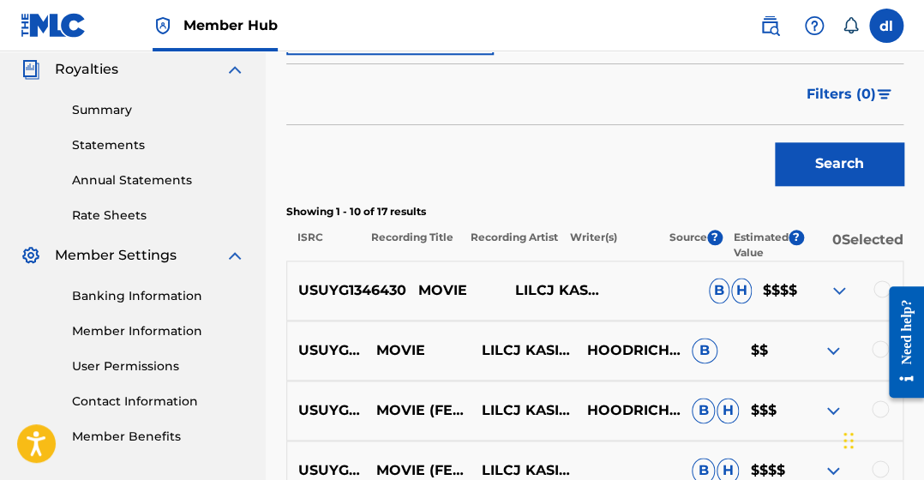
click at [344, 290] on p "USUYG1346430" at bounding box center [346, 290] width 119 height 21
copy p "USUYG1346430"
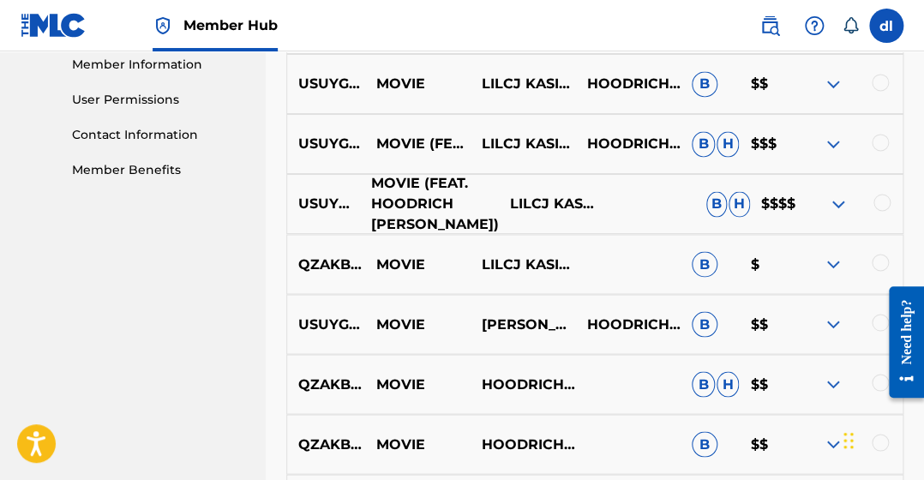
scroll to position [685, 0]
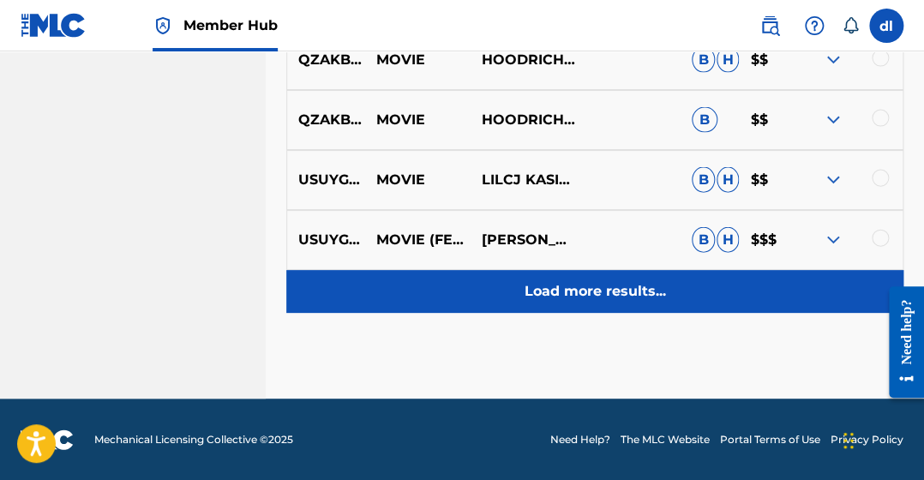
click at [565, 294] on p "Load more results..." at bounding box center [594, 291] width 141 height 21
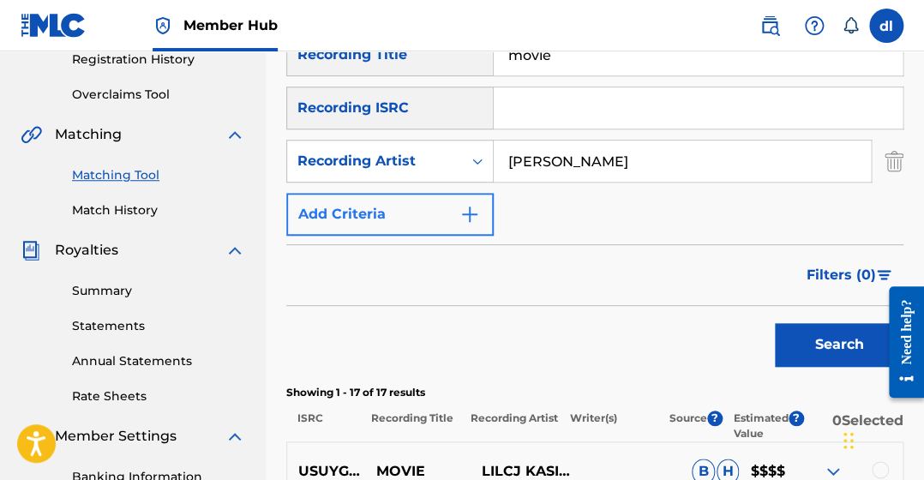
scroll to position [332, 0]
